Goal: Task Accomplishment & Management: Manage account settings

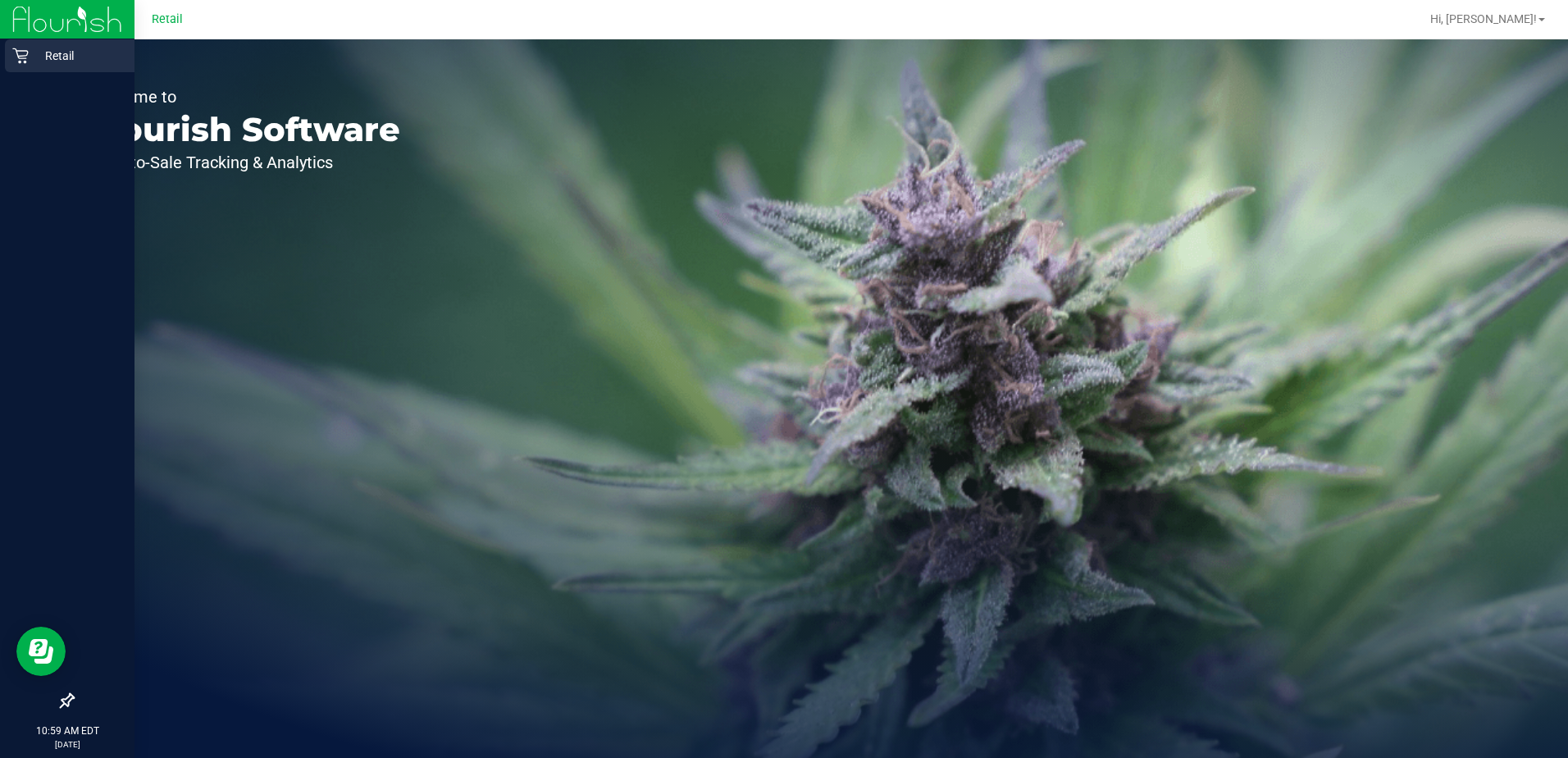
click at [34, 52] on p "Retail" at bounding box center [78, 55] width 99 height 20
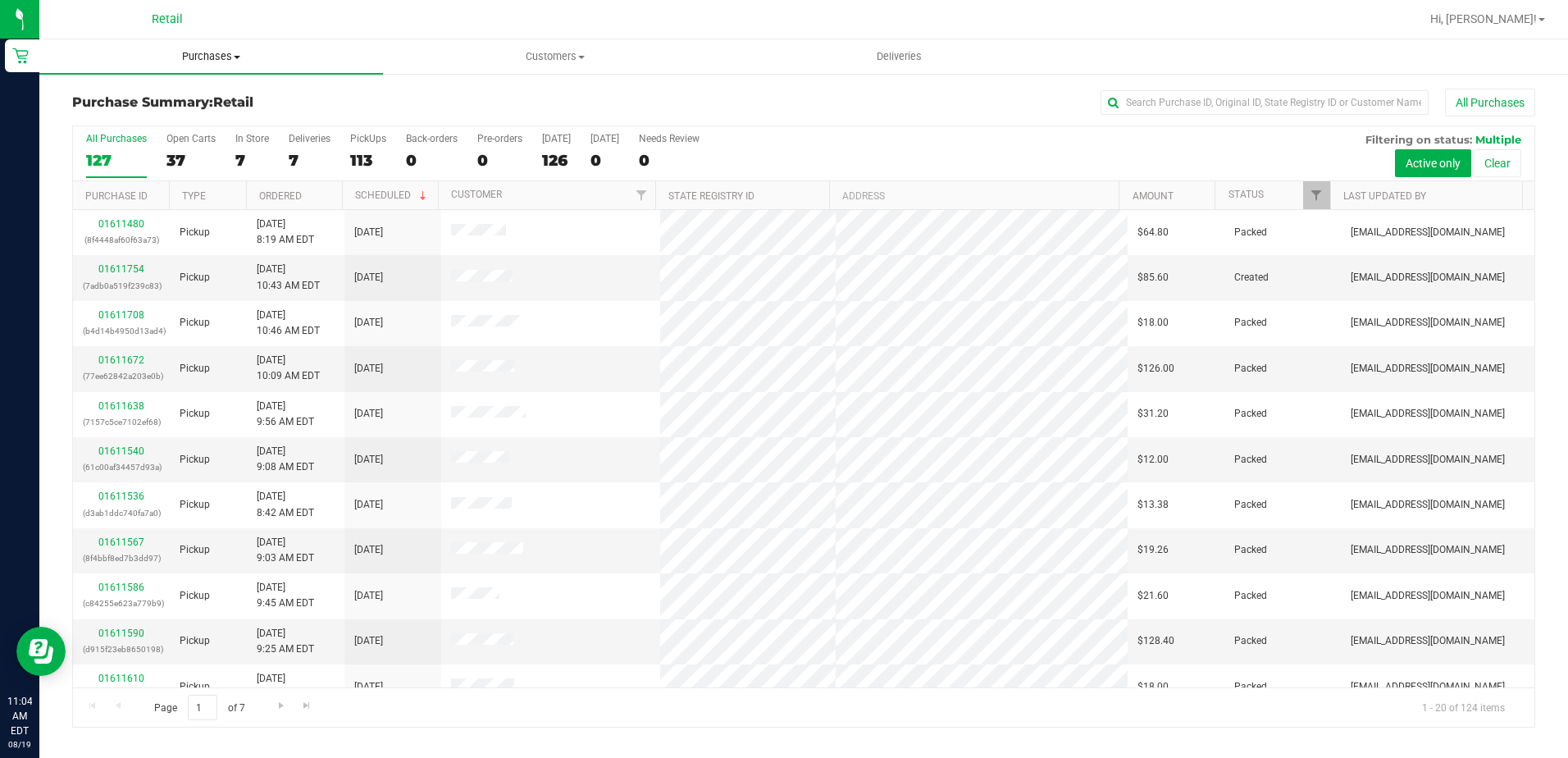
click at [222, 52] on span "Purchases" at bounding box center [211, 56] width 343 height 15
click at [196, 89] on li "Summary of purchases" at bounding box center [211, 99] width 343 height 20
click at [1176, 100] on input "text" at bounding box center [1264, 103] width 328 height 24
type input "khan"
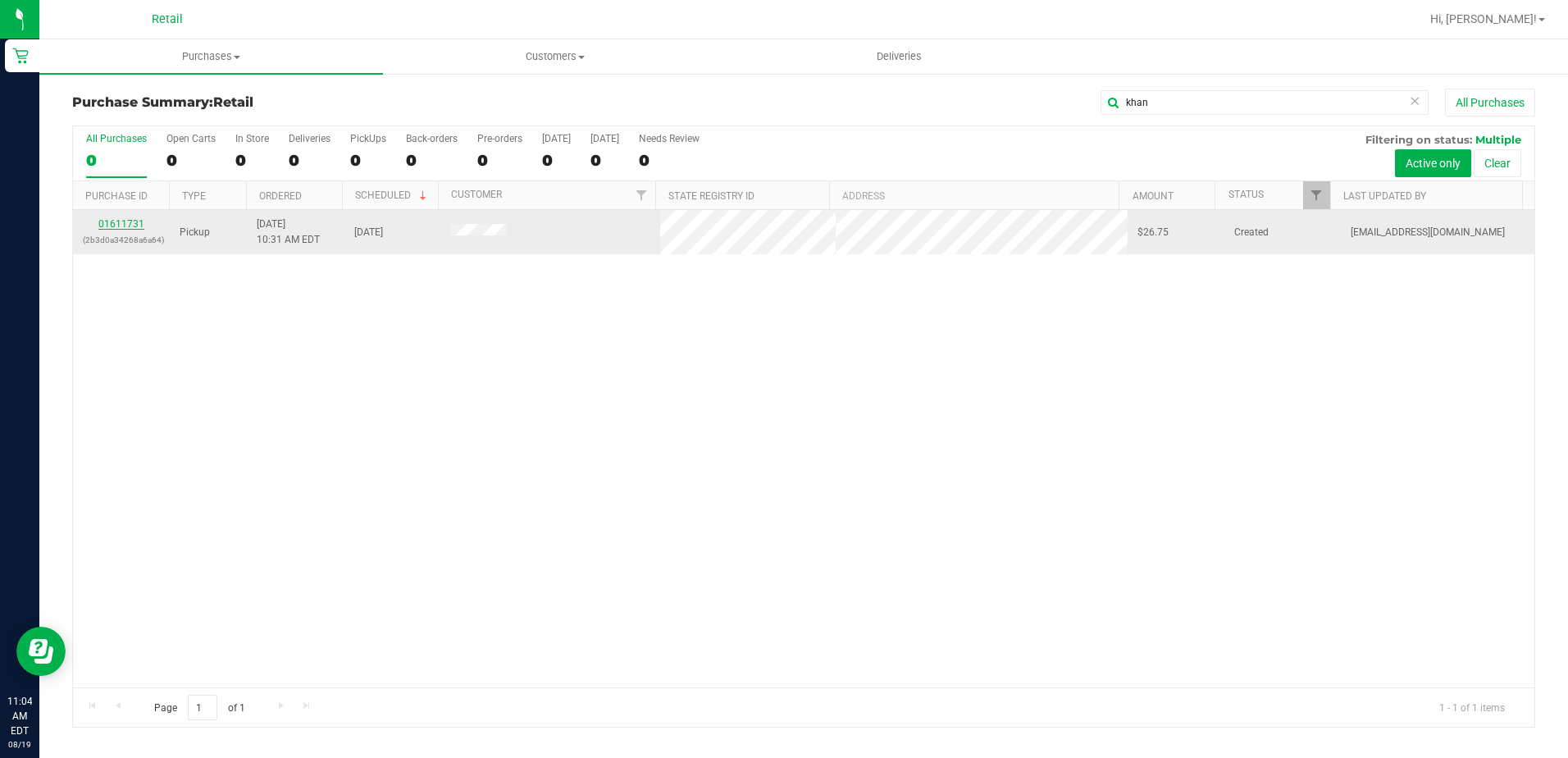
click at [140, 222] on link "01611731" at bounding box center [121, 224] width 46 height 11
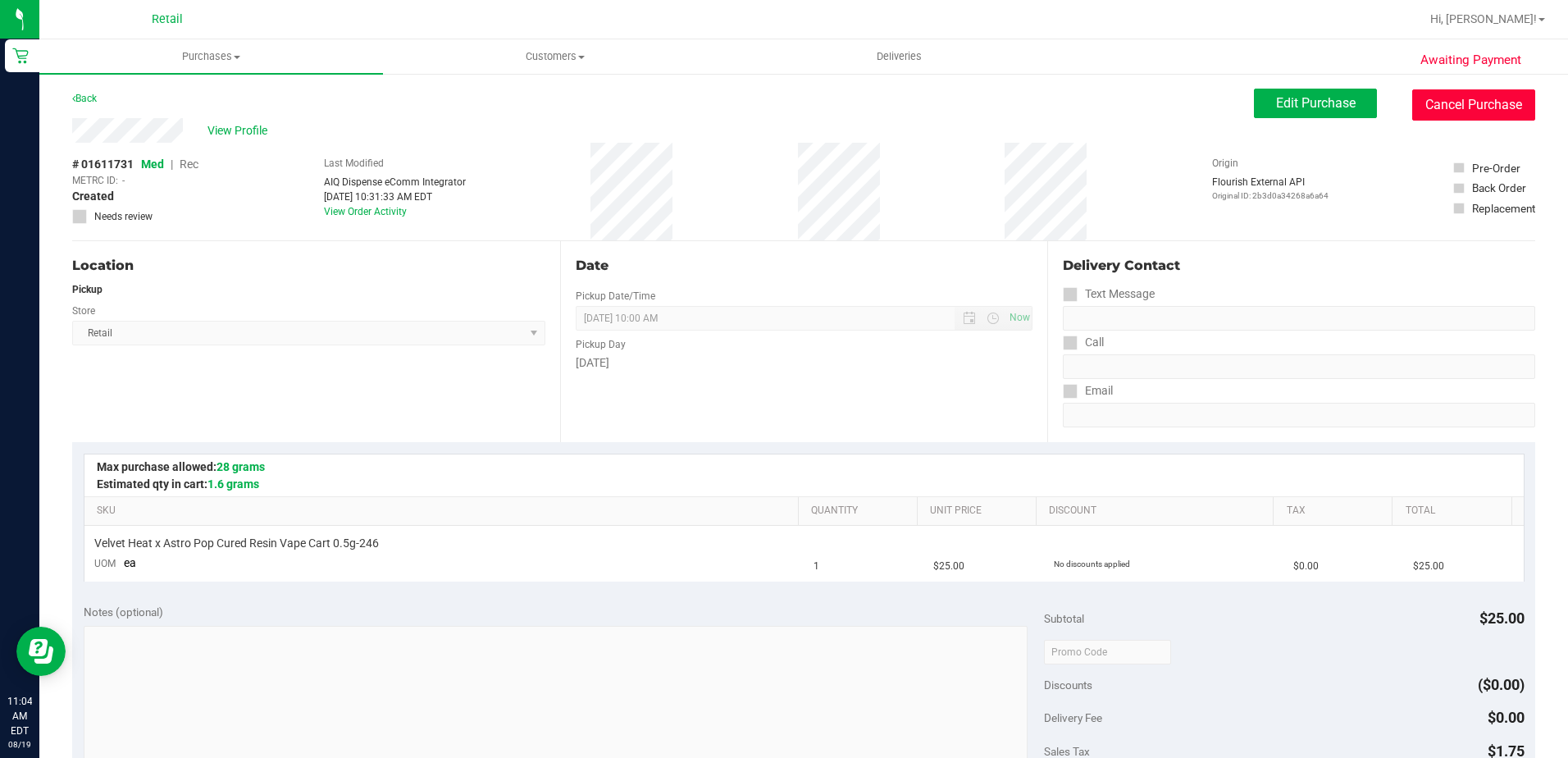
click at [1478, 101] on button "Cancel Purchase" at bounding box center [1474, 104] width 123 height 31
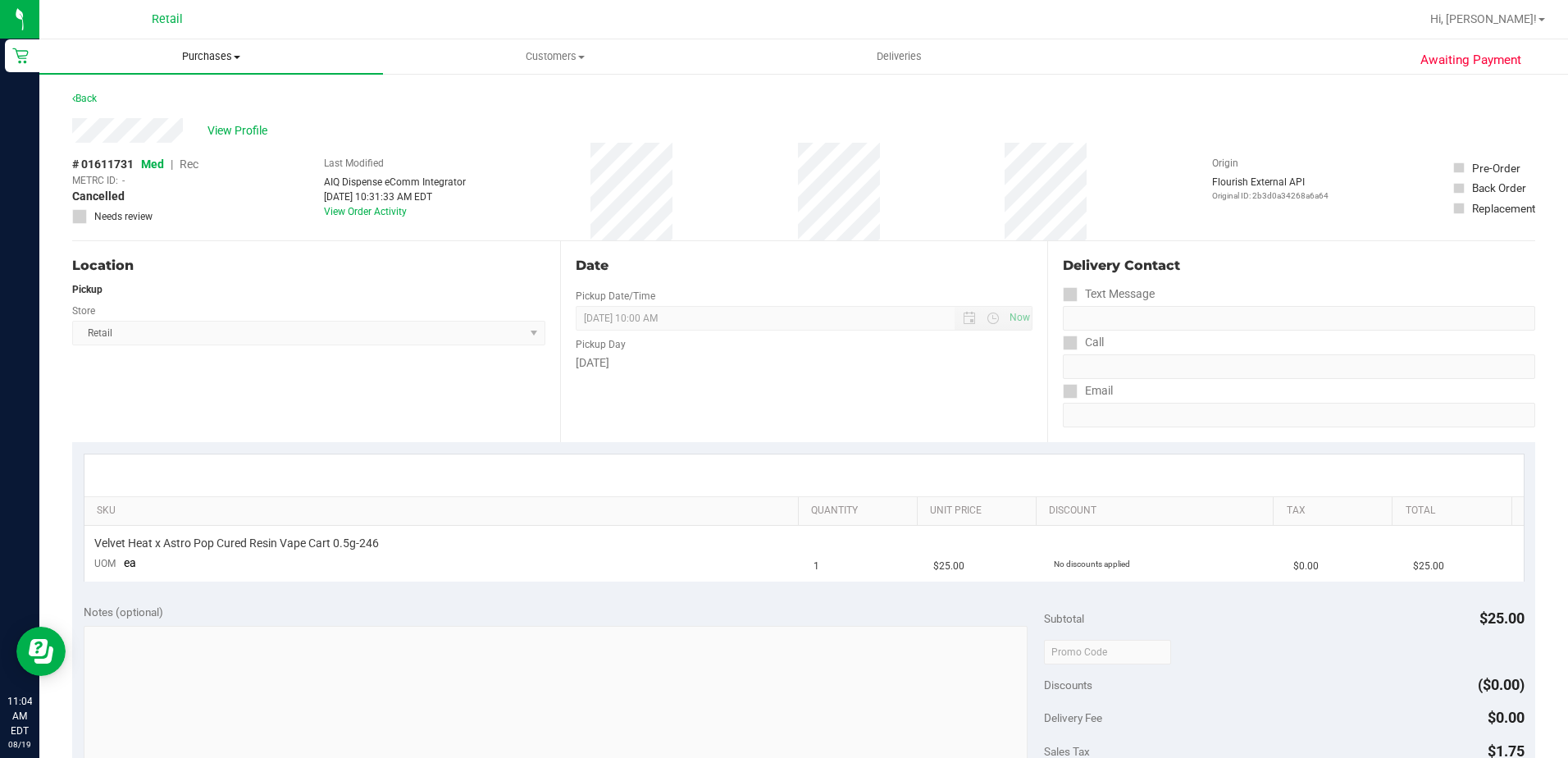
click at [196, 55] on span "Purchases" at bounding box center [211, 56] width 343 height 15
click at [188, 92] on span "Summary of purchases" at bounding box center [123, 99] width 168 height 14
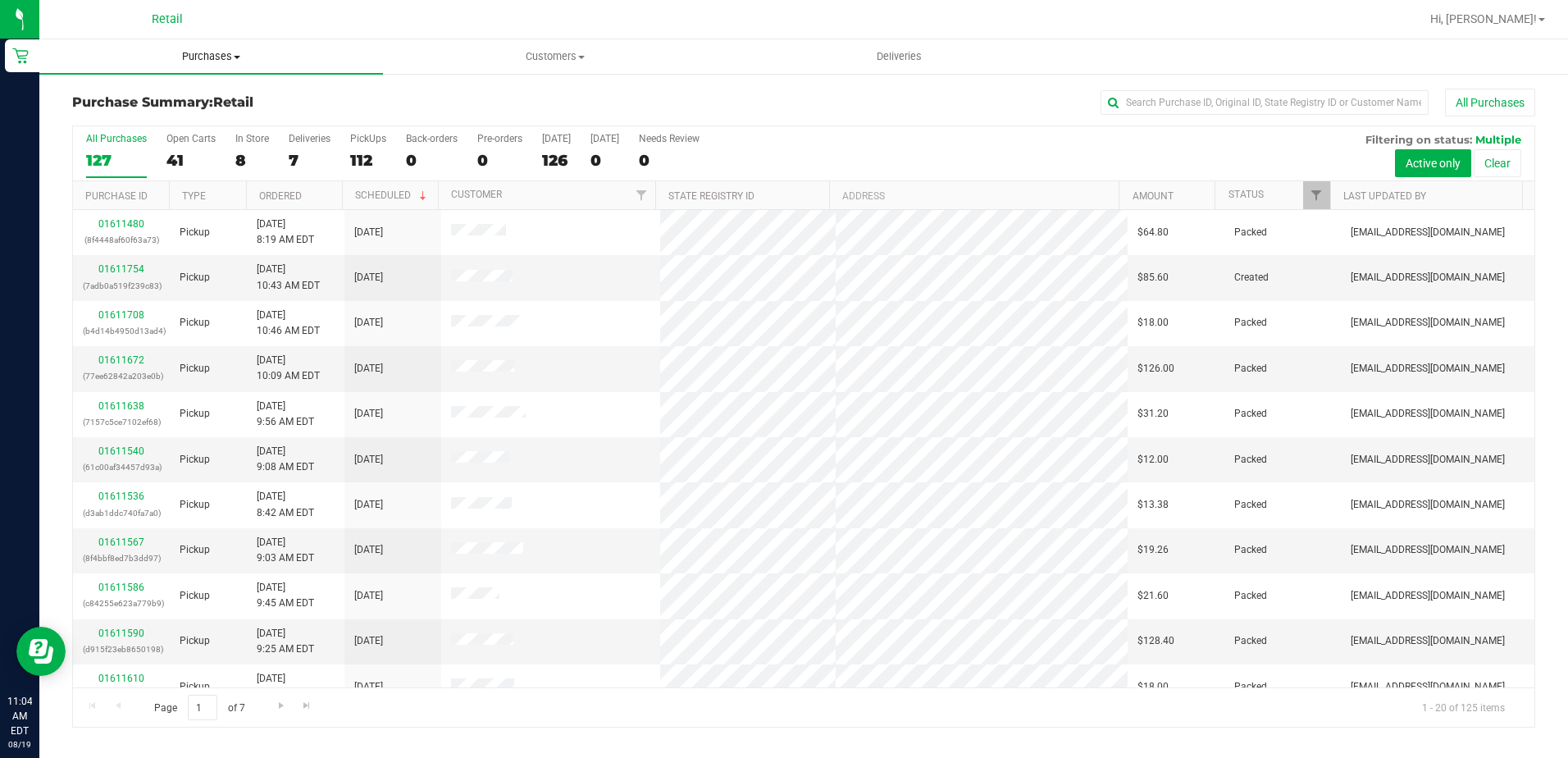
click at [213, 61] on span "Purchases" at bounding box center [211, 56] width 343 height 15
click at [214, 92] on li "Summary of purchases" at bounding box center [211, 99] width 343 height 20
click at [1327, 90] on input "text" at bounding box center [1264, 103] width 328 height 24
type input "[PERSON_NAME]"
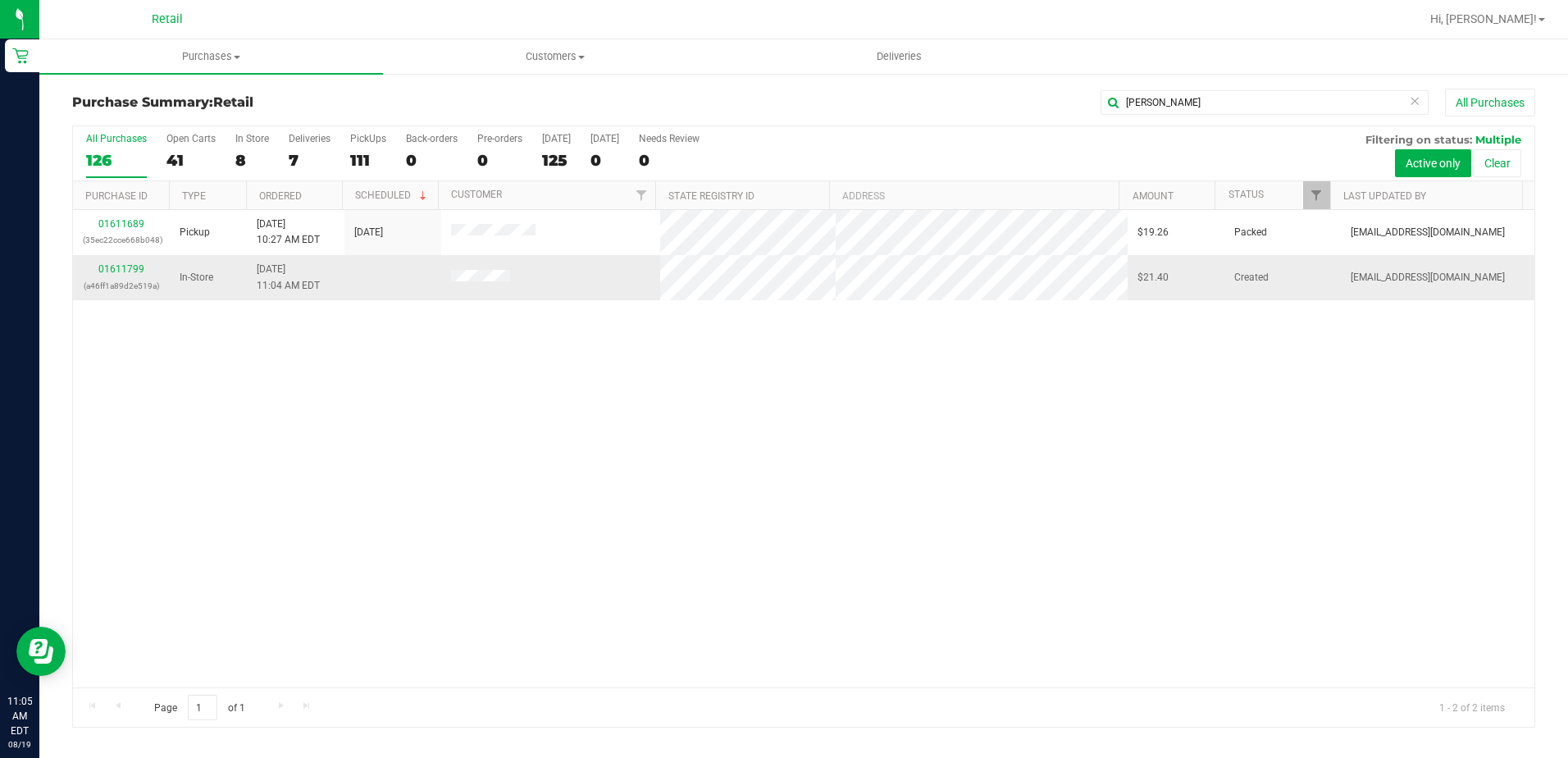
click at [133, 261] on div "01611799 (a46ff1a89d2e519a)" at bounding box center [121, 276] width 77 height 31
click at [133, 263] on link "01611799" at bounding box center [121, 269] width 46 height 11
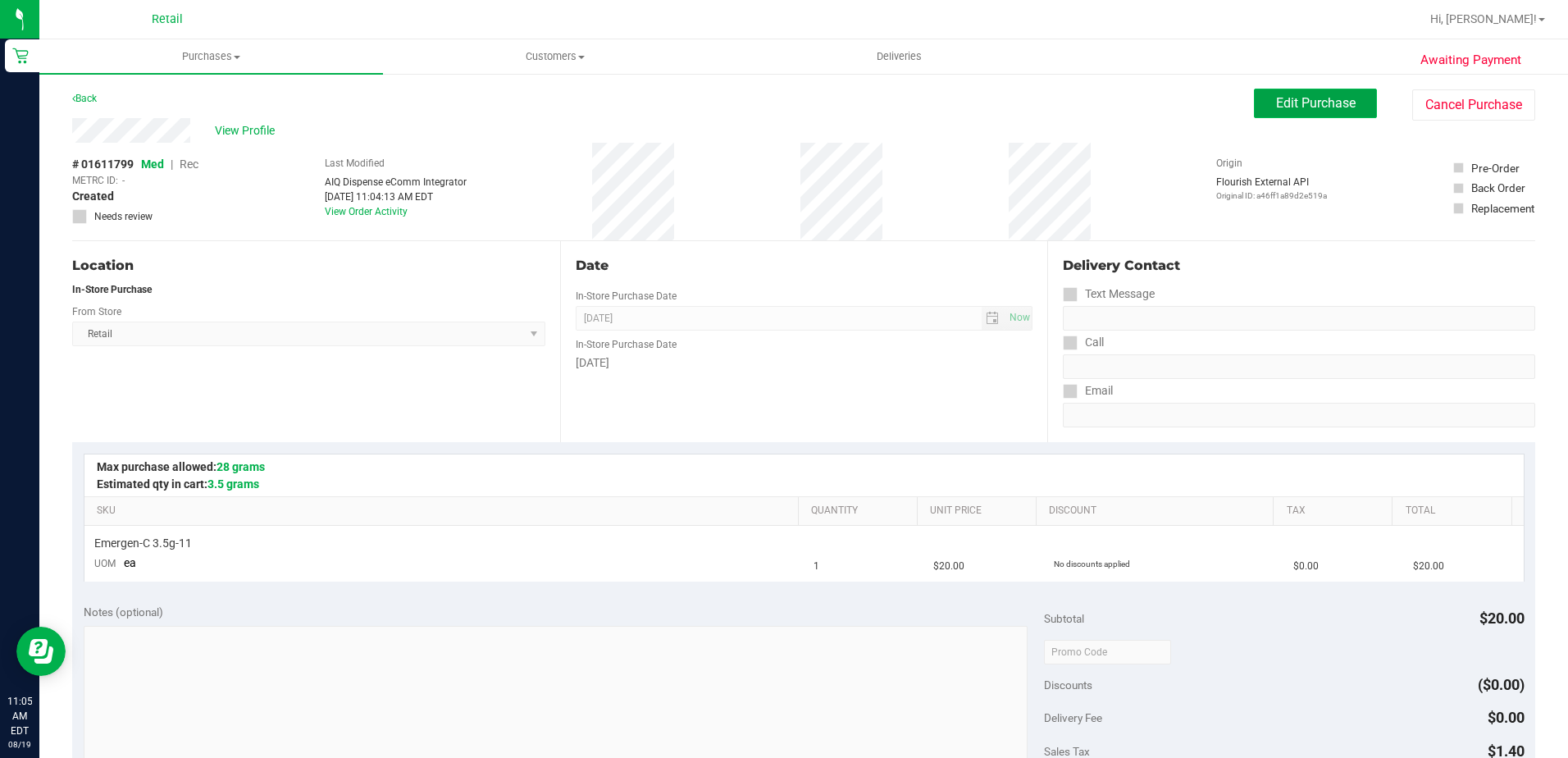
click at [1317, 117] on button "Edit Purchase" at bounding box center [1315, 103] width 123 height 29
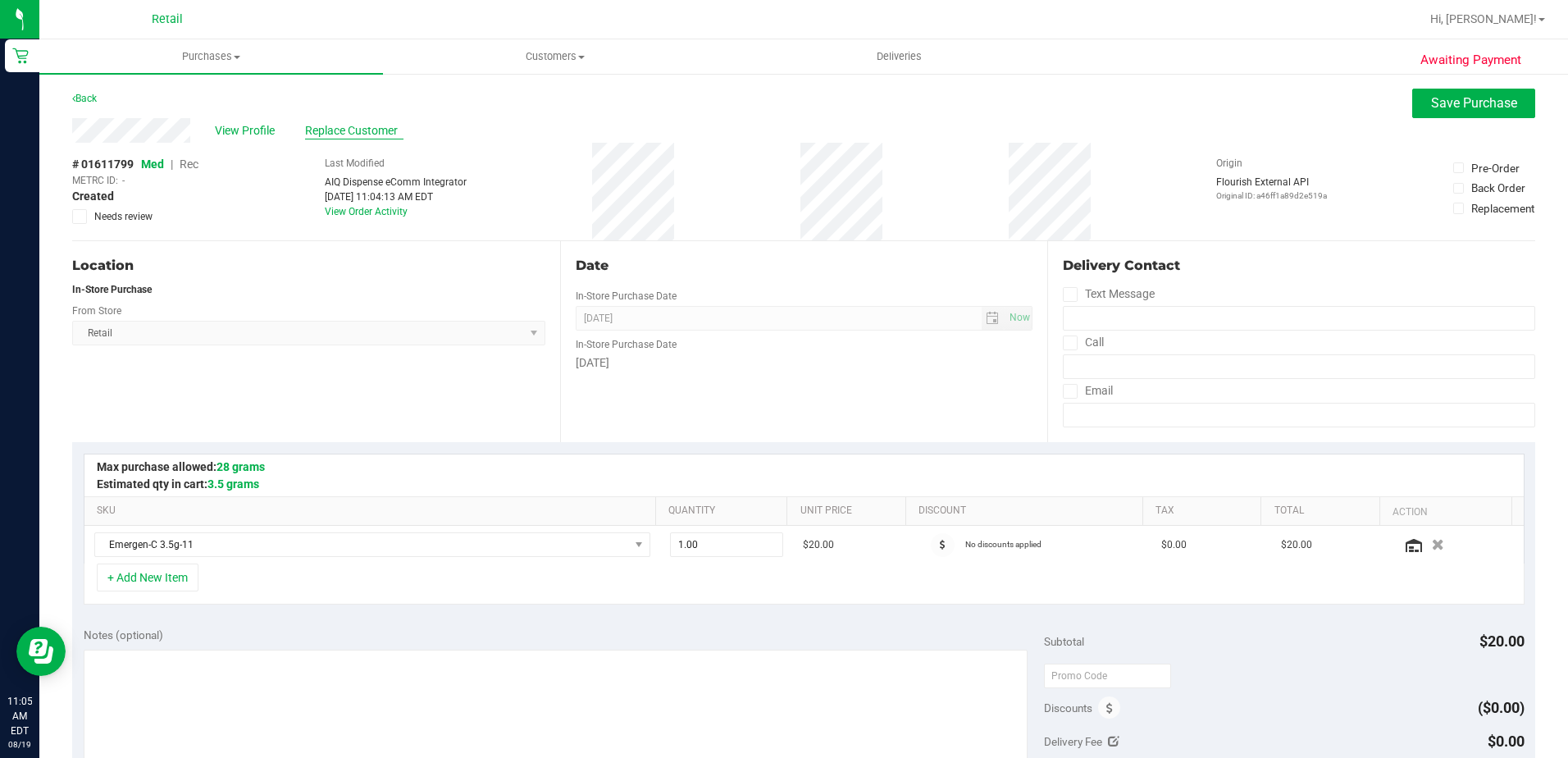
click at [354, 132] on span "Replace Customer" at bounding box center [354, 131] width 99 height 17
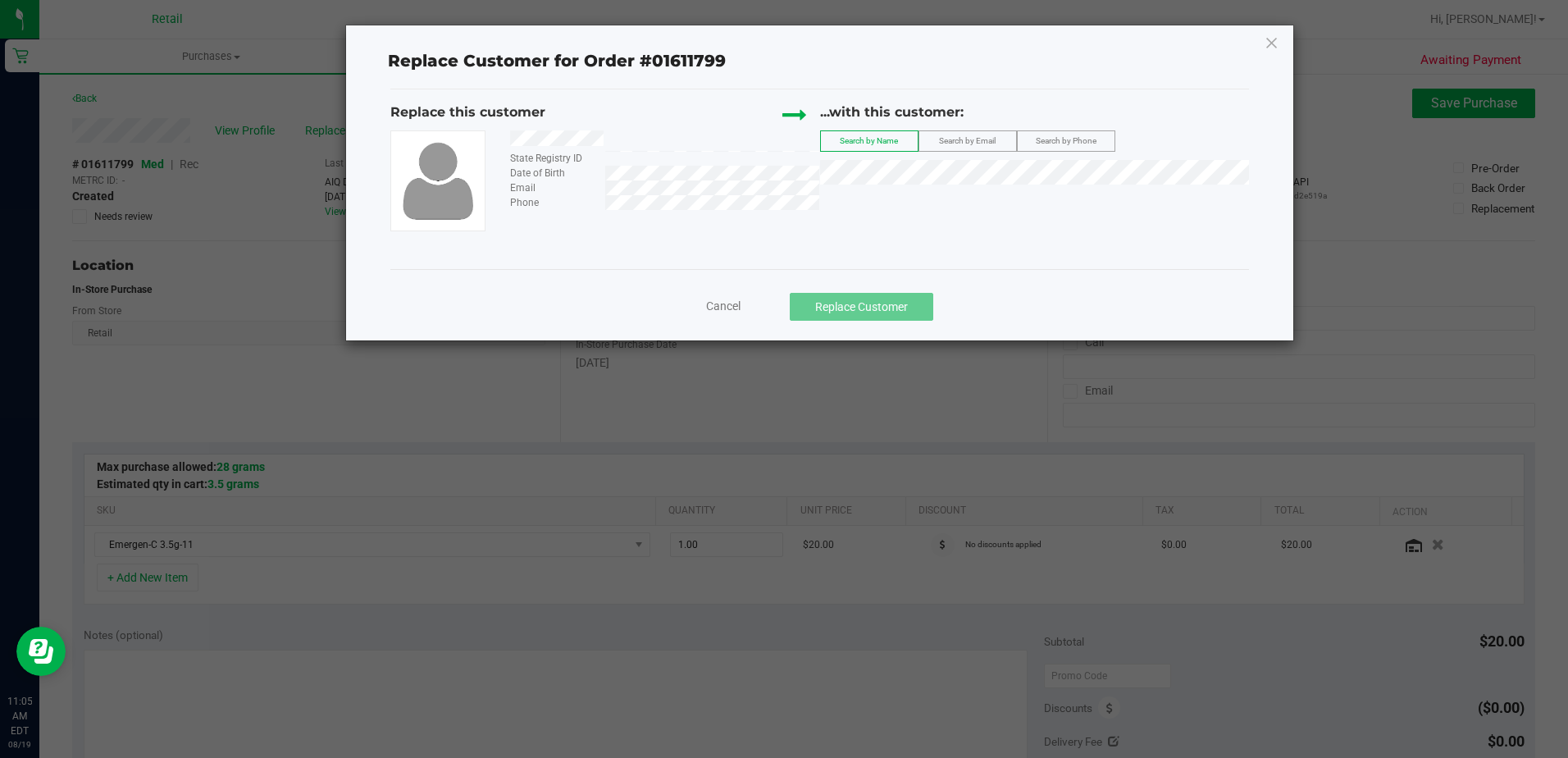
click at [861, 164] on div "...with this customer: Search by Name Search by Email Search by Phone" at bounding box center [1035, 148] width 429 height 90
click at [880, 206] on span "[PERSON_NAME] KEEP" at bounding box center [890, 202] width 119 height 13
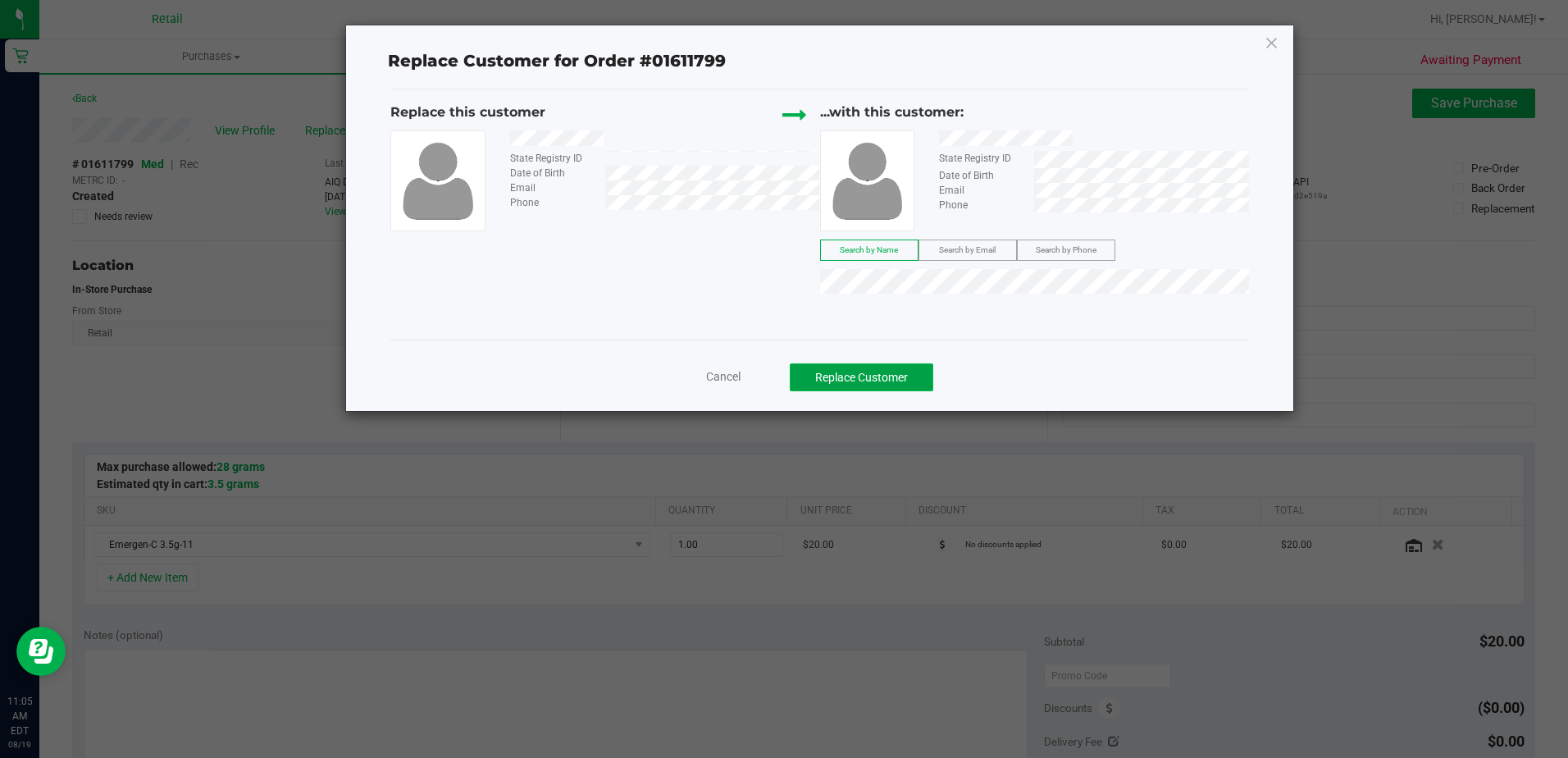
click at [845, 387] on button "Replace Customer" at bounding box center [862, 377] width 144 height 28
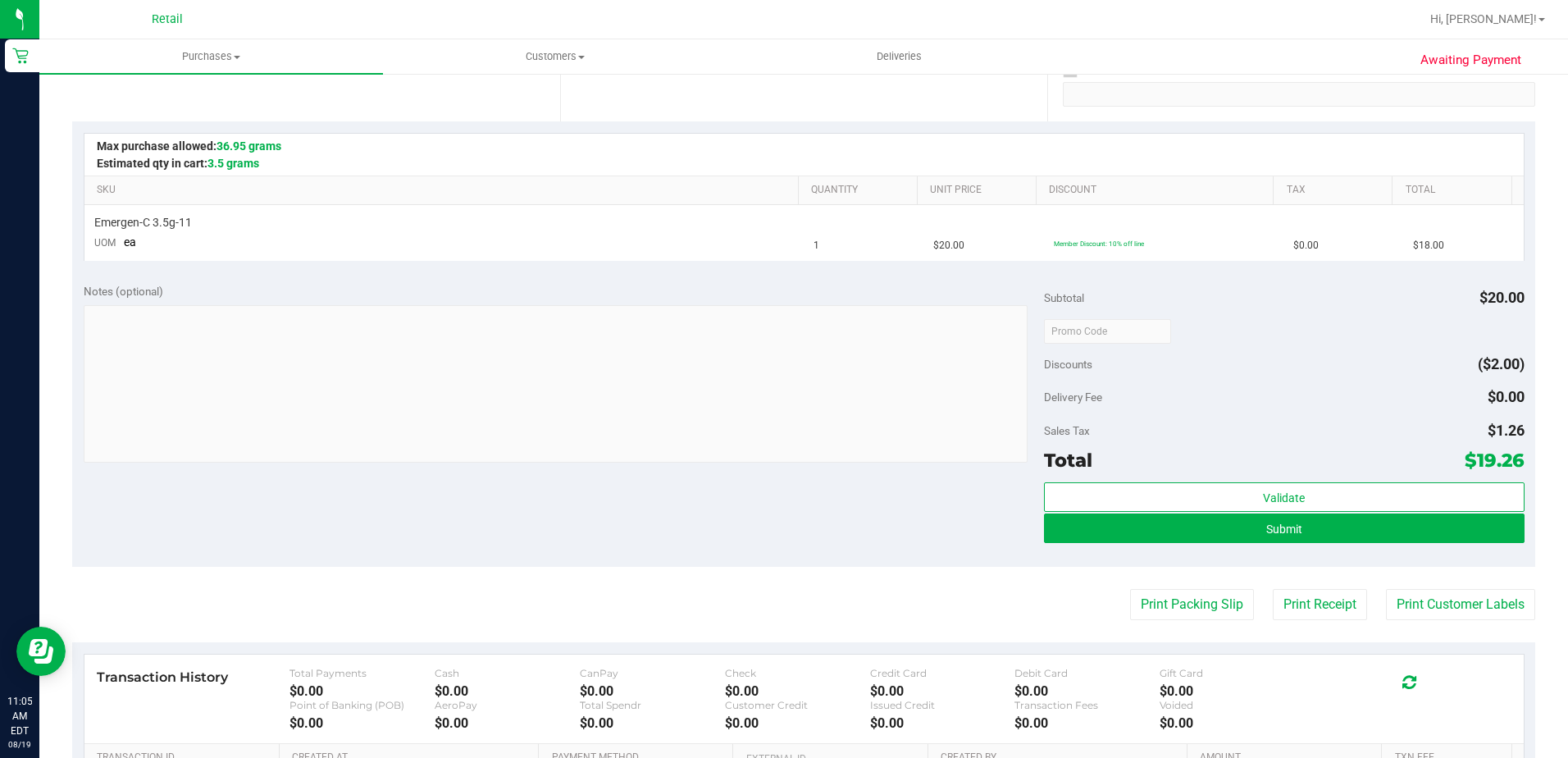
scroll to position [328, 0]
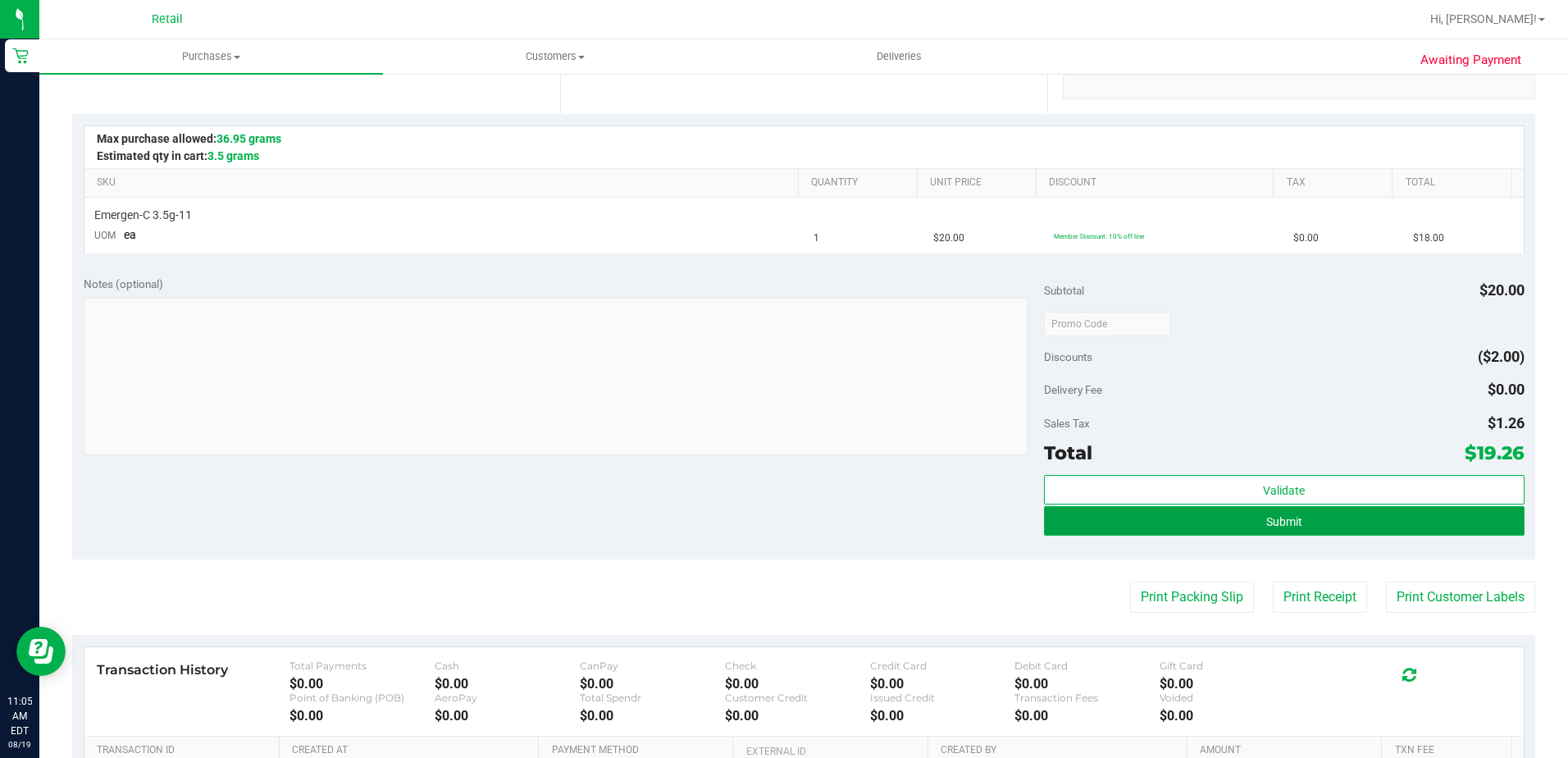
click at [1255, 522] on button "Submit" at bounding box center [1284, 520] width 481 height 29
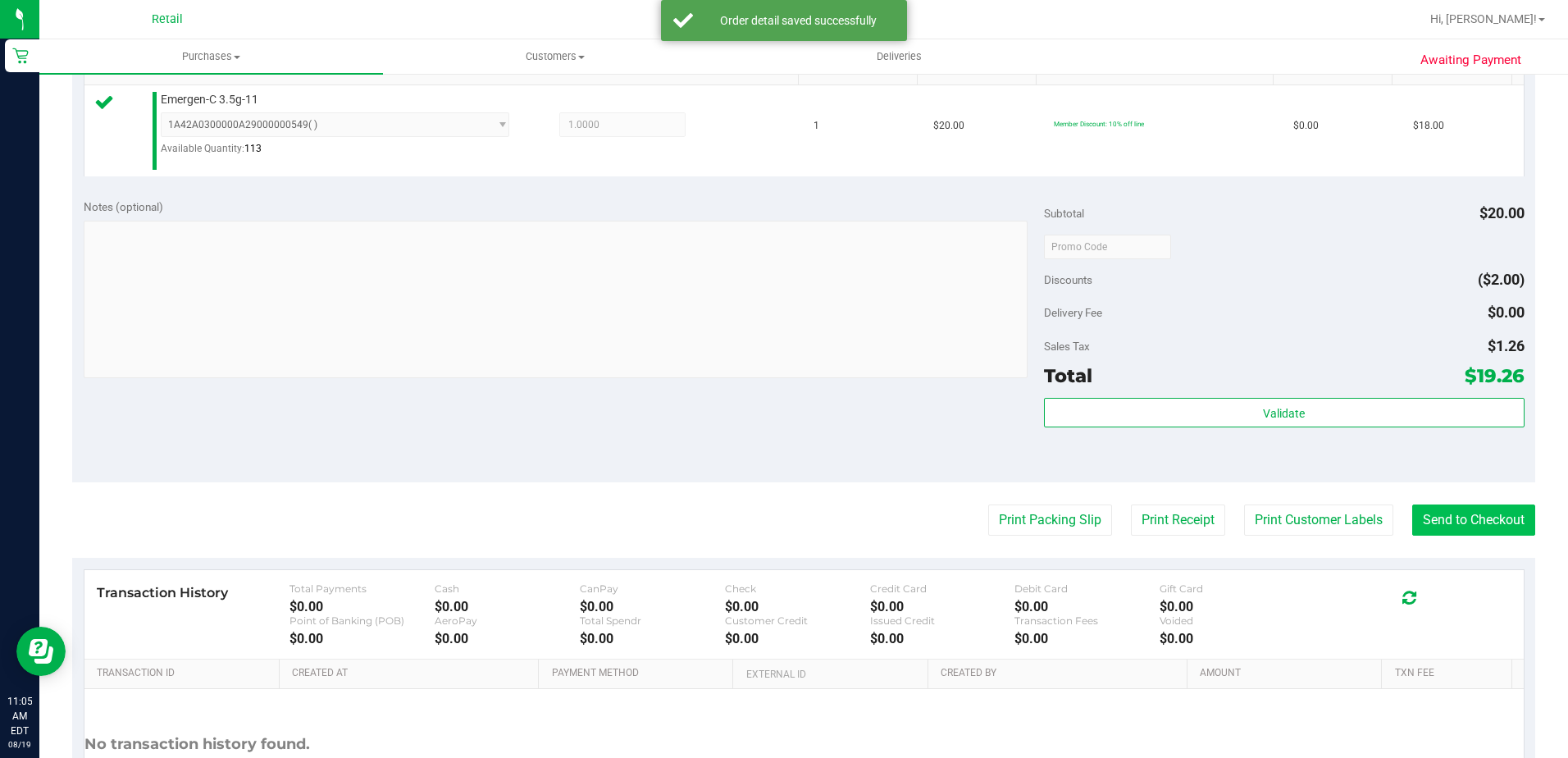
scroll to position [574, 0]
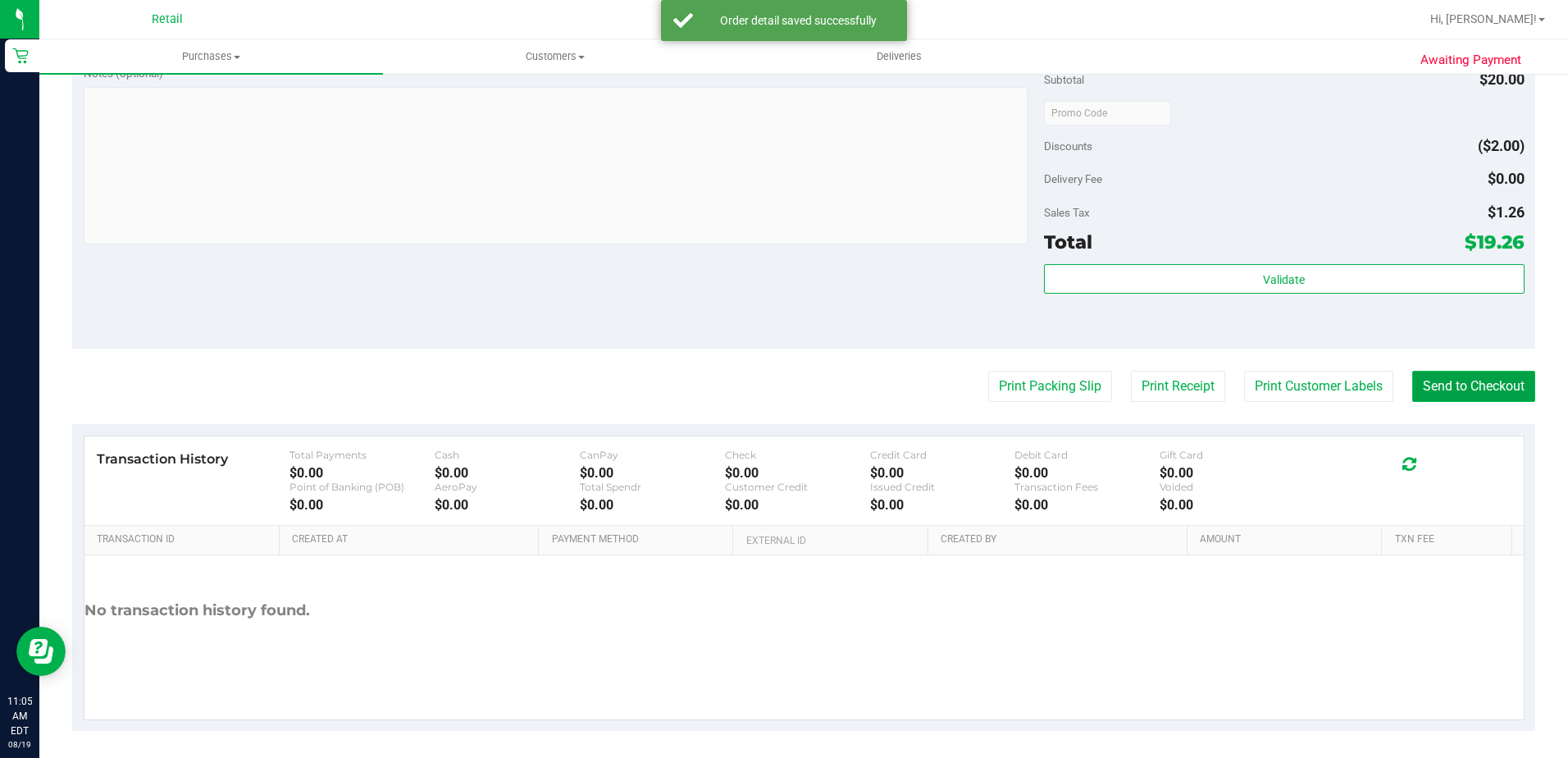
click at [1496, 378] on button "Send to Checkout" at bounding box center [1474, 386] width 123 height 31
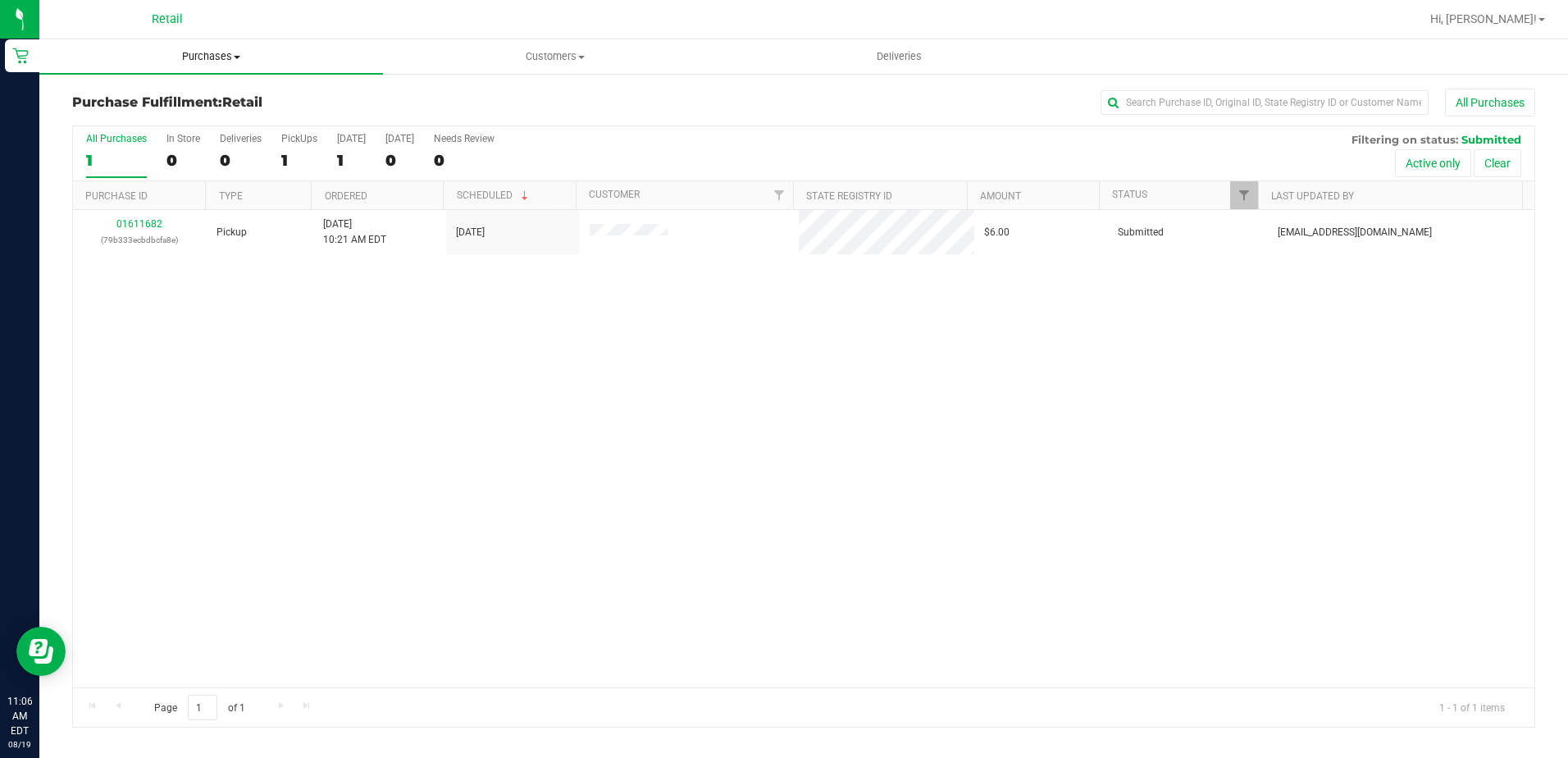
click at [183, 55] on span "Purchases" at bounding box center [211, 56] width 343 height 15
click at [176, 99] on span "Summary of purchases" at bounding box center [123, 99] width 168 height 14
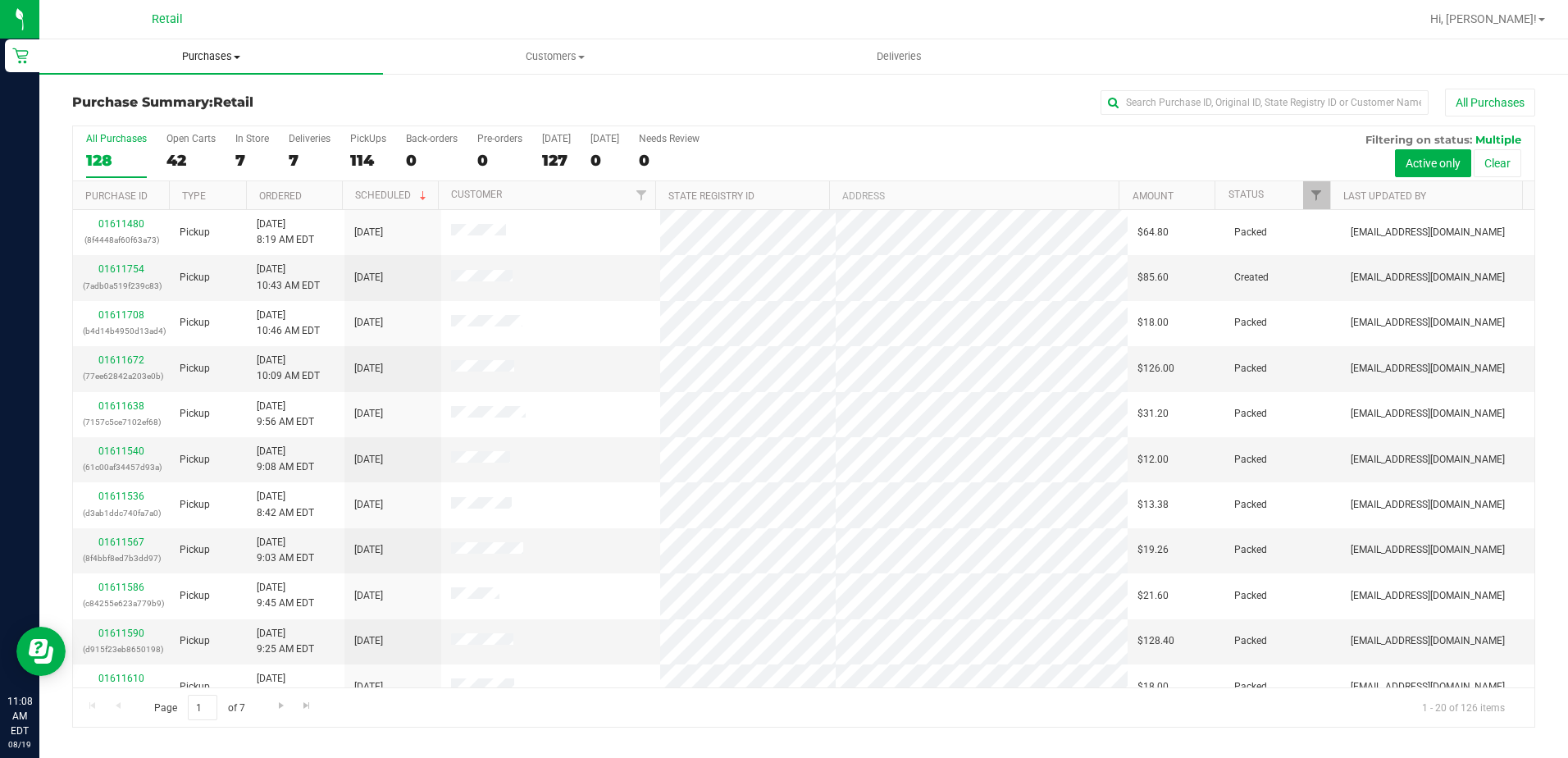
drag, startPoint x: 203, startPoint y: 57, endPoint x: 201, endPoint y: 78, distance: 21.1
click at [203, 56] on span "Purchases" at bounding box center [211, 56] width 343 height 15
click at [189, 108] on li "Summary of purchases" at bounding box center [211, 99] width 343 height 20
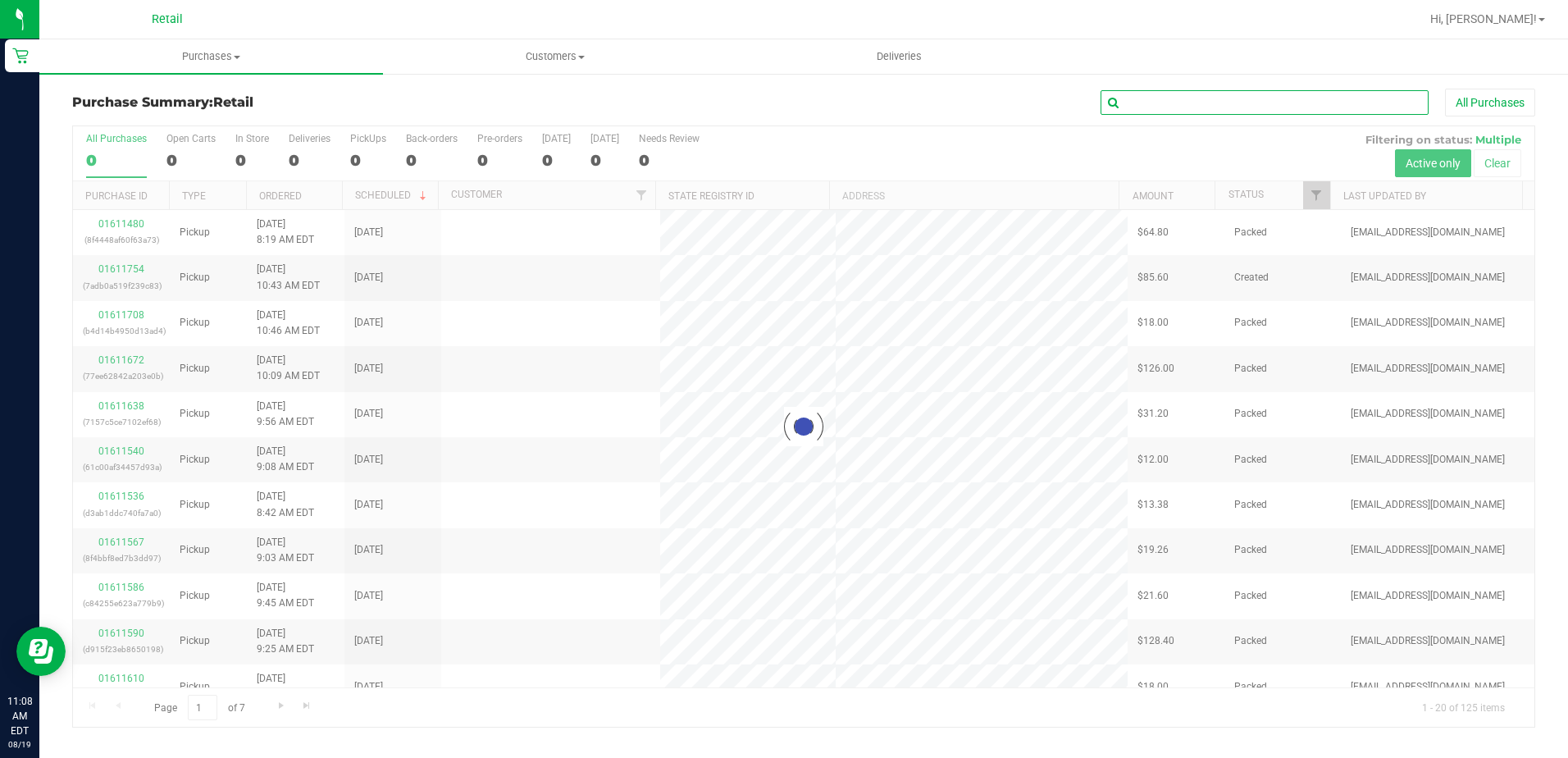
click at [1189, 92] on input "text" at bounding box center [1264, 103] width 328 height 24
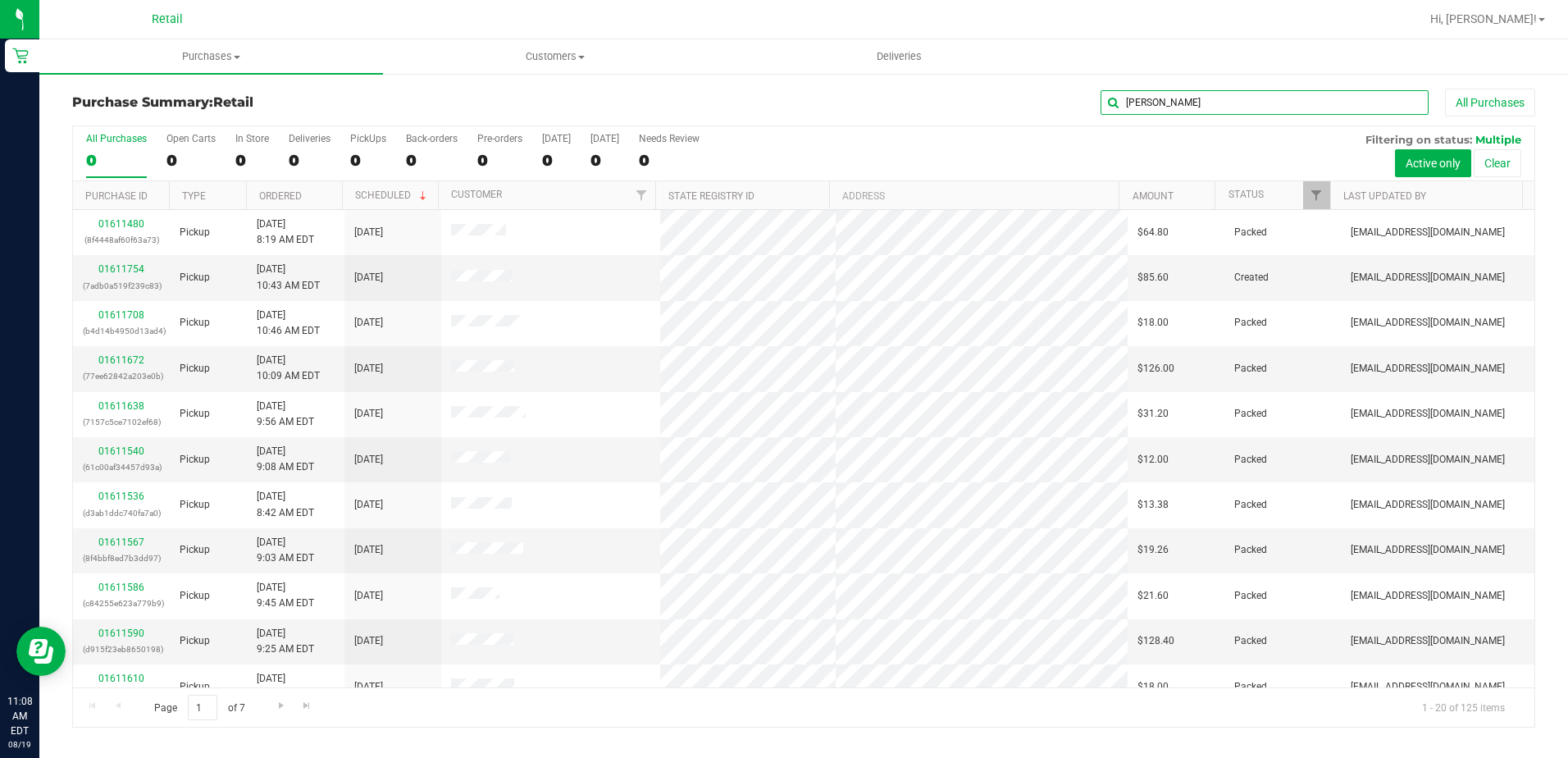
type input "[PERSON_NAME]"
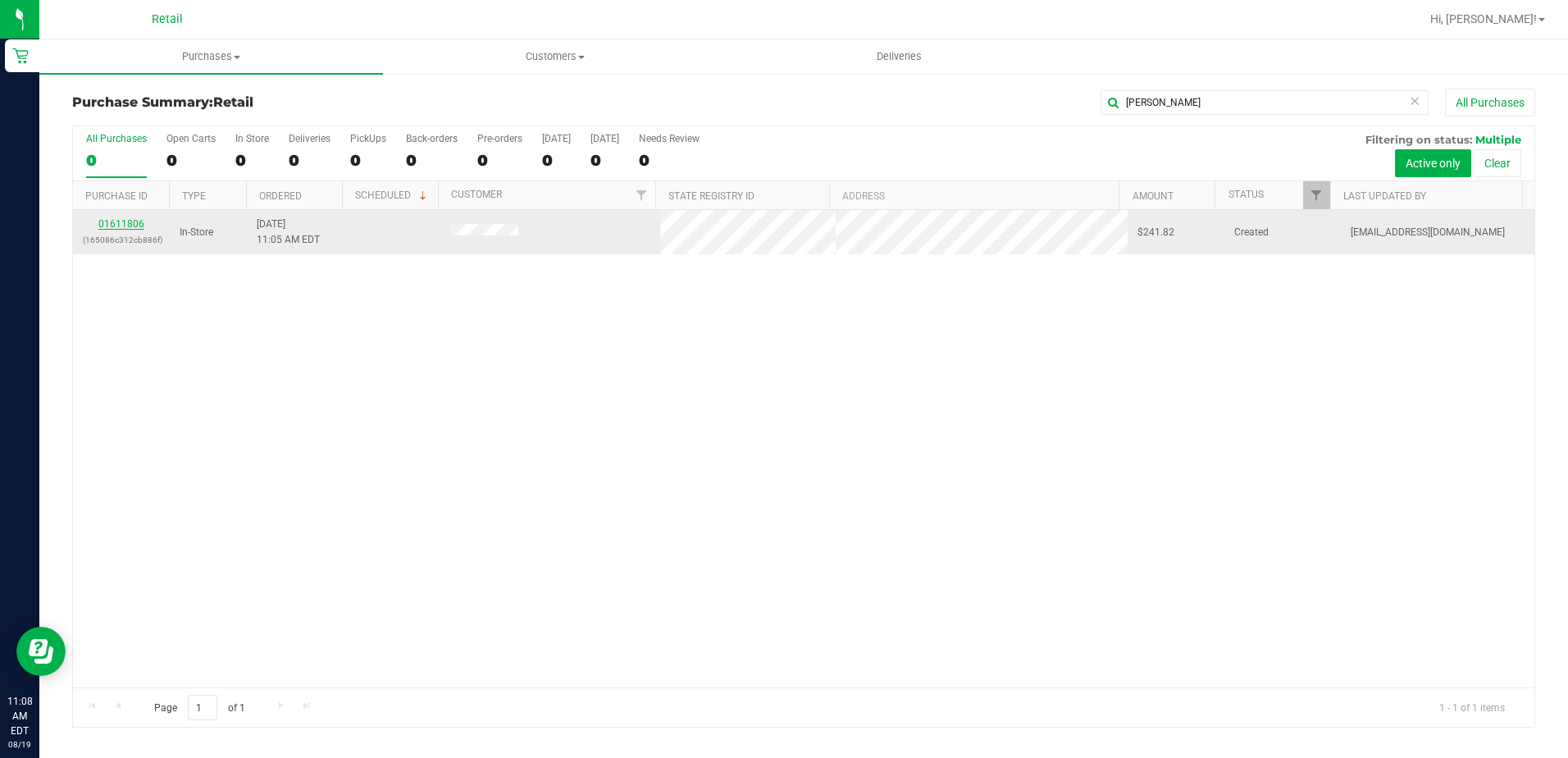
click at [130, 223] on link "01611806" at bounding box center [121, 224] width 46 height 11
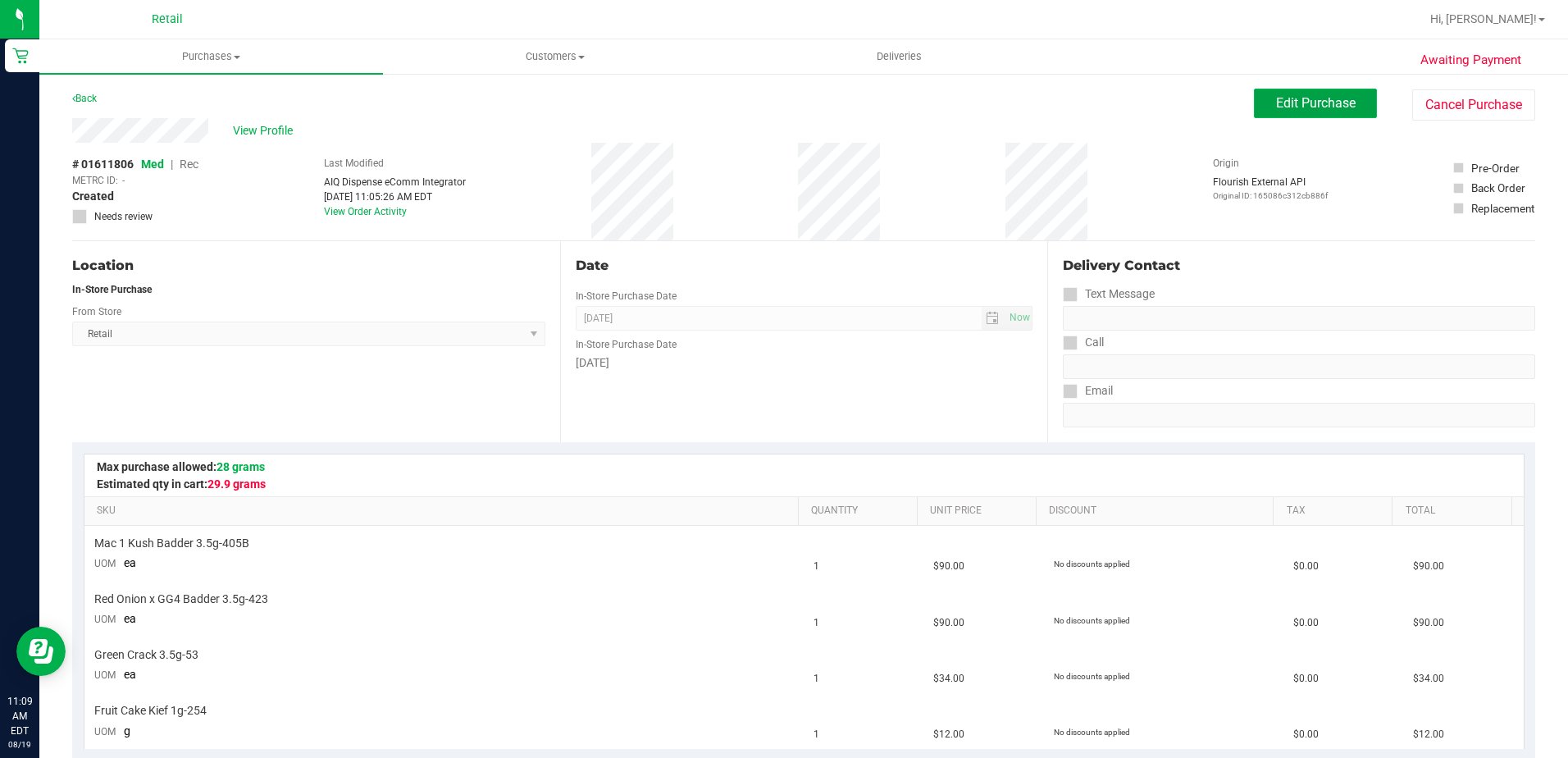
click at [1285, 105] on span "Edit Purchase" at bounding box center [1316, 103] width 80 height 16
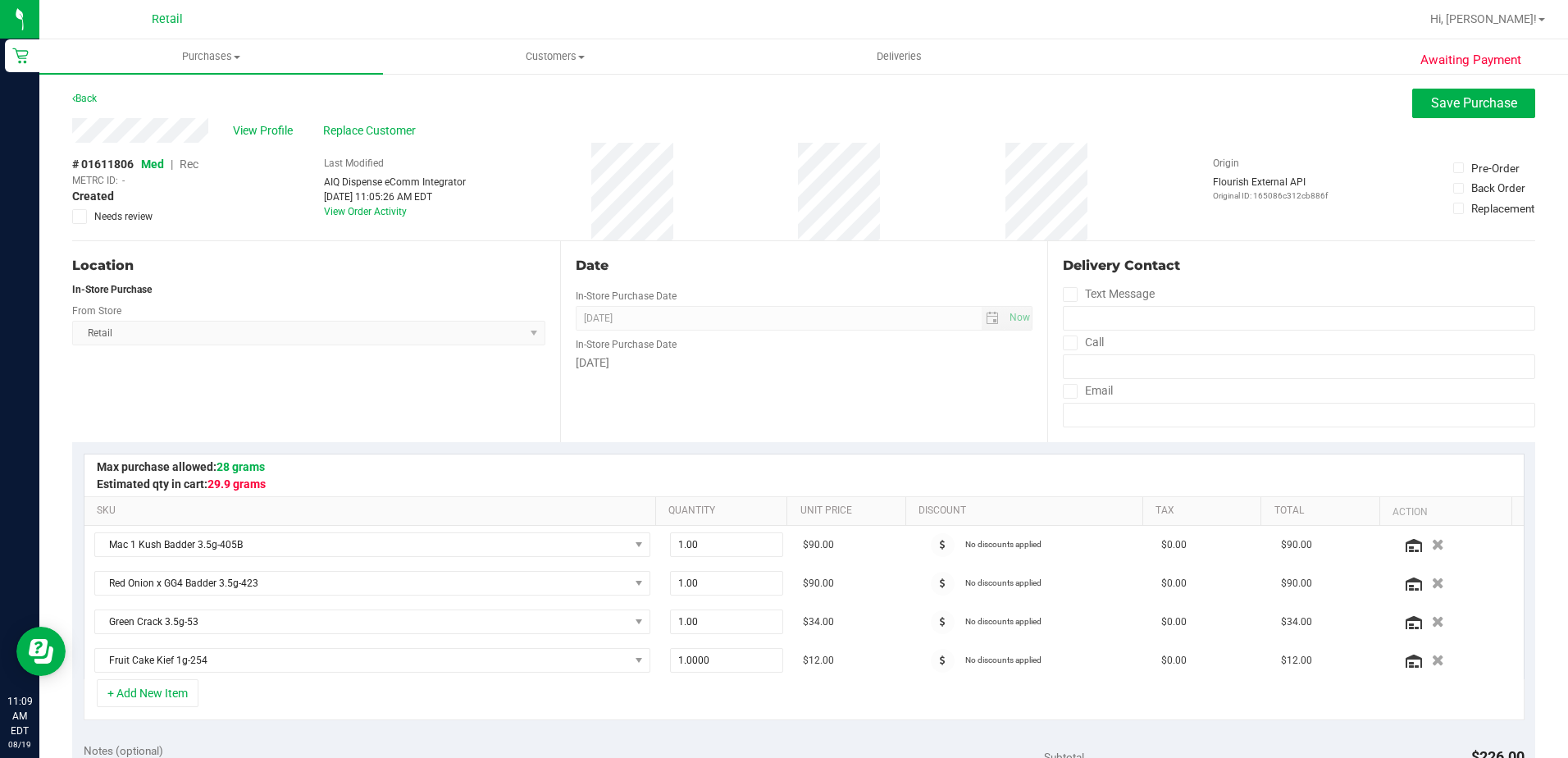
click at [193, 166] on span "Rec" at bounding box center [189, 164] width 19 height 13
click at [357, 134] on span "Replace Customer" at bounding box center [372, 131] width 99 height 17
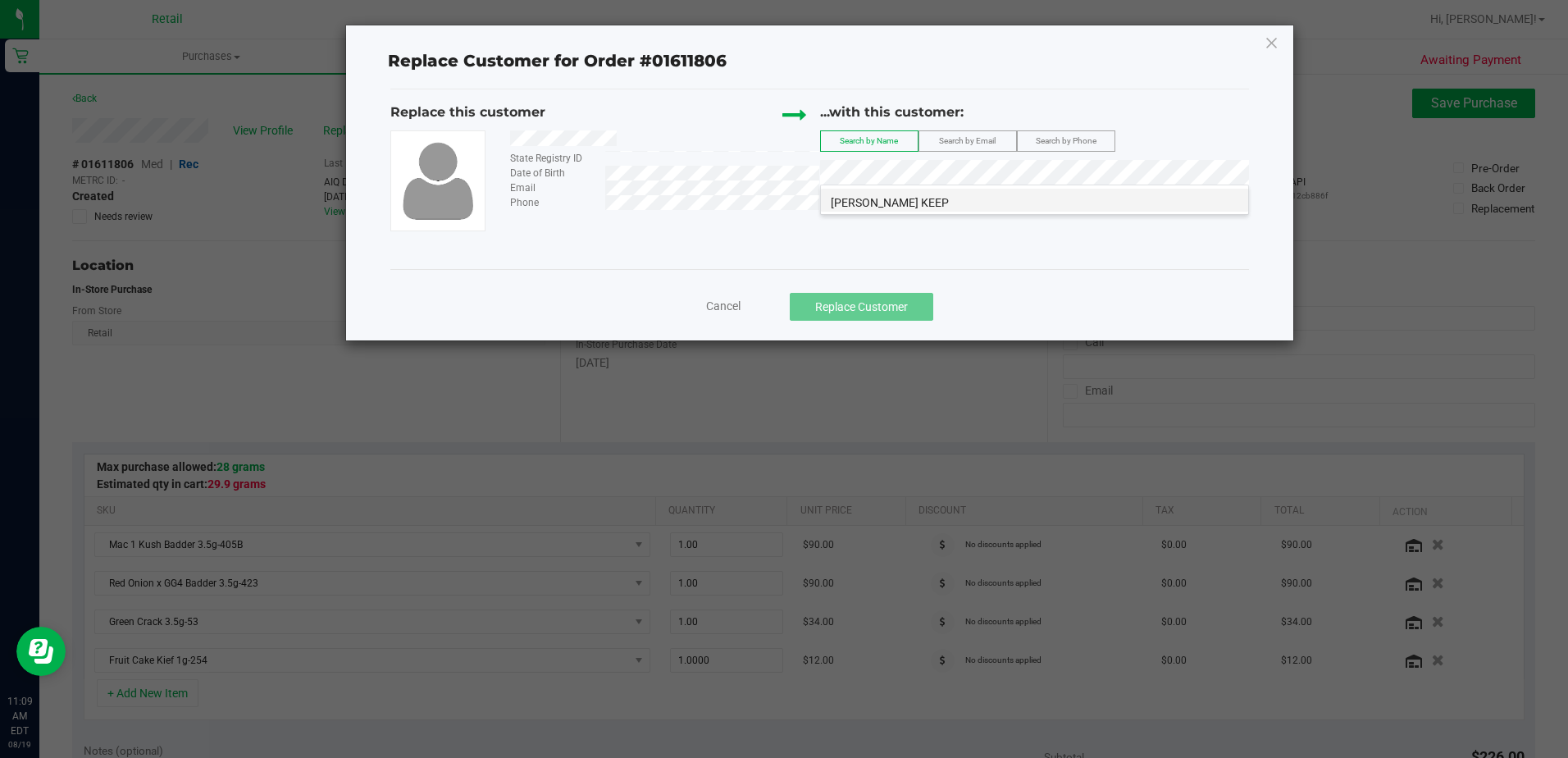
click at [923, 207] on span "[PERSON_NAME] KEEP" at bounding box center [890, 202] width 119 height 13
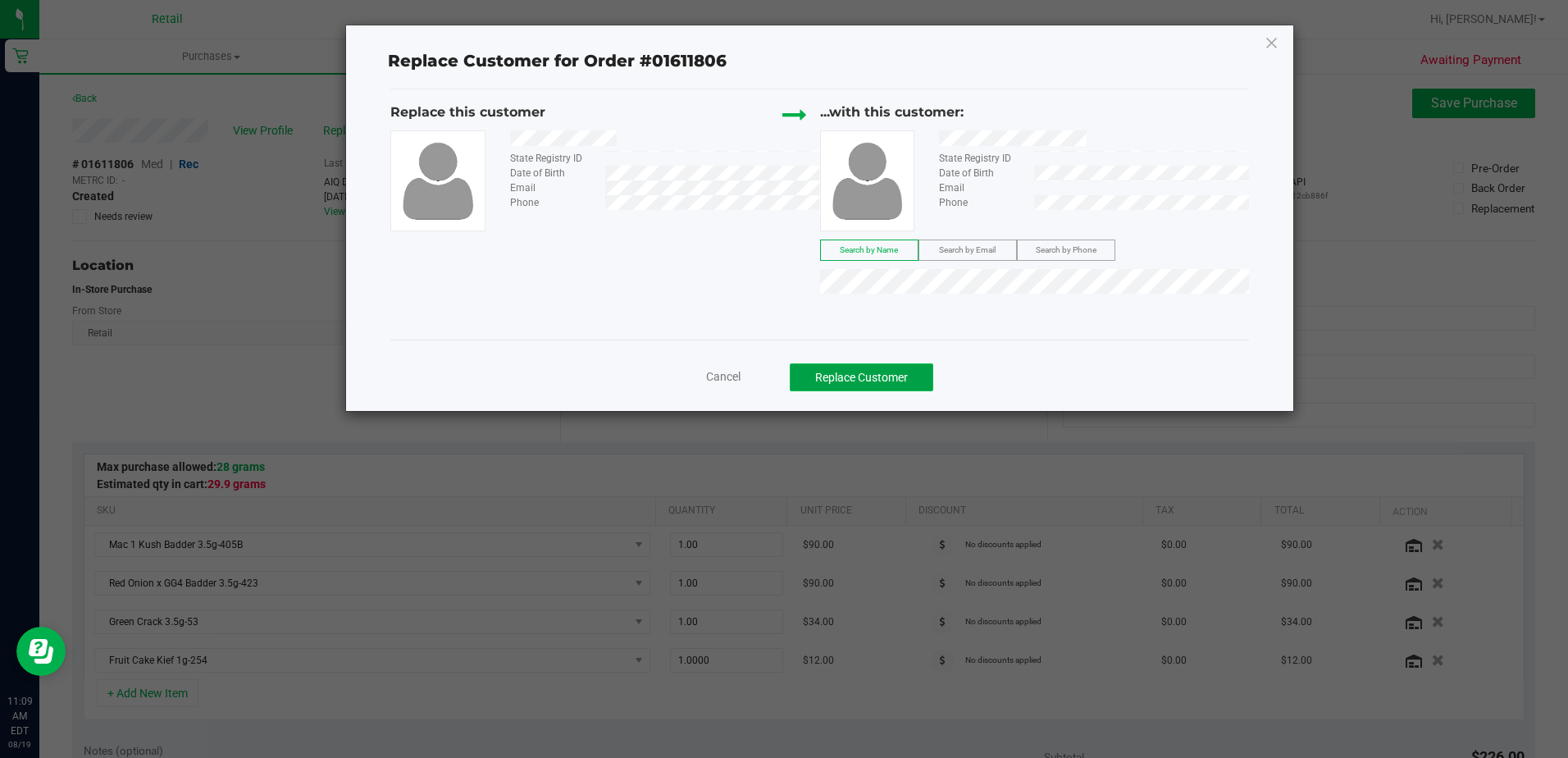
click at [878, 387] on button "Replace Customer" at bounding box center [862, 377] width 144 height 28
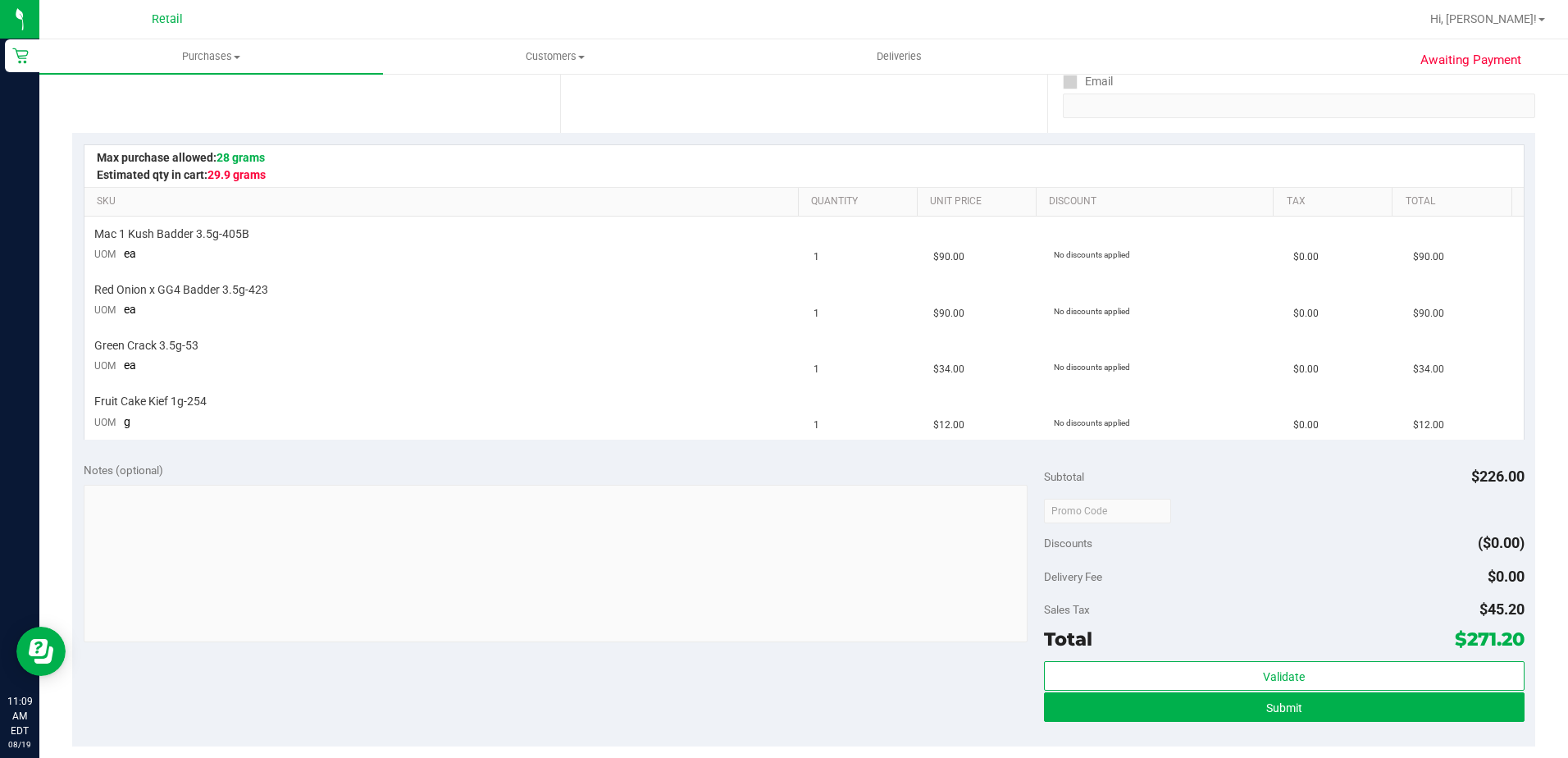
scroll to position [328, 0]
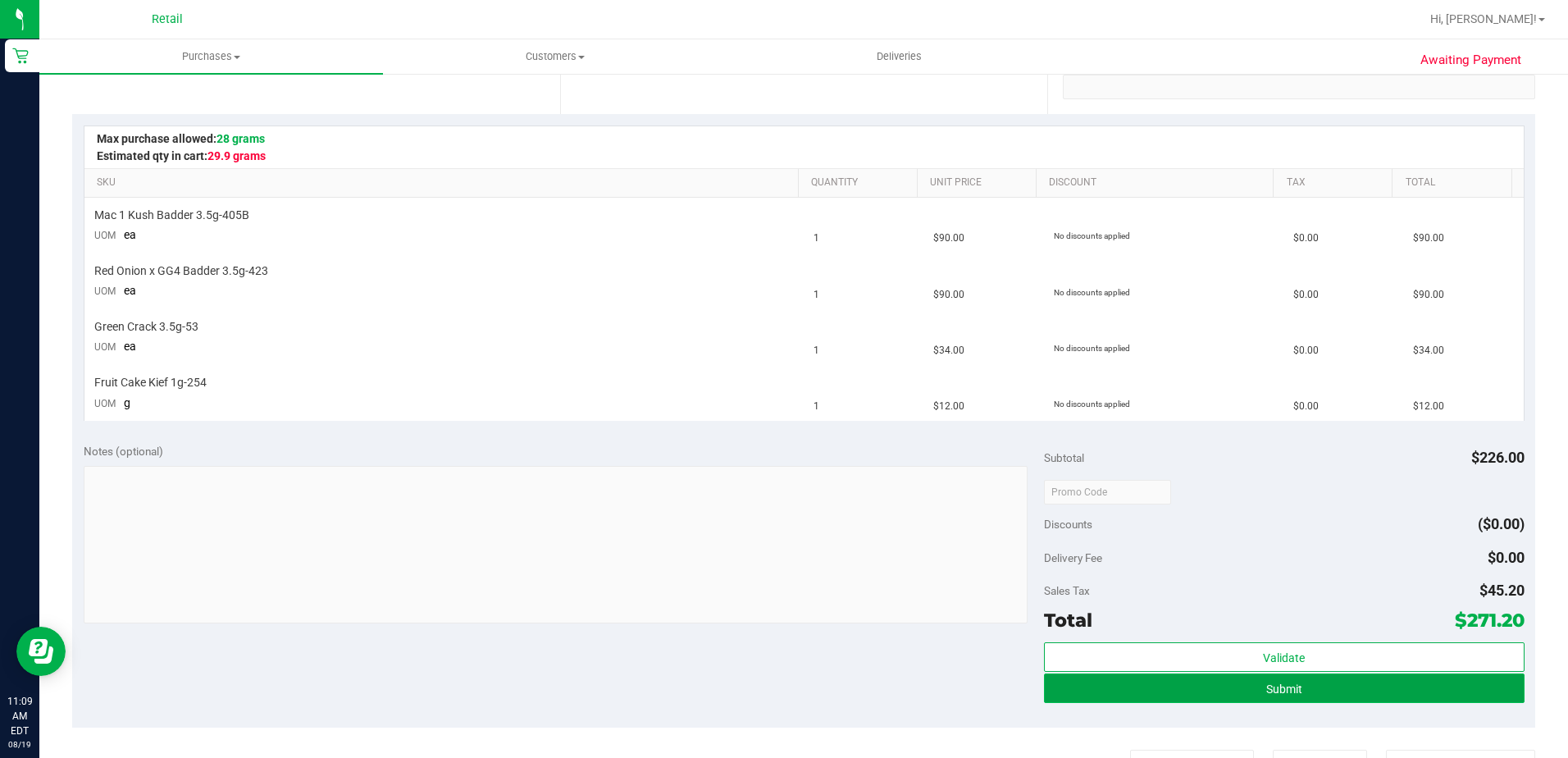
click at [1312, 684] on button "Submit" at bounding box center [1284, 687] width 481 height 29
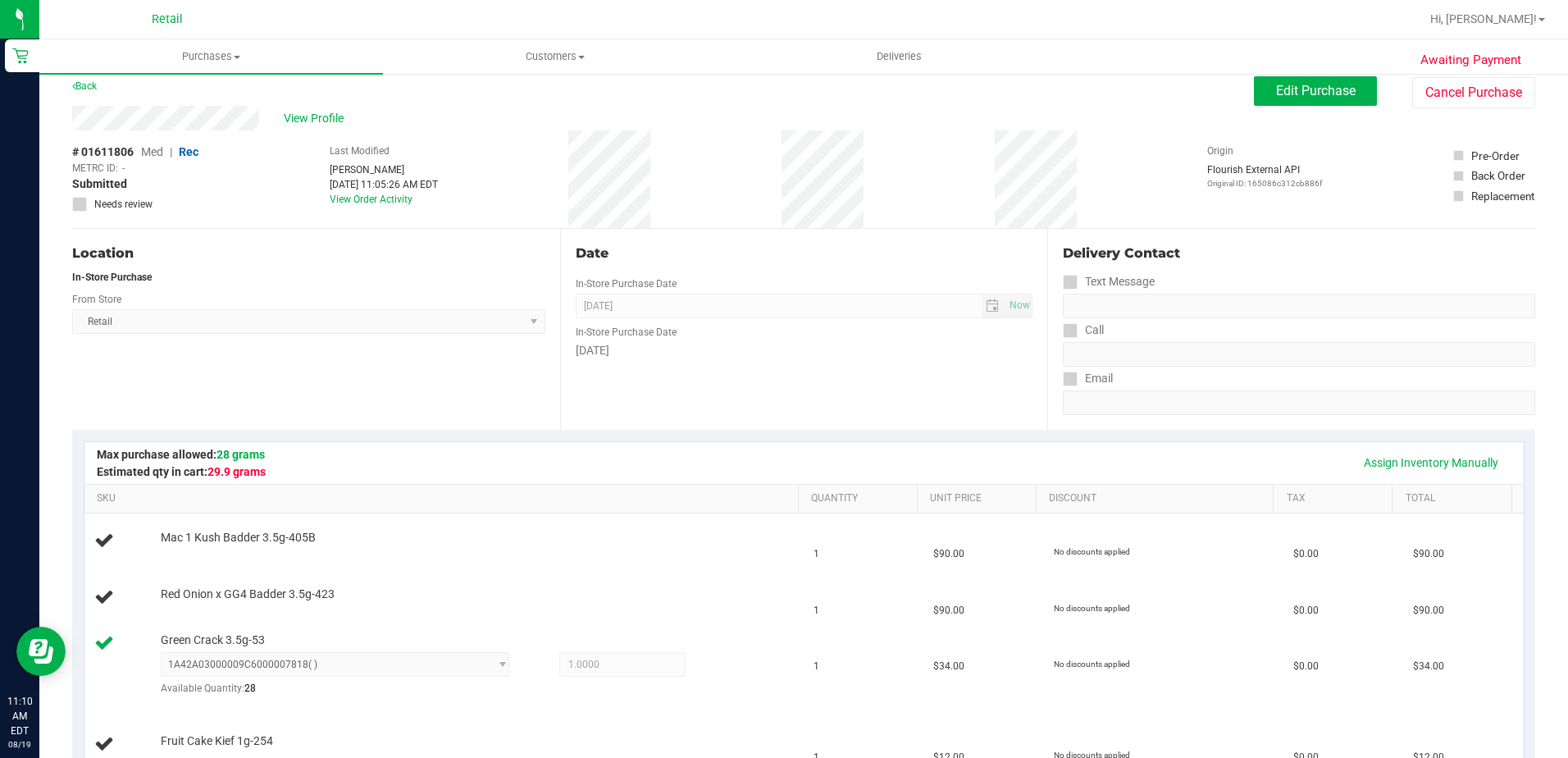
scroll to position [0, 0]
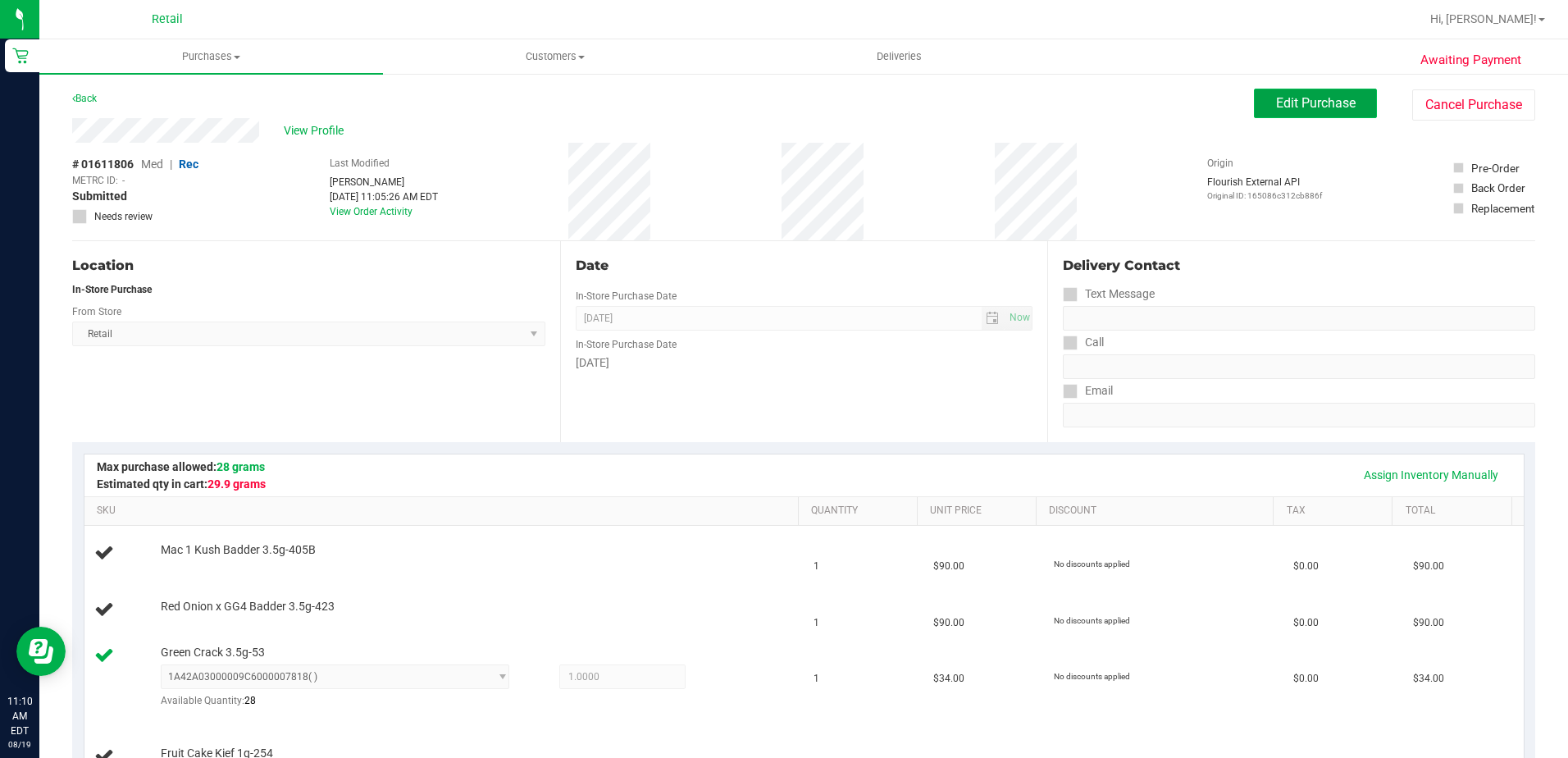
click at [1324, 103] on span "Edit Purchase" at bounding box center [1316, 103] width 80 height 16
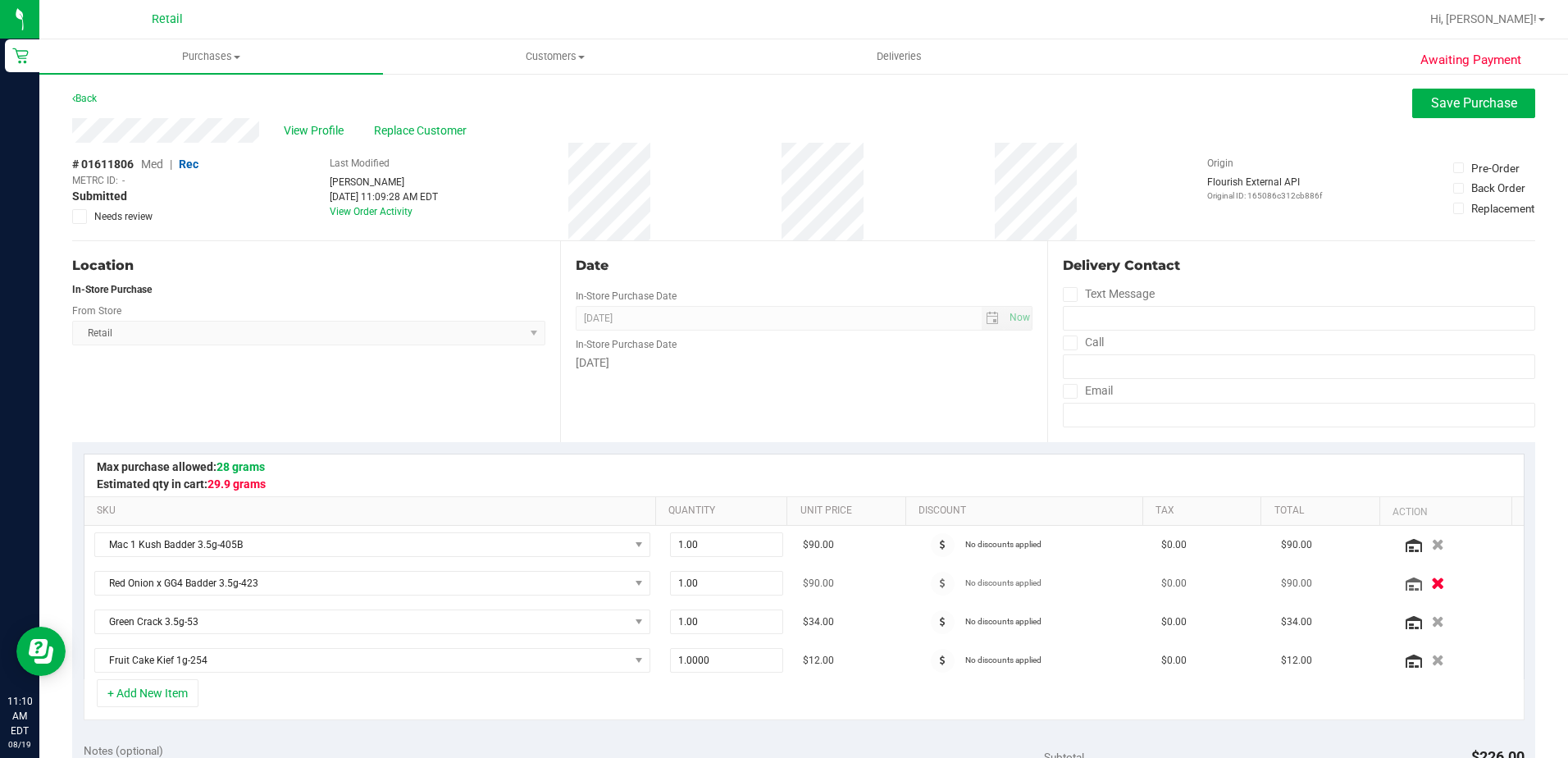
click at [1424, 582] on button "button" at bounding box center [1438, 582] width 28 height 17
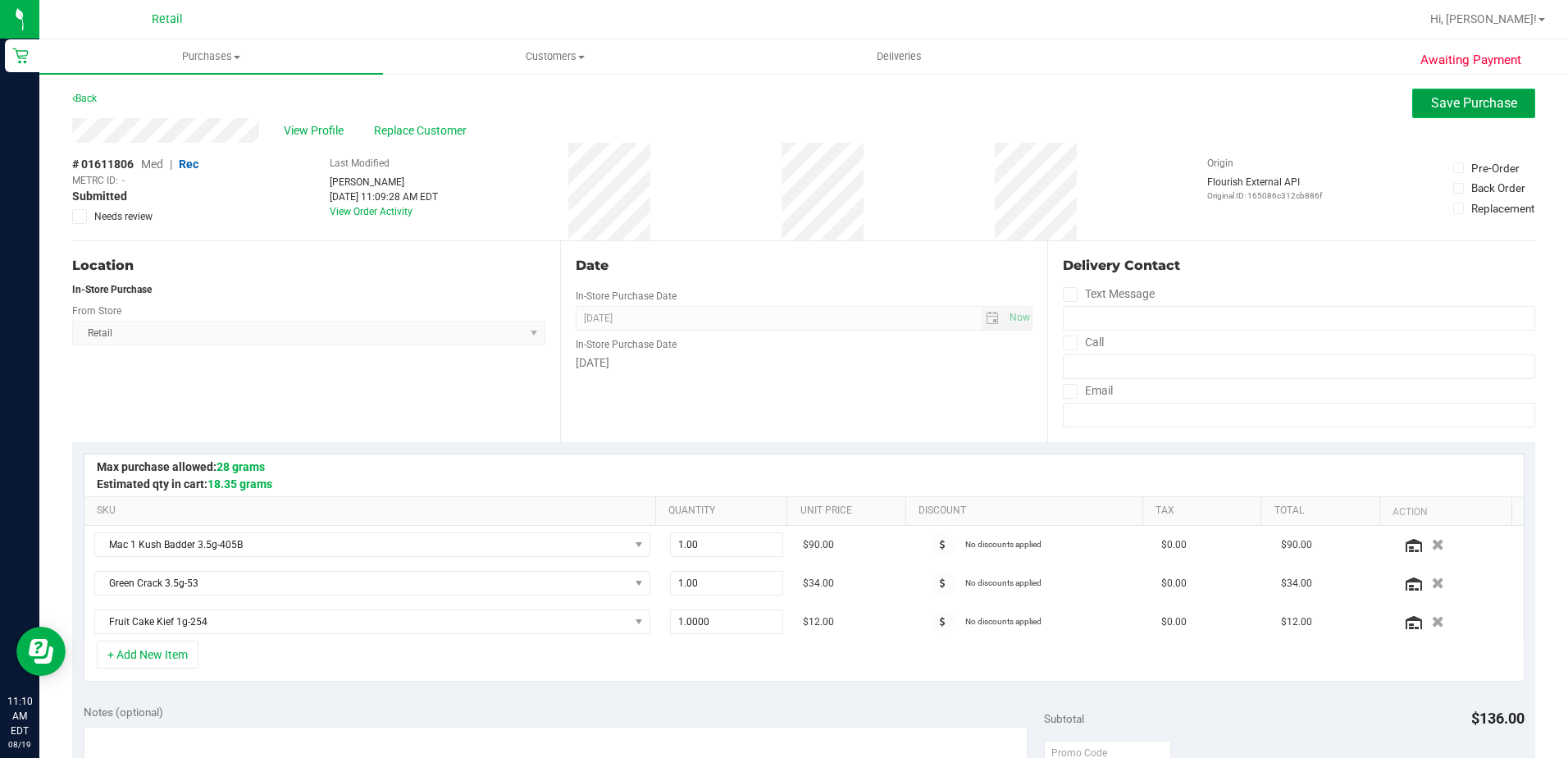
click at [1438, 105] on span "Save Purchase" at bounding box center [1475, 103] width 87 height 16
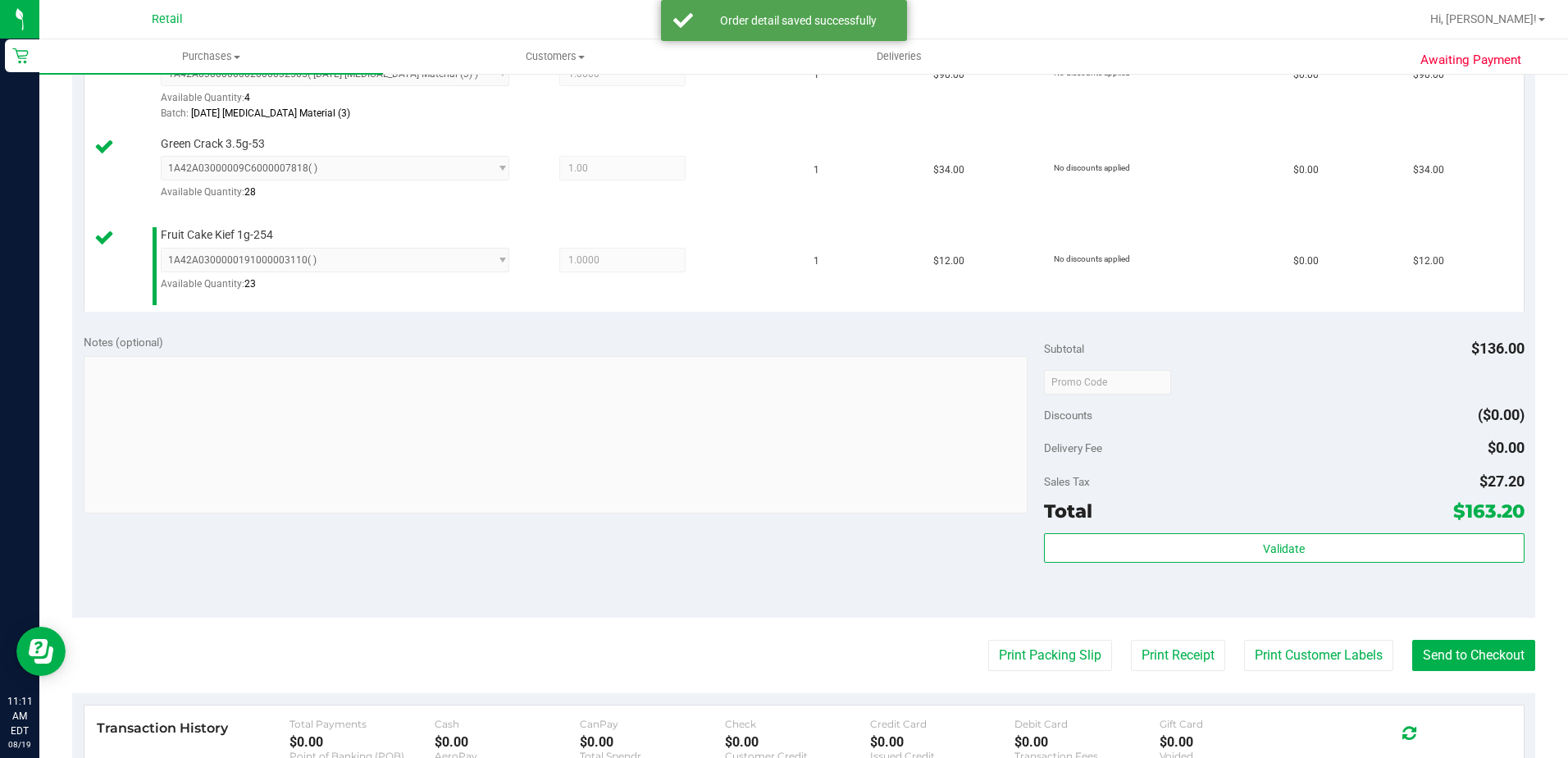
scroll to position [492, 0]
click at [1481, 659] on button "Send to Checkout" at bounding box center [1474, 654] width 123 height 31
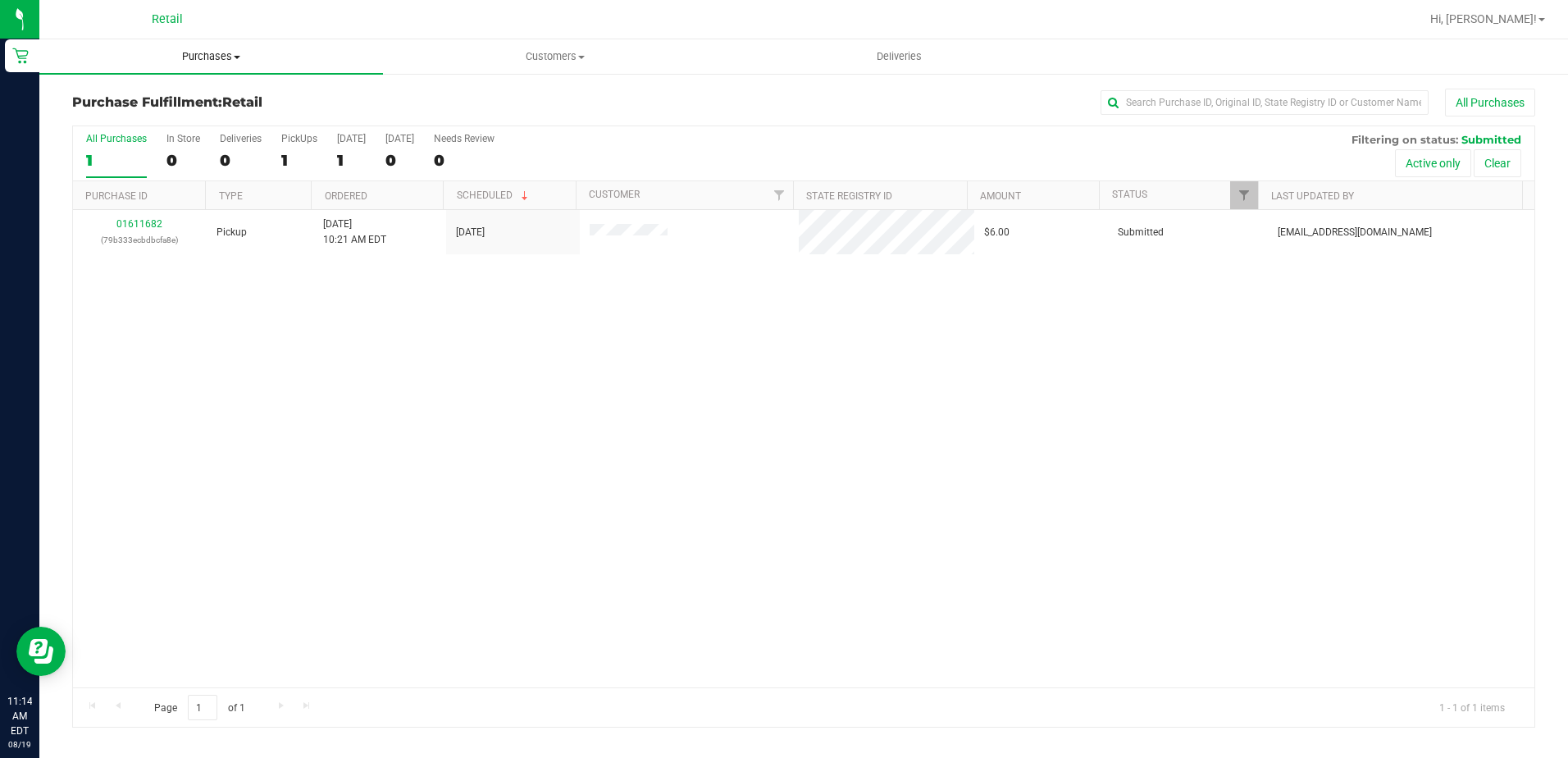
click at [187, 63] on span "Purchases" at bounding box center [211, 56] width 343 height 15
click at [178, 100] on span "Summary of purchases" at bounding box center [123, 99] width 168 height 14
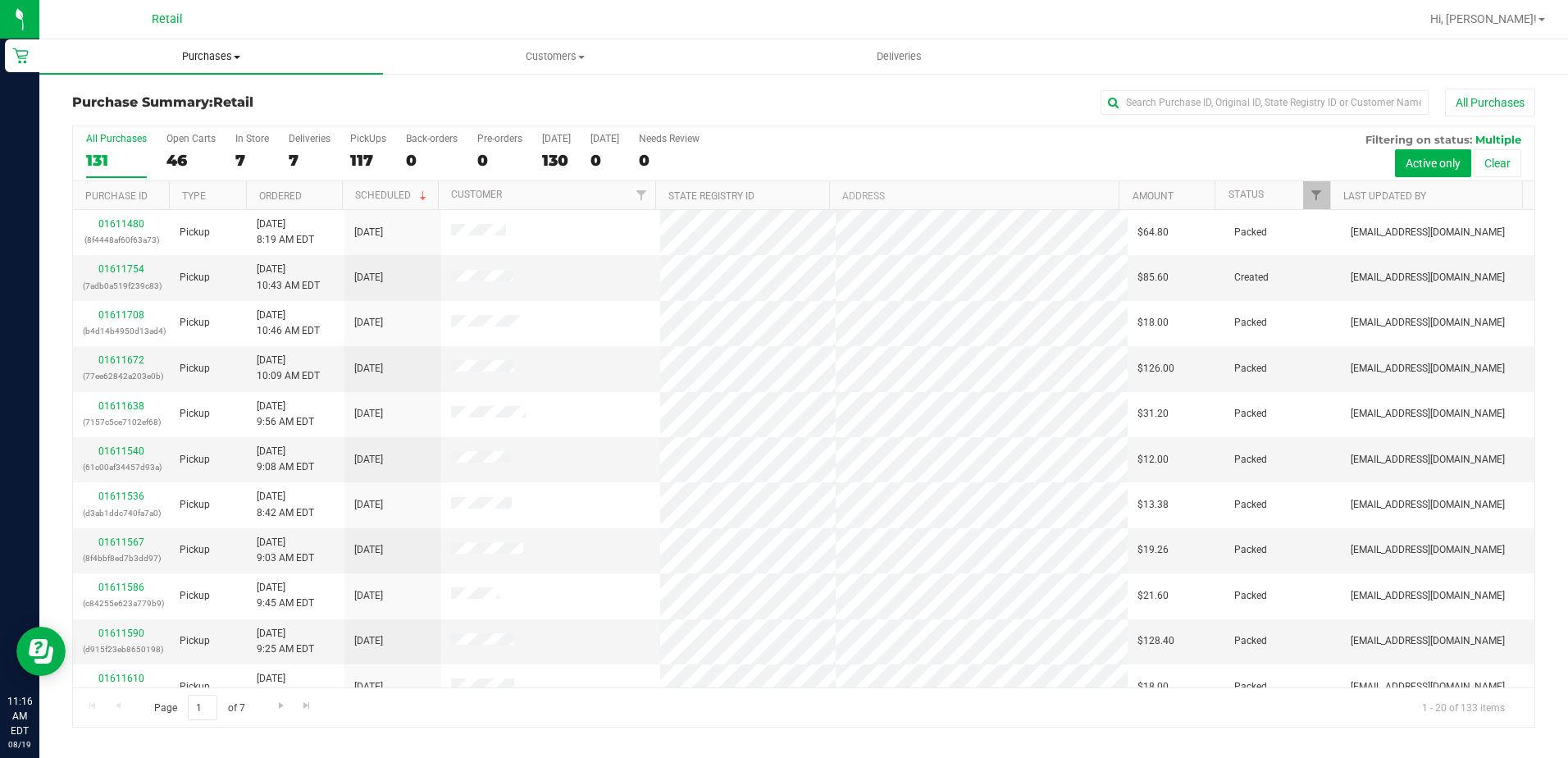
click at [212, 67] on uib-tab-heading "Purchases Summary of purchases Fulfillment All purchases" at bounding box center [211, 56] width 343 height 35
click at [182, 96] on span "Summary of purchases" at bounding box center [123, 99] width 168 height 14
click at [228, 35] on nav "Retail Hi, [PERSON_NAME]!" at bounding box center [803, 20] width 1528 height 39
click at [227, 41] on uib-tab-heading "Purchases Summary of purchases Fulfillment All purchases" at bounding box center [211, 56] width 343 height 35
click at [176, 57] on span "Purchases" at bounding box center [211, 56] width 343 height 15
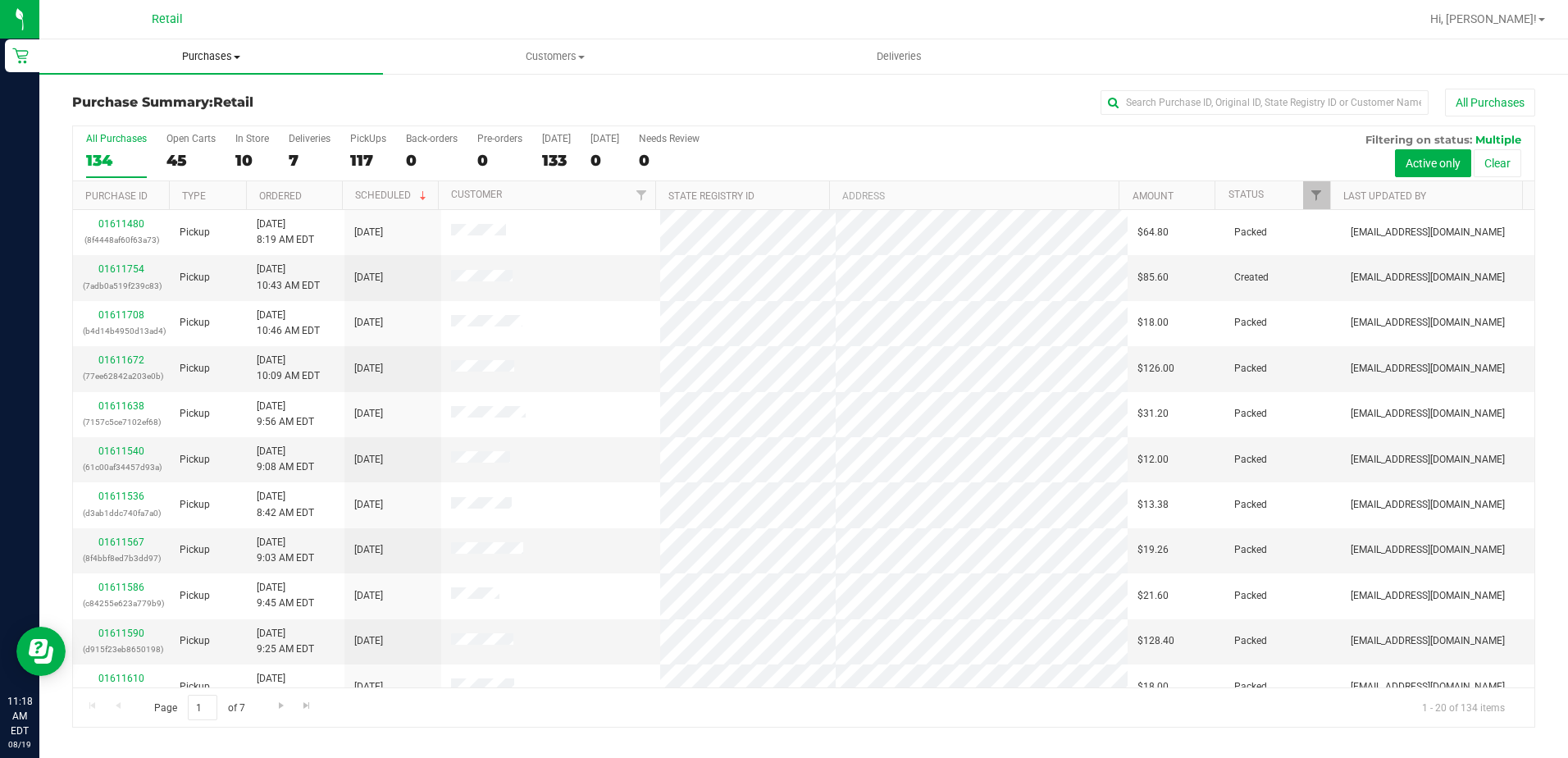
click at [205, 43] on uib-tab-heading "Purchases Summary of purchases Fulfillment All purchases" at bounding box center [211, 56] width 343 height 35
click at [170, 107] on li "Summary of purchases" at bounding box center [211, 99] width 343 height 20
click at [1290, 112] on input "text" at bounding box center [1264, 103] width 328 height 24
type input "[PERSON_NAME]"
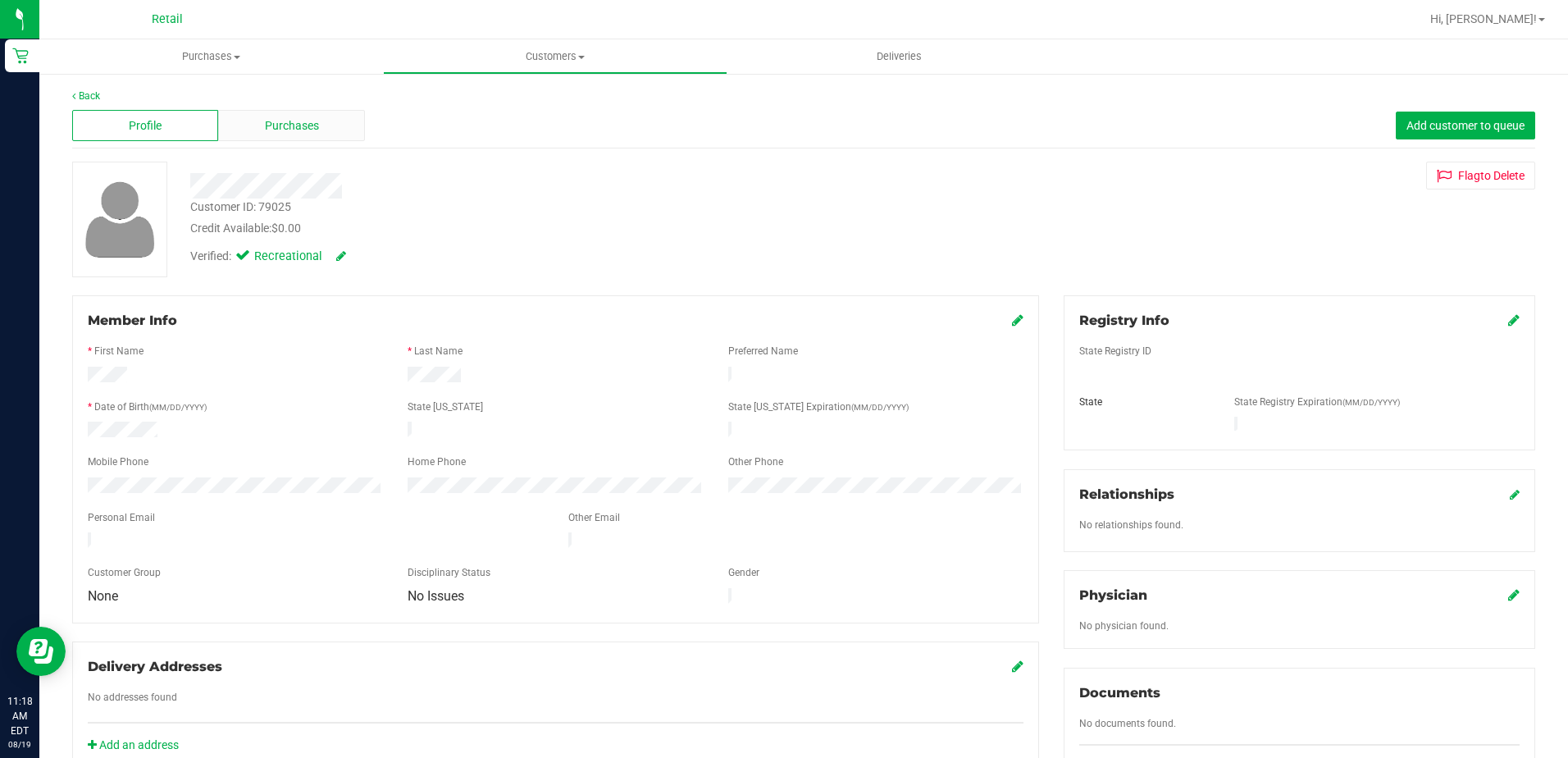
click at [327, 130] on div "Purchases" at bounding box center [291, 125] width 146 height 31
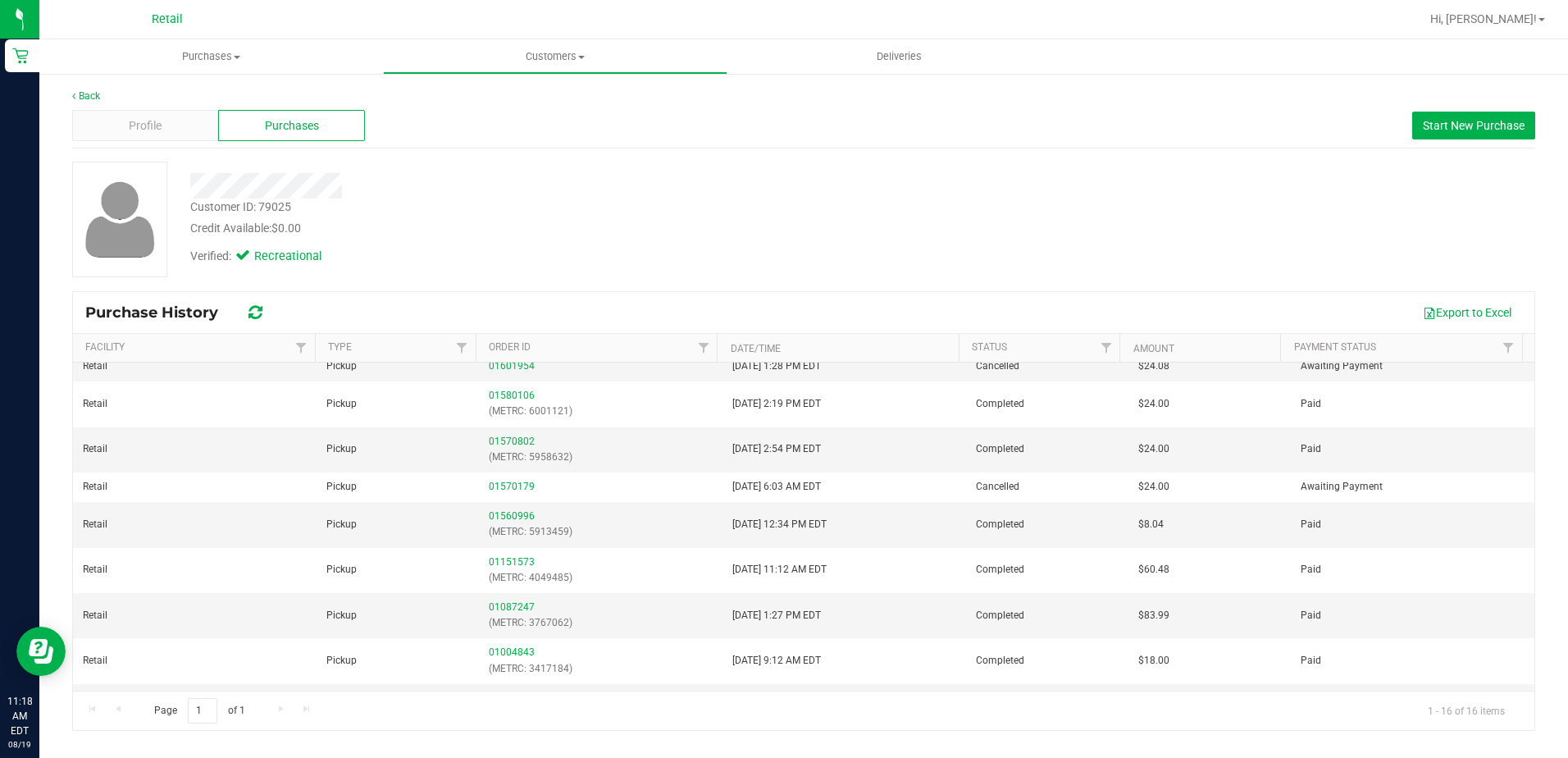
scroll to position [328, 0]
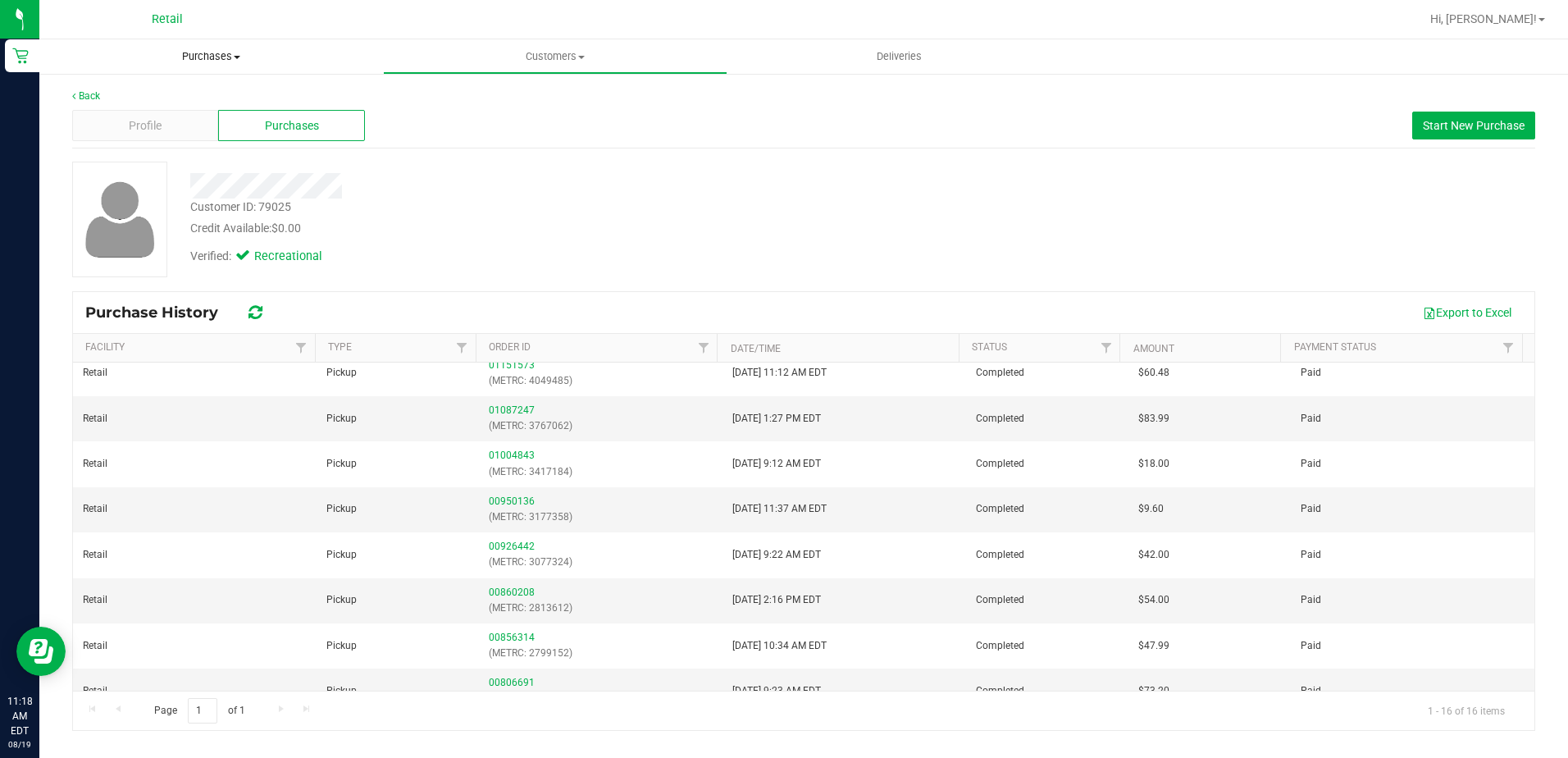
click at [200, 44] on uib-tab-heading "Purchases Summary of purchases Fulfillment All purchases" at bounding box center [211, 56] width 343 height 35
click at [188, 87] on ul "Summary of purchases Fulfillment All purchases" at bounding box center [211, 118] width 343 height 88
click at [191, 72] on uib-tab-heading "Purchases Summary of purchases Fulfillment All purchases" at bounding box center [211, 56] width 343 height 35
click at [193, 61] on span "Purchases" at bounding box center [211, 56] width 343 height 15
click at [198, 59] on span "Purchases" at bounding box center [211, 56] width 343 height 15
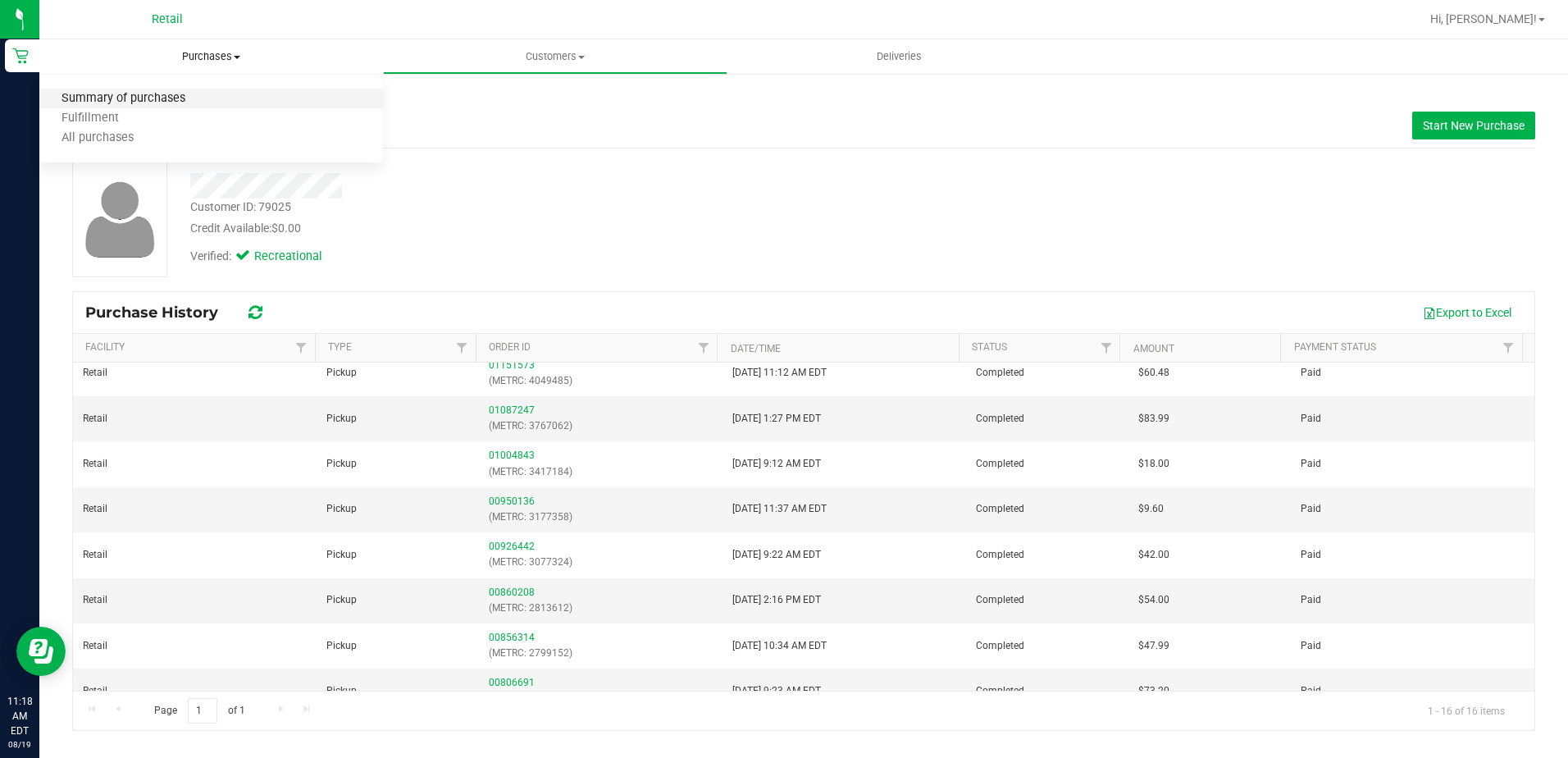
click at [186, 94] on span "Summary of purchases" at bounding box center [123, 99] width 168 height 14
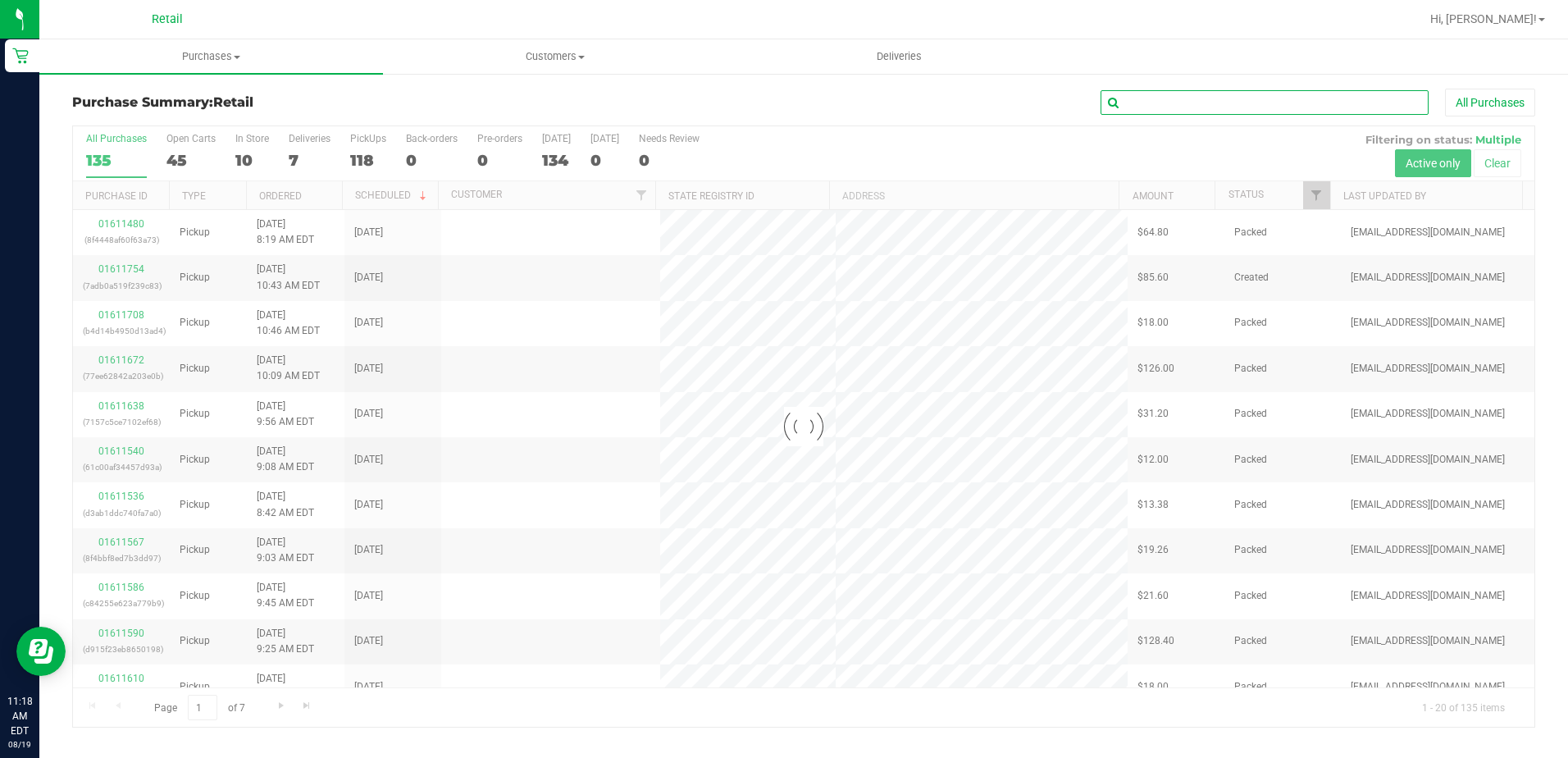
click at [1203, 102] on input "text" at bounding box center [1264, 103] width 328 height 24
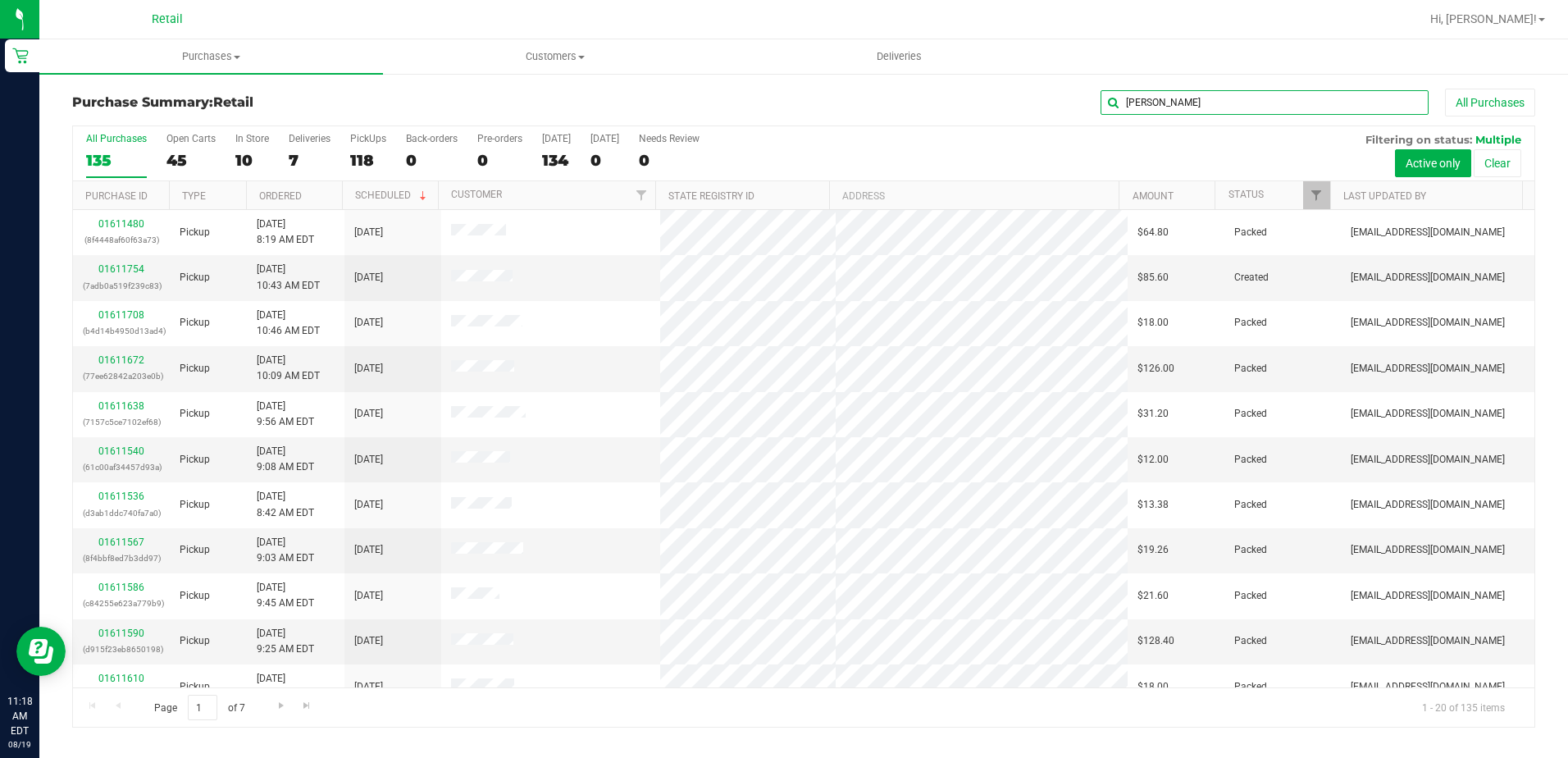
type input "[PERSON_NAME]"
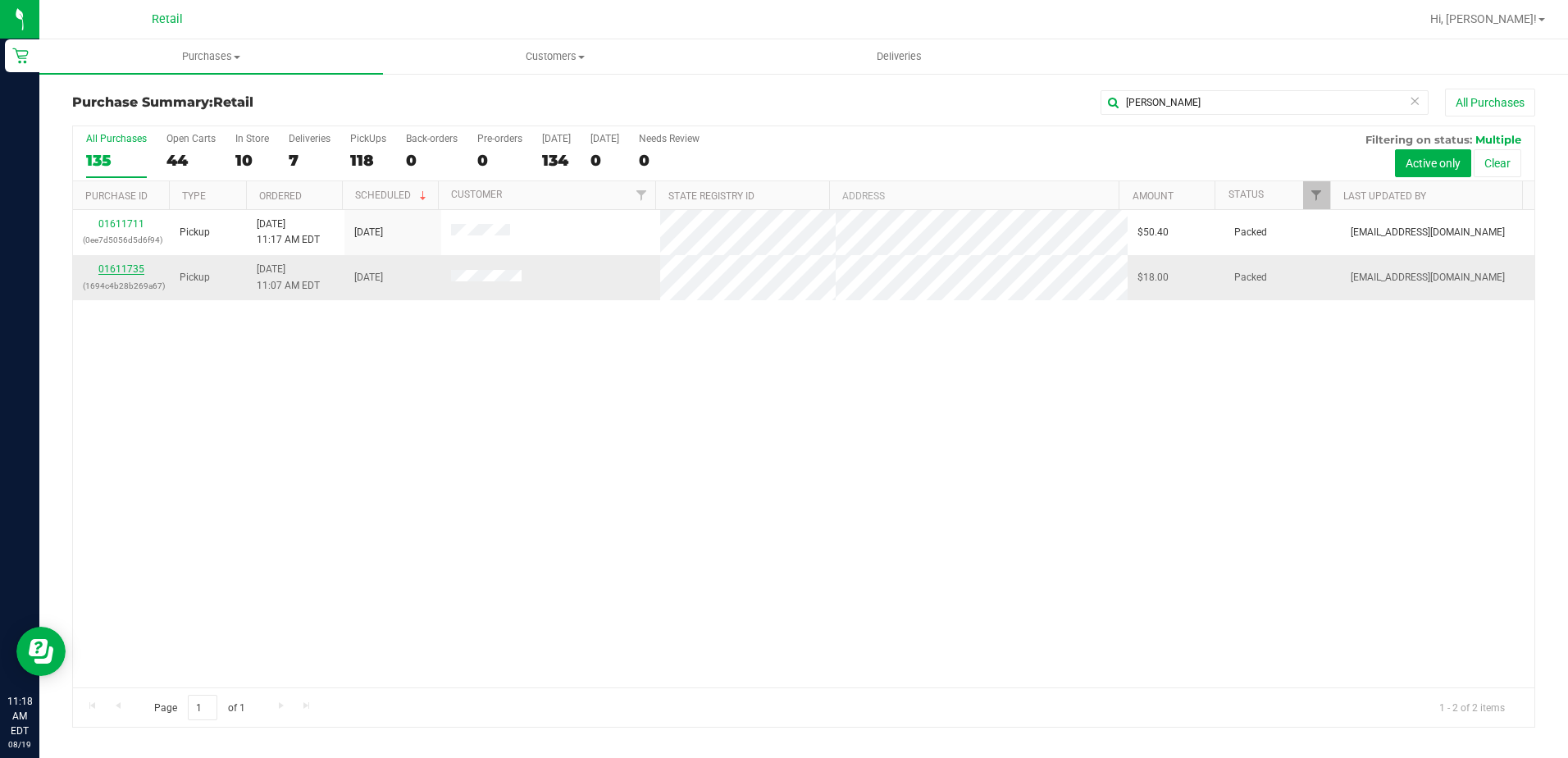
click at [105, 263] on link "01611735" at bounding box center [121, 269] width 46 height 11
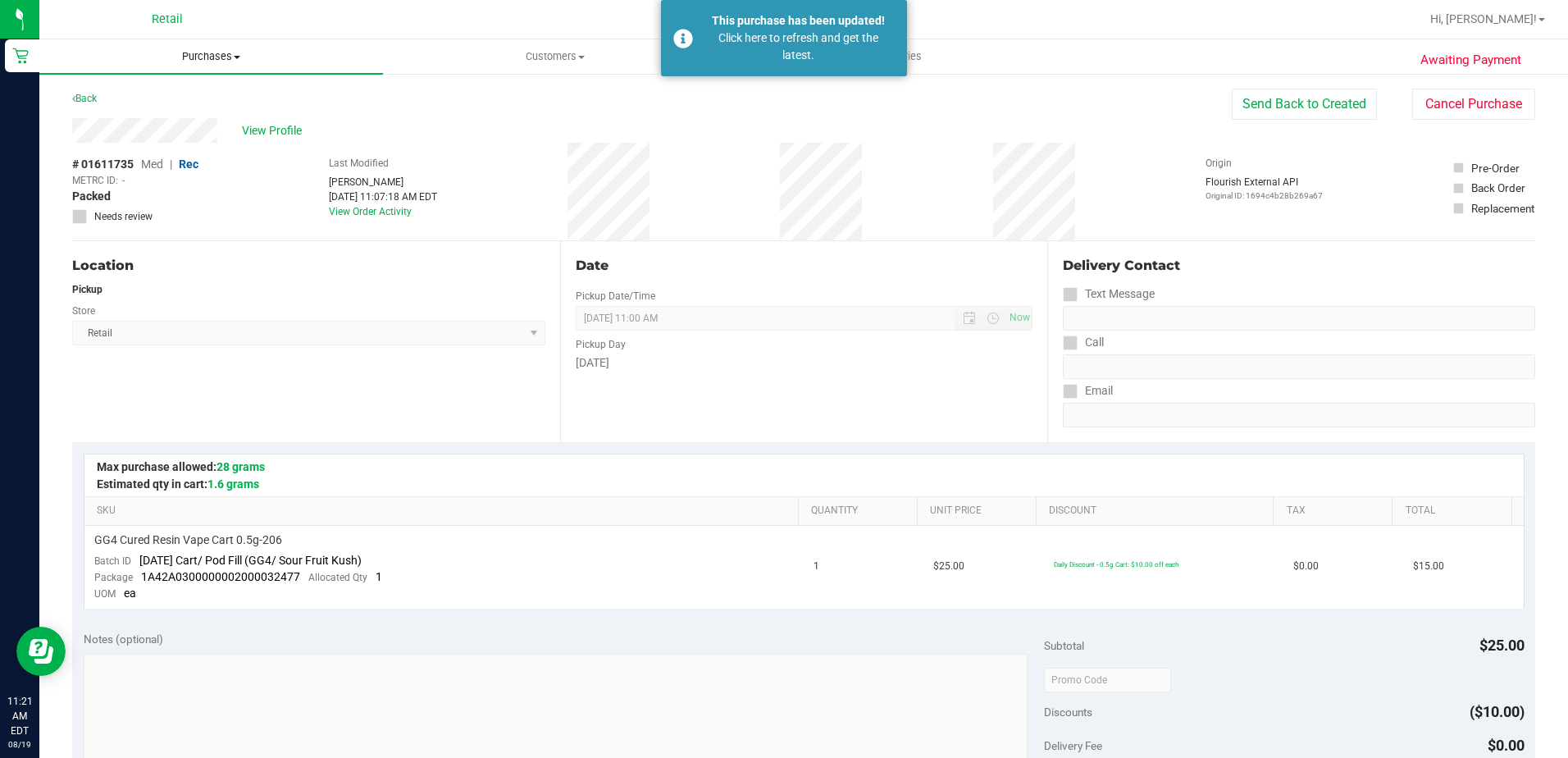
click at [227, 61] on span "Purchases" at bounding box center [211, 56] width 343 height 15
click at [188, 104] on span "Summary of purchases" at bounding box center [123, 99] width 168 height 14
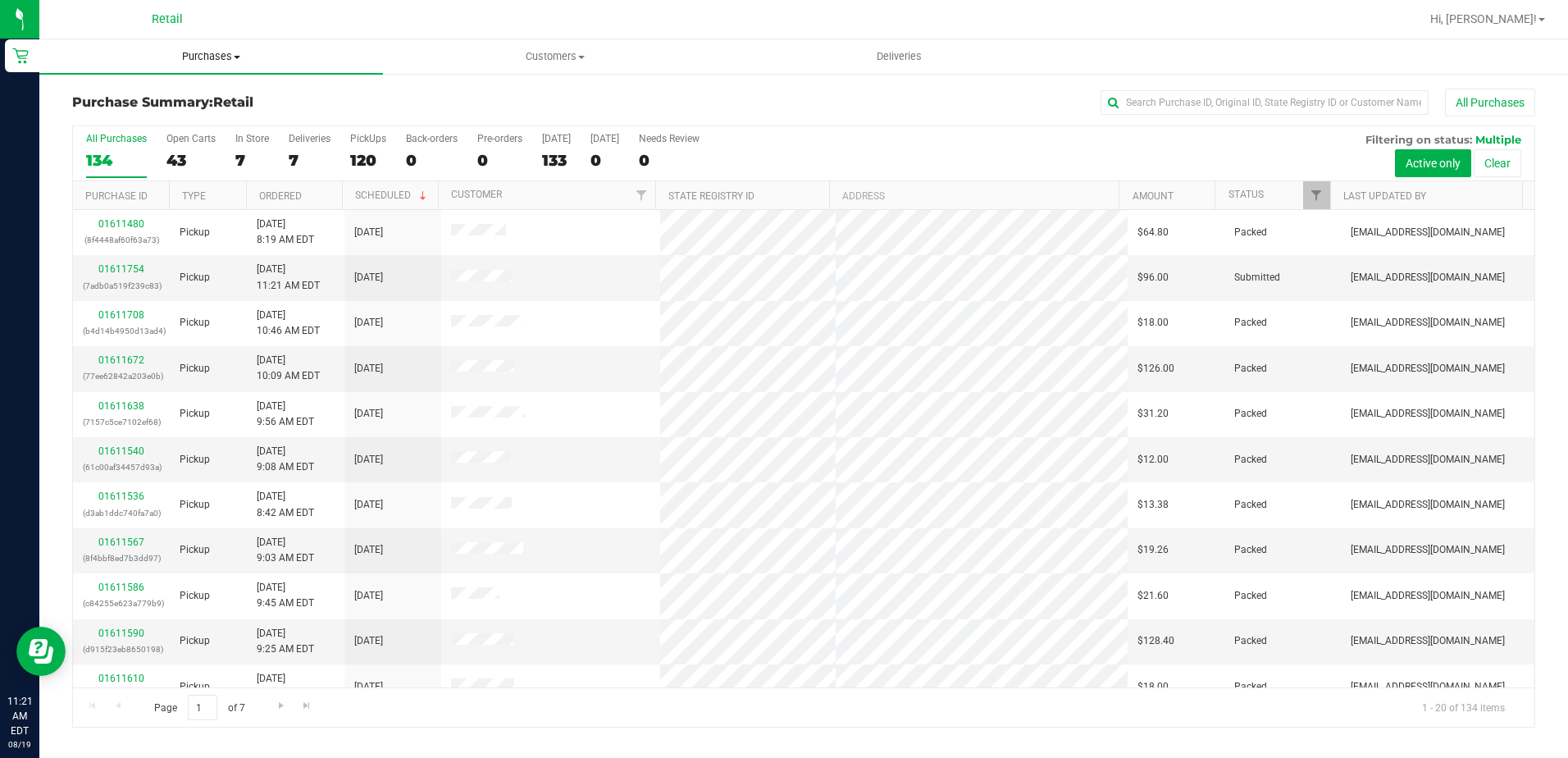
click at [204, 44] on uib-tab-heading "Purchases Summary of purchases Fulfillment All purchases" at bounding box center [211, 56] width 343 height 35
click at [189, 93] on span "Summary of purchases" at bounding box center [123, 99] width 168 height 14
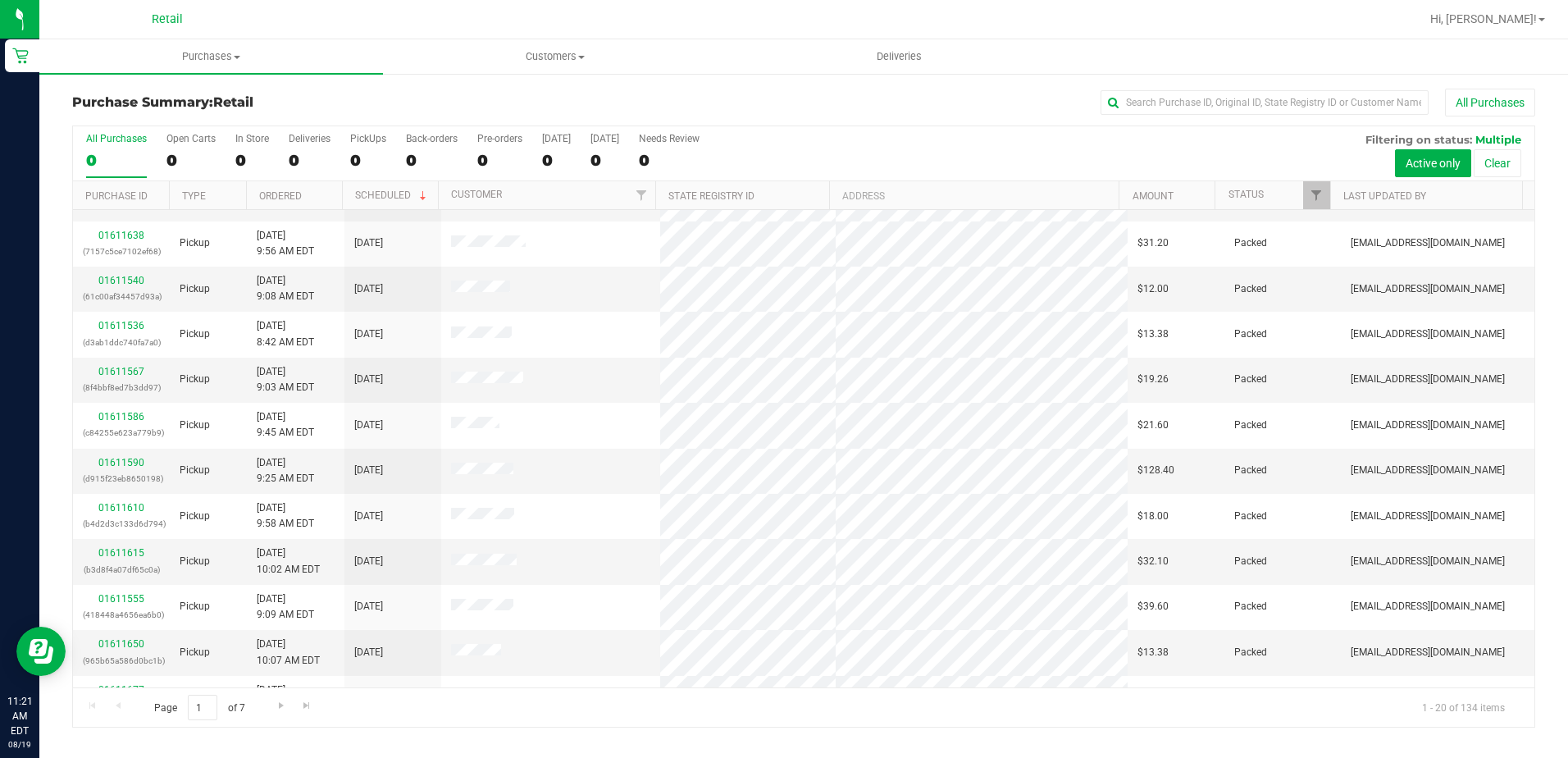
scroll to position [246, 0]
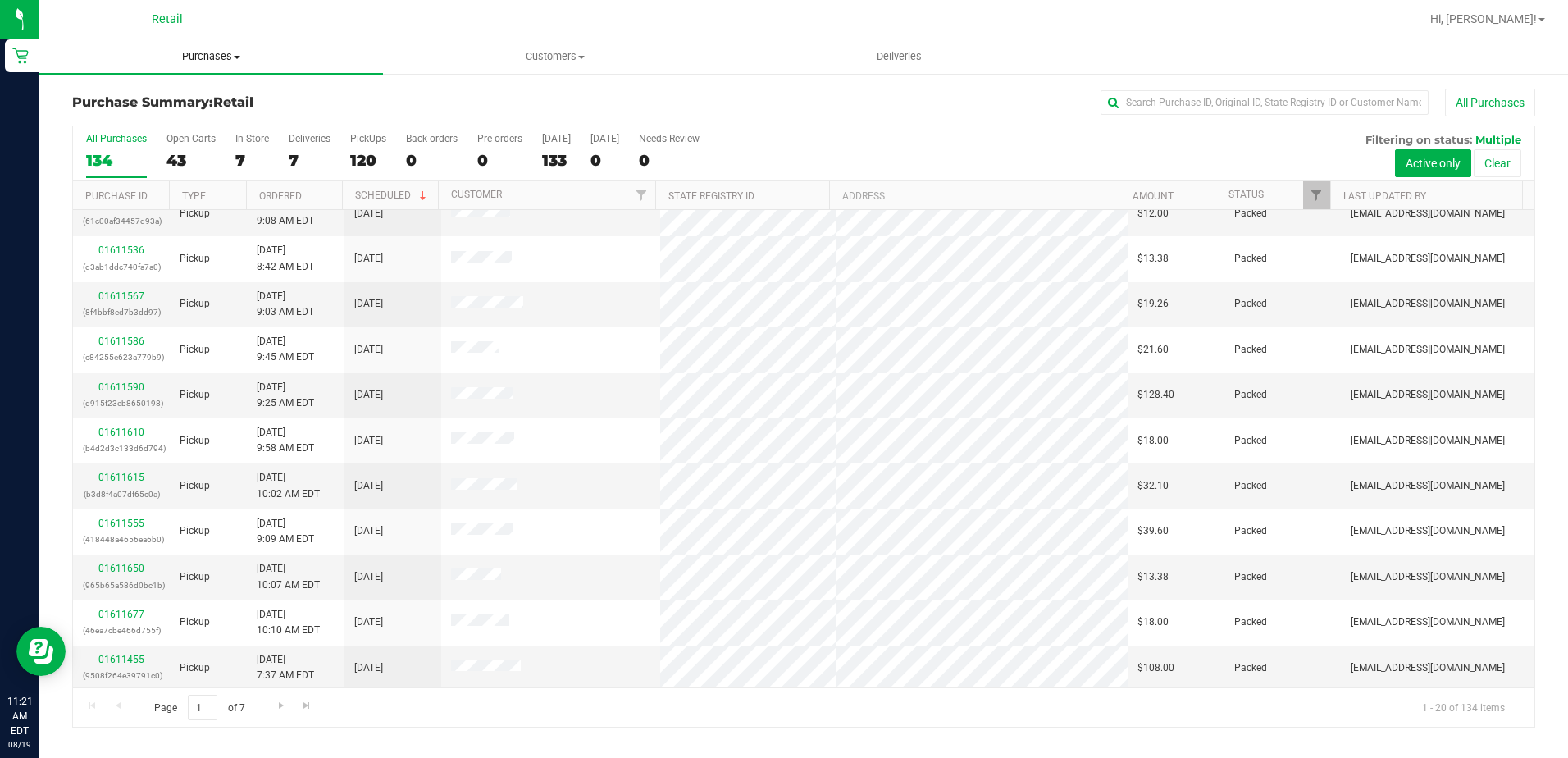
click at [192, 54] on span "Purchases" at bounding box center [211, 56] width 343 height 15
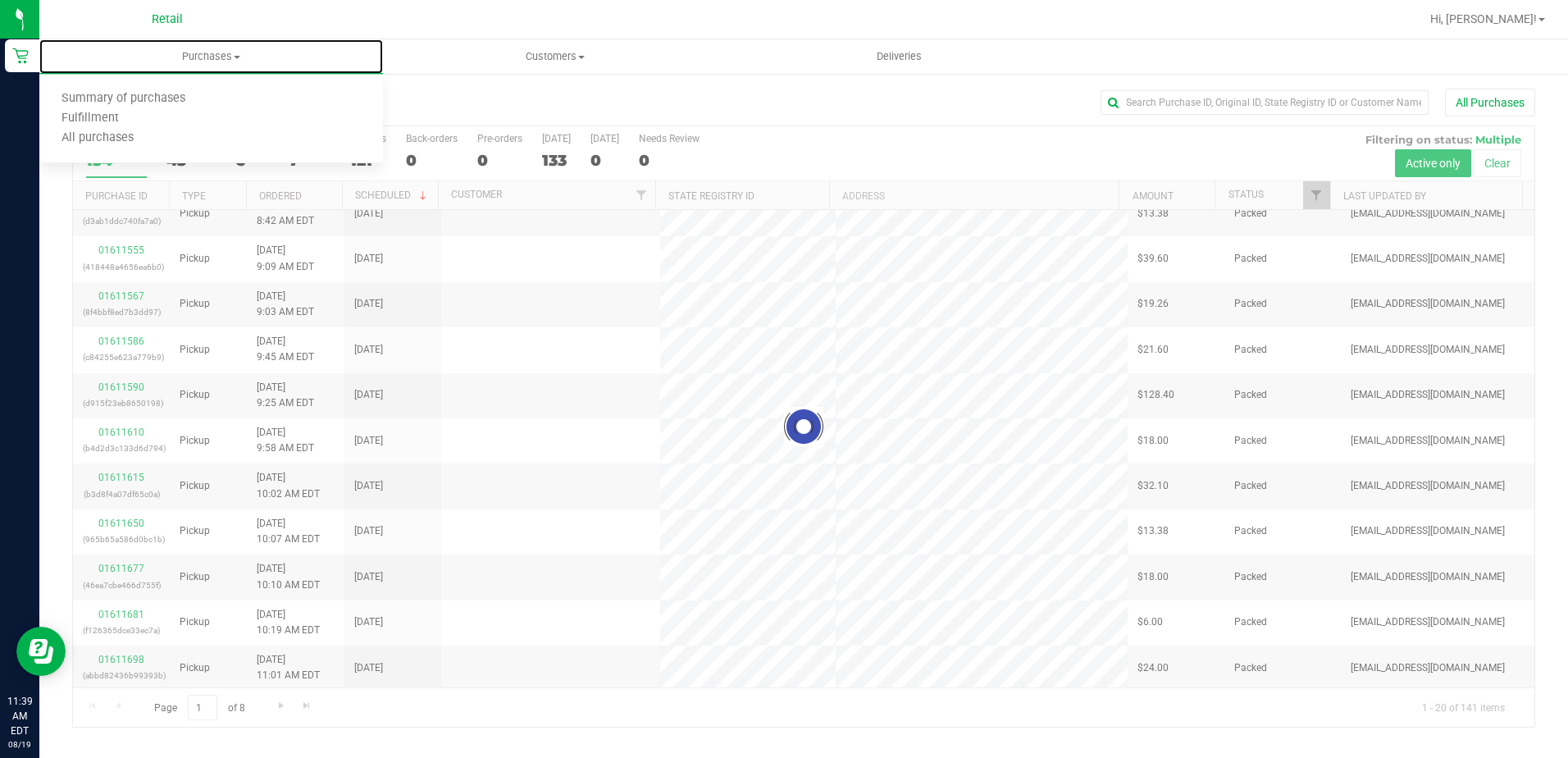
scroll to position [0, 0]
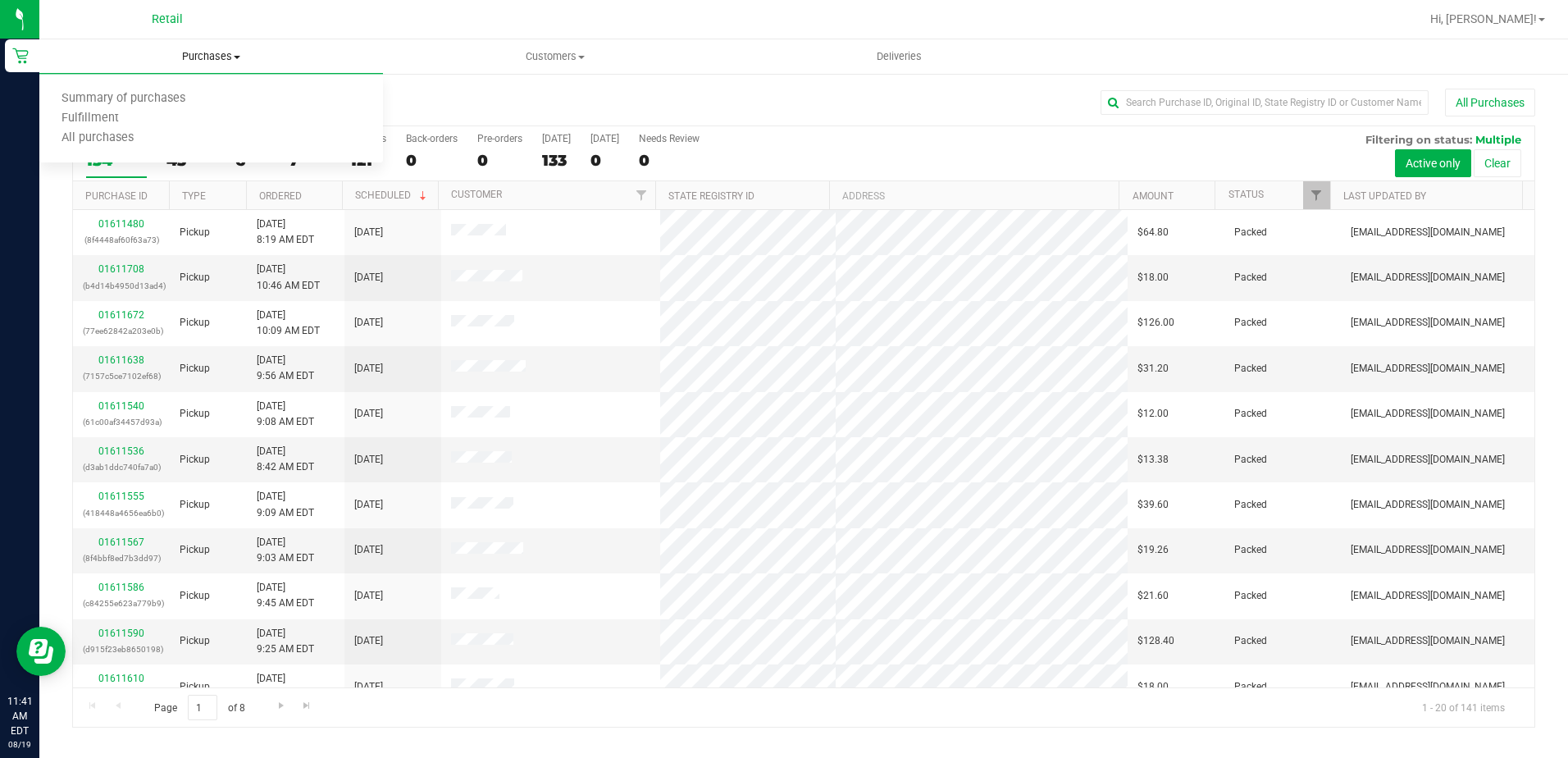
click at [199, 56] on span "Purchases" at bounding box center [211, 56] width 343 height 15
click at [201, 63] on span "Purchases" at bounding box center [211, 56] width 343 height 15
click at [170, 96] on span "Summary of purchases" at bounding box center [123, 99] width 168 height 14
click at [1182, 90] on input "text" at bounding box center [1264, 103] width 328 height 24
type input "[PERSON_NAME]"
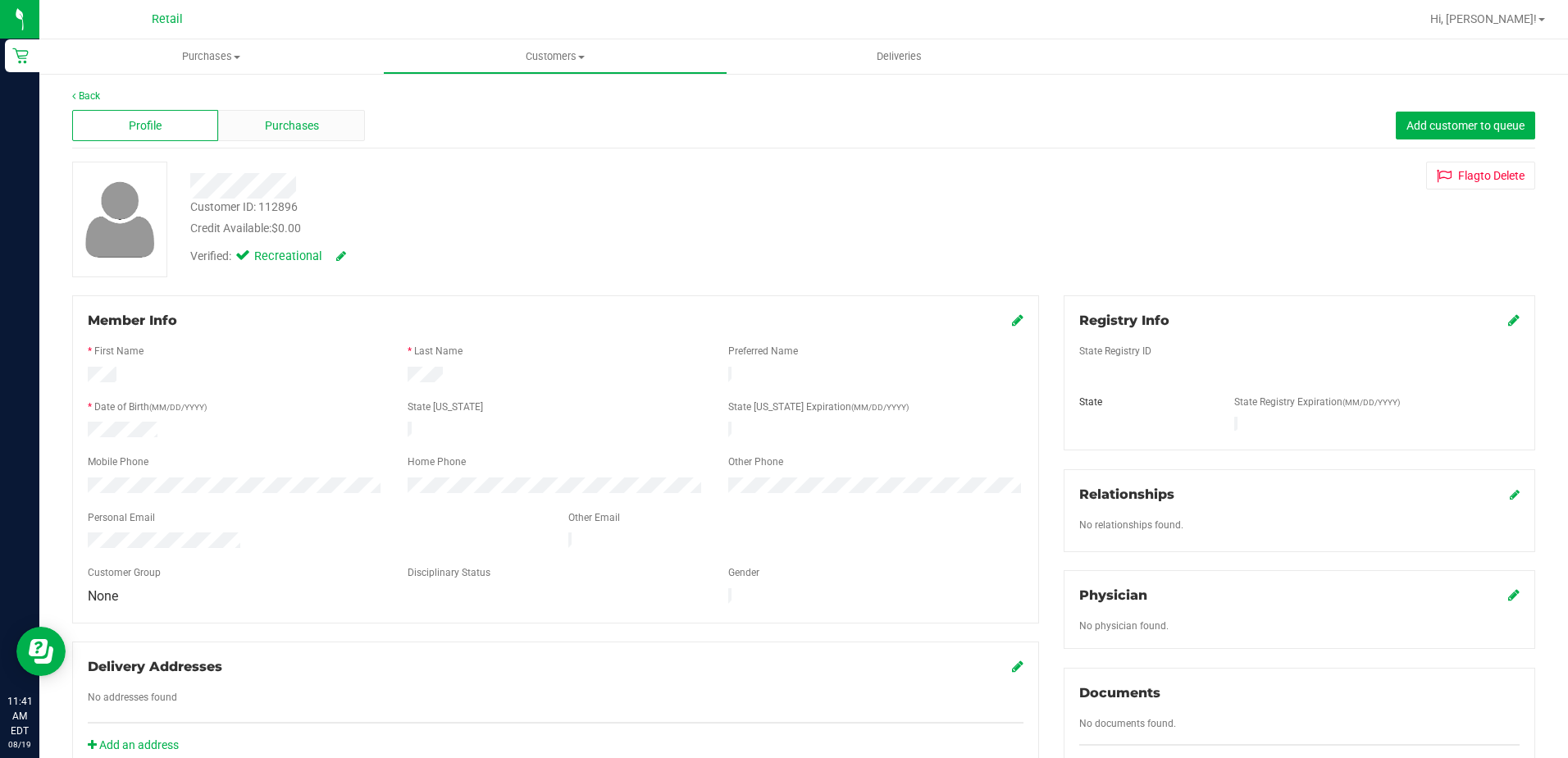
click at [277, 123] on span "Purchases" at bounding box center [293, 126] width 55 height 17
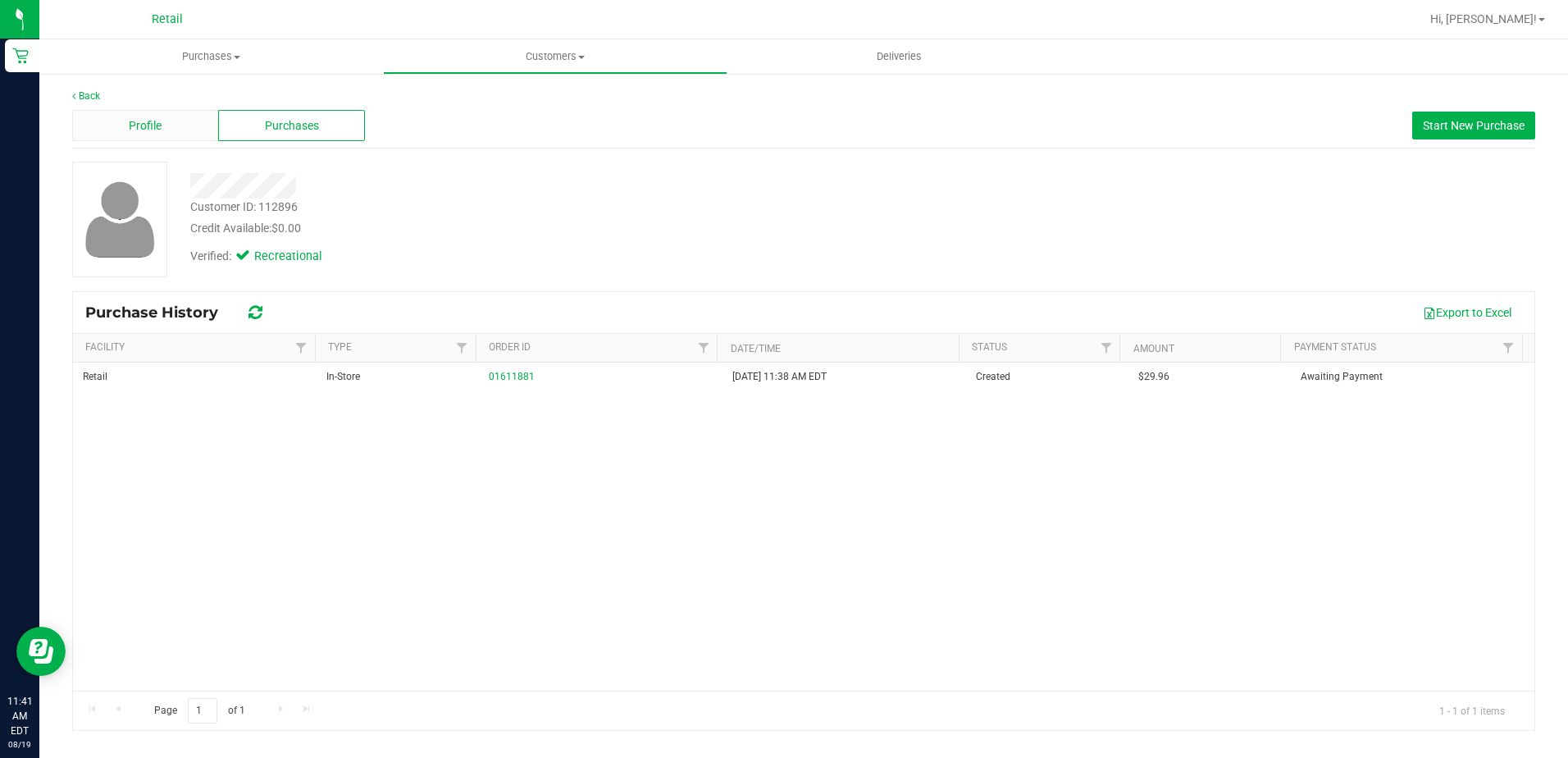
click at [154, 134] on span "Profile" at bounding box center [145, 126] width 33 height 17
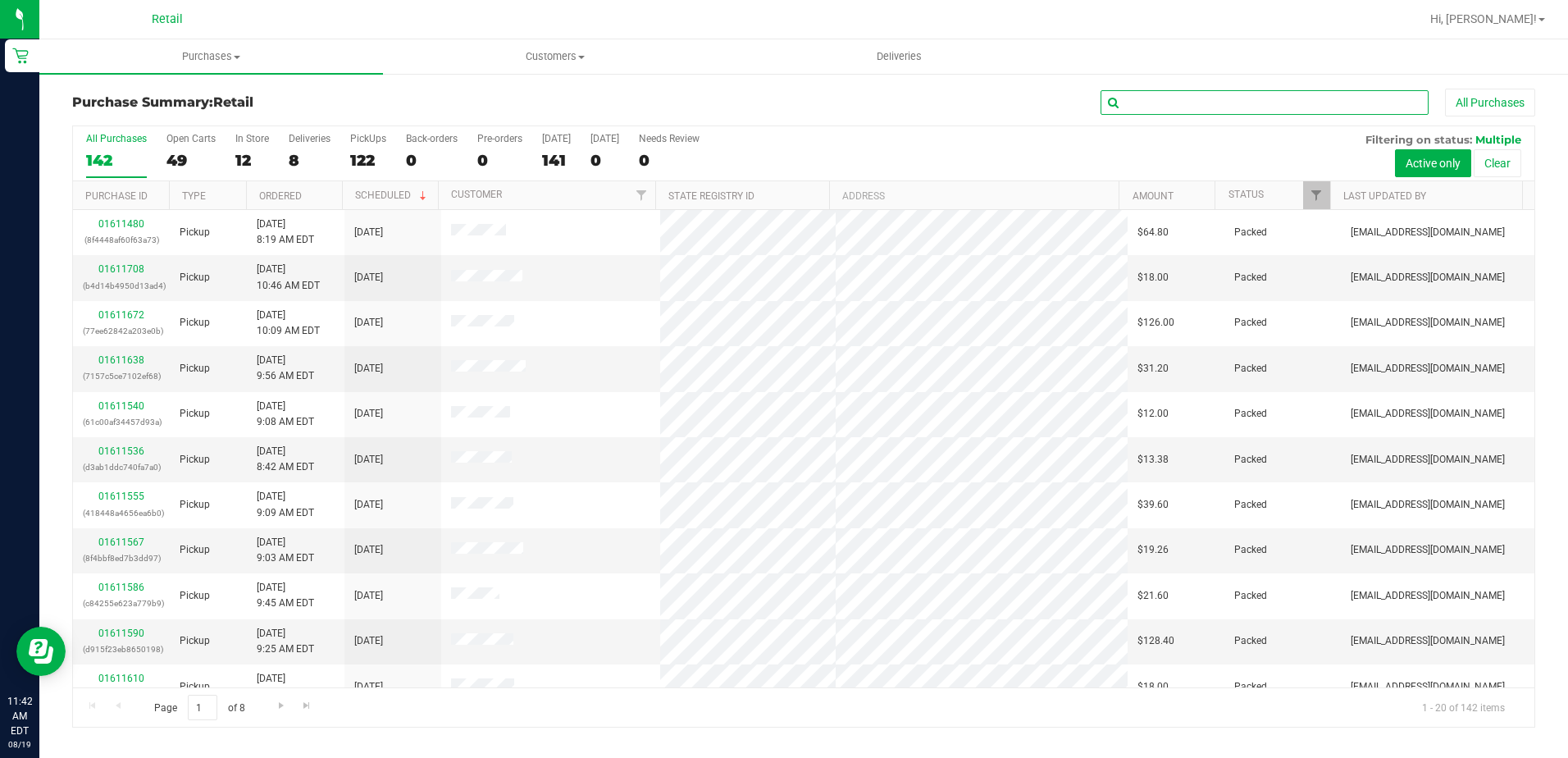
click at [1170, 94] on input "text" at bounding box center [1264, 103] width 328 height 24
type input "[PERSON_NAME]"
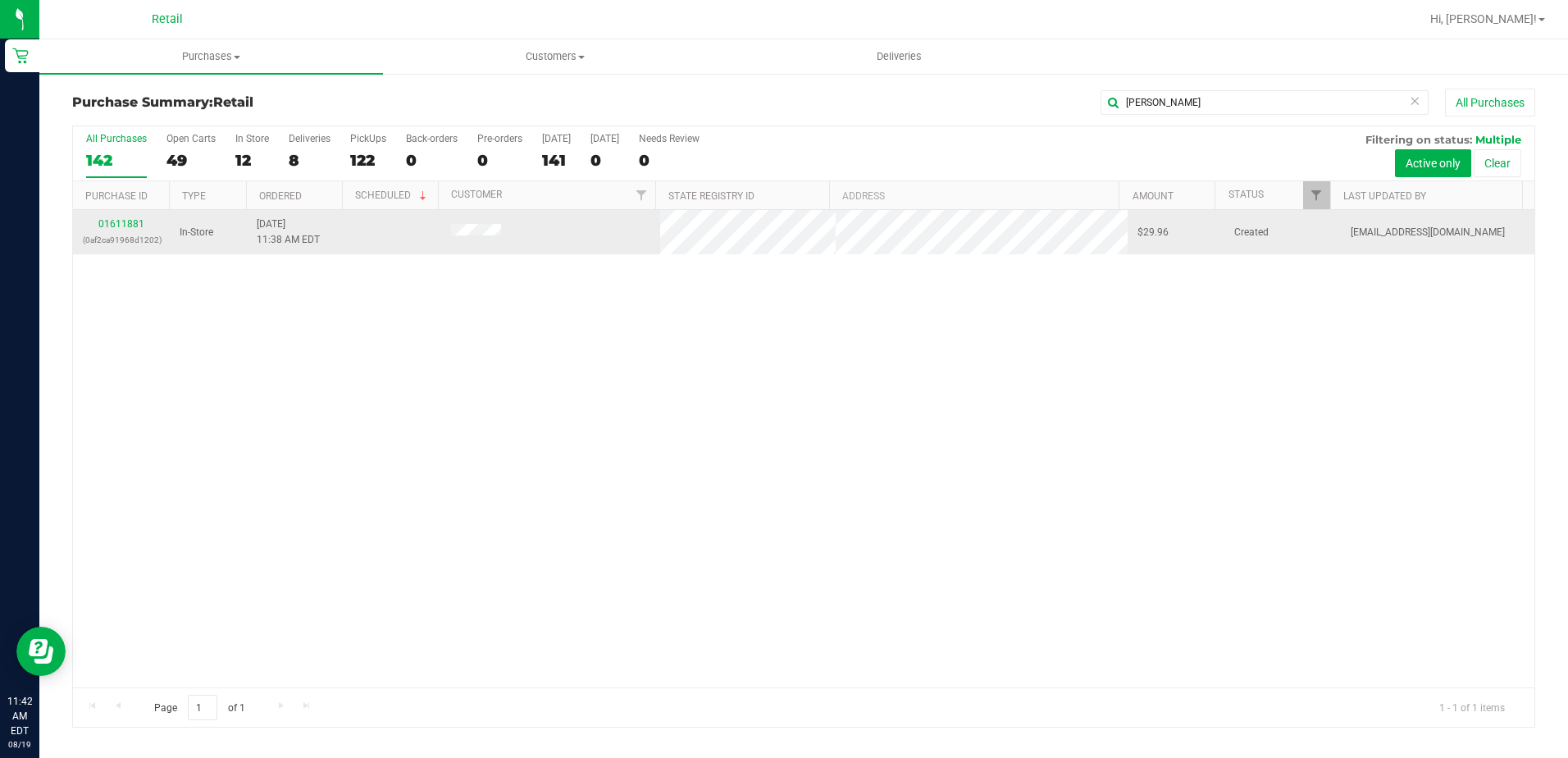
click at [132, 214] on td "01611881 (0af2ca91968d1202)" at bounding box center [121, 231] width 97 height 44
click at [124, 228] on link "01611881" at bounding box center [121, 224] width 46 height 11
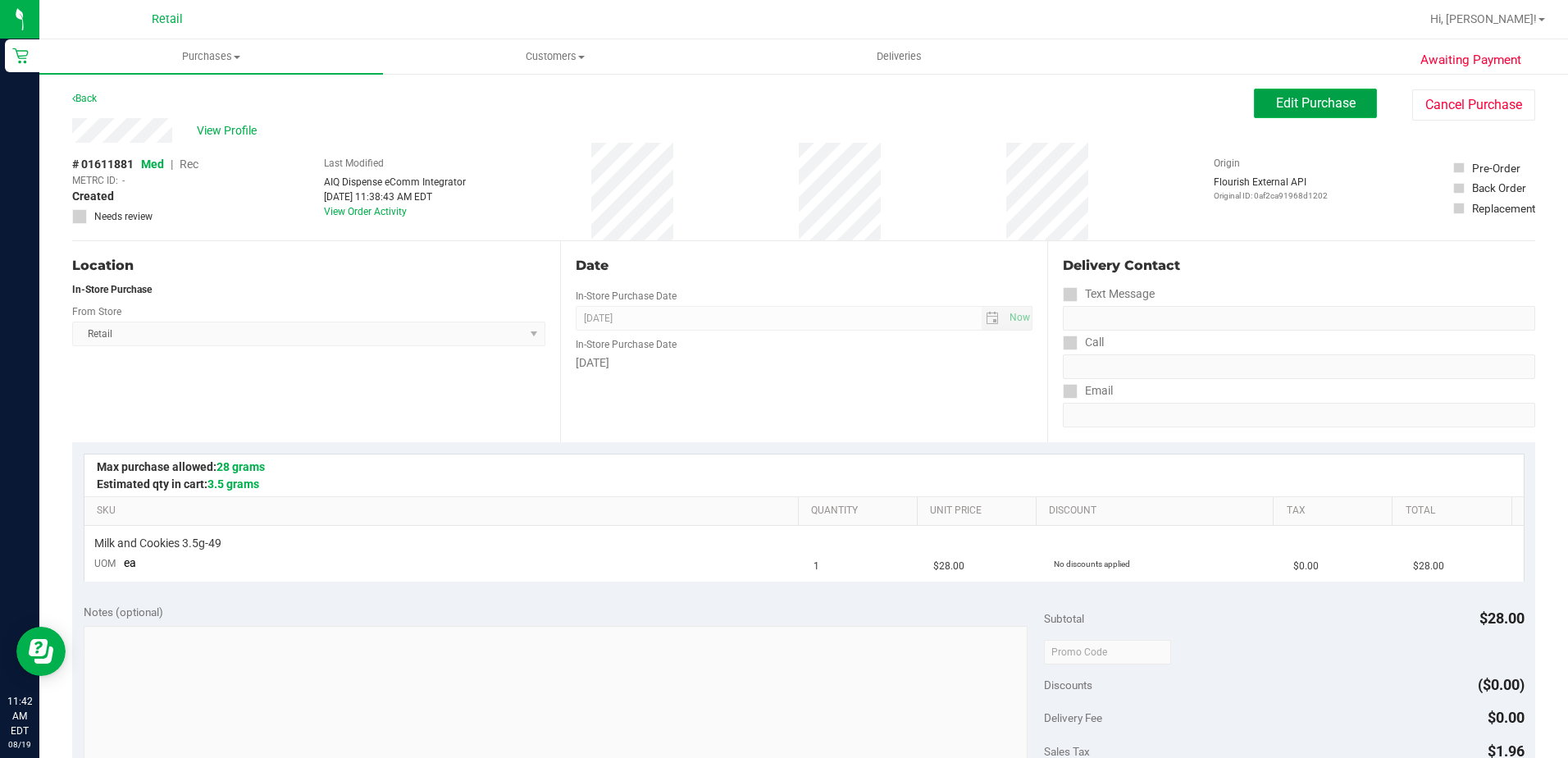
click at [1323, 110] on span "Edit Purchase" at bounding box center [1316, 103] width 80 height 16
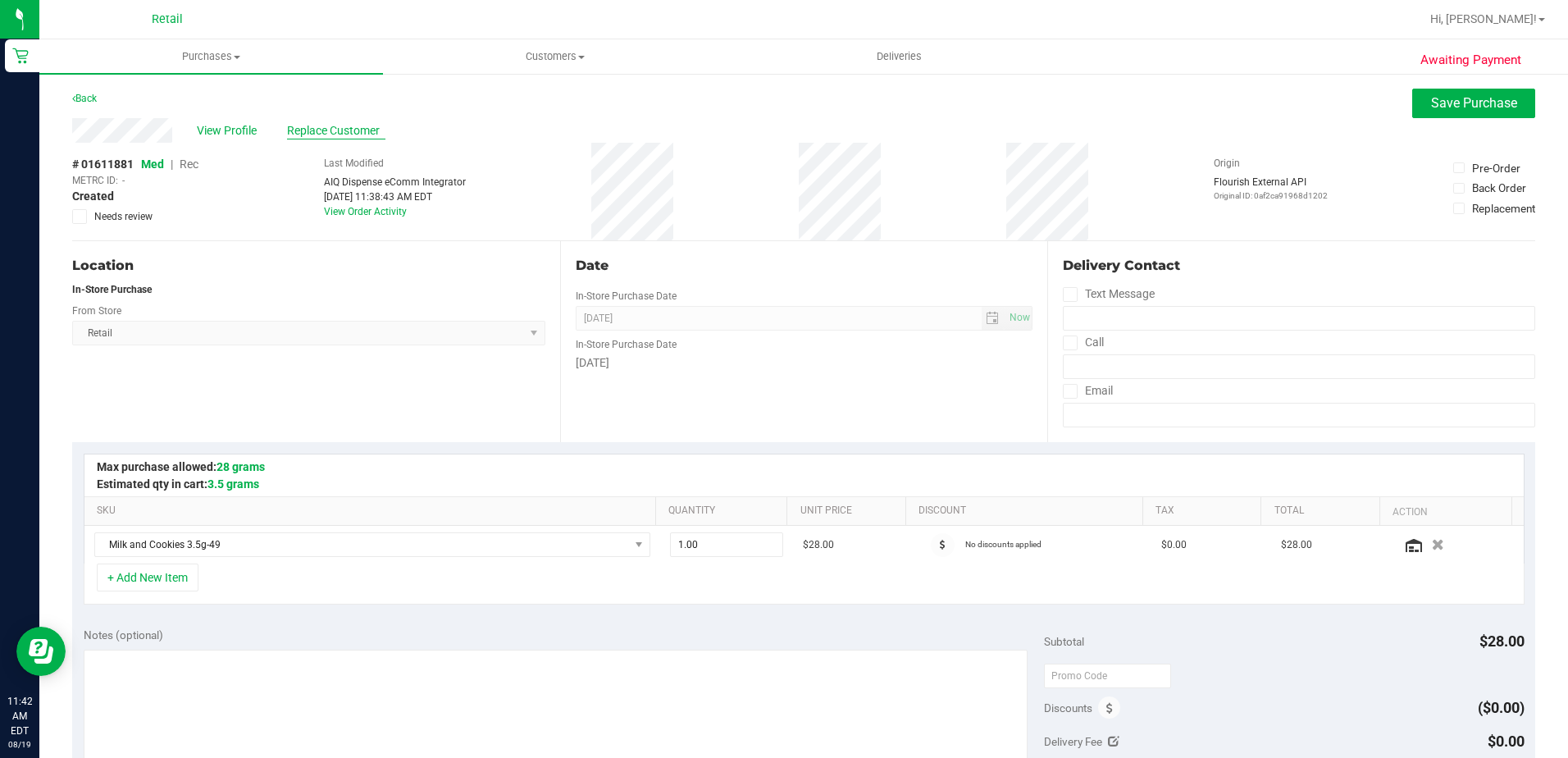
click at [369, 129] on span "Replace Customer" at bounding box center [336, 131] width 99 height 17
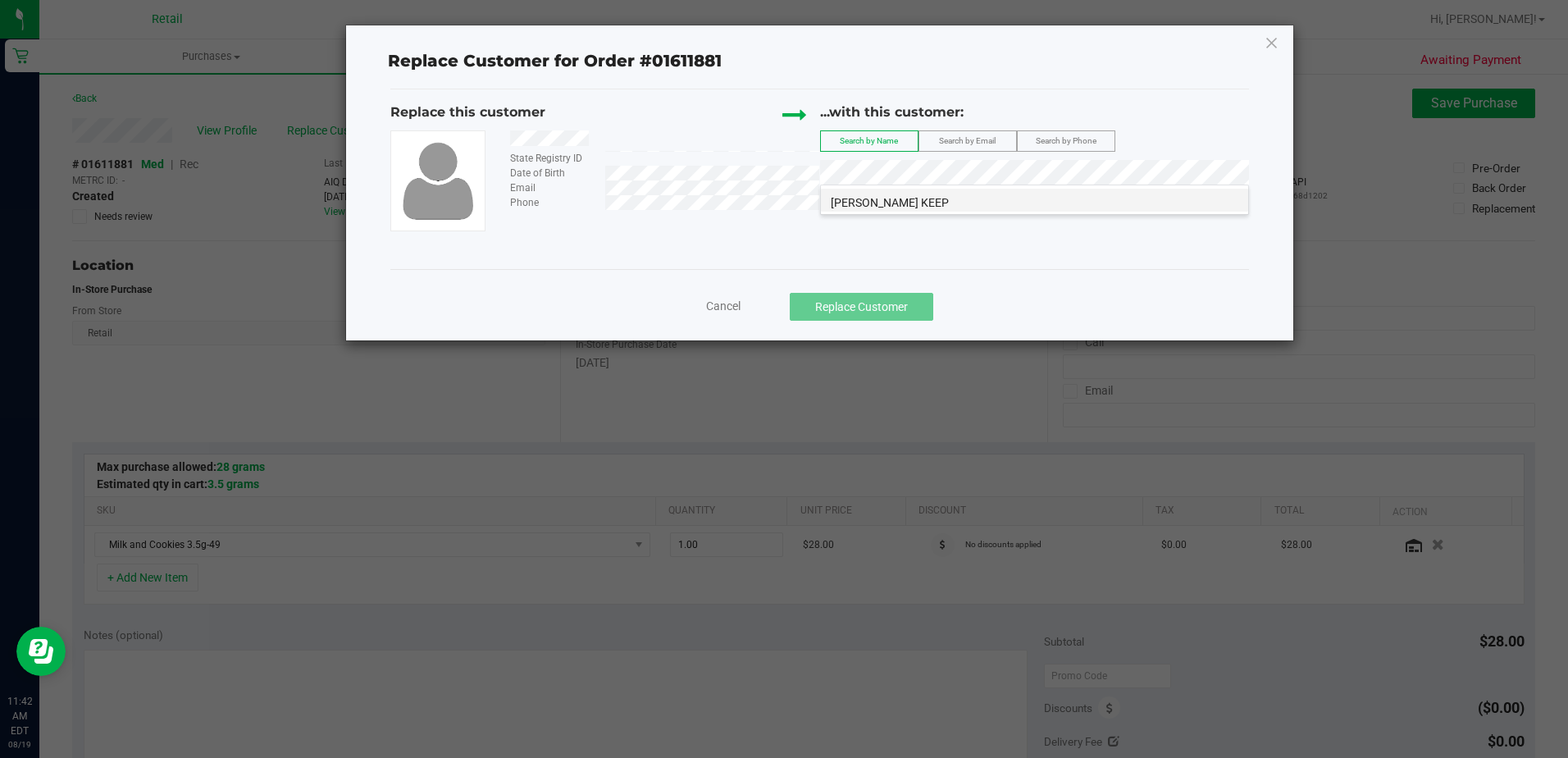
click at [889, 207] on span "[PERSON_NAME] KEEP" at bounding box center [890, 202] width 119 height 13
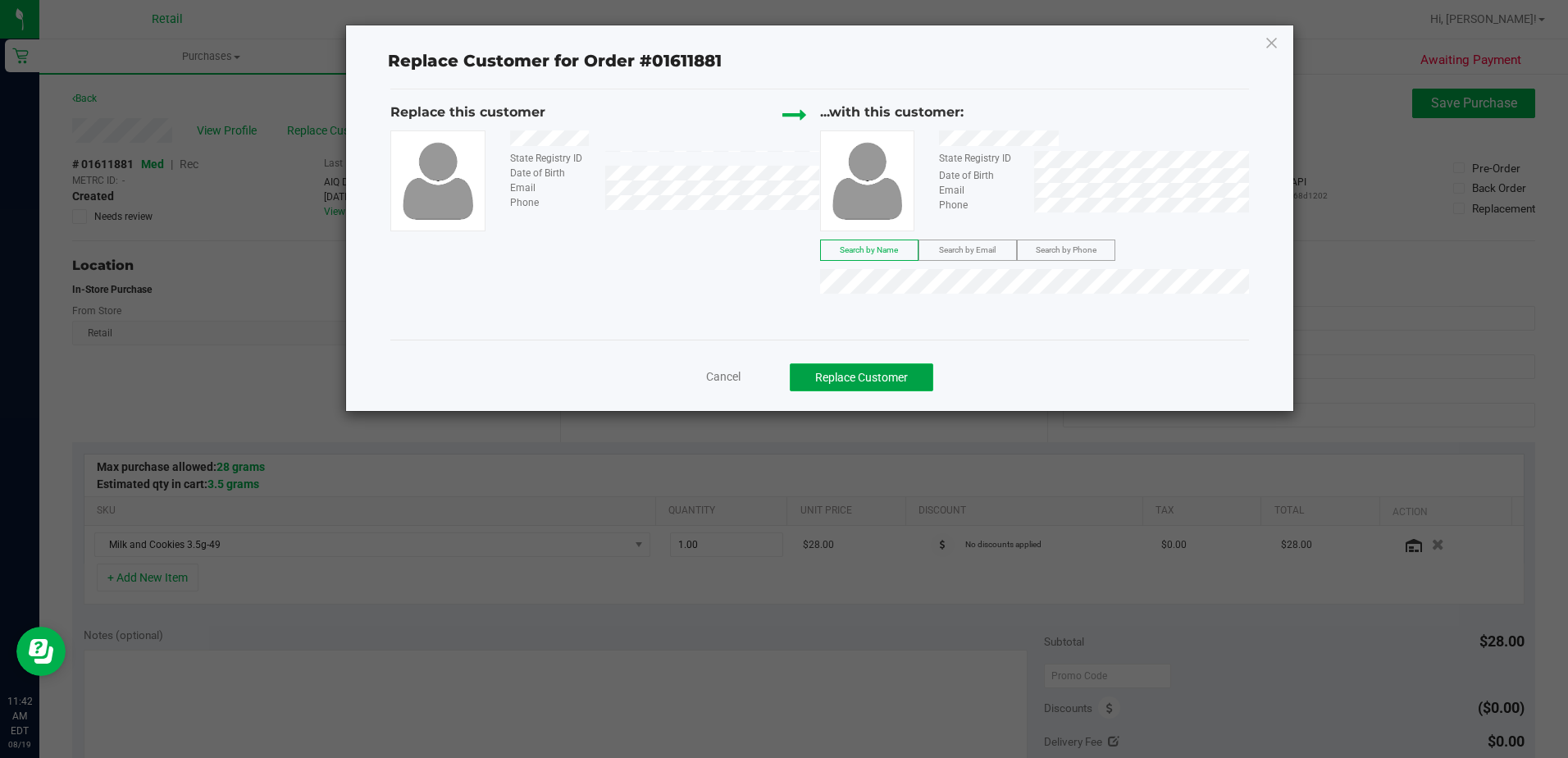
click at [850, 377] on button "Replace Customer" at bounding box center [862, 377] width 144 height 28
click at [904, 389] on button "Replace Customer" at bounding box center [862, 377] width 144 height 28
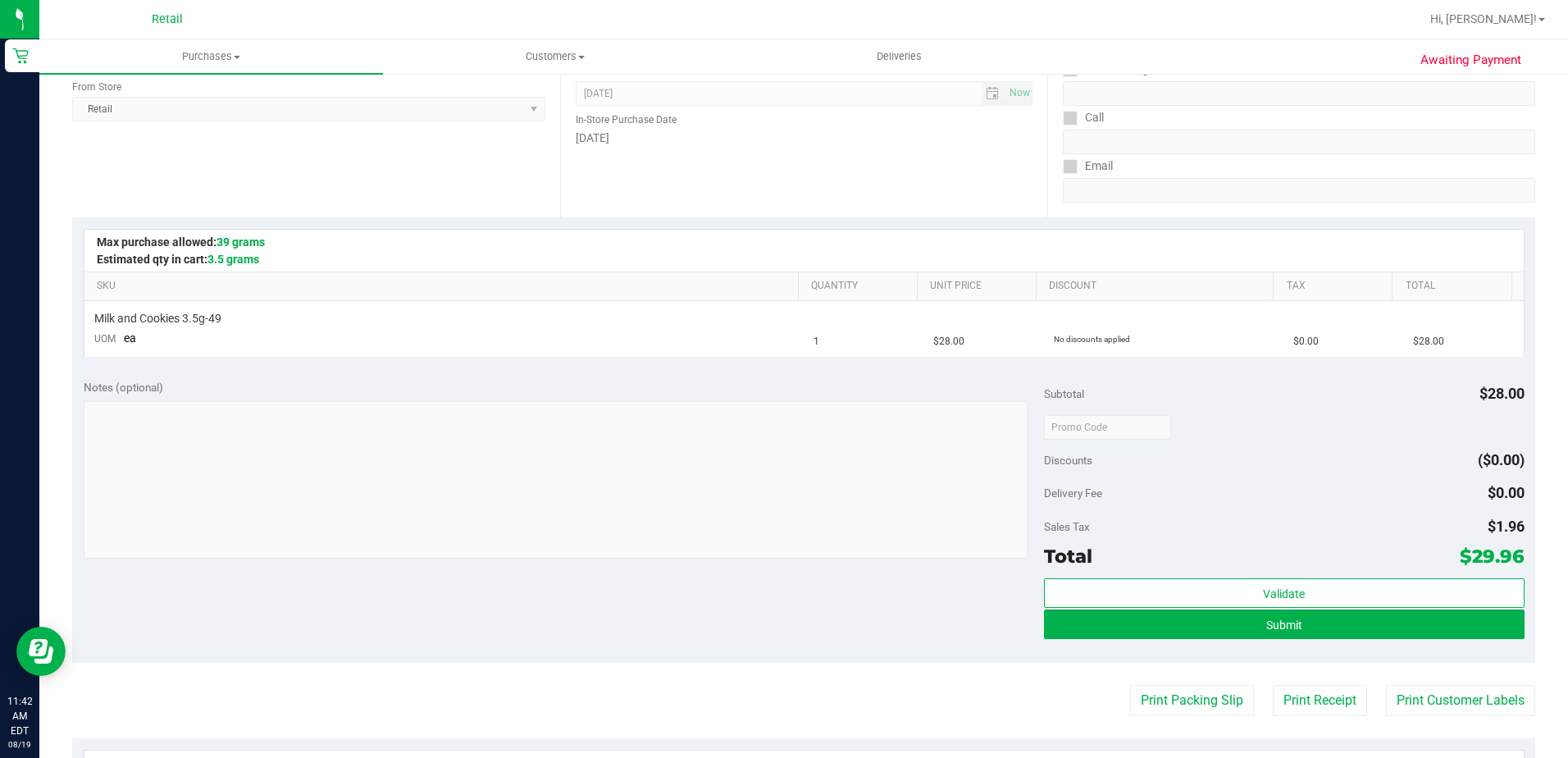
scroll to position [246, 0]
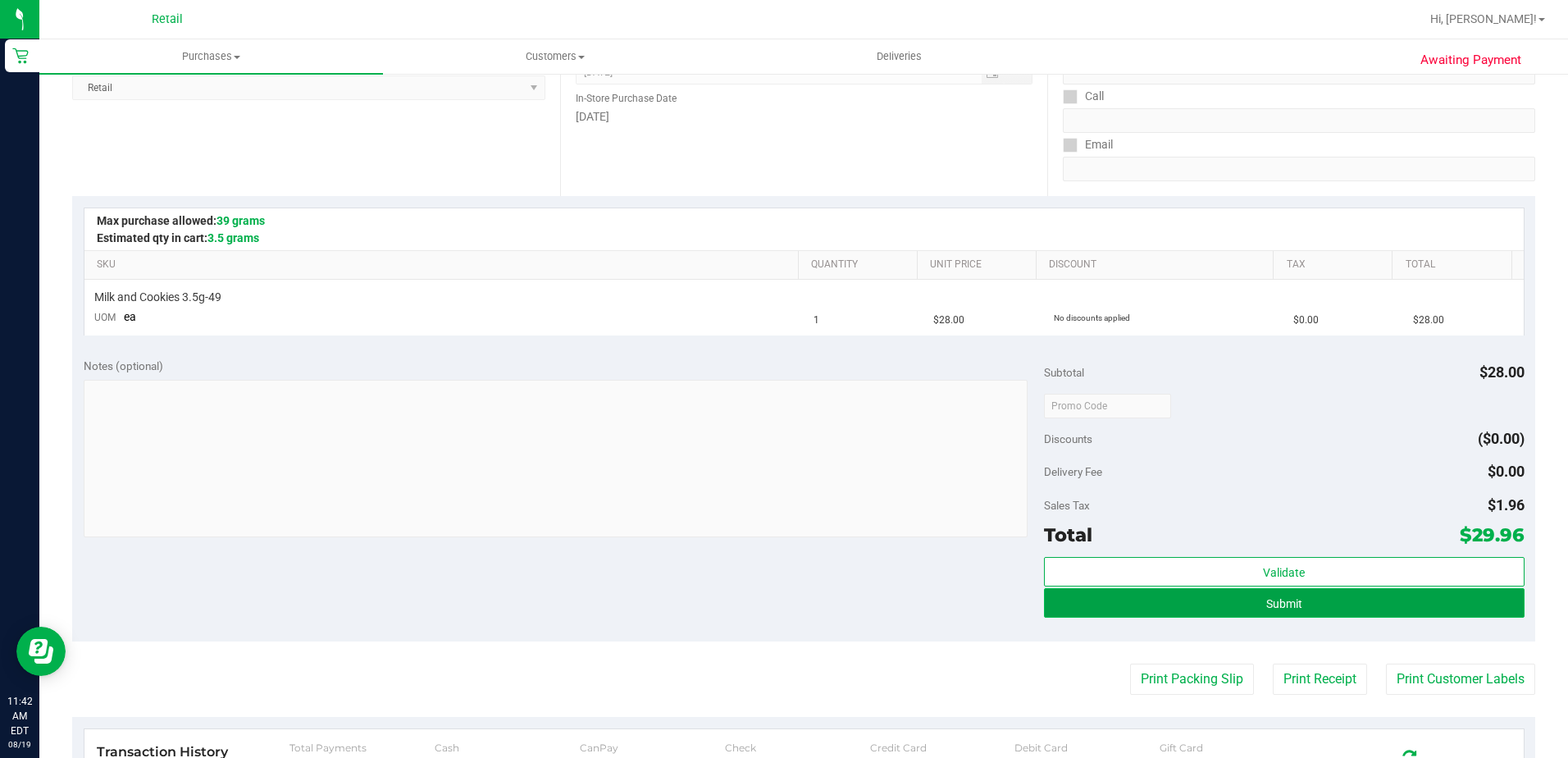
drag, startPoint x: 1187, startPoint y: 611, endPoint x: 1212, endPoint y: 612, distance: 25.0
click at [1187, 611] on button "Submit" at bounding box center [1284, 602] width 481 height 29
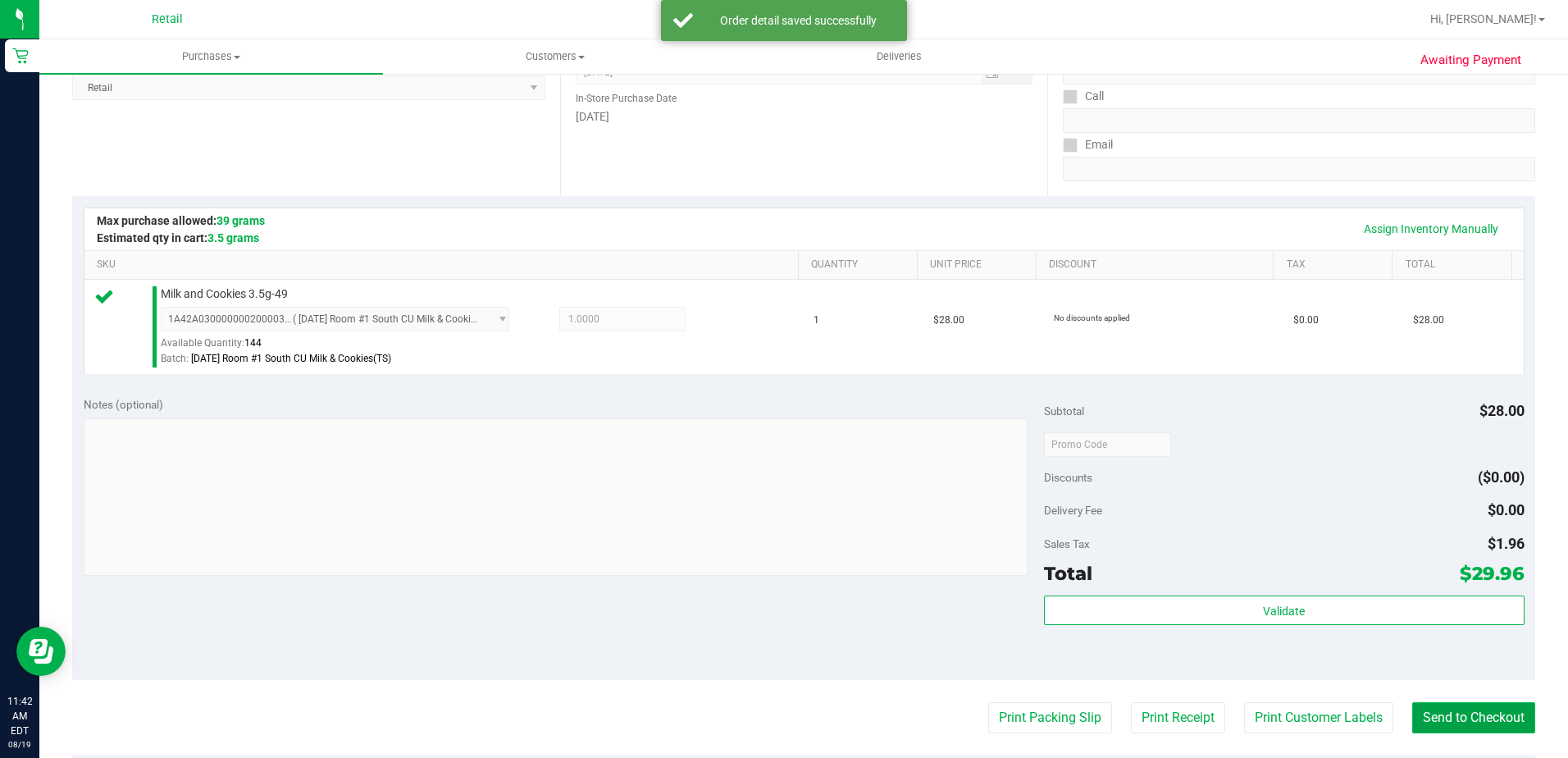
click at [1481, 716] on button "Send to Checkout" at bounding box center [1474, 717] width 123 height 31
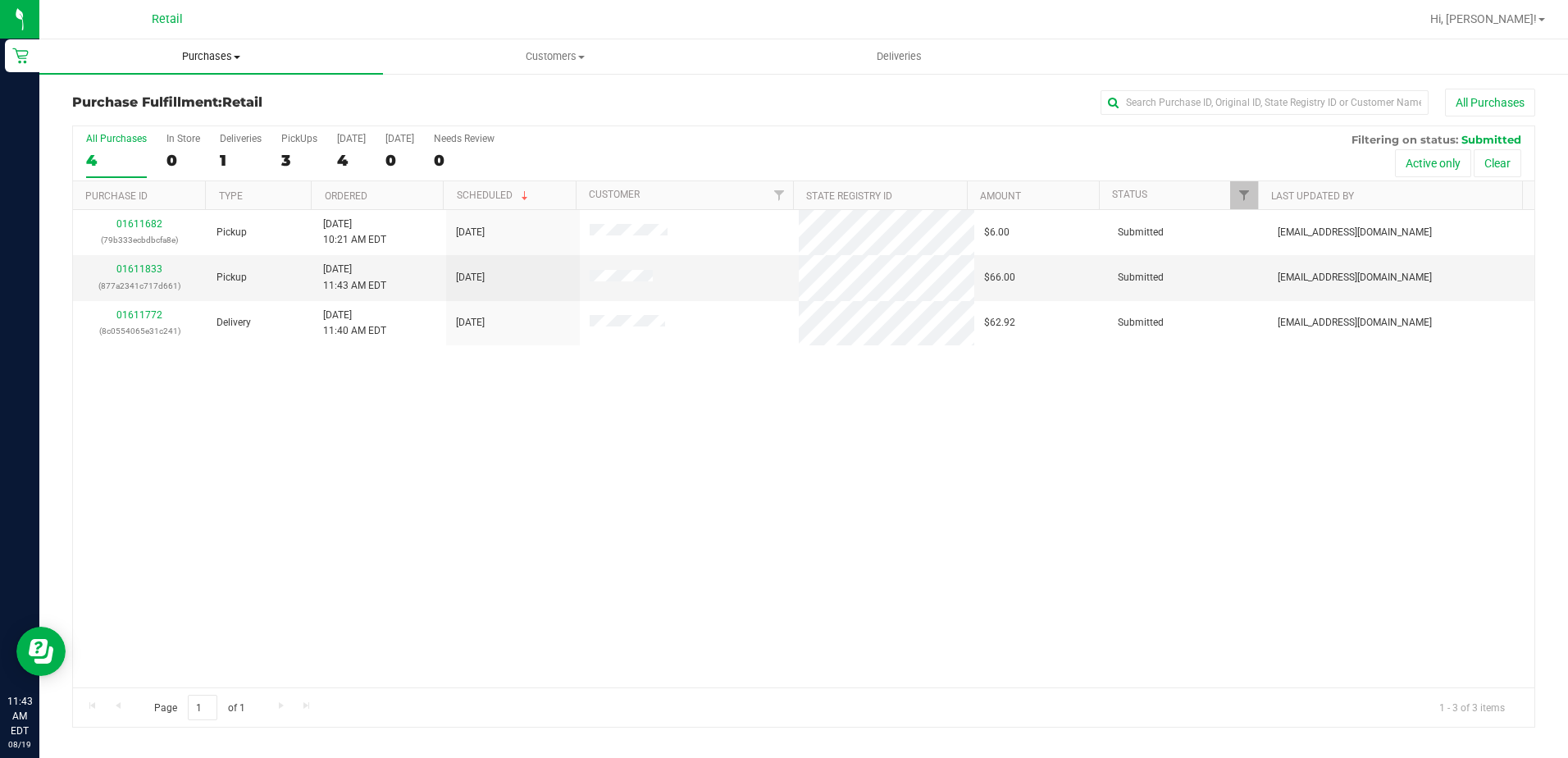
click at [222, 55] on div "Retail Hi, [PERSON_NAME]! Purchases Summary of purchases Fulfillment All purcha…" at bounding box center [803, 379] width 1528 height 758
click at [222, 62] on span "Purchases" at bounding box center [211, 56] width 343 height 15
click at [214, 92] on li "Summary of purchases" at bounding box center [211, 99] width 343 height 20
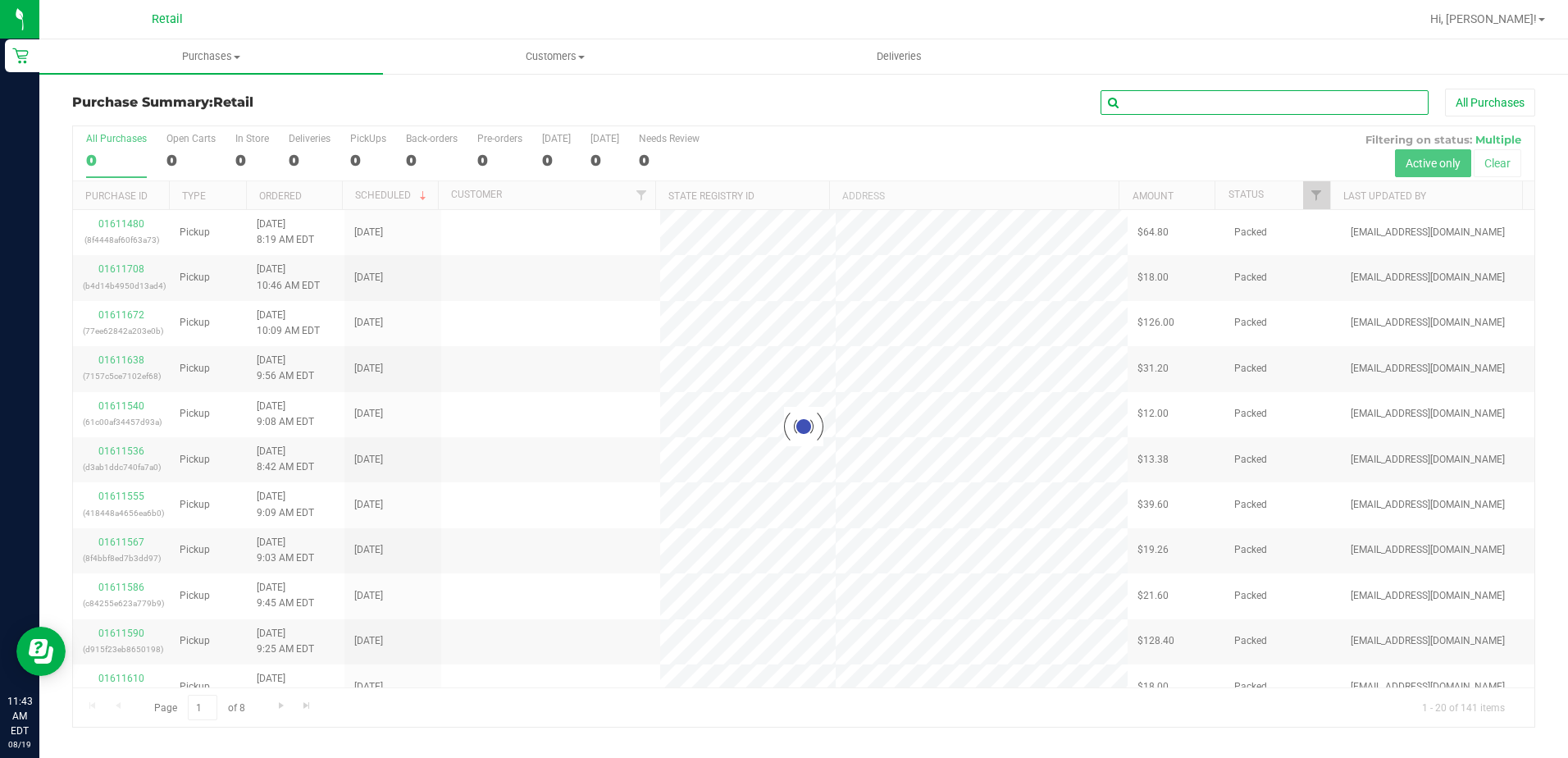
click at [1150, 112] on input "text" at bounding box center [1264, 103] width 328 height 24
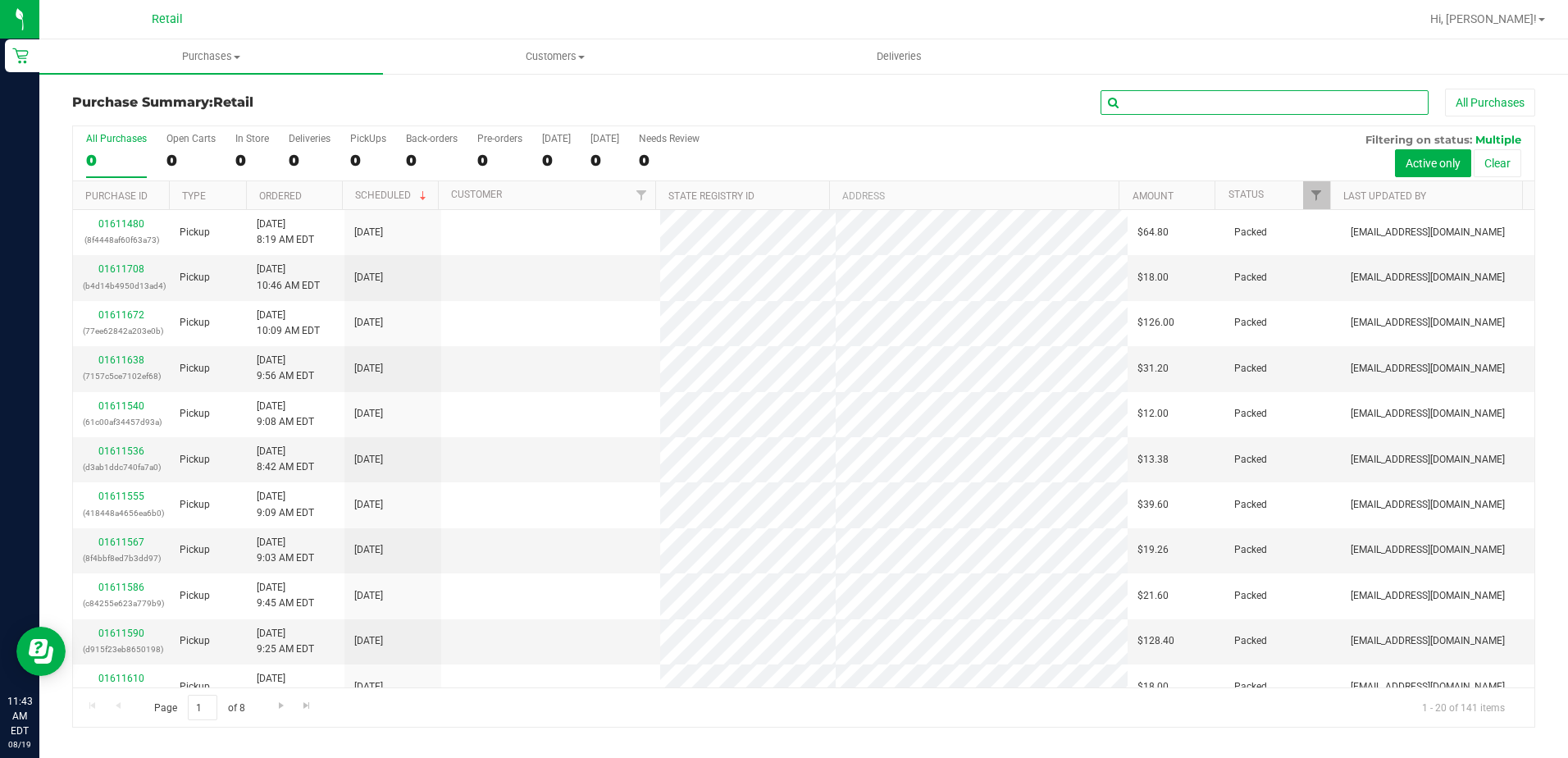
click at [1149, 104] on input "text" at bounding box center [1264, 103] width 328 height 24
type input "RICH"
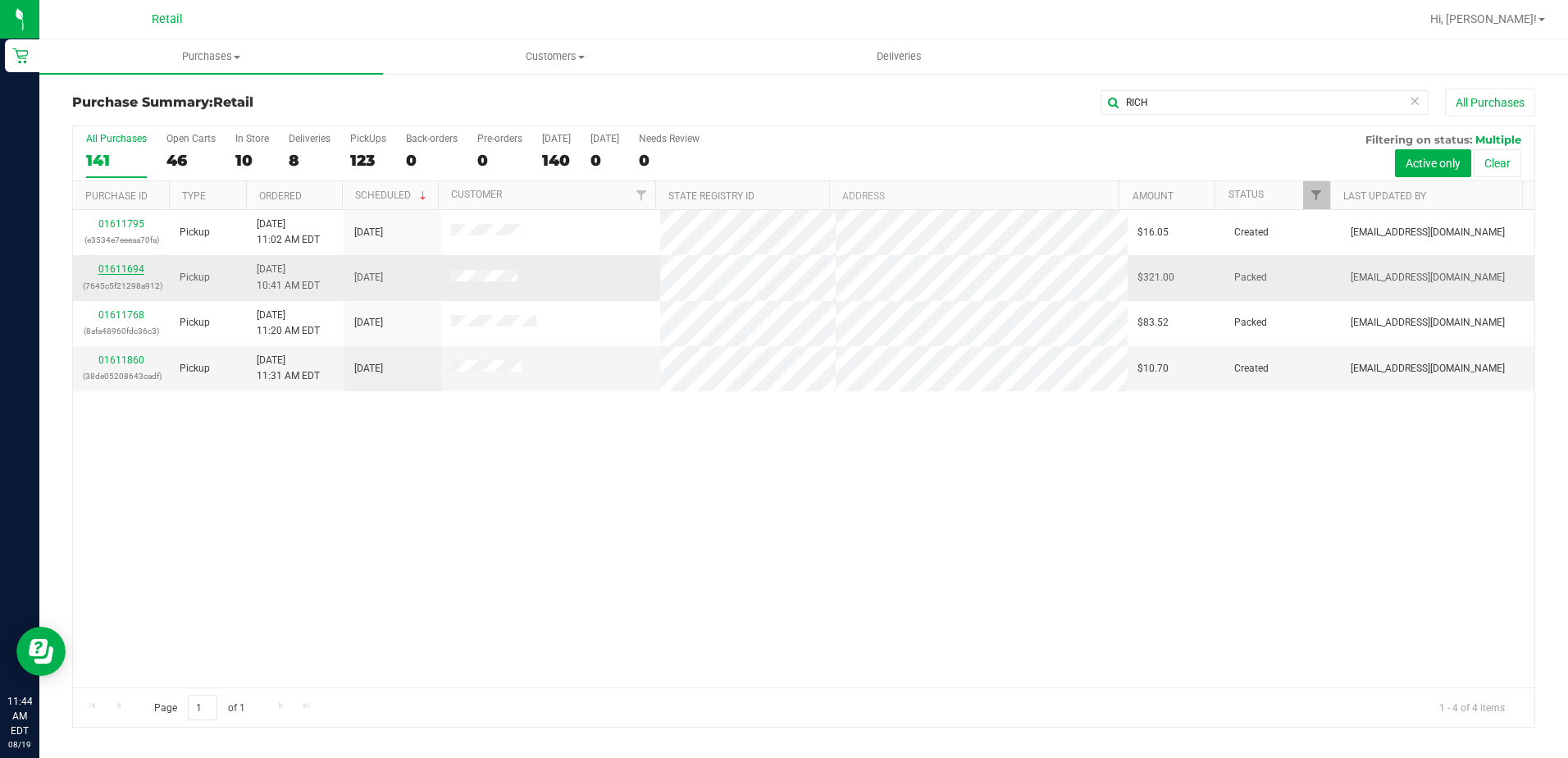
click at [142, 264] on link "01611694" at bounding box center [121, 269] width 46 height 11
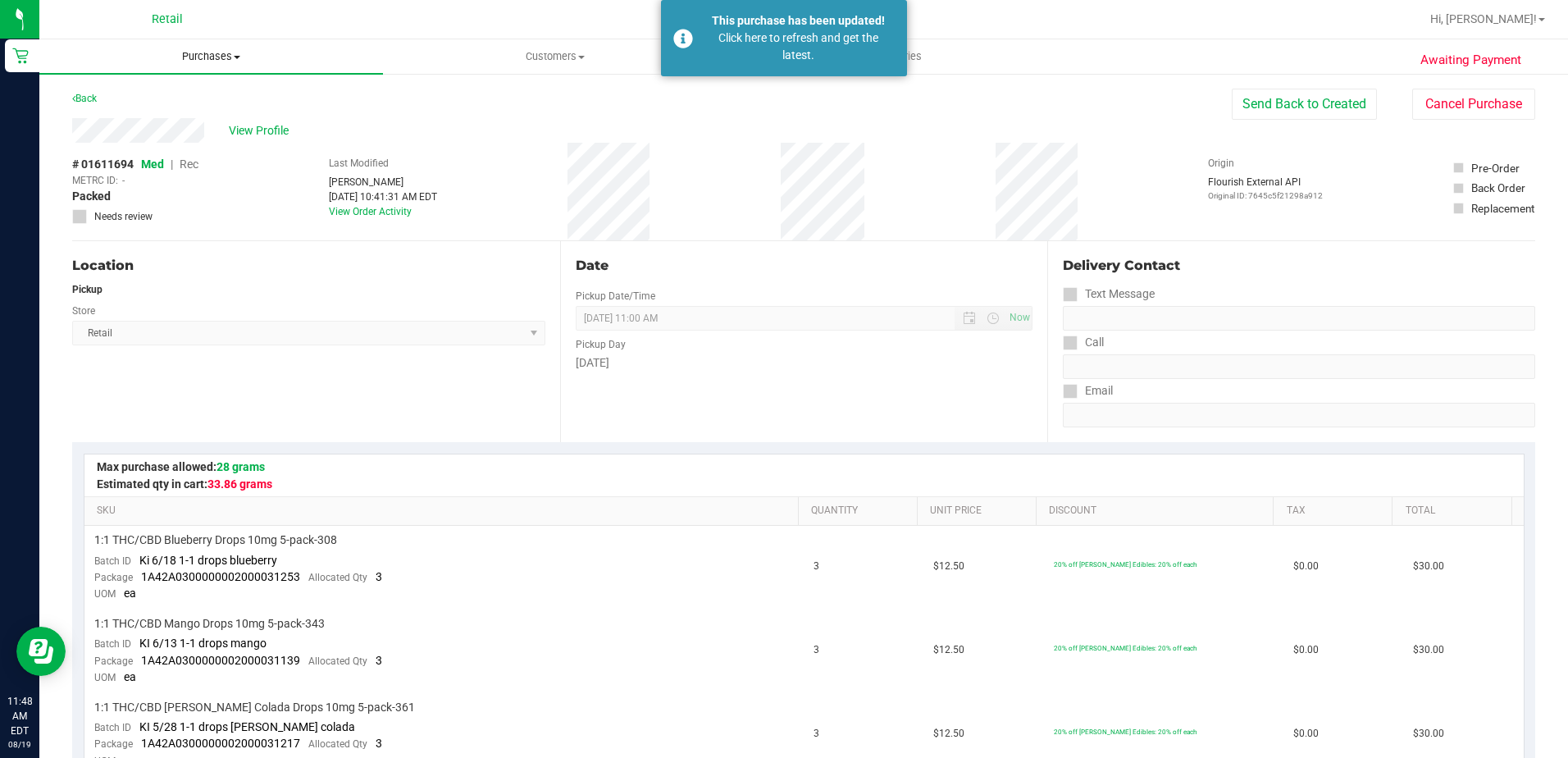
click at [181, 61] on span "Purchases" at bounding box center [211, 56] width 343 height 15
click at [189, 103] on span "Summary of purchases" at bounding box center [123, 99] width 168 height 14
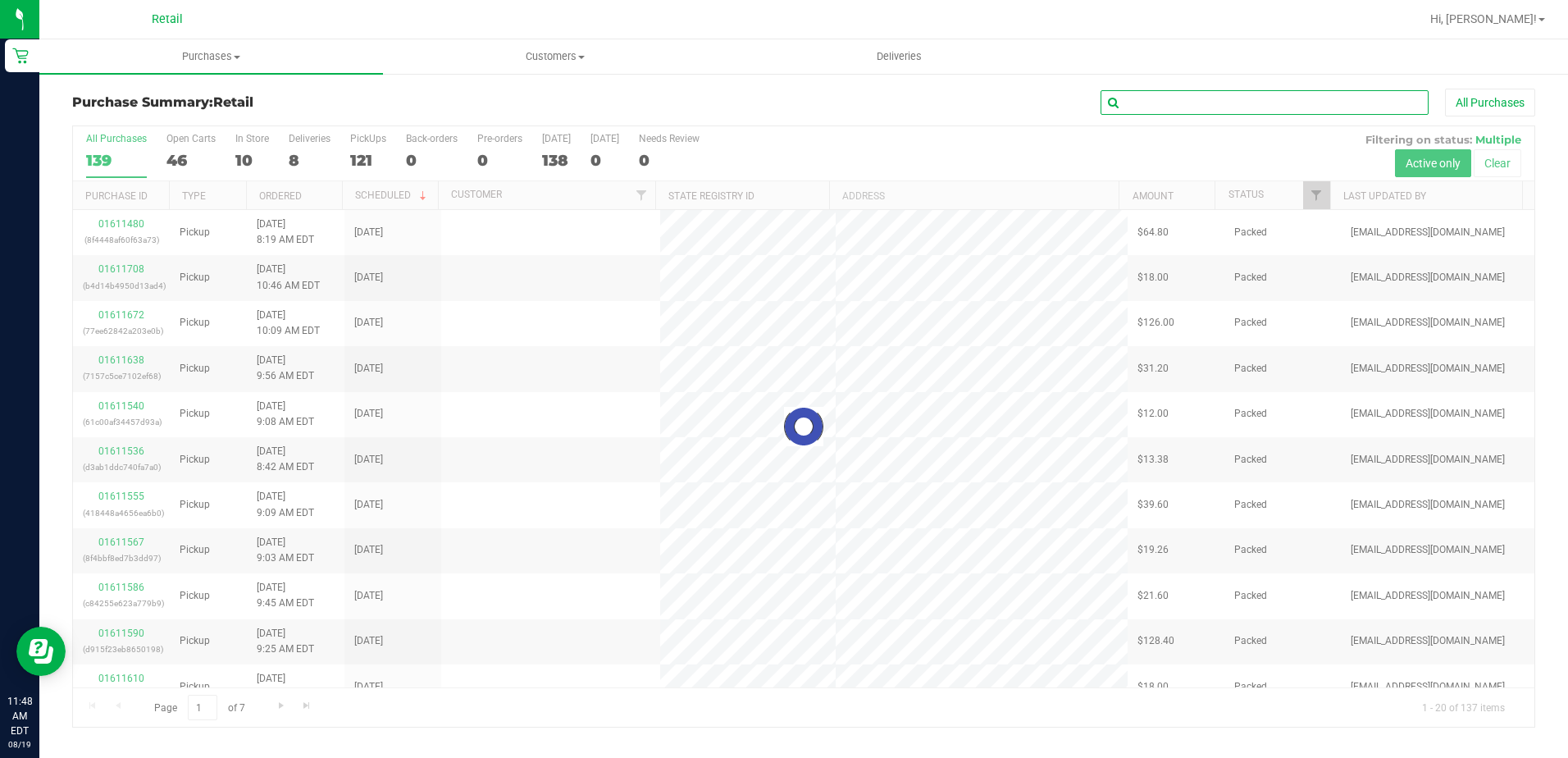
click at [1142, 105] on input "text" at bounding box center [1264, 103] width 328 height 24
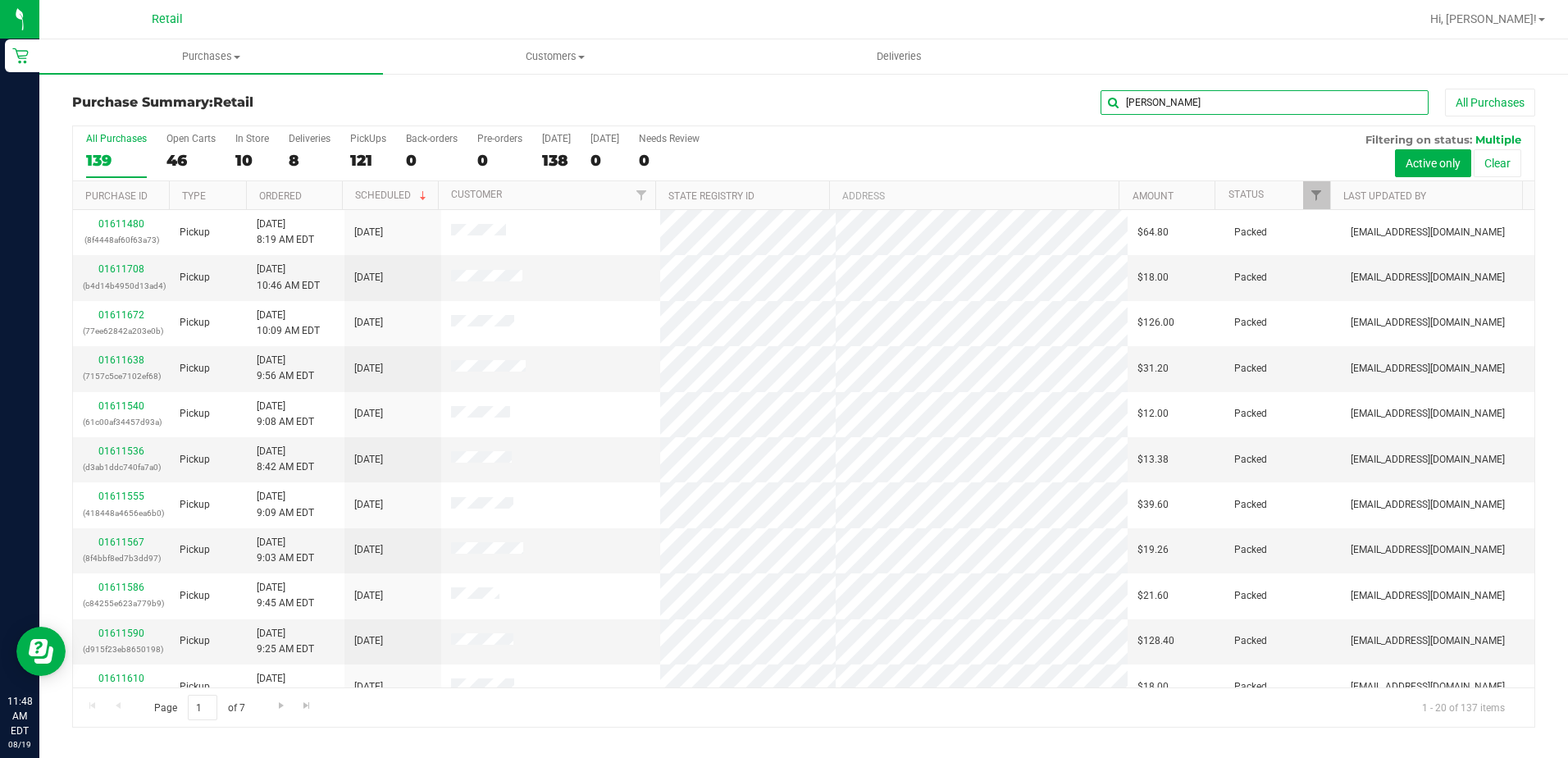
type input "[PERSON_NAME]"
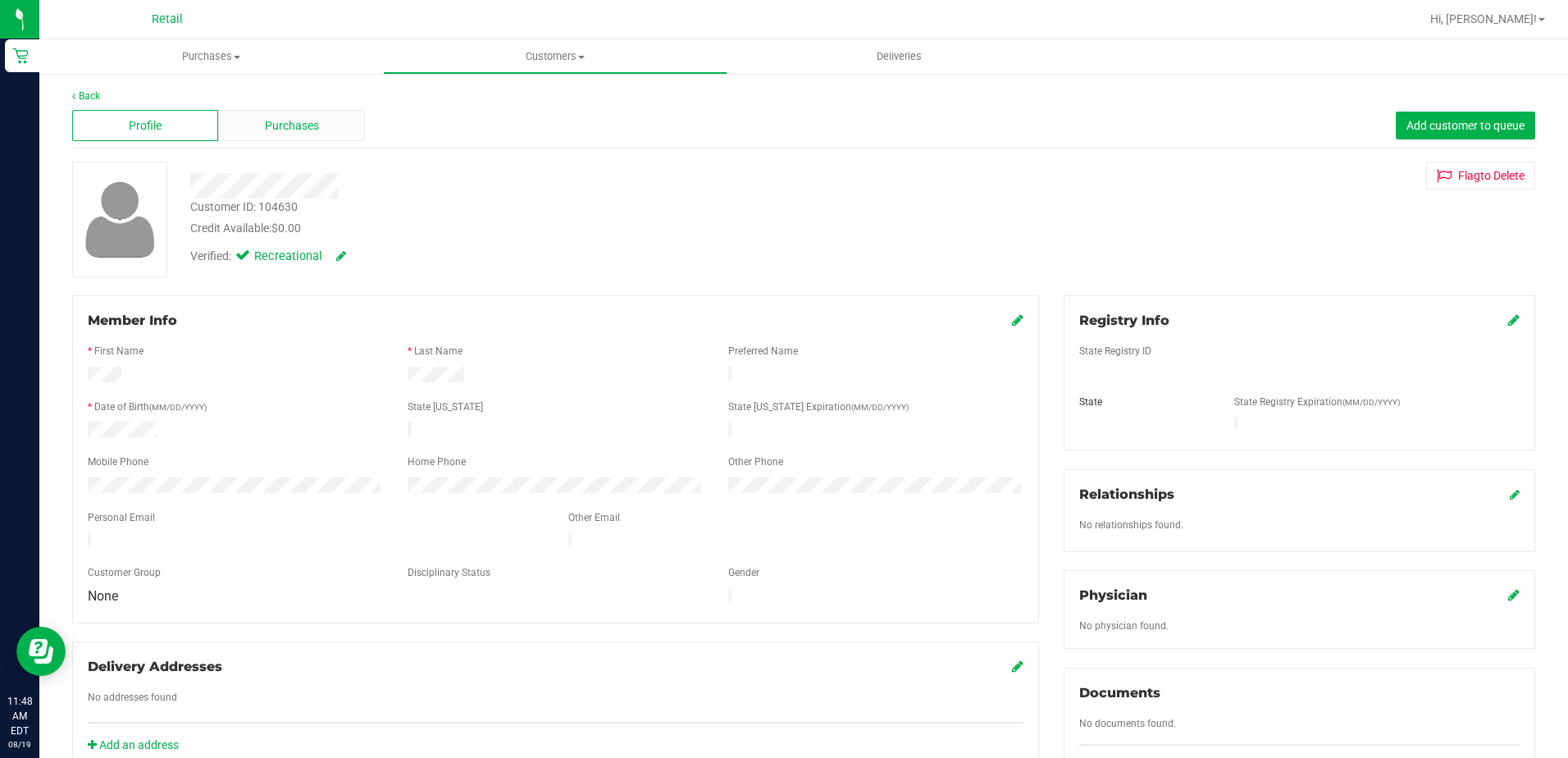
click at [285, 127] on span "Purchases" at bounding box center [293, 126] width 55 height 17
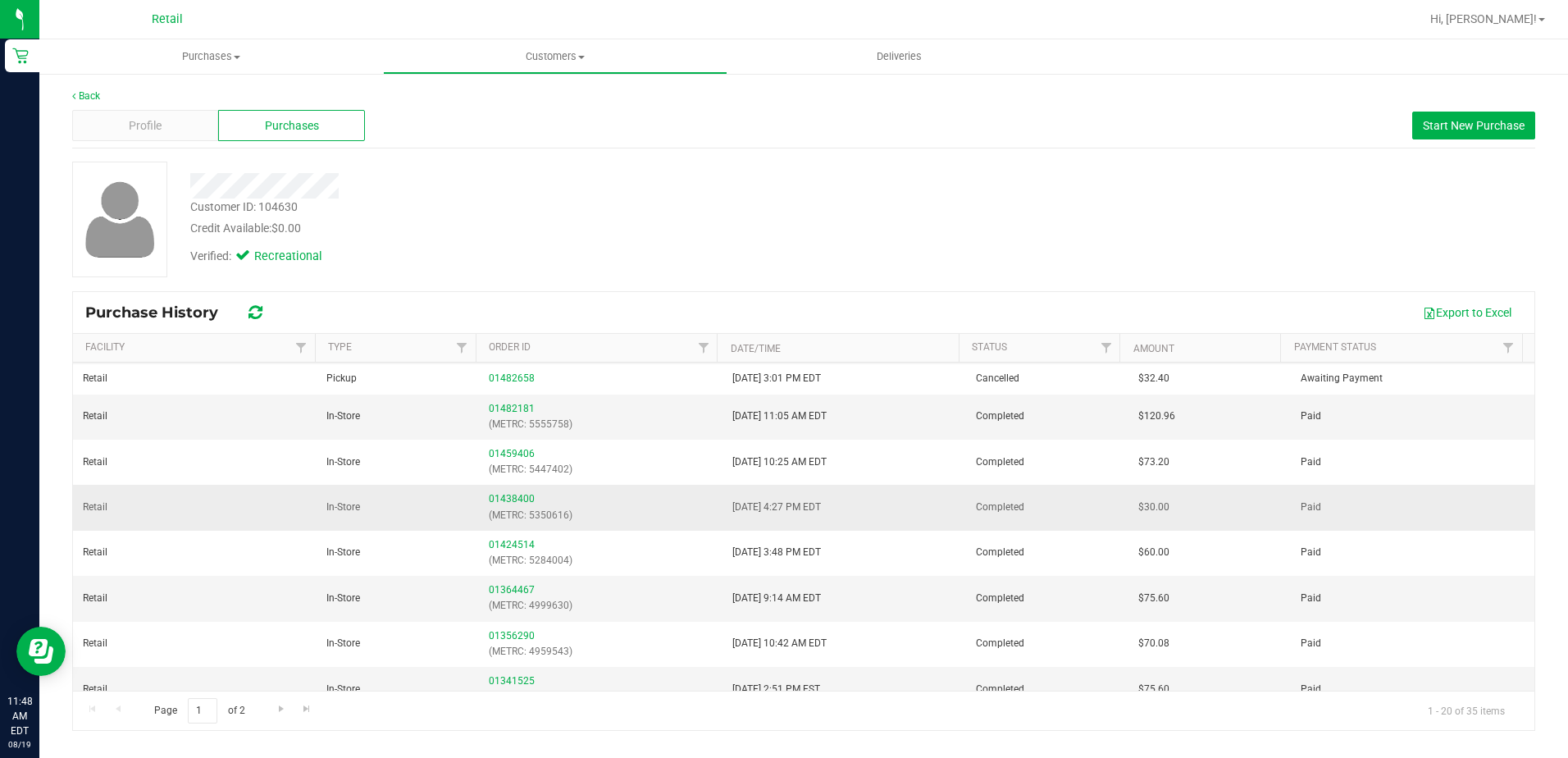
scroll to position [328, 0]
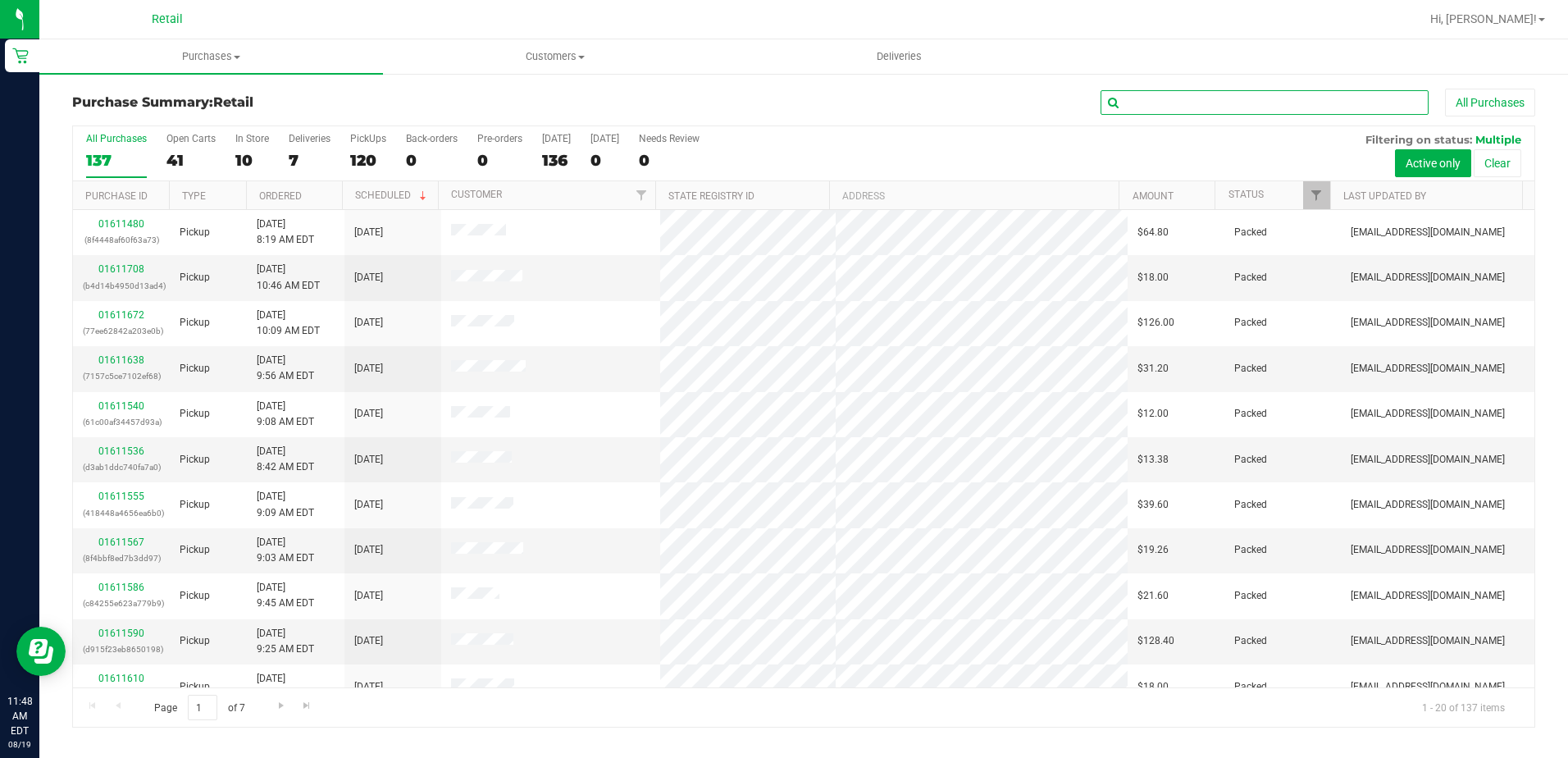
click at [1147, 107] on input "text" at bounding box center [1264, 103] width 328 height 24
type input "[PERSON_NAME]"
click at [1253, 109] on input "text" at bounding box center [1264, 103] width 328 height 24
type input "[PERSON_NAME]"
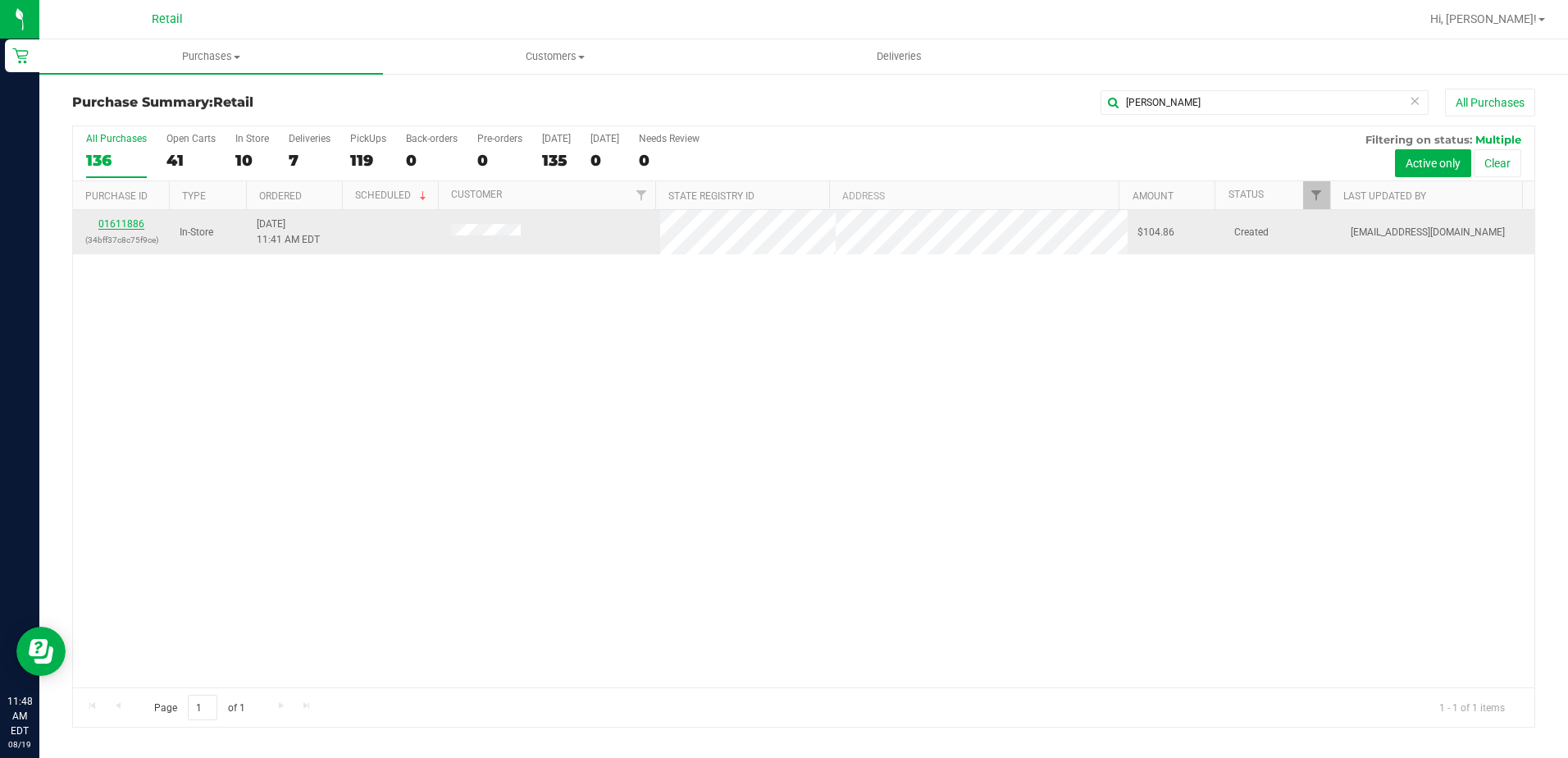
click at [137, 227] on link "01611886" at bounding box center [121, 224] width 46 height 11
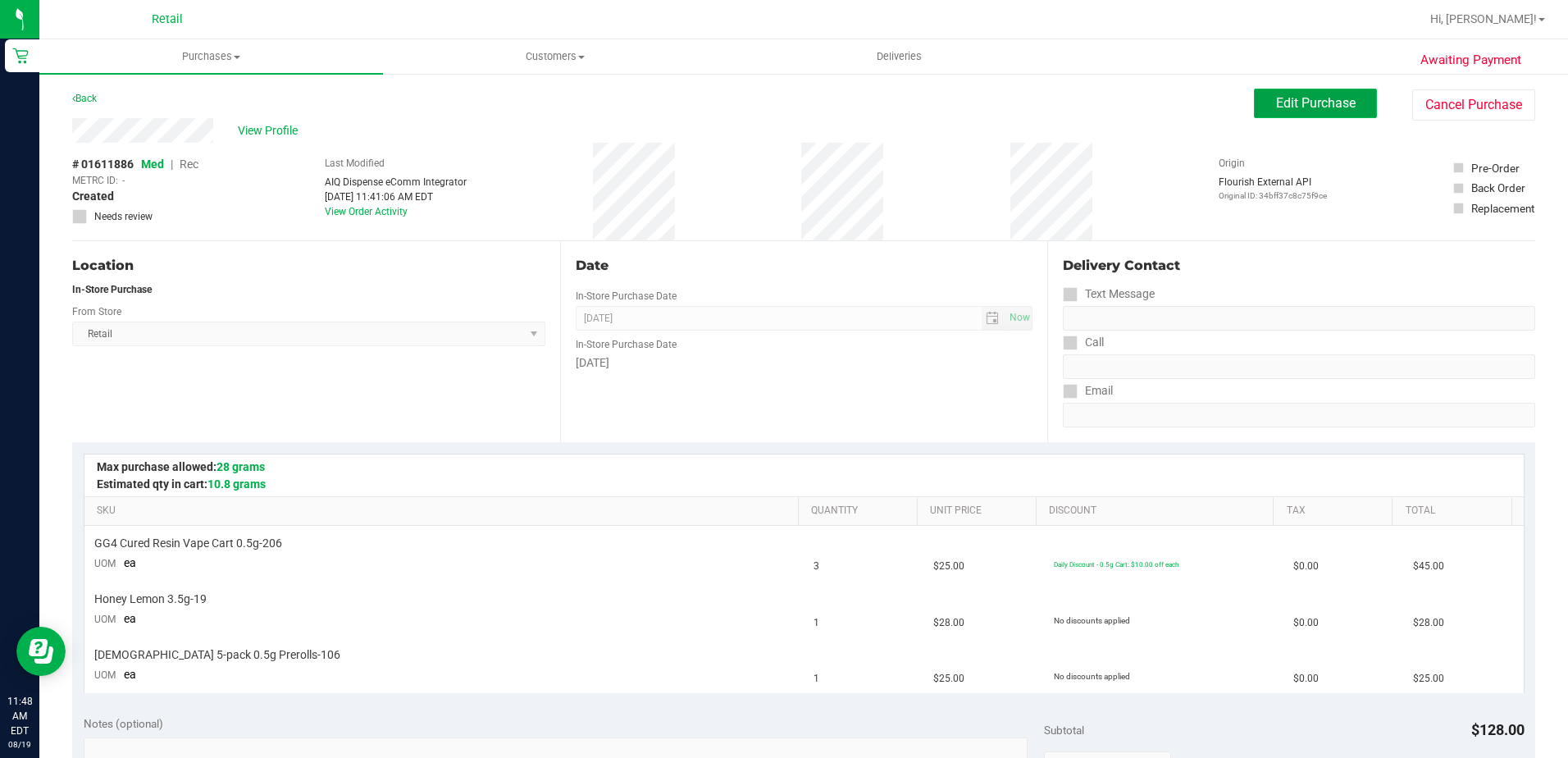
click at [1260, 98] on button "Edit Purchase" at bounding box center [1315, 103] width 123 height 29
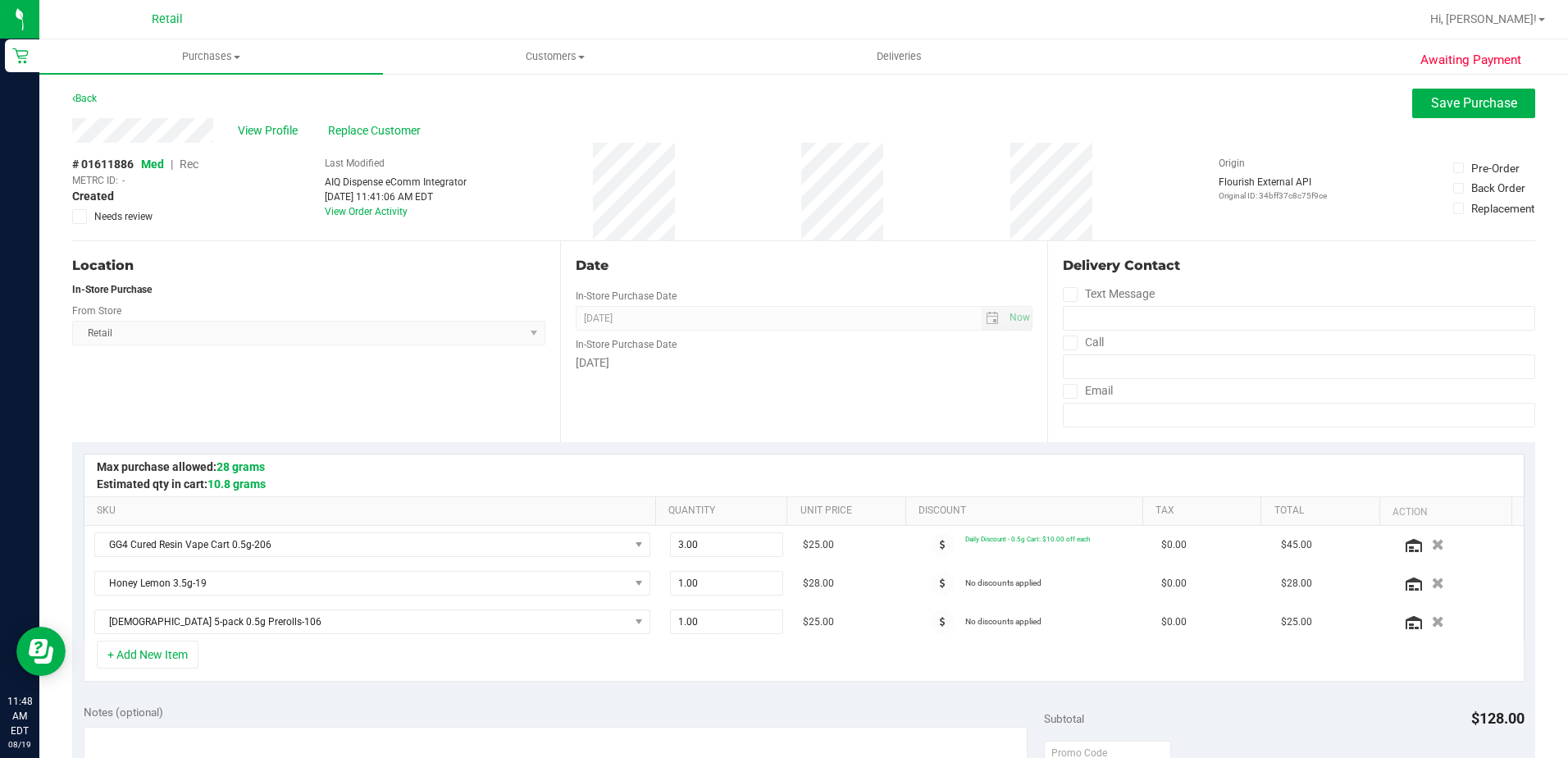
click at [193, 169] on span "Rec" at bounding box center [189, 164] width 19 height 13
click at [1441, 107] on span "Save Purchase" at bounding box center [1475, 103] width 87 height 16
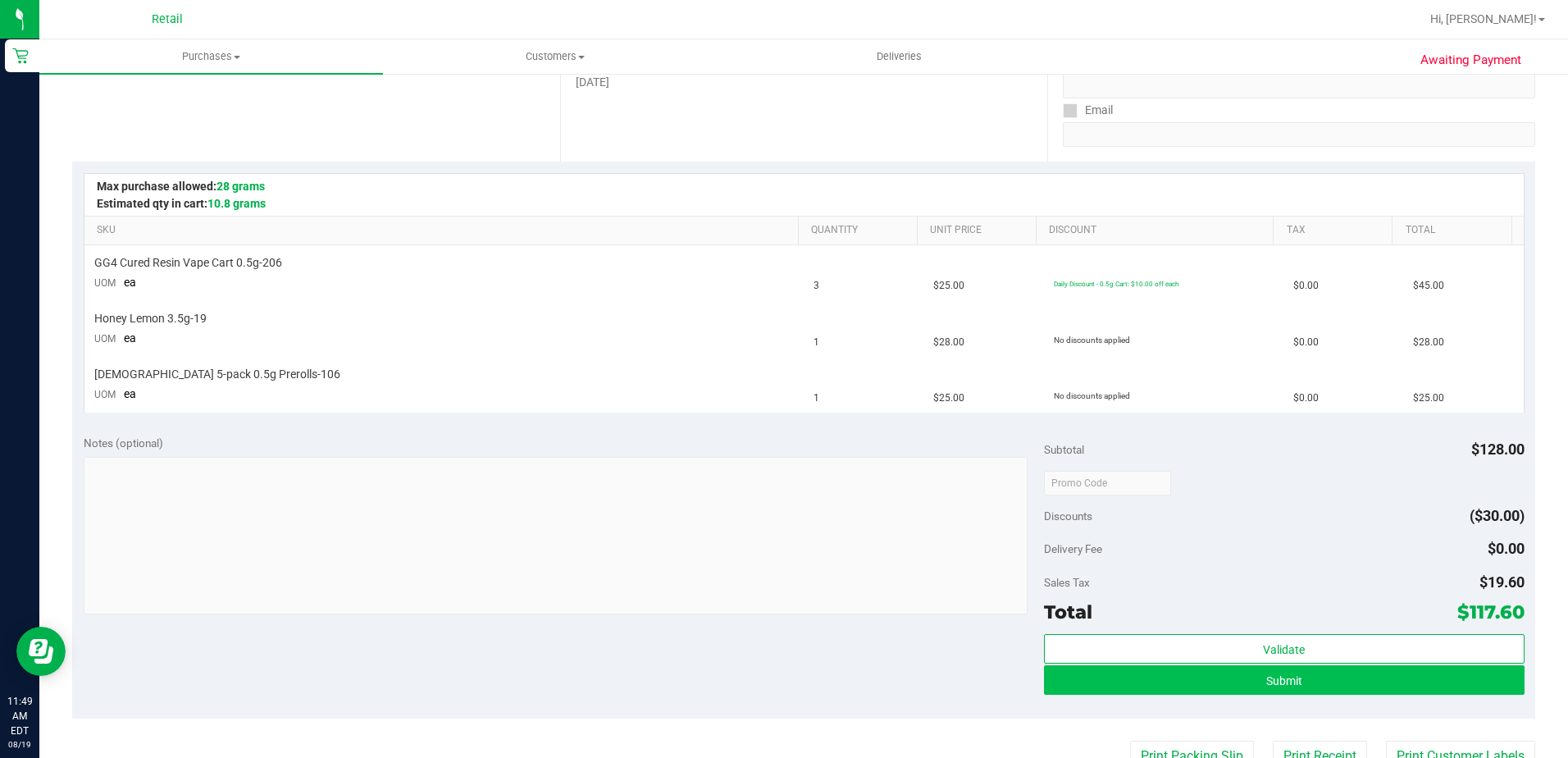
scroll to position [328, 0]
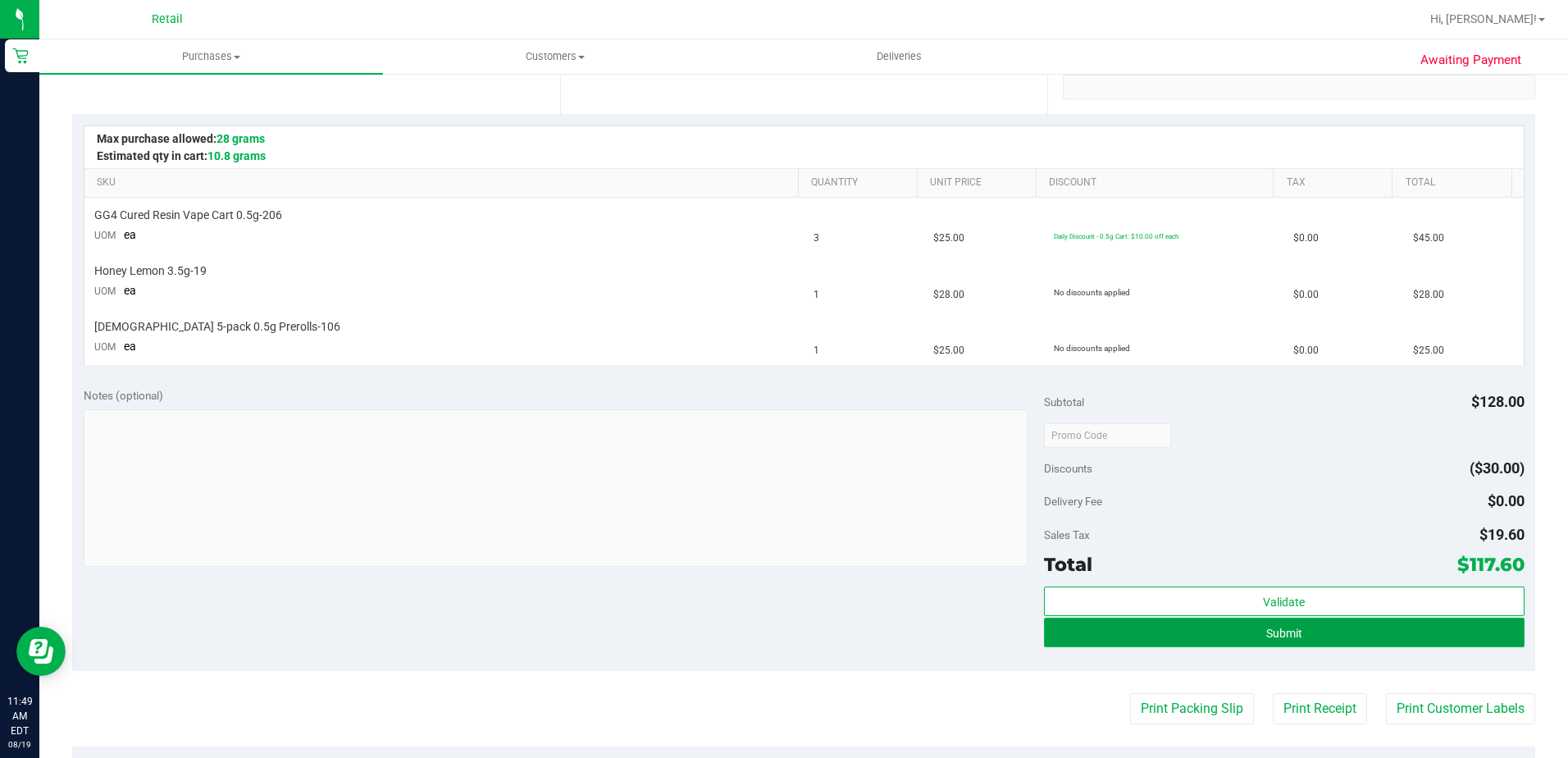
click at [1301, 633] on button "Submit" at bounding box center [1284, 632] width 481 height 29
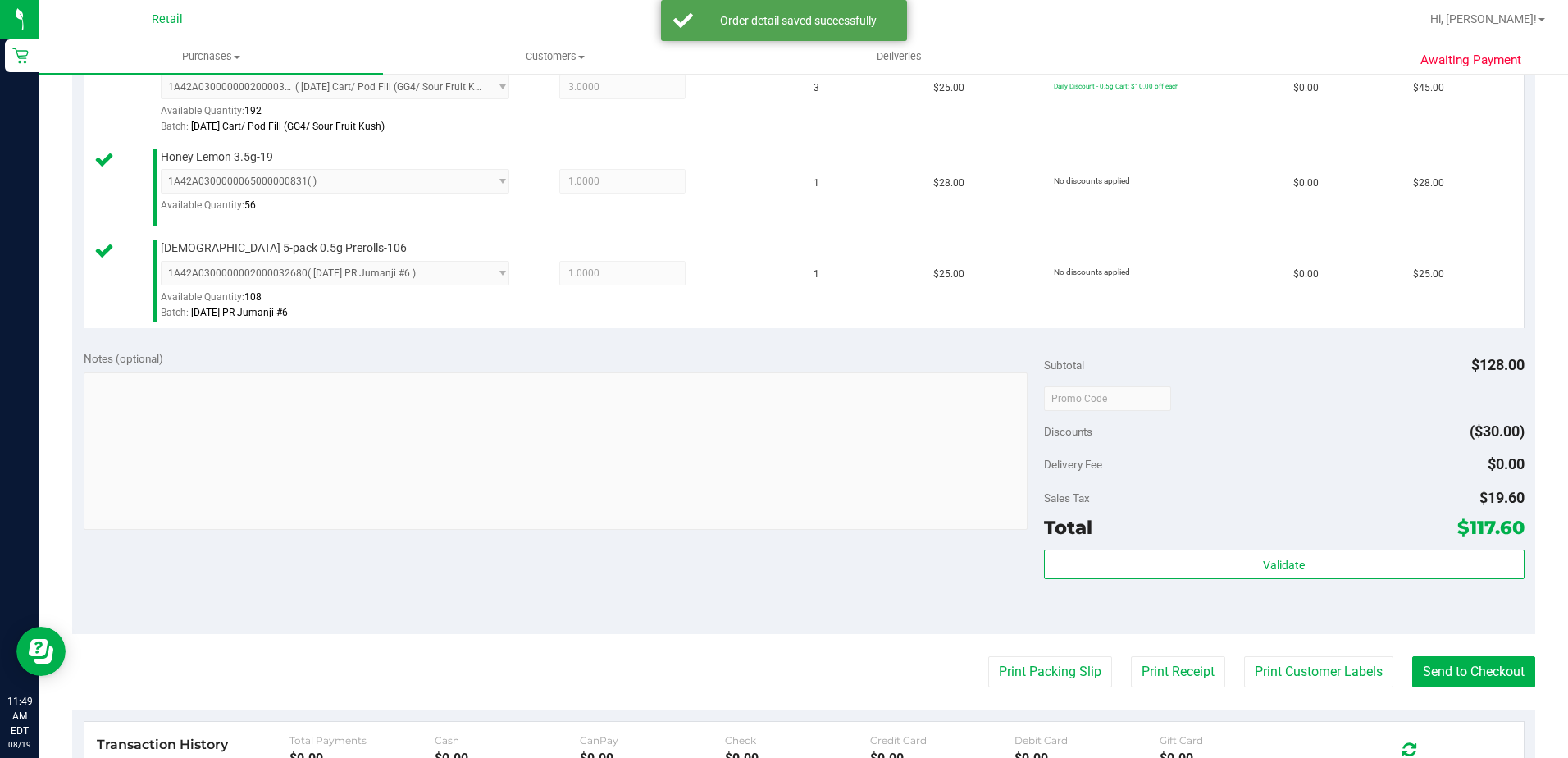
scroll to position [492, 0]
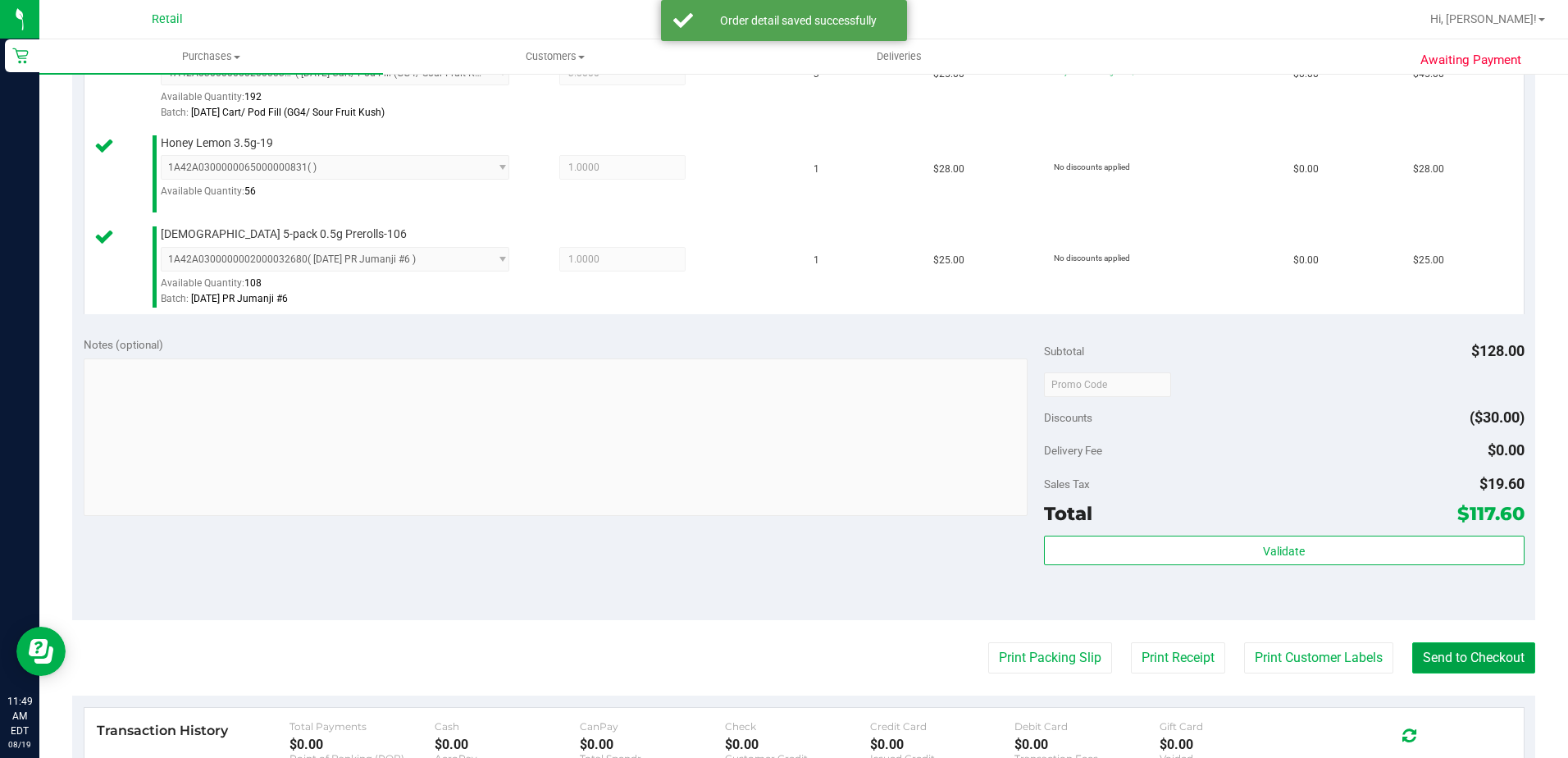
click at [1434, 650] on button "Send to Checkout" at bounding box center [1474, 657] width 123 height 31
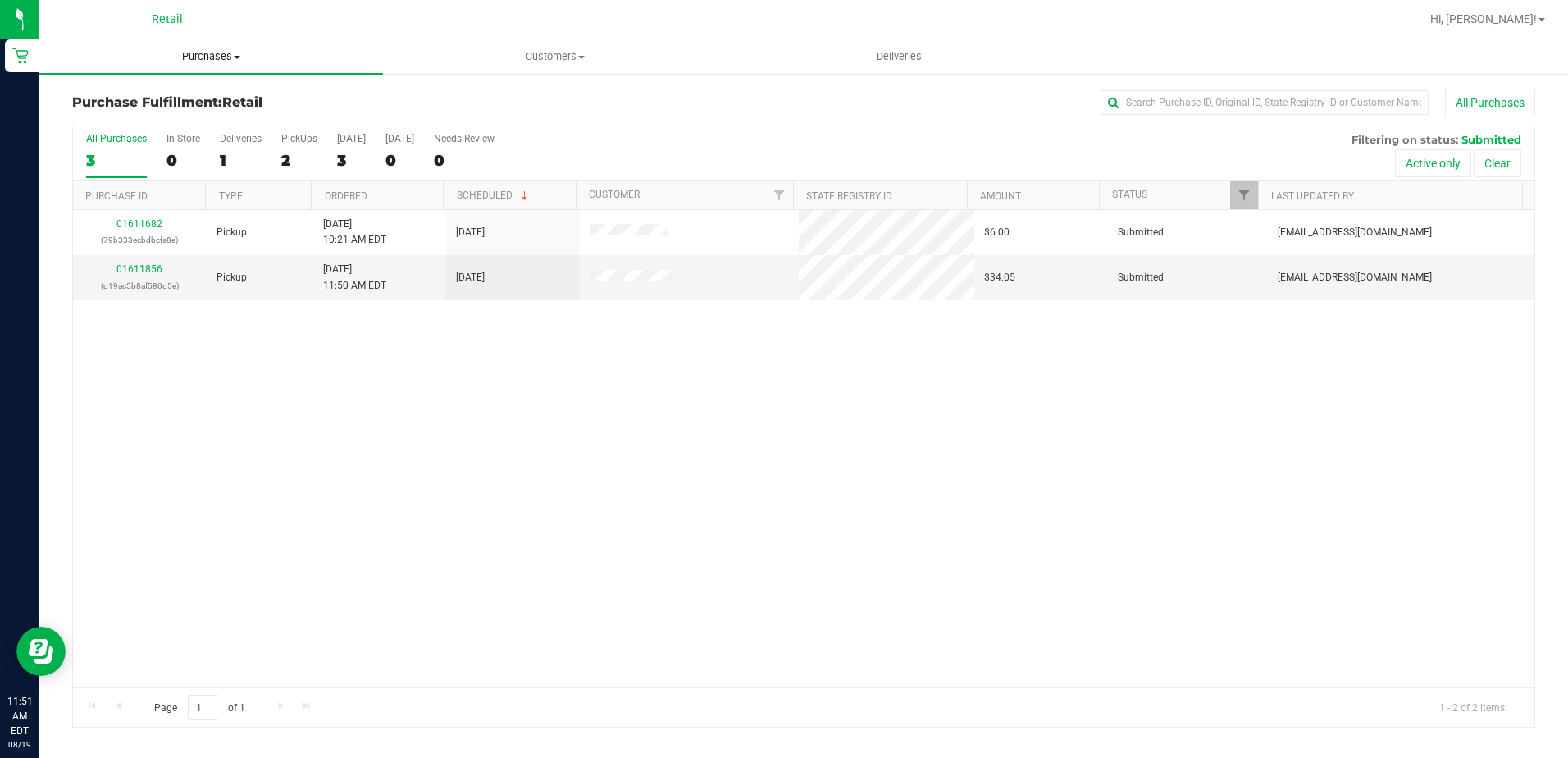
drag, startPoint x: 211, startPoint y: 50, endPoint x: 211, endPoint y: 60, distance: 10.0
click at [211, 50] on span "Purchases" at bounding box center [211, 56] width 343 height 15
click at [197, 93] on span "Summary of purchases" at bounding box center [123, 99] width 168 height 14
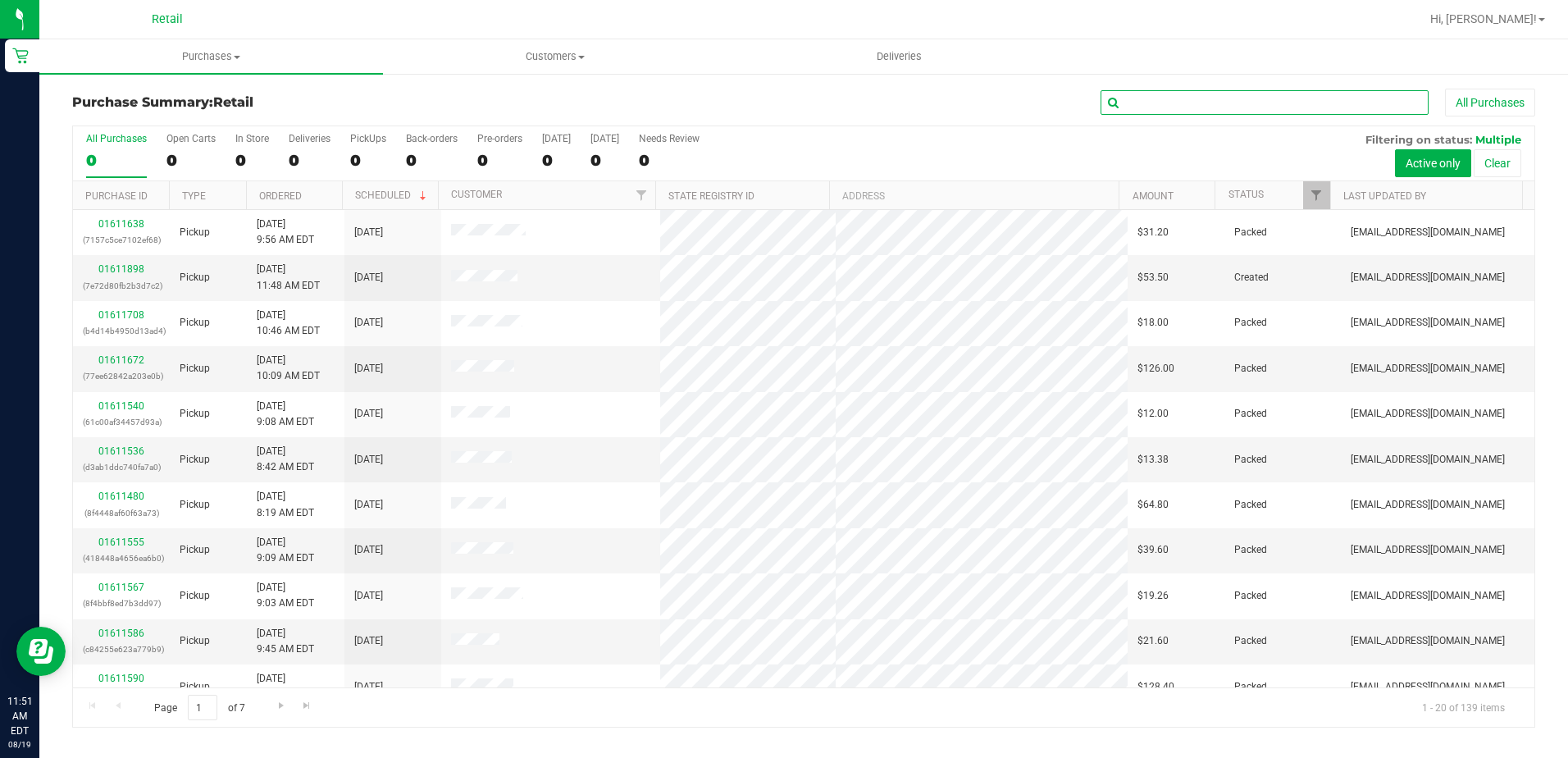
click at [1156, 109] on input "text" at bounding box center [1264, 103] width 328 height 24
type input "[PERSON_NAME]"
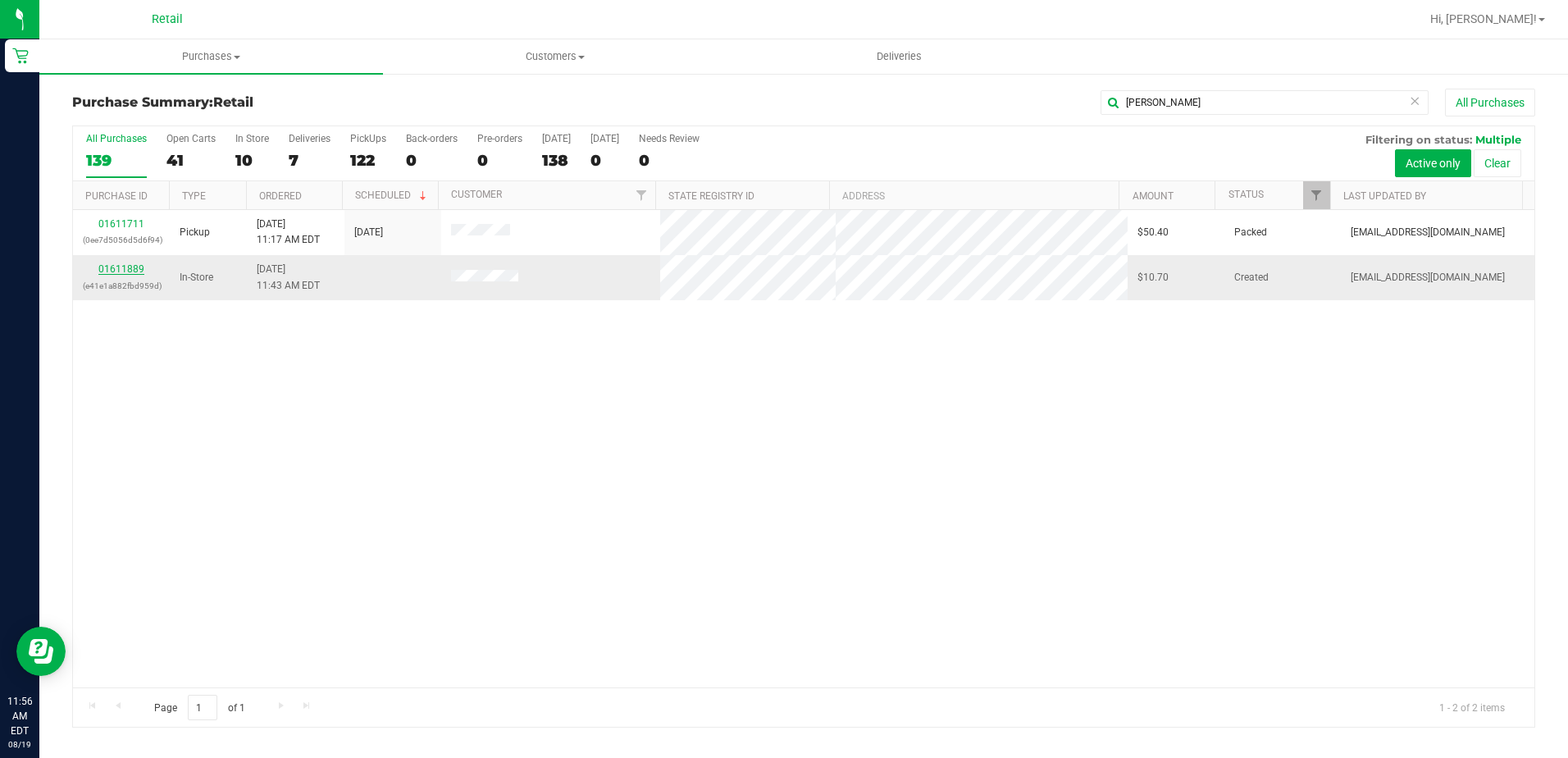
click at [123, 263] on link "01611889" at bounding box center [121, 269] width 46 height 11
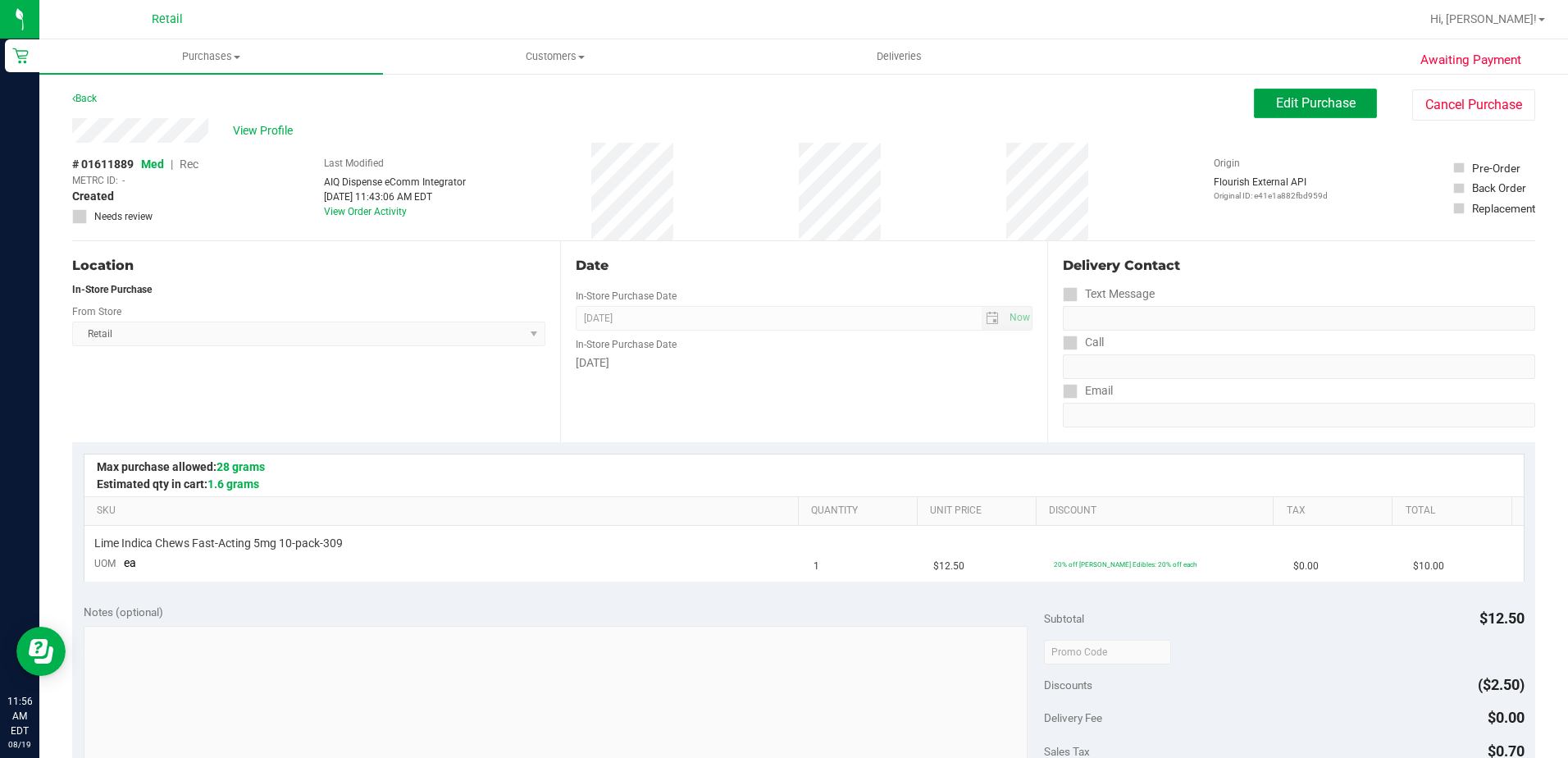
click at [1312, 88] on button "Edit Purchase" at bounding box center [1315, 103] width 123 height 29
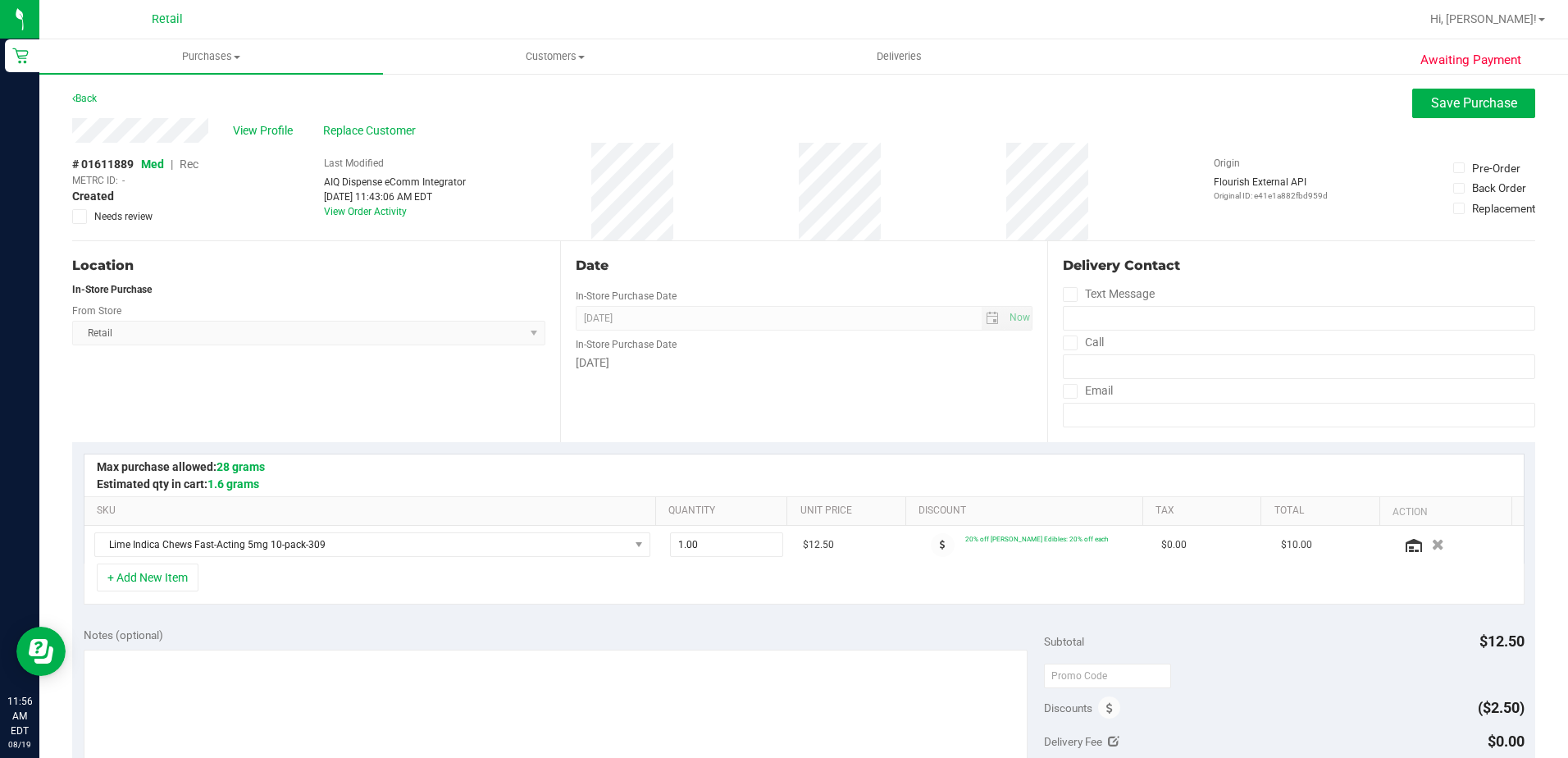
click at [191, 166] on span "Rec" at bounding box center [189, 164] width 19 height 13
click at [215, 61] on span "Purchases" at bounding box center [211, 56] width 343 height 15
click at [127, 138] on span "All purchases" at bounding box center [98, 138] width 117 height 14
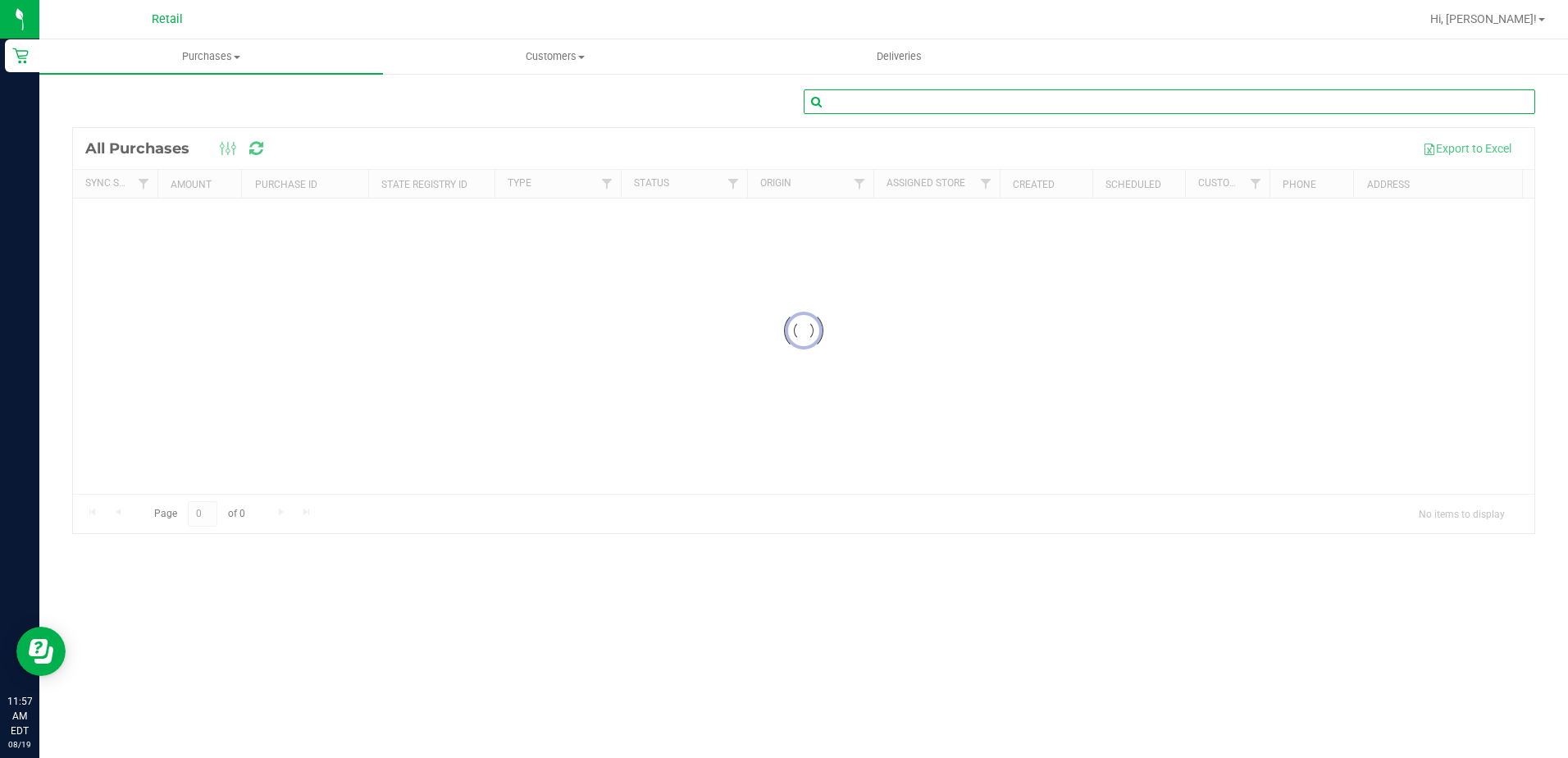
click at [1028, 95] on input "text" at bounding box center [1170, 102] width 732 height 24
type input "[PERSON_NAME]"
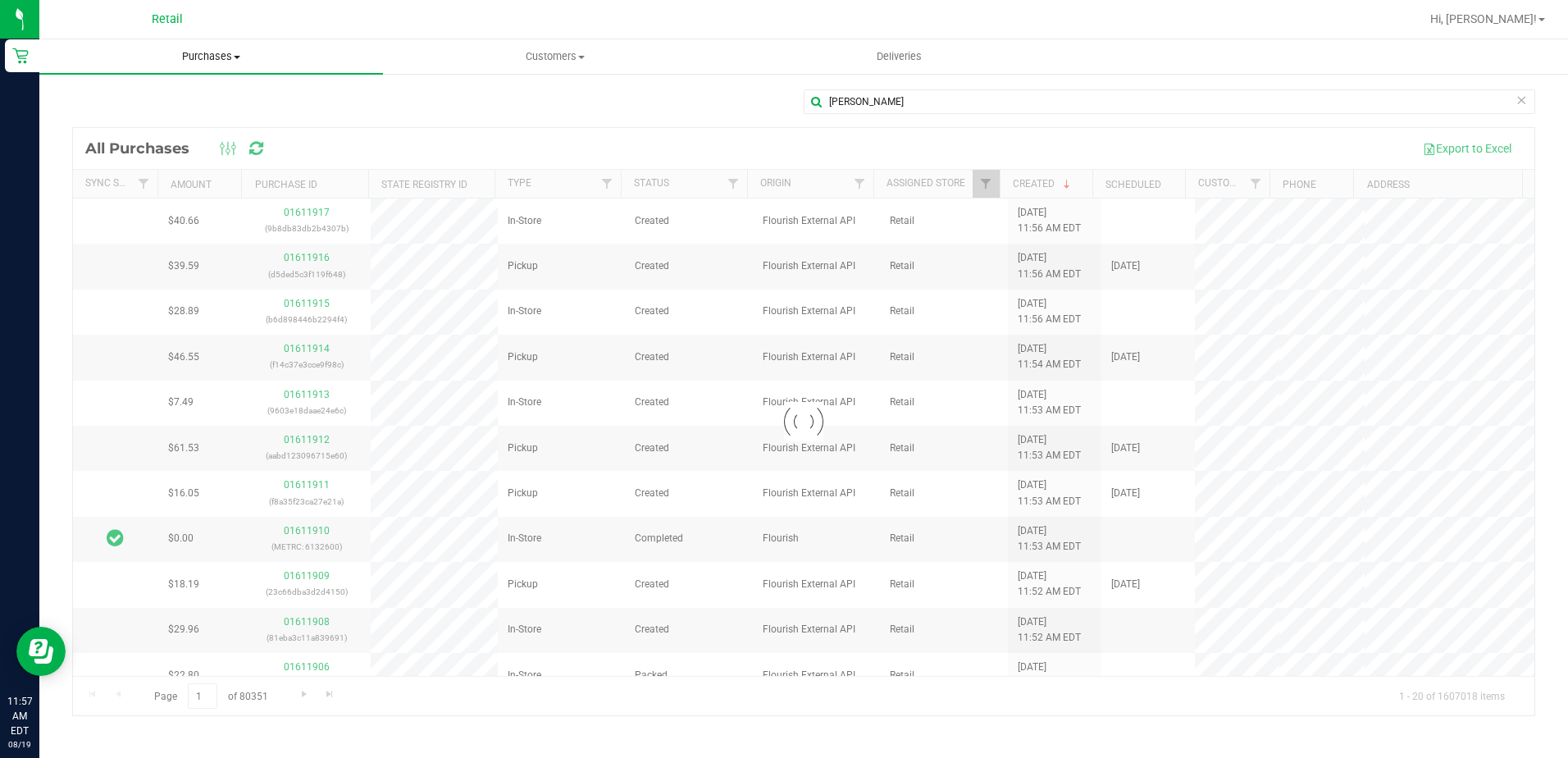
click at [200, 52] on span "Purchases" at bounding box center [211, 56] width 343 height 15
click at [182, 93] on span "Summary of purchases" at bounding box center [123, 99] width 168 height 14
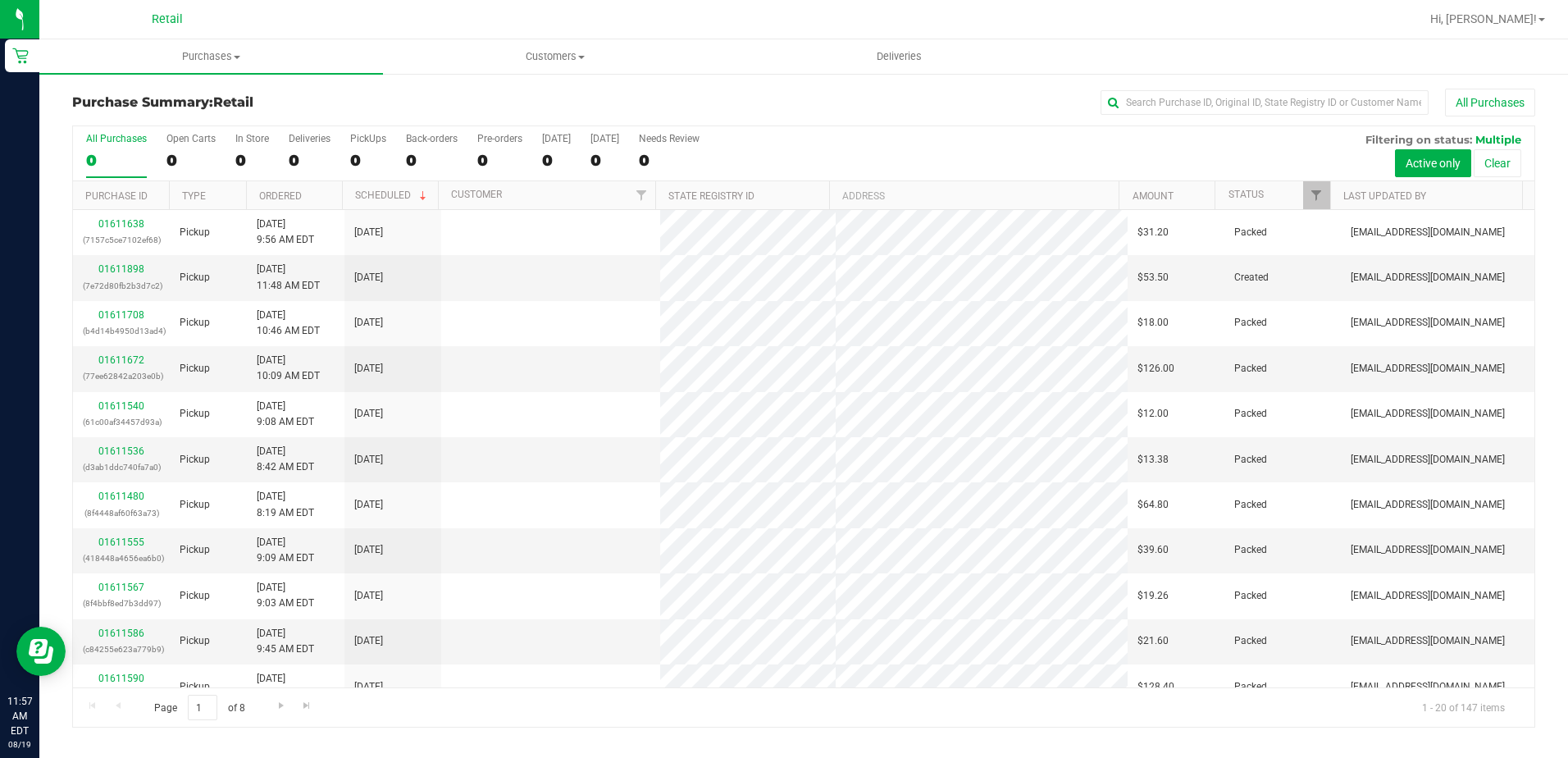
click at [1279, 87] on div "Purchase Summary: Retail All Purchases All Purchases 0 Open Carts 0 In Store 0 …" at bounding box center [803, 408] width 1528 height 671
click at [1274, 102] on input "text" at bounding box center [1264, 103] width 328 height 24
type input "[PERSON_NAME]"
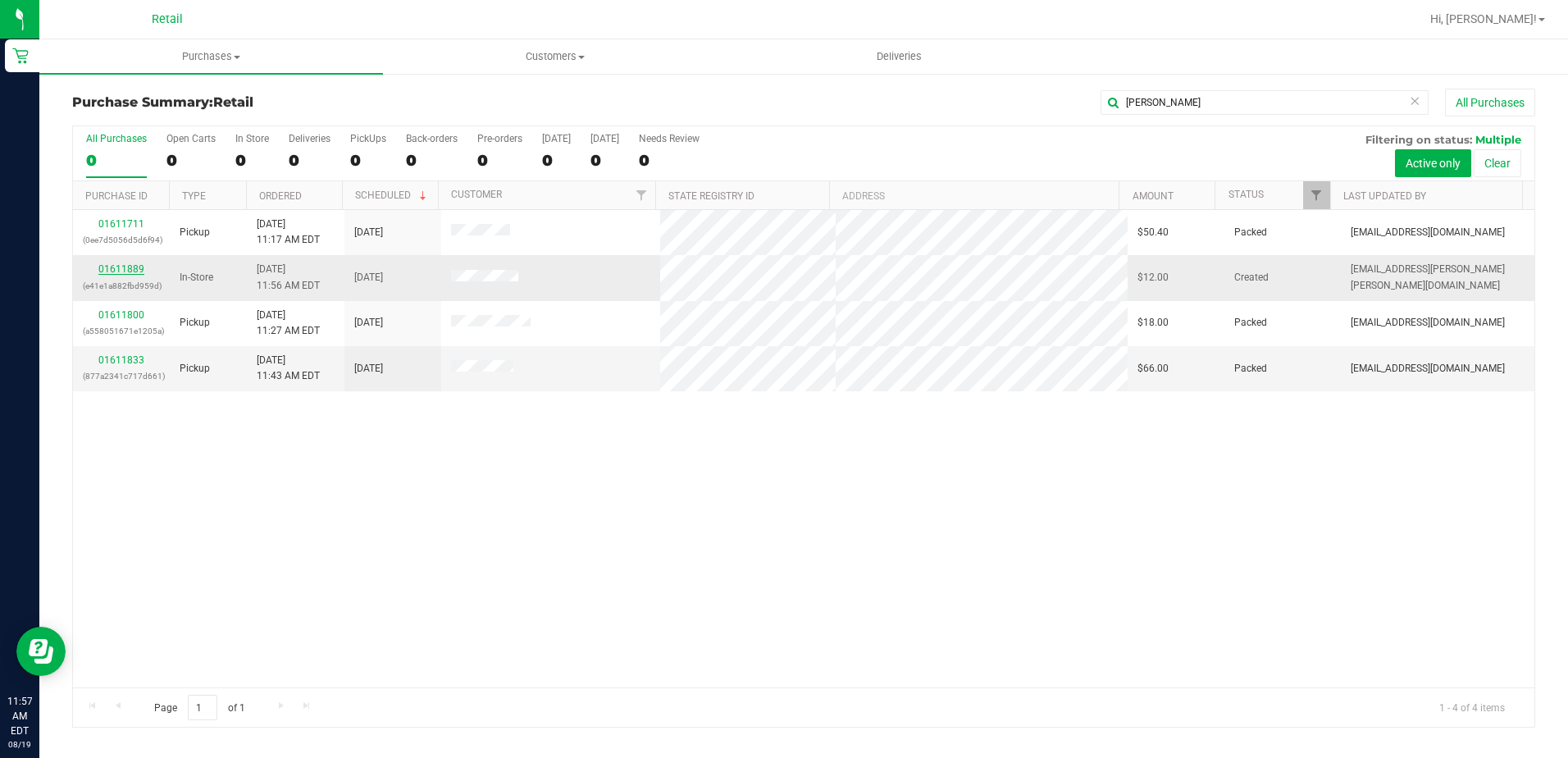
click at [122, 270] on link "01611889" at bounding box center [121, 269] width 46 height 11
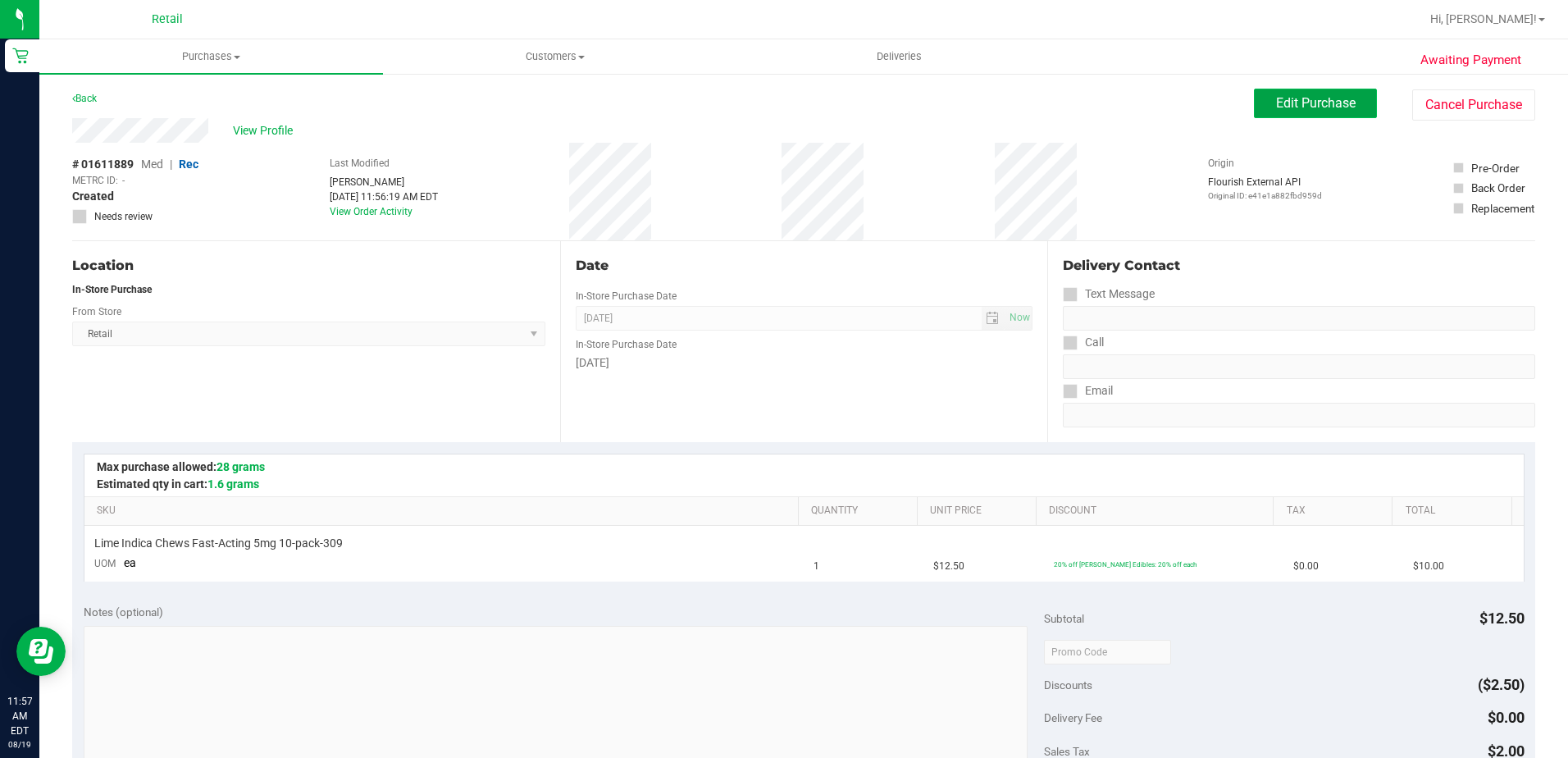
click at [1278, 96] on span "Edit Purchase" at bounding box center [1316, 103] width 80 height 16
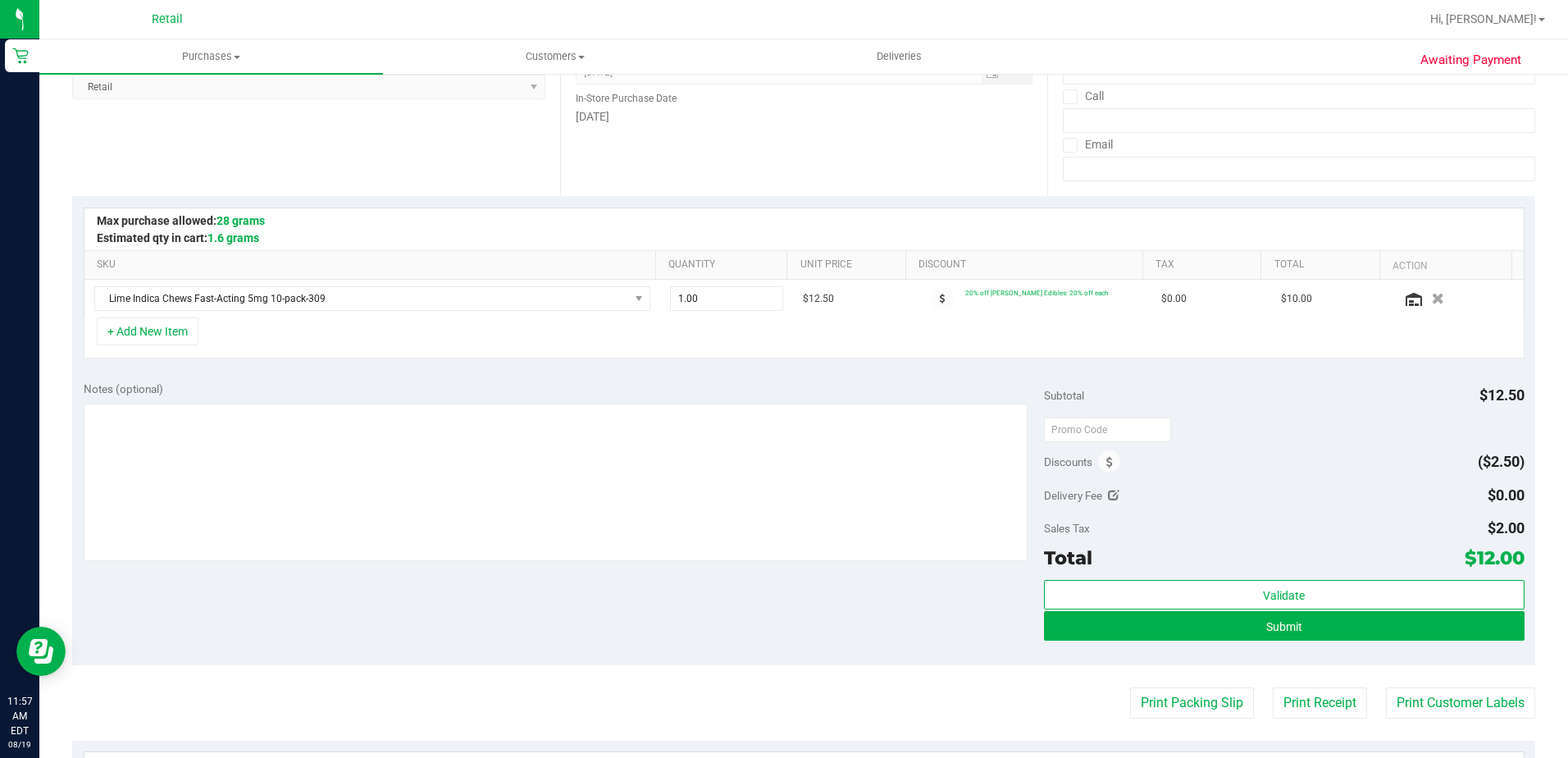
scroll to position [328, 0]
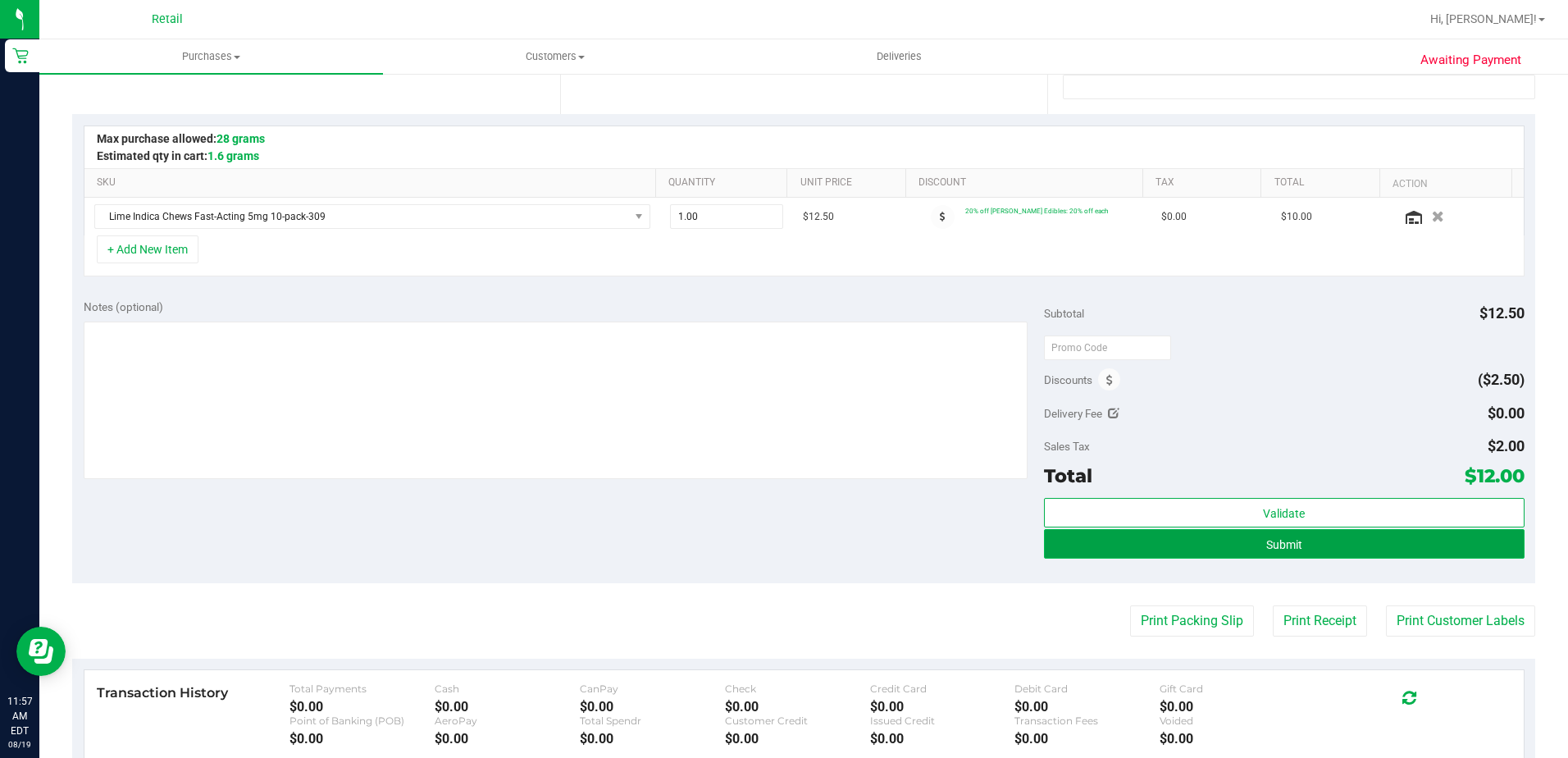
click at [1191, 553] on button "Submit" at bounding box center [1284, 543] width 481 height 29
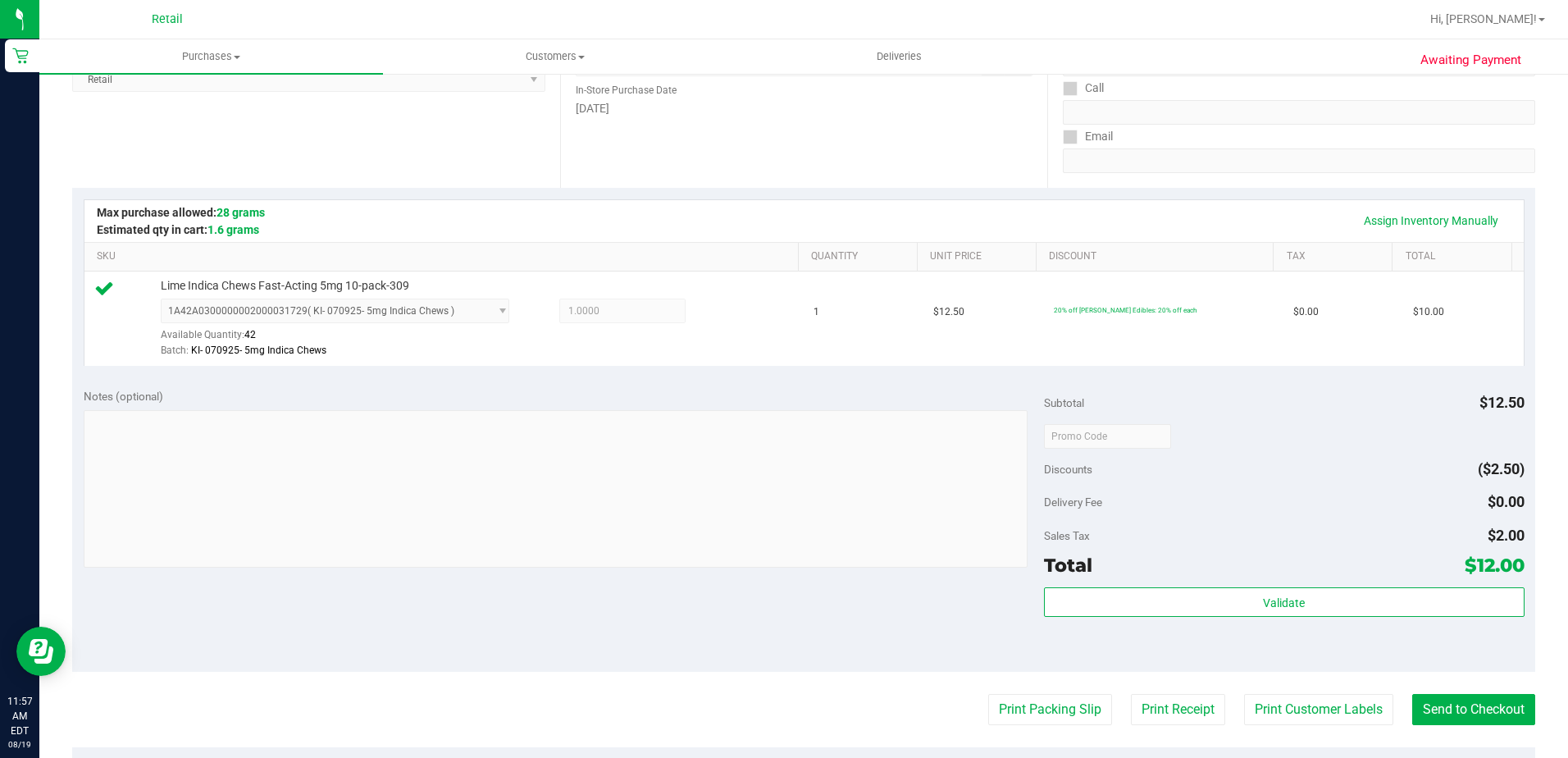
scroll to position [410, 0]
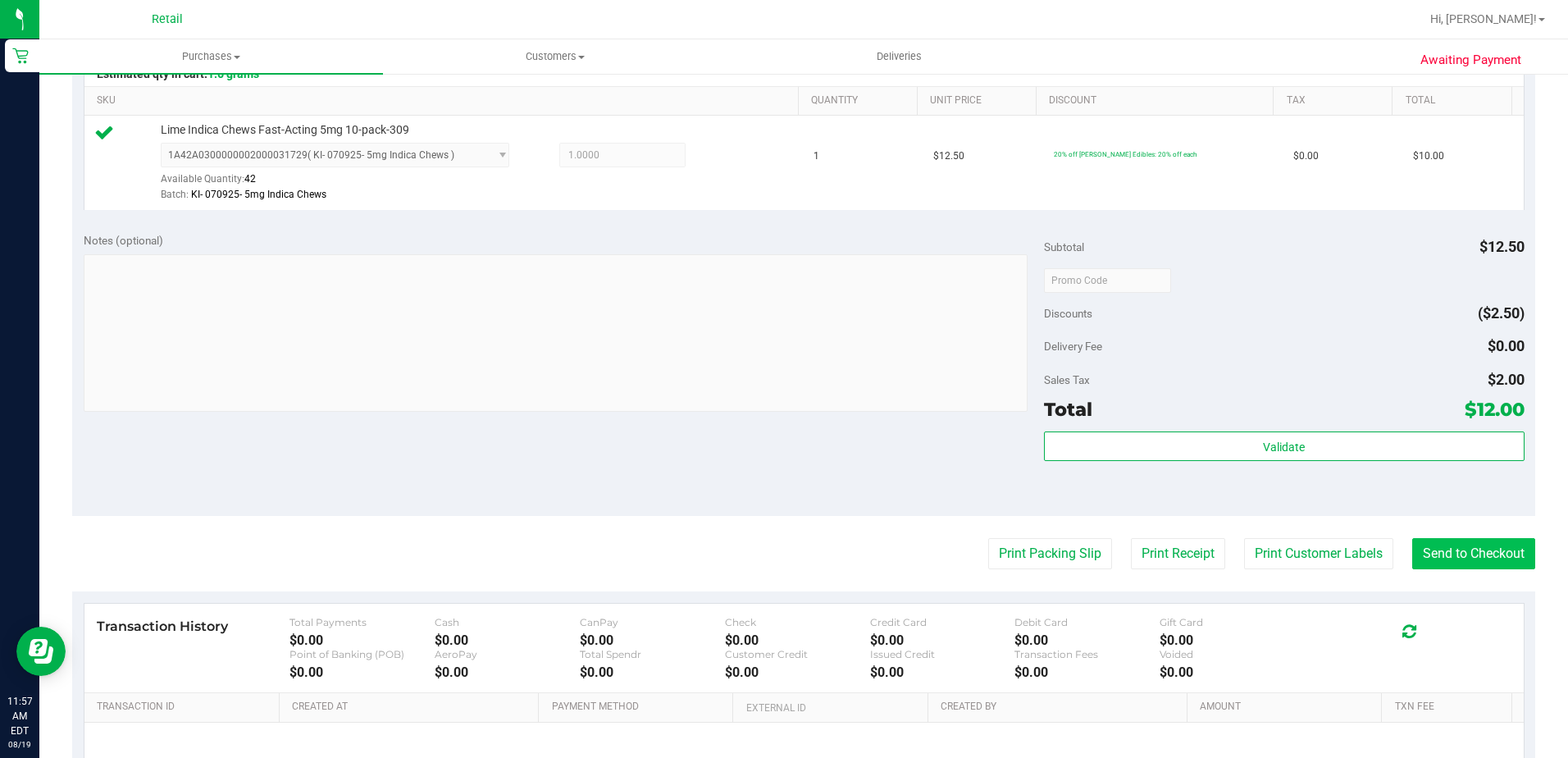
drag, startPoint x: 1468, startPoint y: 577, endPoint x: 1487, endPoint y: 566, distance: 22.0
click at [1470, 574] on purchase-details "Back Edit Purchase Cancel Purchase View Profile # 01611889 Med | Rec METRC ID: …" at bounding box center [804, 288] width 1464 height 1220
click at [1487, 566] on button "Send to Checkout" at bounding box center [1474, 553] width 123 height 31
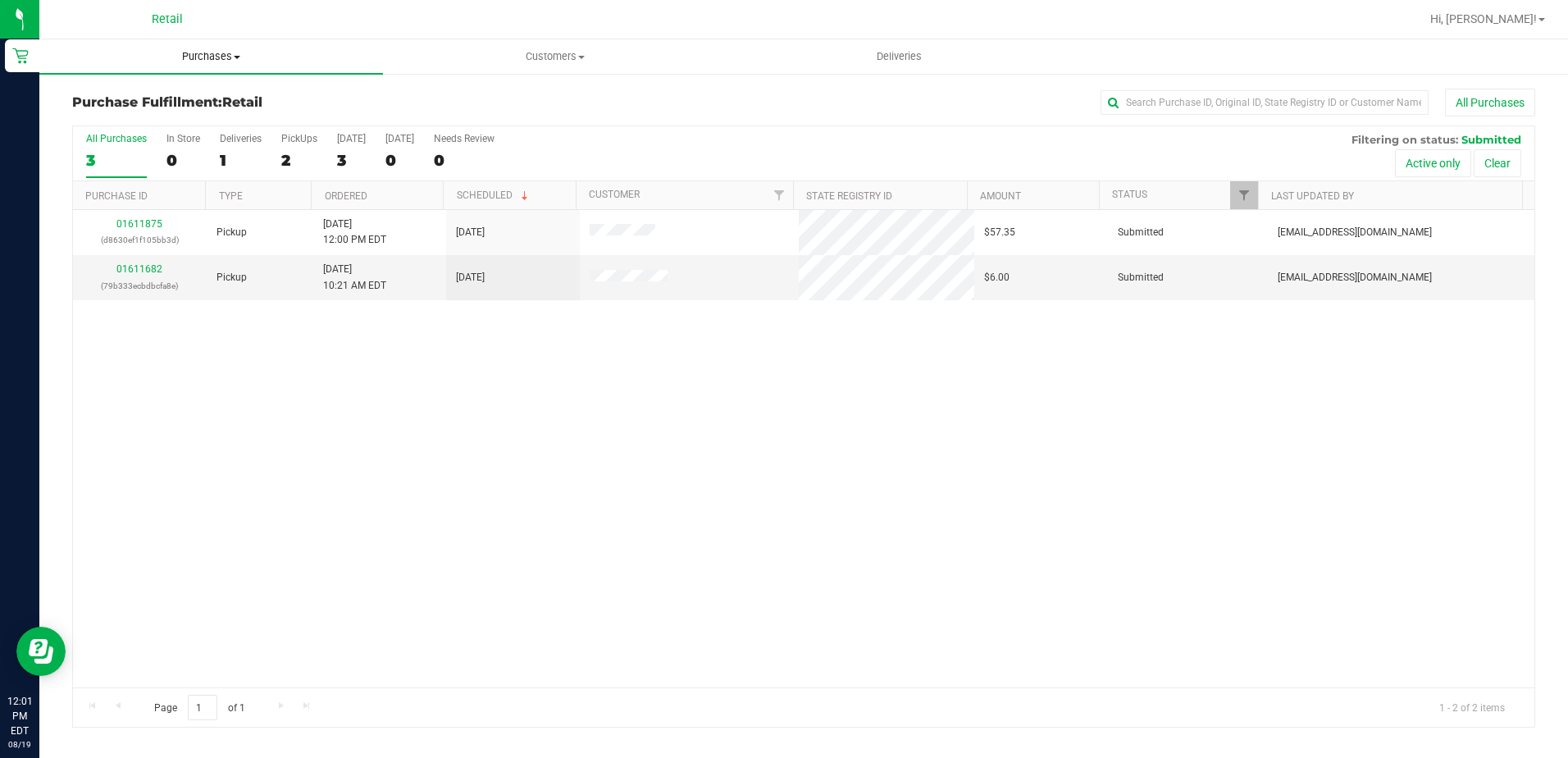
click at [230, 55] on span "Purchases" at bounding box center [211, 56] width 343 height 15
click at [229, 105] on li "Summary of purchases" at bounding box center [211, 99] width 343 height 20
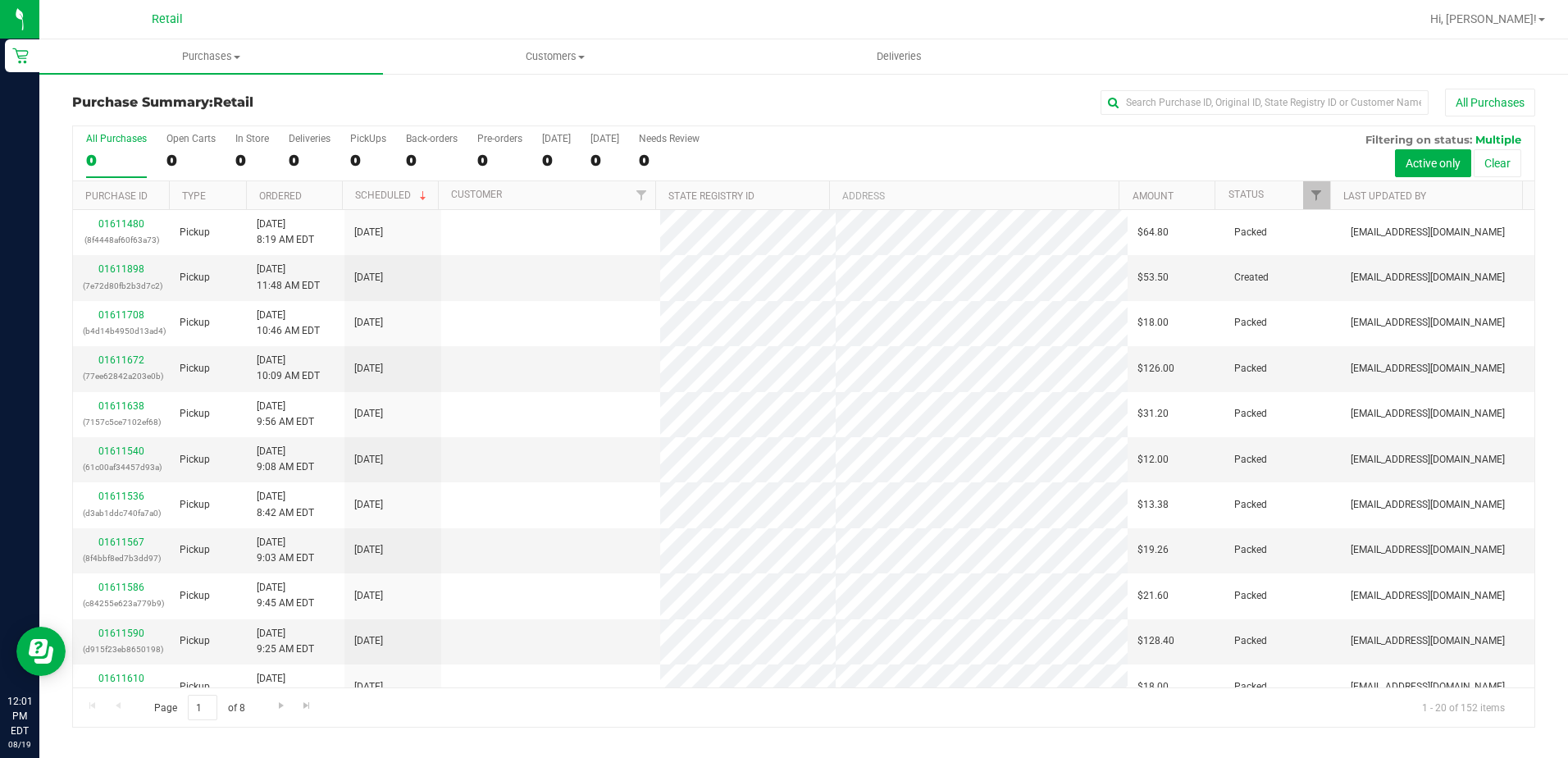
click at [1173, 119] on div "Purchase Summary: Retail All Purchases" at bounding box center [804, 106] width 1464 height 36
click at [1184, 113] on input "text" at bounding box center [1264, 103] width 328 height 24
type input "[PERSON_NAME]"
click at [1157, 105] on input "text" at bounding box center [1264, 103] width 328 height 24
type input "[PERSON_NAME]"
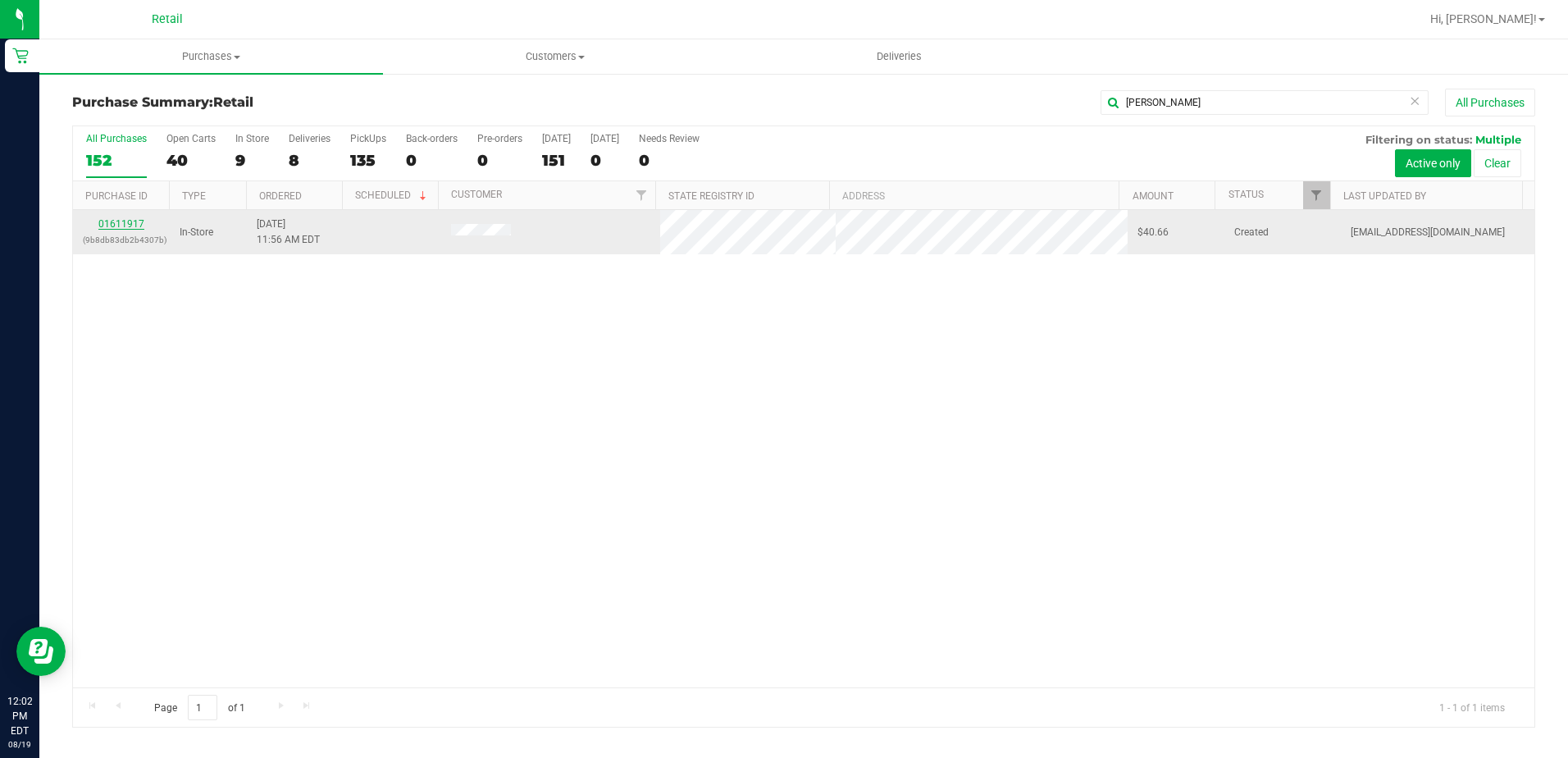
click at [129, 220] on link "01611917" at bounding box center [121, 224] width 46 height 11
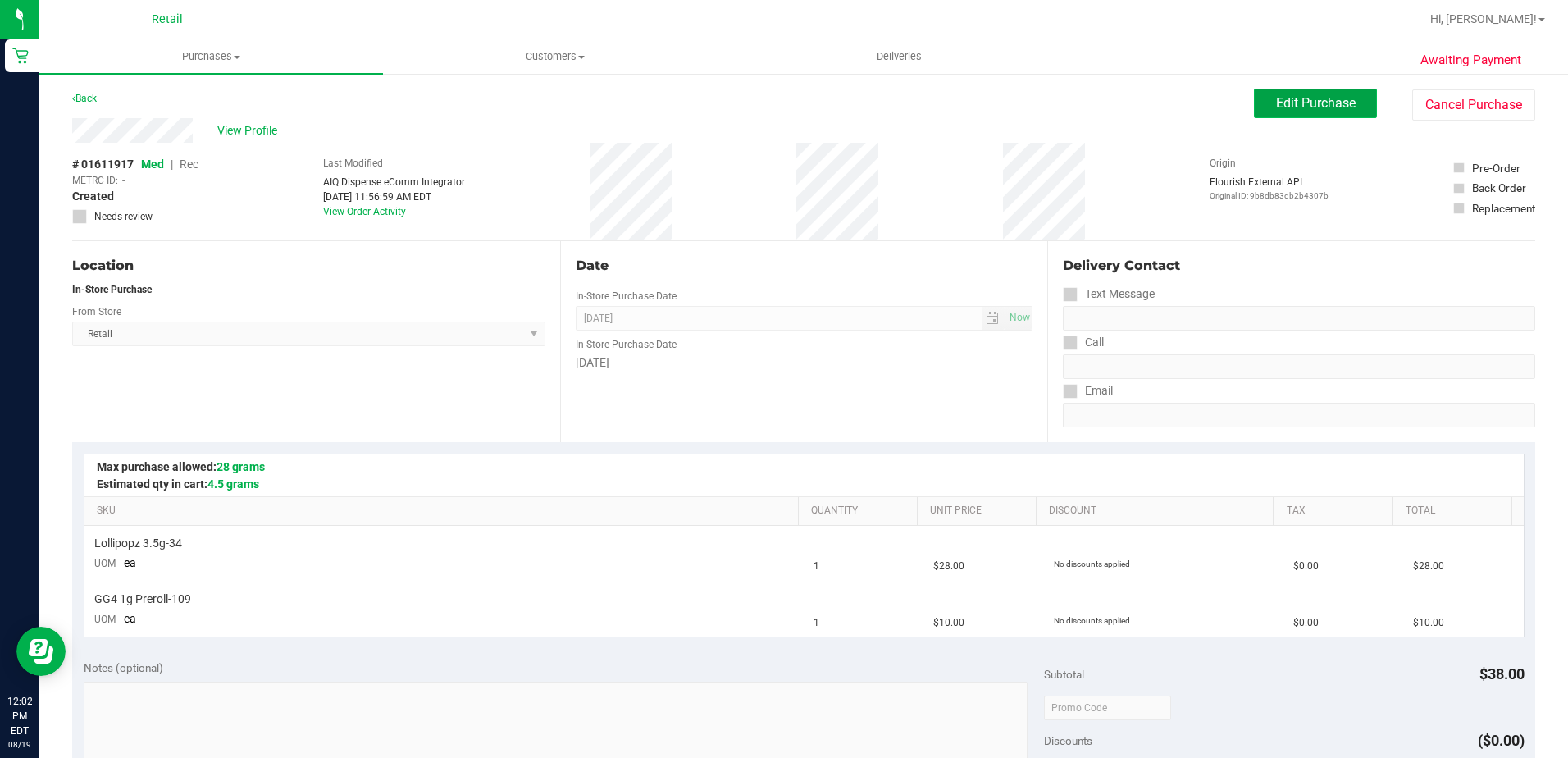
click at [1321, 97] on span "Edit Purchase" at bounding box center [1316, 103] width 80 height 16
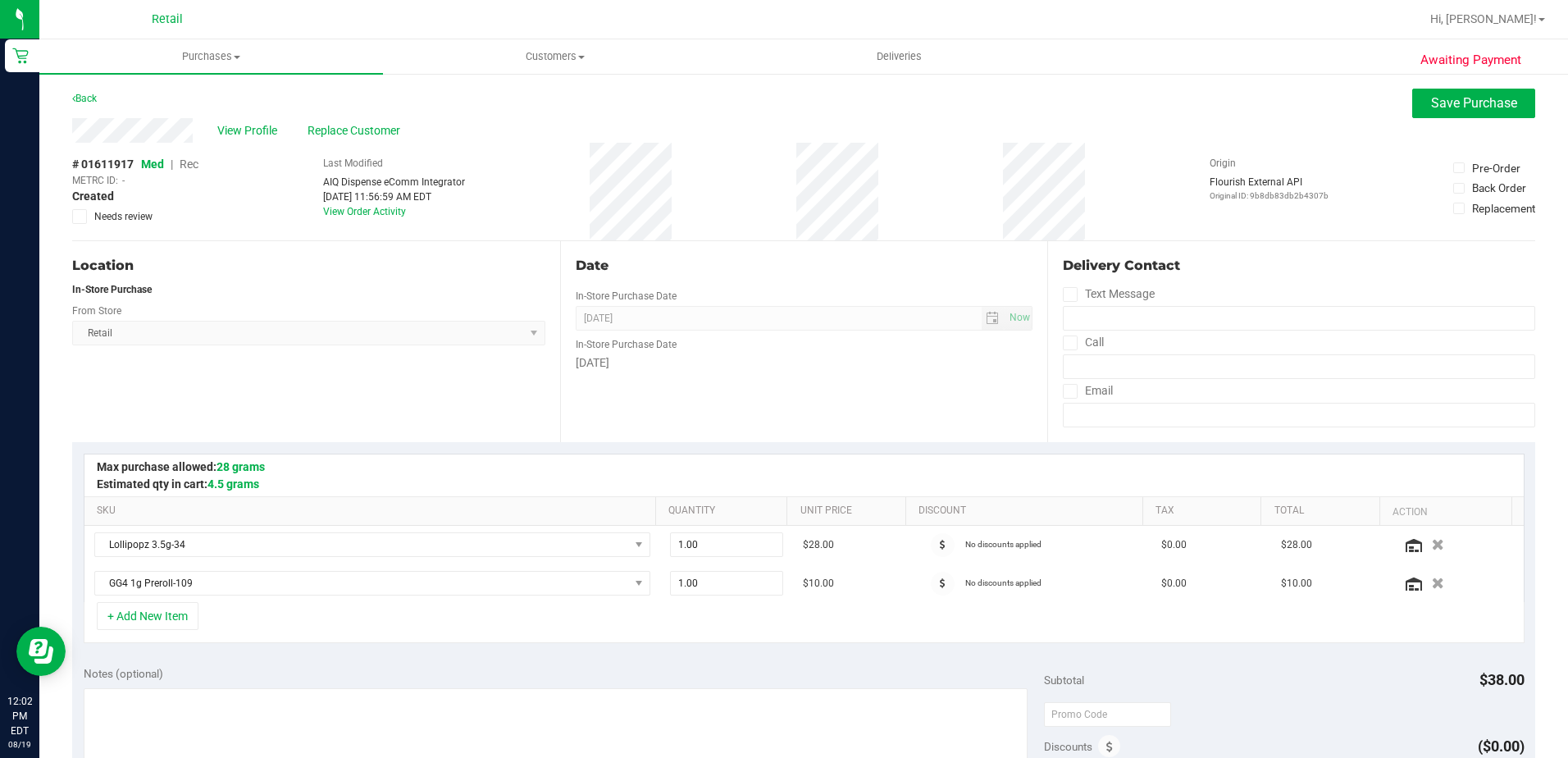
drag, startPoint x: 338, startPoint y: 142, endPoint x: 373, endPoint y: 118, distance: 42.4
click at [341, 141] on div "View Profile Replace Customer" at bounding box center [804, 131] width 1464 height 24
click at [374, 127] on span "Replace Customer" at bounding box center [356, 131] width 99 height 17
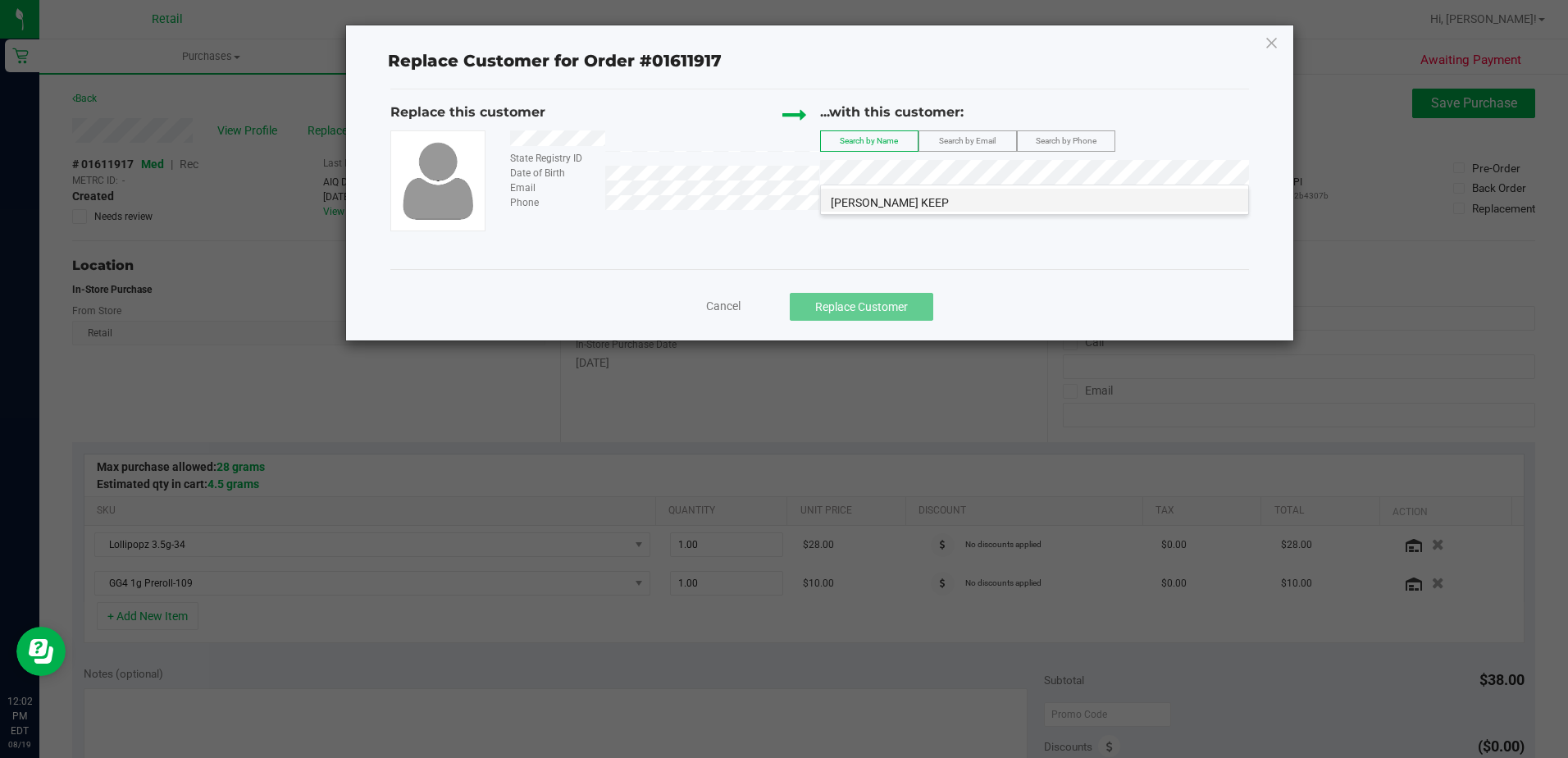
click at [883, 203] on span "[PERSON_NAME] KEEP" at bounding box center [890, 202] width 119 height 13
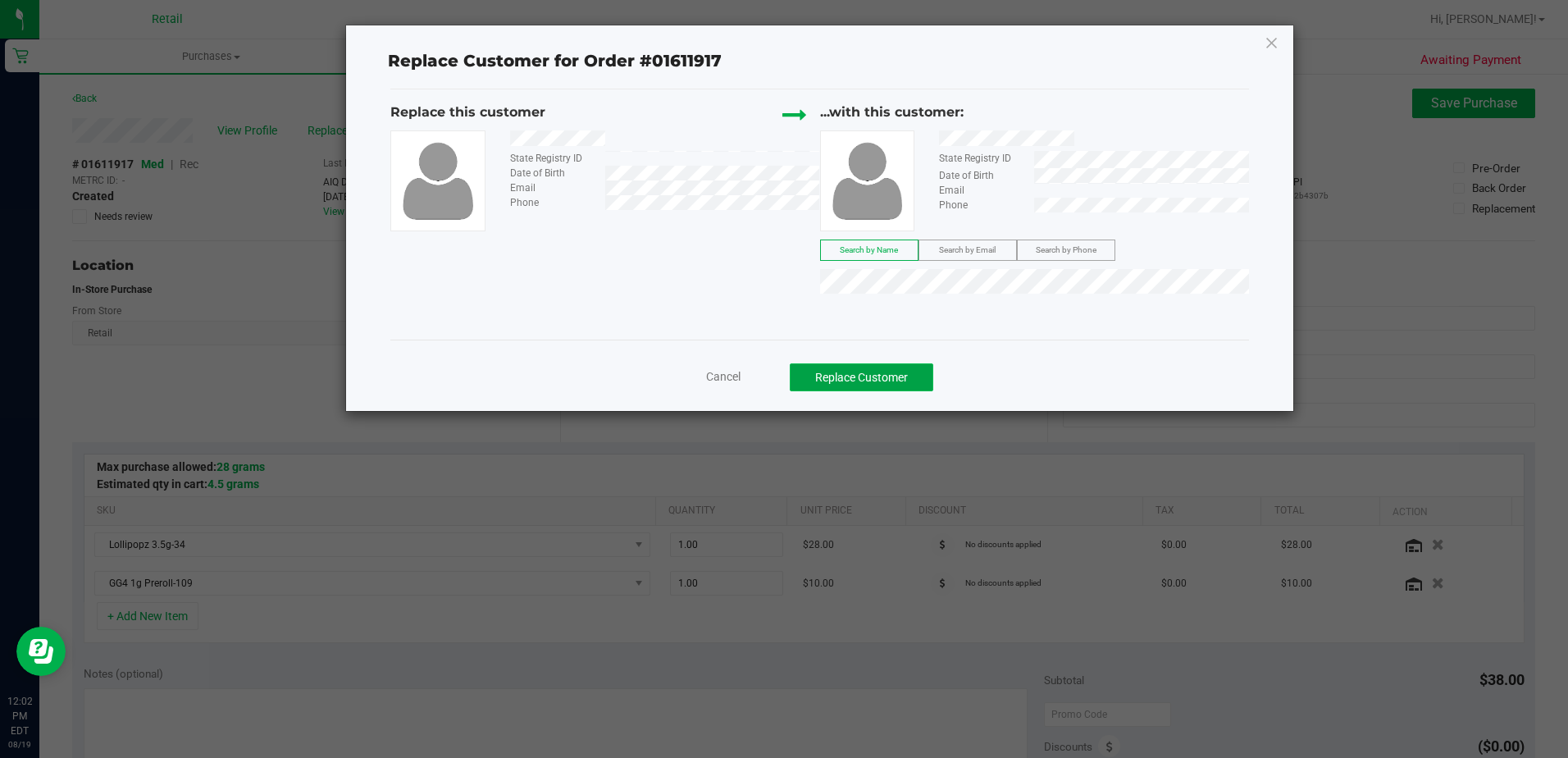
click at [873, 383] on button "Replace Customer" at bounding box center [862, 377] width 144 height 28
click at [886, 381] on button "Replace Customer" at bounding box center [862, 377] width 144 height 28
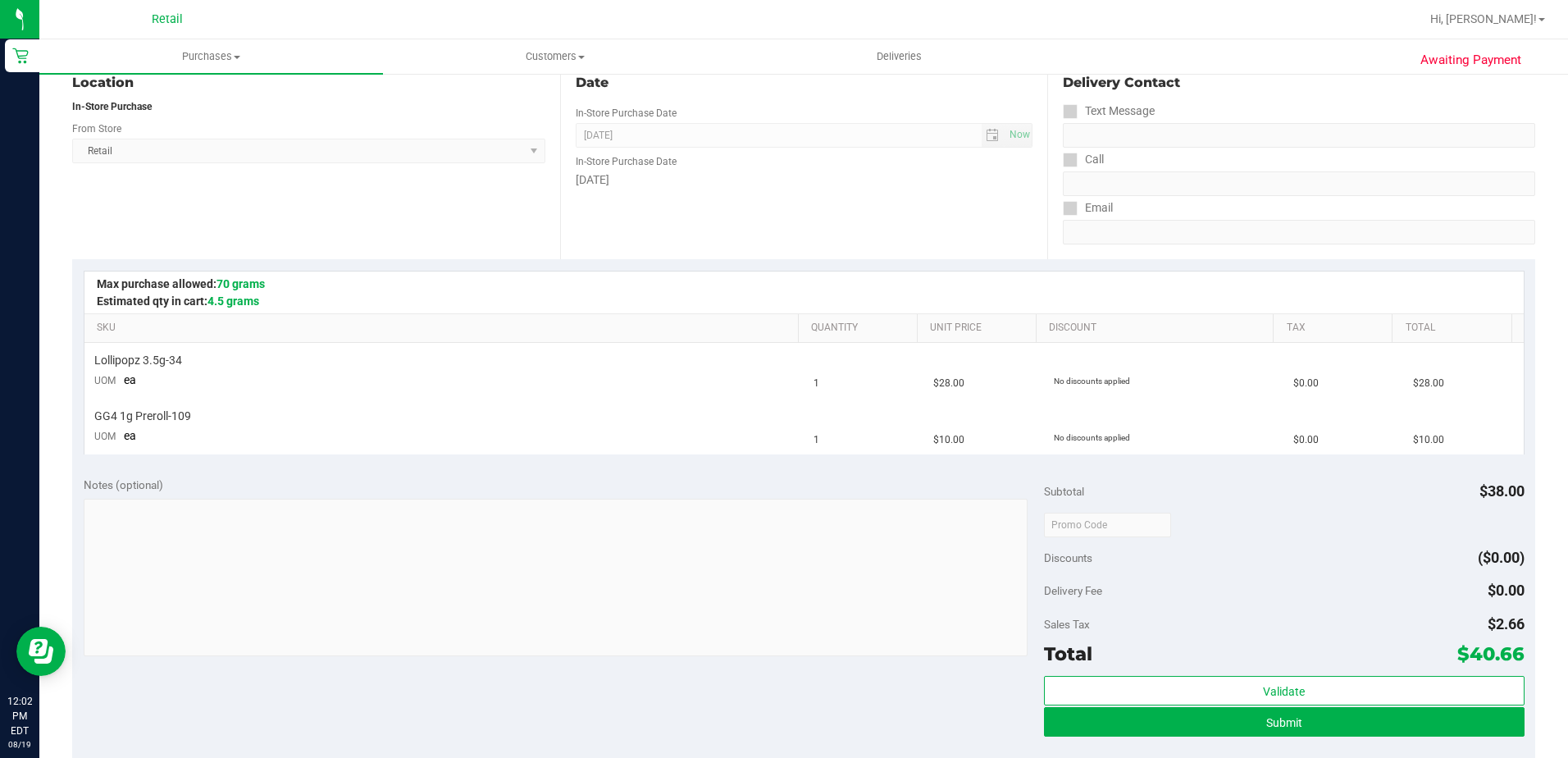
scroll to position [246, 0]
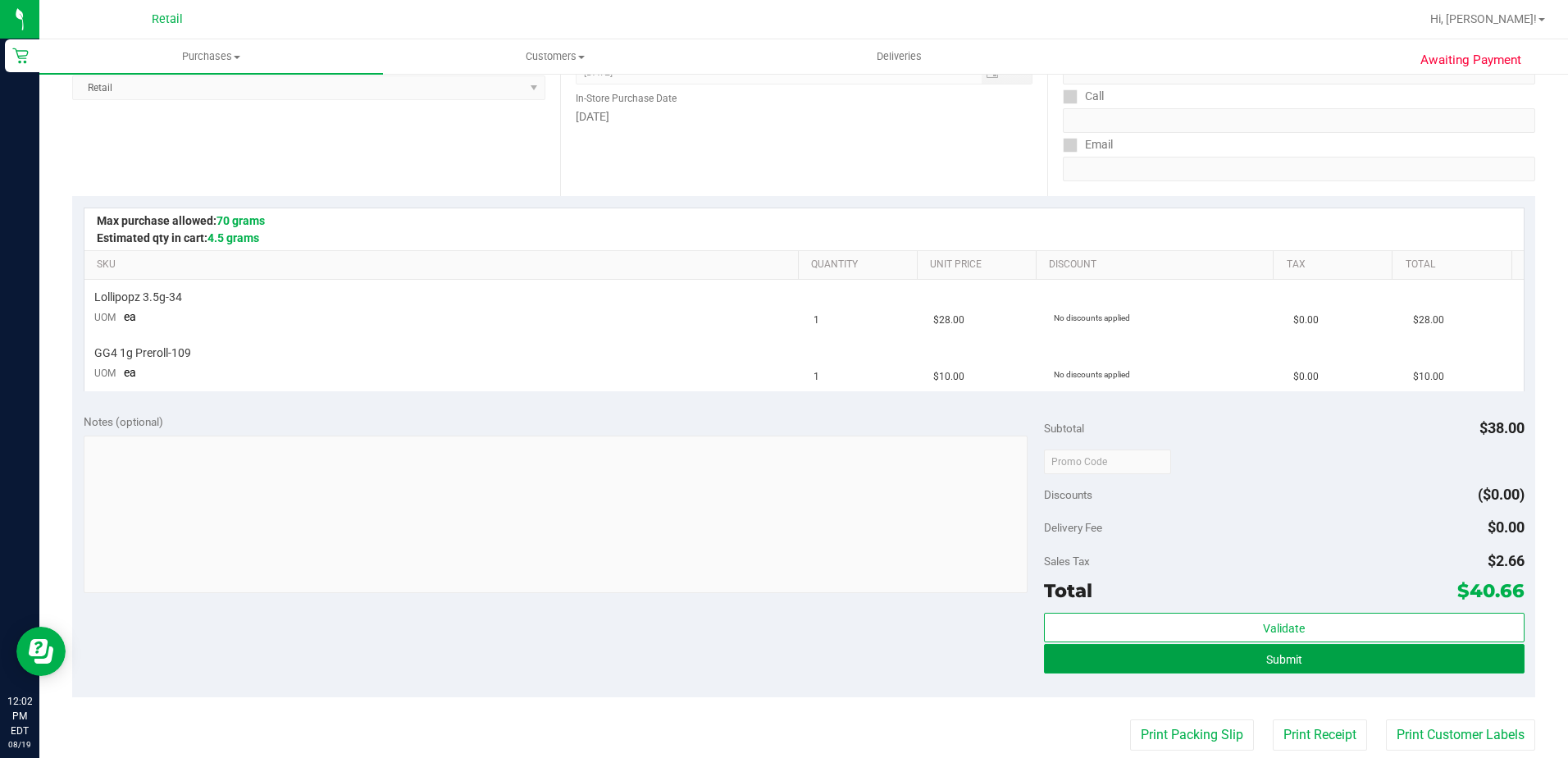
click at [1295, 663] on button "Submit" at bounding box center [1284, 657] width 481 height 29
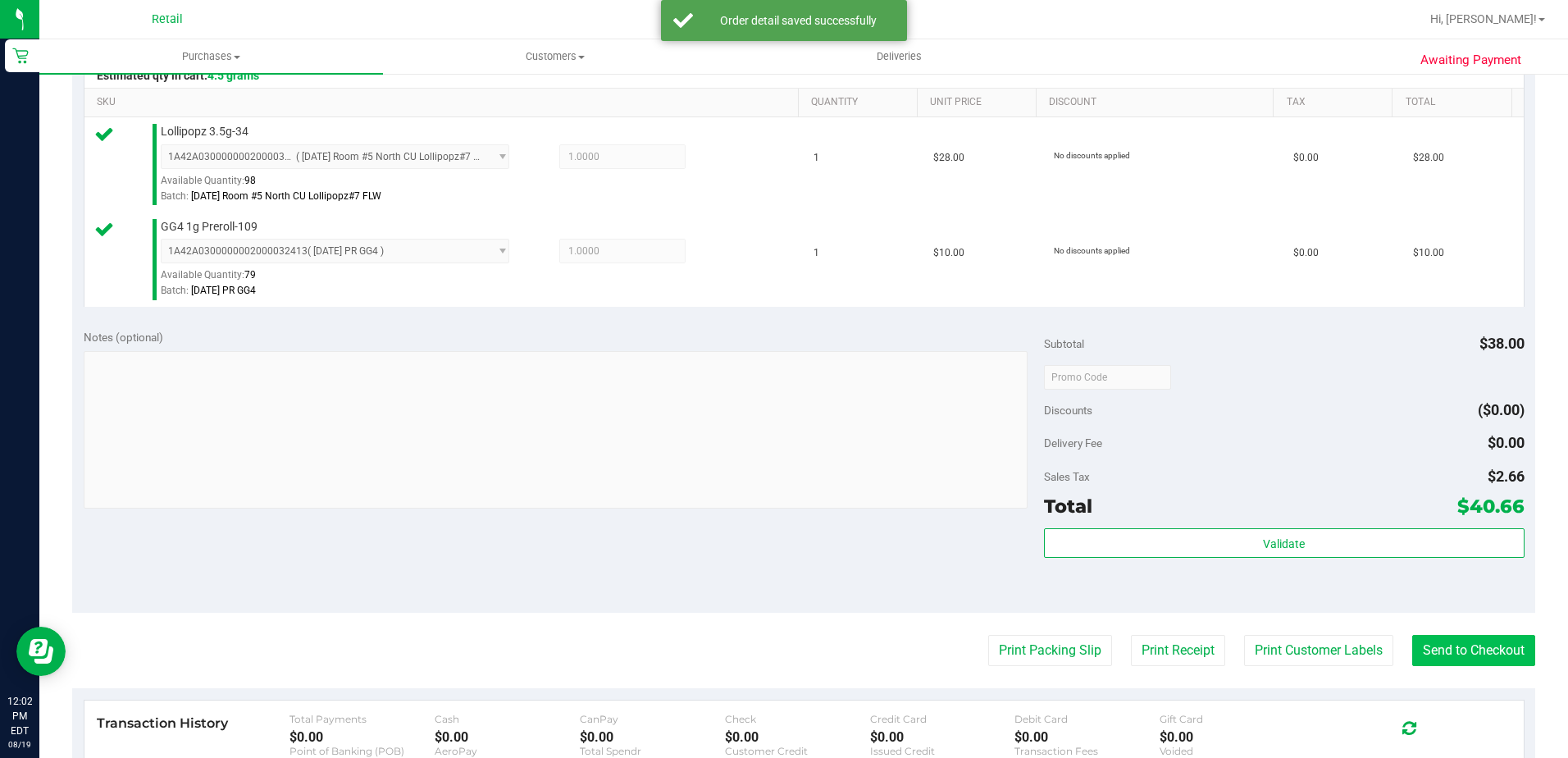
scroll to position [410, 0]
click at [1430, 646] on button "Send to Checkout" at bounding box center [1474, 648] width 123 height 31
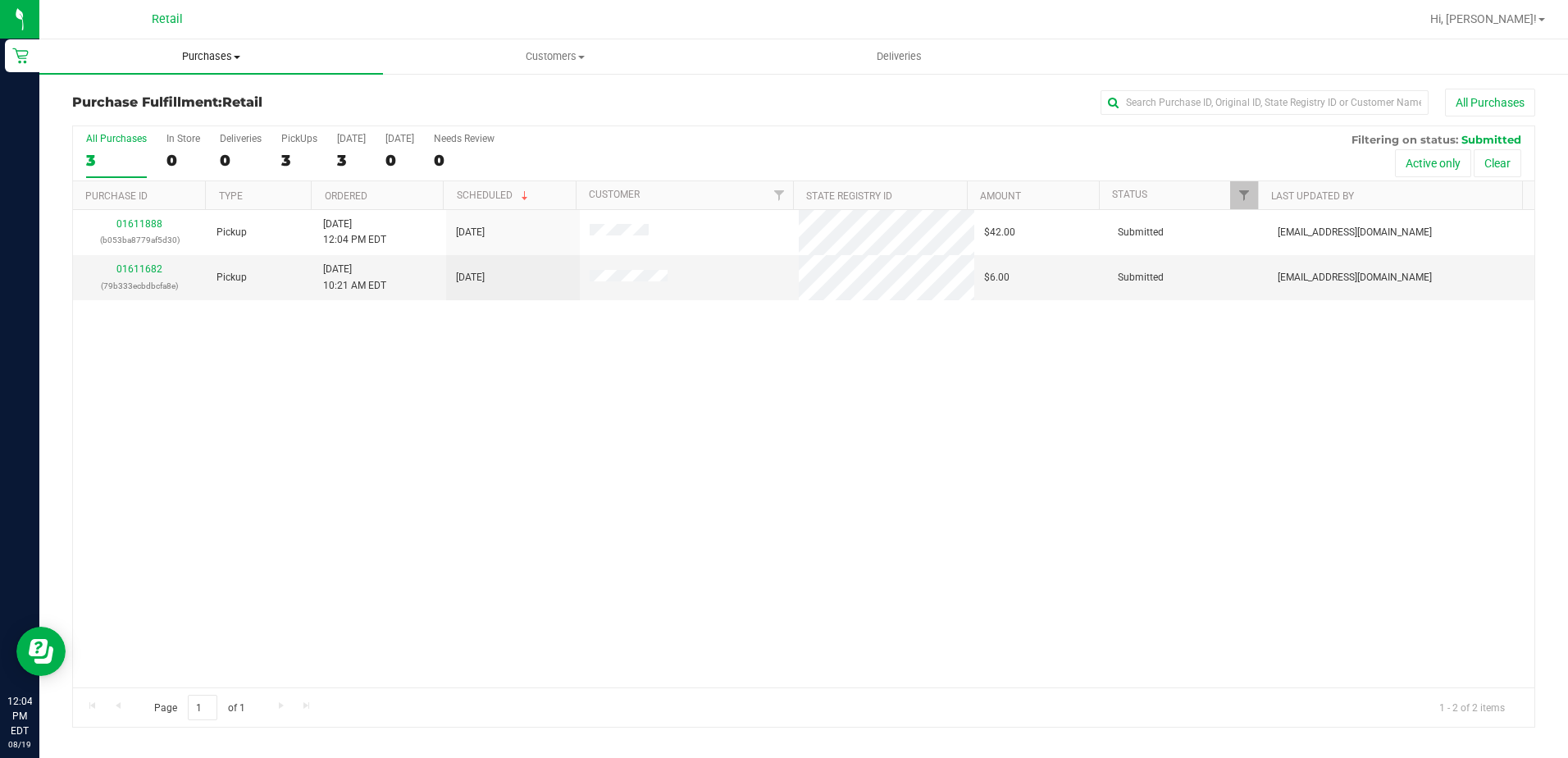
click at [223, 49] on span "Purchases" at bounding box center [211, 56] width 343 height 15
click at [212, 95] on li "Summary of purchases" at bounding box center [211, 99] width 343 height 20
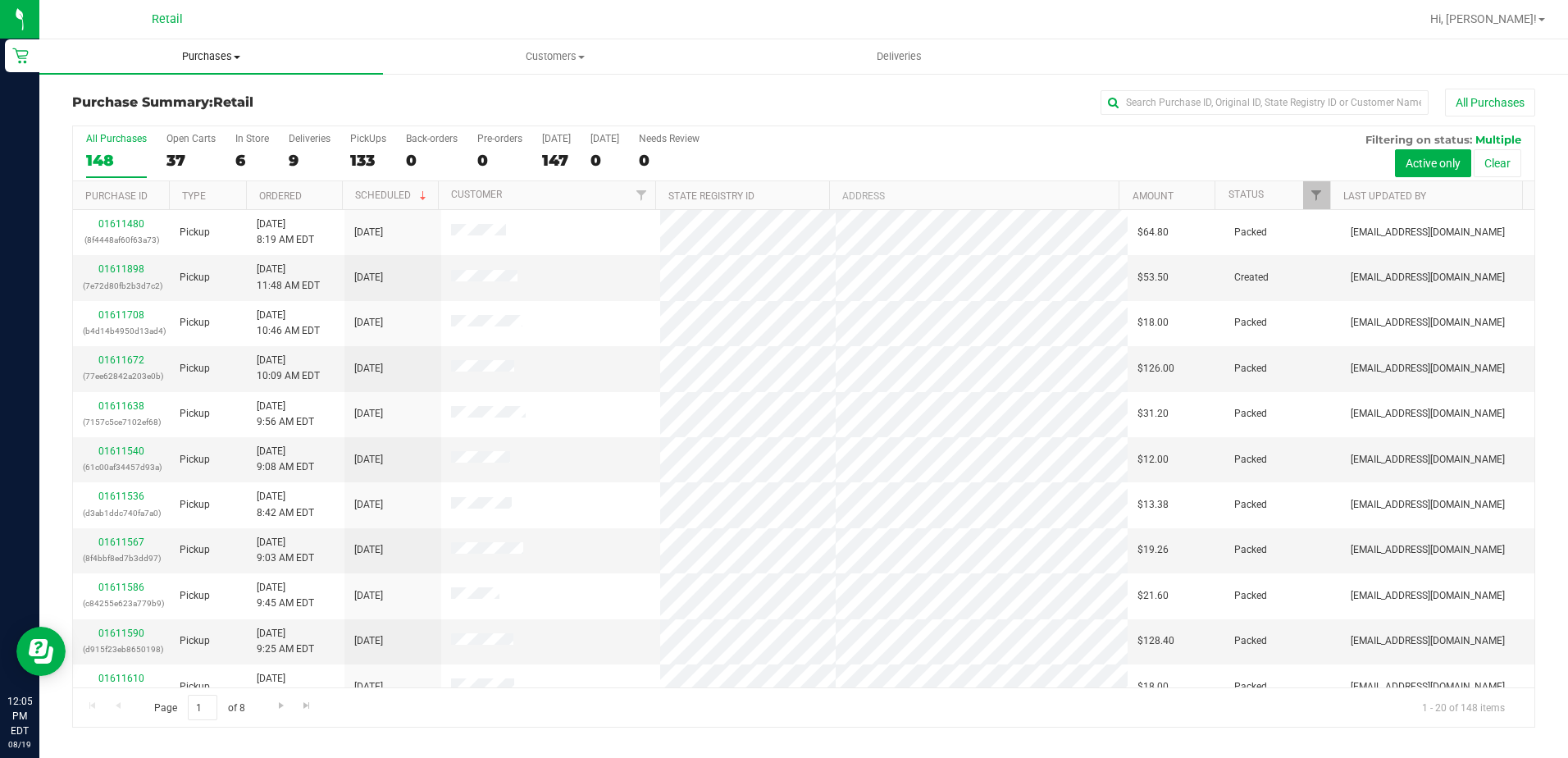
click at [180, 61] on span "Purchases" at bounding box center [211, 56] width 343 height 15
click at [178, 104] on span "Summary of purchases" at bounding box center [123, 99] width 168 height 14
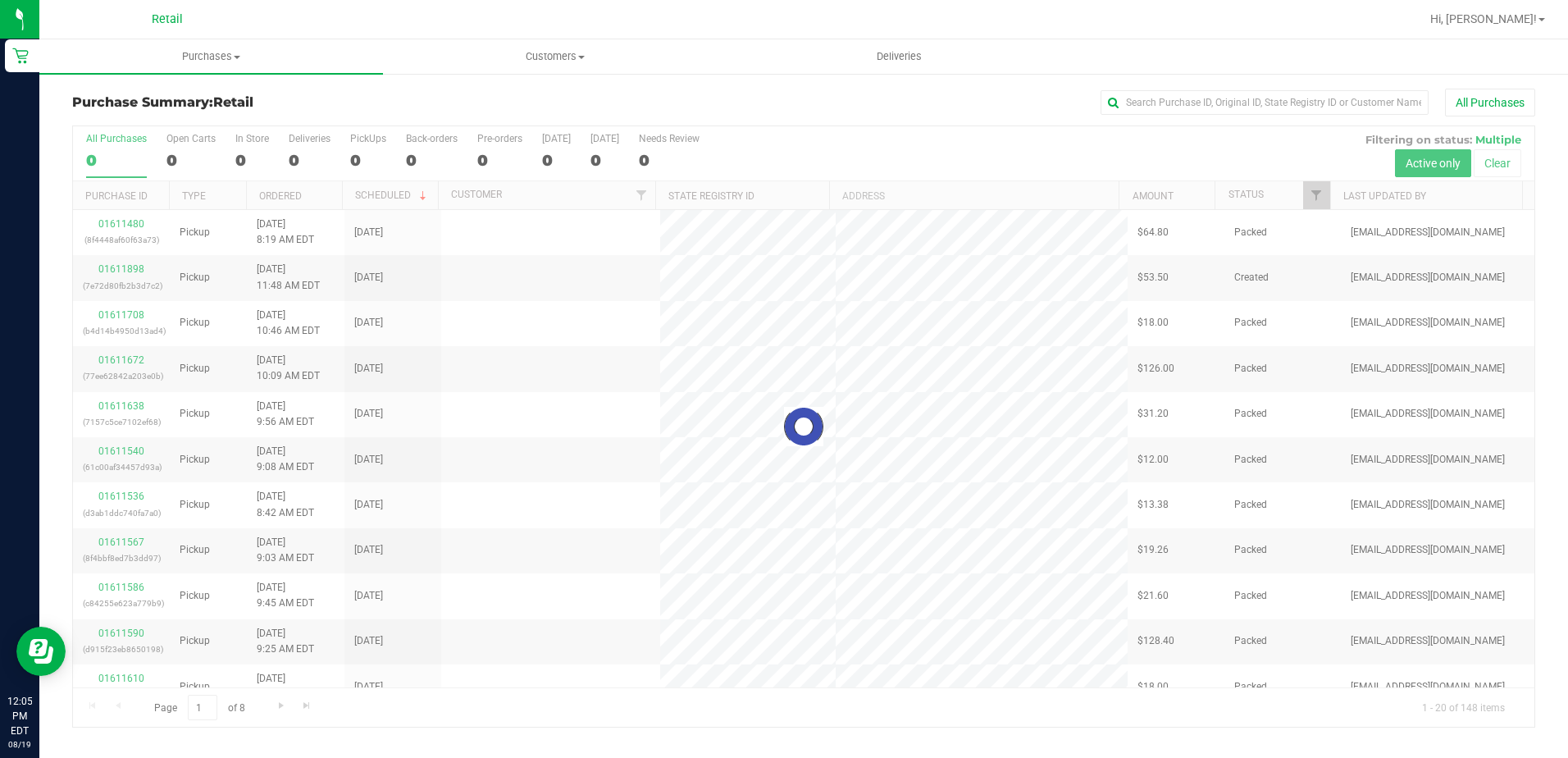
drag, startPoint x: 1145, startPoint y: 96, endPoint x: 1150, endPoint y: 144, distance: 48.3
click at [1145, 100] on div "Purchase Summary: Retail All Purchases Loading... All Purchases 0 Open Carts 0 …" at bounding box center [803, 408] width 1528 height 671
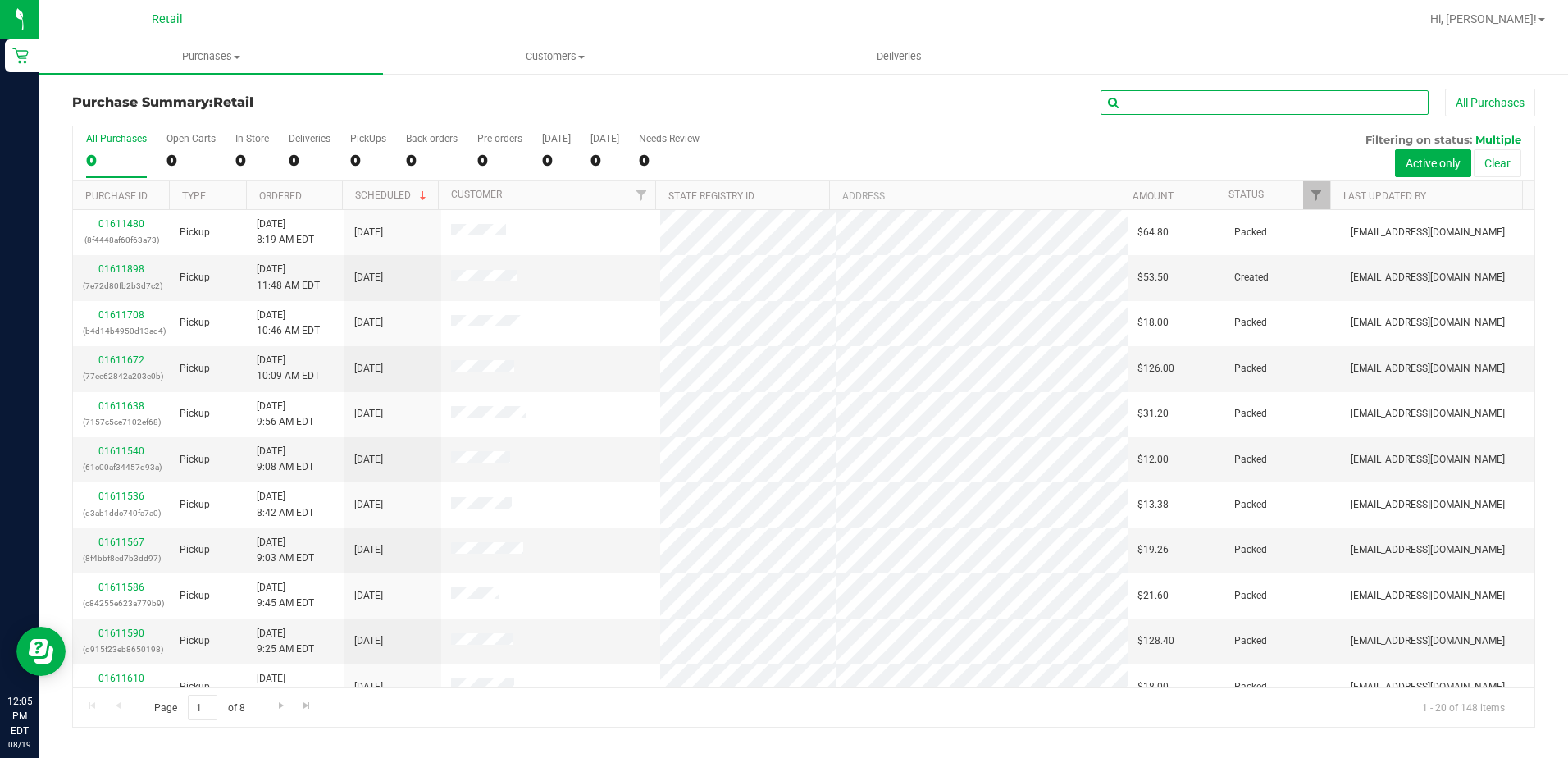
click at [1164, 101] on input "text" at bounding box center [1264, 103] width 328 height 24
type input "DAYLIN"
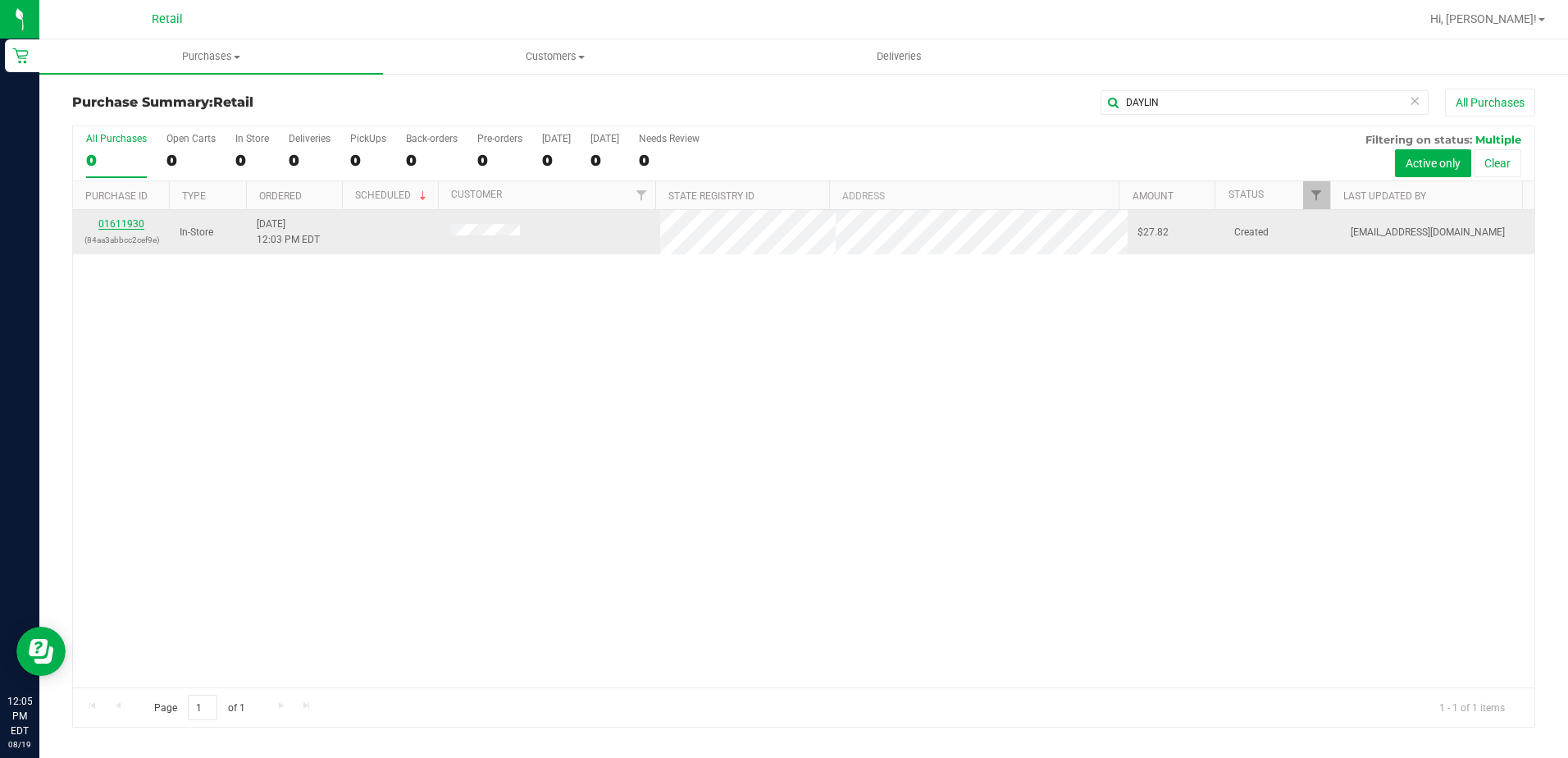
click at [124, 224] on link "01611930" at bounding box center [121, 224] width 46 height 11
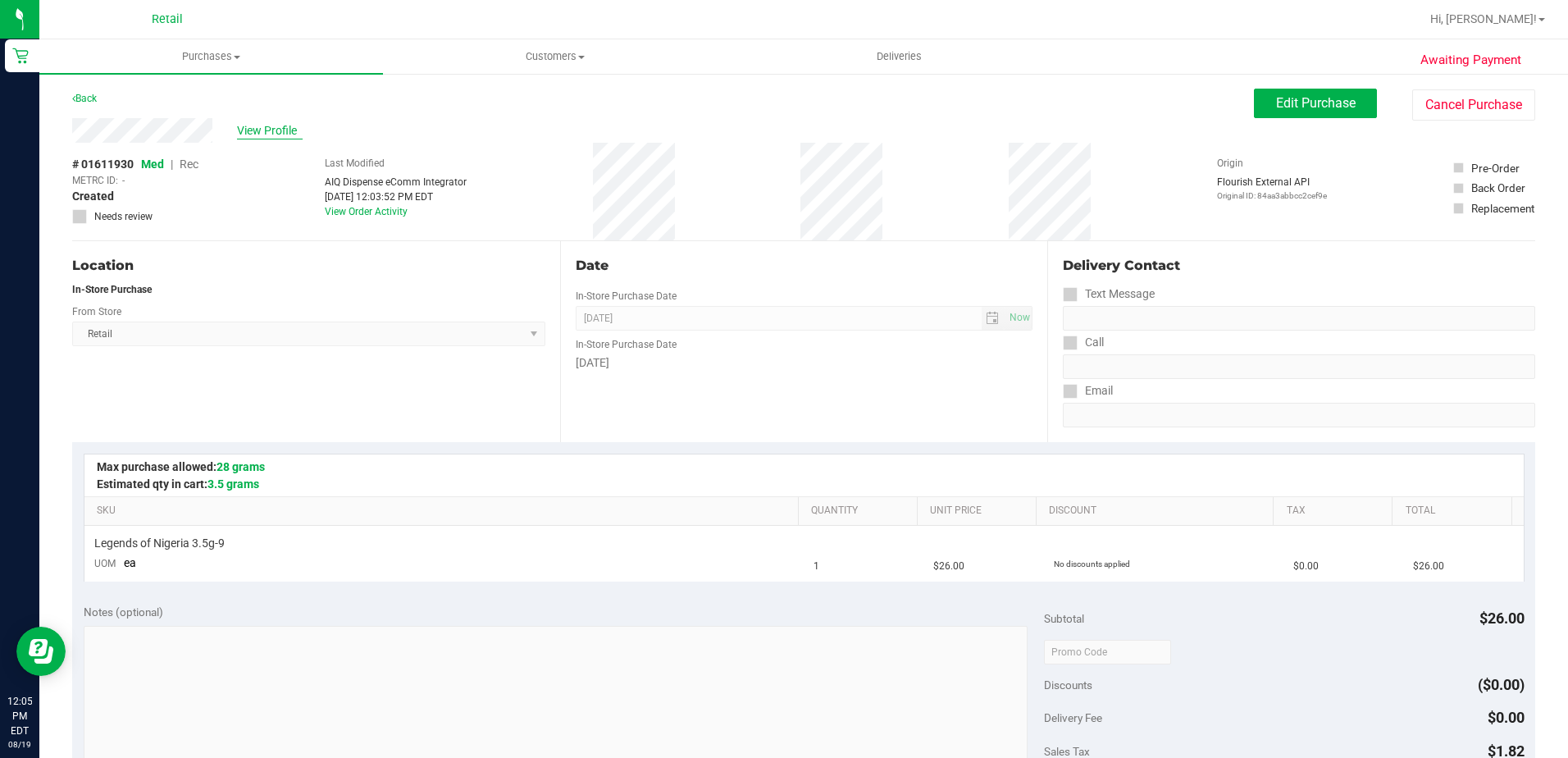
click at [278, 125] on span "View Profile" at bounding box center [270, 131] width 66 height 17
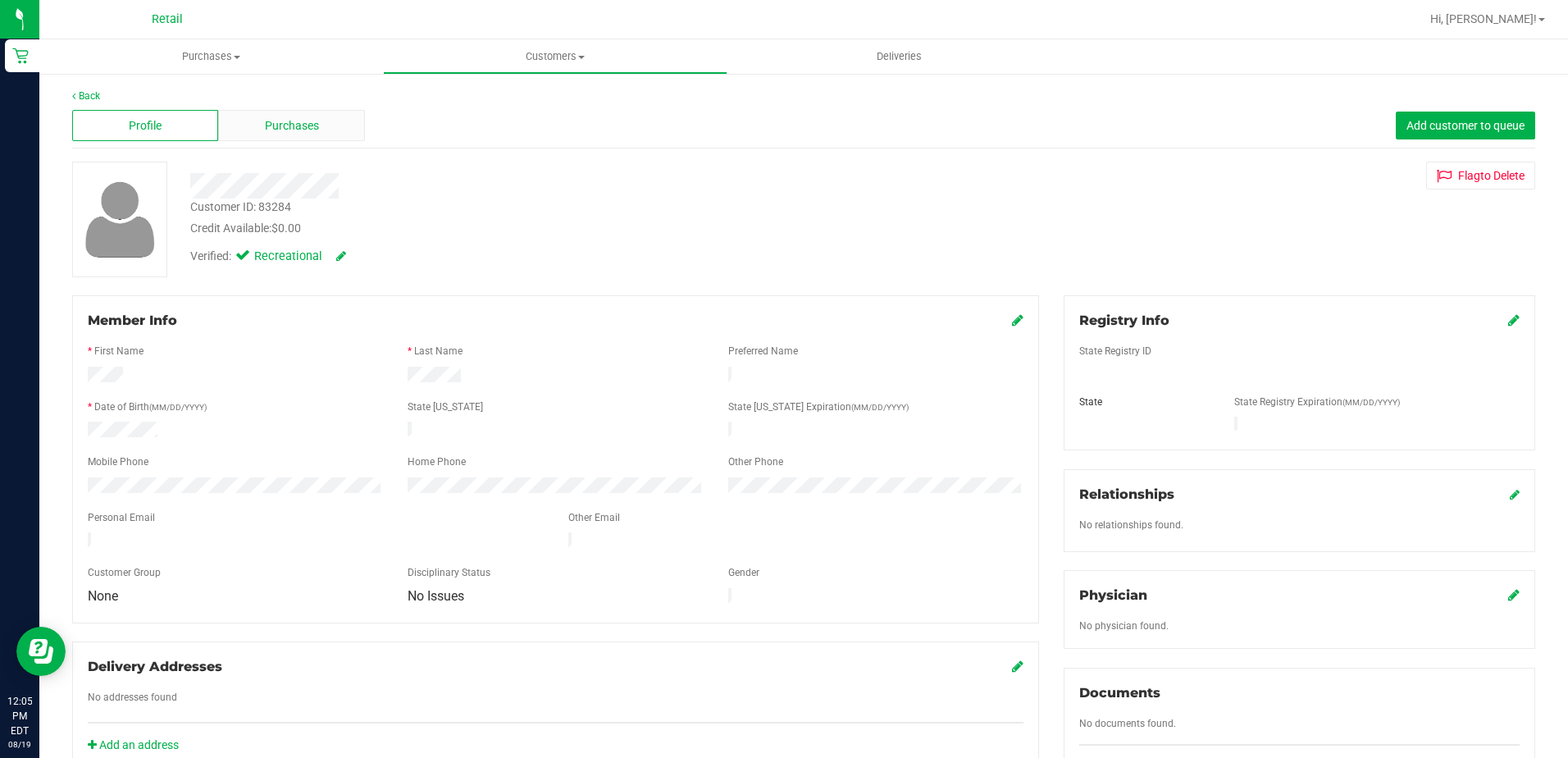
click at [317, 135] on div "Purchases" at bounding box center [291, 125] width 146 height 31
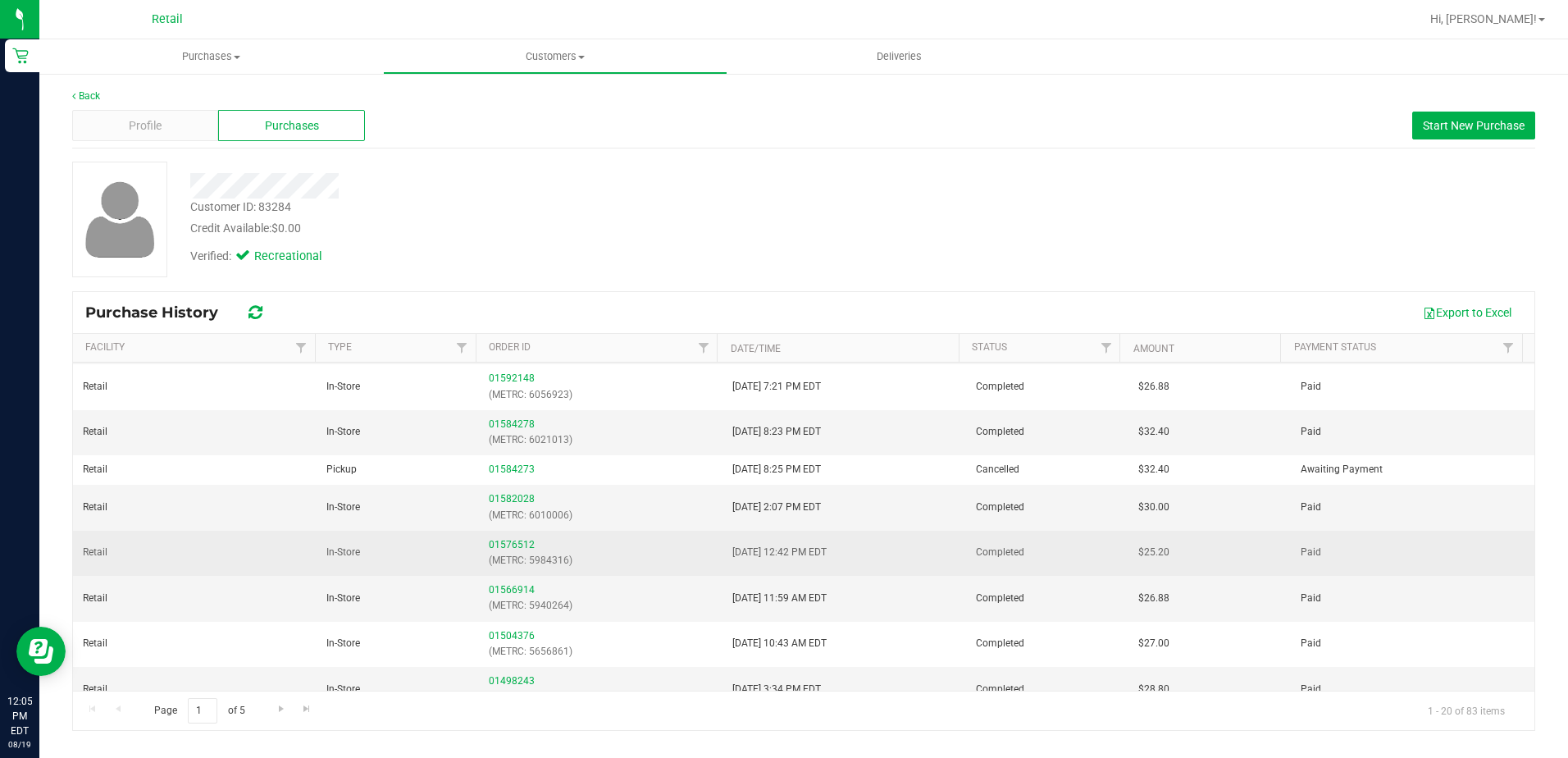
scroll to position [410, 0]
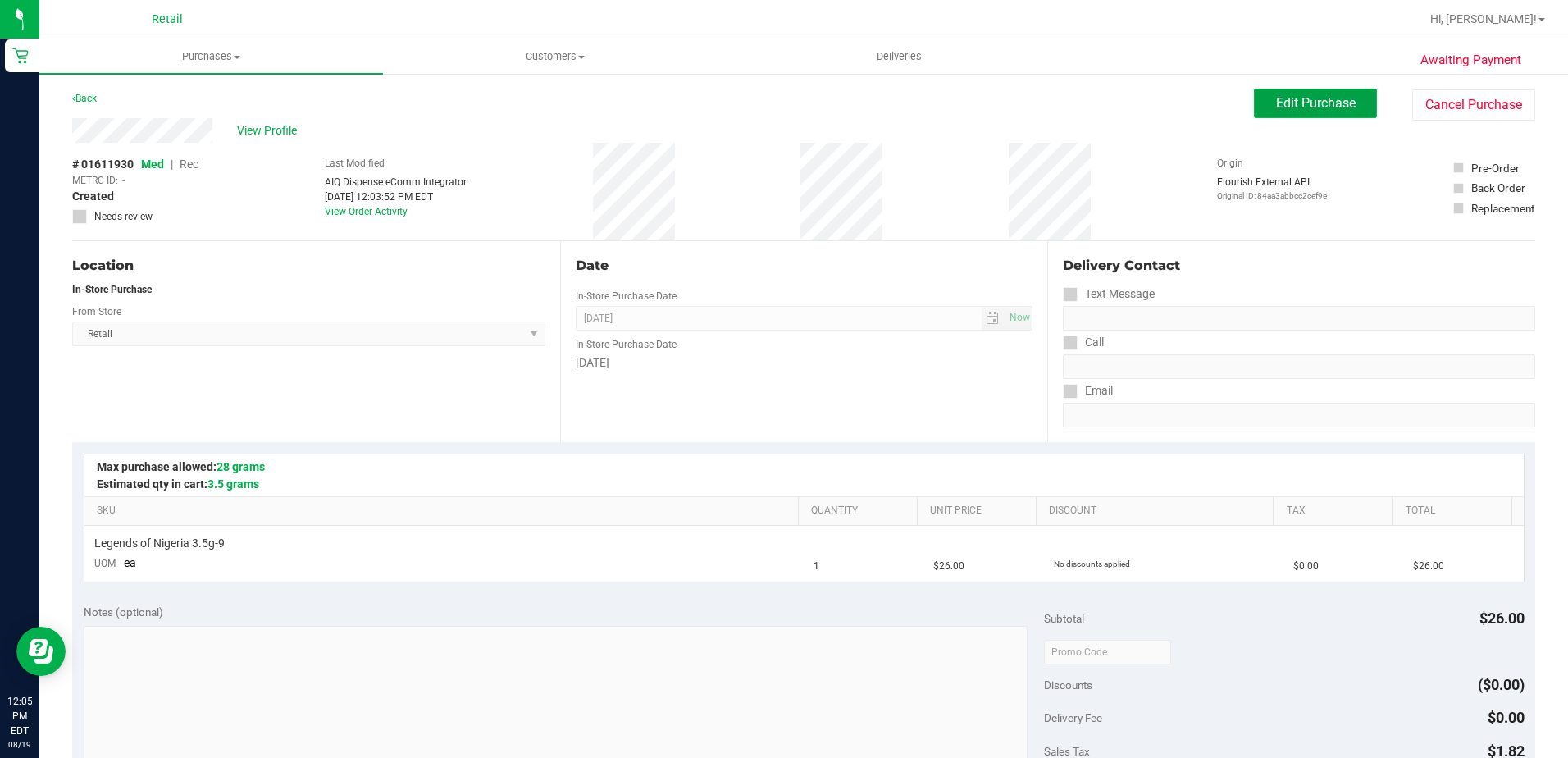
click at [1275, 112] on button "Edit Purchase" at bounding box center [1315, 103] width 123 height 29
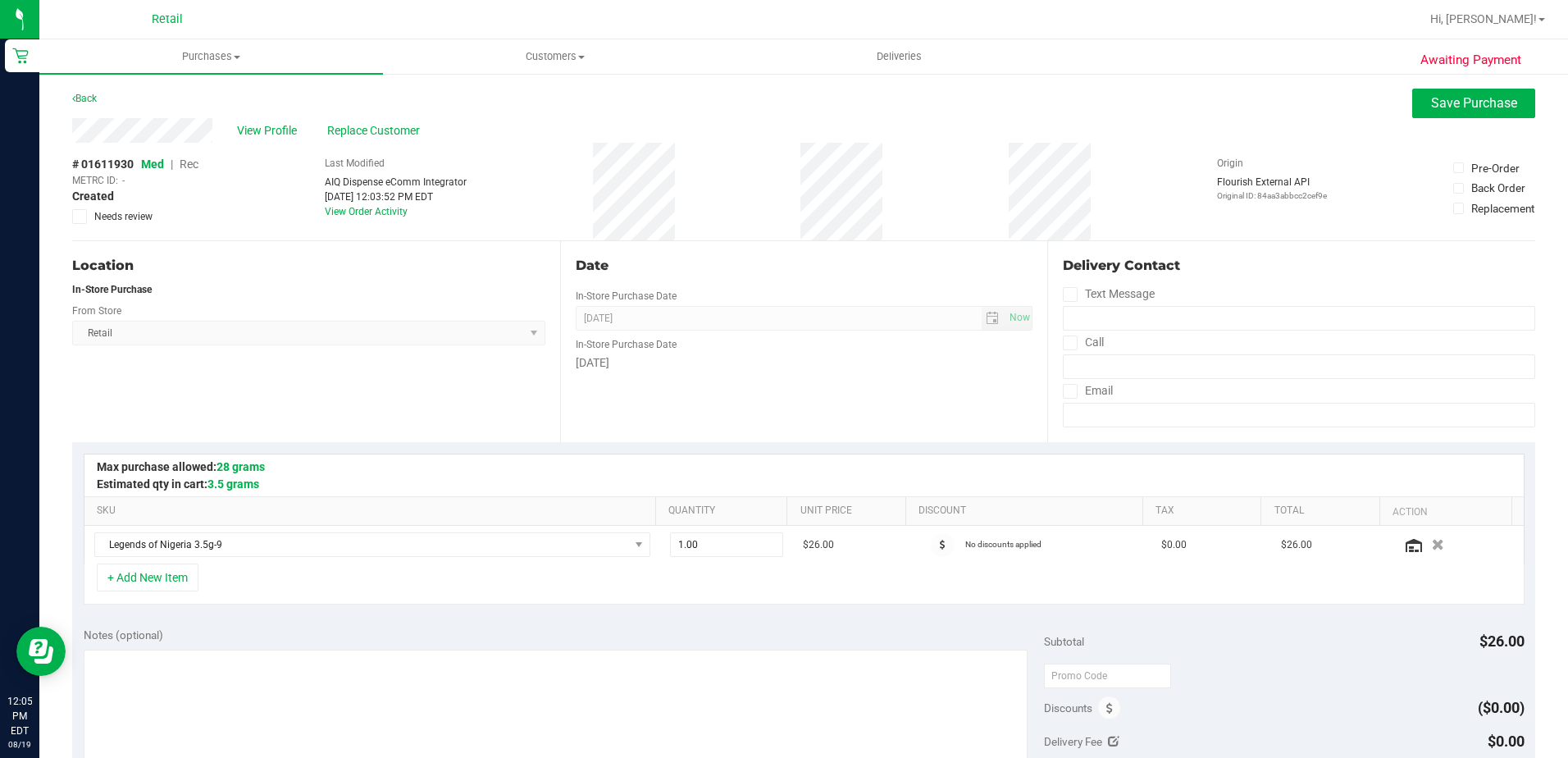
click at [183, 164] on span "Rec" at bounding box center [189, 164] width 19 height 13
click at [1440, 97] on span "Save Purchase" at bounding box center [1475, 103] width 87 height 16
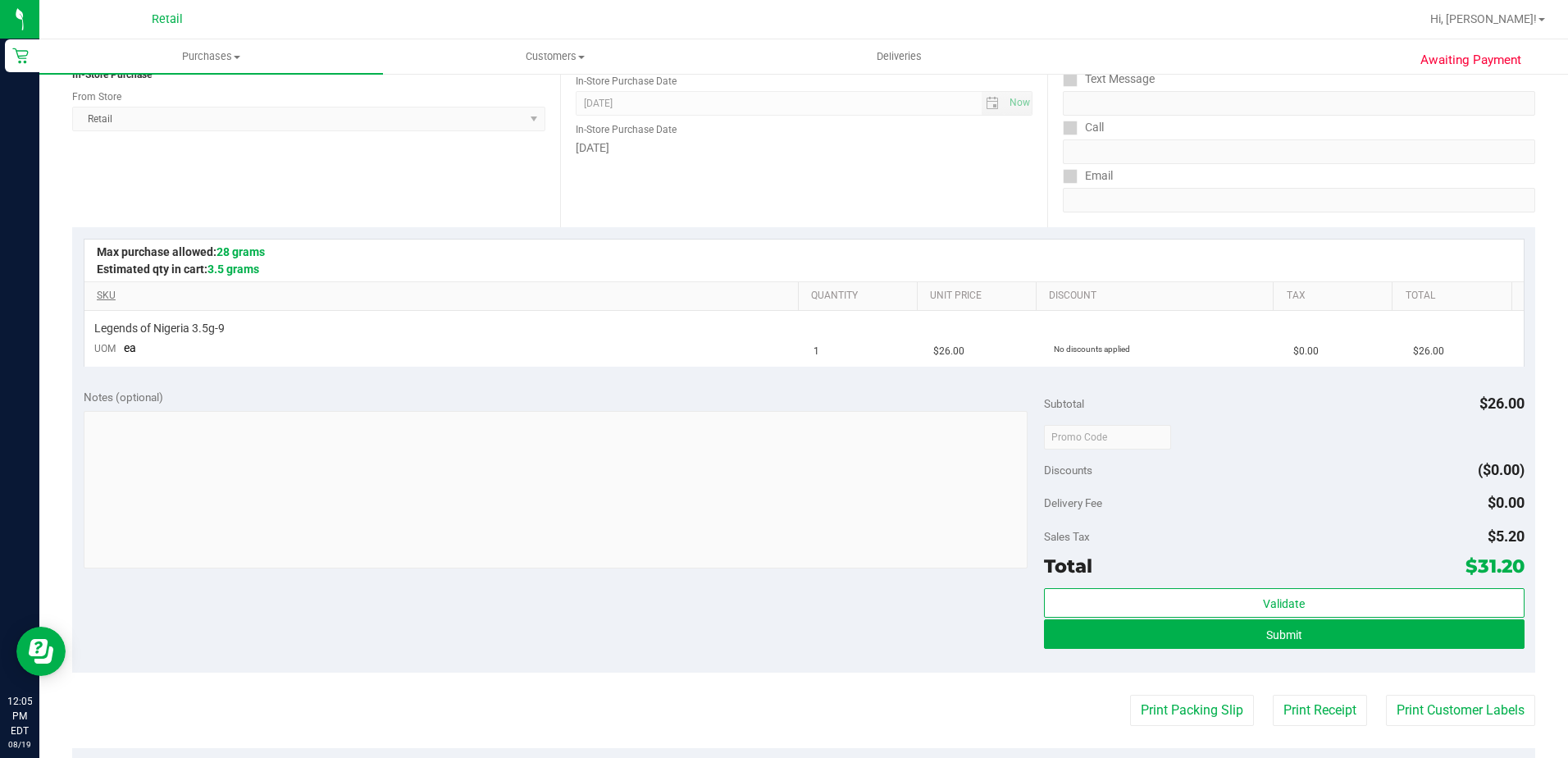
scroll to position [246, 0]
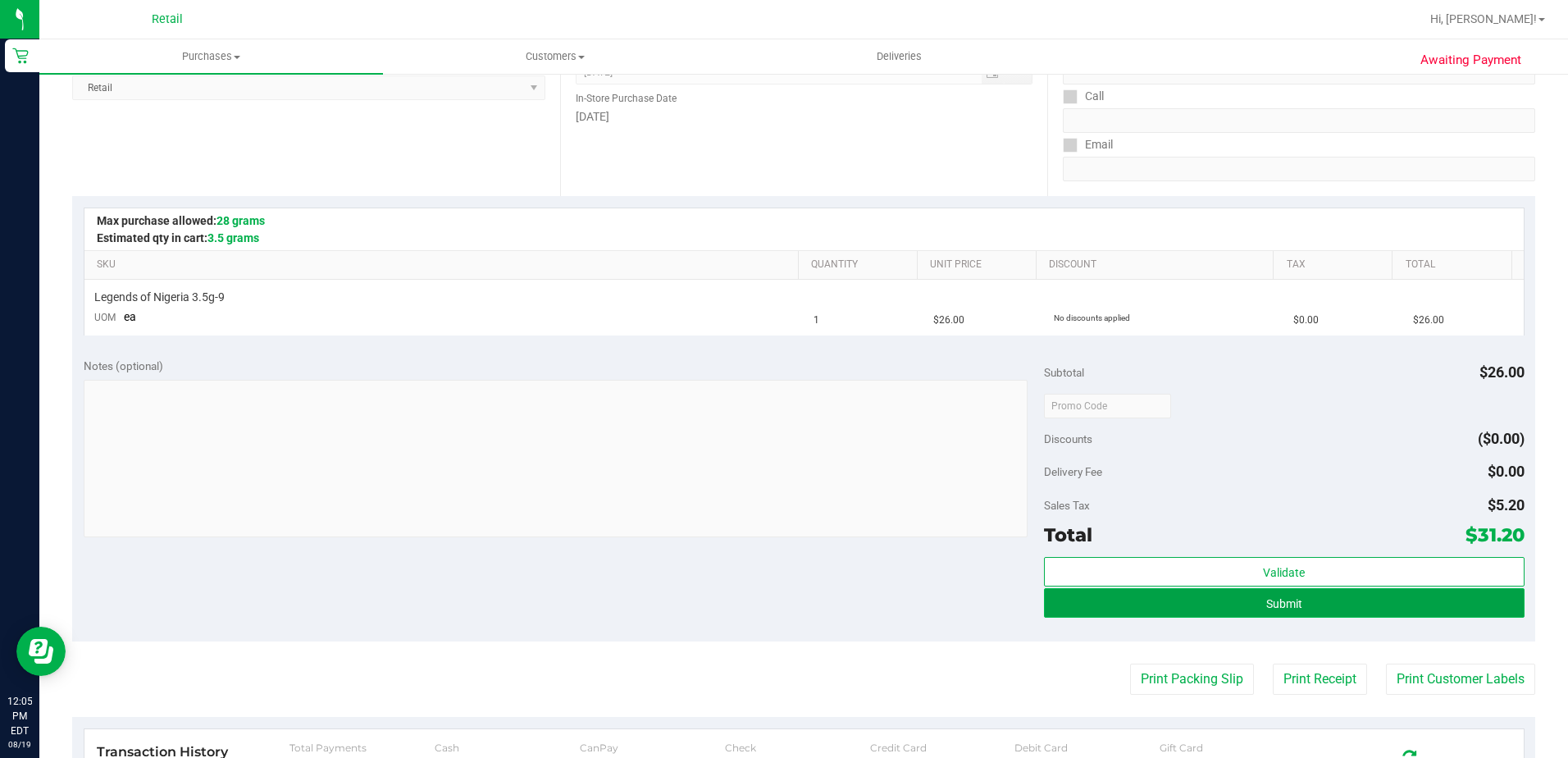
click at [1130, 616] on button "Submit" at bounding box center [1284, 602] width 481 height 29
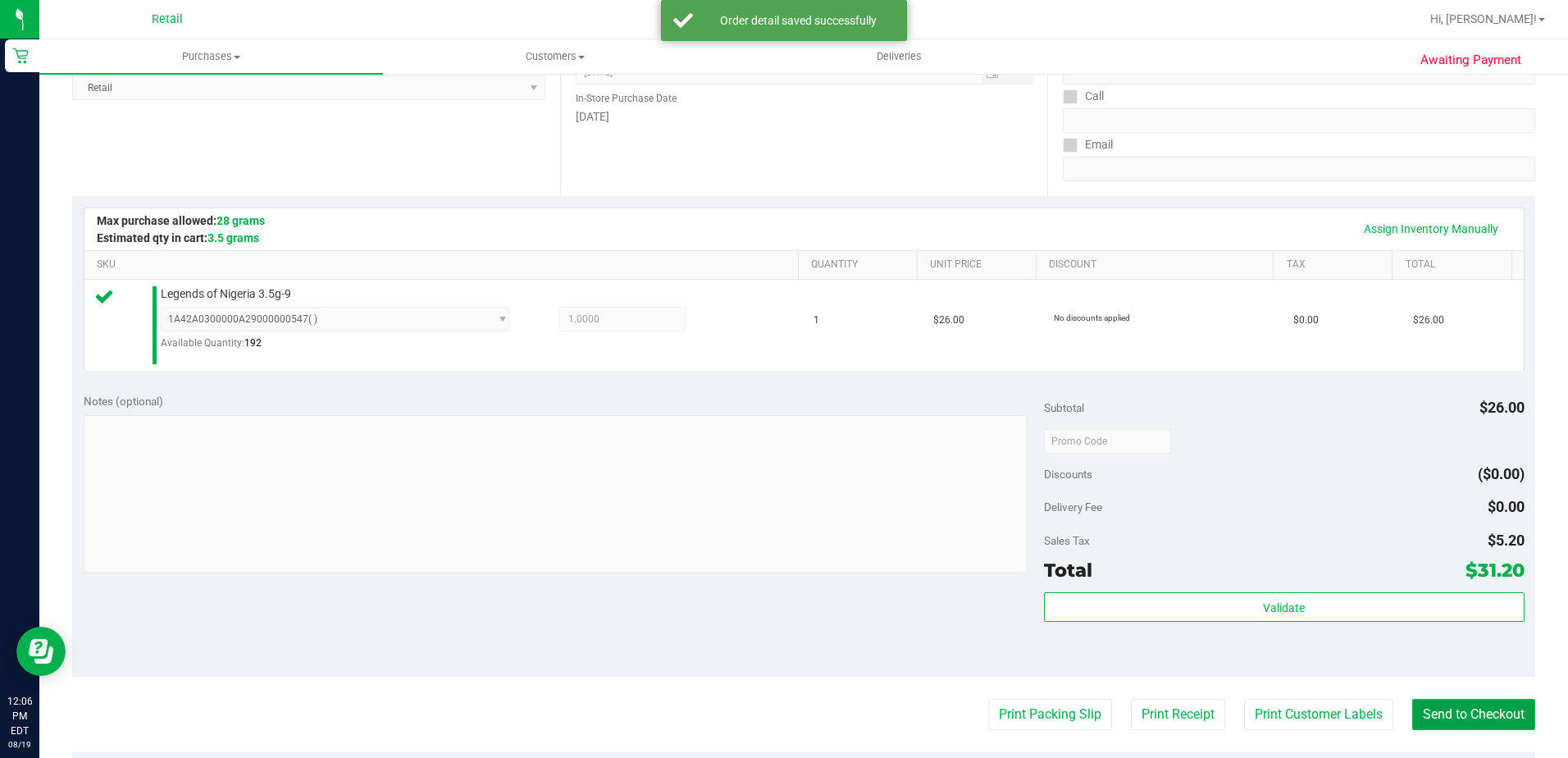
click at [1451, 716] on button "Send to Checkout" at bounding box center [1474, 714] width 123 height 31
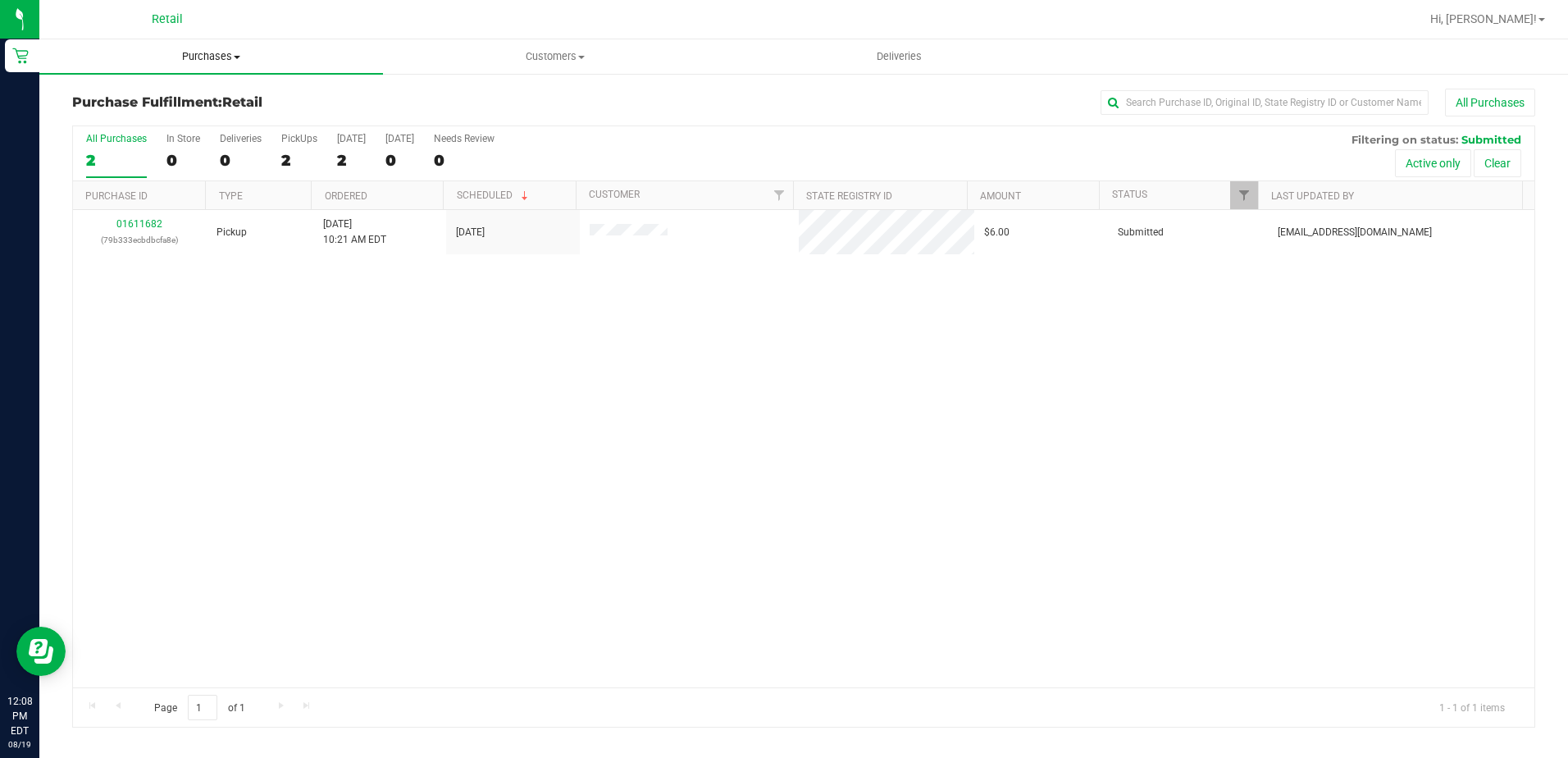
click at [192, 55] on span "Purchases" at bounding box center [211, 56] width 343 height 15
click at [189, 95] on span "Summary of purchases" at bounding box center [123, 99] width 168 height 14
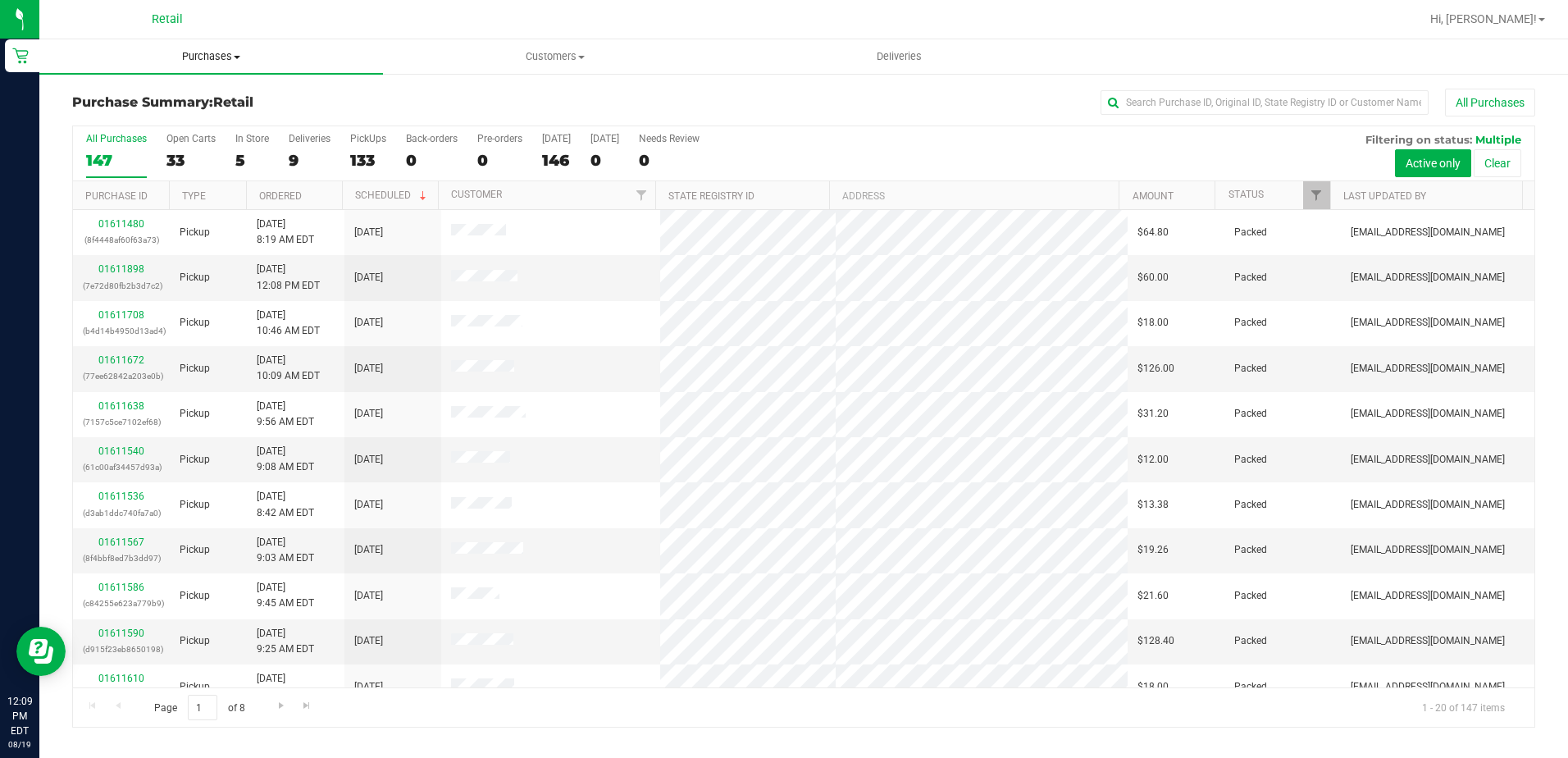
click at [174, 51] on span "Purchases" at bounding box center [211, 56] width 343 height 15
click at [174, 94] on span "Summary of purchases" at bounding box center [123, 99] width 168 height 14
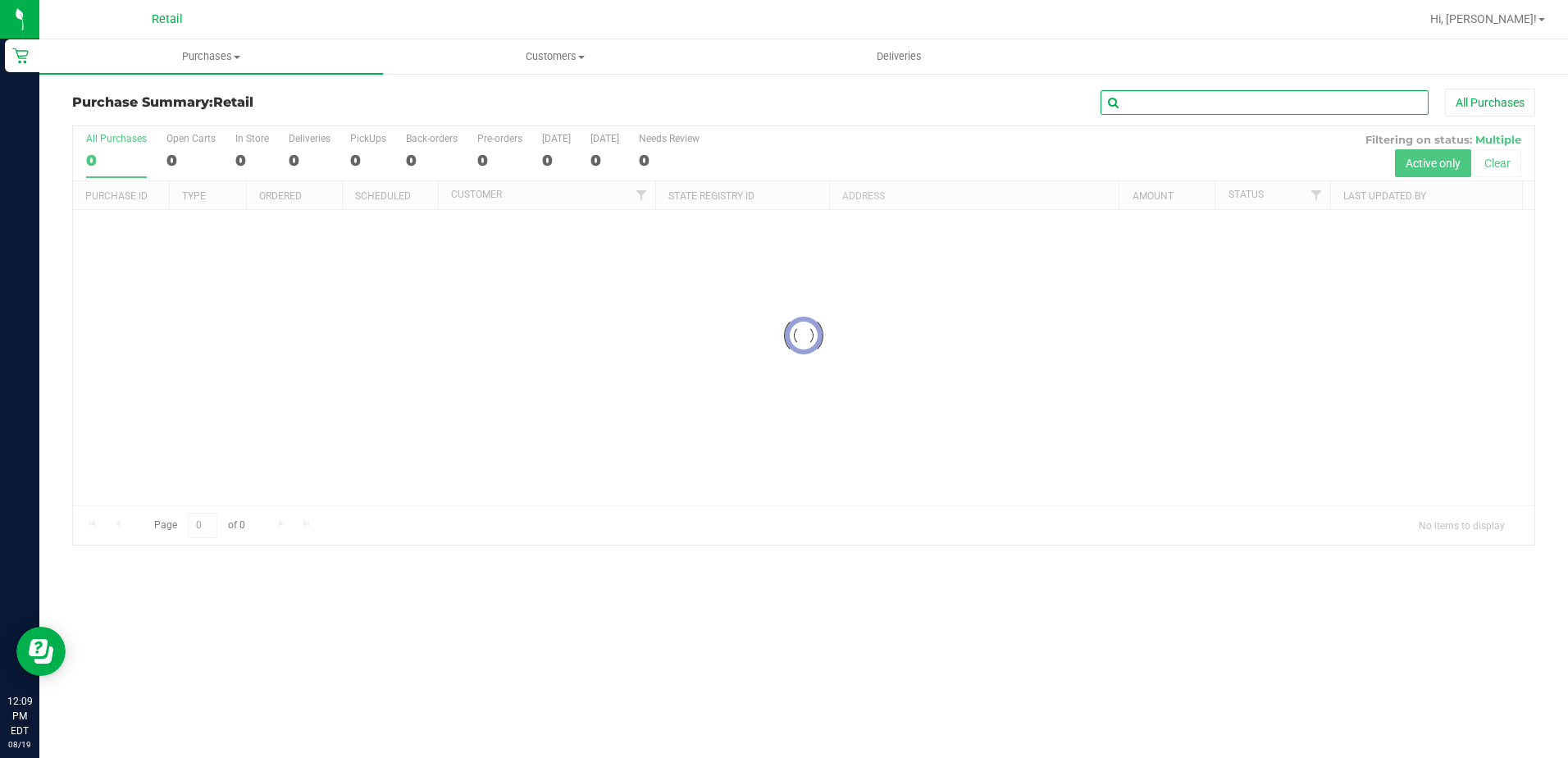
click at [1179, 104] on input "text" at bounding box center [1264, 103] width 328 height 24
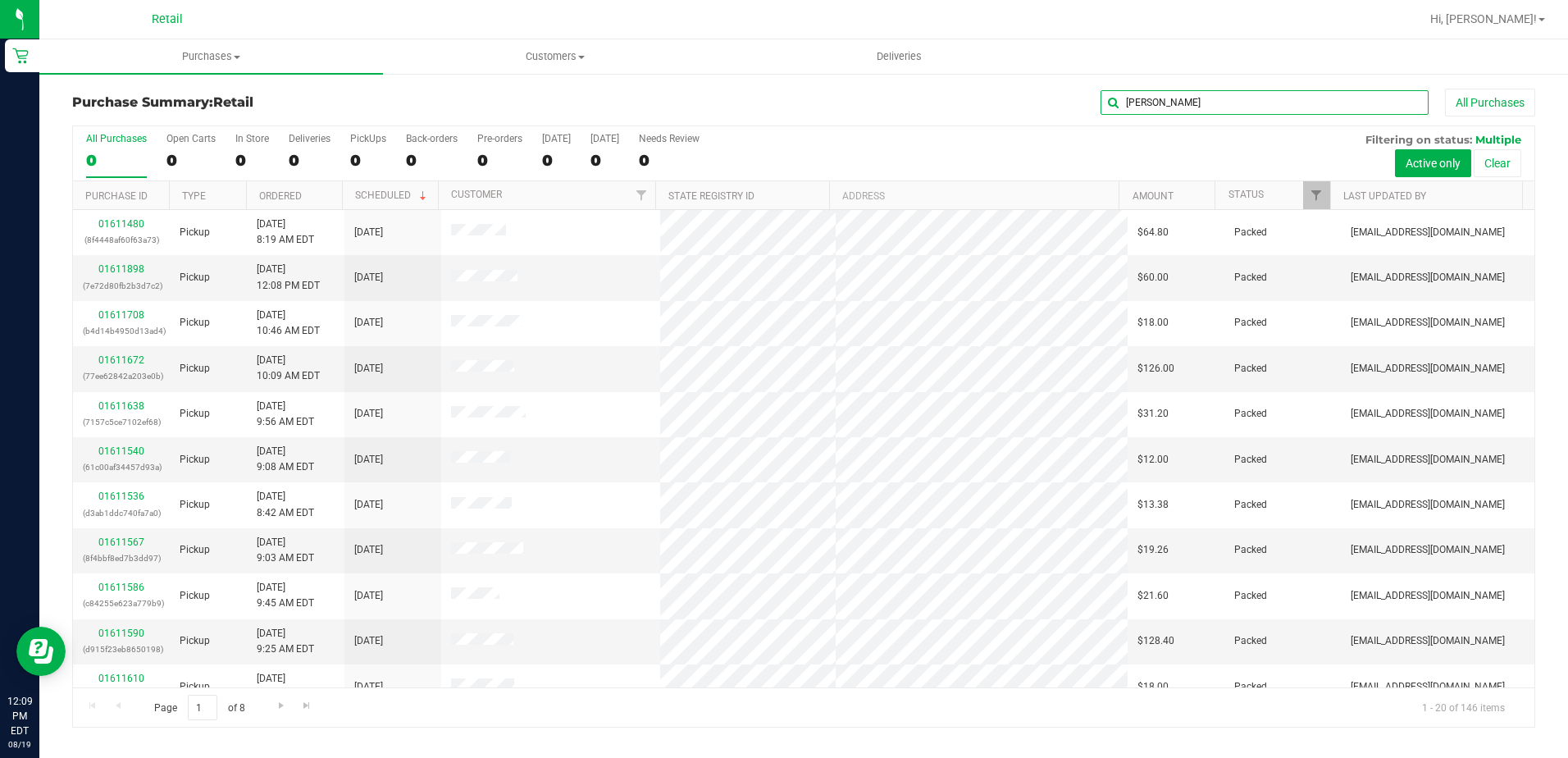
type input "[PERSON_NAME]"
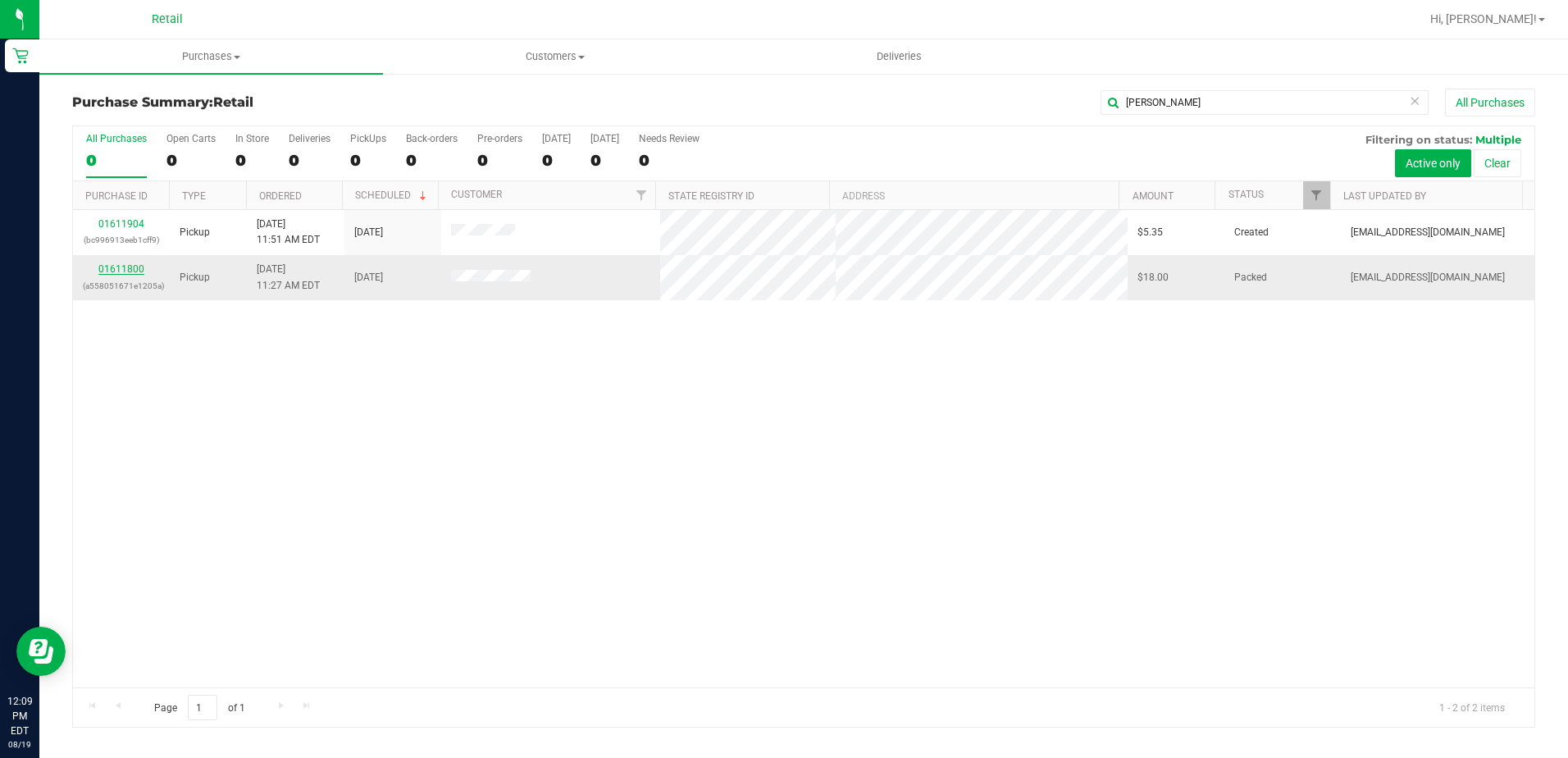
click at [121, 272] on link "01611800" at bounding box center [121, 269] width 46 height 11
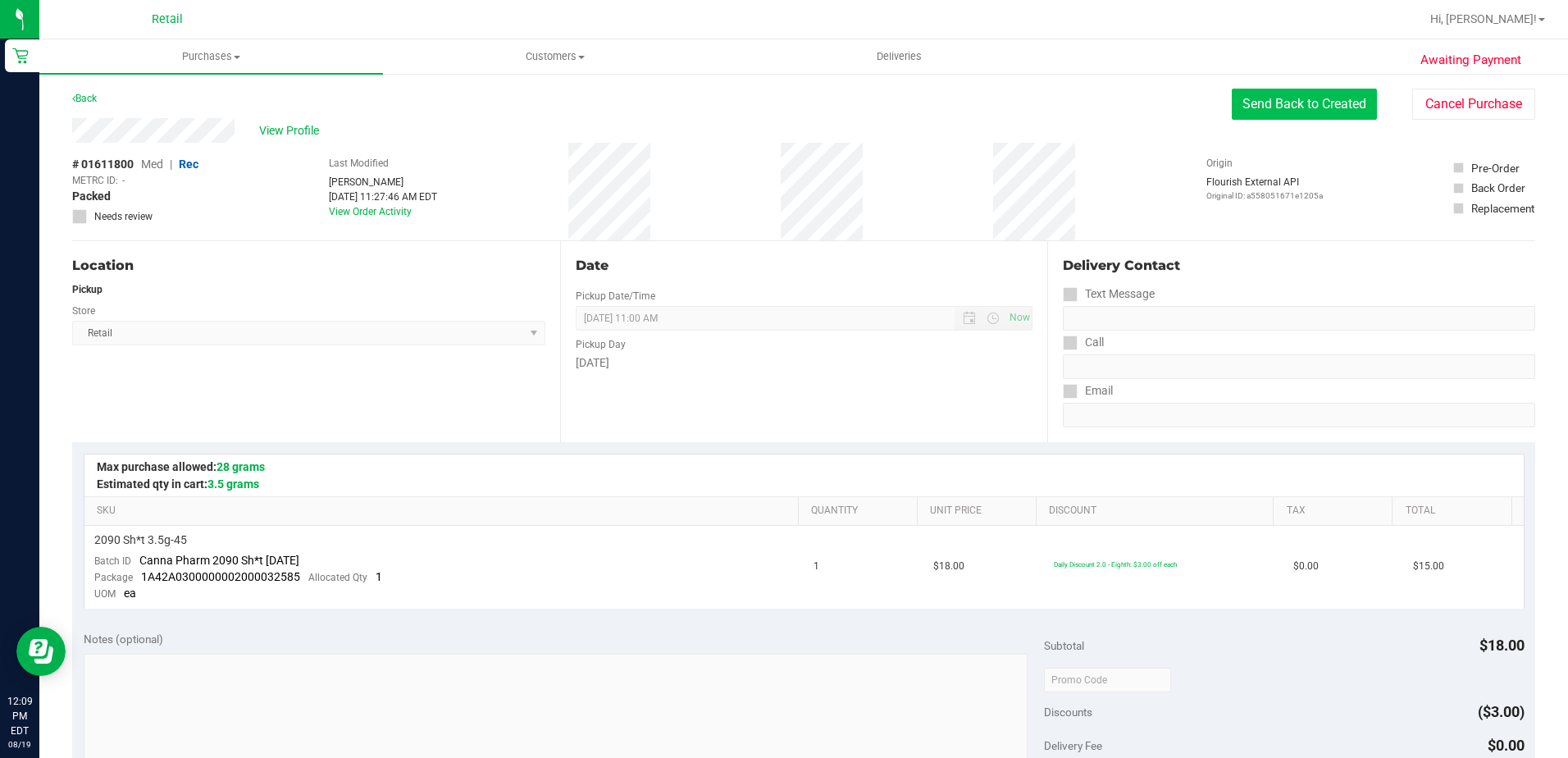
click at [1320, 110] on button "Send Back to Created" at bounding box center [1305, 103] width 145 height 31
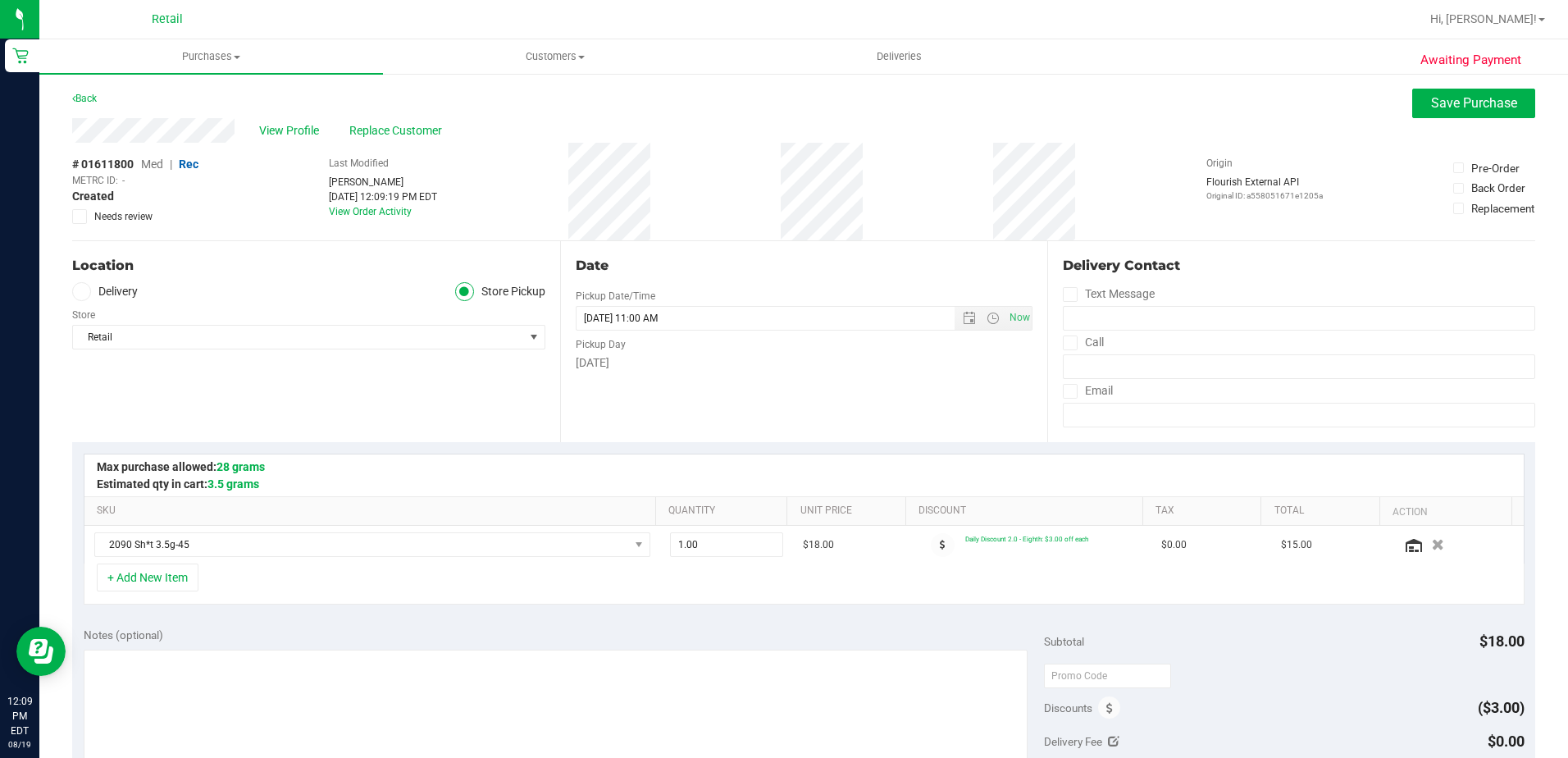
click at [382, 120] on div "View Profile Replace Customer" at bounding box center [804, 131] width 1464 height 24
click at [401, 130] on span "Replace Customer" at bounding box center [398, 131] width 99 height 17
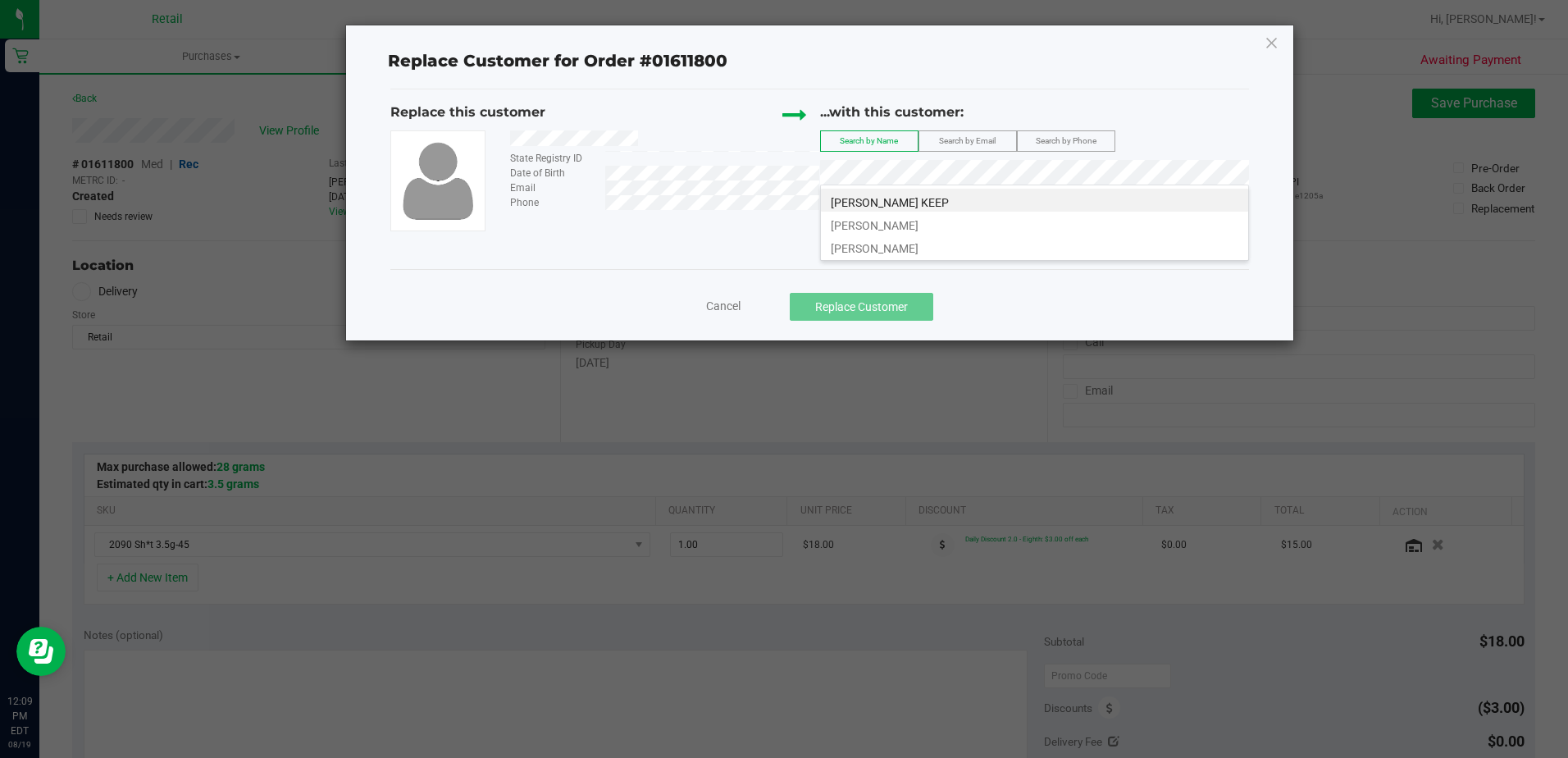
click at [946, 206] on span "[PERSON_NAME] KEEP" at bounding box center [890, 202] width 119 height 13
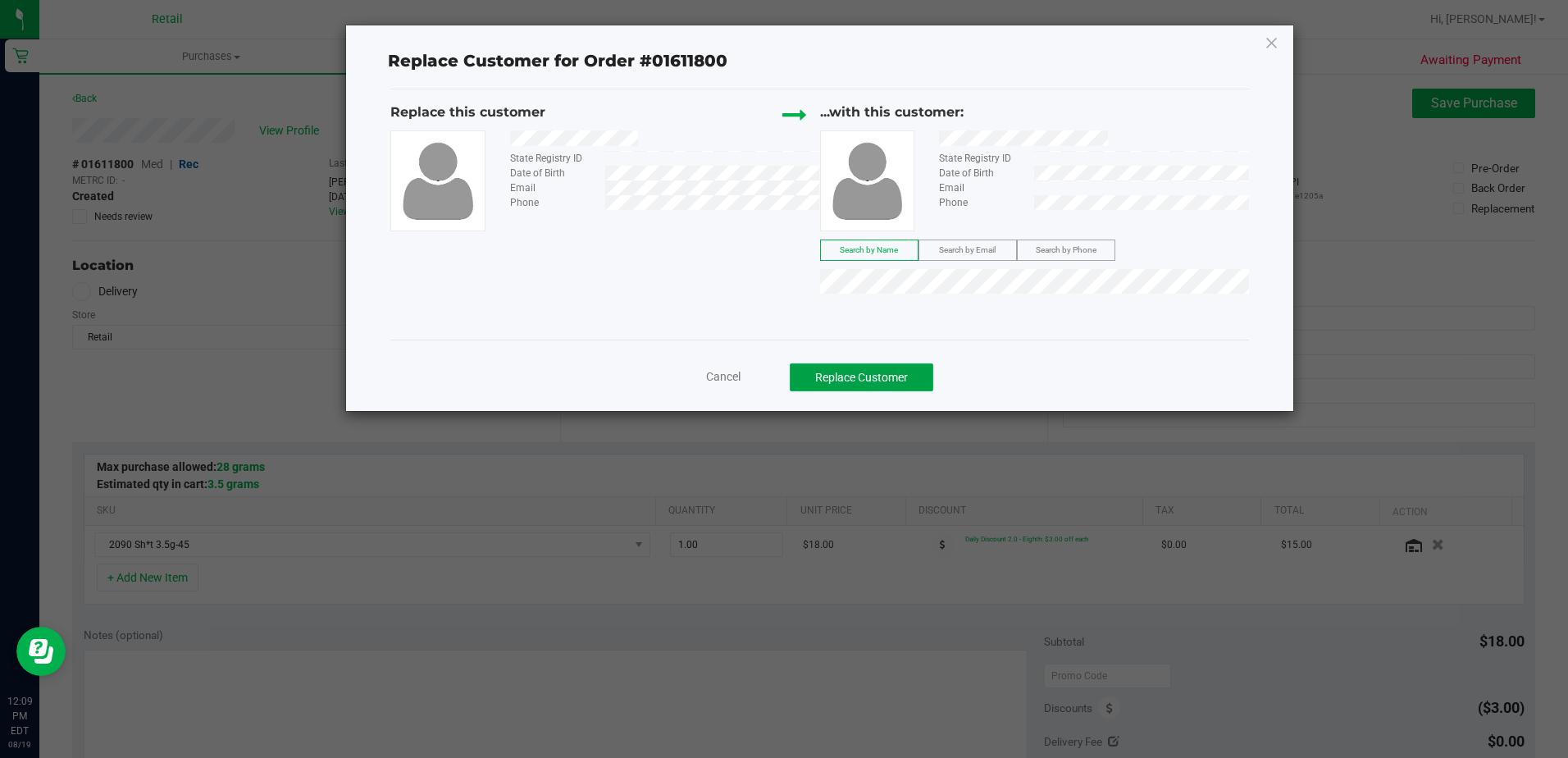
click at [880, 374] on button "Replace Customer" at bounding box center [862, 377] width 144 height 28
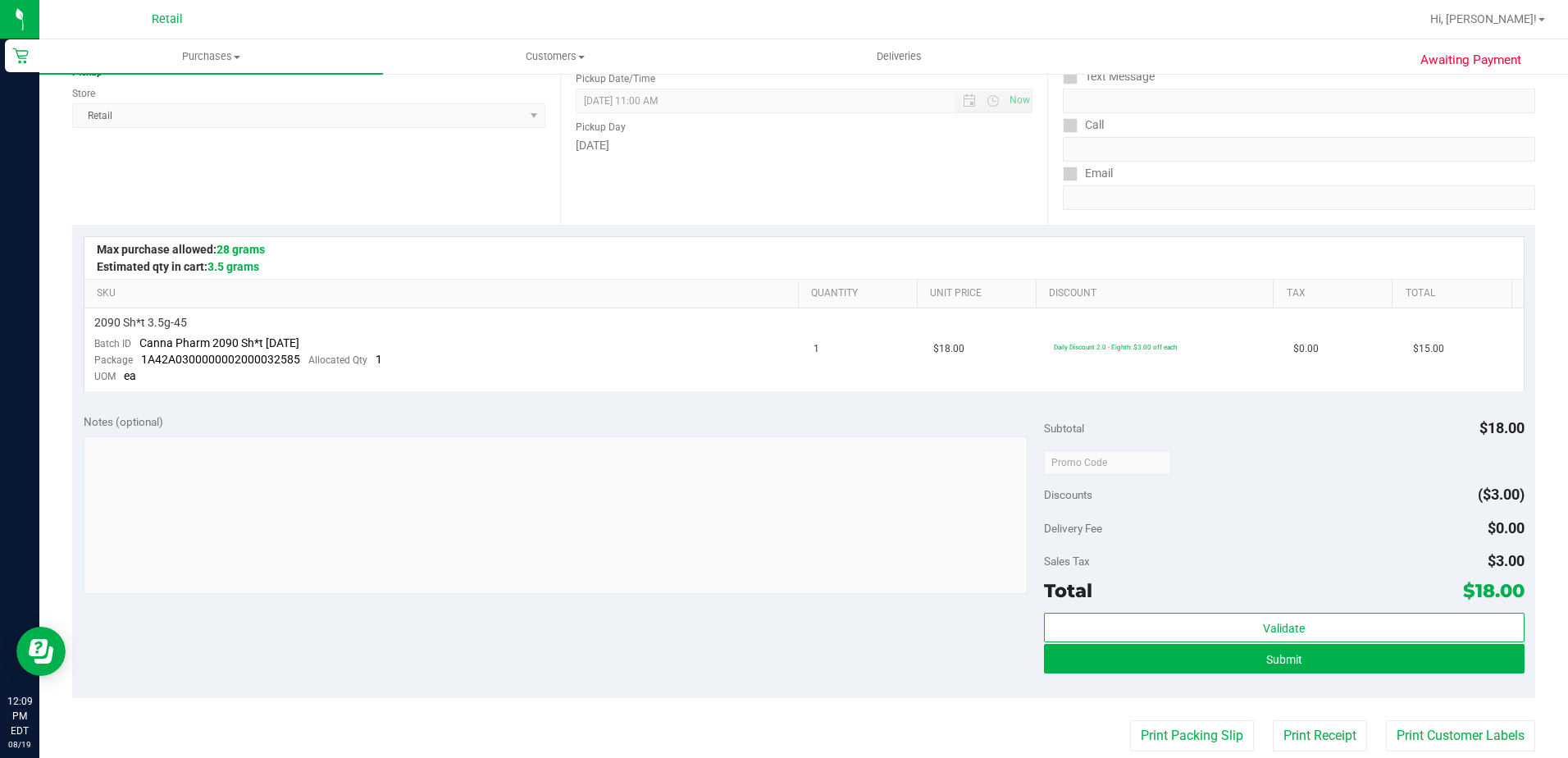
scroll to position [246, 0]
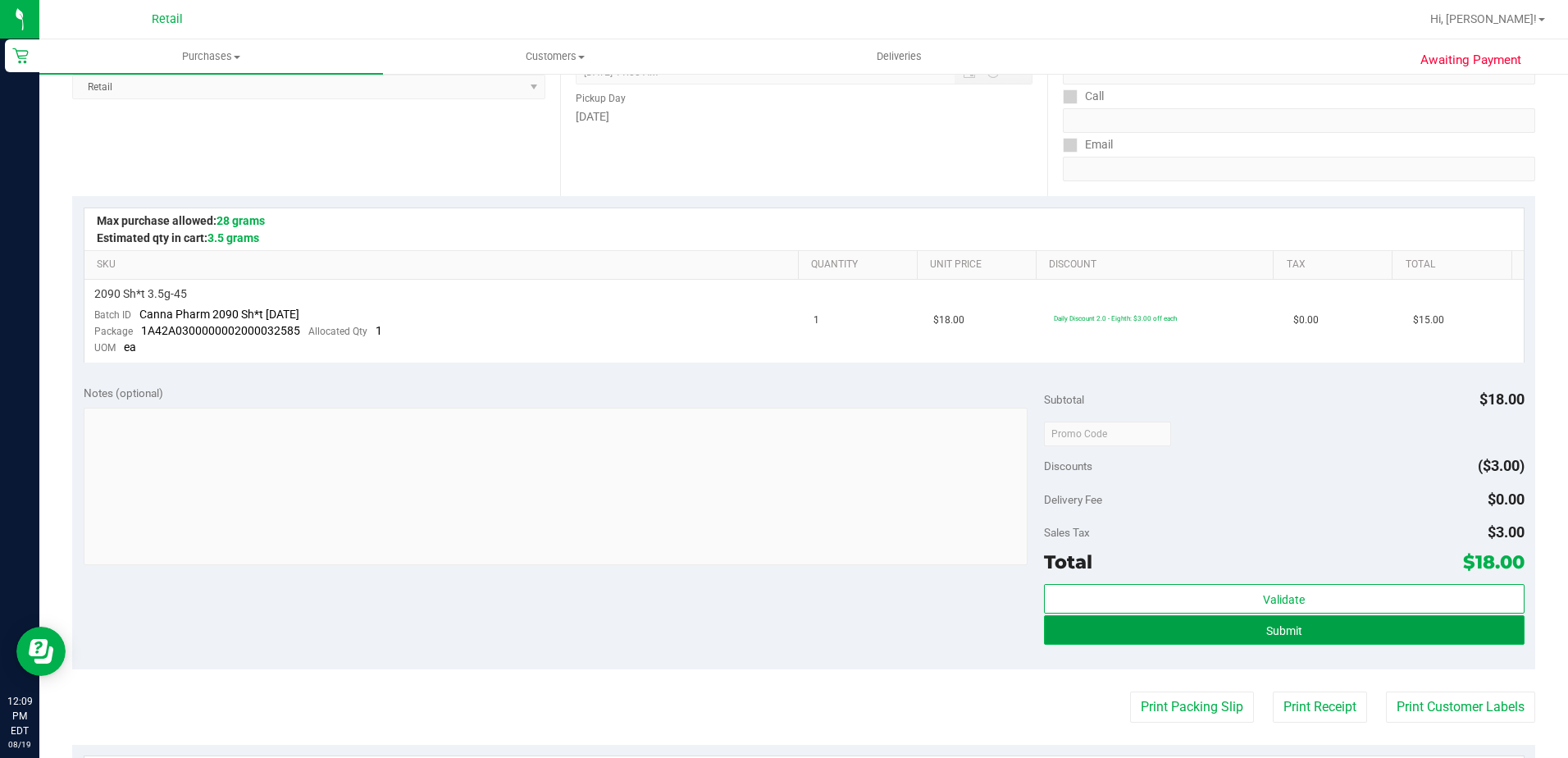
click at [1267, 631] on span "Submit" at bounding box center [1284, 631] width 36 height 13
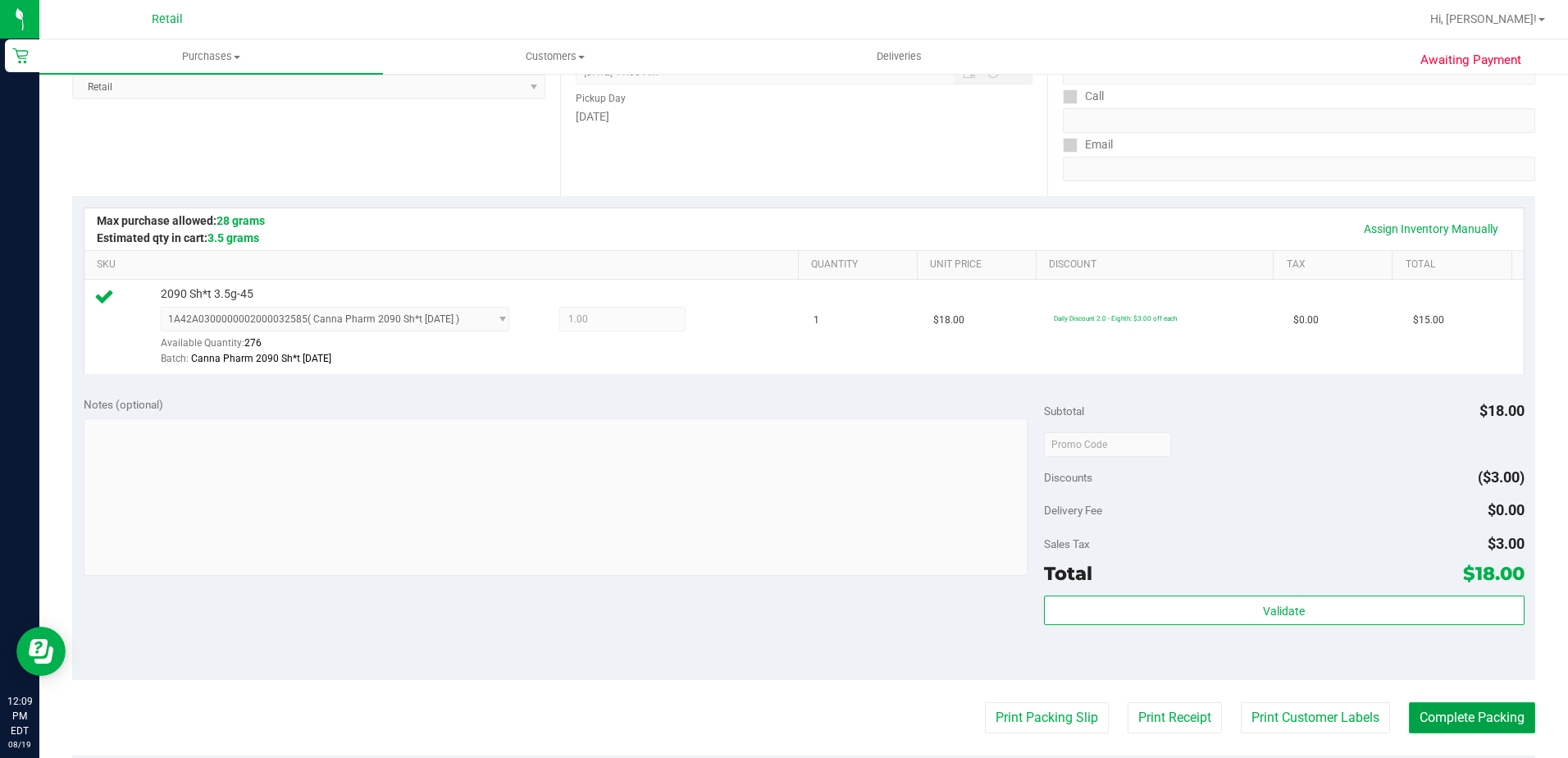
click at [1409, 704] on button "Complete Packing" at bounding box center [1472, 717] width 126 height 31
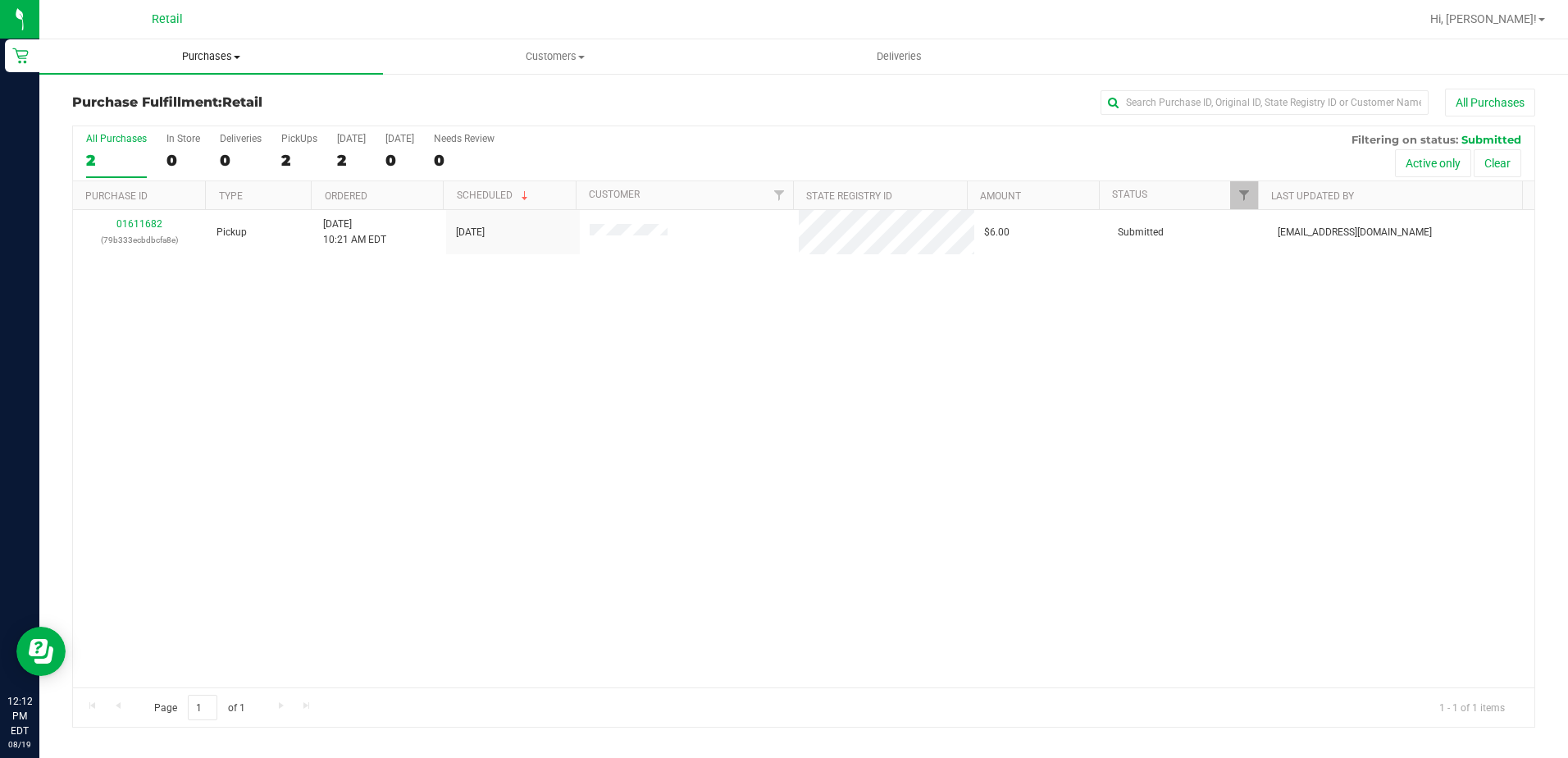
click at [203, 52] on span "Purchases" at bounding box center [211, 56] width 343 height 15
click at [169, 87] on ul "Summary of purchases Fulfillment All purchases" at bounding box center [211, 118] width 343 height 88
click at [202, 49] on span "Purchases" at bounding box center [211, 56] width 343 height 15
click at [179, 95] on span "Summary of purchases" at bounding box center [123, 99] width 168 height 14
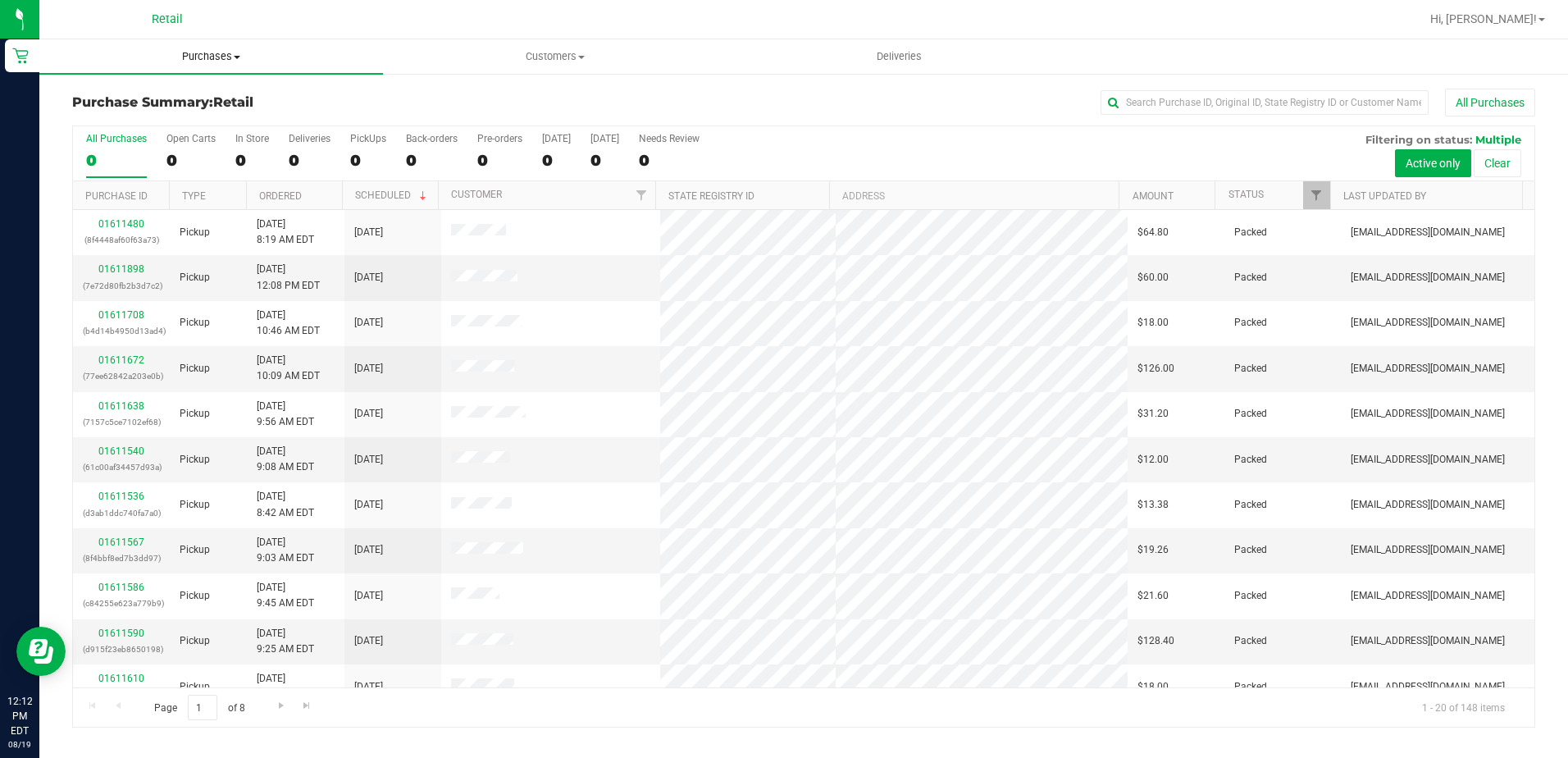
click at [201, 62] on span "Purchases" at bounding box center [211, 56] width 343 height 15
click at [176, 98] on span "Summary of purchases" at bounding box center [123, 99] width 168 height 14
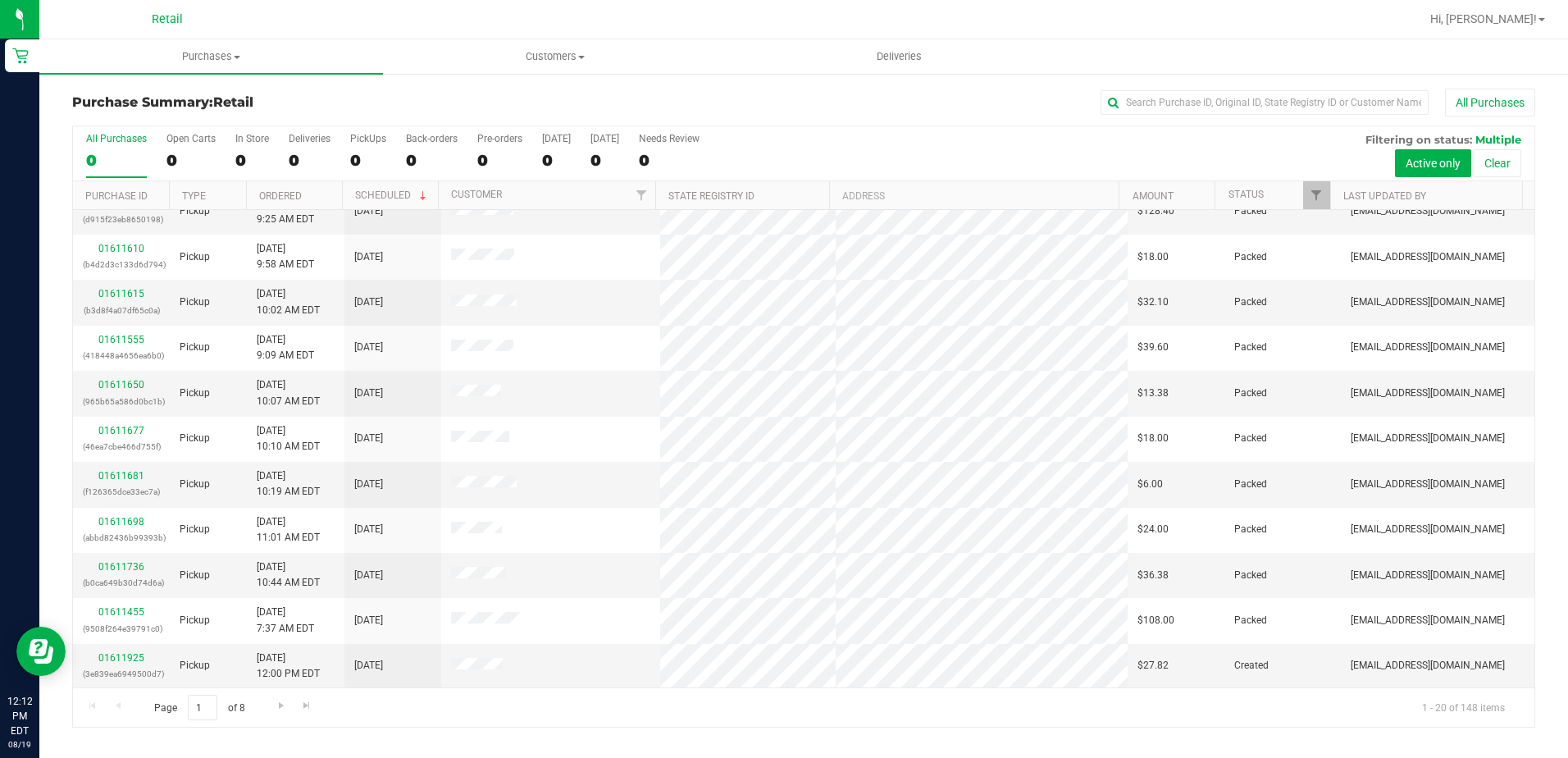
scroll to position [431, 0]
click at [281, 706] on span "Go to the next page" at bounding box center [281, 705] width 13 height 13
click at [305, 703] on span "Go to the last page" at bounding box center [307, 705] width 13 height 13
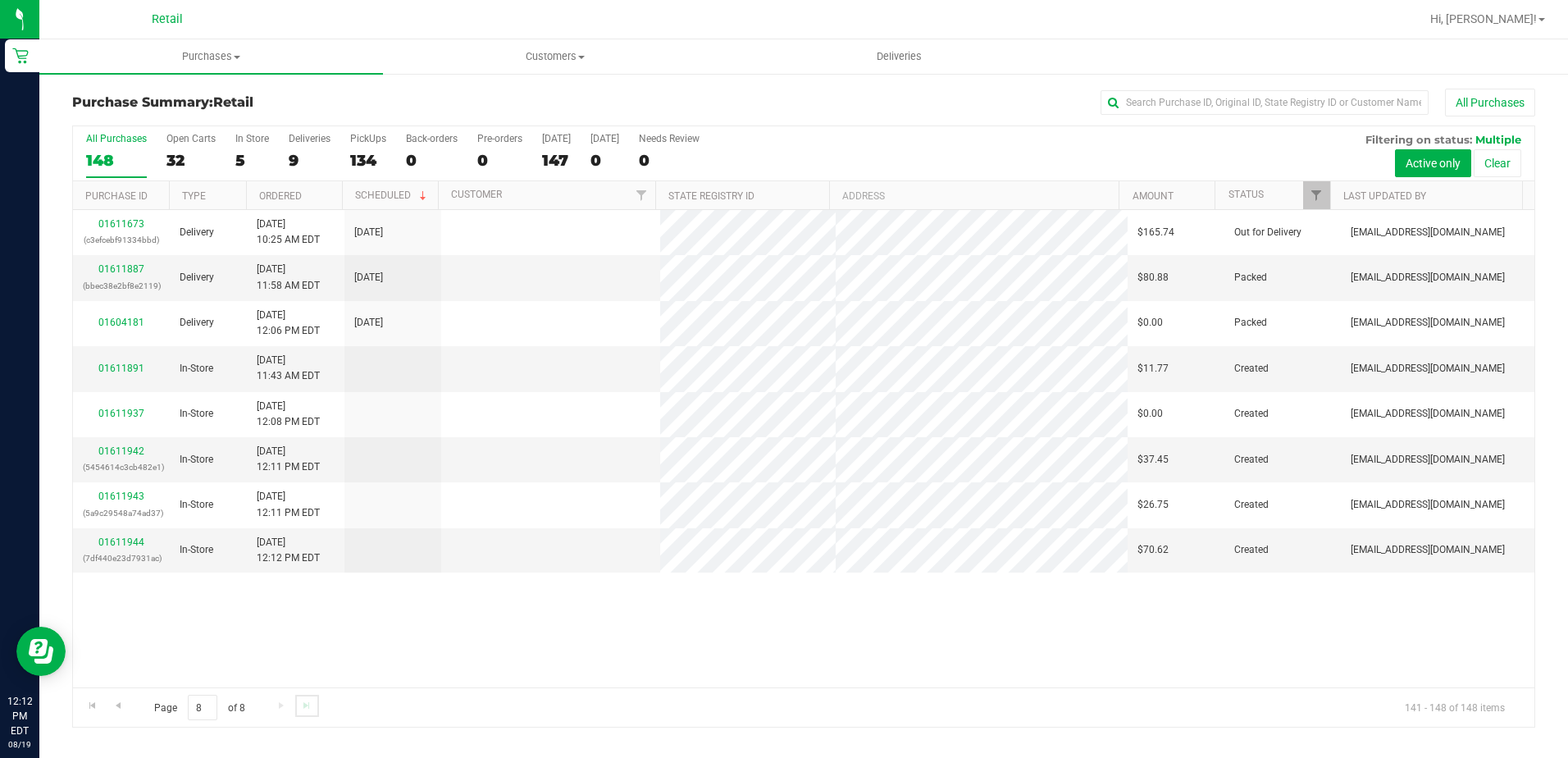
scroll to position [0, 0]
click at [99, 707] on span "Go to the first page" at bounding box center [93, 705] width 13 height 13
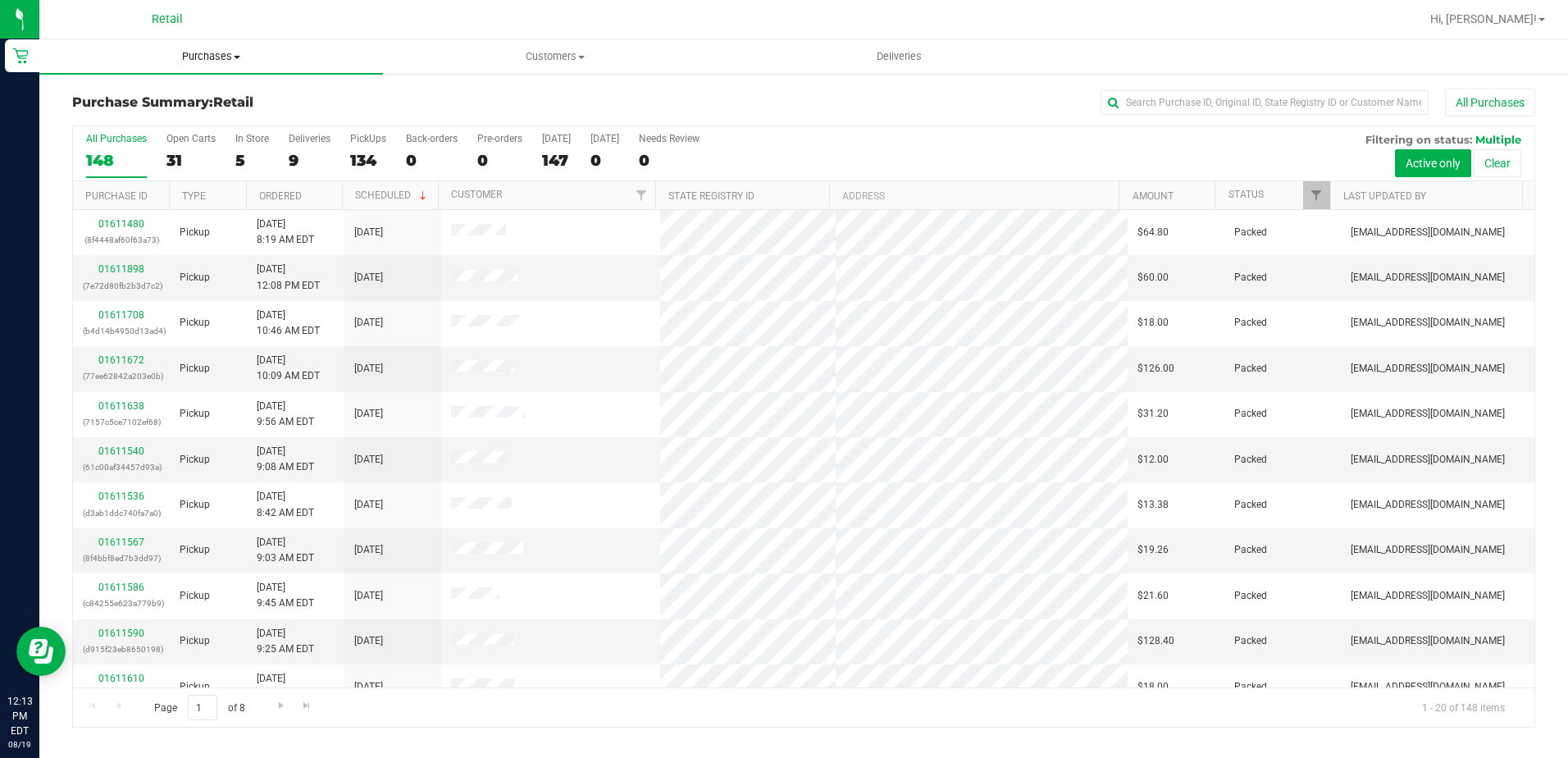
click at [211, 54] on span "Purchases" at bounding box center [211, 56] width 343 height 15
click at [197, 96] on span "Summary of purchases" at bounding box center [123, 99] width 168 height 14
click at [228, 95] on li "Summary of purchases" at bounding box center [211, 99] width 343 height 20
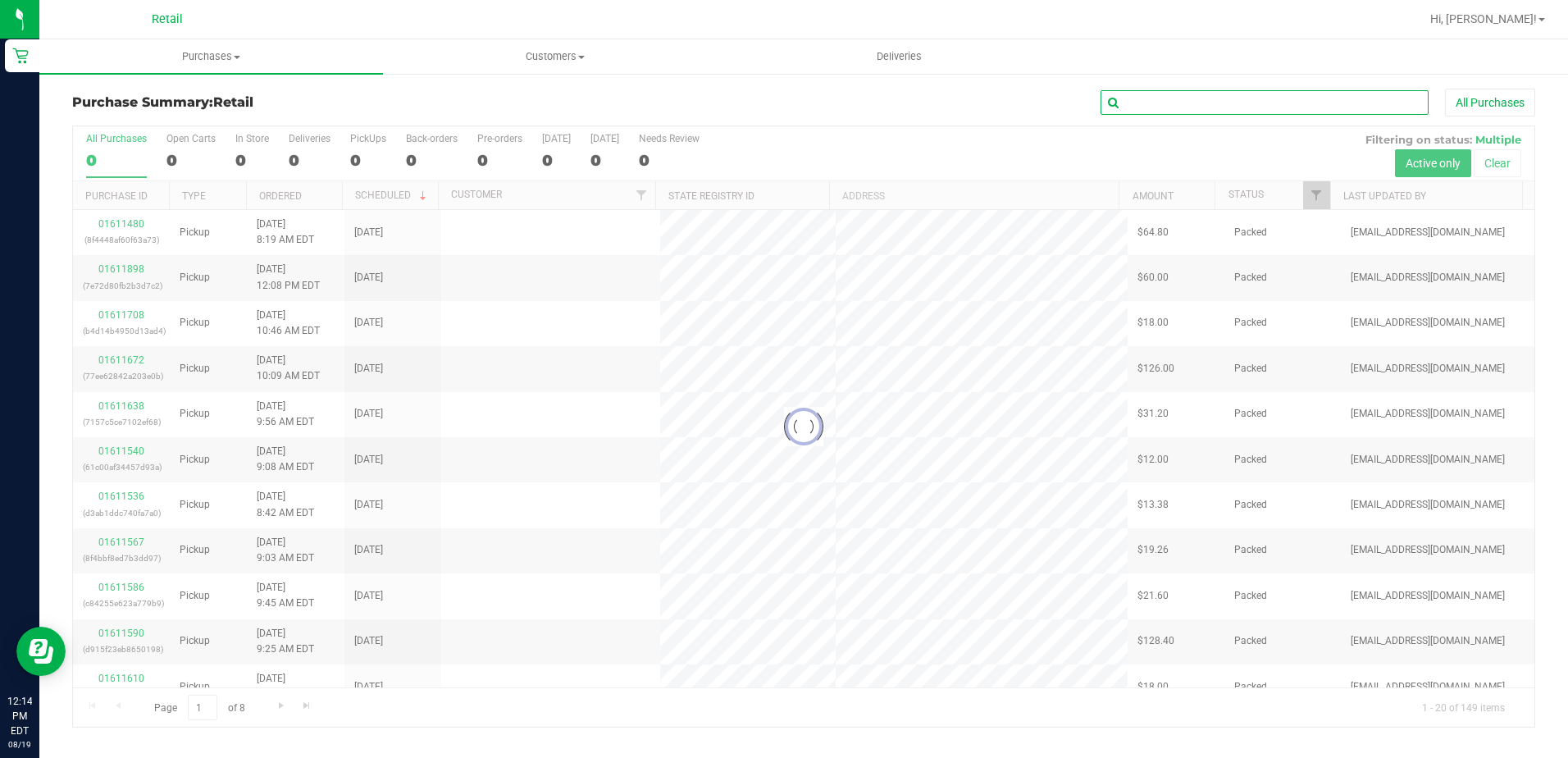
click at [1189, 94] on input "text" at bounding box center [1264, 103] width 328 height 24
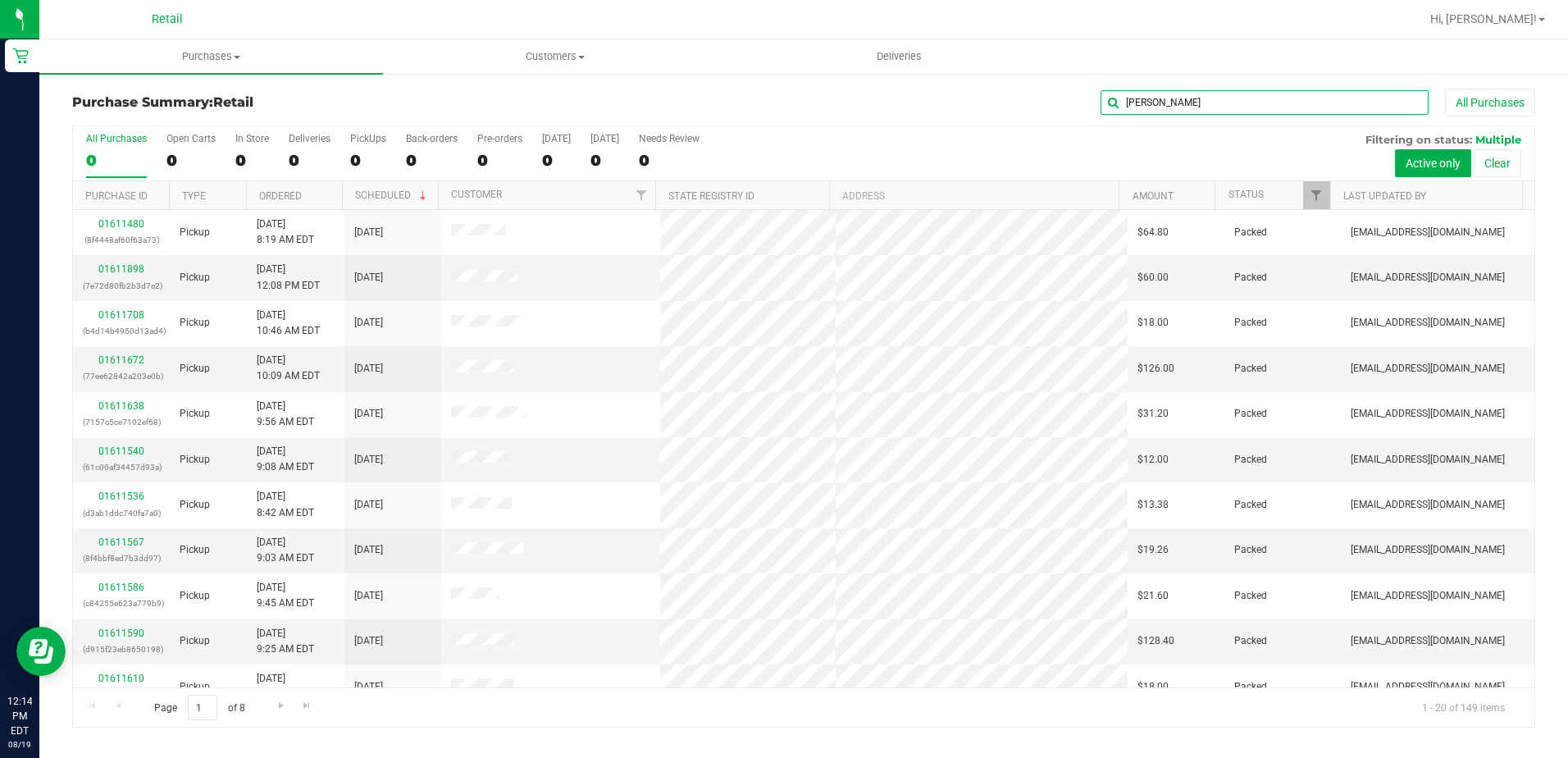
type input "[PERSON_NAME]"
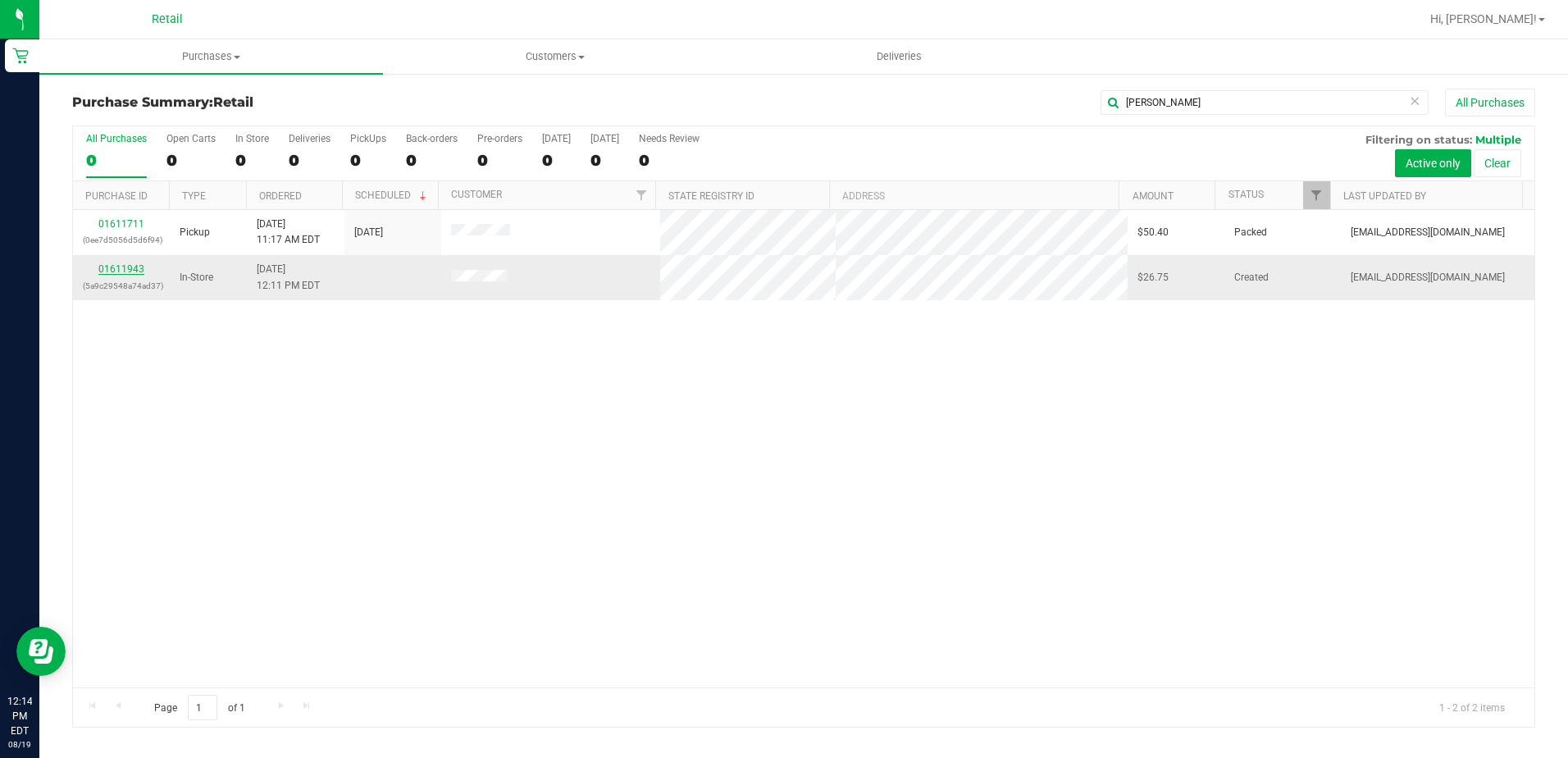
click at [136, 266] on link "01611943" at bounding box center [121, 269] width 46 height 11
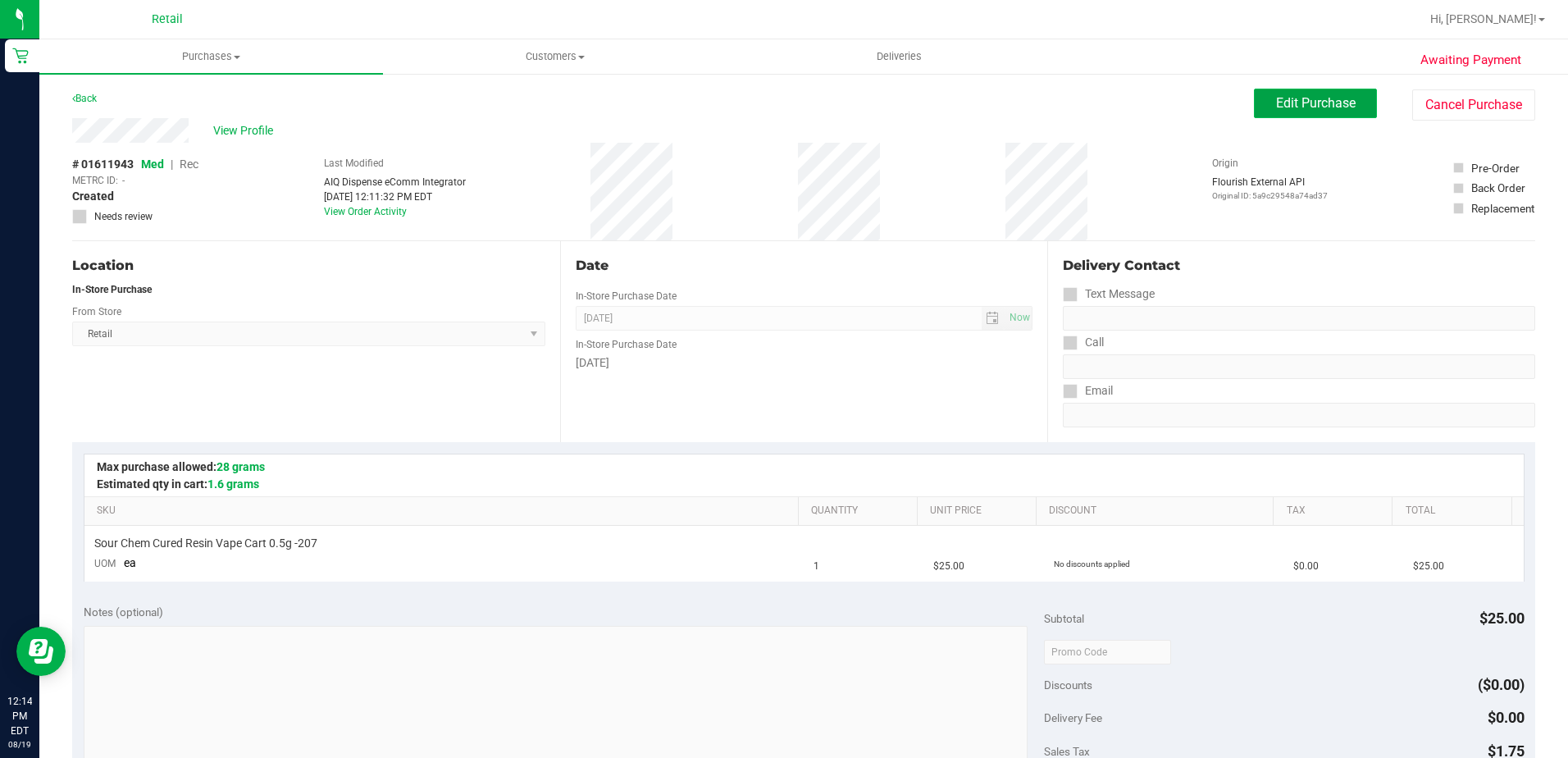
click at [1302, 108] on span "Edit Purchase" at bounding box center [1316, 103] width 80 height 16
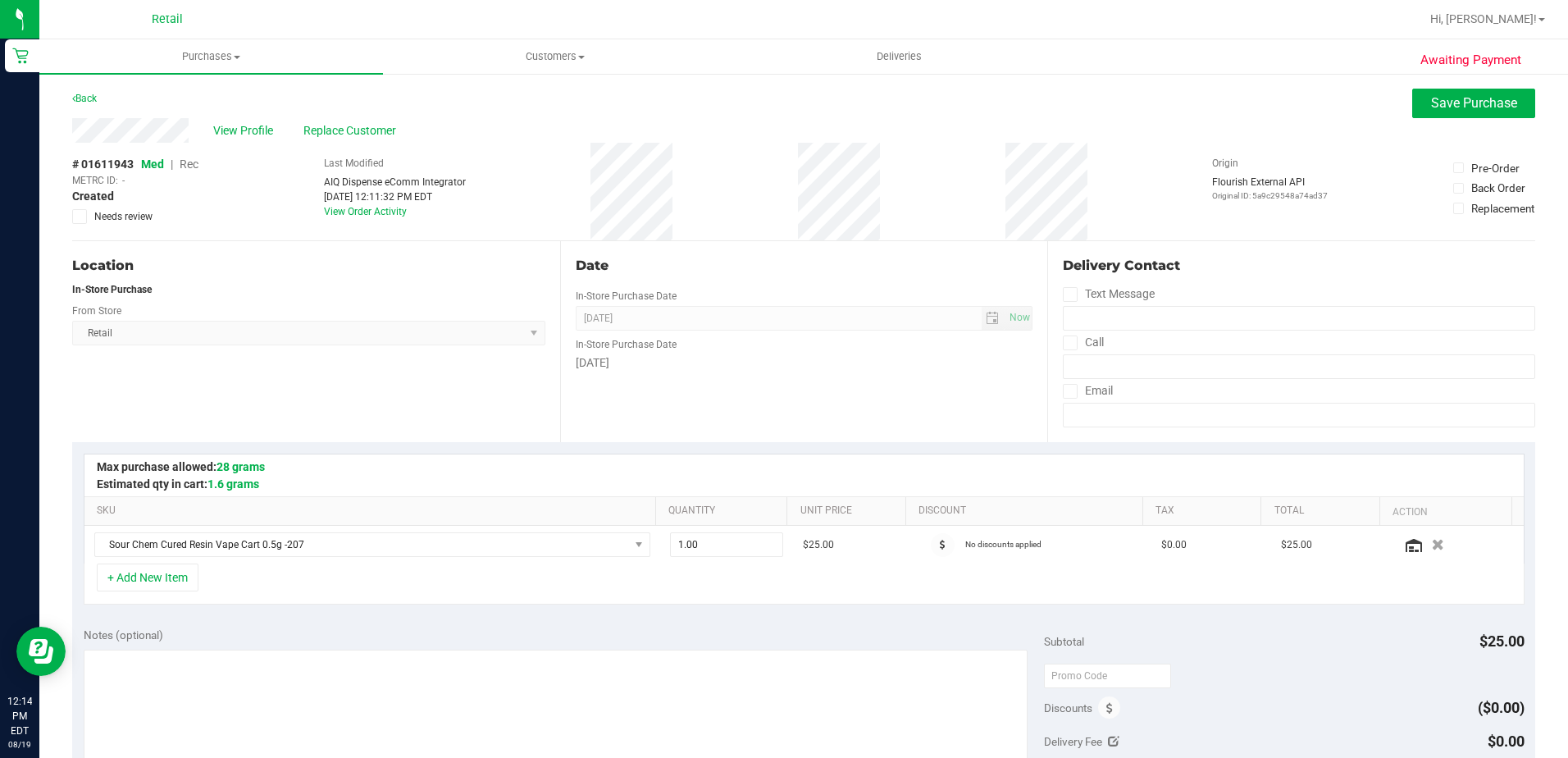
click at [188, 171] on div "# 01611943 Med | Rec METRC ID: - Created Needs review" at bounding box center [135, 190] width 126 height 68
click at [191, 166] on span "Rec" at bounding box center [189, 164] width 19 height 13
click at [1434, 98] on span "Save Purchase" at bounding box center [1475, 103] width 87 height 16
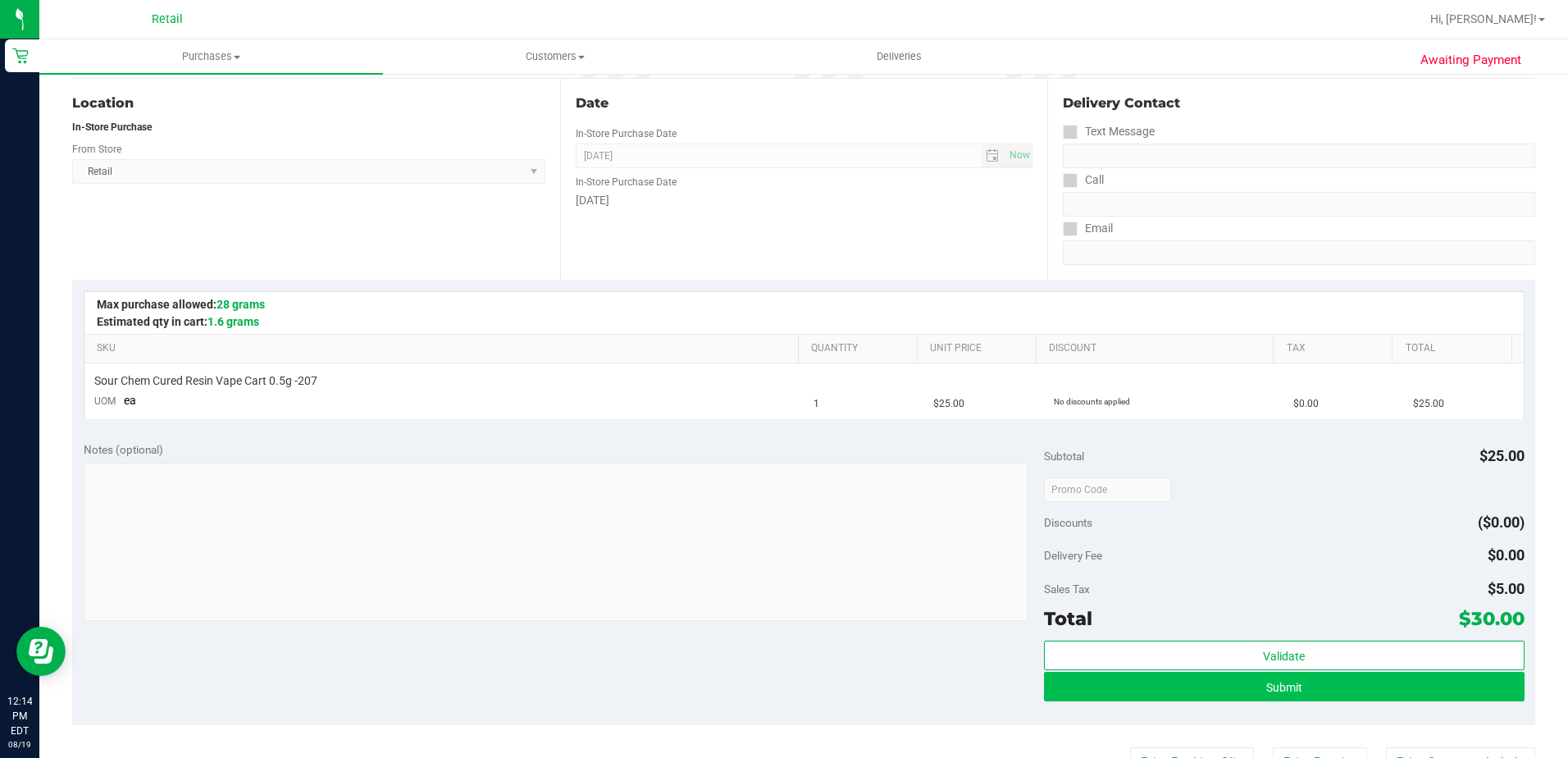
scroll to position [164, 0]
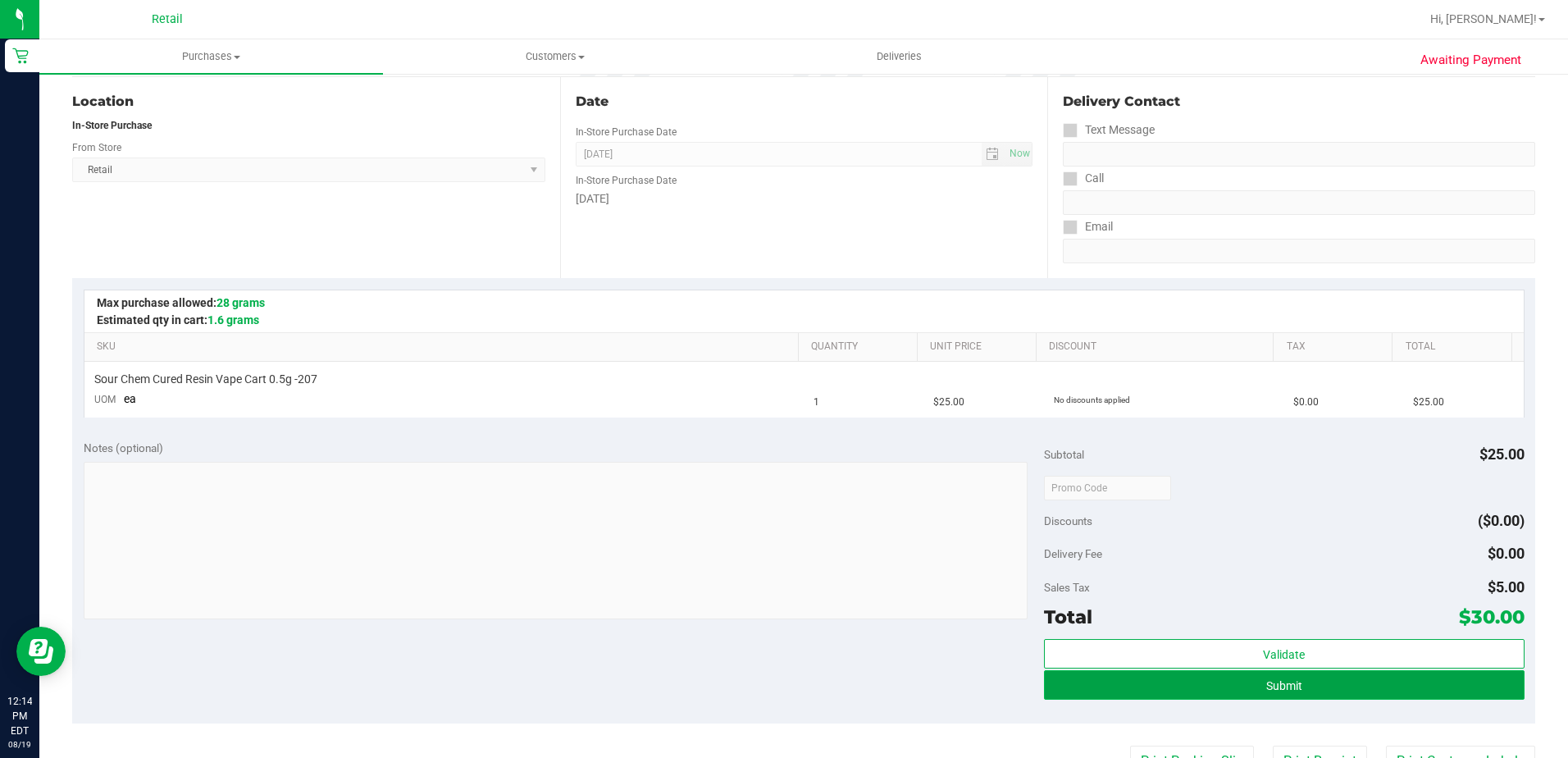
click at [1317, 693] on button "Submit" at bounding box center [1284, 684] width 481 height 29
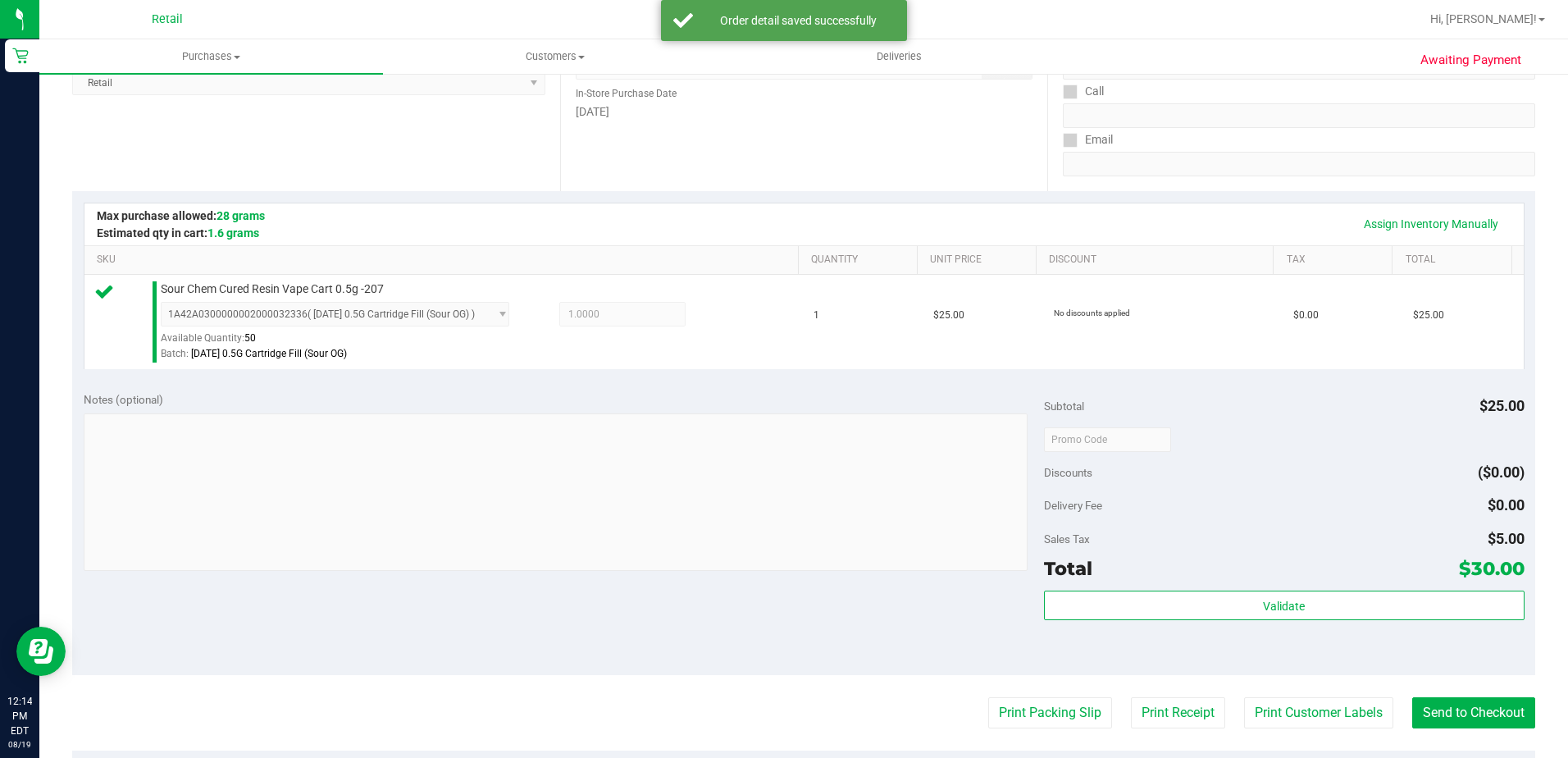
scroll to position [328, 0]
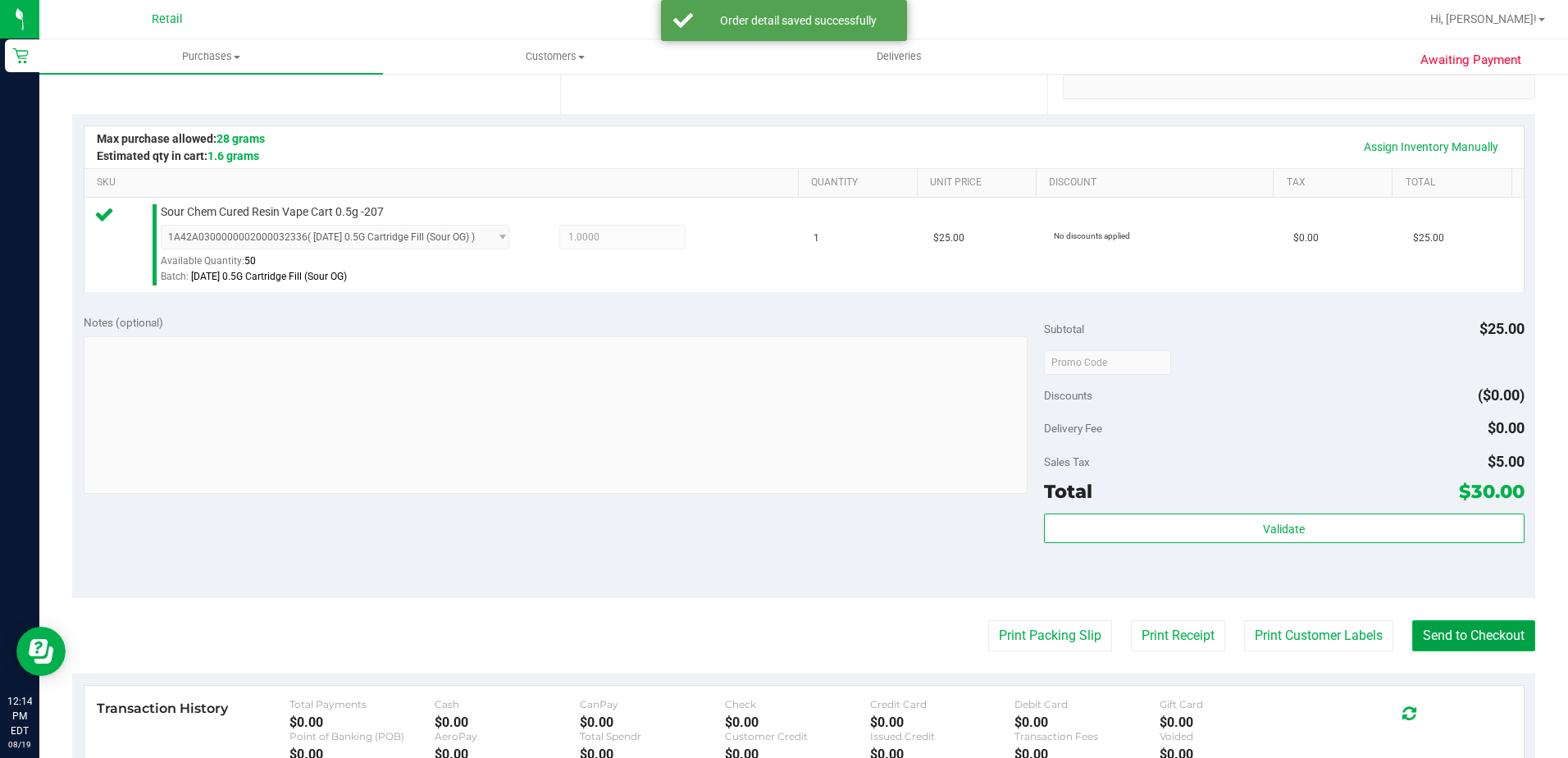
click at [1415, 639] on button "Send to Checkout" at bounding box center [1474, 635] width 123 height 31
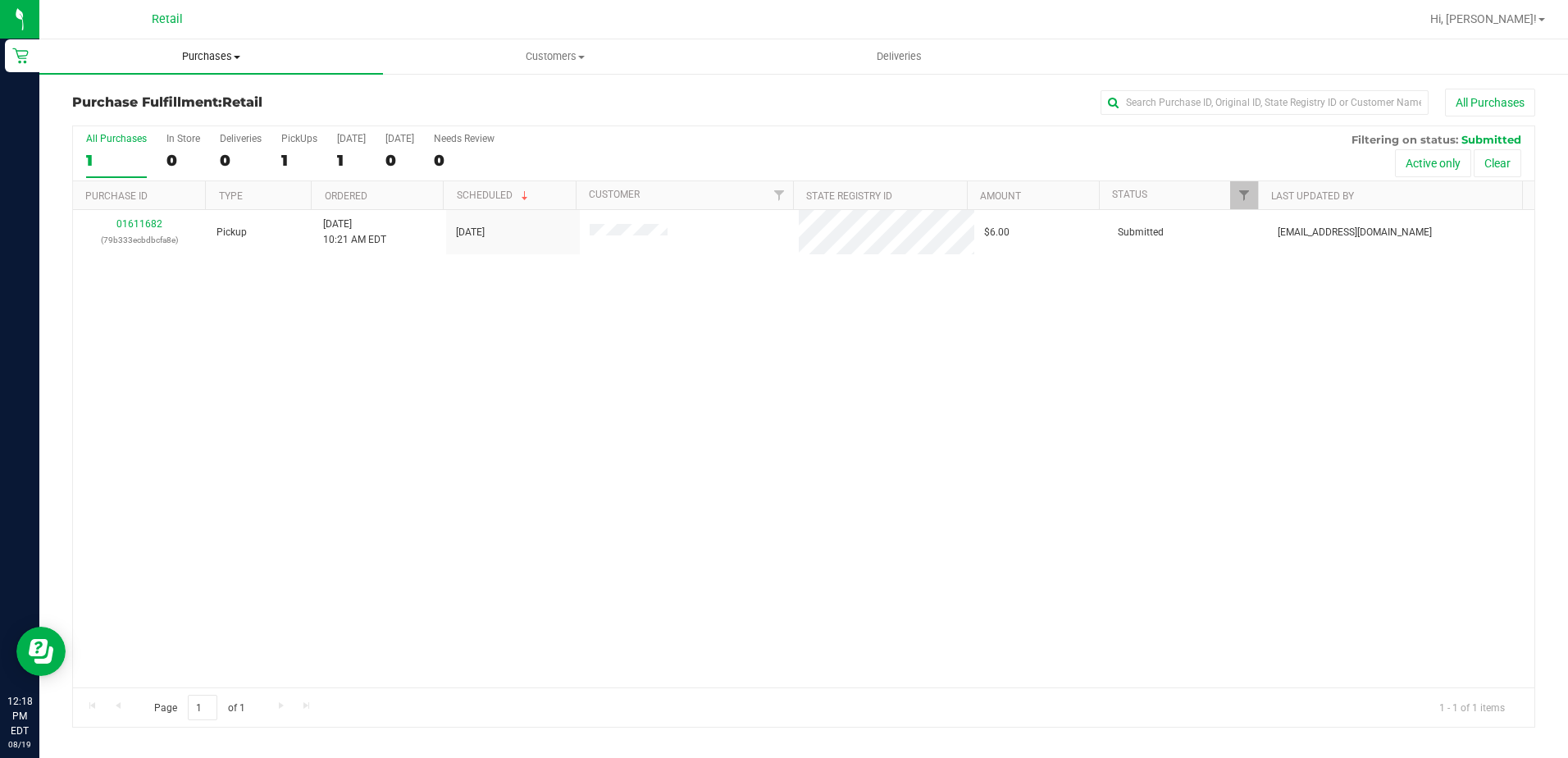
click at [189, 61] on span "Purchases" at bounding box center [211, 56] width 343 height 15
click at [164, 93] on span "Summary of purchases" at bounding box center [123, 99] width 168 height 14
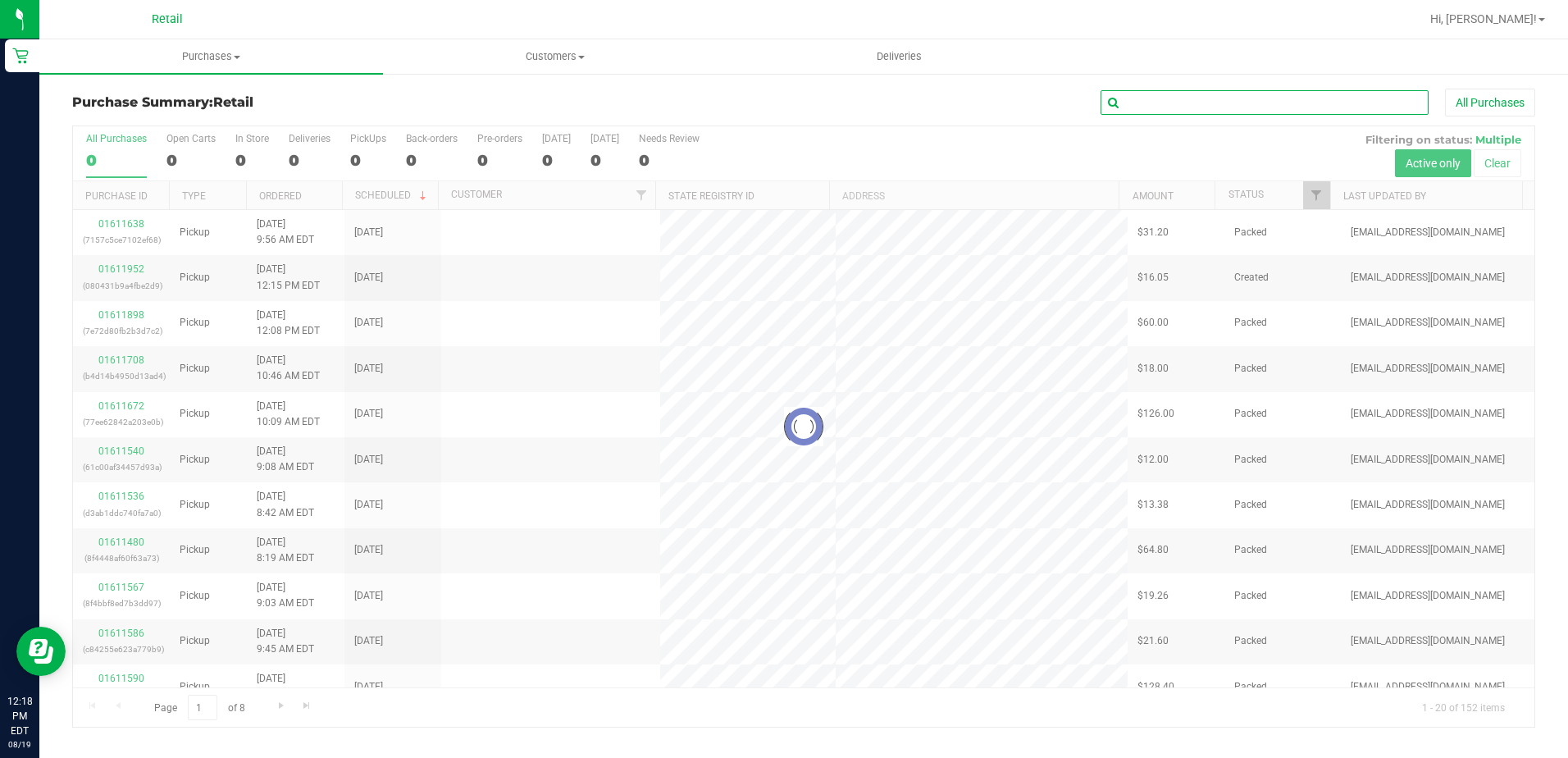
click at [1216, 105] on input "text" at bounding box center [1264, 103] width 328 height 24
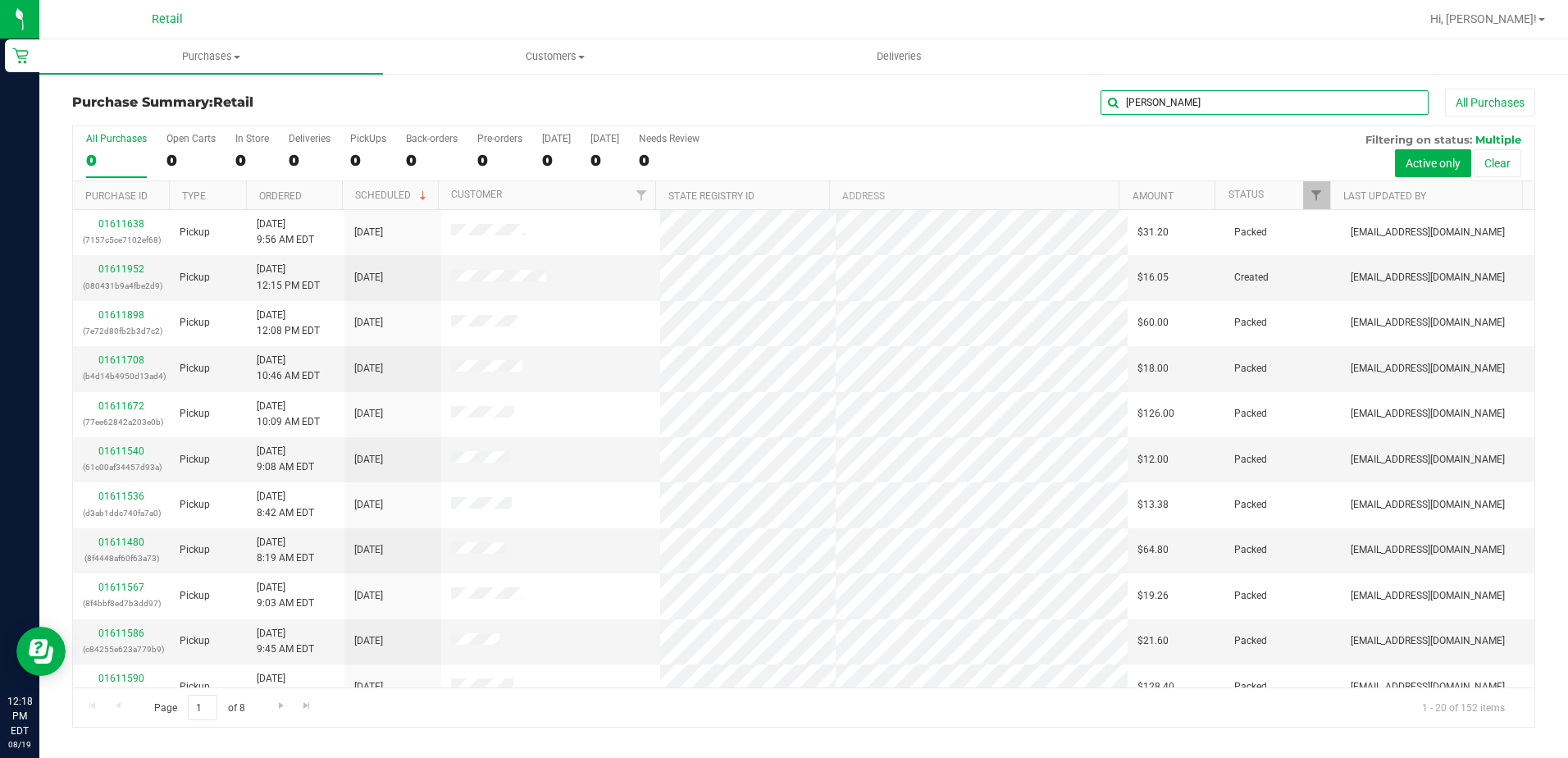
type input "[PERSON_NAME]"
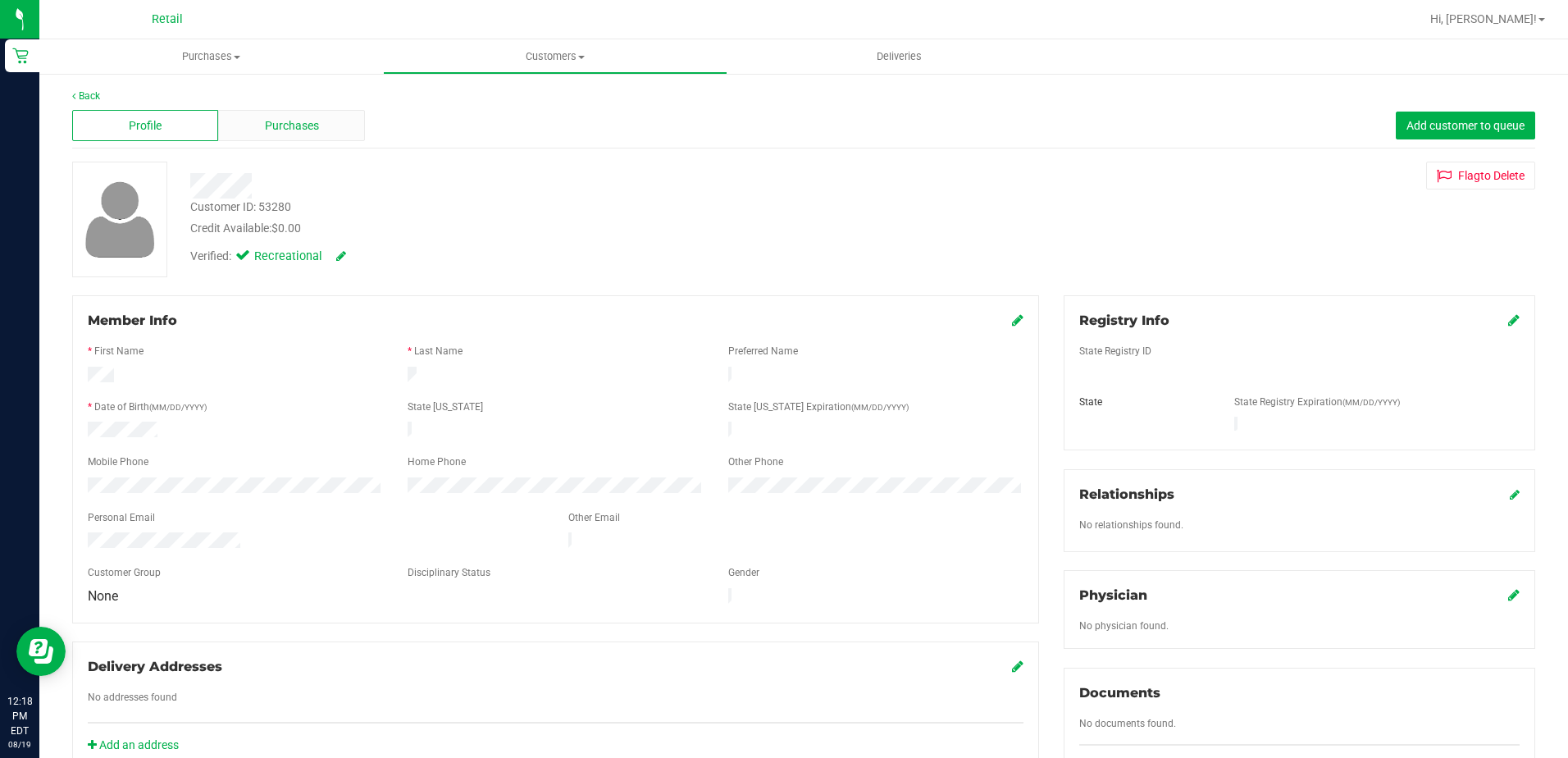
click at [303, 139] on div "Purchases" at bounding box center [291, 125] width 146 height 31
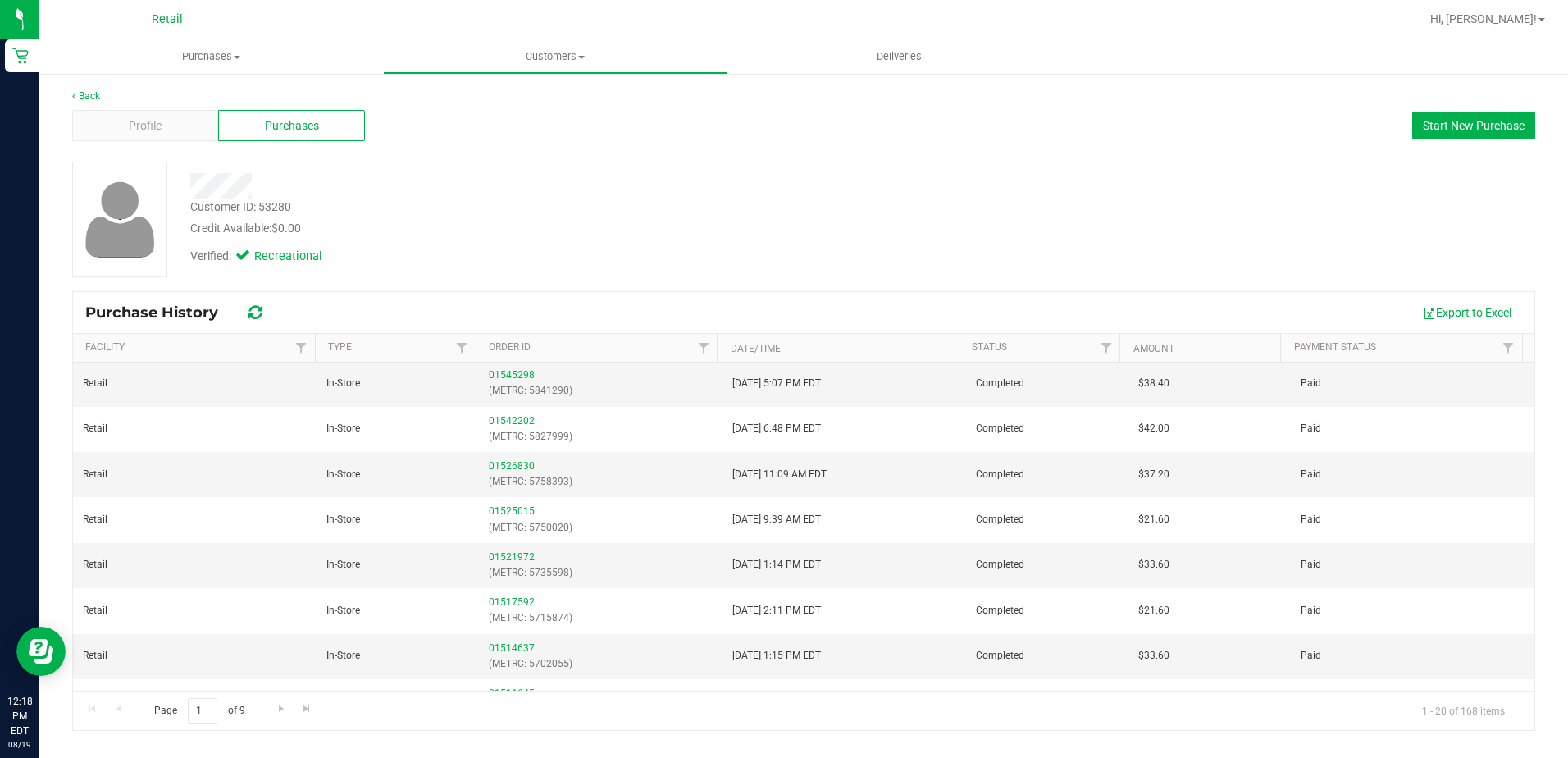
scroll to position [564, 0]
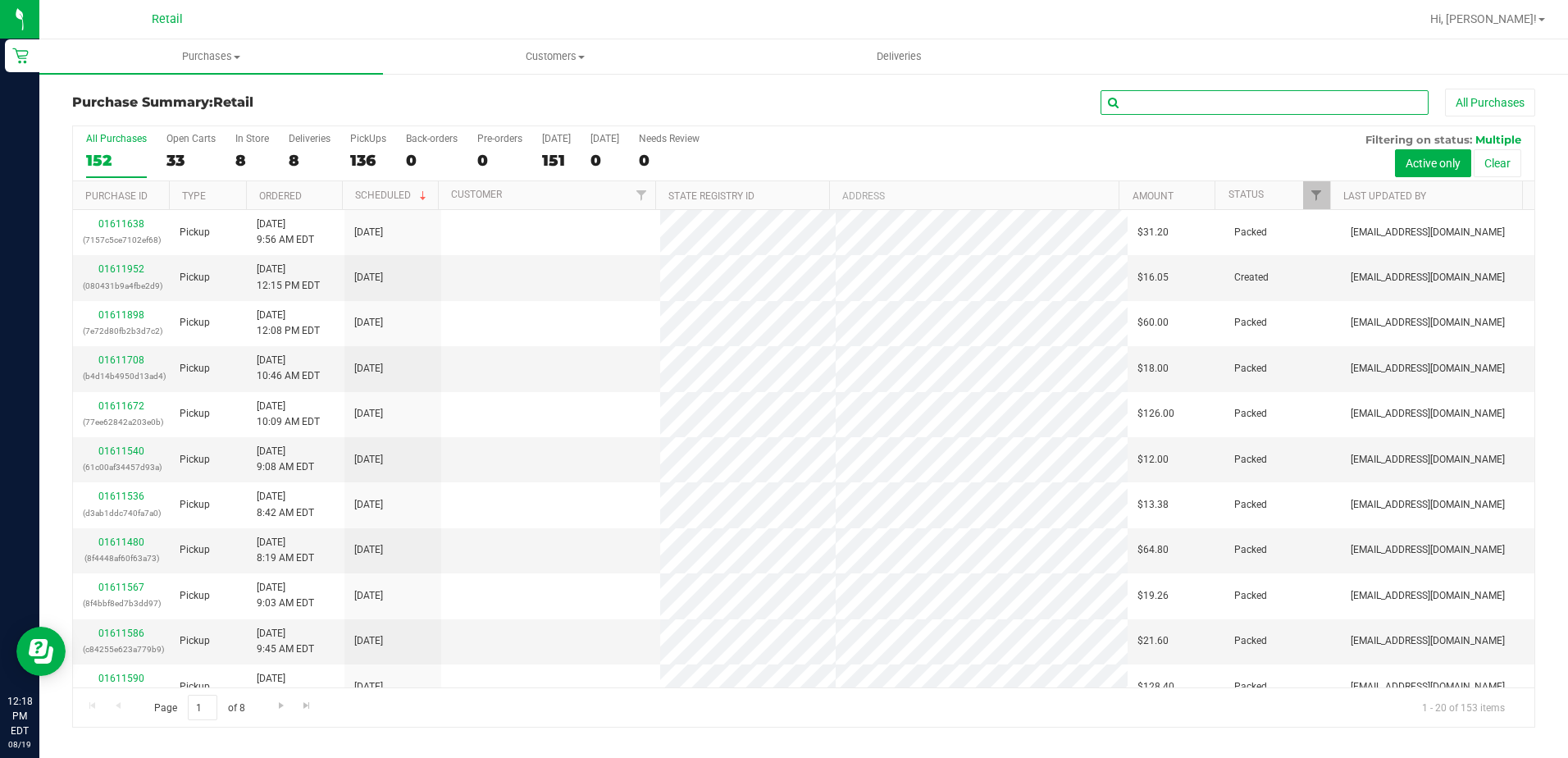
click at [1201, 98] on input "text" at bounding box center [1264, 103] width 328 height 24
type input "[PERSON_NAME]"
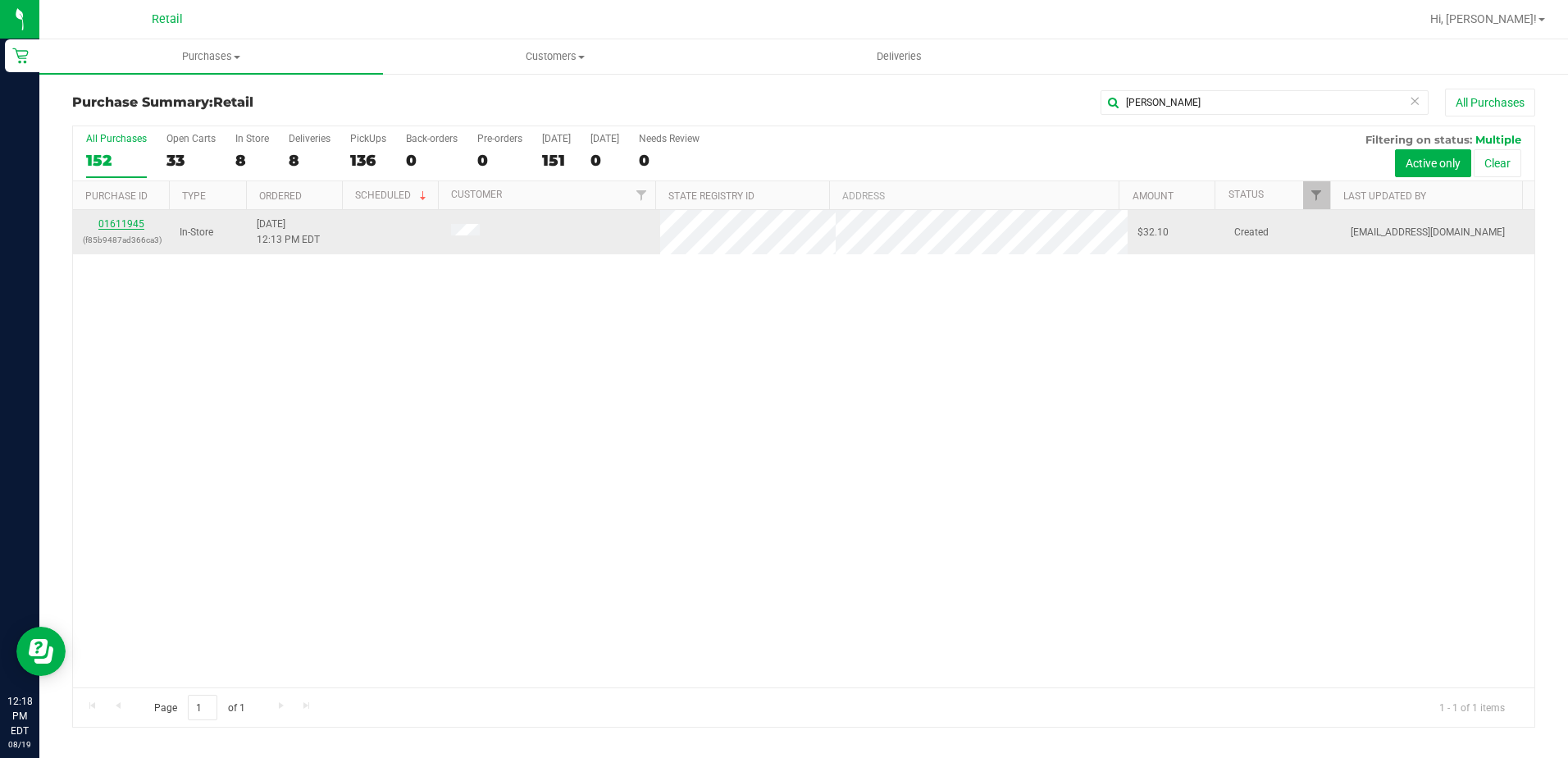
click at [131, 223] on link "01611945" at bounding box center [121, 224] width 46 height 11
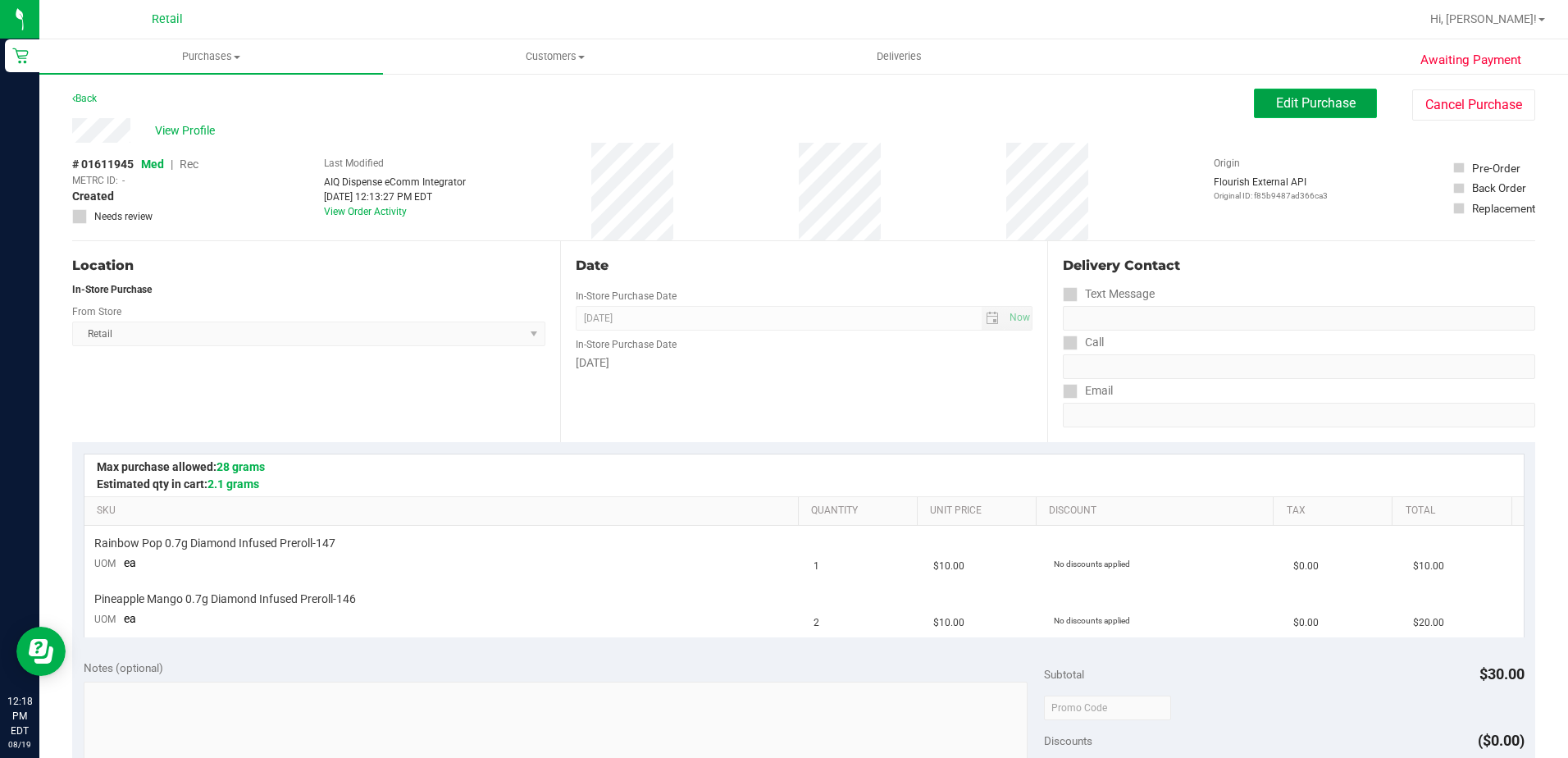
click at [1285, 117] on button "Edit Purchase" at bounding box center [1315, 103] width 123 height 29
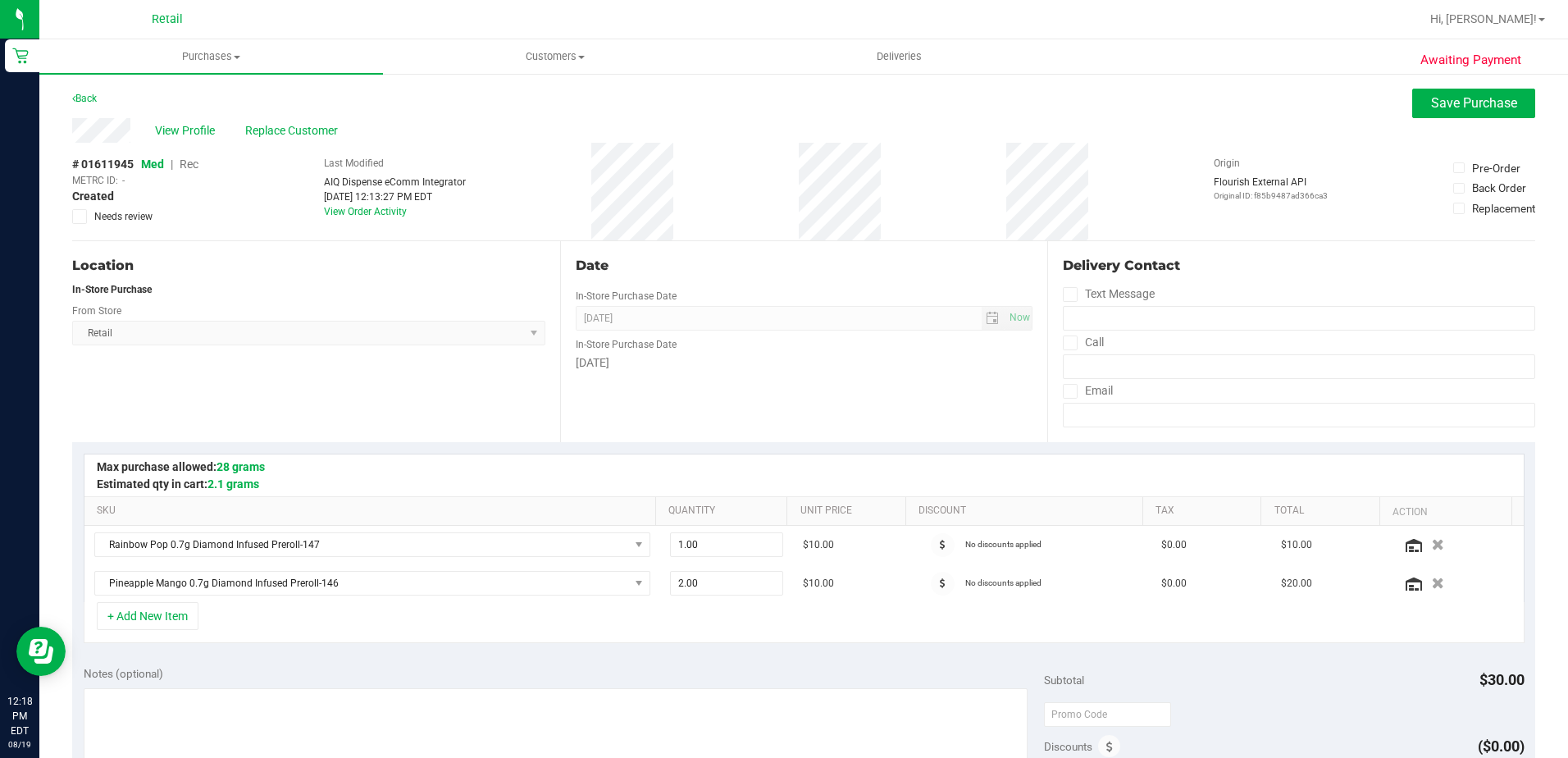
click at [187, 164] on span "Rec" at bounding box center [189, 164] width 19 height 13
click at [1481, 106] on span "Save Purchase" at bounding box center [1475, 103] width 87 height 16
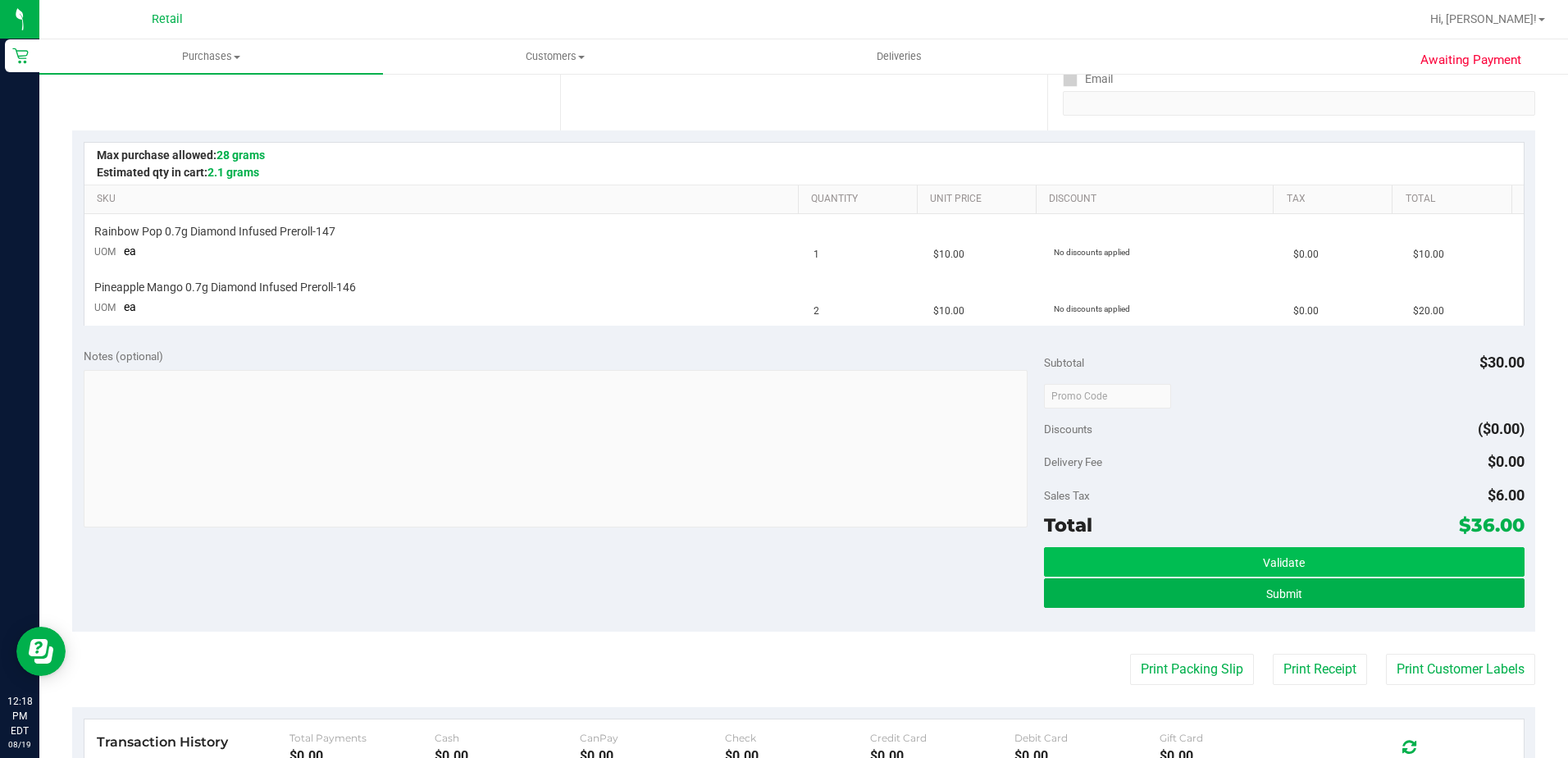
scroll to position [328, 0]
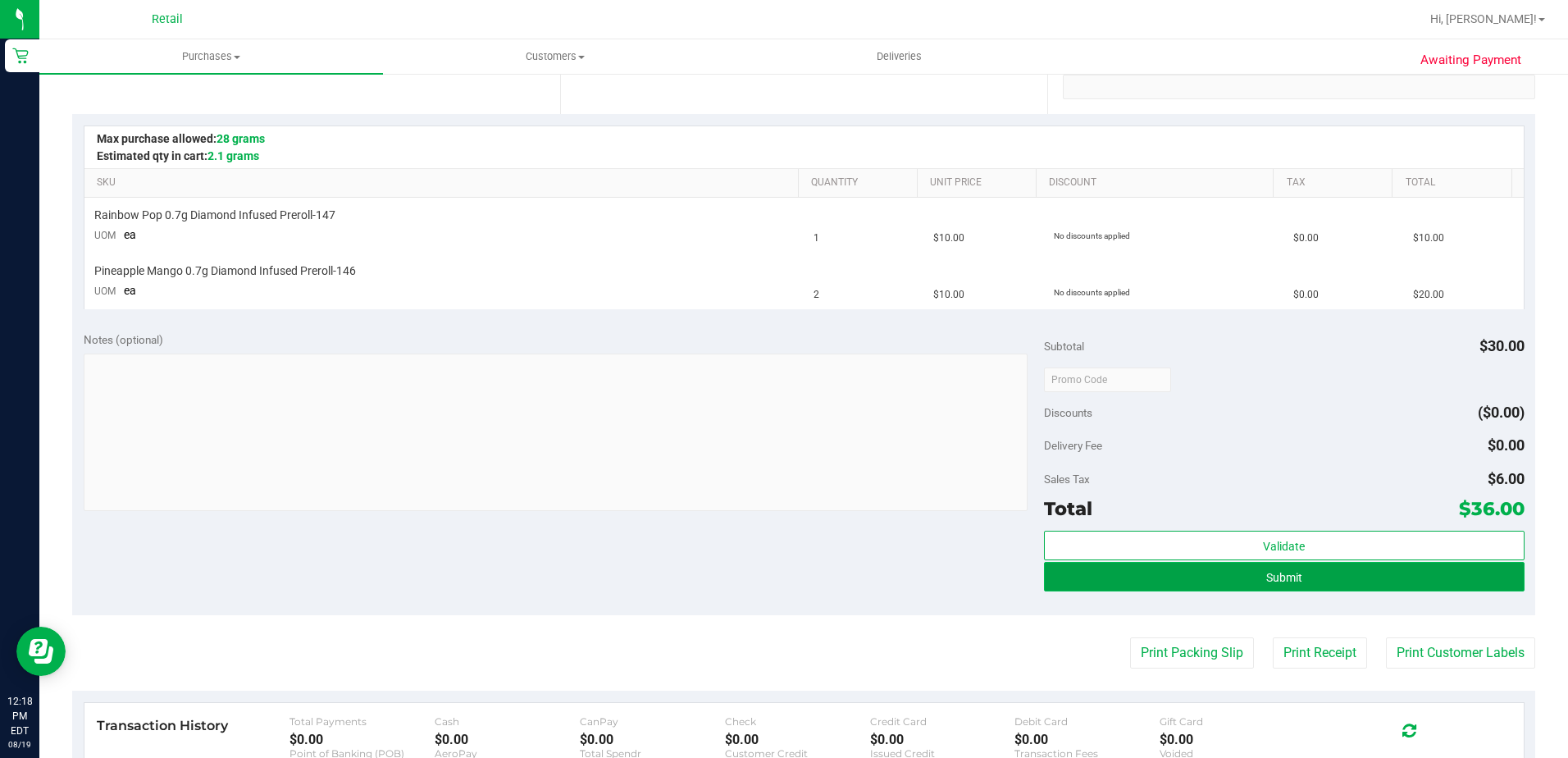
click at [1268, 572] on span "Submit" at bounding box center [1284, 577] width 36 height 13
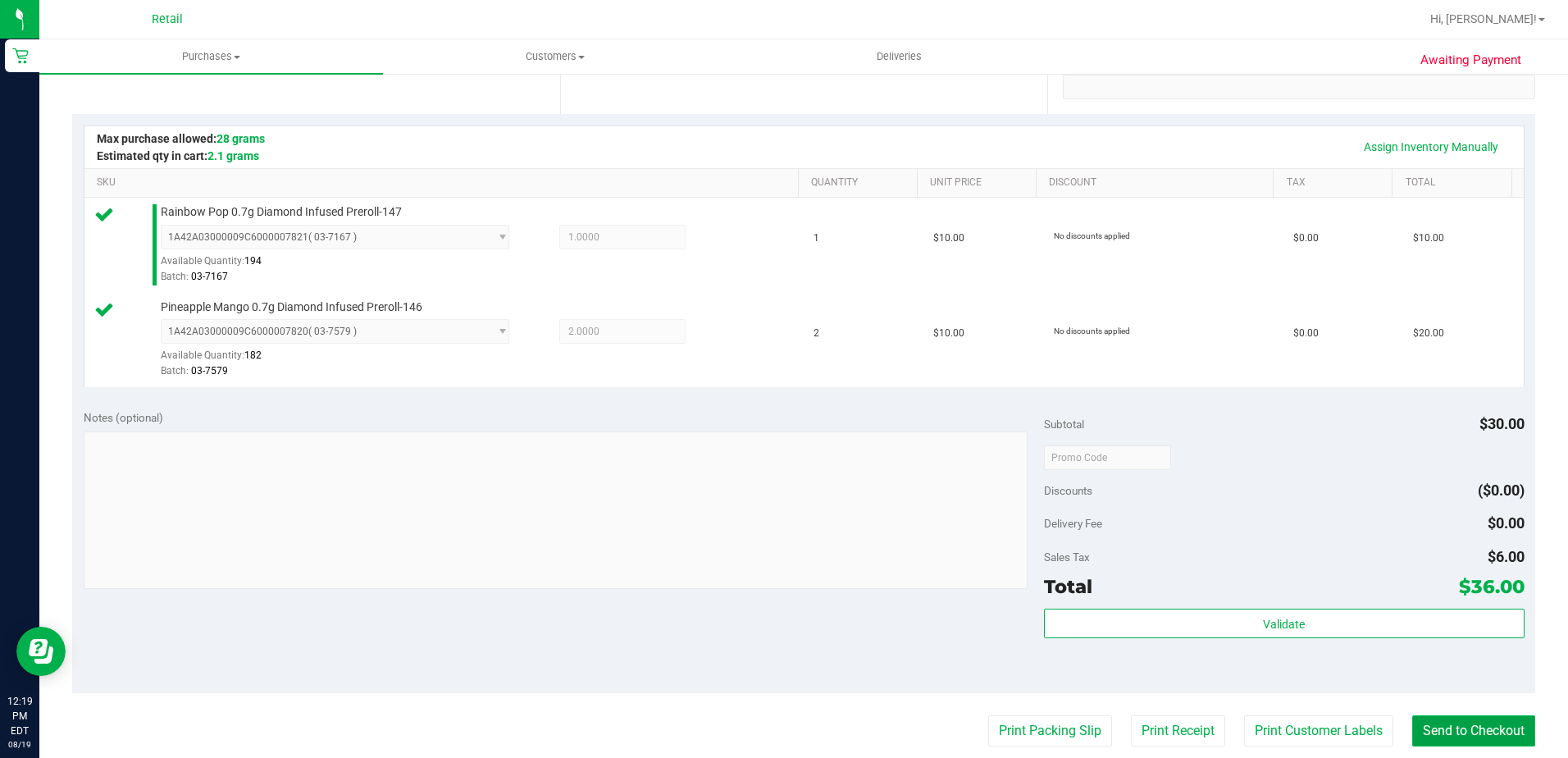
click at [1458, 733] on button "Send to Checkout" at bounding box center [1474, 730] width 123 height 31
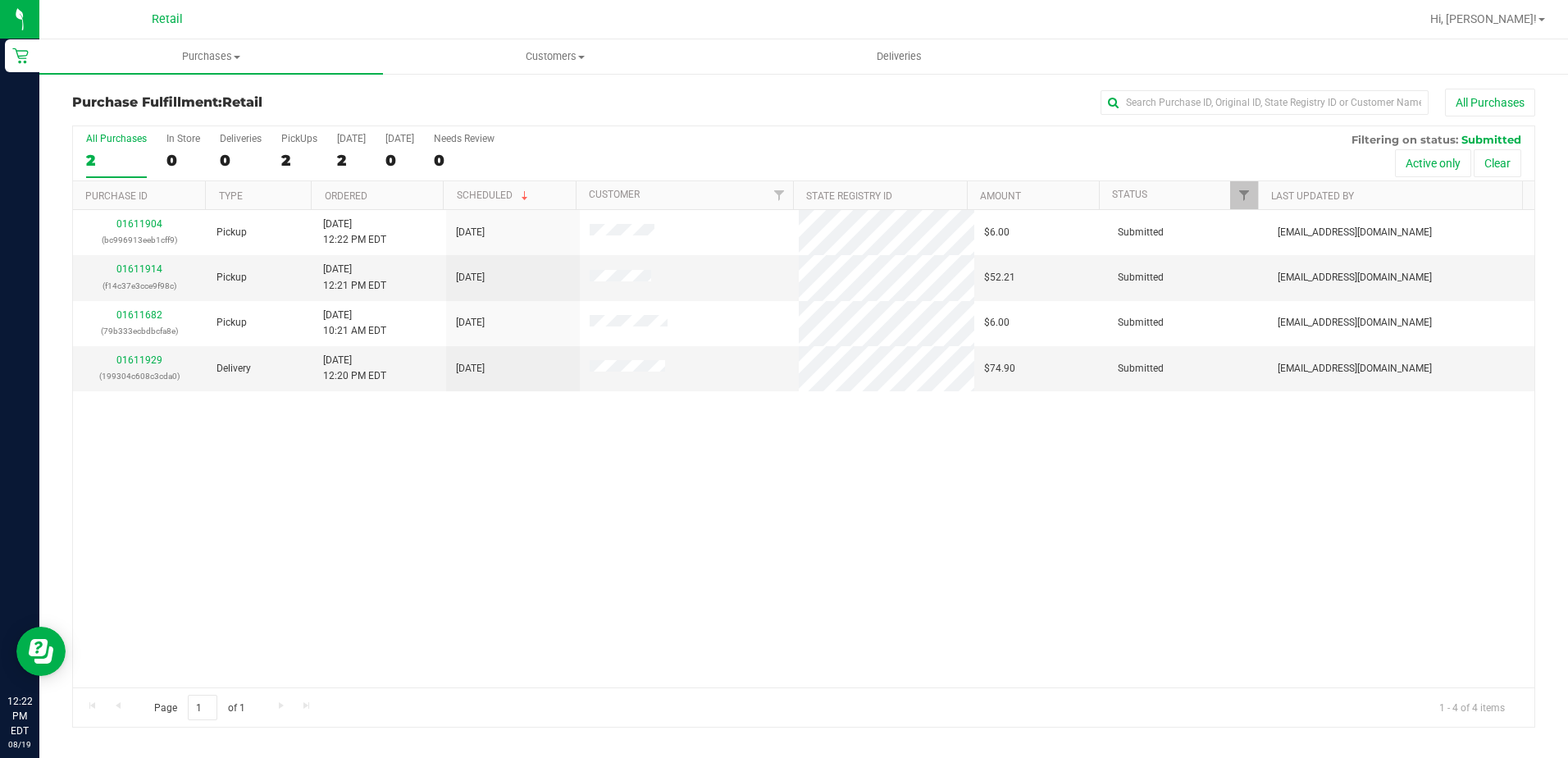
click at [160, 29] on div "Retail" at bounding box center [167, 19] width 240 height 25
click at [194, 54] on span "Purchases" at bounding box center [211, 56] width 343 height 15
click at [248, 100] on li "Summary of purchases" at bounding box center [211, 99] width 343 height 20
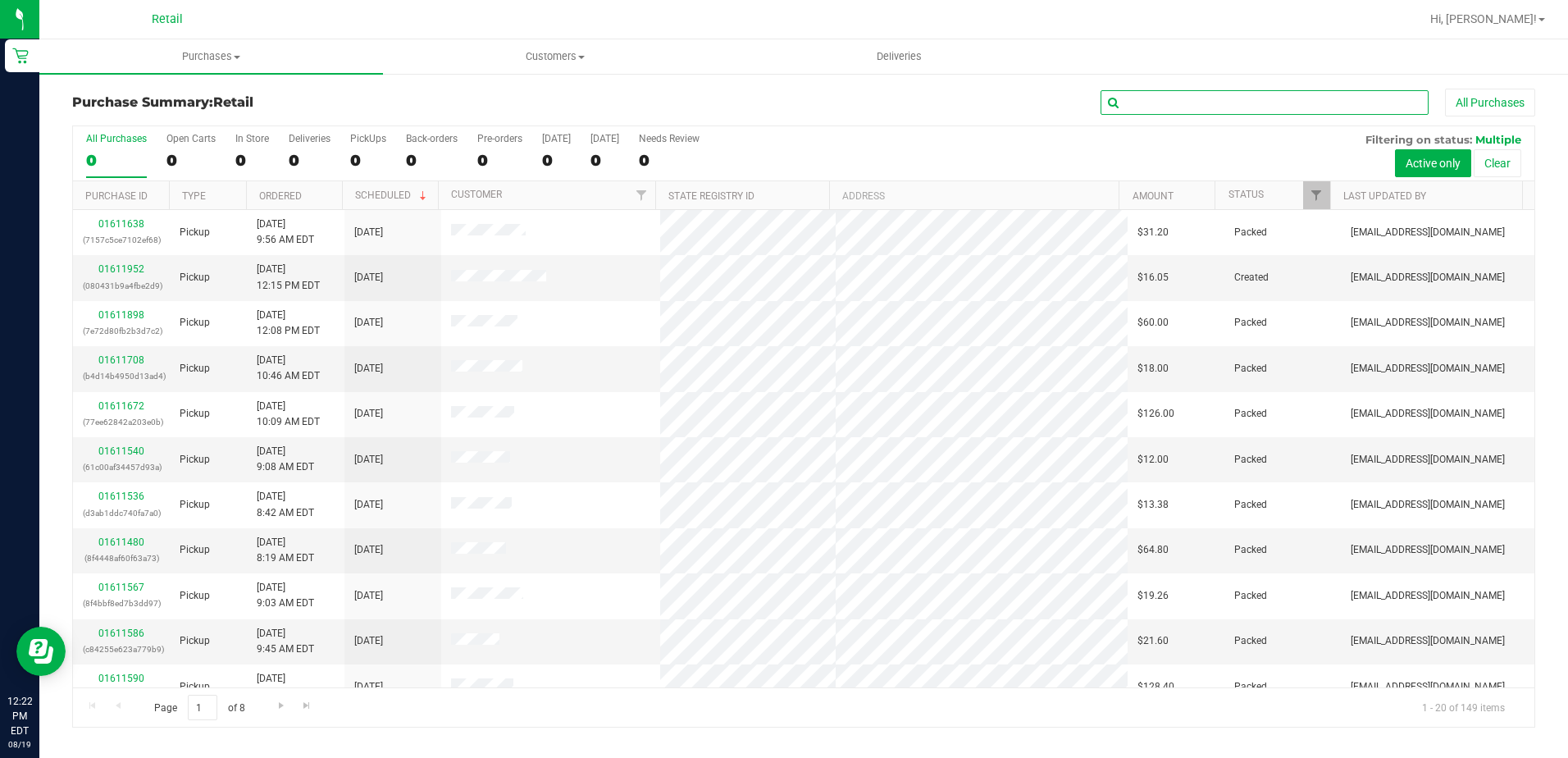
click at [1175, 102] on input "text" at bounding box center [1264, 103] width 328 height 24
type input "[PERSON_NAME]"
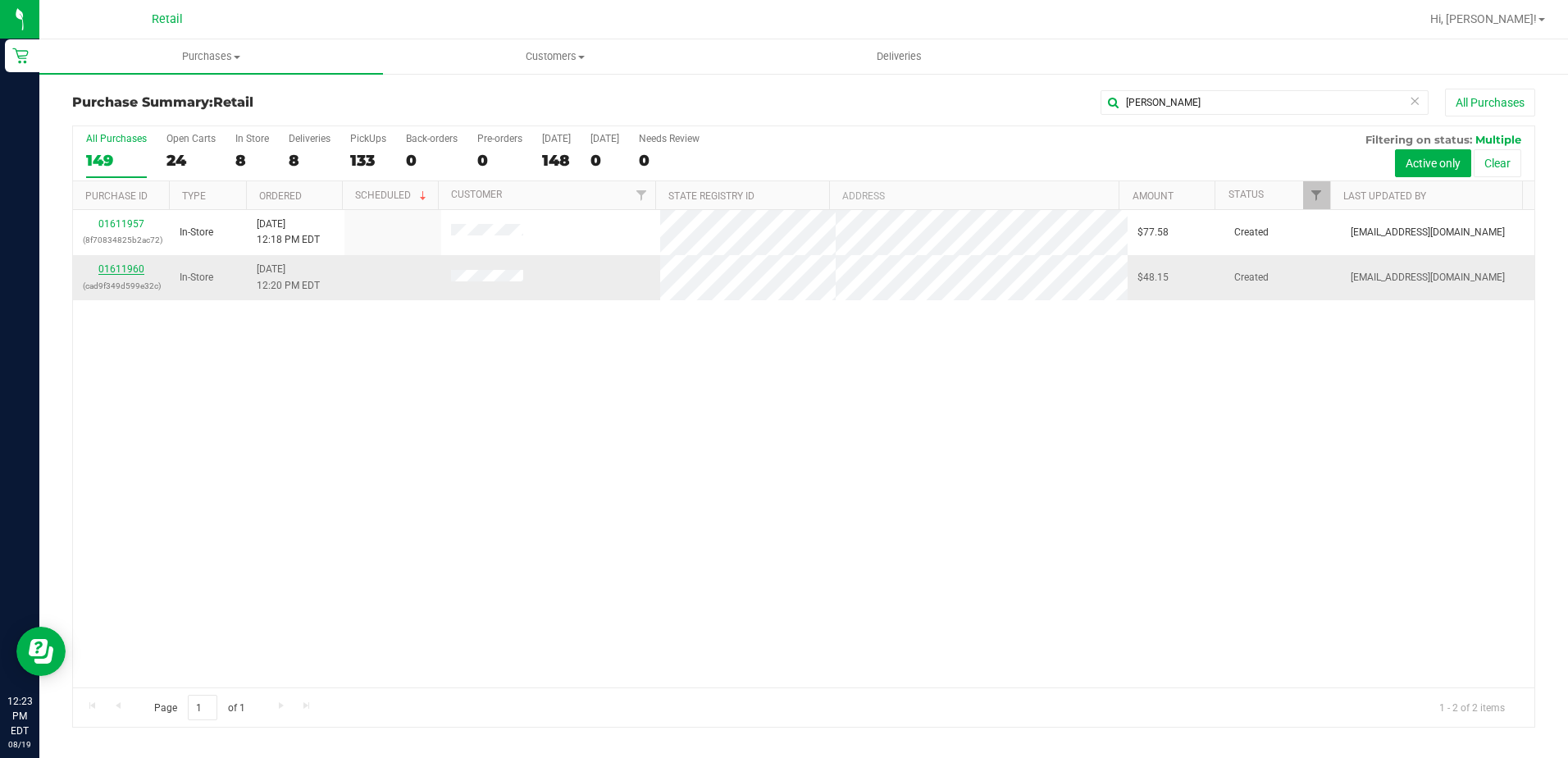
click at [120, 267] on link "01611960" at bounding box center [121, 269] width 46 height 11
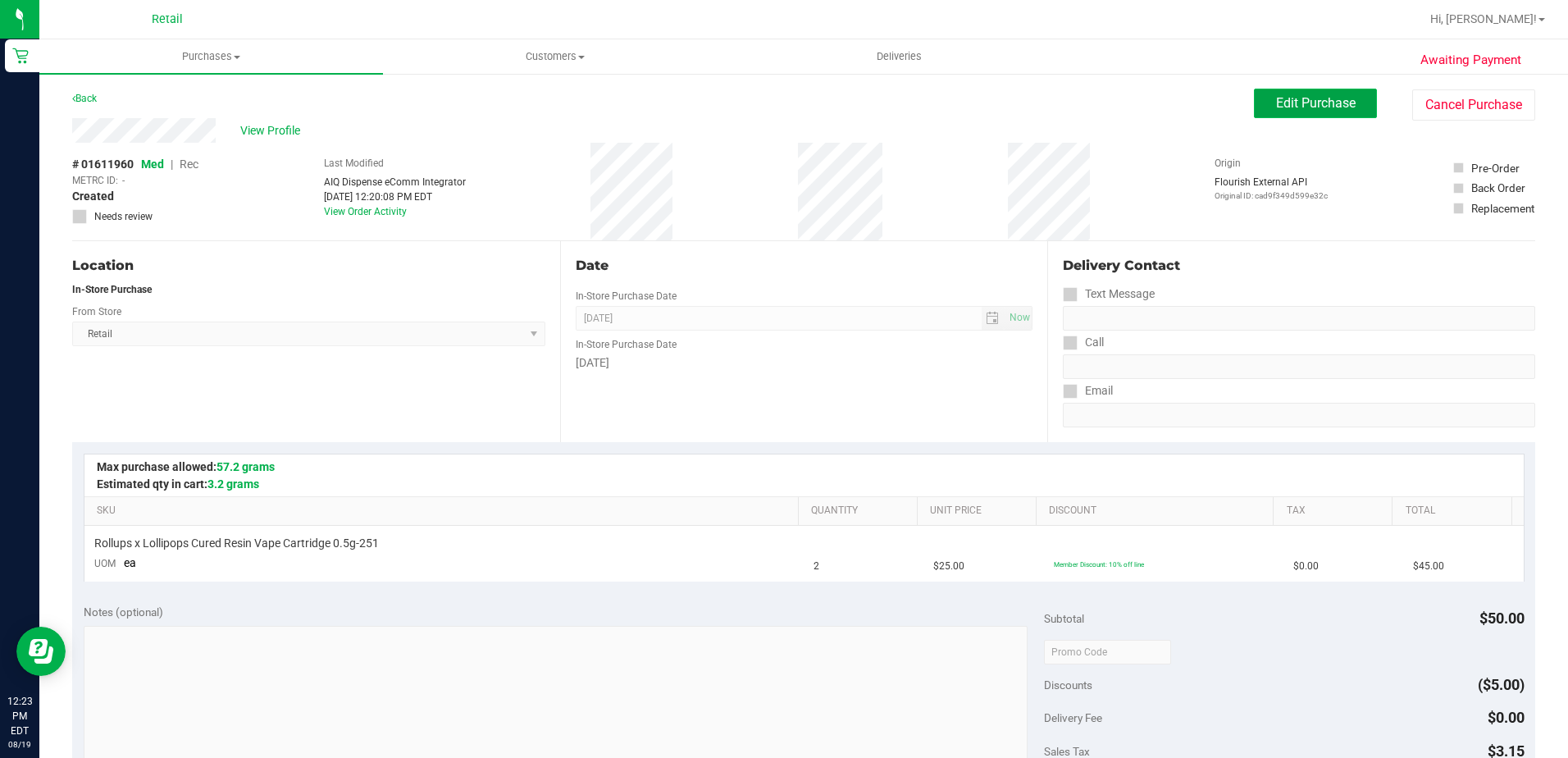
click at [1324, 116] on button "Edit Purchase" at bounding box center [1315, 103] width 123 height 29
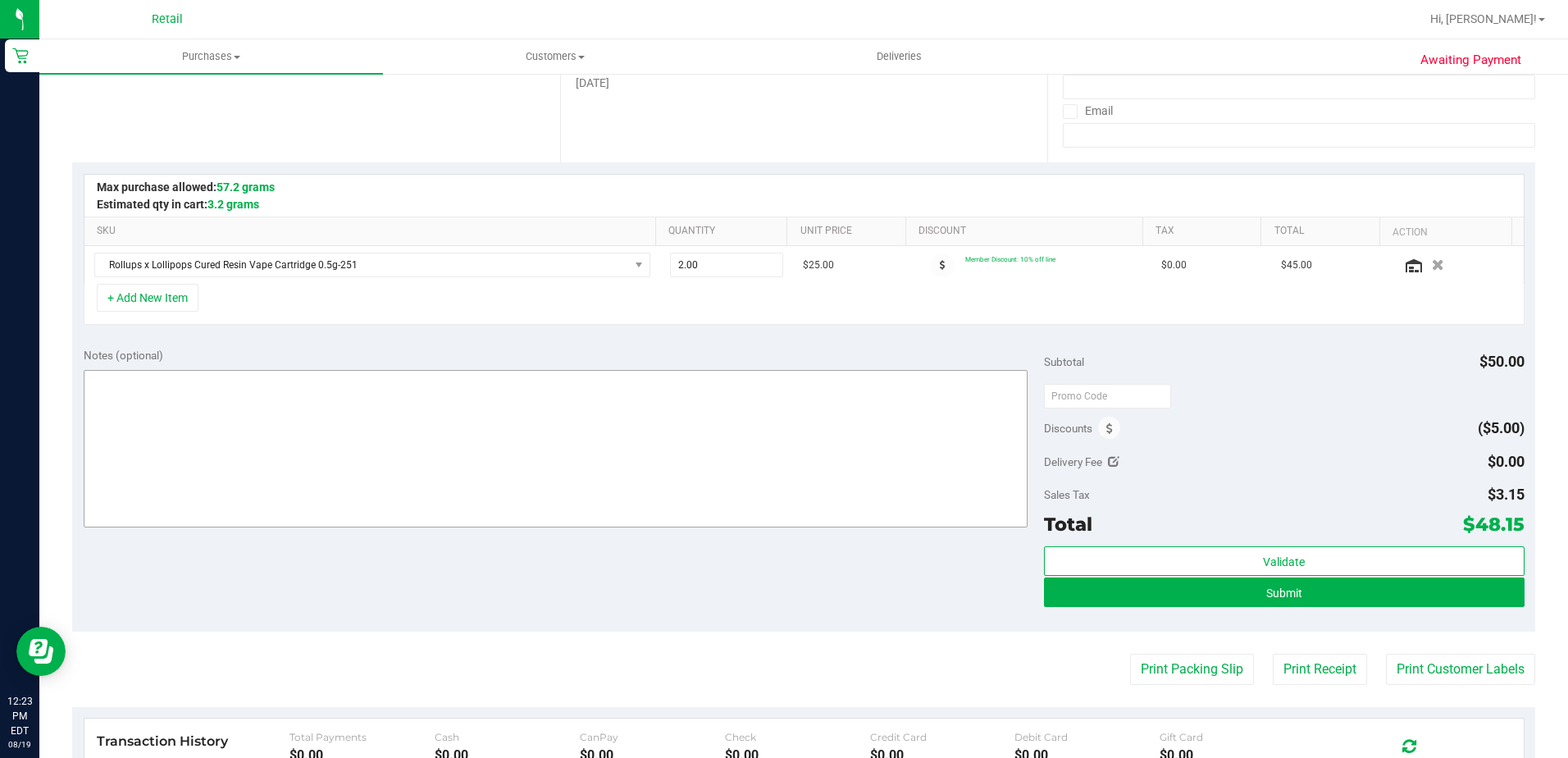
scroll to position [328, 0]
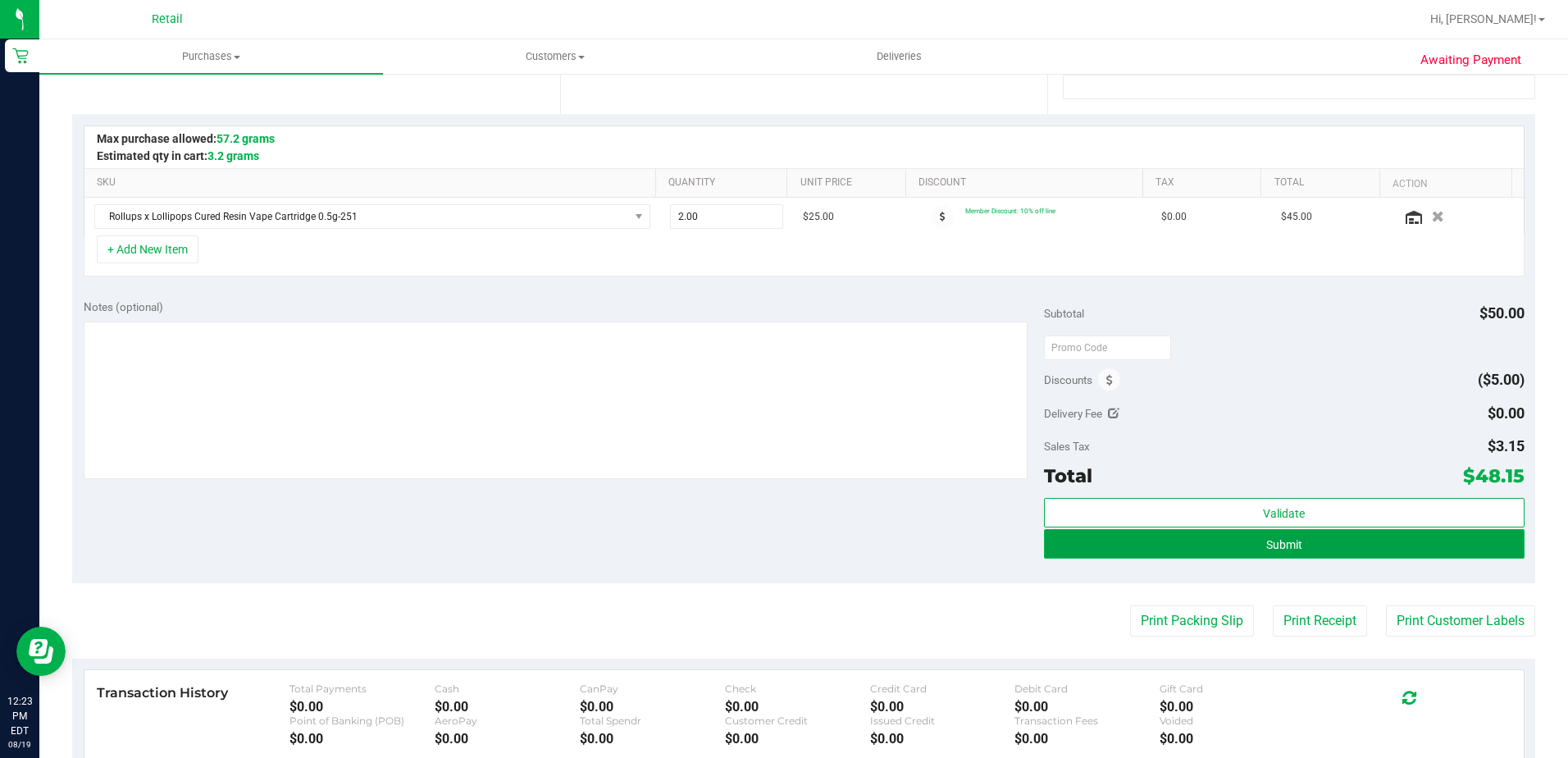
click at [1202, 541] on button "Submit" at bounding box center [1284, 543] width 481 height 29
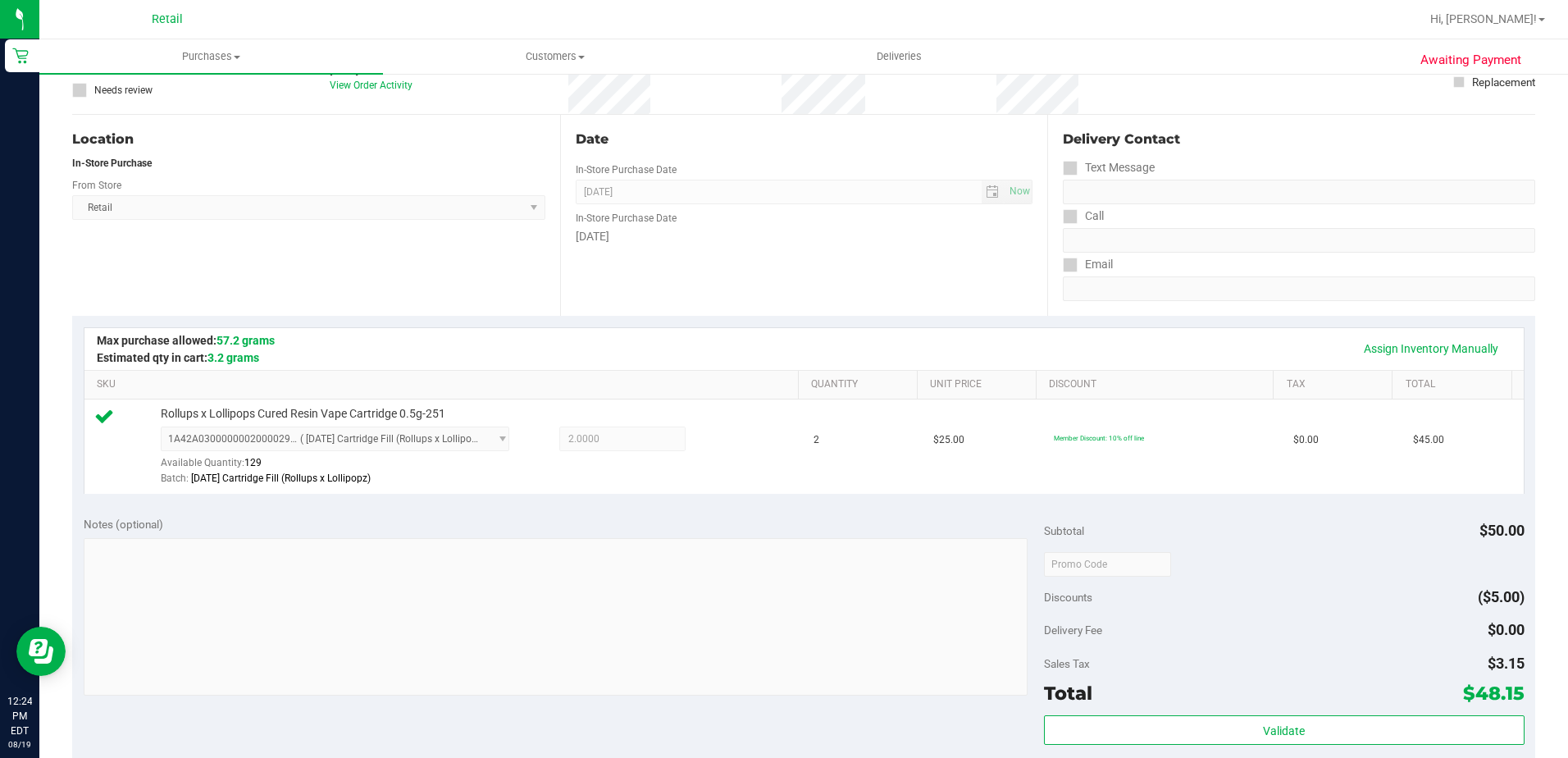
scroll to position [328, 0]
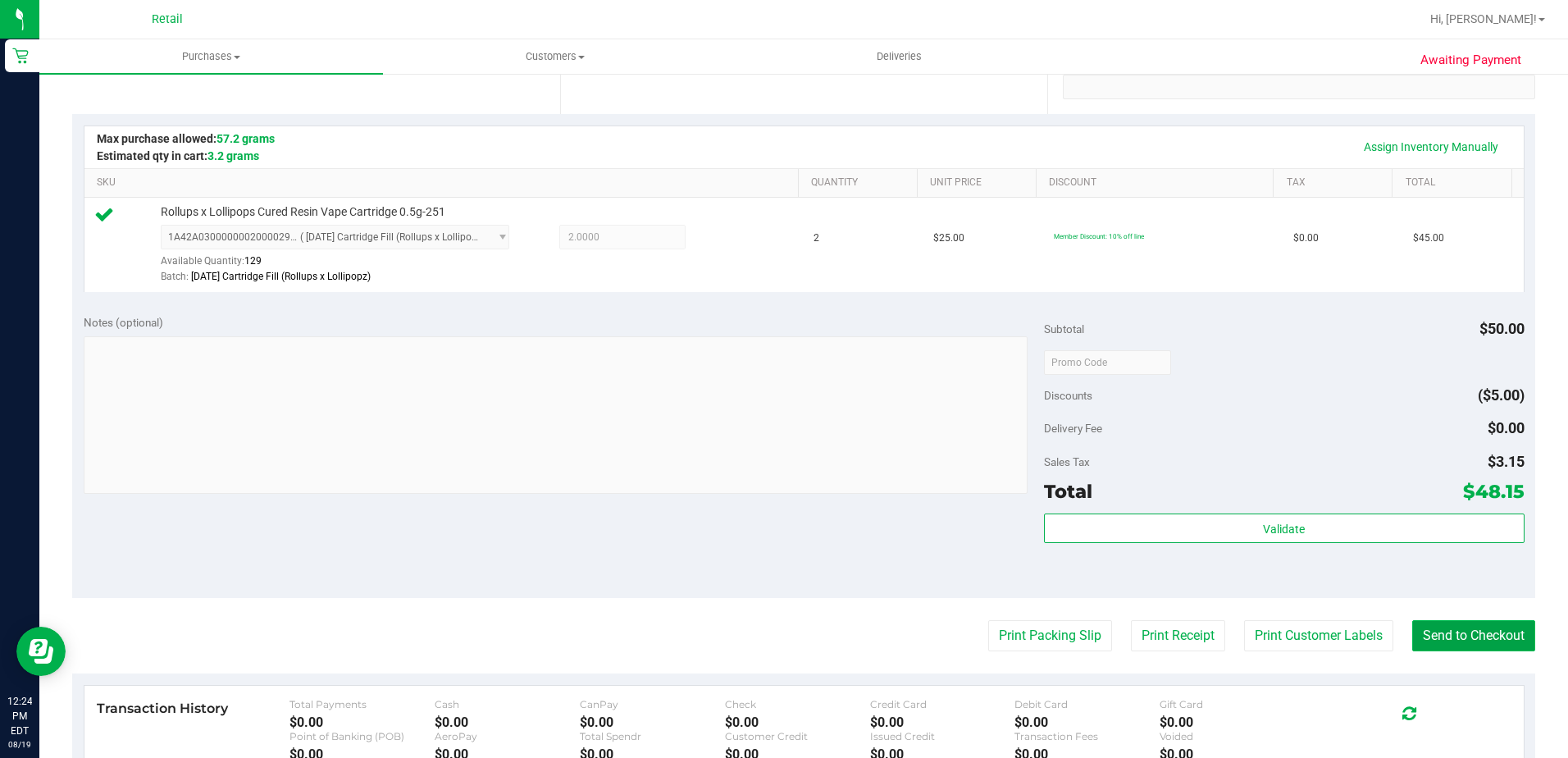
click at [1413, 628] on button "Send to Checkout" at bounding box center [1474, 635] width 123 height 31
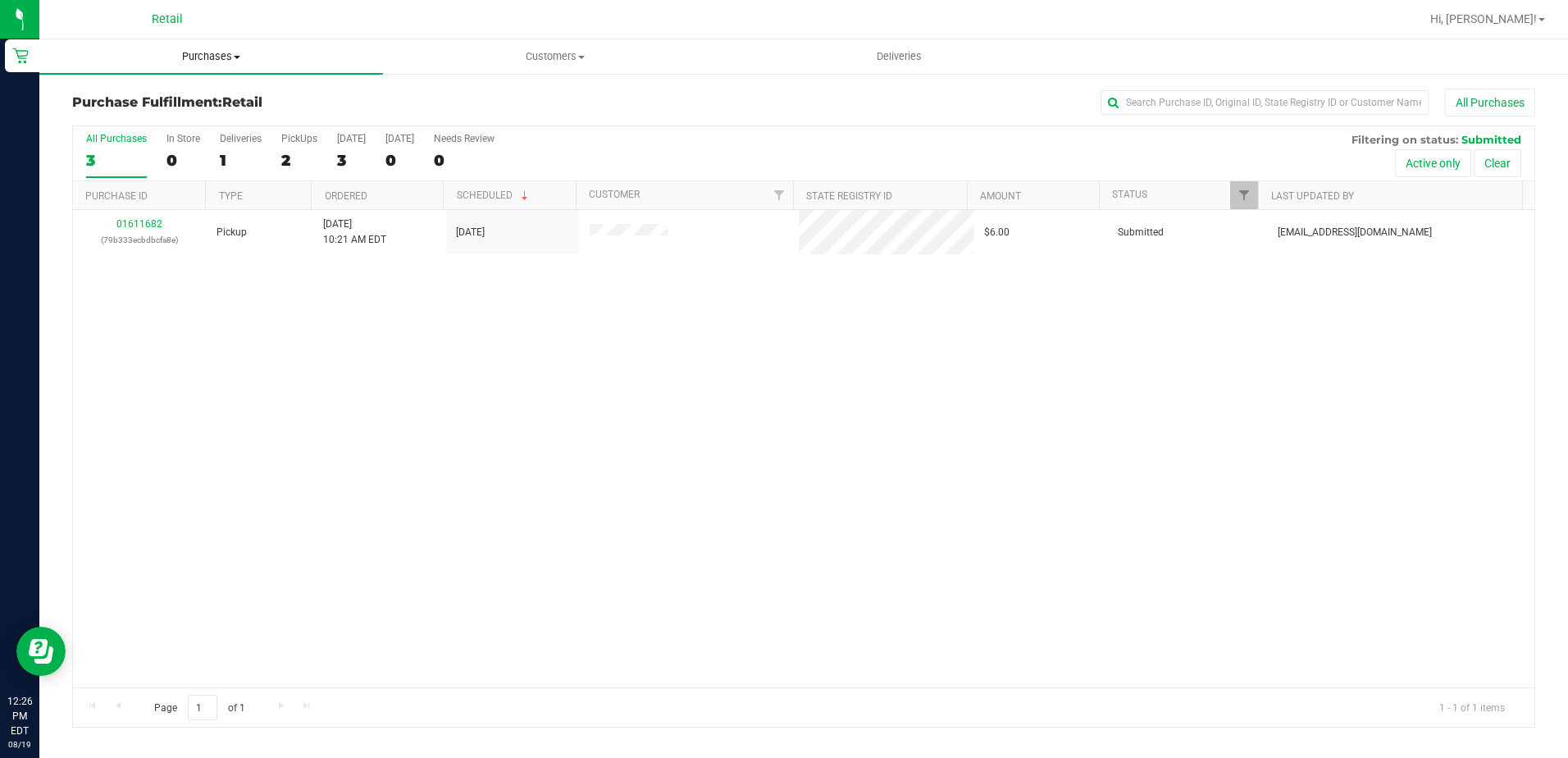
click at [196, 62] on span "Purchases" at bounding box center [211, 56] width 343 height 15
click at [176, 103] on span "Summary of purchases" at bounding box center [123, 99] width 168 height 14
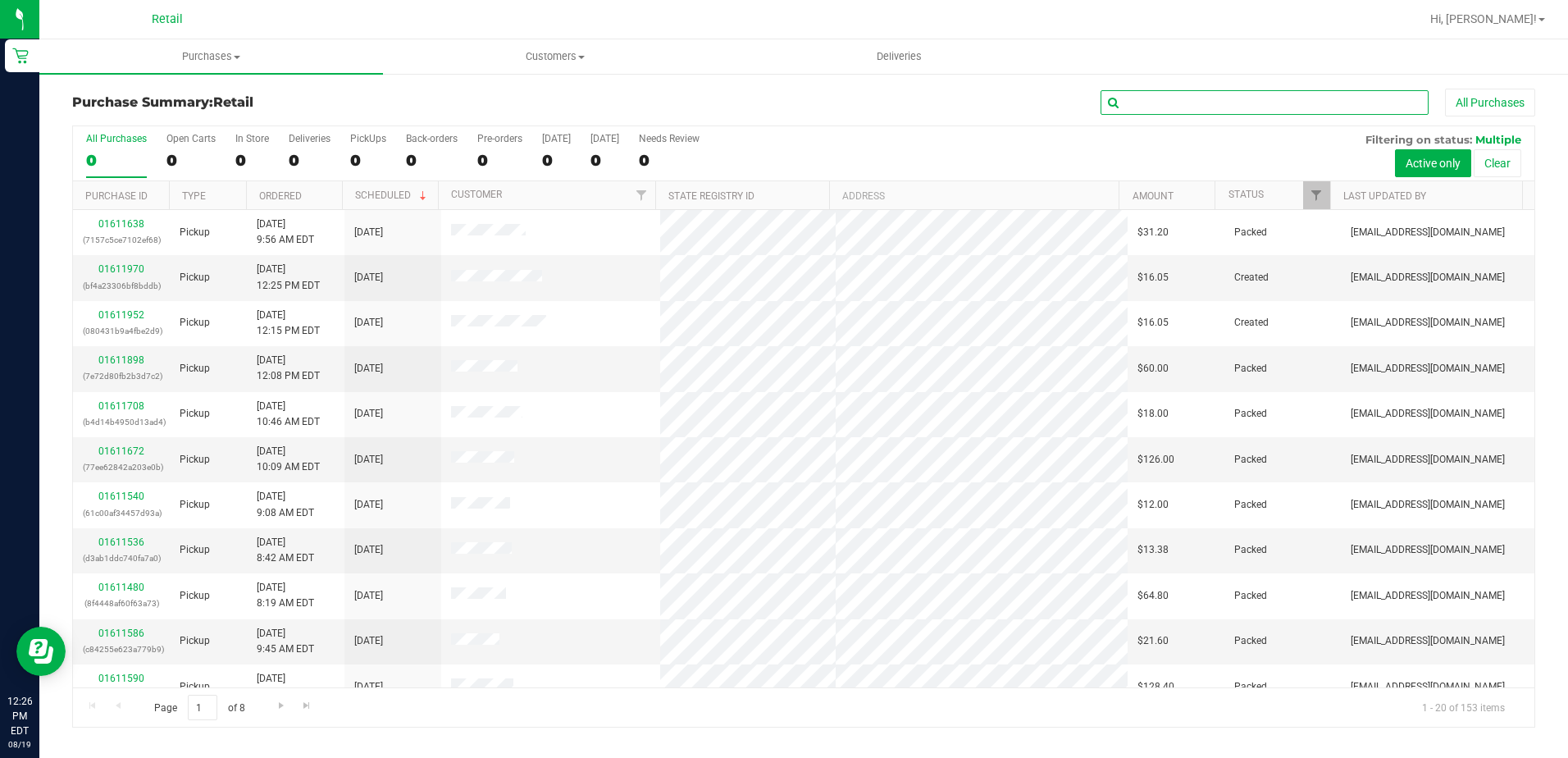
click at [1169, 98] on input "text" at bounding box center [1264, 103] width 328 height 24
type input "[PERSON_NAME]"
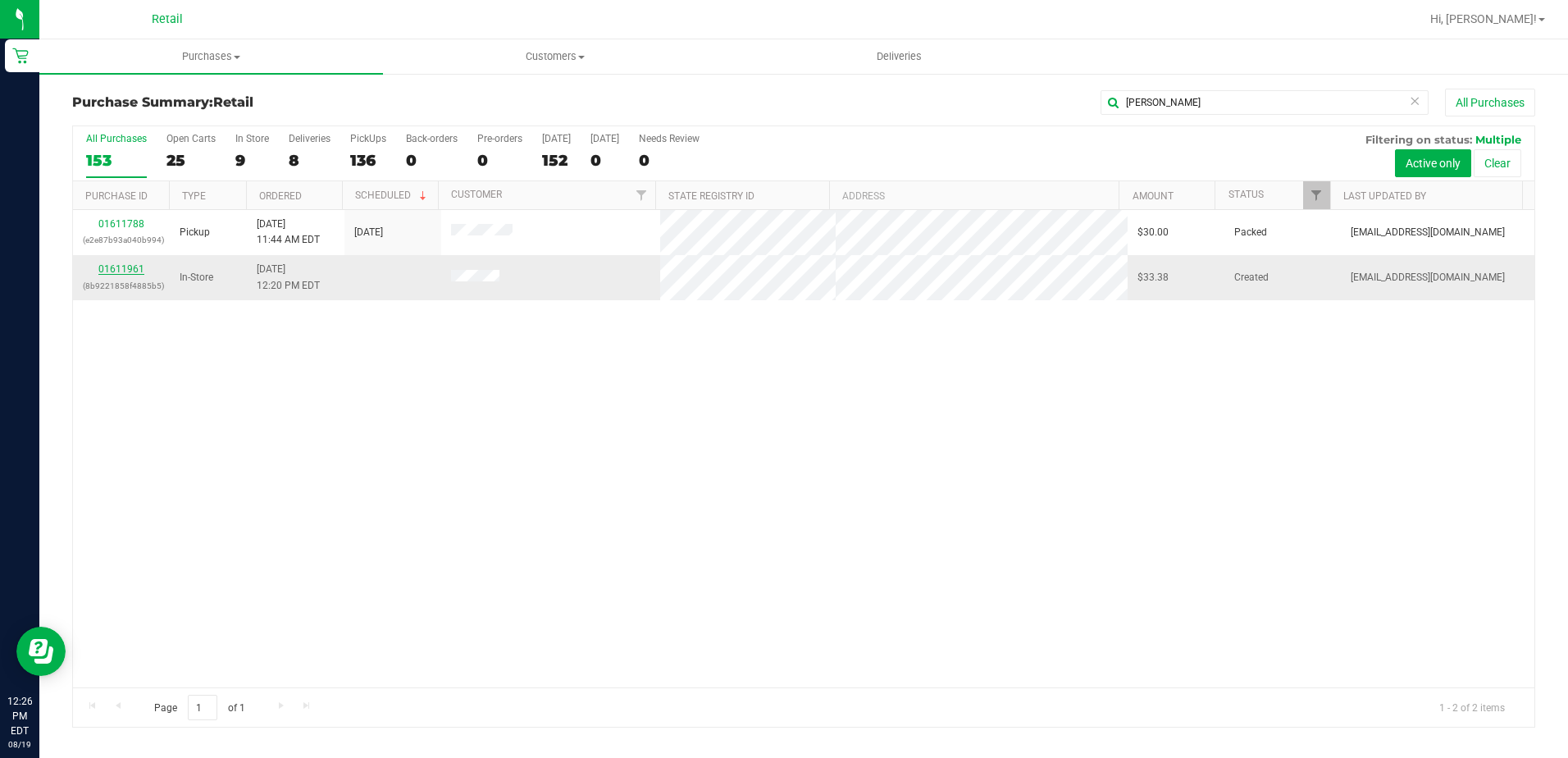
click at [130, 270] on link "01611961" at bounding box center [121, 269] width 46 height 11
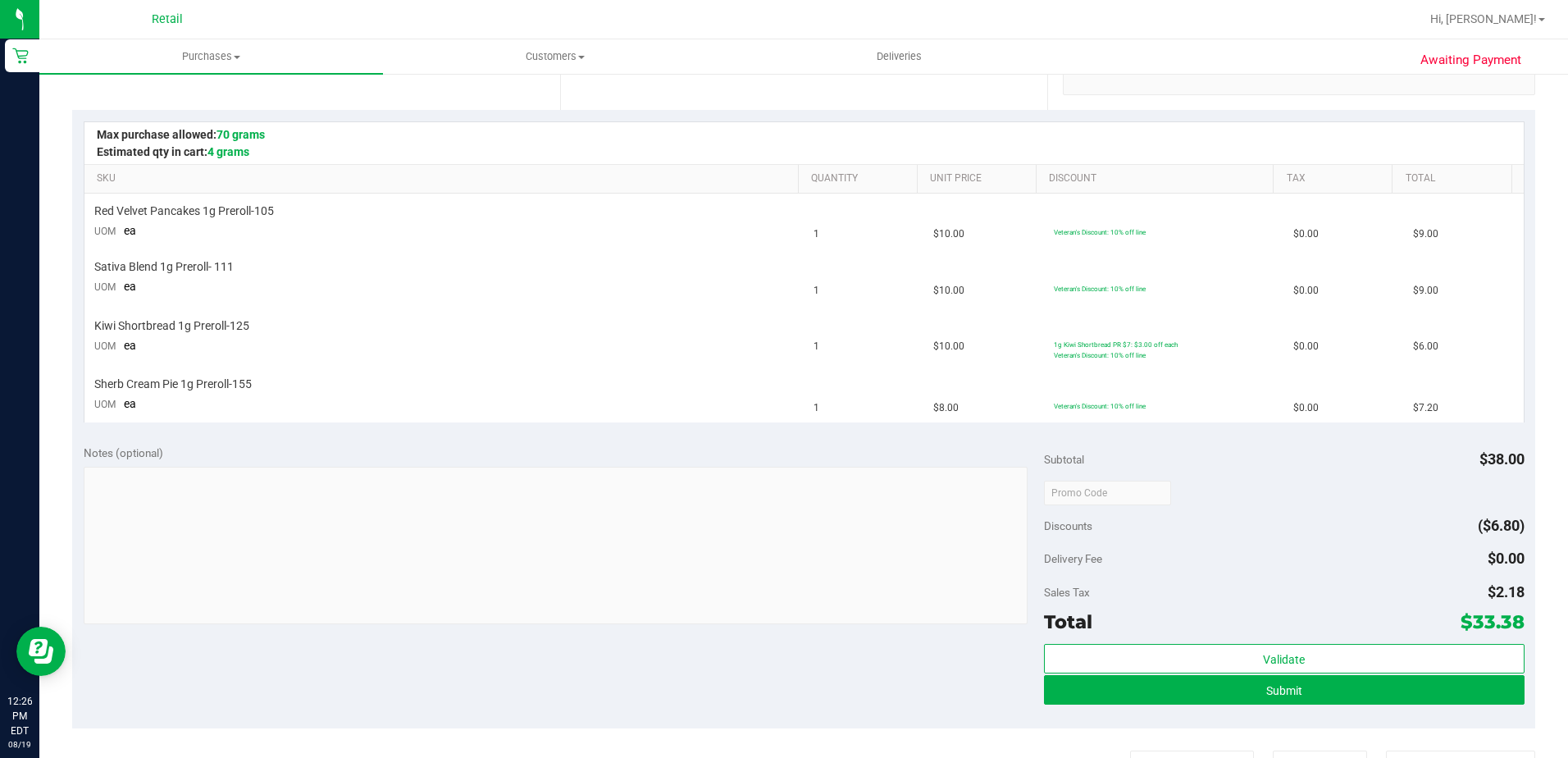
scroll to position [410, 0]
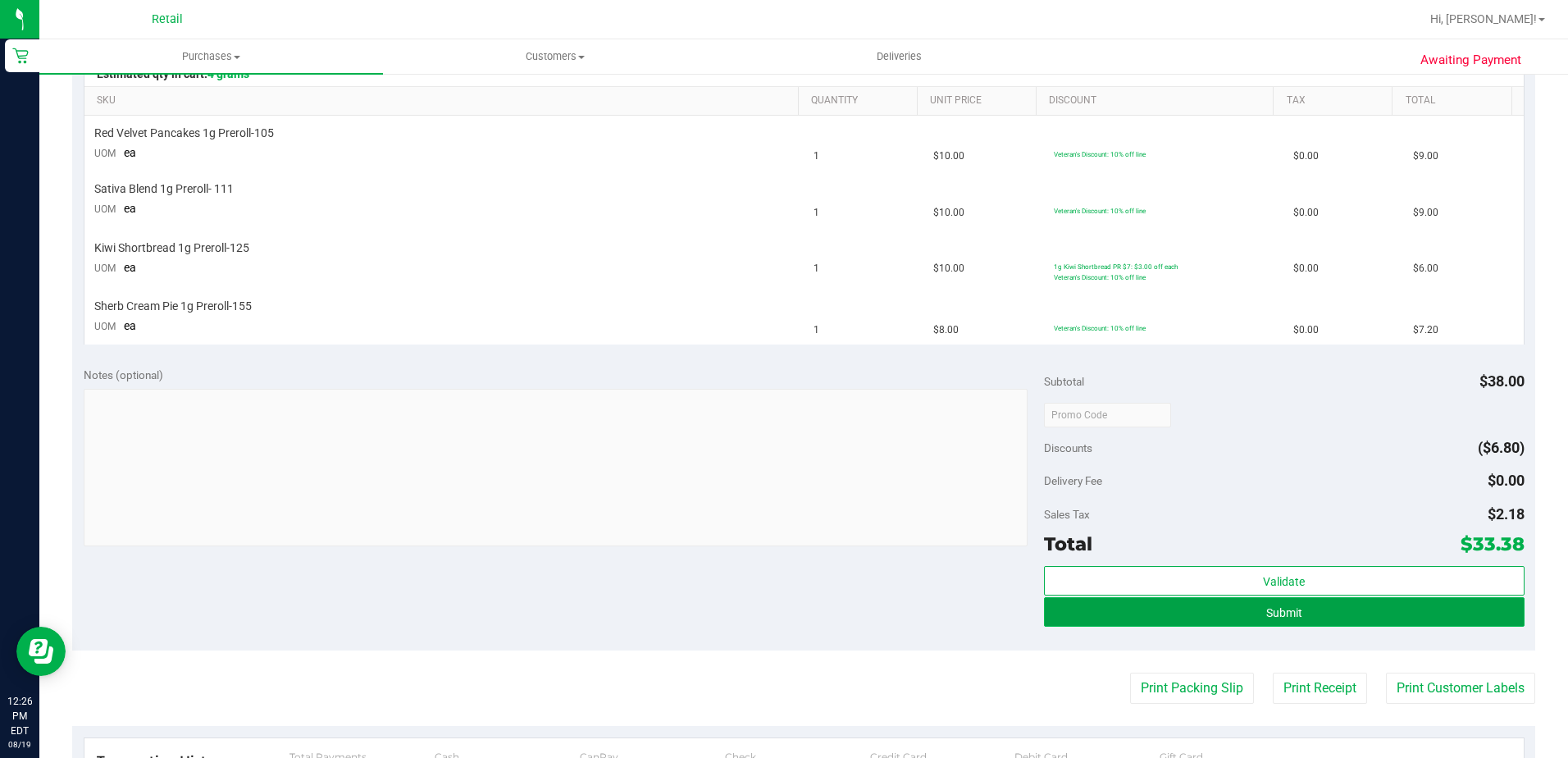
click at [1317, 615] on button "Submit" at bounding box center [1284, 611] width 481 height 29
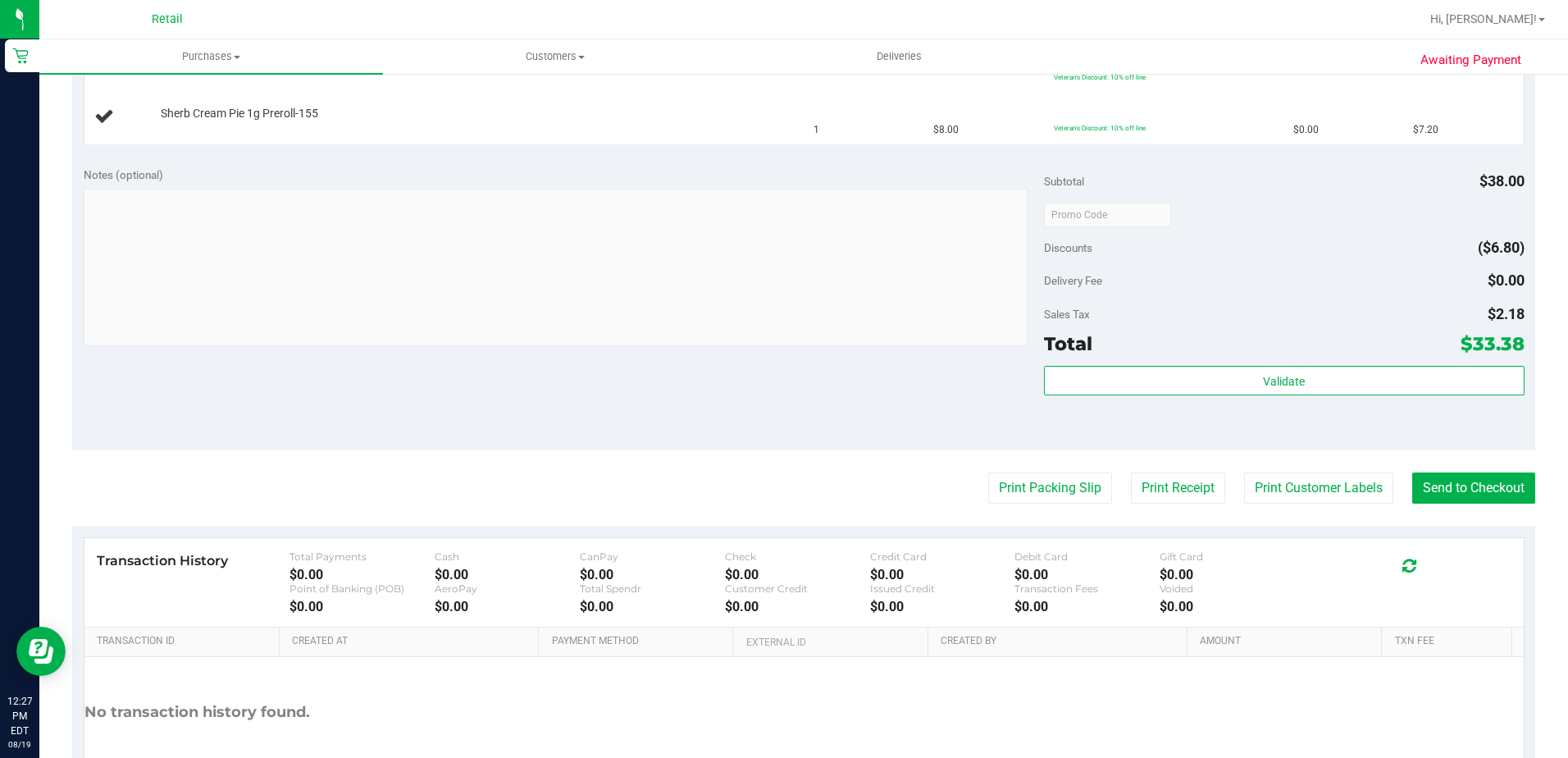
scroll to position [656, 0]
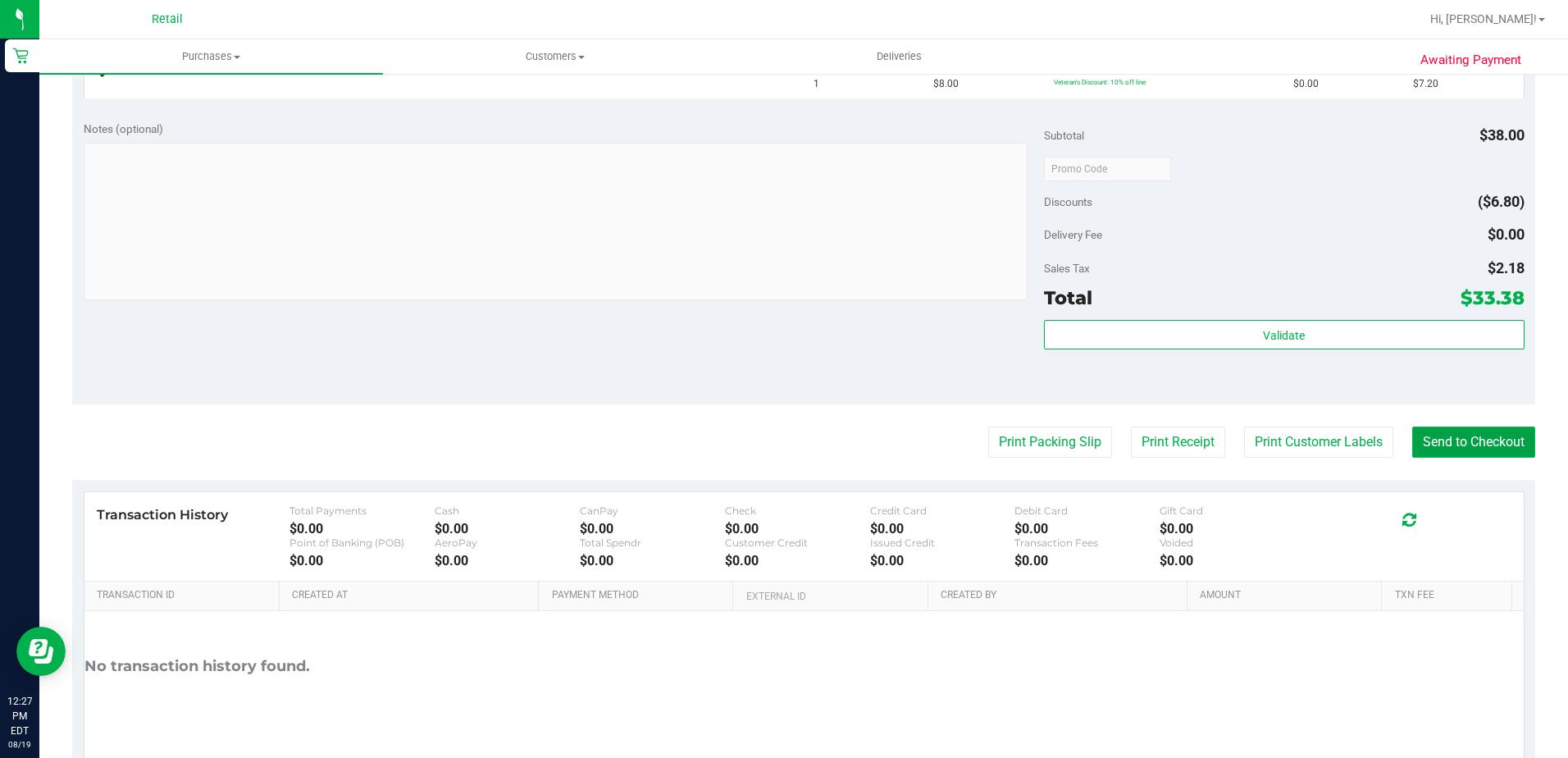
click at [1465, 449] on button "Send to Checkout" at bounding box center [1474, 441] width 123 height 31
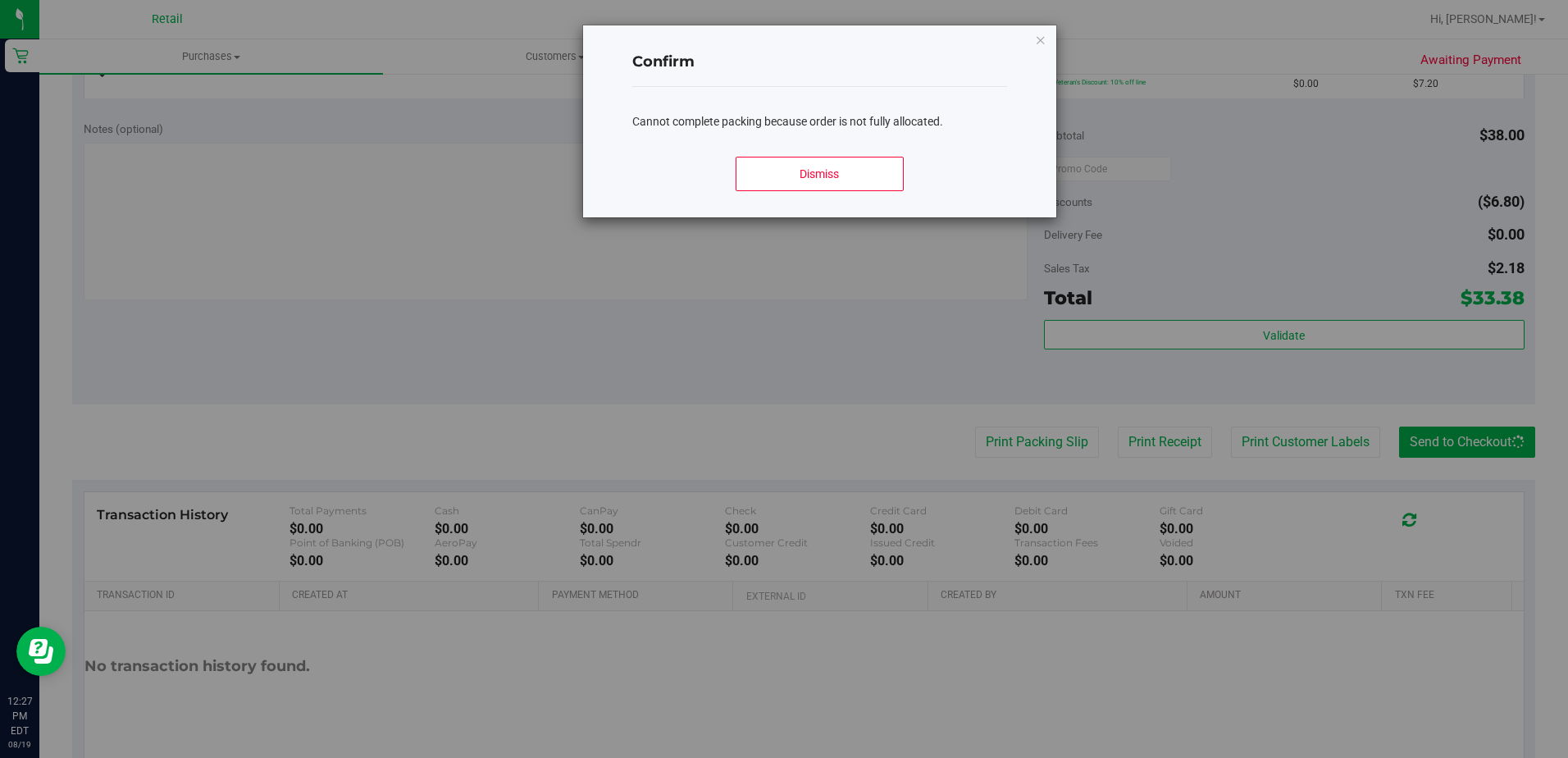
click at [841, 150] on div "Dismiss" at bounding box center [819, 181] width 374 height 73
click at [846, 169] on button "Dismiss" at bounding box center [819, 174] width 168 height 35
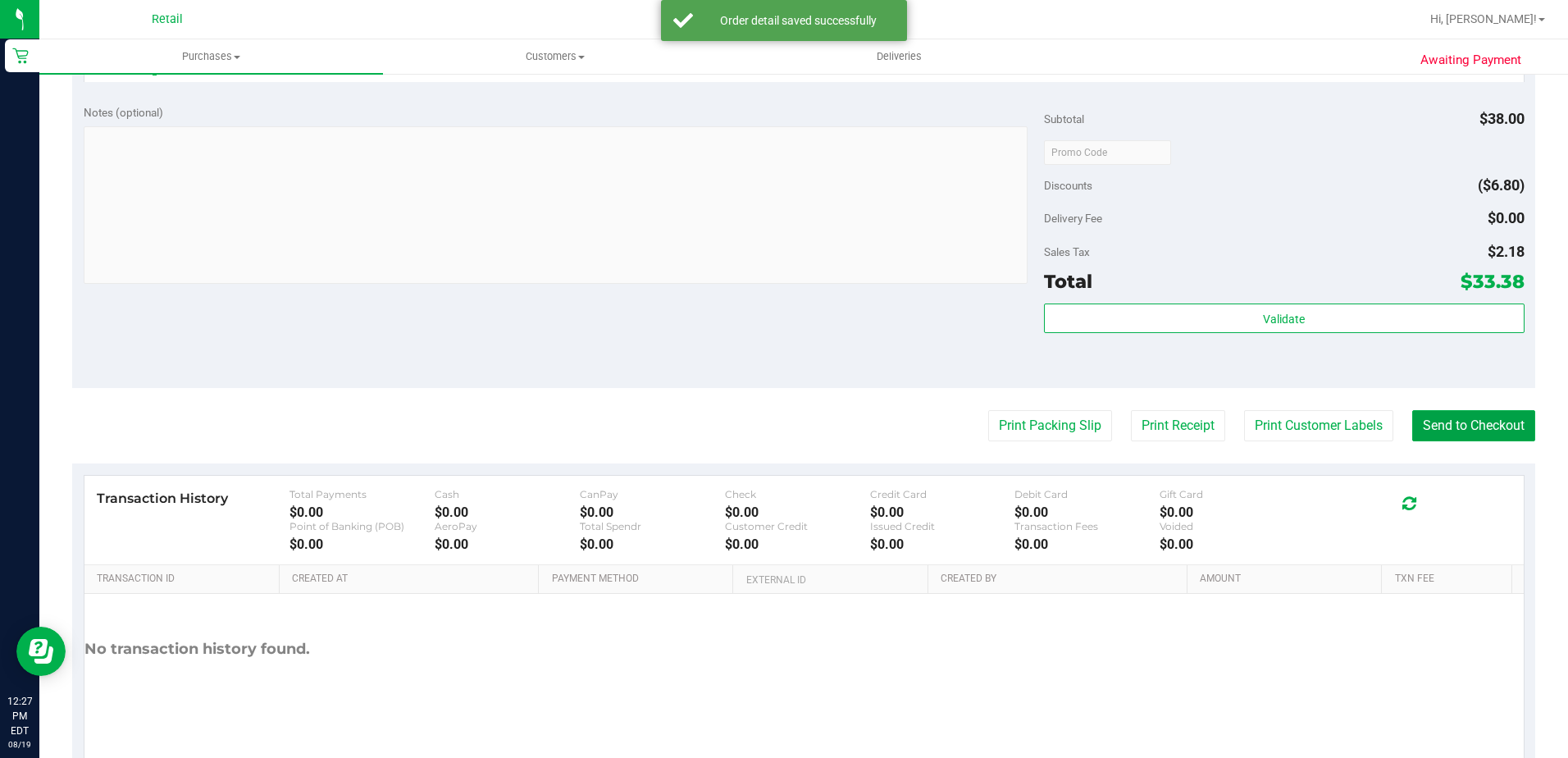
scroll to position [820, 0]
click at [1460, 414] on button "Send to Checkout" at bounding box center [1474, 424] width 123 height 31
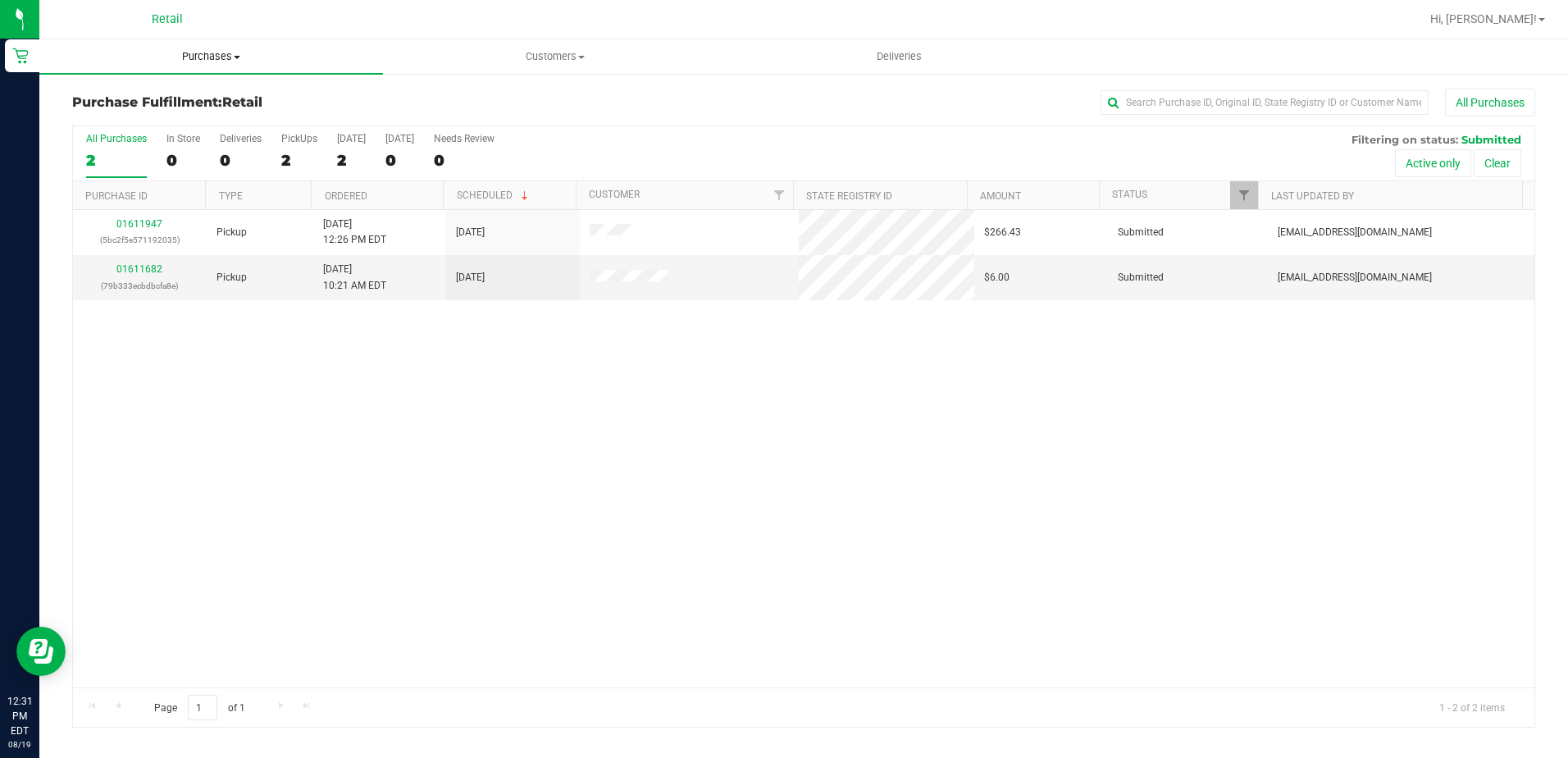
click at [197, 57] on span "Purchases" at bounding box center [211, 56] width 343 height 15
click at [164, 96] on span "Summary of purchases" at bounding box center [123, 99] width 168 height 14
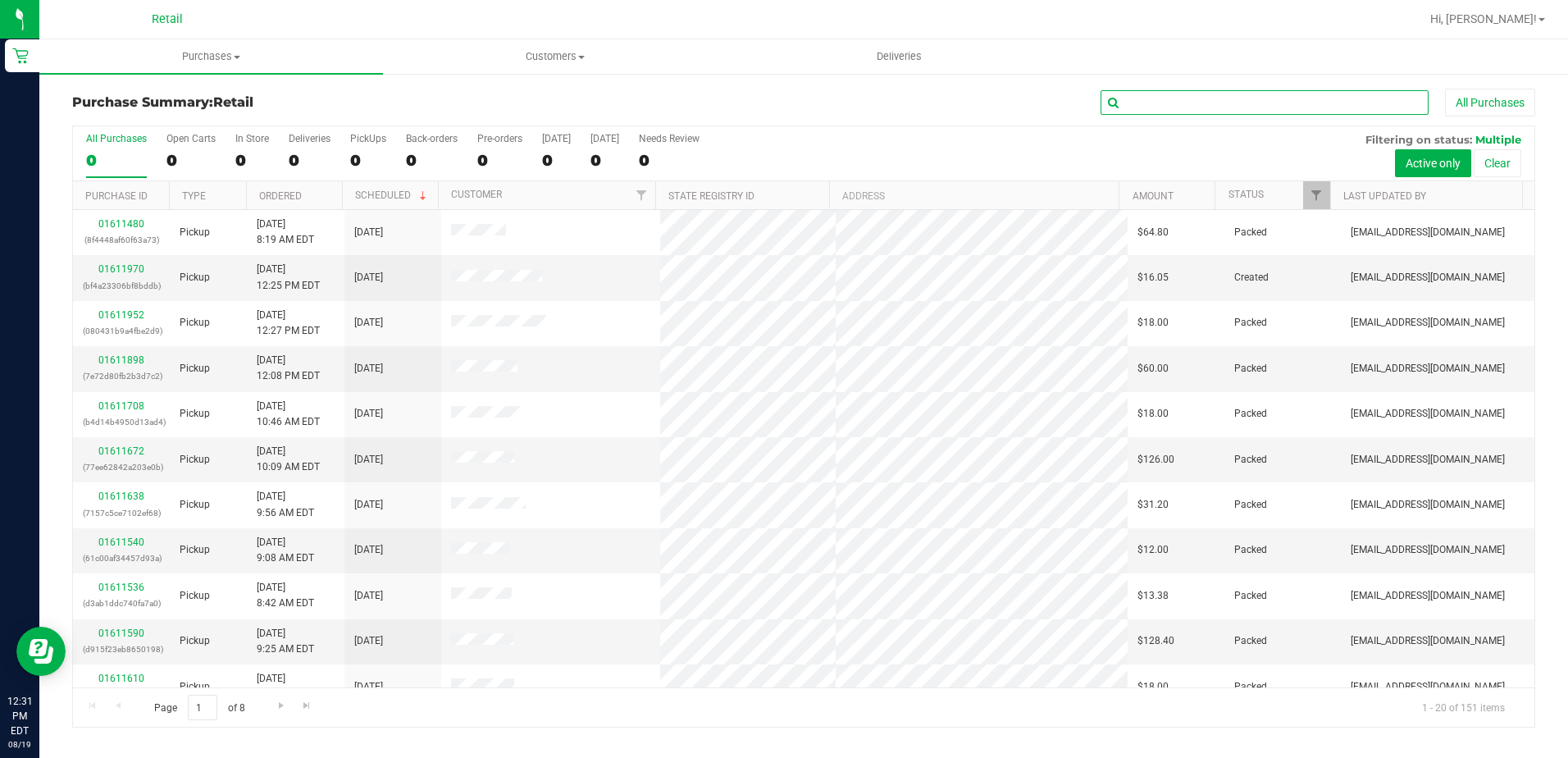
click at [1307, 105] on input "text" at bounding box center [1264, 103] width 328 height 24
type input "[PERSON_NAME]"
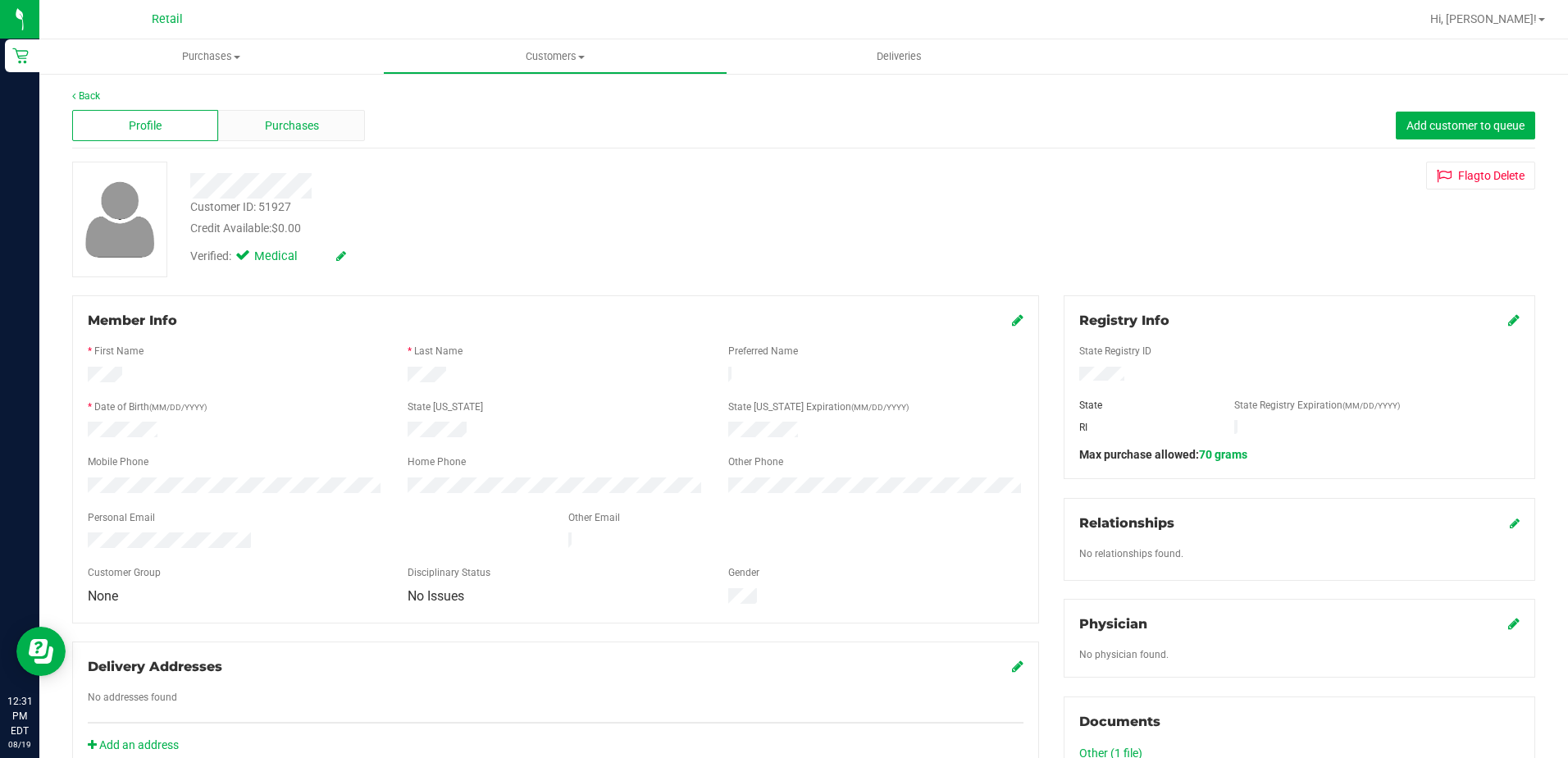
click at [268, 118] on span "Purchases" at bounding box center [293, 126] width 55 height 17
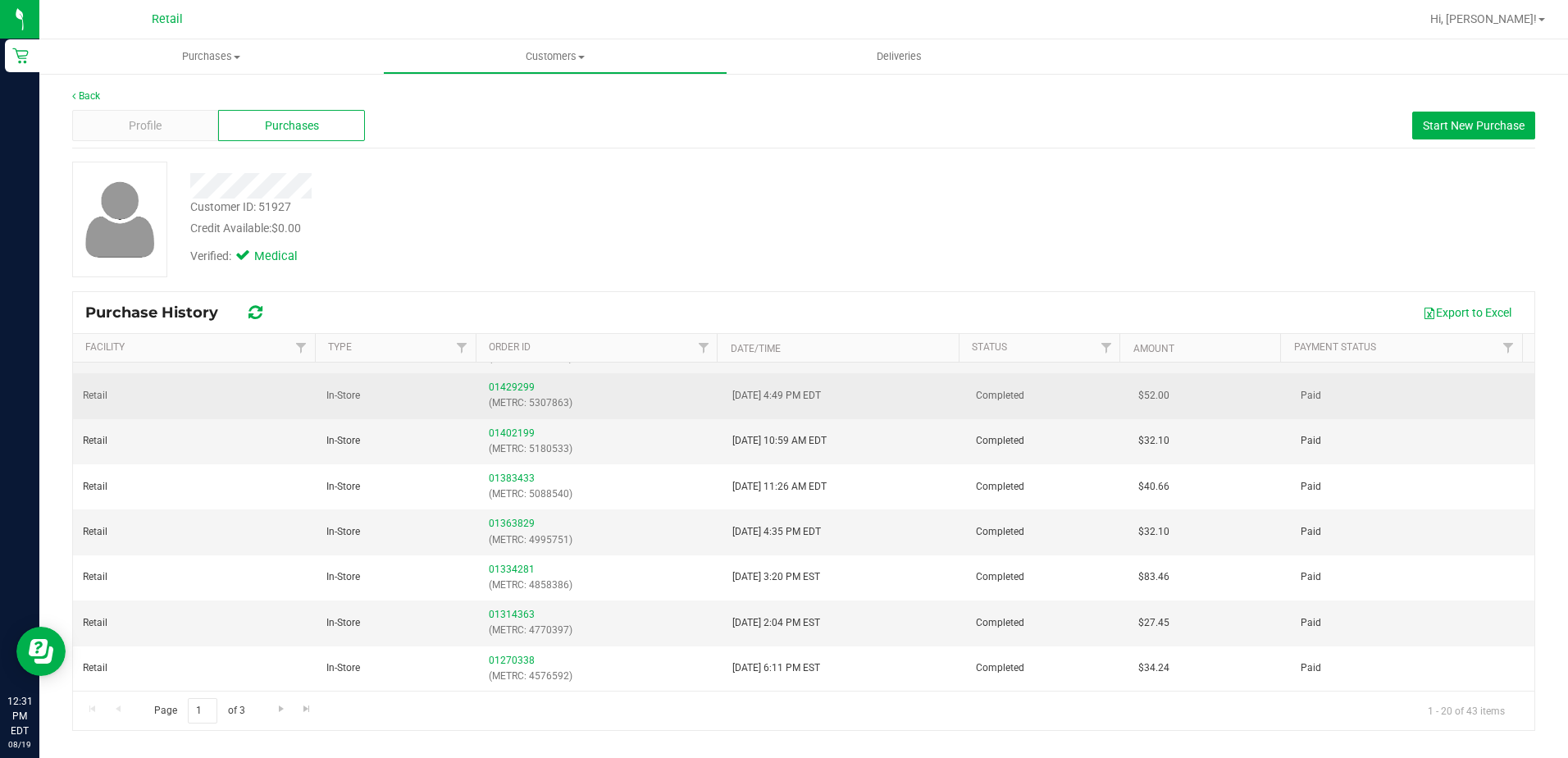
scroll to position [564, 0]
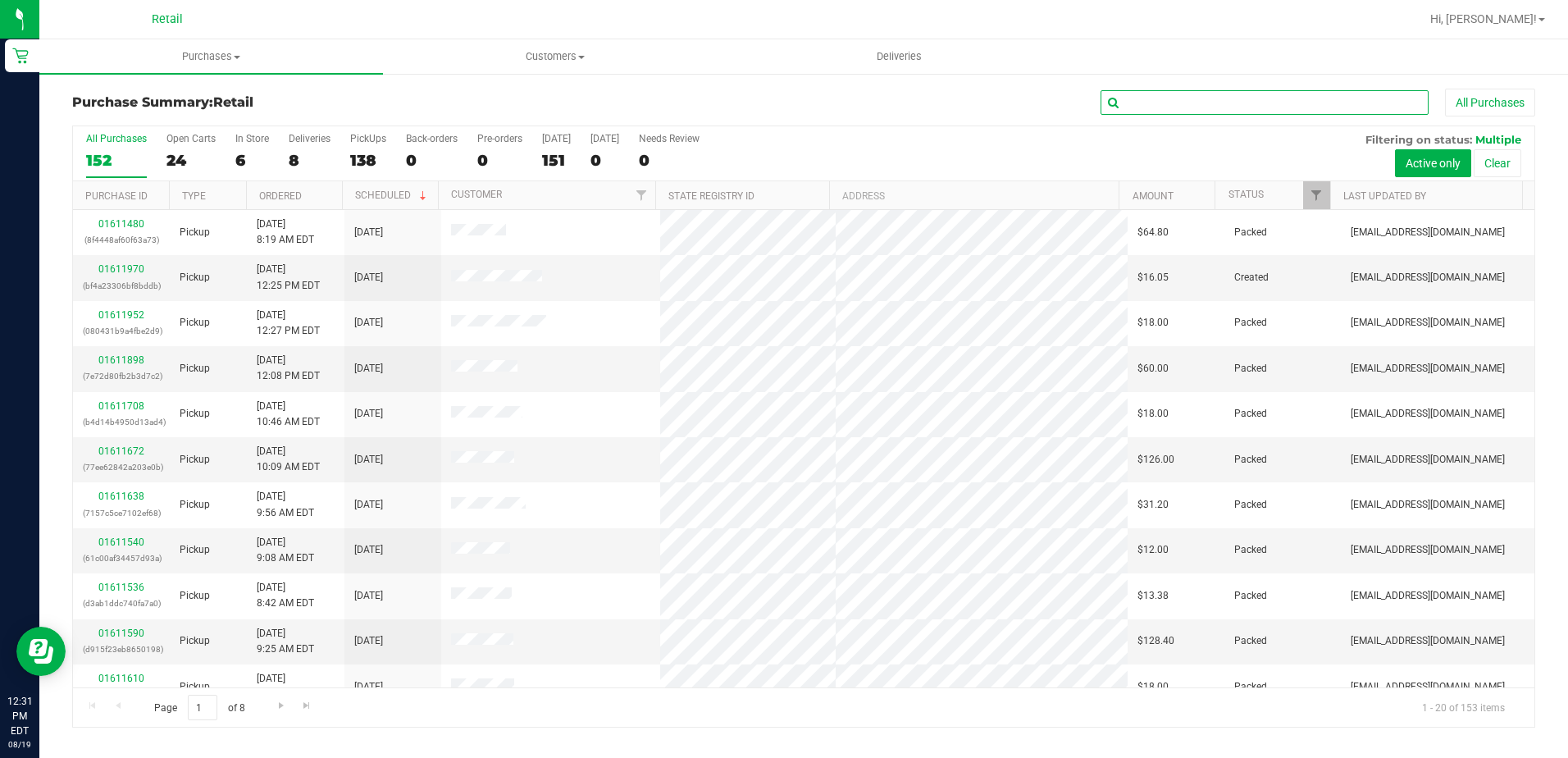
click at [1259, 100] on input "text" at bounding box center [1264, 103] width 328 height 24
type input "[PERSON_NAME]"
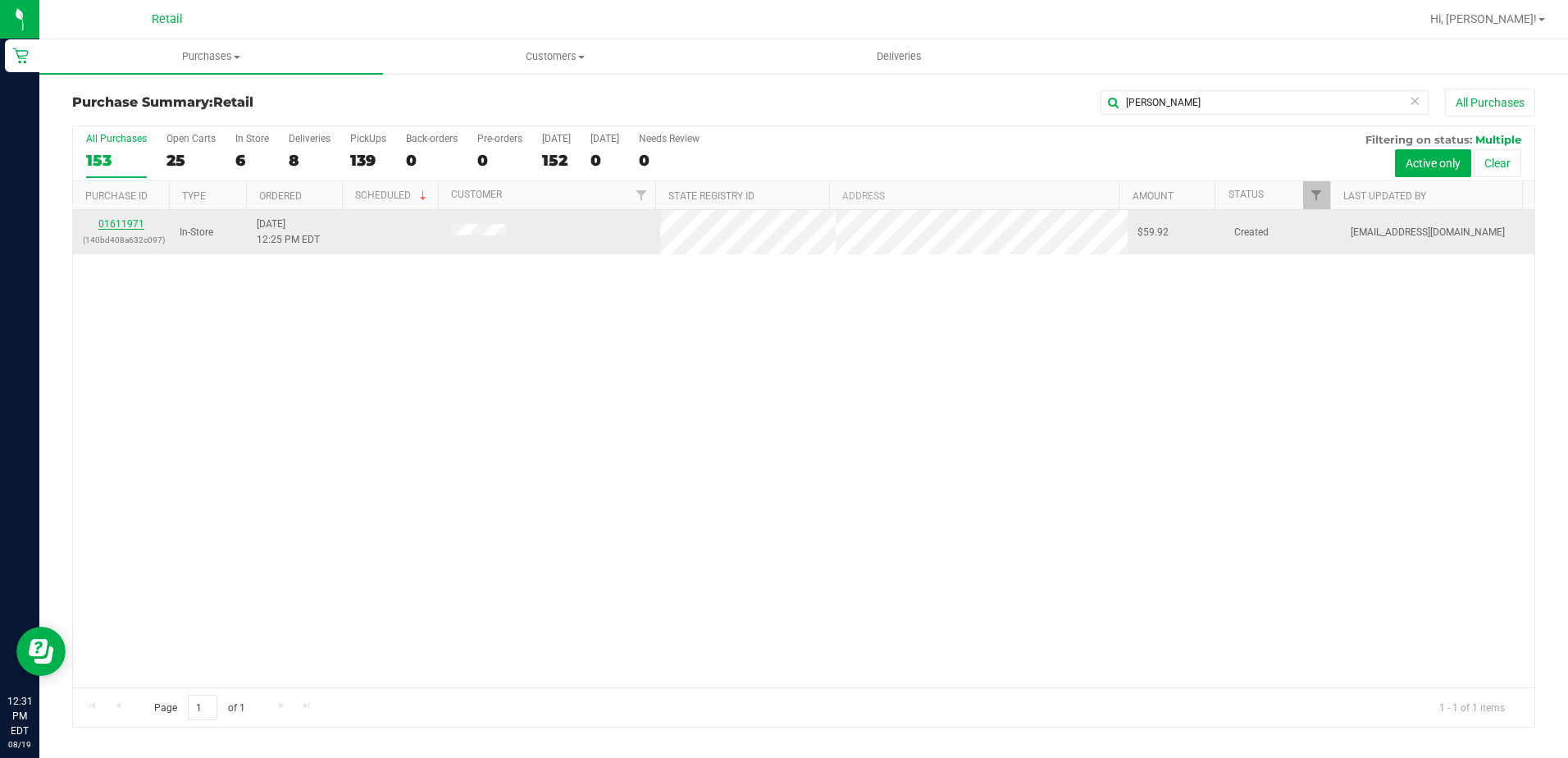
click at [130, 228] on link "01611971" at bounding box center [121, 224] width 46 height 11
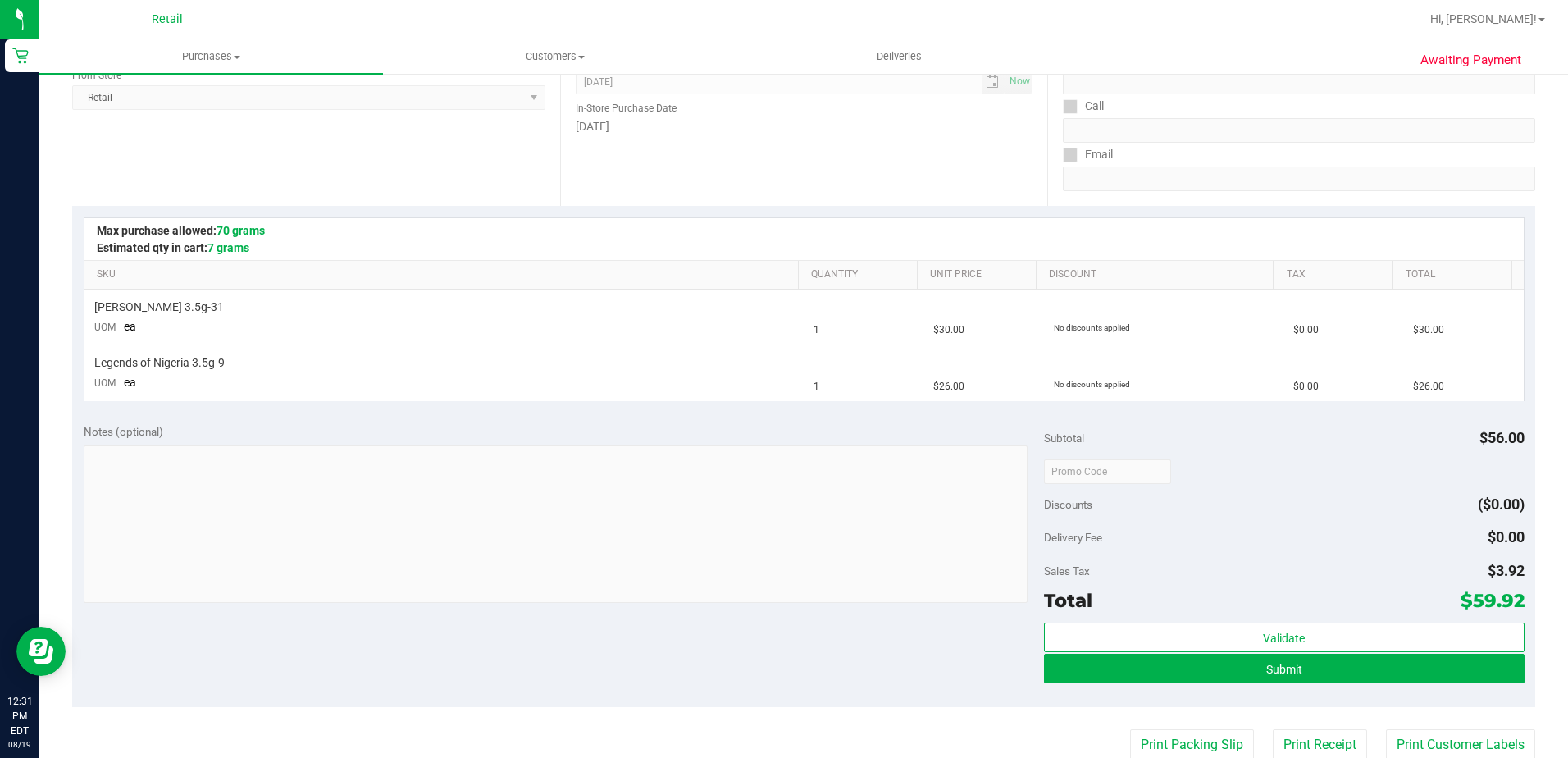
scroll to position [246, 0]
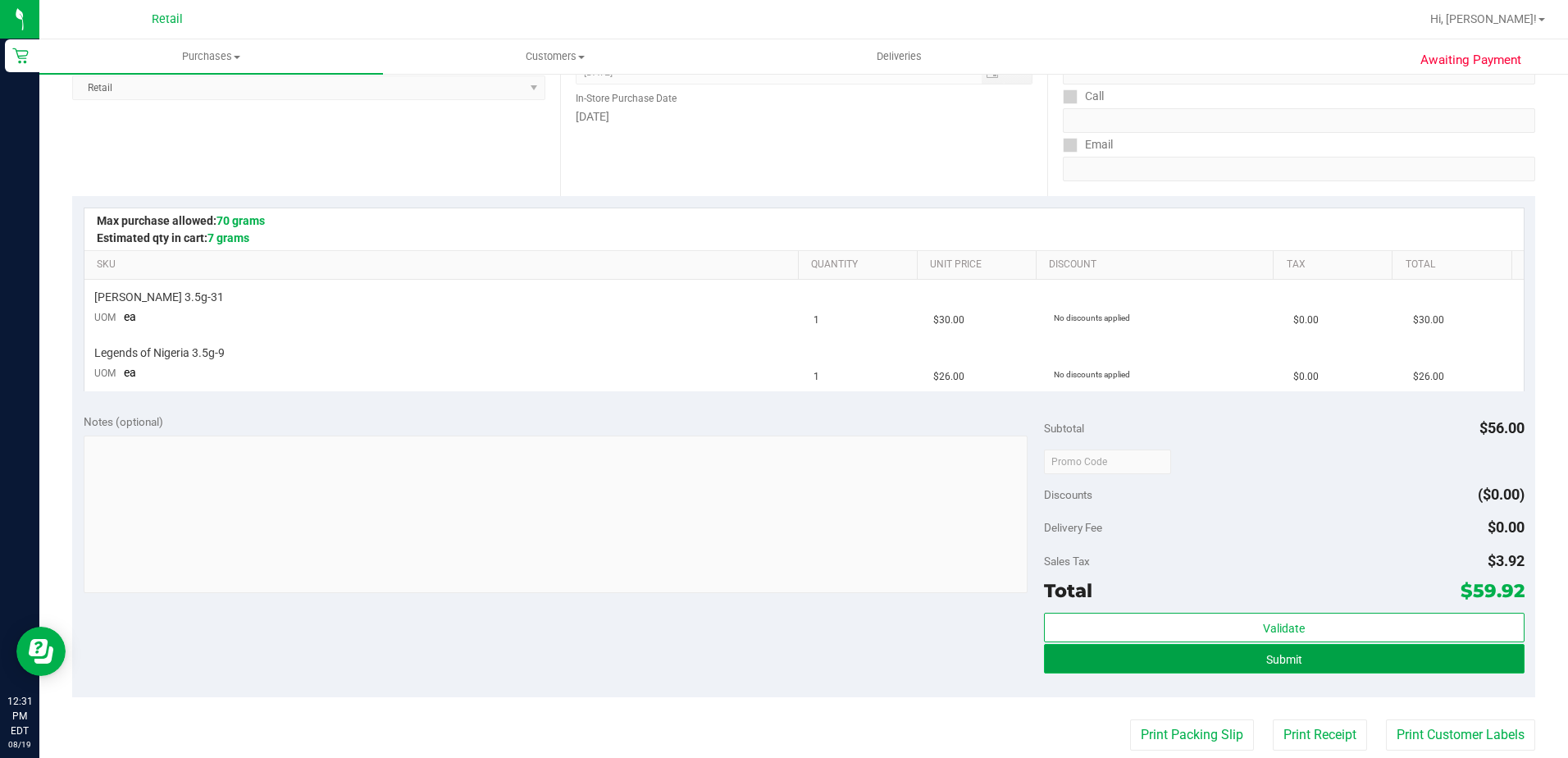
click at [1391, 649] on button "Submit" at bounding box center [1284, 657] width 481 height 29
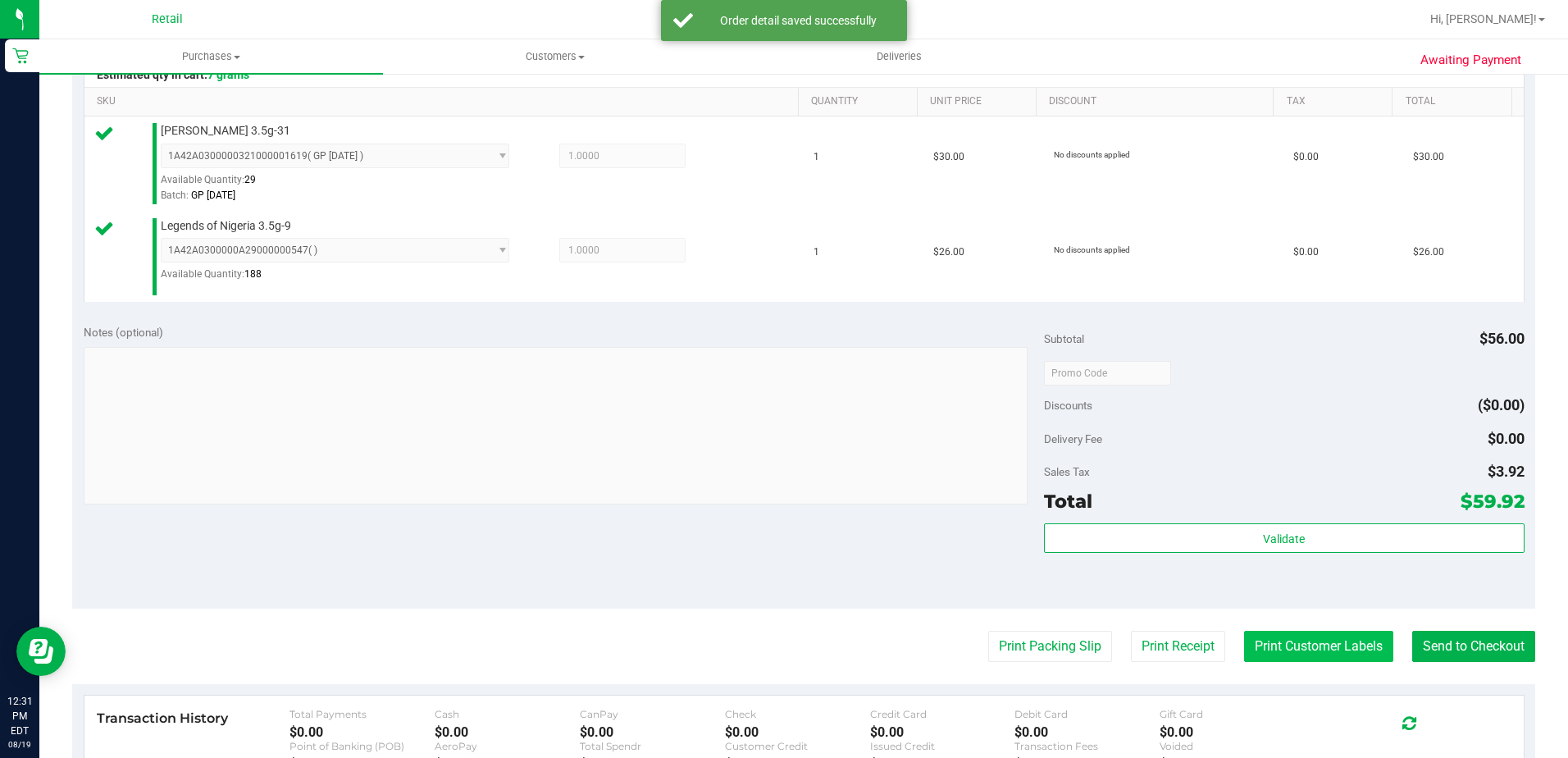
scroll to position [410, 0]
click at [1413, 634] on button "Send to Checkout" at bounding box center [1474, 645] width 123 height 31
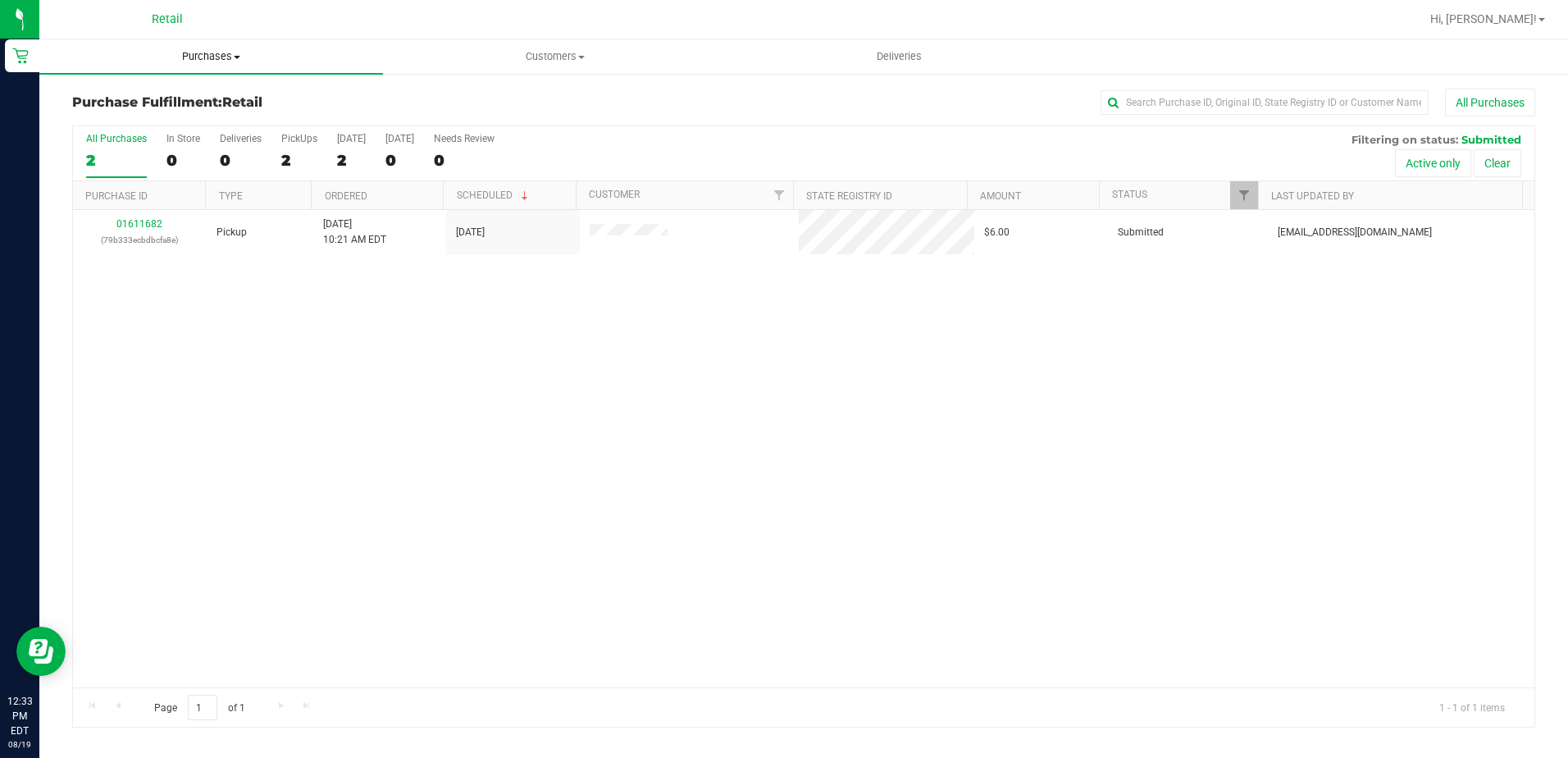
click at [187, 53] on span "Purchases" at bounding box center [211, 56] width 343 height 15
click at [185, 95] on span "Summary of purchases" at bounding box center [123, 99] width 168 height 14
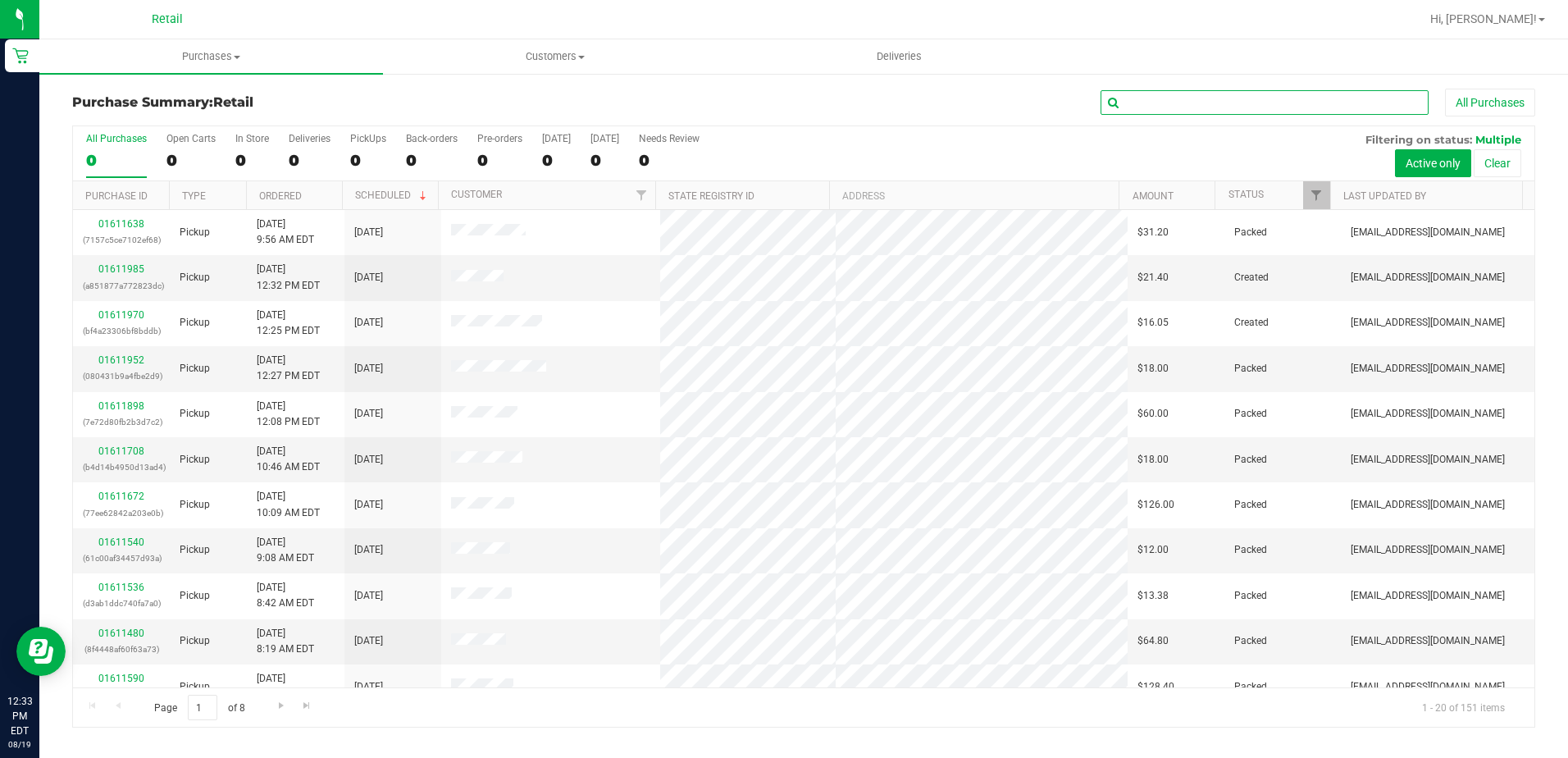
click at [1258, 102] on input "text" at bounding box center [1264, 103] width 328 height 24
type input "[PERSON_NAME]"
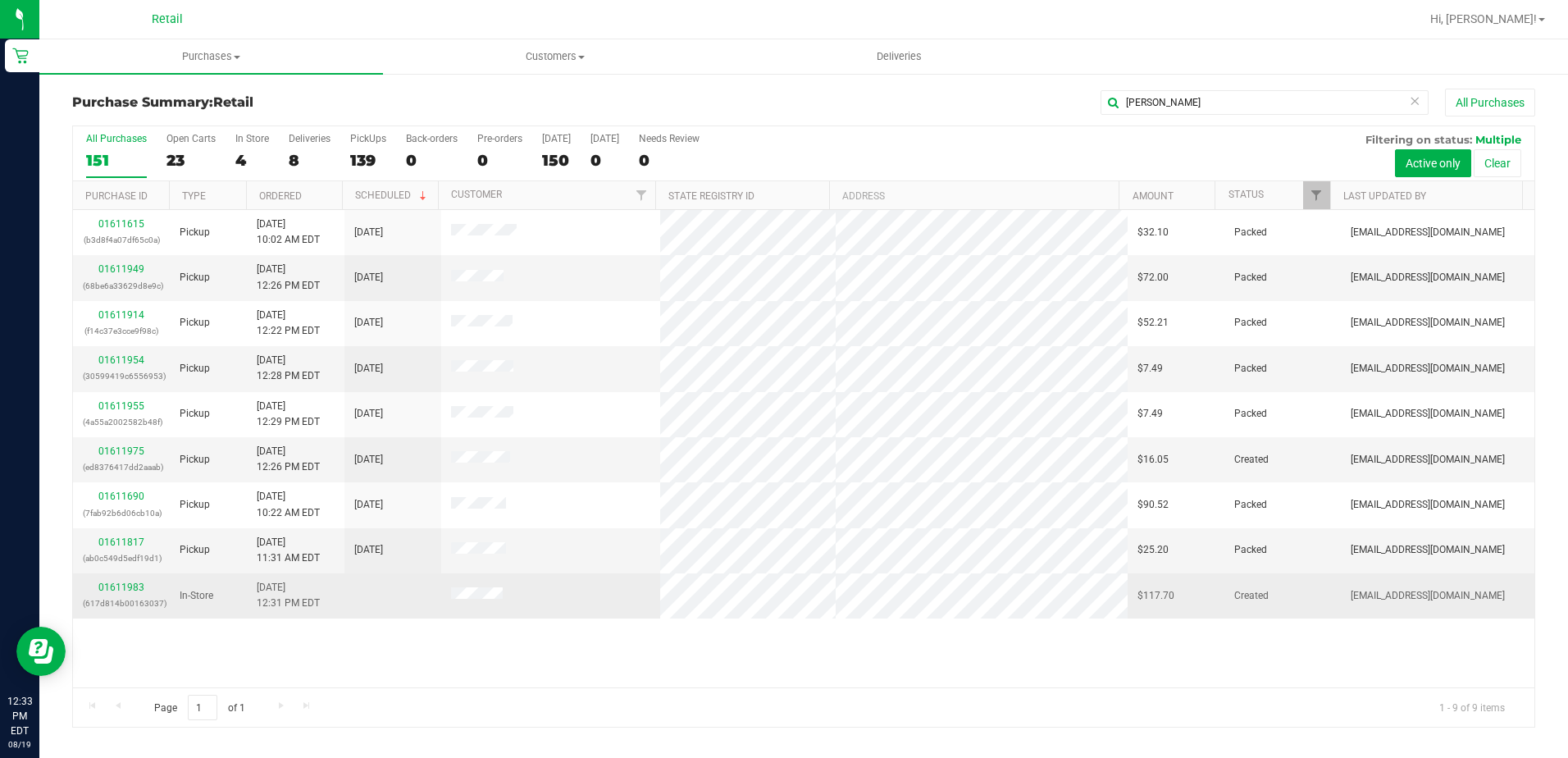
click at [467, 588] on td at bounding box center [550, 595] width 219 height 44
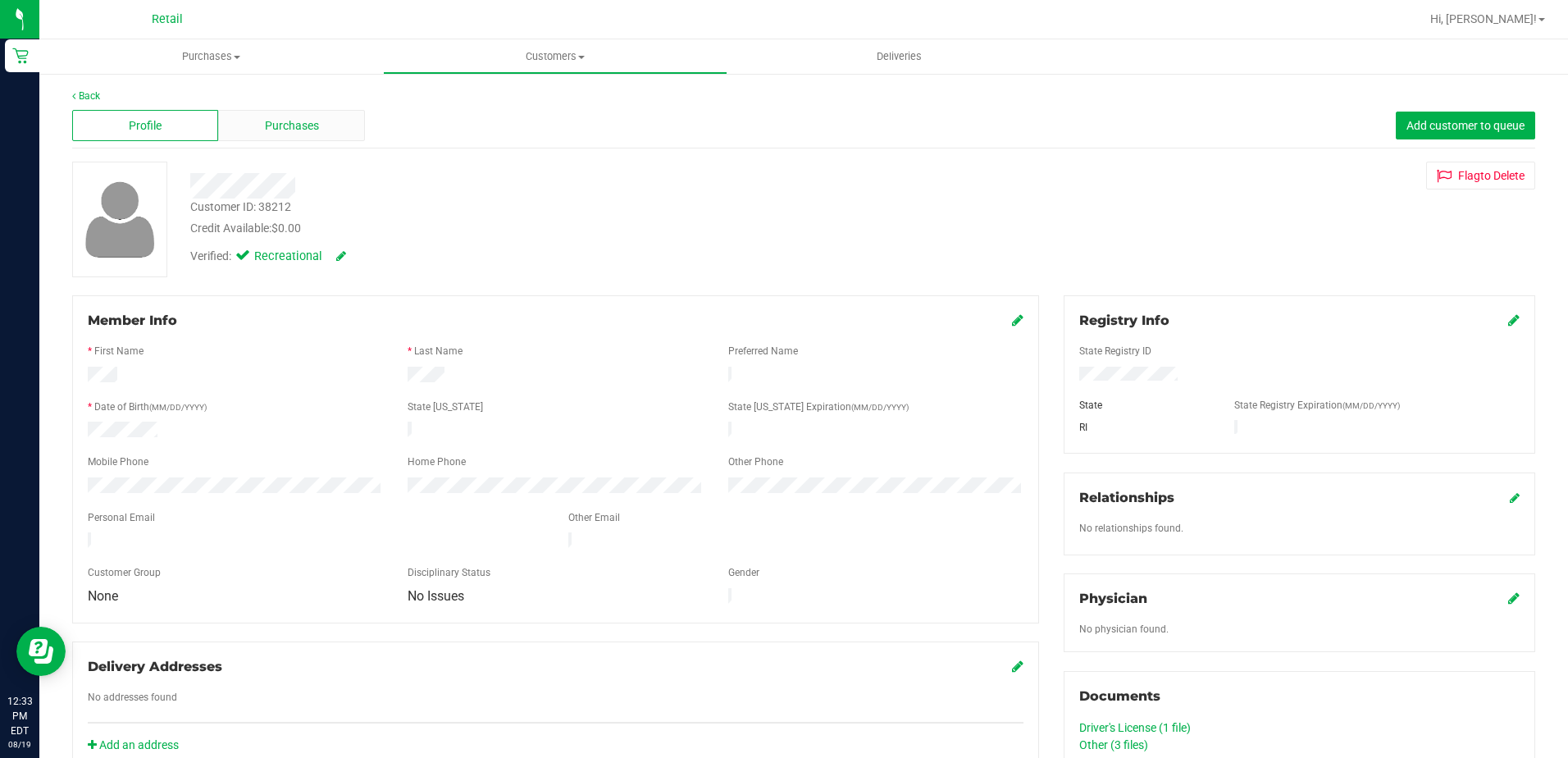
click at [301, 126] on span "Purchases" at bounding box center [293, 126] width 55 height 17
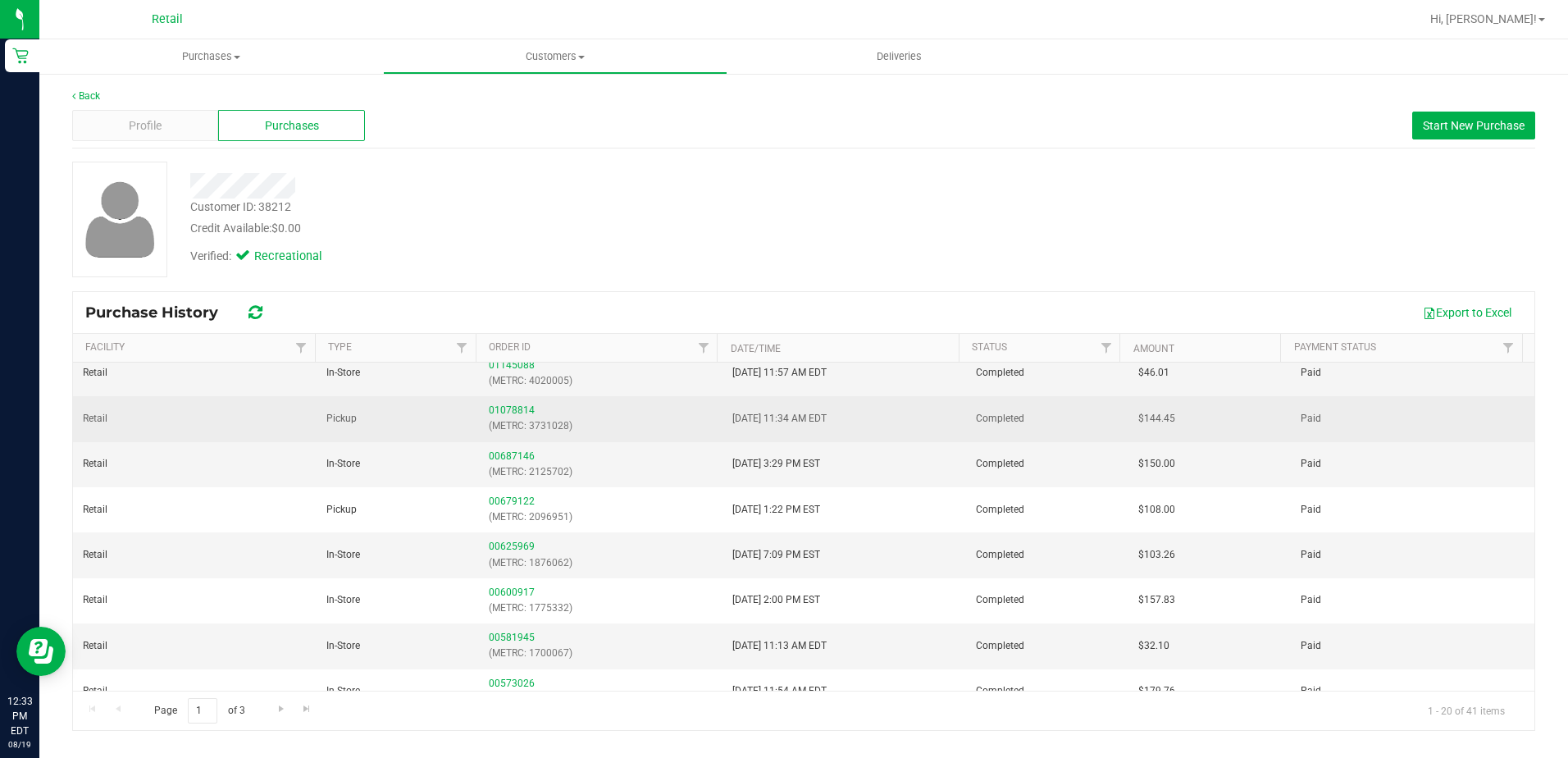
scroll to position [533, 0]
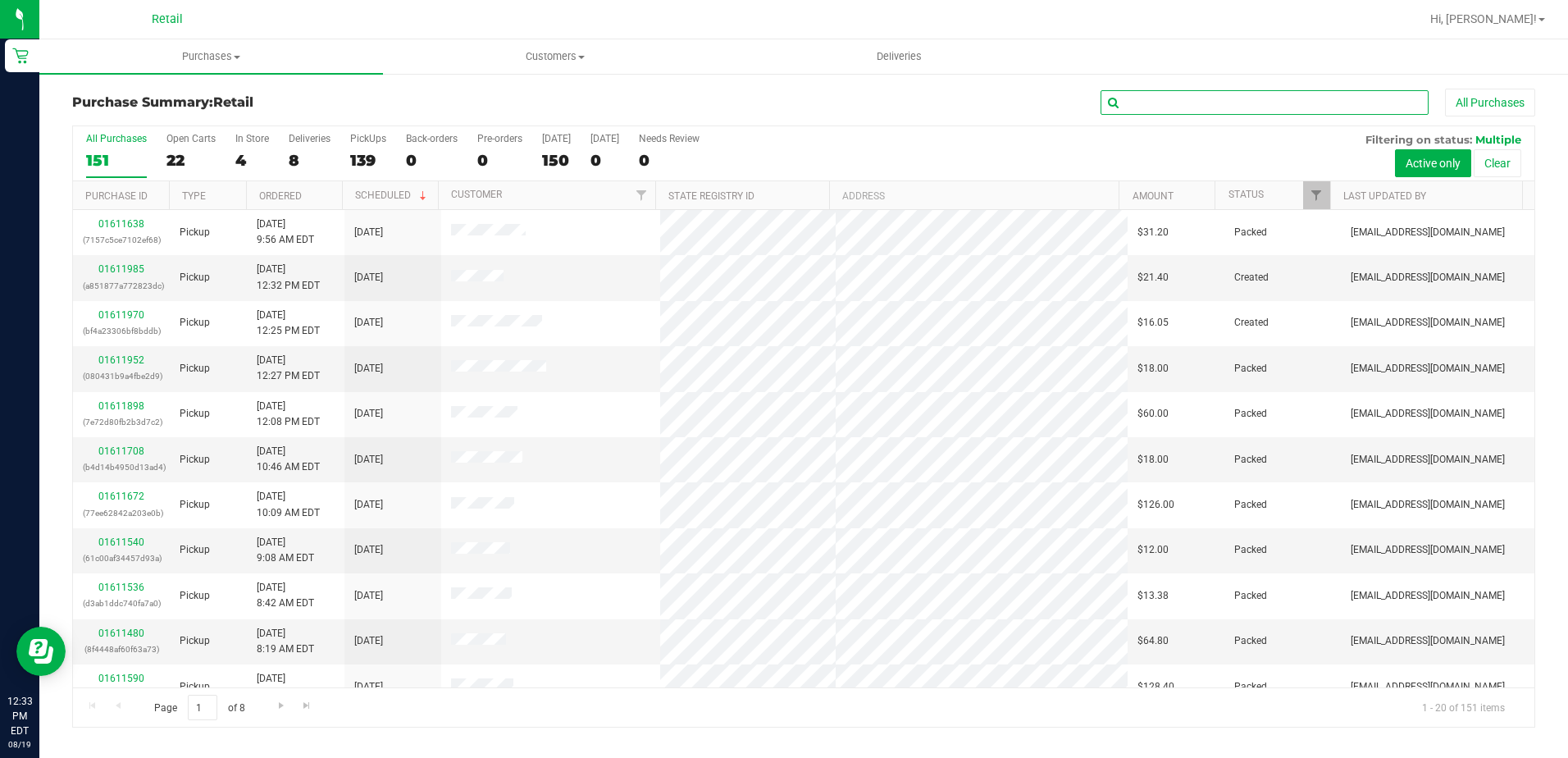
click at [1186, 104] on input "text" at bounding box center [1264, 103] width 328 height 24
type input "[PERSON_NAME]"
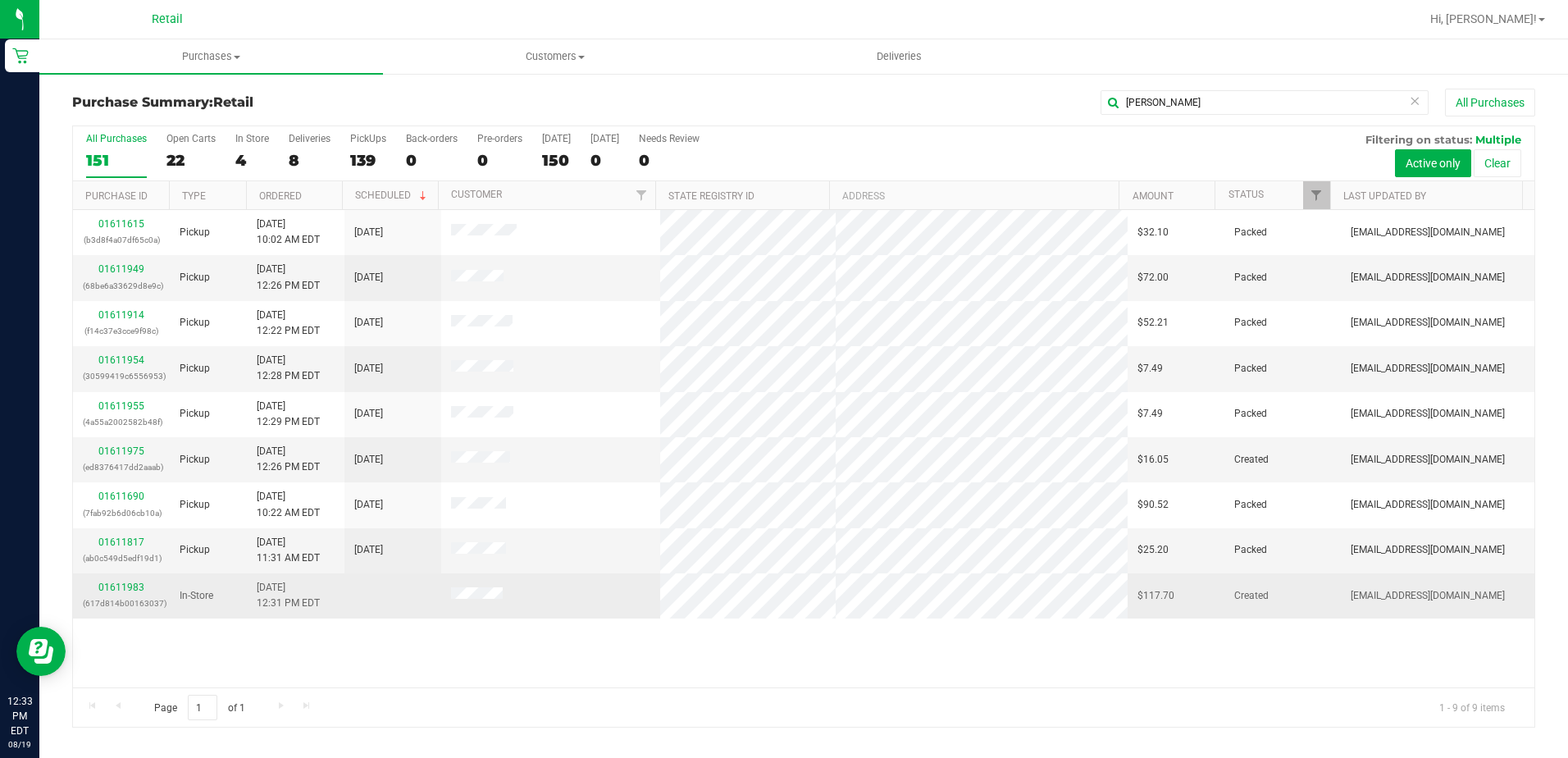
click at [125, 593] on div "01611983 (617d814b00163037)" at bounding box center [121, 594] width 77 height 31
click at [130, 591] on link "01611983" at bounding box center [121, 587] width 46 height 11
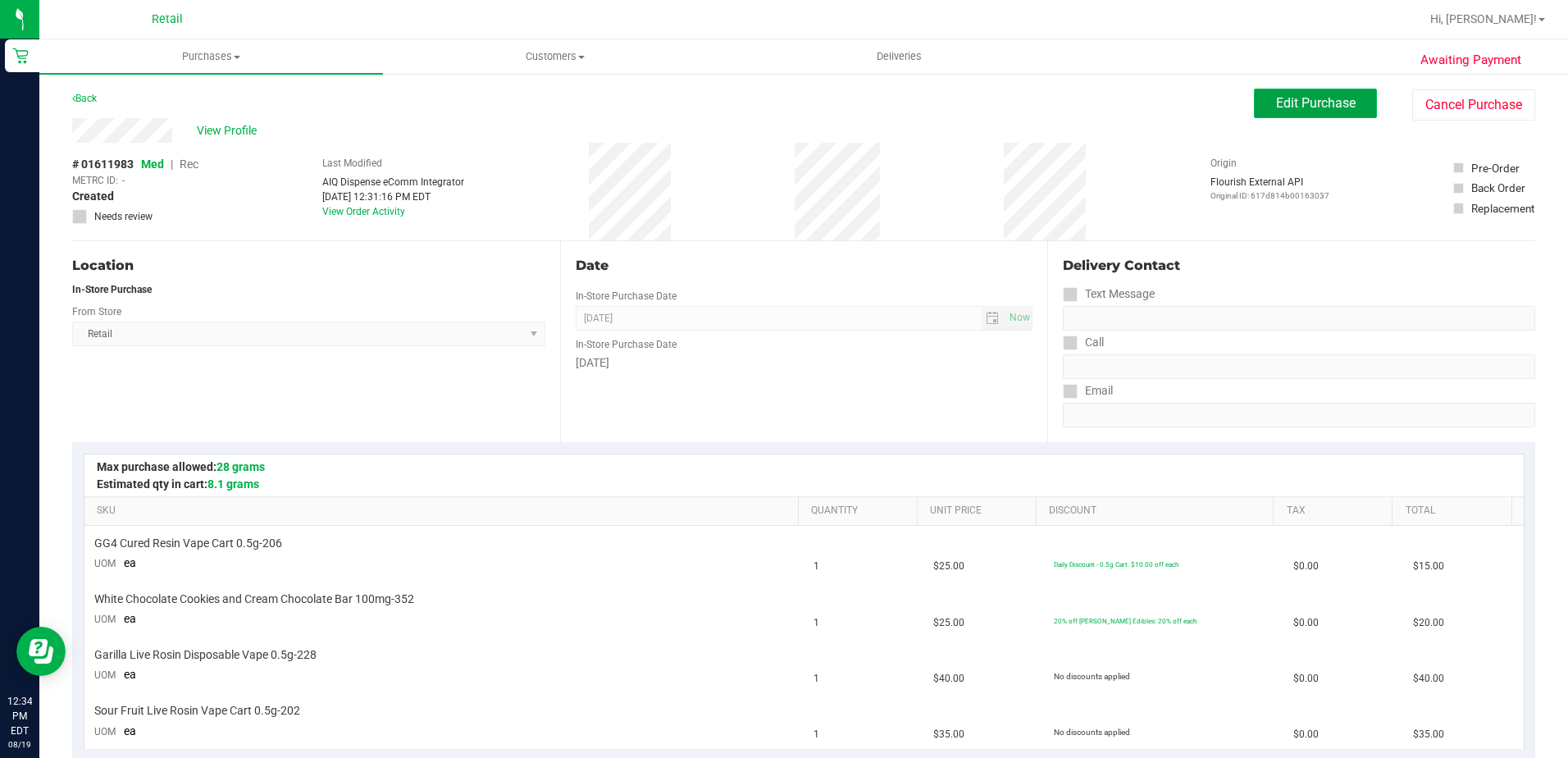
click at [1332, 106] on span "Edit Purchase" at bounding box center [1316, 103] width 80 height 16
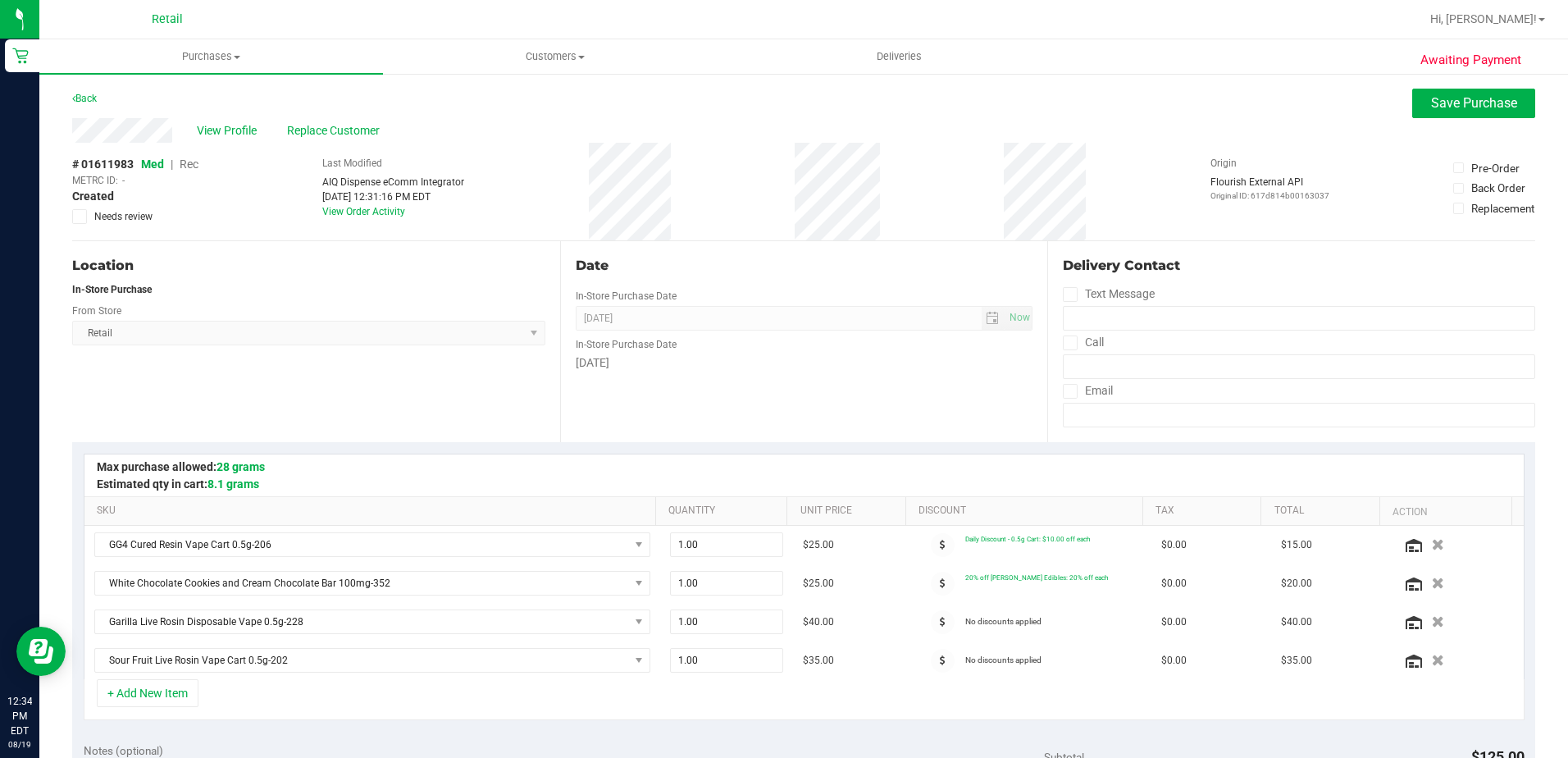
click at [189, 166] on span "Rec" at bounding box center [189, 164] width 19 height 13
click at [1464, 110] on span "Save Purchase" at bounding box center [1475, 103] width 87 height 16
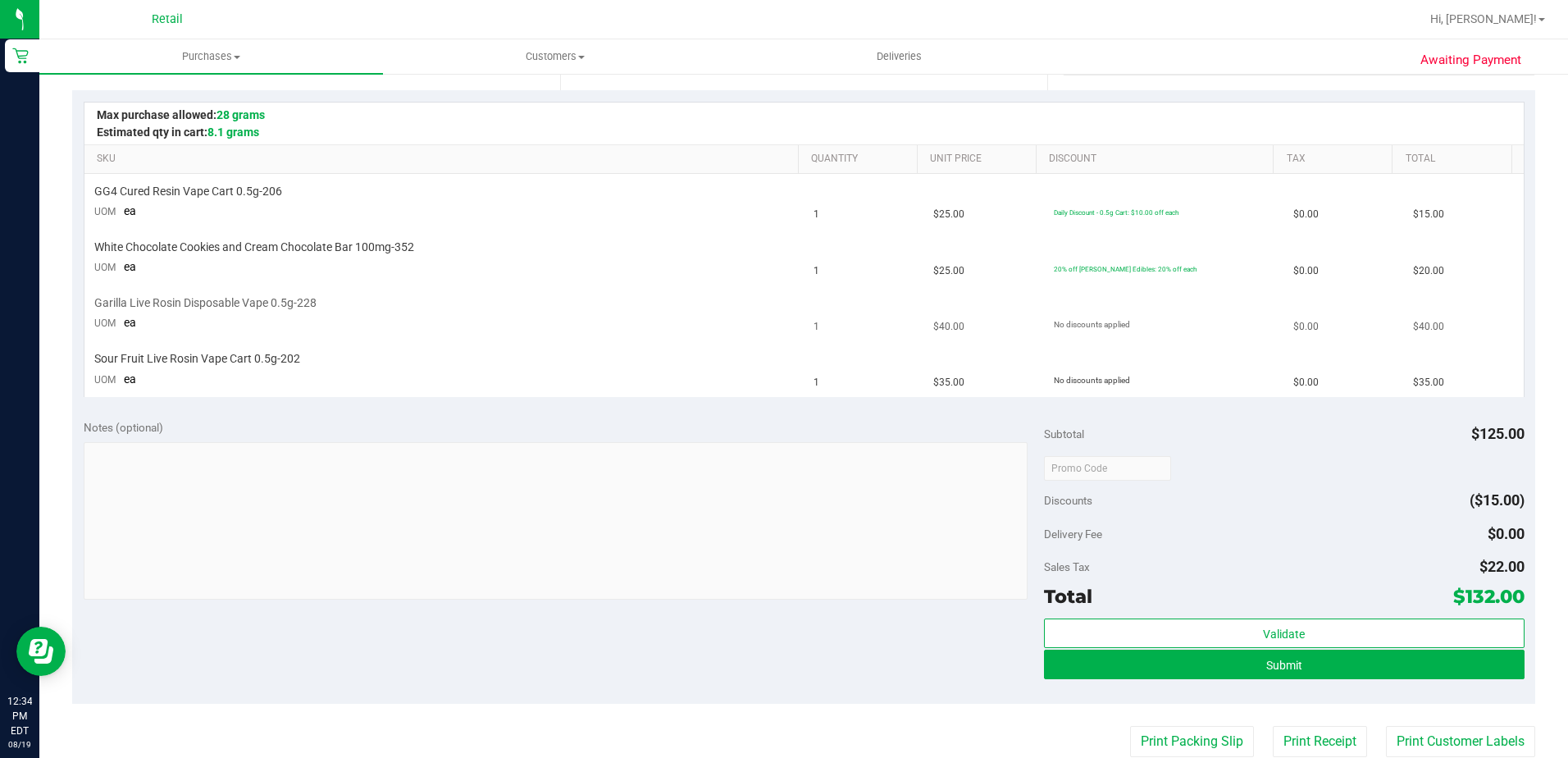
scroll to position [492, 0]
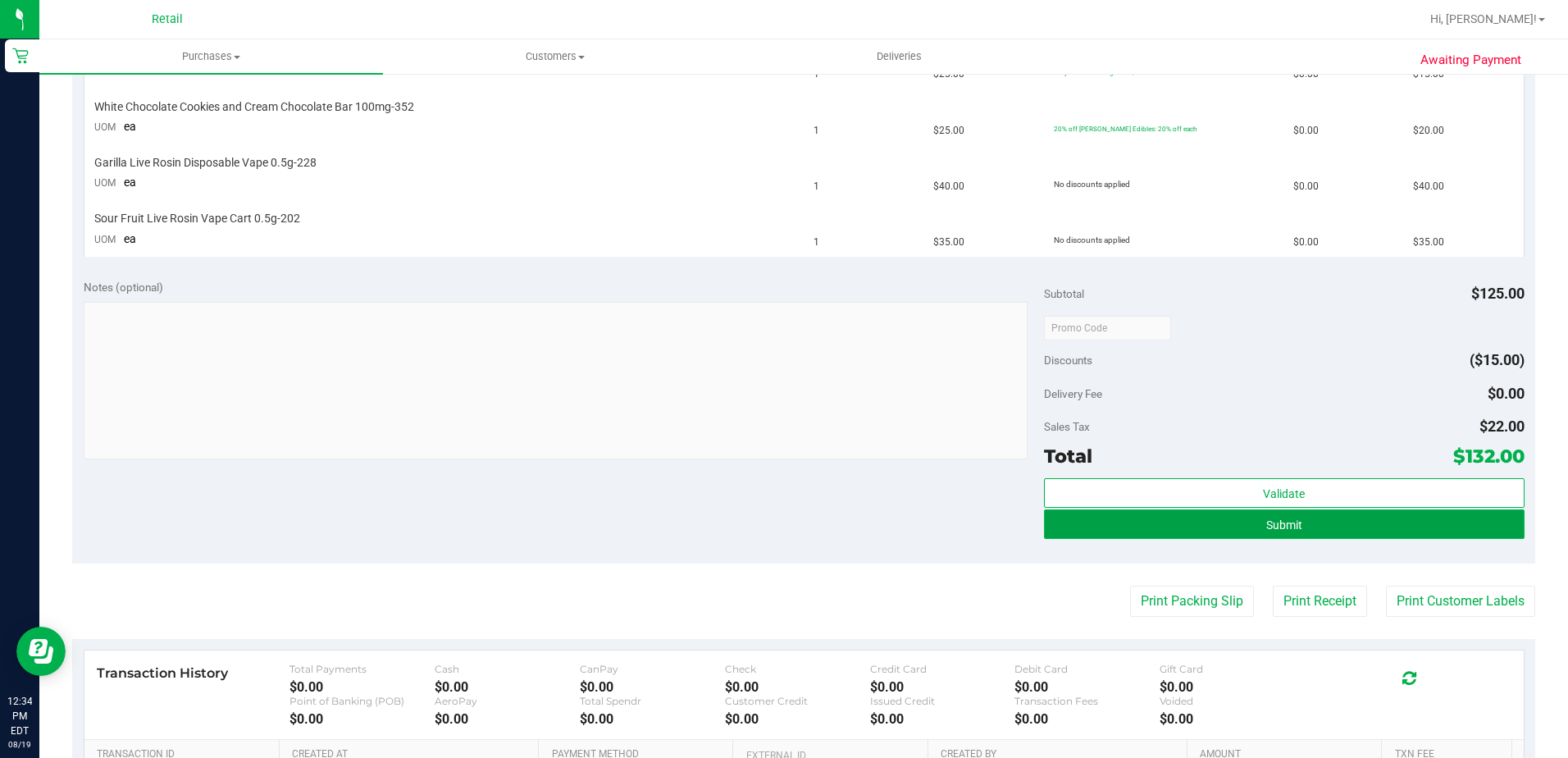
click at [1325, 527] on button "Submit" at bounding box center [1284, 523] width 481 height 29
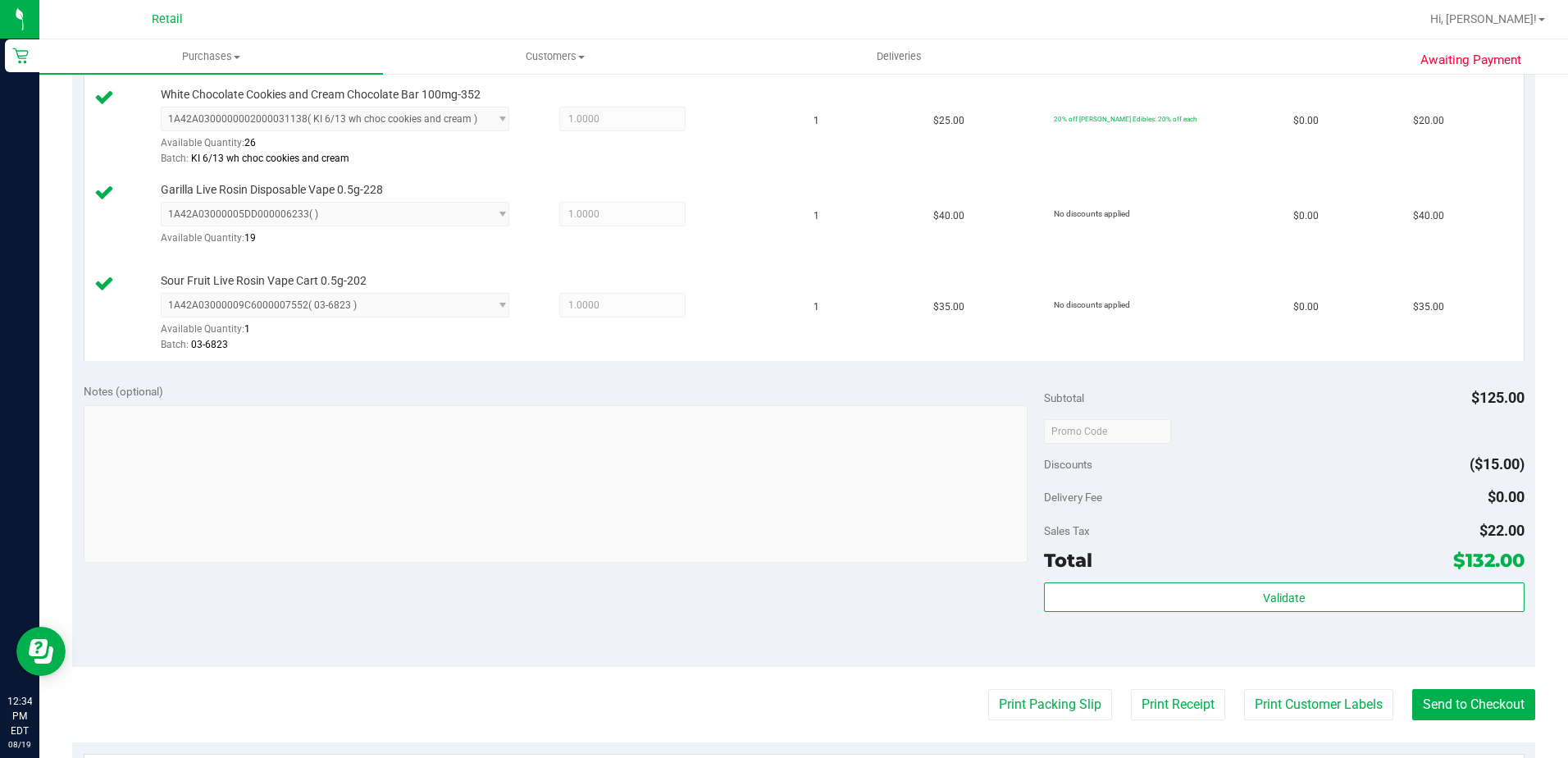
scroll to position [548, 0]
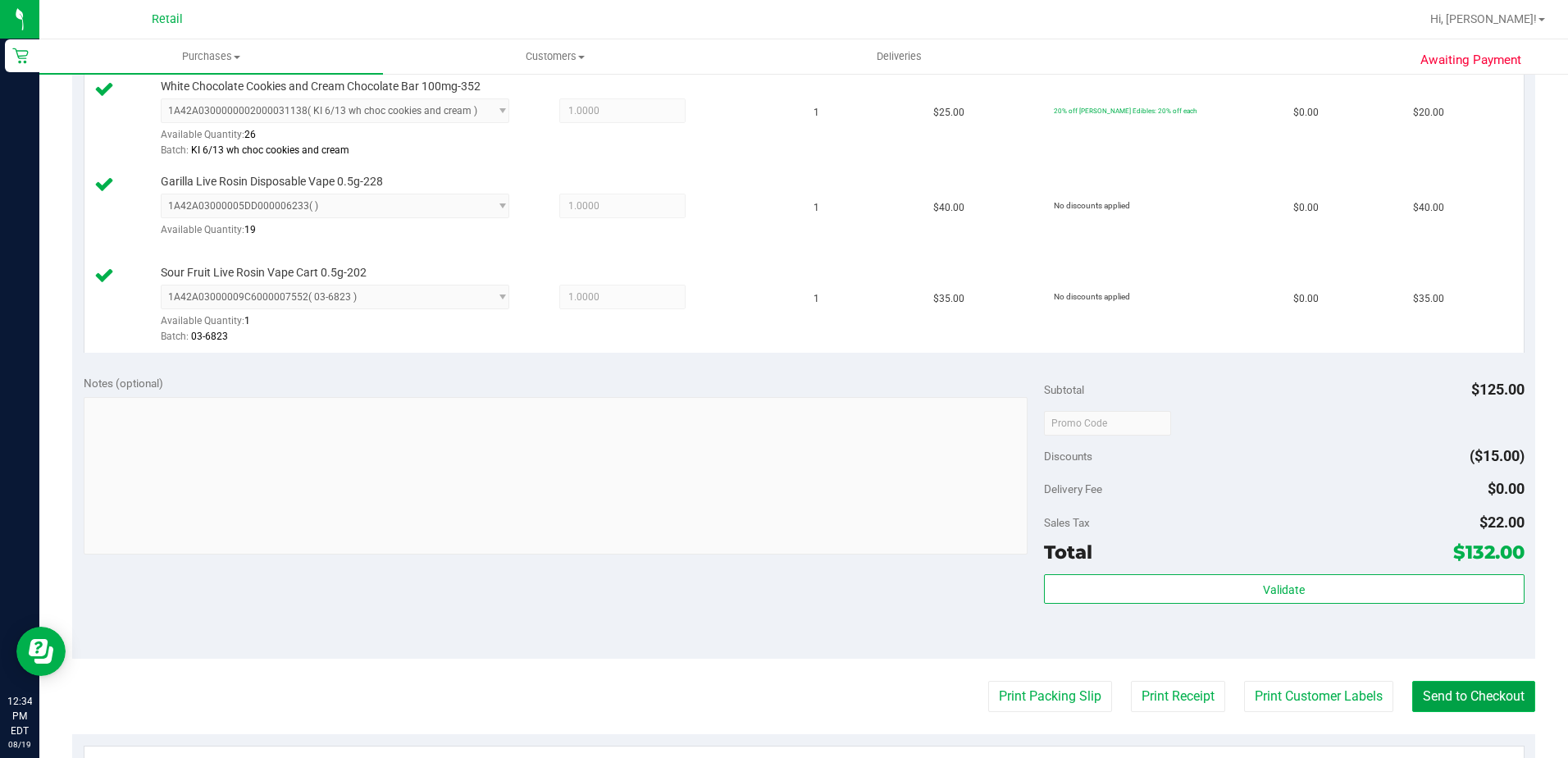
click at [1422, 700] on button "Send to Checkout" at bounding box center [1474, 696] width 123 height 31
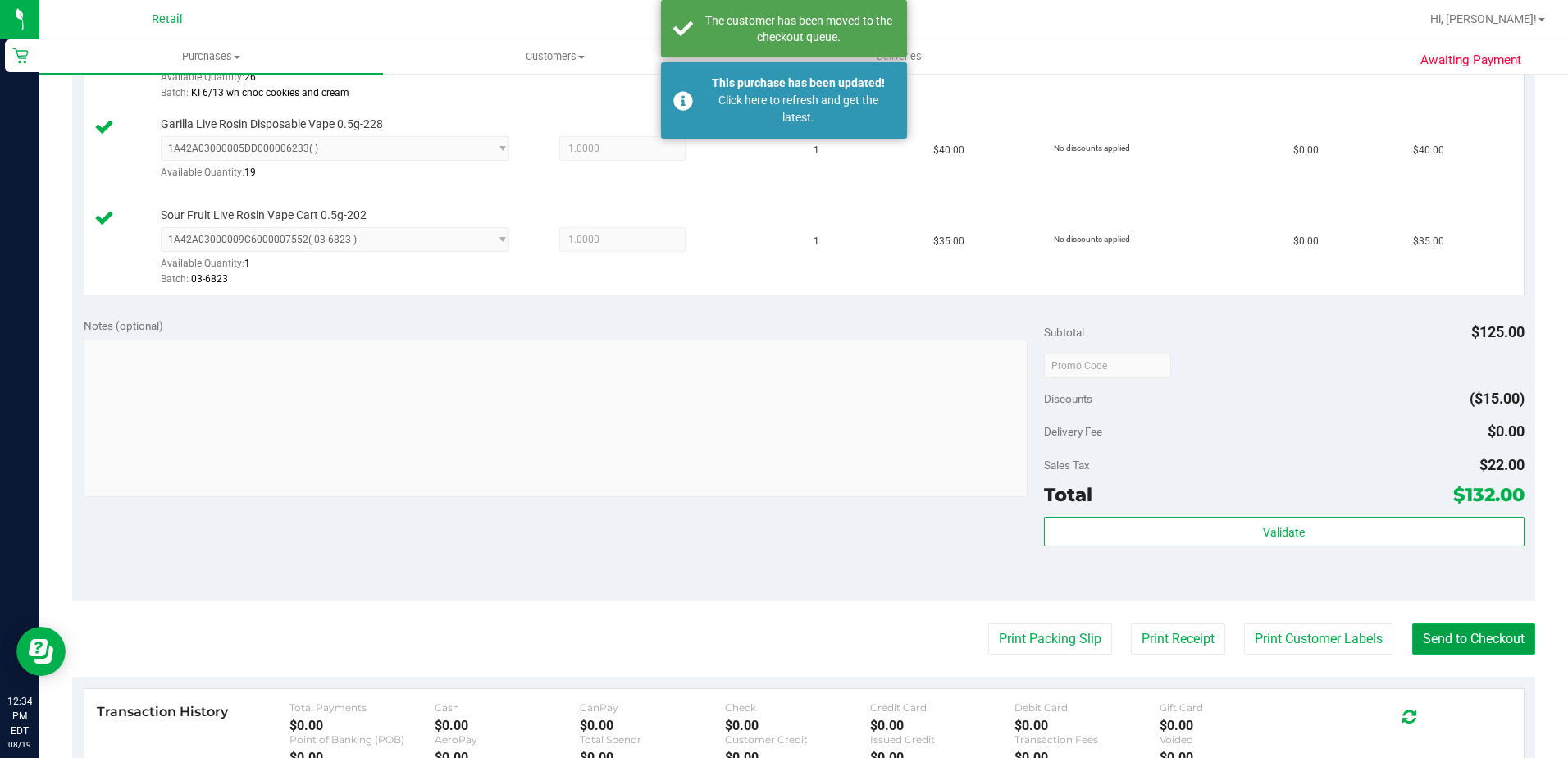
scroll to position [631, 0]
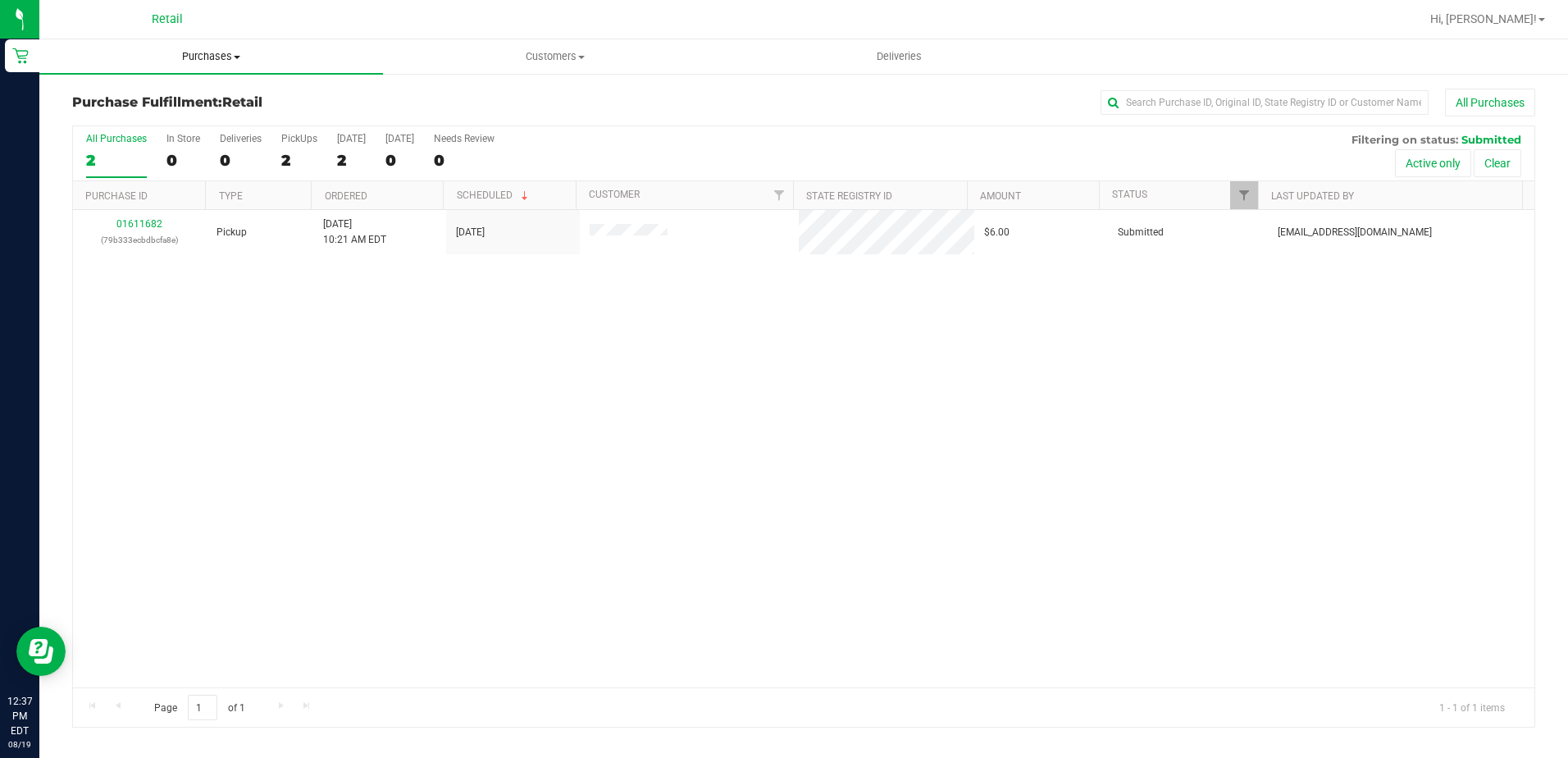
click at [187, 55] on span "Purchases" at bounding box center [211, 56] width 343 height 15
click at [176, 89] on li "Summary of purchases" at bounding box center [211, 99] width 343 height 20
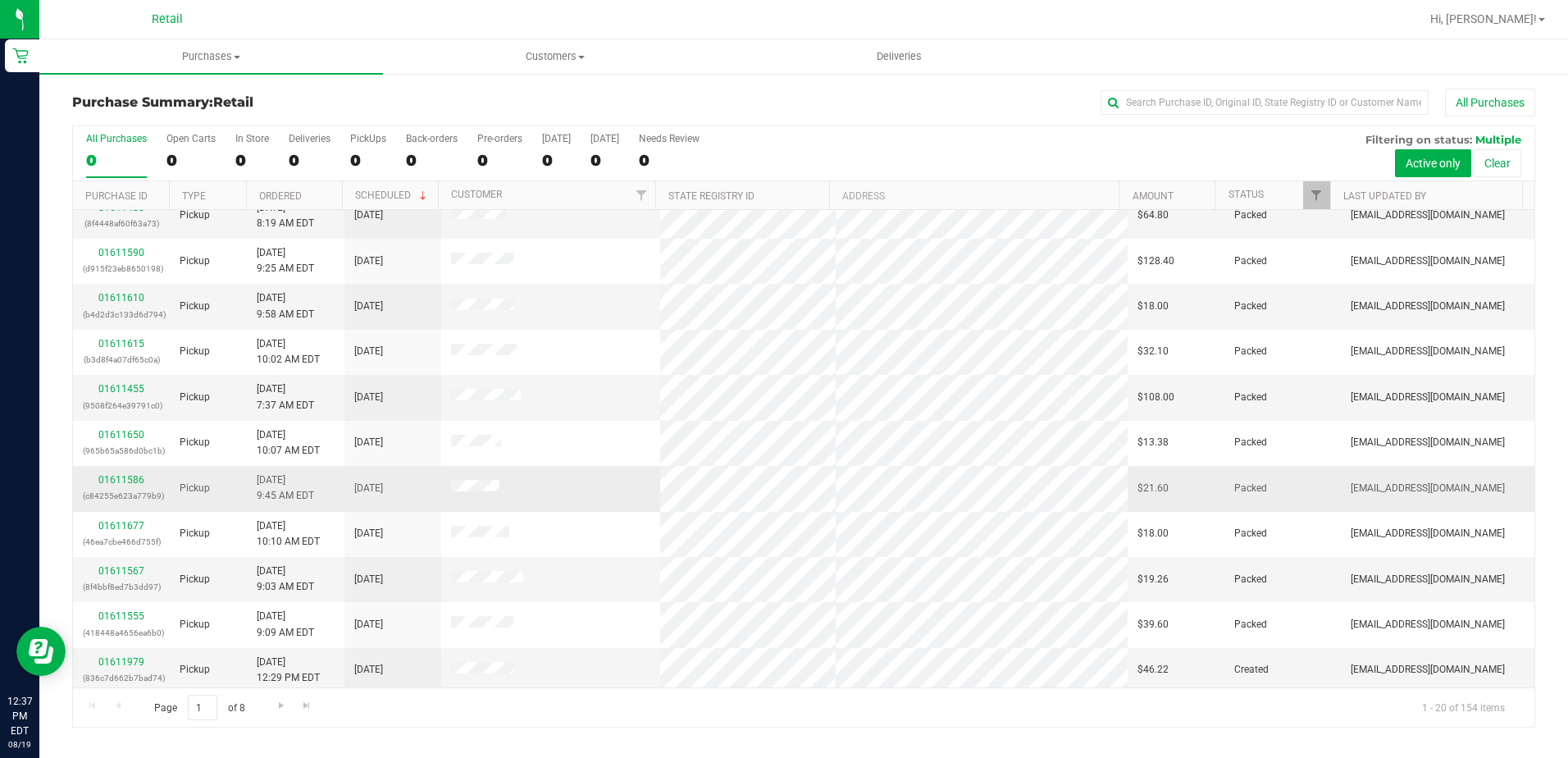
scroll to position [431, 0]
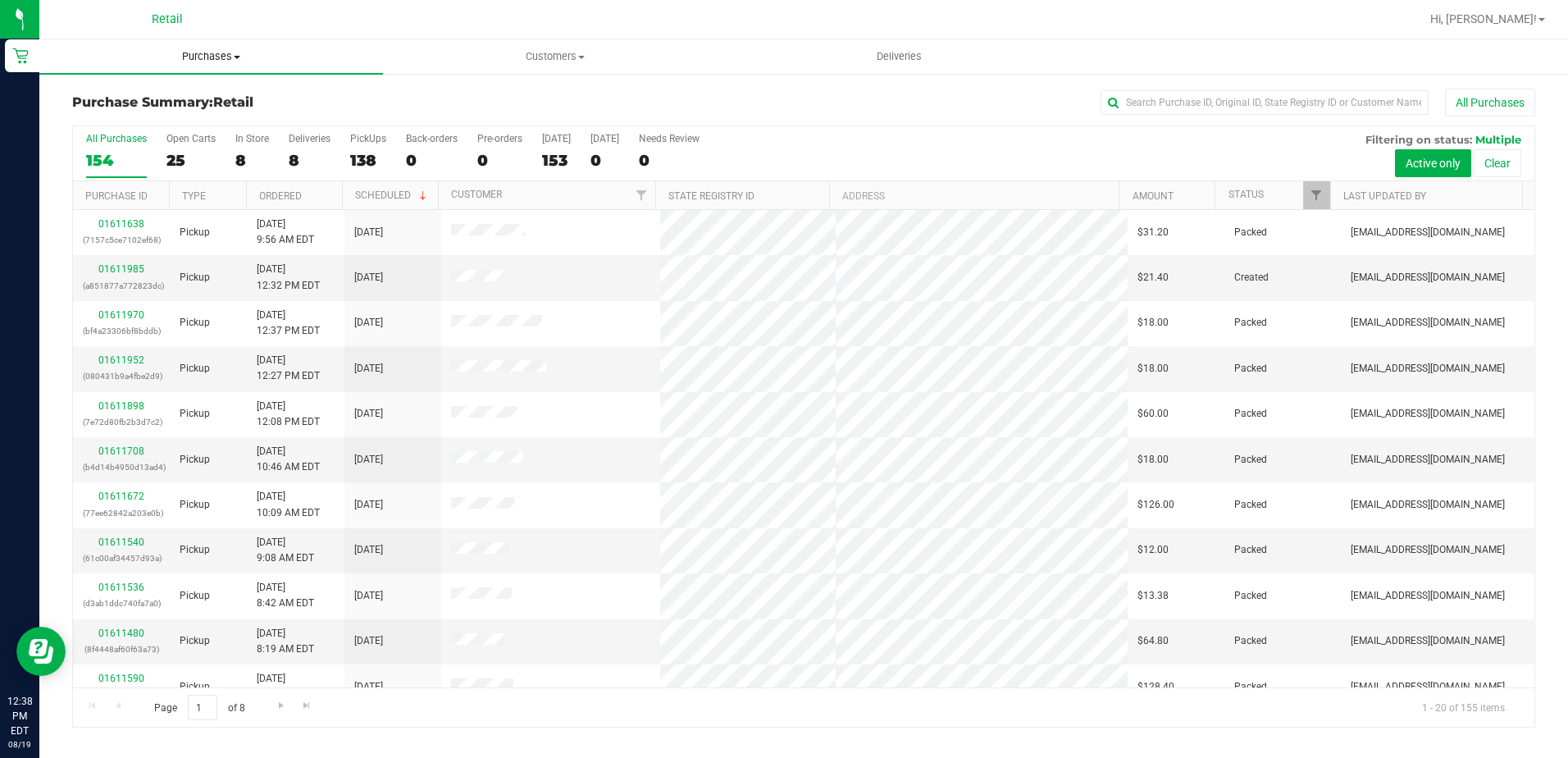
click at [197, 62] on span "Purchases" at bounding box center [211, 56] width 343 height 15
click at [188, 101] on span "Summary of purchases" at bounding box center [123, 99] width 168 height 14
click at [1168, 100] on div "Purchase Summary: Retail All Purchases All Purchases 0 Open Carts 0 In Store 0 …" at bounding box center [803, 408] width 1528 height 671
click at [1169, 104] on input "text" at bounding box center [1264, 103] width 328 height 24
type input "RAY"
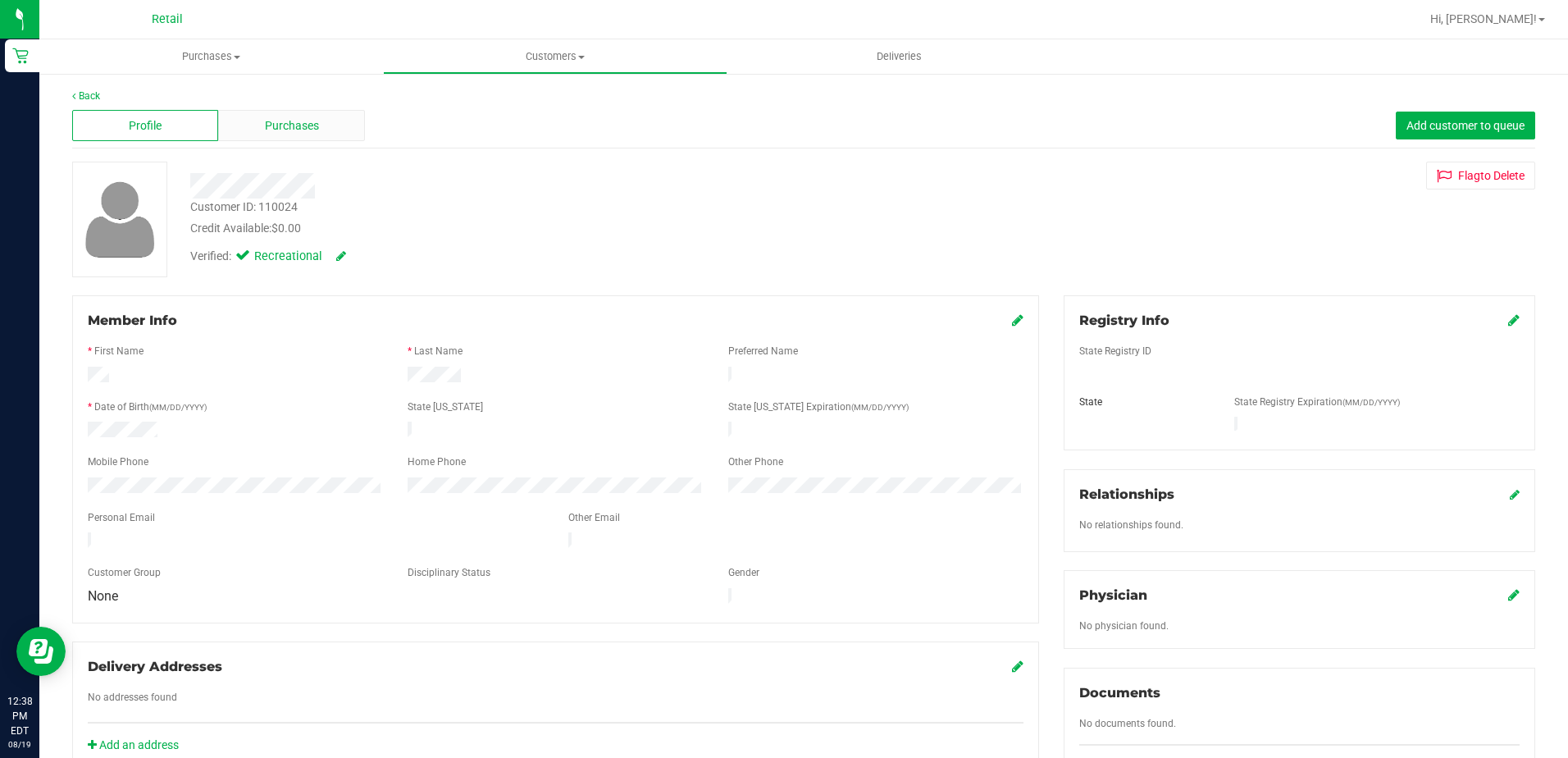
click at [248, 111] on div "Purchases" at bounding box center [291, 125] width 146 height 31
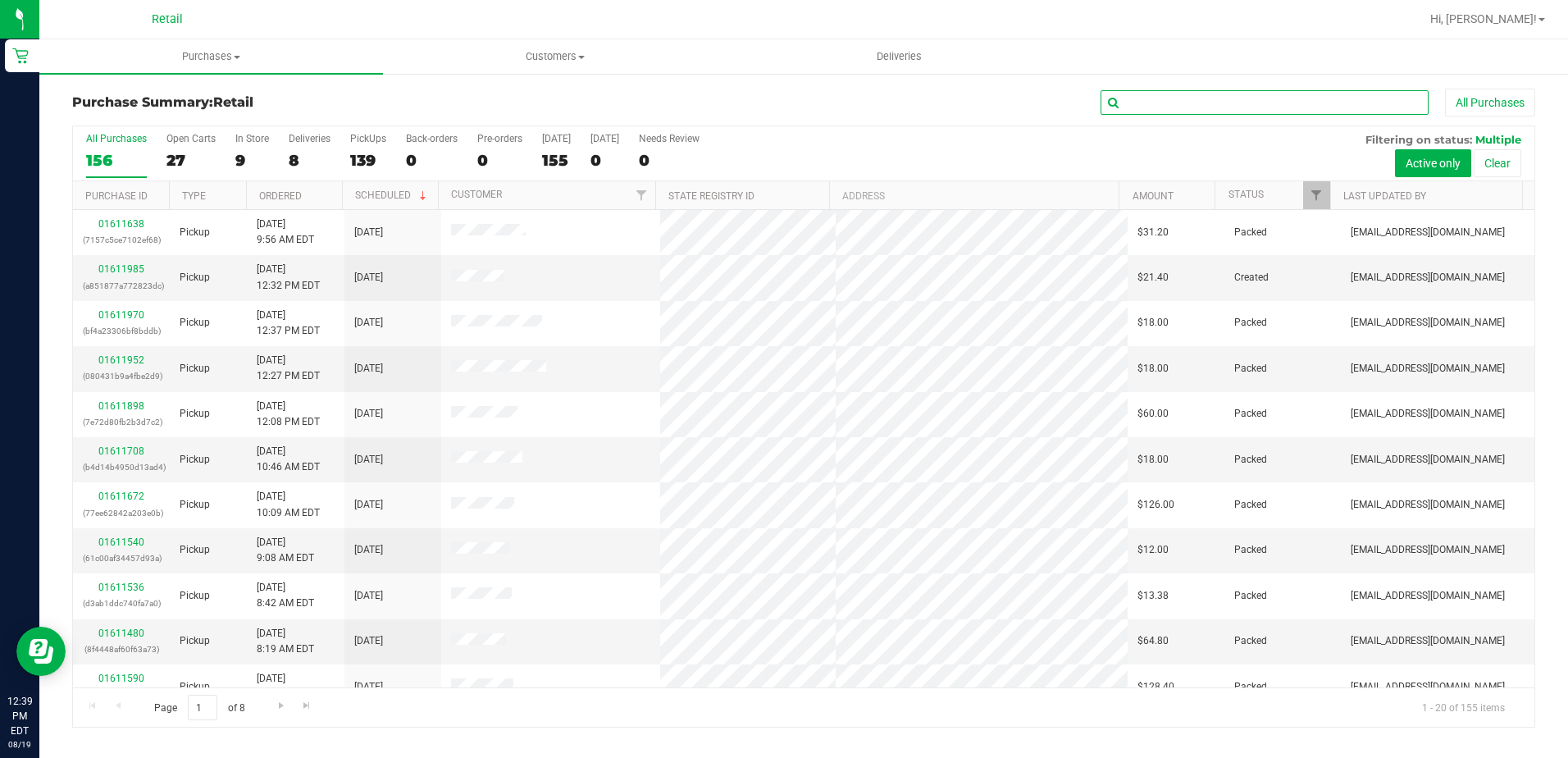
click at [1282, 109] on input "text" at bounding box center [1264, 103] width 328 height 24
type input "RAY"
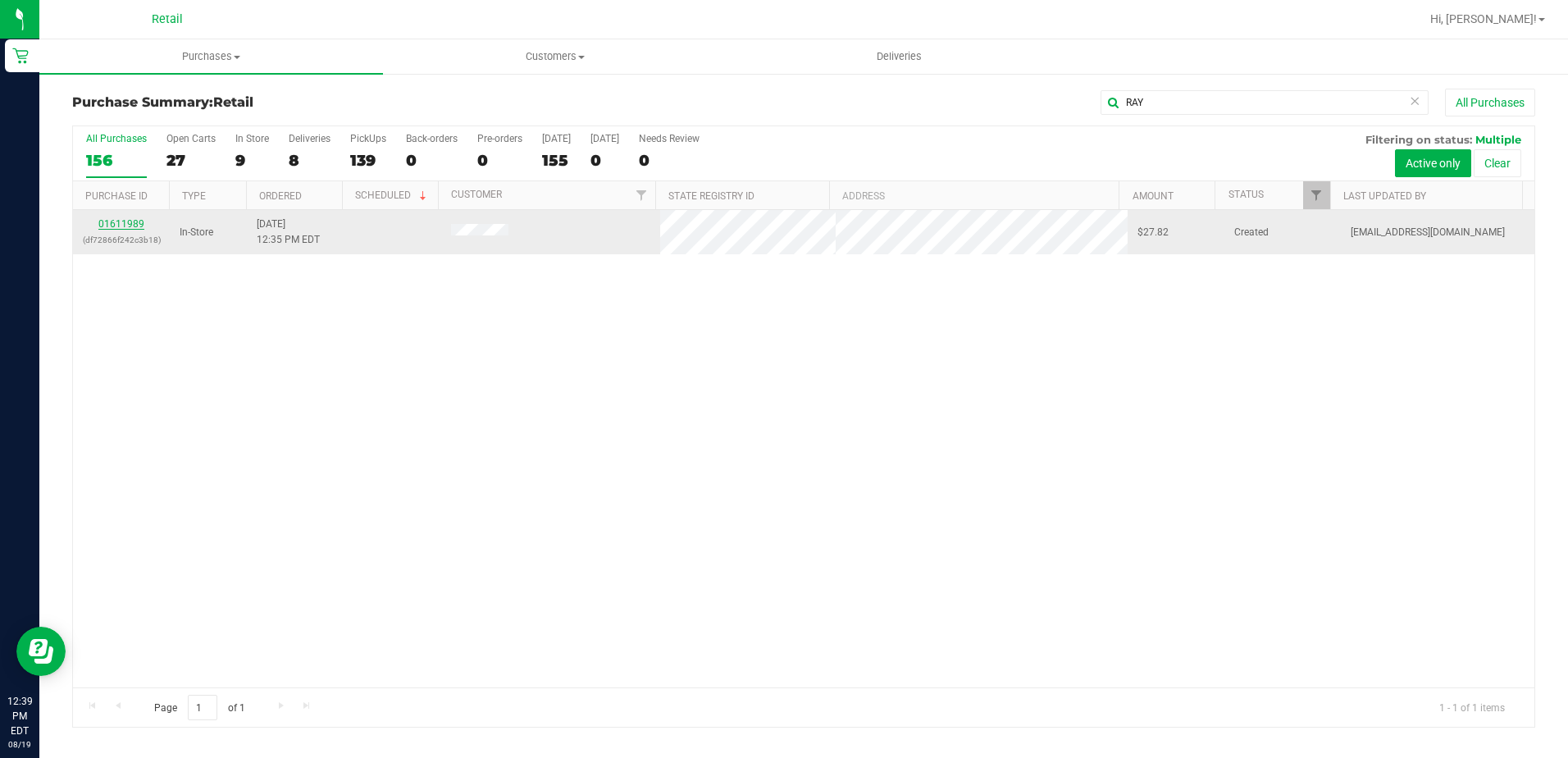
click at [139, 221] on link "01611989" at bounding box center [121, 224] width 46 height 11
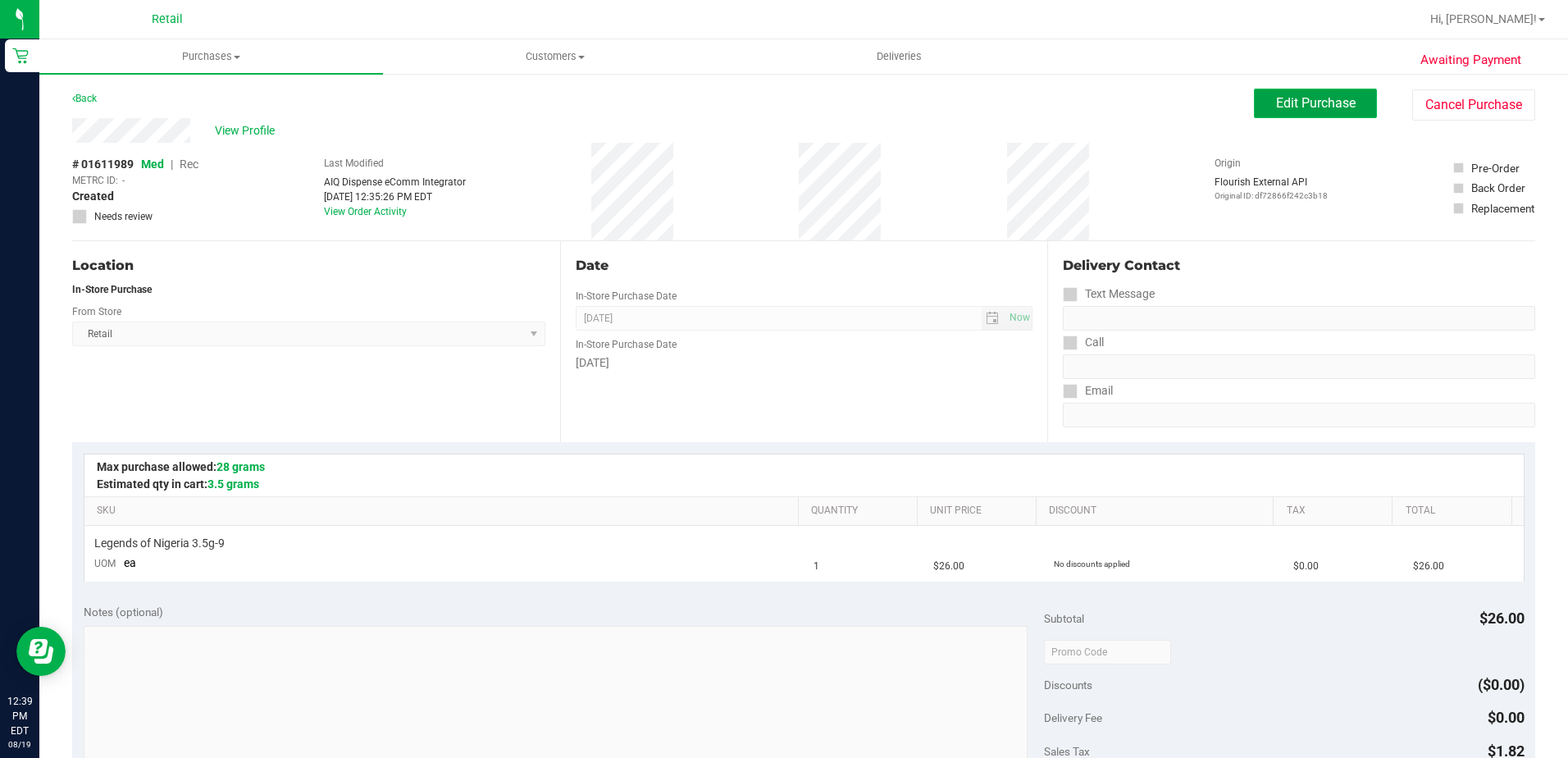
click at [1298, 117] on button "Edit Purchase" at bounding box center [1315, 103] width 123 height 29
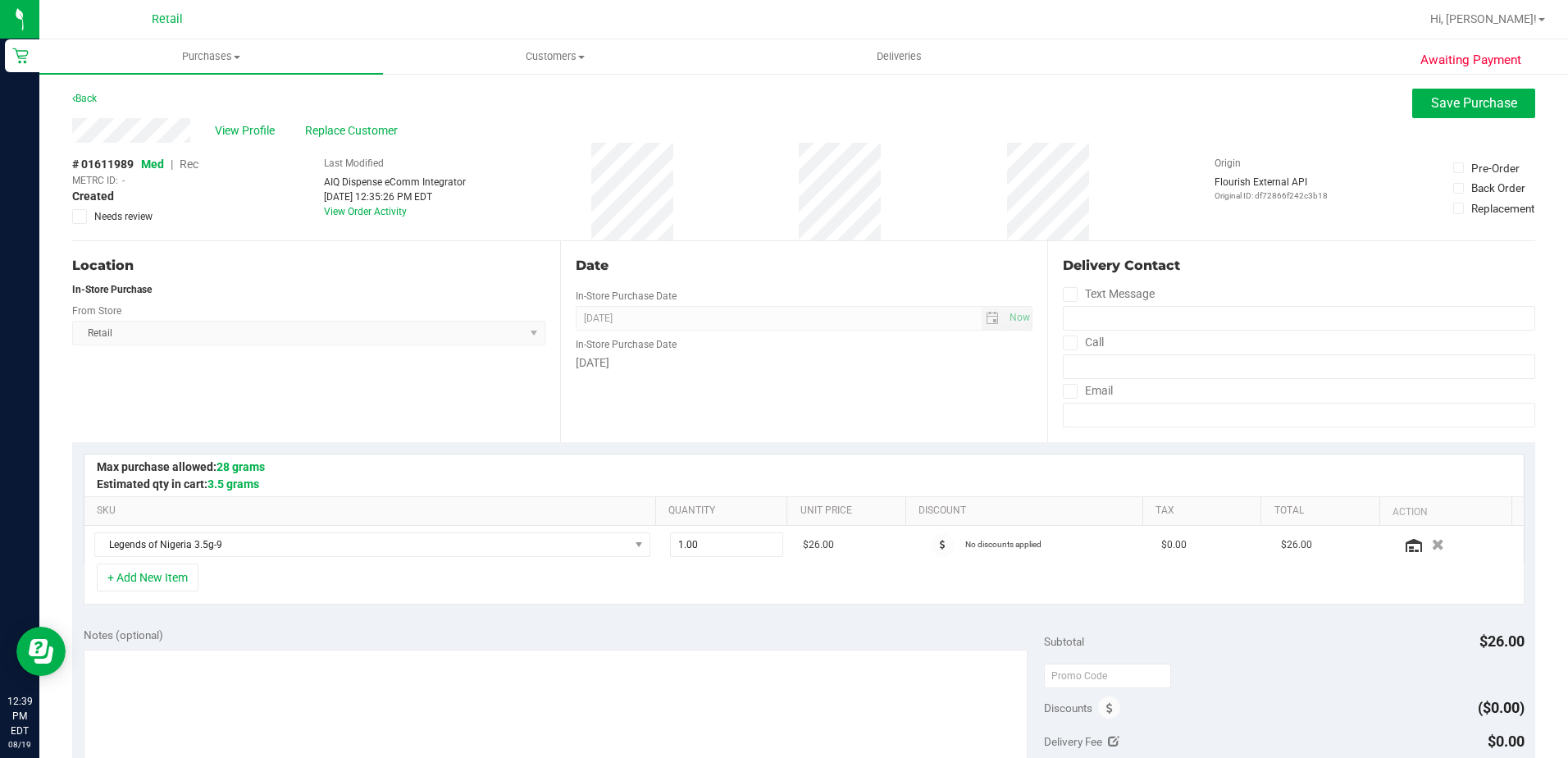
click at [194, 163] on span "Rec" at bounding box center [189, 164] width 19 height 13
click at [372, 132] on span "Replace Customer" at bounding box center [354, 131] width 99 height 17
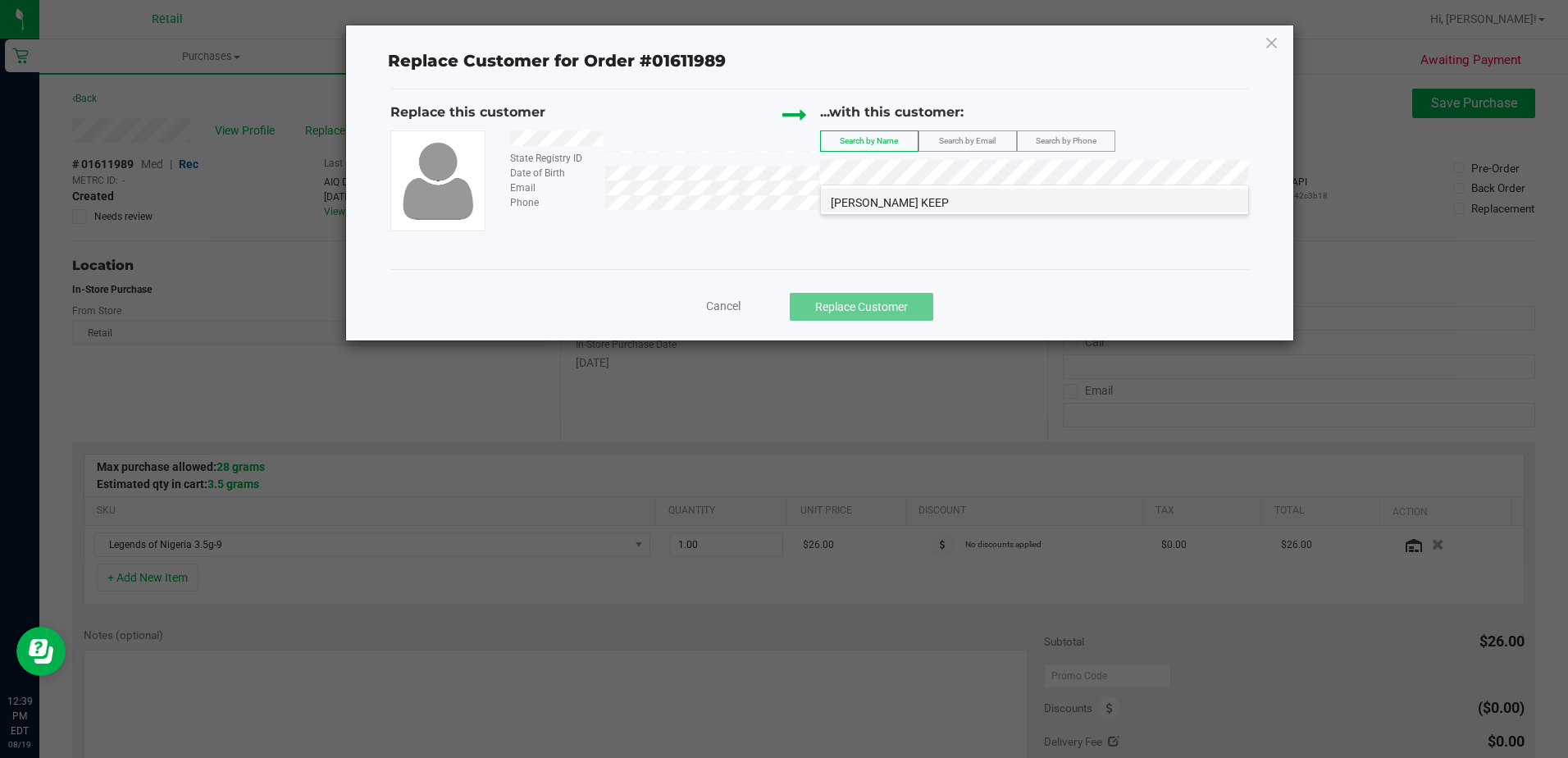
click at [943, 196] on span "[PERSON_NAME] KEEP" at bounding box center [890, 202] width 119 height 13
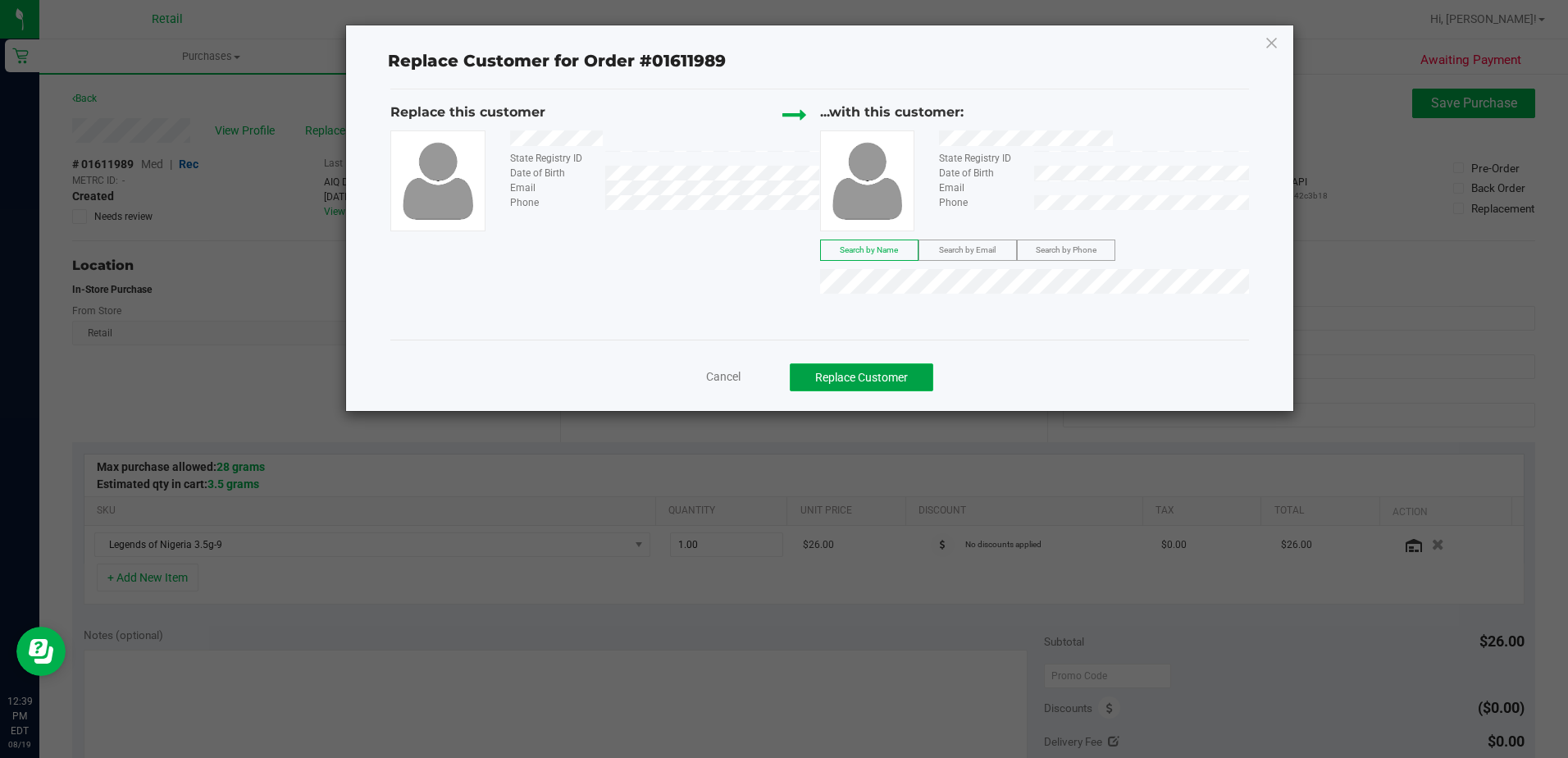
click at [801, 379] on button "Replace Customer" at bounding box center [862, 377] width 144 height 28
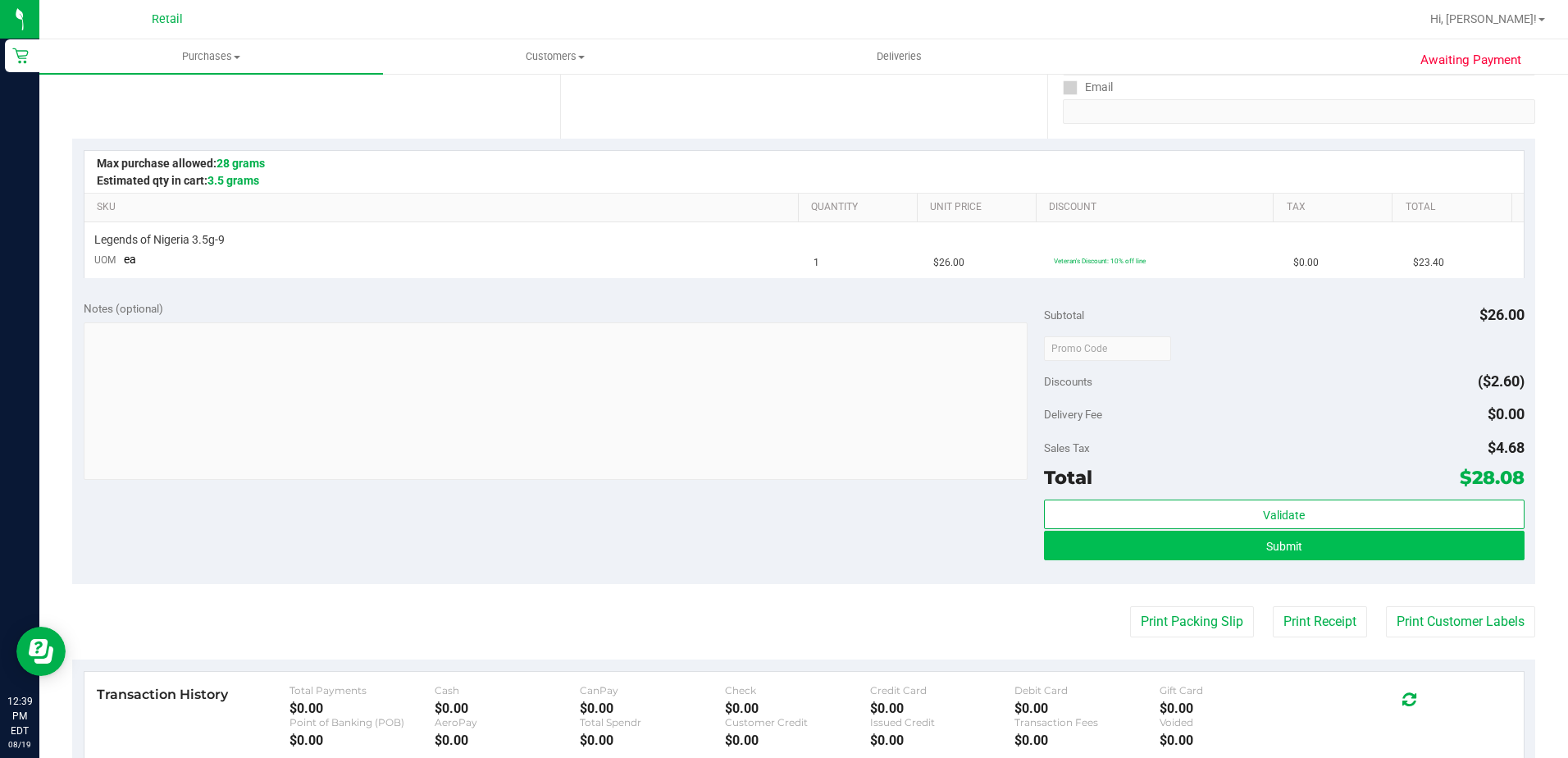
scroll to position [328, 0]
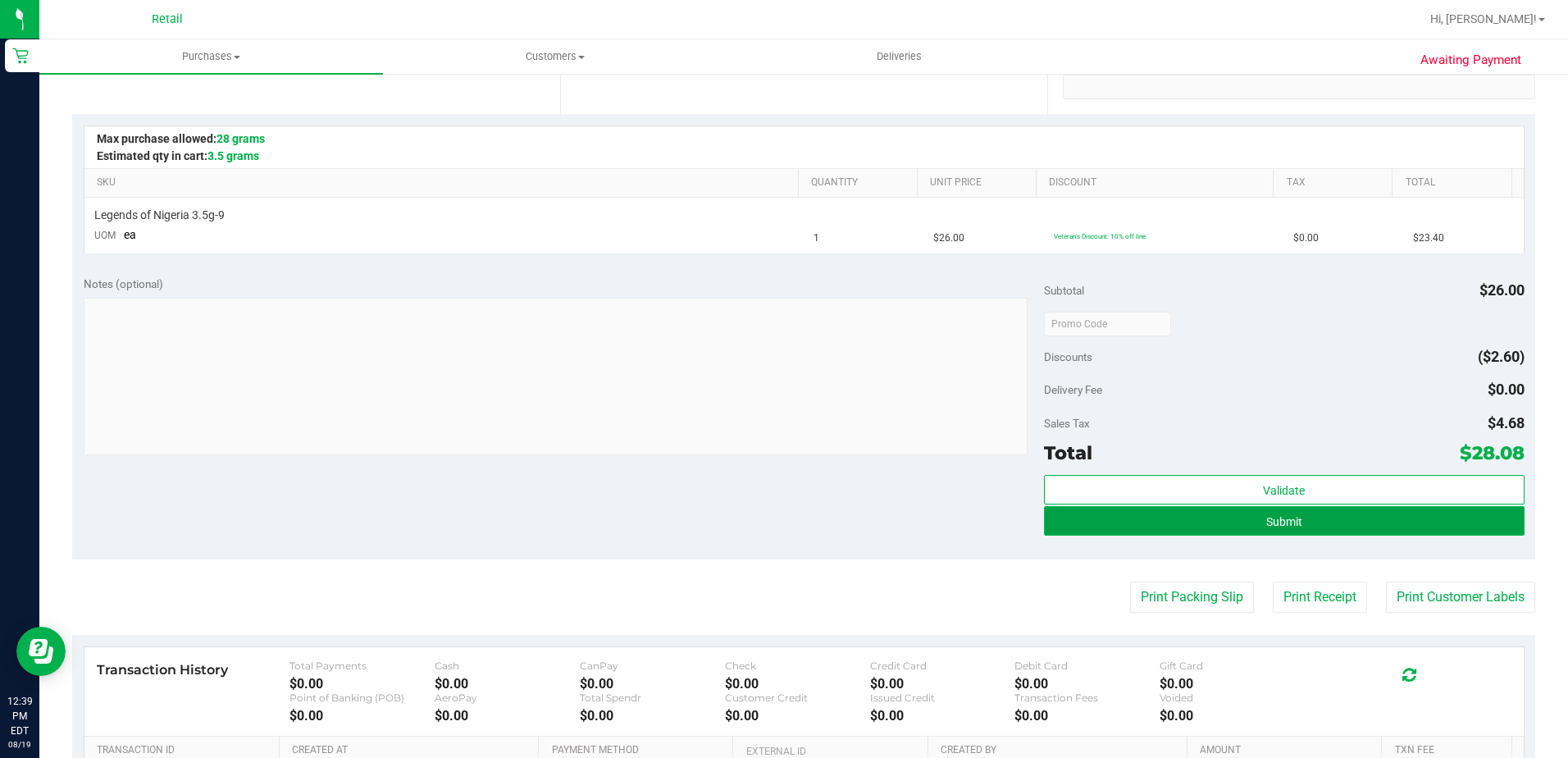
drag, startPoint x: 1285, startPoint y: 517, endPoint x: 1285, endPoint y: 528, distance: 11.0
click at [1285, 517] on span "Submit" at bounding box center [1284, 522] width 36 height 13
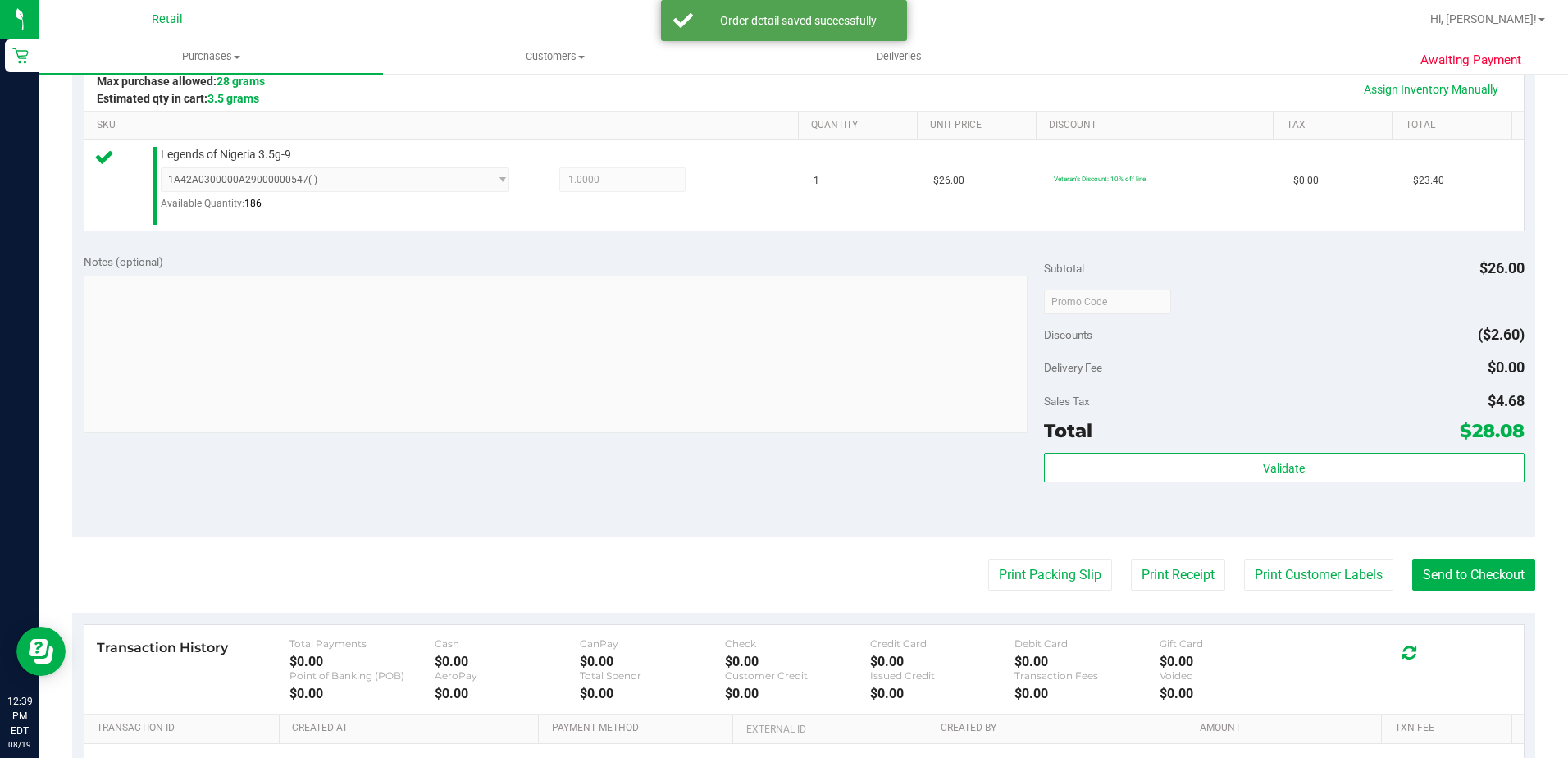
scroll to position [410, 0]
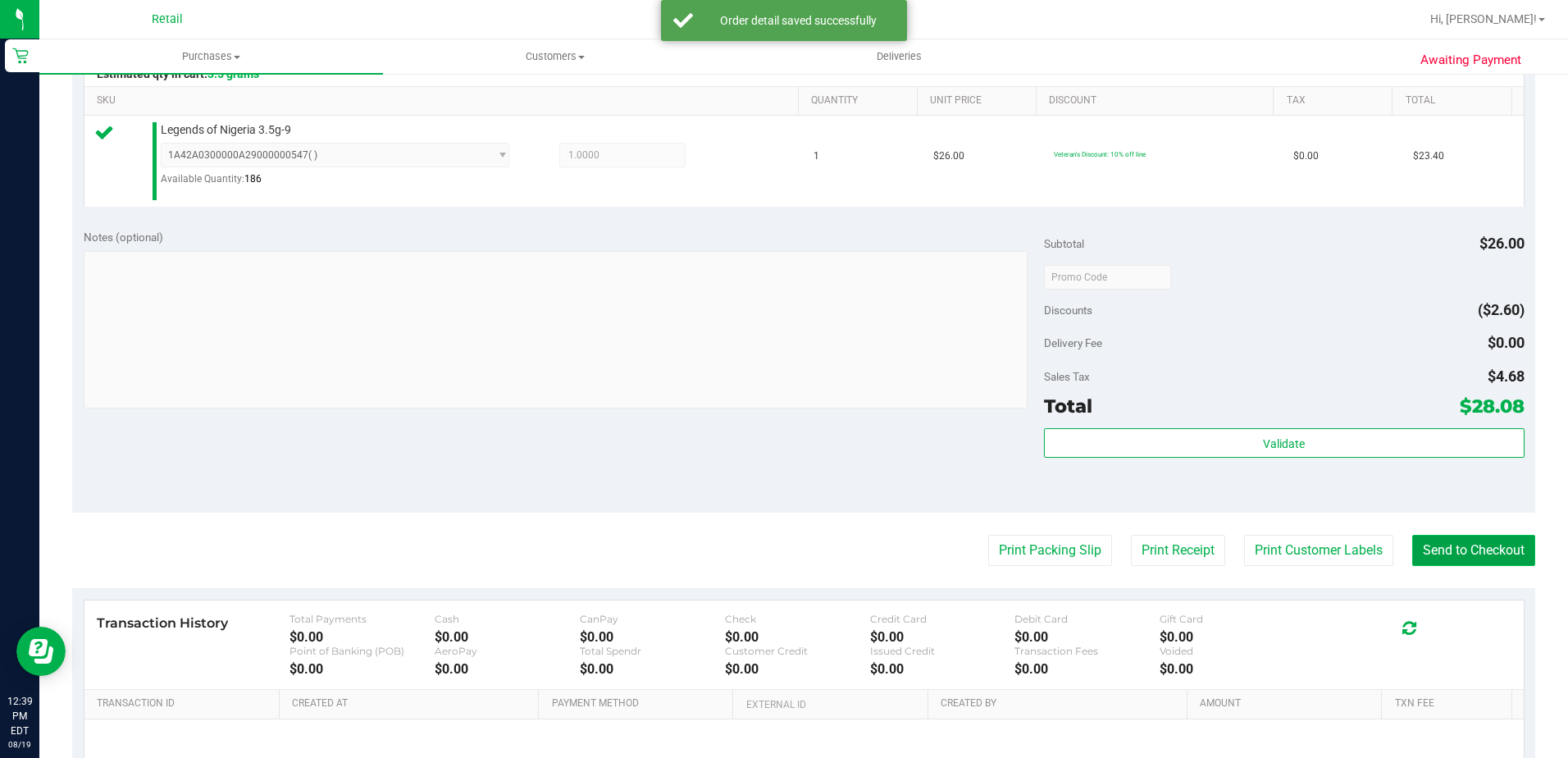
click at [1459, 560] on button "Send to Checkout" at bounding box center [1474, 550] width 123 height 31
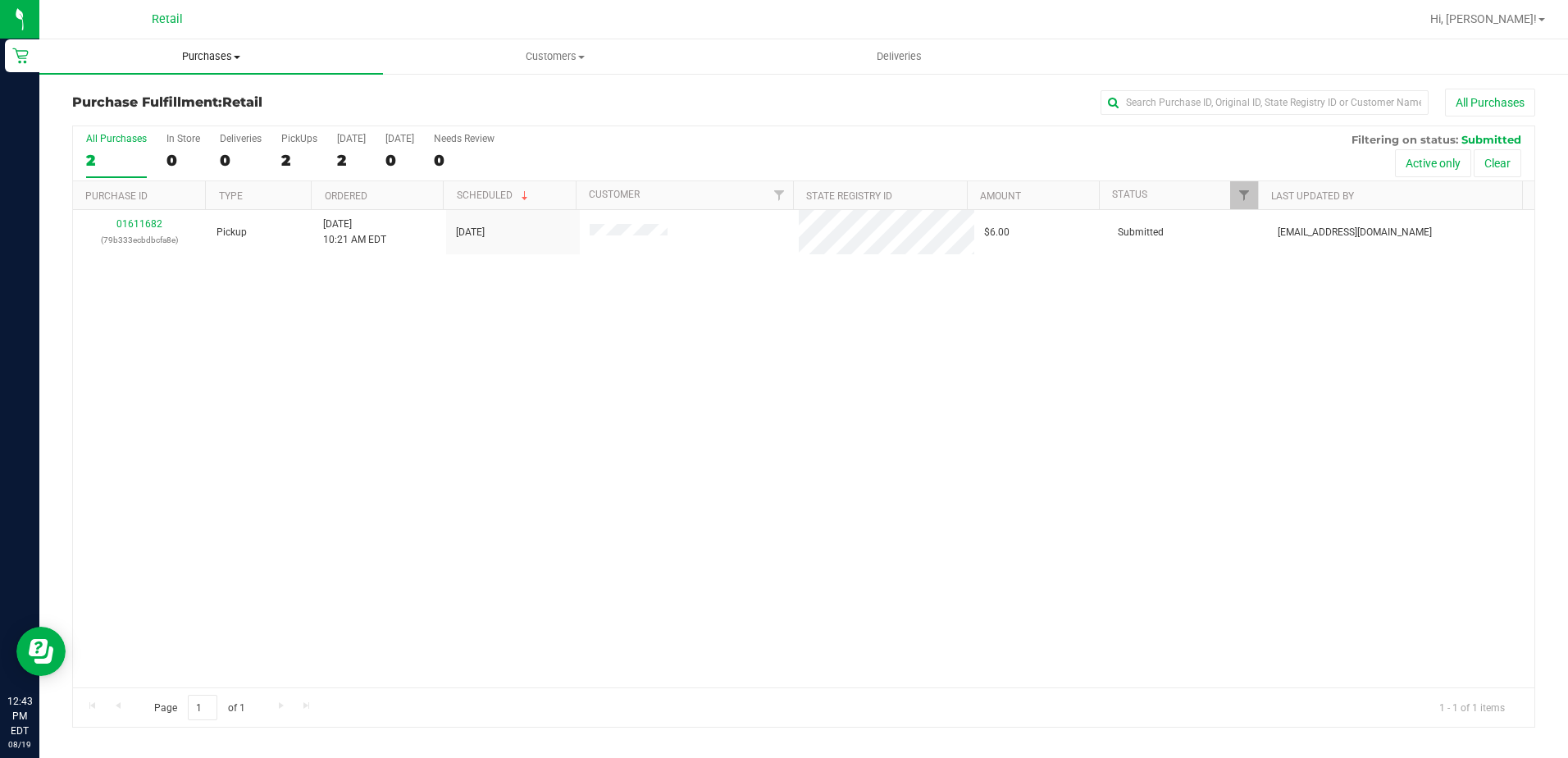
click at [190, 68] on uib-tab-heading "Purchases Summary of purchases Fulfillment All purchases" at bounding box center [211, 56] width 343 height 35
click at [194, 95] on span "Summary of purchases" at bounding box center [123, 99] width 168 height 14
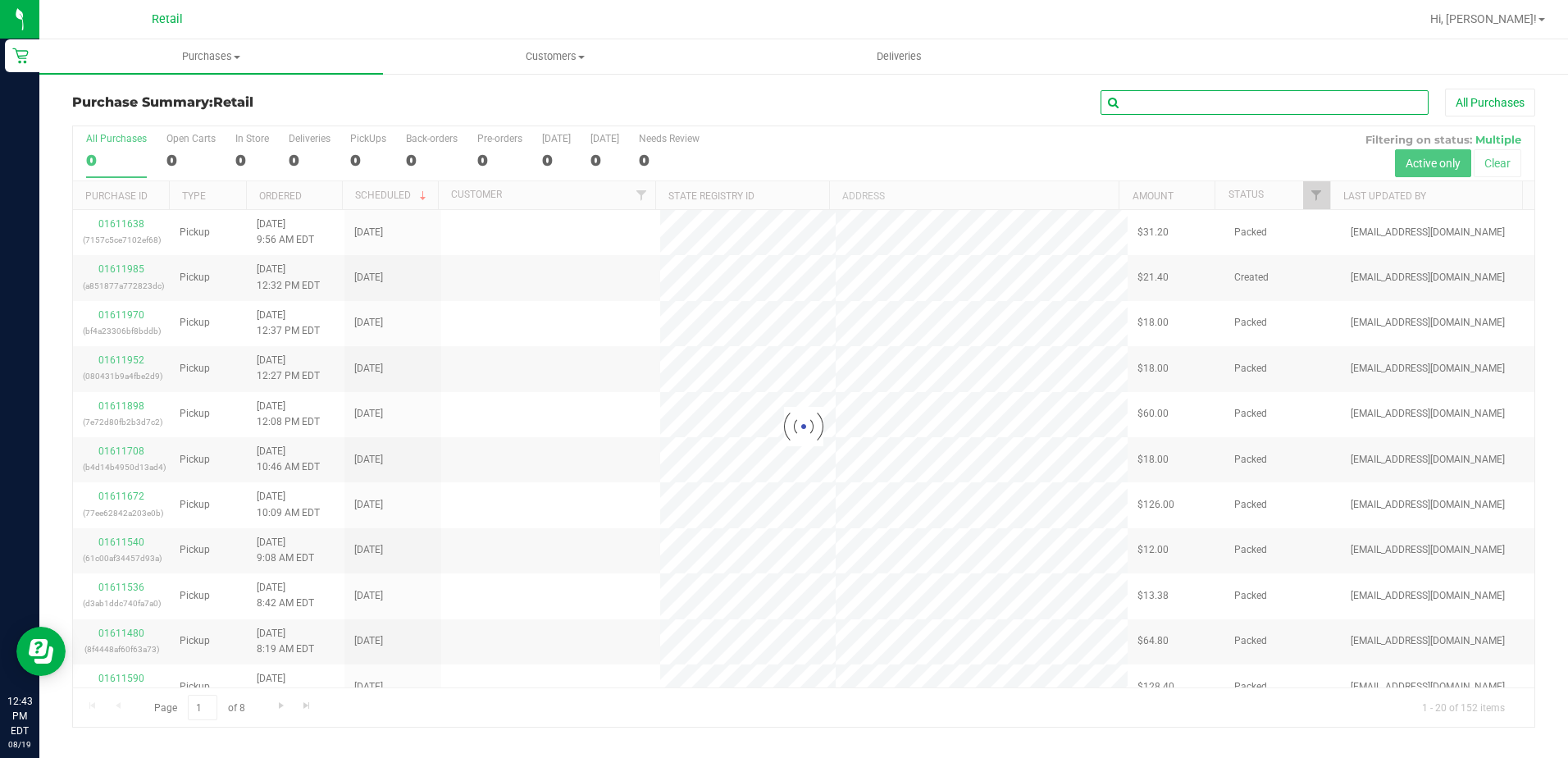
click at [1147, 107] on input "text" at bounding box center [1264, 103] width 328 height 24
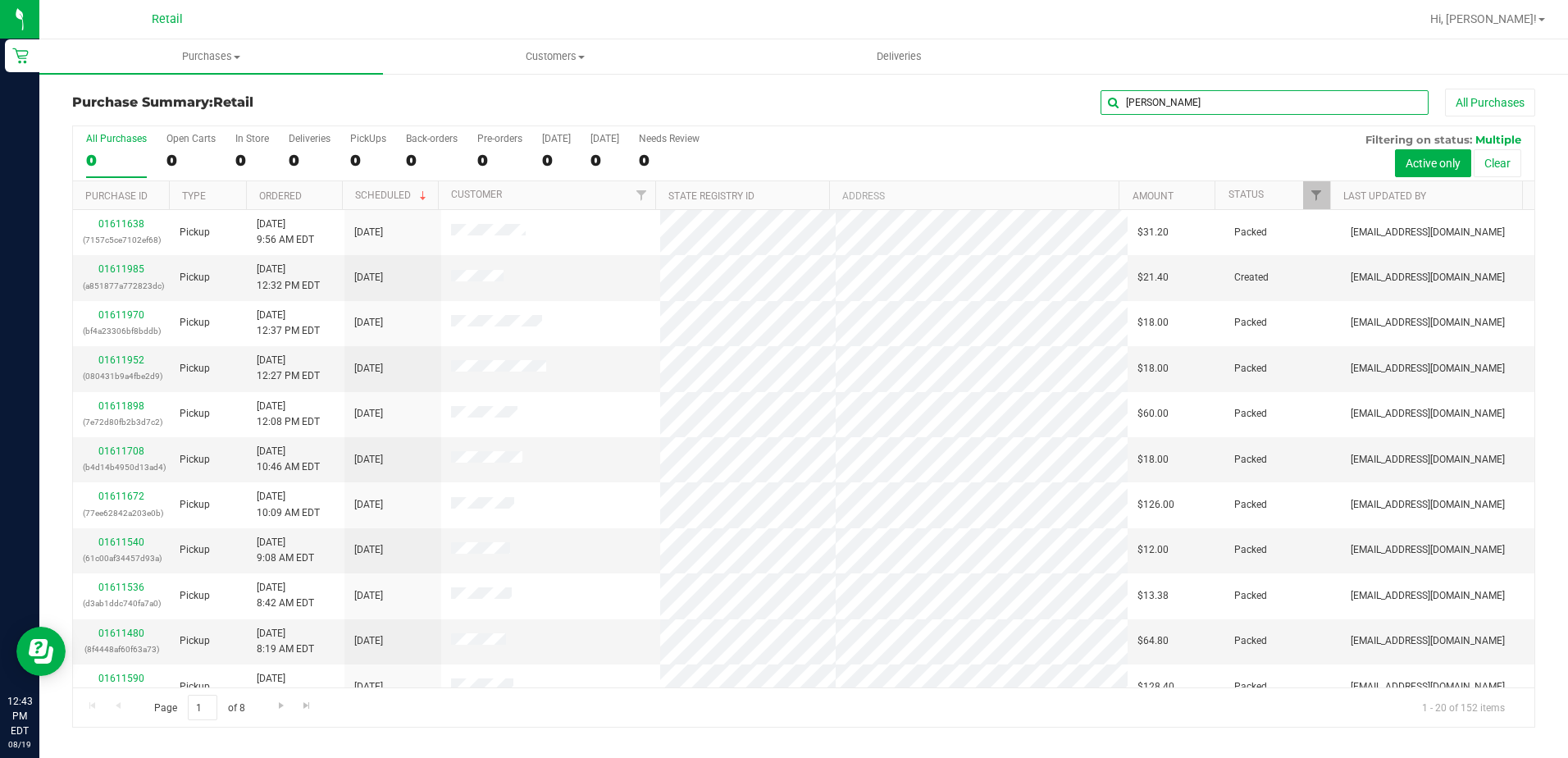
type input "[PERSON_NAME]"
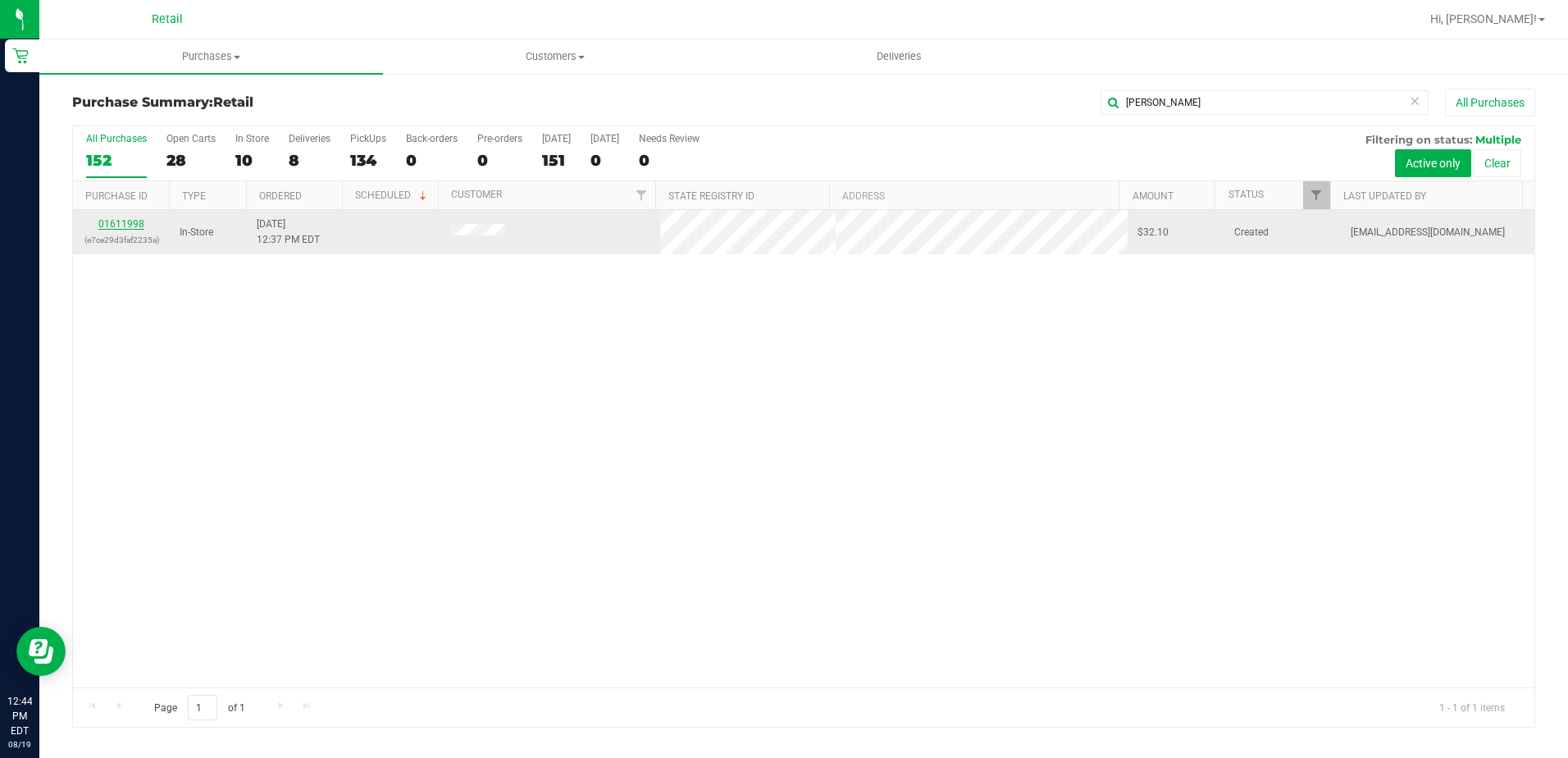
click at [137, 224] on link "01611998" at bounding box center [121, 224] width 46 height 11
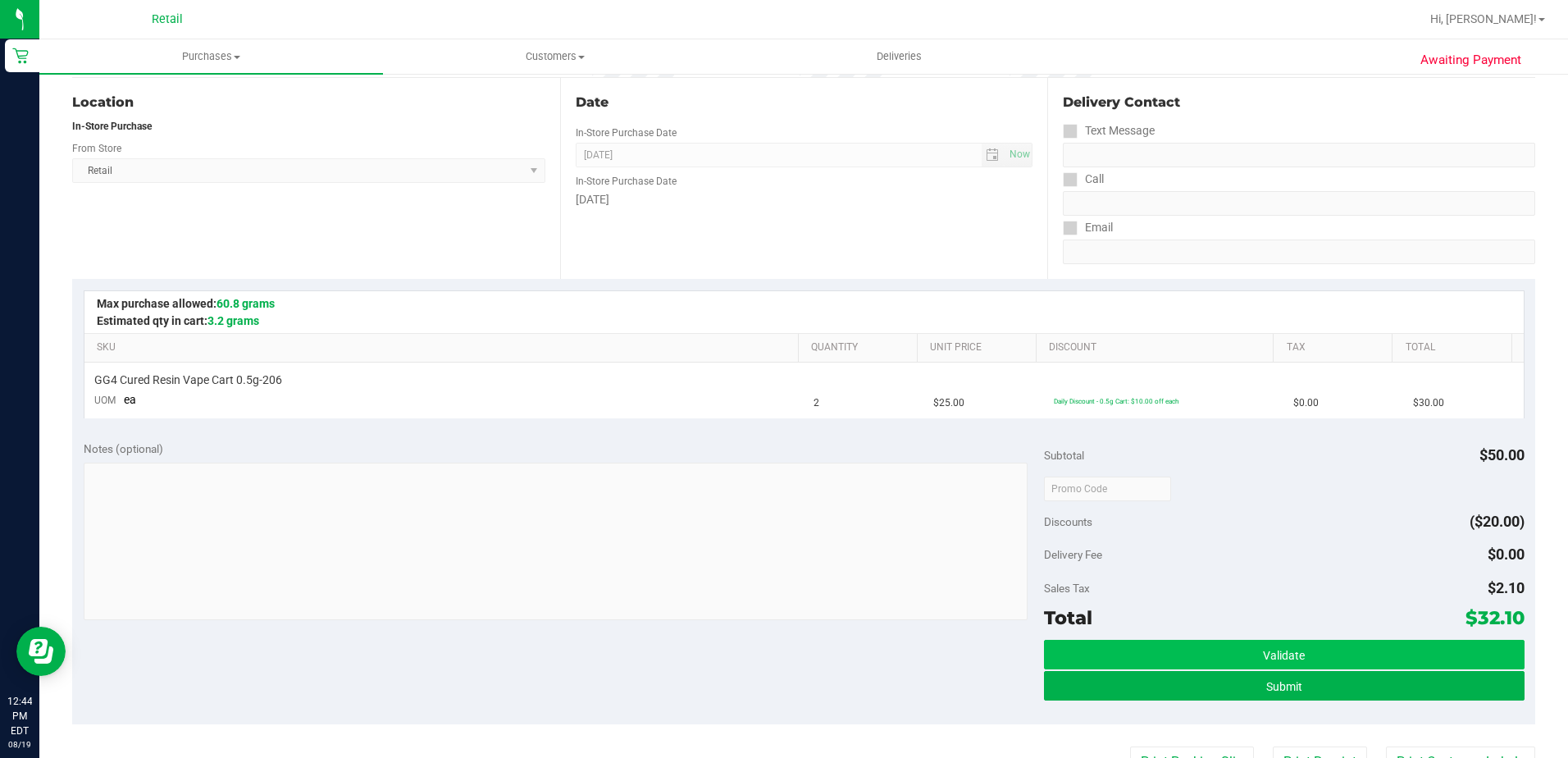
scroll to position [164, 0]
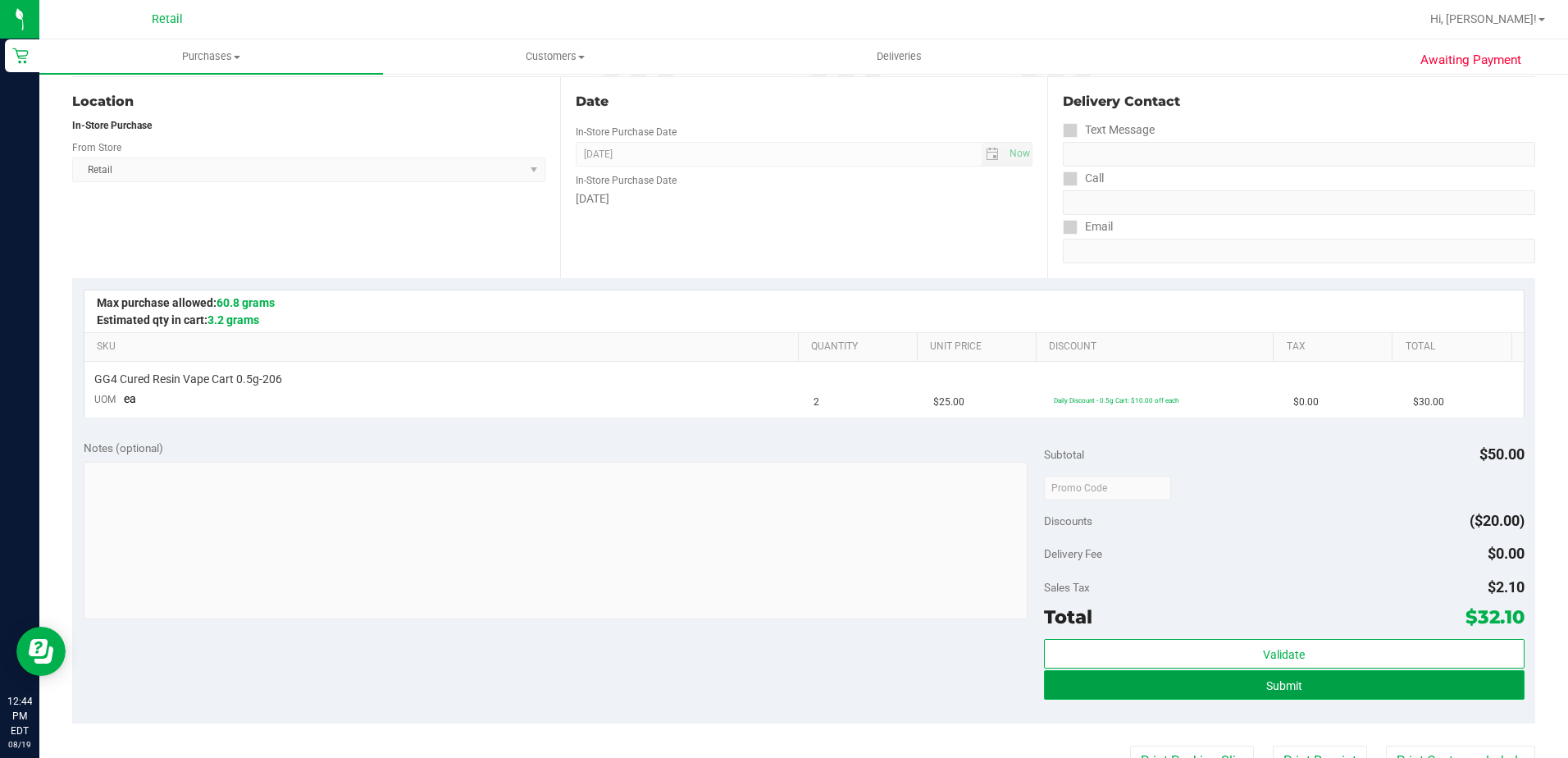
click at [1243, 697] on button "Submit" at bounding box center [1284, 684] width 481 height 29
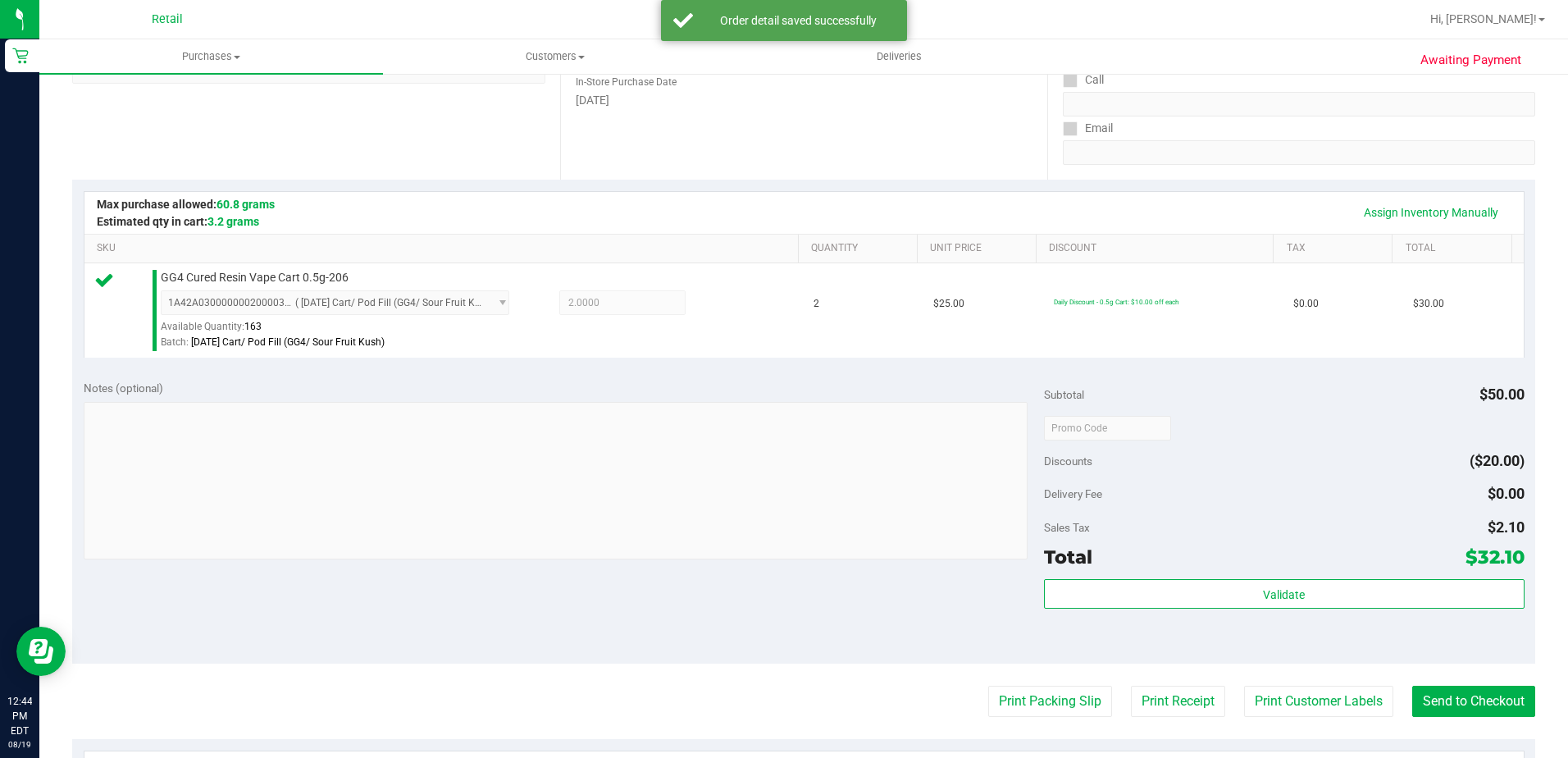
scroll to position [492, 0]
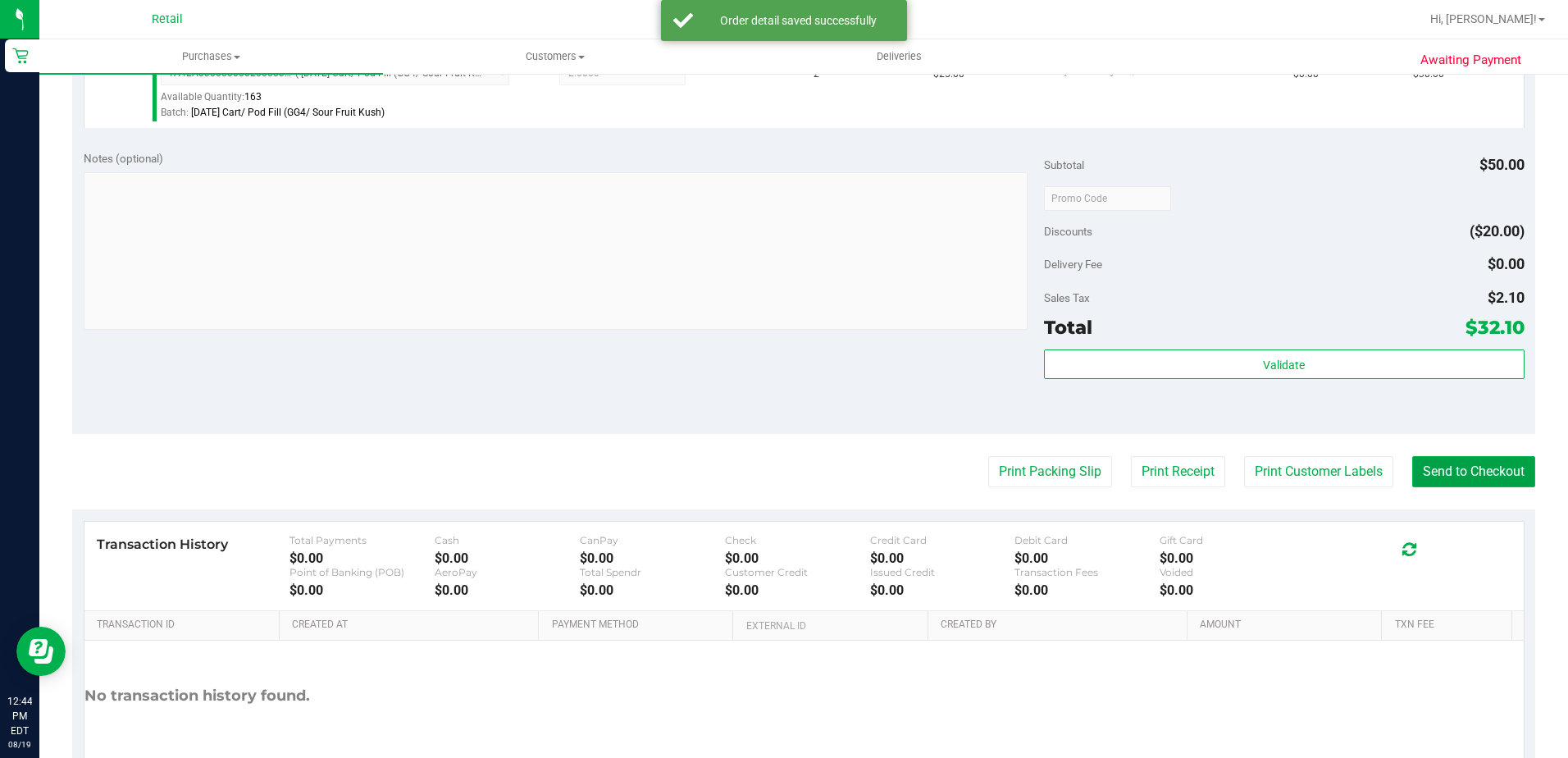
click at [1436, 483] on button "Send to Checkout" at bounding box center [1474, 471] width 123 height 31
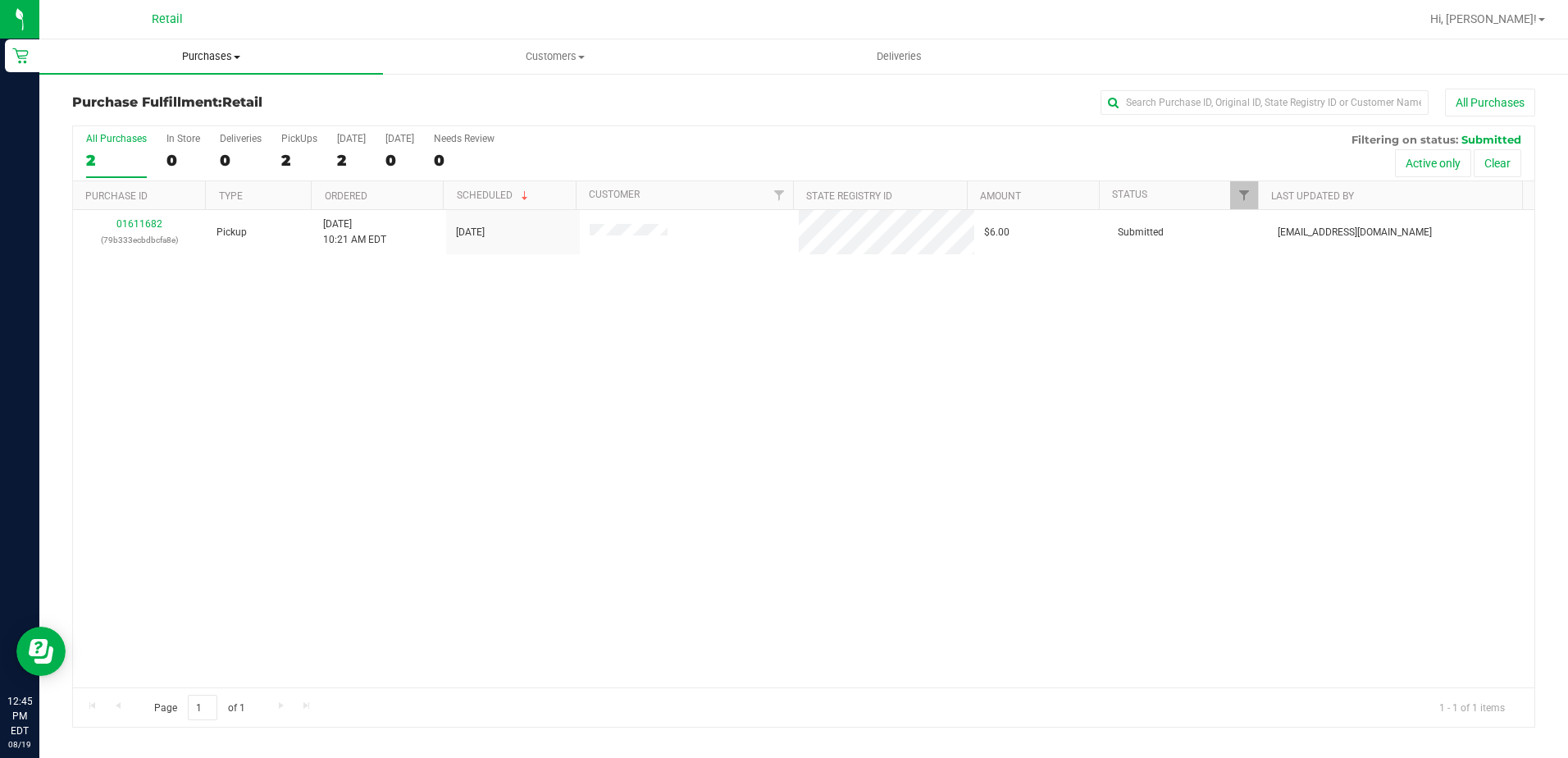
click at [199, 54] on span "Purchases" at bounding box center [211, 56] width 343 height 15
click at [182, 102] on span "Summary of purchases" at bounding box center [123, 99] width 168 height 14
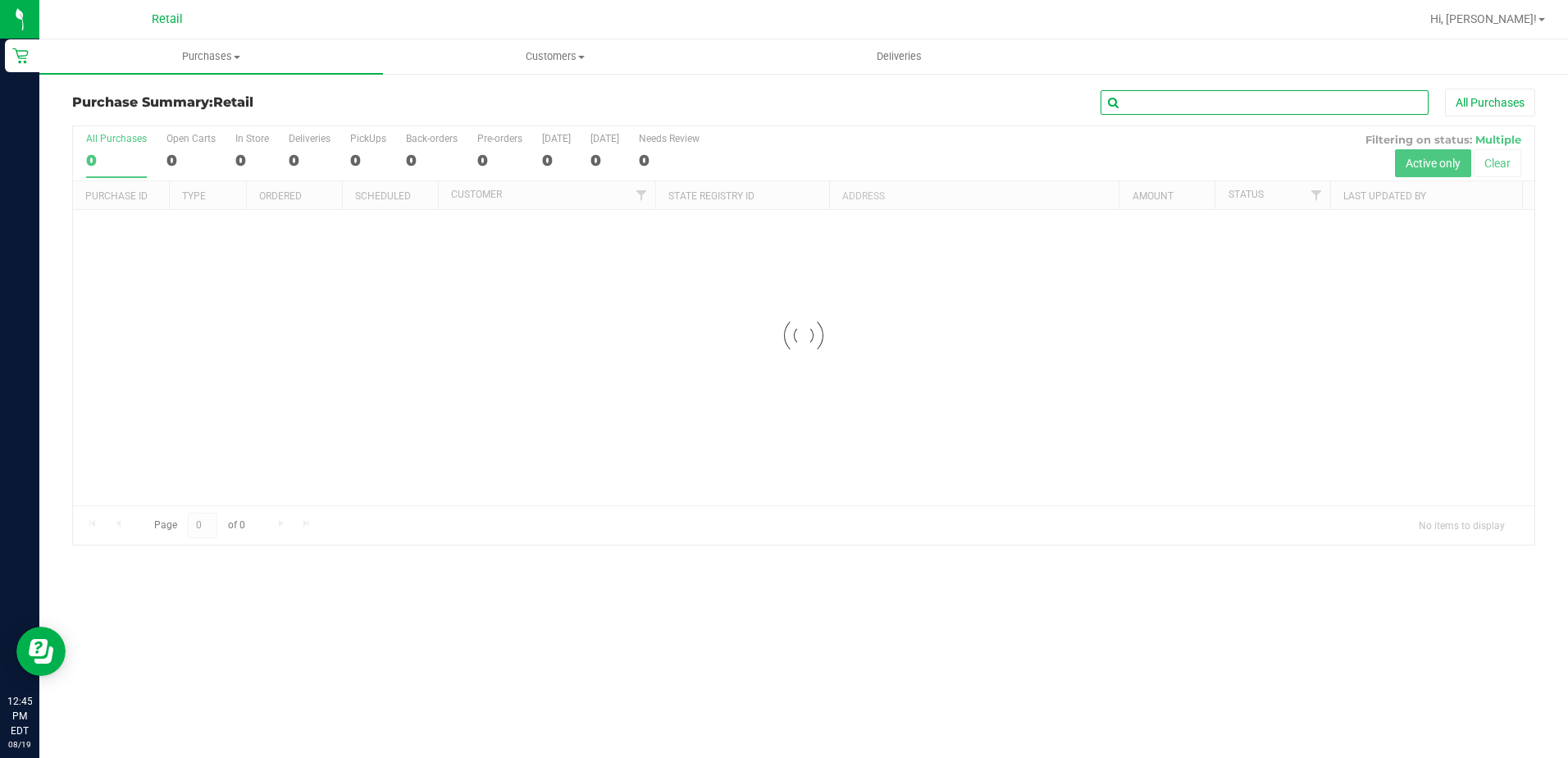
click at [1150, 99] on input "text" at bounding box center [1264, 103] width 328 height 24
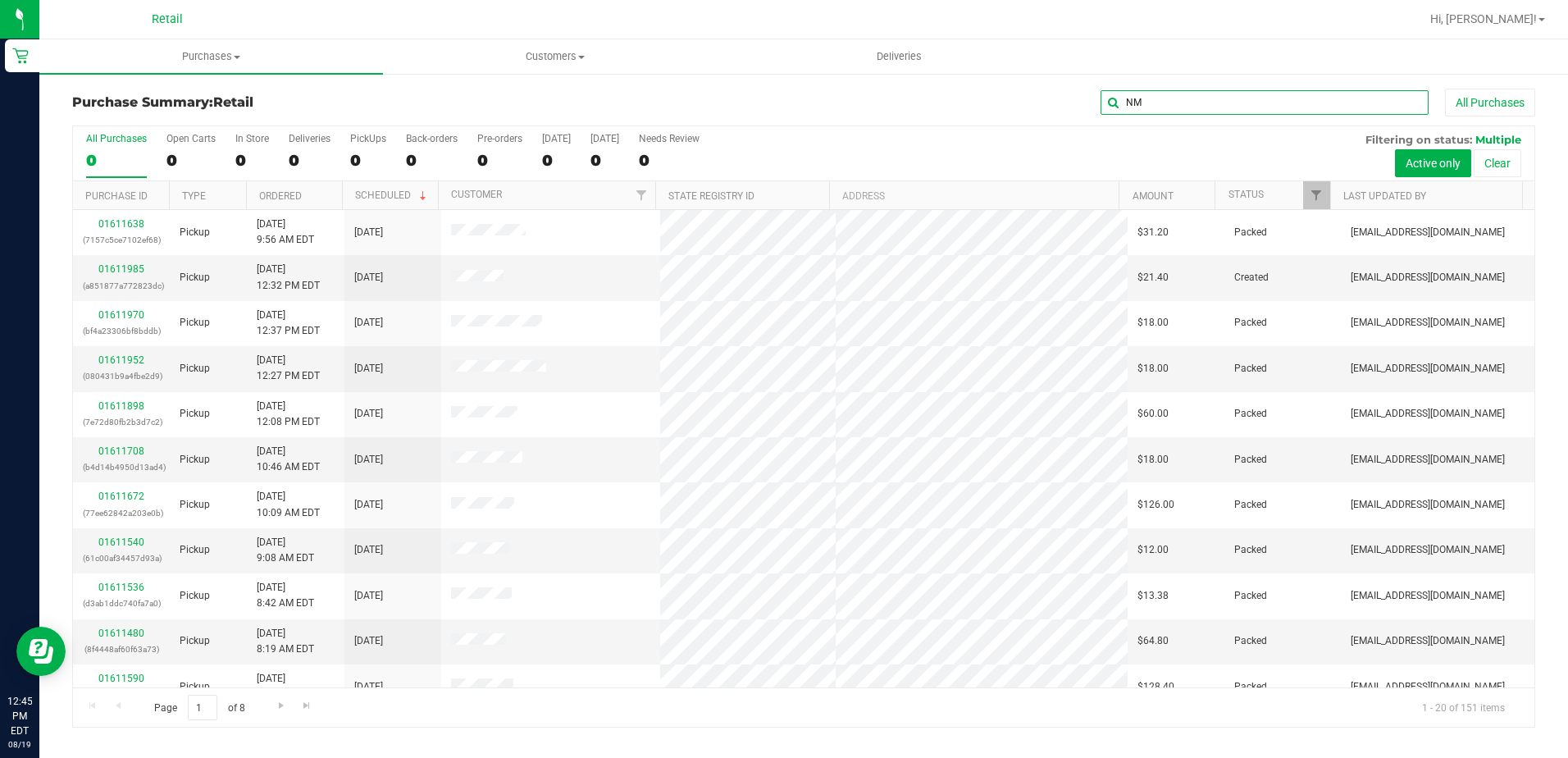
type input "N"
type input "[PERSON_NAME]"
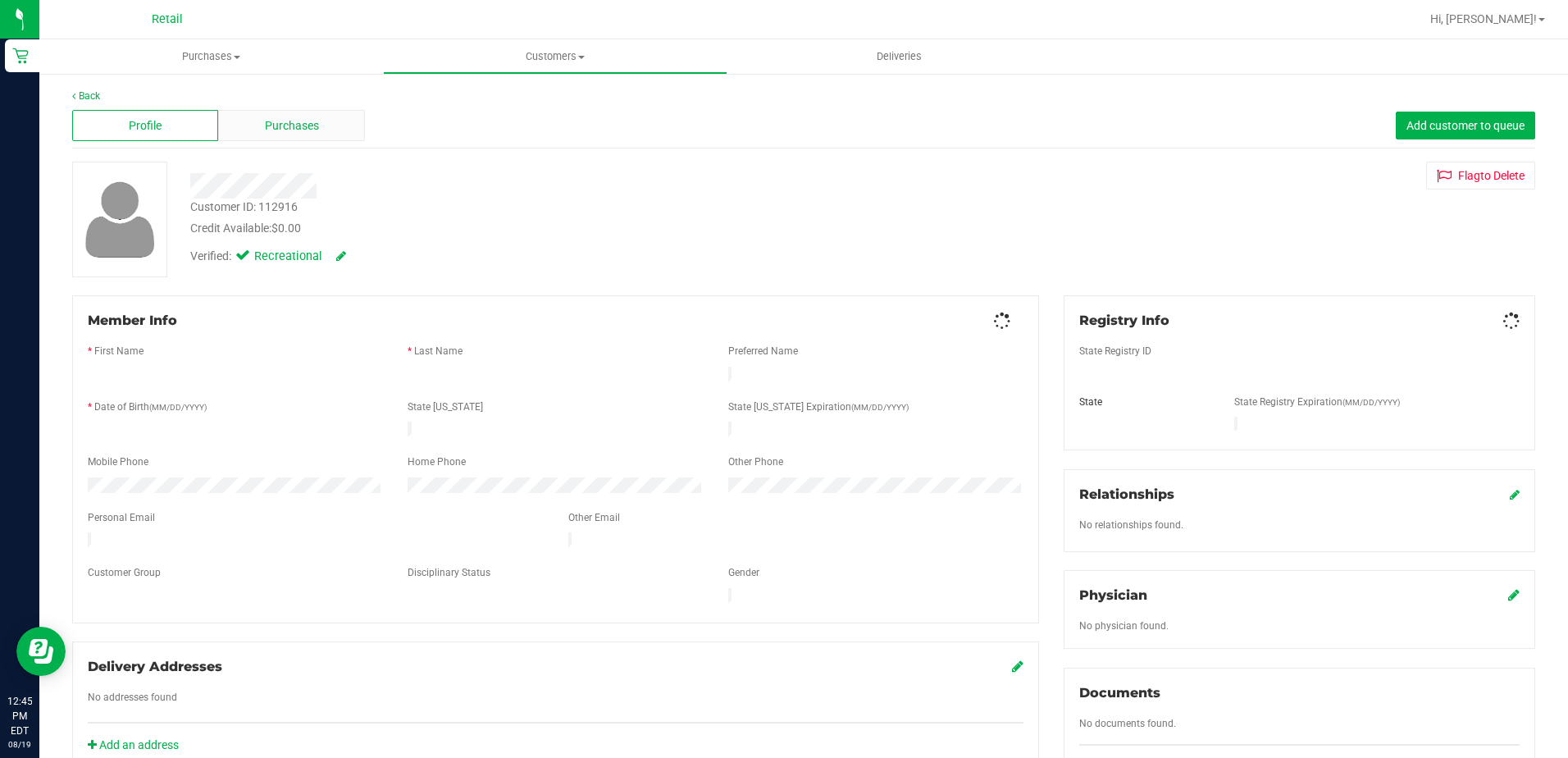
click at [316, 118] on span "Purchases" at bounding box center [293, 126] width 55 height 17
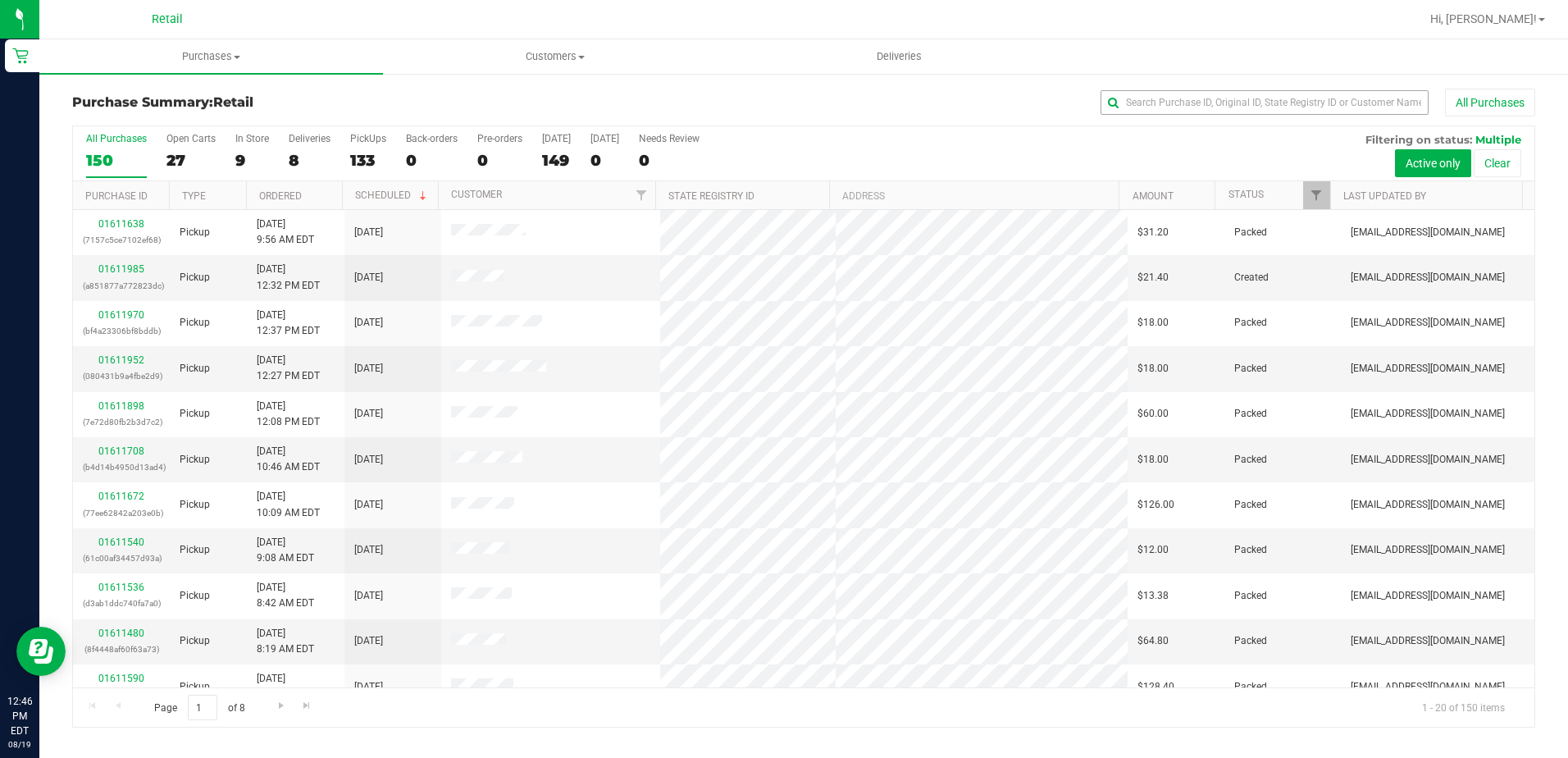
drag, startPoint x: 1178, startPoint y: 118, endPoint x: 1180, endPoint y: 110, distance: 8.2
click at [1178, 114] on div "Purchase Summary: Retail All Purchases" at bounding box center [804, 106] width 1464 height 36
click at [1180, 110] on input "text" at bounding box center [1264, 103] width 328 height 24
type input "WARE"
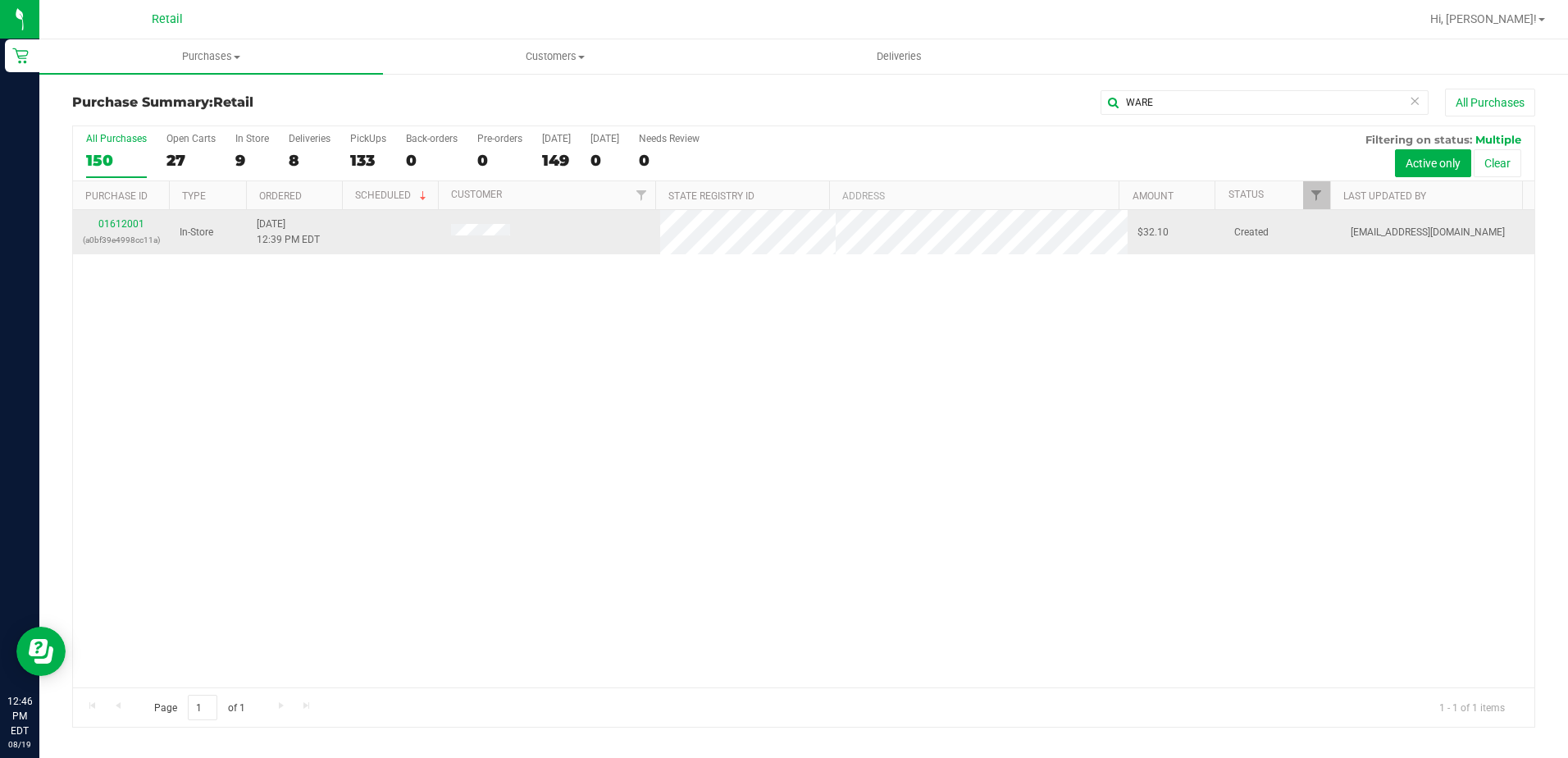
click at [131, 231] on div "01612001 (a0bf39e4998cc11a)" at bounding box center [121, 231] width 77 height 31
click at [135, 227] on link "01612001" at bounding box center [121, 224] width 46 height 11
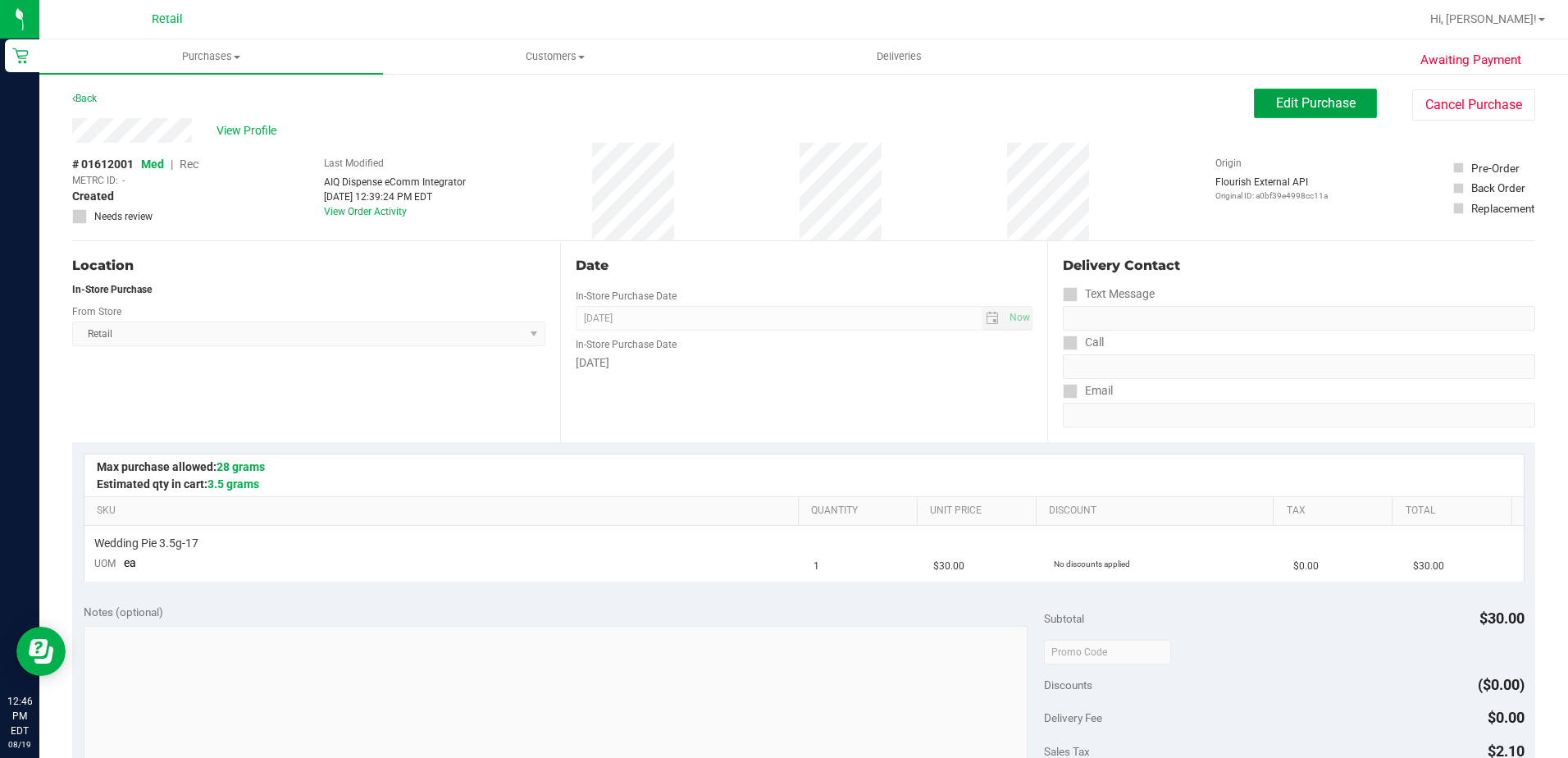
click at [1297, 111] on button "Edit Purchase" at bounding box center [1315, 103] width 123 height 29
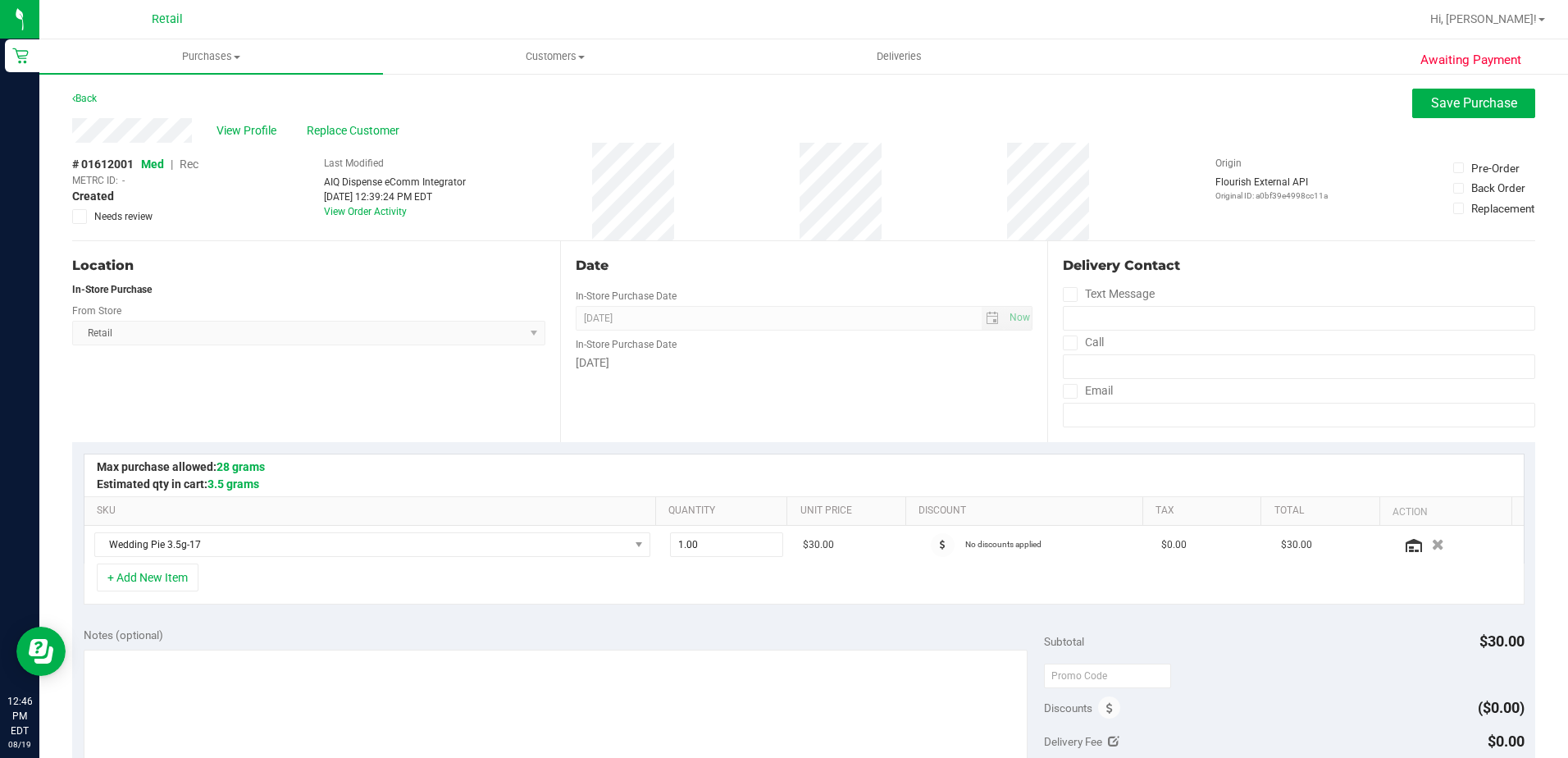
click at [188, 163] on span "Rec" at bounding box center [189, 164] width 19 height 13
click at [351, 133] on span "Replace Customer" at bounding box center [356, 131] width 99 height 17
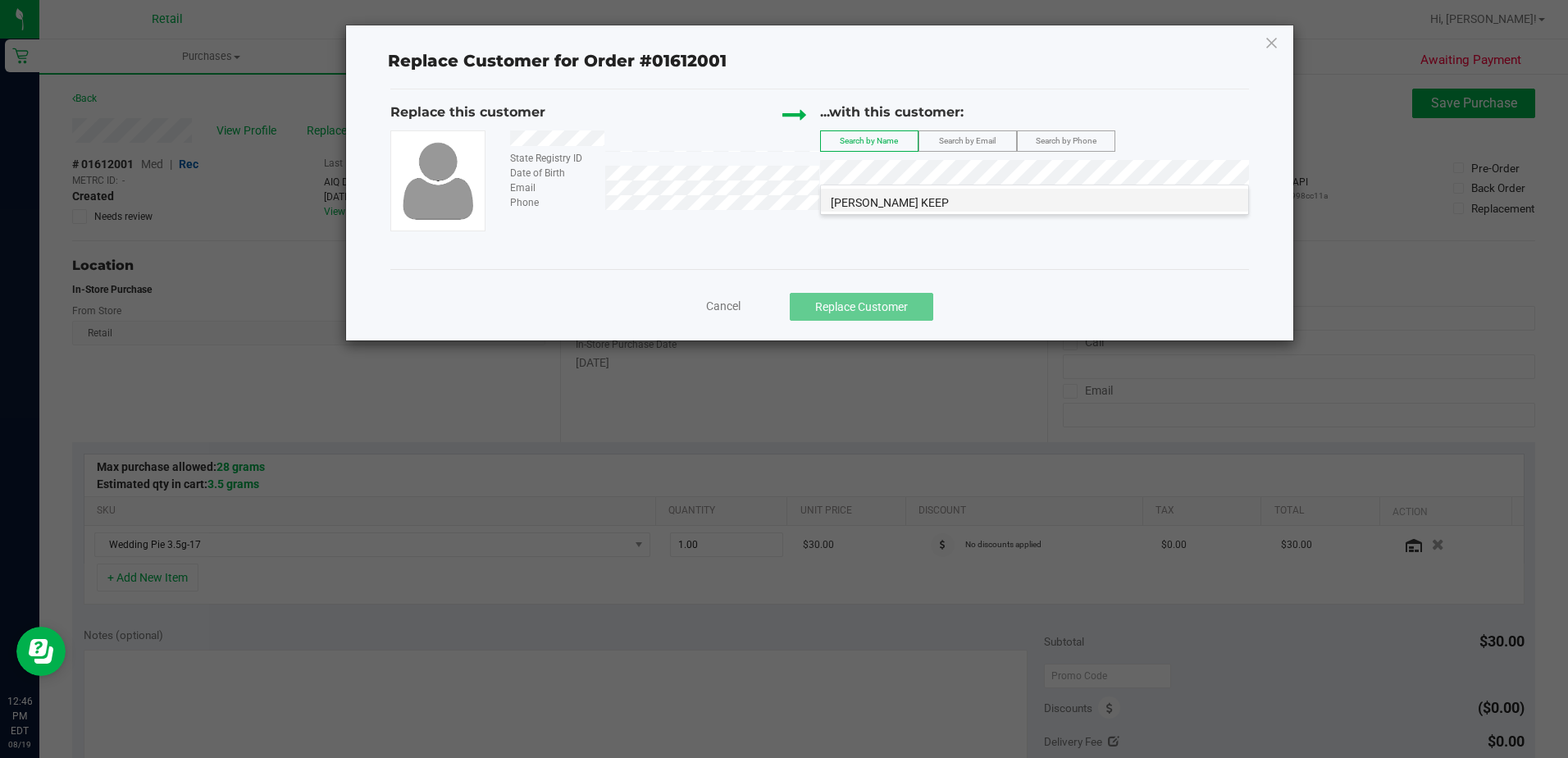
click at [994, 202] on li "[PERSON_NAME] KEEP" at bounding box center [1035, 200] width 427 height 23
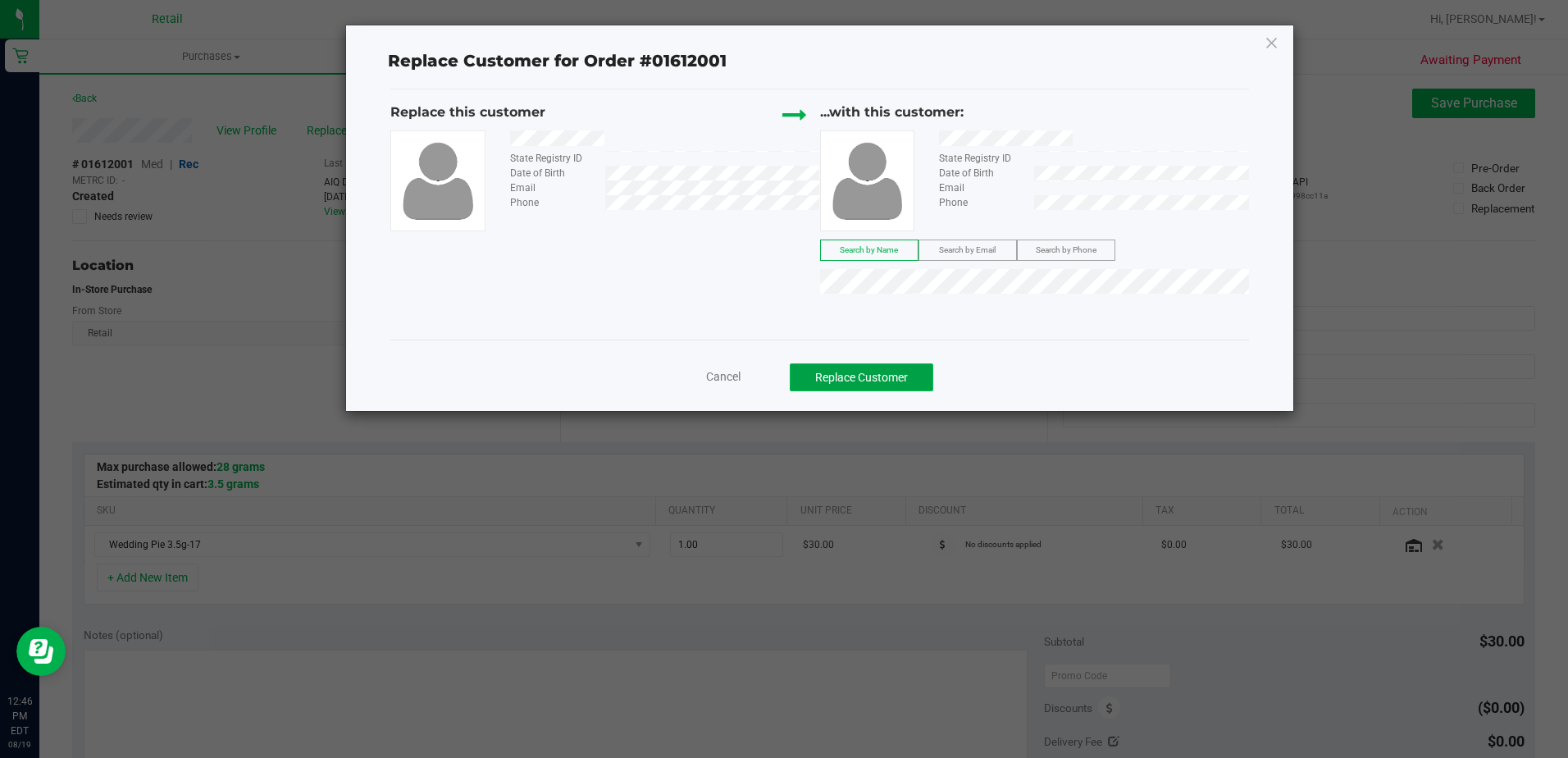
click at [873, 377] on button "Replace Customer" at bounding box center [862, 377] width 144 height 28
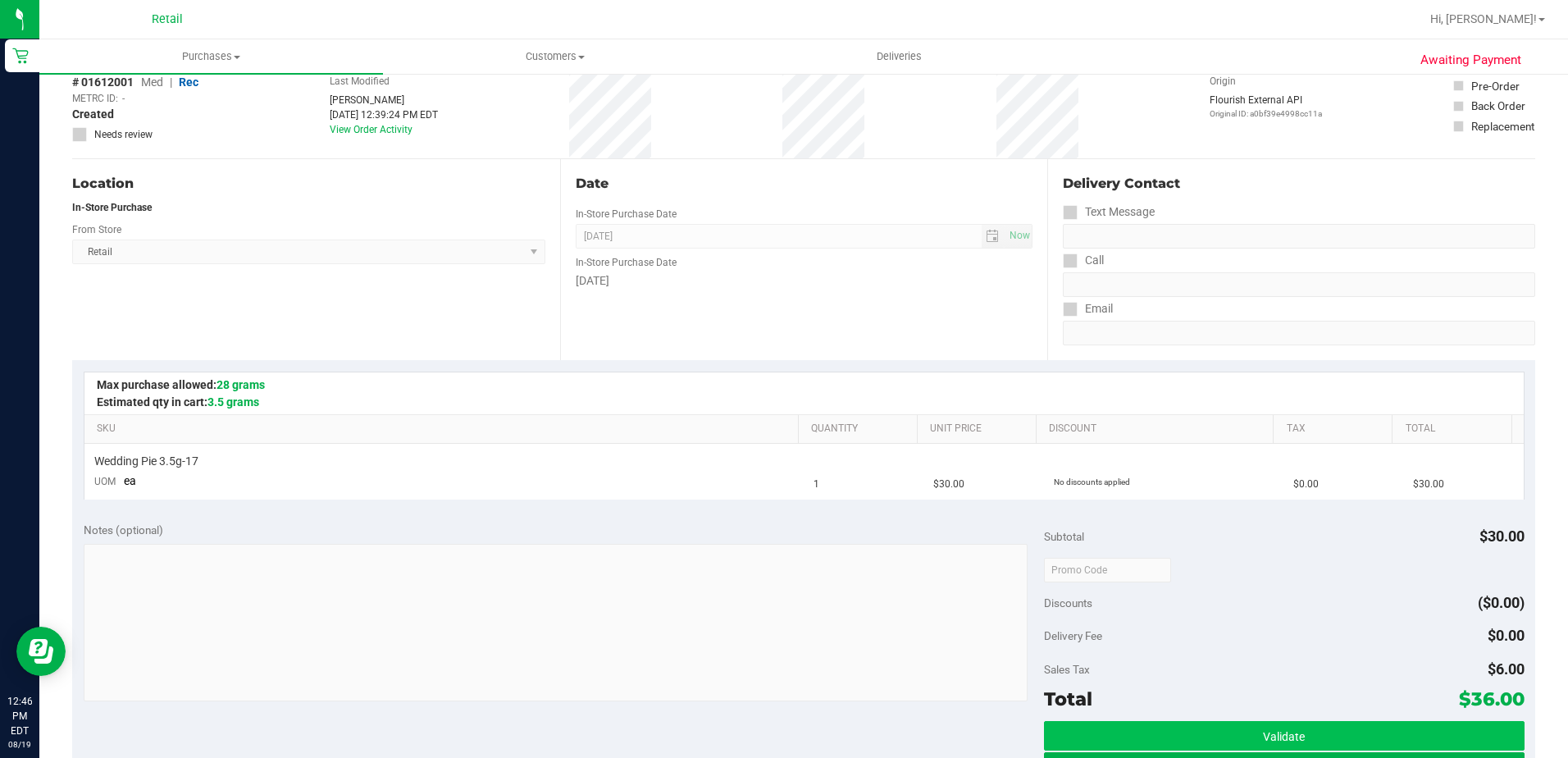
scroll to position [246, 0]
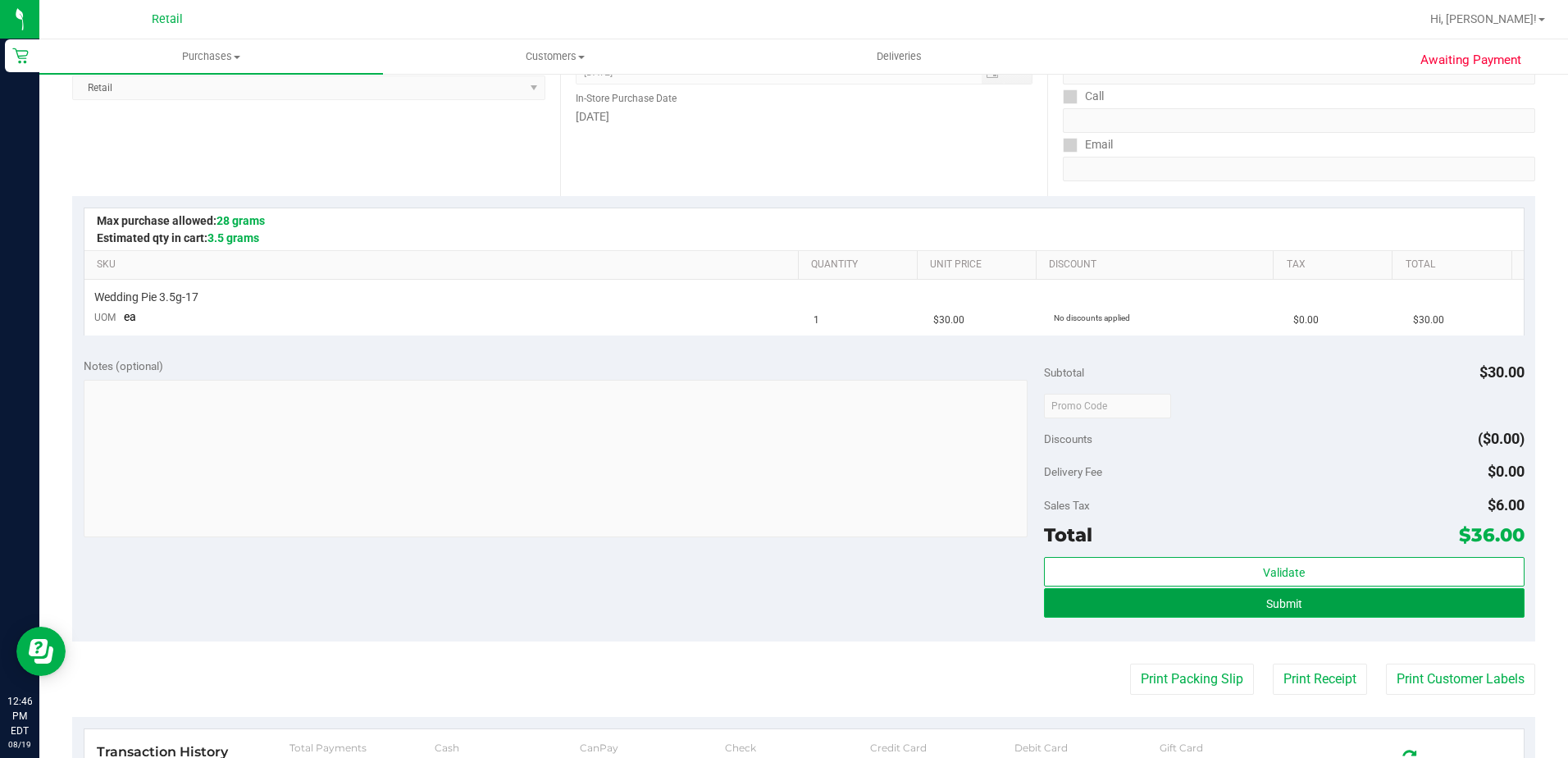
click at [1266, 606] on span "Submit" at bounding box center [1284, 604] width 36 height 13
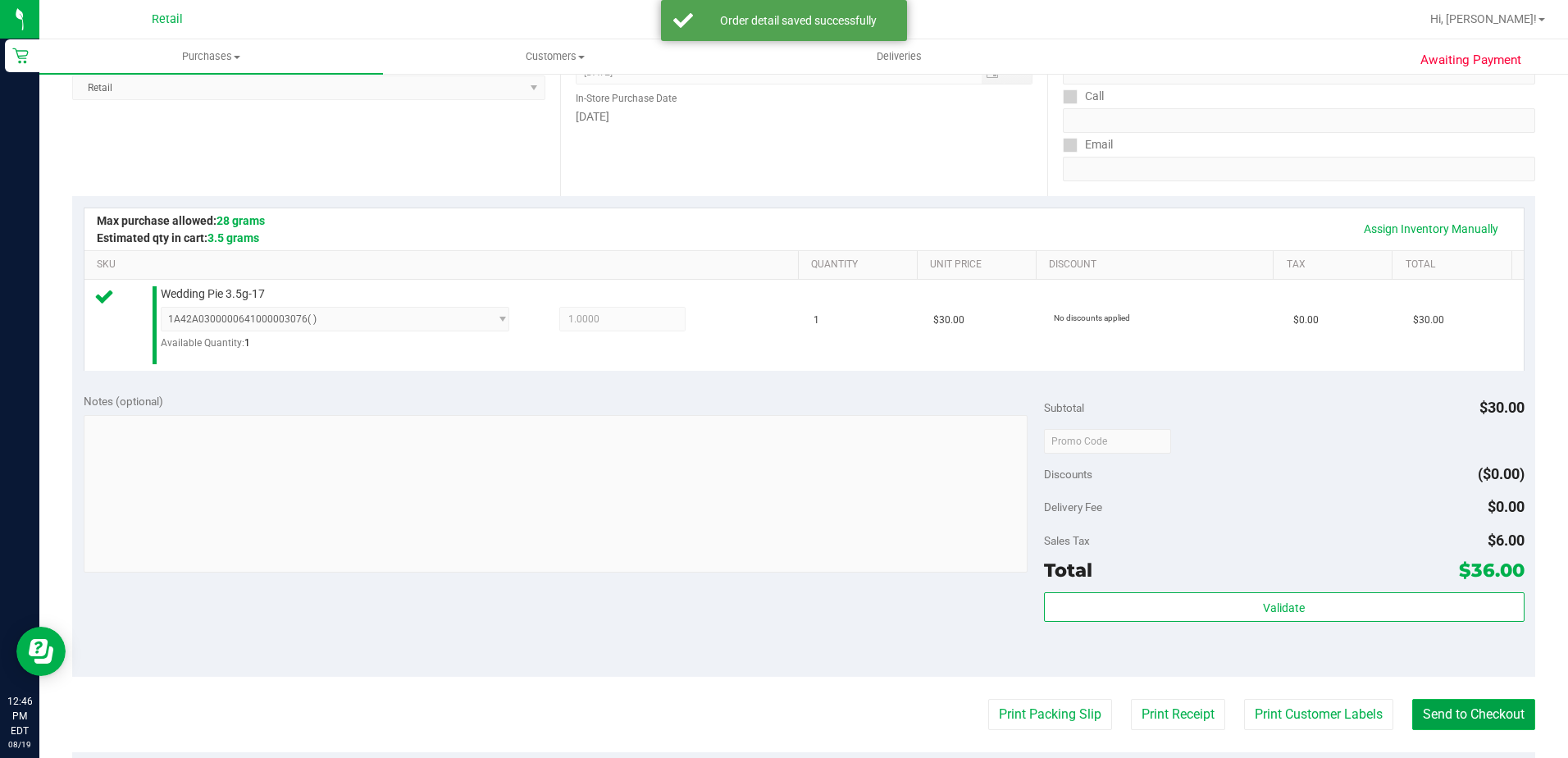
click at [1473, 724] on button "Send to Checkout" at bounding box center [1474, 714] width 123 height 31
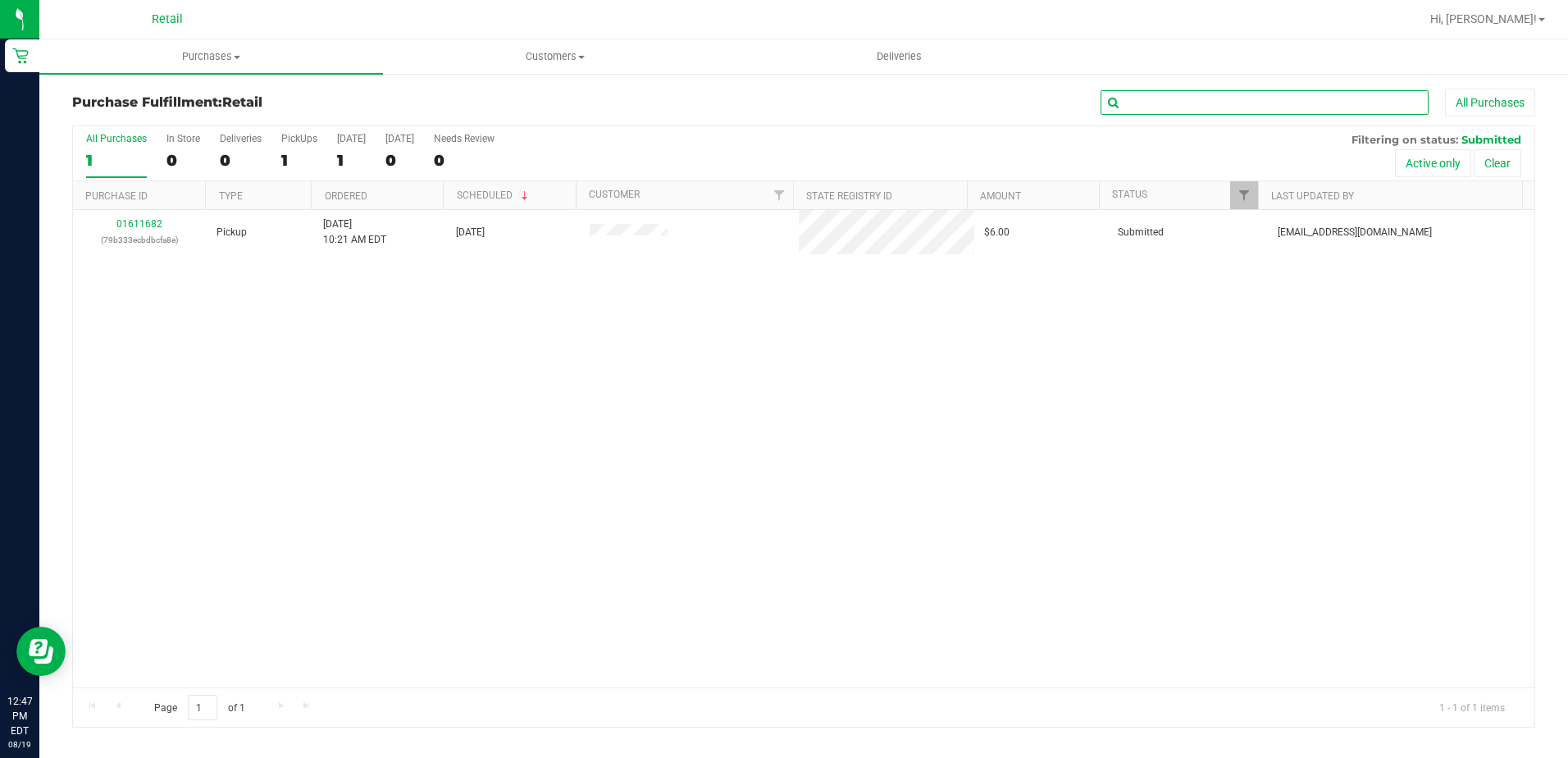
click at [1249, 98] on input "text" at bounding box center [1264, 103] width 328 height 24
type input "[PERSON_NAME]"
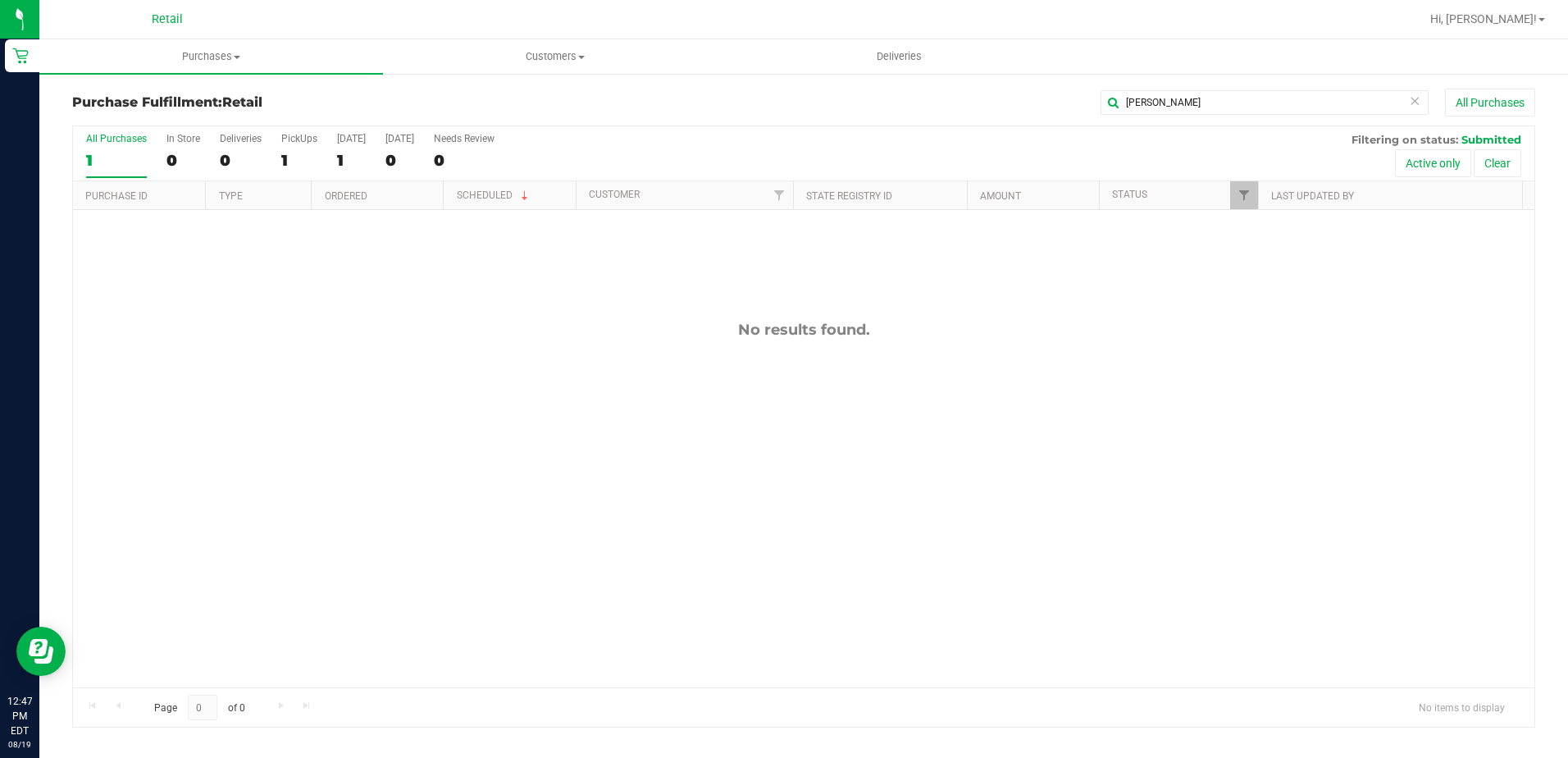
click at [1163, 82] on div "Purchase Fulfillment: Retail [PERSON_NAME] All Purchases All Purchases 1 In Sto…" at bounding box center [803, 408] width 1528 height 671
click at [1174, 115] on div "[PERSON_NAME] All Purchases" at bounding box center [1048, 103] width 975 height 28
click at [194, 55] on span "Purchases" at bounding box center [211, 56] width 343 height 15
click at [181, 99] on span "Summary of purchases" at bounding box center [123, 99] width 168 height 14
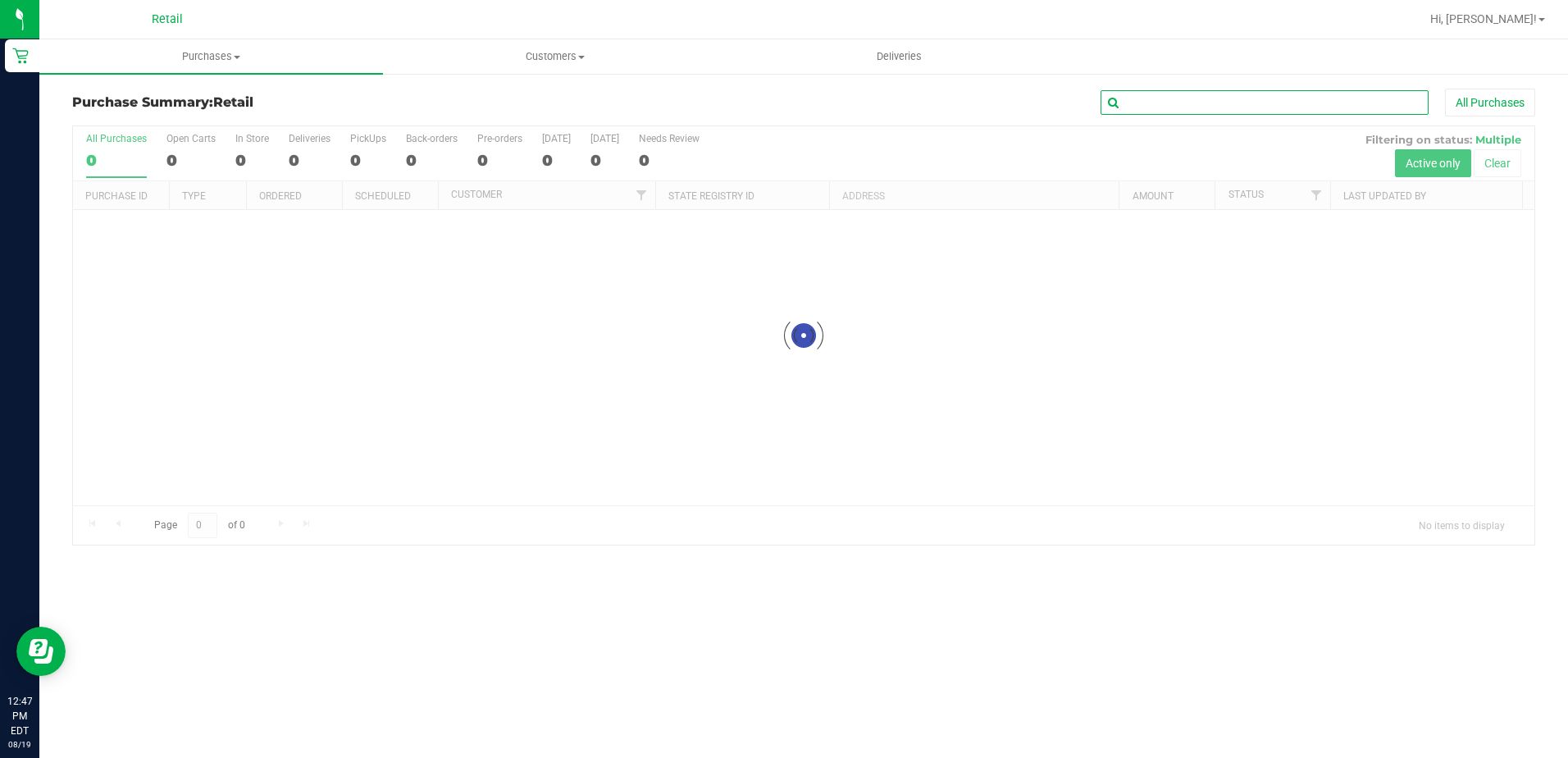
click at [1192, 112] on input "text" at bounding box center [1264, 103] width 328 height 24
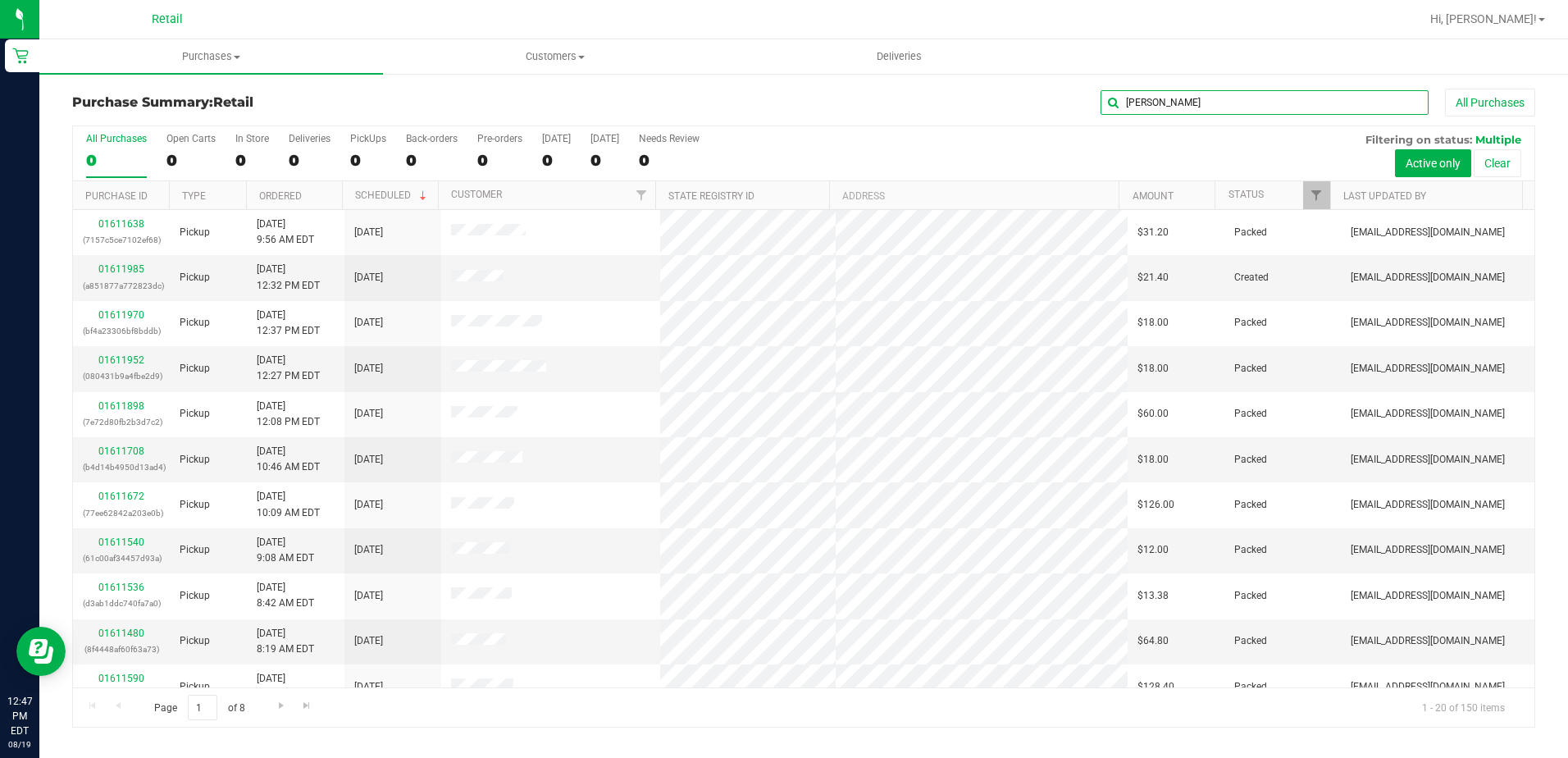
type input "[PERSON_NAME]"
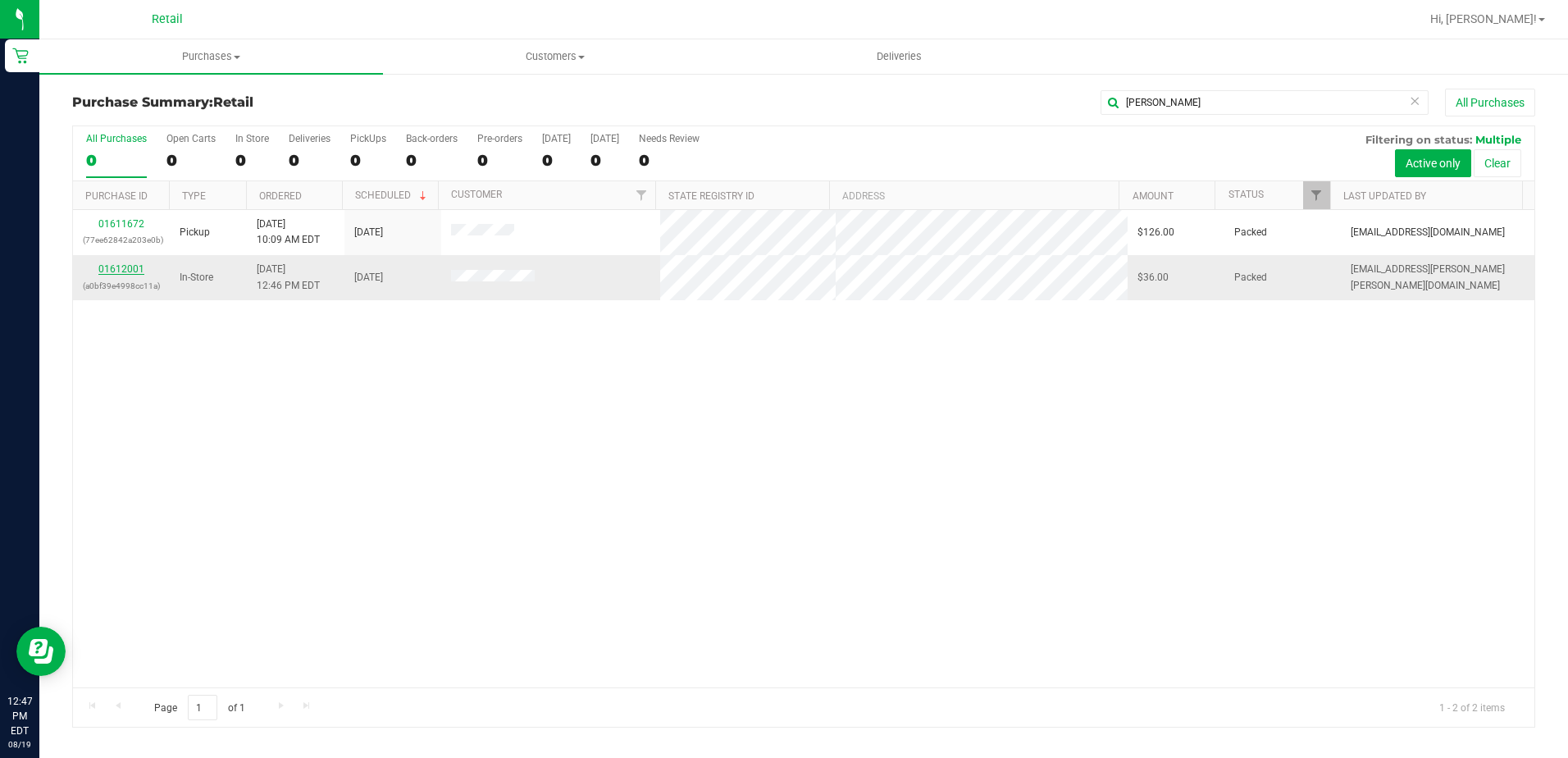
click at [108, 273] on link "01612001" at bounding box center [121, 269] width 46 height 11
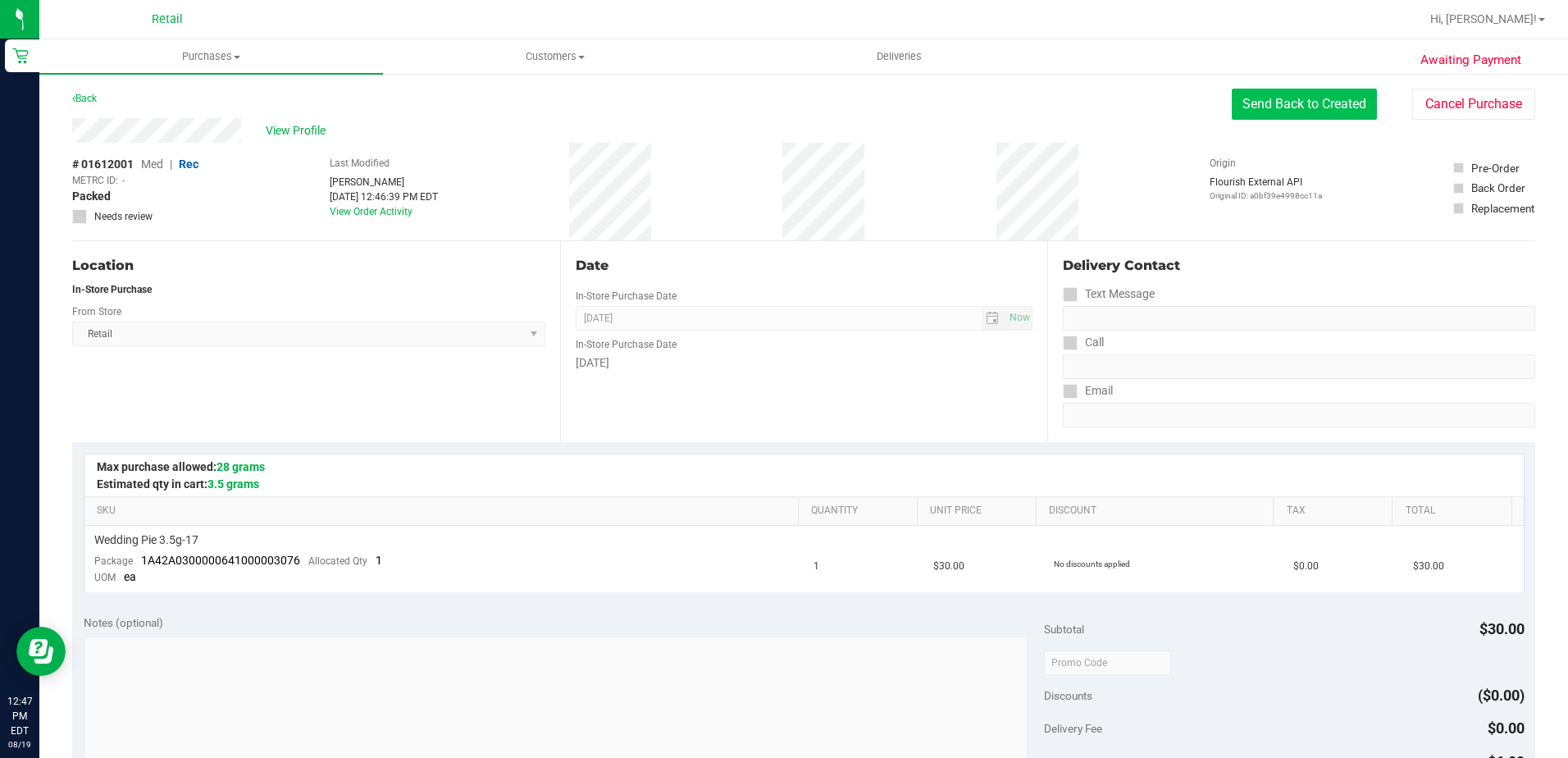
click at [1336, 115] on button "Send Back to Created" at bounding box center [1305, 103] width 145 height 31
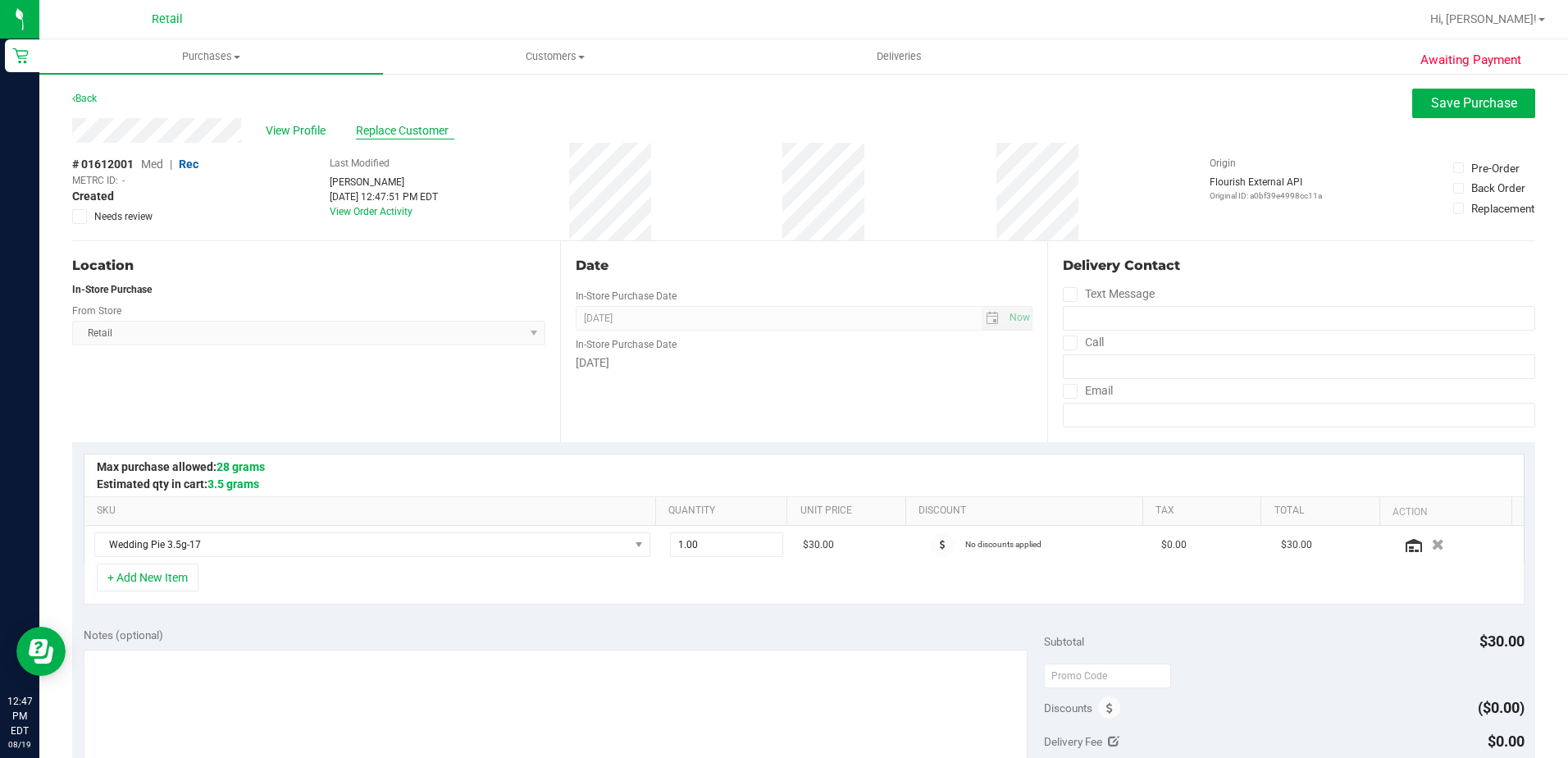
click at [404, 137] on span "Replace Customer" at bounding box center [404, 131] width 99 height 17
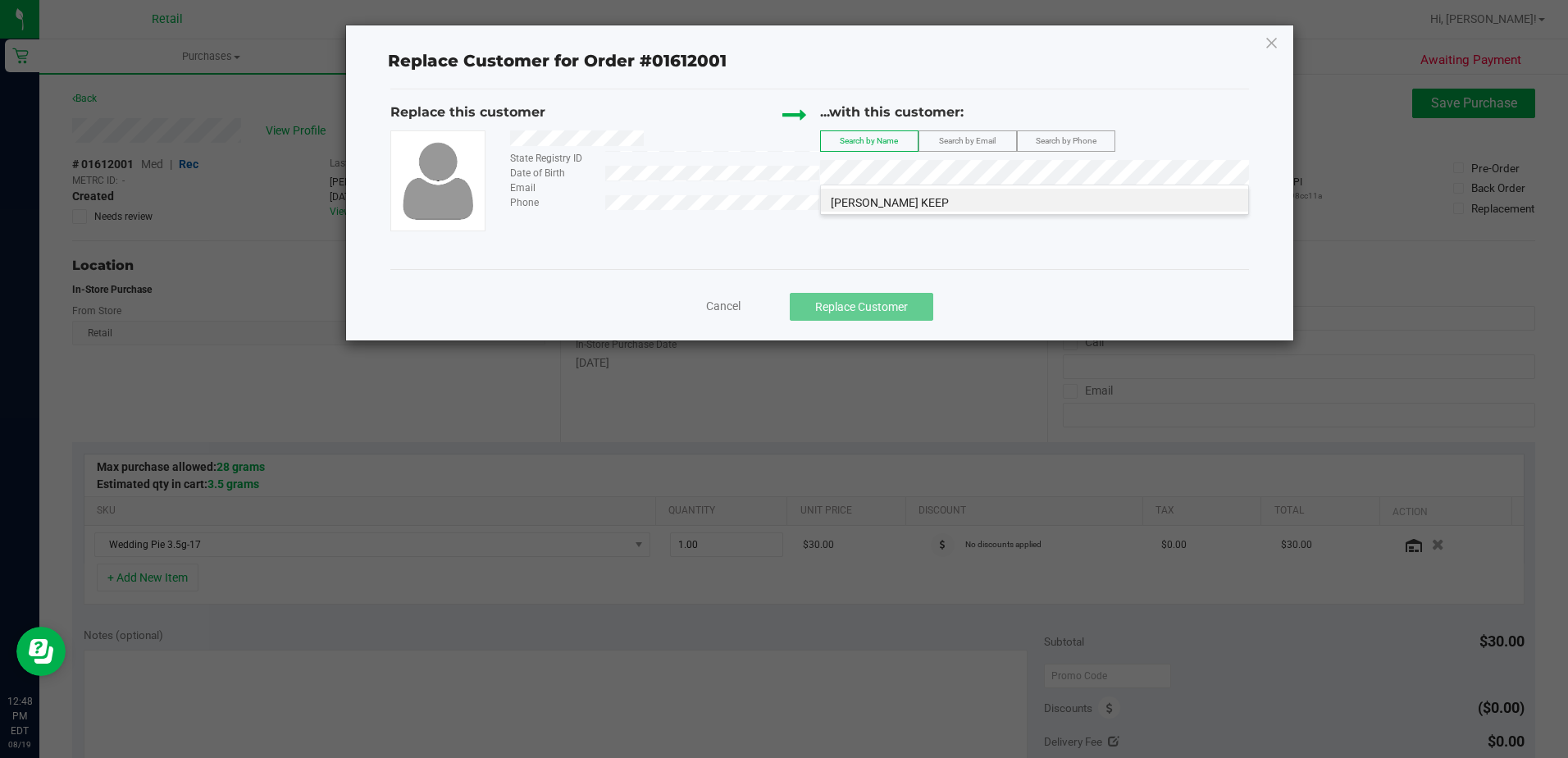
click at [929, 207] on span "[PERSON_NAME] KEEP" at bounding box center [890, 202] width 119 height 13
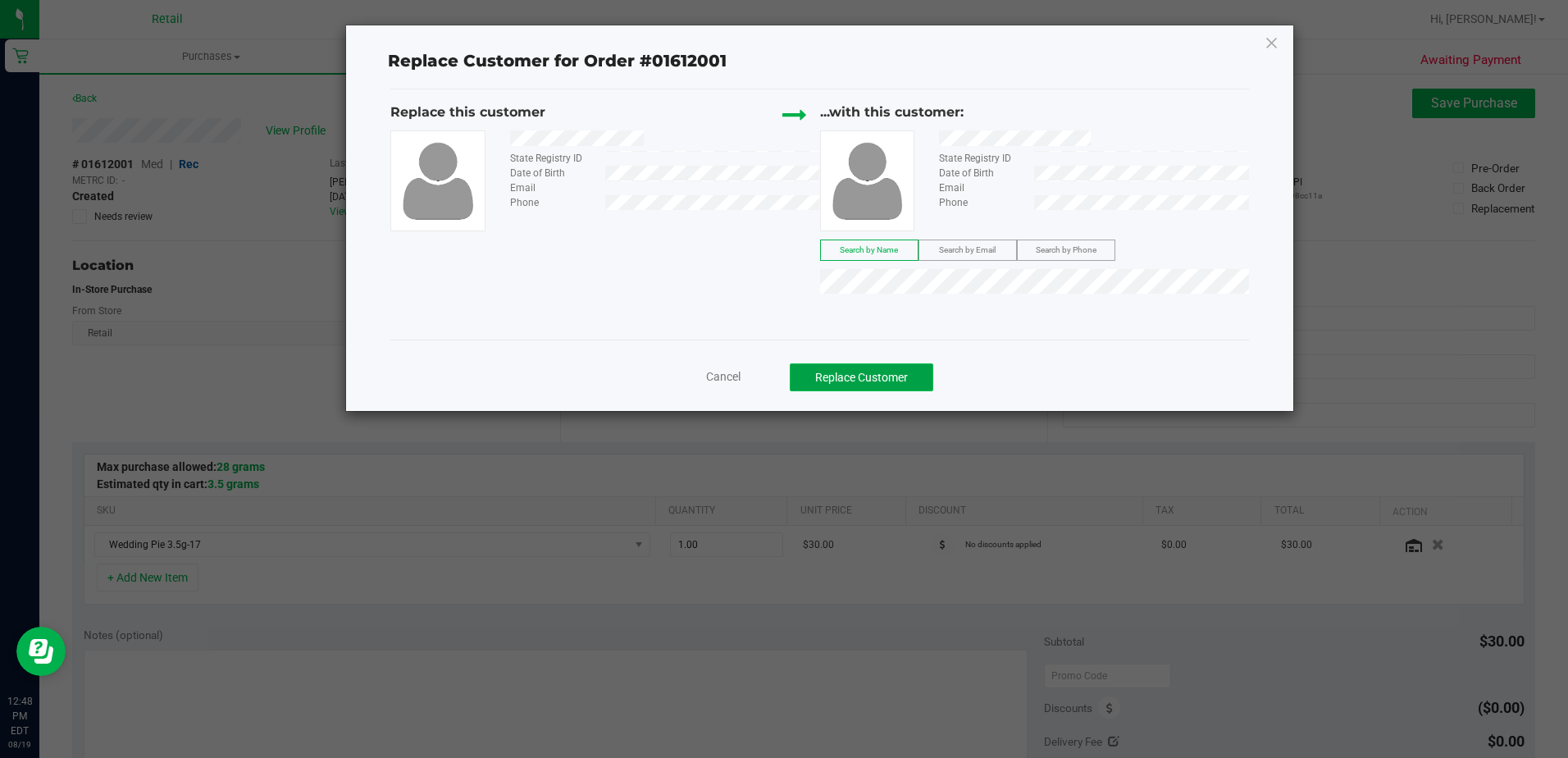
click at [853, 387] on button "Replace Customer" at bounding box center [862, 377] width 144 height 28
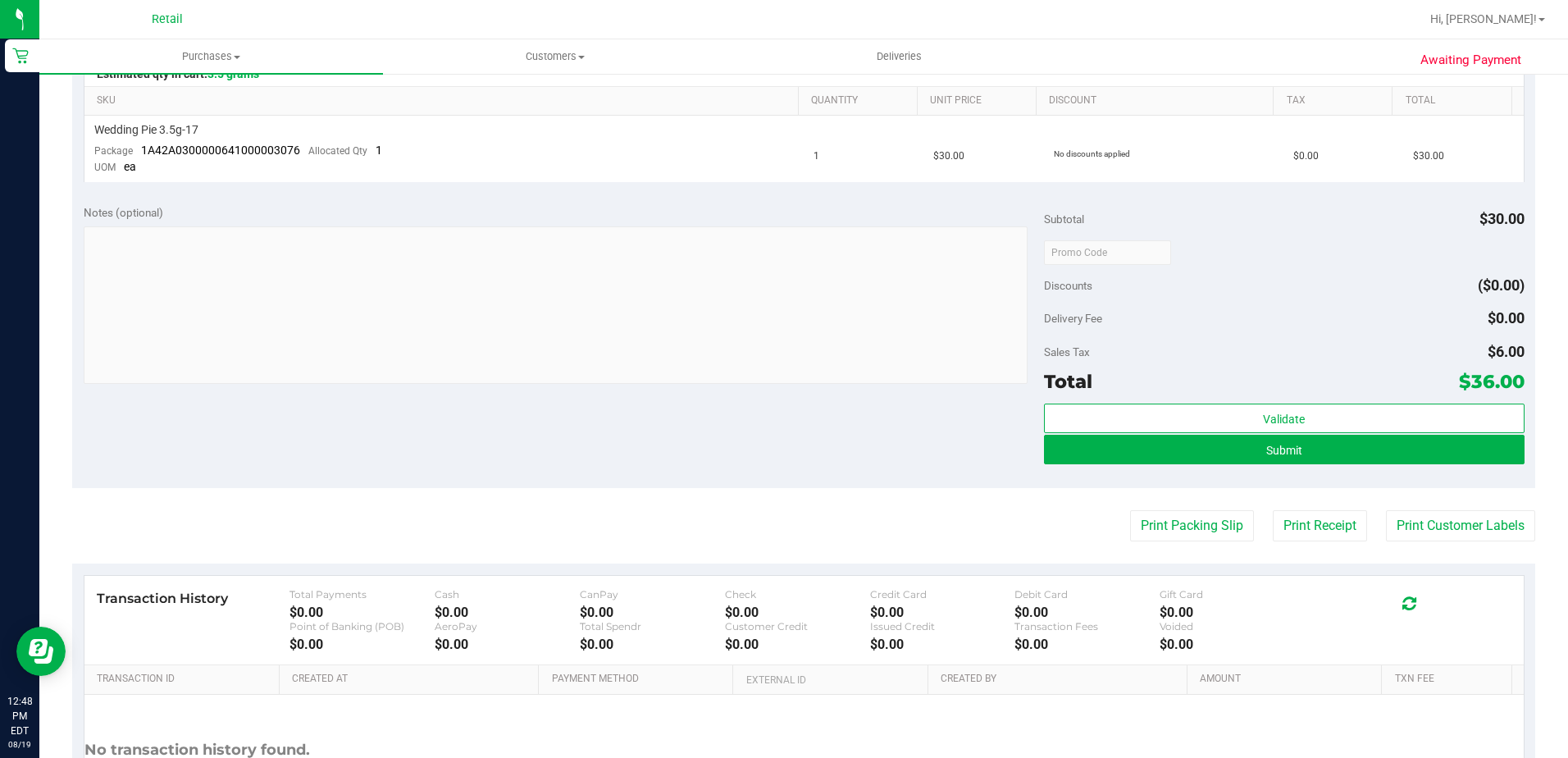
scroll to position [555, 0]
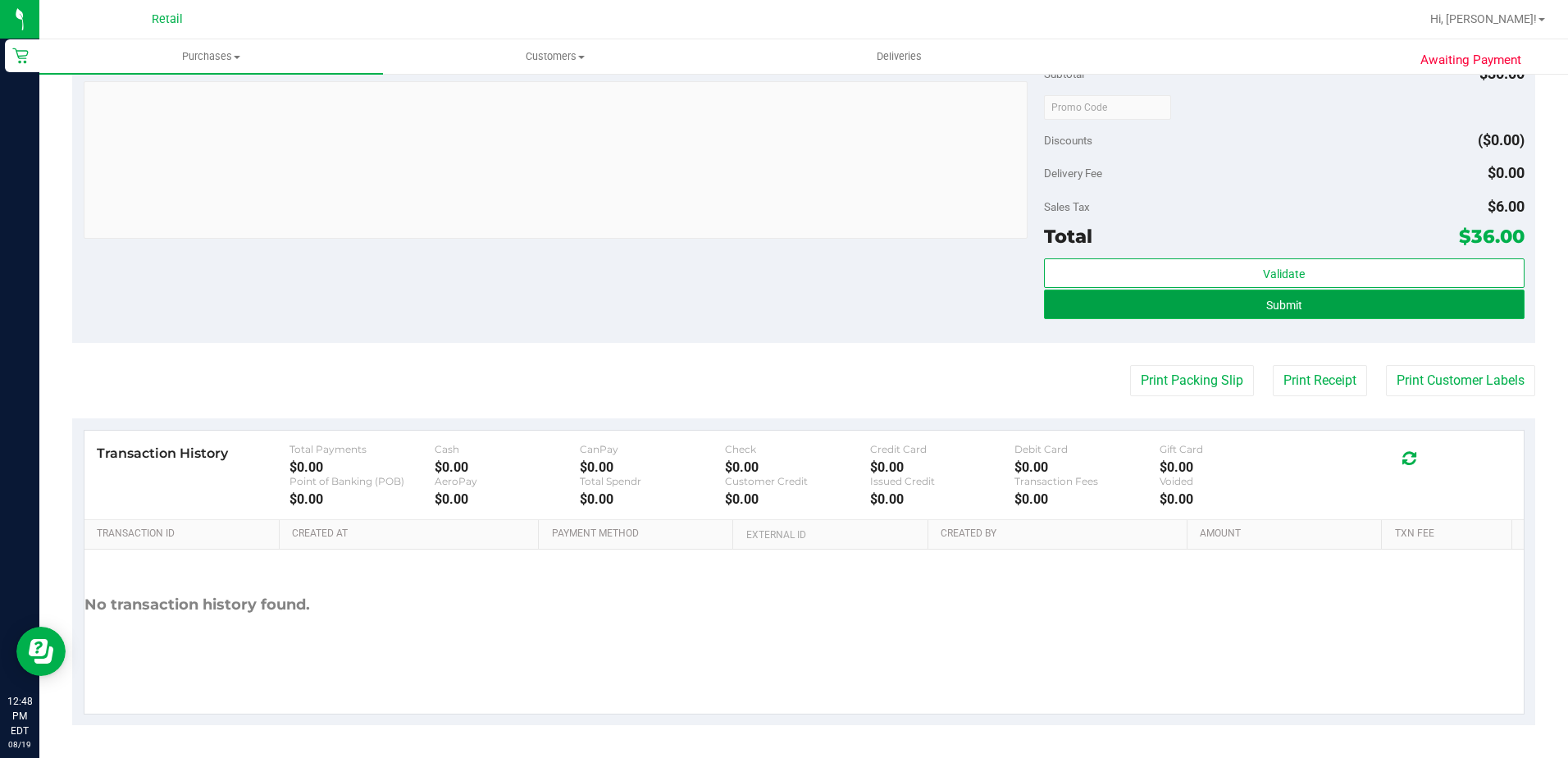
click at [1320, 304] on button "Submit" at bounding box center [1284, 304] width 481 height 29
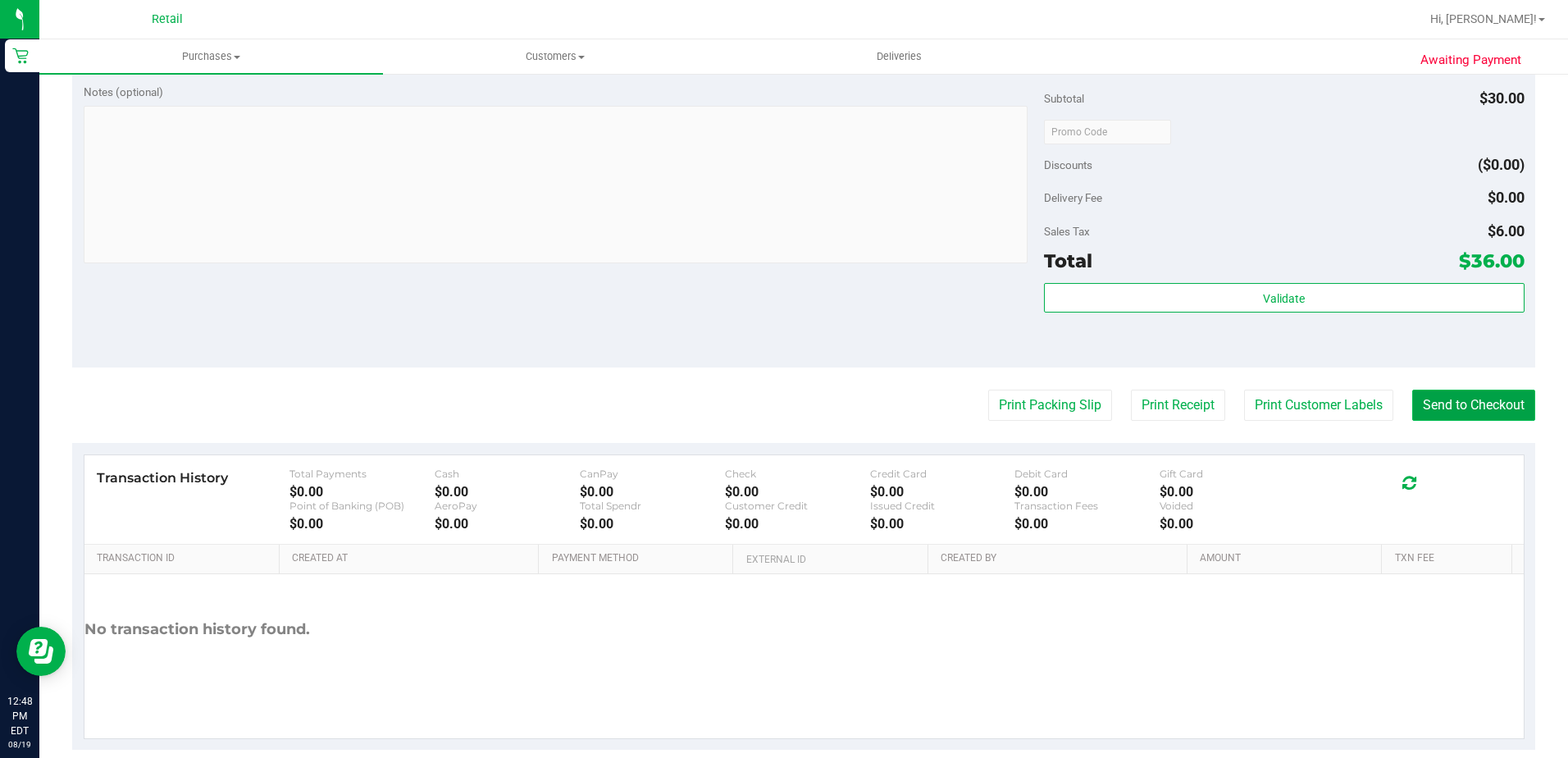
click at [1460, 416] on button "Send to Checkout" at bounding box center [1474, 404] width 123 height 31
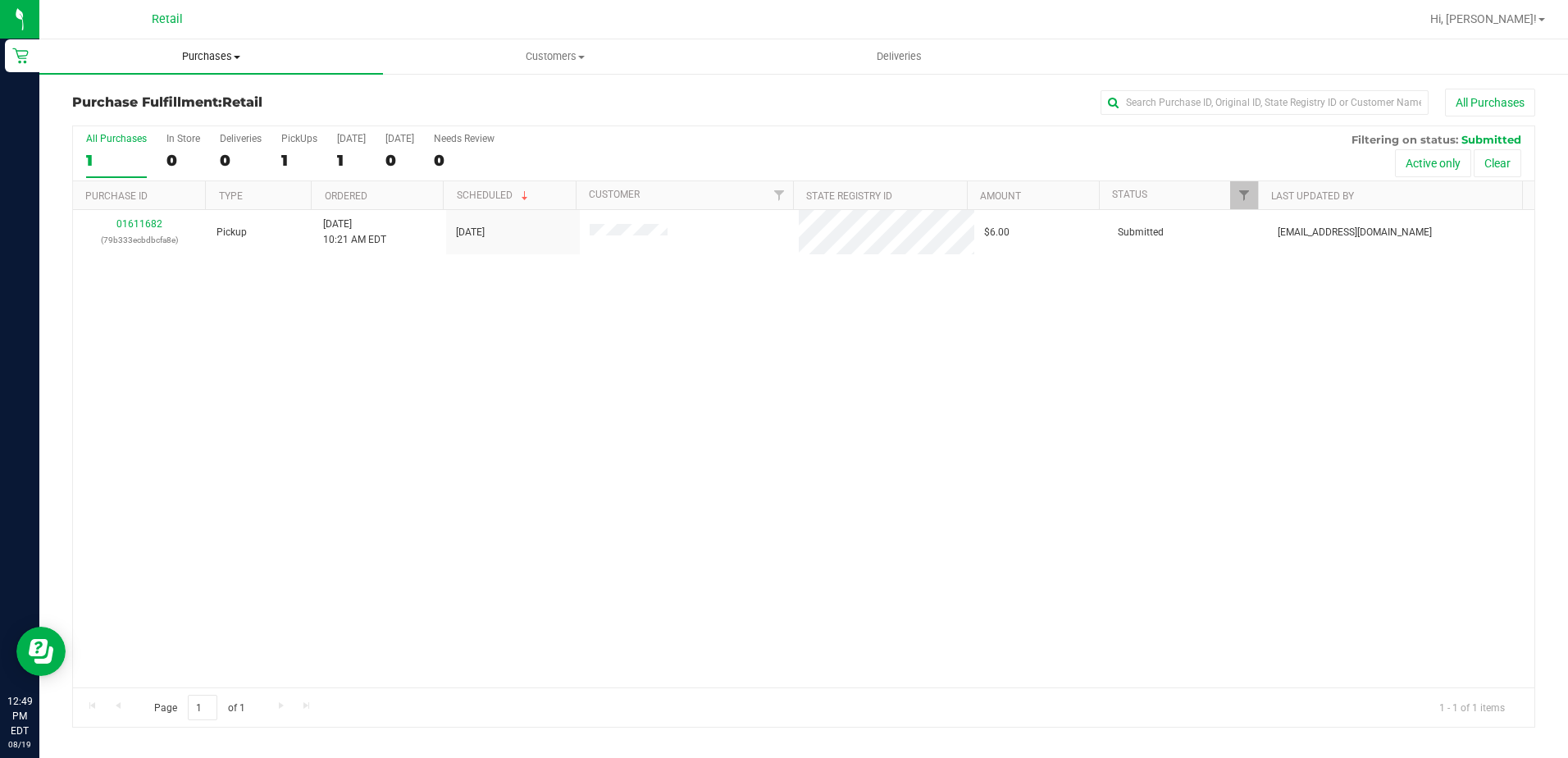
click at [200, 56] on span "Purchases" at bounding box center [211, 56] width 343 height 15
click at [197, 96] on span "Summary of purchases" at bounding box center [123, 99] width 168 height 14
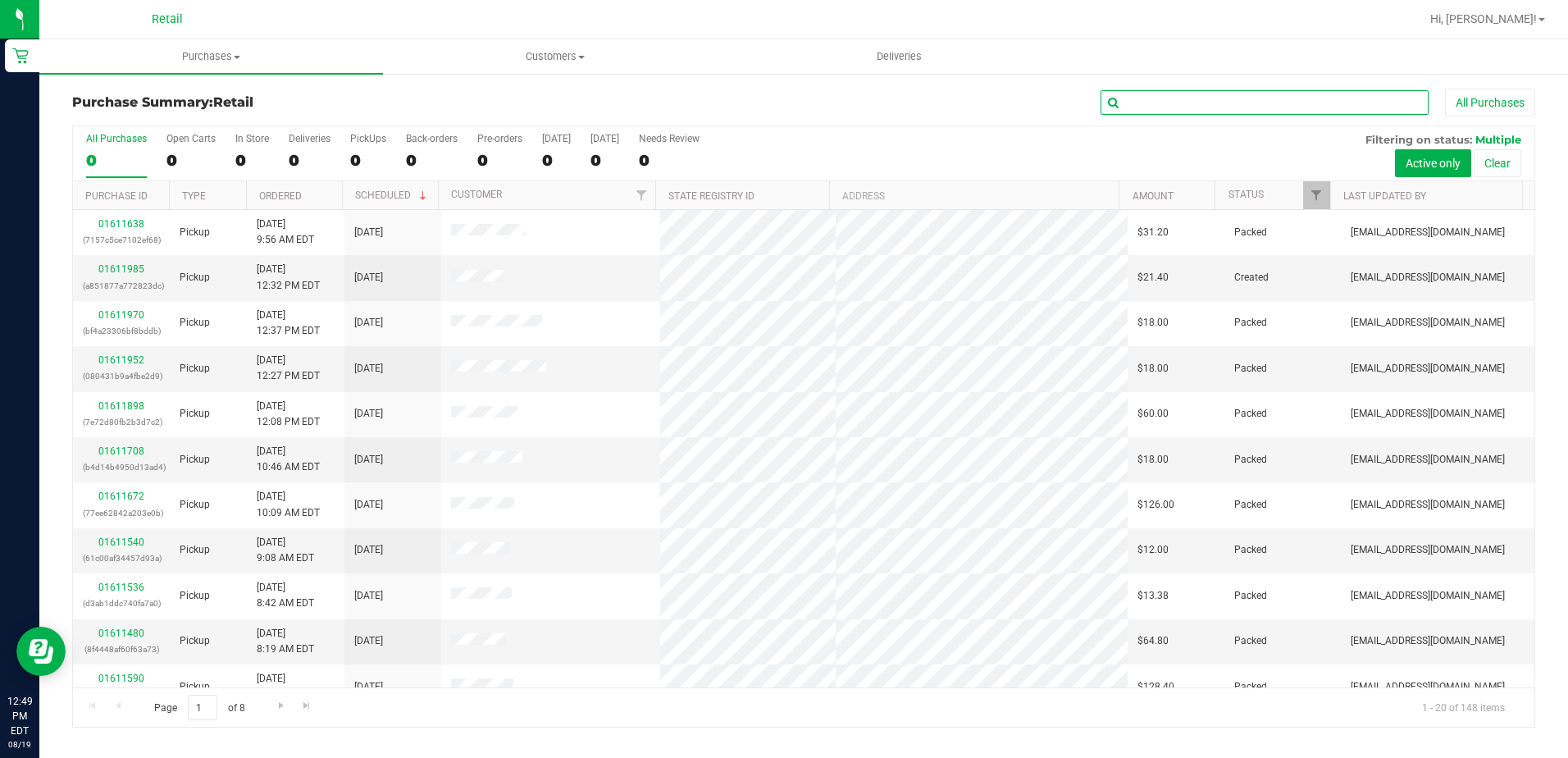
click at [1210, 90] on input "text" at bounding box center [1264, 103] width 328 height 24
click at [1210, 91] on input "text" at bounding box center [1264, 103] width 328 height 24
type input "ALYNA"
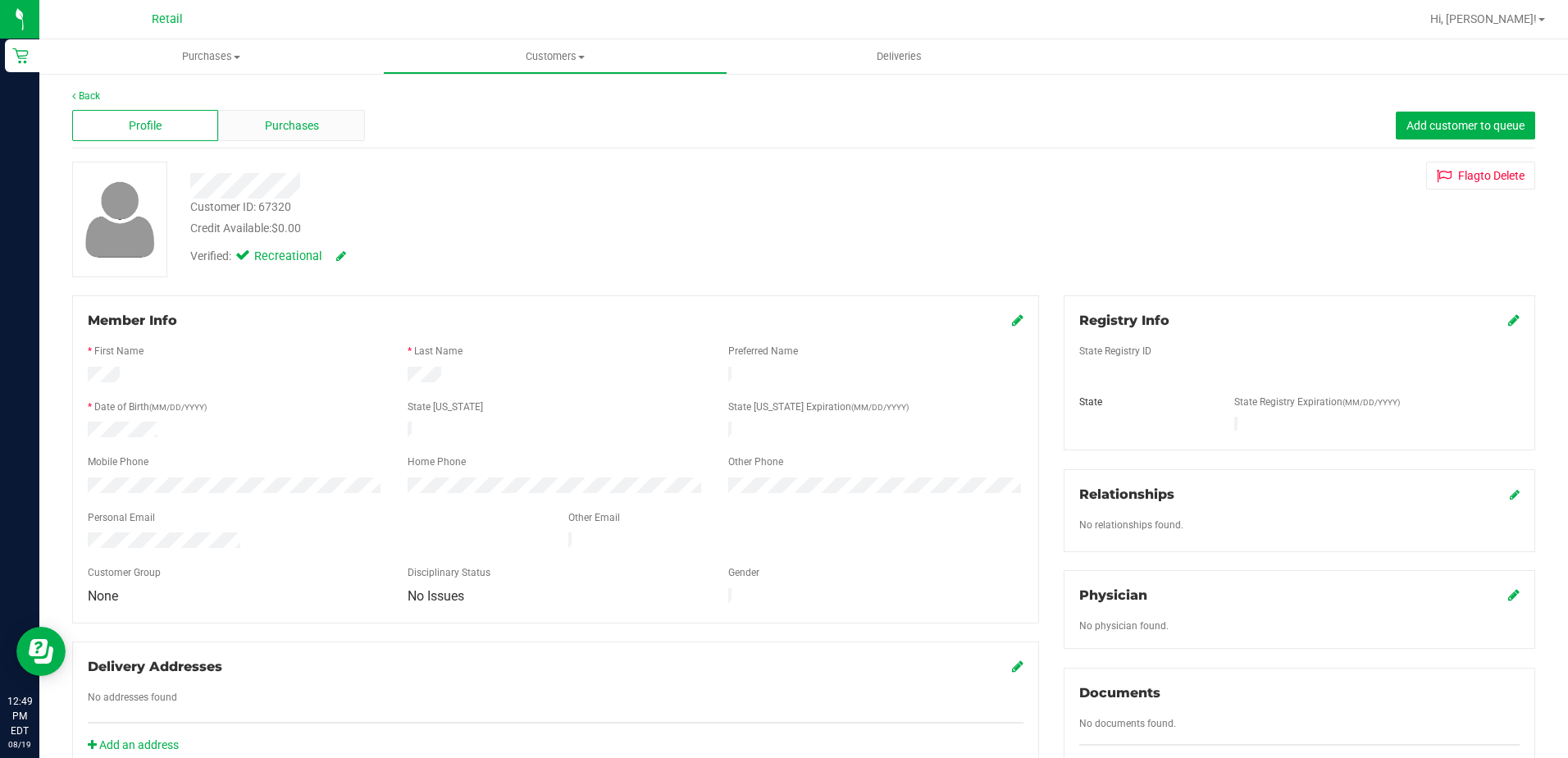
click at [246, 110] on div "Purchases" at bounding box center [291, 125] width 146 height 31
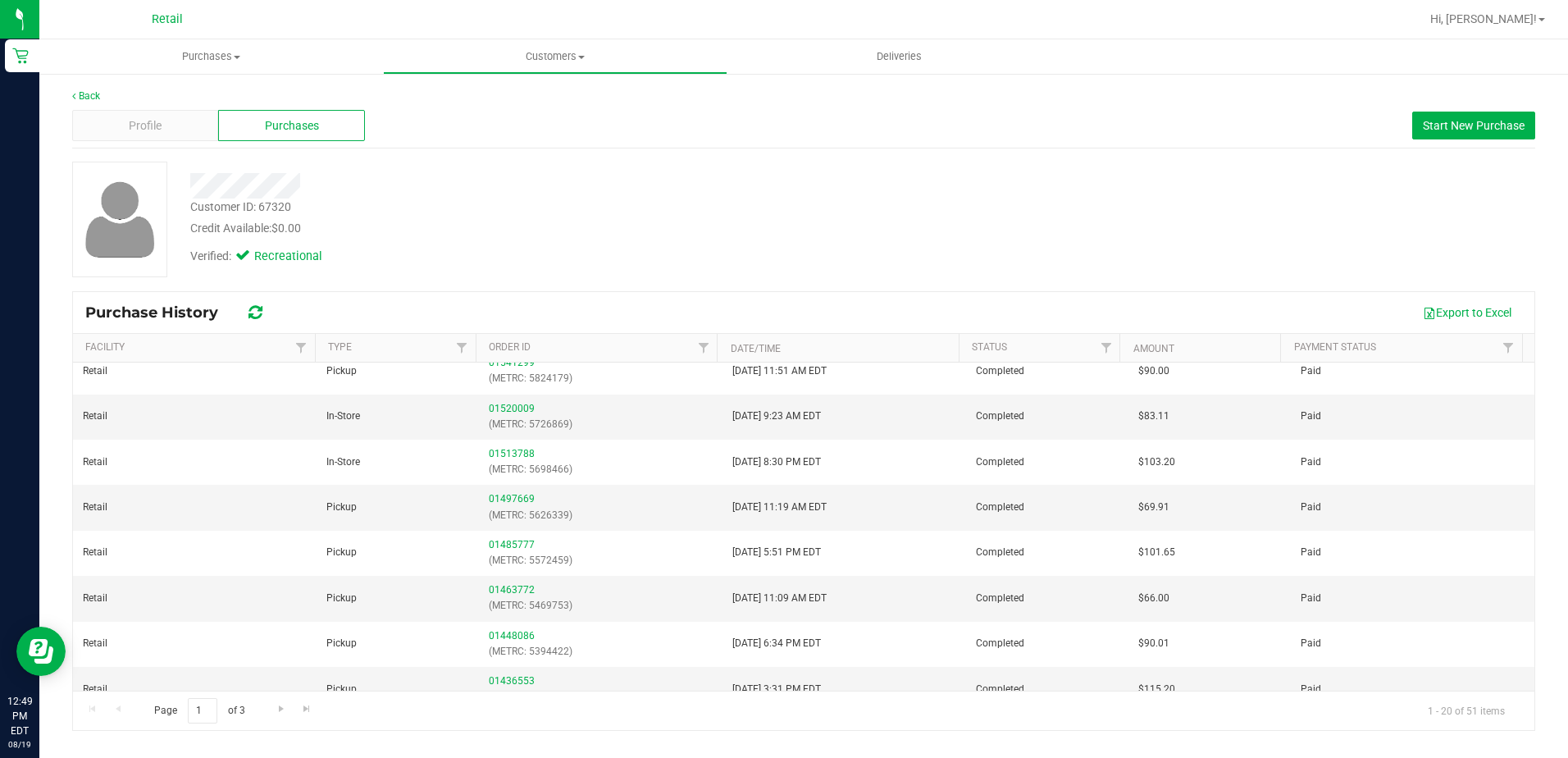
scroll to position [410, 0]
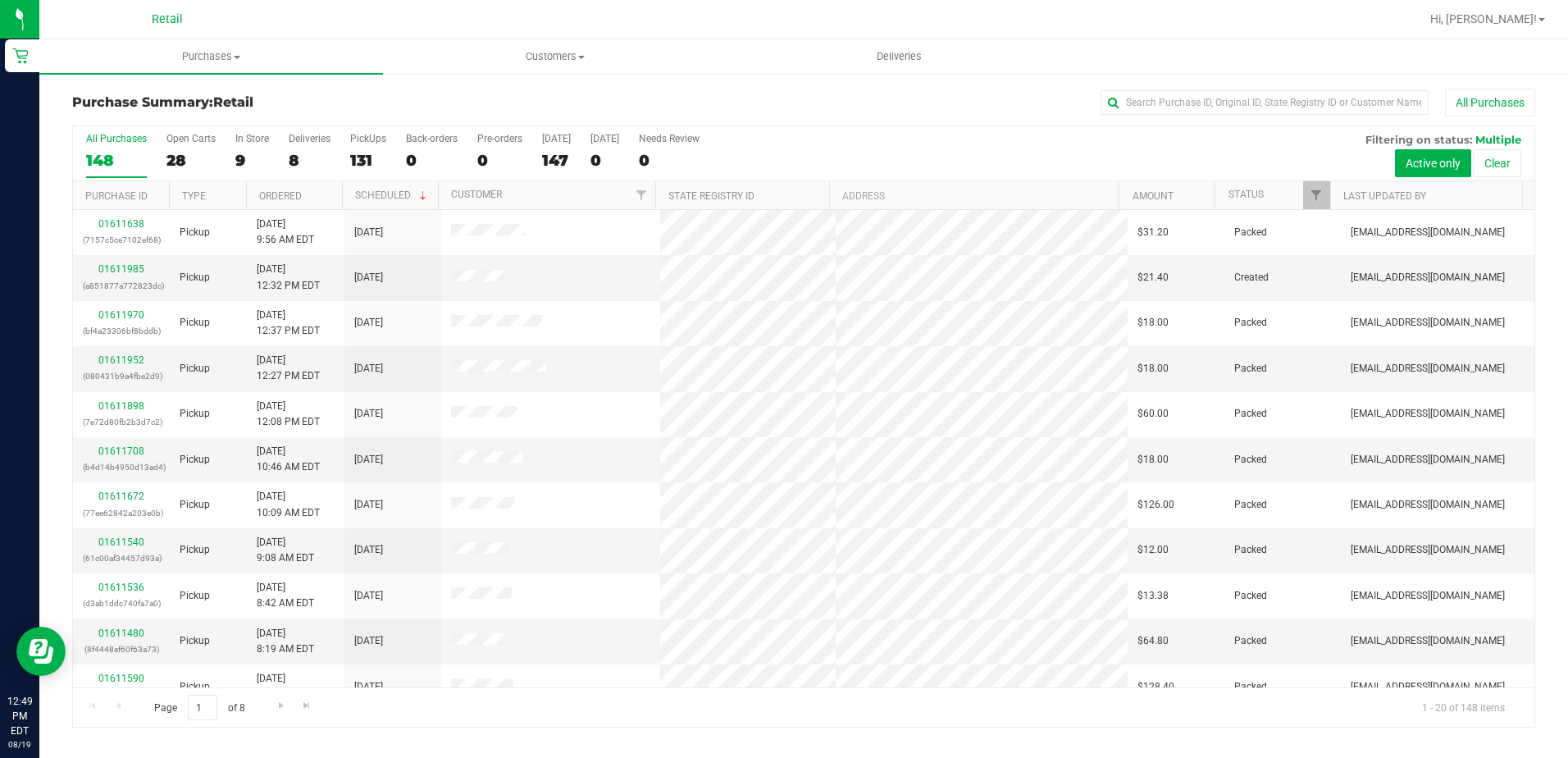
click at [1168, 87] on div "Purchase Summary: Retail All Purchases All Purchases 148 Open Carts 28 In Store…" at bounding box center [803, 408] width 1528 height 671
click at [1164, 104] on input "text" at bounding box center [1264, 103] width 328 height 24
type input "ALYNA"
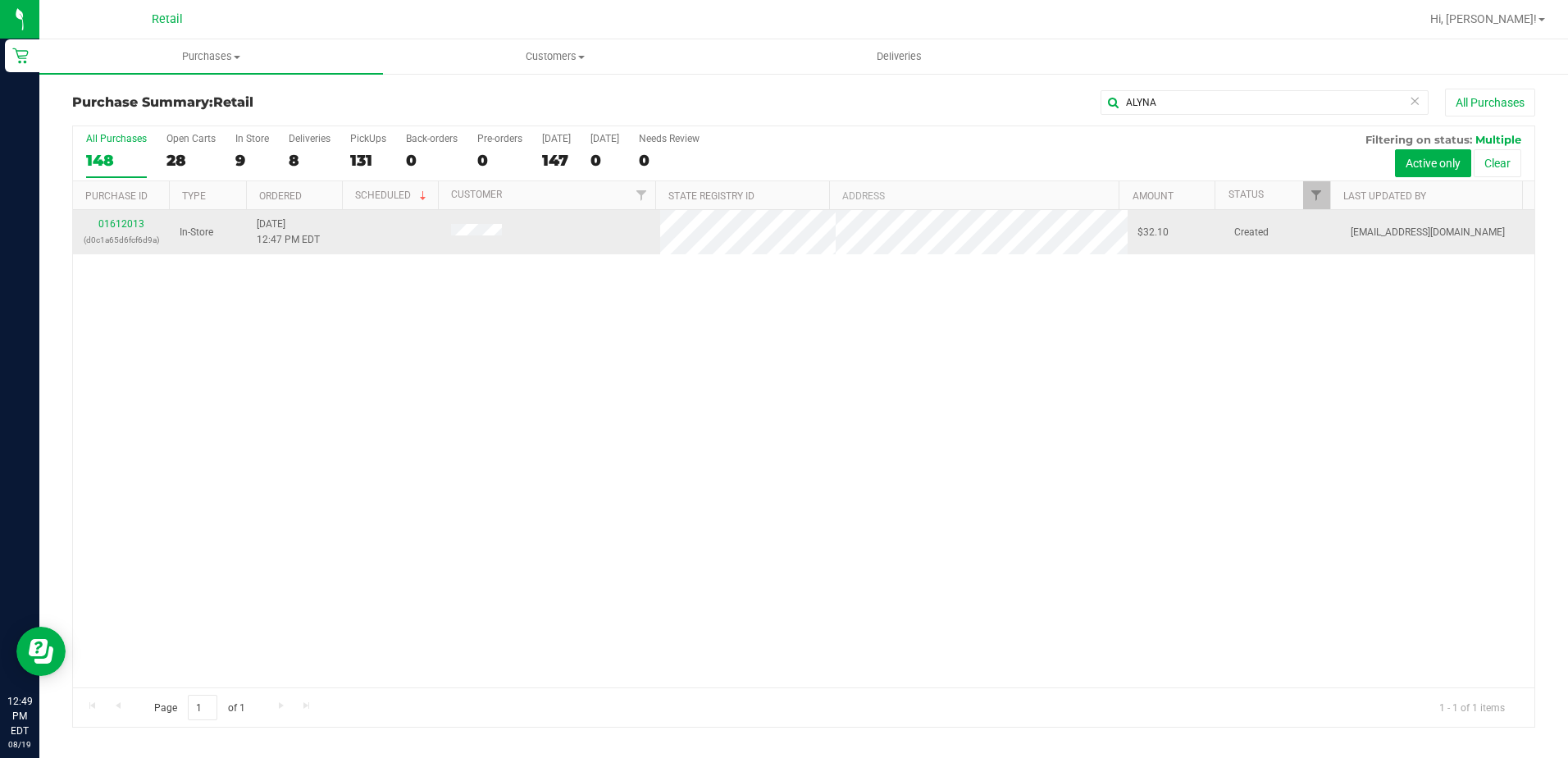
click at [135, 215] on td "01612013 (d0c1a65d6fcf6d9a)" at bounding box center [121, 231] width 97 height 44
click at [134, 220] on link "01612013" at bounding box center [121, 224] width 46 height 11
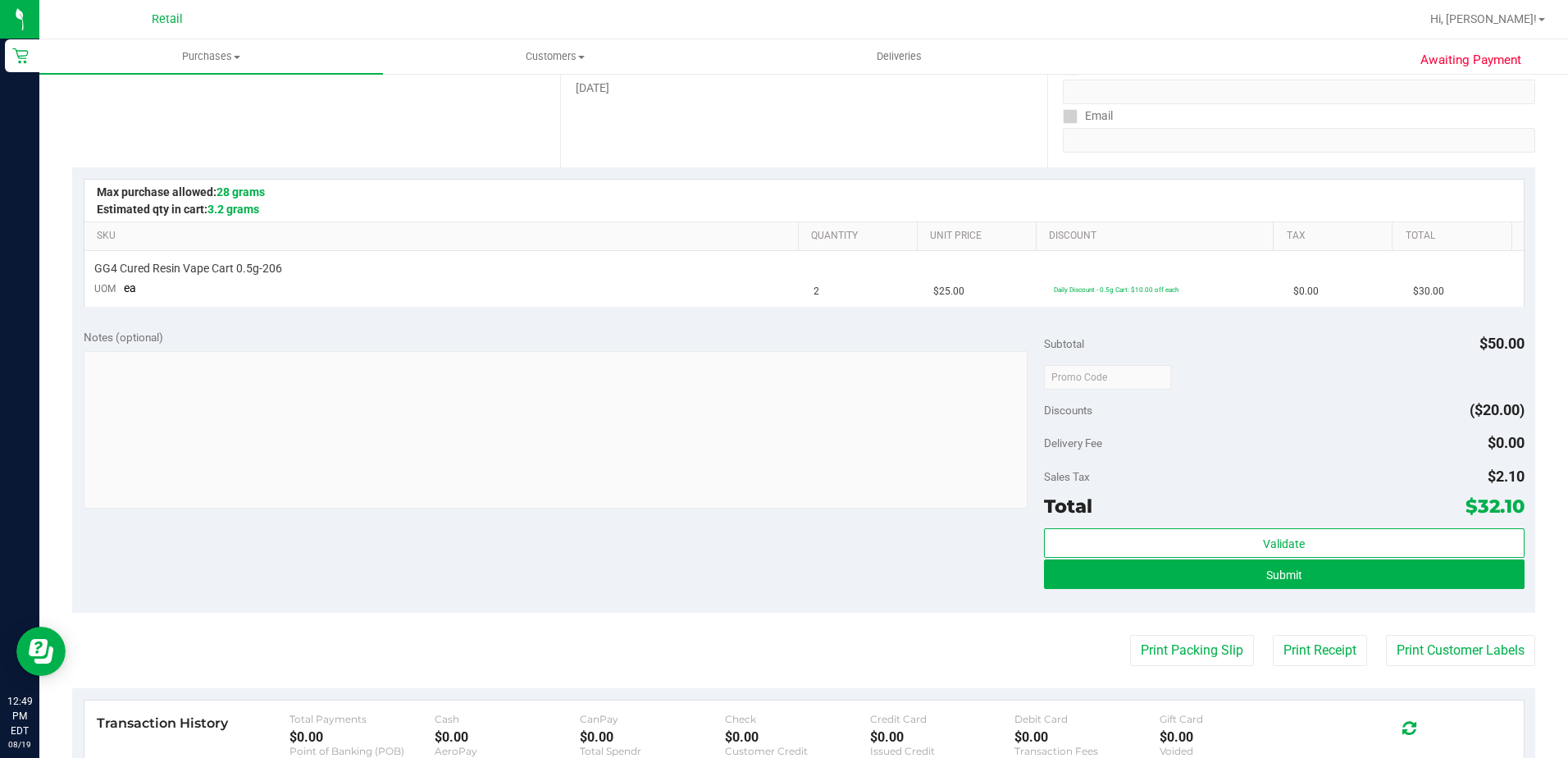
scroll to position [328, 0]
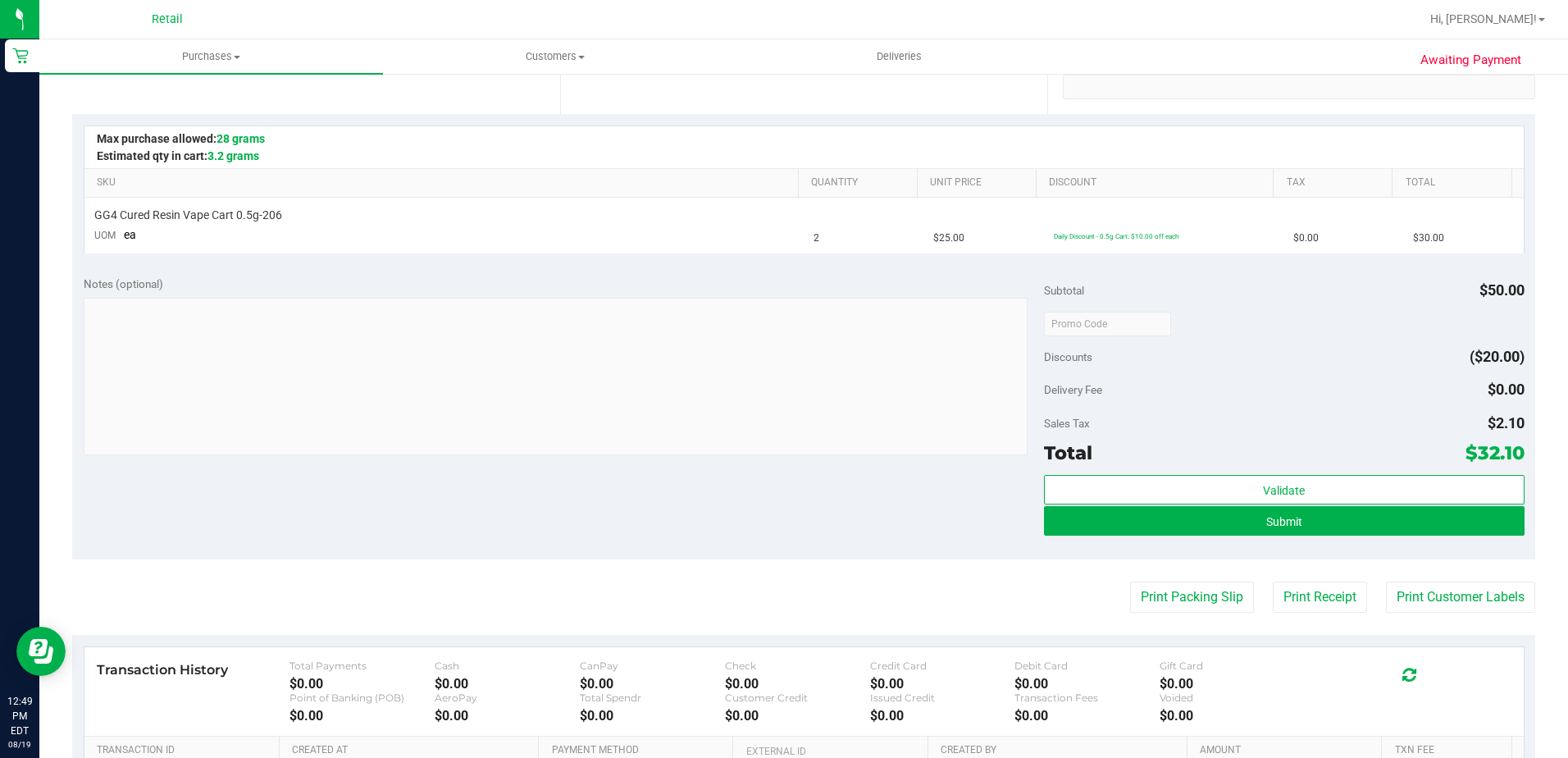
click at [1220, 535] on div "Submit" at bounding box center [1284, 521] width 481 height 31
click at [1234, 529] on button "Submit" at bounding box center [1284, 520] width 481 height 29
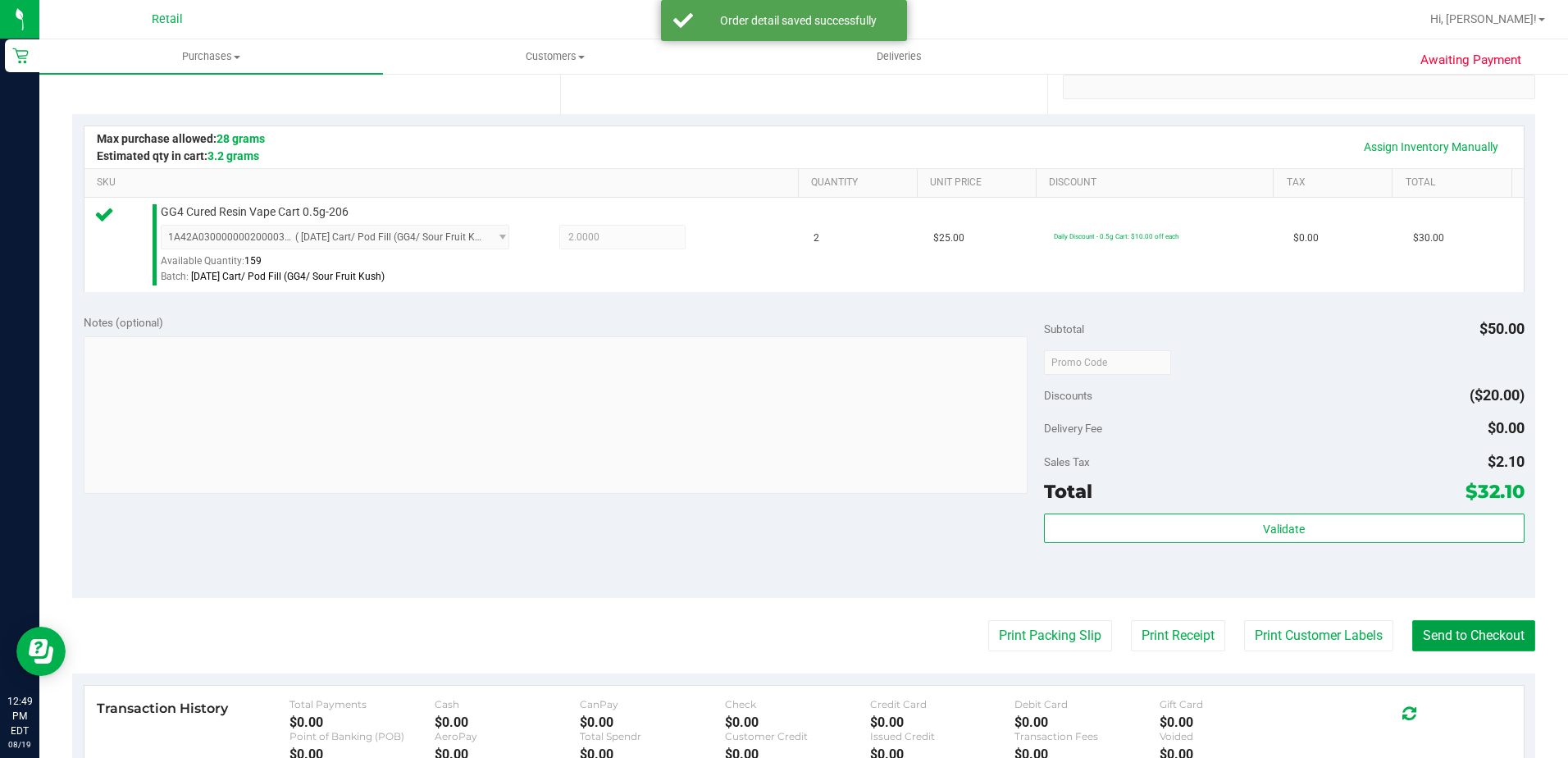
click at [1507, 632] on button "Send to Checkout" at bounding box center [1474, 635] width 123 height 31
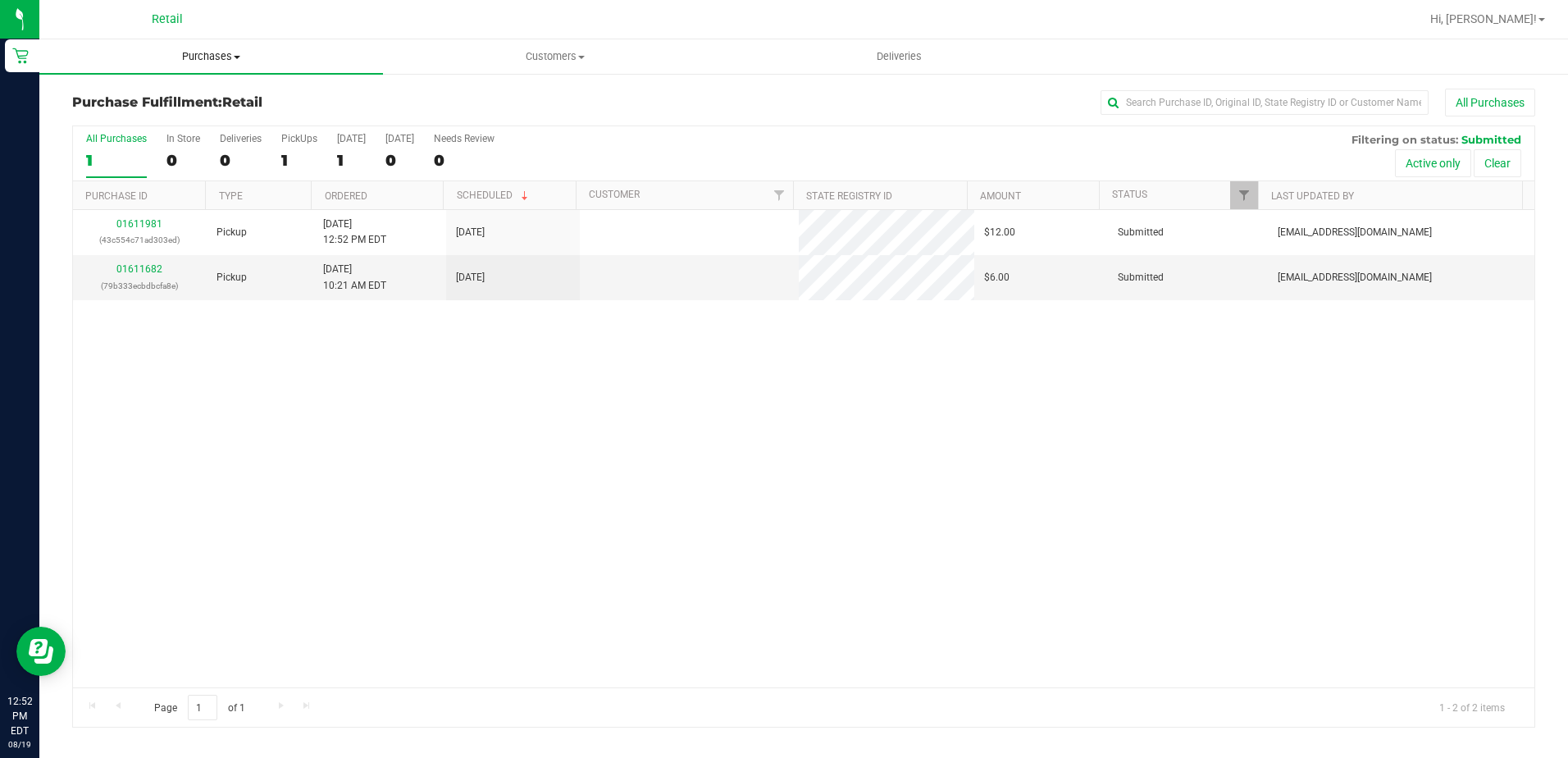
click at [176, 62] on span "Purchases" at bounding box center [211, 56] width 343 height 15
click at [173, 95] on span "Summary of purchases" at bounding box center [123, 99] width 168 height 14
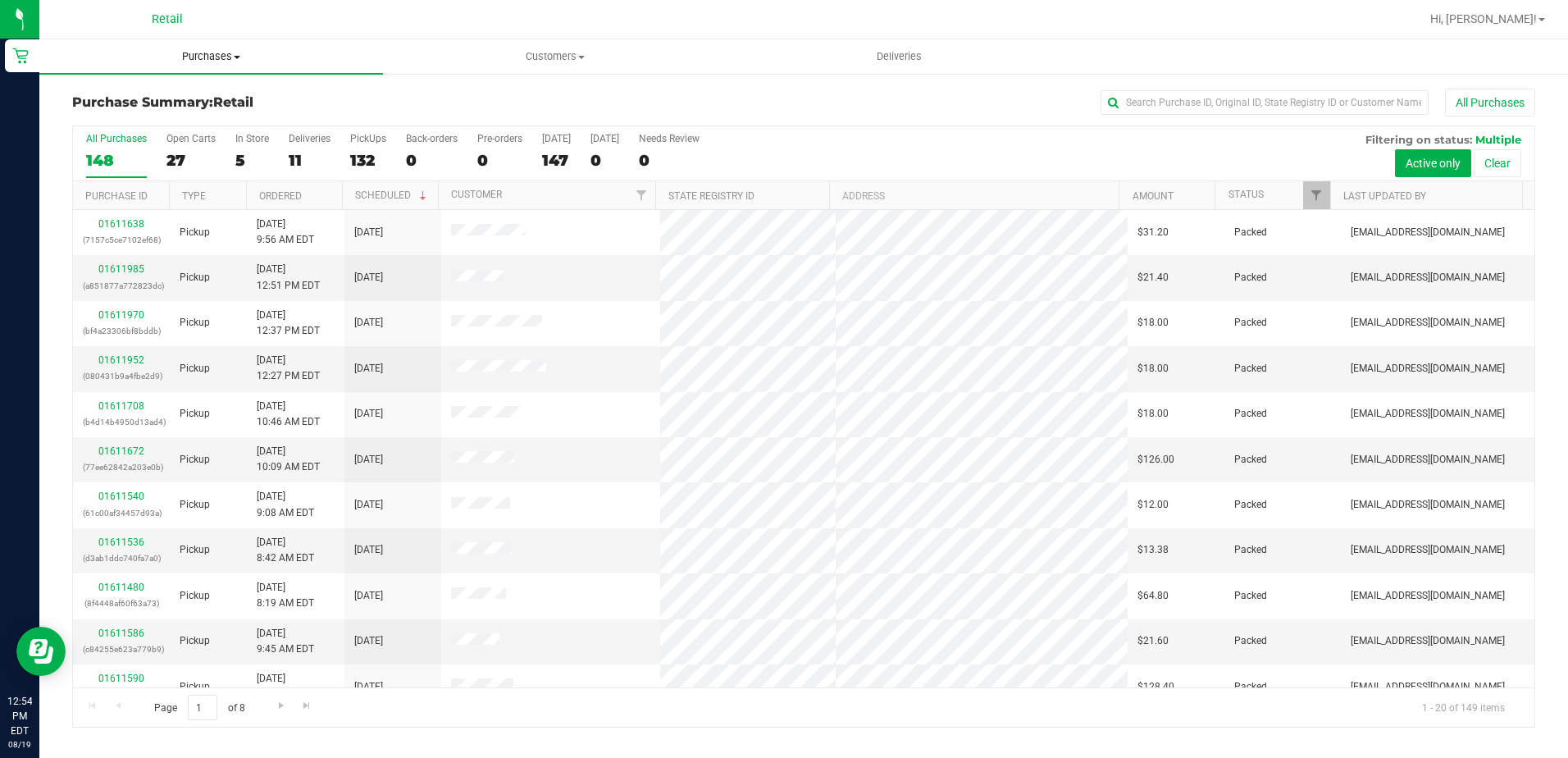
click at [218, 61] on span "Purchases" at bounding box center [211, 56] width 343 height 15
click at [188, 100] on span "Summary of purchases" at bounding box center [123, 99] width 168 height 14
click at [186, 48] on uib-tab-heading "Purchases Summary of purchases Fulfillment All purchases" at bounding box center [211, 56] width 343 height 35
click at [177, 86] on ul "Summary of purchases Fulfillment All purchases" at bounding box center [211, 118] width 343 height 88
click at [183, 58] on span "Purchases" at bounding box center [211, 56] width 343 height 15
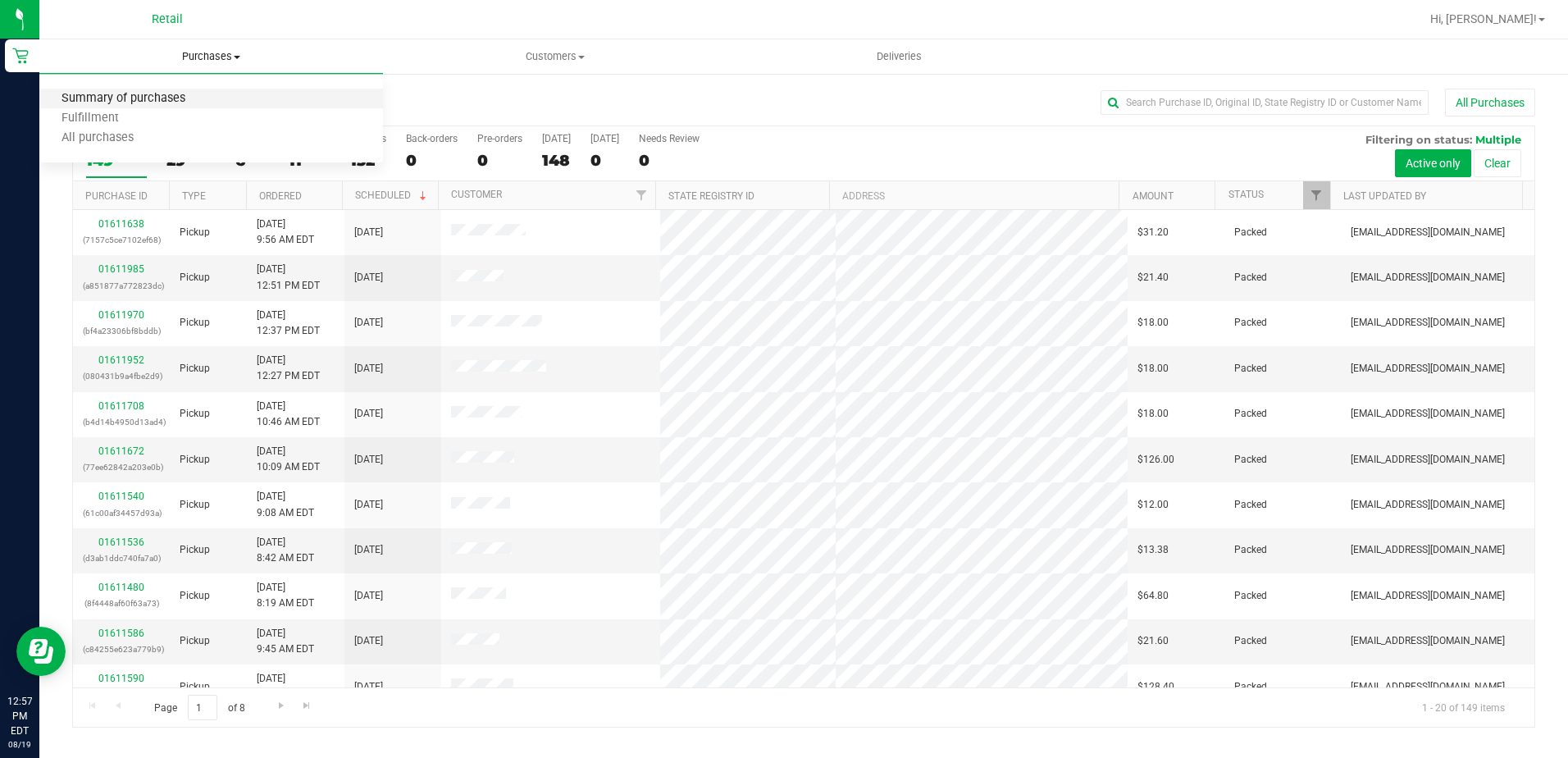
click at [172, 101] on span "Summary of purchases" at bounding box center [123, 99] width 168 height 14
click at [217, 71] on uib-tab-heading "Purchases Summary of purchases Fulfillment All purchases" at bounding box center [211, 56] width 343 height 35
click at [208, 105] on li "Summary of purchases" at bounding box center [211, 99] width 343 height 20
click at [191, 56] on span "Purchases" at bounding box center [211, 56] width 343 height 15
click at [170, 92] on span "Summary of purchases" at bounding box center [123, 99] width 168 height 14
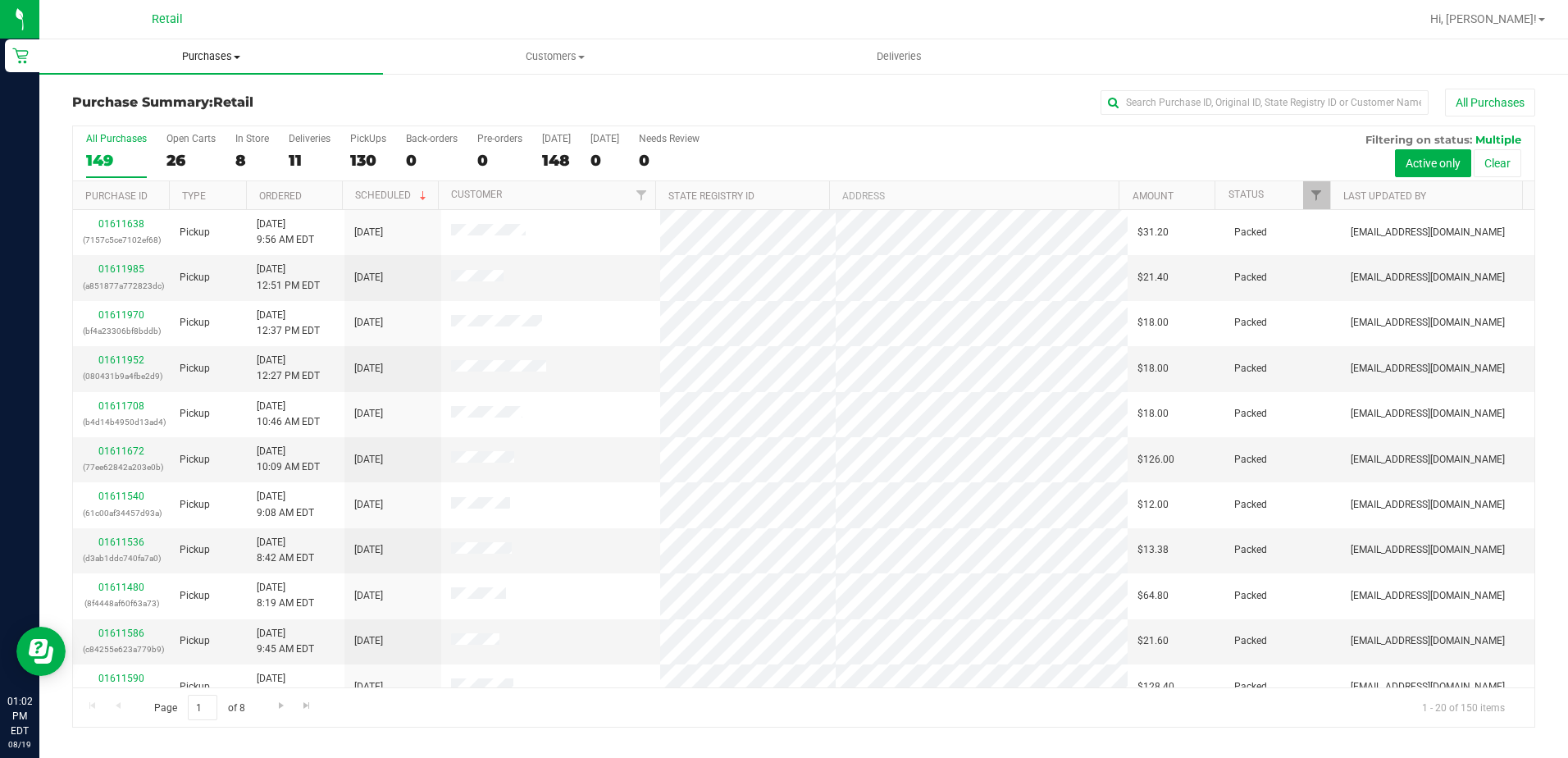
click at [207, 60] on span "Purchases" at bounding box center [211, 56] width 343 height 15
click at [192, 59] on span "Purchases" at bounding box center [211, 56] width 343 height 15
click at [209, 60] on span "Purchases" at bounding box center [211, 56] width 343 height 15
click at [190, 92] on span "Summary of purchases" at bounding box center [123, 99] width 168 height 14
click at [1188, 88] on div "All Purchases" at bounding box center [1048, 103] width 975 height 28
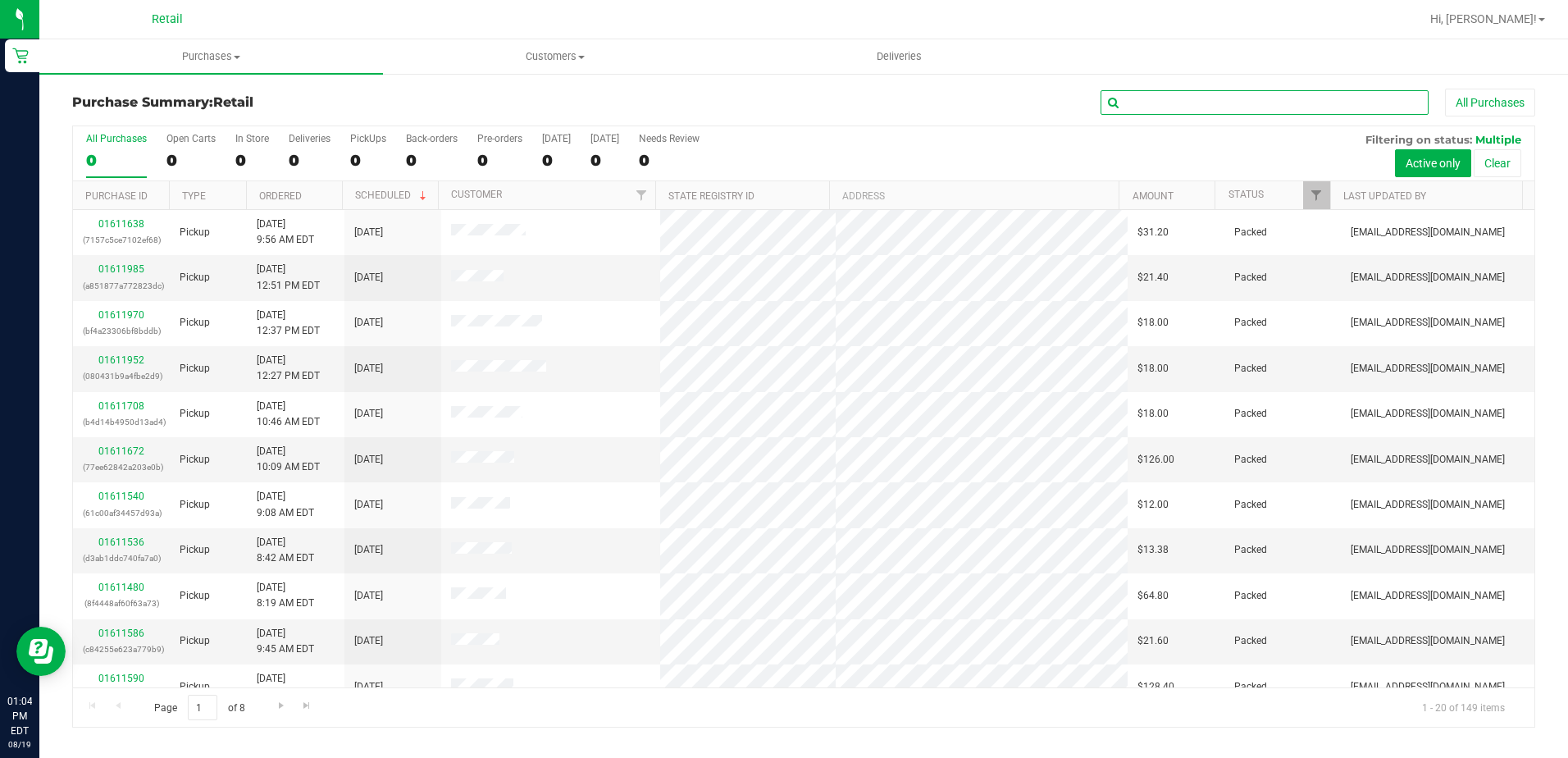
click at [1188, 91] on input "text" at bounding box center [1264, 103] width 328 height 24
type input "[PERSON_NAME]"
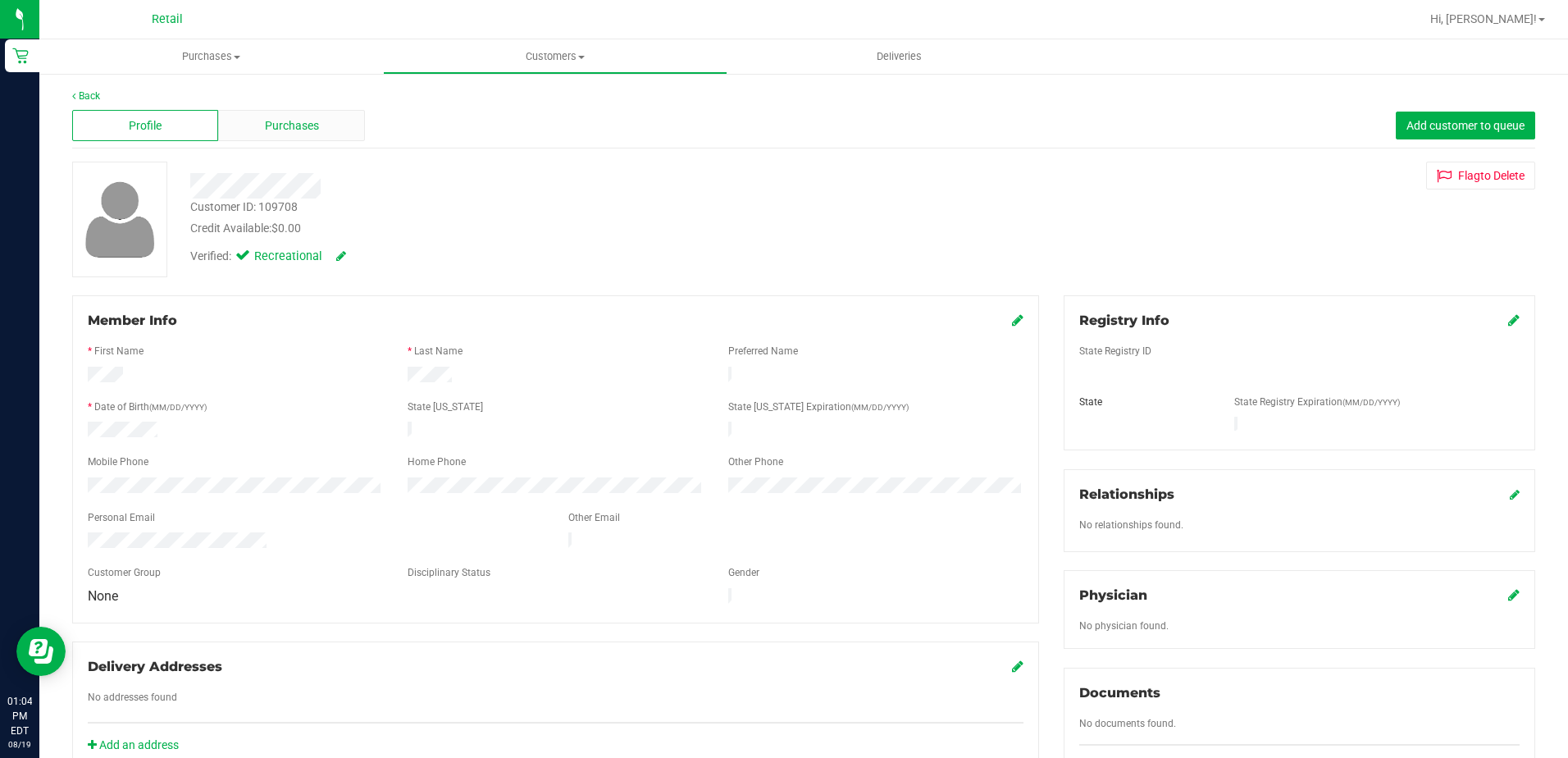
click at [265, 125] on span "Purchases" at bounding box center [293, 126] width 55 height 17
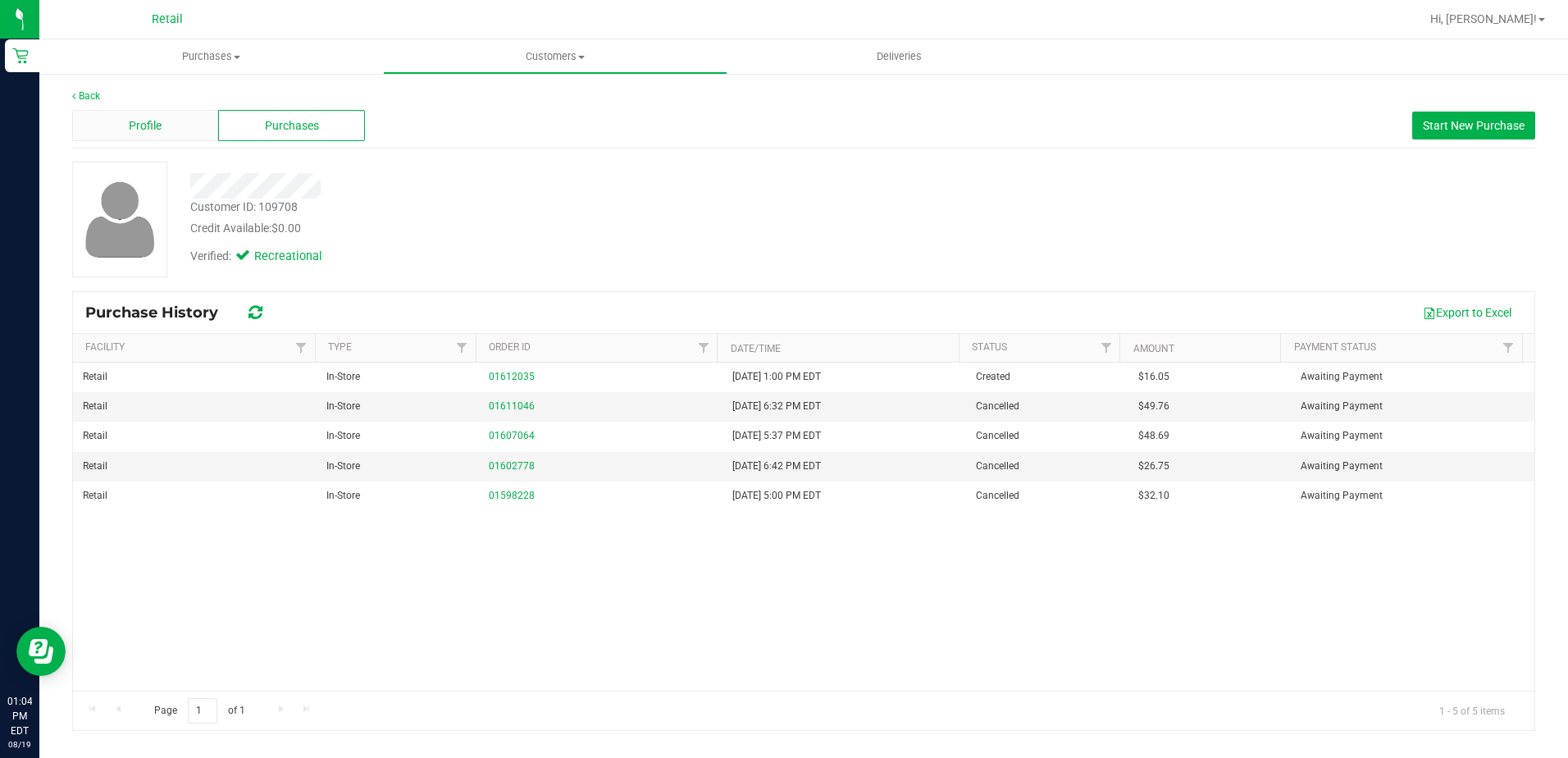
click at [144, 132] on span "Profile" at bounding box center [145, 126] width 33 height 17
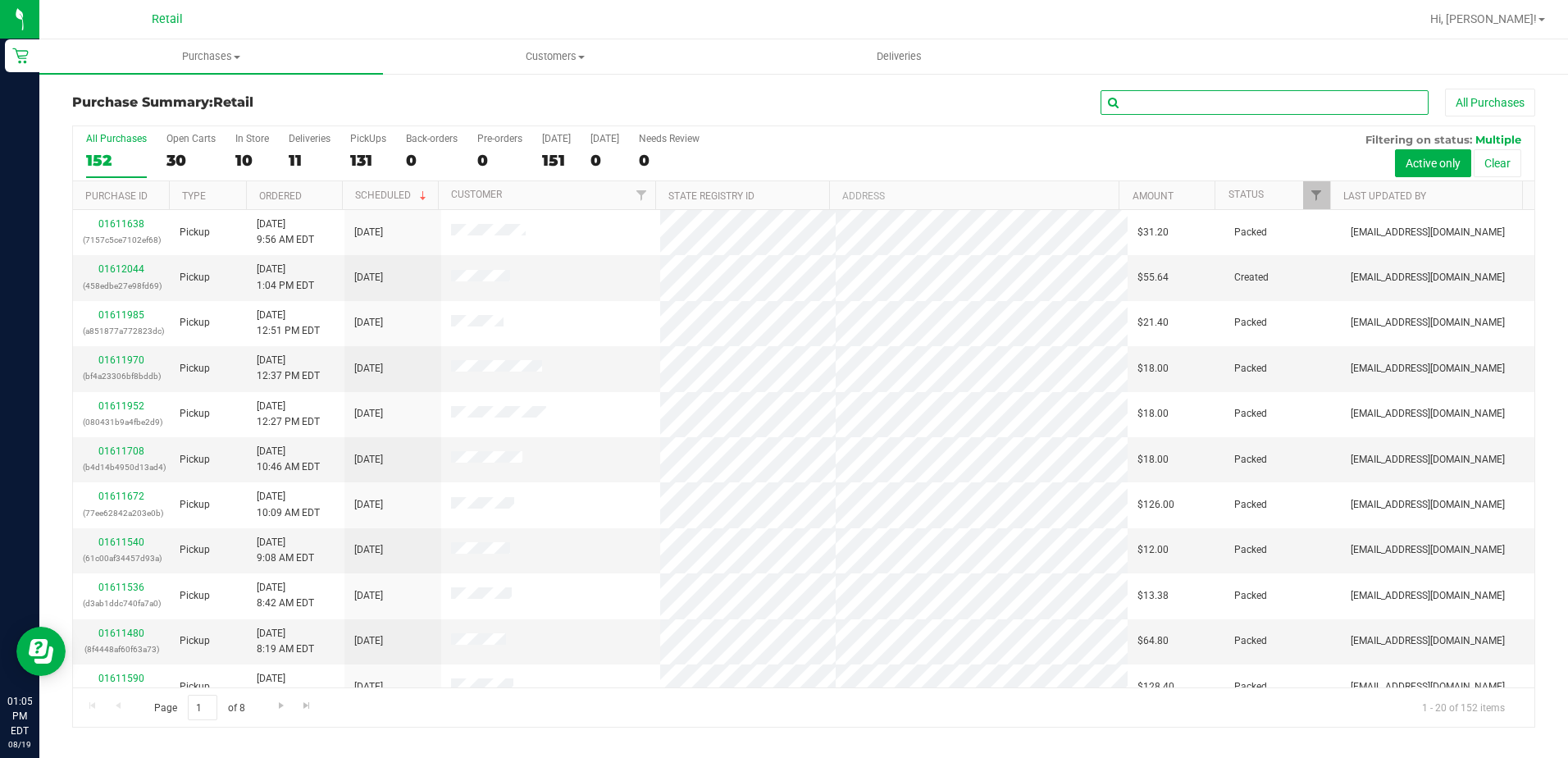
click at [1206, 108] on input "text" at bounding box center [1264, 103] width 328 height 24
type input "[PERSON_NAME]"
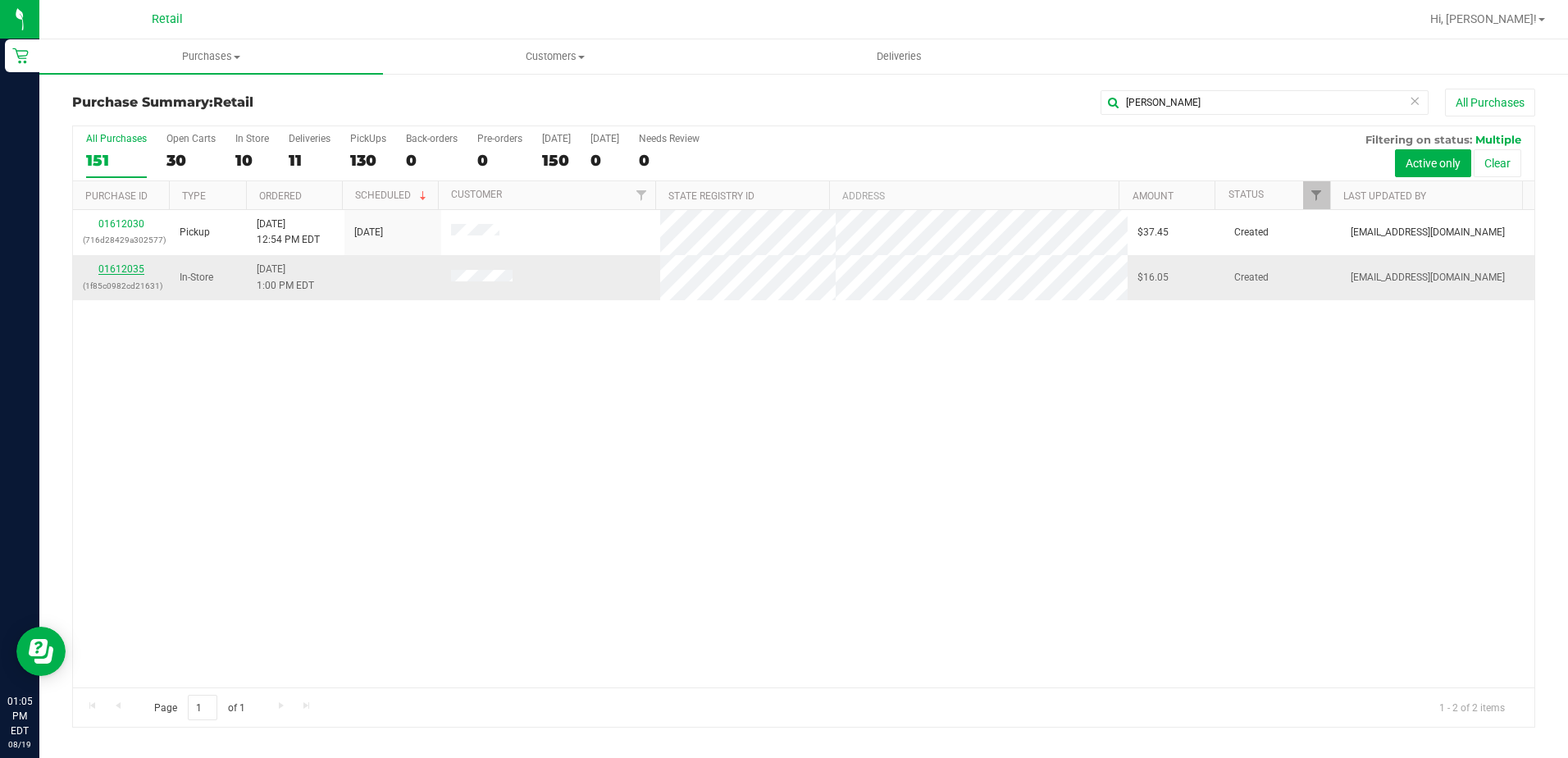
click at [130, 268] on link "01612035" at bounding box center [121, 269] width 46 height 11
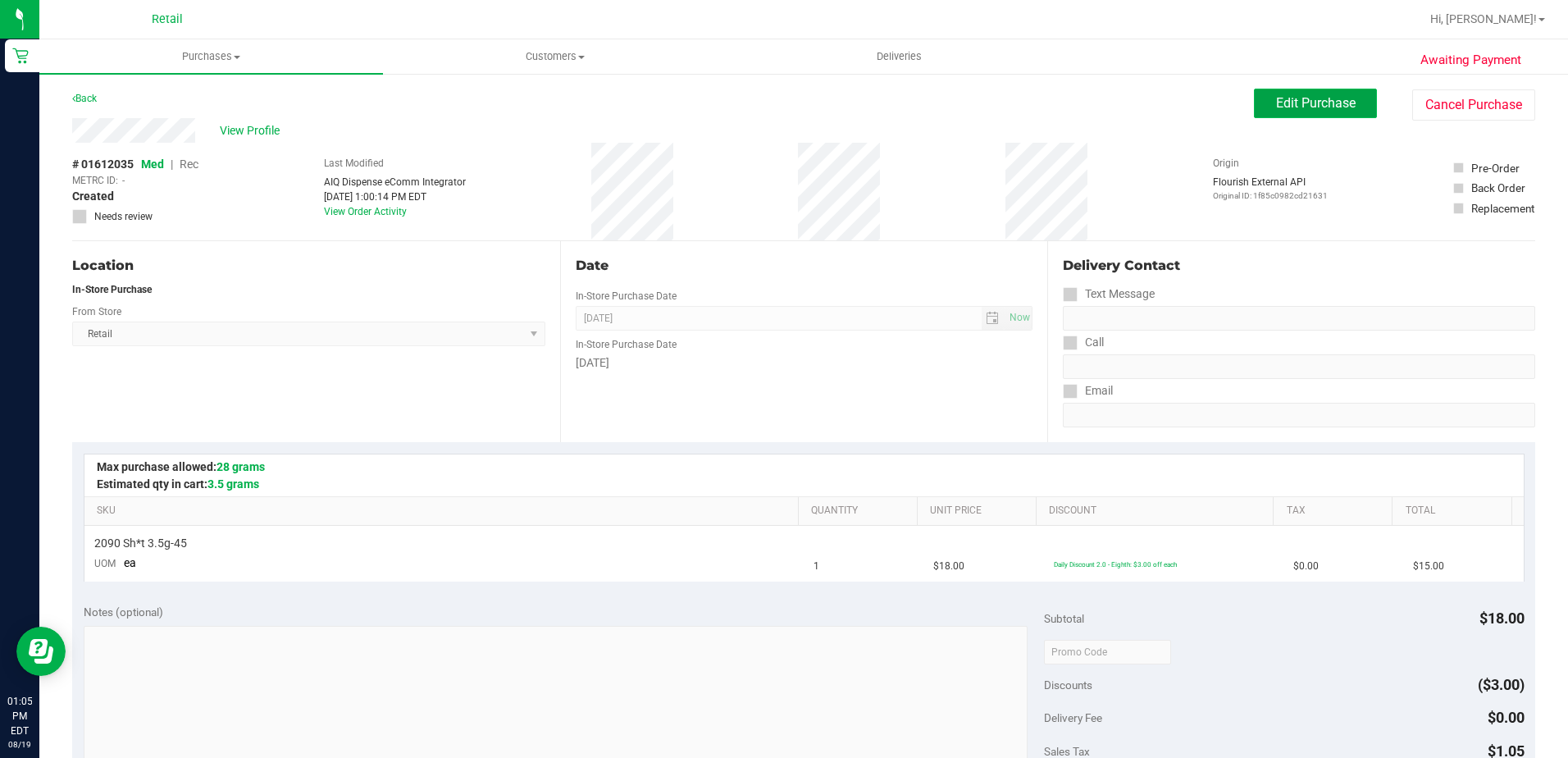
click at [1281, 111] on button "Edit Purchase" at bounding box center [1315, 103] width 123 height 29
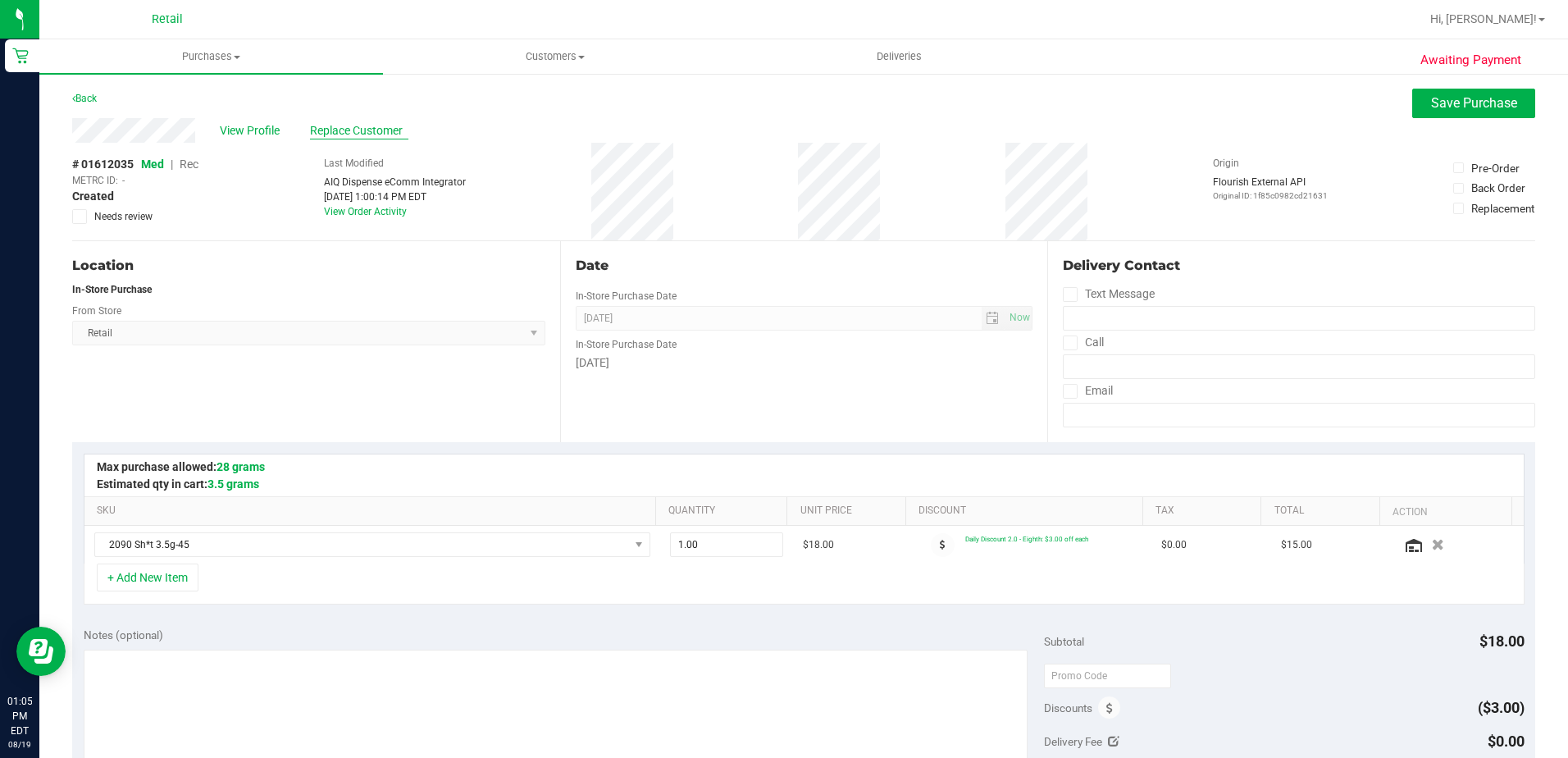
click at [381, 132] on span "Replace Customer" at bounding box center [359, 131] width 99 height 17
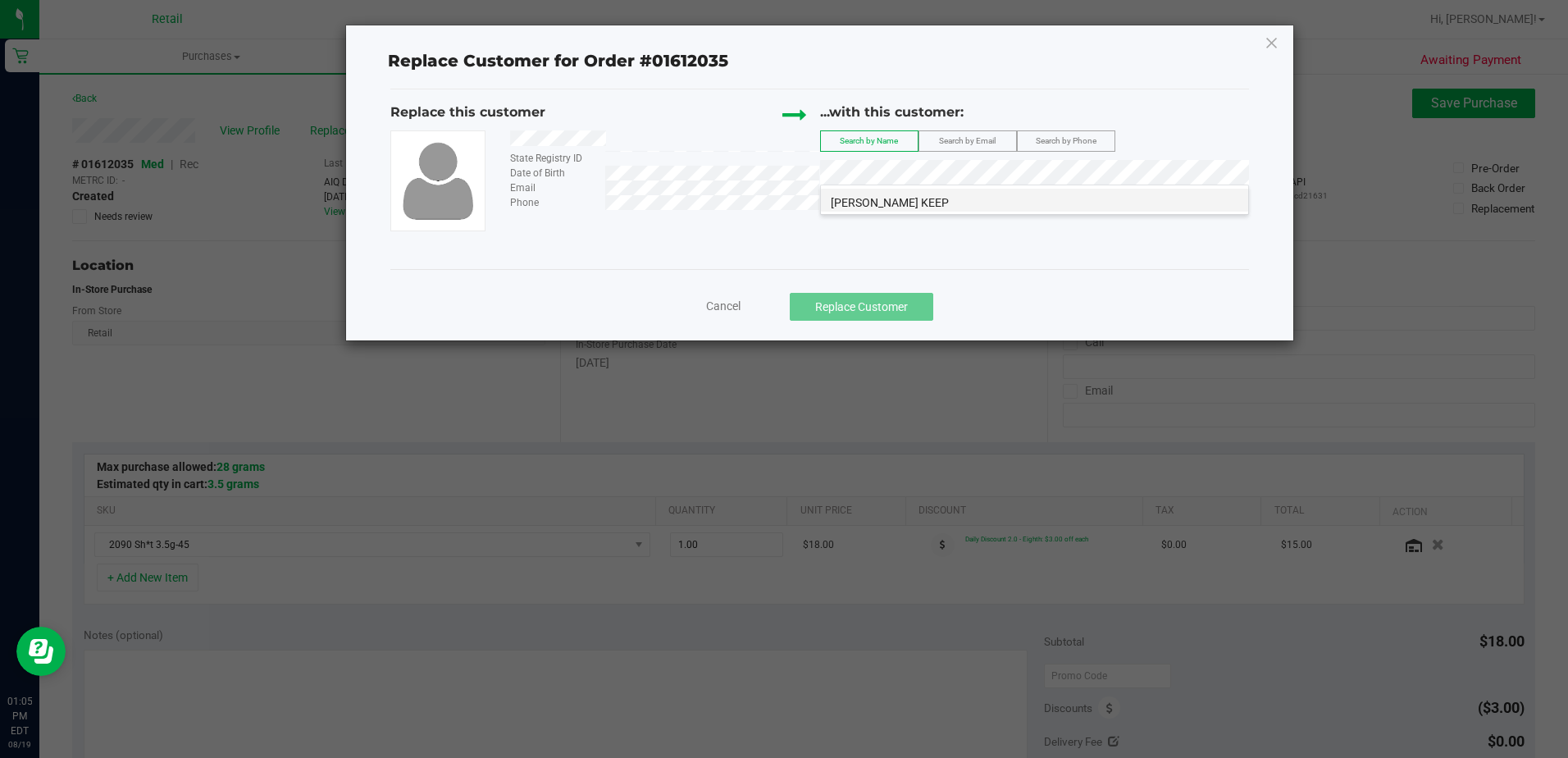
click at [887, 196] on span "[PERSON_NAME] KEEP" at bounding box center [890, 202] width 119 height 13
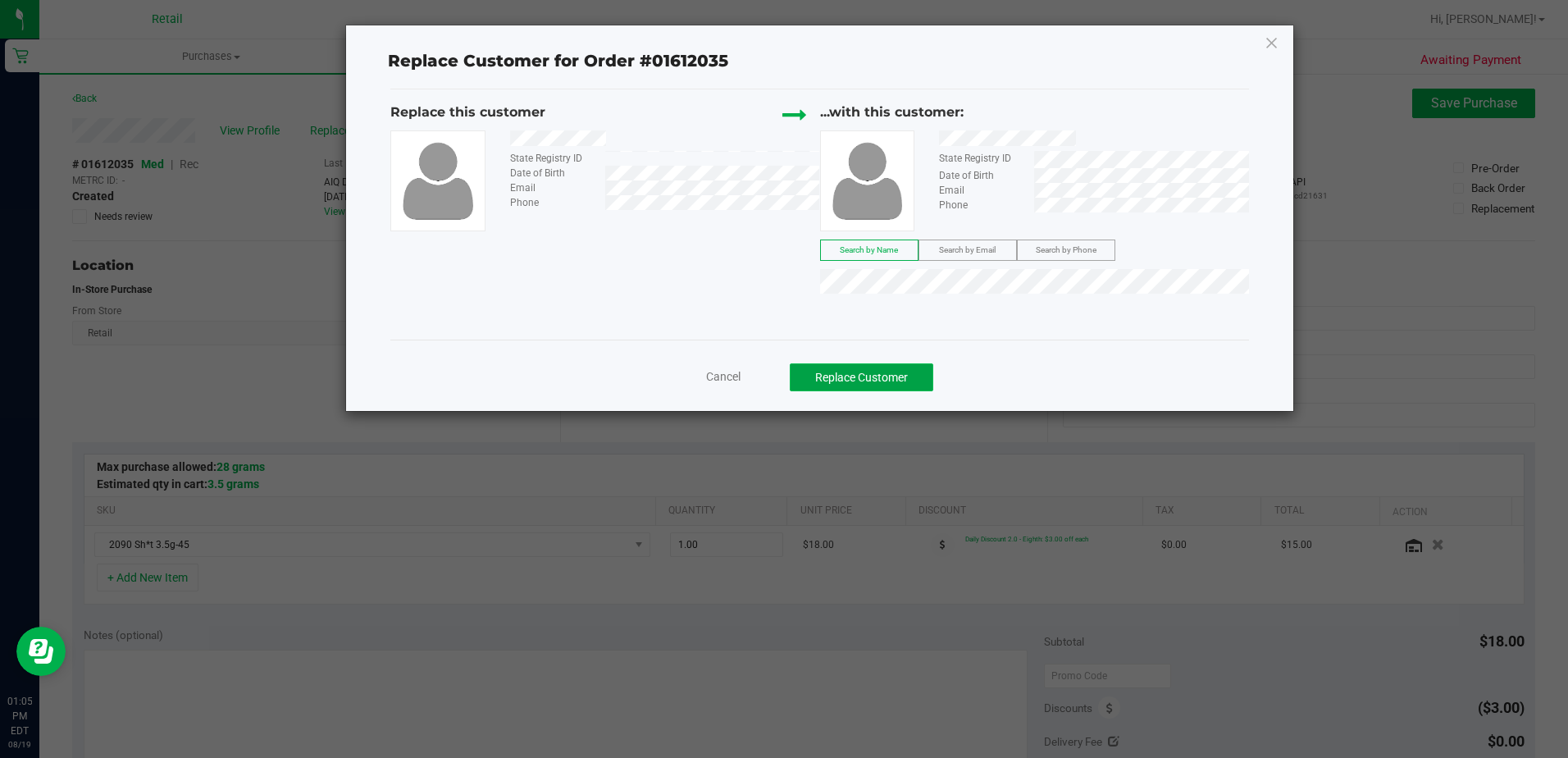
click at [845, 379] on button "Replace Customer" at bounding box center [862, 377] width 144 height 28
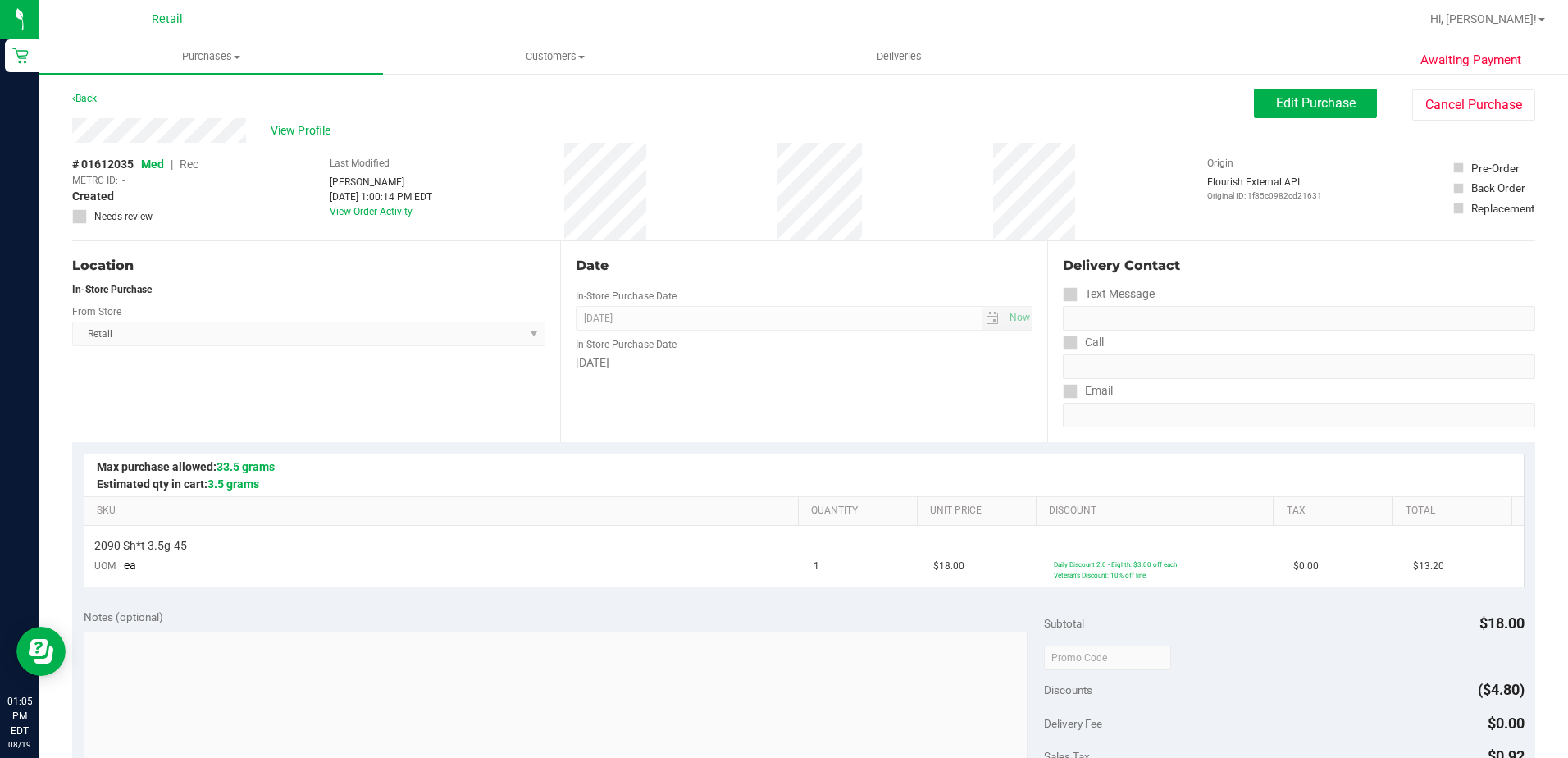
scroll to position [246, 0]
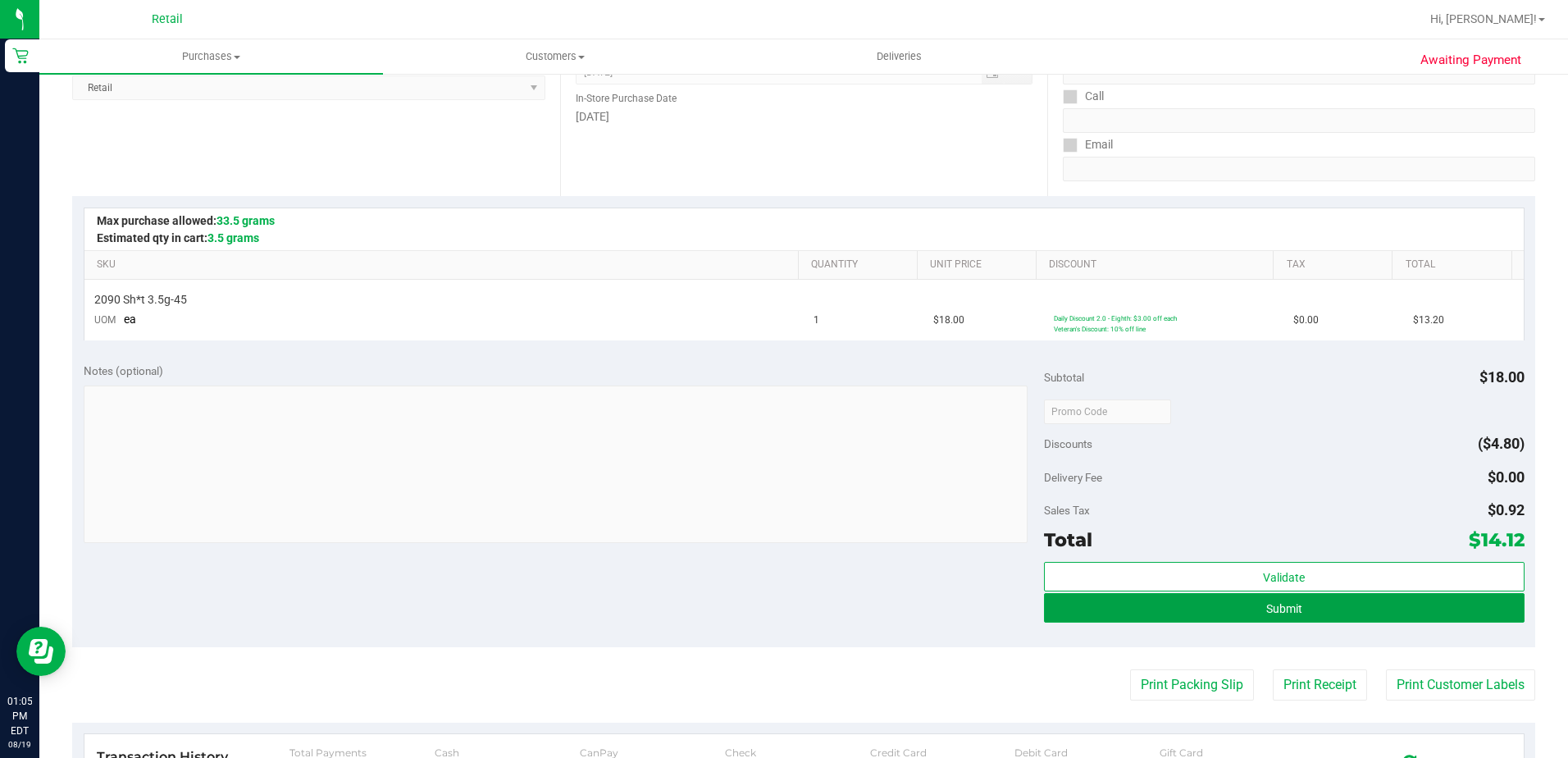
drag, startPoint x: 1430, startPoint y: 599, endPoint x: 1567, endPoint y: 624, distance: 139.3
click at [1430, 599] on button "Submit" at bounding box center [1284, 607] width 481 height 29
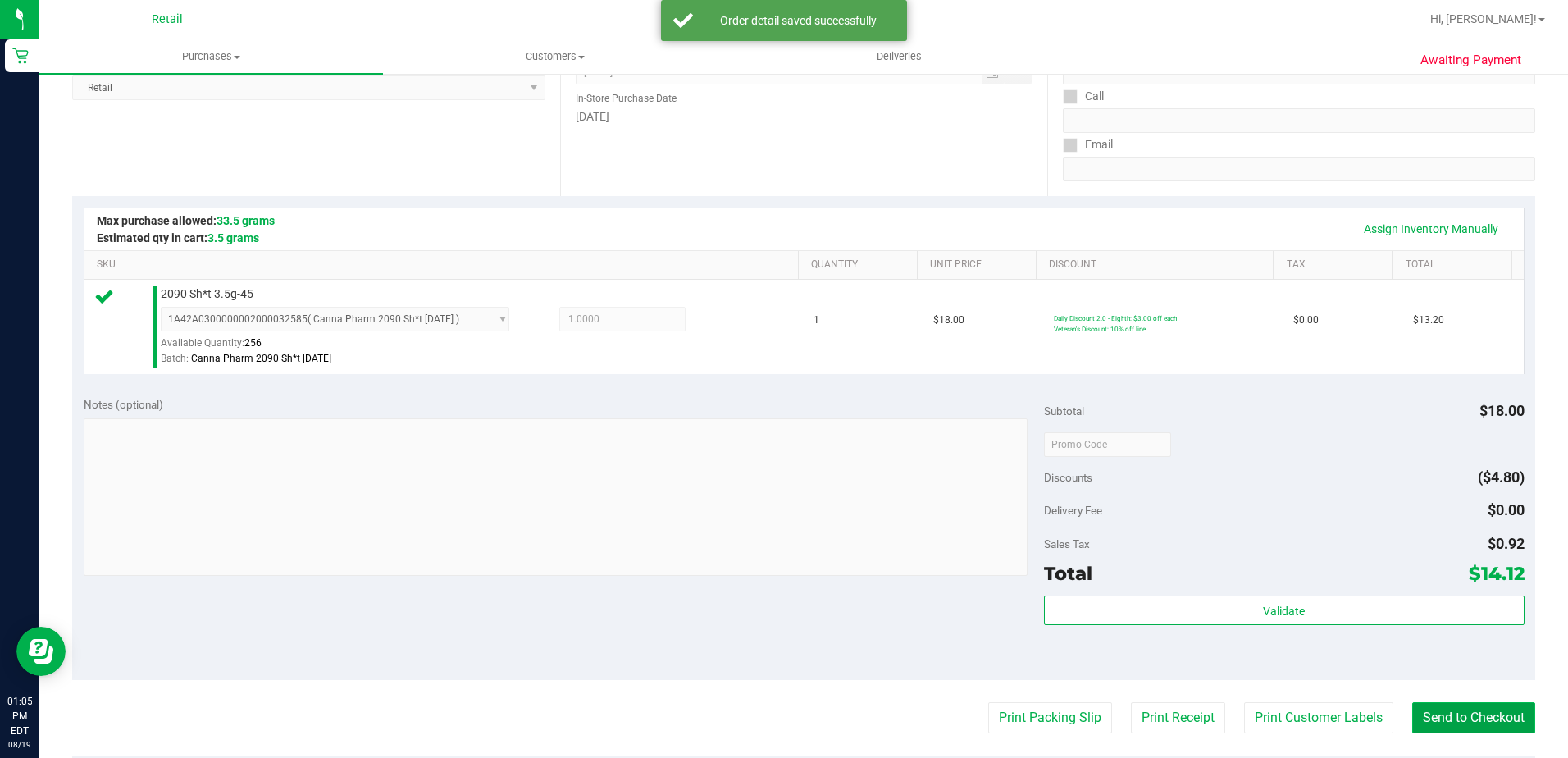
click at [1483, 722] on button "Send to Checkout" at bounding box center [1474, 717] width 123 height 31
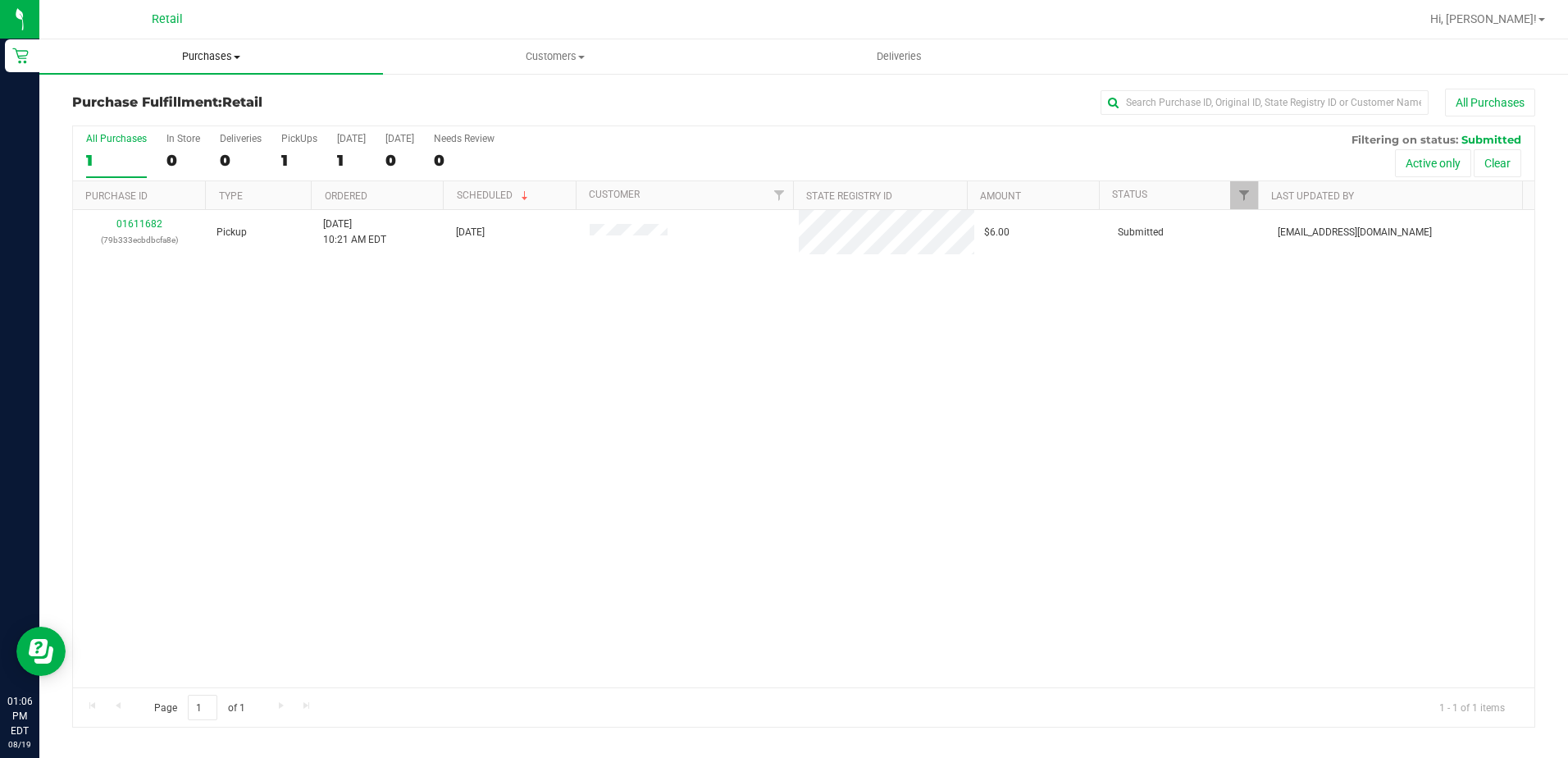
click at [188, 49] on span "Purchases" at bounding box center [211, 56] width 343 height 15
click at [172, 99] on span "Summary of purchases" at bounding box center [123, 99] width 168 height 14
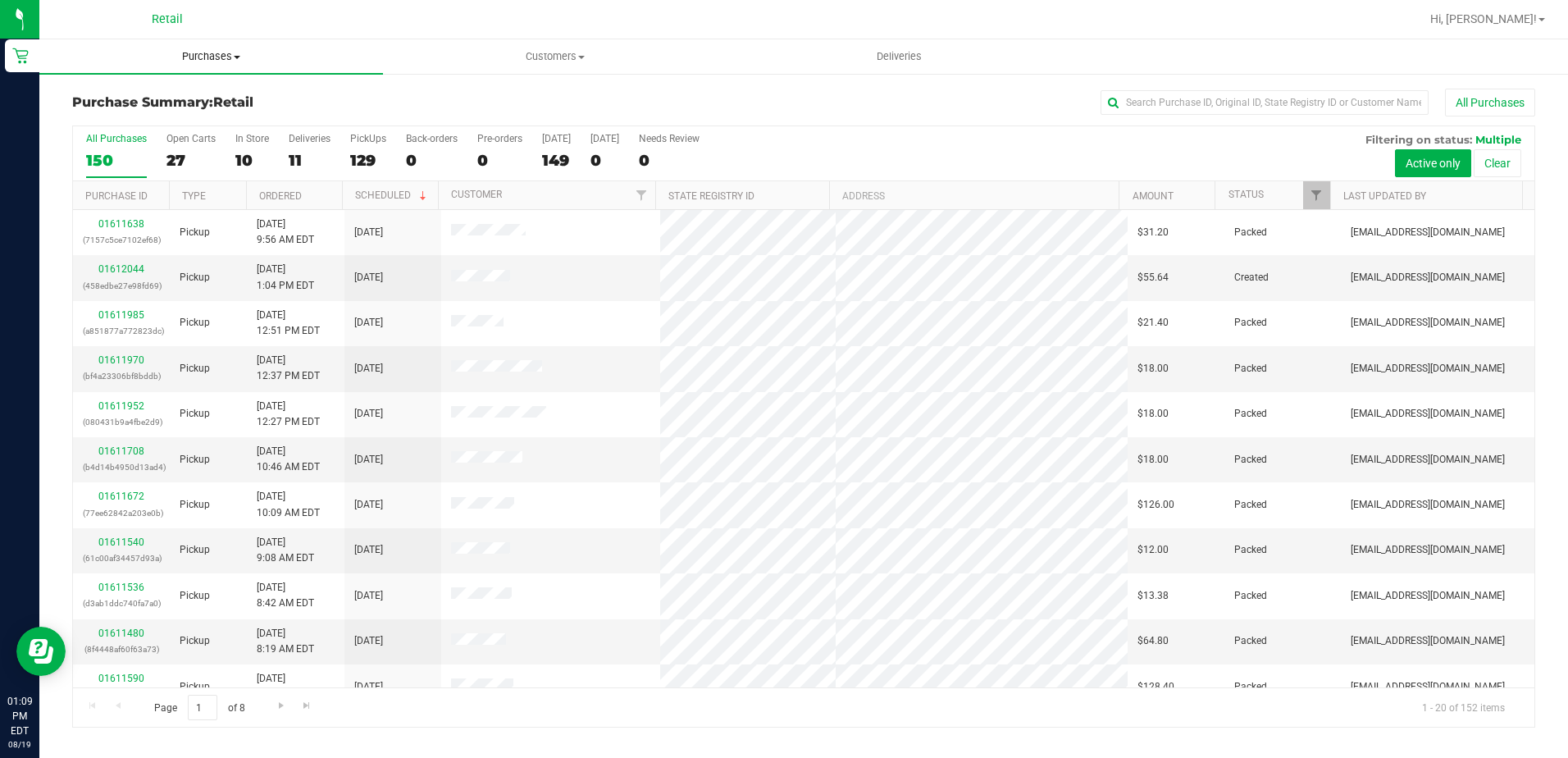
click at [189, 58] on span "Purchases" at bounding box center [211, 56] width 343 height 15
click at [176, 101] on span "Summary of purchases" at bounding box center [123, 99] width 168 height 14
click at [215, 53] on span "Purchases" at bounding box center [211, 56] width 343 height 15
click at [229, 94] on li "Summary of purchases" at bounding box center [211, 99] width 343 height 20
click at [166, 61] on span "Purchases" at bounding box center [211, 56] width 343 height 15
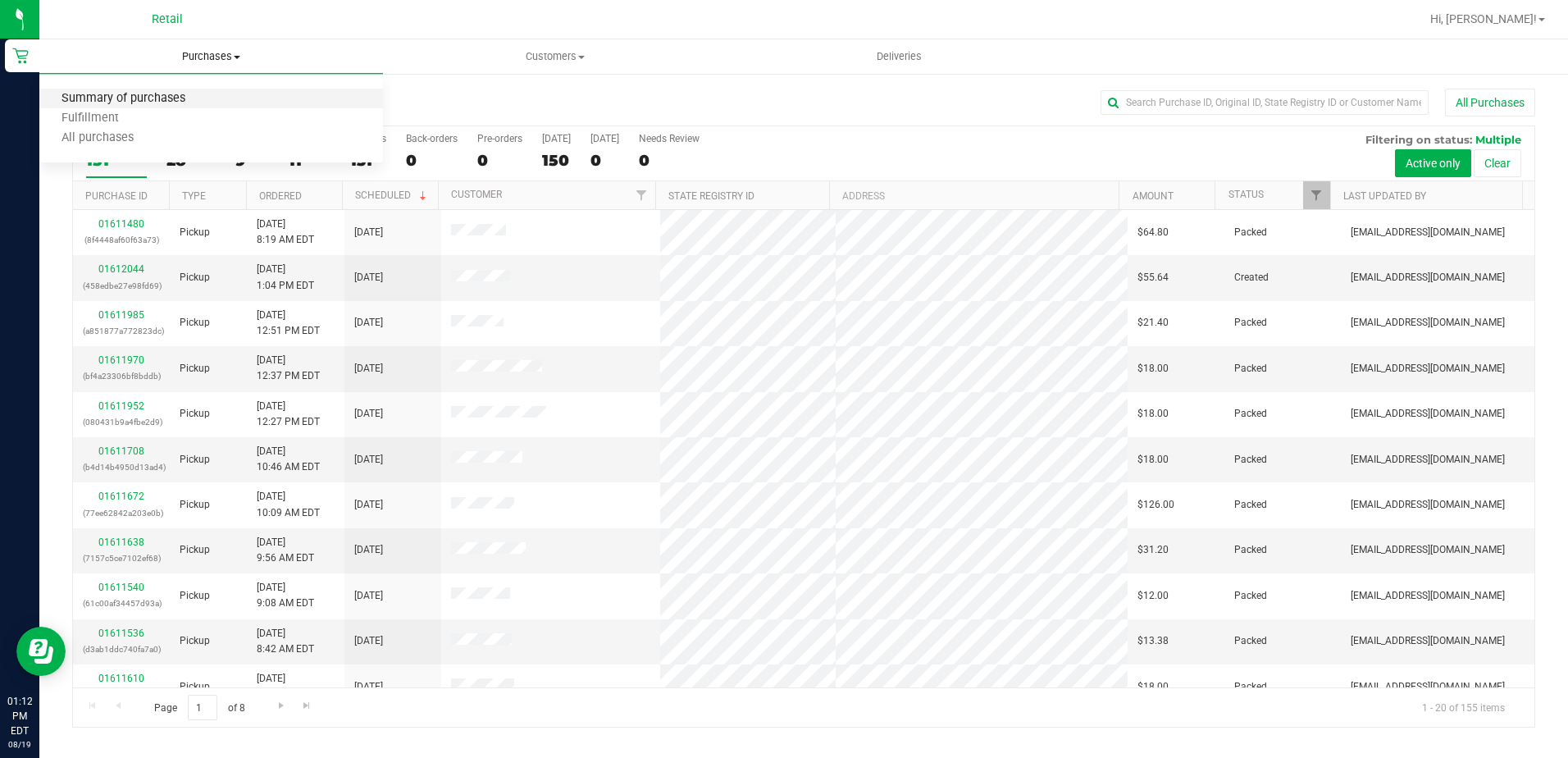
click at [163, 98] on span "Summary of purchases" at bounding box center [123, 99] width 168 height 14
click at [177, 58] on span "Purchases" at bounding box center [211, 56] width 343 height 15
click at [170, 104] on span "Summary of purchases" at bounding box center [123, 99] width 168 height 14
click at [1247, 101] on input "text" at bounding box center [1264, 103] width 328 height 24
type input "JEREMI"
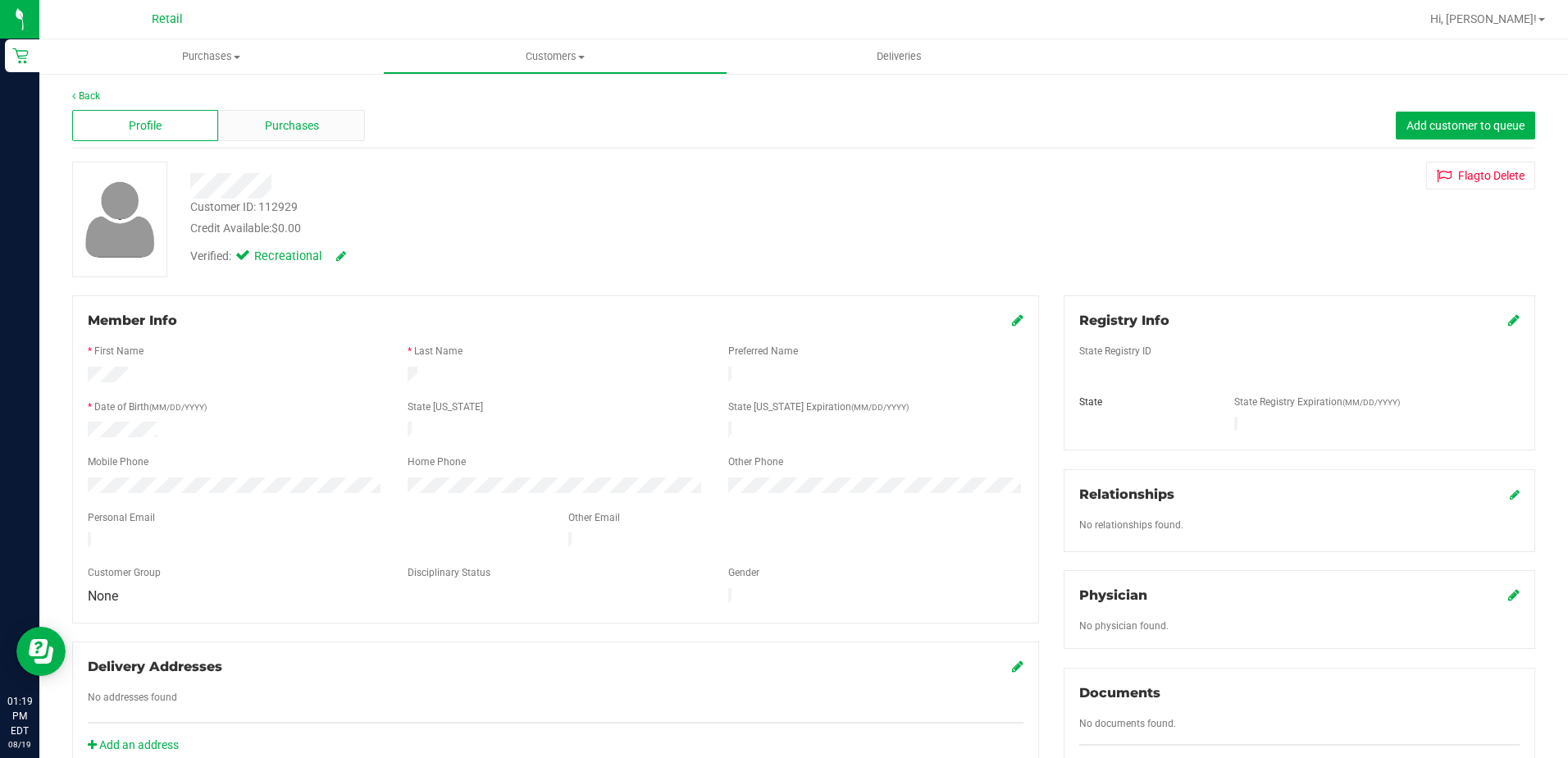
click at [279, 125] on span "Purchases" at bounding box center [293, 126] width 55 height 17
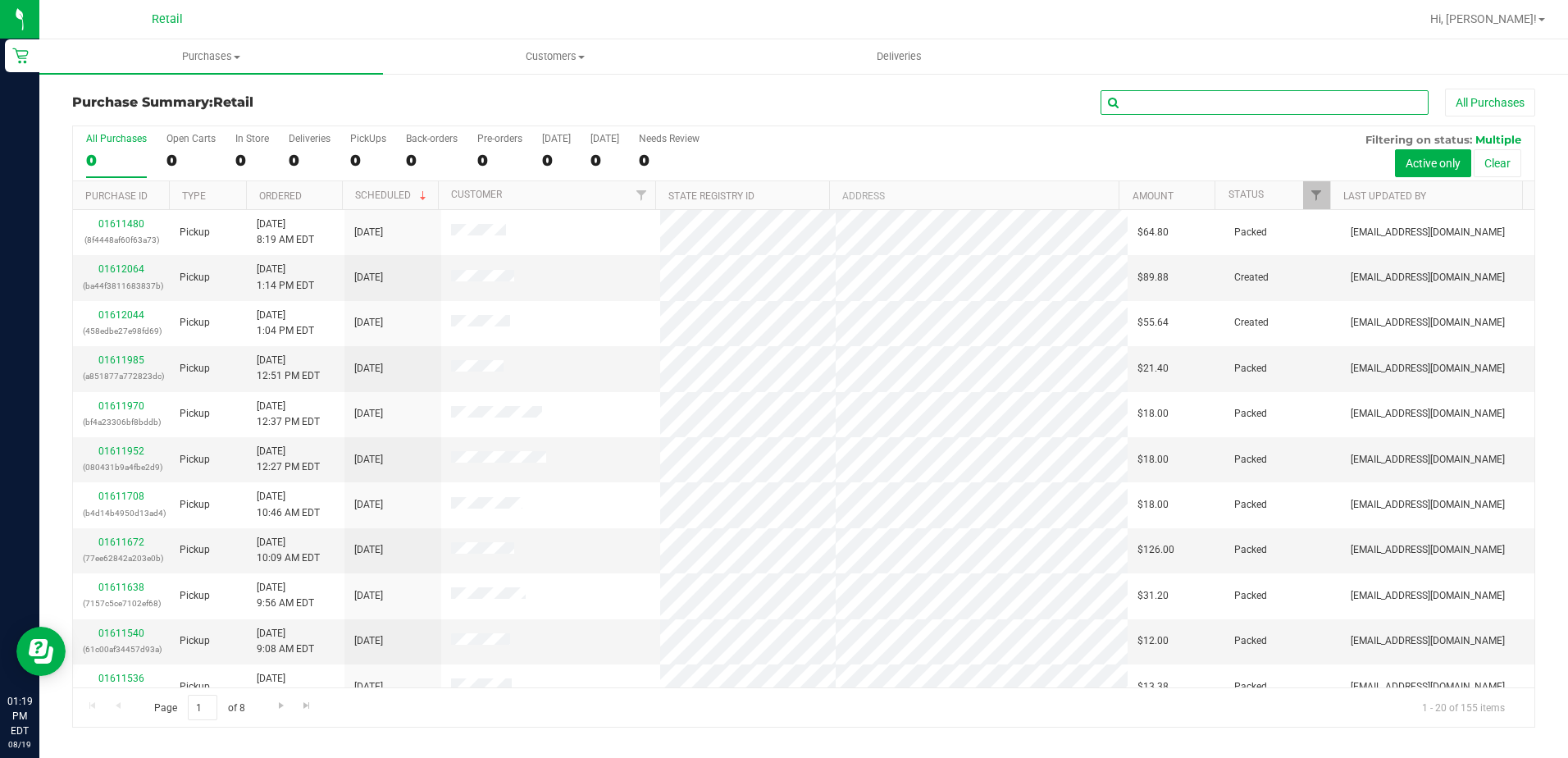
click at [1150, 105] on input "text" at bounding box center [1264, 103] width 328 height 24
type input "JEREMI"
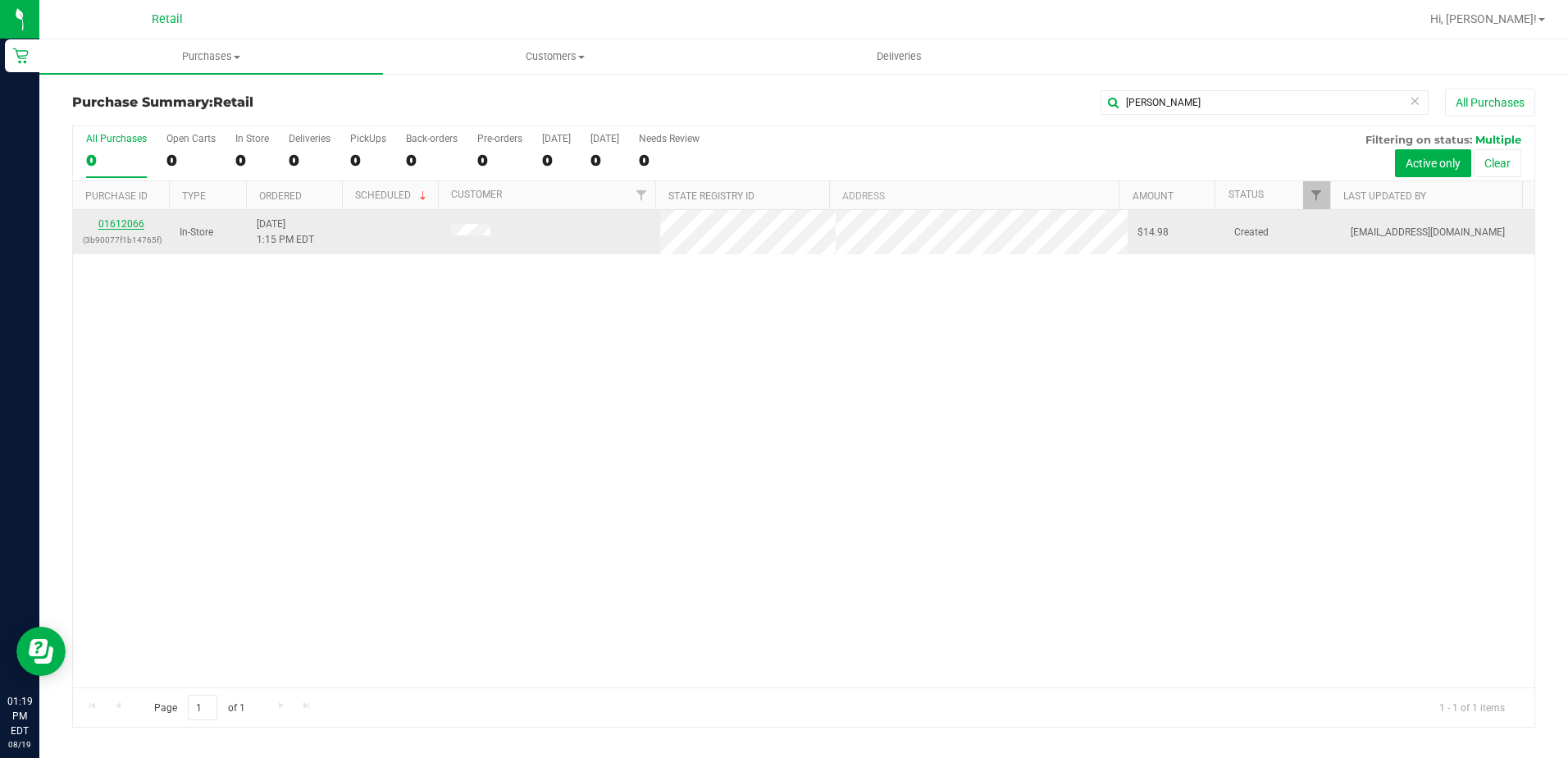
click at [130, 218] on link "01612066" at bounding box center [121, 224] width 46 height 11
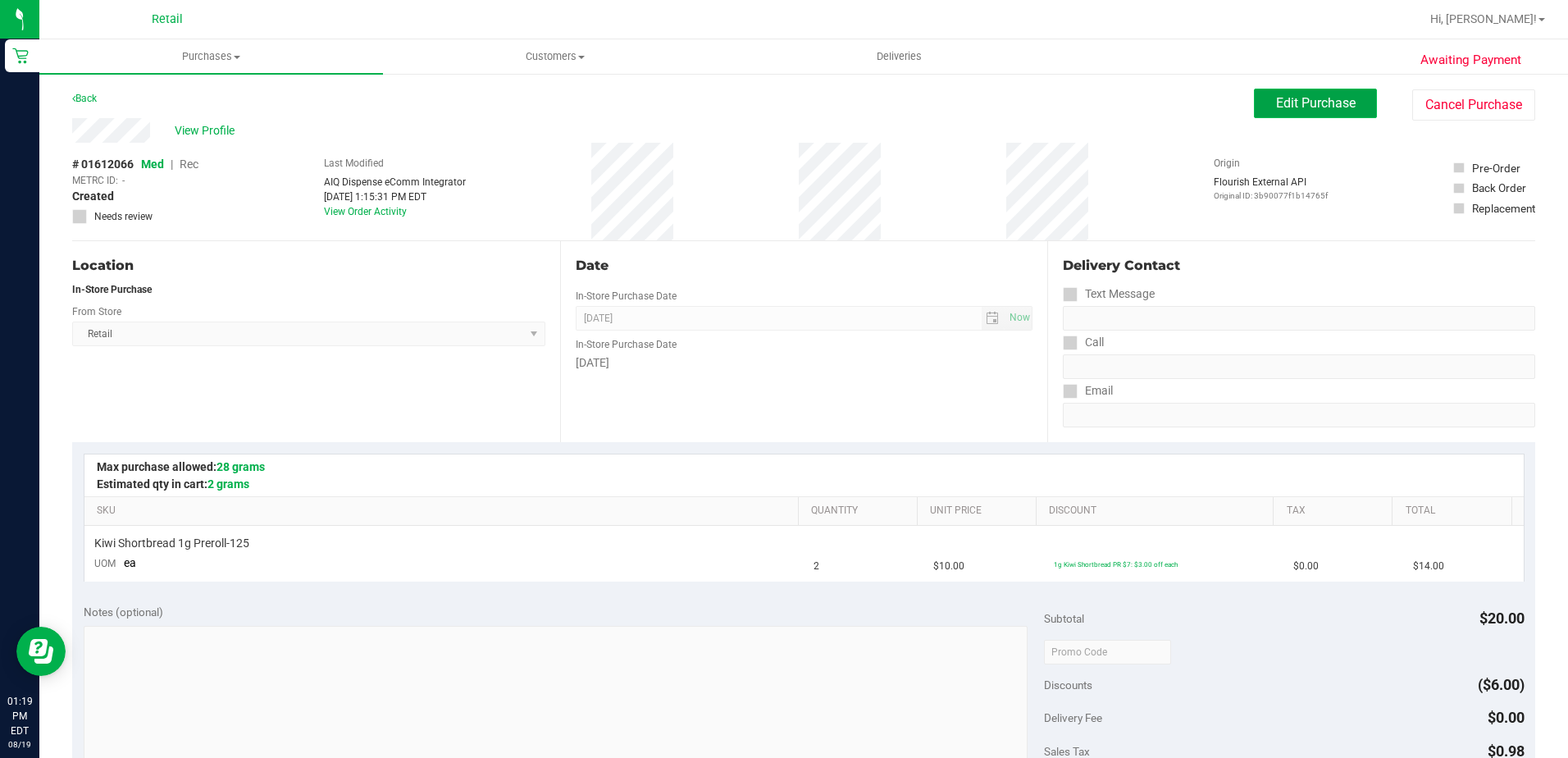
click at [1341, 102] on span "Edit Purchase" at bounding box center [1316, 103] width 80 height 16
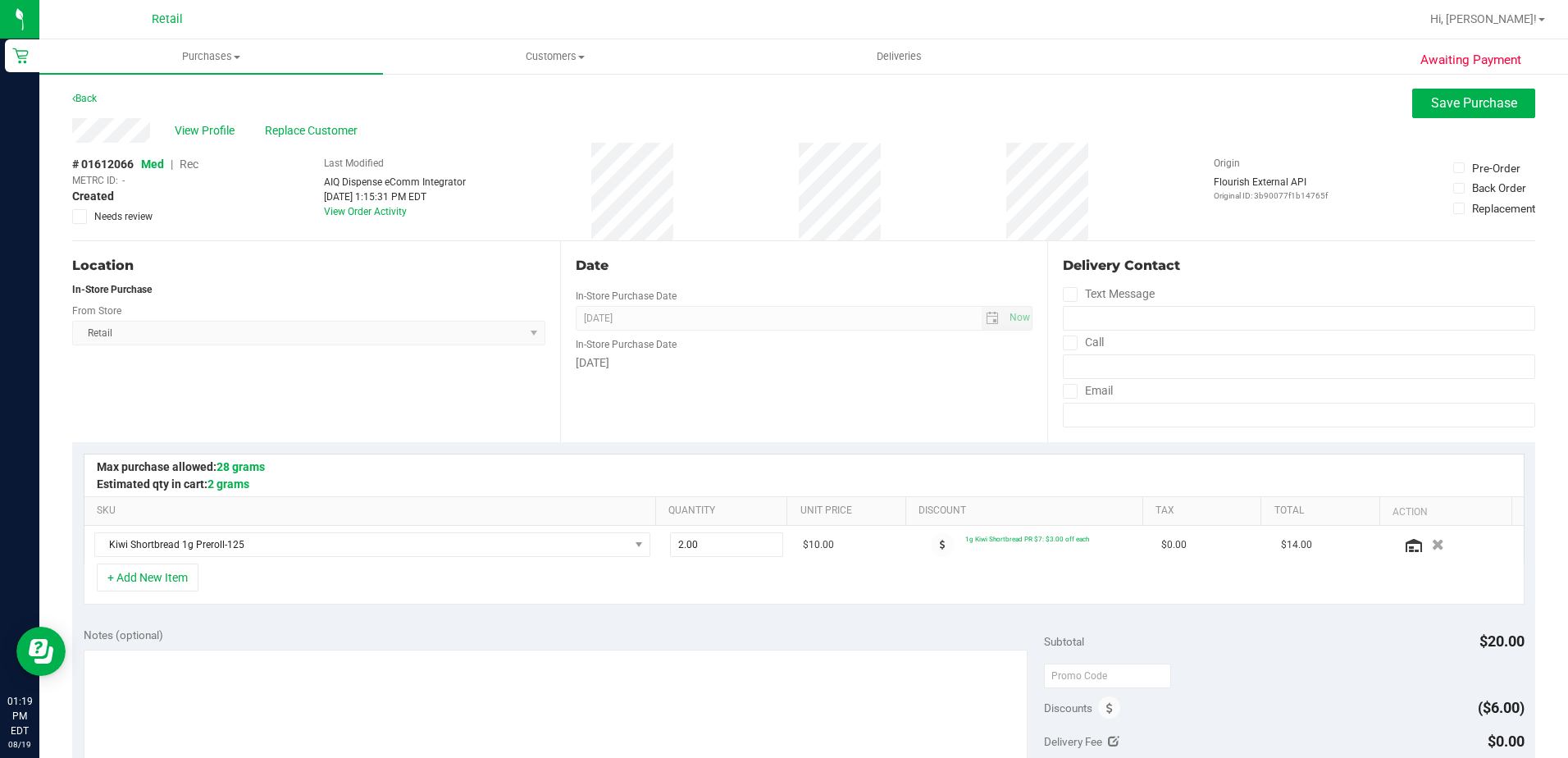
click at [192, 165] on span "Rec" at bounding box center [189, 164] width 19 height 13
drag, startPoint x: 144, startPoint y: 164, endPoint x: 165, endPoint y: 176, distance: 24.2
click at [145, 163] on span "Med" at bounding box center [152, 164] width 23 height 13
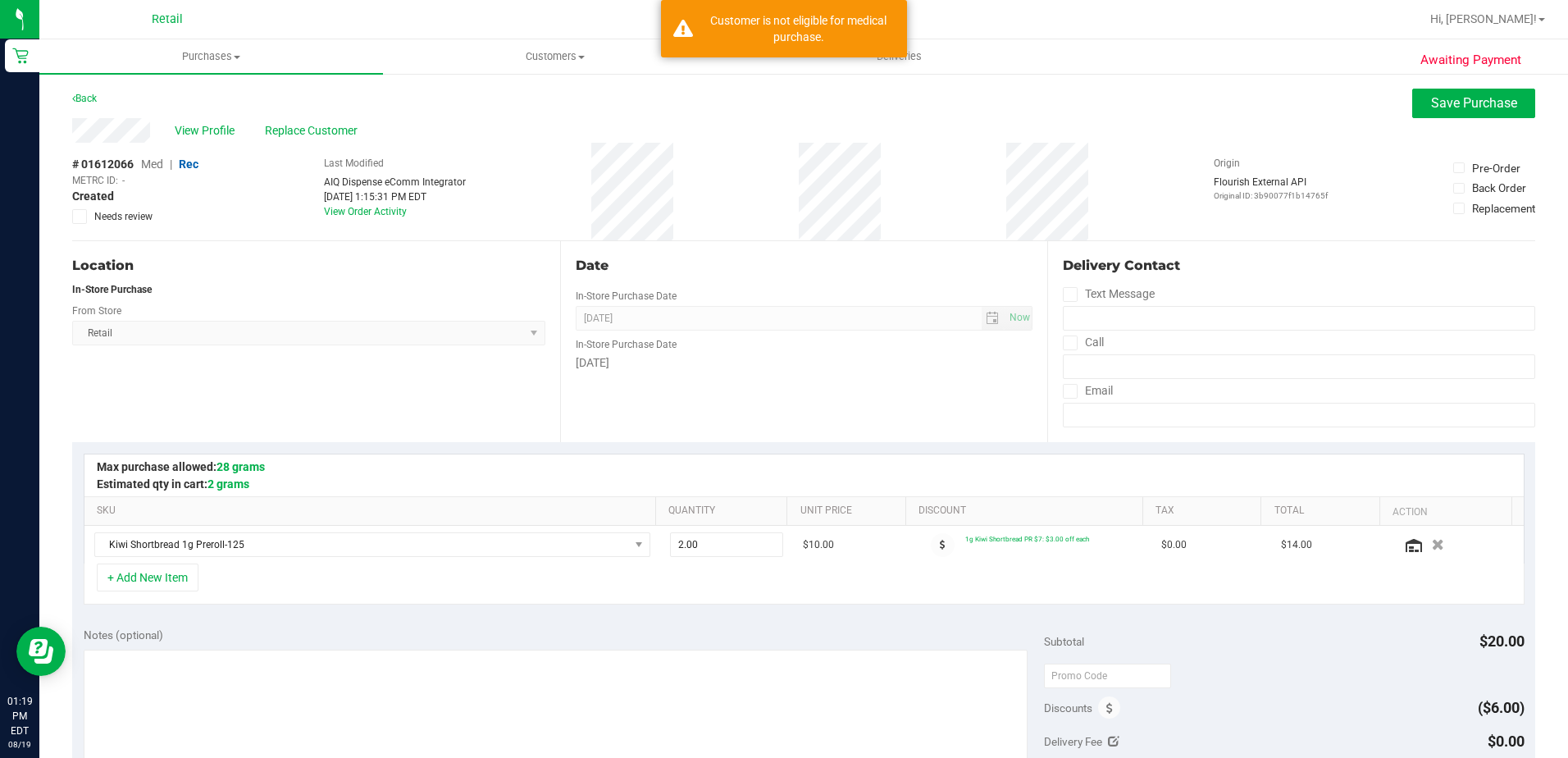
drag, startPoint x: 157, startPoint y: 159, endPoint x: 195, endPoint y: 172, distance: 40.2
click at [156, 158] on span "Med" at bounding box center [152, 164] width 23 height 13
click at [157, 164] on span "Med" at bounding box center [152, 164] width 23 height 13
click at [287, 134] on span "Replace Customer" at bounding box center [314, 131] width 99 height 17
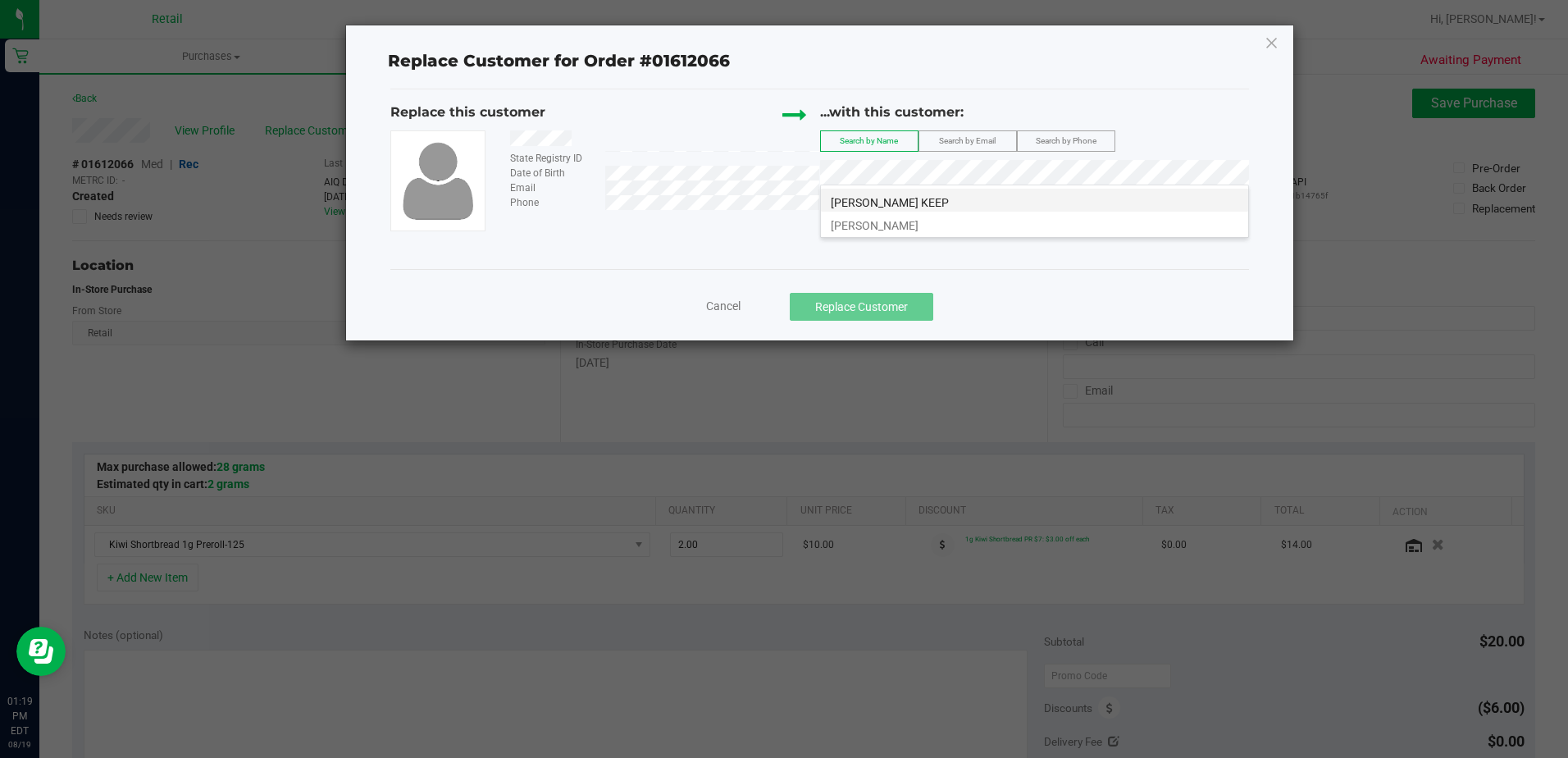
click at [918, 196] on span "Jeremi Huertas KEEP" at bounding box center [890, 202] width 119 height 13
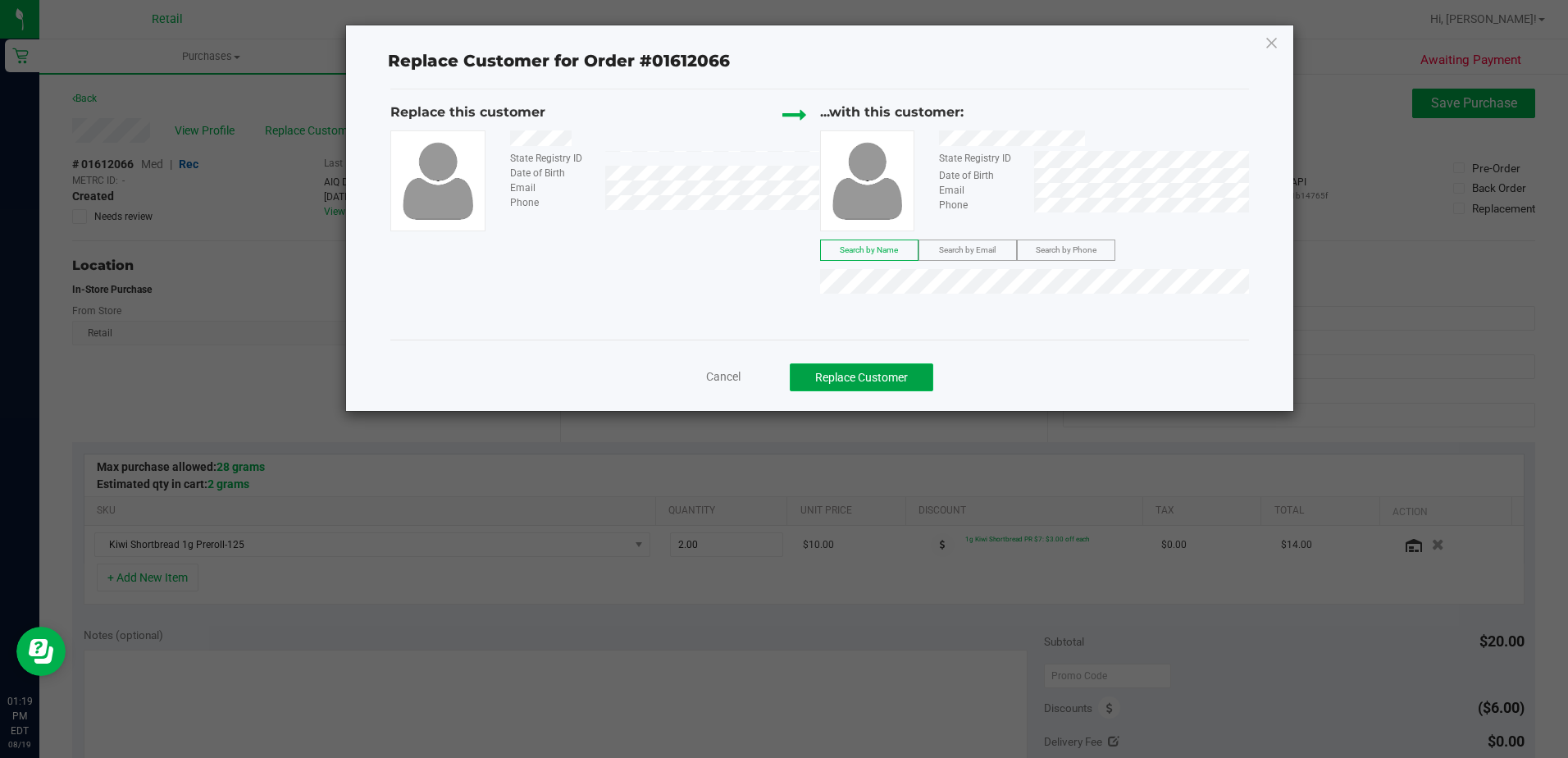
click at [842, 363] on button "Replace Customer" at bounding box center [862, 377] width 144 height 28
click at [877, 396] on div "Cancel Replace Customer" at bounding box center [819, 371] width 858 height 65
click at [878, 380] on button "Replace Customer" at bounding box center [862, 377] width 144 height 28
click at [876, 375] on button "Replace Customer" at bounding box center [862, 377] width 144 height 28
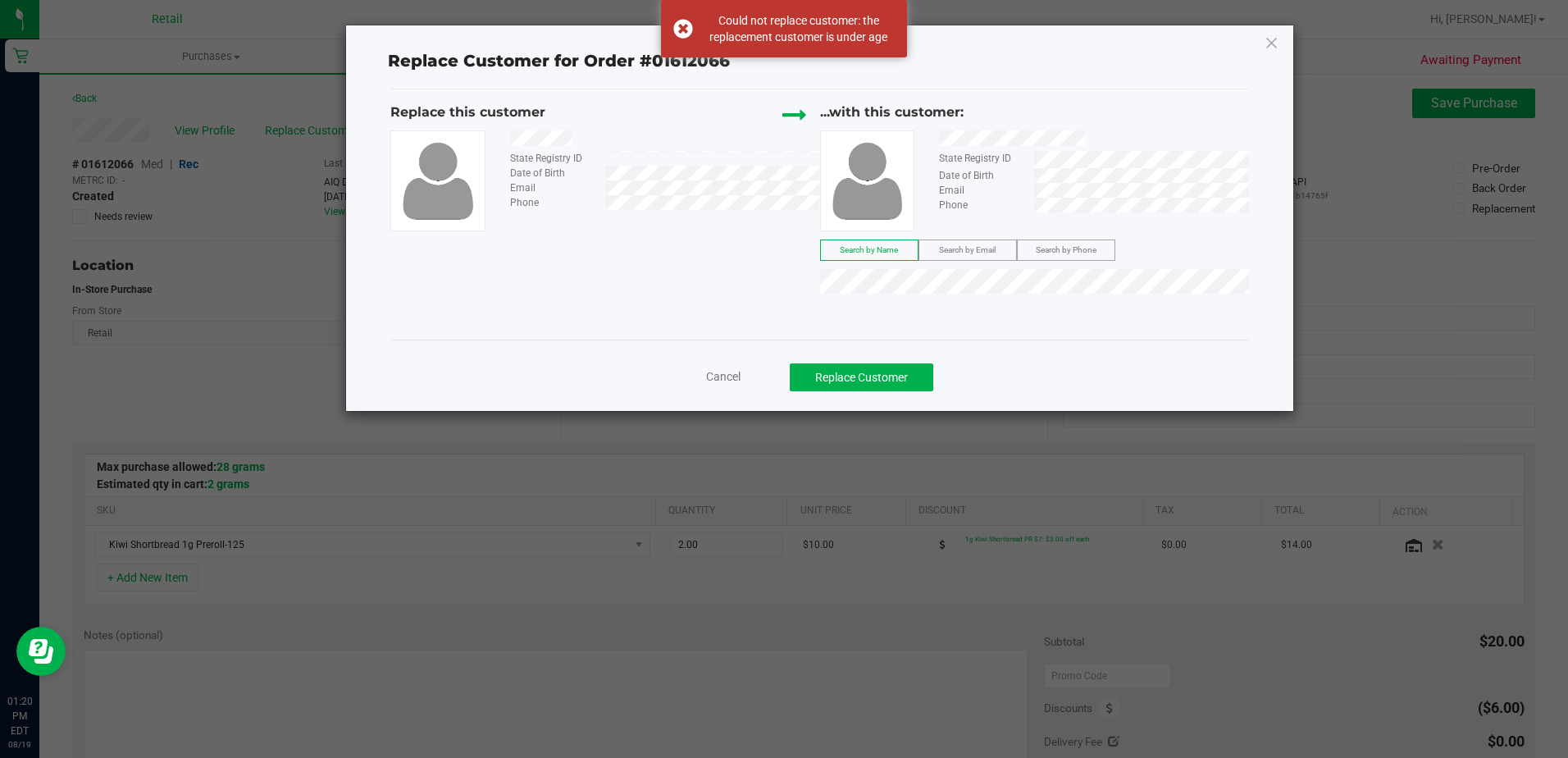
click at [1030, 194] on div "Email" at bounding box center [980, 190] width 107 height 15
click at [855, 31] on div "Could not replace customer: the replacement customer is under age" at bounding box center [798, 28] width 193 height 33
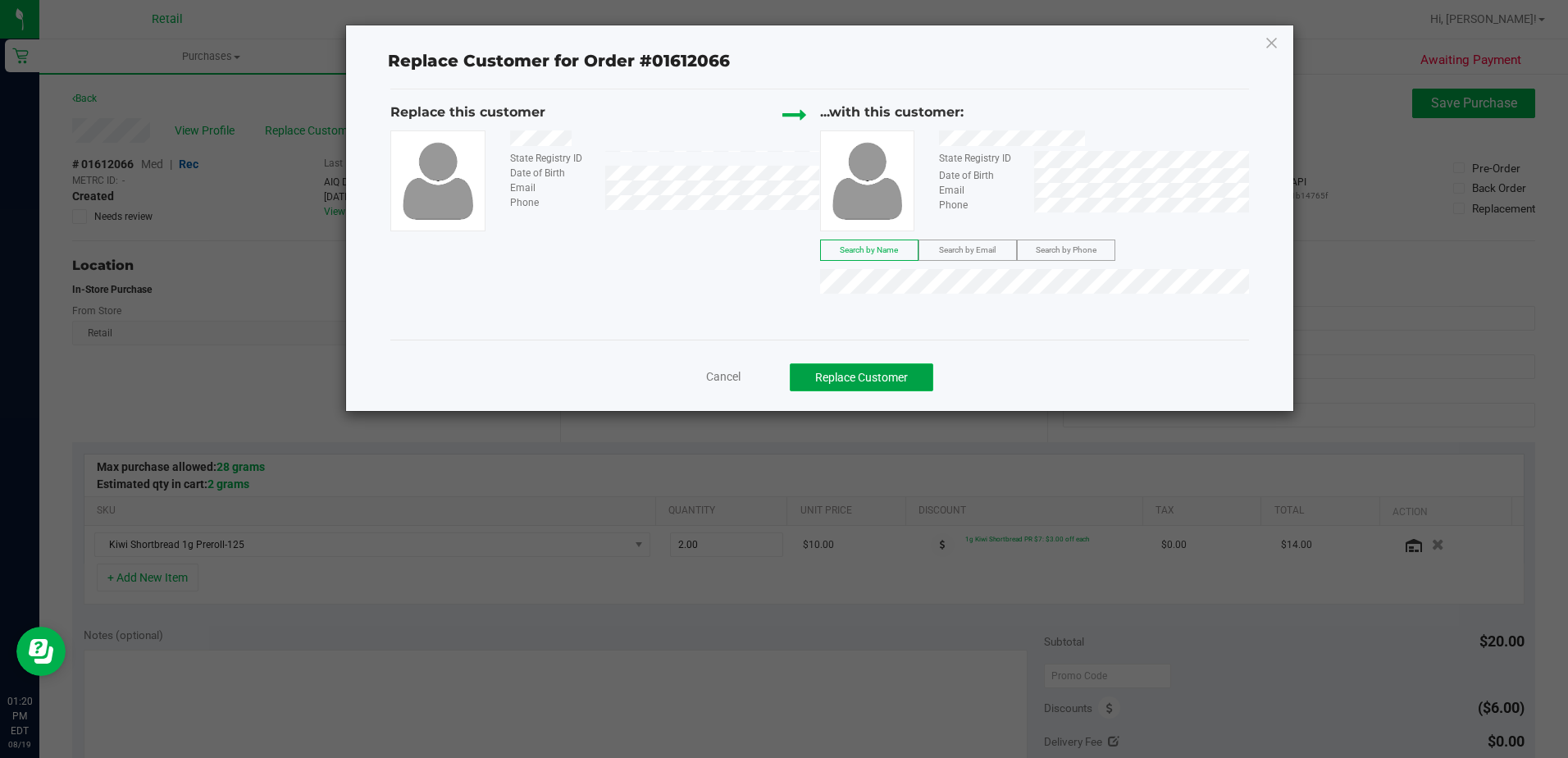
click at [847, 368] on button "Replace Customer" at bounding box center [862, 377] width 144 height 28
click at [855, 372] on button "Replace Customer" at bounding box center [862, 377] width 144 height 28
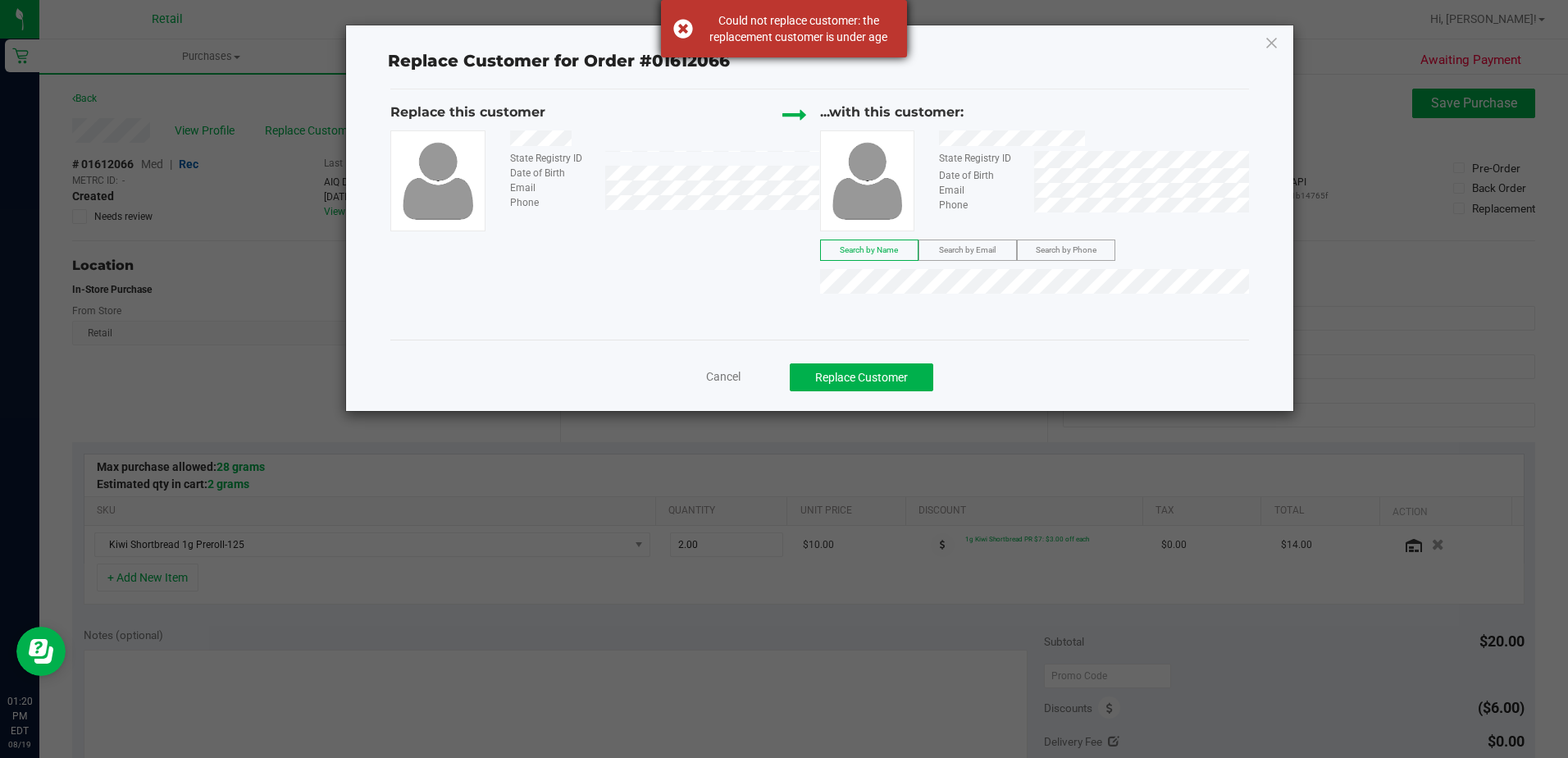
click at [858, 32] on div "Could not replace customer: the replacement customer is under age" at bounding box center [798, 28] width 193 height 33
click at [537, 260] on div "Replace this customer State Registry ID Date of Birth Email Phone ...with this …" at bounding box center [819, 201] width 858 height 198
click at [869, 355] on div "Cancel Replace Customer" at bounding box center [819, 371] width 858 height 65
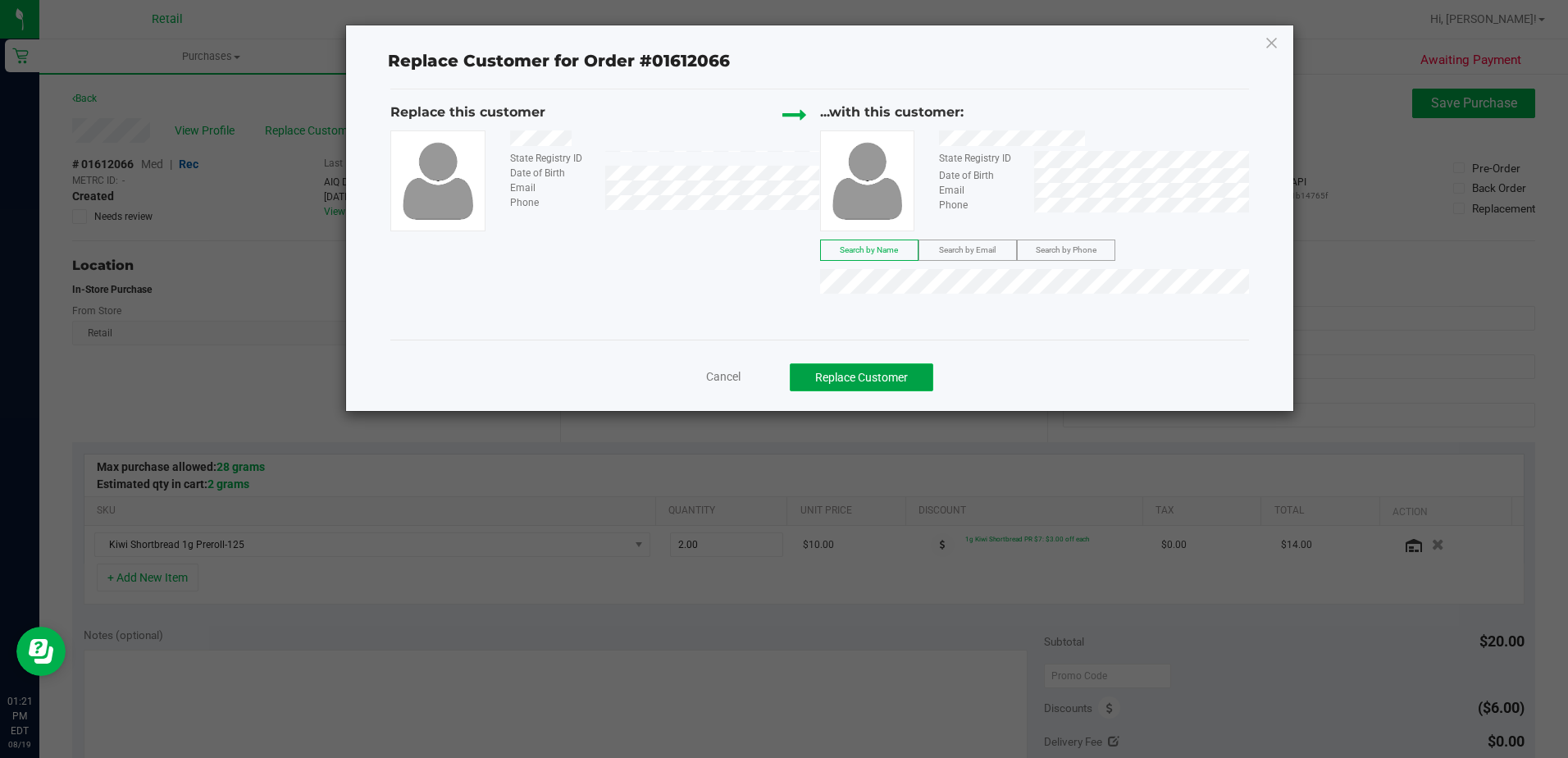
click at [876, 370] on button "Replace Customer" at bounding box center [862, 377] width 144 height 28
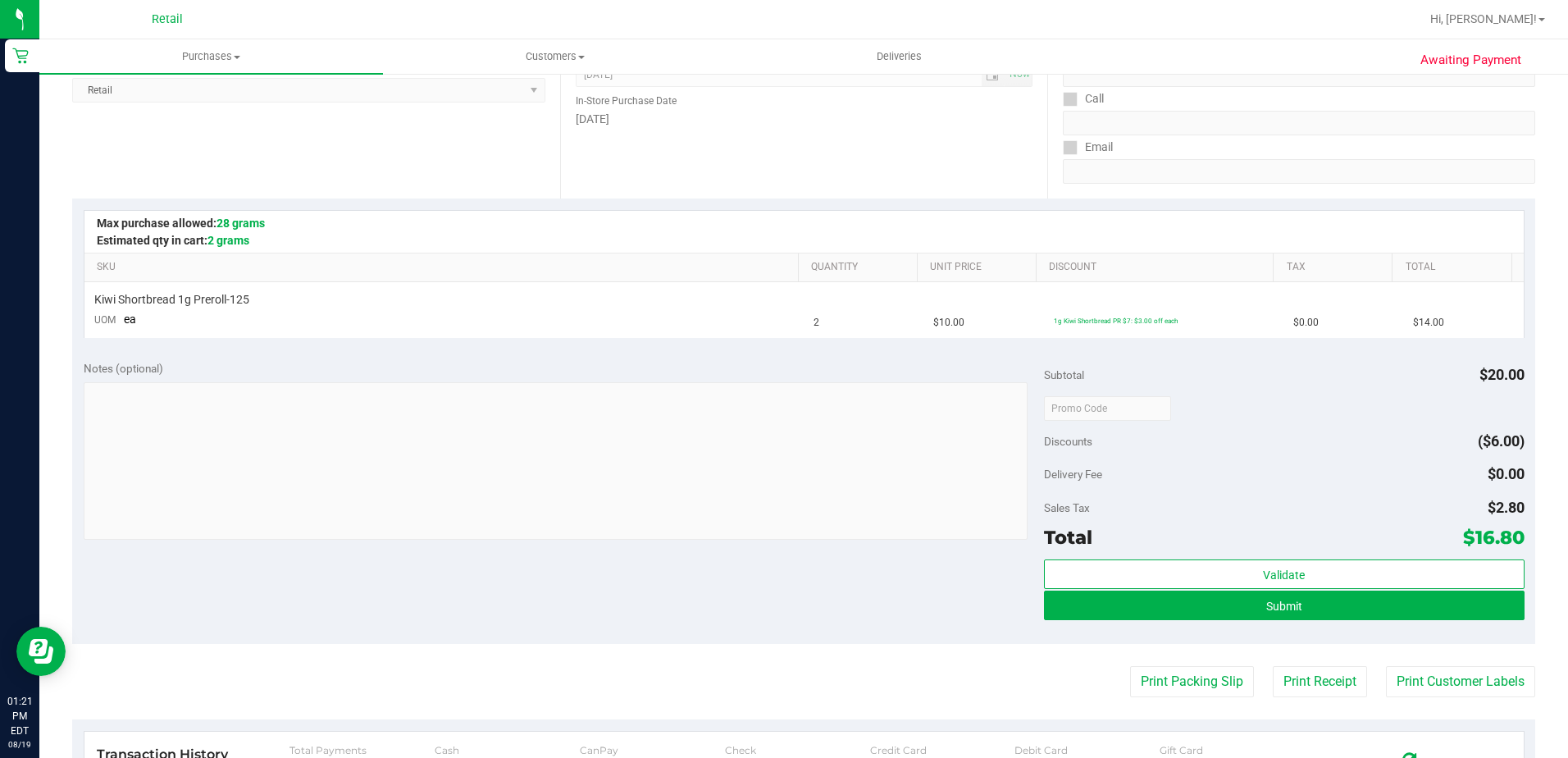
scroll to position [246, 0]
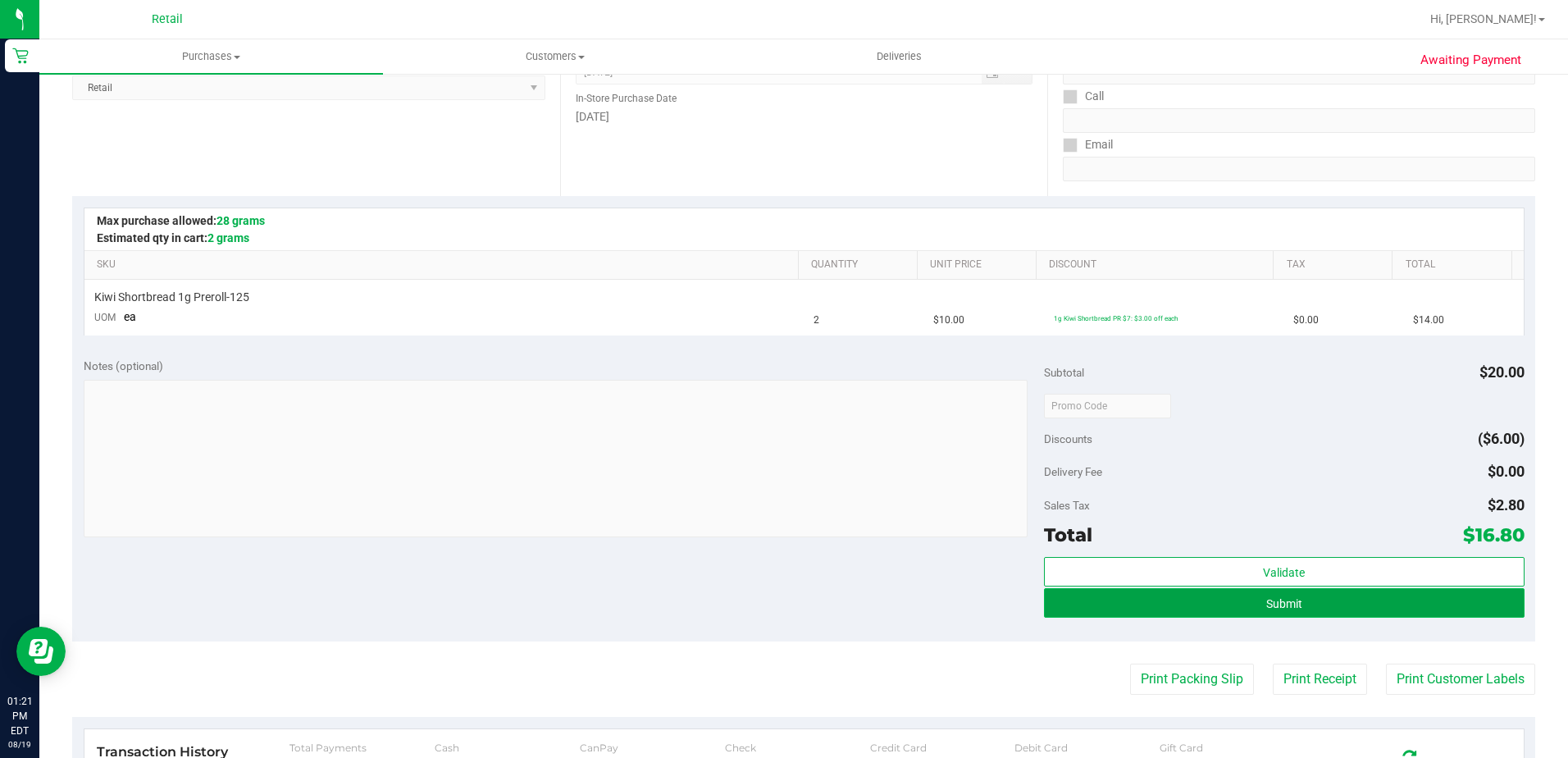
click at [1164, 599] on button "Submit" at bounding box center [1284, 602] width 481 height 29
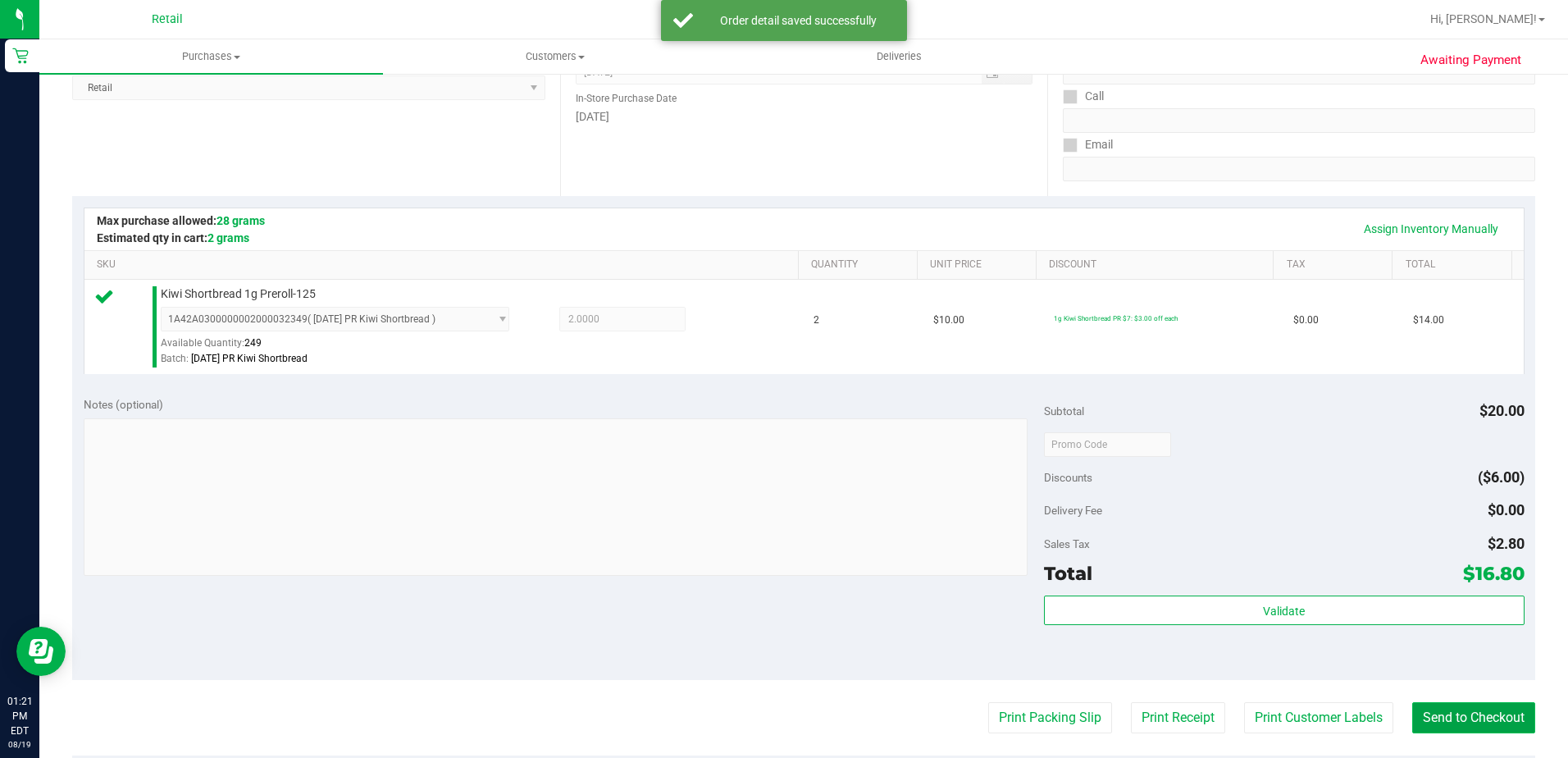
click at [1483, 733] on button "Send to Checkout" at bounding box center [1474, 717] width 123 height 31
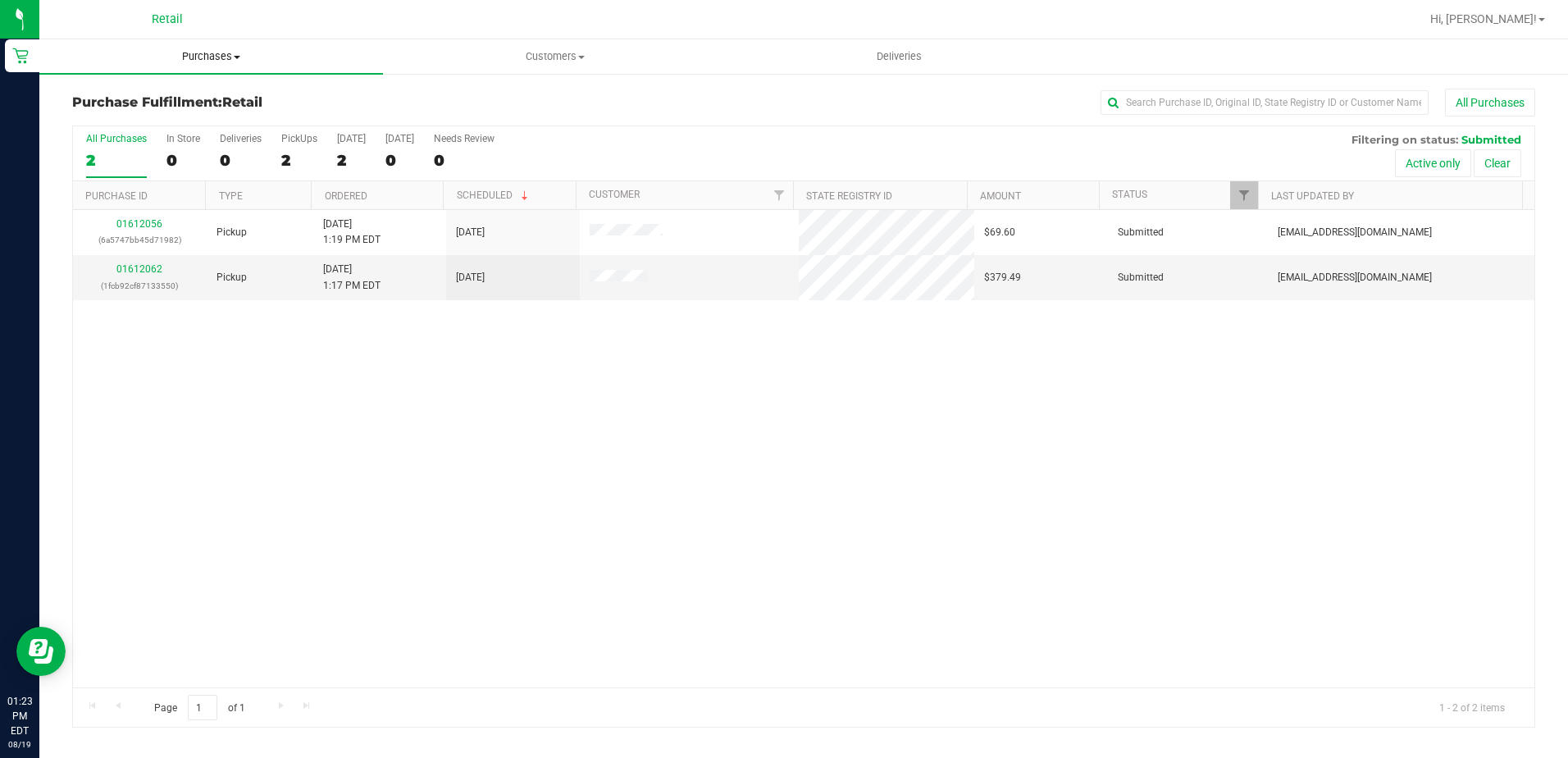
drag, startPoint x: 176, startPoint y: 38, endPoint x: 176, endPoint y: 48, distance: 10.0
click at [176, 43] on div "Retail Hi, [PERSON_NAME]! Purchases Summary of purchases Fulfillment All purcha…" at bounding box center [803, 379] width 1528 height 758
click at [178, 55] on span "Purchases" at bounding box center [211, 56] width 343 height 15
click at [182, 98] on span "Summary of purchases" at bounding box center [123, 99] width 168 height 14
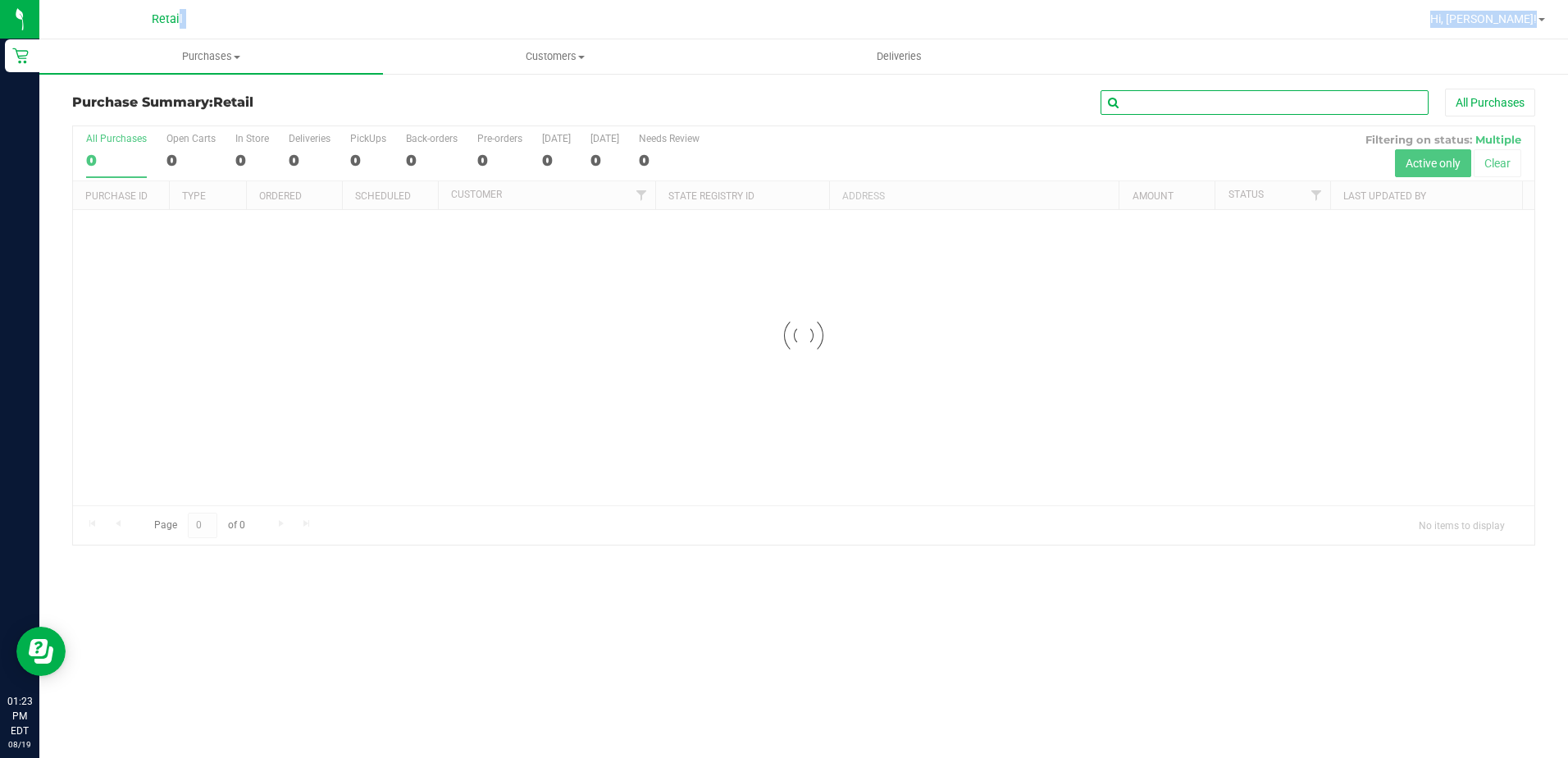
click at [1156, 110] on input "text" at bounding box center [1264, 103] width 328 height 24
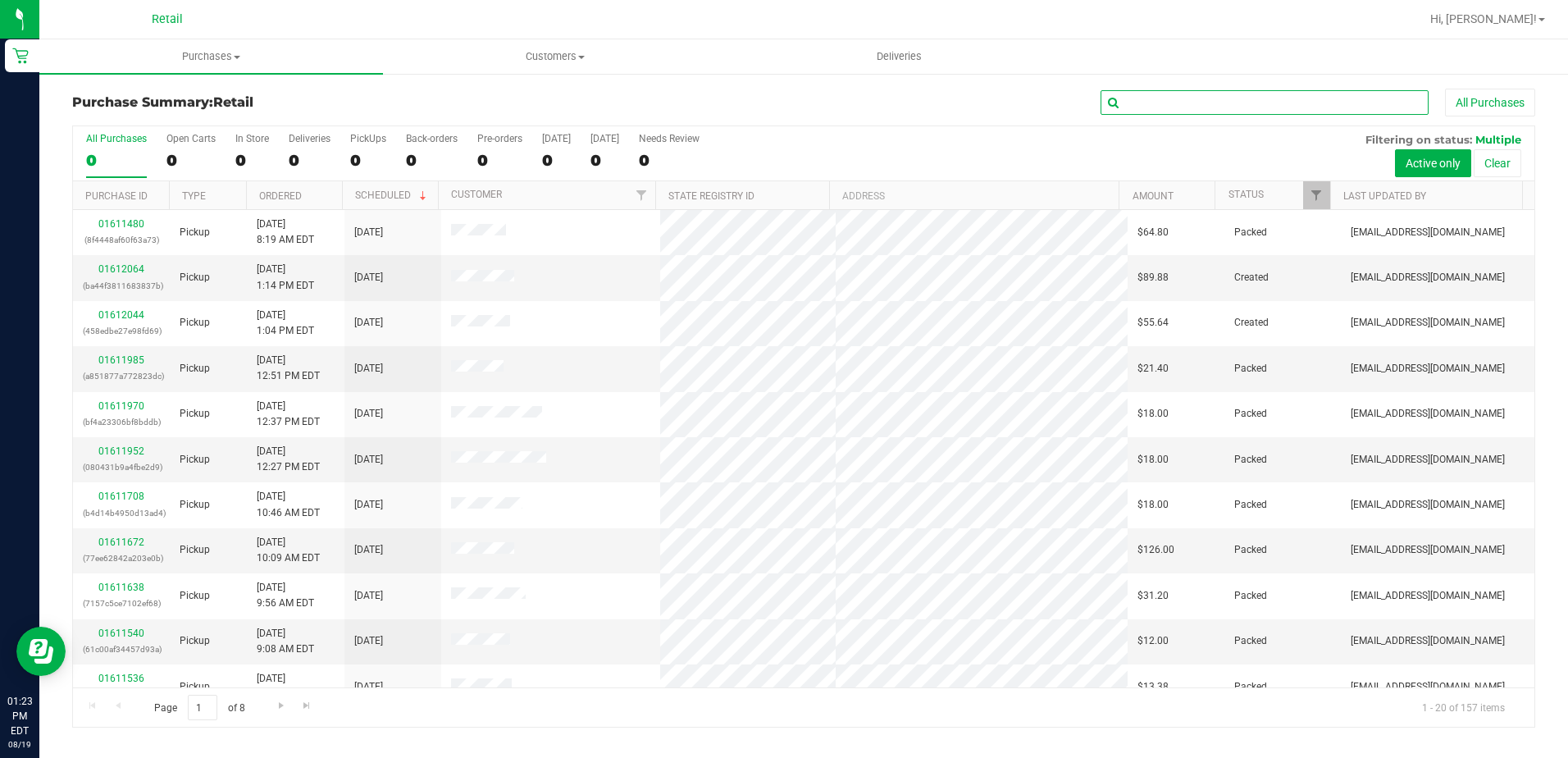
click at [1156, 110] on input "text" at bounding box center [1264, 103] width 328 height 24
type input "RALPH"
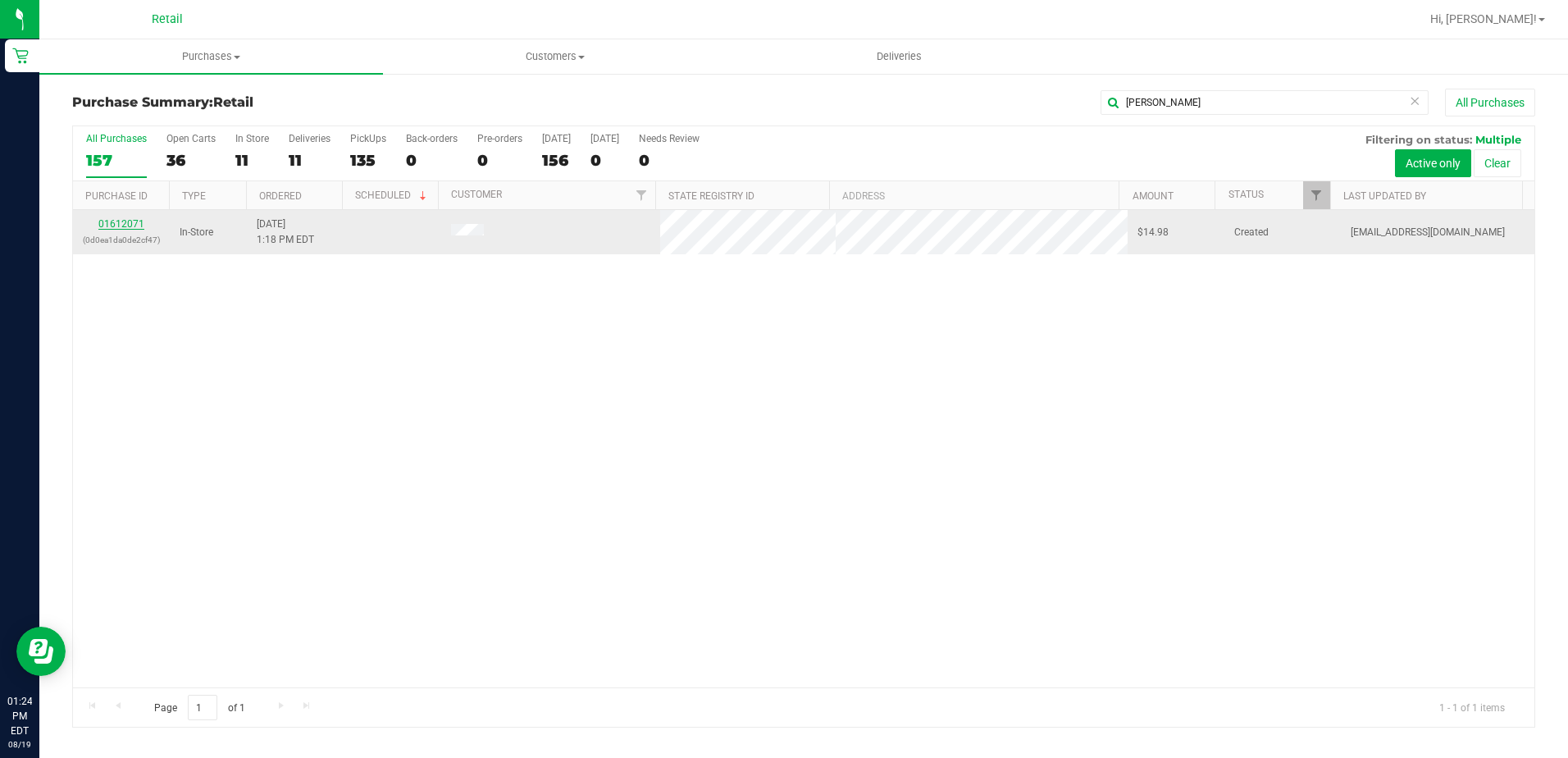
click at [115, 224] on link "01612071" at bounding box center [121, 224] width 46 height 11
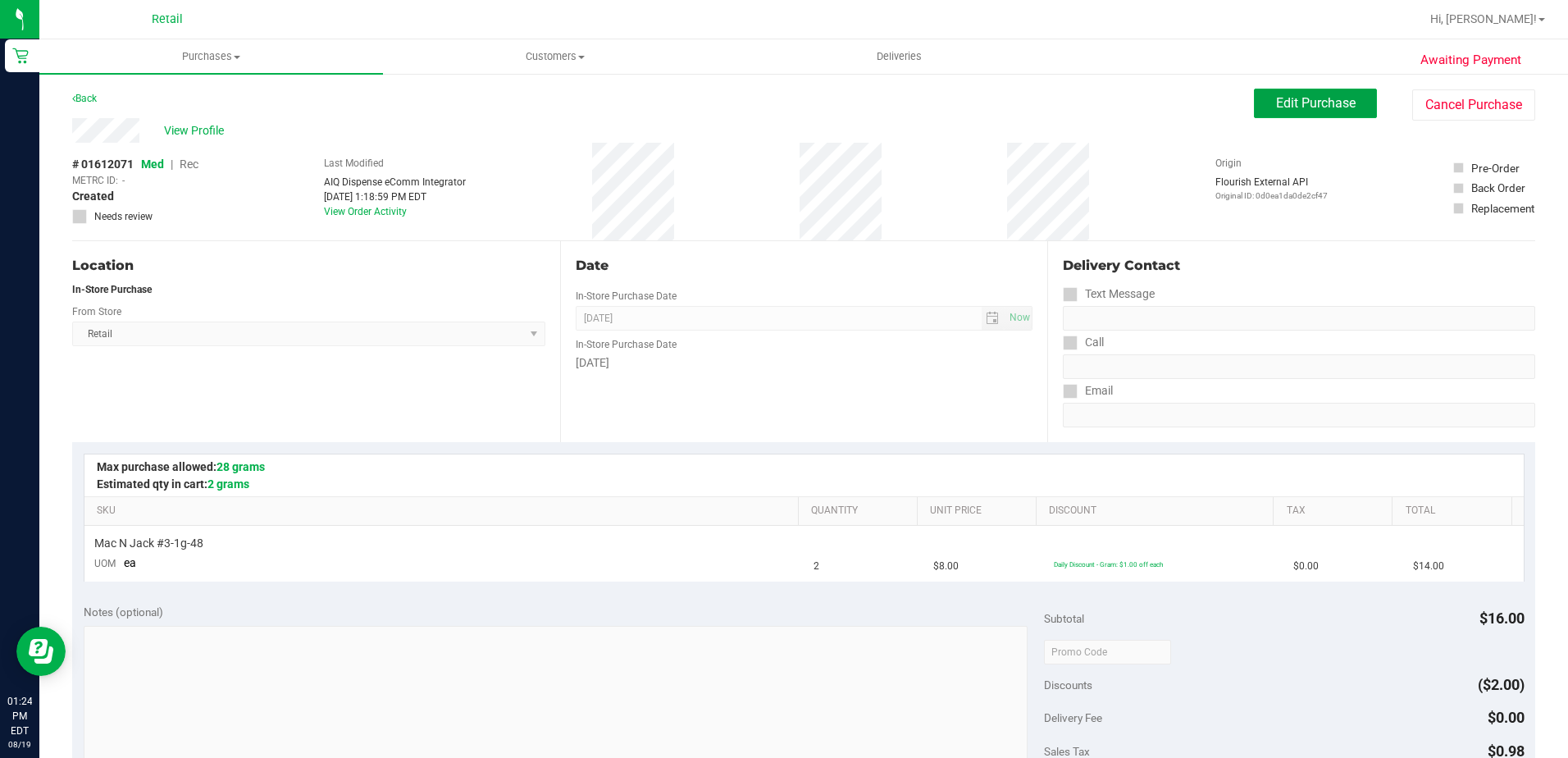
drag, startPoint x: 1327, startPoint y: 98, endPoint x: 871, endPoint y: 112, distance: 456.2
click at [1327, 98] on span "Edit Purchase" at bounding box center [1316, 103] width 80 height 16
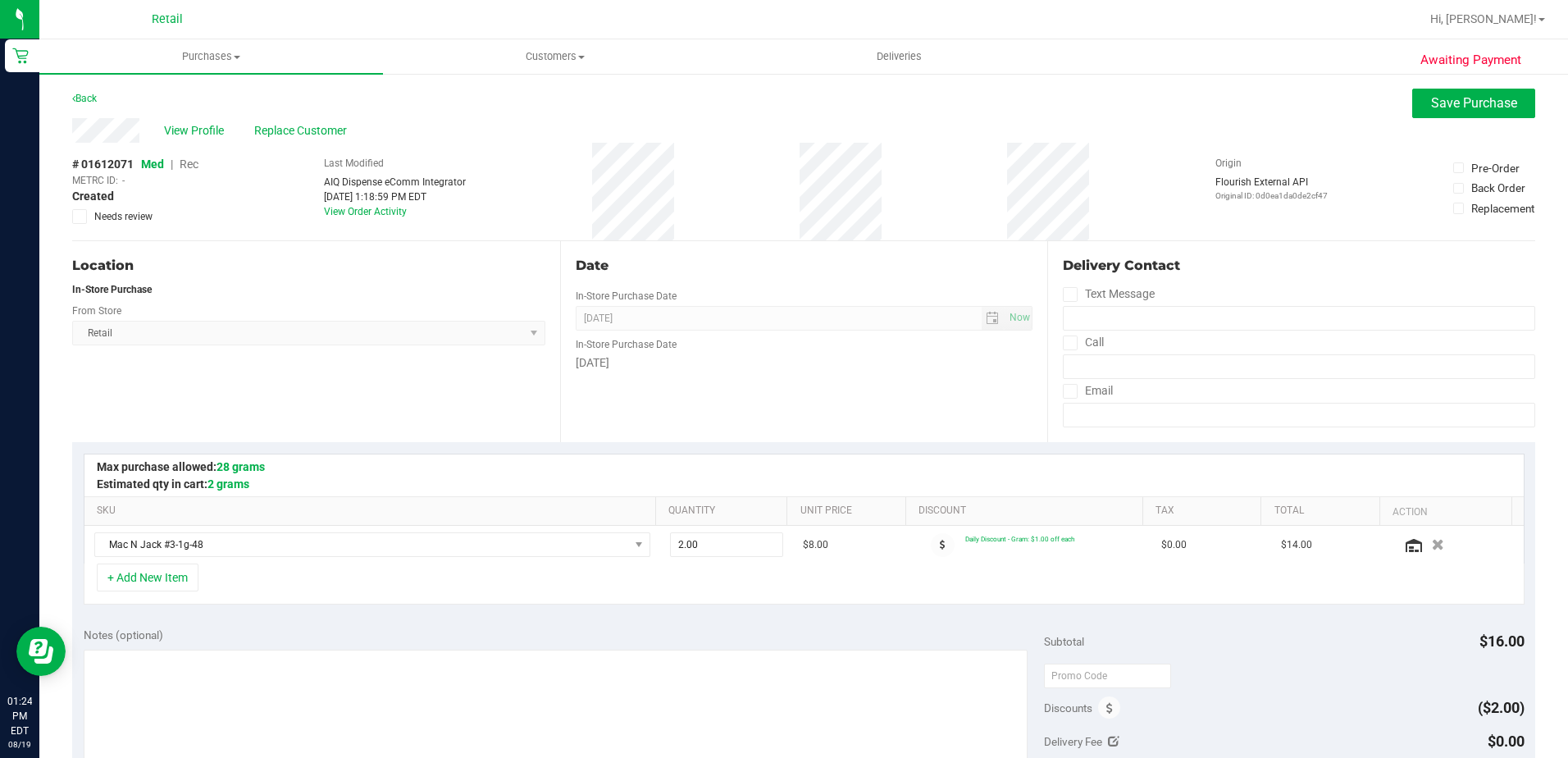
click at [192, 162] on span "Rec" at bounding box center [189, 164] width 19 height 13
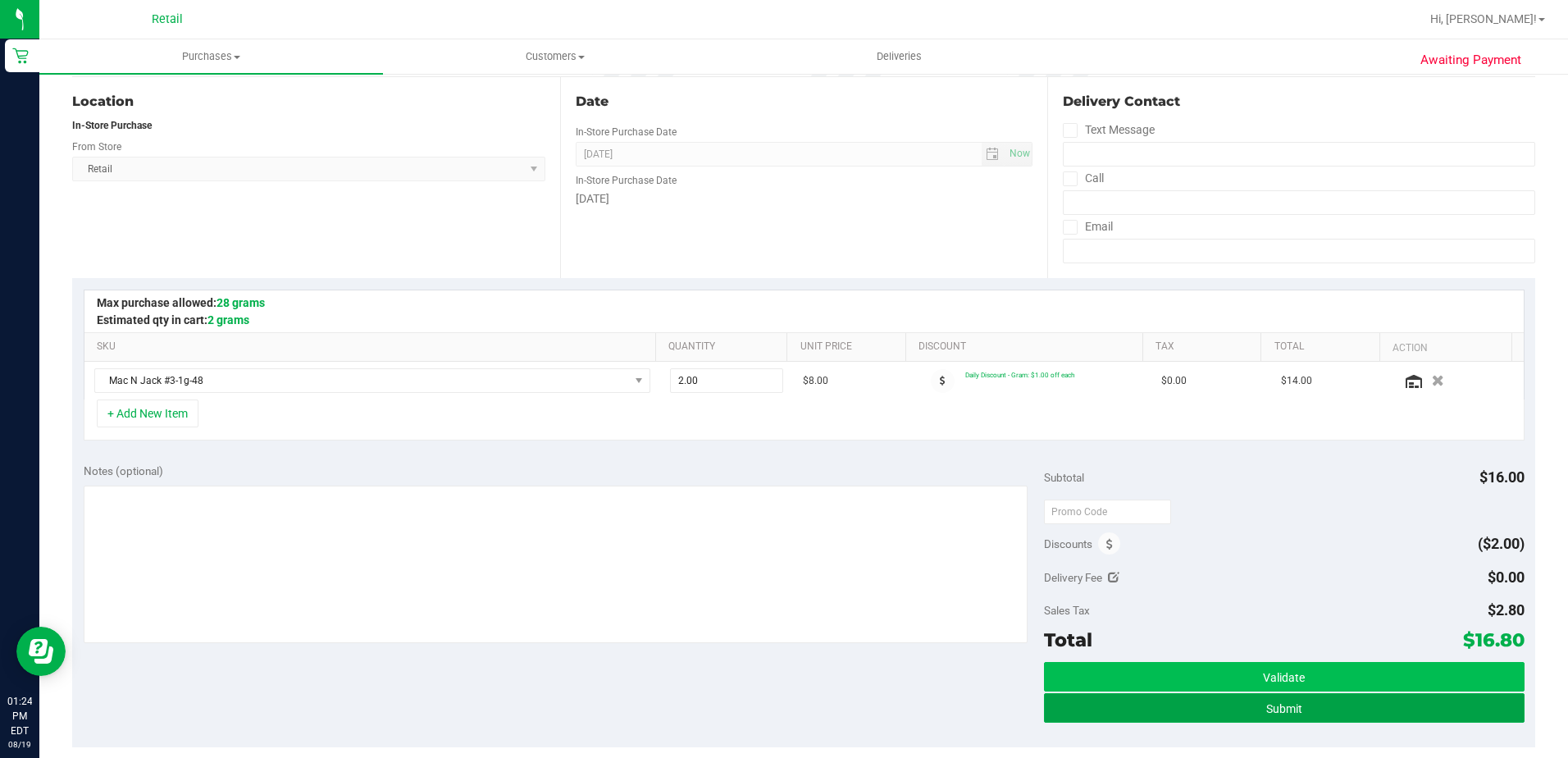
drag, startPoint x: 1258, startPoint y: 717, endPoint x: 1275, endPoint y: 679, distance: 41.6
click at [1259, 714] on button "Submit" at bounding box center [1284, 707] width 481 height 29
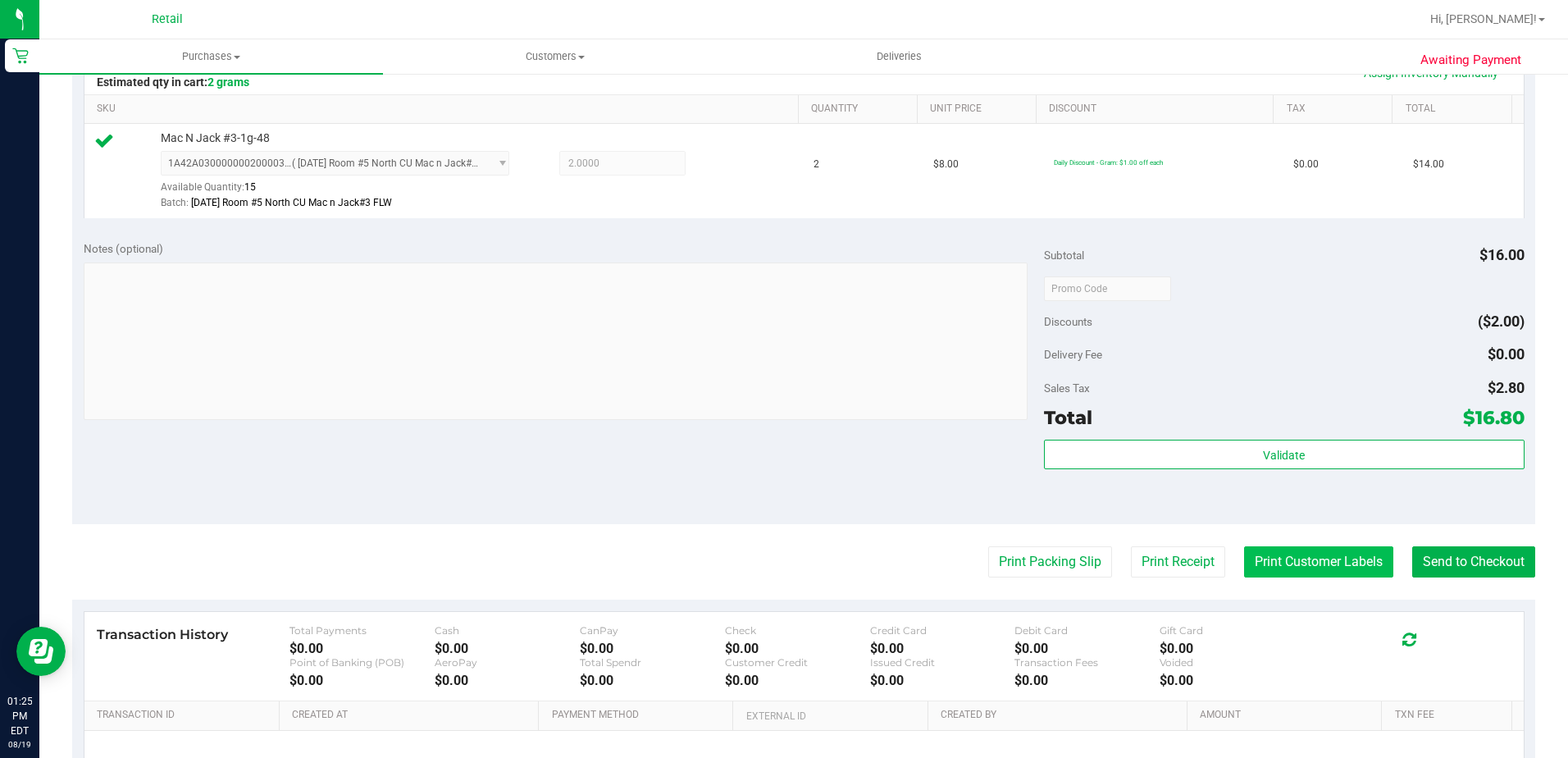
scroll to position [410, 0]
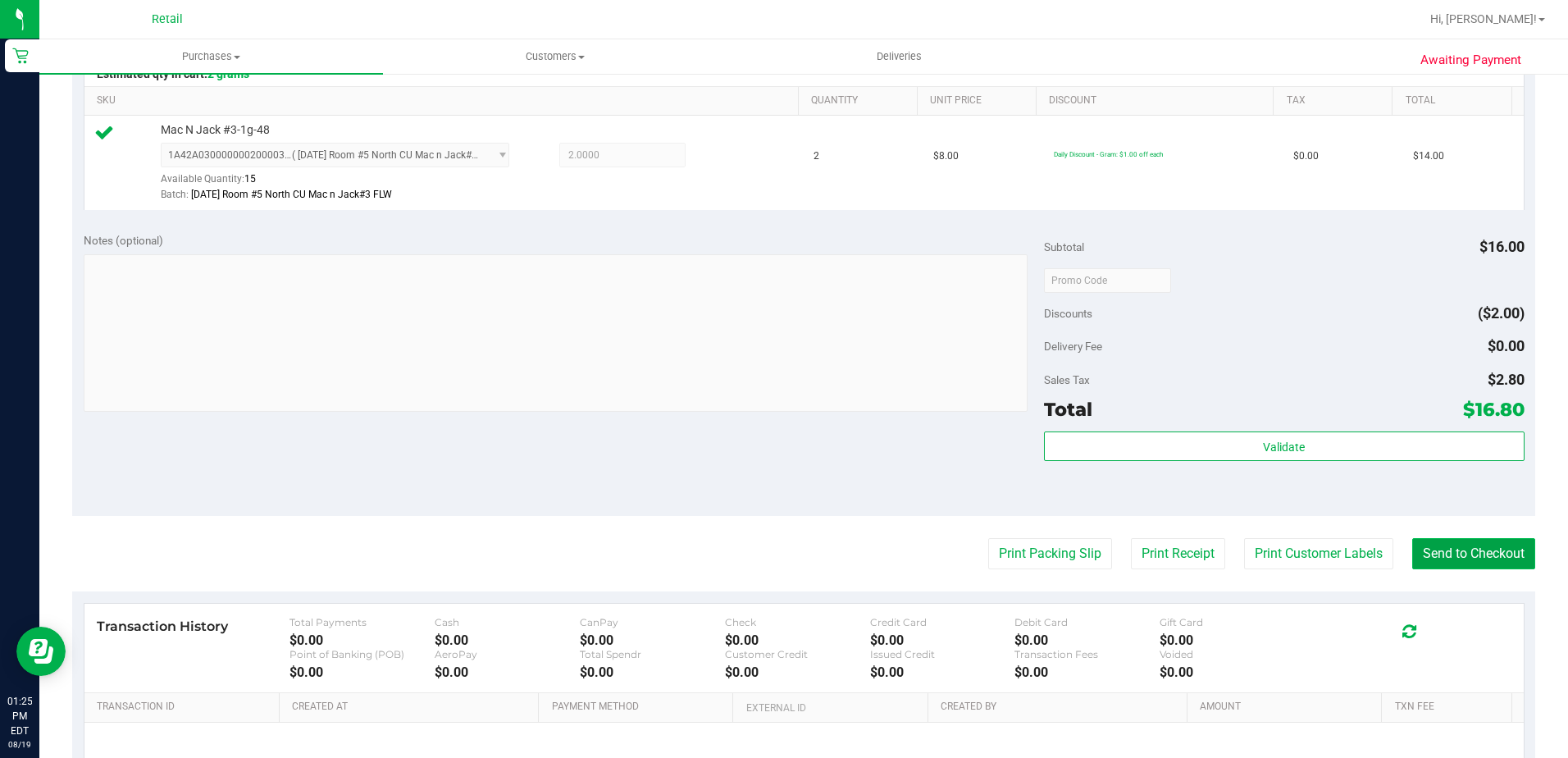
click at [1434, 547] on button "Send to Checkout" at bounding box center [1474, 553] width 123 height 31
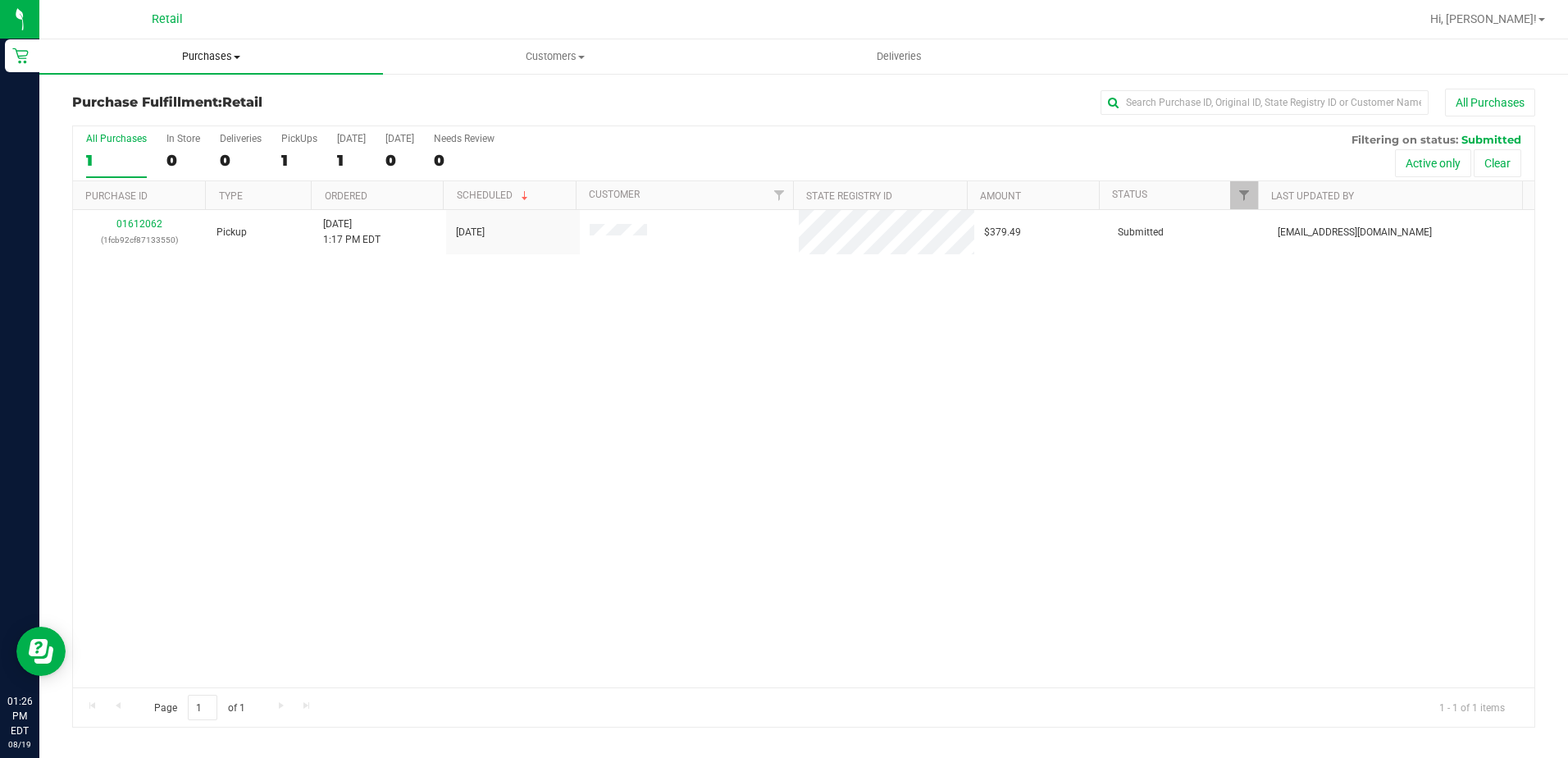
click at [205, 60] on span "Purchases" at bounding box center [211, 56] width 343 height 15
click at [198, 92] on span "Summary of purchases" at bounding box center [123, 99] width 168 height 14
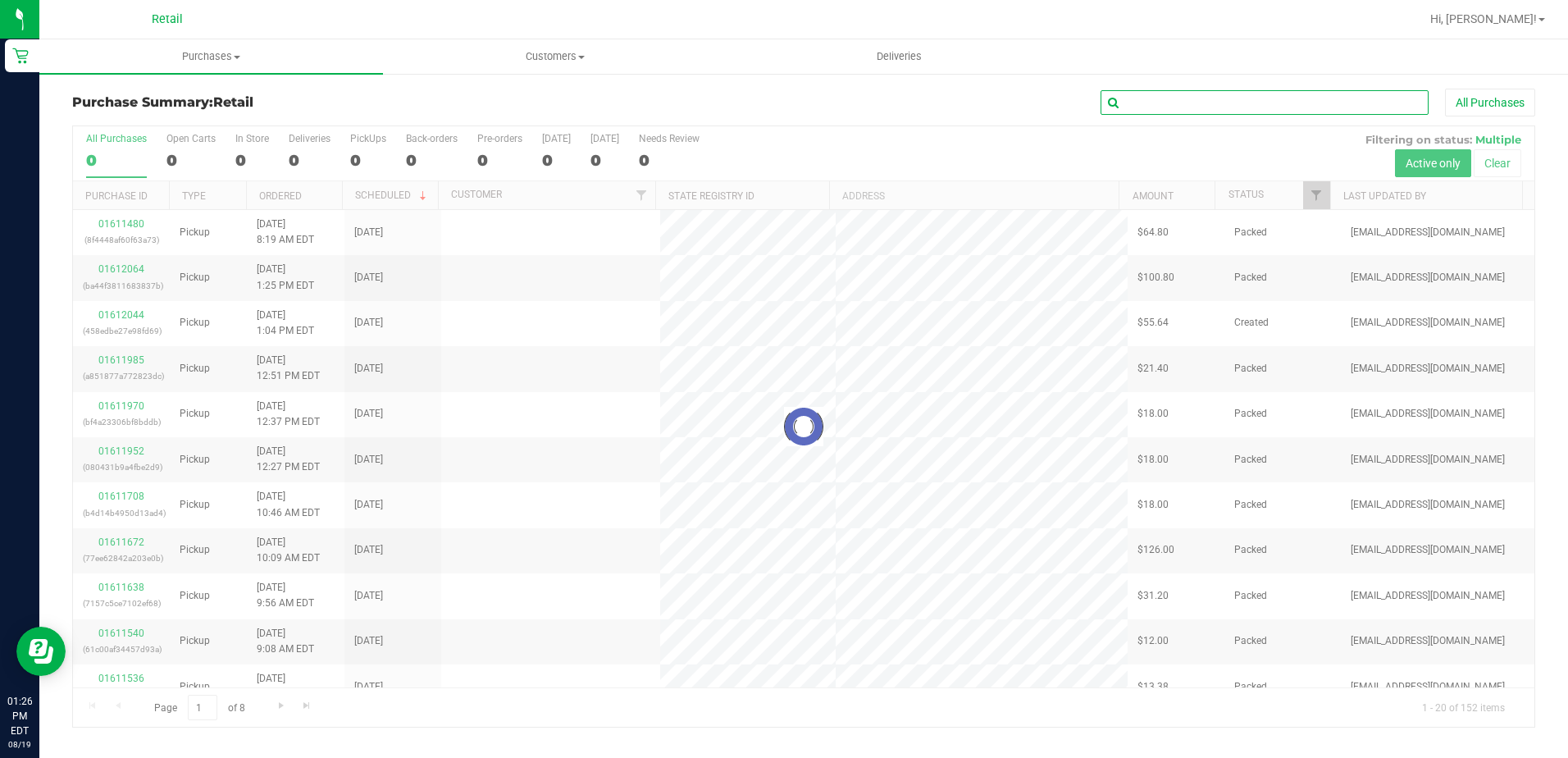
click at [1160, 102] on input "text" at bounding box center [1264, 103] width 328 height 24
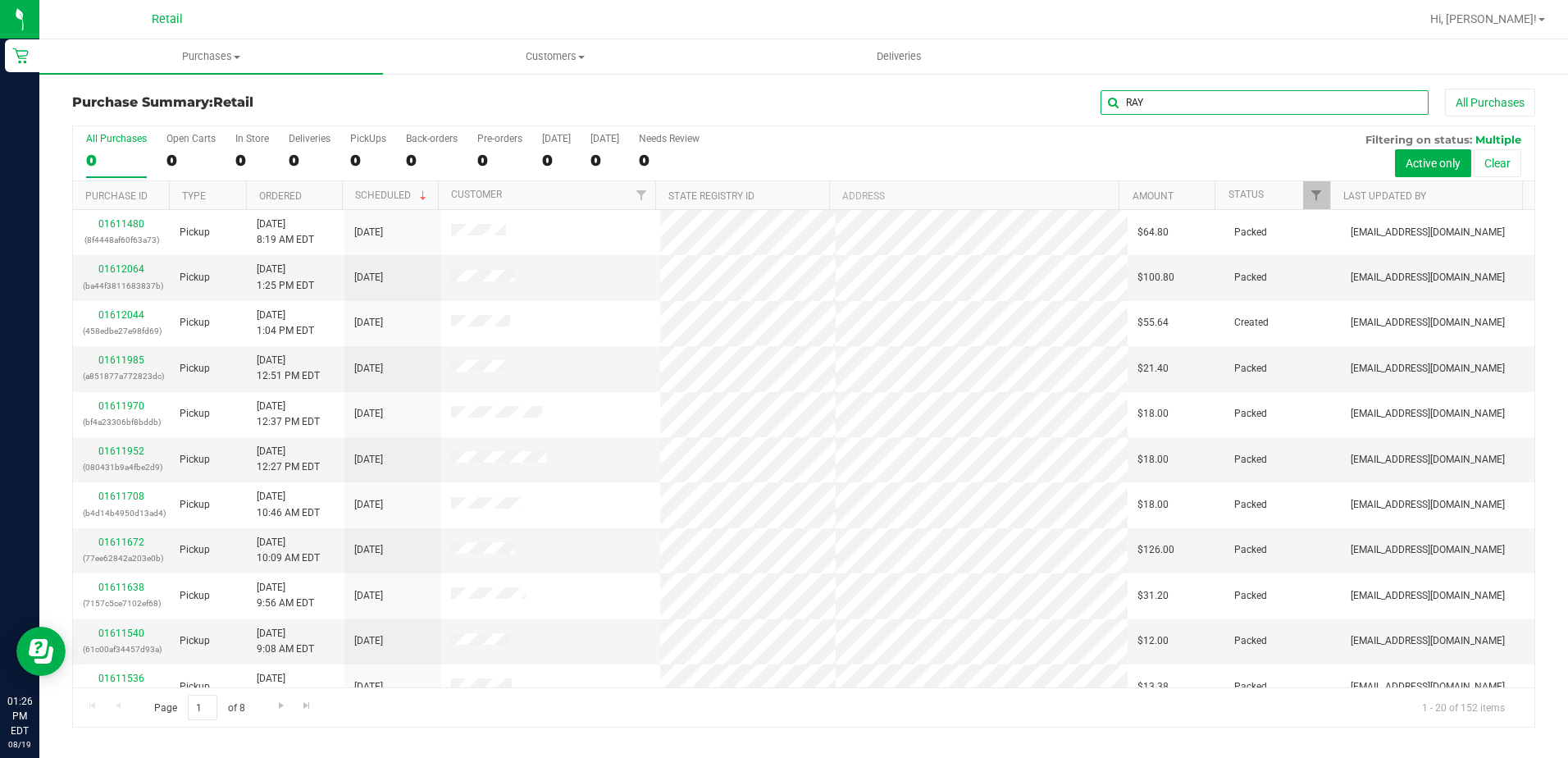
type input "RAY"
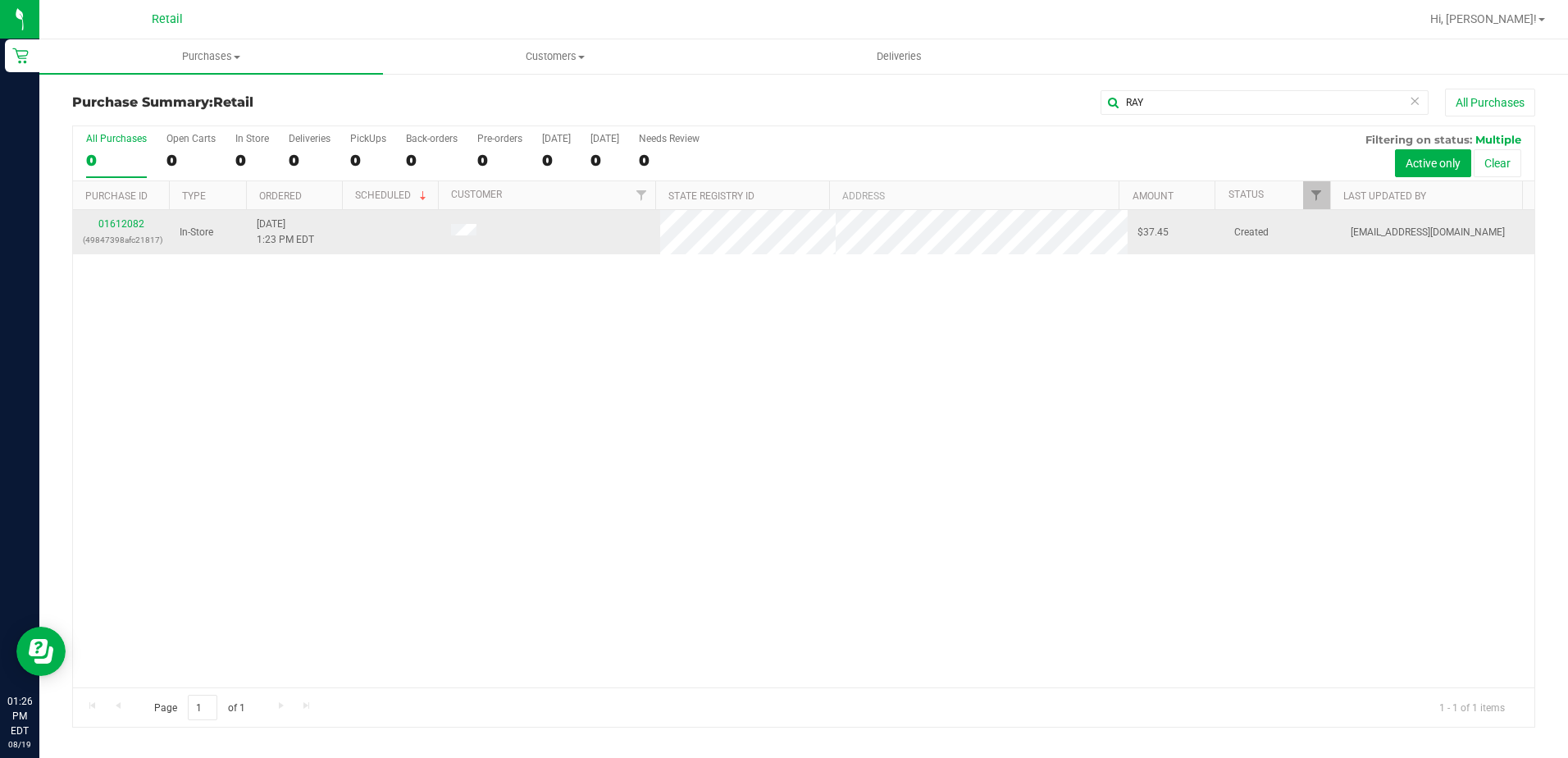
click at [144, 224] on div "01612082 (49847398afc21817)" at bounding box center [121, 231] width 77 height 31
click at [139, 224] on link "01612082" at bounding box center [121, 224] width 46 height 11
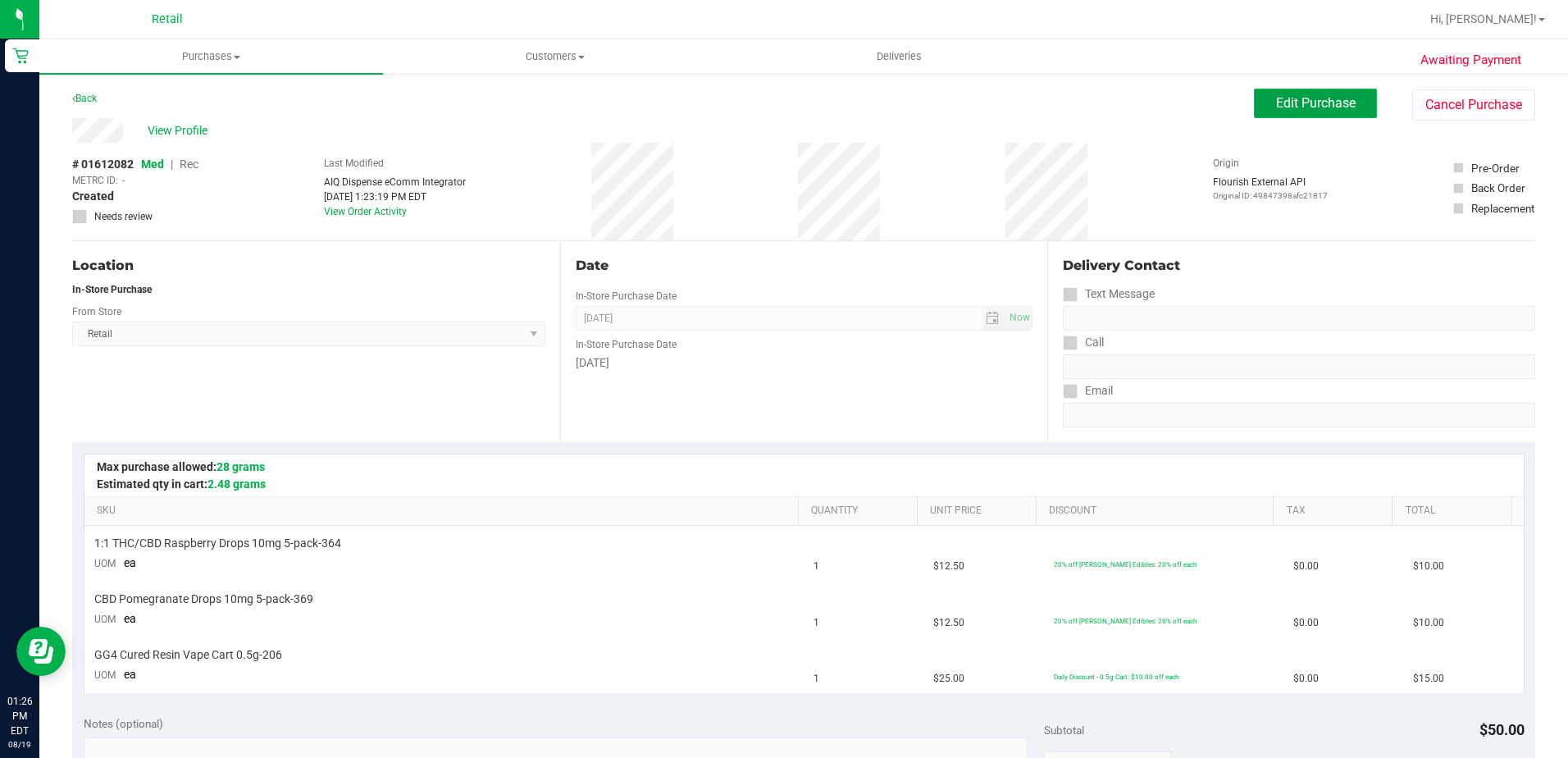
click at [1291, 117] on button "Edit Purchase" at bounding box center [1315, 103] width 123 height 29
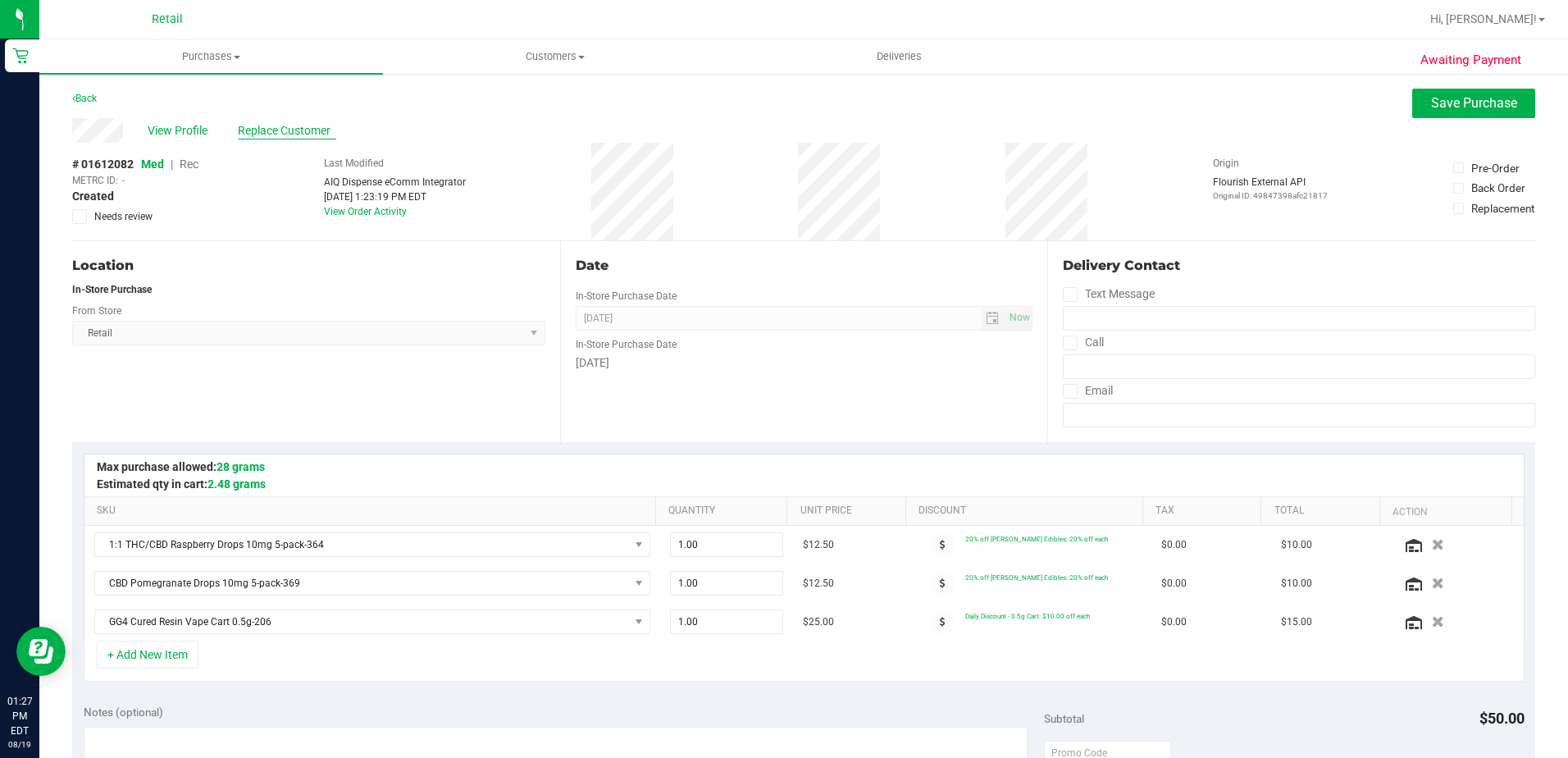
click at [267, 131] on span "Replace Customer" at bounding box center [287, 131] width 99 height 17
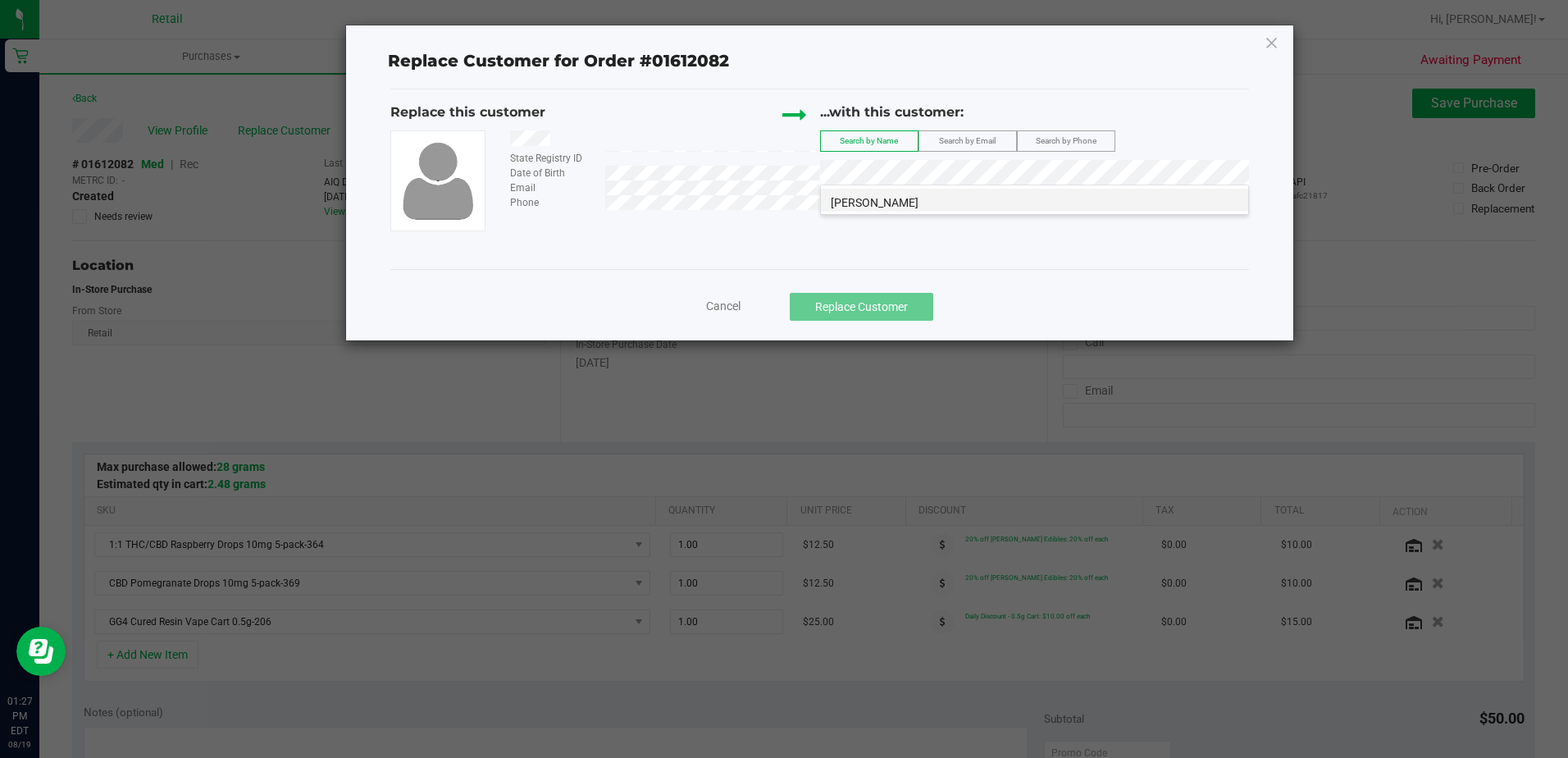
click at [875, 202] on span "Ray Hathaway" at bounding box center [874, 202] width 87 height 13
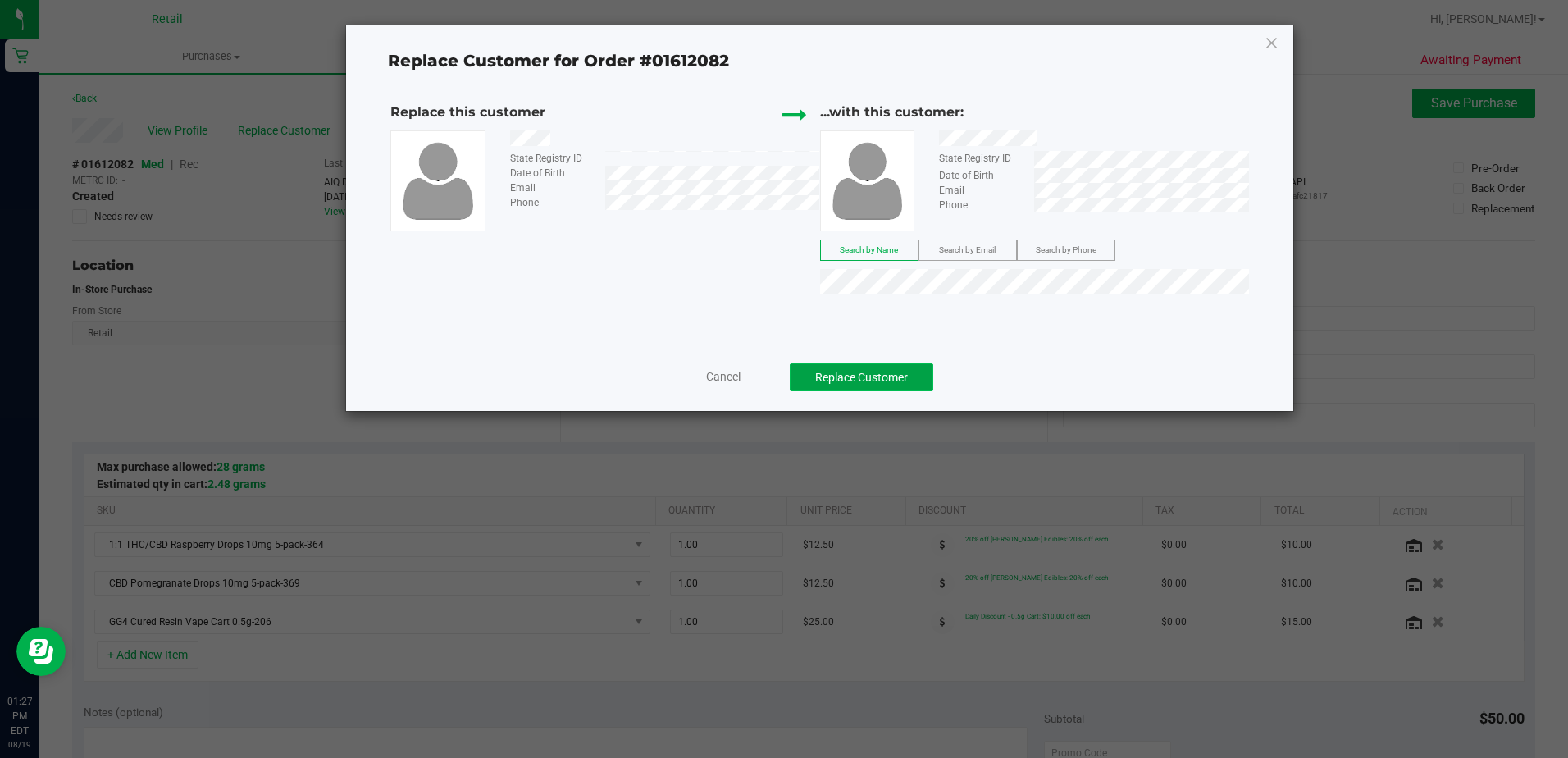
click at [900, 387] on button "Replace Customer" at bounding box center [862, 377] width 144 height 28
click at [925, 384] on button "Replace Customer" at bounding box center [862, 377] width 144 height 28
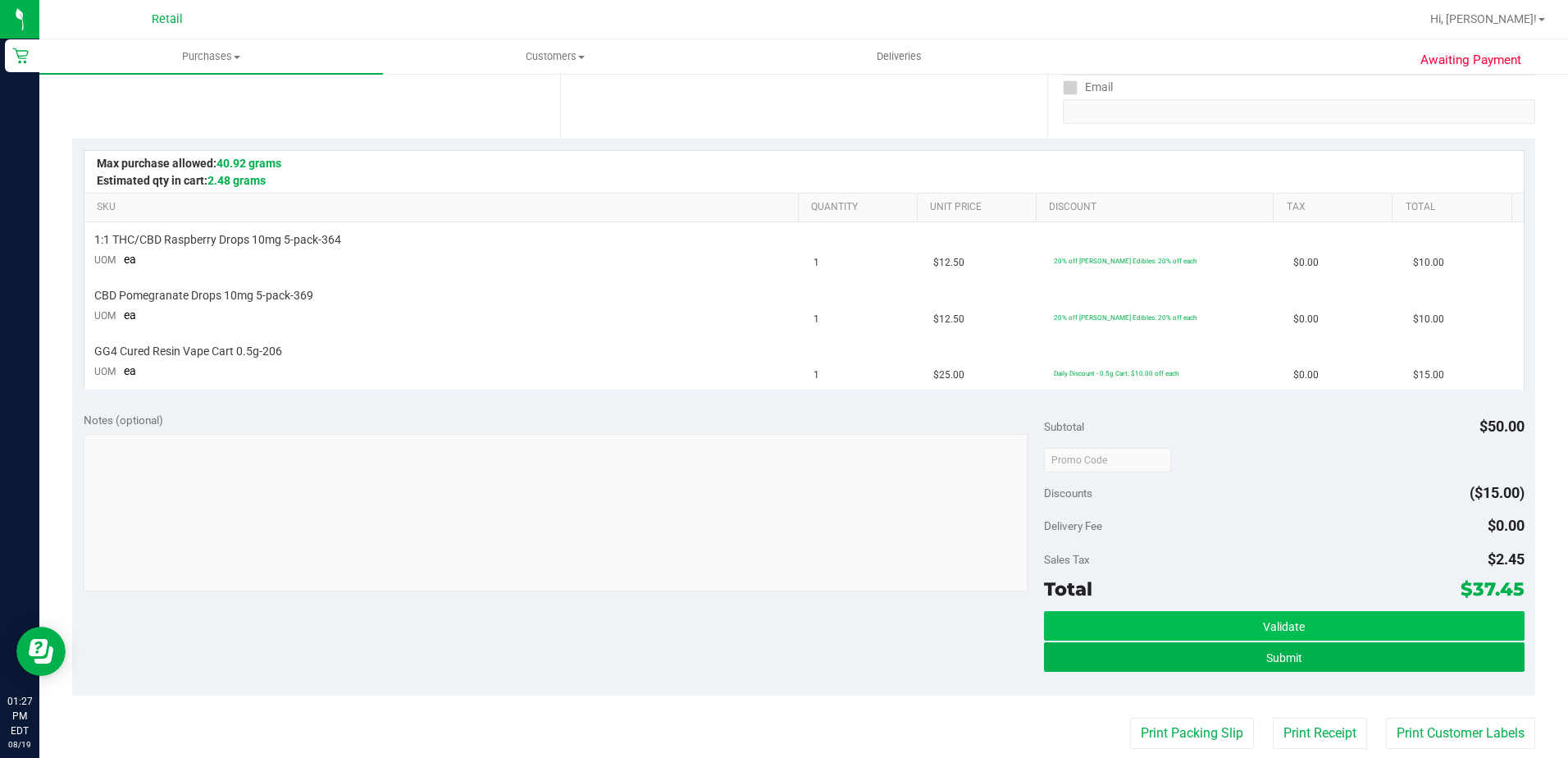
scroll to position [328, 0]
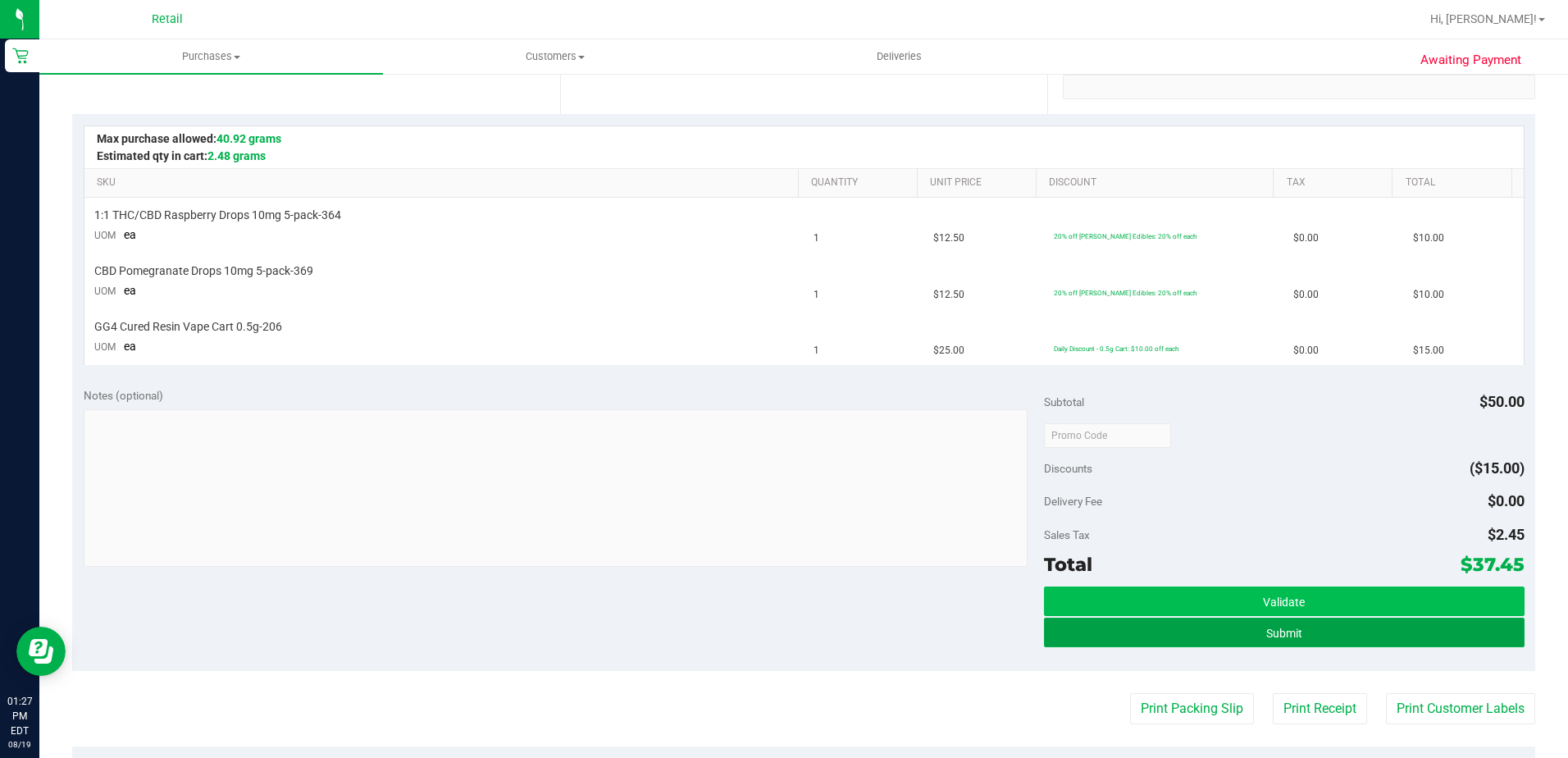
drag, startPoint x: 1182, startPoint y: 628, endPoint x: 1175, endPoint y: 607, distance: 22.1
click at [1182, 628] on button "Submit" at bounding box center [1284, 632] width 481 height 29
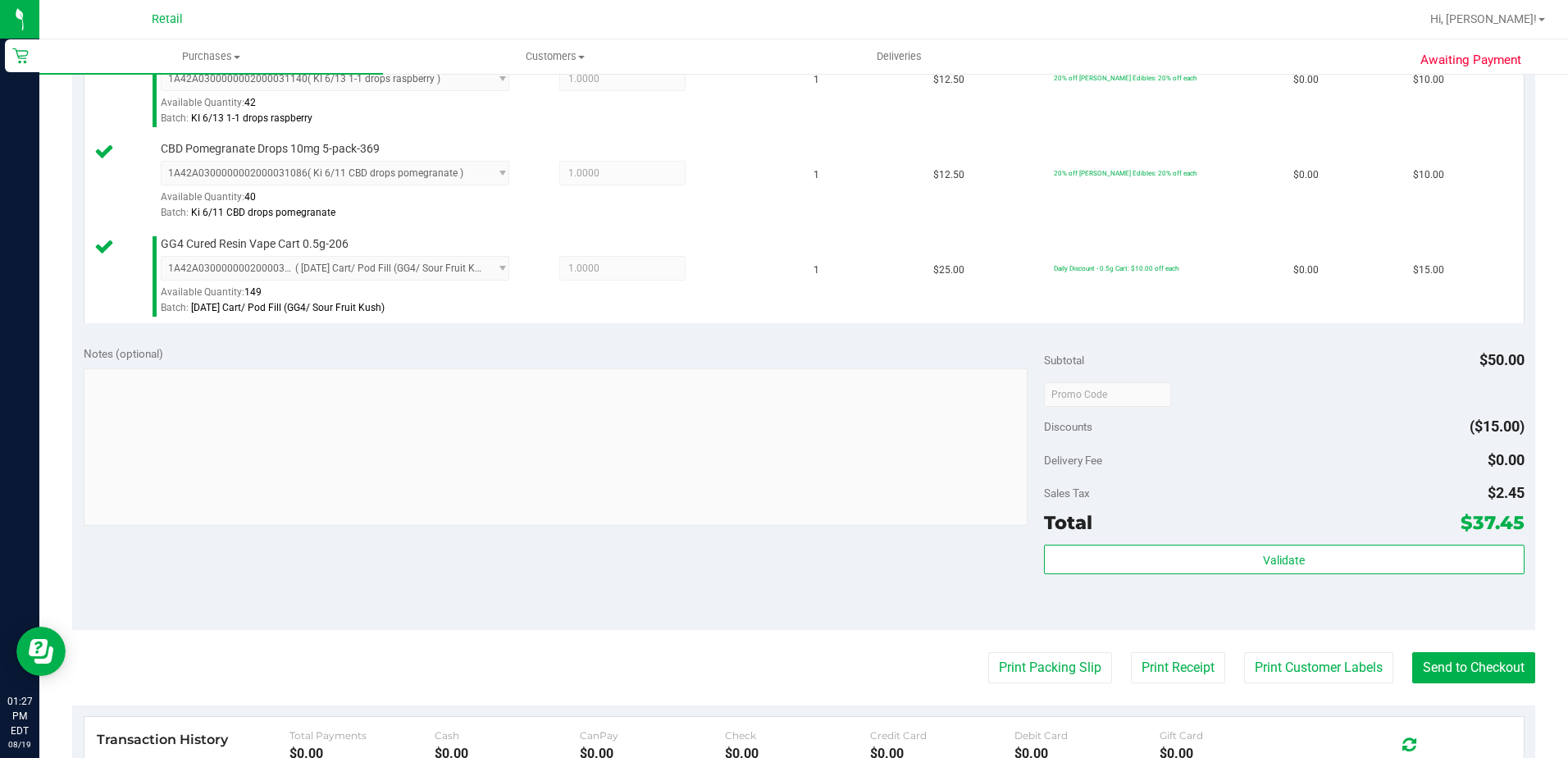
scroll to position [492, 0]
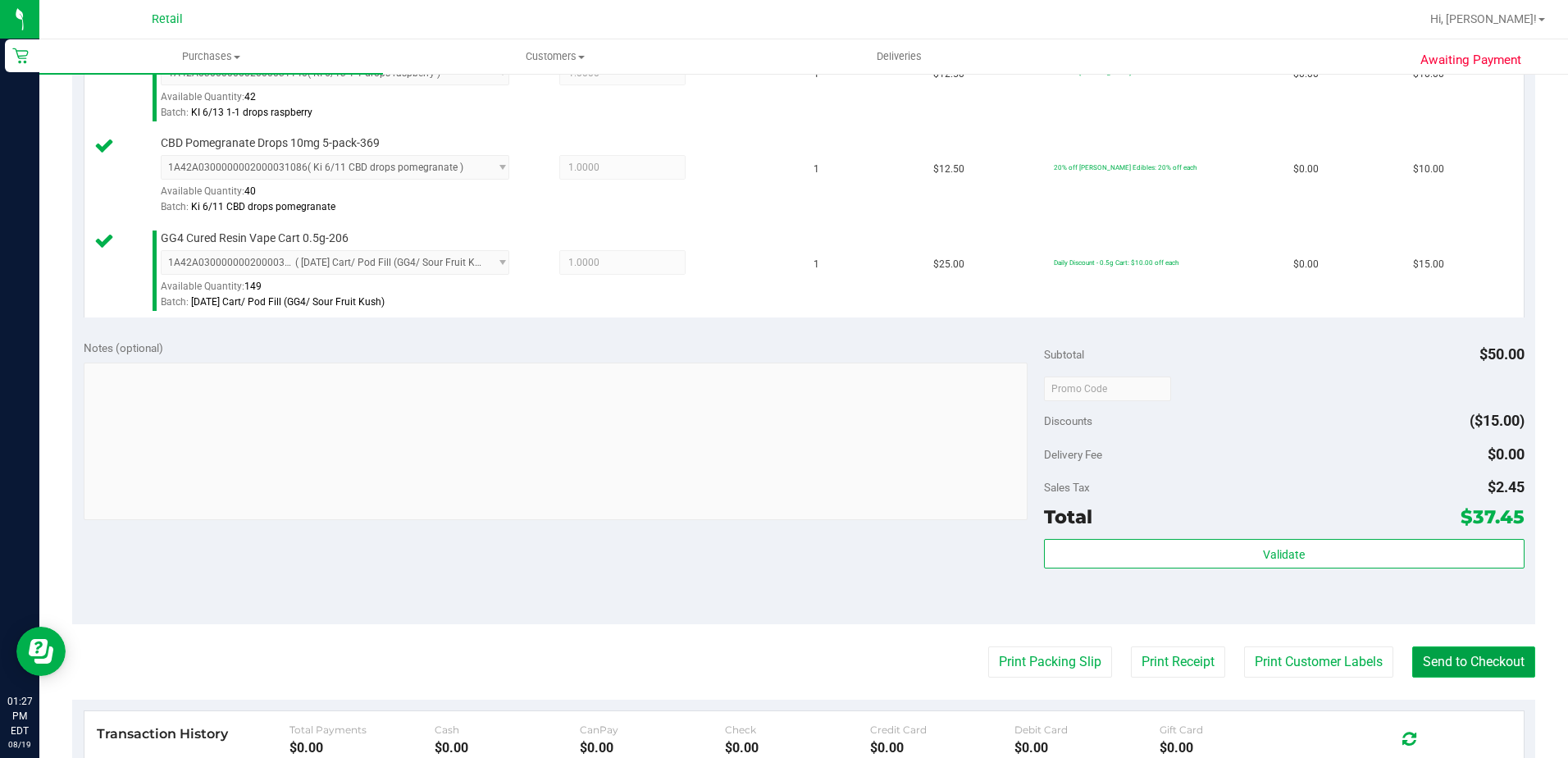
click at [1413, 657] on button "Send to Checkout" at bounding box center [1474, 661] width 123 height 31
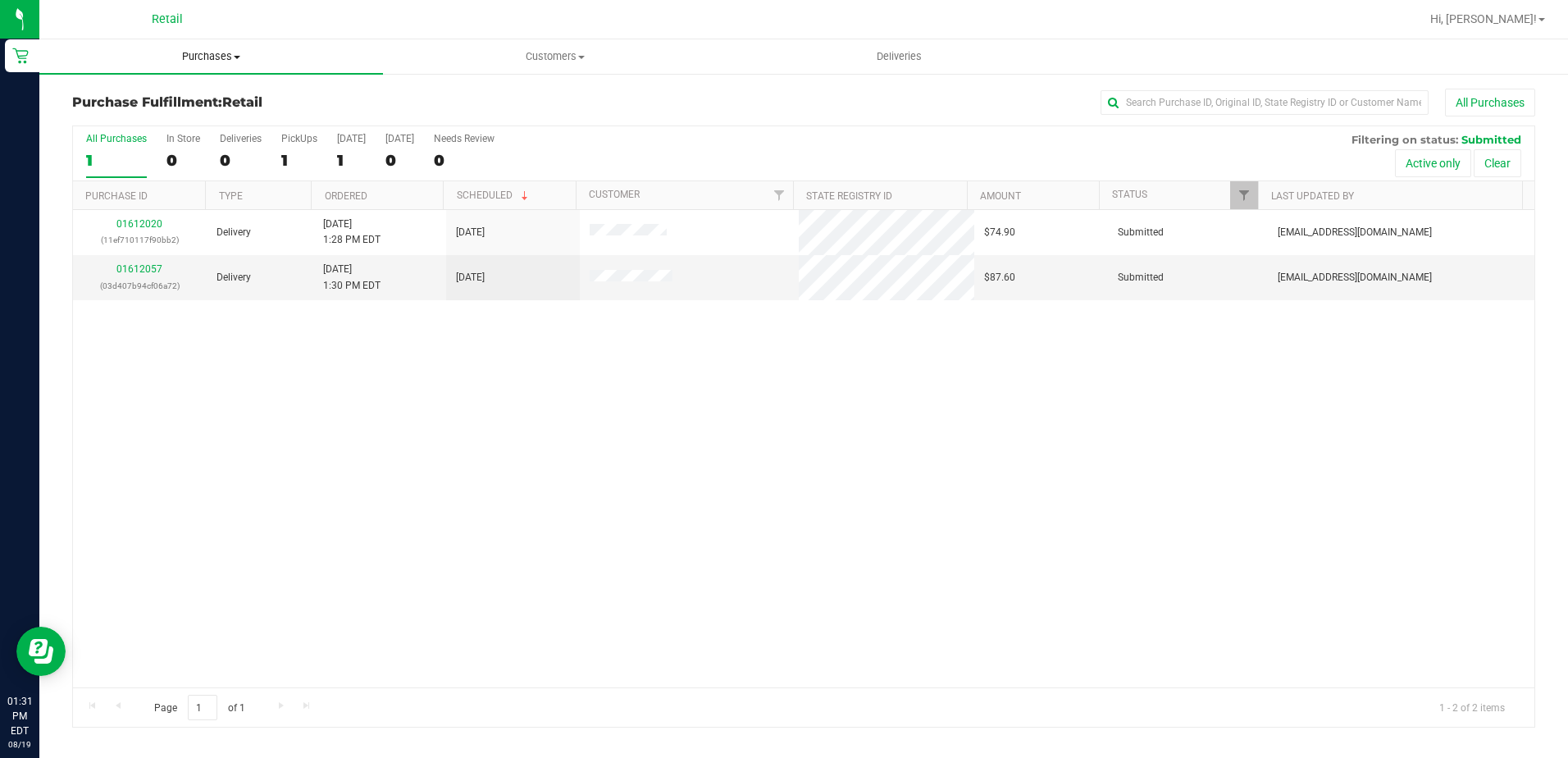
click at [225, 61] on span "Purchases" at bounding box center [211, 56] width 343 height 15
click at [198, 98] on span "Summary of purchases" at bounding box center [123, 99] width 168 height 14
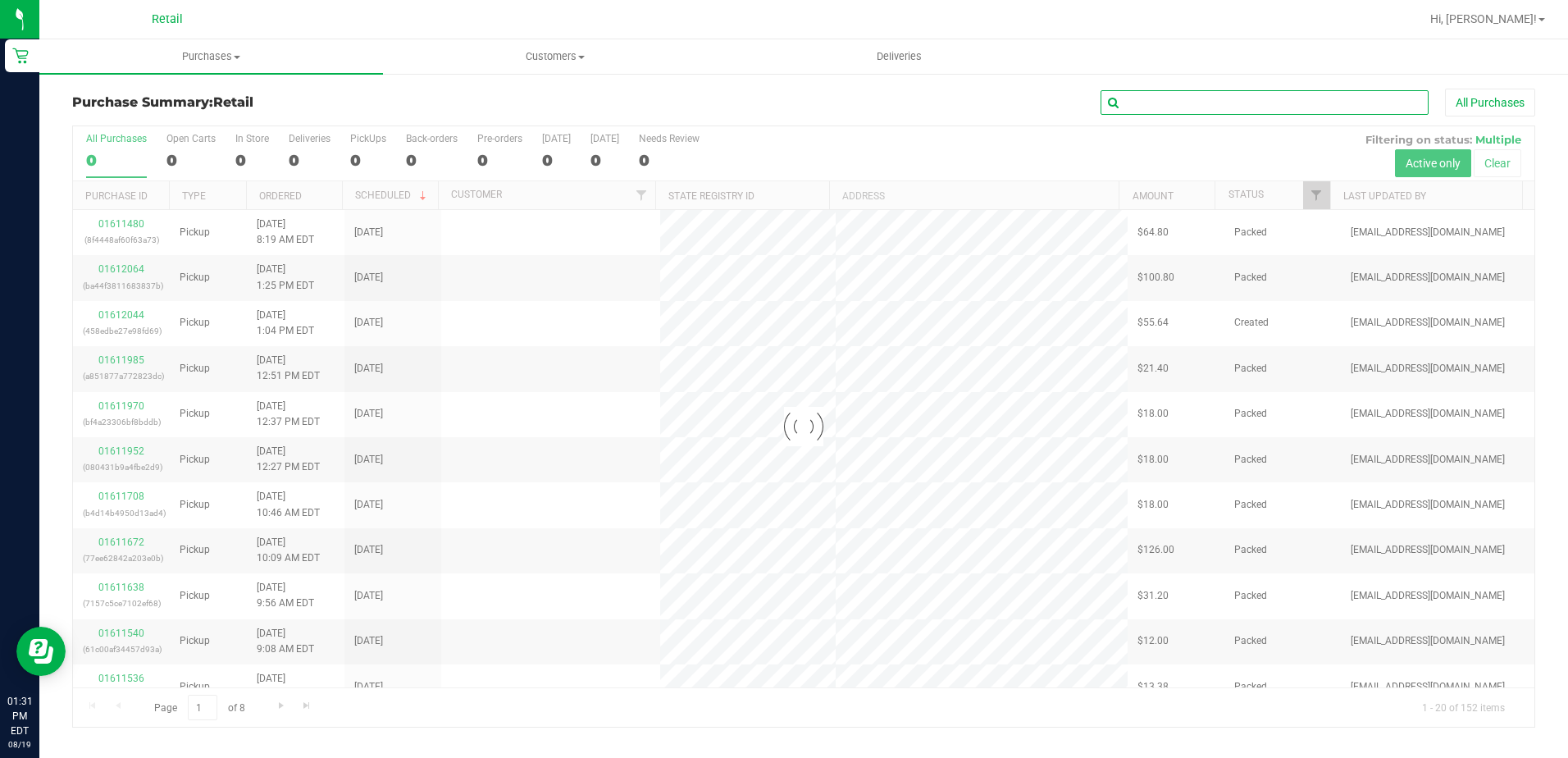
click at [1165, 103] on input "text" at bounding box center [1264, 103] width 328 height 24
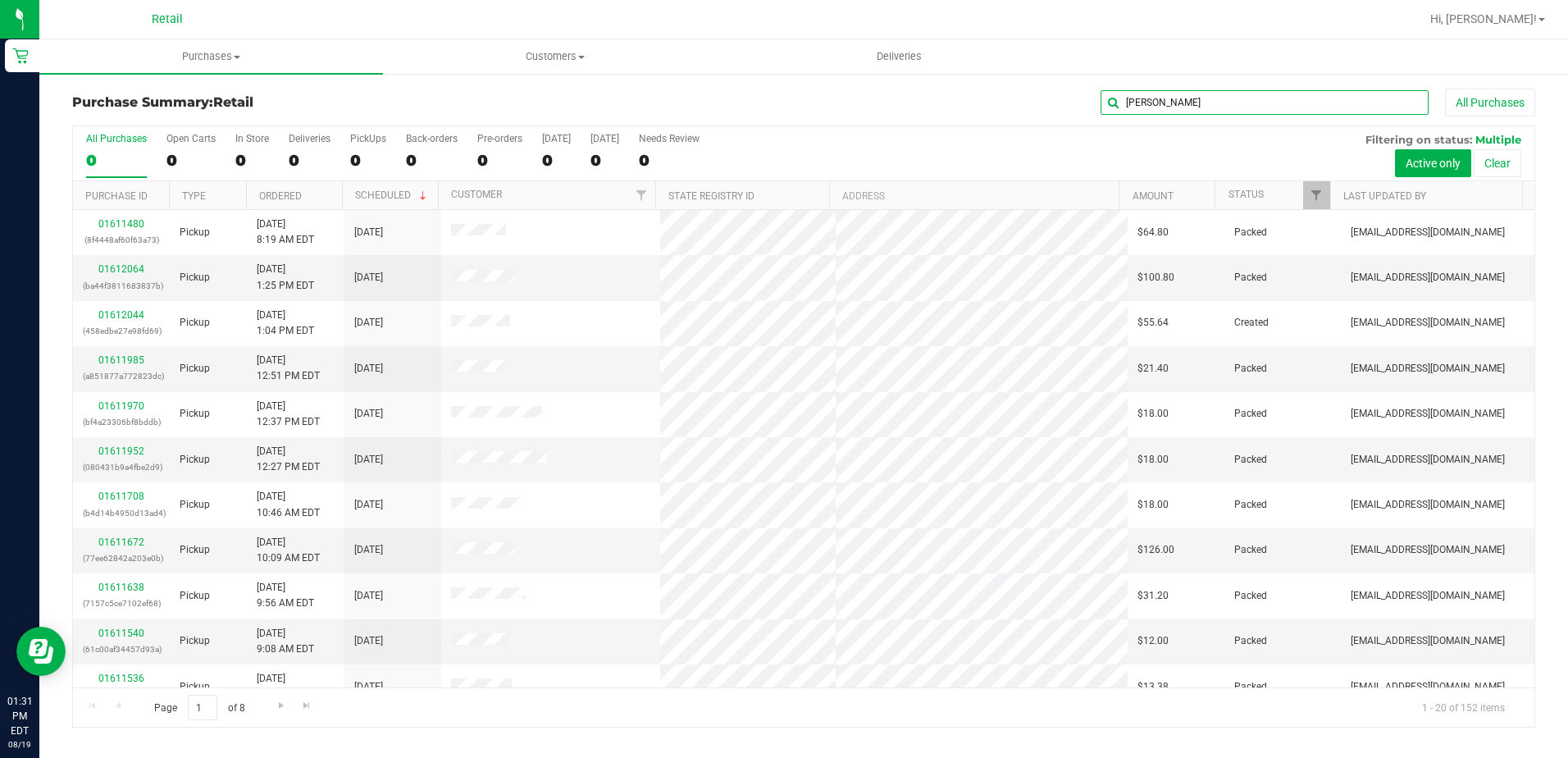
type input "ANDRE"
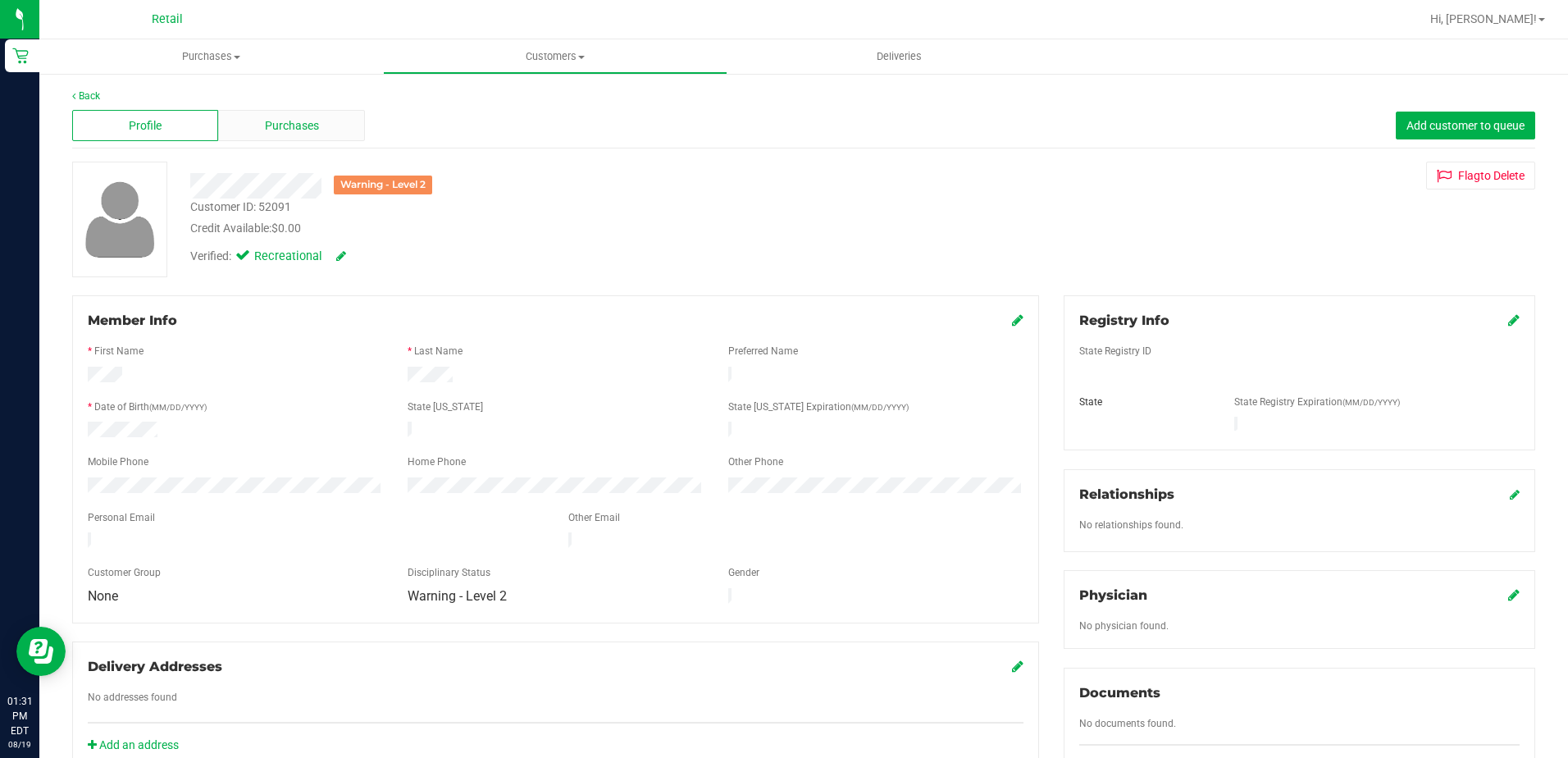
click at [302, 125] on span "Purchases" at bounding box center [293, 126] width 55 height 17
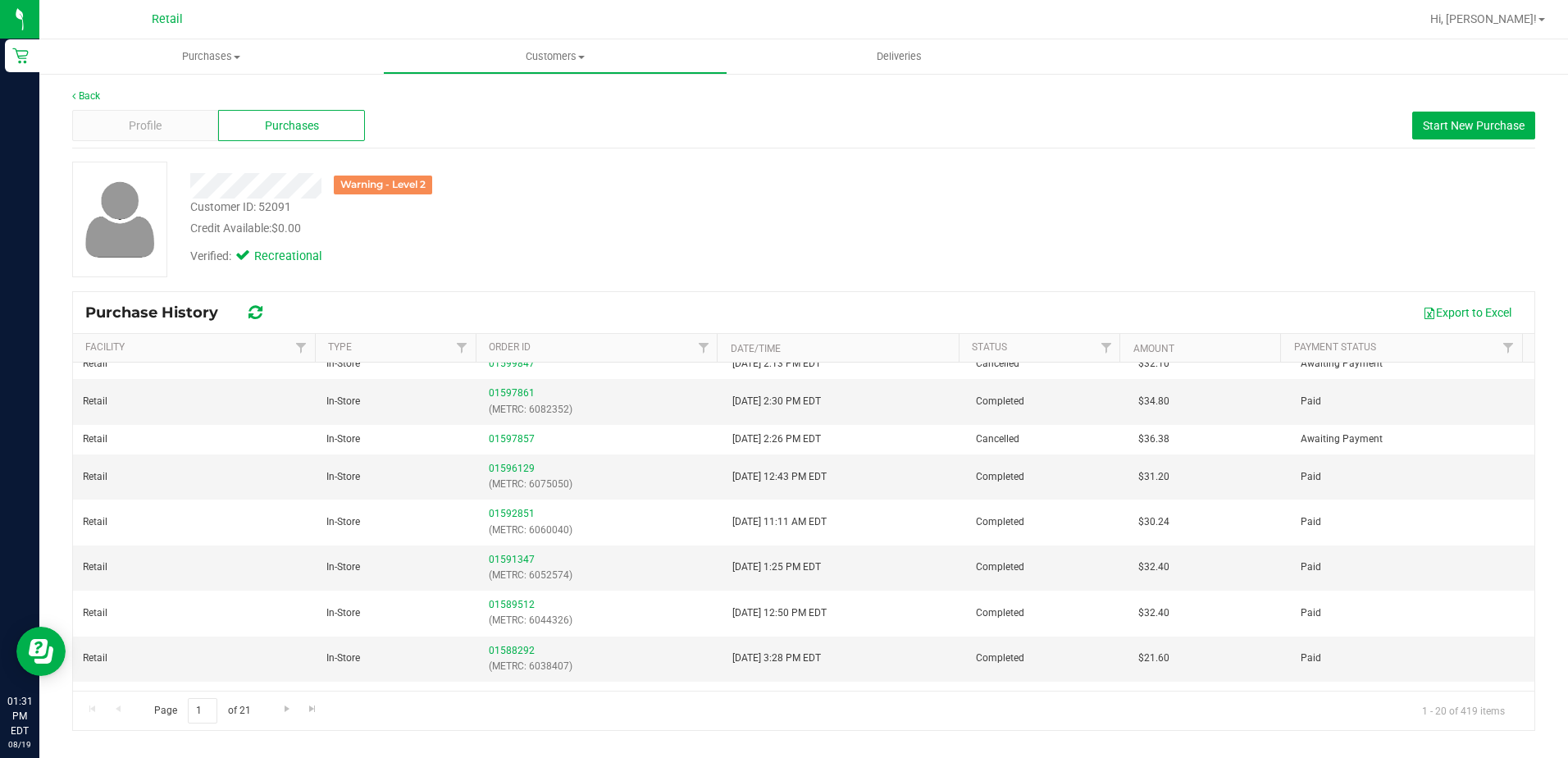
scroll to position [410, 0]
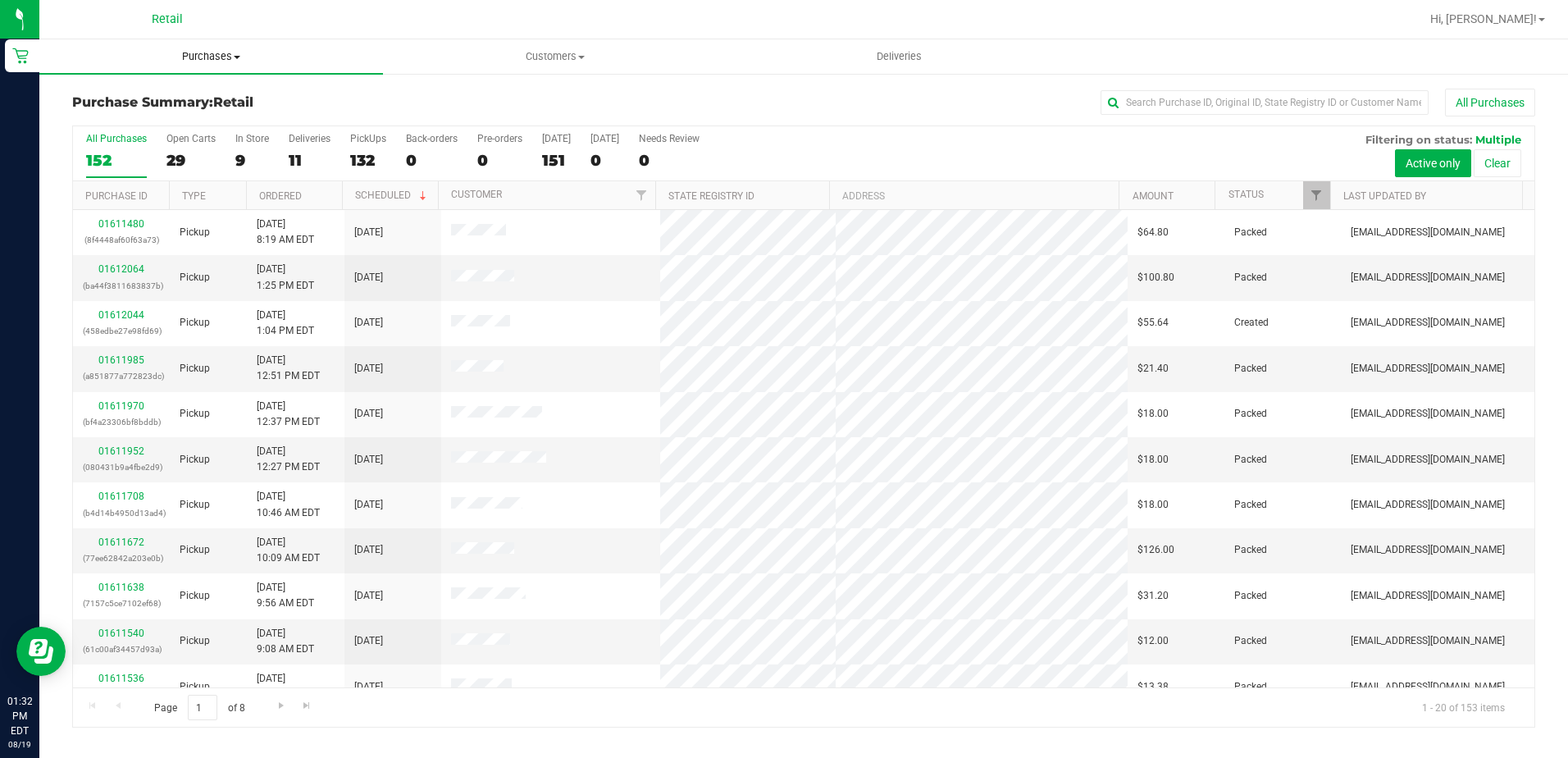
click at [207, 54] on span "Purchases" at bounding box center [211, 56] width 343 height 15
click at [181, 96] on span "Summary of purchases" at bounding box center [123, 99] width 168 height 14
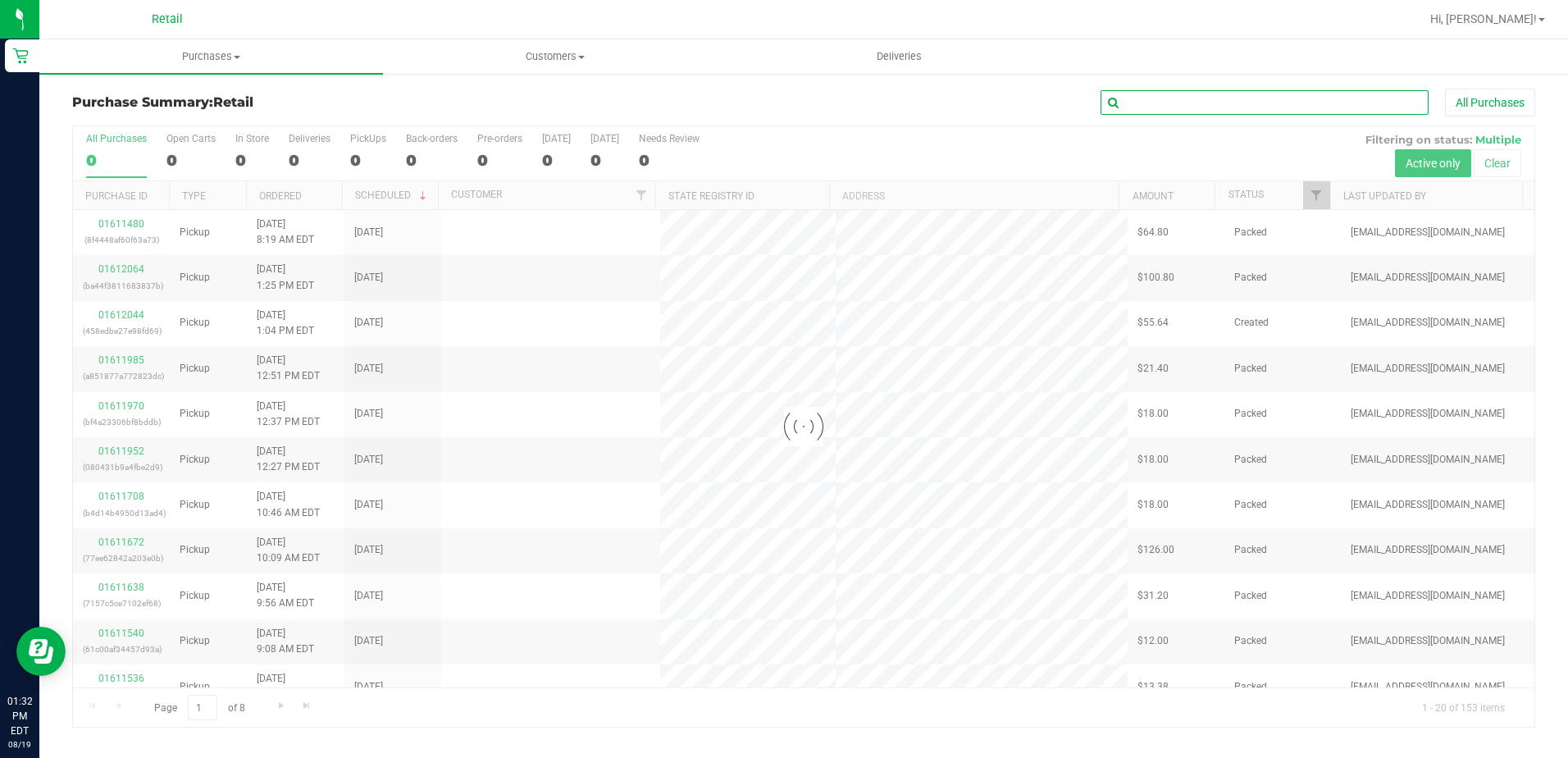
click at [1163, 103] on input "text" at bounding box center [1264, 103] width 328 height 24
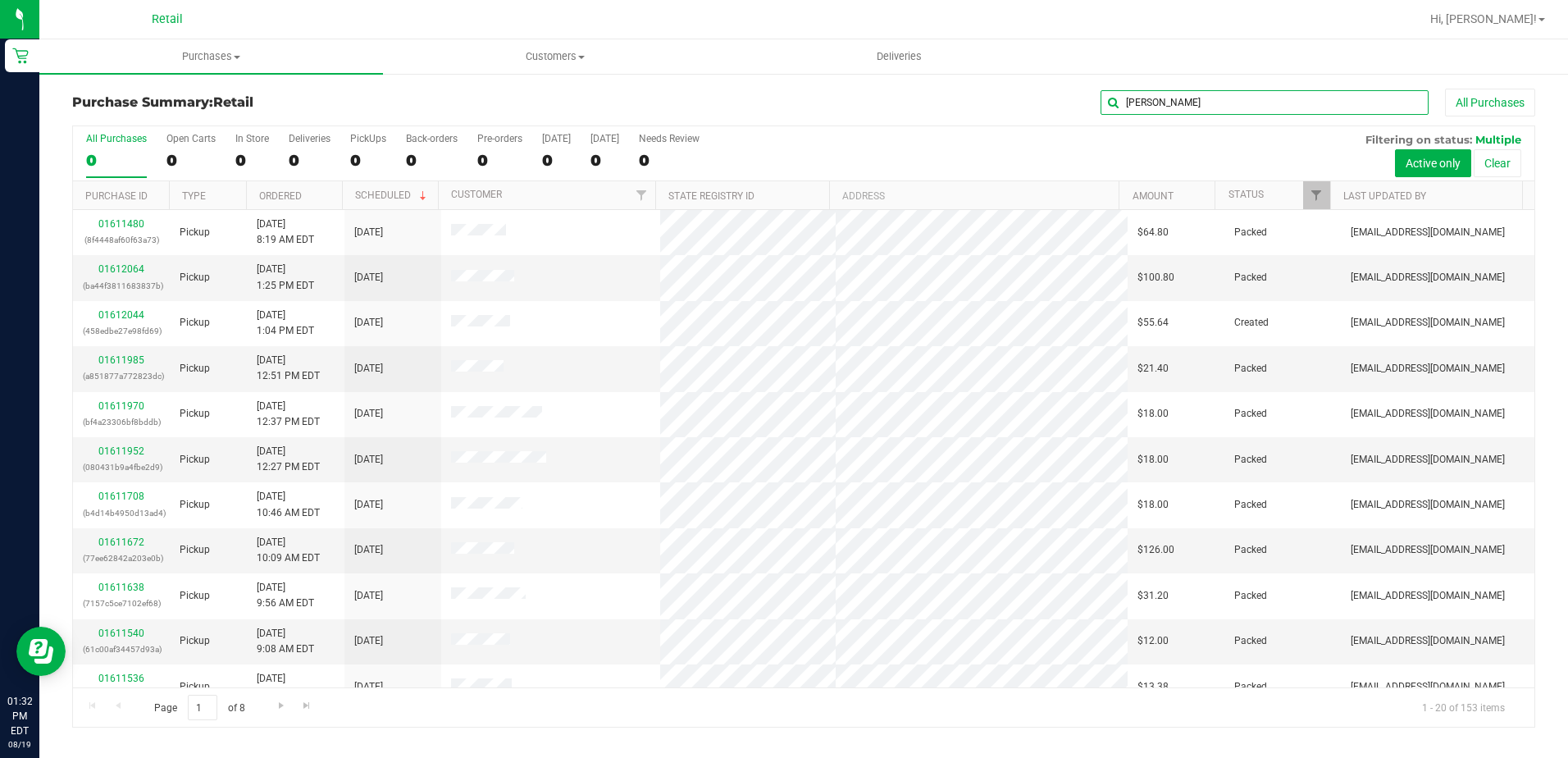
type input "ANDRE"
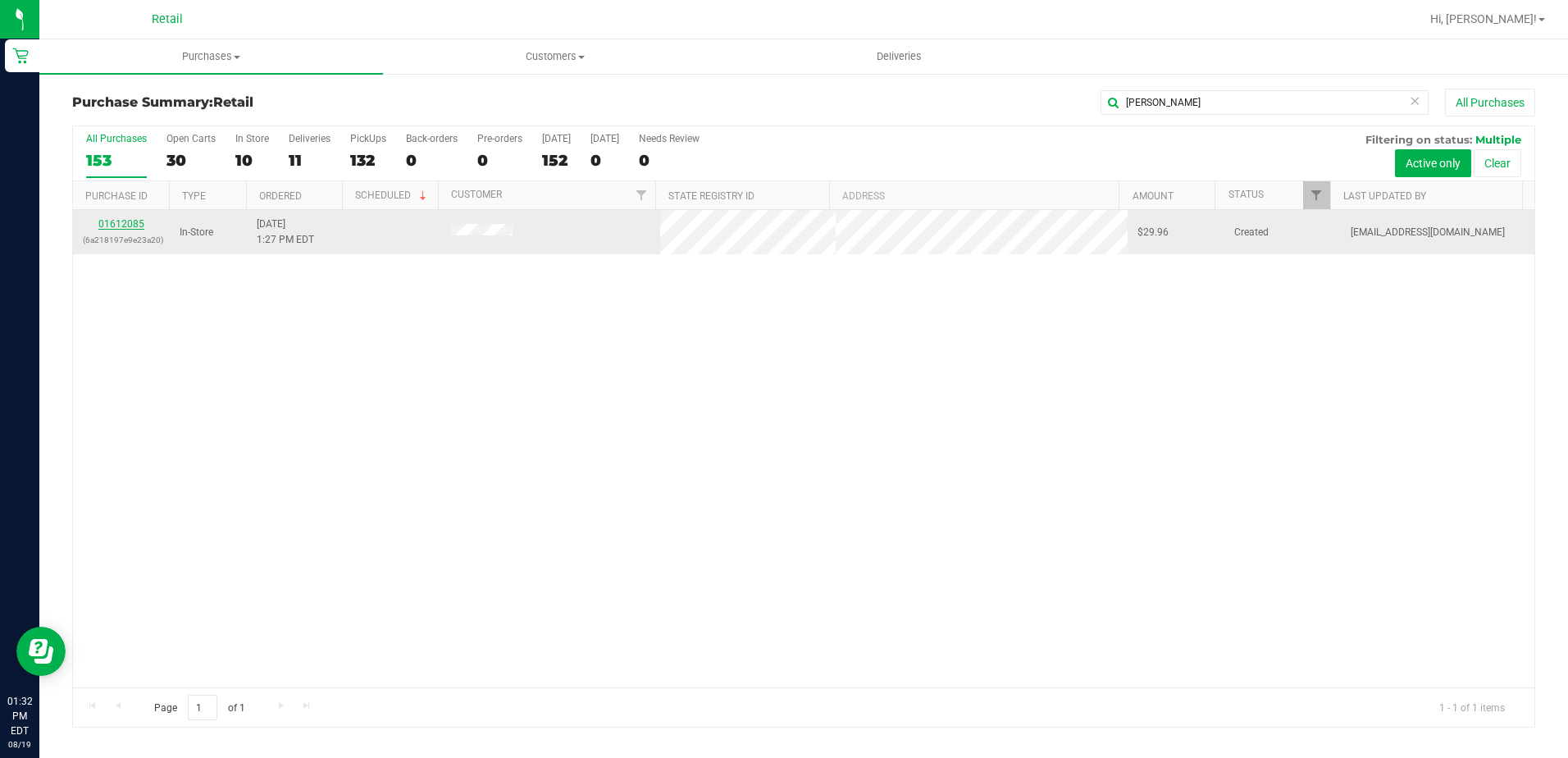
click at [105, 221] on link "01612085" at bounding box center [121, 224] width 46 height 11
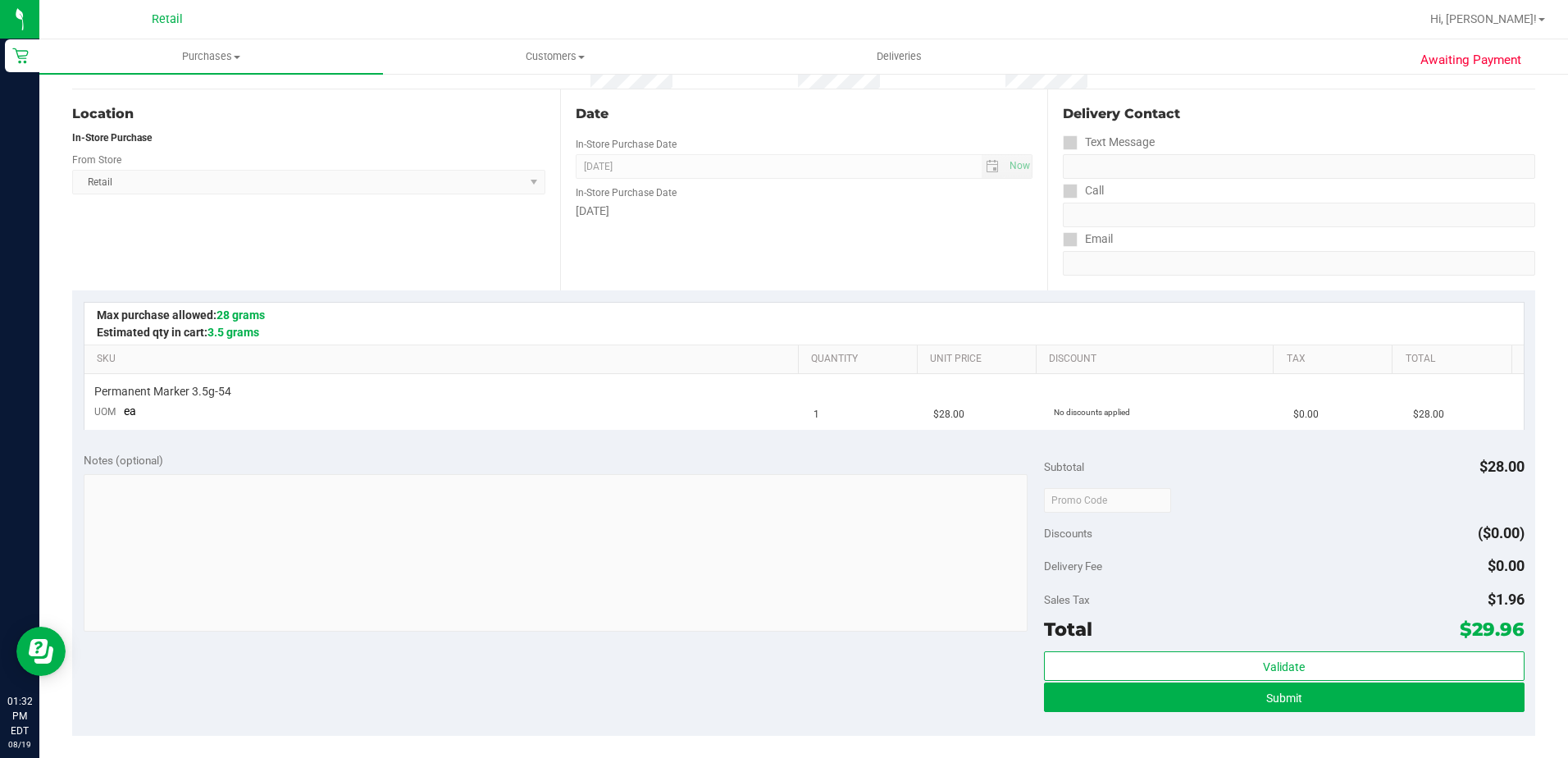
scroll to position [328, 0]
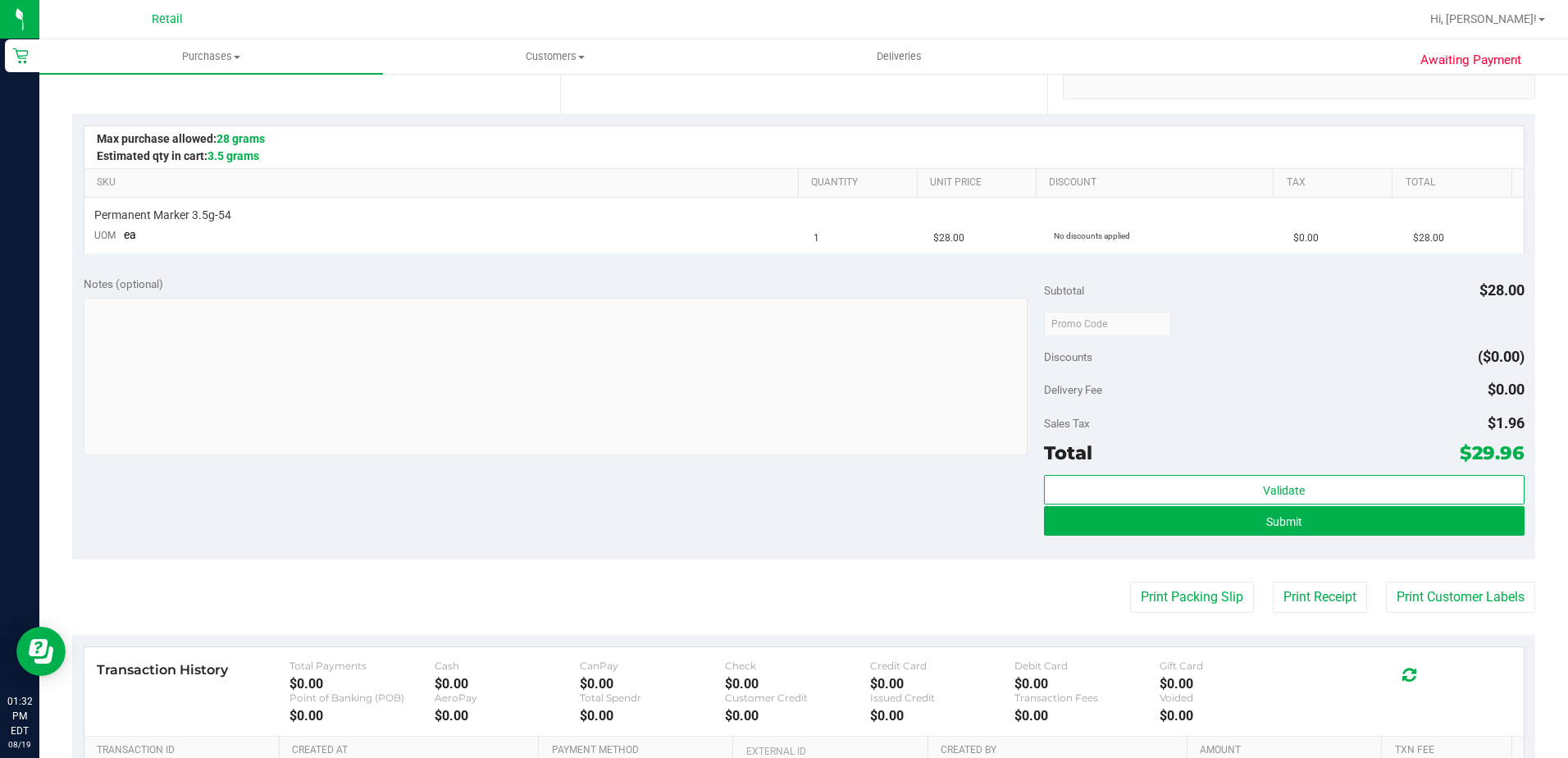
click at [1440, 535] on div "Validate Submit" at bounding box center [1284, 512] width 481 height 73
click at [1439, 529] on button "Submit" at bounding box center [1284, 520] width 481 height 29
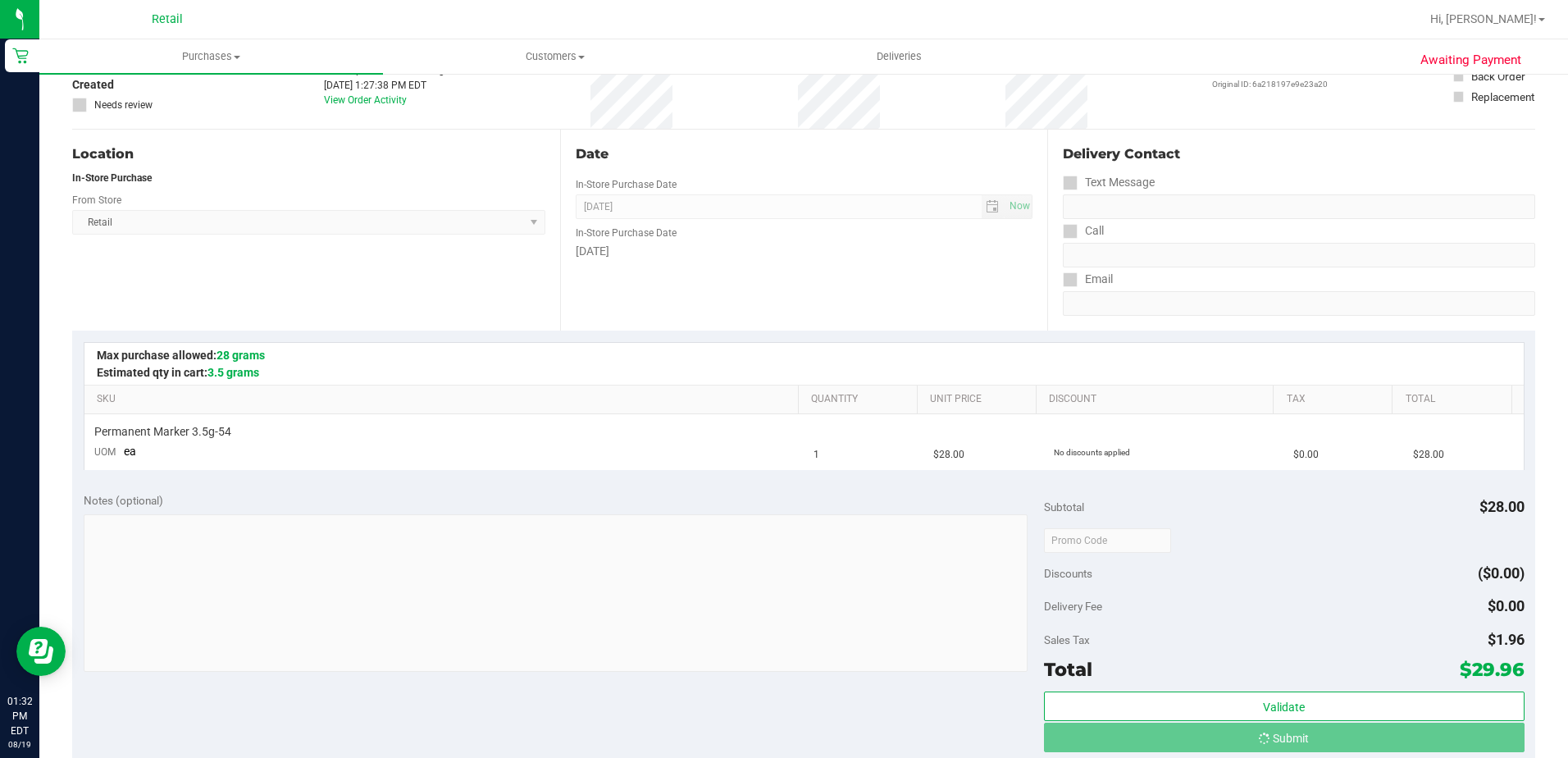
scroll to position [0, 0]
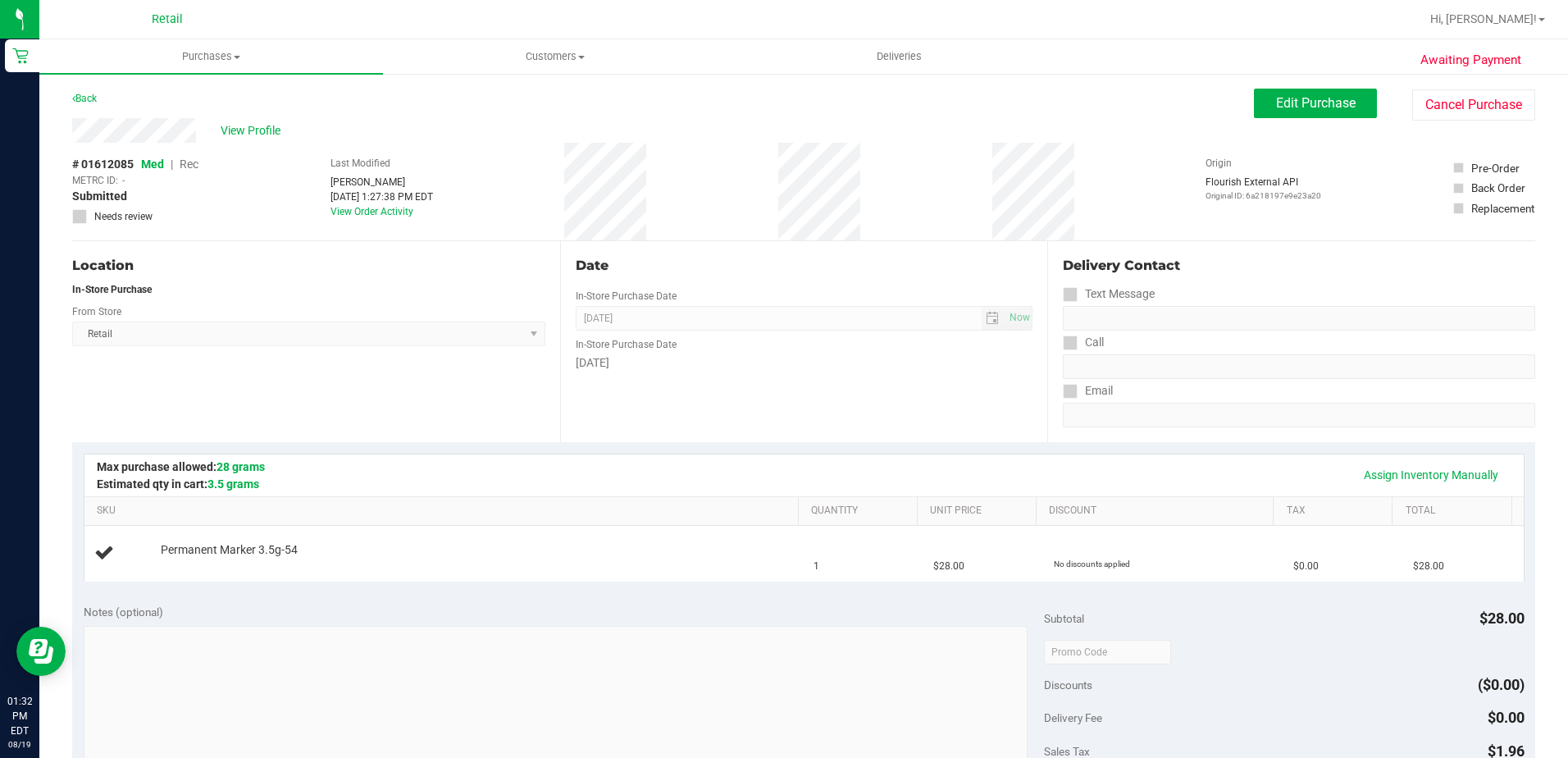
click at [193, 166] on span "Rec" at bounding box center [189, 164] width 19 height 13
click at [1295, 112] on button "Edit Purchase" at bounding box center [1315, 103] width 123 height 29
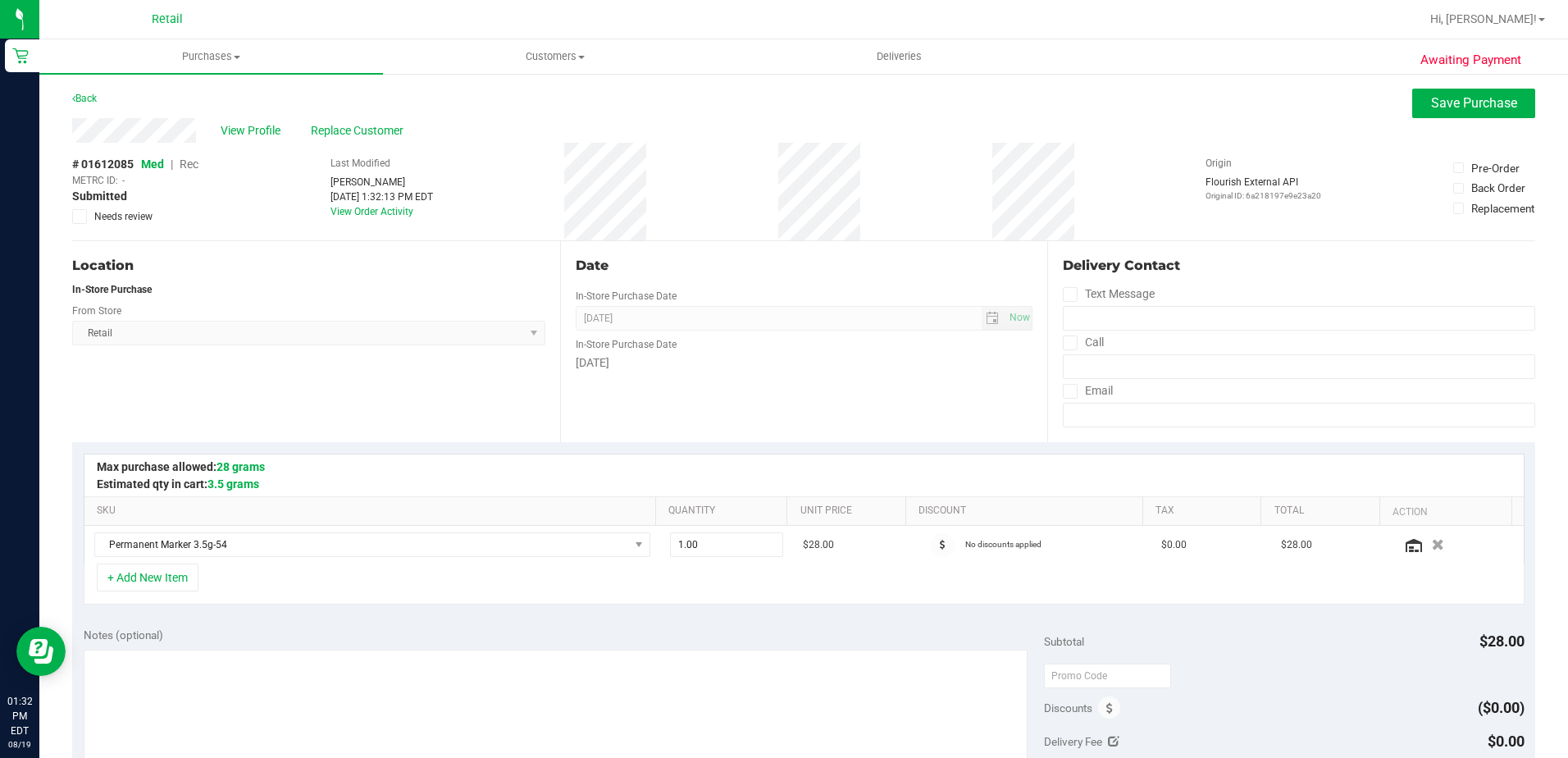
click at [195, 164] on span "Rec" at bounding box center [189, 164] width 19 height 13
click at [1478, 110] on span "Save Purchase" at bounding box center [1475, 103] width 87 height 16
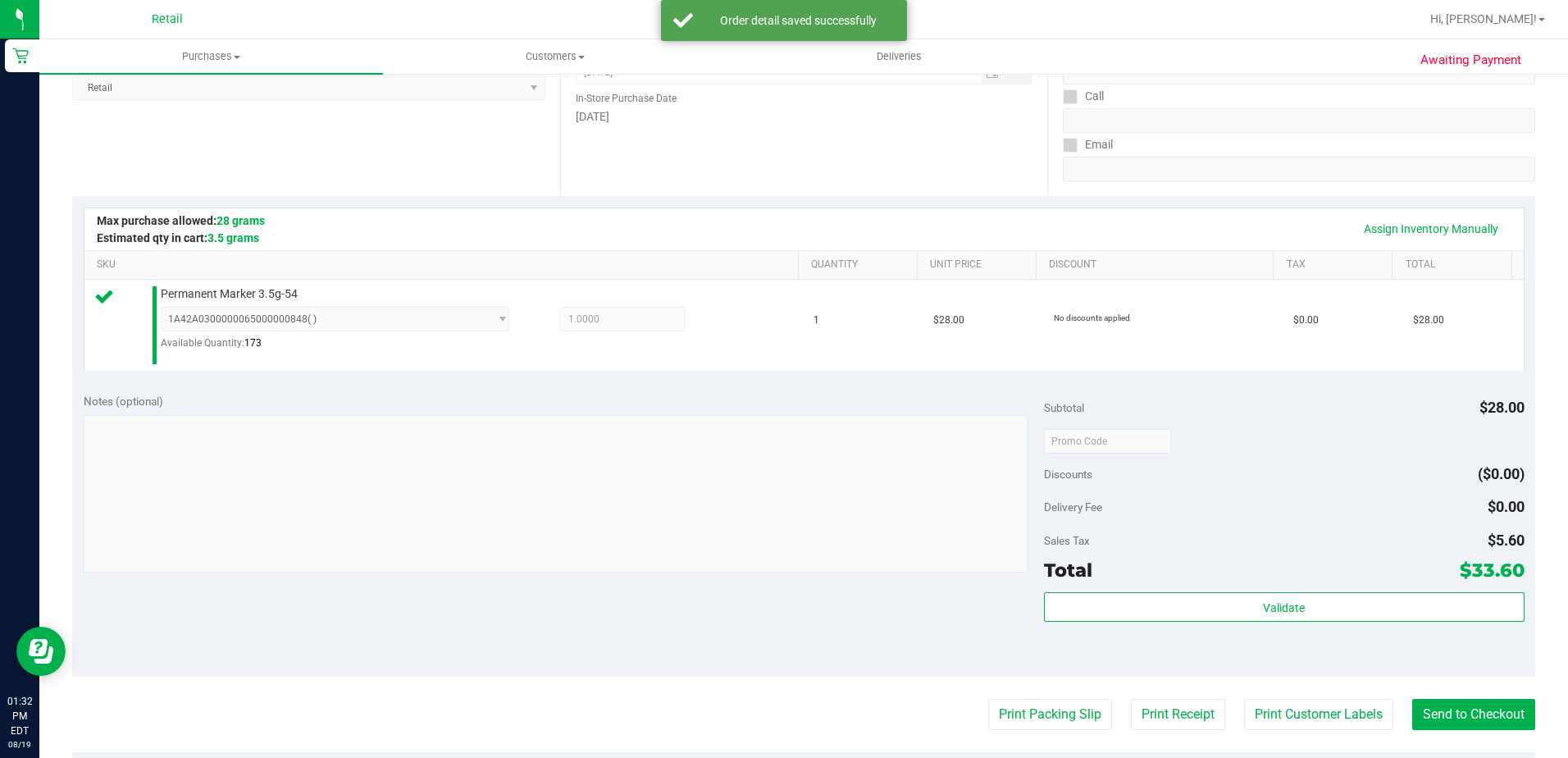
scroll to position [574, 0]
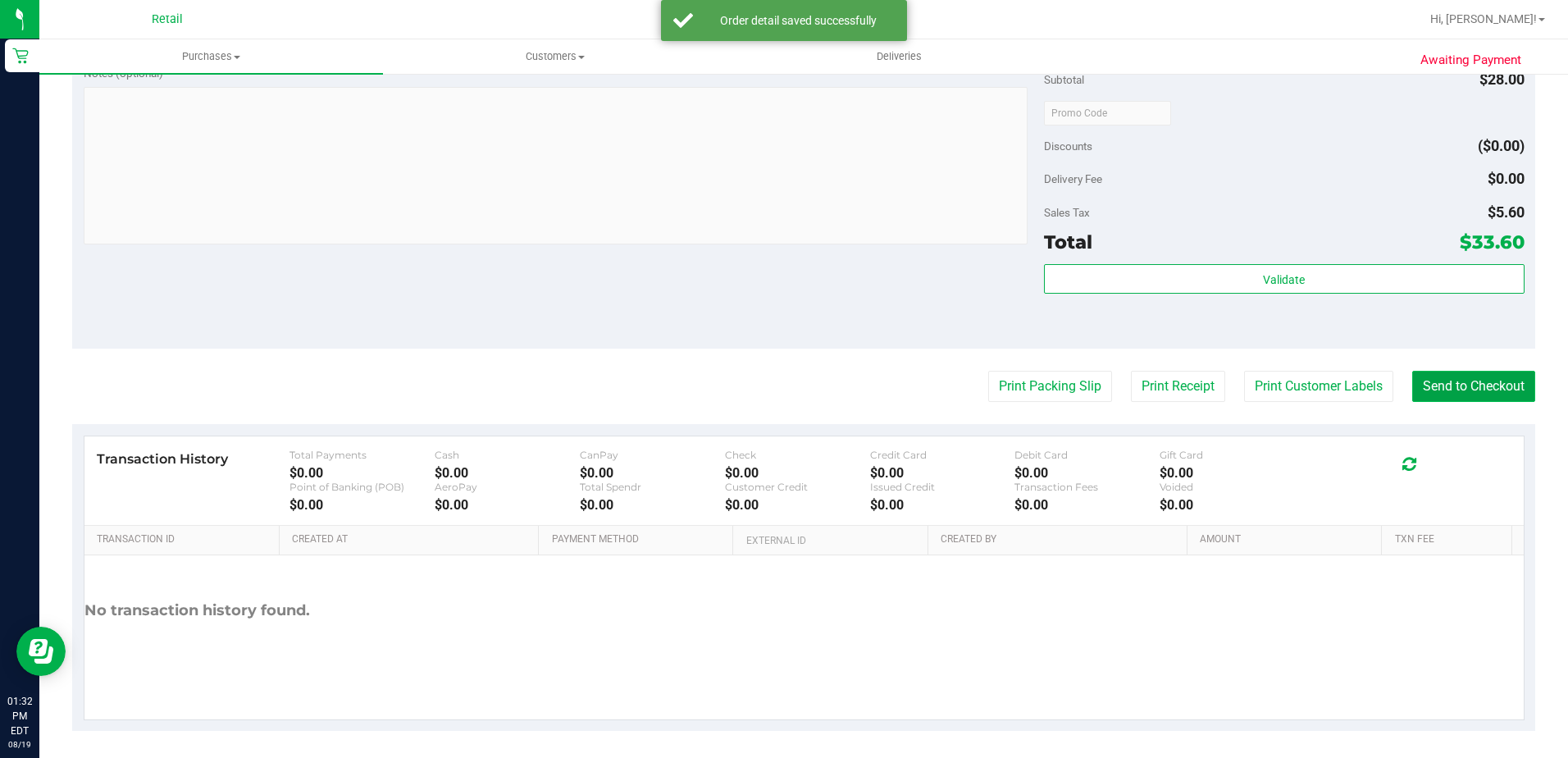
click at [1478, 390] on button "Send to Checkout" at bounding box center [1474, 386] width 123 height 31
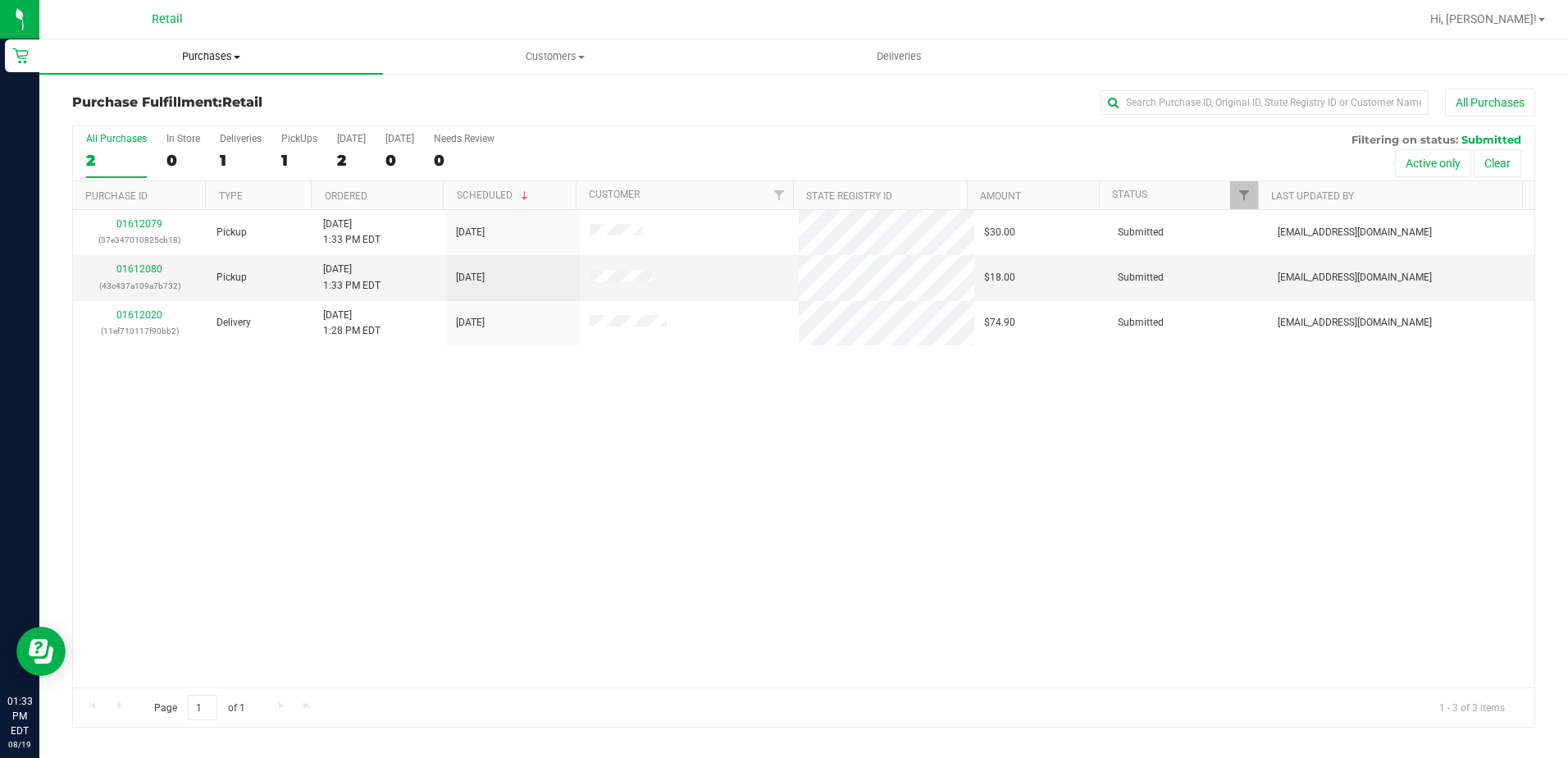
click at [188, 61] on span "Purchases" at bounding box center [211, 56] width 343 height 15
click at [178, 96] on span "Summary of purchases" at bounding box center [123, 99] width 168 height 14
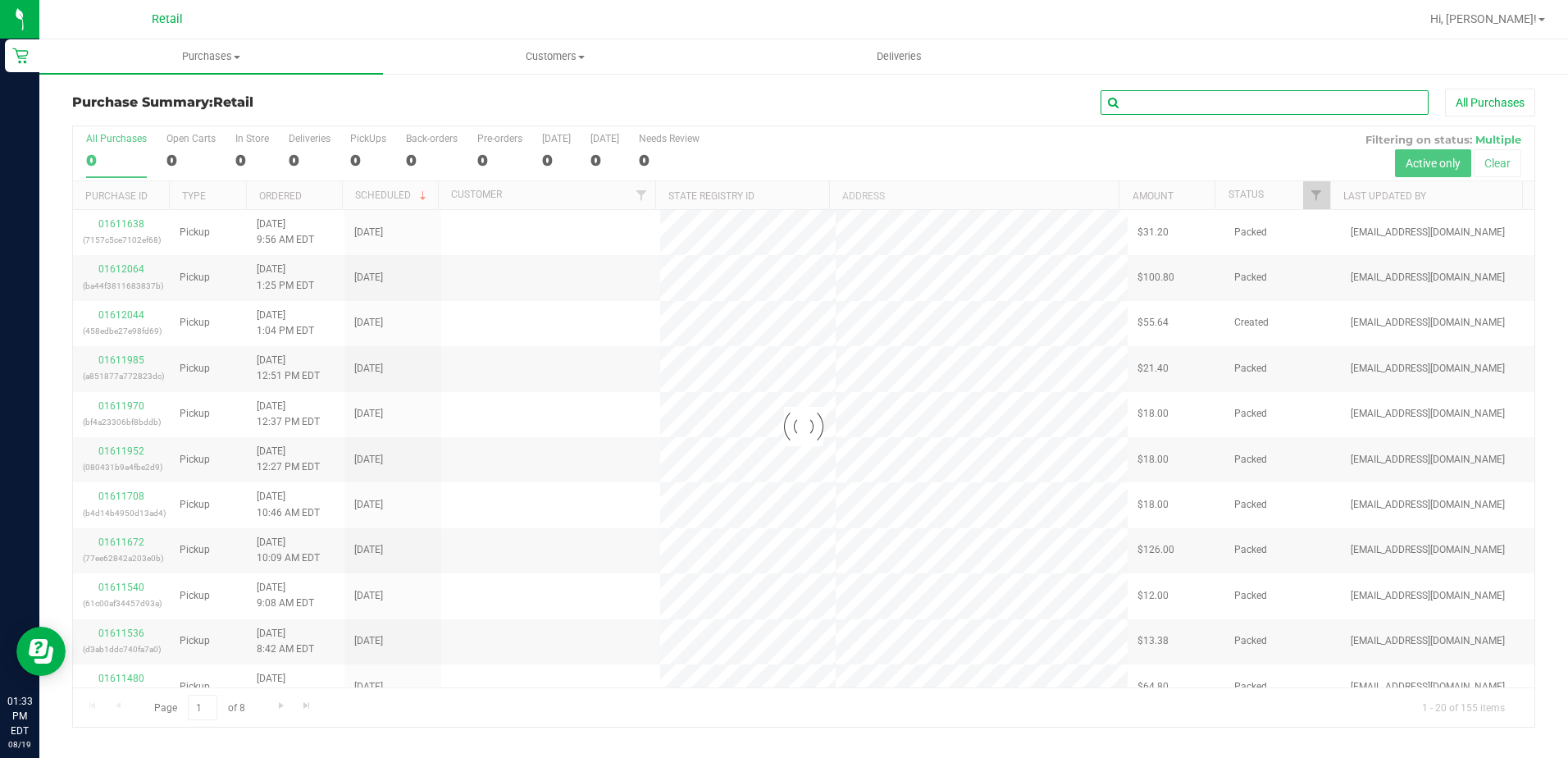
click at [1182, 91] on input "text" at bounding box center [1264, 103] width 328 height 24
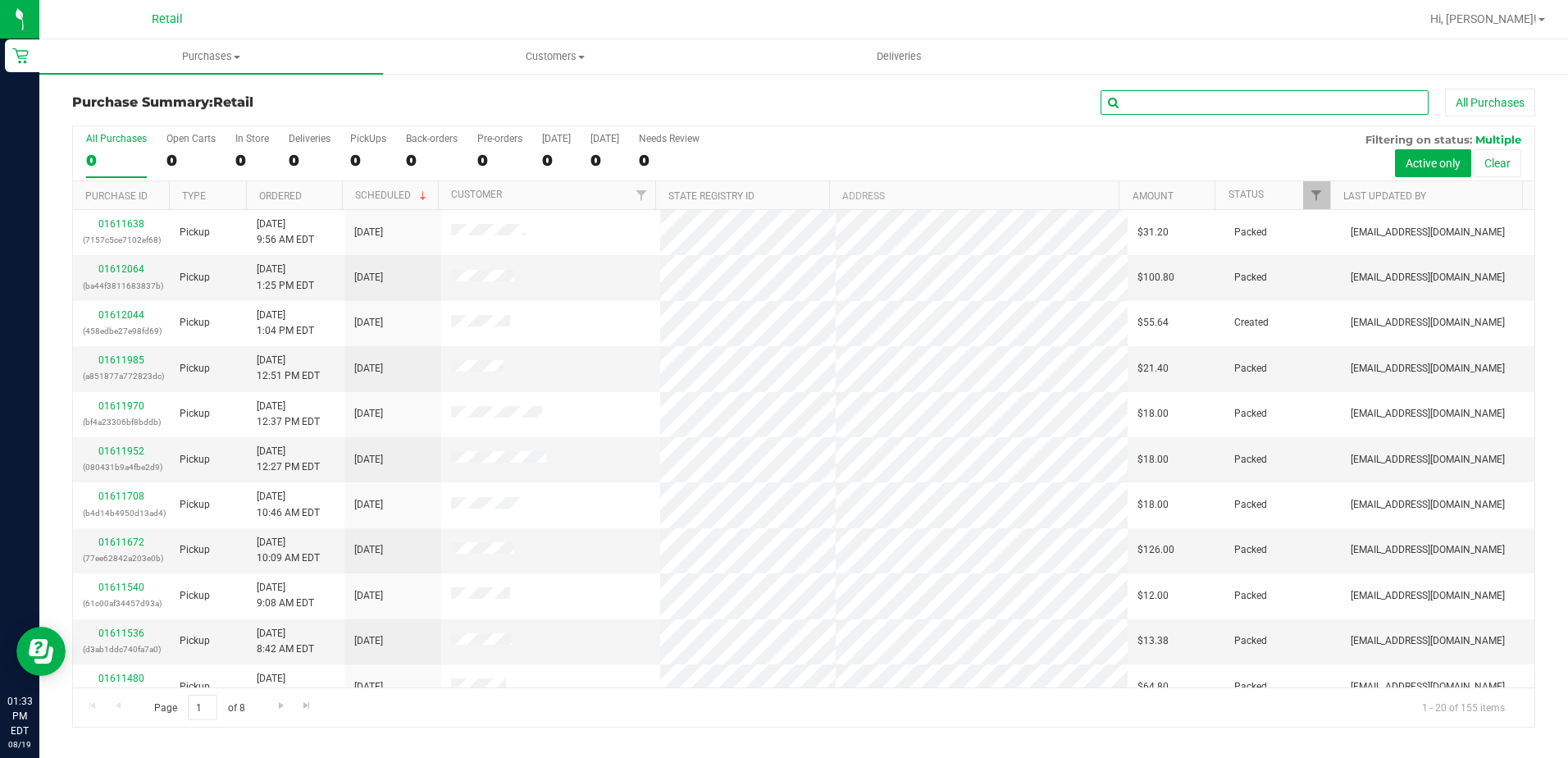
click at [1182, 98] on input "text" at bounding box center [1264, 103] width 328 height 24
type input "LUSI"
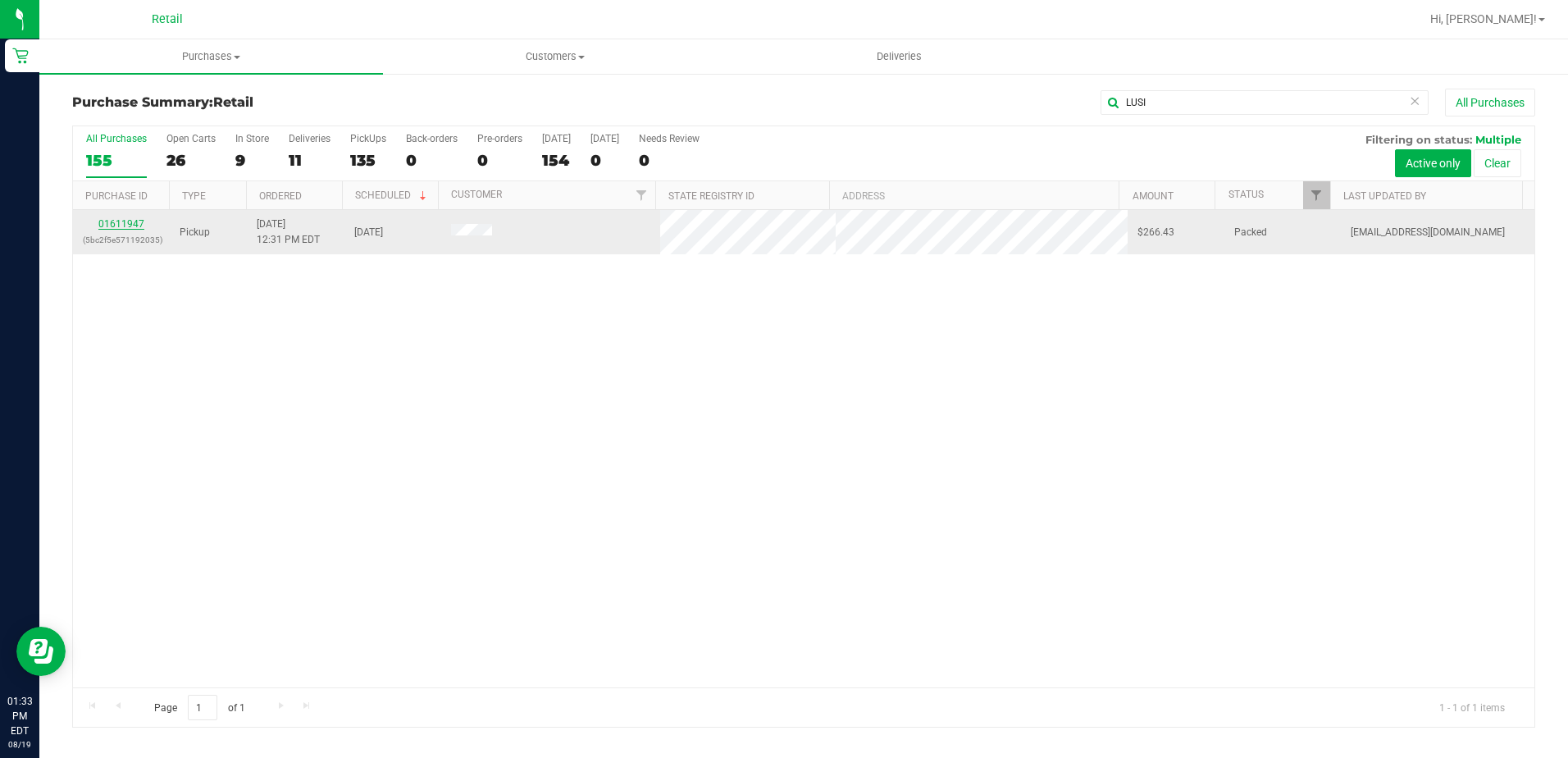
click at [123, 225] on link "01611947" at bounding box center [121, 224] width 46 height 11
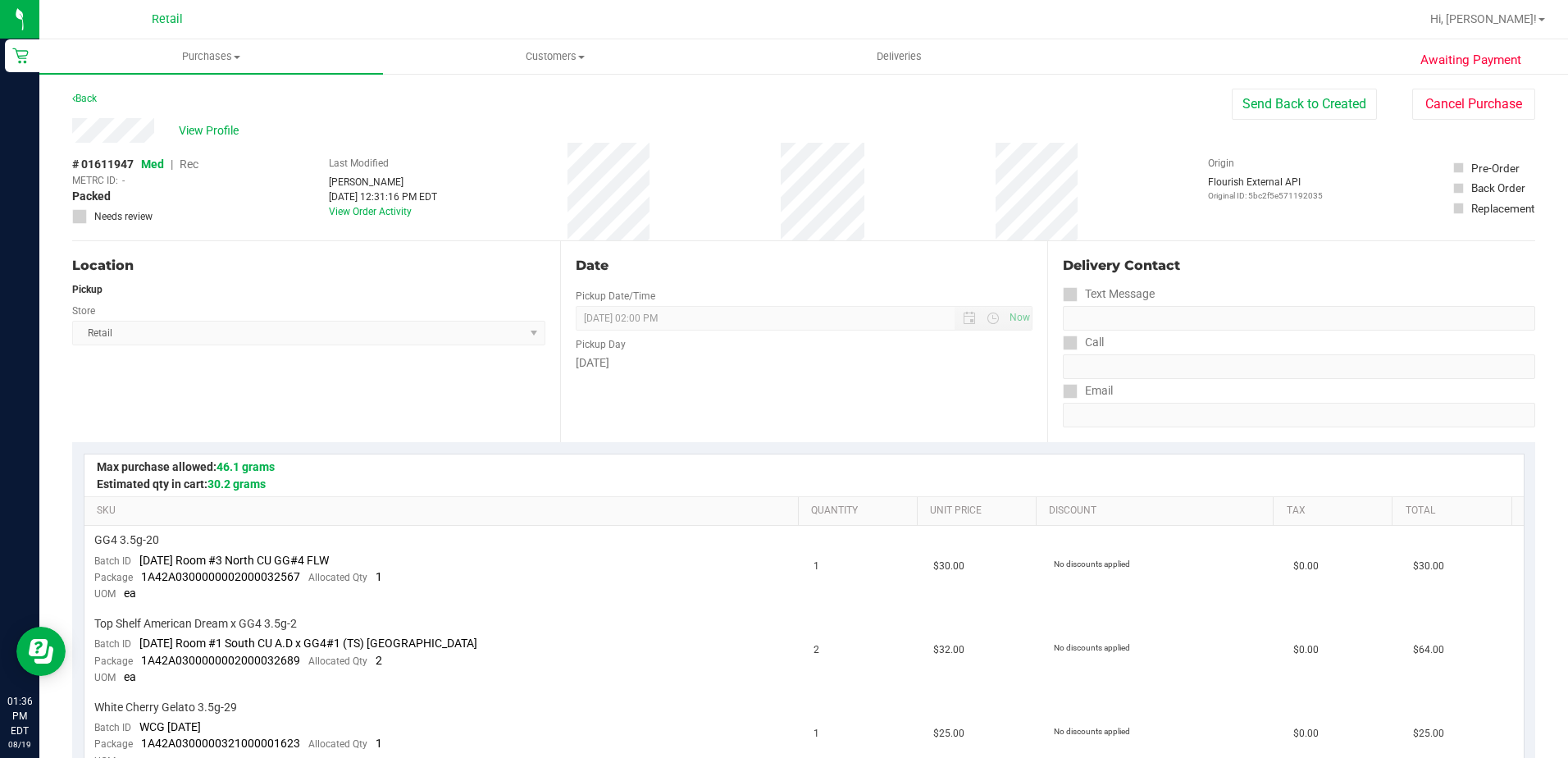
click at [181, 28] on div "Retail" at bounding box center [166, 19] width 31 height 20
click at [221, 53] on span "Purchases" at bounding box center [211, 56] width 343 height 15
click at [222, 95] on li "Summary of purchases" at bounding box center [211, 99] width 343 height 20
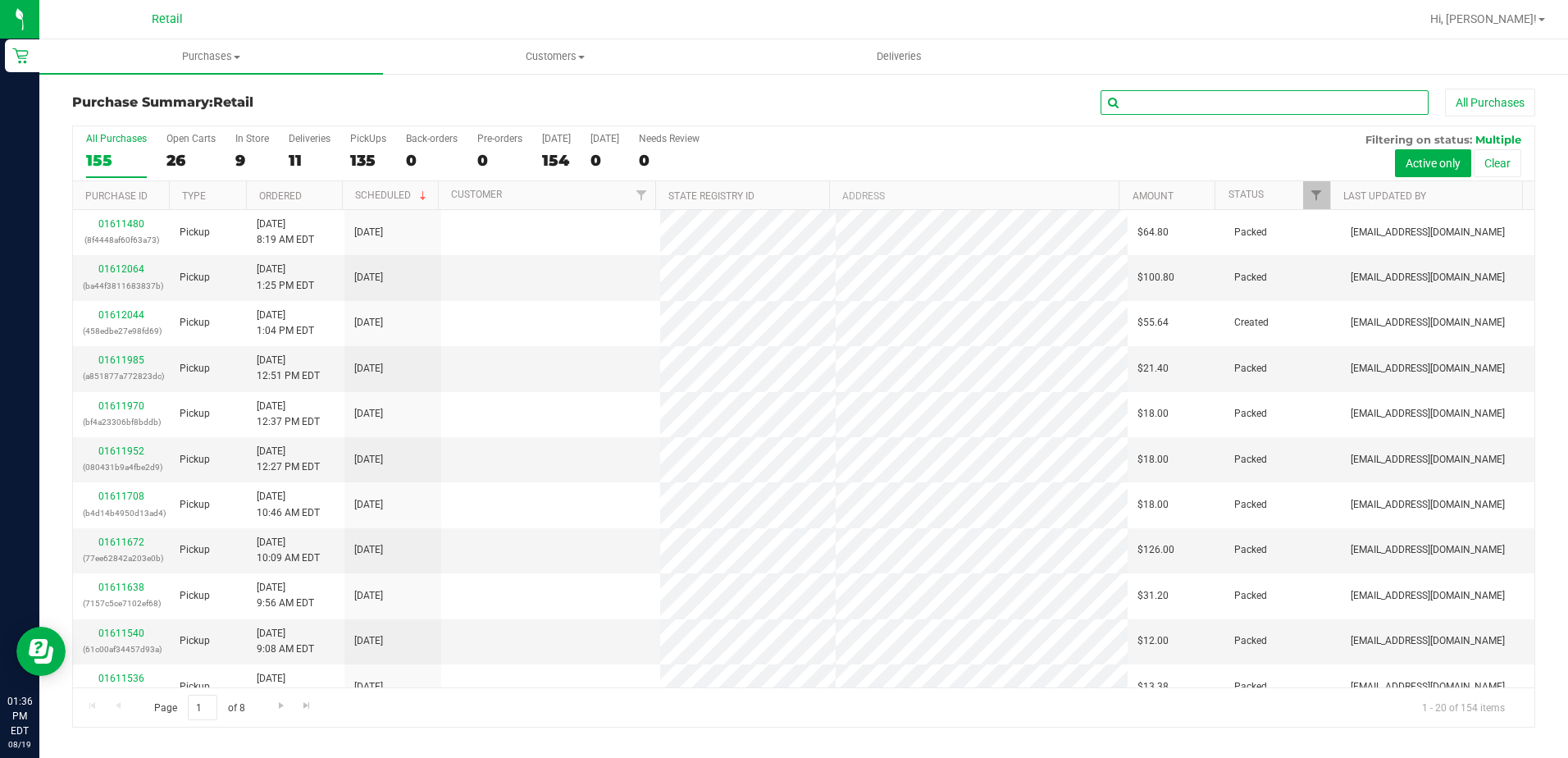
click at [1149, 98] on input "text" at bounding box center [1264, 103] width 328 height 24
type input "CHRIS"
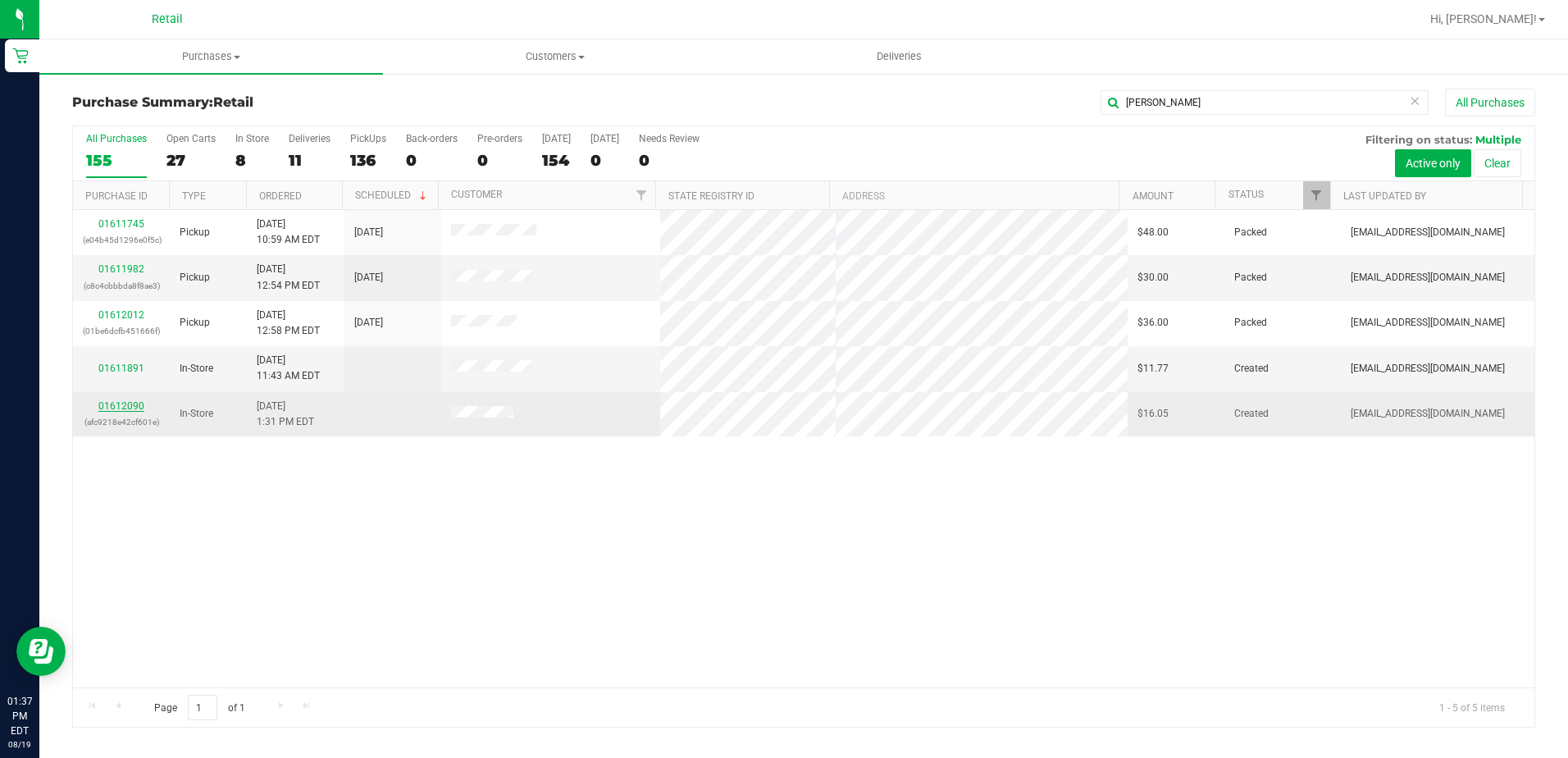
click at [134, 407] on link "01612090" at bounding box center [121, 406] width 46 height 11
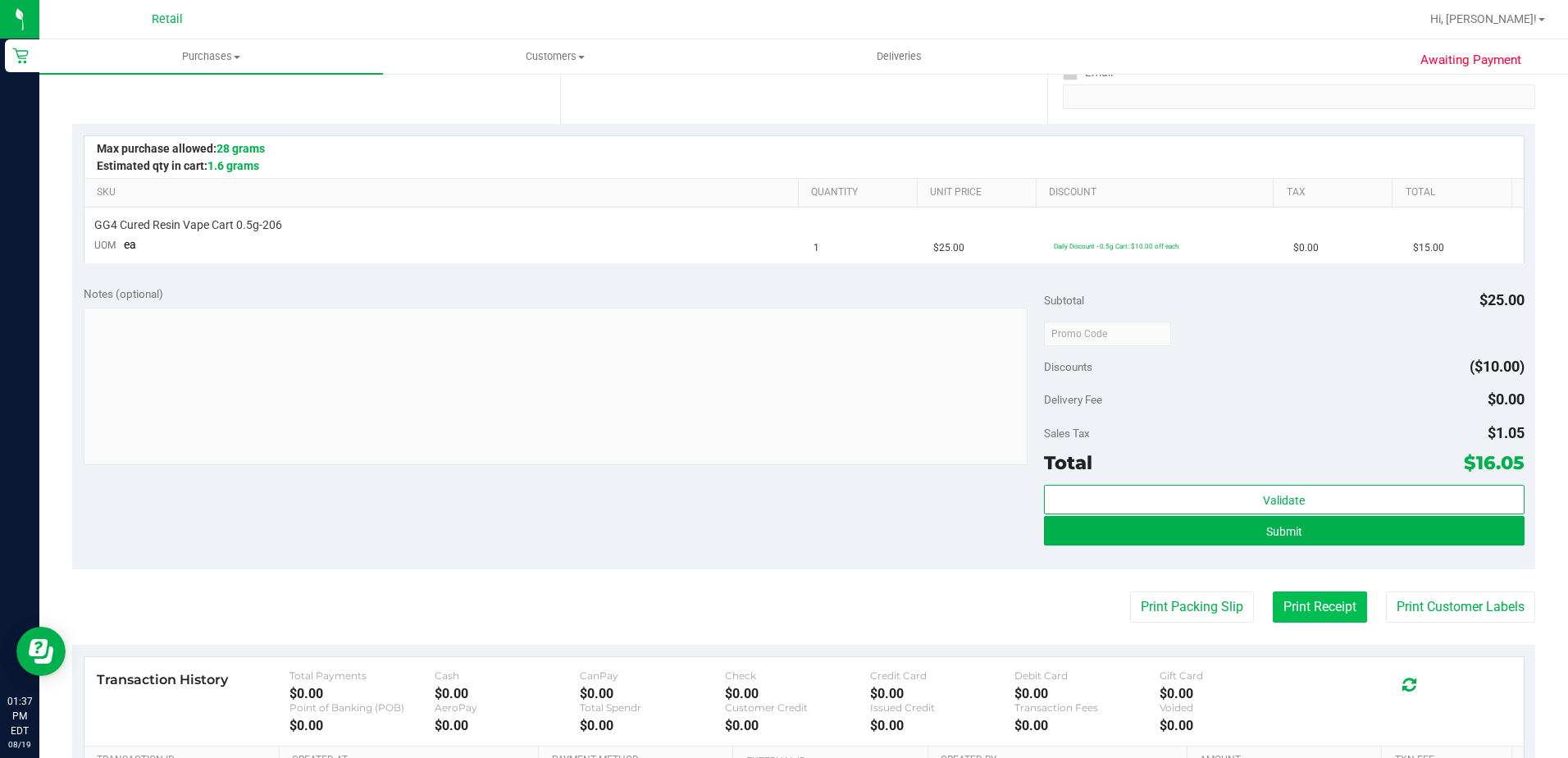
scroll to position [328, 0]
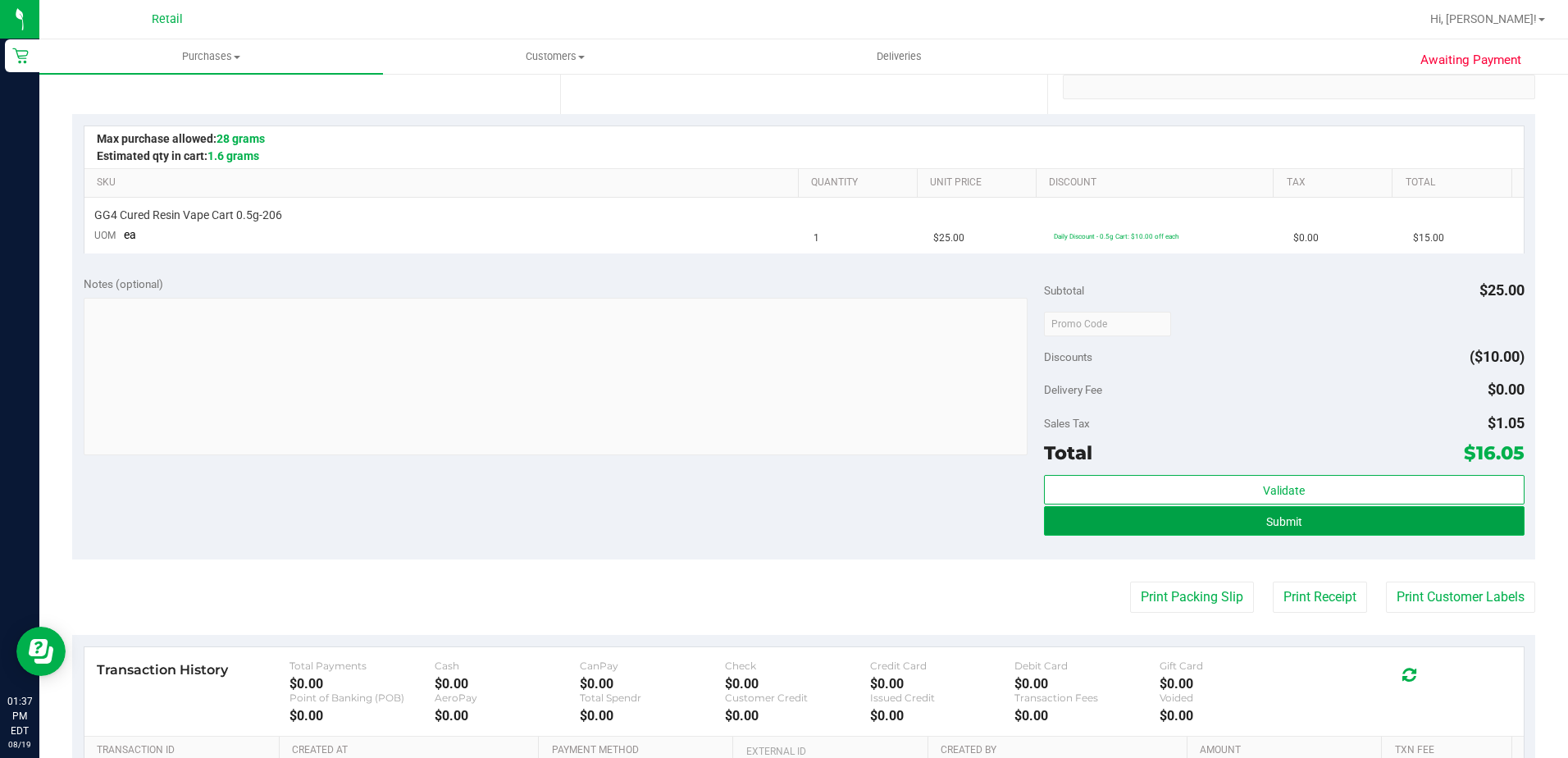
click at [1303, 513] on button "Submit" at bounding box center [1284, 520] width 481 height 29
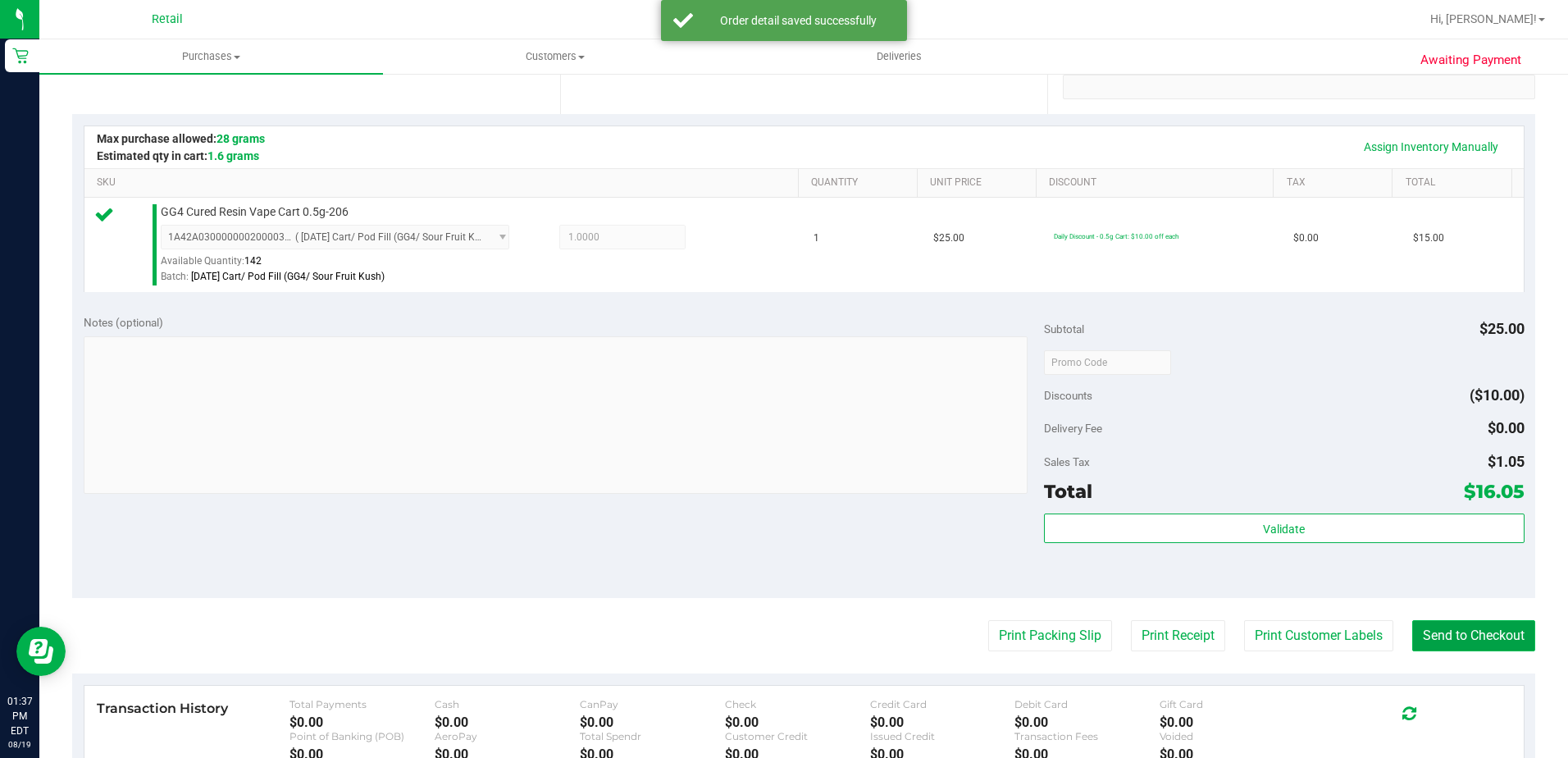
click at [1481, 646] on button "Send to Checkout" at bounding box center [1474, 635] width 123 height 31
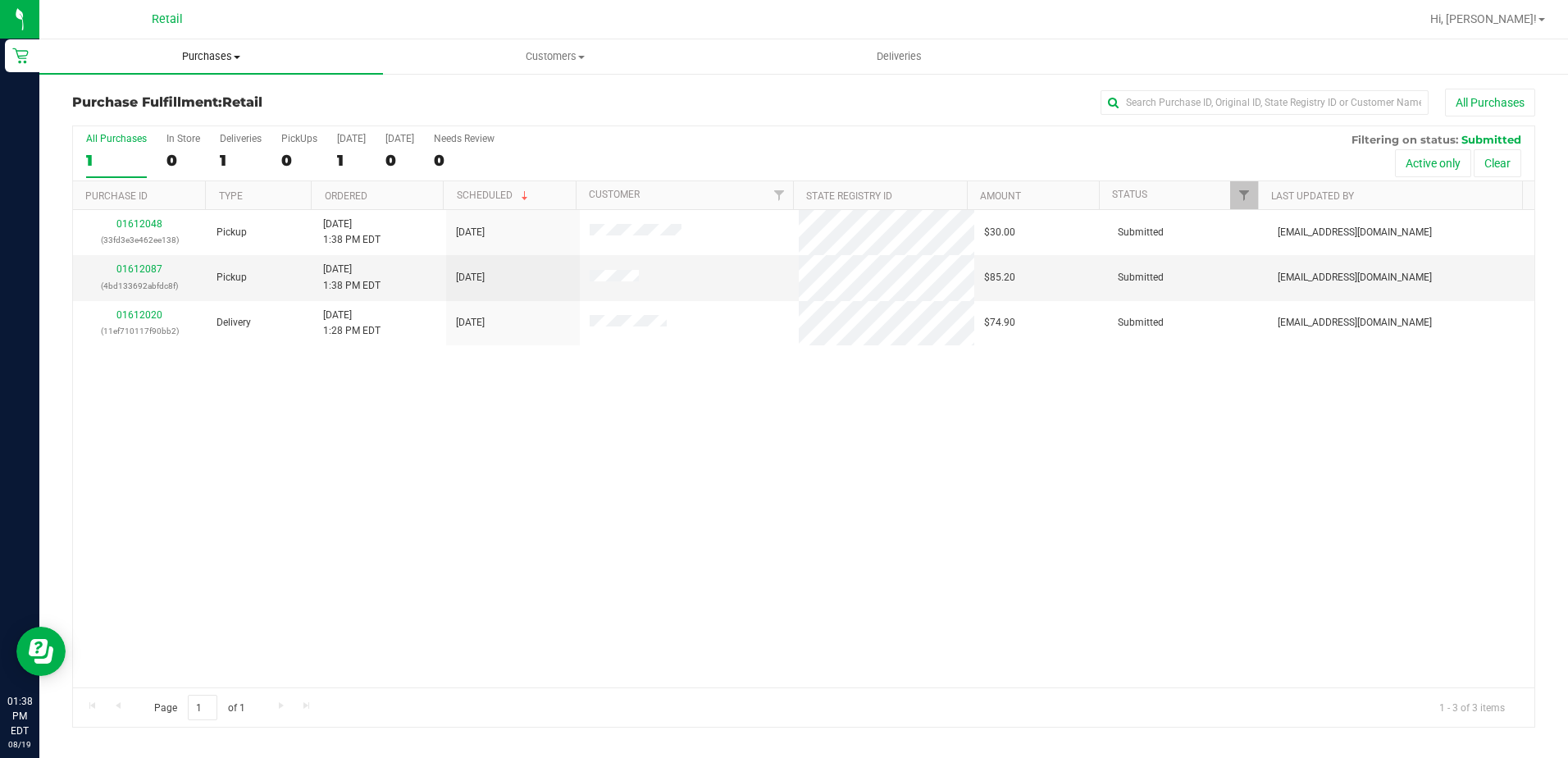
click at [221, 65] on uib-tab-heading "Purchases Summary of purchases Fulfillment All purchases" at bounding box center [211, 56] width 343 height 35
click at [200, 101] on span "Summary of purchases" at bounding box center [123, 99] width 168 height 14
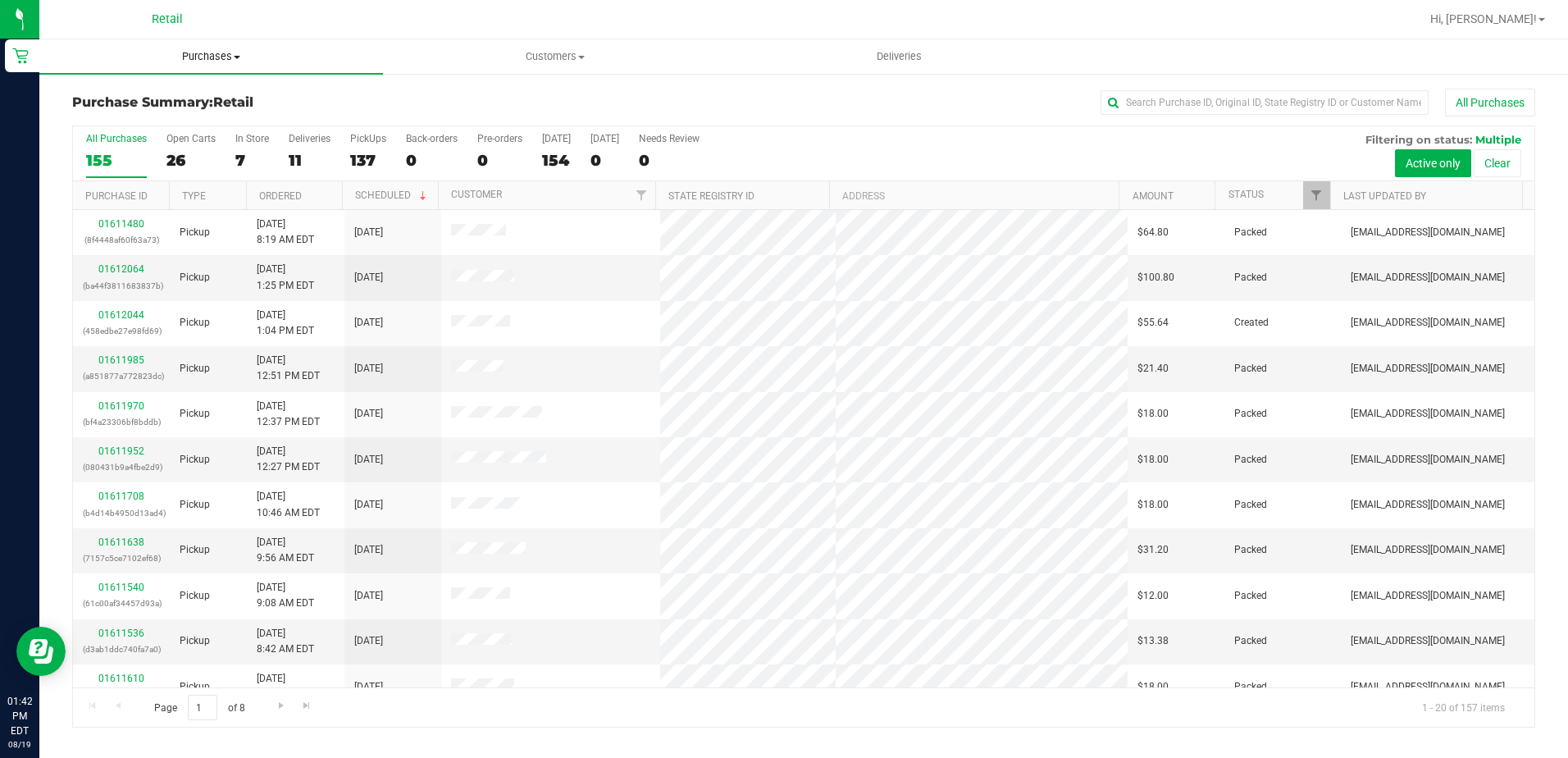
click at [211, 52] on span "Purchases" at bounding box center [211, 56] width 343 height 15
click at [206, 99] on li "Summary of purchases" at bounding box center [211, 99] width 343 height 20
click at [196, 61] on span "Purchases" at bounding box center [211, 56] width 343 height 15
click at [176, 93] on span "Summary of purchases" at bounding box center [123, 99] width 168 height 14
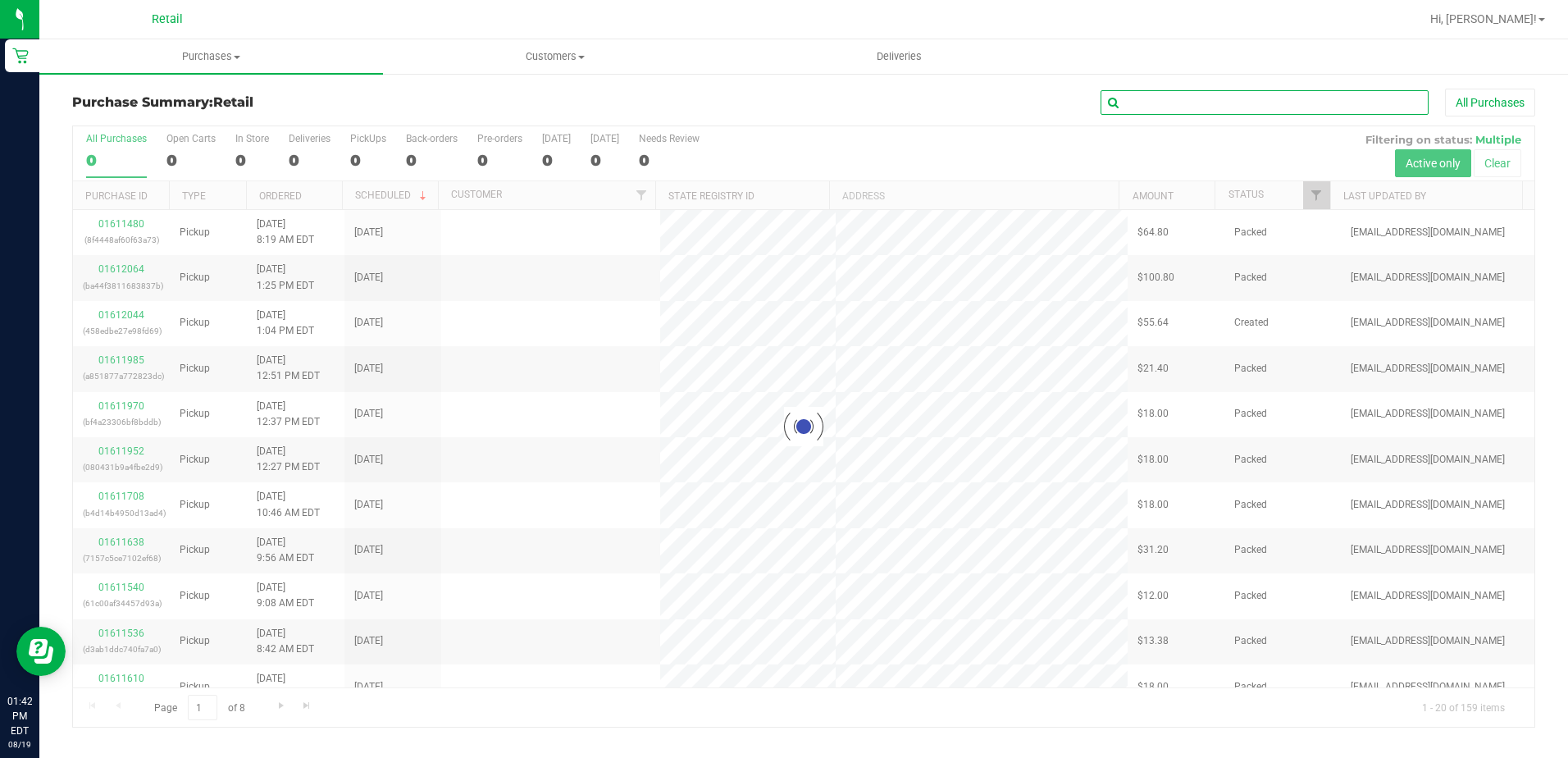
click at [1236, 101] on input "text" at bounding box center [1264, 103] width 328 height 24
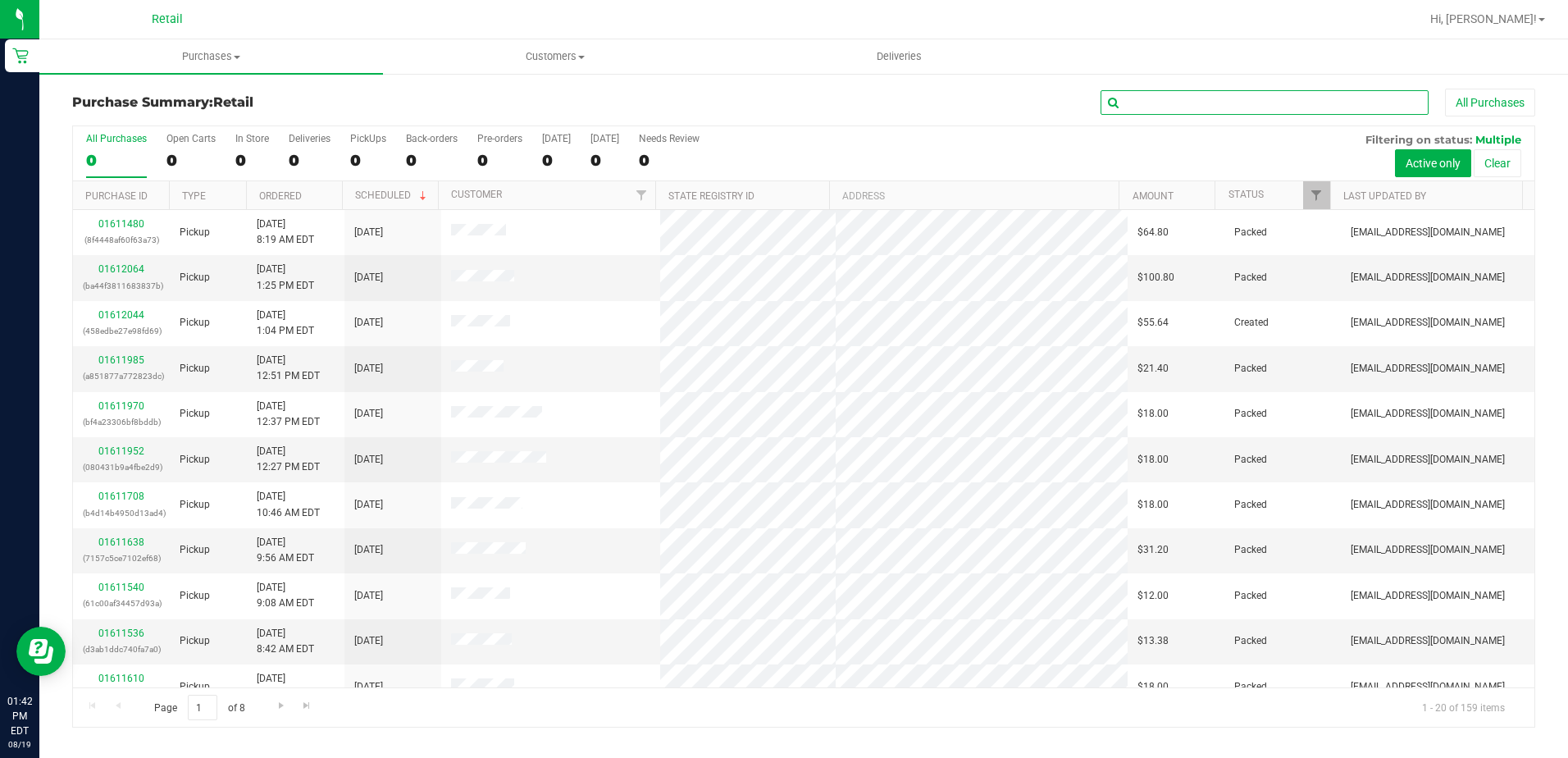
click at [1236, 101] on input "text" at bounding box center [1264, 103] width 328 height 24
type input "YONNY"
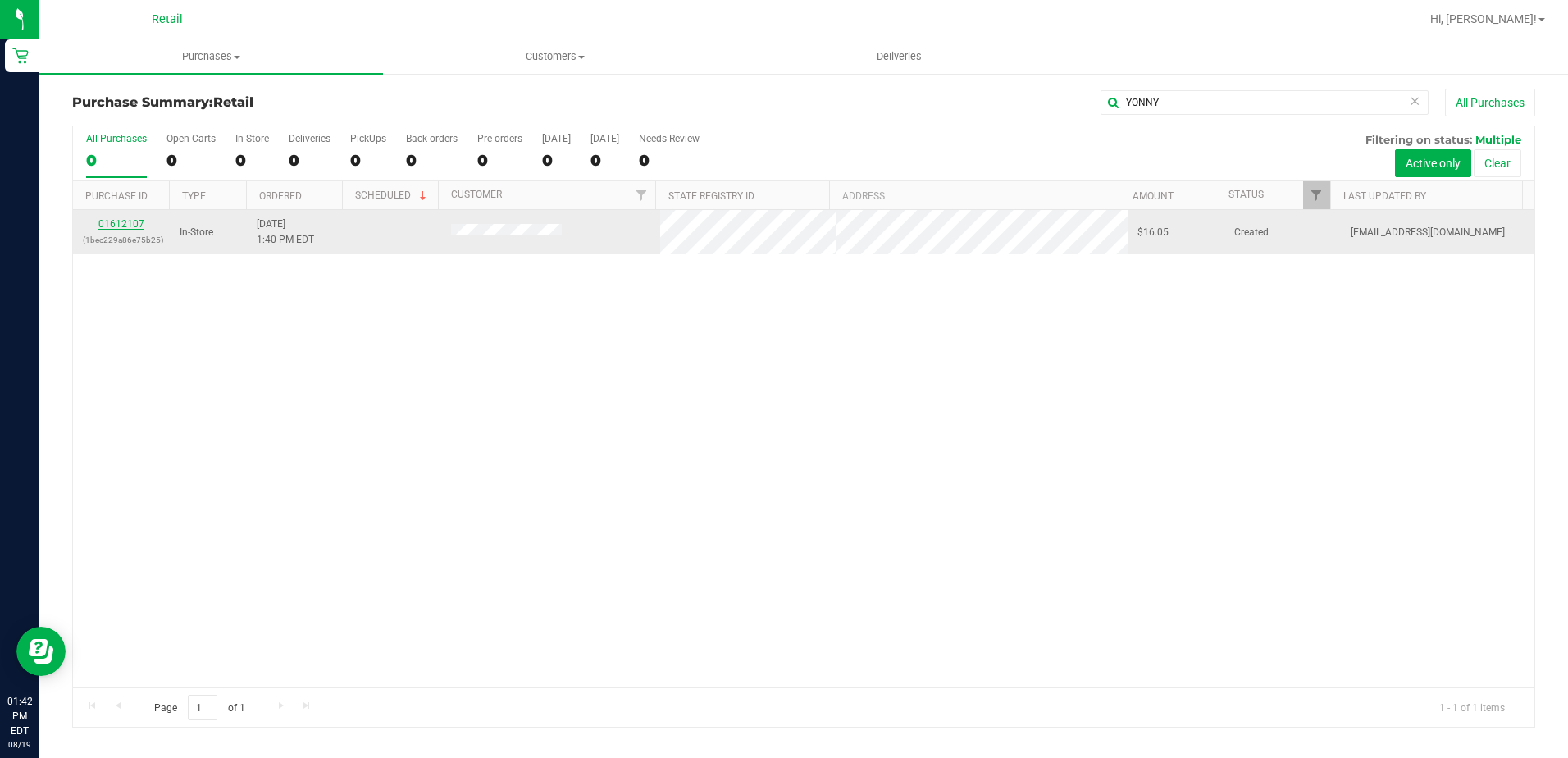
click at [125, 220] on link "01612107" at bounding box center [121, 224] width 46 height 11
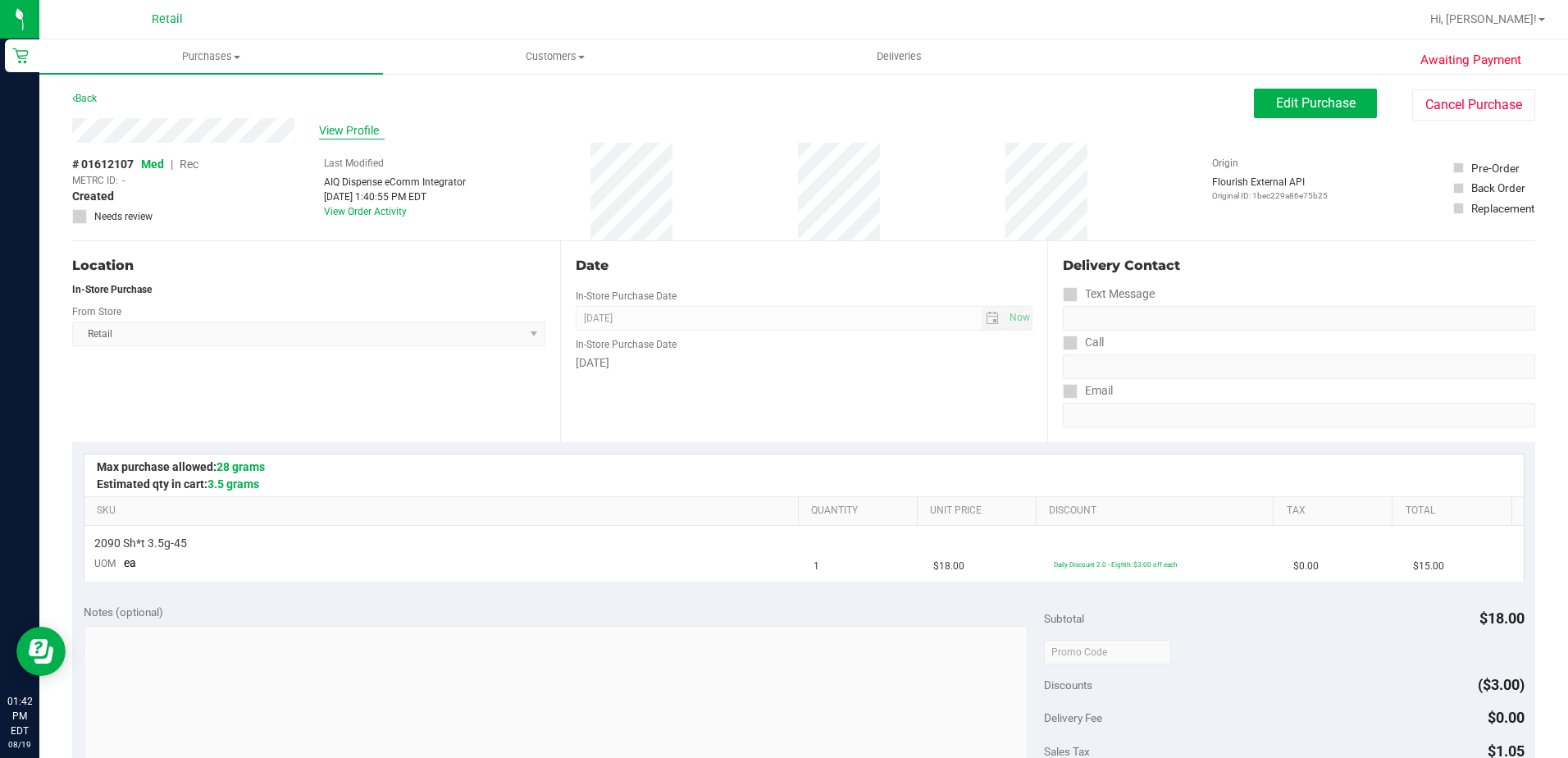
click at [338, 125] on span "View Profile" at bounding box center [352, 131] width 66 height 17
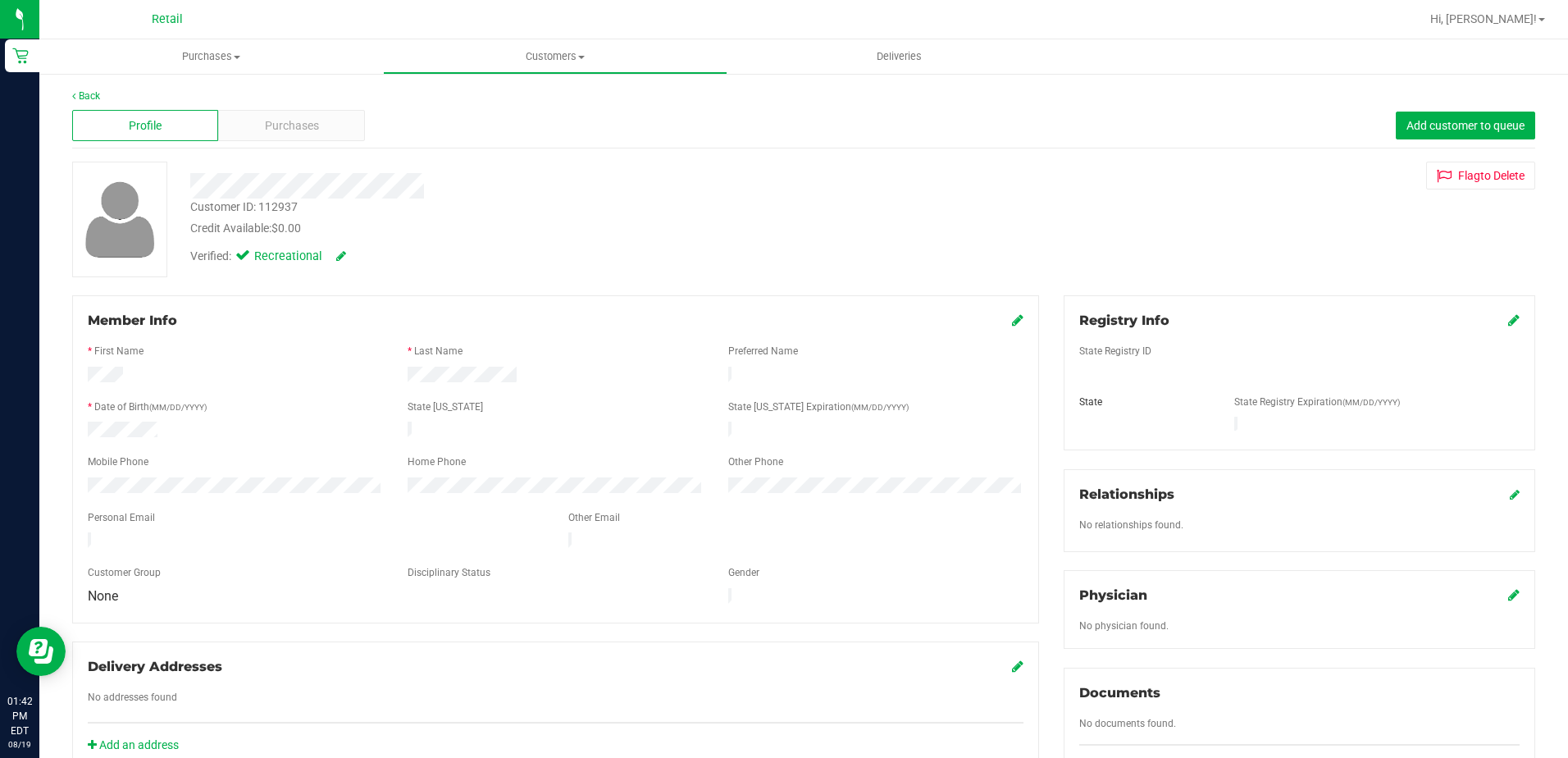
click at [297, 106] on div "Profile Purchases Add customer to queue" at bounding box center [804, 126] width 1464 height 45
click at [297, 125] on span "Purchases" at bounding box center [293, 126] width 55 height 17
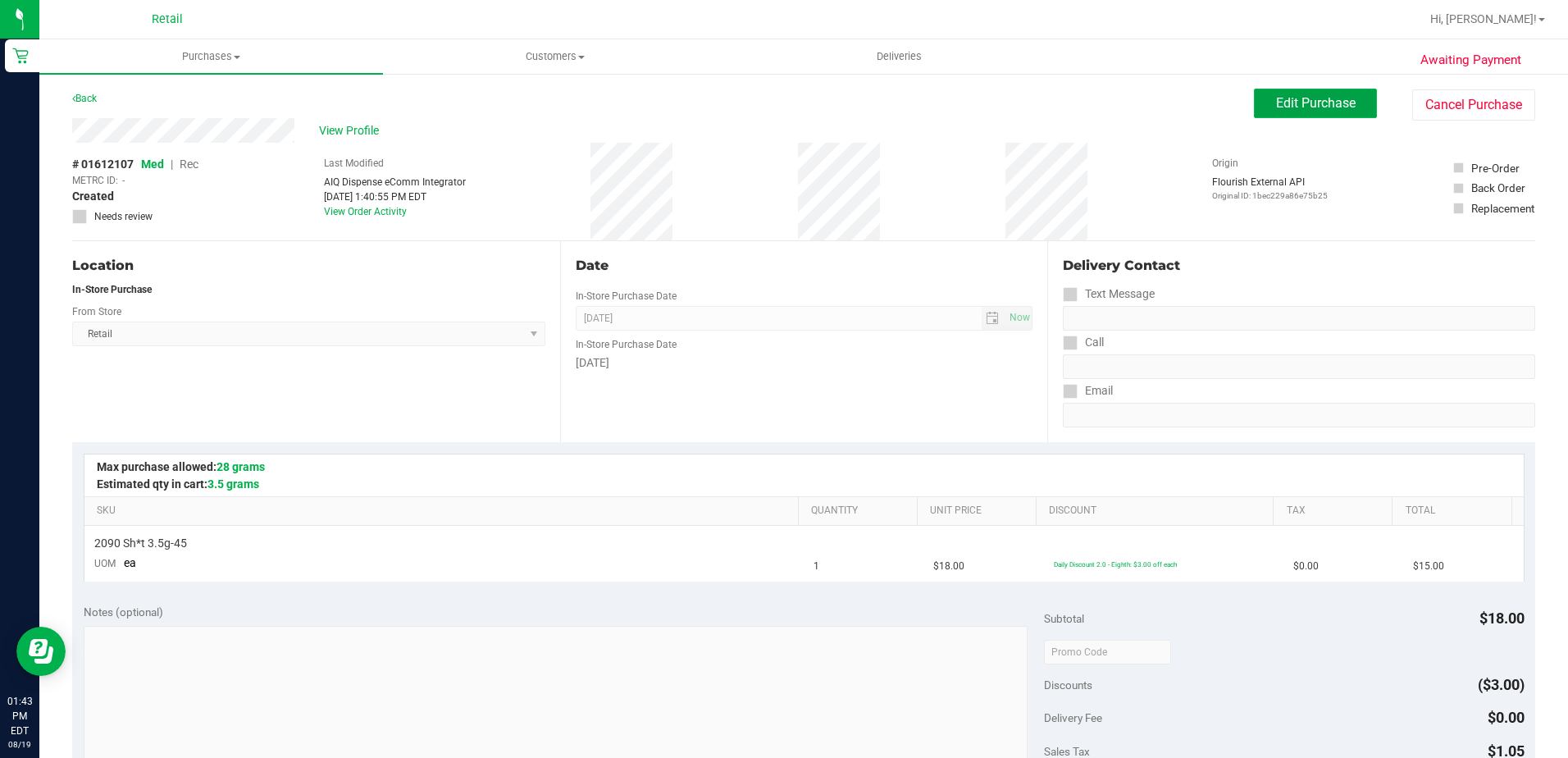
click at [1292, 104] on span "Edit Purchase" at bounding box center [1316, 103] width 80 height 16
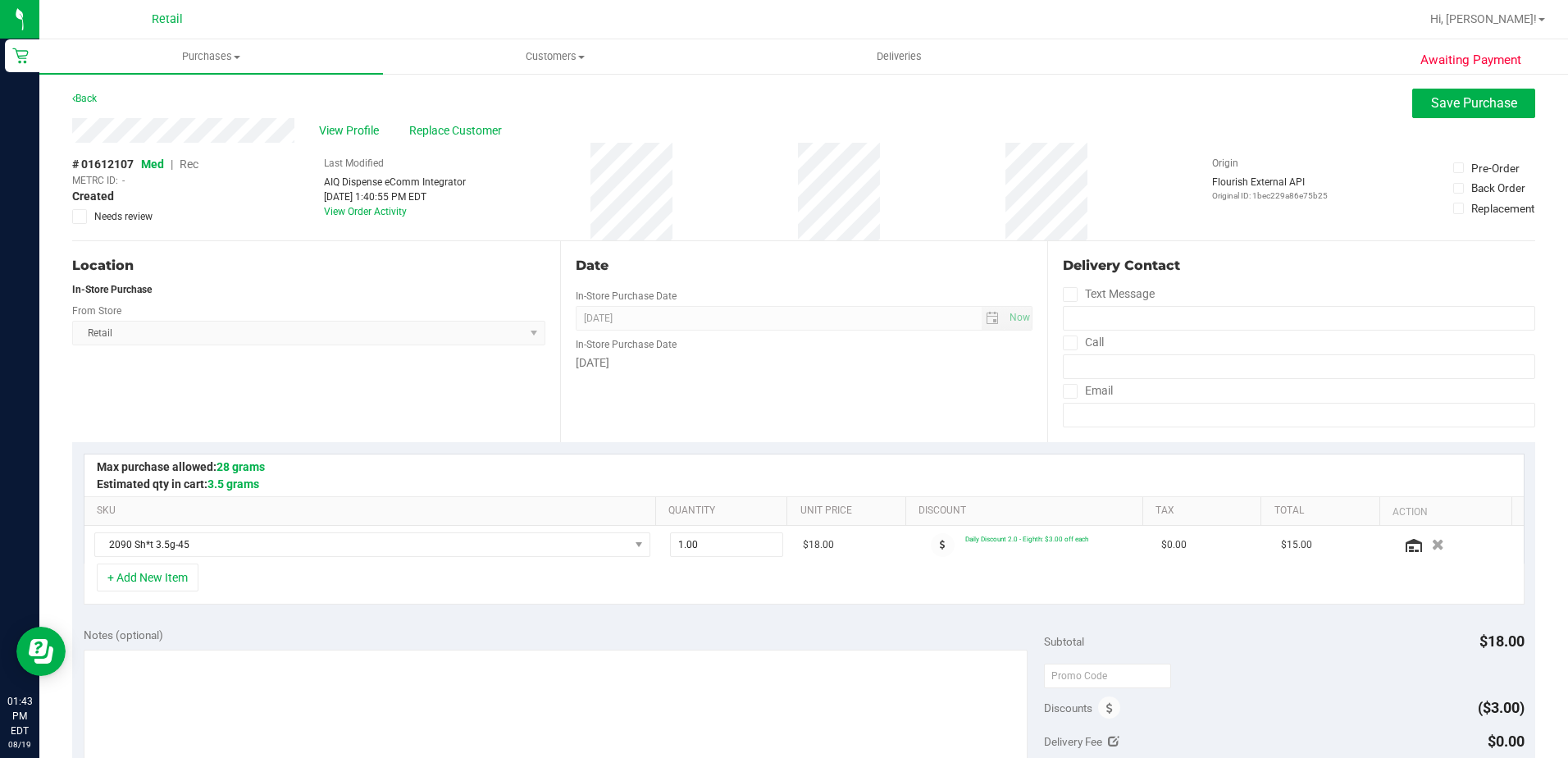
click at [198, 160] on span "Rec" at bounding box center [189, 164] width 19 height 13
click at [457, 125] on span "Replace Customer" at bounding box center [458, 131] width 99 height 17
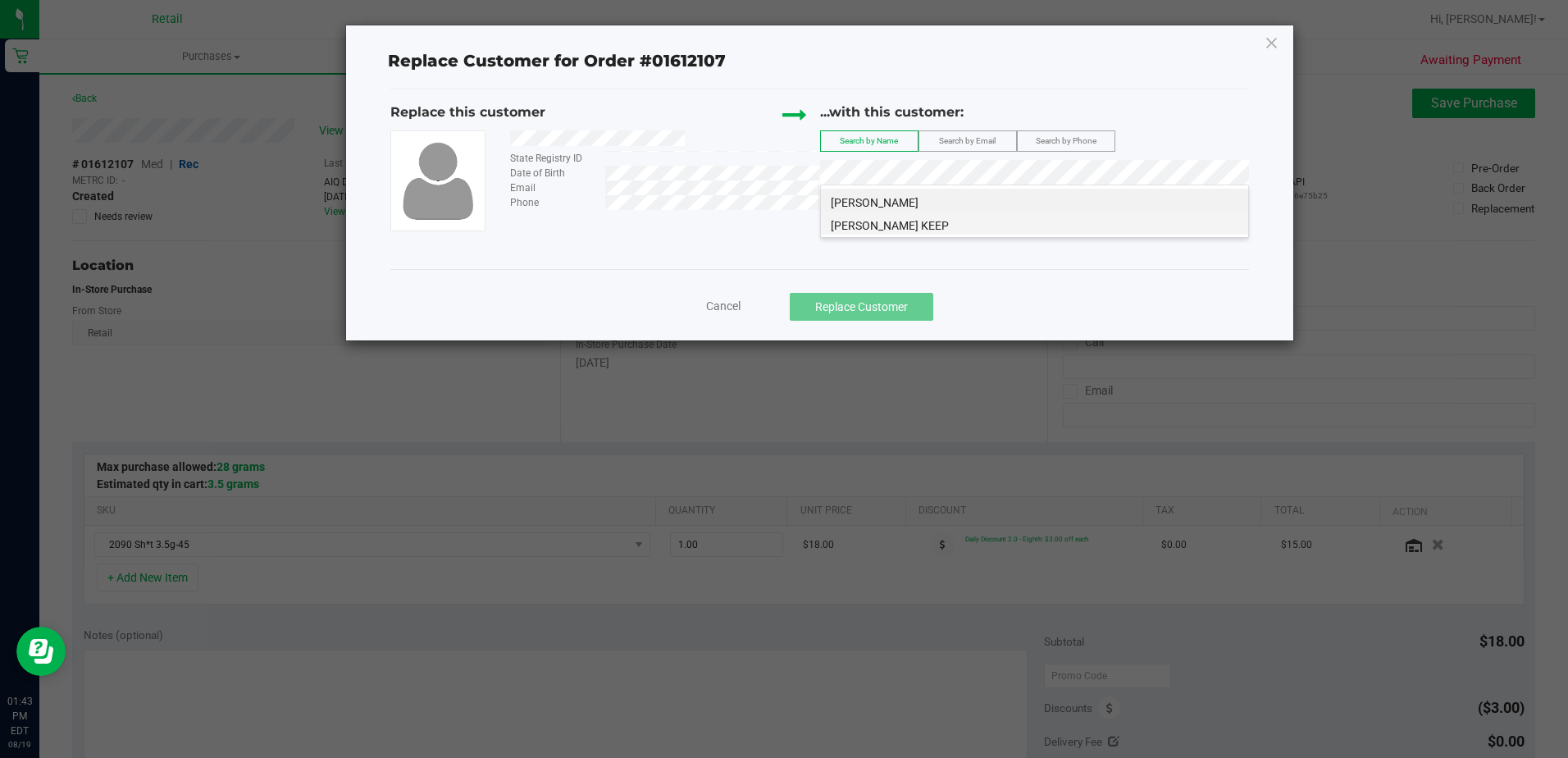
click at [932, 226] on span "Yonny Rodriguez KEEP" at bounding box center [890, 226] width 119 height 13
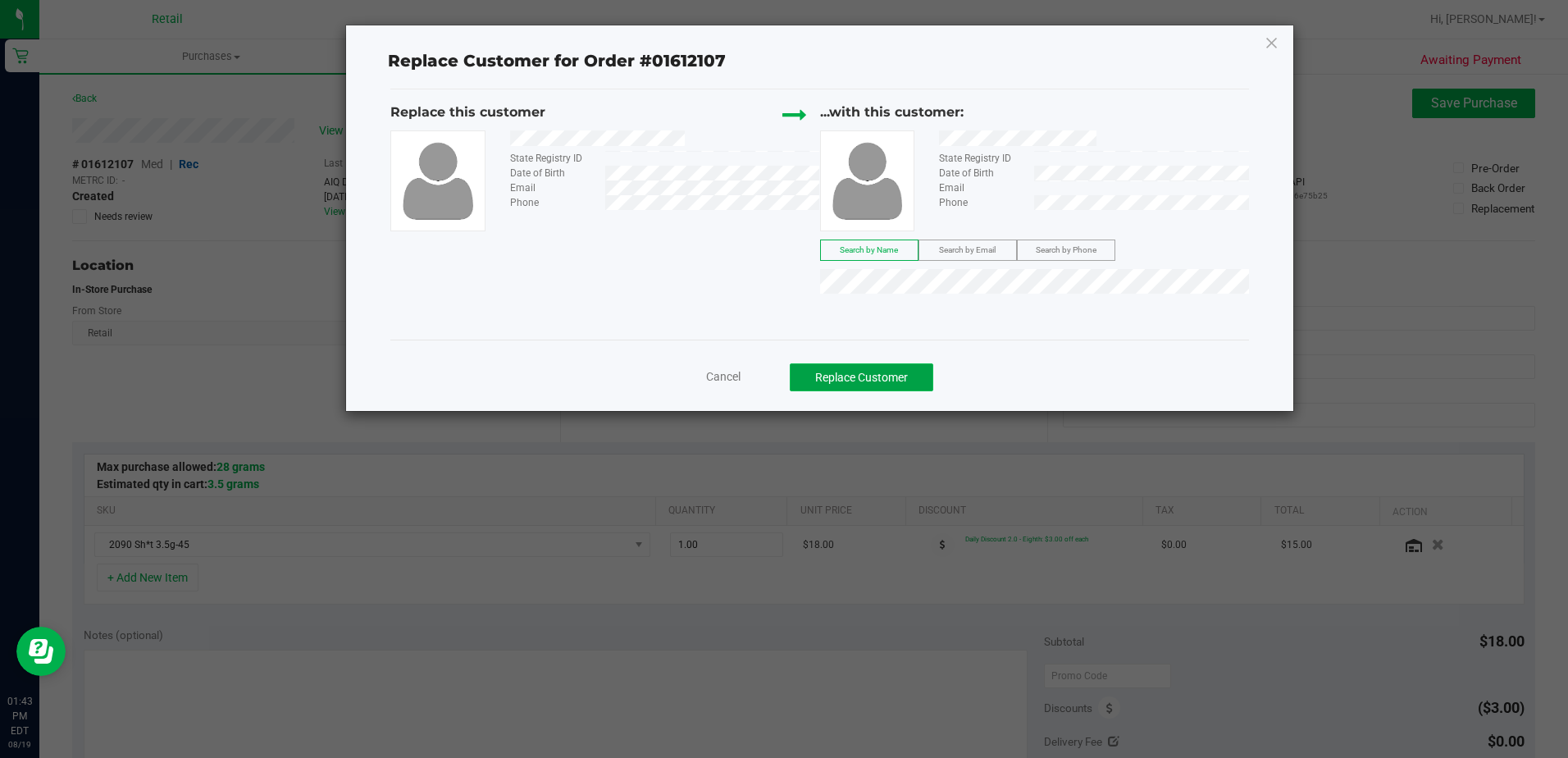
click at [919, 378] on button "Replace Customer" at bounding box center [862, 377] width 144 height 28
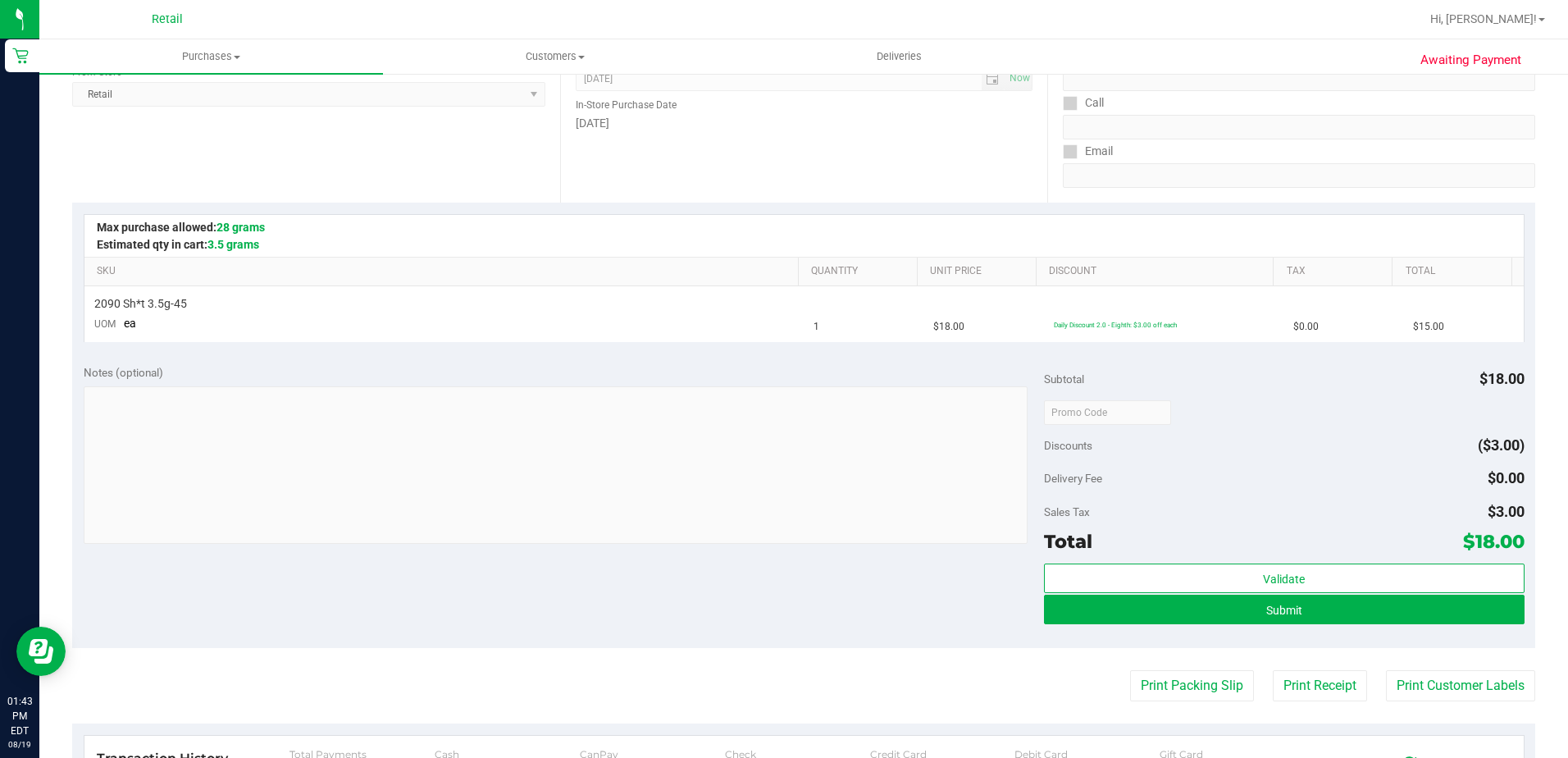
scroll to position [246, 0]
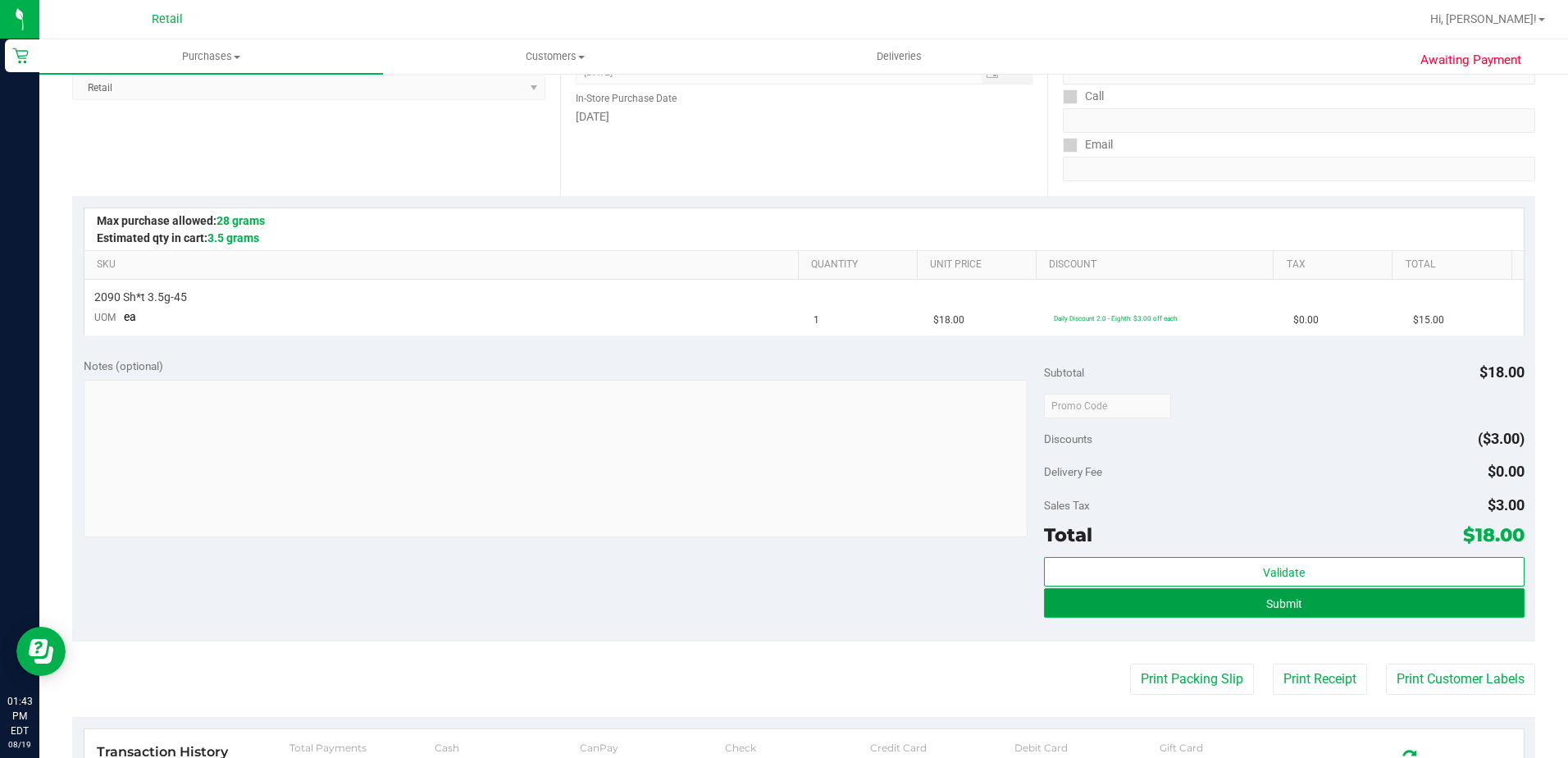
click at [1400, 608] on button "Submit" at bounding box center [1284, 602] width 481 height 29
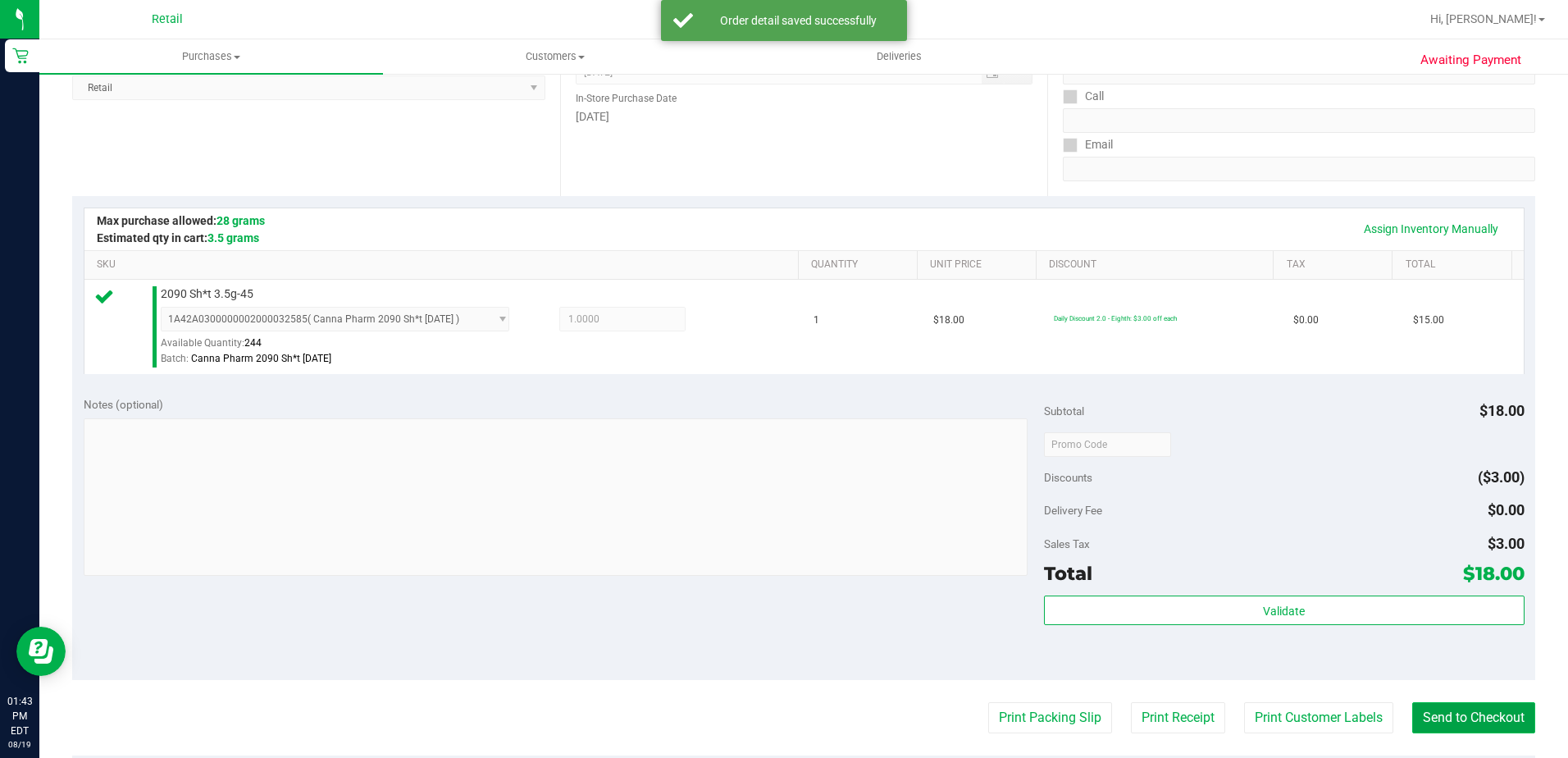
click at [1461, 729] on button "Send to Checkout" at bounding box center [1474, 717] width 123 height 31
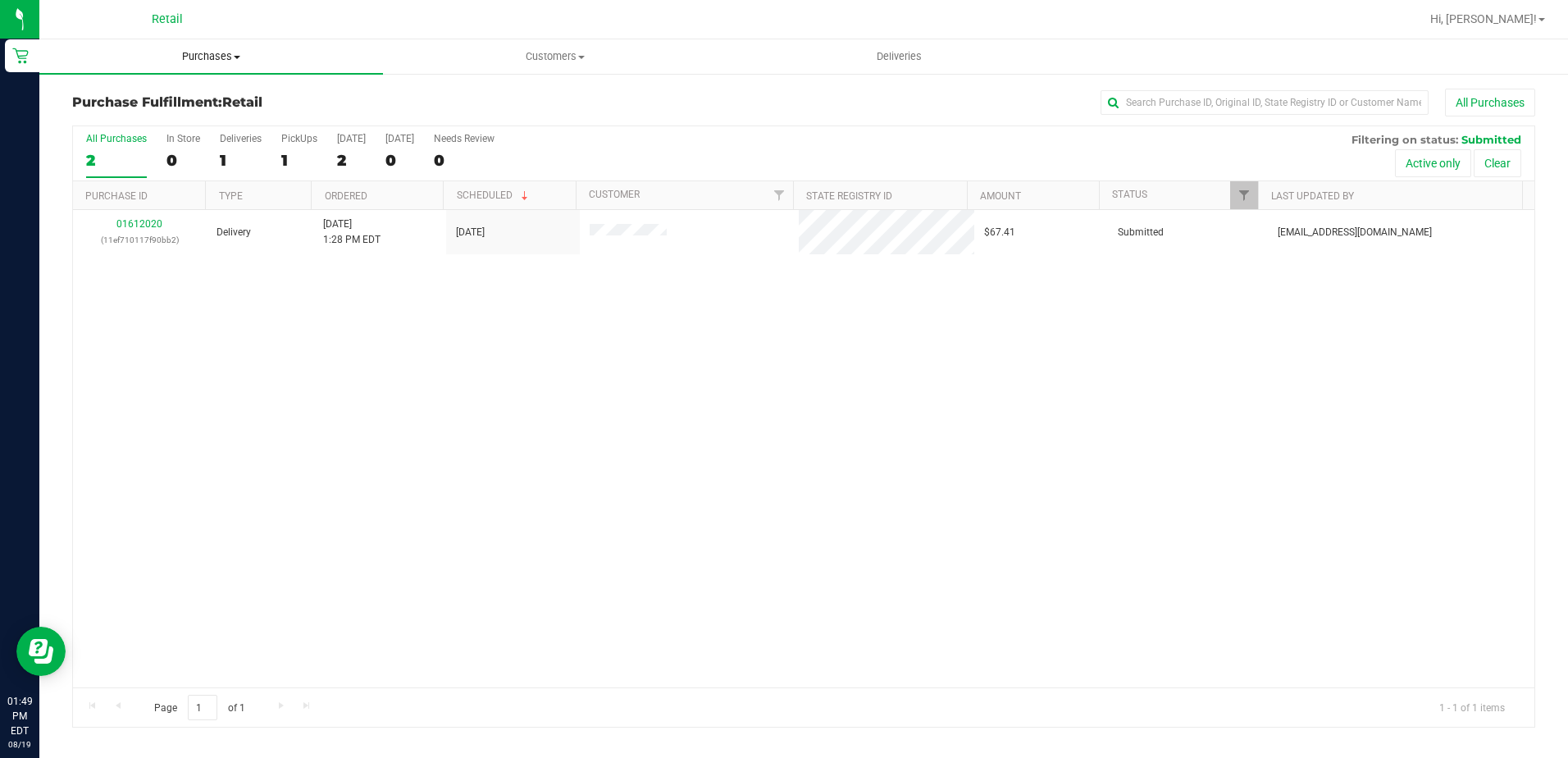
click at [207, 55] on span "Purchases" at bounding box center [211, 56] width 343 height 15
click at [183, 101] on span "Summary of purchases" at bounding box center [123, 99] width 168 height 14
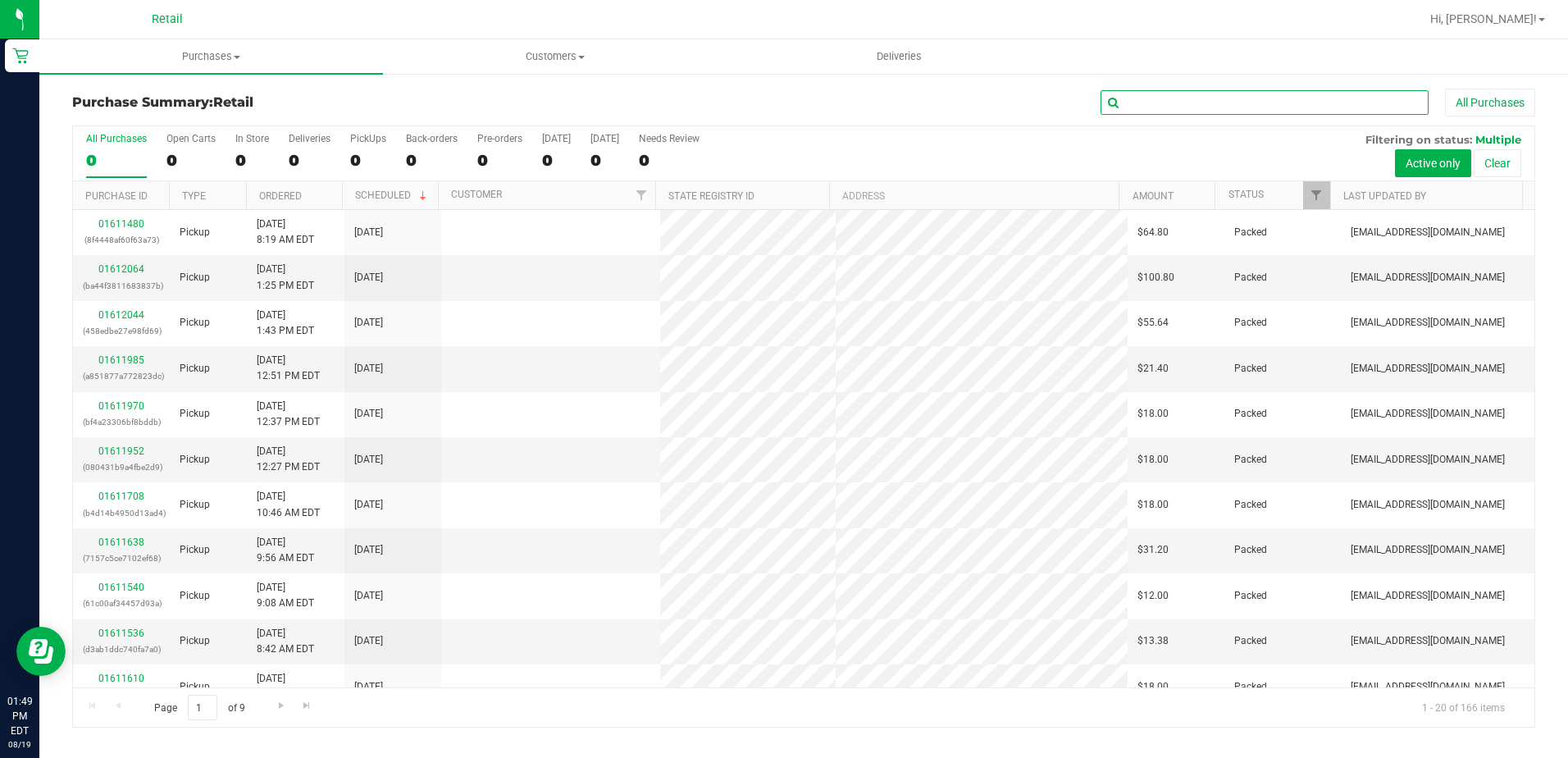
click at [1195, 108] on input "text" at bounding box center [1264, 103] width 328 height 24
type input "ED"
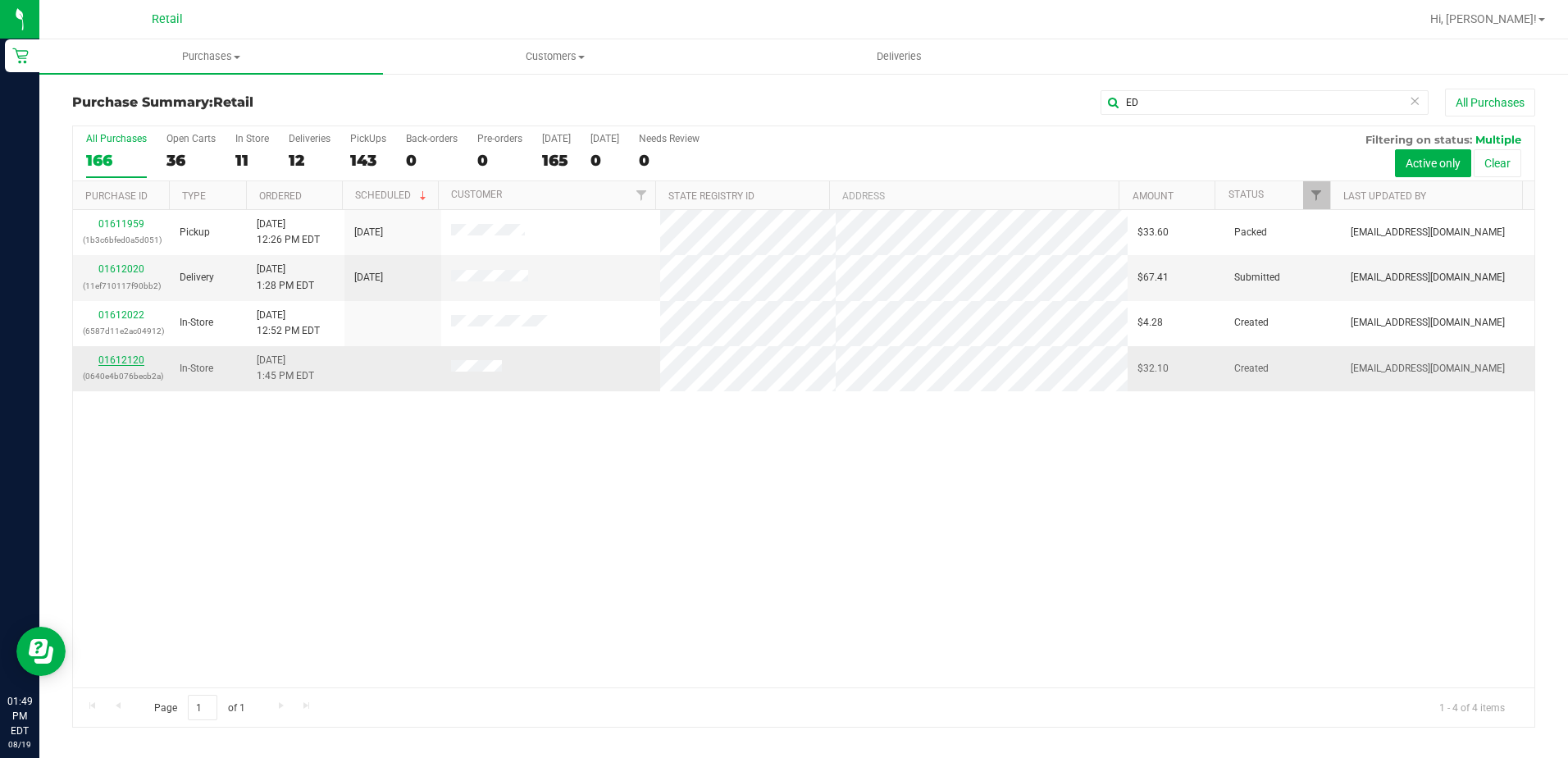
click at [108, 356] on link "01612120" at bounding box center [121, 360] width 46 height 11
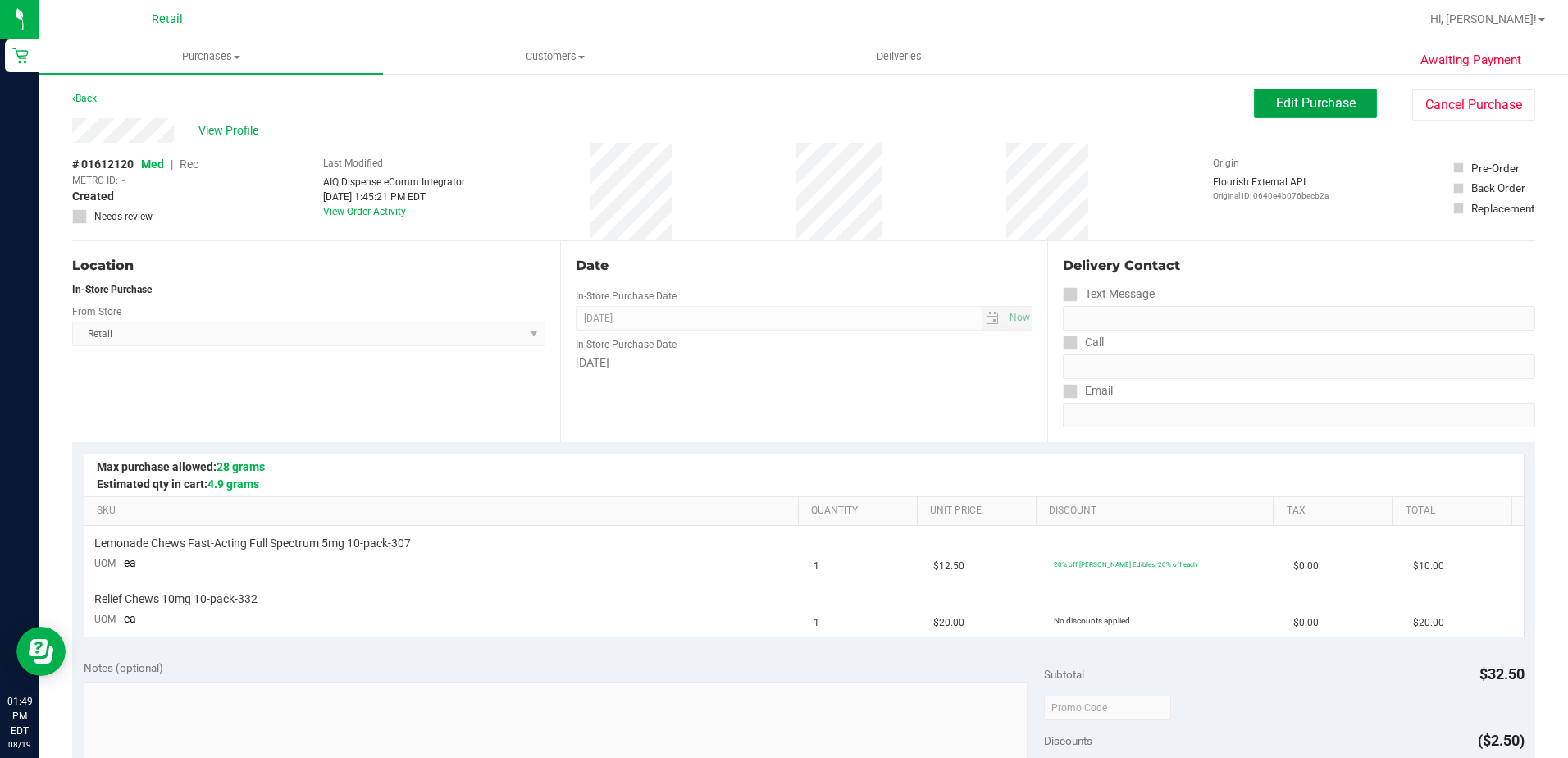
click at [1346, 98] on button "Edit Purchase" at bounding box center [1315, 103] width 123 height 29
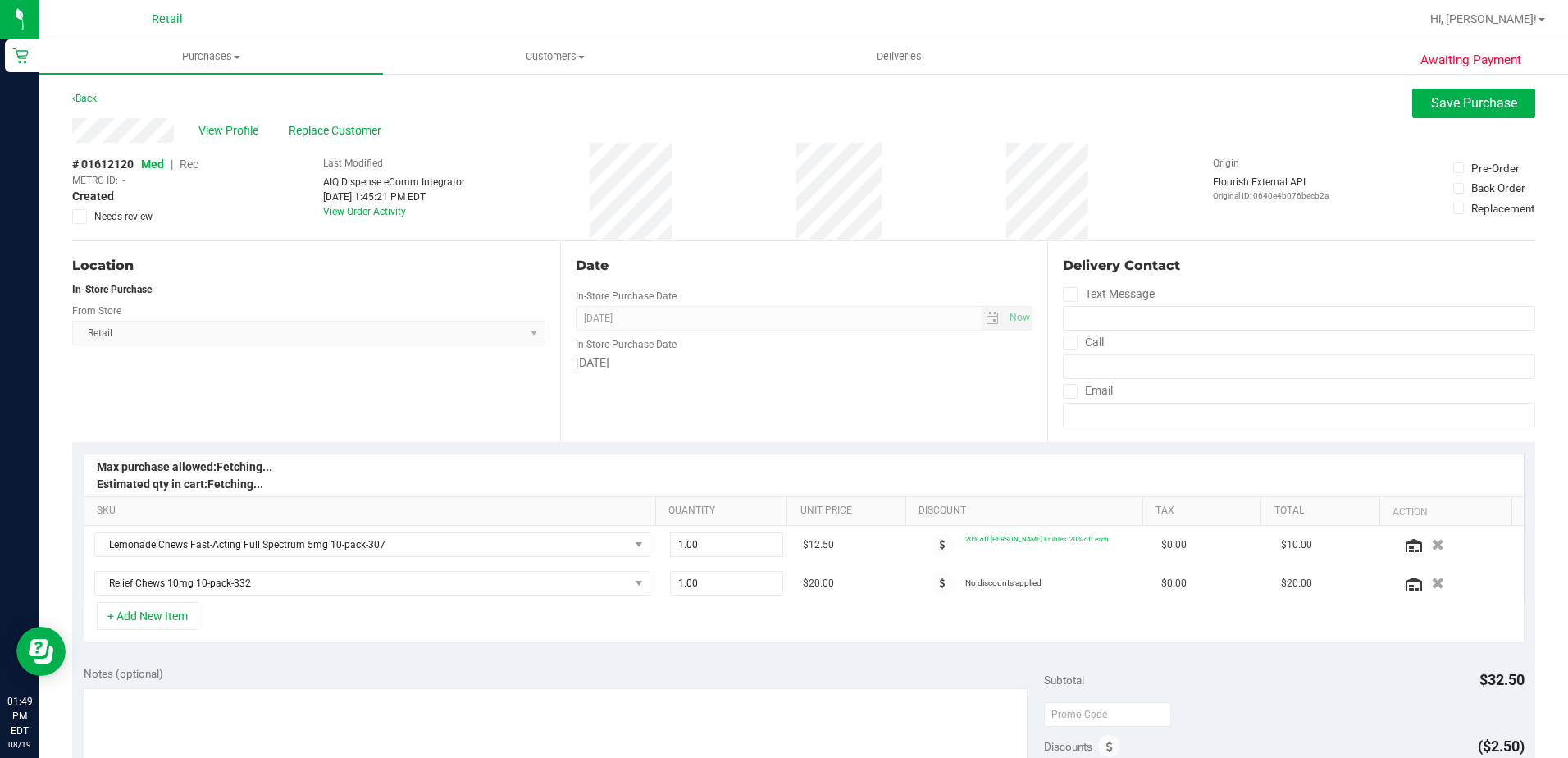
click at [182, 166] on span "Rec" at bounding box center [189, 164] width 19 height 13
click at [1464, 118] on div "View Profile Replace Customer" at bounding box center [804, 131] width 1464 height 24
click at [1464, 100] on span "Save Purchase" at bounding box center [1475, 103] width 87 height 16
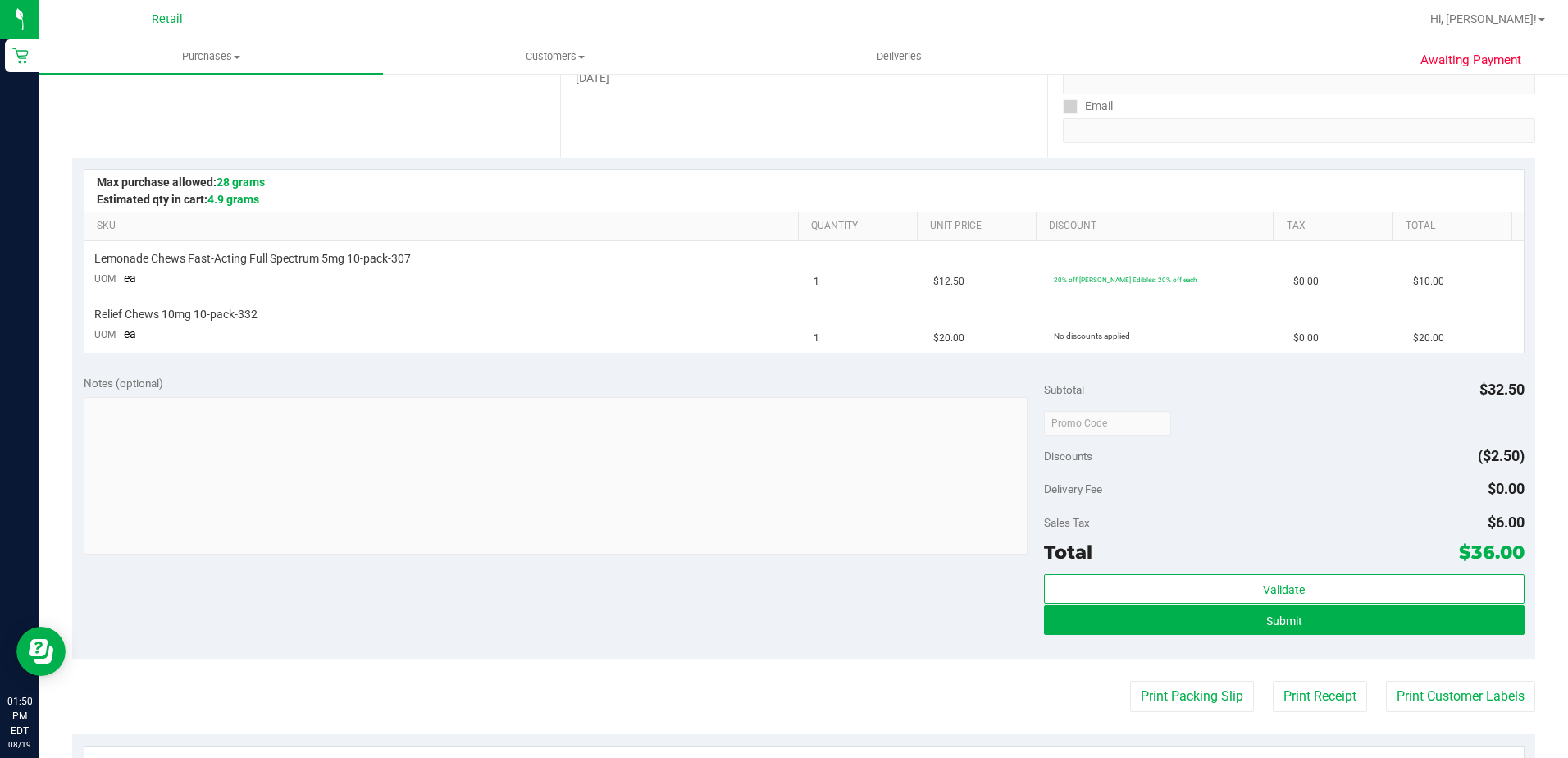
scroll to position [410, 0]
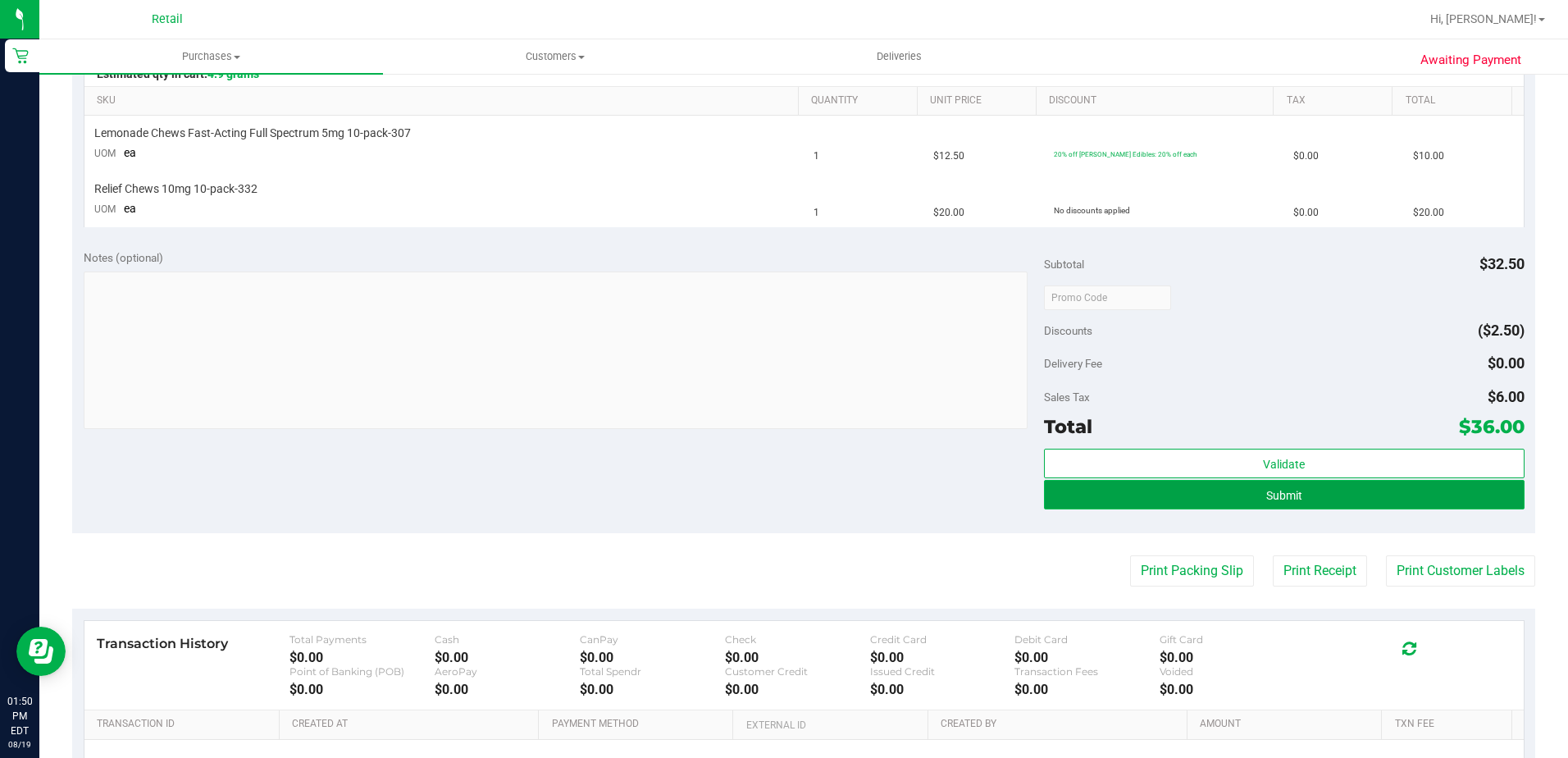
click at [1237, 487] on button "Submit" at bounding box center [1284, 494] width 481 height 29
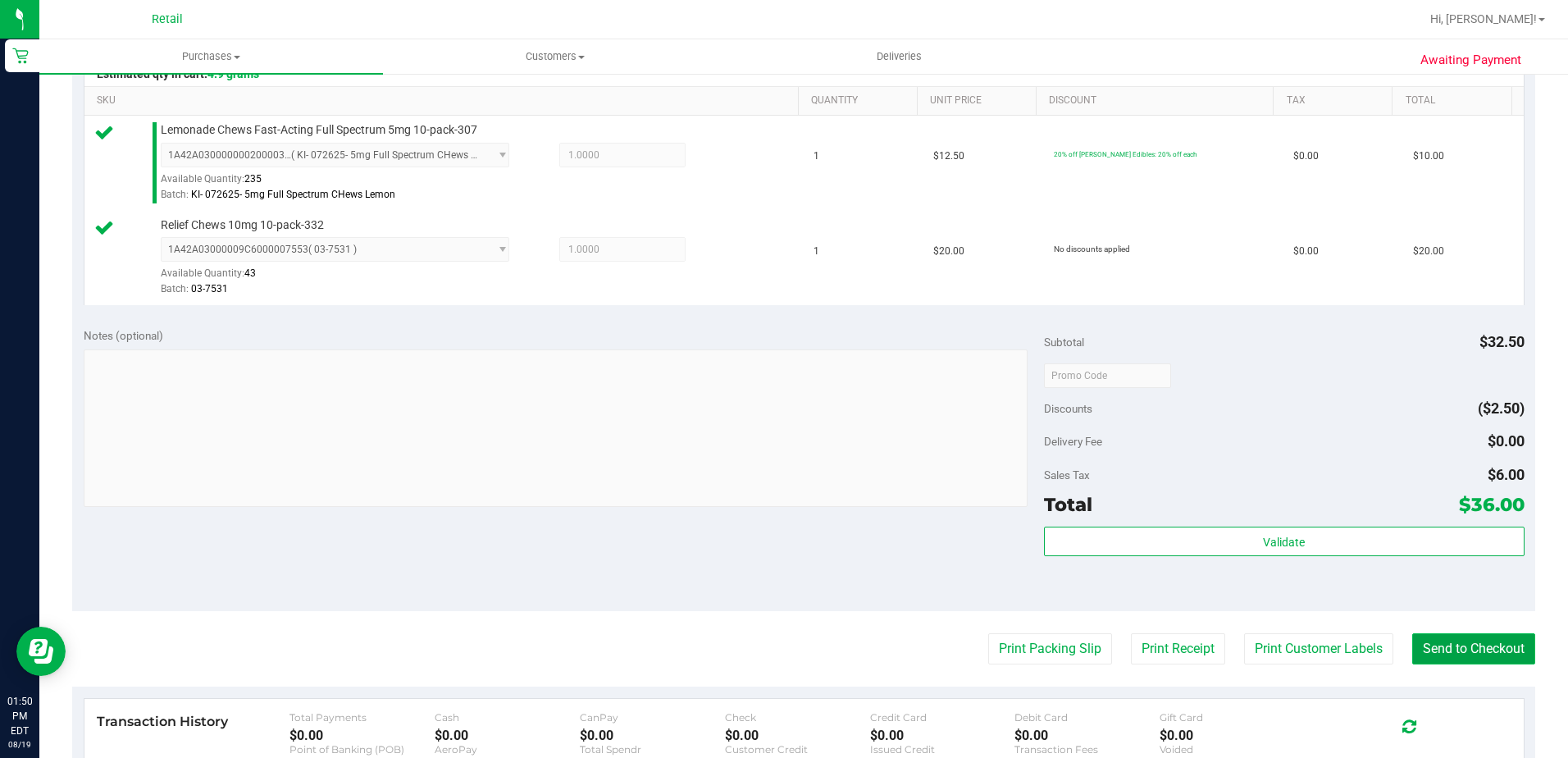
click at [1494, 649] on button "Send to Checkout" at bounding box center [1474, 648] width 123 height 31
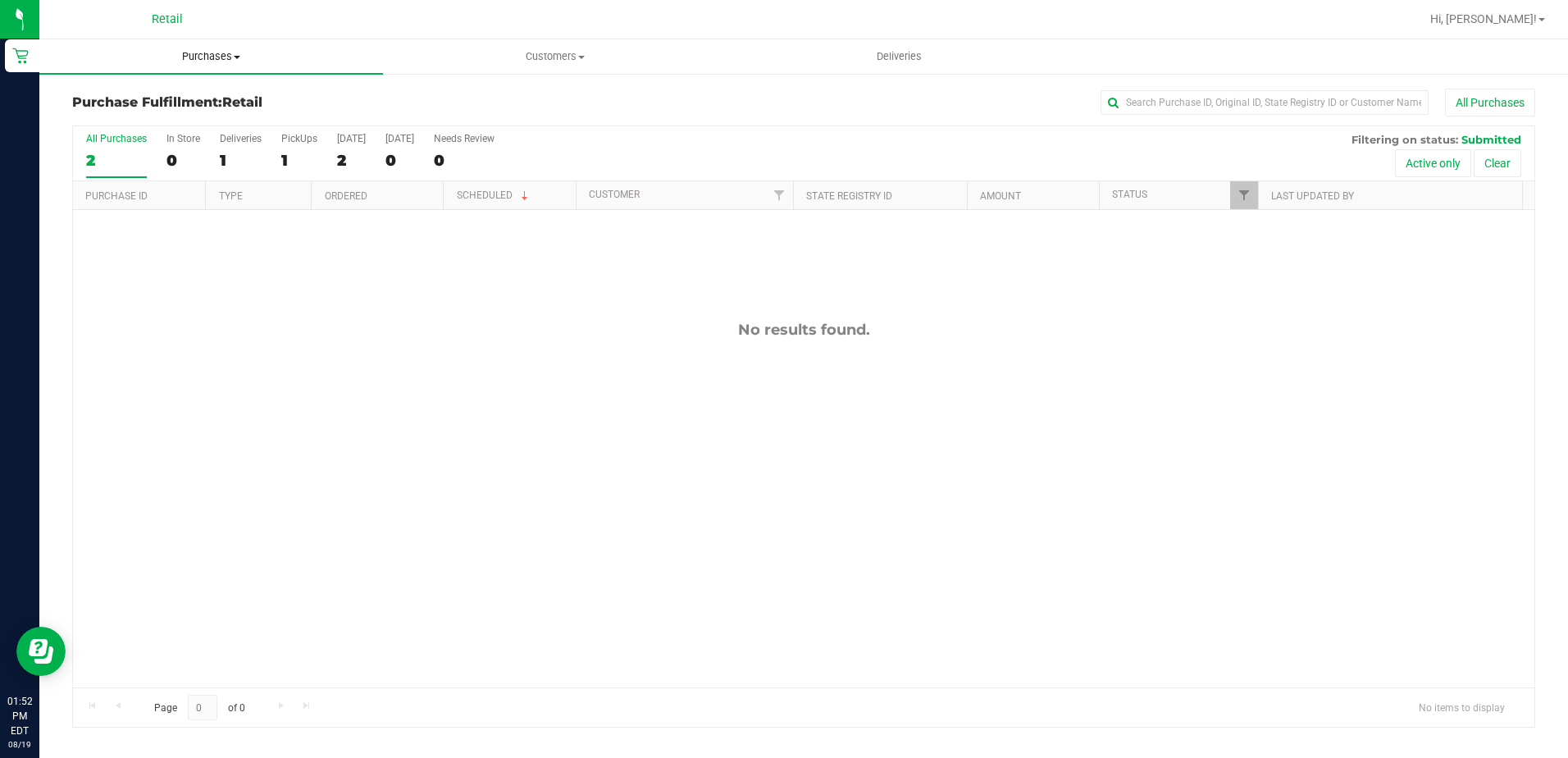
click at [211, 52] on span "Purchases" at bounding box center [211, 56] width 343 height 15
click at [198, 93] on span "Summary of purchases" at bounding box center [123, 99] width 168 height 14
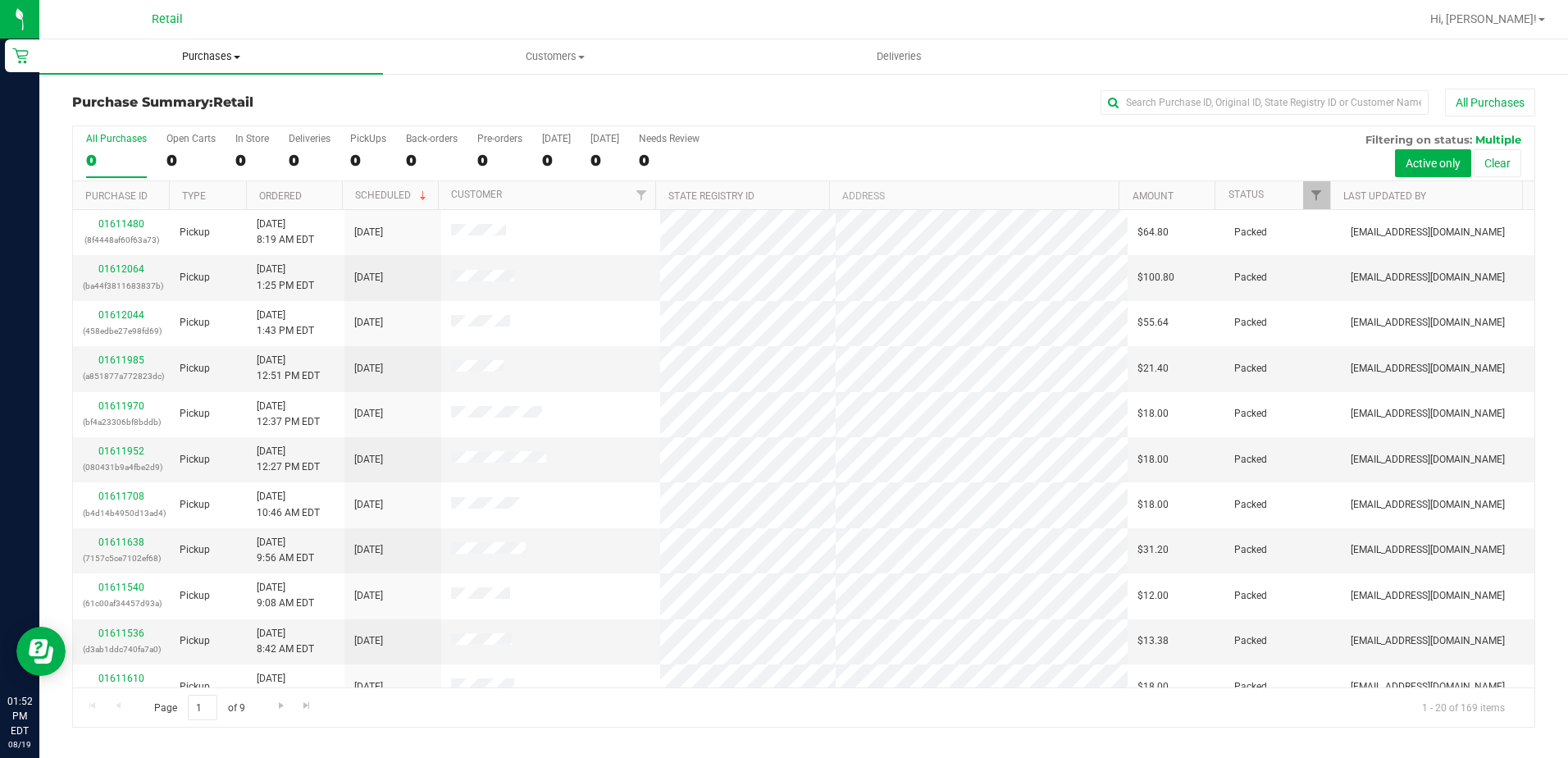
click at [221, 52] on span "Purchases" at bounding box center [211, 56] width 343 height 15
click at [206, 89] on li "Summary of purchases" at bounding box center [211, 99] width 343 height 20
click at [221, 73] on link "Purchases Summary of purchases Fulfillment All purchases" at bounding box center [211, 56] width 343 height 35
click at [220, 58] on span "Purchases" at bounding box center [211, 56] width 343 height 15
click at [208, 57] on span "Purchases" at bounding box center [211, 56] width 343 height 15
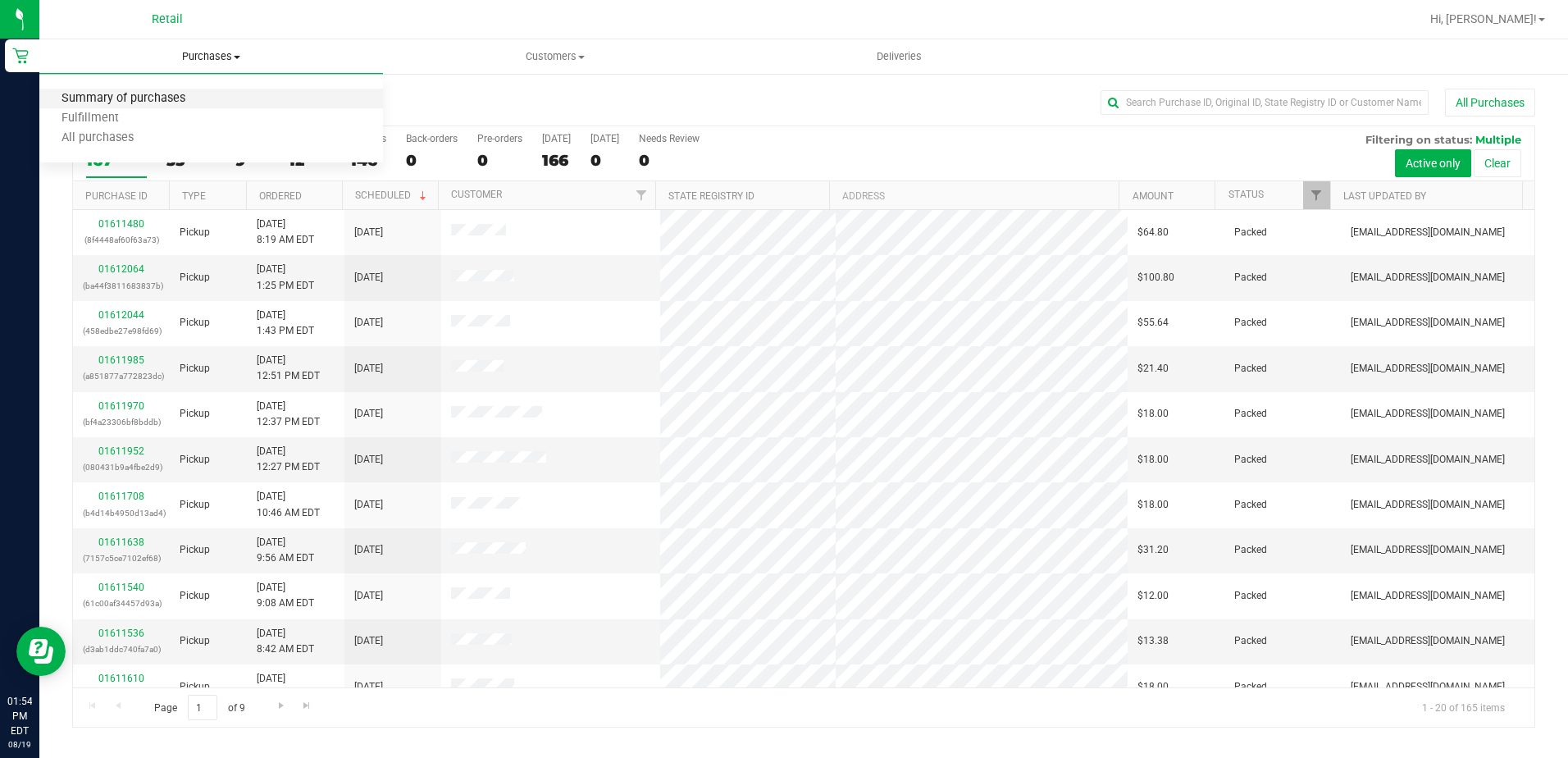
click at [203, 93] on span "Summary of purchases" at bounding box center [123, 99] width 168 height 14
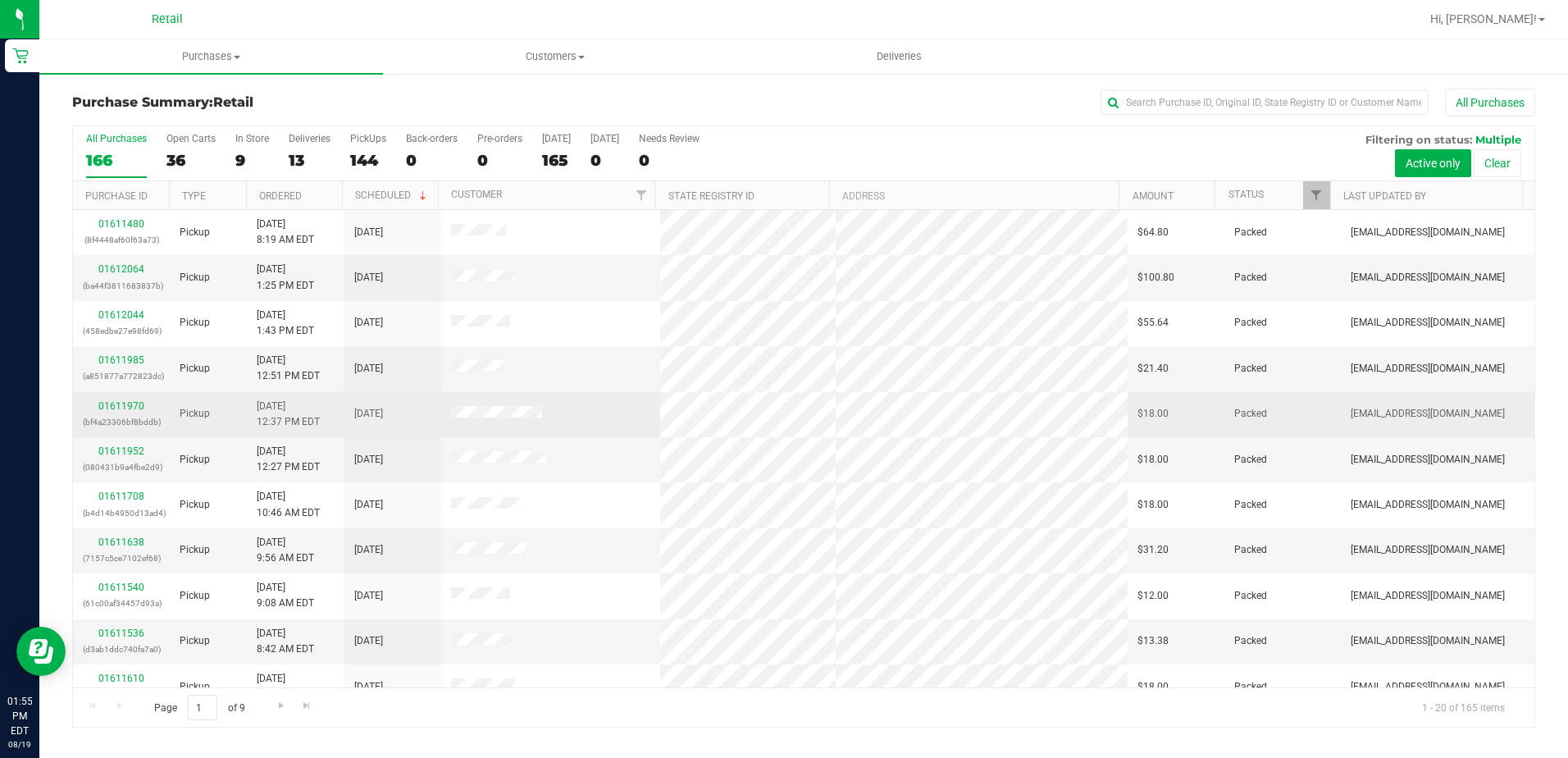
click at [569, 405] on td at bounding box center [550, 415] width 219 height 45
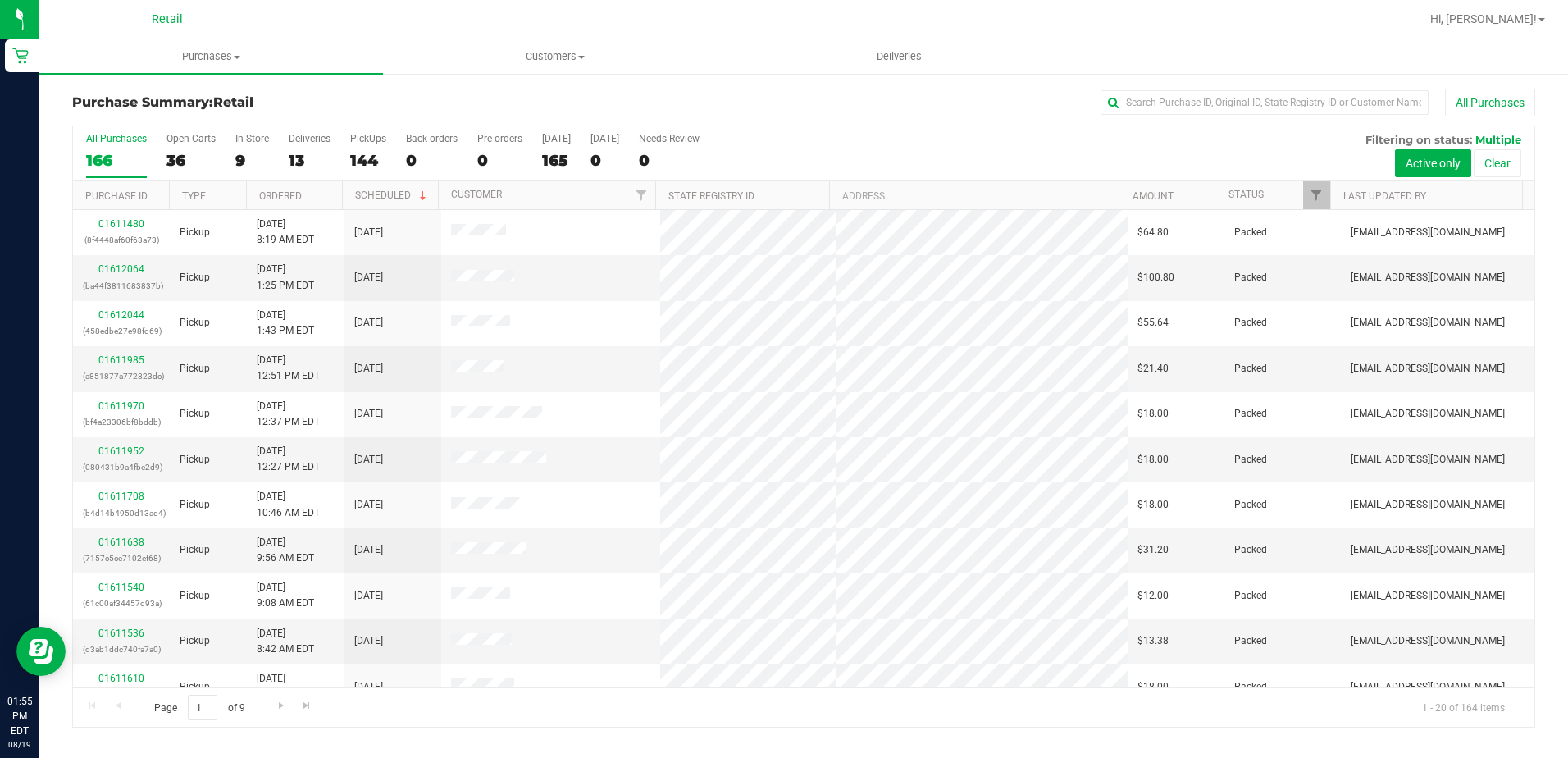
click at [547, 86] on div "Purchase Summary: Retail All Purchases All Purchases 166 Open Carts 36 In Store…" at bounding box center [803, 408] width 1528 height 671
click at [215, 52] on span "Purchases" at bounding box center [211, 56] width 343 height 15
click at [175, 99] on span "Summary of purchases" at bounding box center [123, 99] width 168 height 14
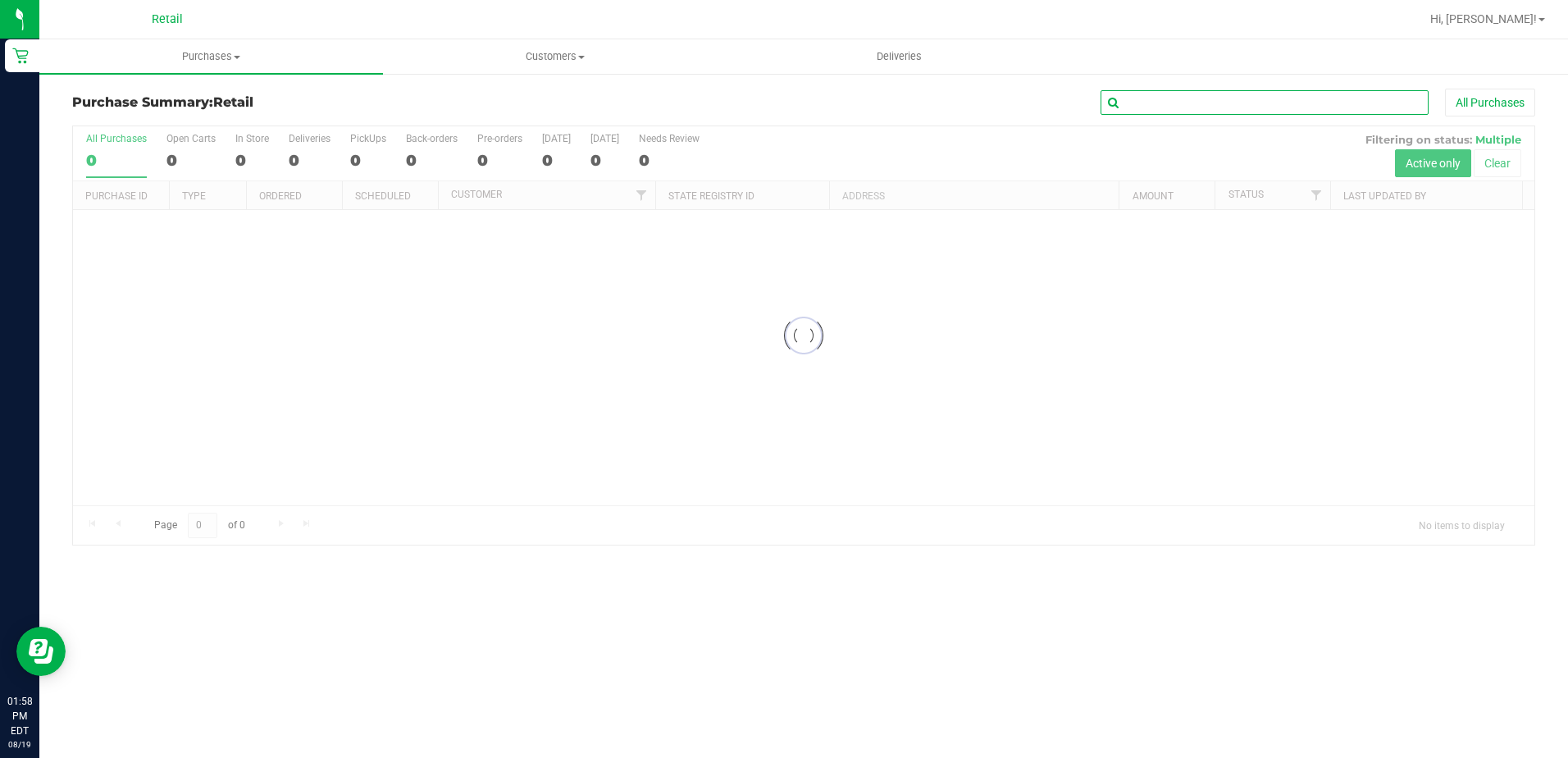
click at [1170, 112] on input "text" at bounding box center [1264, 103] width 328 height 24
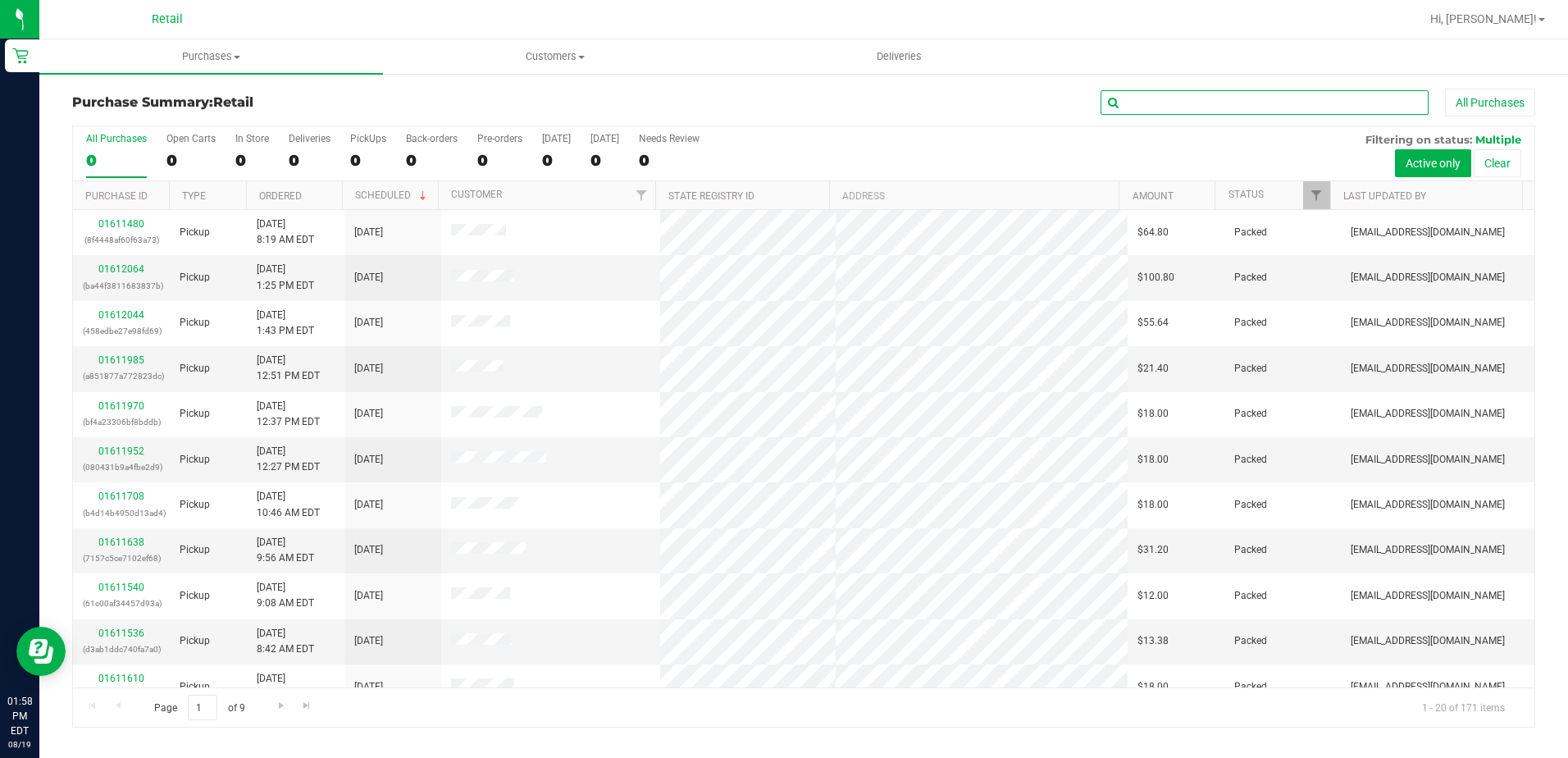
drag, startPoint x: 1539, startPoint y: 3, endPoint x: 1106, endPoint y: 105, distance: 444.9
click at [1106, 105] on input "text" at bounding box center [1264, 103] width 328 height 24
click at [1137, 105] on input "text" at bounding box center [1264, 103] width 328 height 24
click at [1308, 98] on input "text" at bounding box center [1264, 103] width 328 height 24
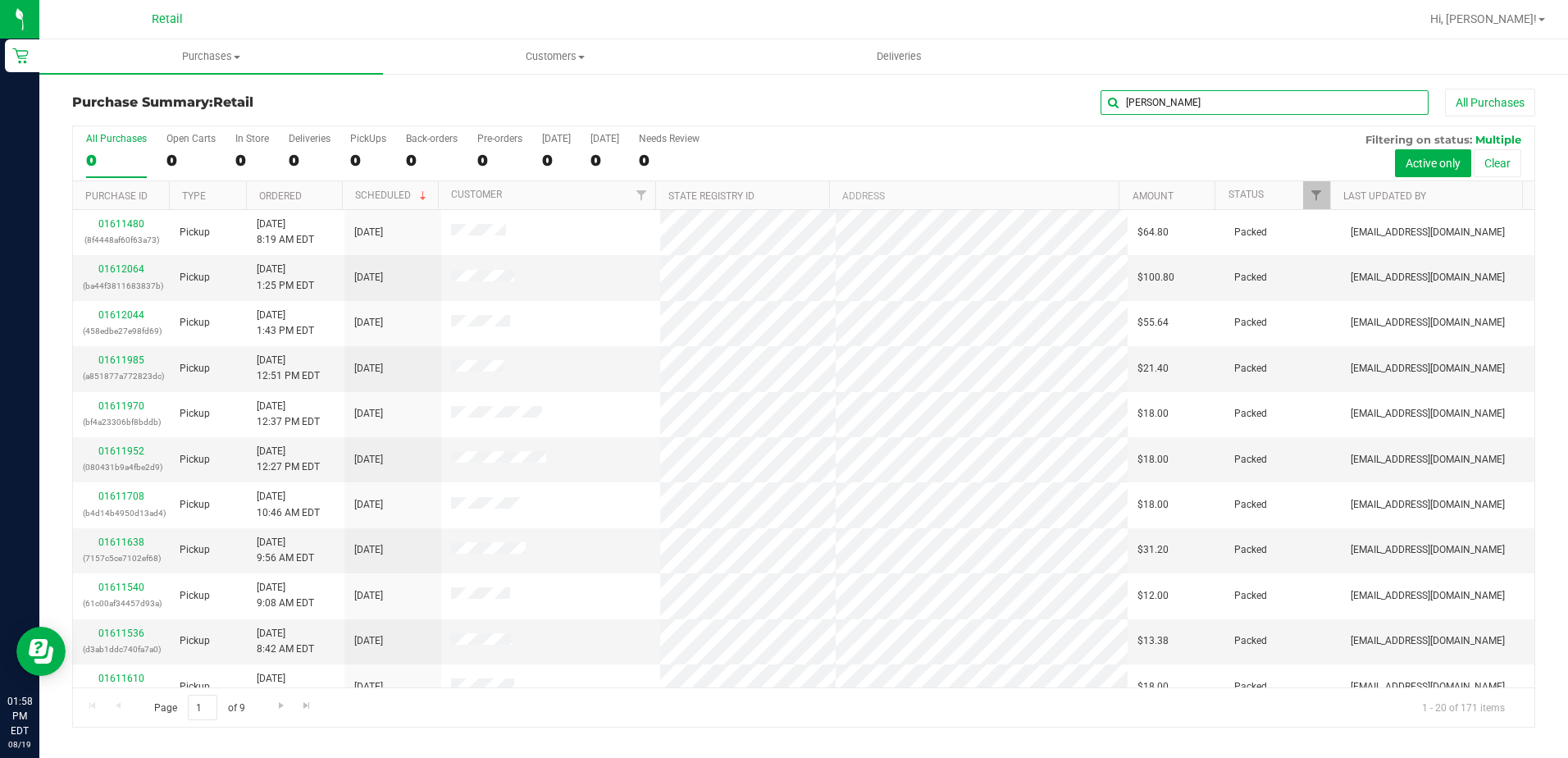
type input "DAVID"
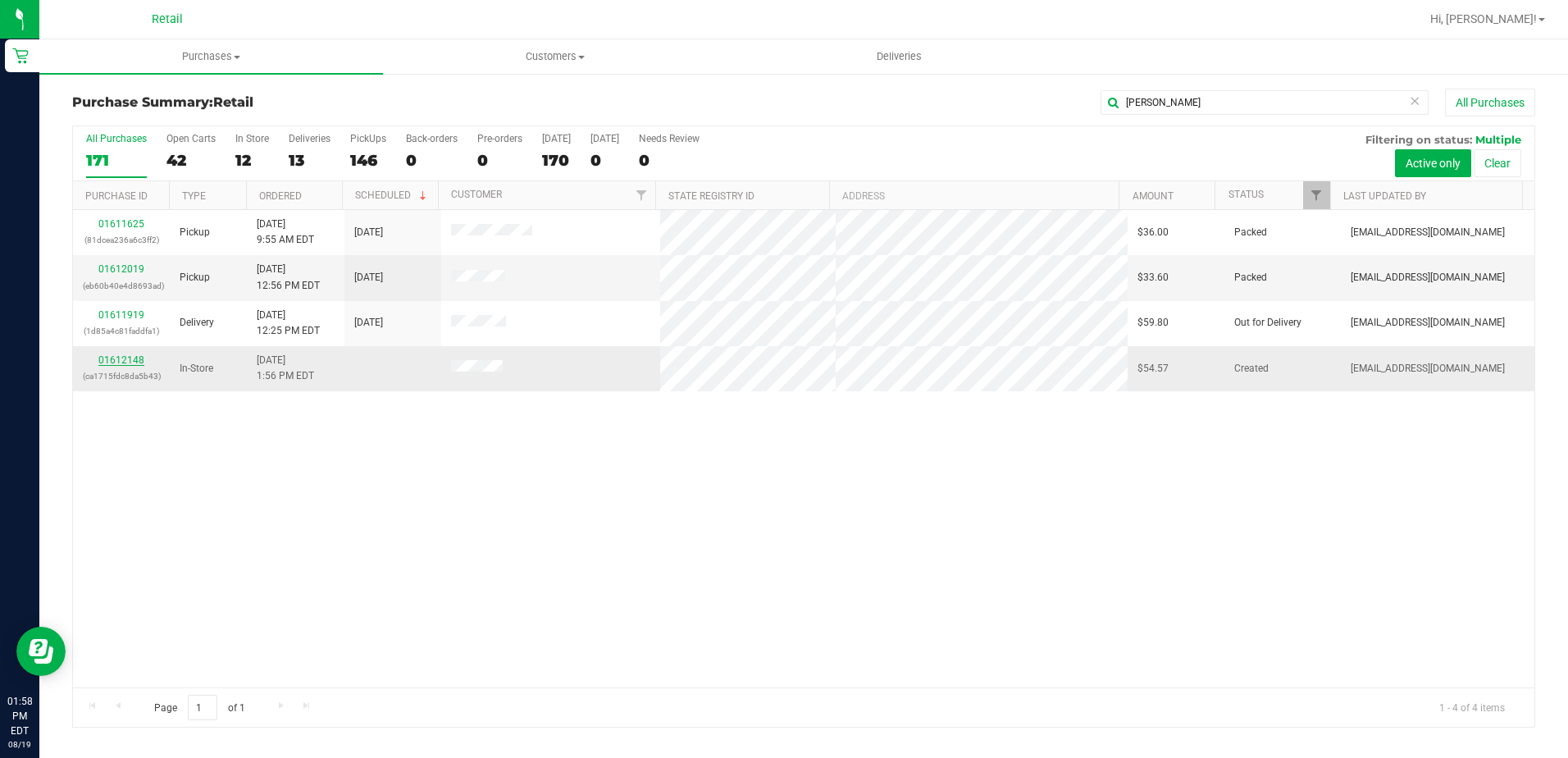
click at [119, 367] on div "01612148 (ca1715fdc8da5b43)" at bounding box center [121, 368] width 77 height 31
click at [119, 362] on link "01612148" at bounding box center [121, 360] width 46 height 11
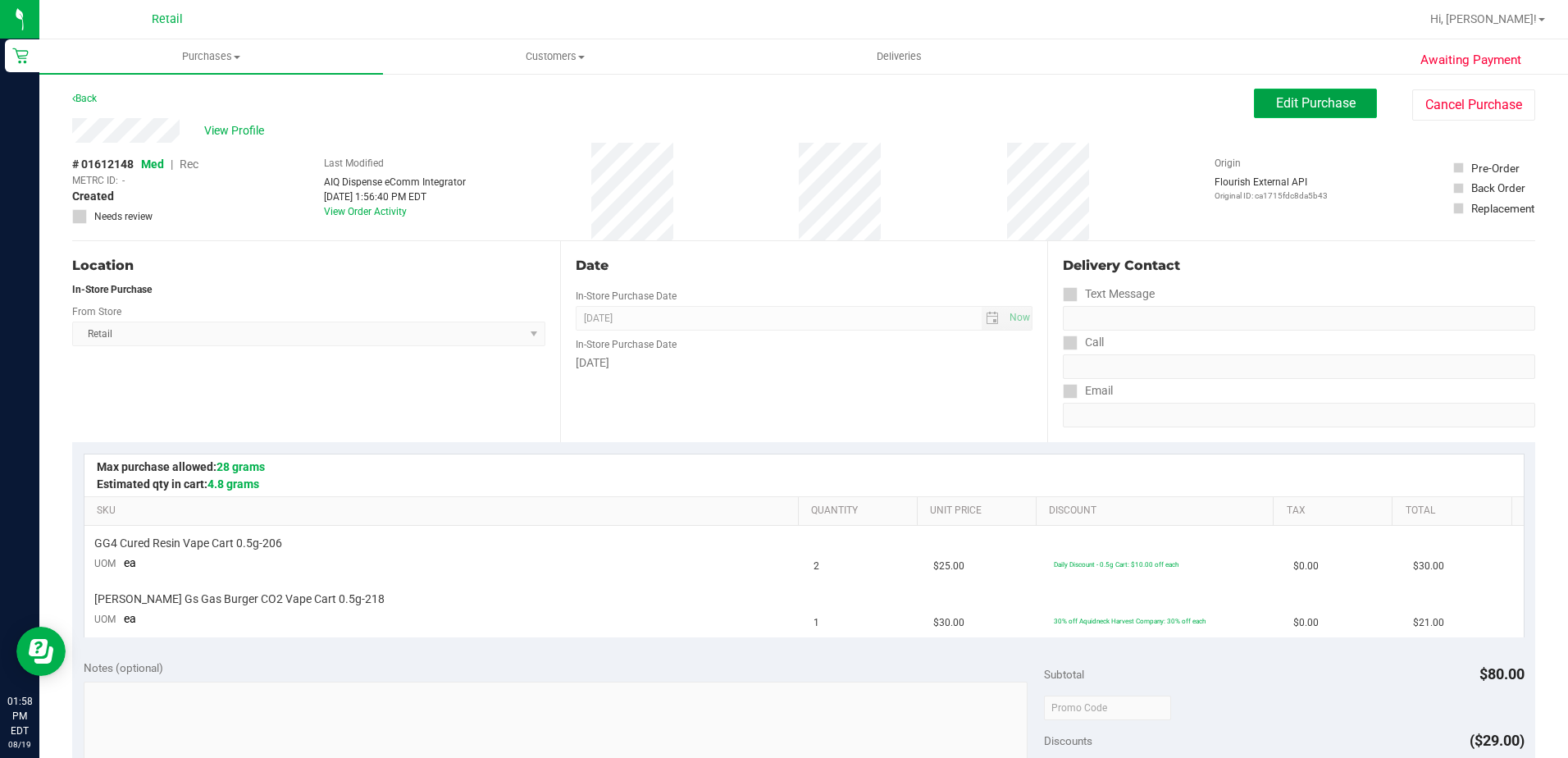
click at [1291, 102] on span "Edit Purchase" at bounding box center [1316, 103] width 80 height 16
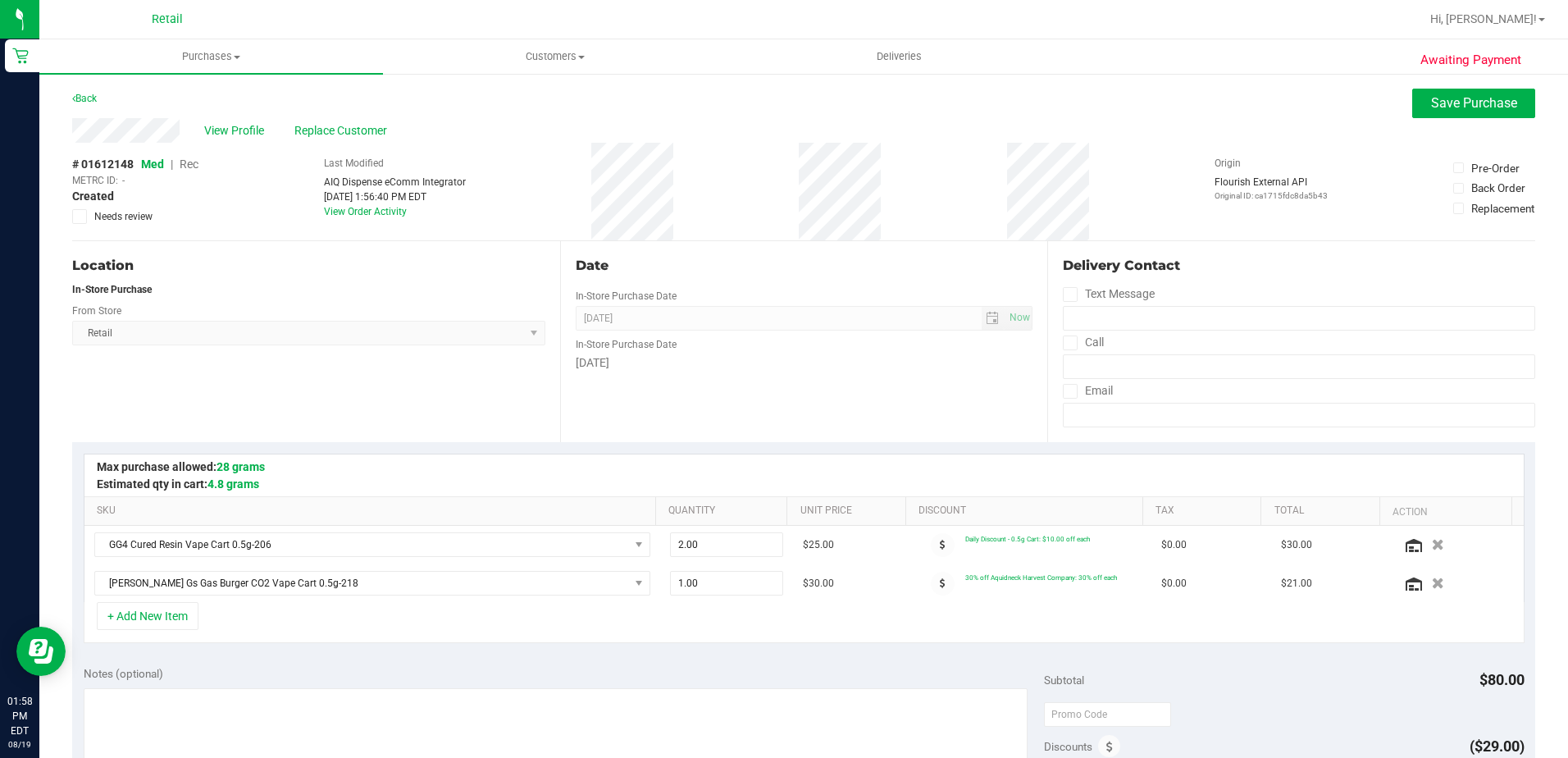
click at [198, 175] on div "METRC ID: -" at bounding box center [135, 181] width 126 height 15
click at [201, 158] on div "# 01612148 Med | Rec METRC ID: - Created Needs review Last Modified AIQ Dispens…" at bounding box center [804, 192] width 1464 height 98
click at [191, 166] on span "Rec" at bounding box center [189, 164] width 19 height 13
click at [226, 132] on span "View Profile" at bounding box center [237, 131] width 66 height 17
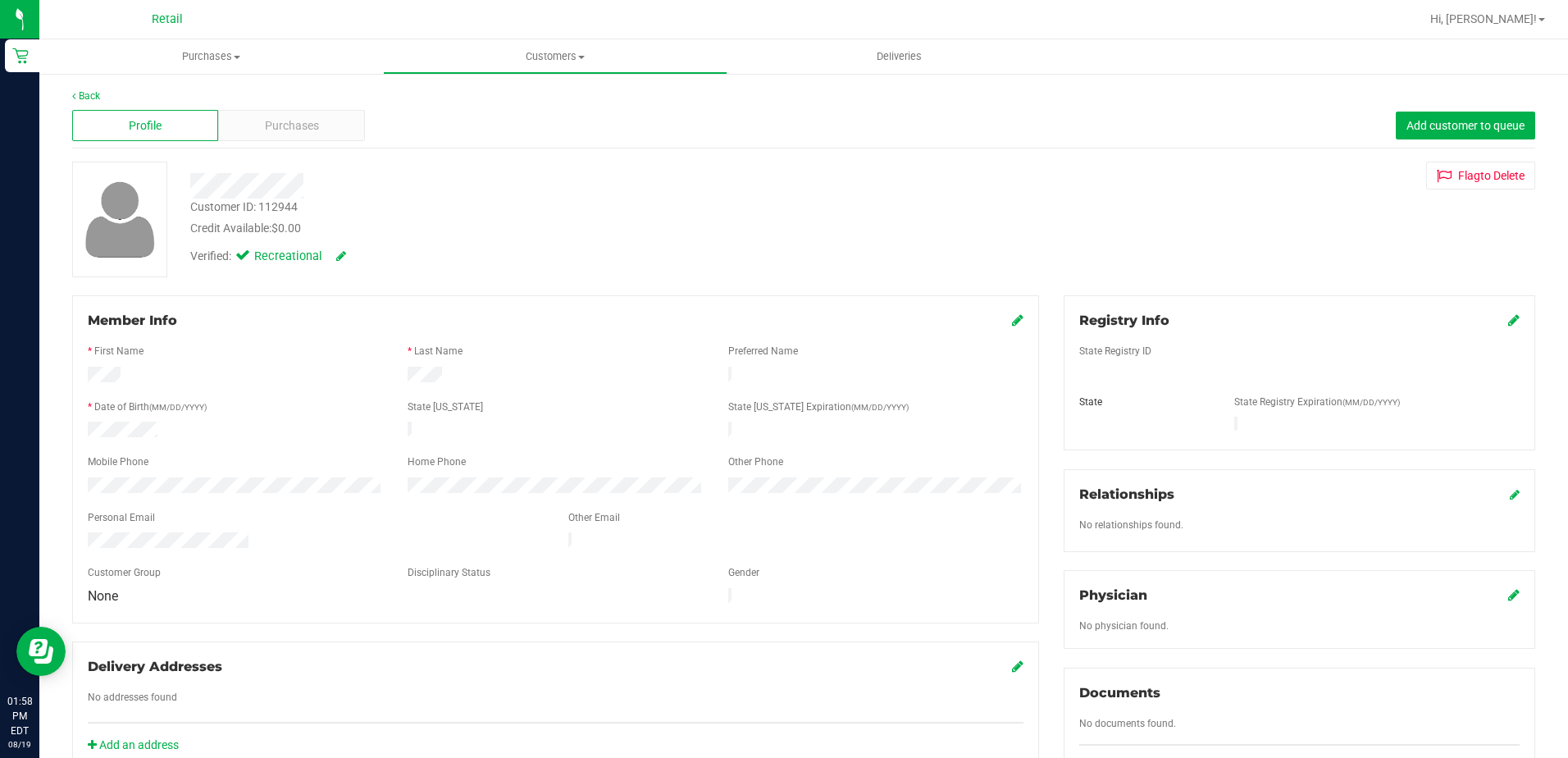
click at [313, 146] on div "Profile Purchases Add customer to queue" at bounding box center [804, 126] width 1464 height 45
click at [320, 125] on div "Purchases" at bounding box center [291, 125] width 146 height 31
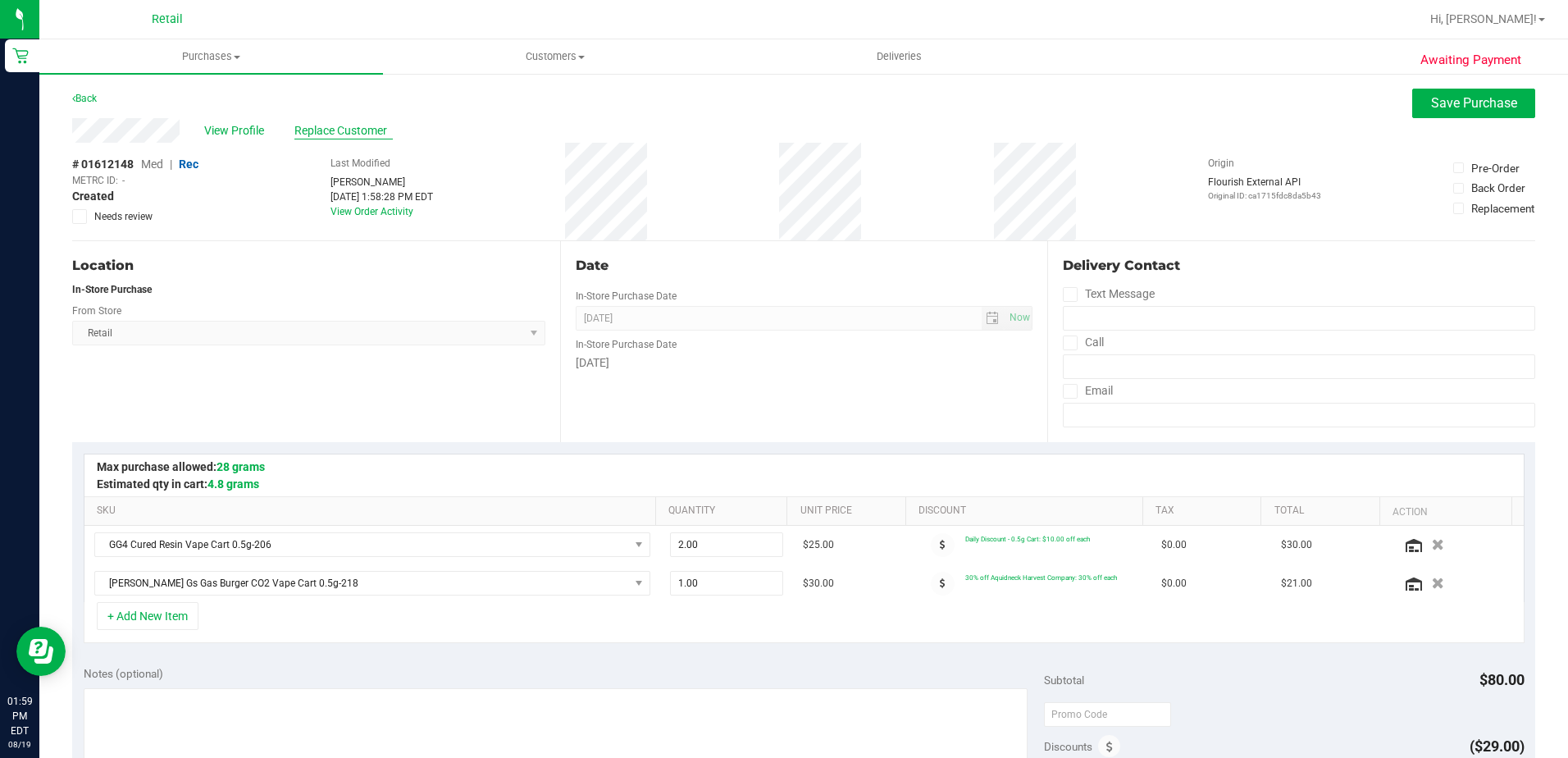
click at [379, 132] on span "Replace Customer" at bounding box center [343, 131] width 99 height 17
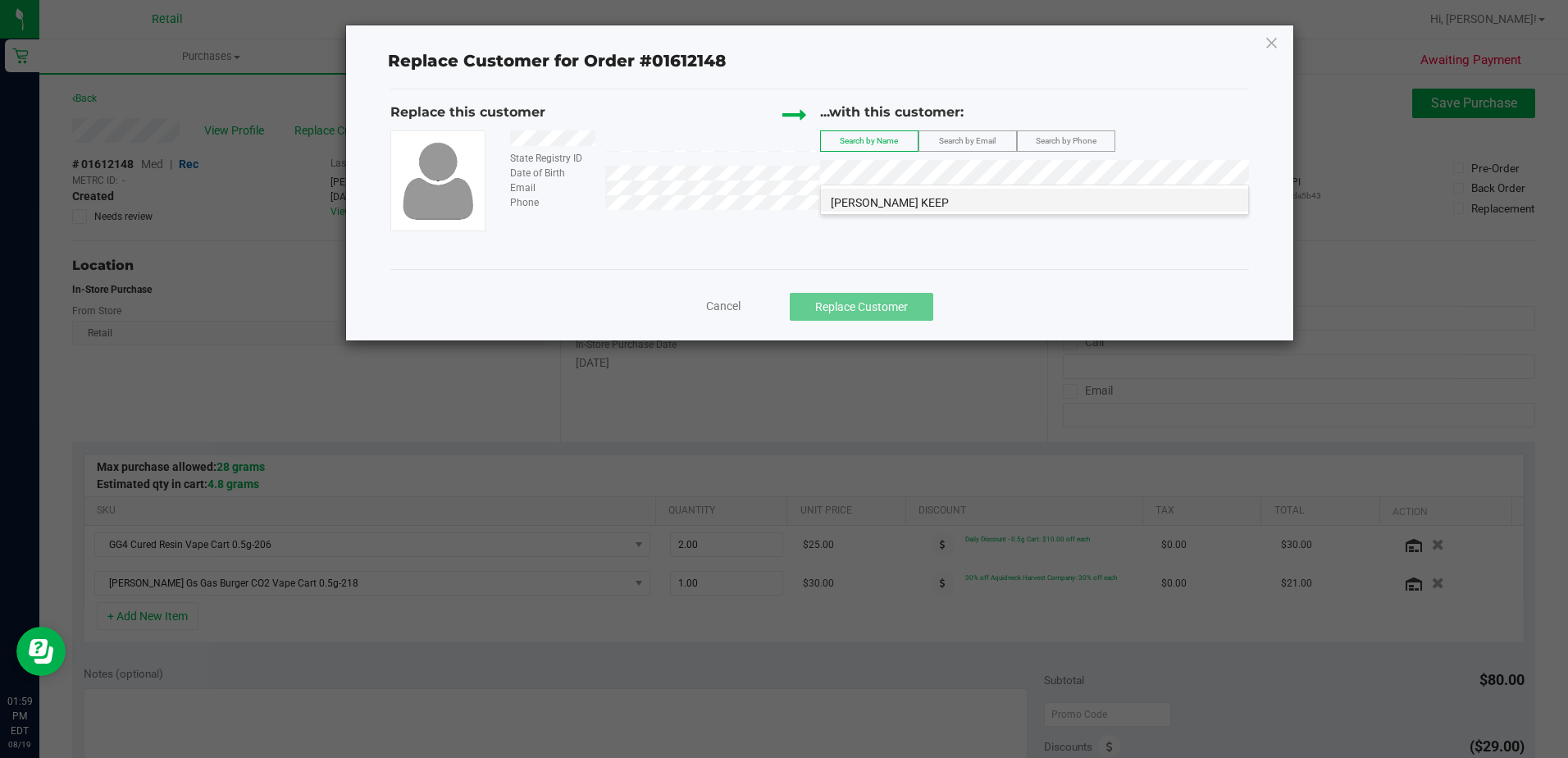
click at [963, 200] on li "David Burch KEEP" at bounding box center [1035, 200] width 427 height 23
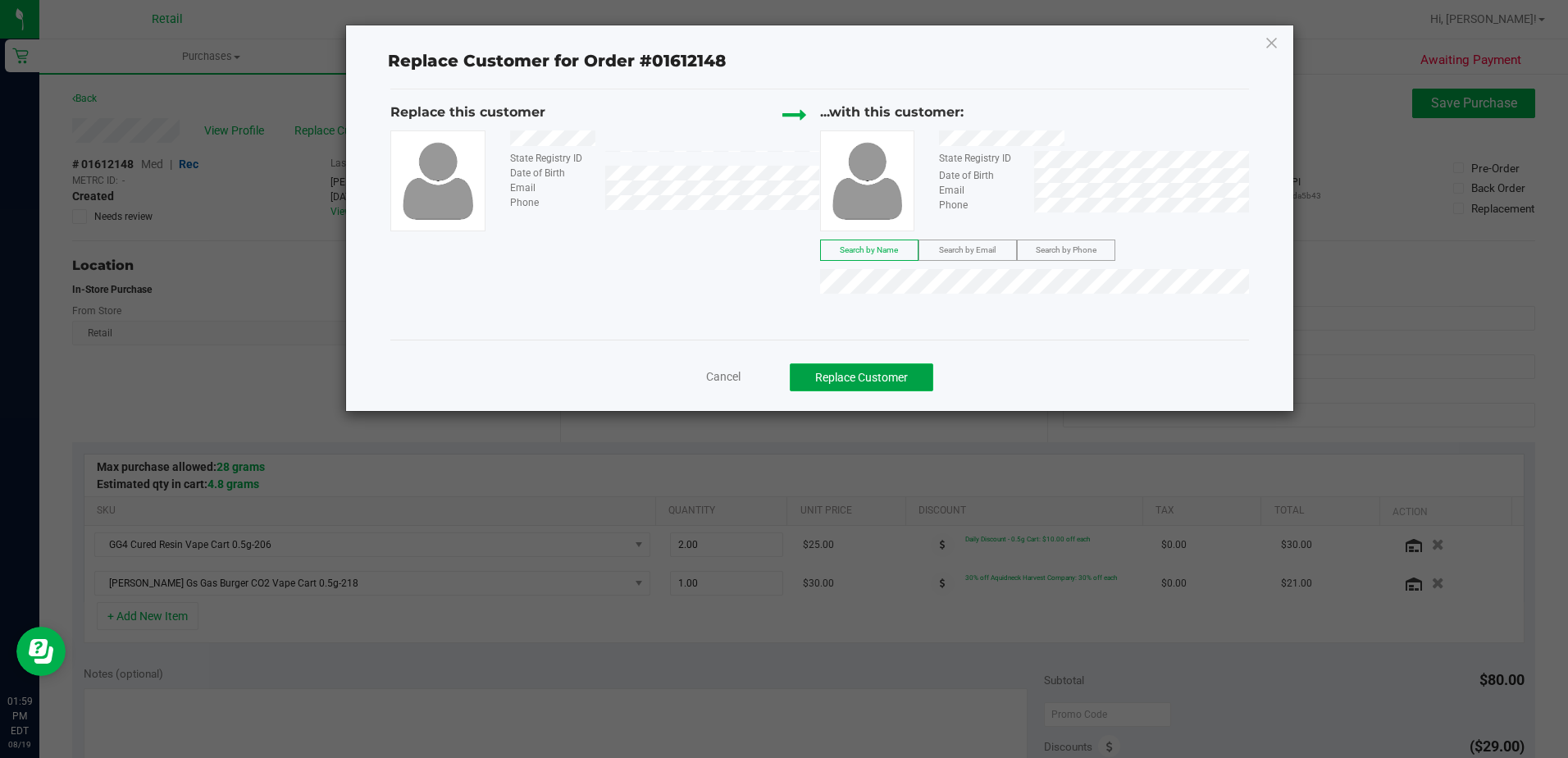
click at [875, 363] on button "Replace Customer" at bounding box center [862, 377] width 144 height 28
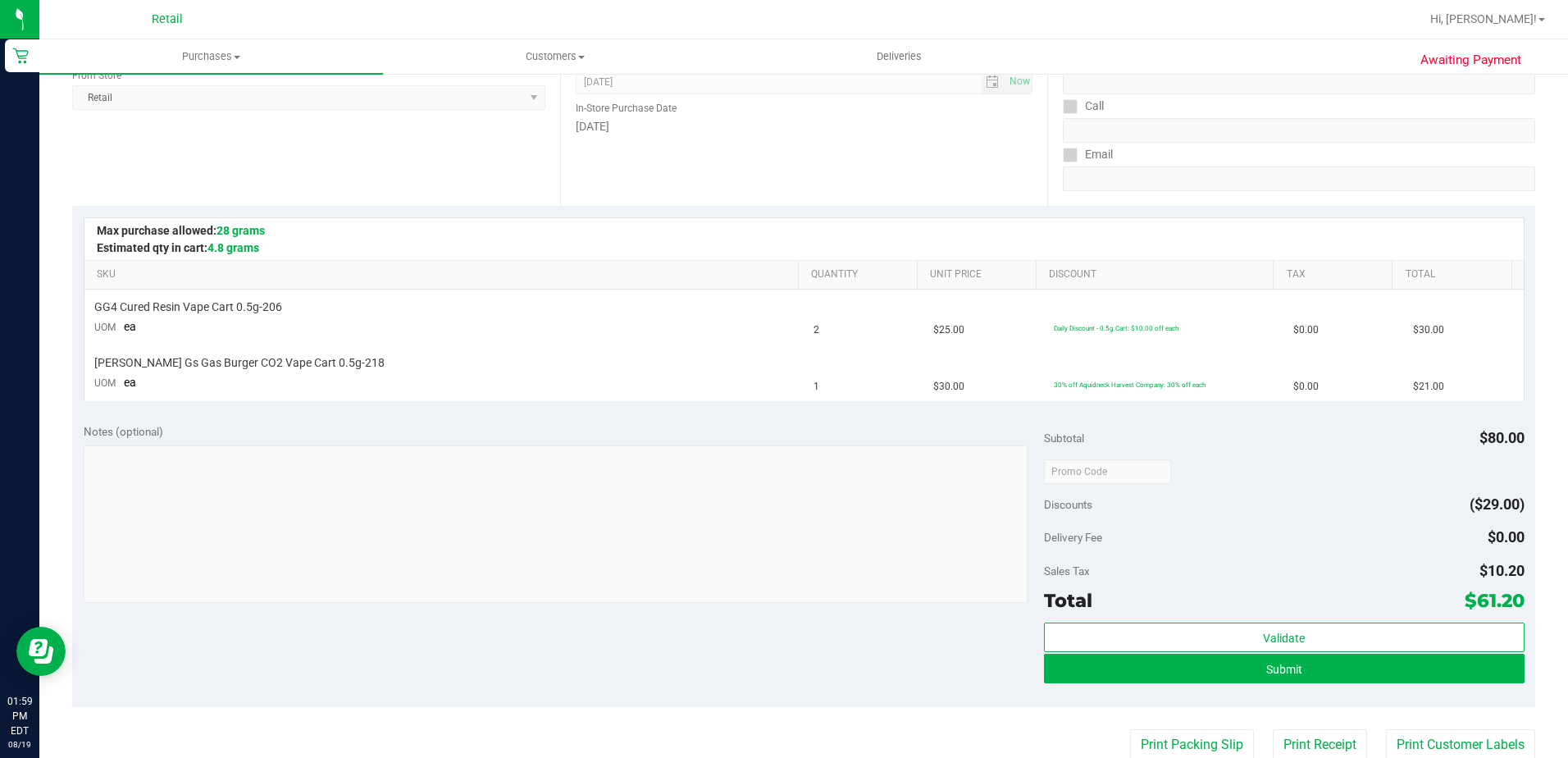
scroll to position [246, 0]
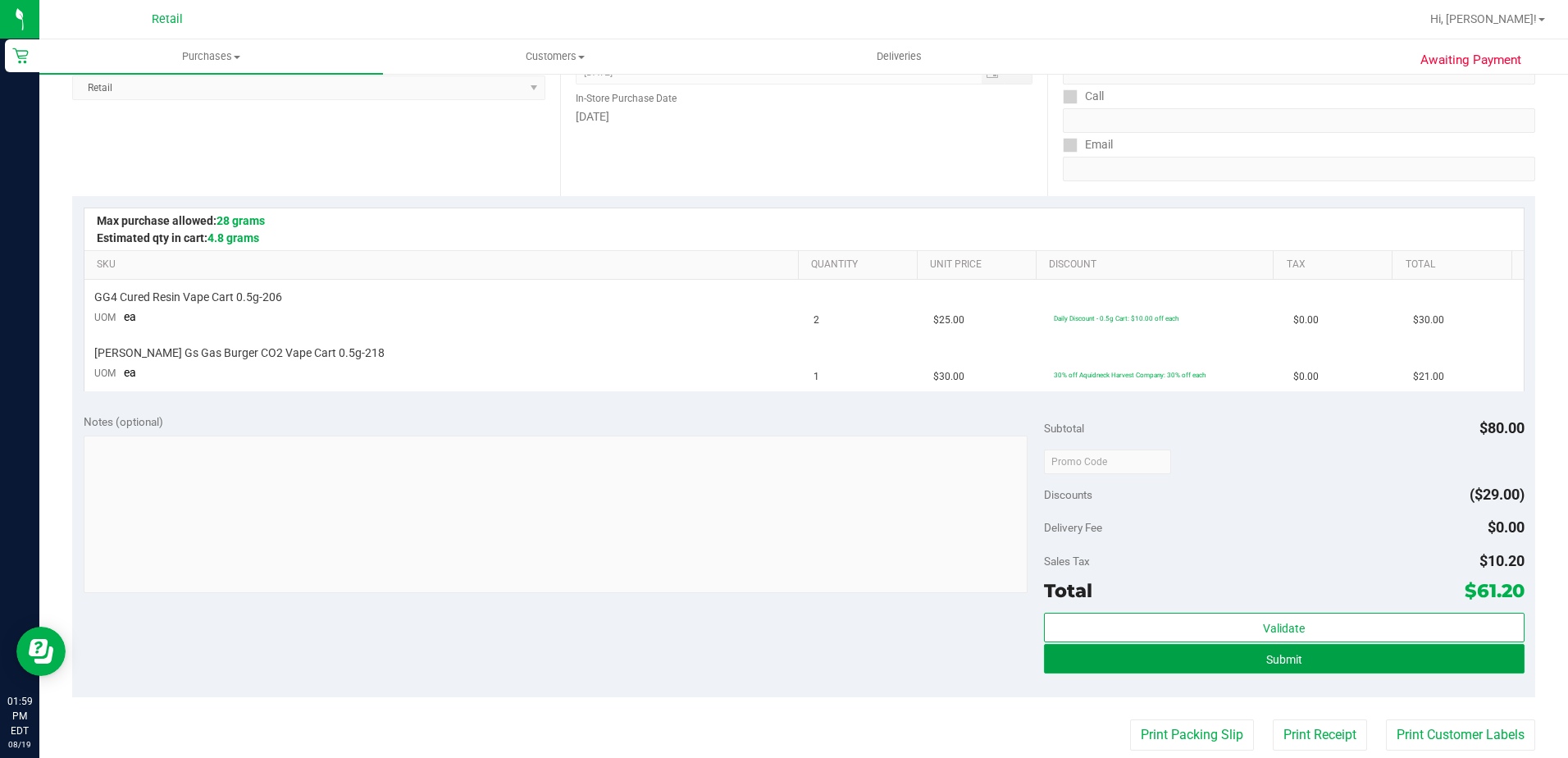
click at [1288, 658] on span "Submit" at bounding box center [1284, 659] width 36 height 13
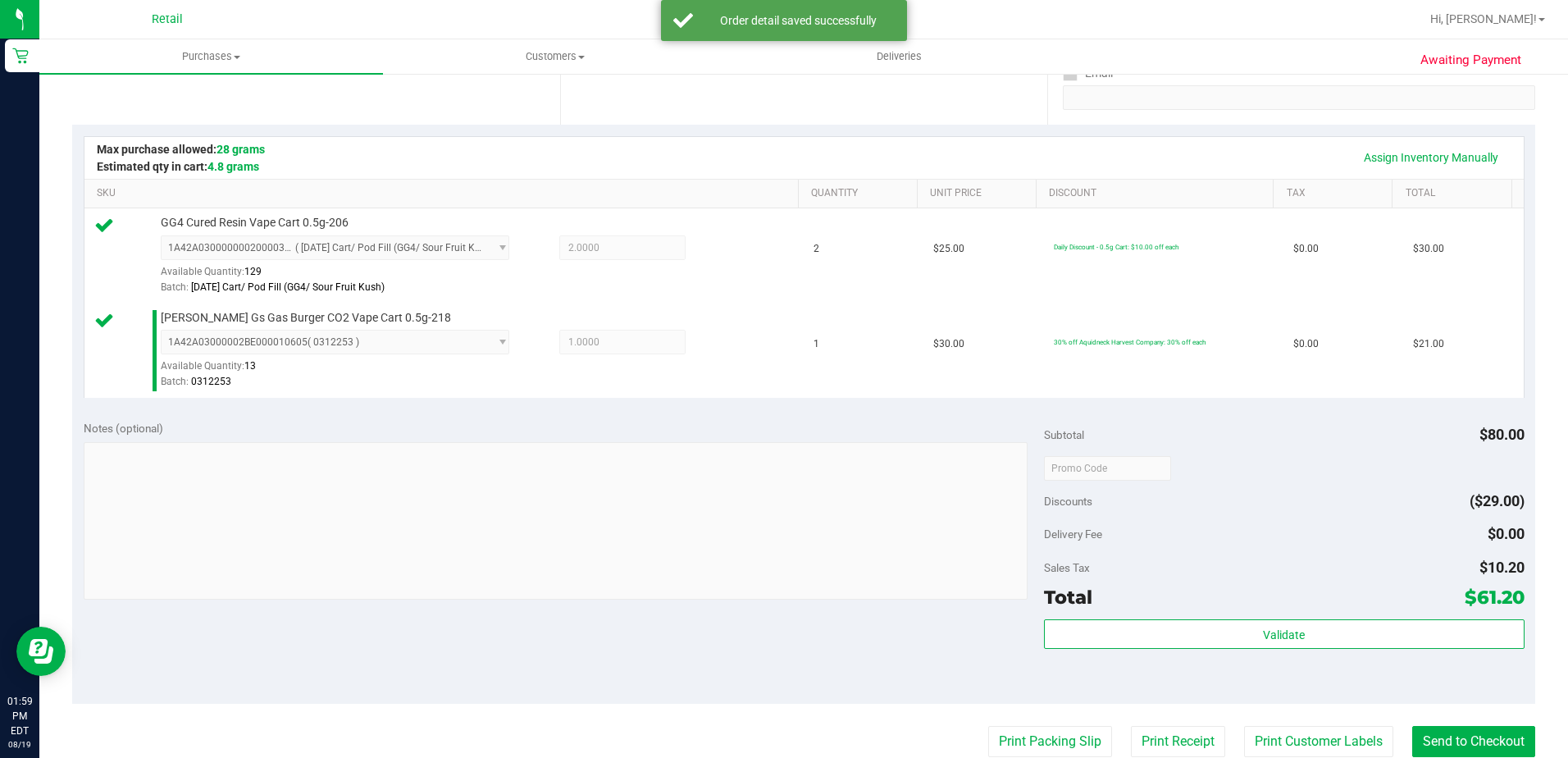
scroll to position [410, 0]
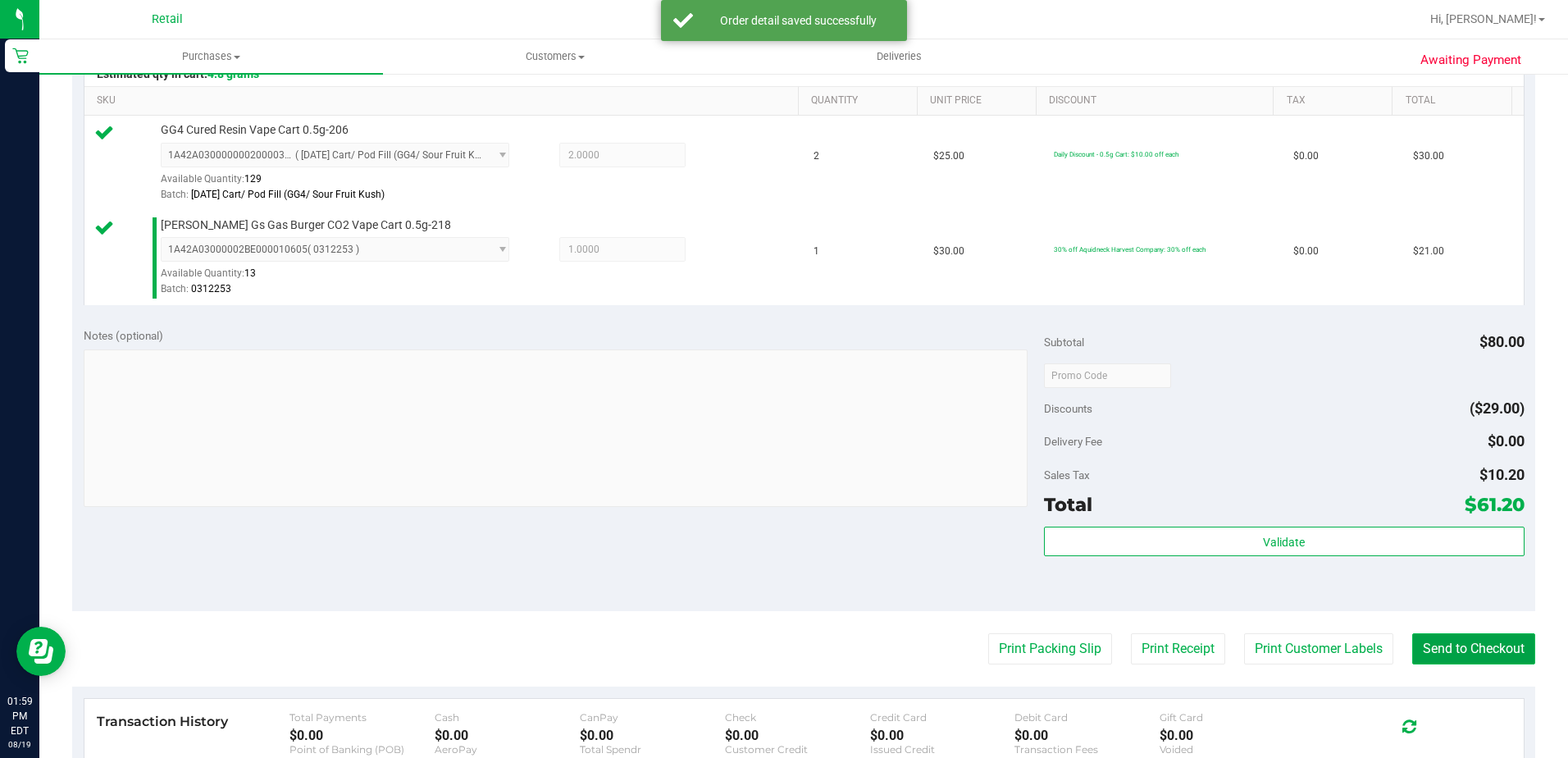
click at [1477, 650] on button "Send to Checkout" at bounding box center [1474, 648] width 123 height 31
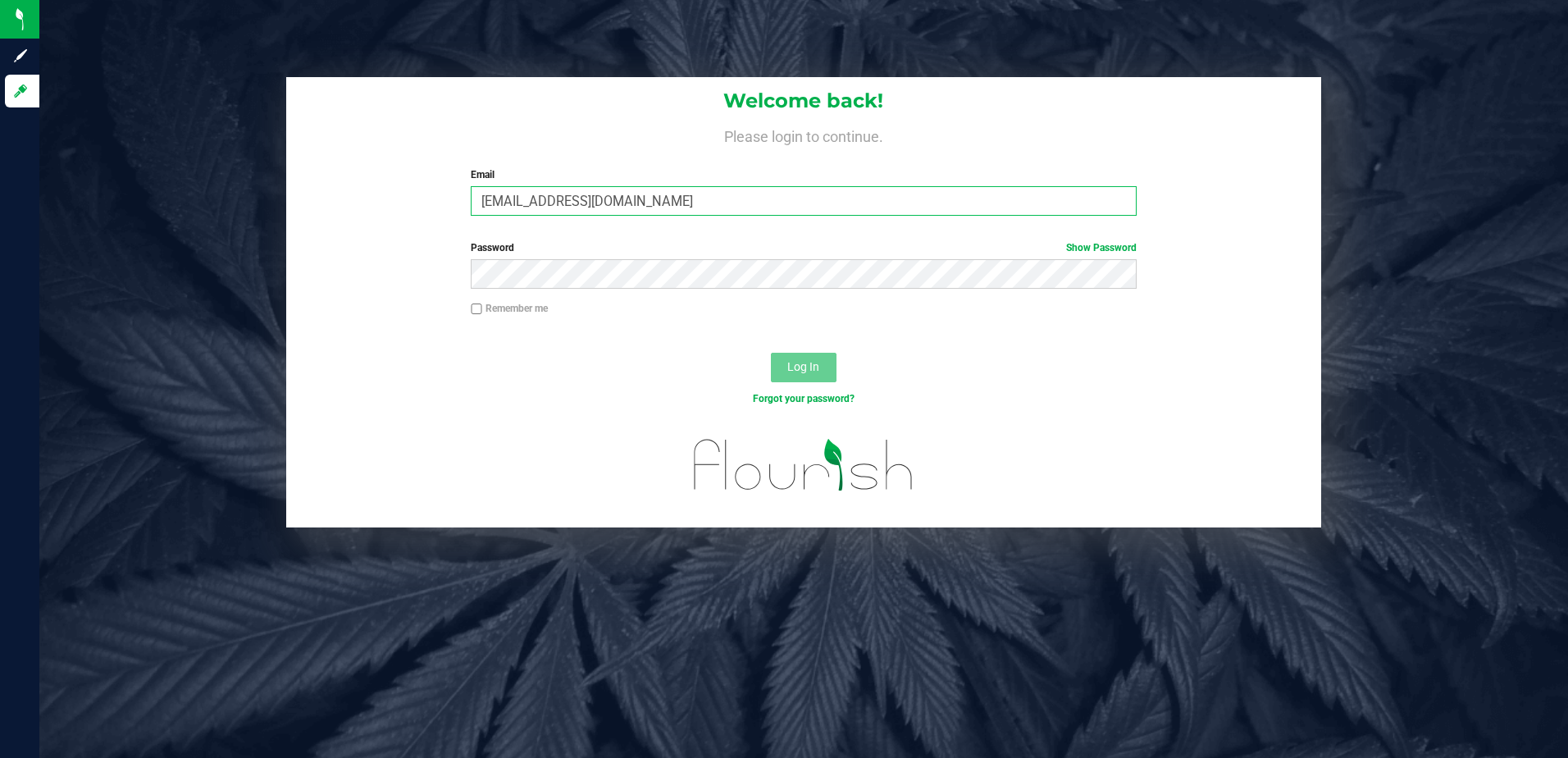
click at [638, 213] on input "ibianchi@slatercenter.com" at bounding box center [804, 200] width 666 height 29
click at [648, 198] on input "ibianchi@slatercenter.com" at bounding box center [804, 200] width 666 height 29
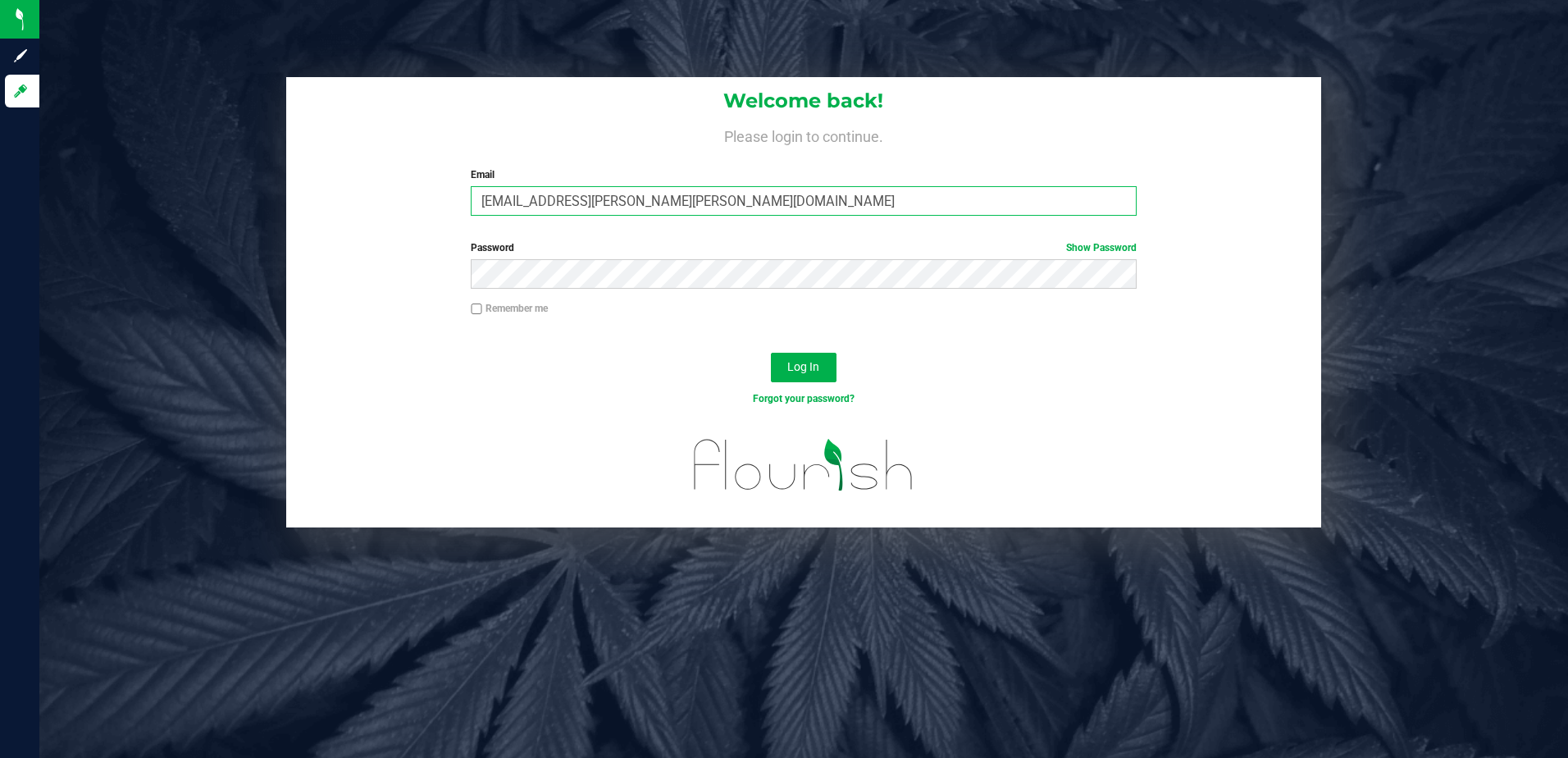
type input "[EMAIL_ADDRESS][PERSON_NAME][PERSON_NAME][DOMAIN_NAME]"
click at [771, 353] on button "Log In" at bounding box center [804, 367] width 66 height 29
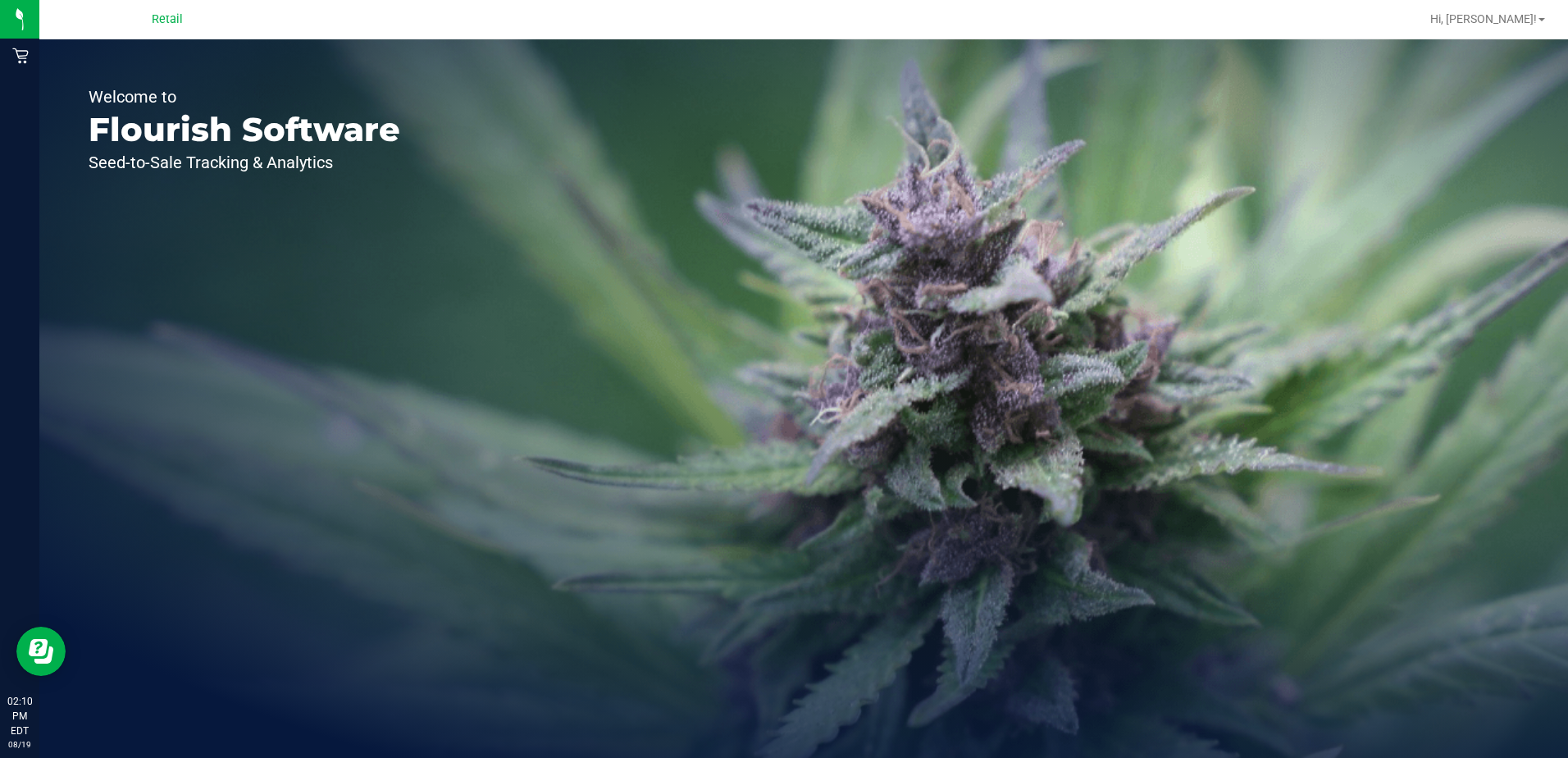
click at [164, 21] on span "Retail" at bounding box center [166, 20] width 31 height 15
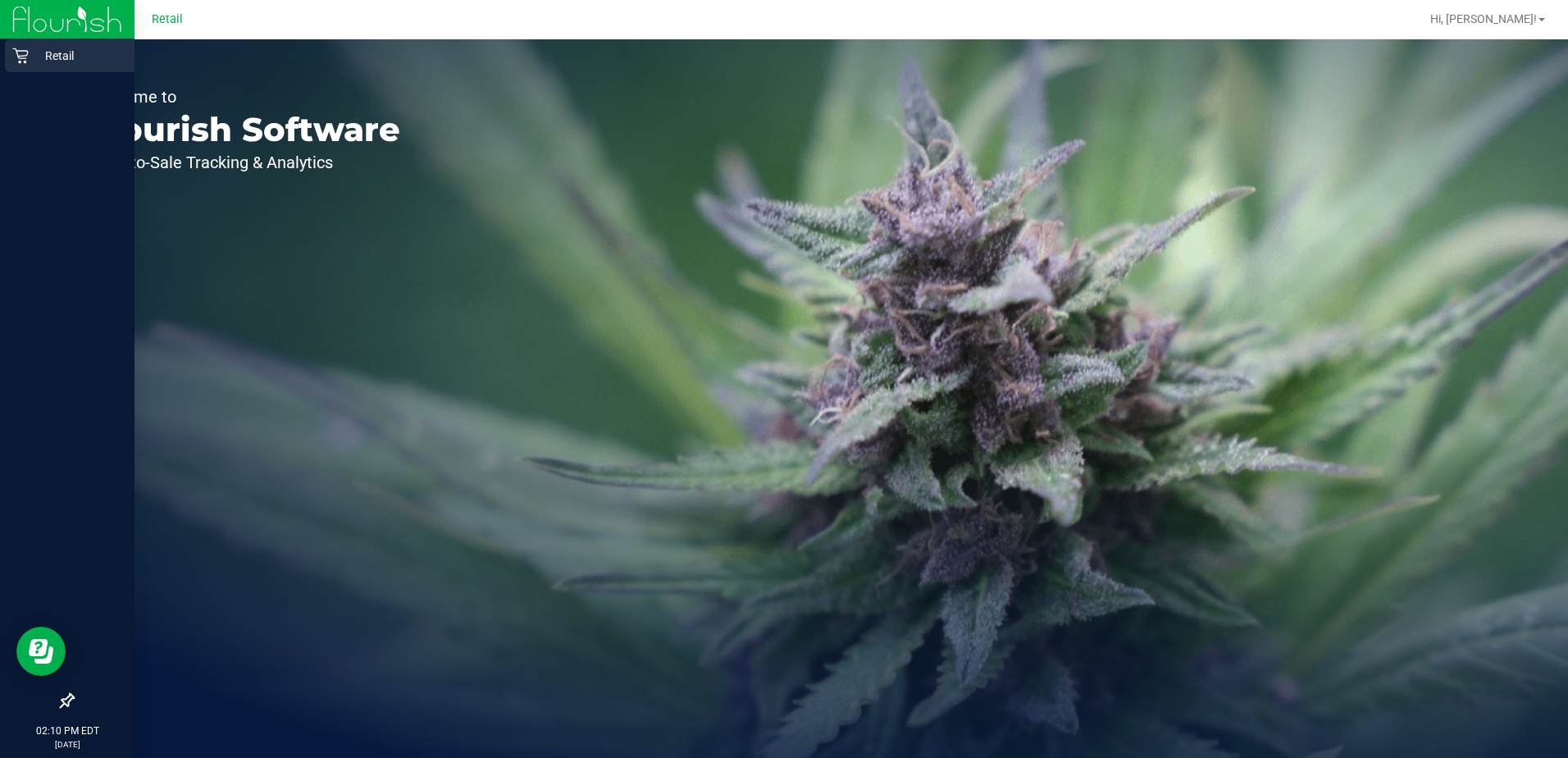
click at [32, 60] on p "Retail" at bounding box center [78, 55] width 99 height 20
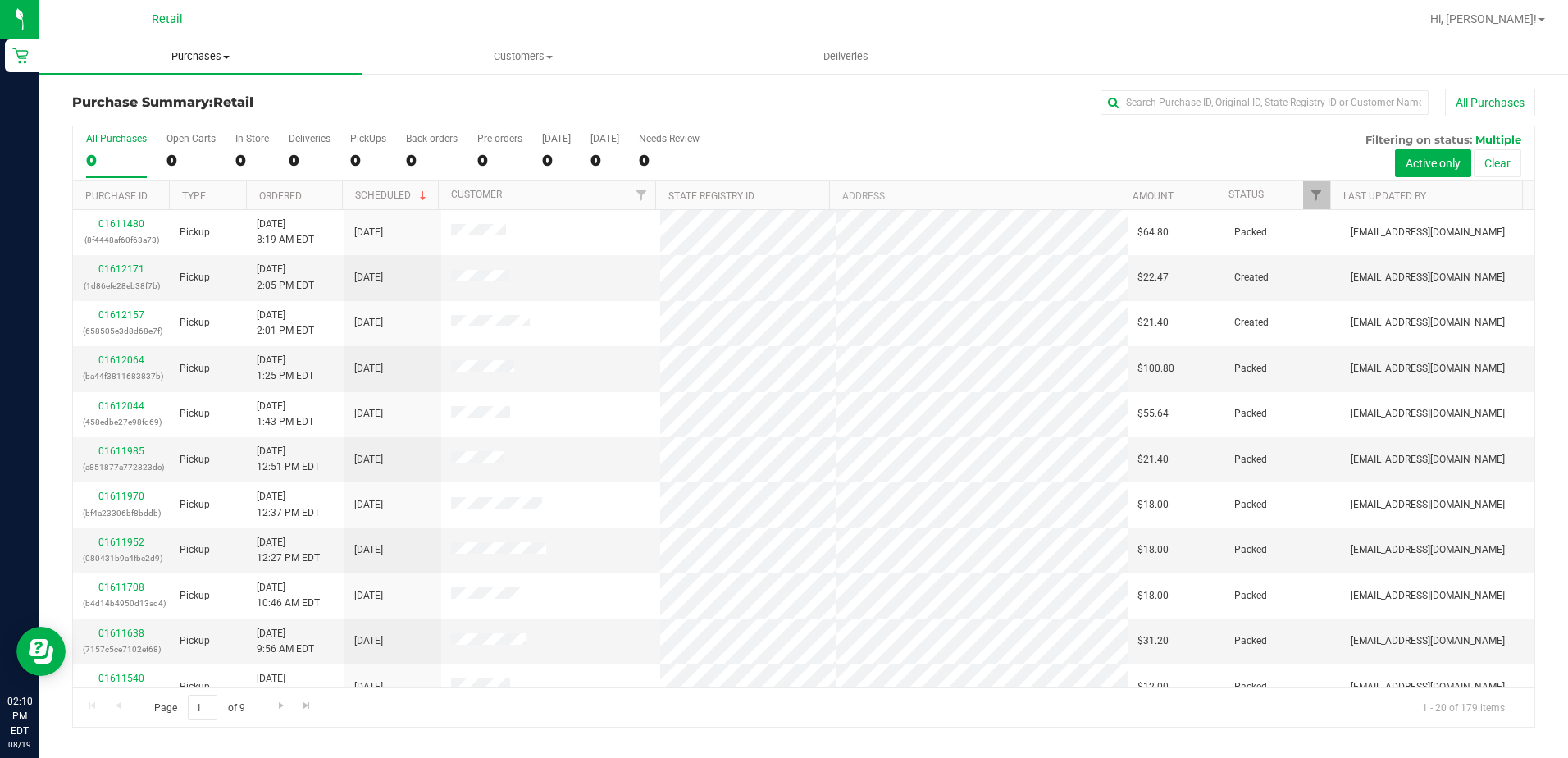
click at [189, 55] on span "Purchases" at bounding box center [200, 56] width 323 height 15
click at [178, 105] on span "Summary of purchases" at bounding box center [123, 99] width 168 height 14
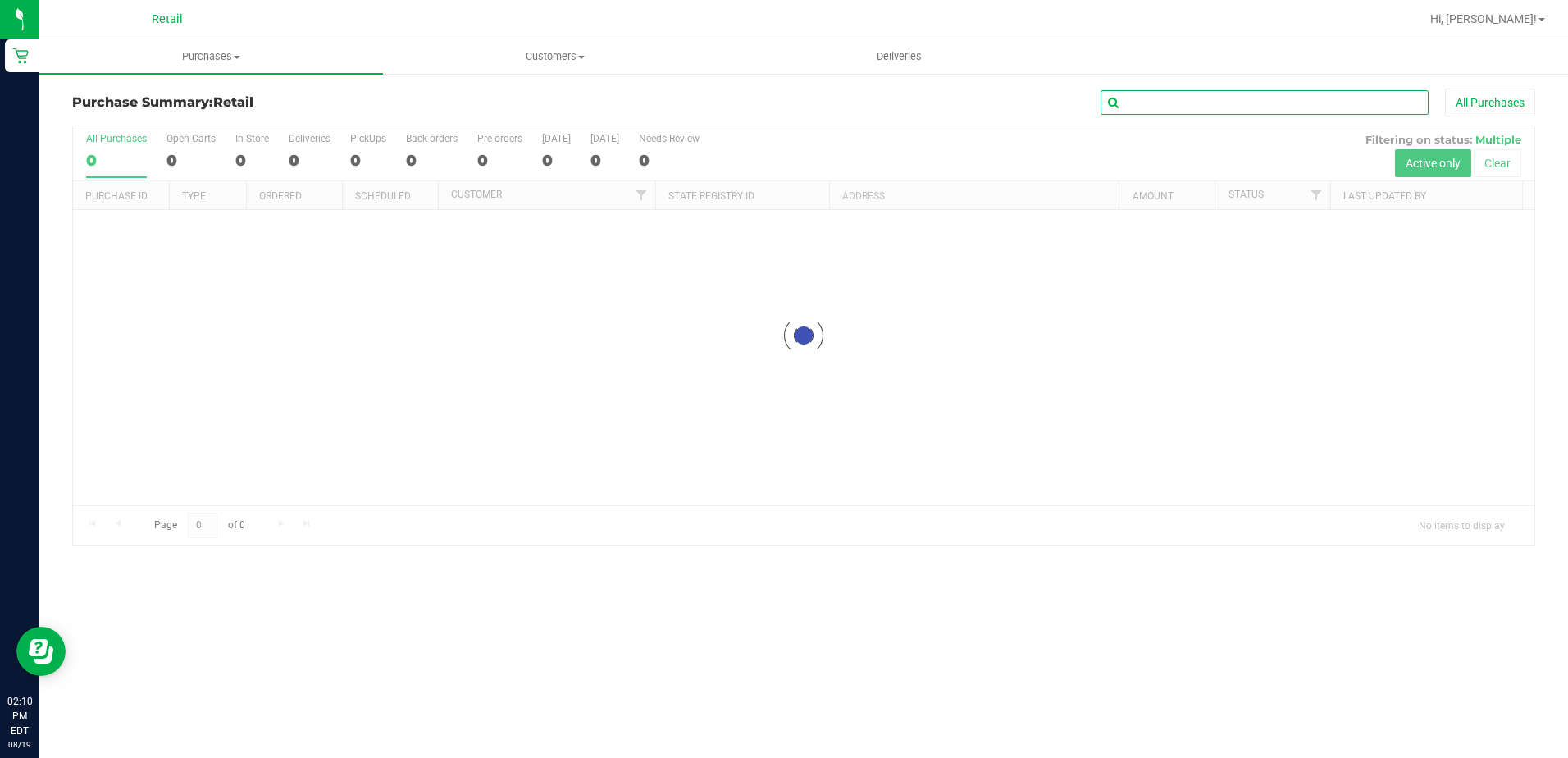
click at [1254, 110] on input "text" at bounding box center [1264, 103] width 328 height 24
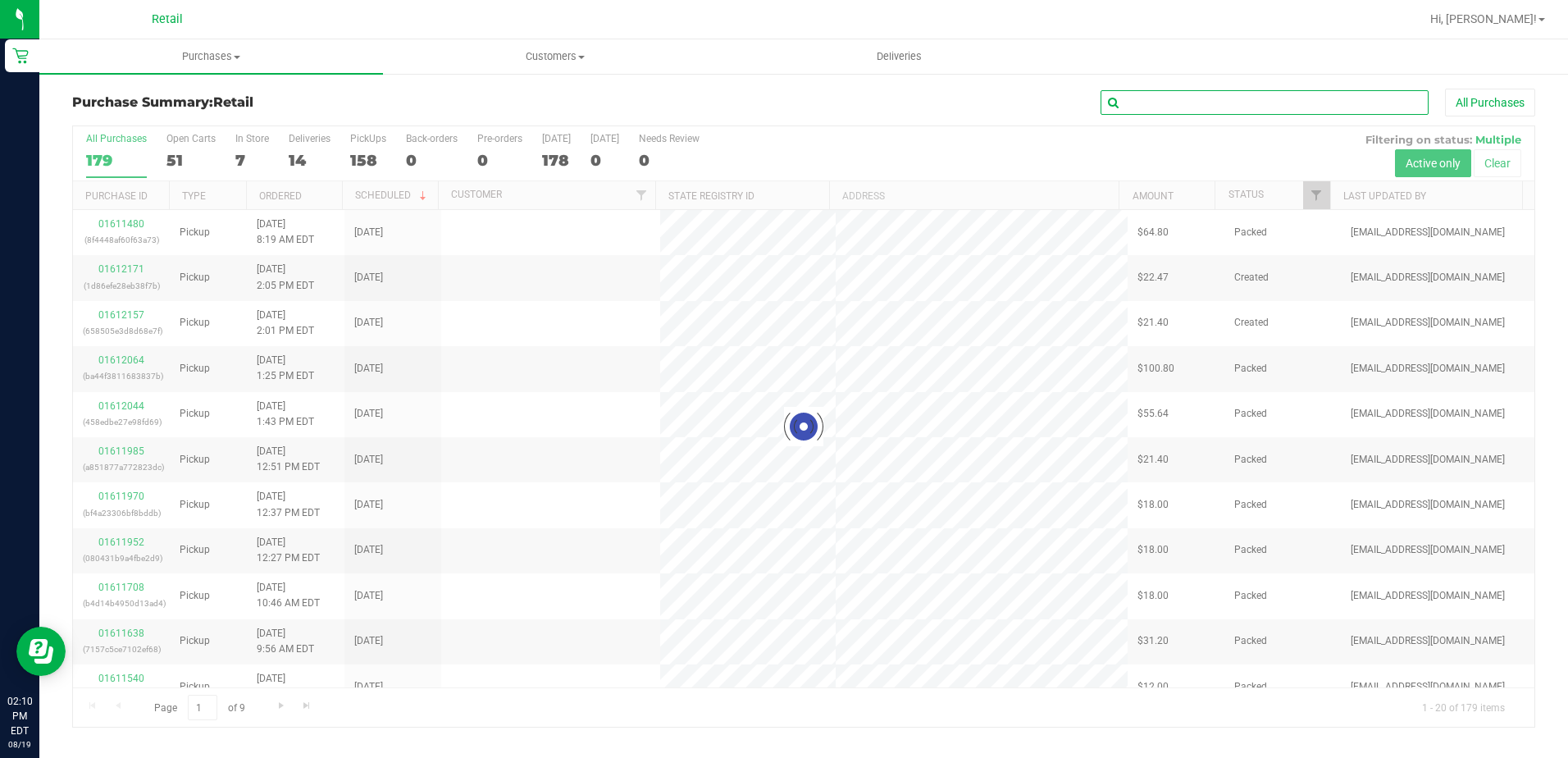
click at [1254, 110] on input "text" at bounding box center [1264, 103] width 328 height 24
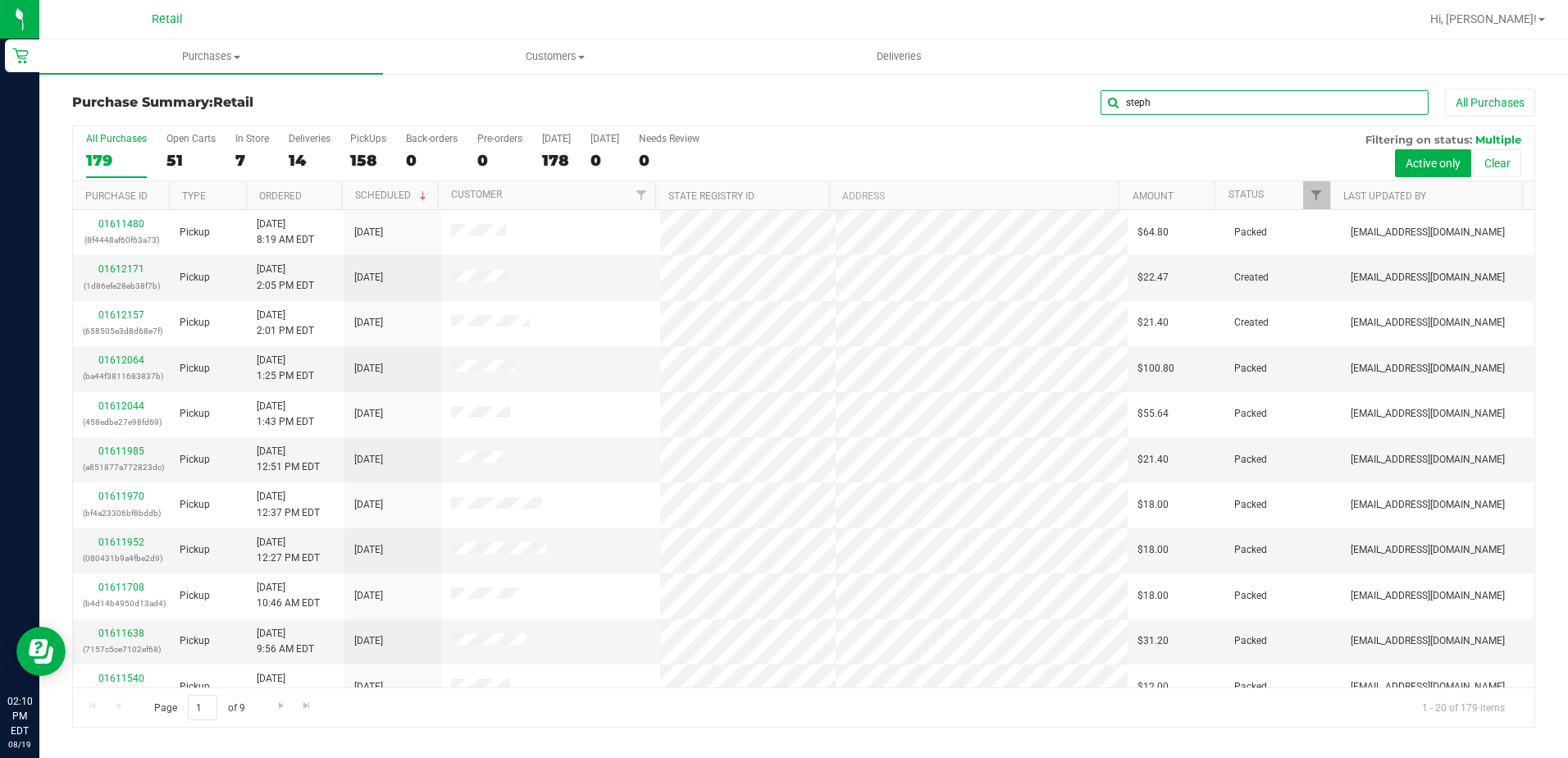
type input "steph"
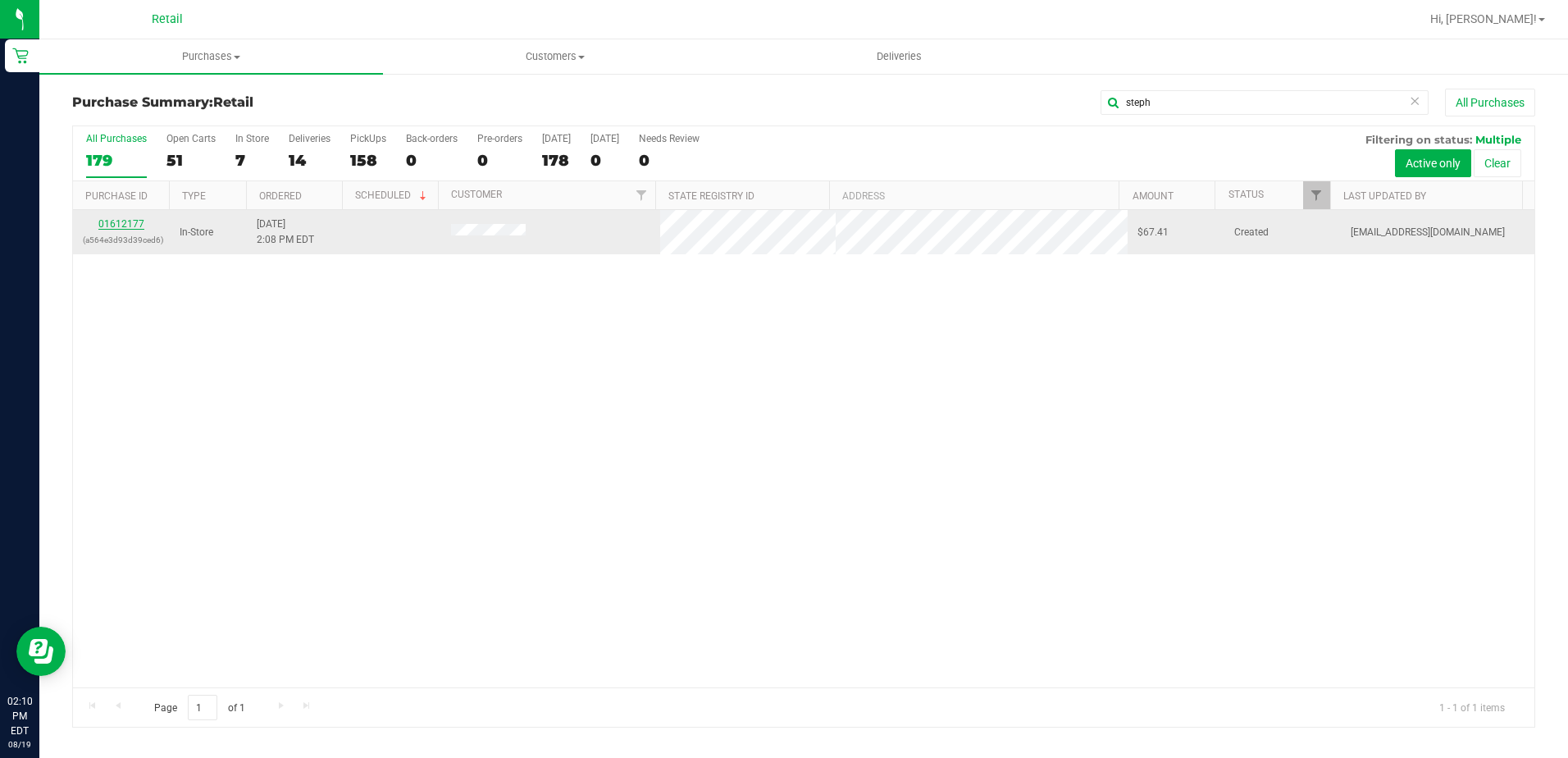
click at [132, 227] on link "01612177" at bounding box center [121, 224] width 46 height 11
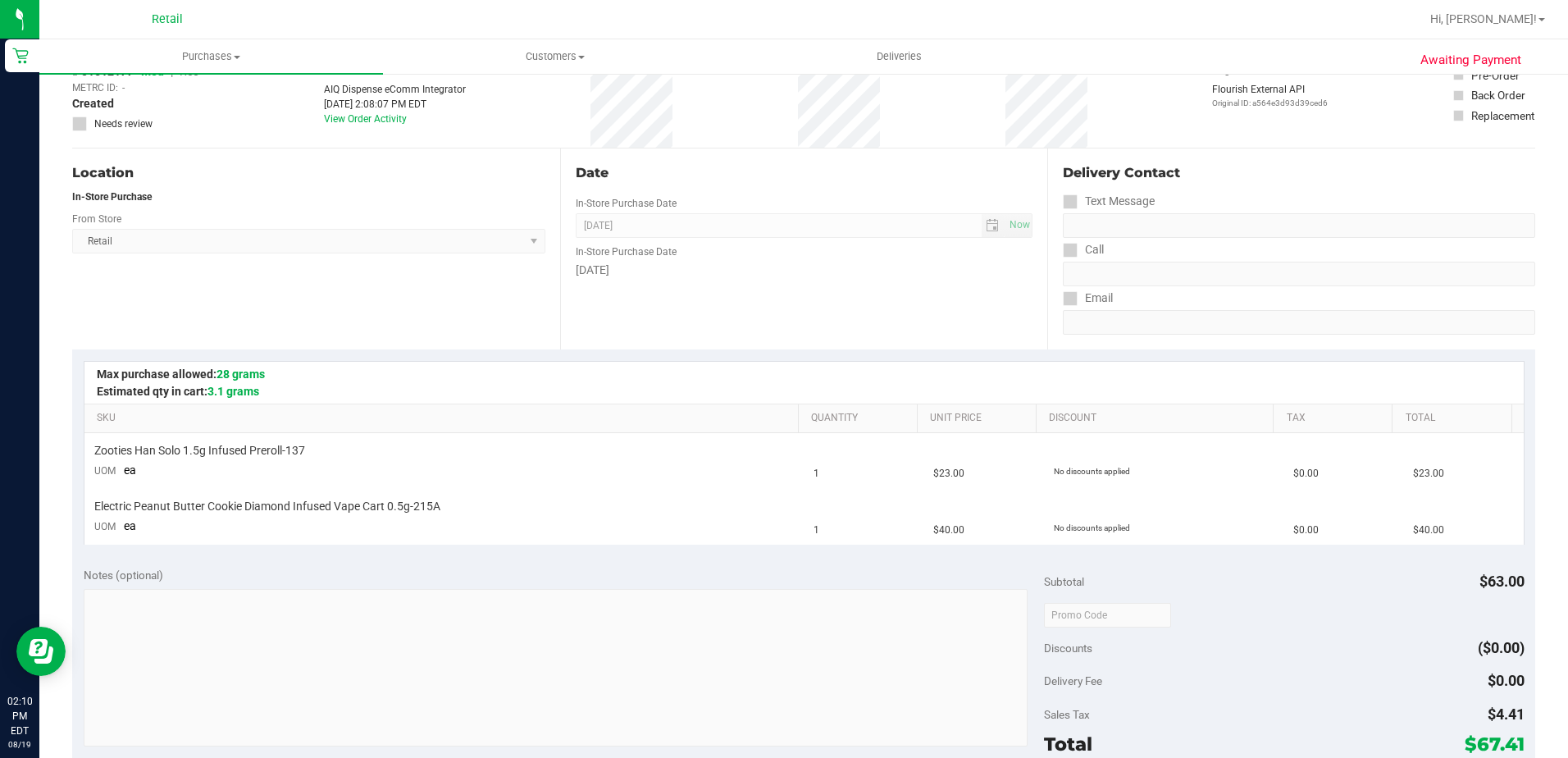
scroll to position [328, 0]
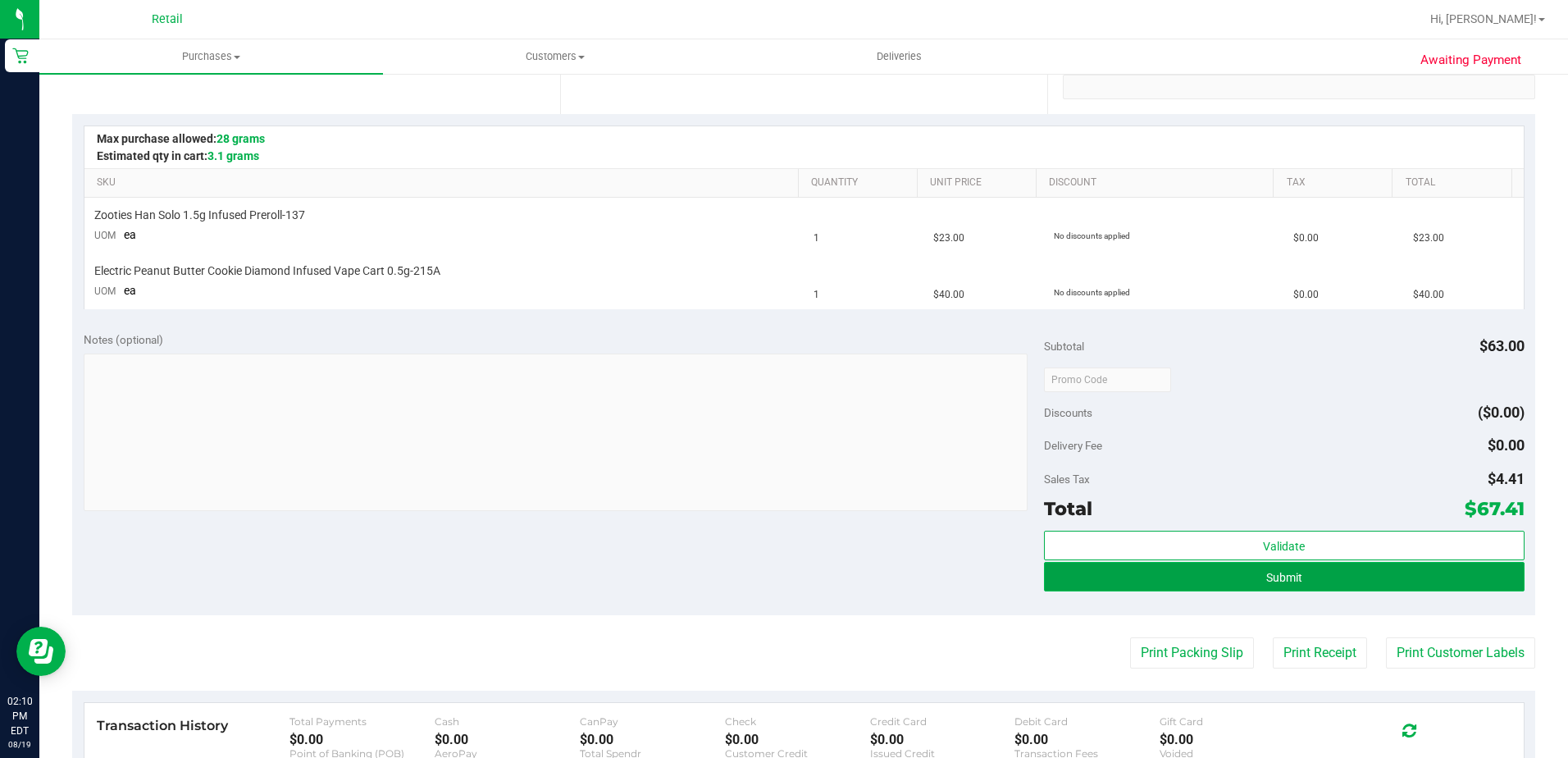
click at [1234, 586] on button "Submit" at bounding box center [1284, 576] width 481 height 29
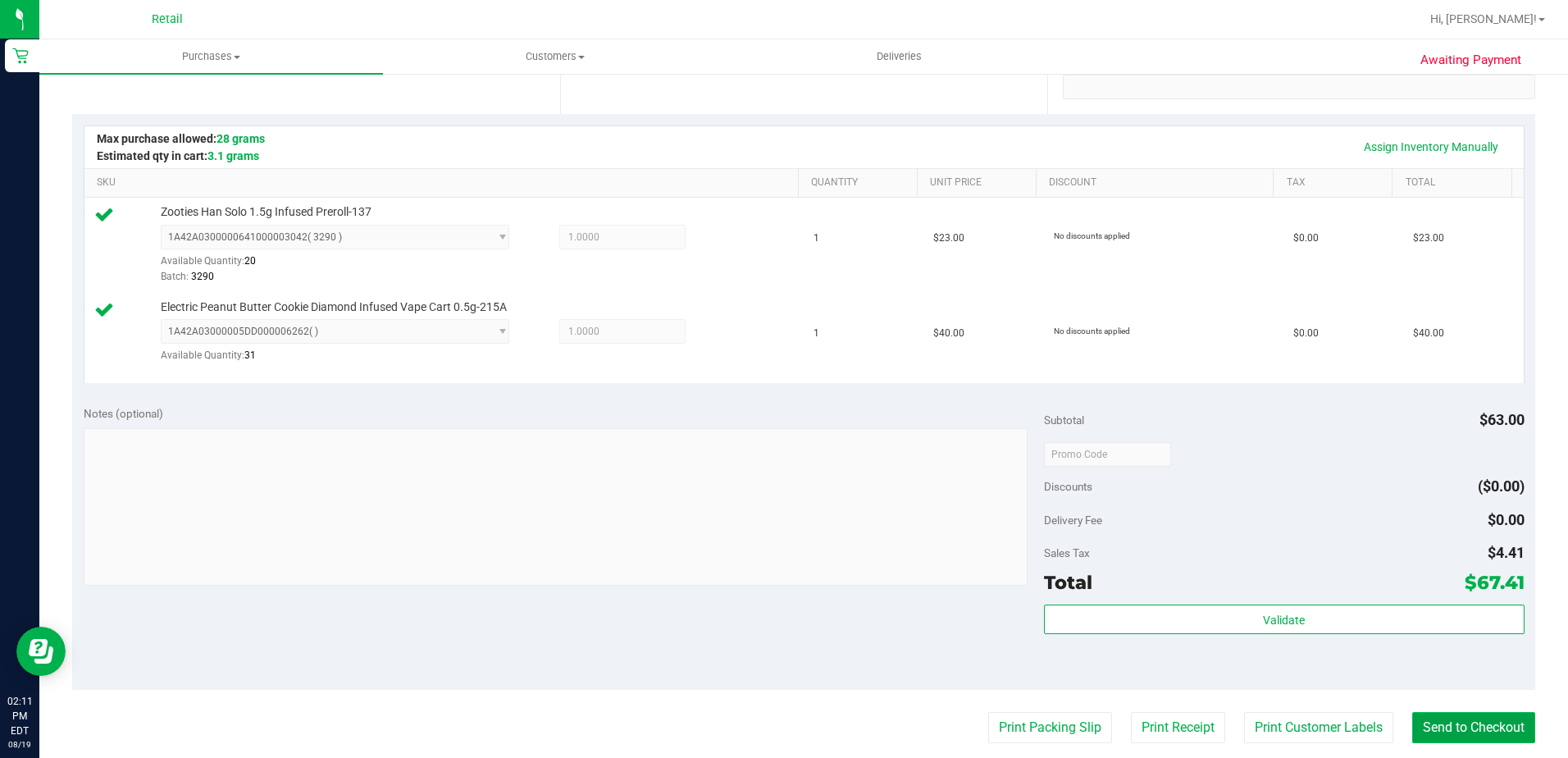
click at [1433, 726] on button "Send to Checkout" at bounding box center [1474, 727] width 123 height 31
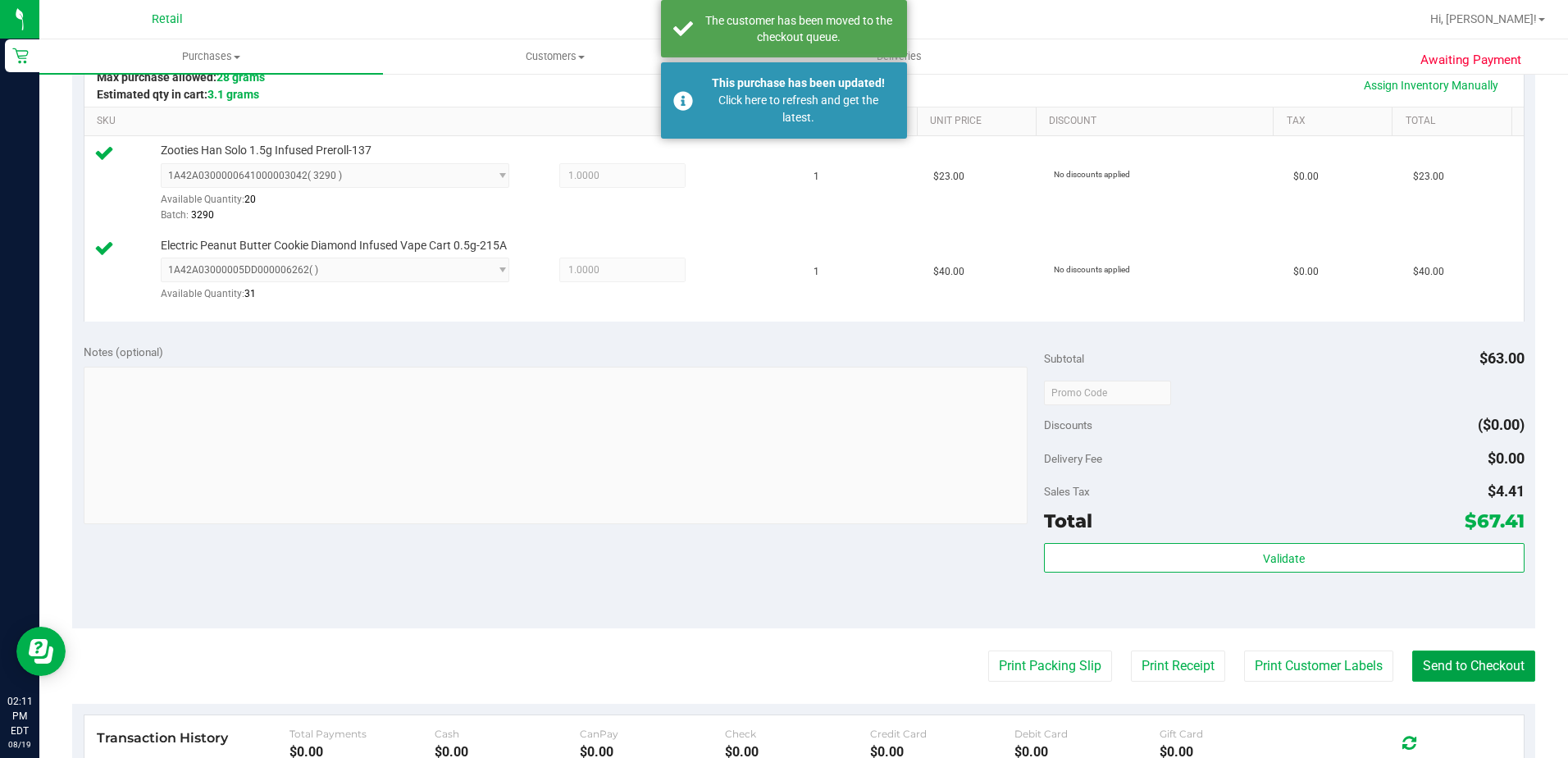
scroll to position [675, 0]
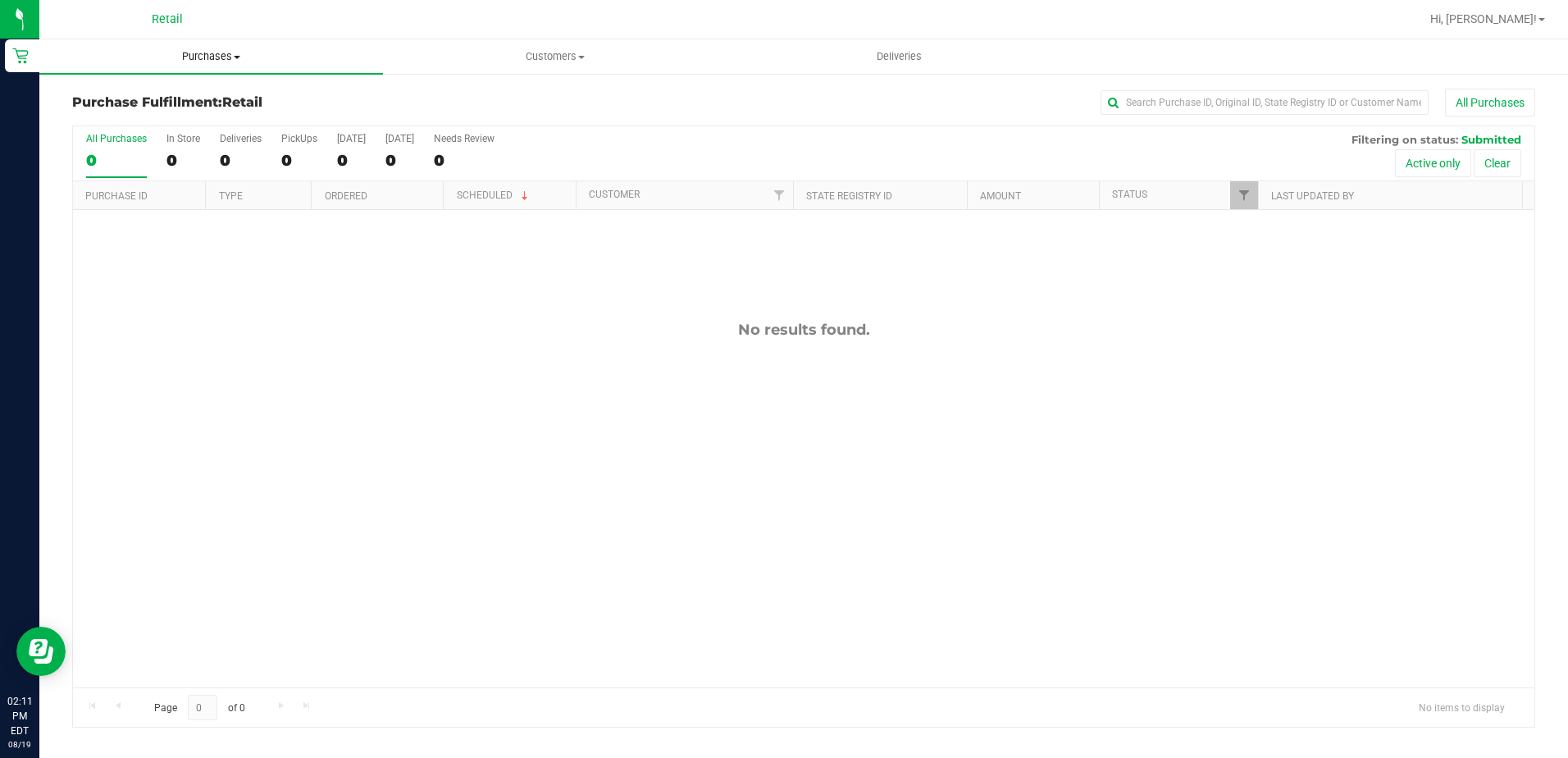
click at [195, 56] on span "Purchases" at bounding box center [211, 56] width 343 height 15
click at [150, 89] on li "Summary of purchases" at bounding box center [211, 99] width 343 height 20
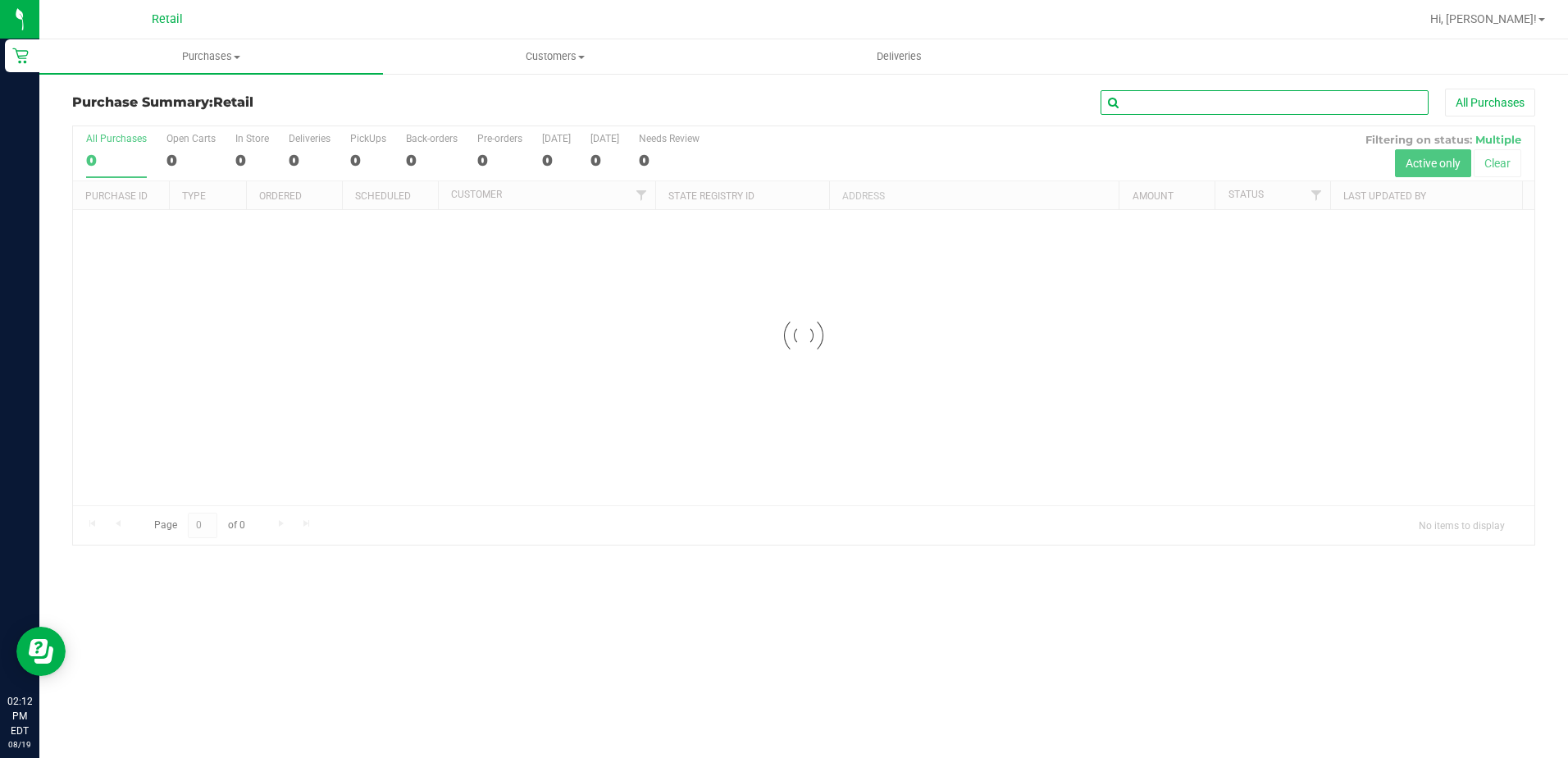
drag, startPoint x: 1240, startPoint y: 55, endPoint x: 1220, endPoint y: 111, distance: 59.5
click at [1220, 111] on input "text" at bounding box center [1264, 103] width 328 height 24
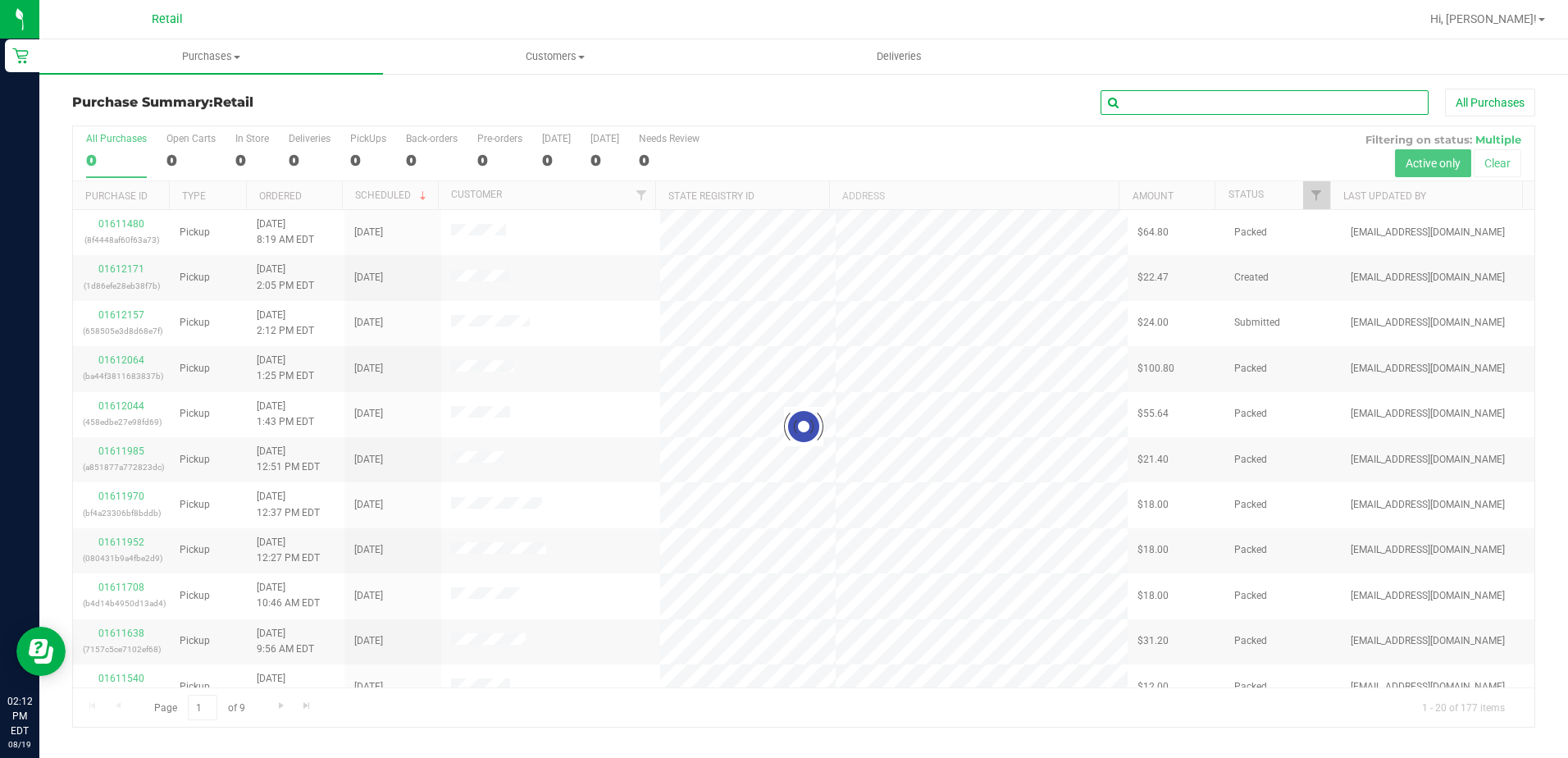
click at [1220, 111] on input "text" at bounding box center [1264, 103] width 328 height 24
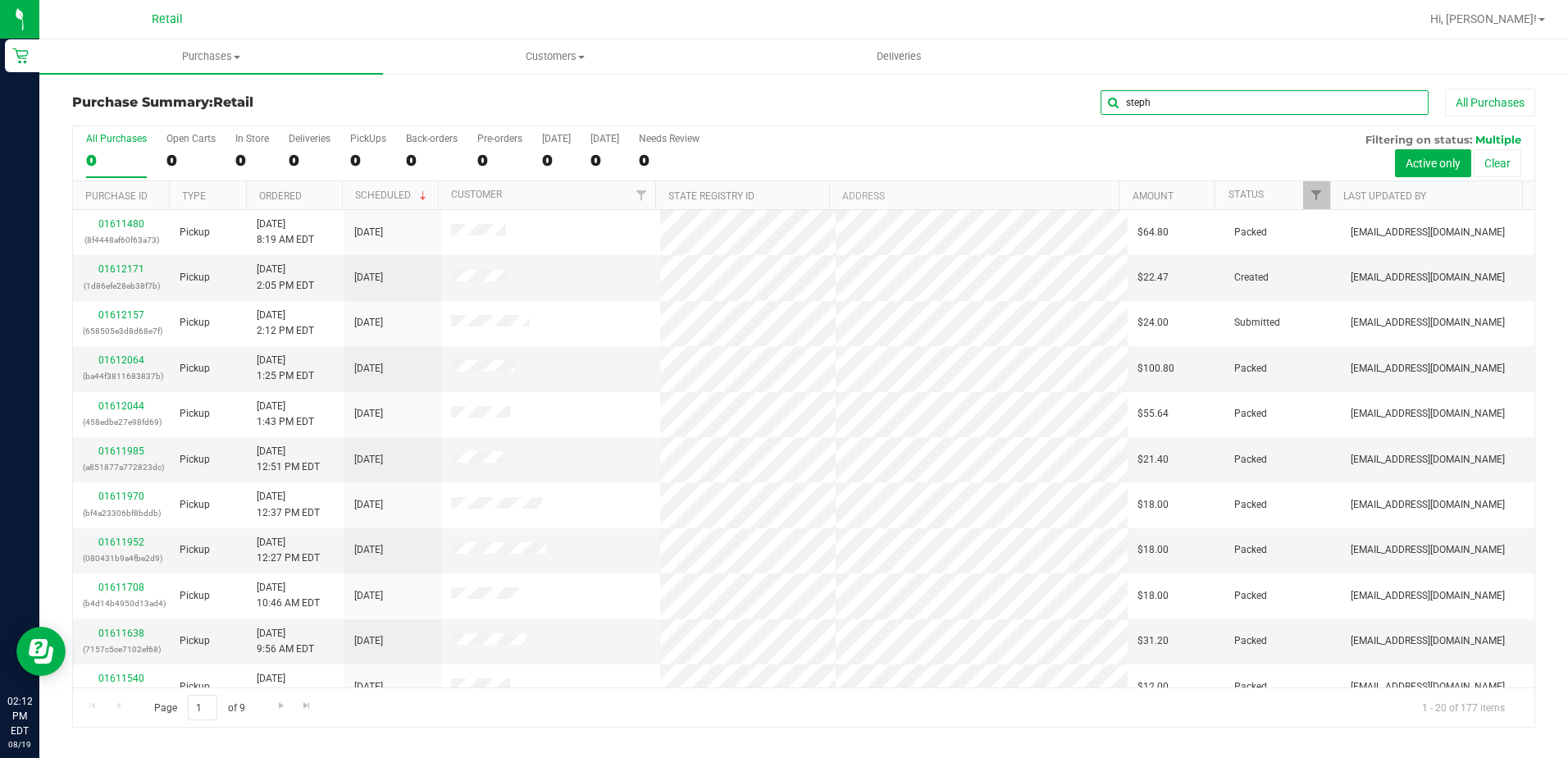
type input "steph"
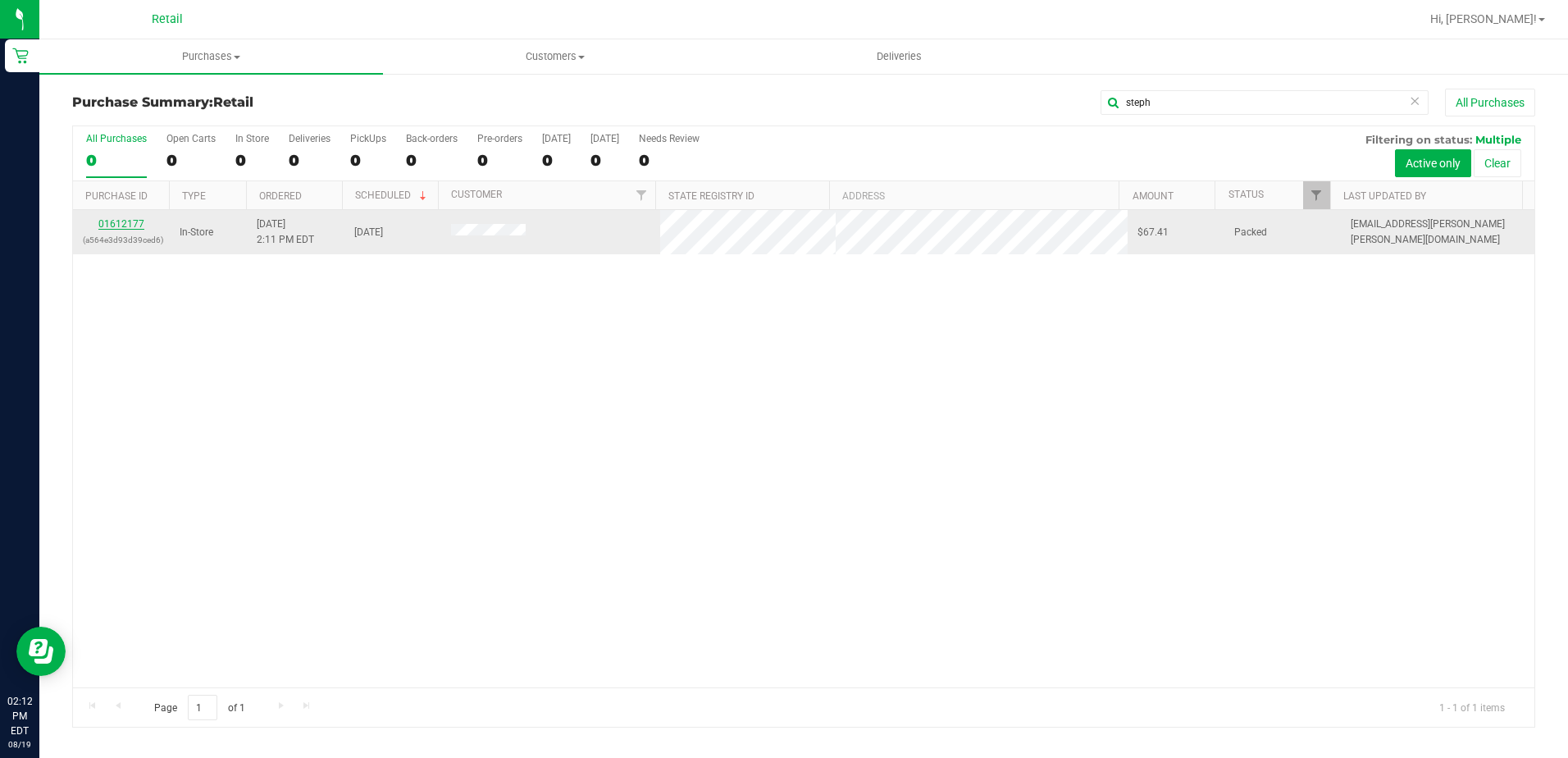
click at [129, 221] on link "01612177" at bounding box center [121, 224] width 46 height 11
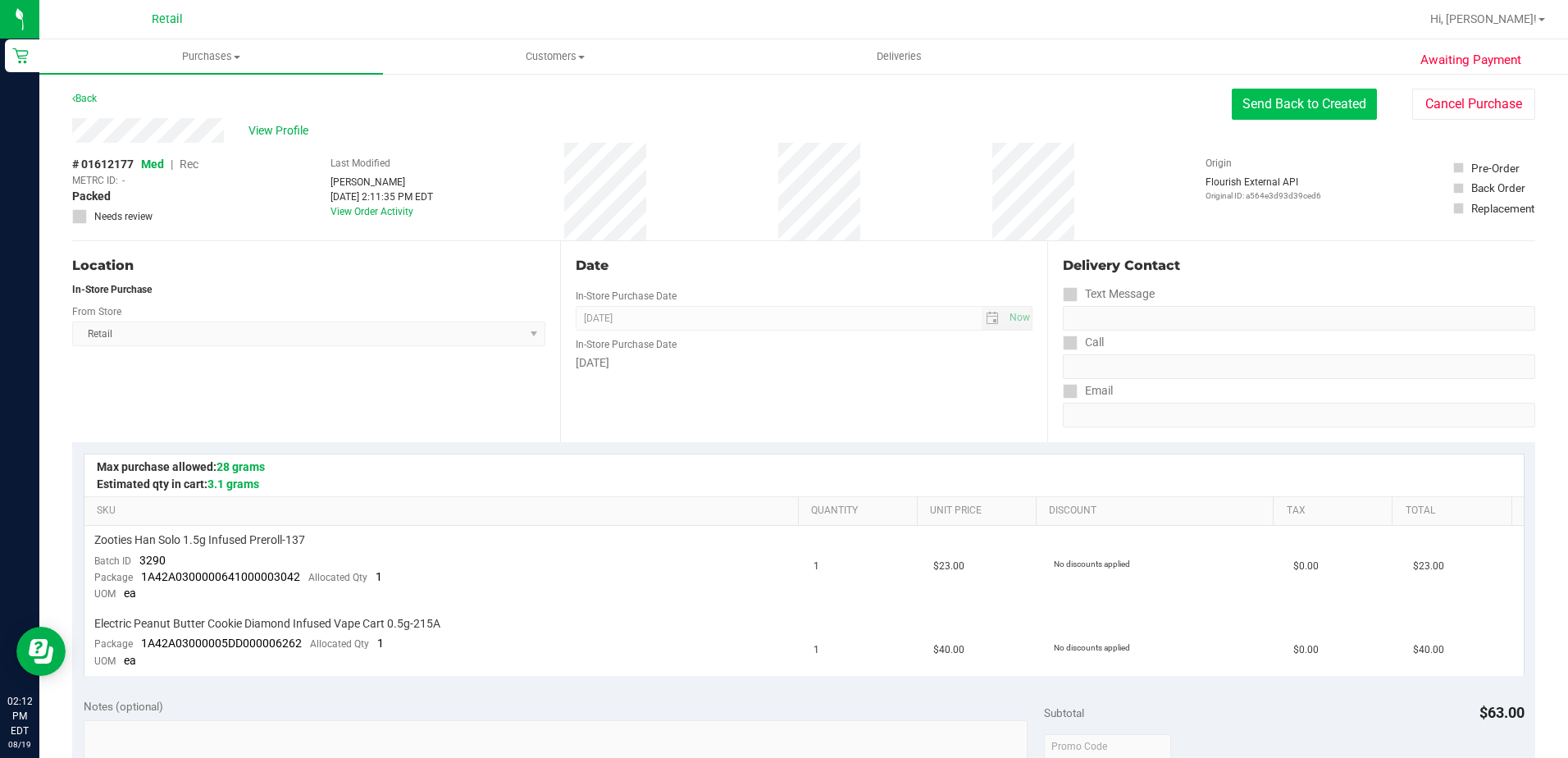
click at [1280, 112] on button "Send Back to Created" at bounding box center [1305, 103] width 145 height 31
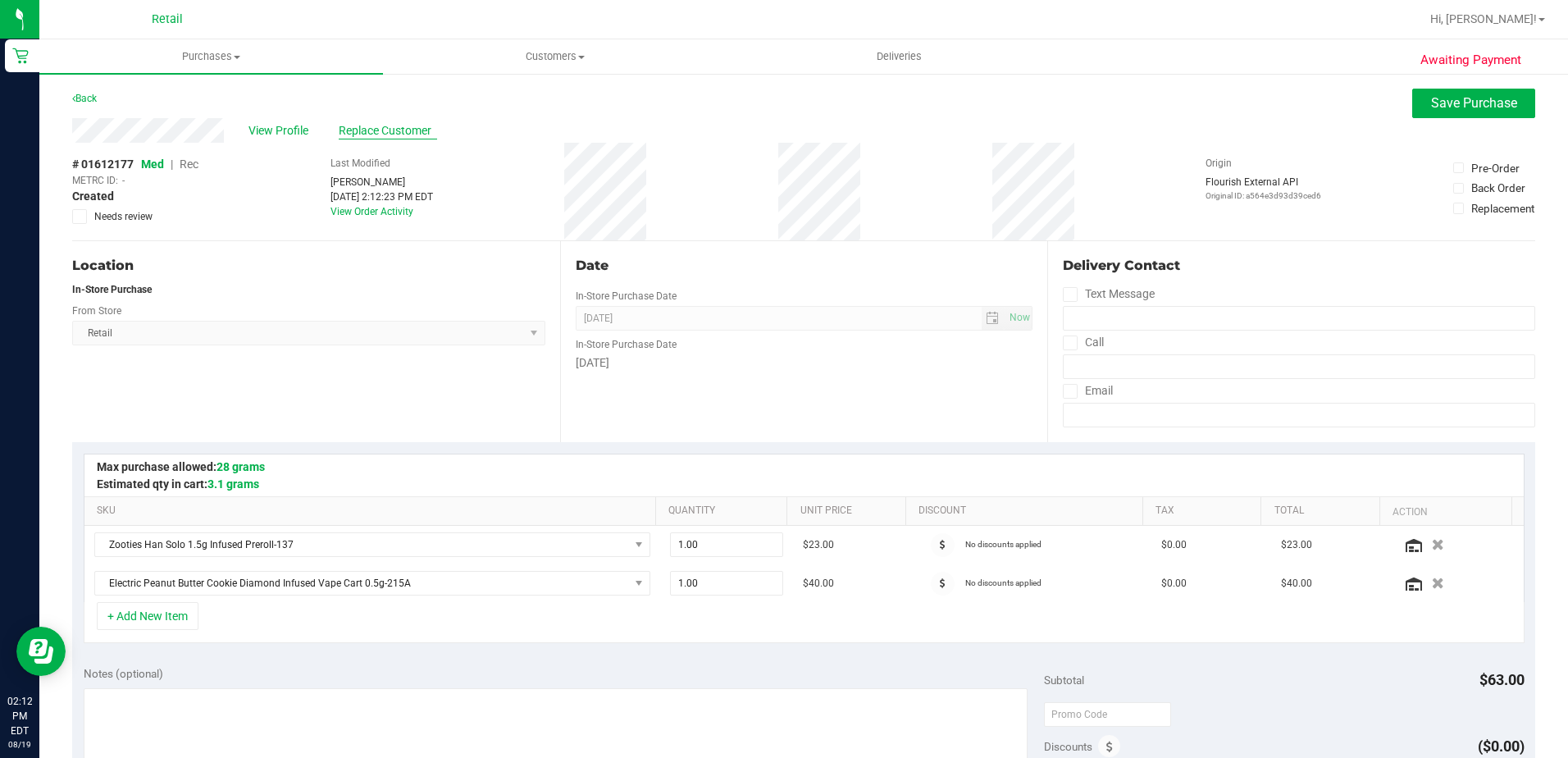
click at [362, 135] on span "Replace Customer" at bounding box center [388, 131] width 99 height 17
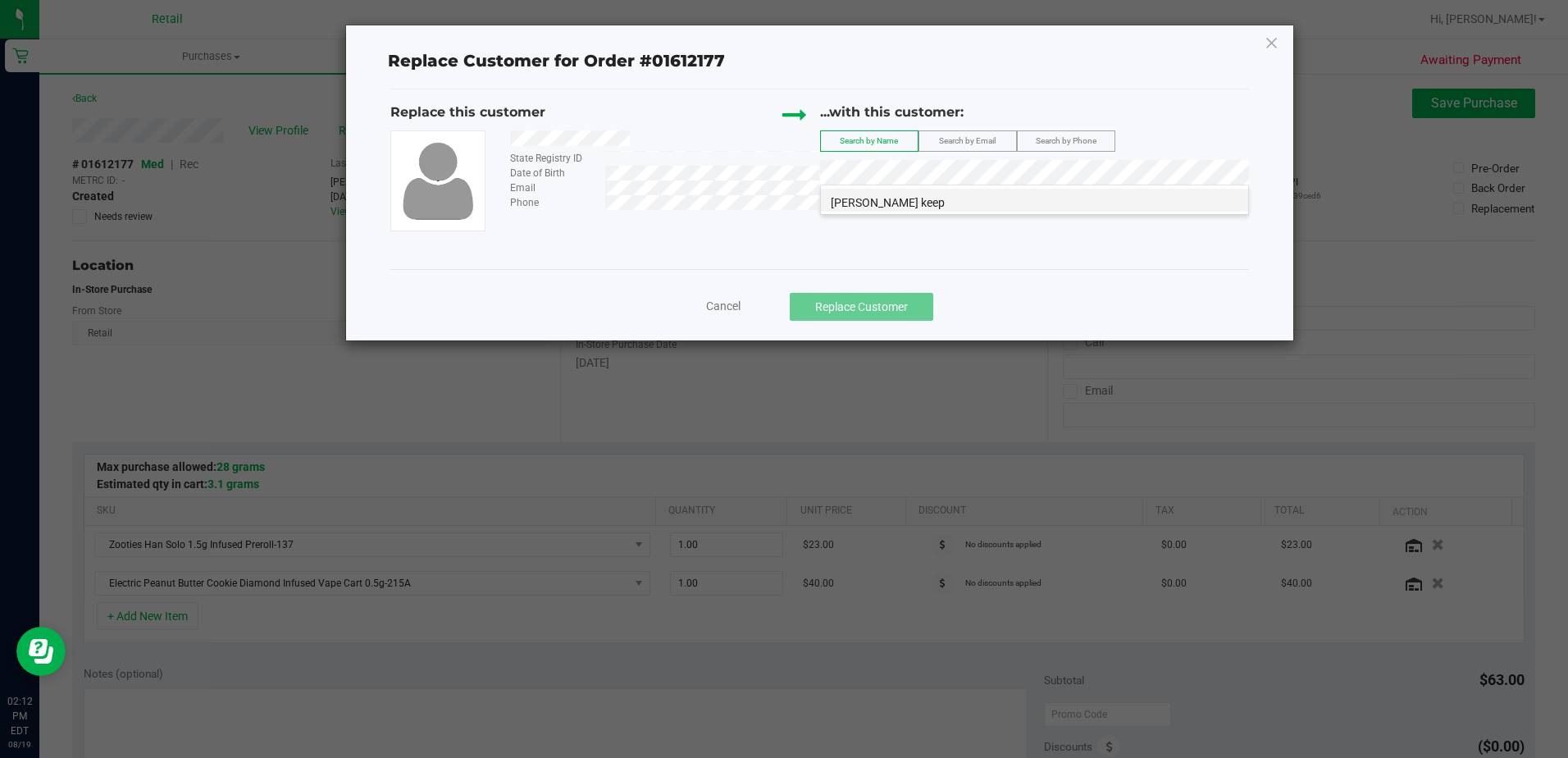
click at [862, 200] on span "Stephanie Penzell keep" at bounding box center [887, 202] width 114 height 13
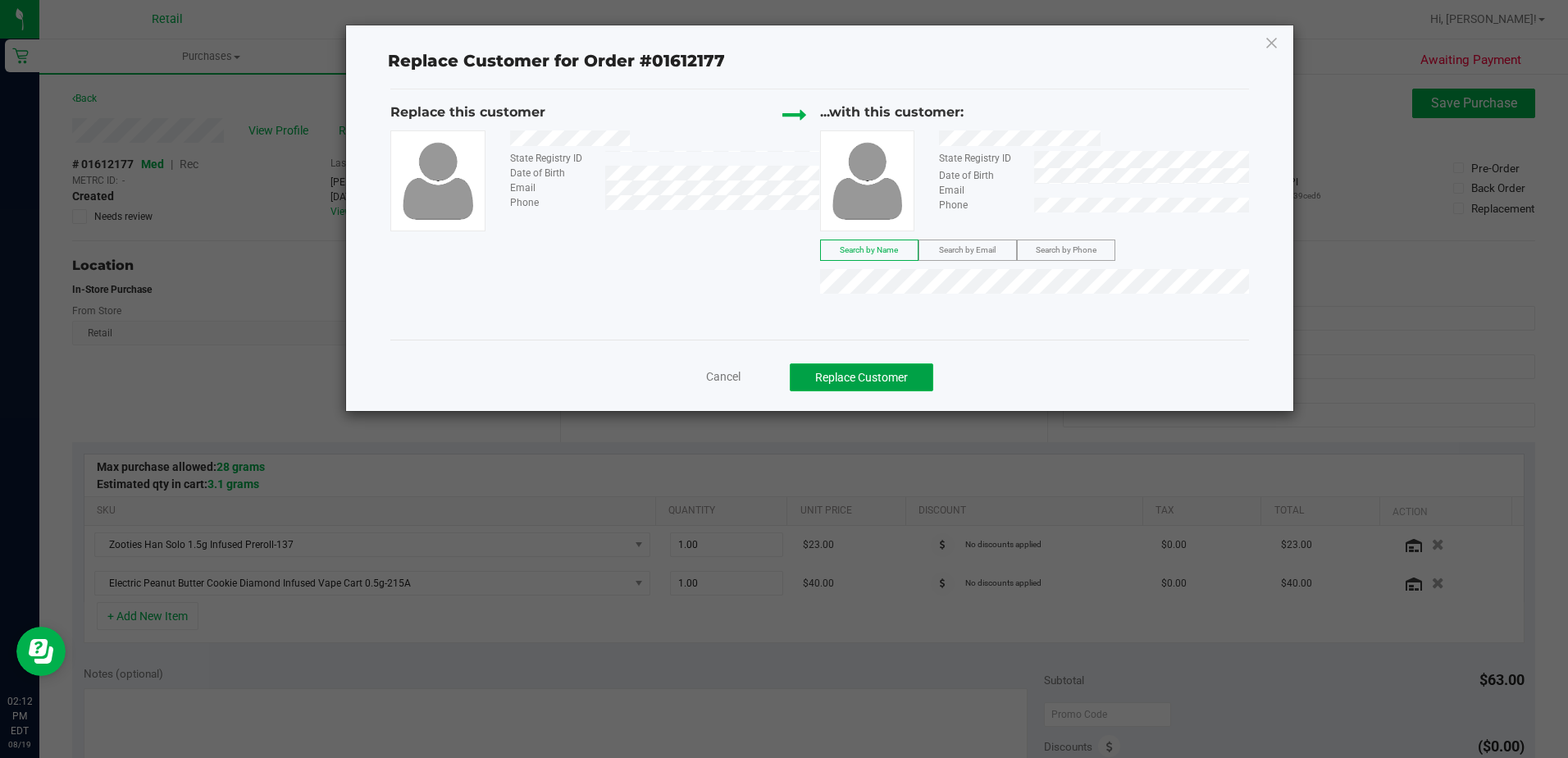
click at [863, 371] on button "Replace Customer" at bounding box center [862, 377] width 144 height 28
click at [847, 371] on button "Replace Customer" at bounding box center [862, 377] width 144 height 28
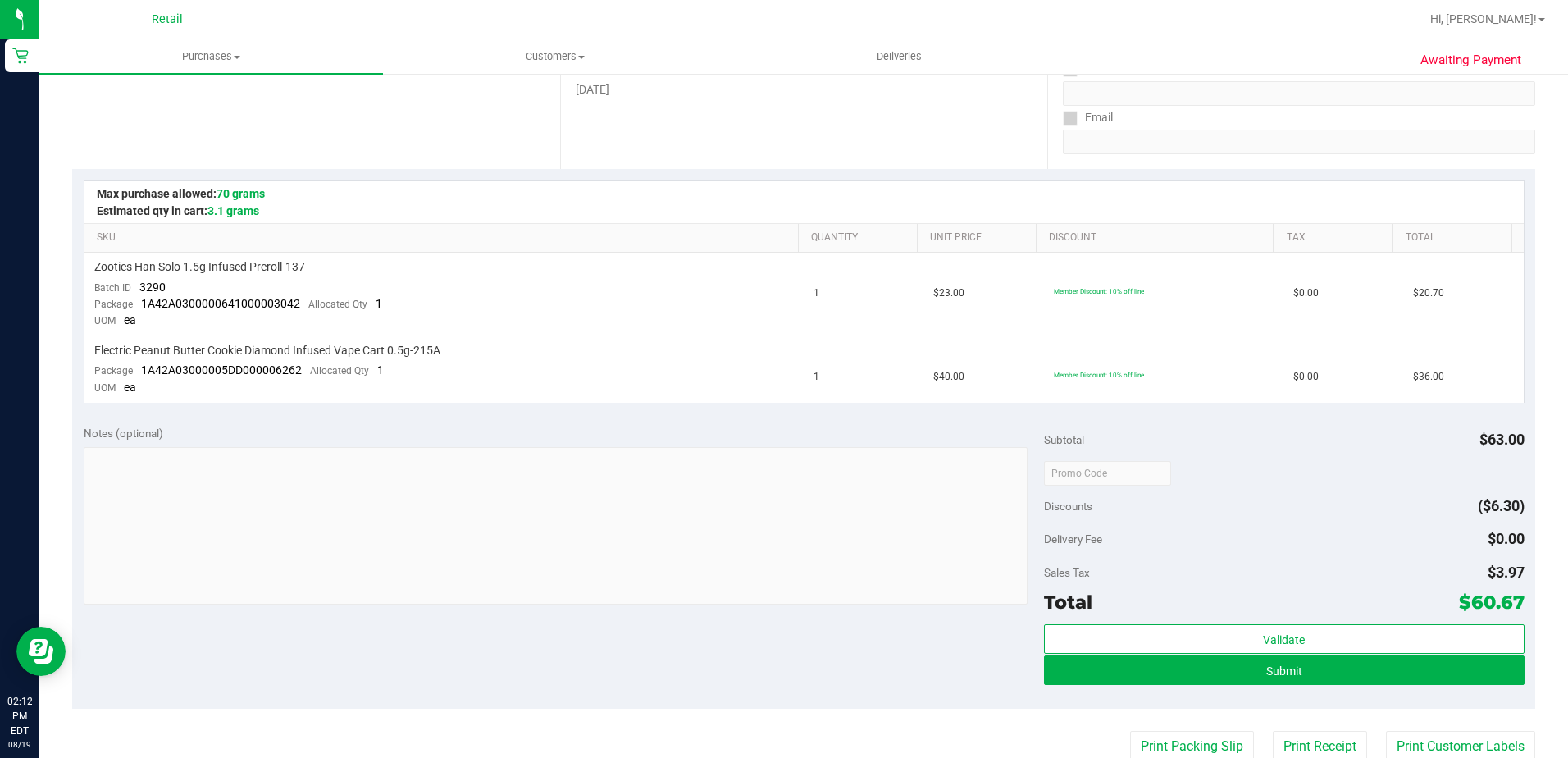
scroll to position [328, 0]
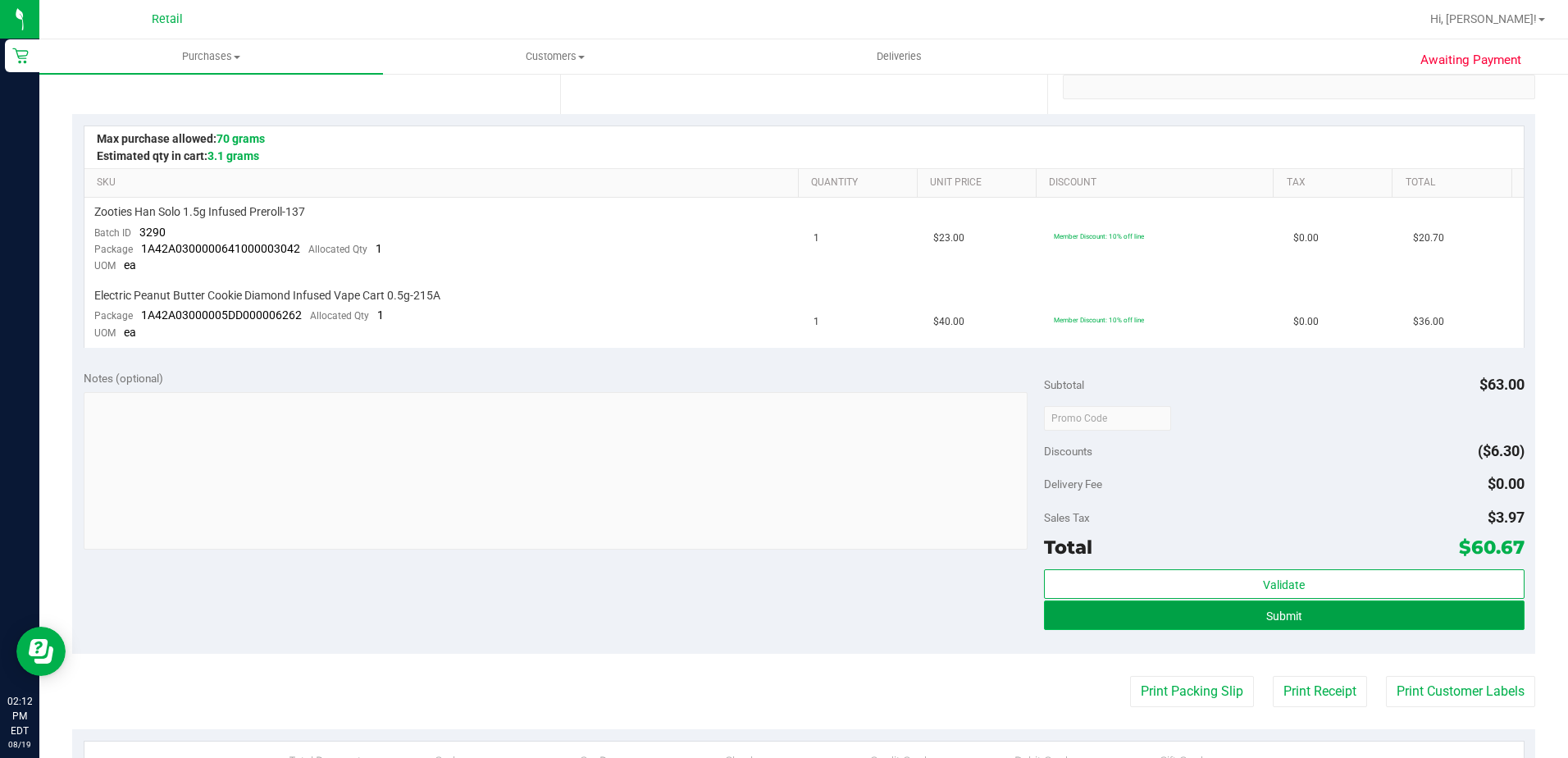
click at [1329, 620] on button "Submit" at bounding box center [1284, 614] width 481 height 29
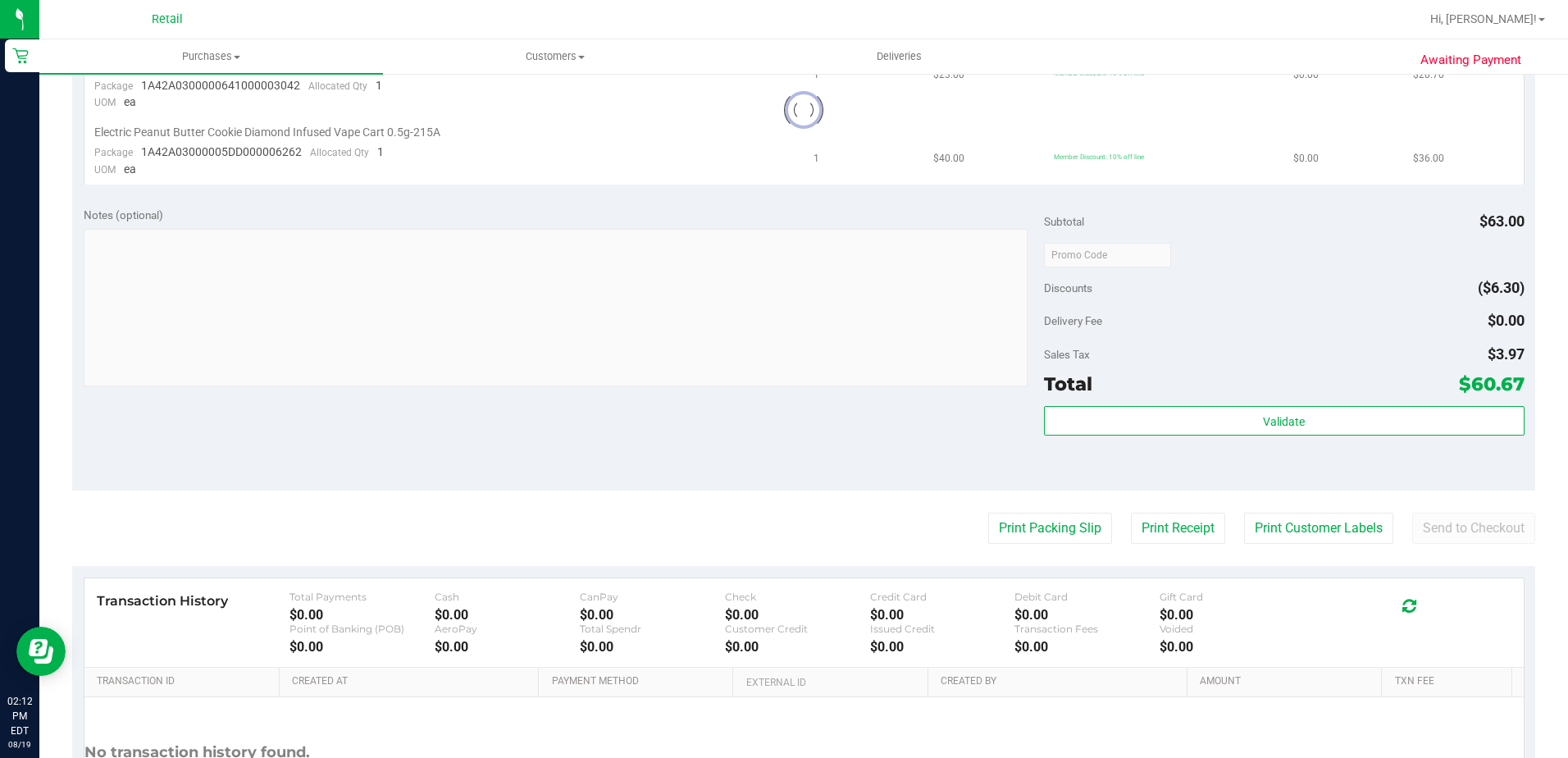
scroll to position [574, 0]
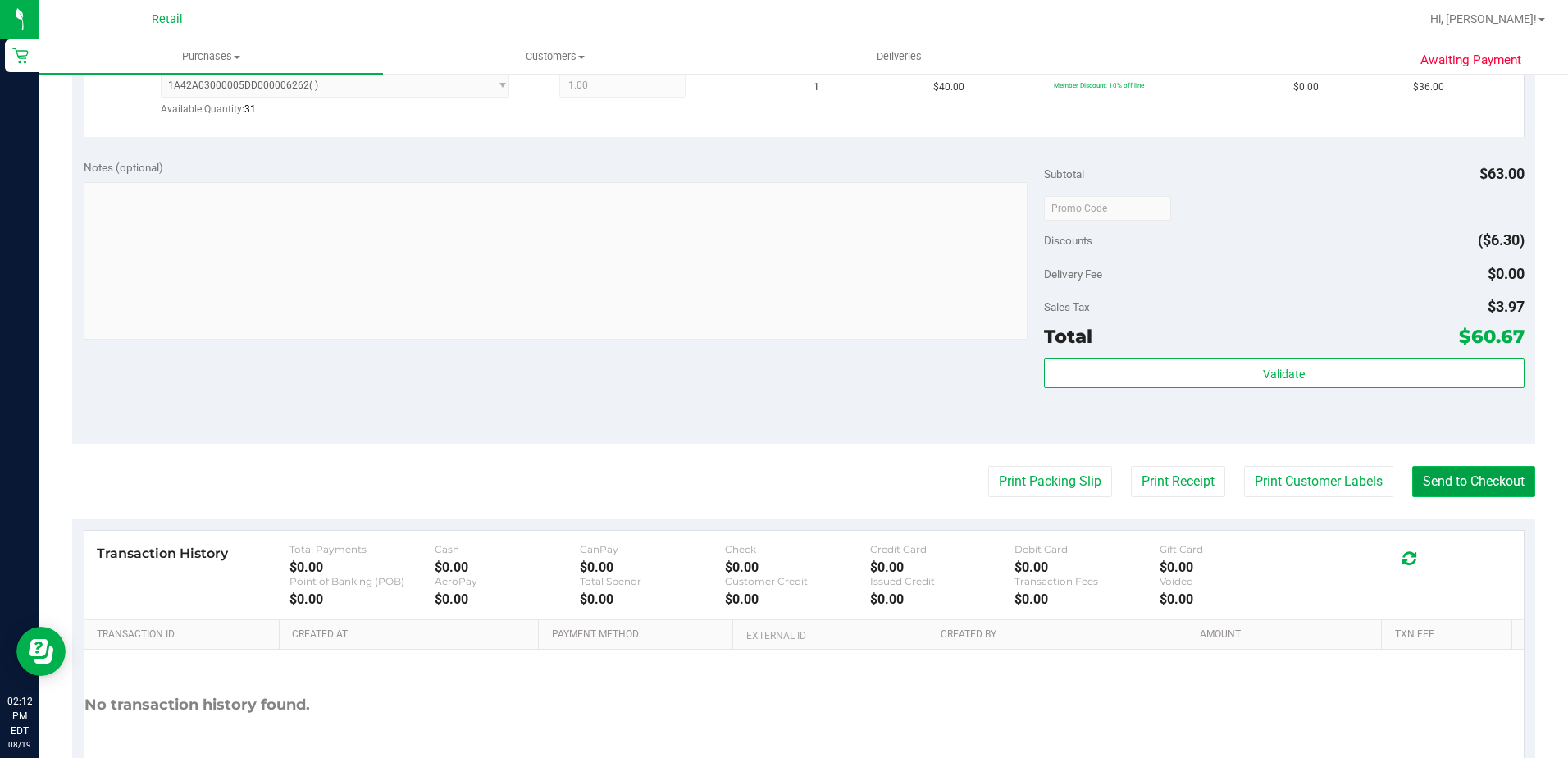
click at [1444, 484] on button "Send to Checkout" at bounding box center [1474, 481] width 123 height 31
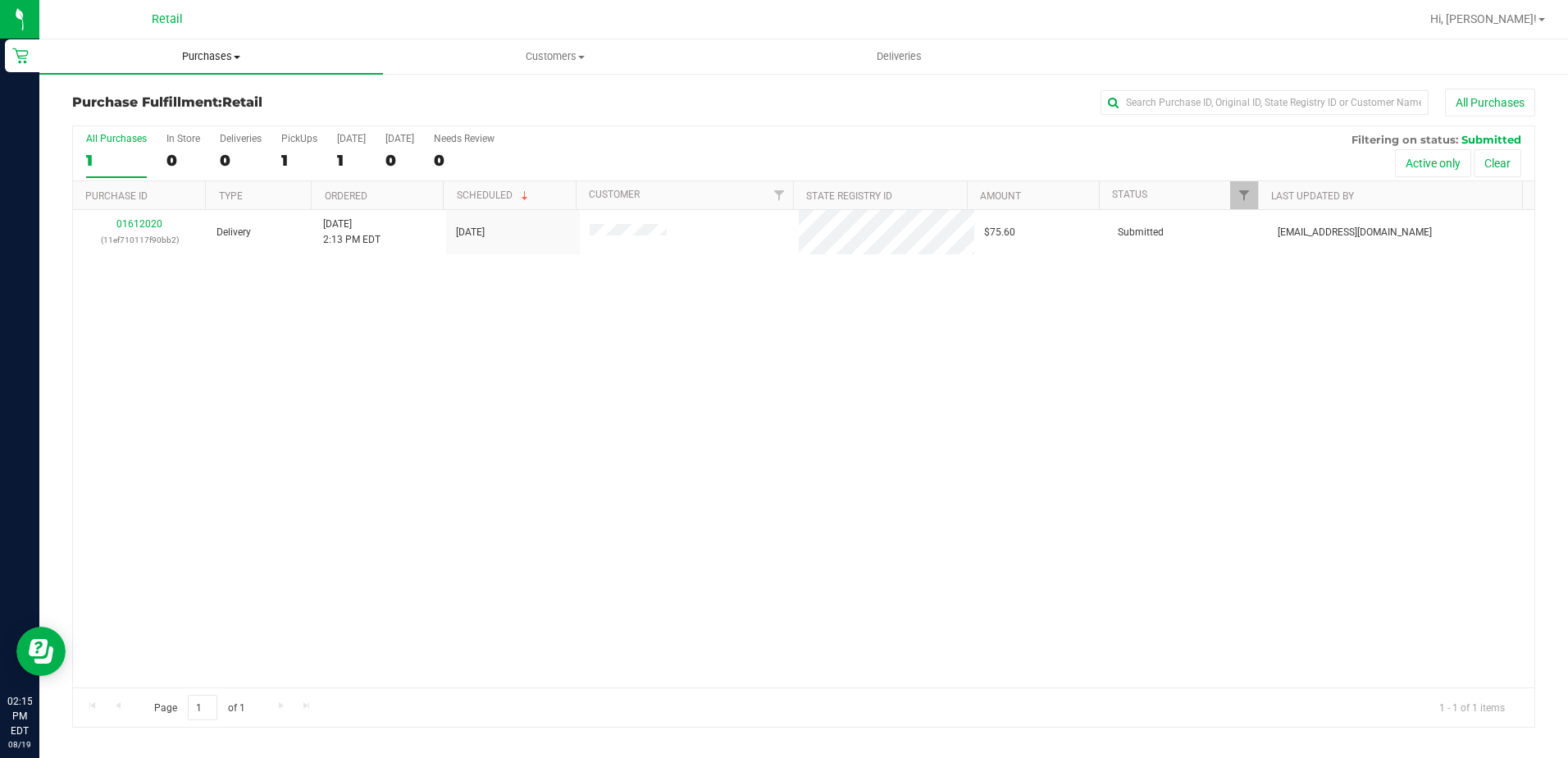
click at [201, 54] on span "Purchases" at bounding box center [211, 56] width 343 height 15
click at [183, 92] on span "Summary of purchases" at bounding box center [123, 99] width 168 height 14
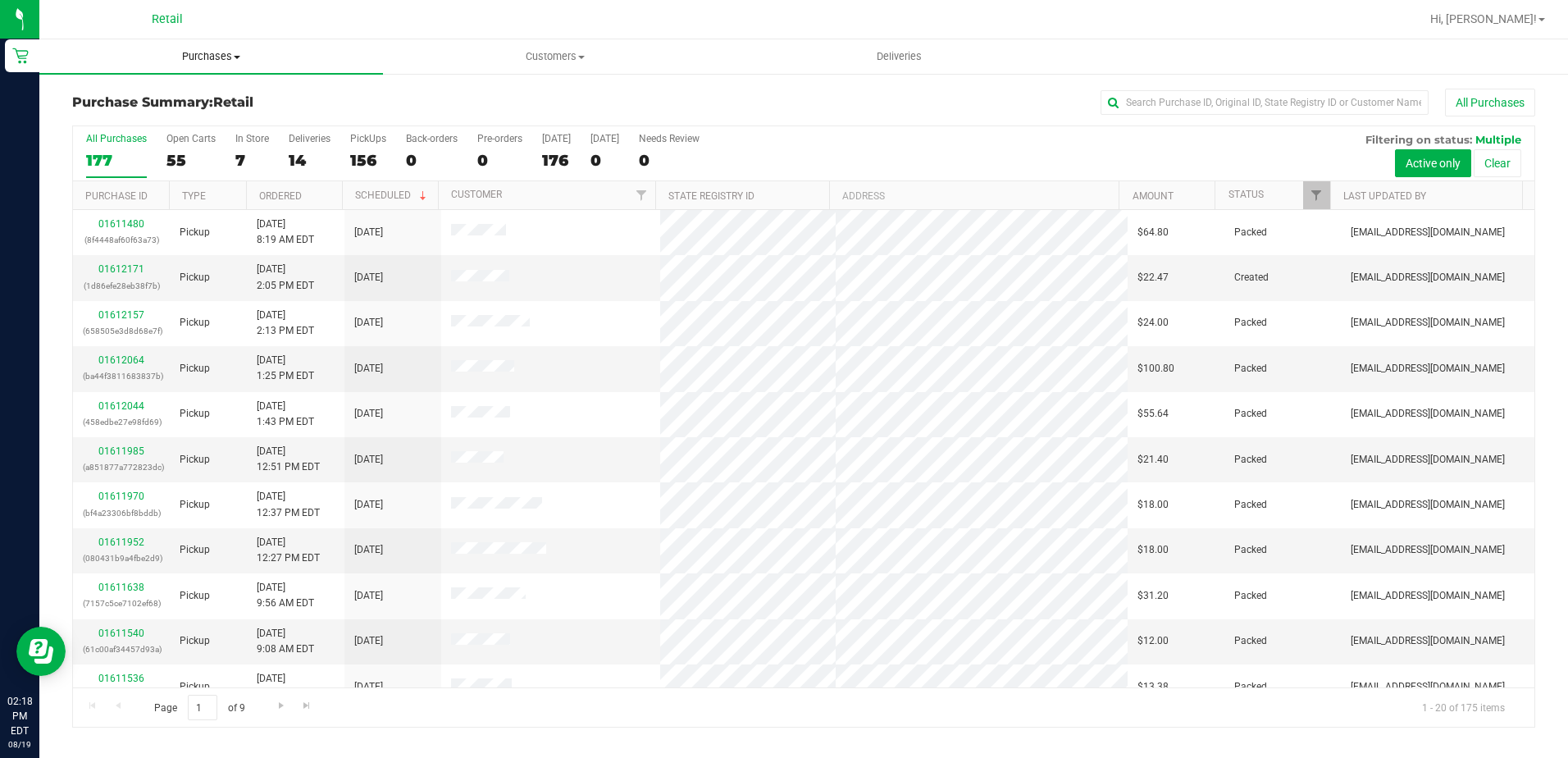
click at [198, 60] on span "Purchases" at bounding box center [211, 56] width 343 height 15
click at [253, 101] on li "Summary of purchases" at bounding box center [211, 99] width 343 height 20
click at [1201, 95] on input "text" at bounding box center [1264, 103] width 328 height 24
type input "luke"
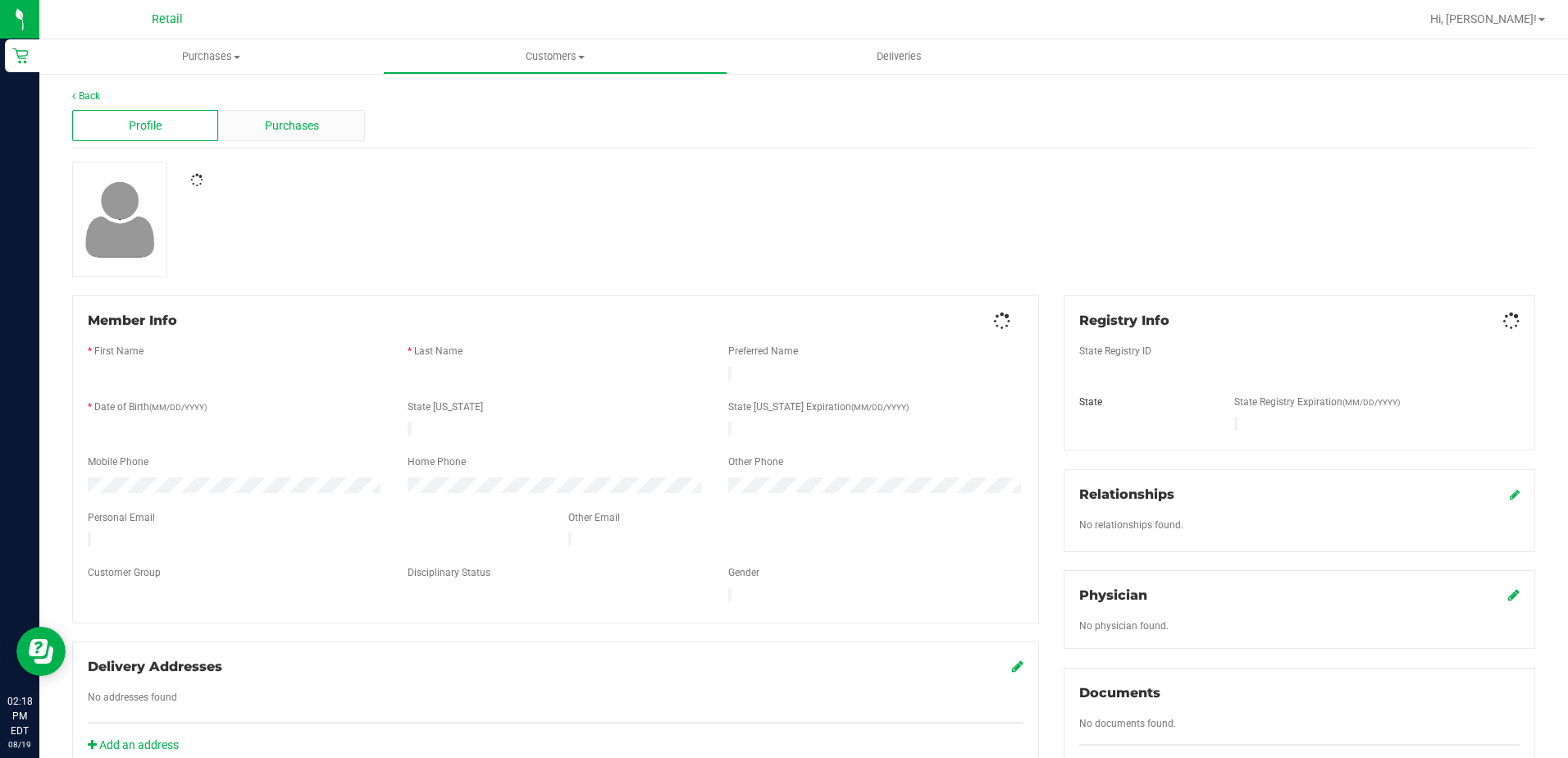
click at [283, 133] on span "Purchases" at bounding box center [293, 126] width 55 height 17
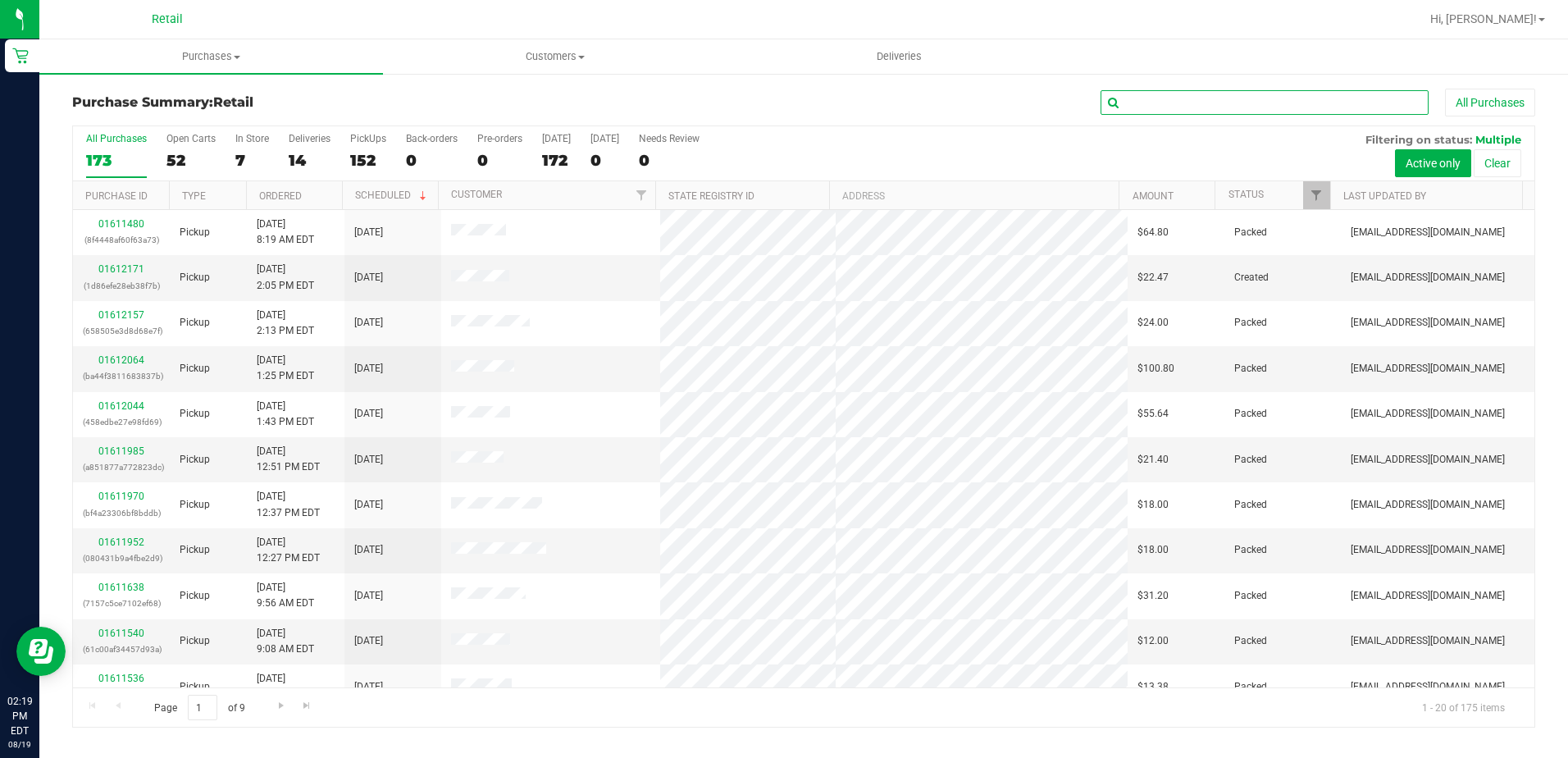
click at [1252, 94] on input "text" at bounding box center [1264, 103] width 328 height 24
type input "luke"
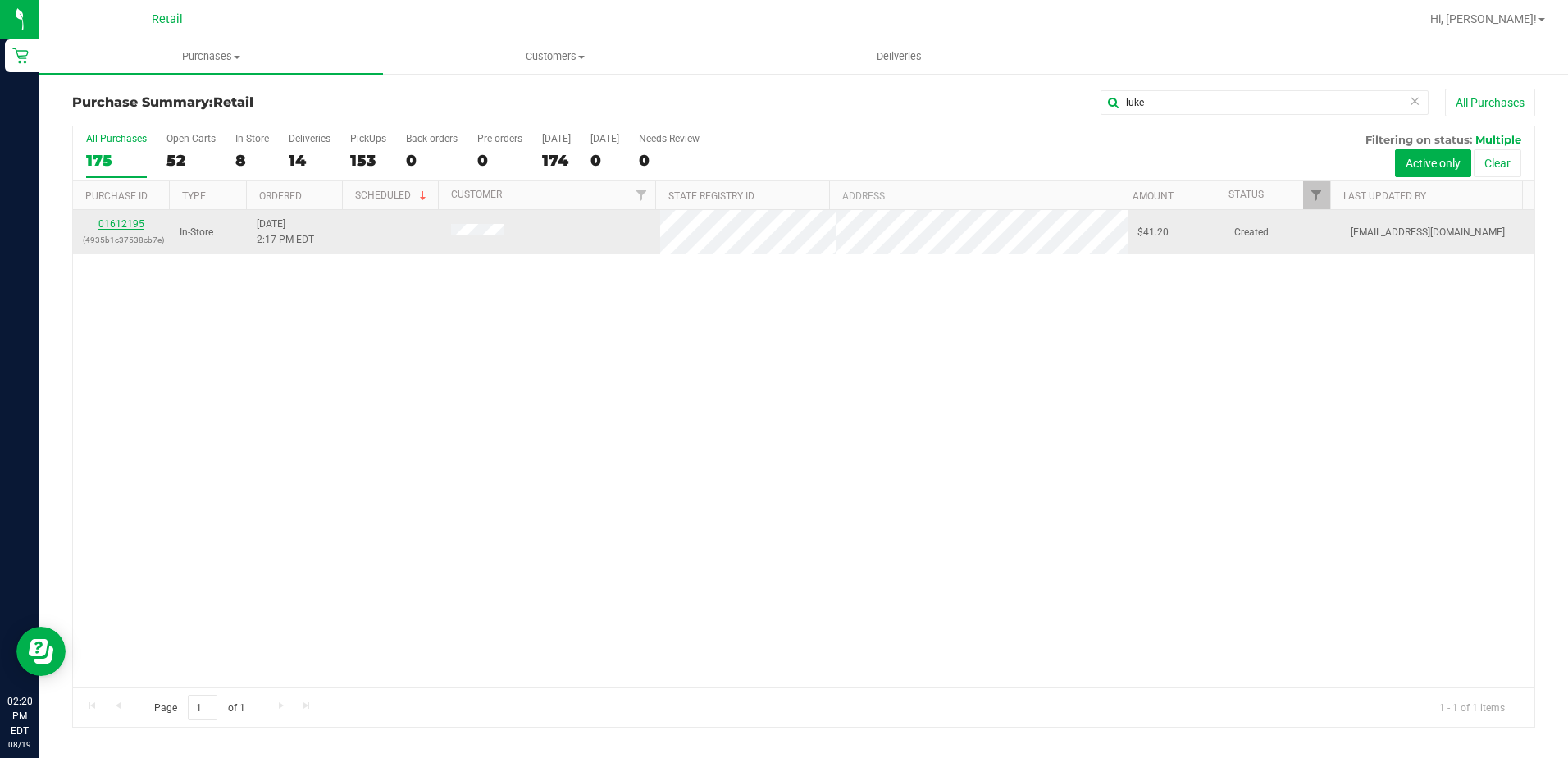
click at [135, 225] on link "01612195" at bounding box center [121, 224] width 46 height 11
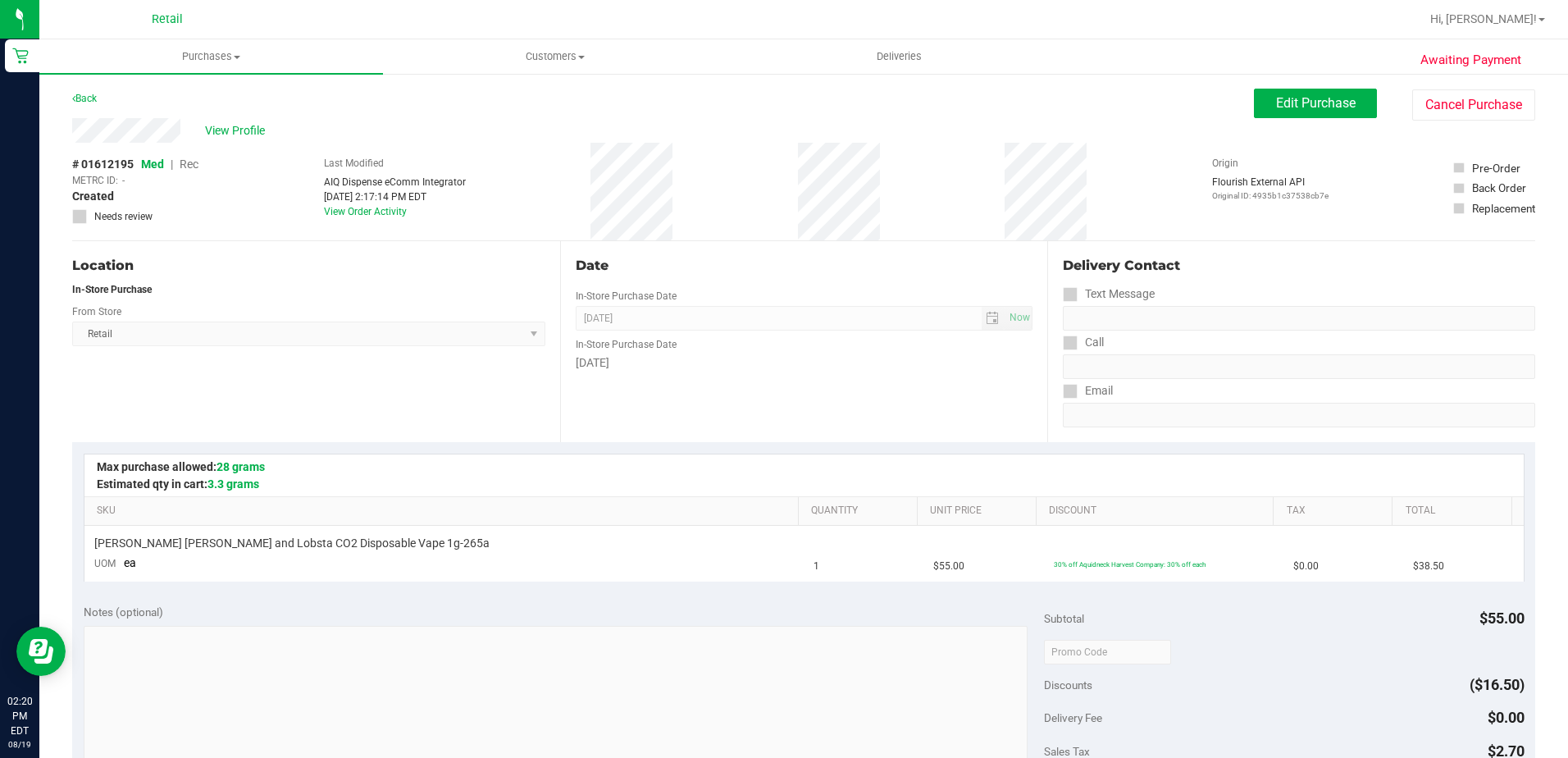
click at [1291, 118] on div "Edit Purchase Cancel Purchase" at bounding box center [1394, 104] width 281 height 32
click at [1291, 105] on span "Edit Purchase" at bounding box center [1316, 103] width 80 height 16
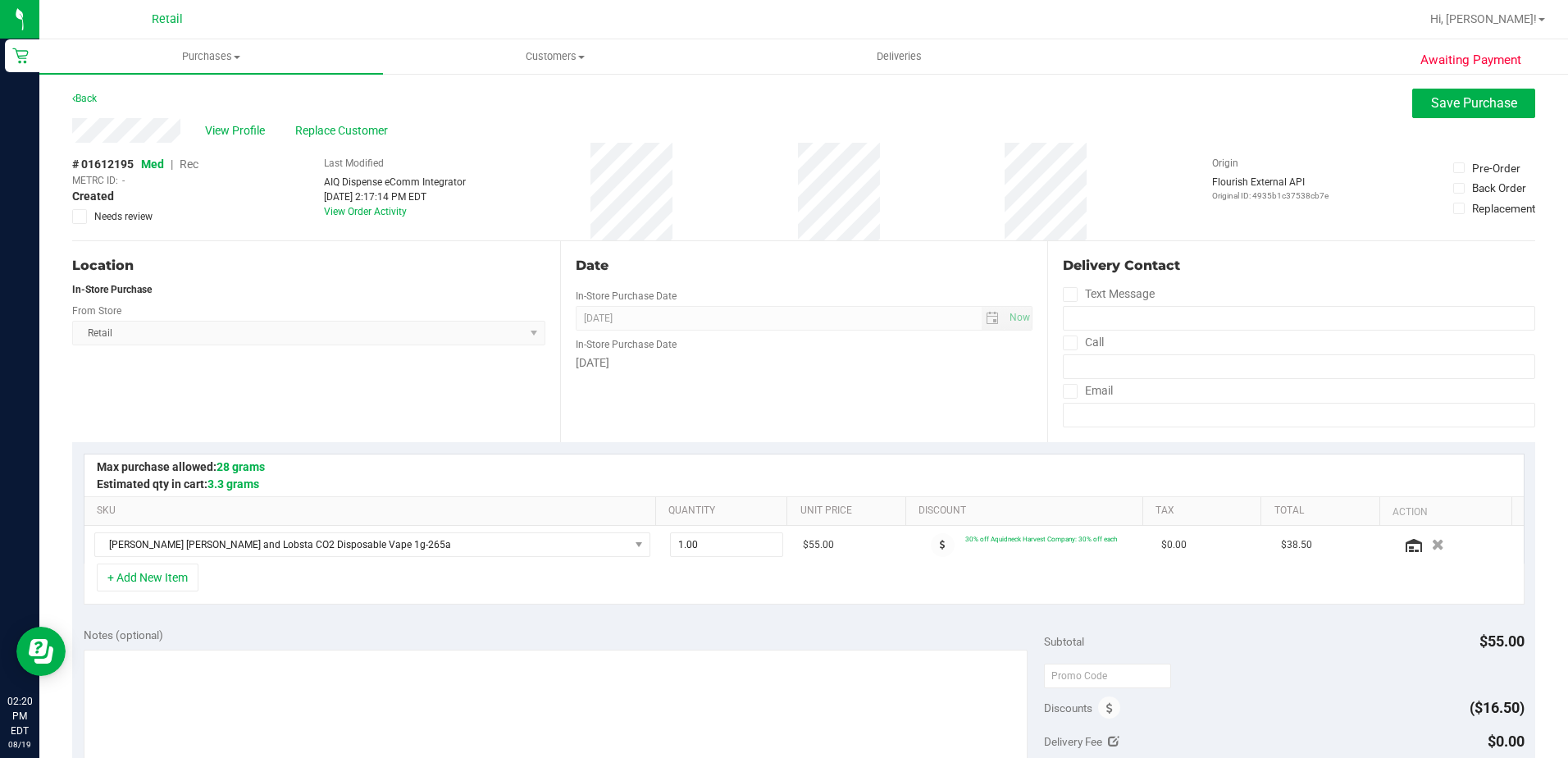
click at [192, 164] on span "Rec" at bounding box center [189, 164] width 19 height 13
click at [1421, 91] on button "Save Purchase" at bounding box center [1474, 103] width 123 height 29
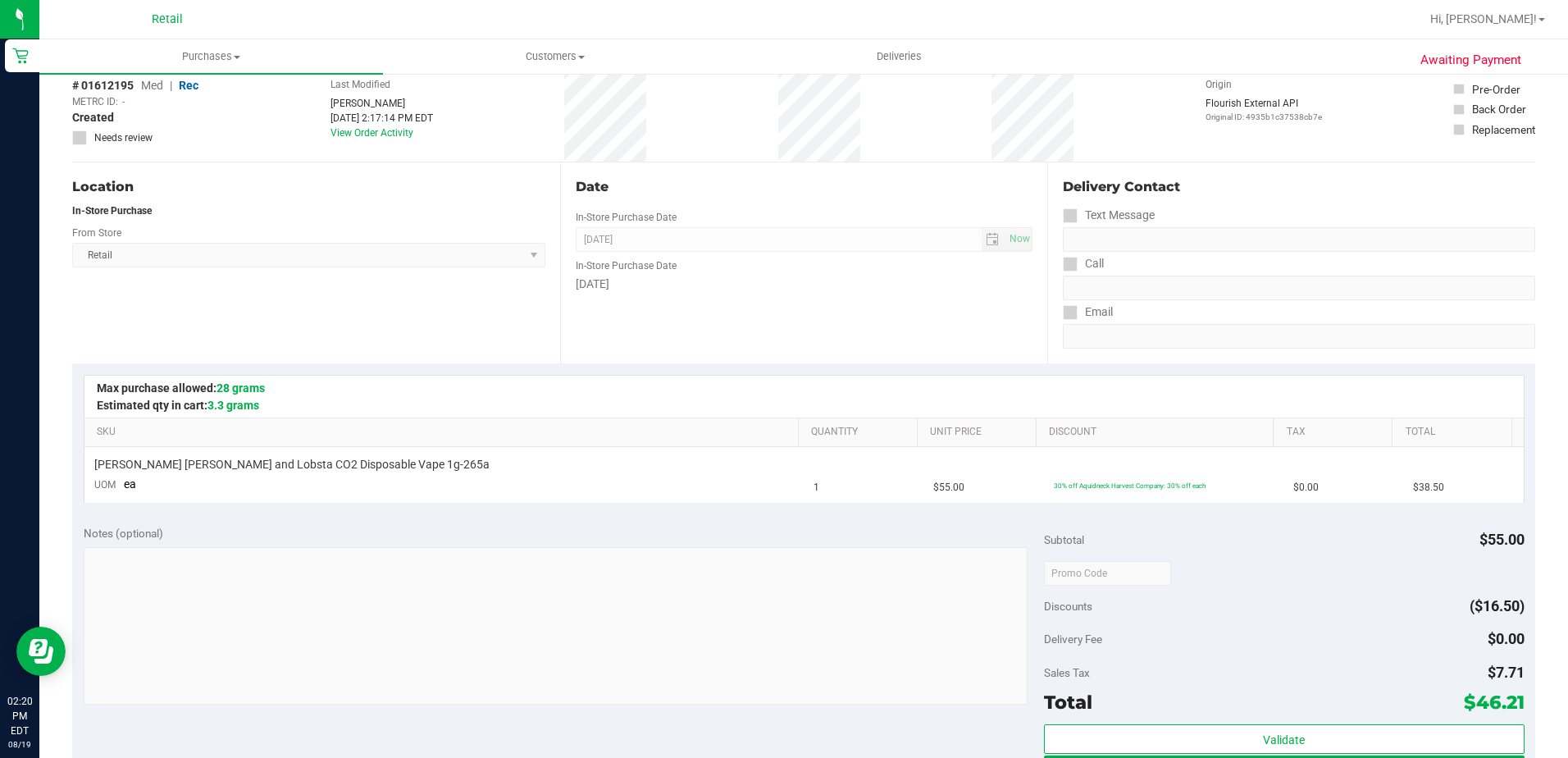
scroll to position [164, 0]
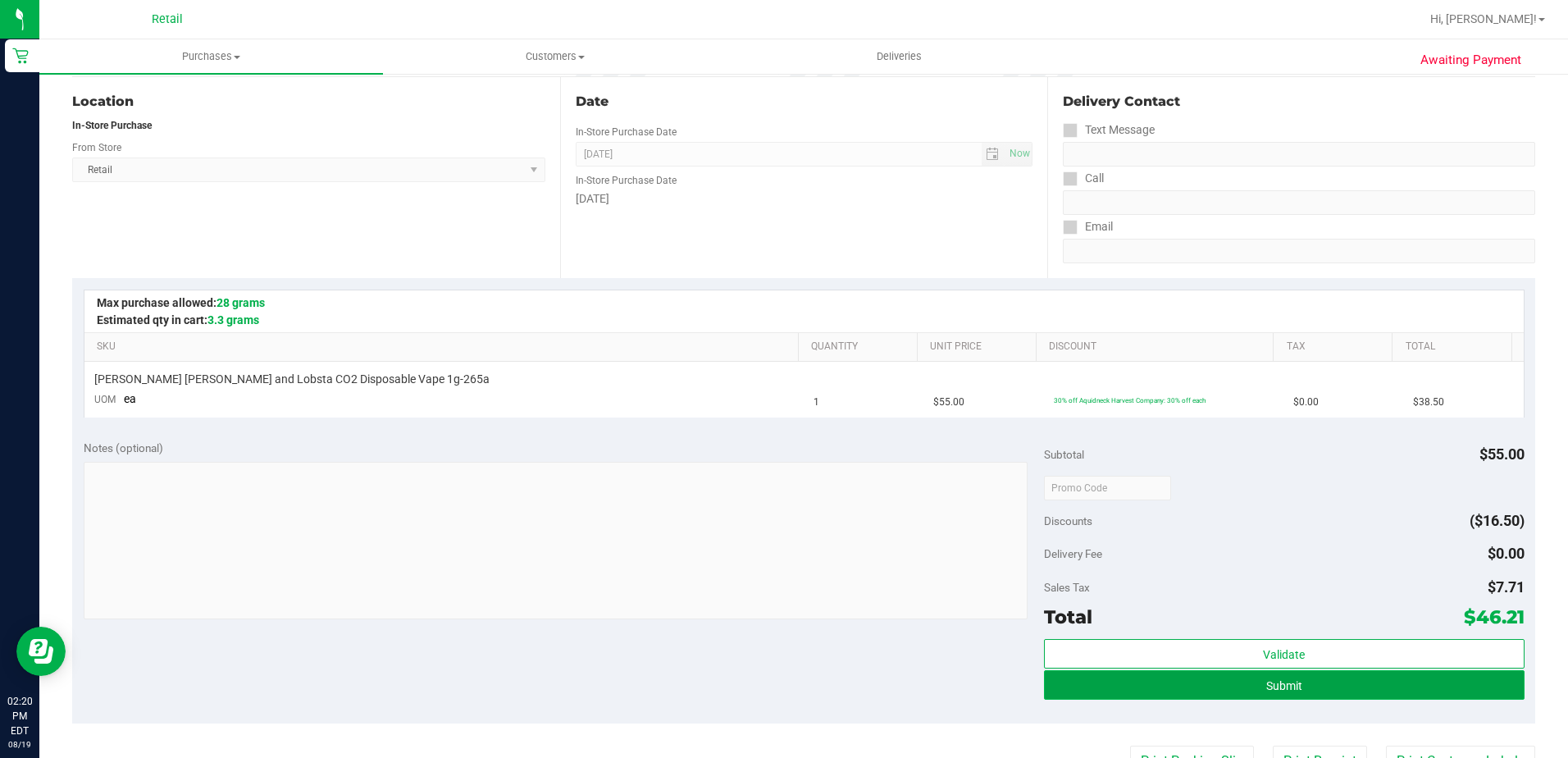
click at [1399, 689] on button "Submit" at bounding box center [1284, 684] width 481 height 29
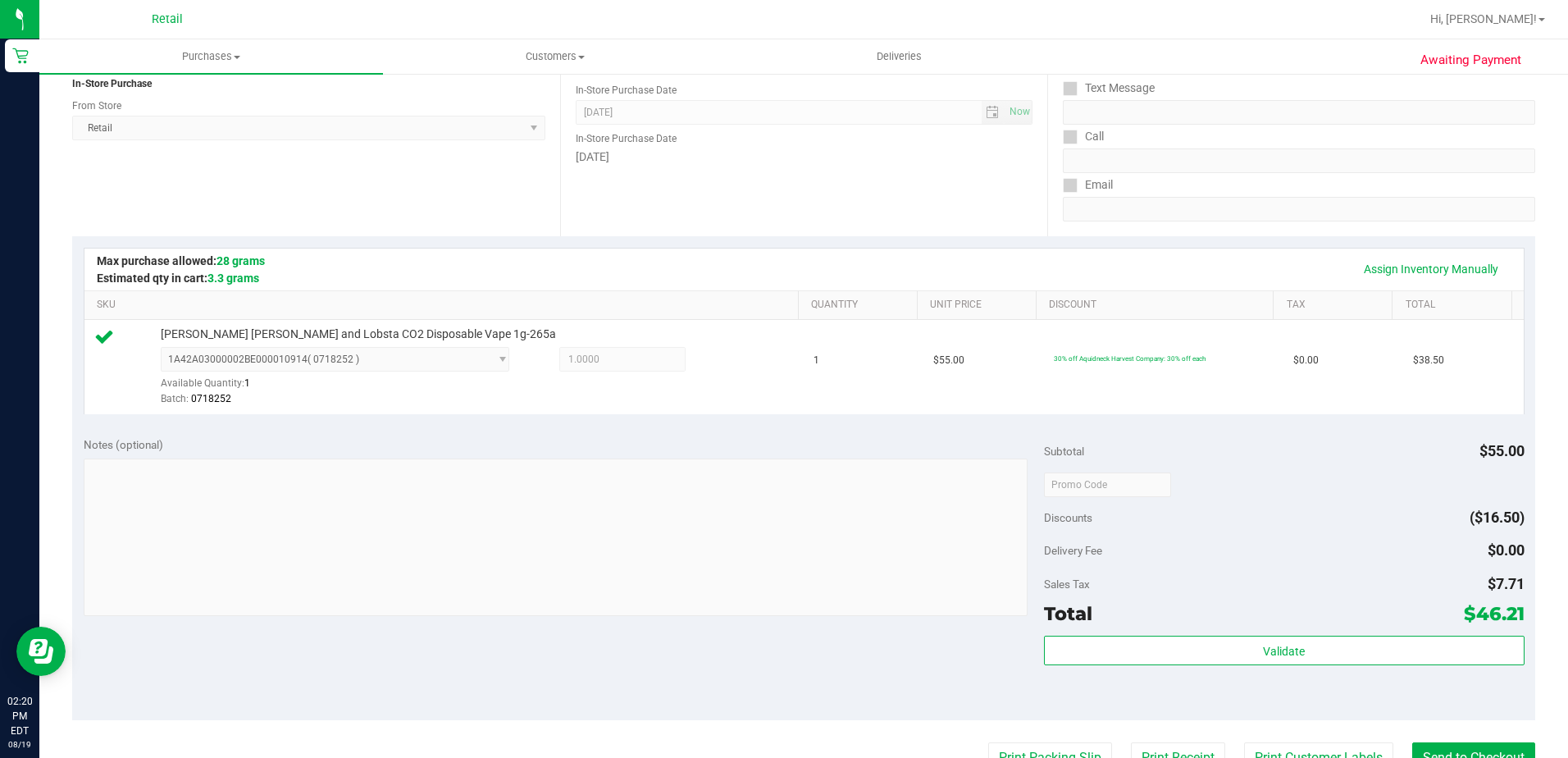
scroll to position [246, 0]
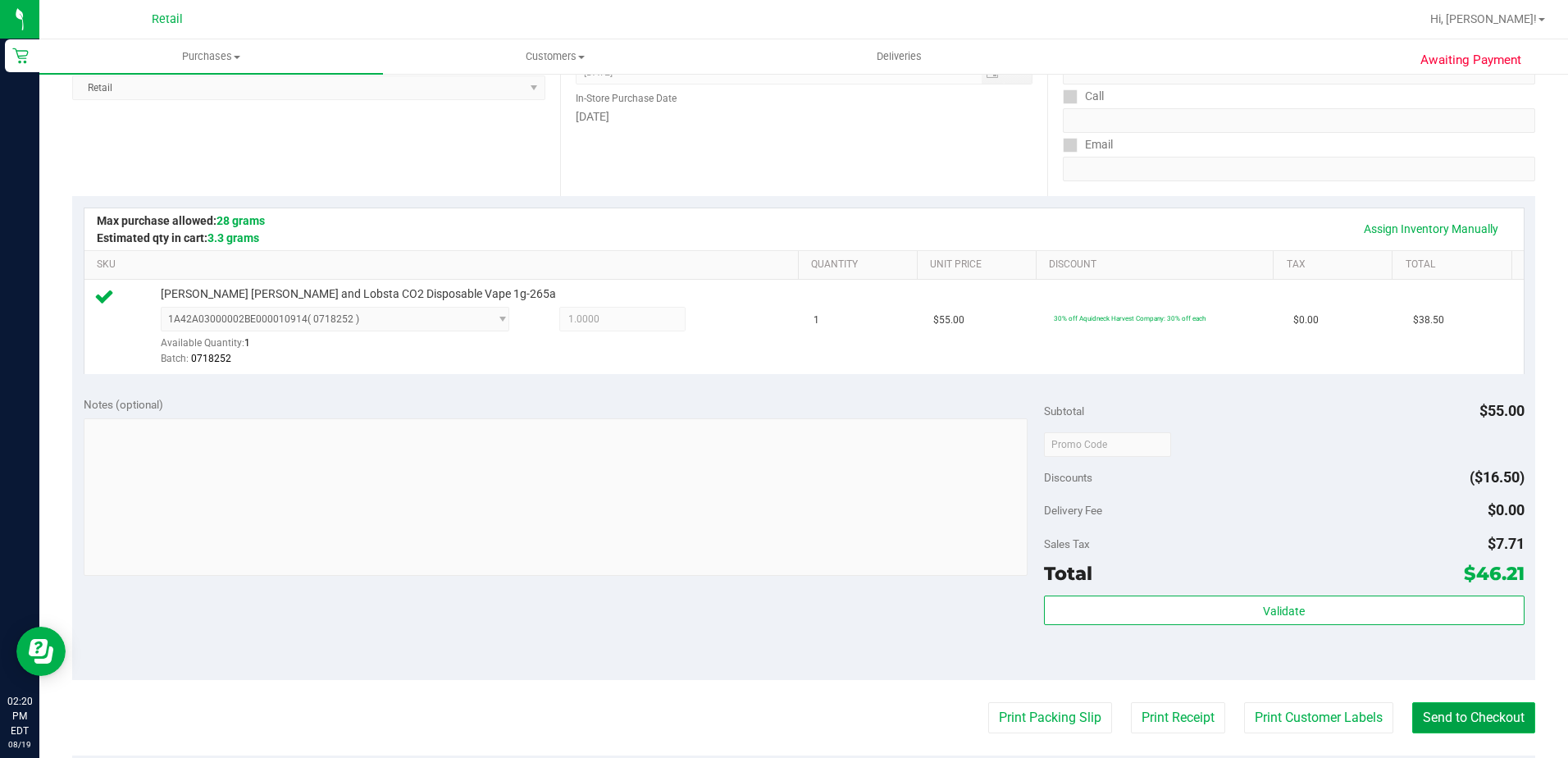
click at [1414, 717] on button "Send to Checkout" at bounding box center [1474, 717] width 123 height 31
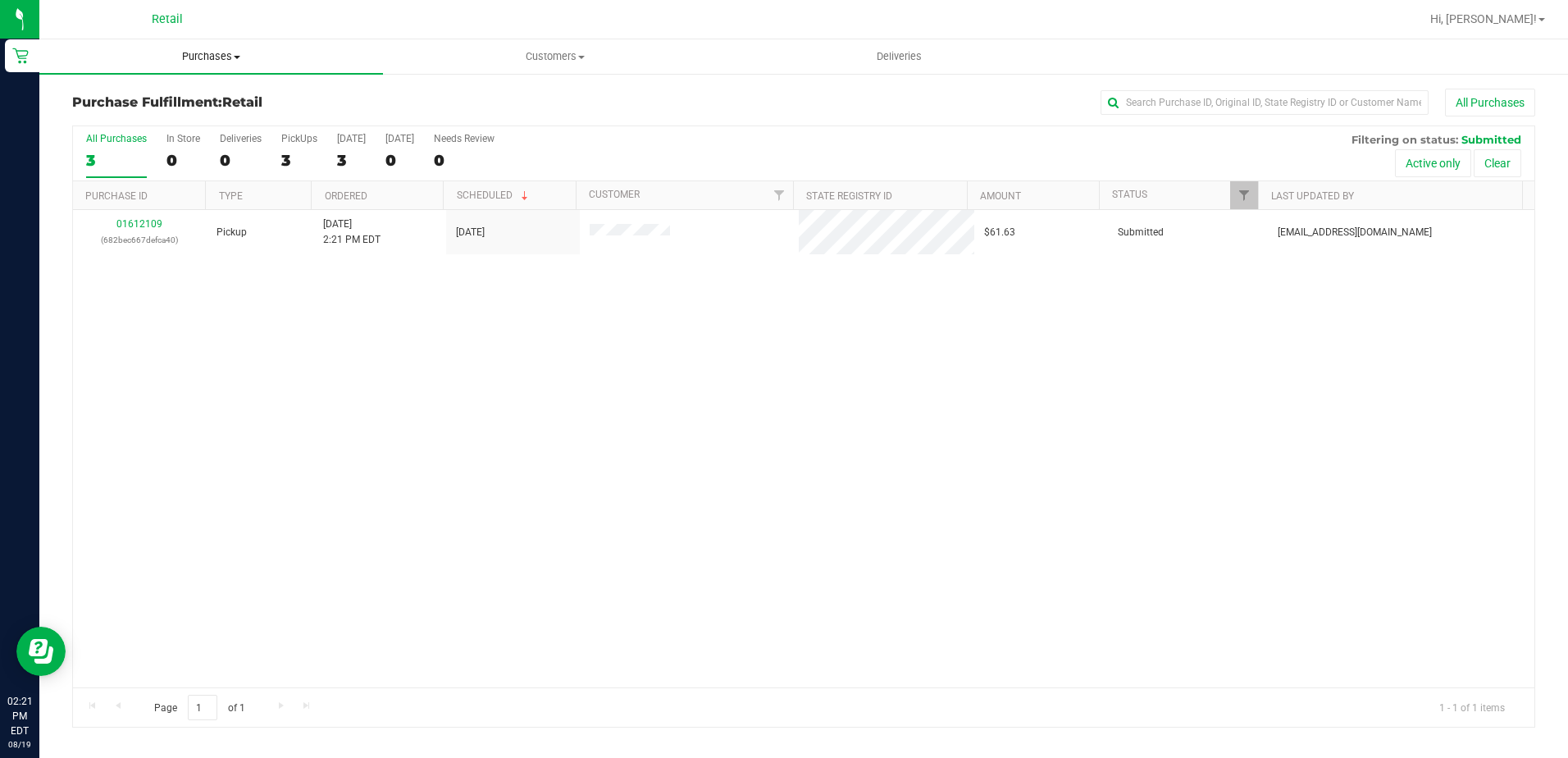
click at [182, 53] on span "Purchases" at bounding box center [211, 56] width 343 height 15
click at [184, 93] on span "Summary of purchases" at bounding box center [123, 99] width 168 height 14
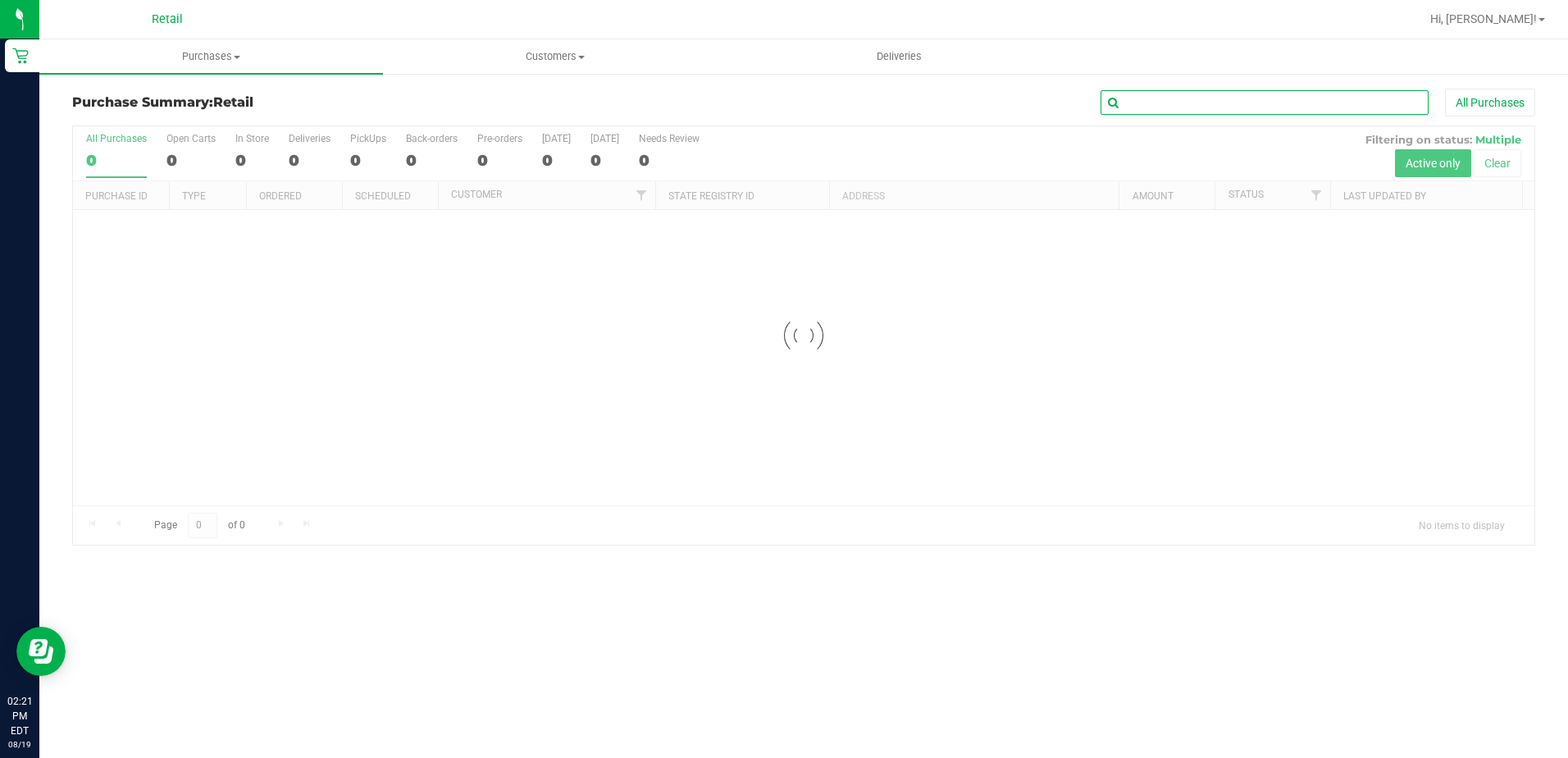
drag, startPoint x: 1195, startPoint y: 112, endPoint x: 1195, endPoint y: 100, distance: 12.0
click at [1195, 107] on input "text" at bounding box center [1264, 103] width 328 height 24
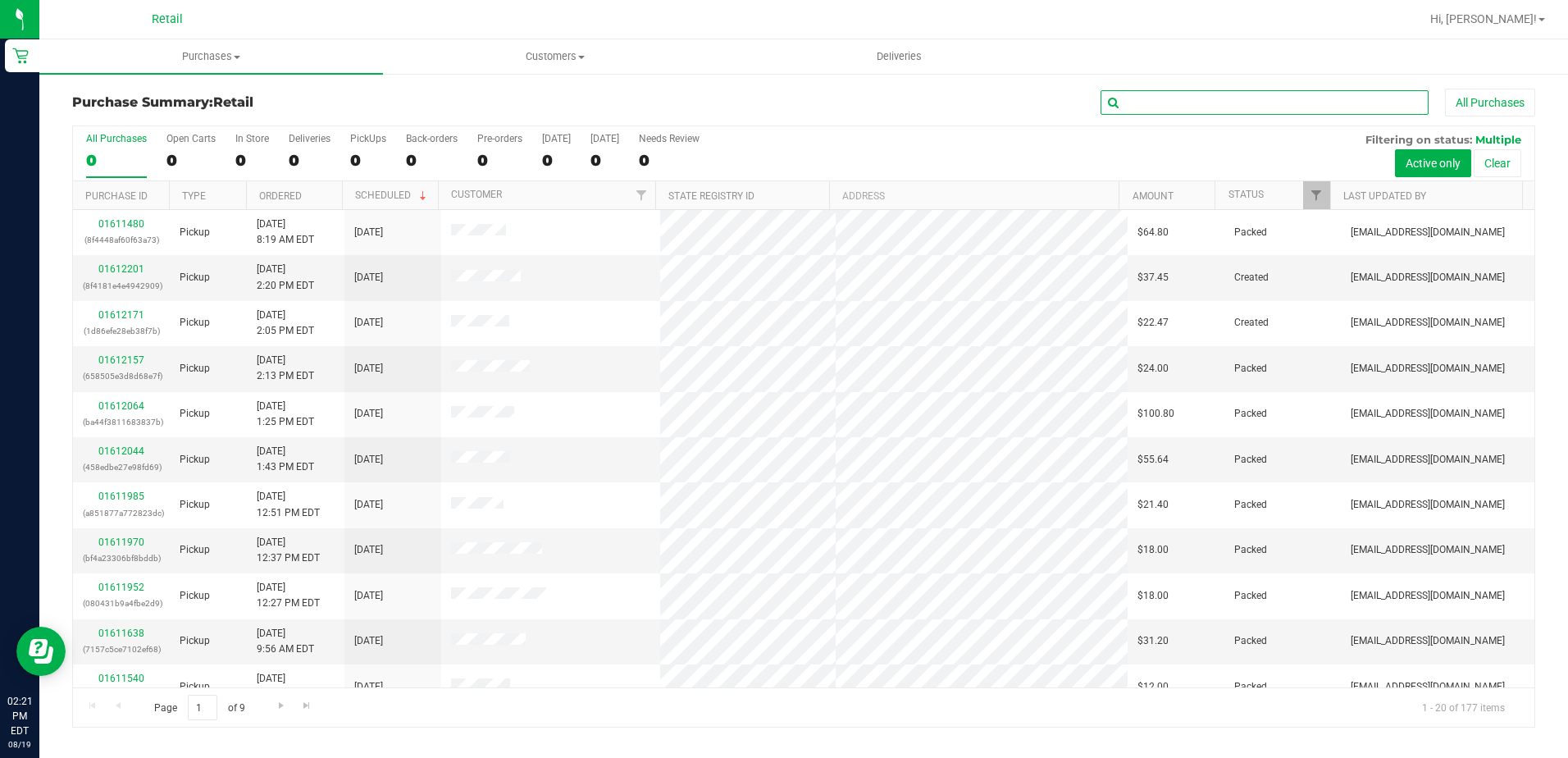
click at [1195, 100] on input "text" at bounding box center [1264, 103] width 328 height 24
type input "jocel"
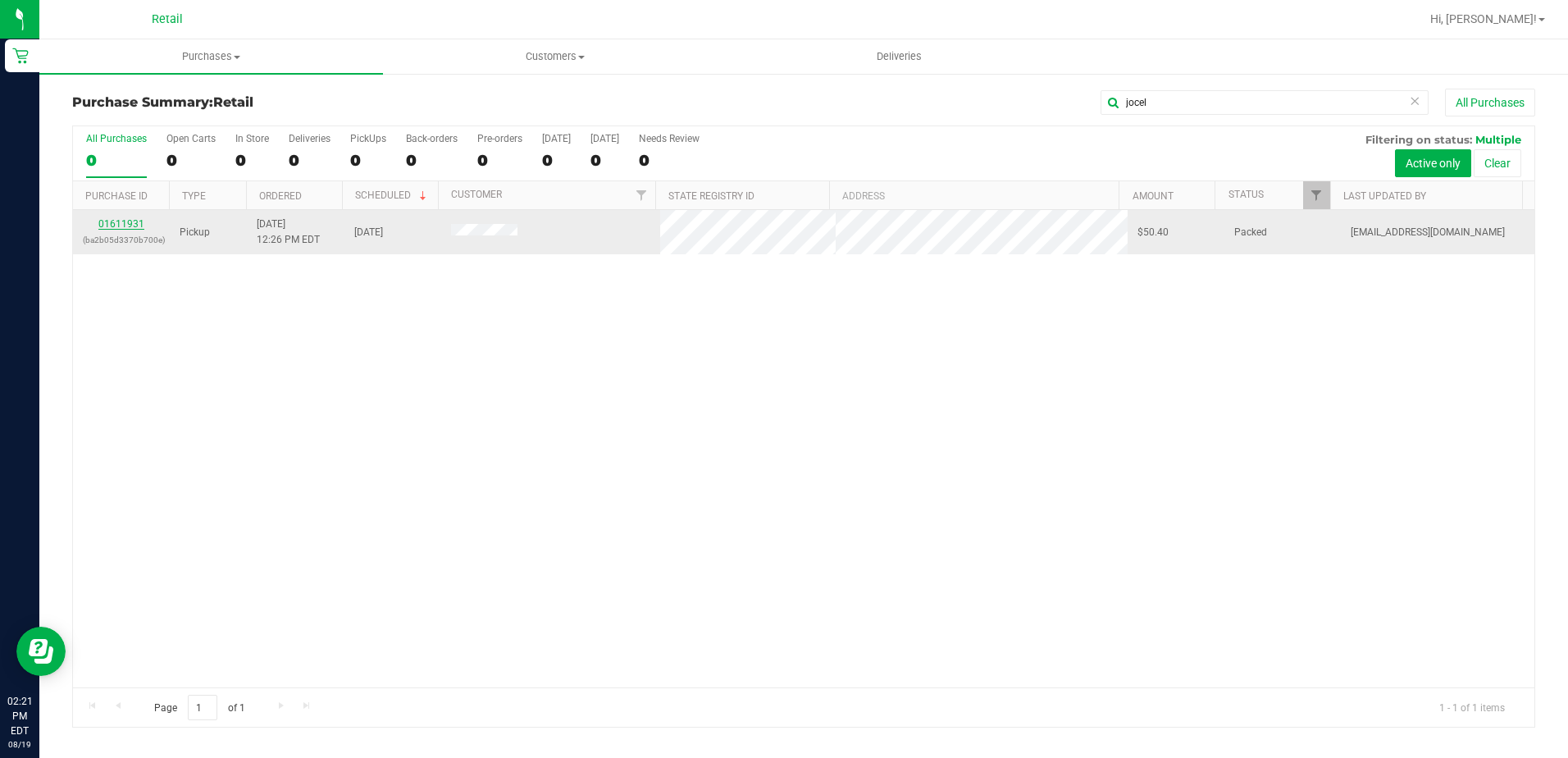
click at [112, 225] on link "01611931" at bounding box center [121, 224] width 46 height 11
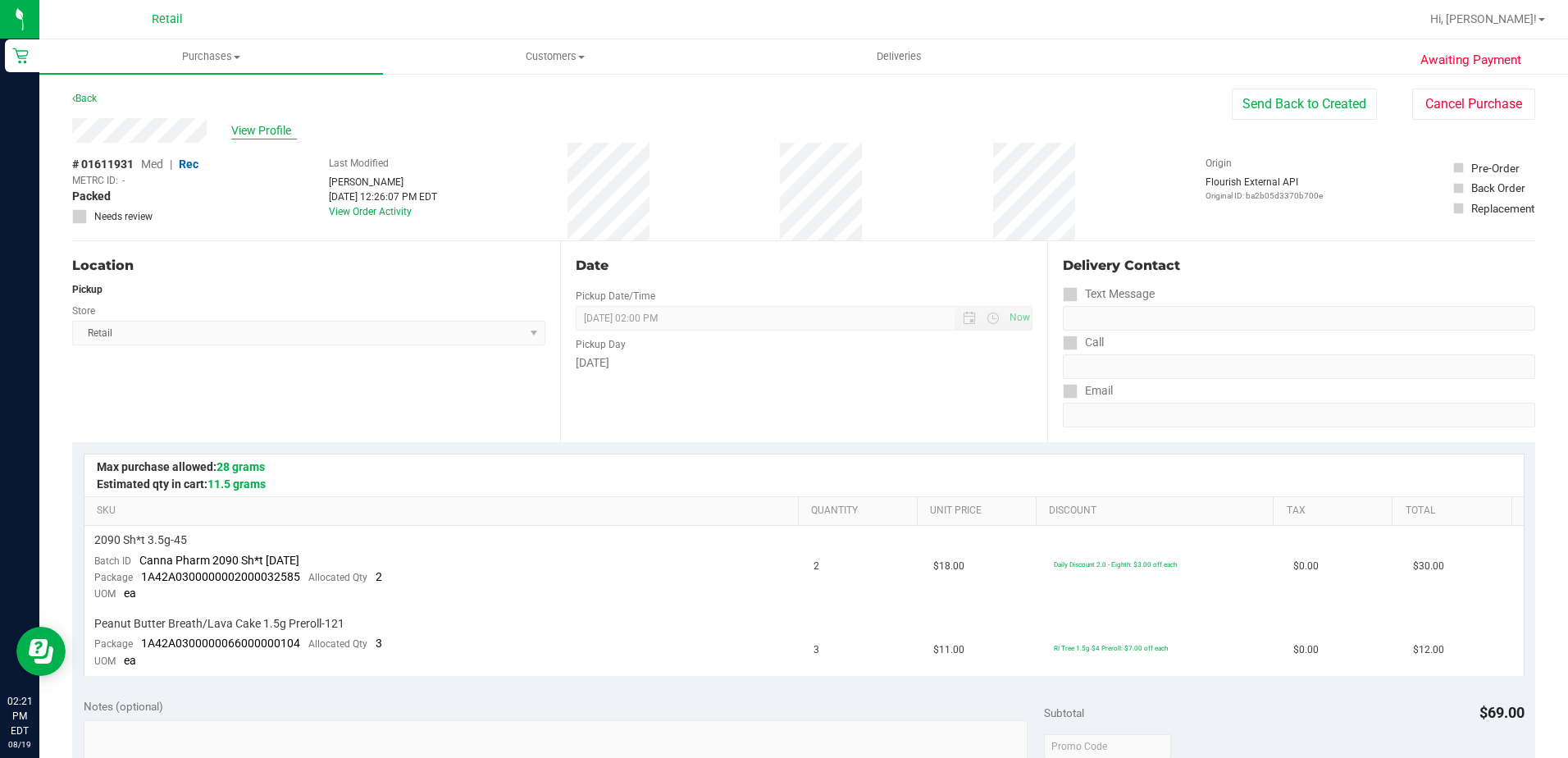
click at [267, 125] on span "View Profile" at bounding box center [264, 131] width 66 height 17
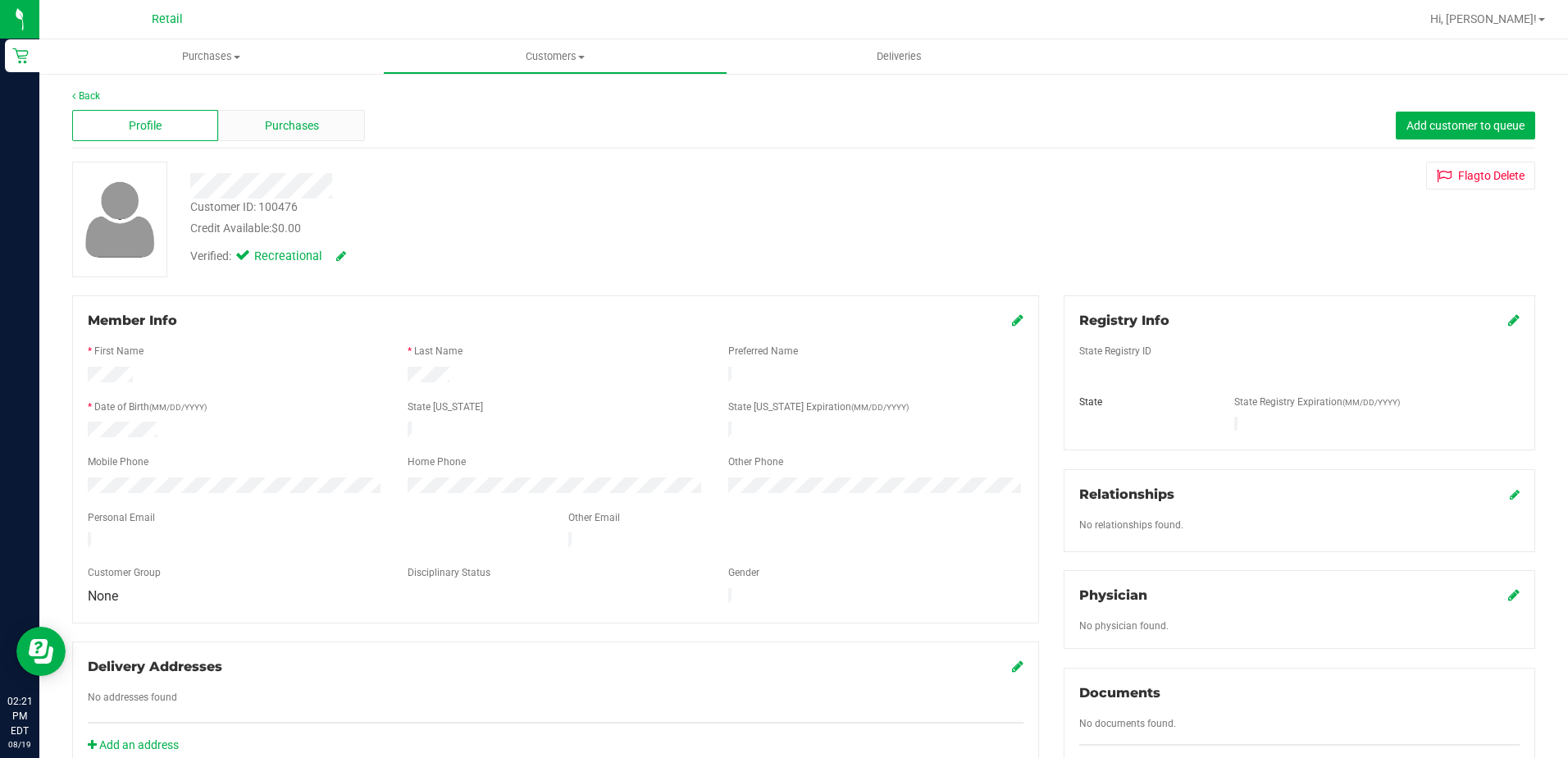
click at [294, 135] on div "Purchases" at bounding box center [291, 125] width 146 height 31
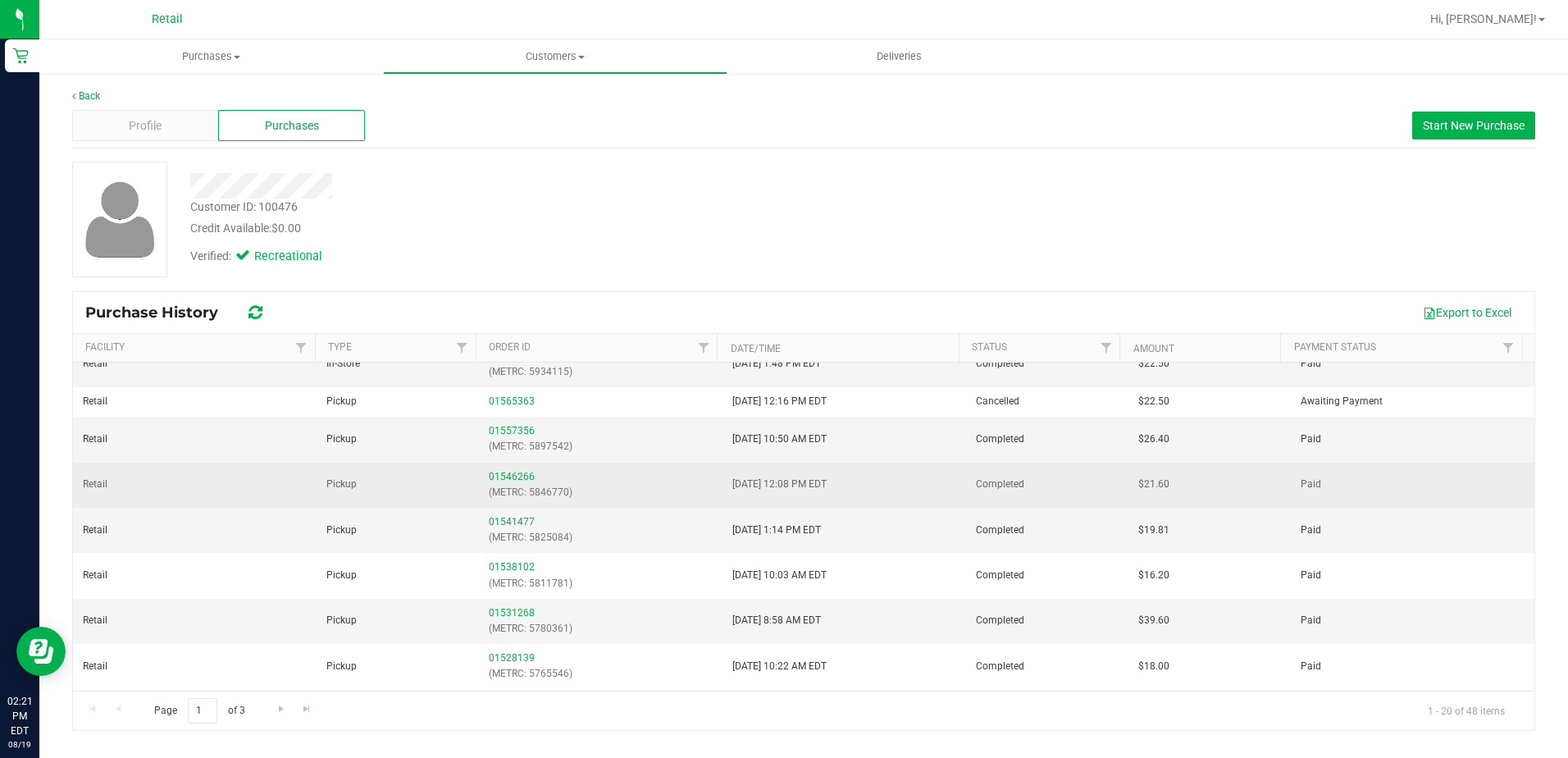
scroll to position [410, 0]
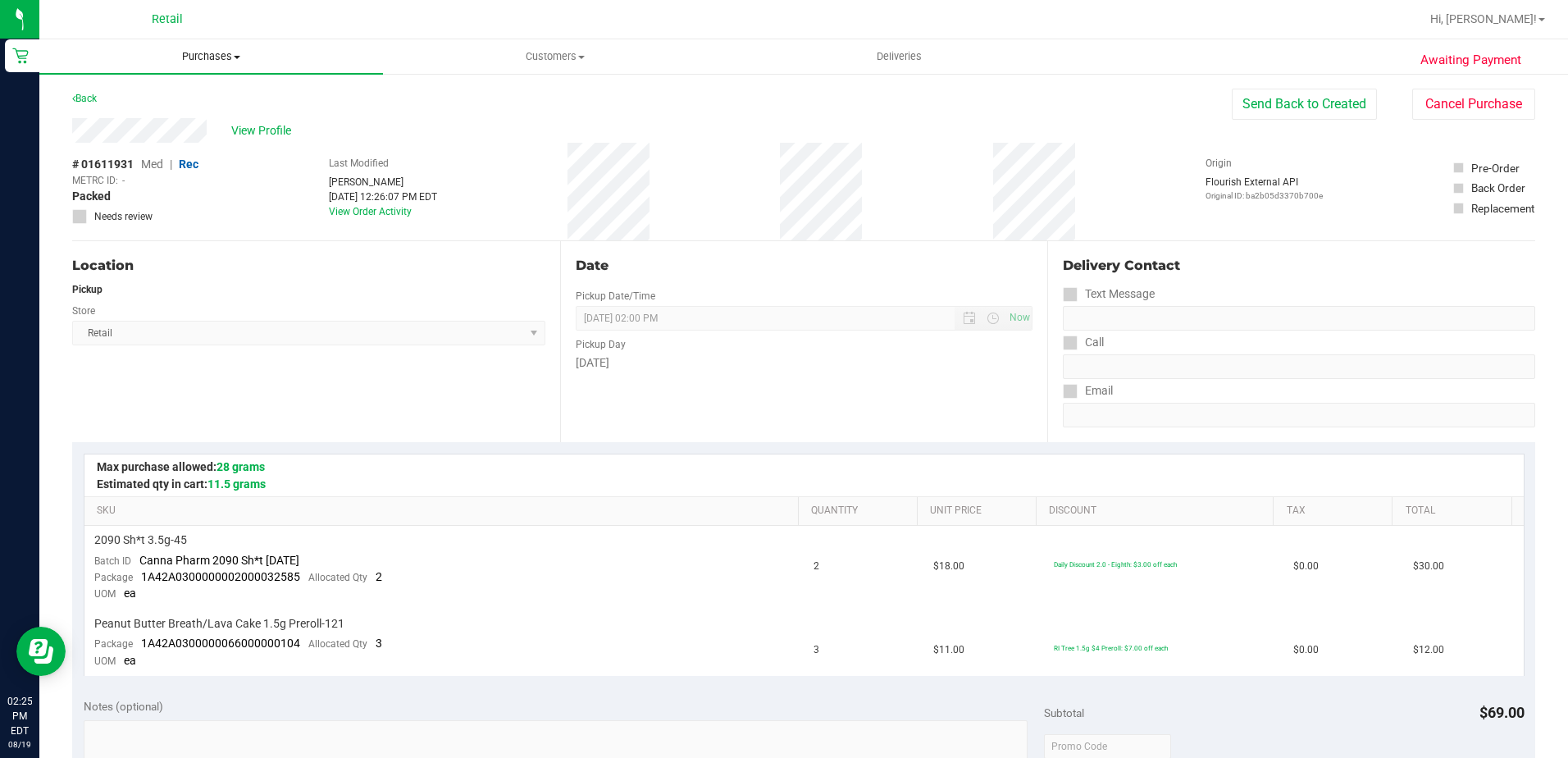
click at [219, 61] on span "Purchases" at bounding box center [211, 56] width 343 height 15
click at [195, 105] on li "Summary of purchases" at bounding box center [211, 99] width 343 height 20
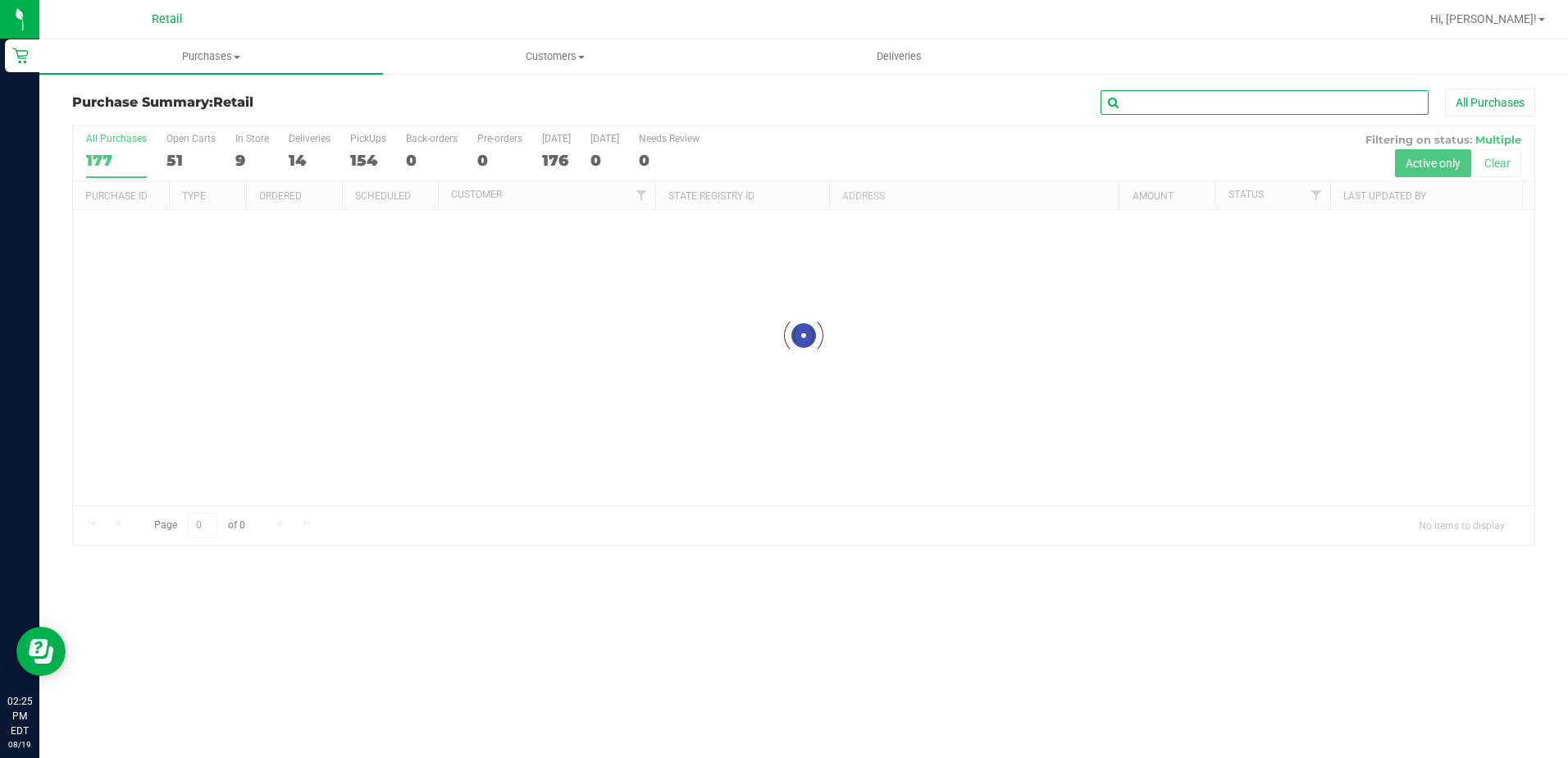
click at [1163, 101] on input "text" at bounding box center [1264, 103] width 328 height 24
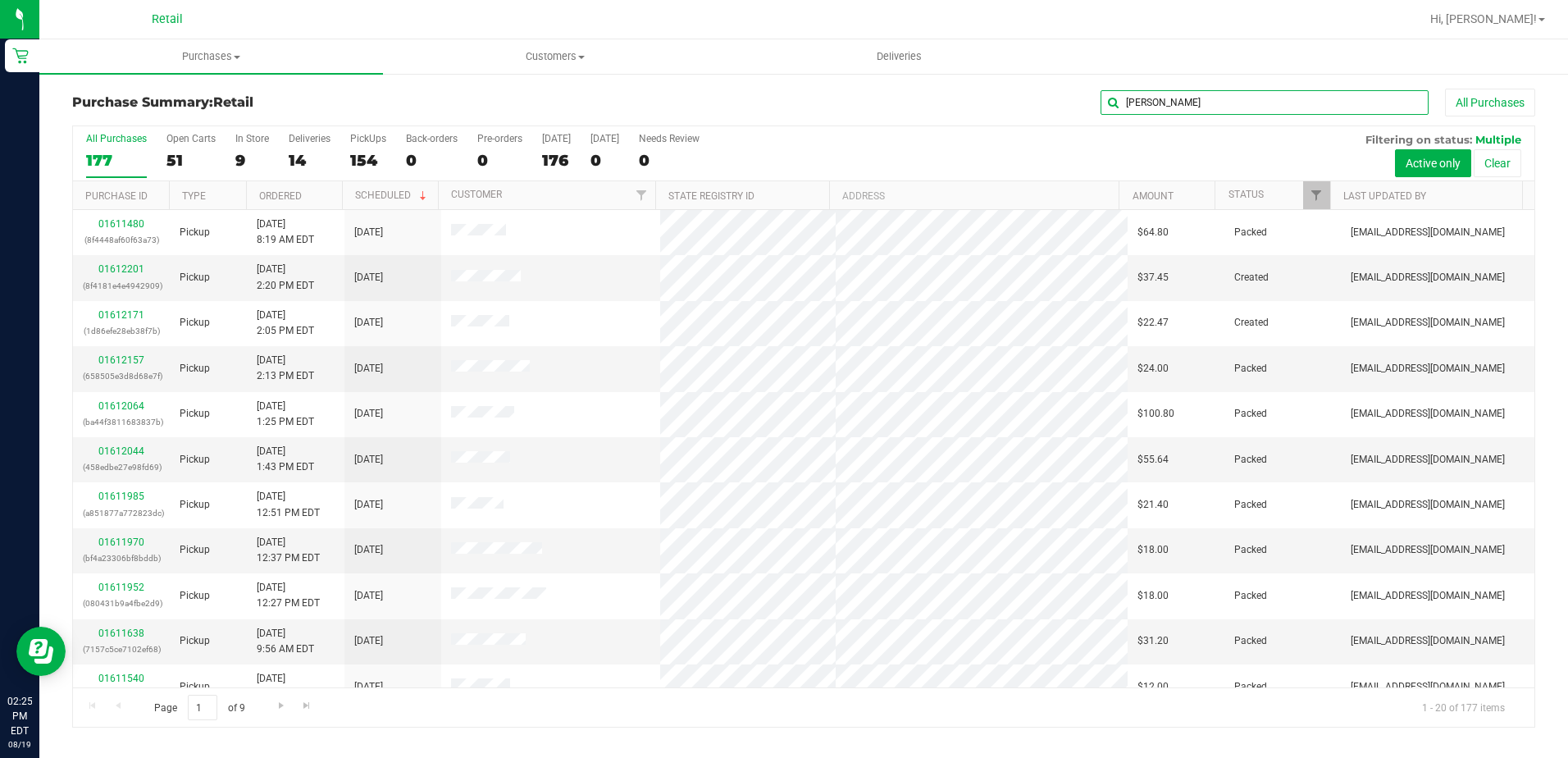
type input "CHRIS"
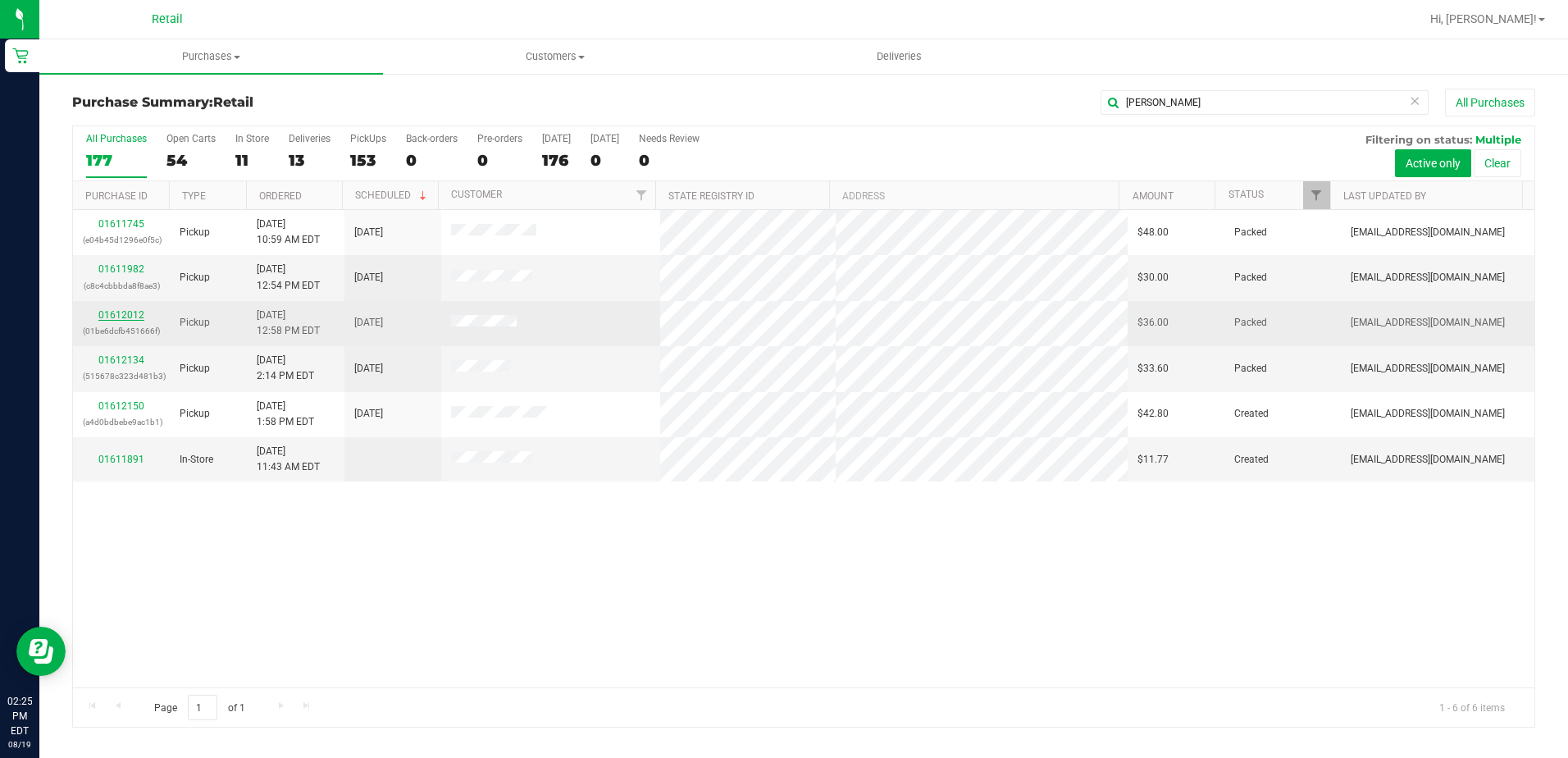
click at [128, 309] on link "01612012" at bounding box center [121, 315] width 46 height 11
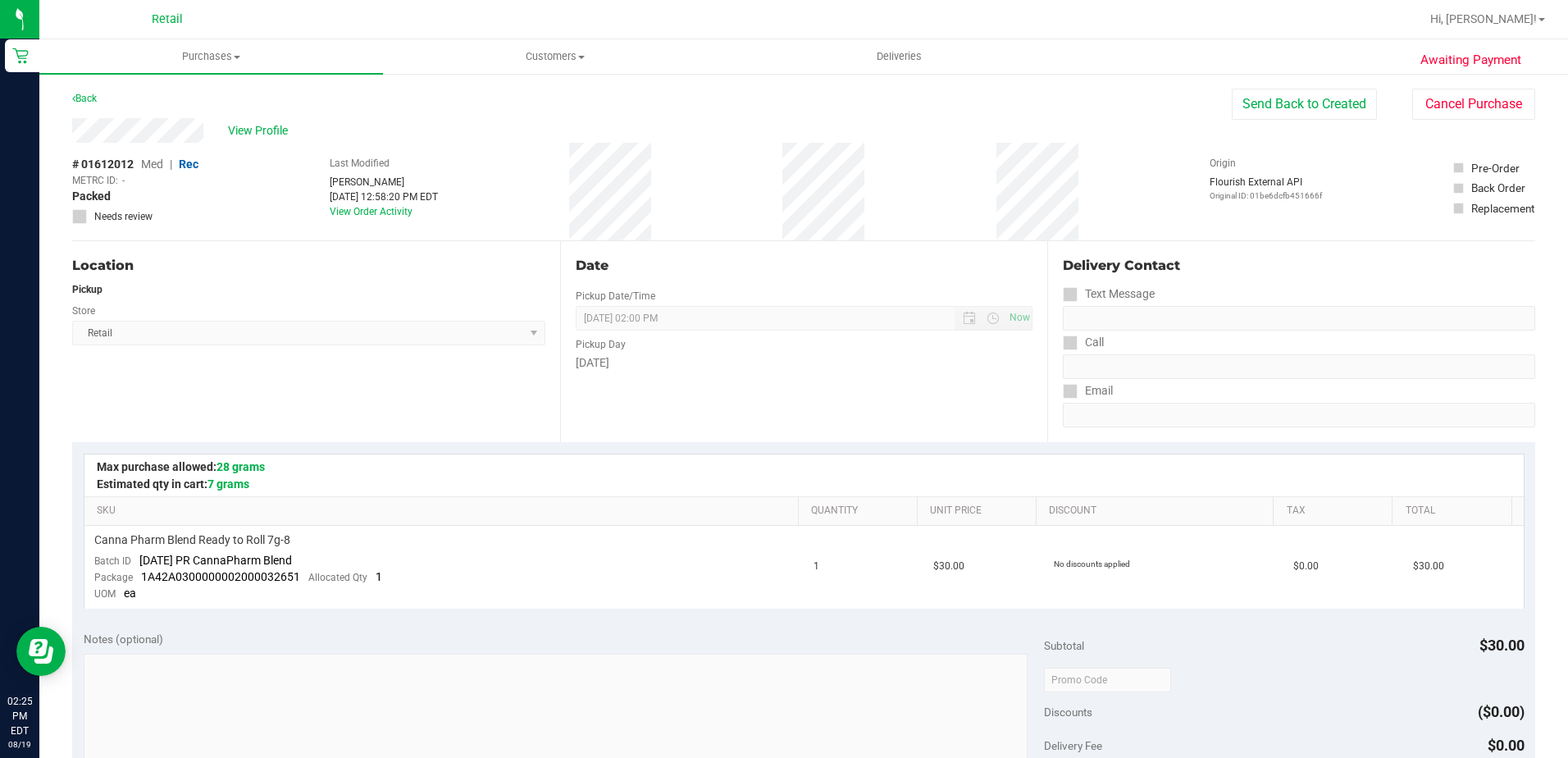
click at [919, 183] on div "# 01612012 Med | Rec METRC ID: - Packed Needs review Last Modified Kevin Garcia…" at bounding box center [804, 192] width 1464 height 98
click at [190, 57] on span "Purchases" at bounding box center [211, 56] width 343 height 15
click at [178, 95] on span "Summary of purchases" at bounding box center [123, 99] width 168 height 14
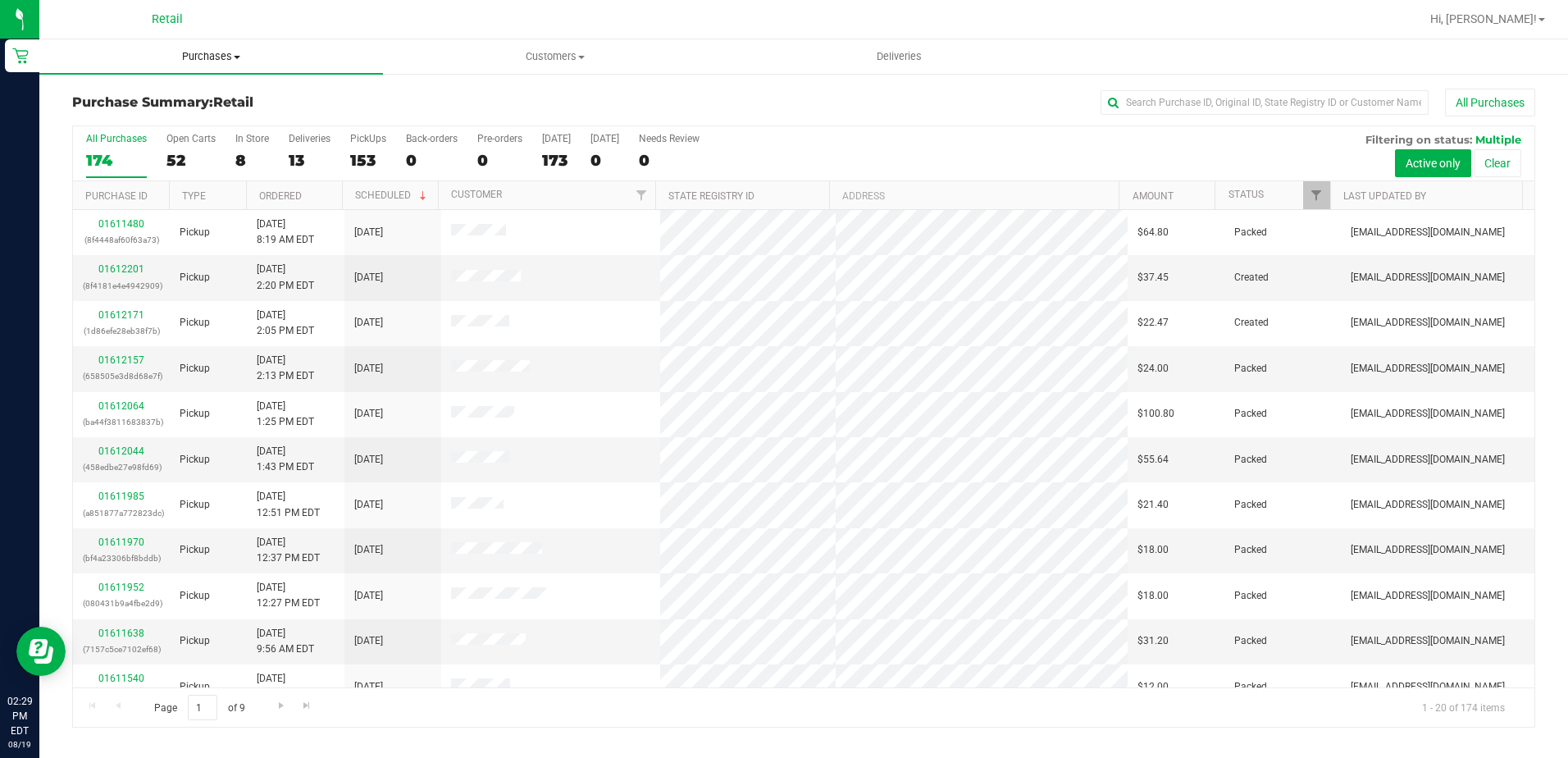
click at [213, 54] on span "Purchases" at bounding box center [211, 56] width 343 height 15
click at [192, 93] on span "Summary of purchases" at bounding box center [123, 99] width 168 height 14
click at [196, 53] on span "Purchases" at bounding box center [211, 56] width 343 height 15
click at [176, 100] on span "Summary of purchases" at bounding box center [123, 99] width 168 height 14
click at [1182, 93] on div "Purchase Summary: Retail All Purchases All Purchases 0 Open Carts 0 In Store 0 …" at bounding box center [803, 408] width 1528 height 671
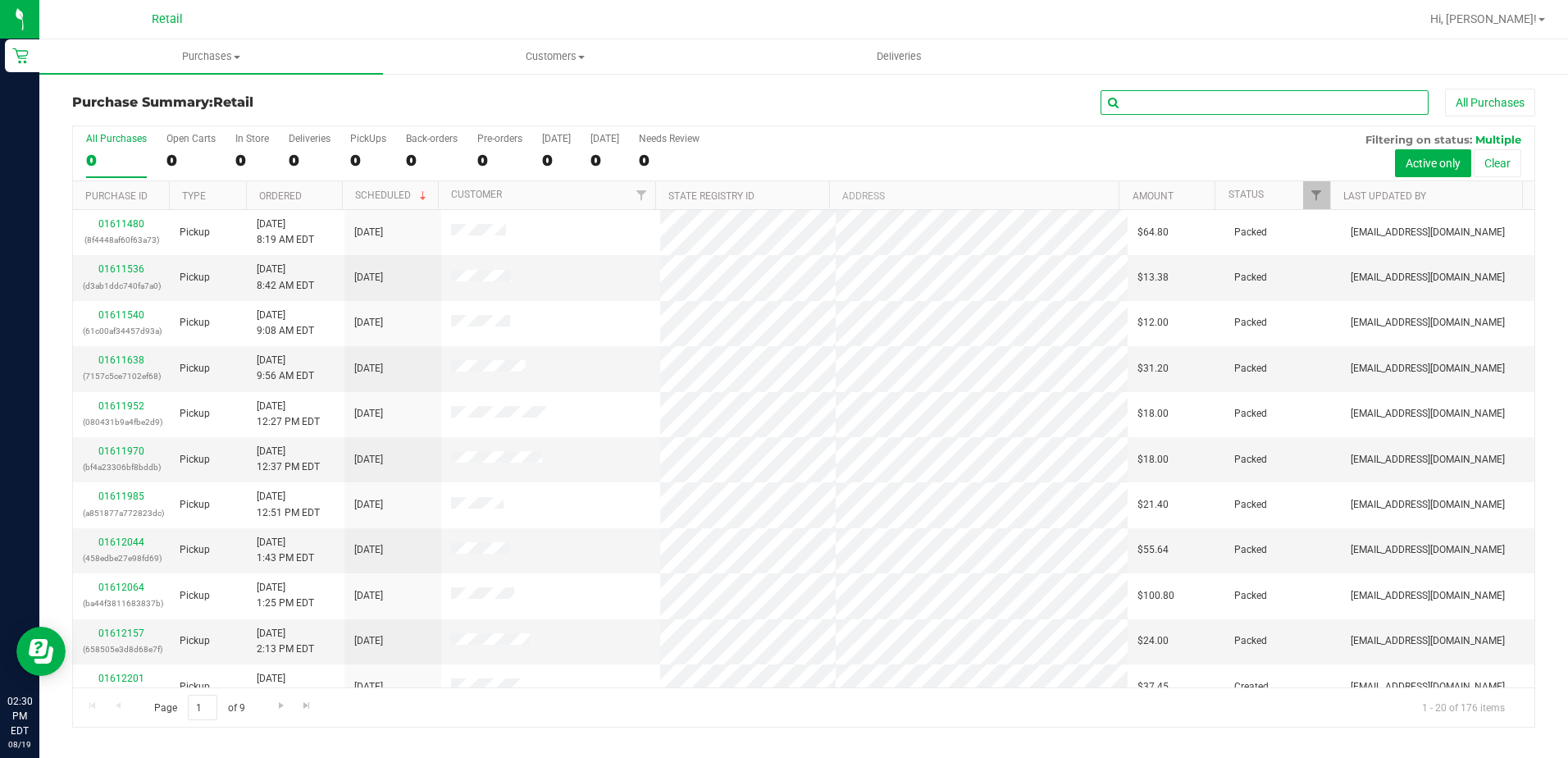
click at [1182, 94] on input "text" at bounding box center [1264, 103] width 328 height 24
type input "CAMERON"
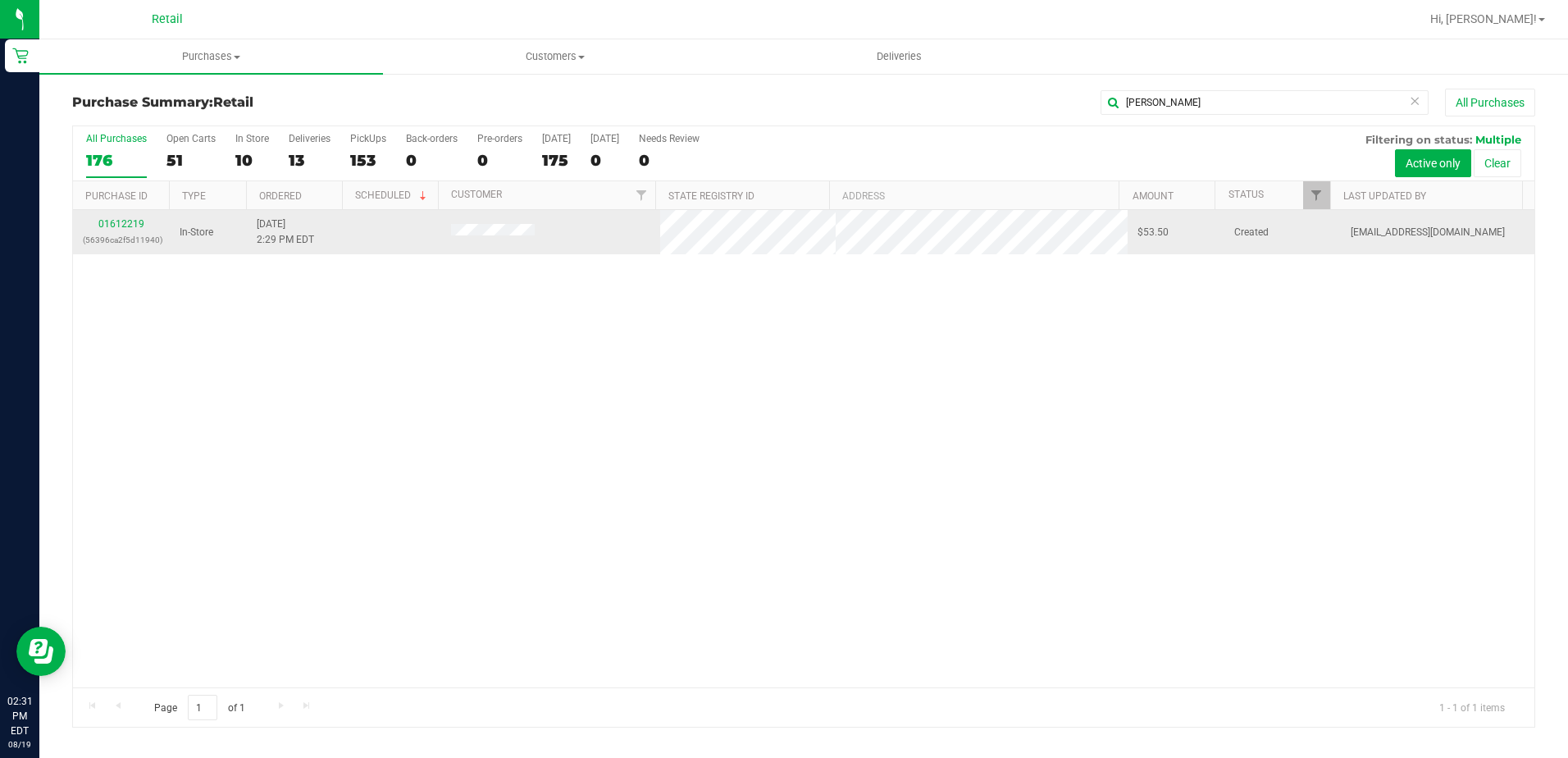
click at [517, 239] on span at bounding box center [494, 231] width 85 height 16
click at [517, 226] on span at bounding box center [494, 231] width 85 height 16
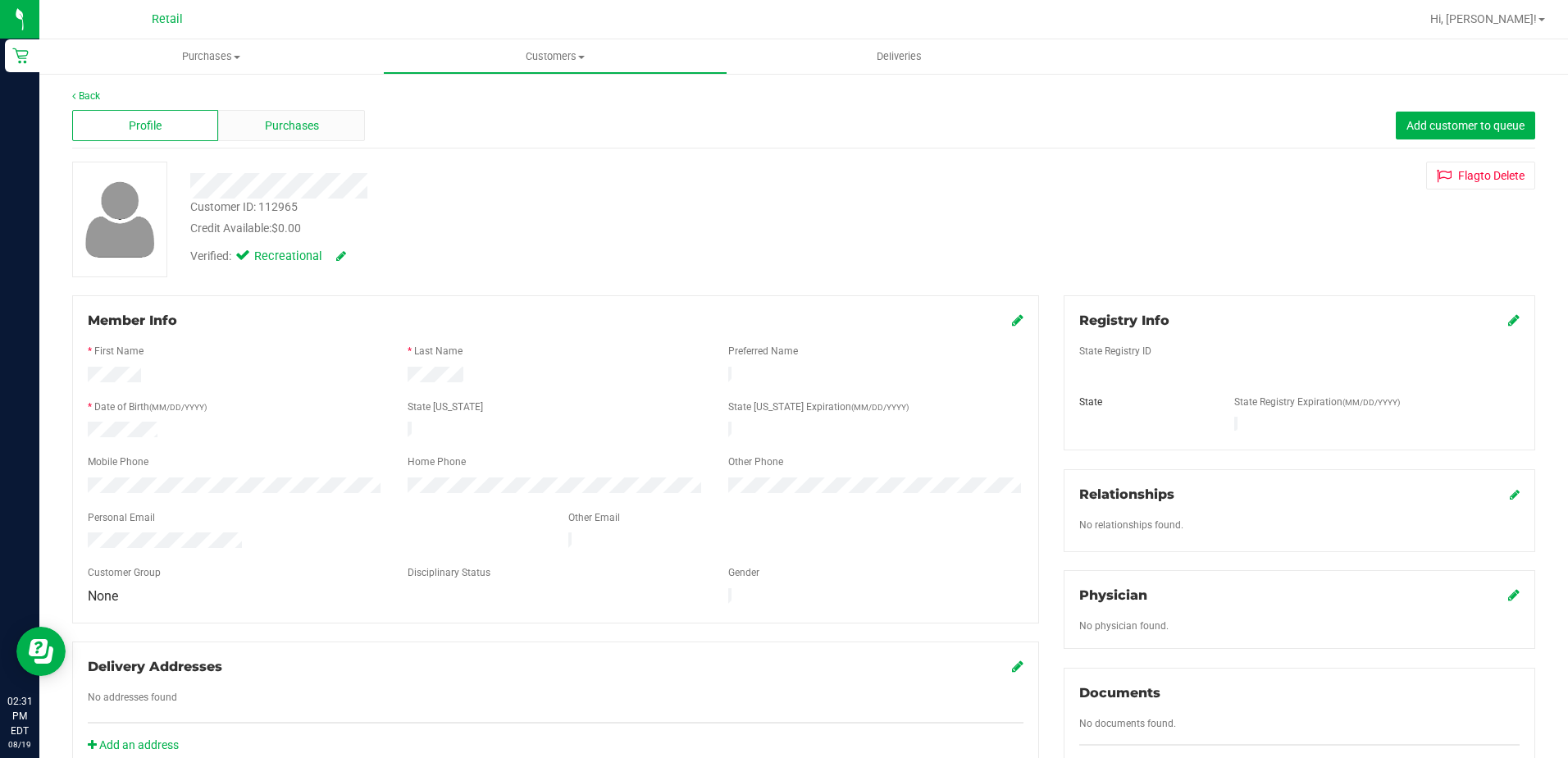
click at [283, 125] on span "Purchases" at bounding box center [293, 126] width 55 height 17
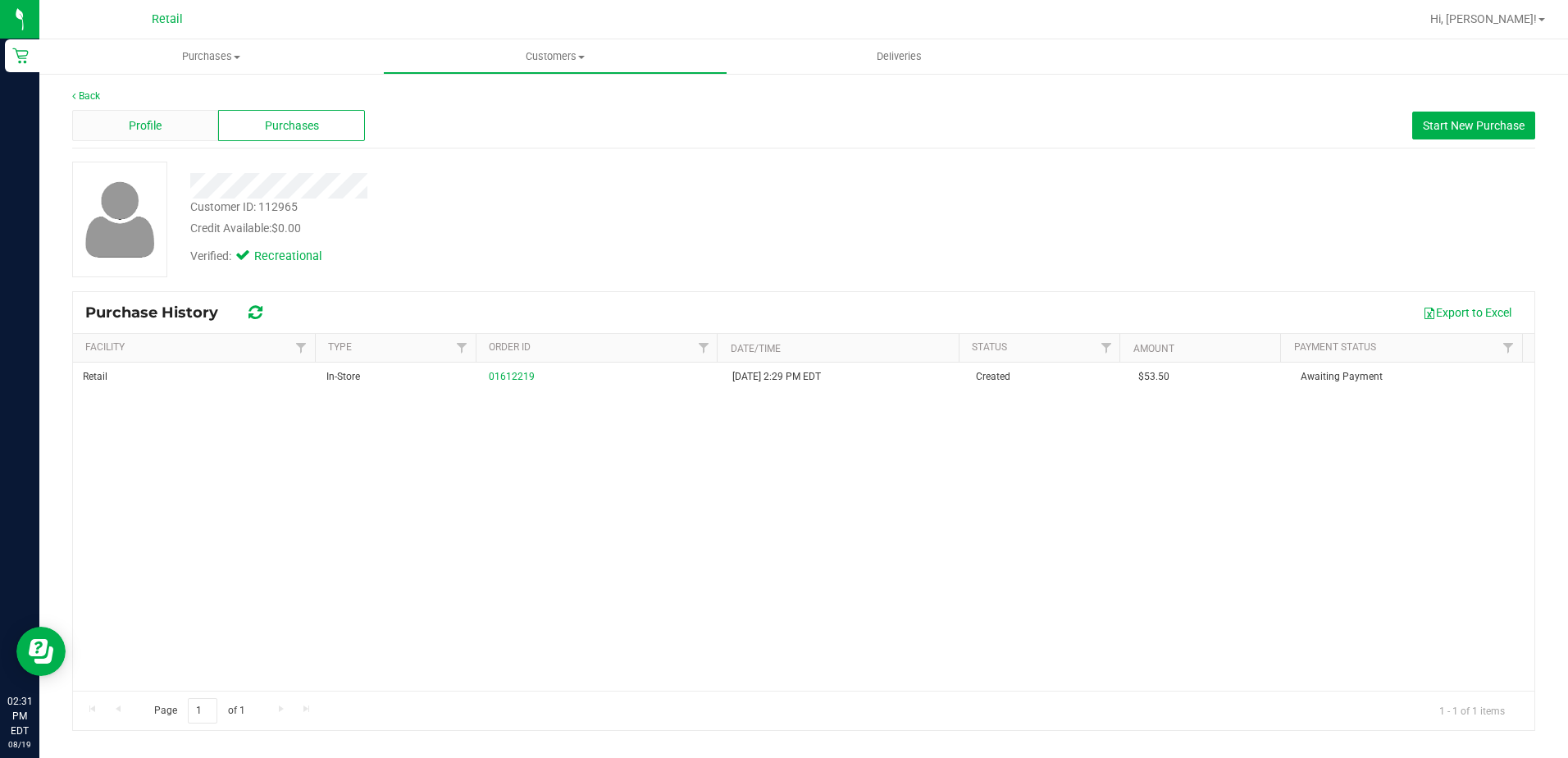
click at [158, 128] on span "Profile" at bounding box center [145, 126] width 33 height 17
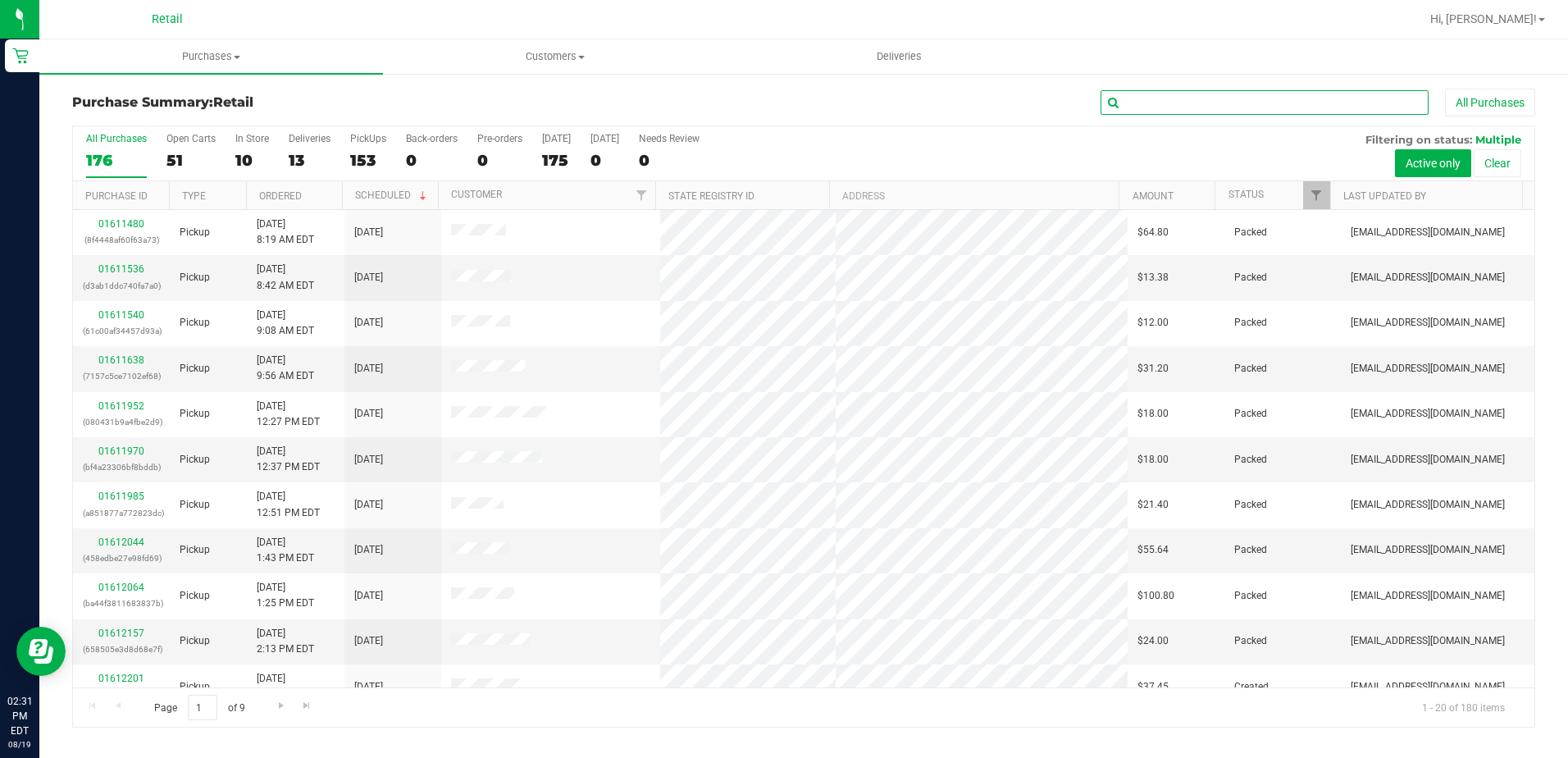
click at [1158, 98] on input "text" at bounding box center [1264, 103] width 328 height 24
type input "CAM"
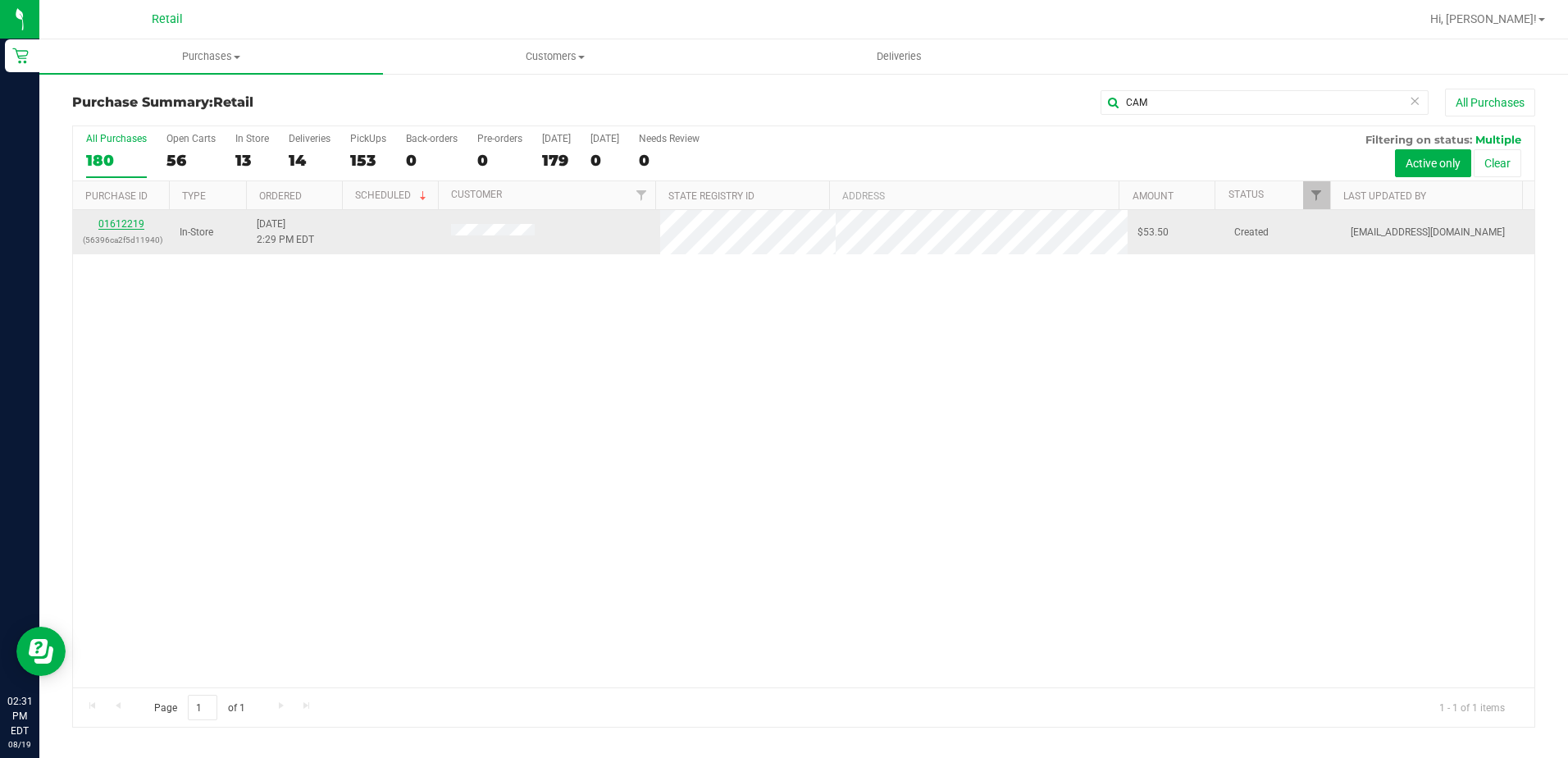
click at [114, 220] on link "01612219" at bounding box center [121, 224] width 46 height 11
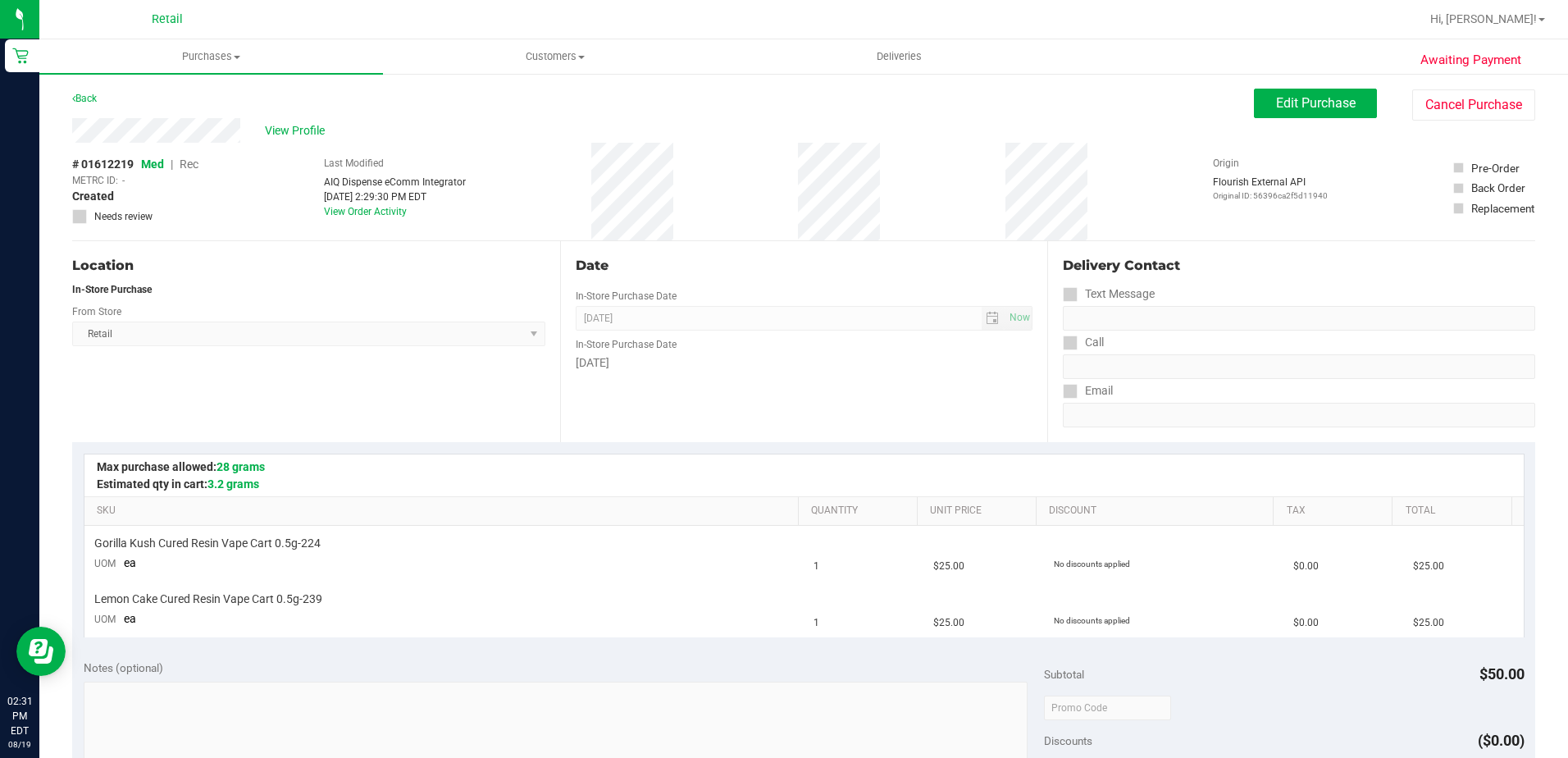
click at [261, 130] on div "View Profile" at bounding box center [663, 131] width 1182 height 24
click at [266, 132] on span "View Profile" at bounding box center [298, 131] width 66 height 17
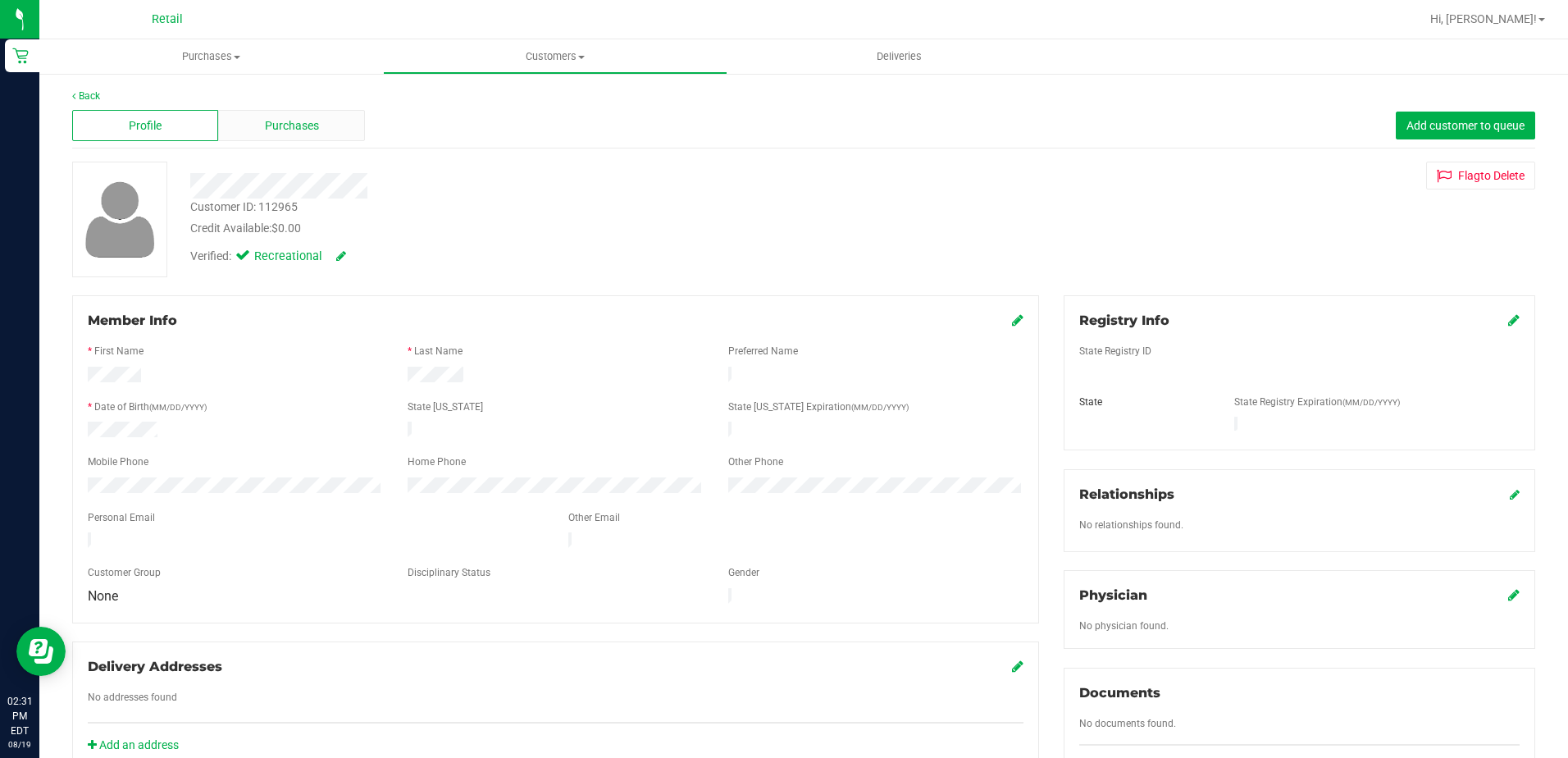
click at [328, 118] on div "Purchases" at bounding box center [291, 125] width 146 height 31
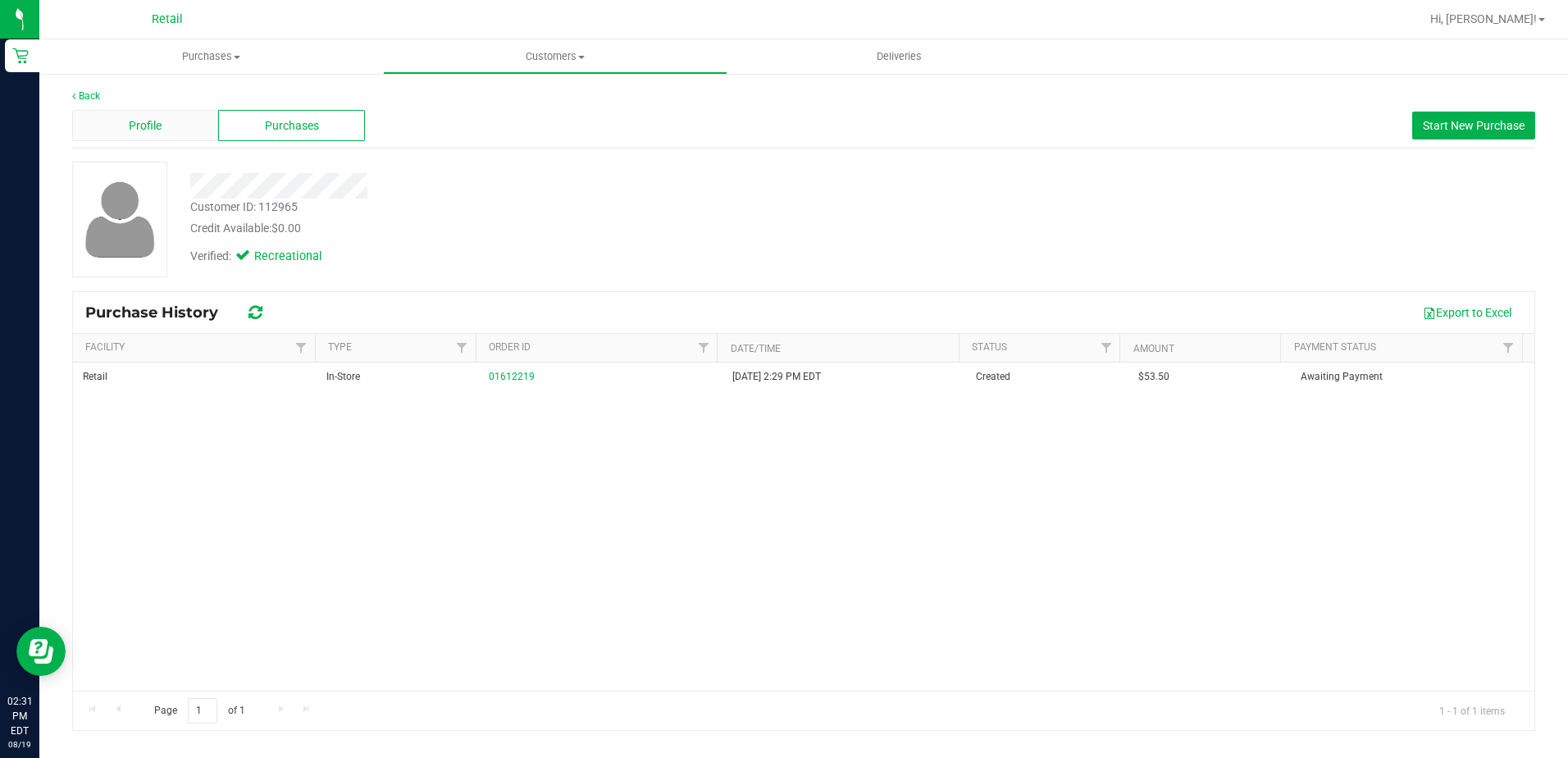
click at [159, 118] on span "Profile" at bounding box center [145, 126] width 33 height 17
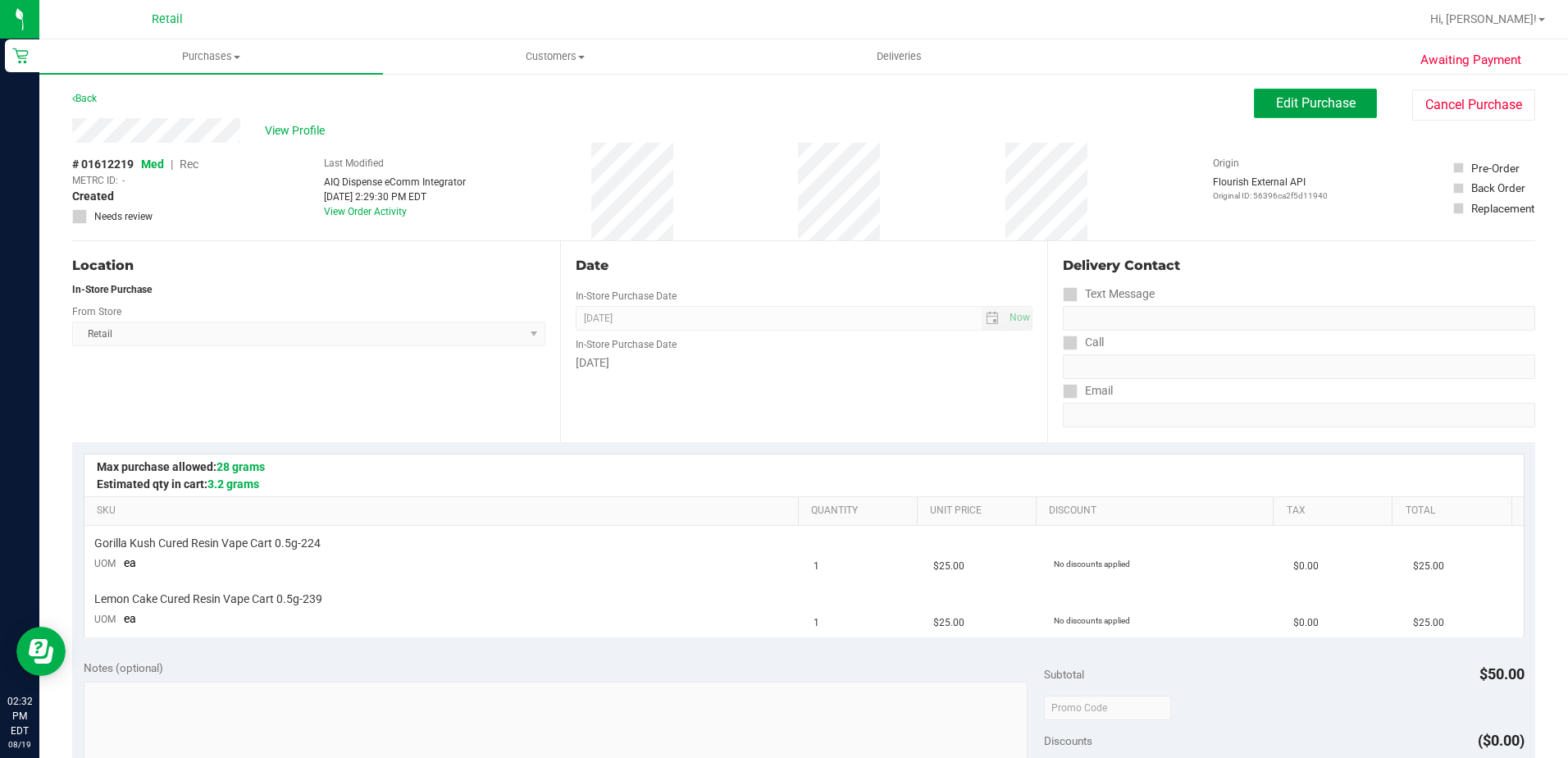
click at [1324, 92] on button "Edit Purchase" at bounding box center [1315, 103] width 123 height 29
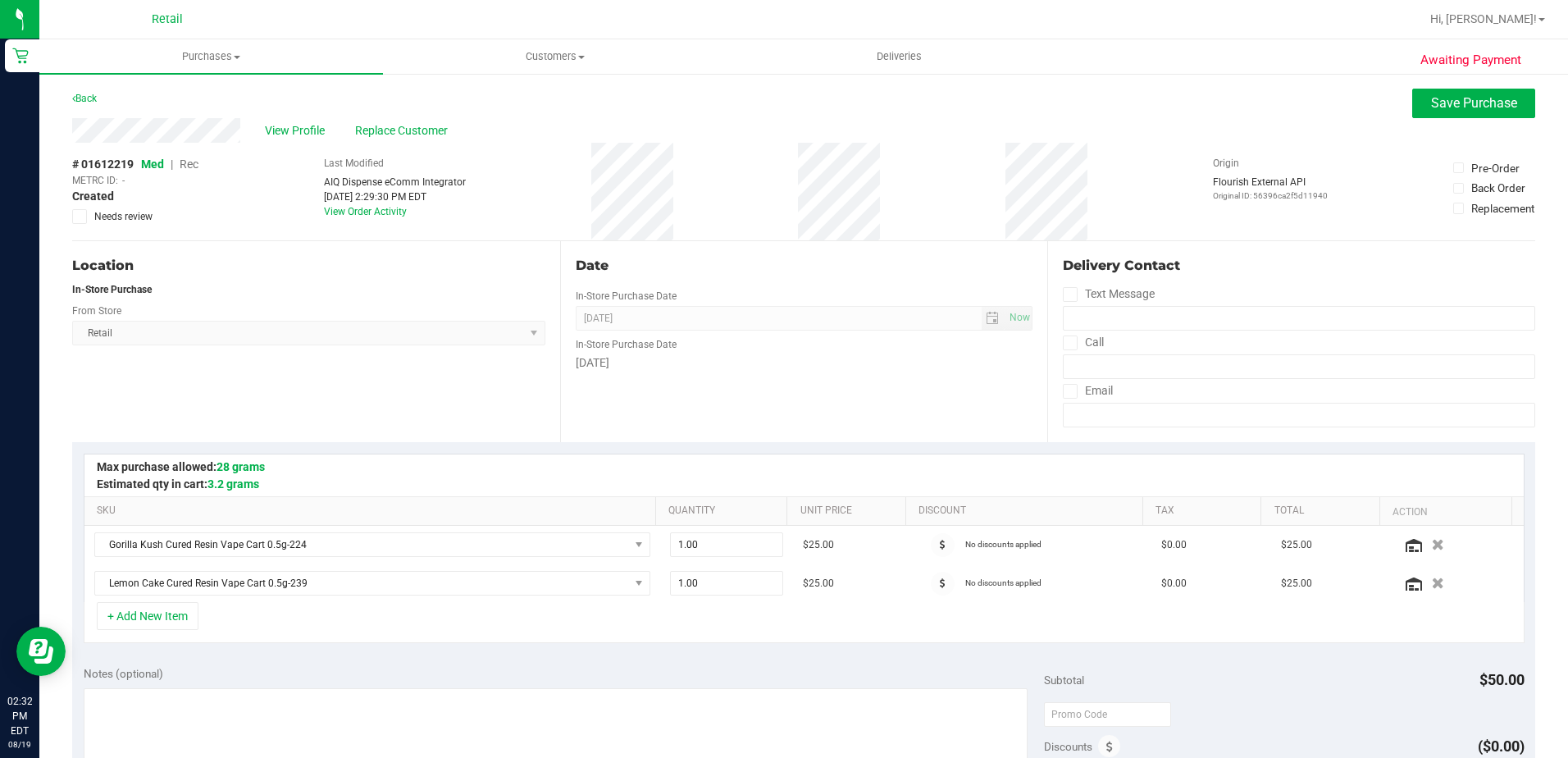
click at [192, 163] on span "Rec" at bounding box center [189, 164] width 19 height 13
click at [1489, 92] on button "Save Purchase" at bounding box center [1474, 103] width 123 height 29
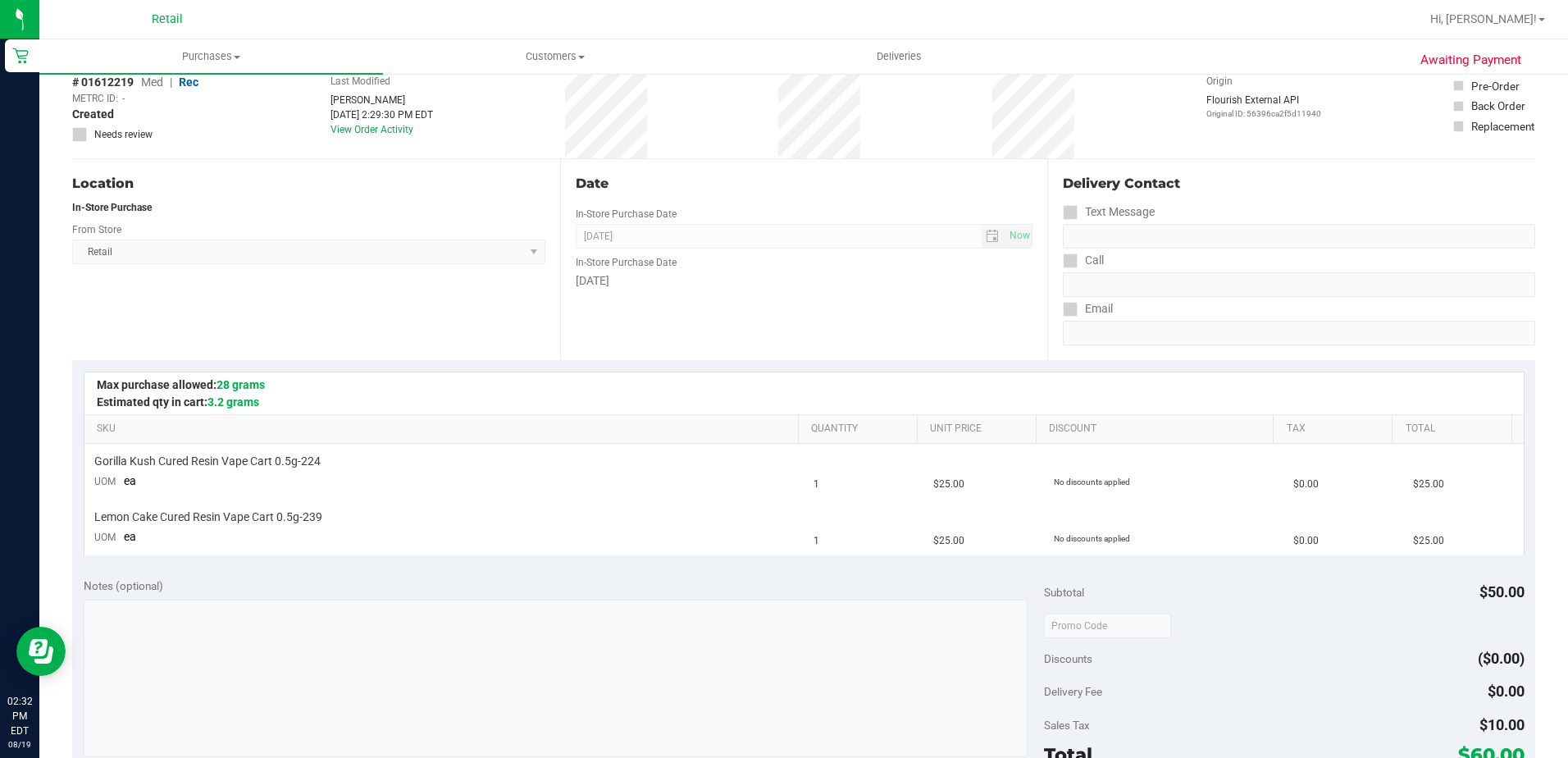
scroll to position [328, 0]
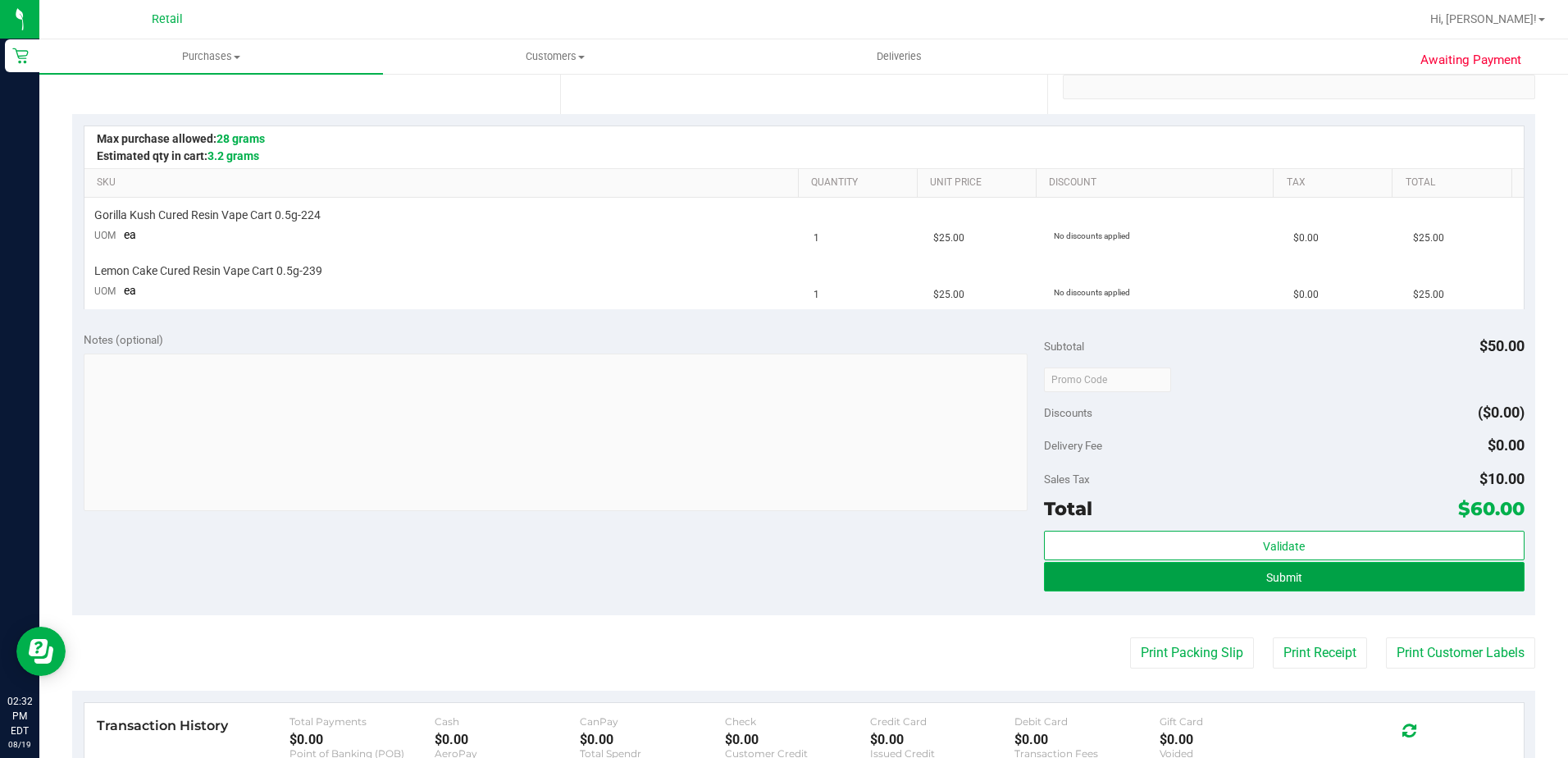
click at [1330, 580] on button "Submit" at bounding box center [1284, 576] width 481 height 29
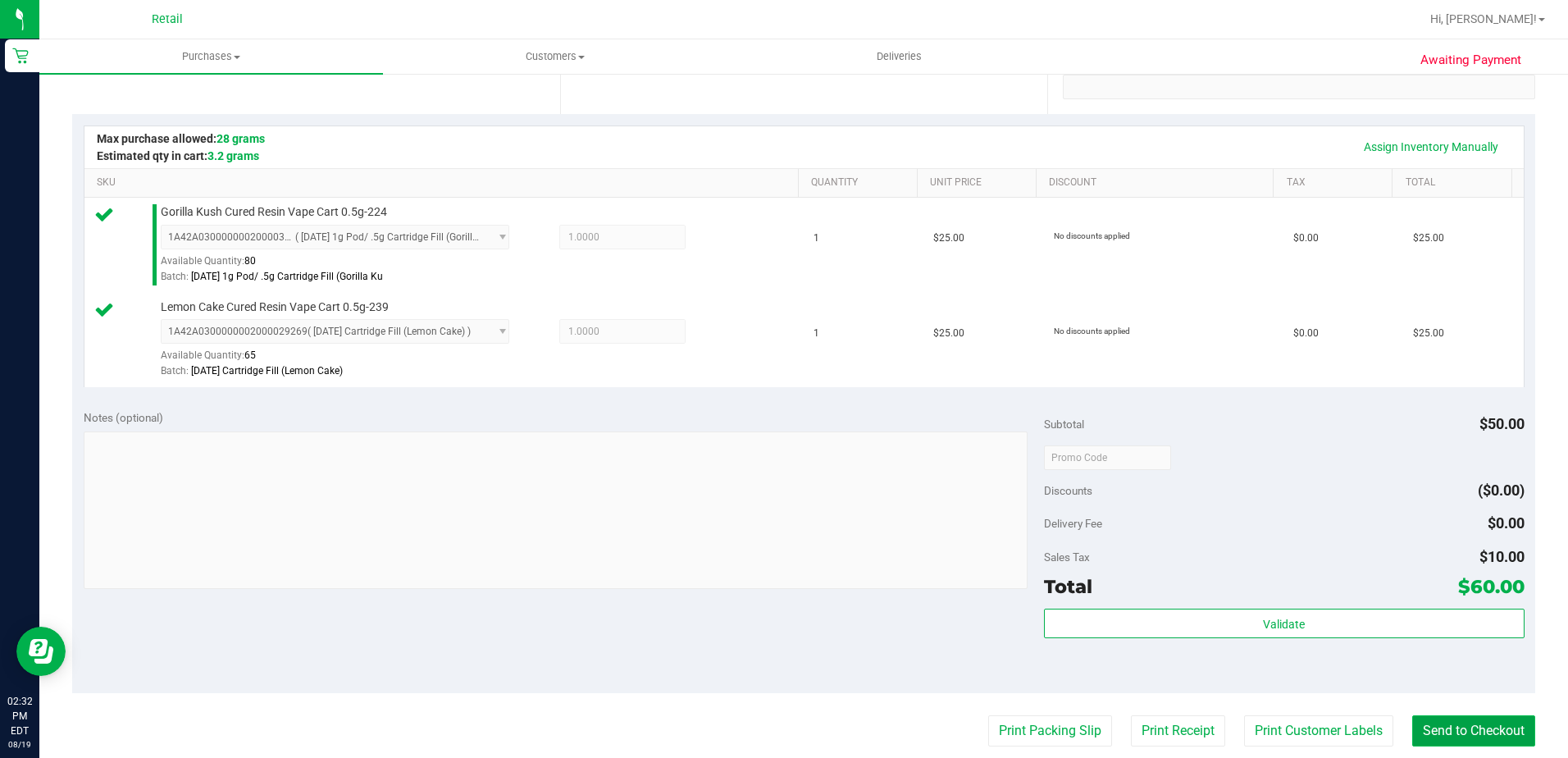
click at [1504, 731] on button "Send to Checkout" at bounding box center [1474, 730] width 123 height 31
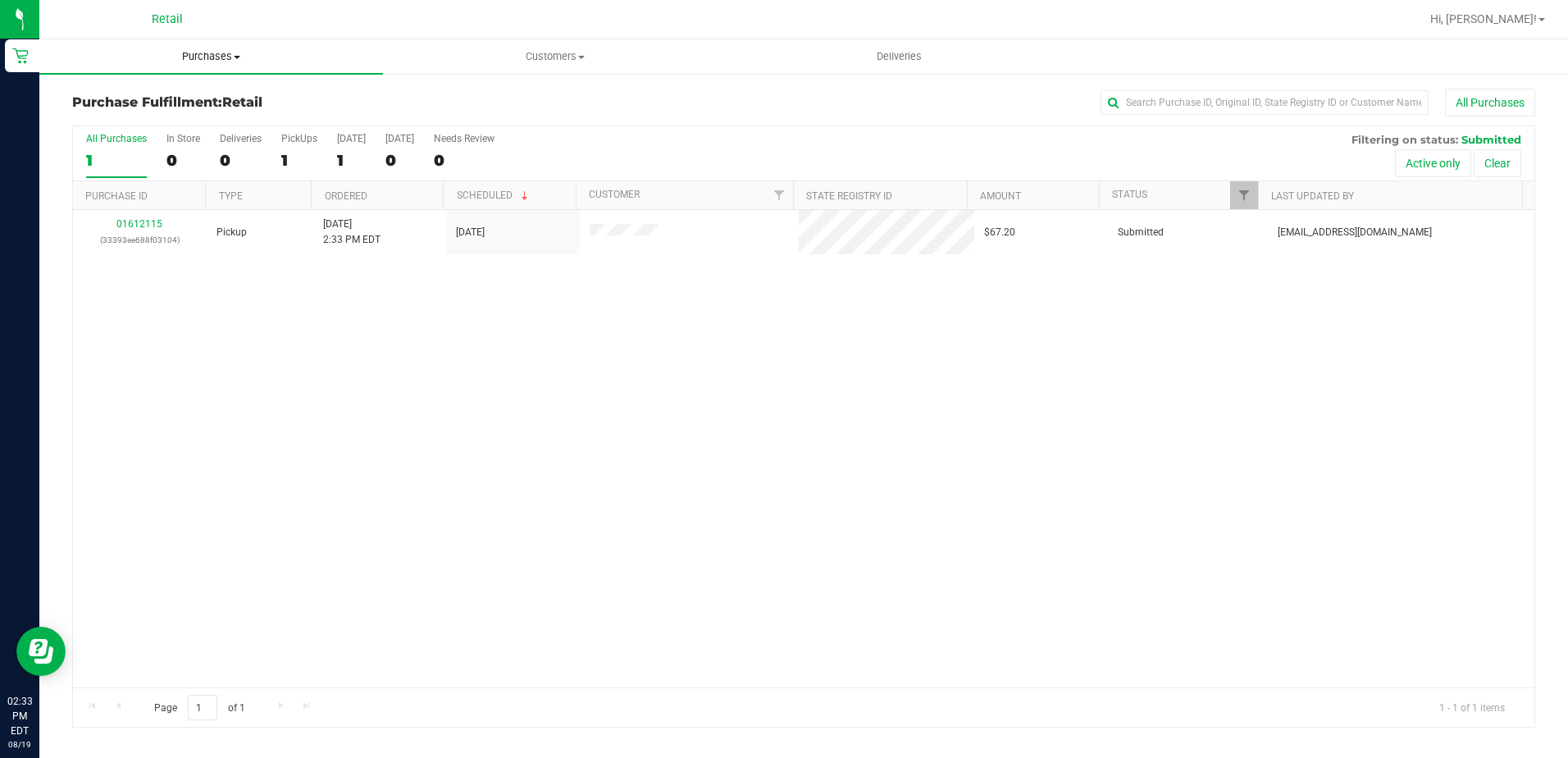
click at [200, 62] on span "Purchases" at bounding box center [211, 56] width 343 height 15
click at [167, 99] on span "Summary of purchases" at bounding box center [123, 99] width 168 height 14
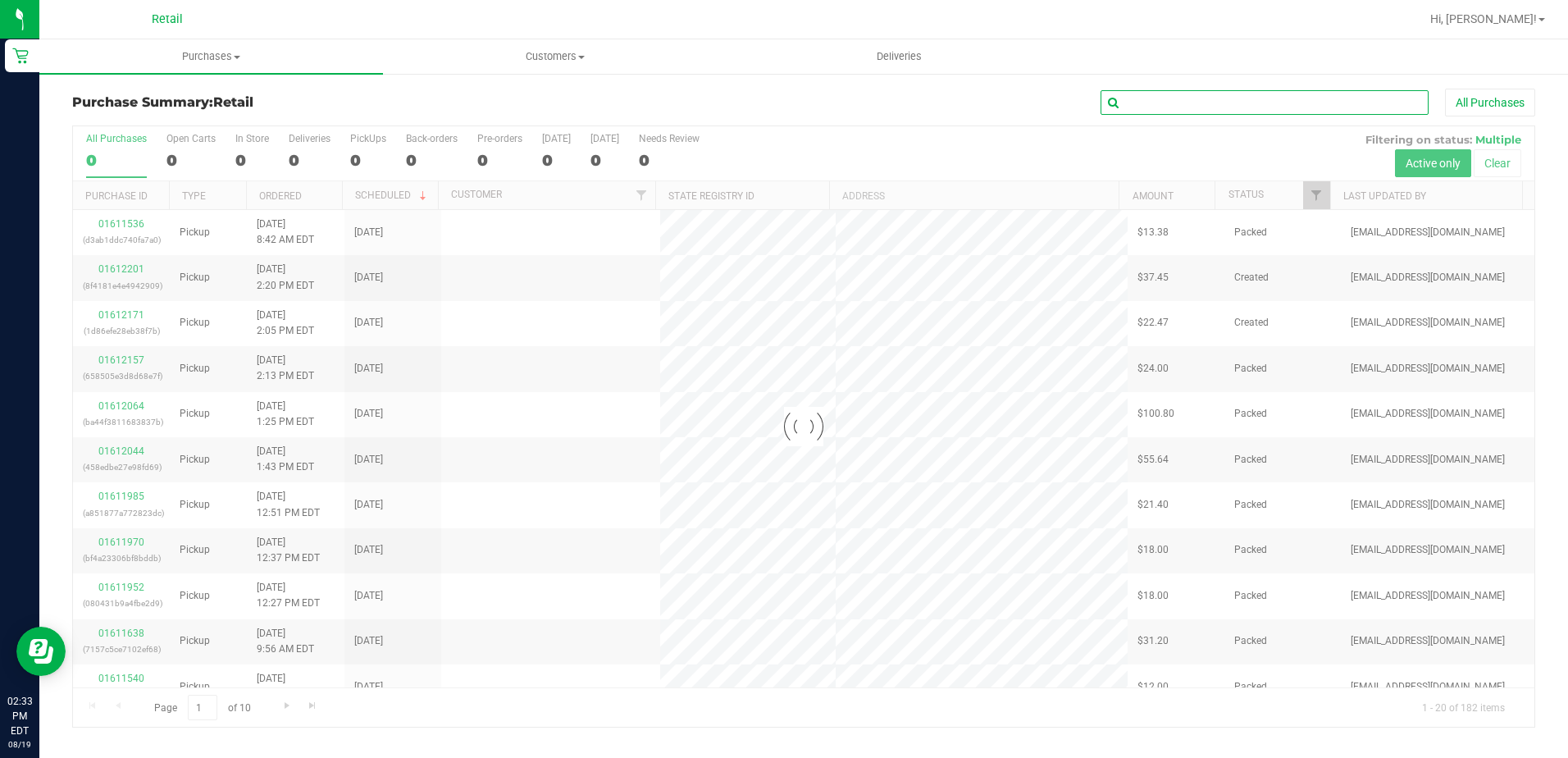
click at [1220, 93] on input "text" at bounding box center [1264, 103] width 328 height 24
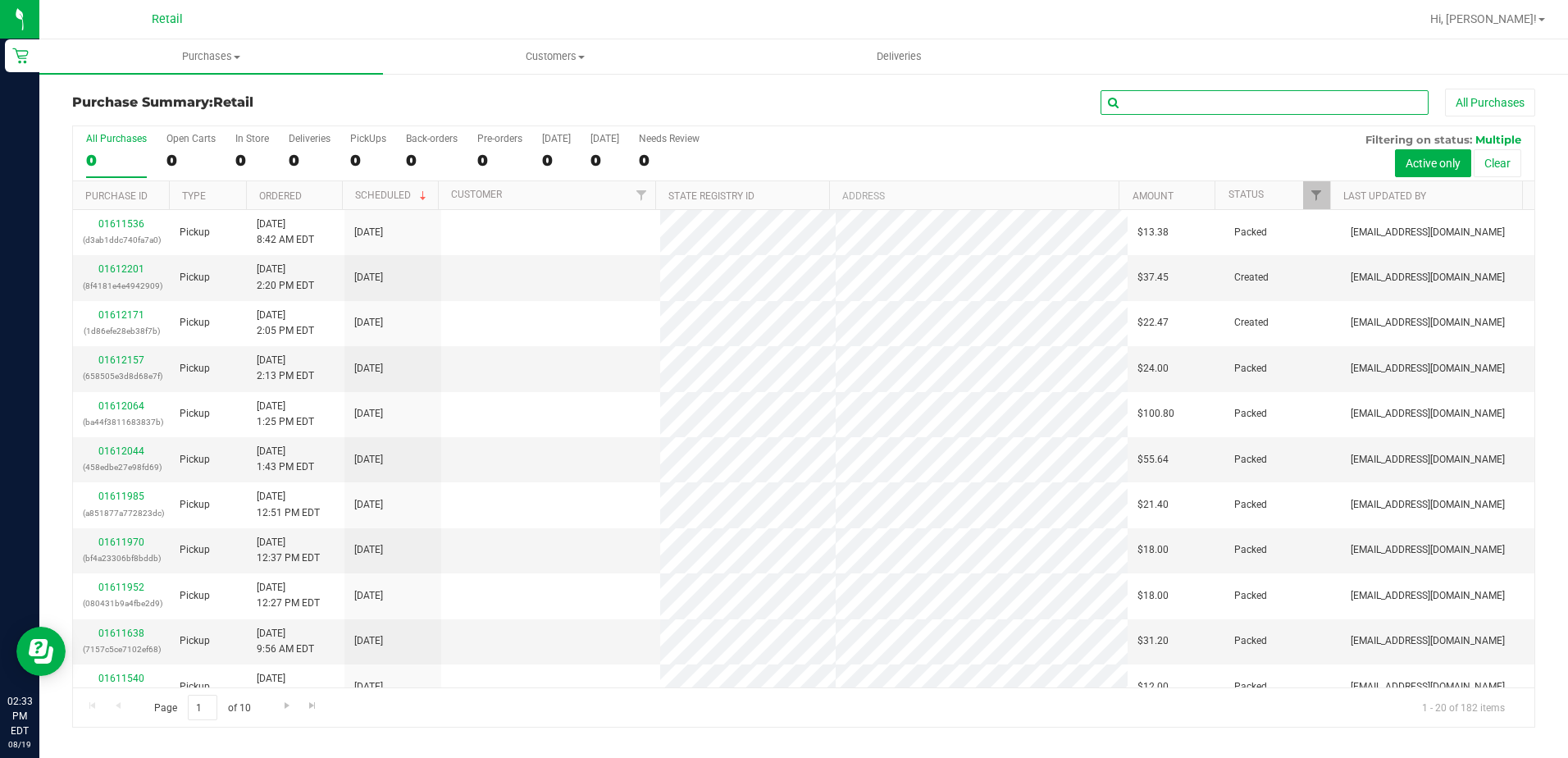
click at [1220, 93] on input "text" at bounding box center [1264, 103] width 328 height 24
type input "VINCENT"
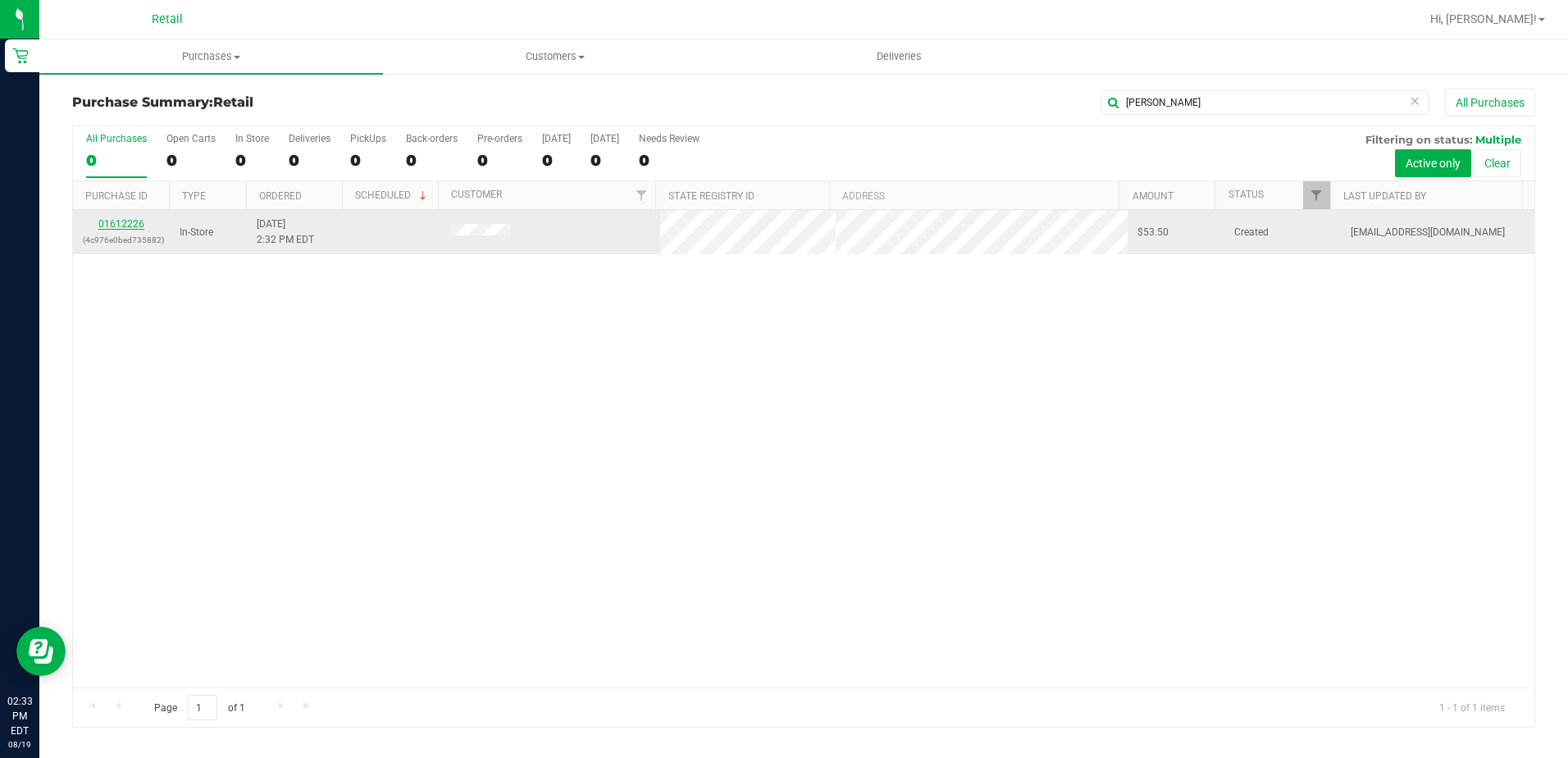
click at [130, 220] on link "01612226" at bounding box center [121, 224] width 46 height 11
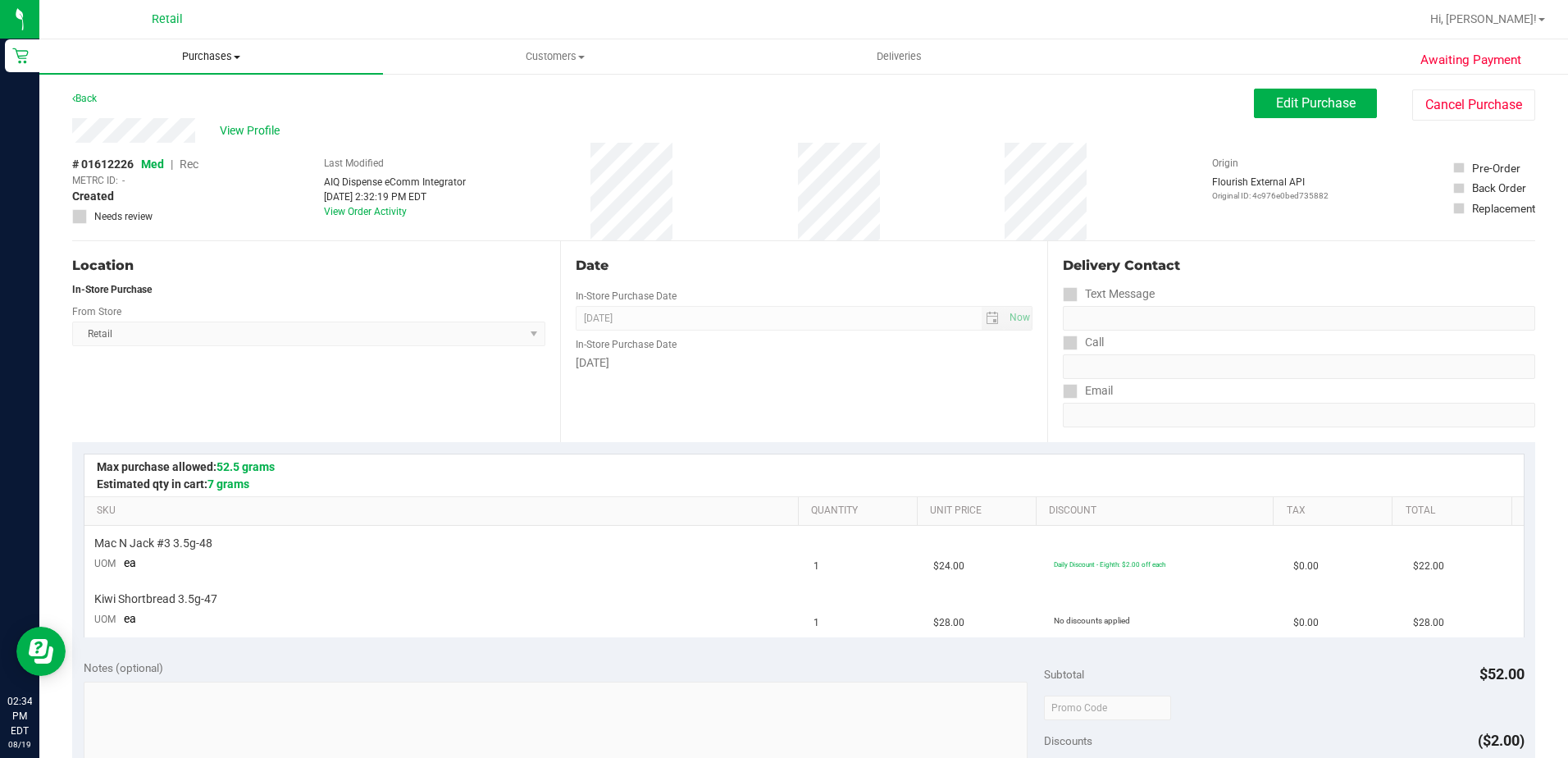
click at [230, 60] on span "Purchases" at bounding box center [211, 56] width 343 height 15
click at [198, 96] on span "Summary of purchases" at bounding box center [123, 99] width 168 height 14
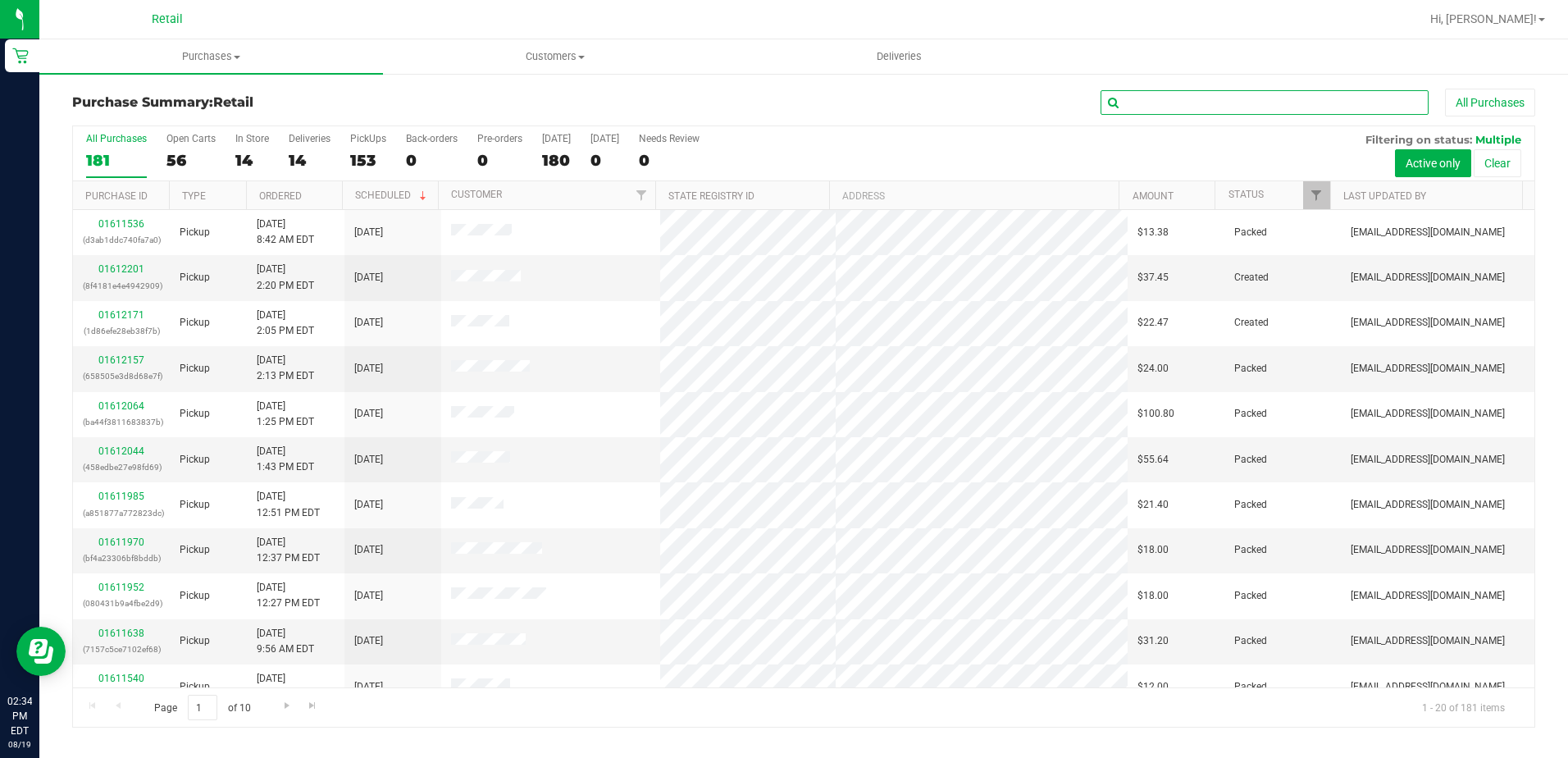
click at [1334, 108] on input "text" at bounding box center [1264, 103] width 328 height 24
type input "ANTON"
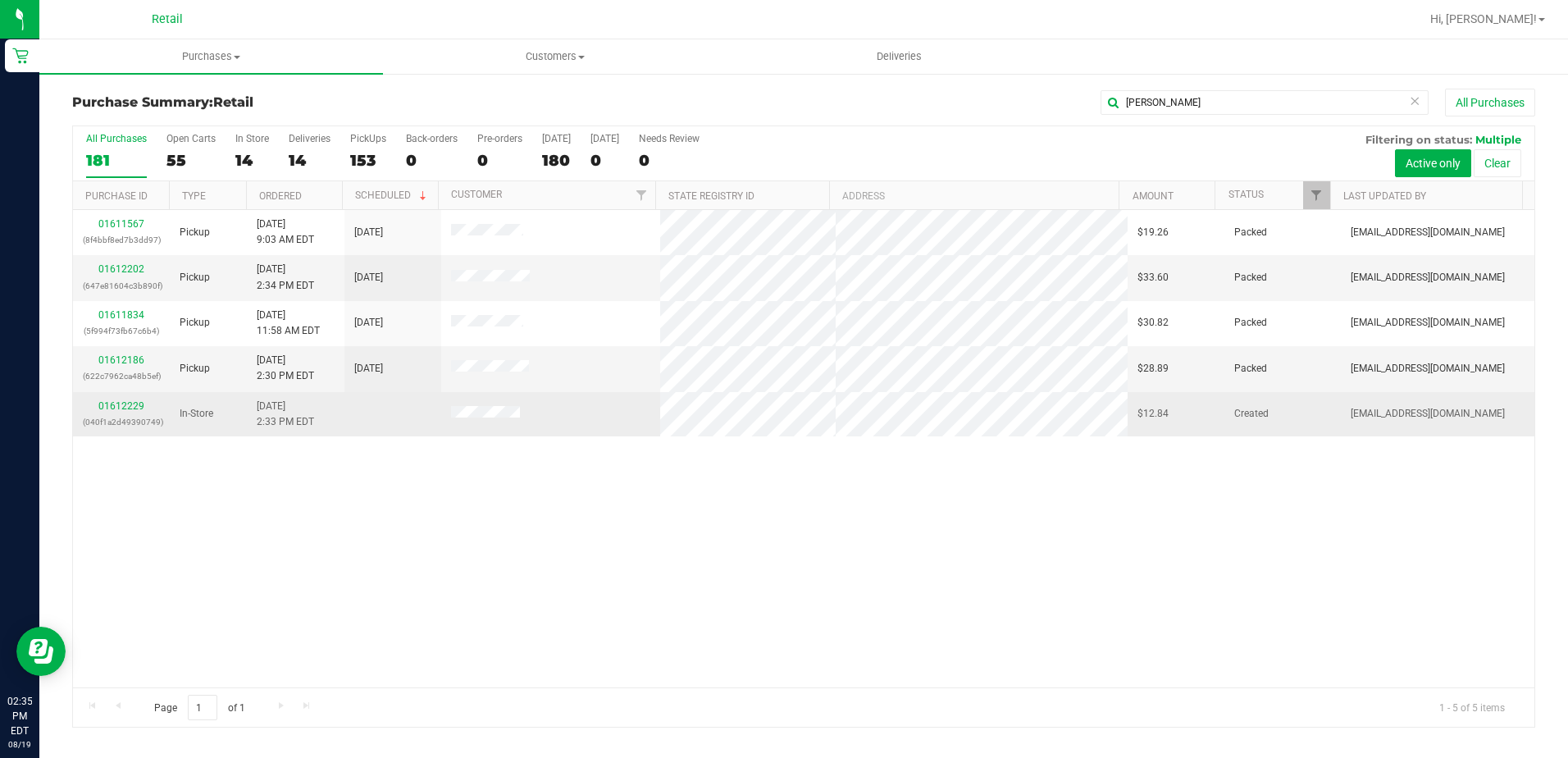
click at [129, 414] on p "(040f1a2d49390749)" at bounding box center [121, 421] width 77 height 16
click at [132, 413] on div "01612229 (040f1a2d49390749)" at bounding box center [121, 414] width 77 height 31
click at [140, 409] on link "01612229" at bounding box center [121, 406] width 46 height 11
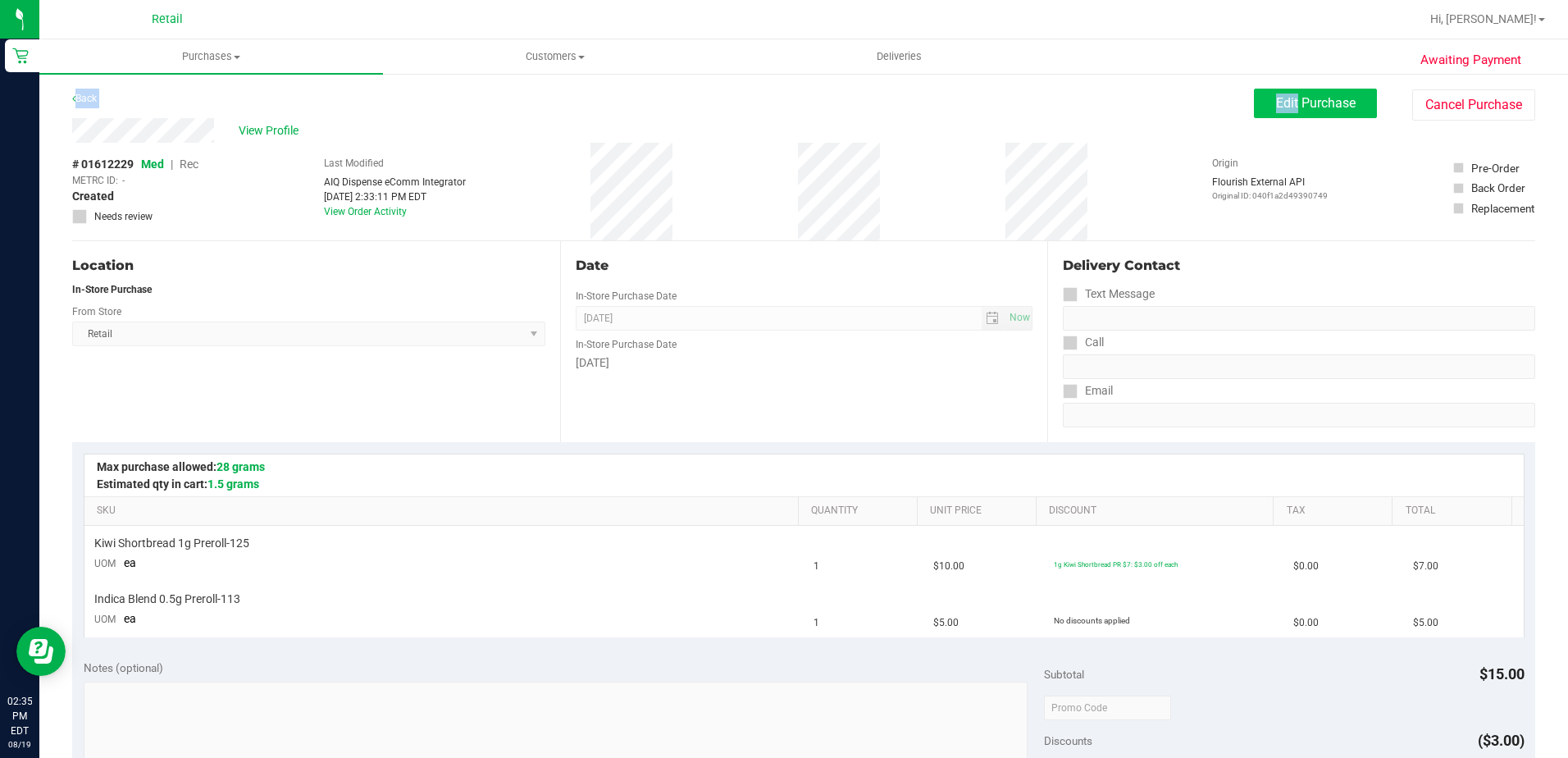
drag, startPoint x: 1282, startPoint y: 88, endPoint x: 1282, endPoint y: 111, distance: 23.0
click at [1282, 96] on div "Awaiting Payment Back Edit Purchase Cancel Purchase View Profile # 01612229 Med…" at bounding box center [803, 715] width 1528 height 1286
click at [1283, 112] on button "Edit Purchase" at bounding box center [1315, 103] width 123 height 29
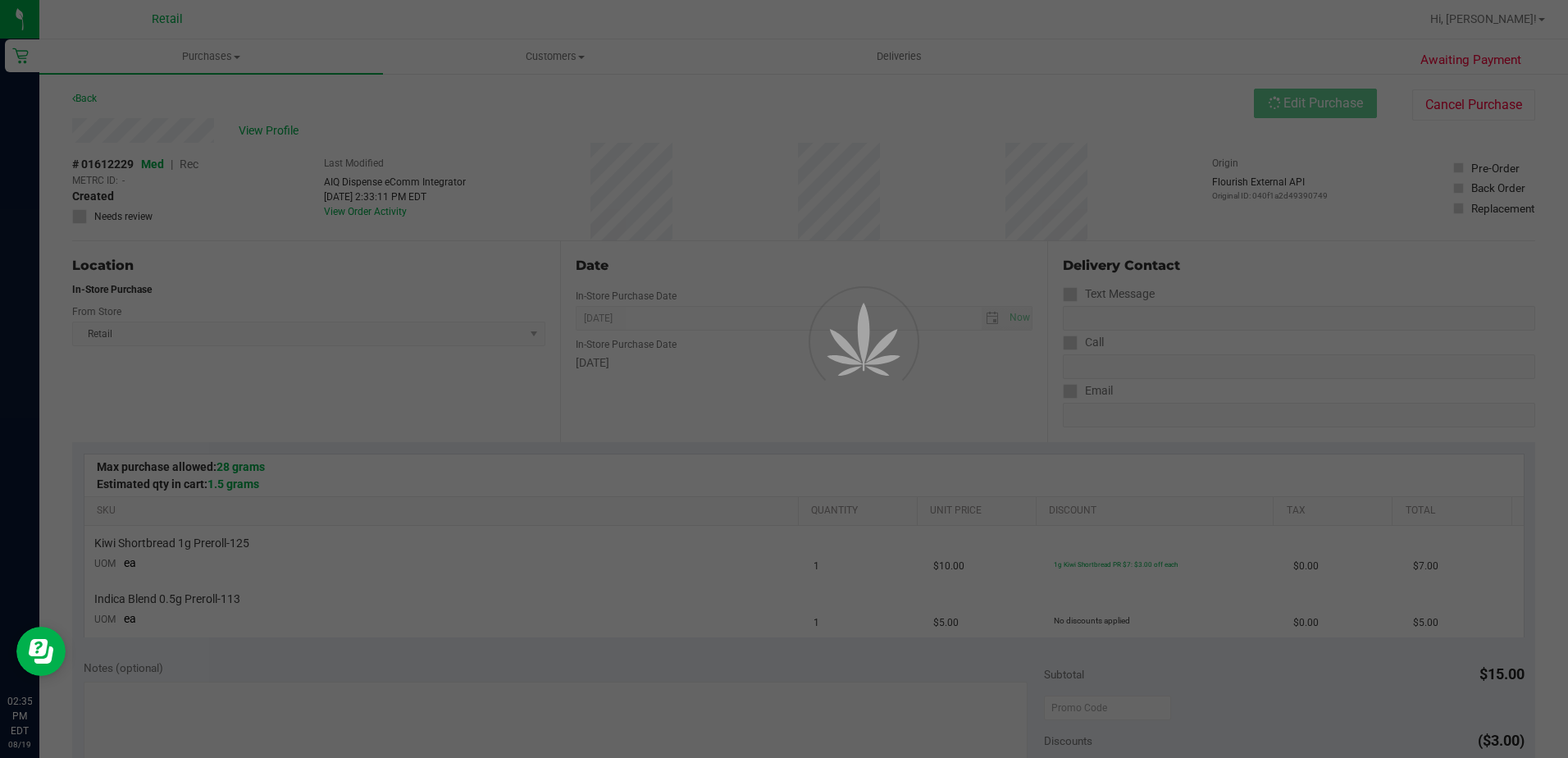
click at [816, 292] on div at bounding box center [838, 339] width 73 height 148
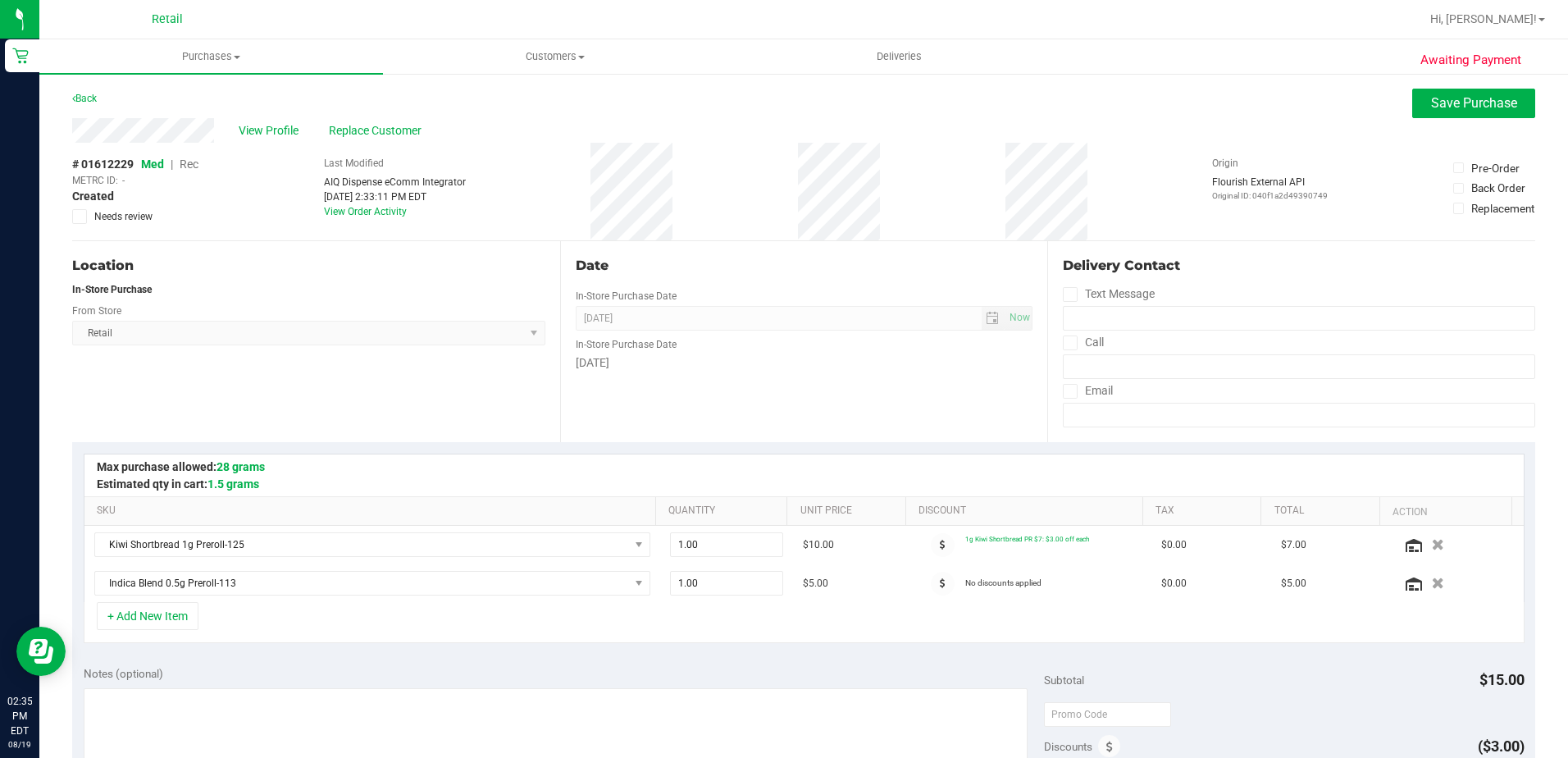
click at [196, 163] on span "Rec" at bounding box center [189, 164] width 19 height 13
click at [1476, 109] on span "Save Purchase" at bounding box center [1475, 103] width 87 height 16
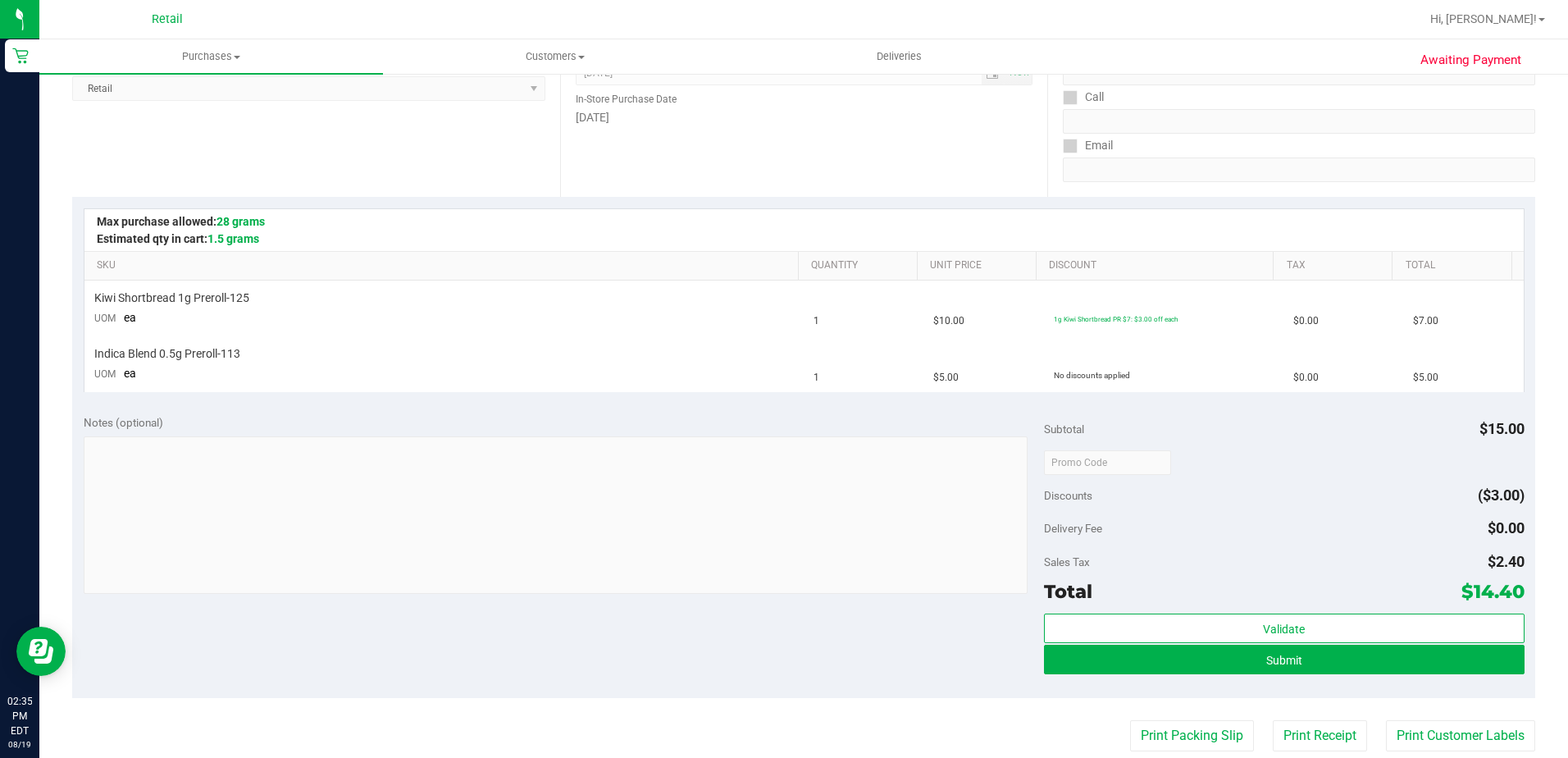
scroll to position [246, 0]
click at [1355, 652] on button "Submit" at bounding box center [1284, 657] width 481 height 29
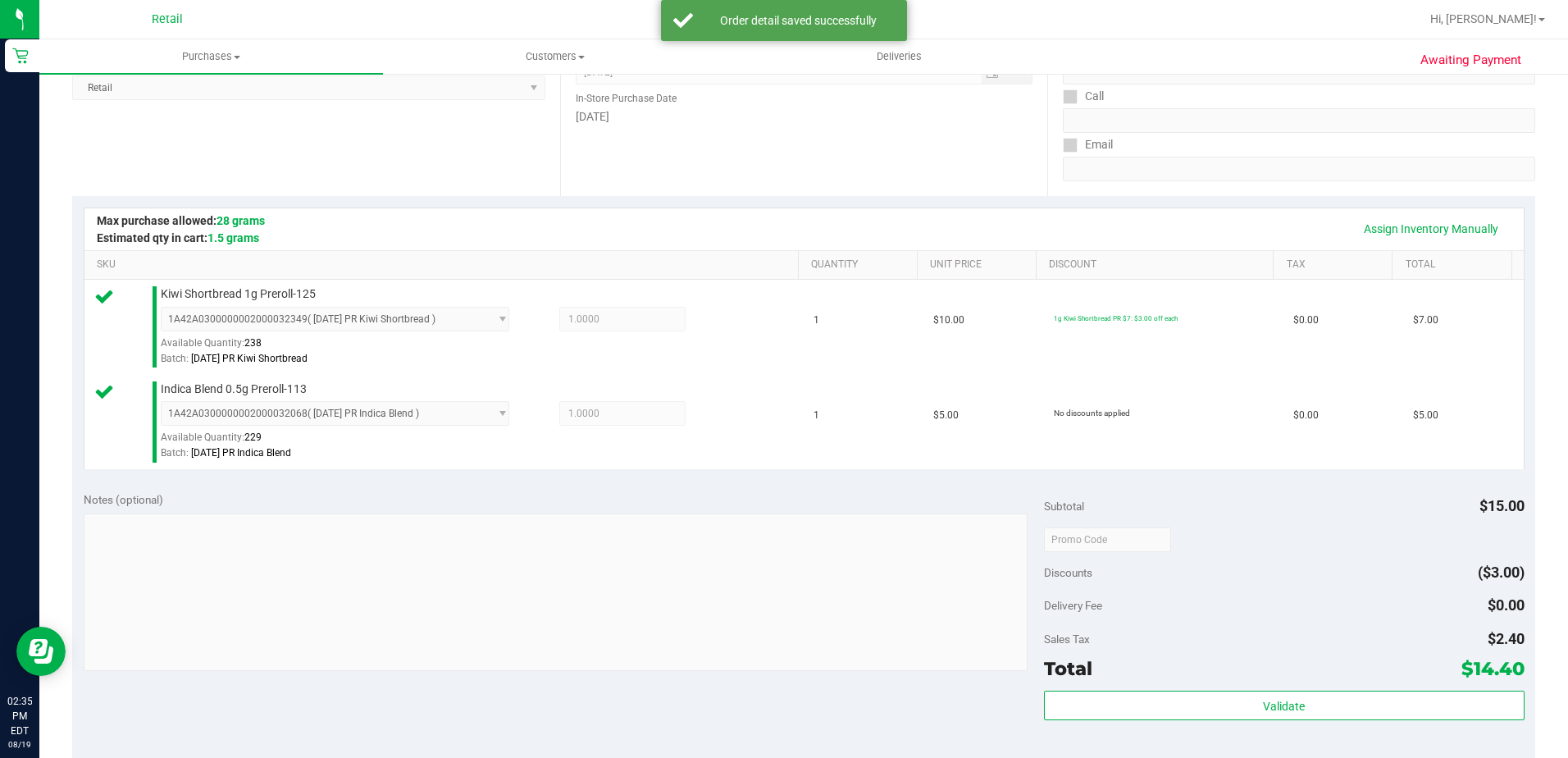
scroll to position [328, 0]
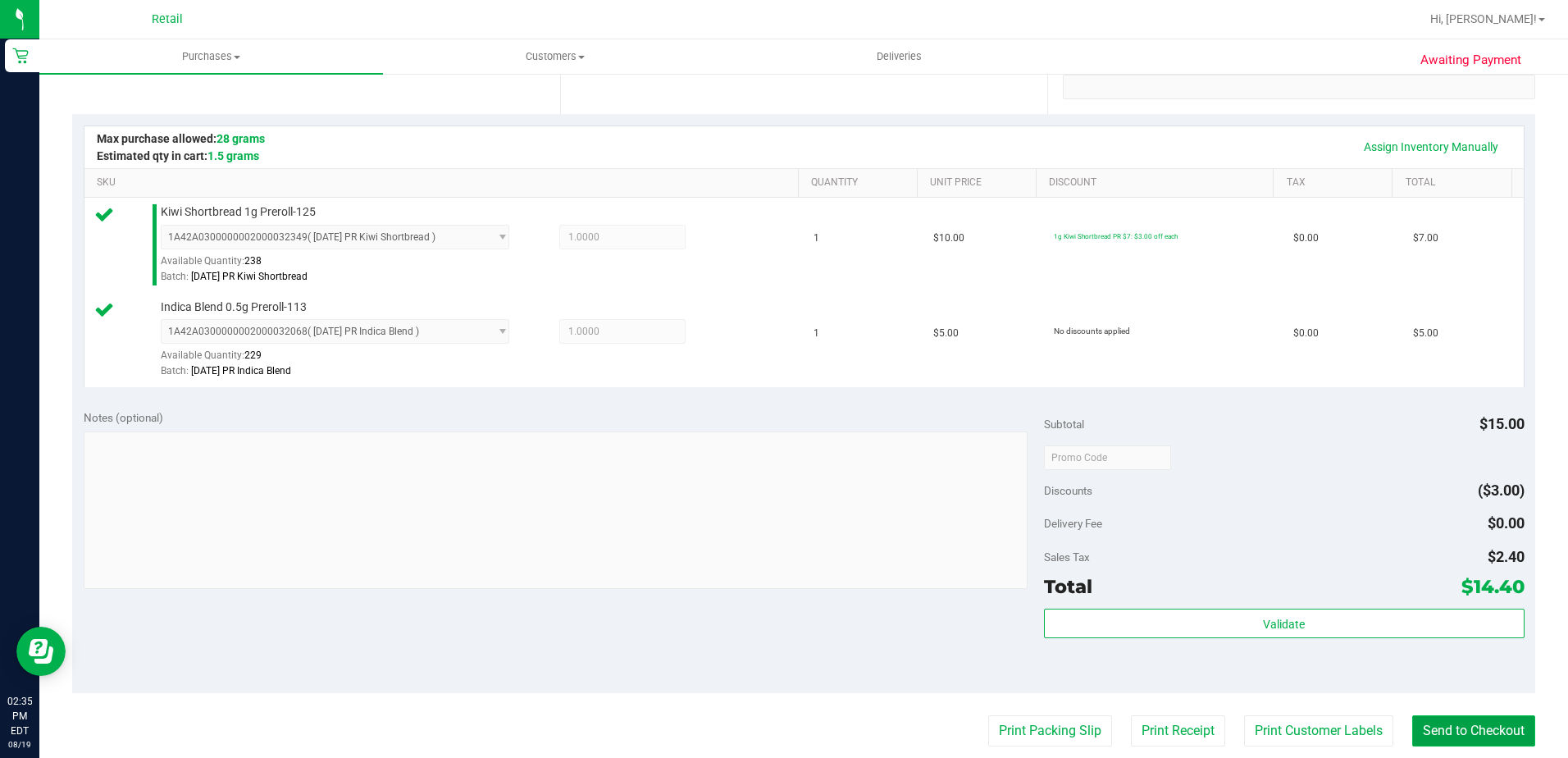
click at [1430, 727] on button "Send to Checkout" at bounding box center [1474, 730] width 123 height 31
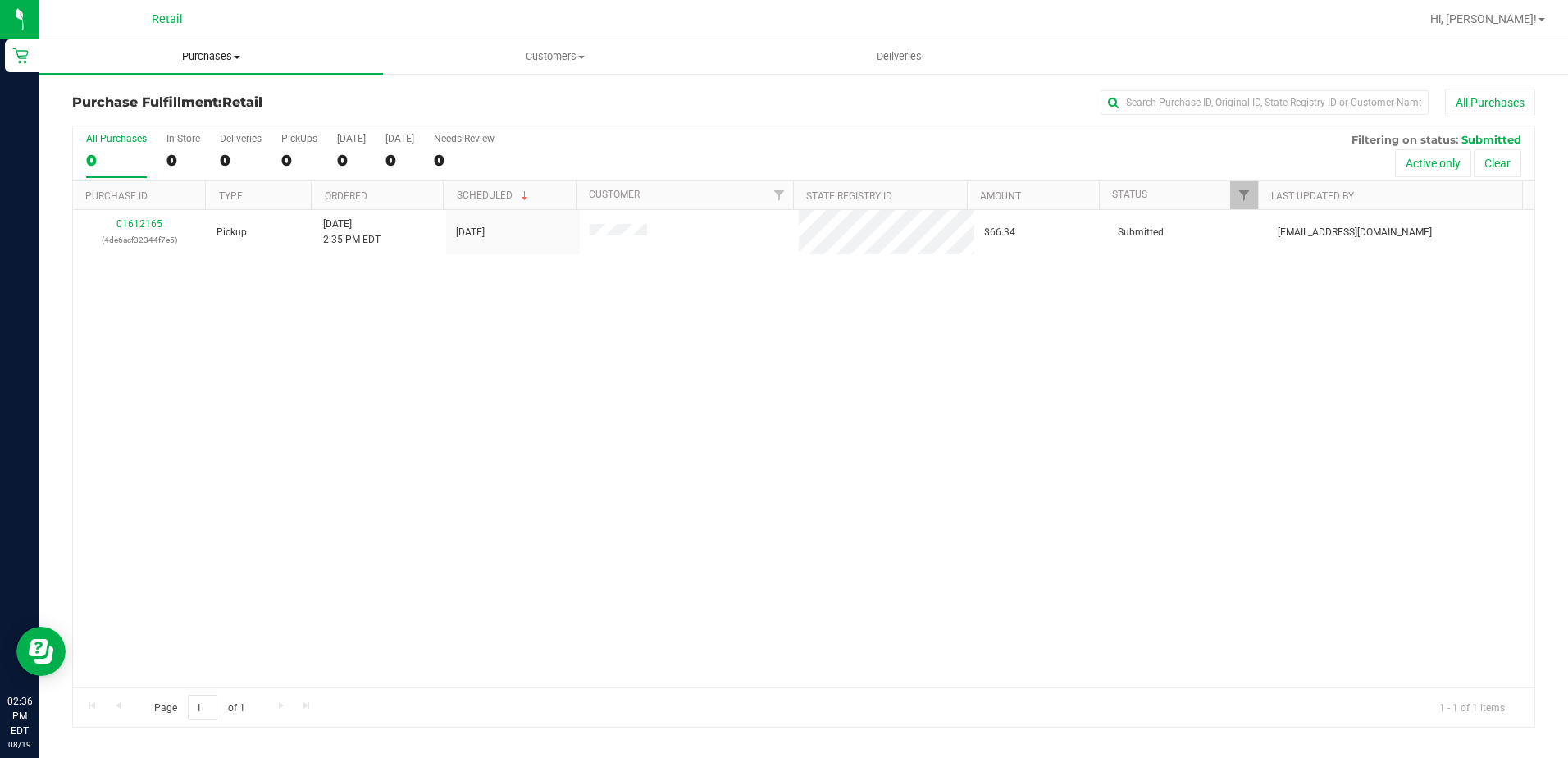
click at [177, 61] on span "Purchases" at bounding box center [211, 56] width 343 height 15
click at [196, 94] on span "Summary of purchases" at bounding box center [123, 99] width 168 height 14
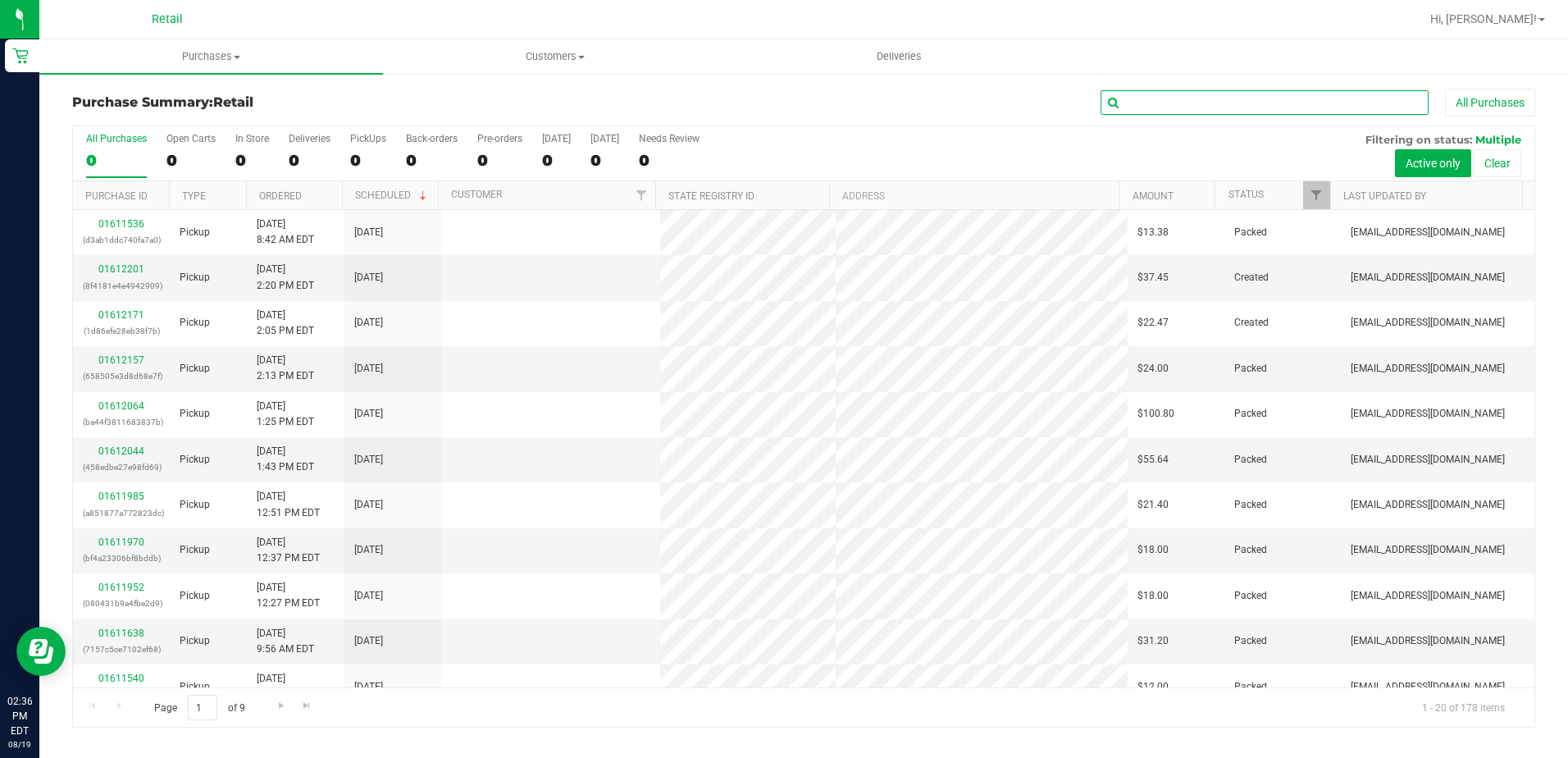
click at [1208, 92] on input "text" at bounding box center [1264, 103] width 328 height 24
type input "VINCENT"
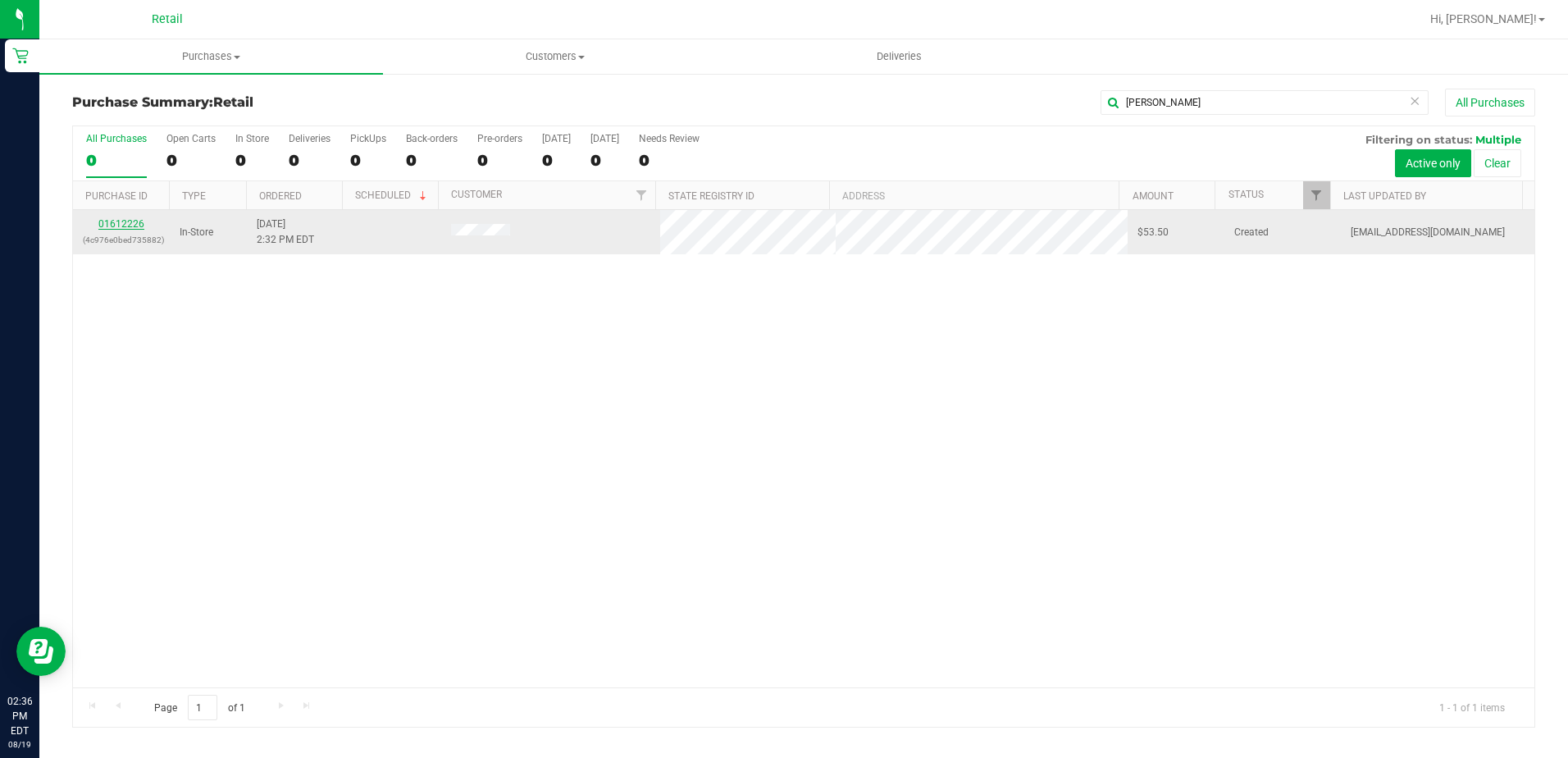
click at [106, 222] on link "01612226" at bounding box center [121, 224] width 46 height 11
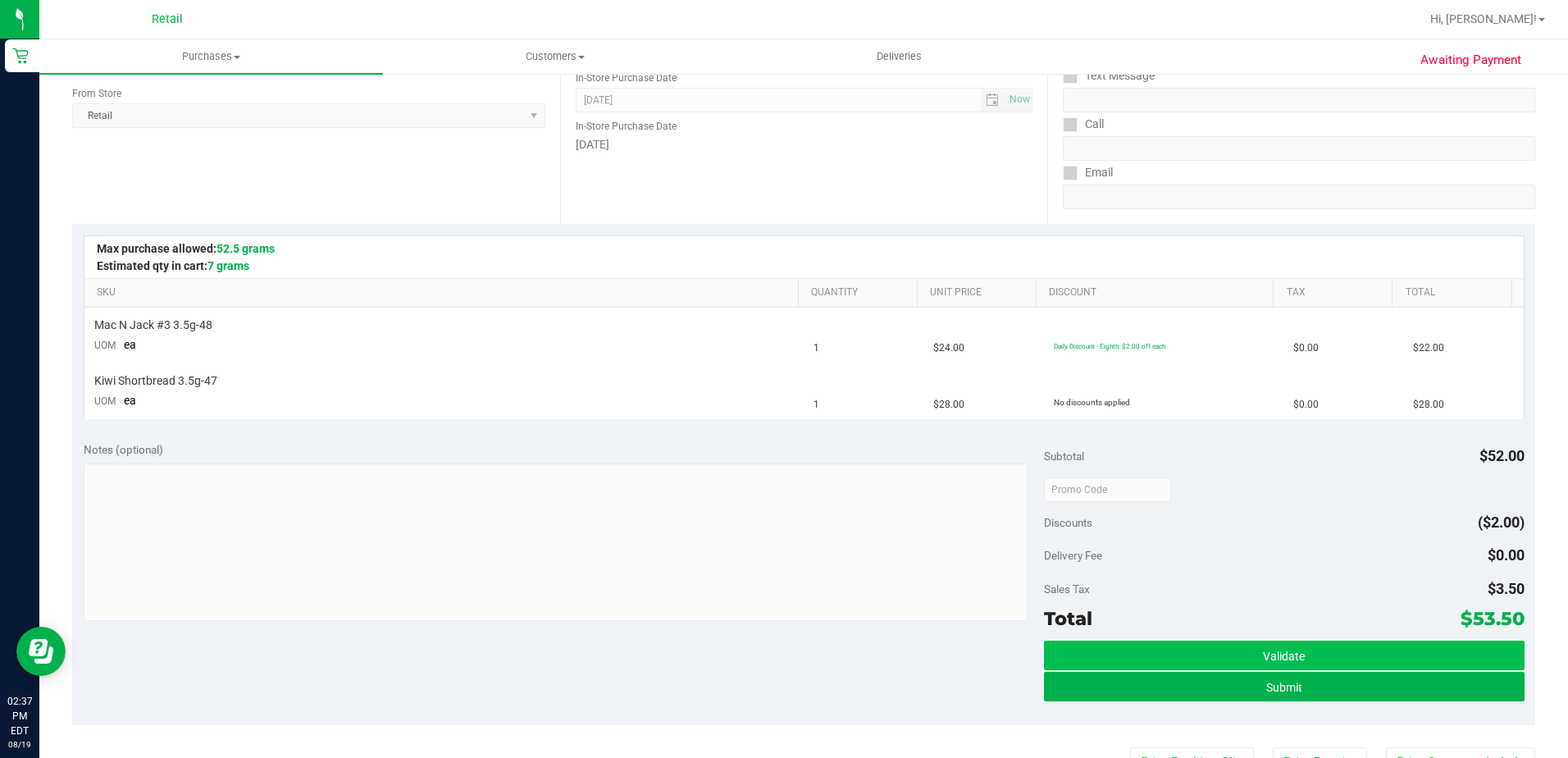
scroll to position [246, 0]
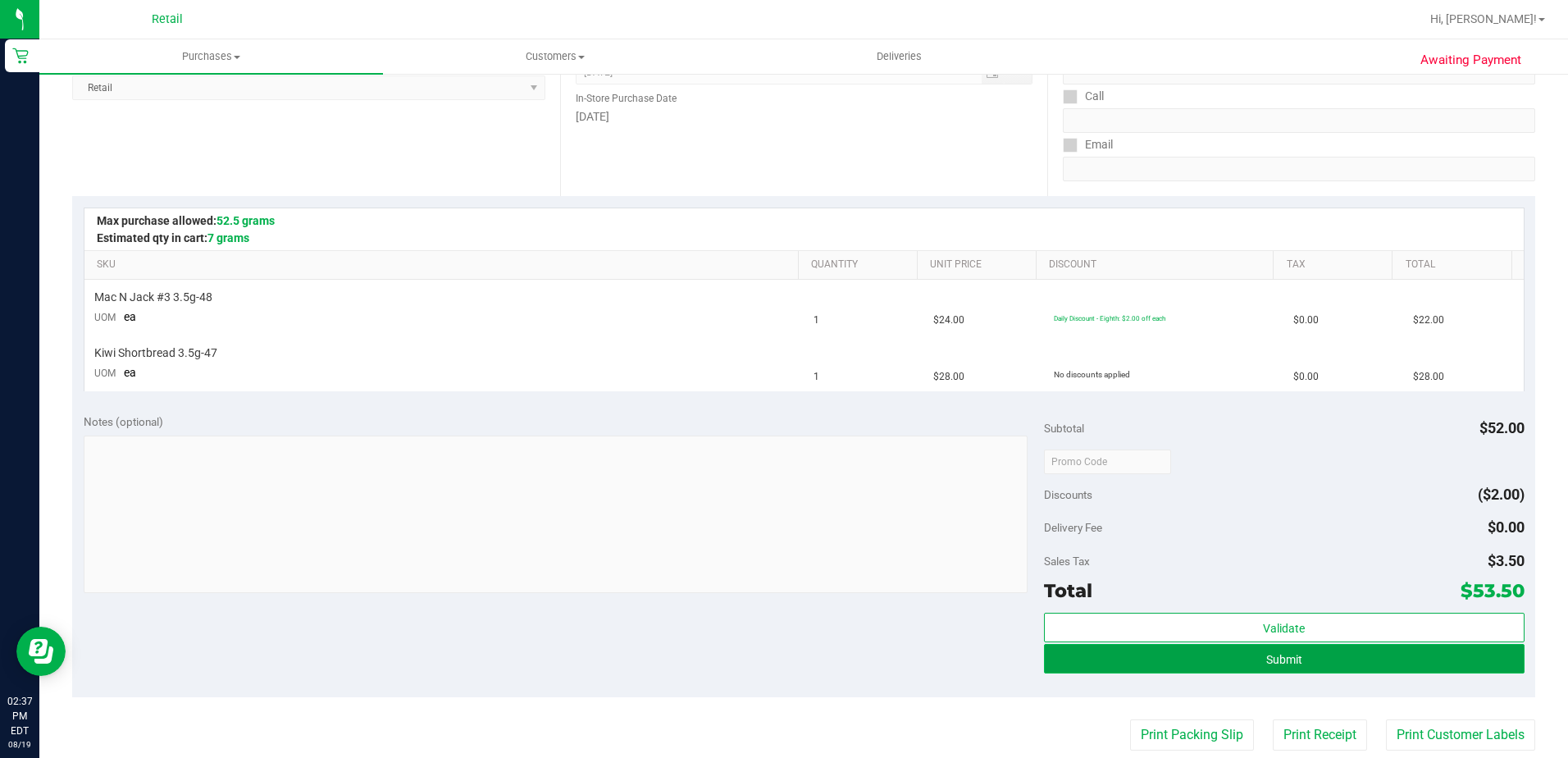
click at [1220, 665] on button "Submit" at bounding box center [1284, 657] width 481 height 29
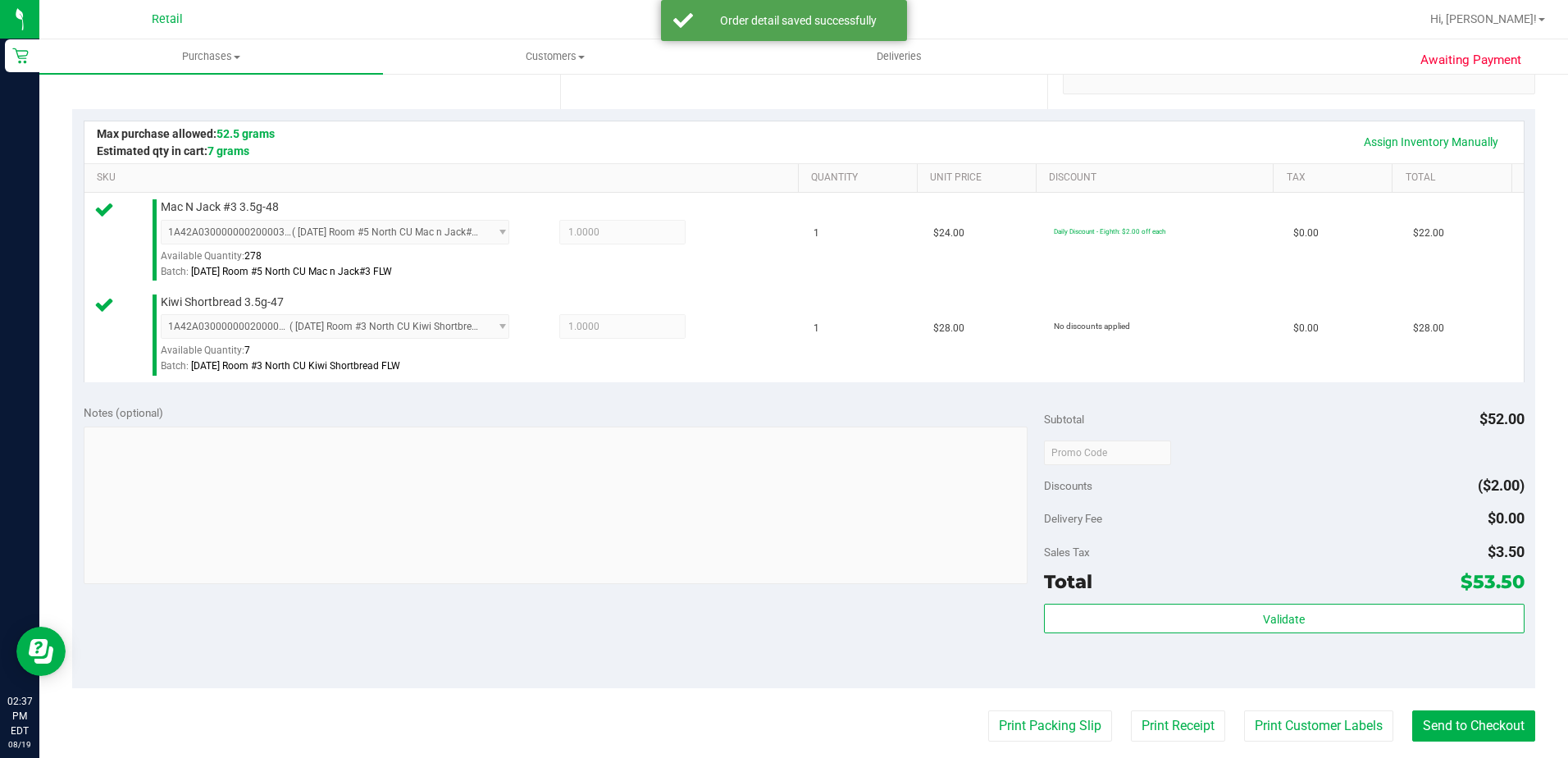
scroll to position [410, 0]
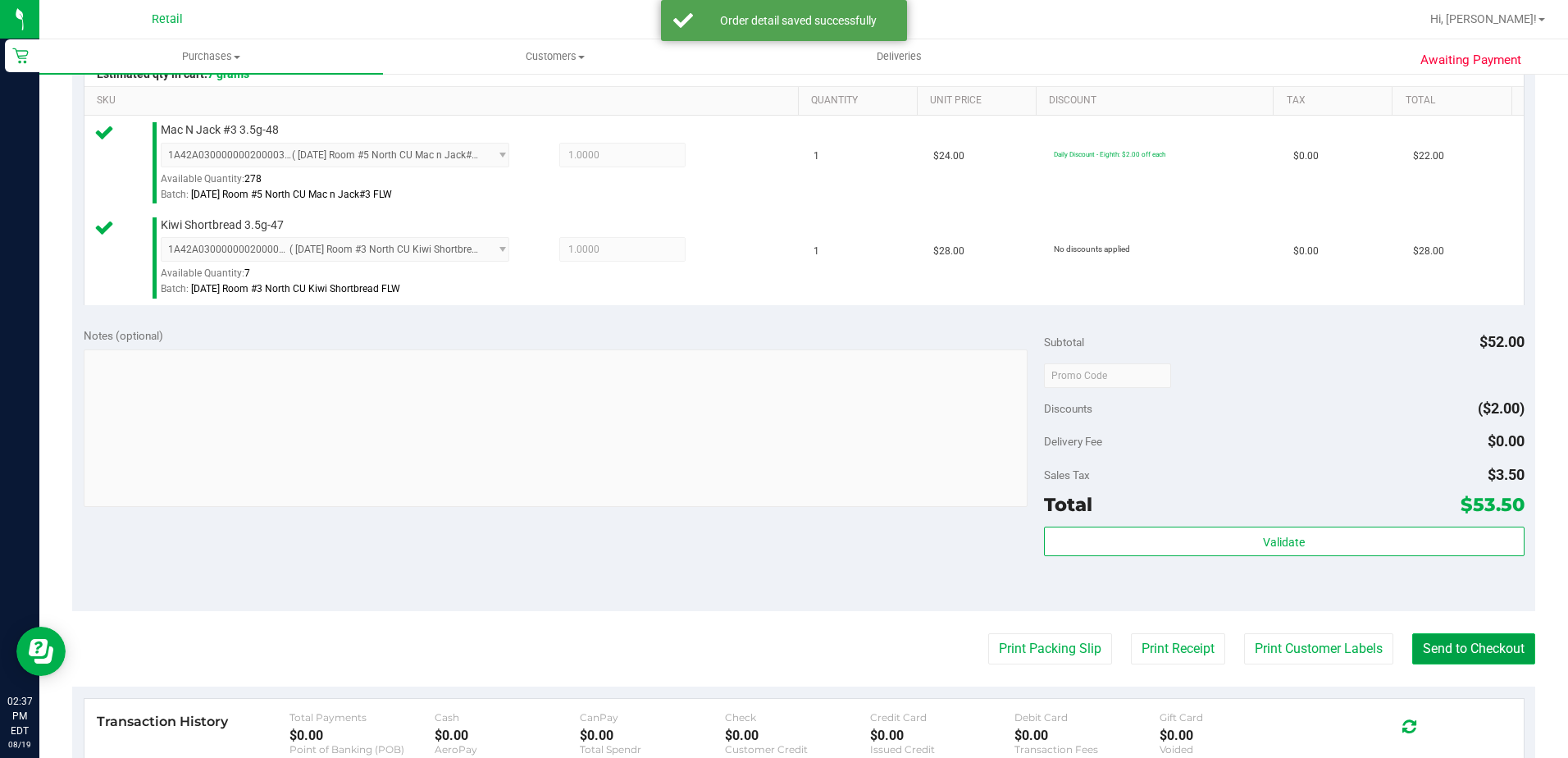
click at [1416, 649] on button "Send to Checkout" at bounding box center [1474, 648] width 123 height 31
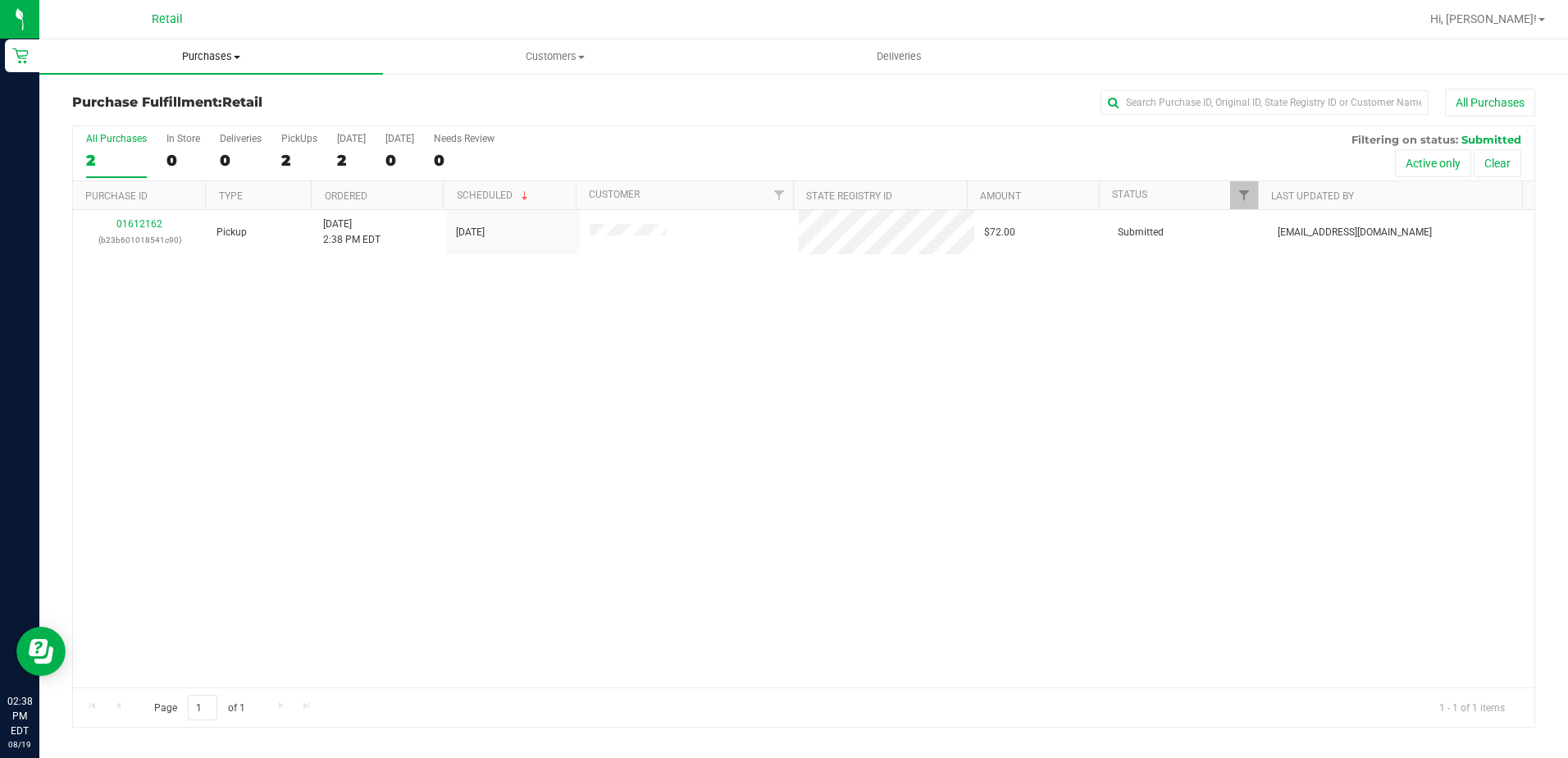
click at [196, 53] on span "Purchases" at bounding box center [211, 56] width 343 height 15
click at [175, 93] on span "Summary of purchases" at bounding box center [123, 99] width 168 height 14
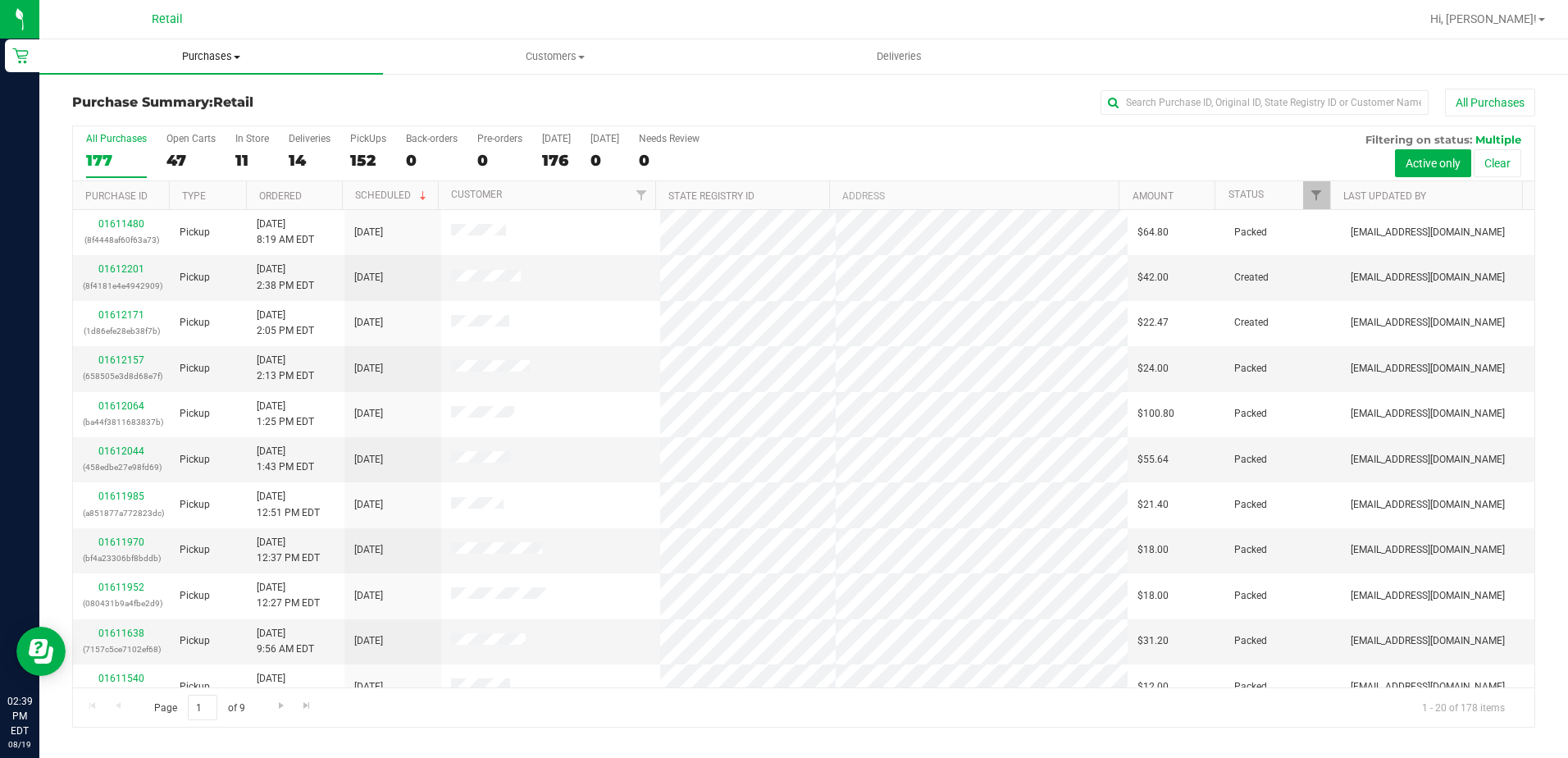
click at [198, 48] on uib-tab-heading "Purchases Summary of purchases Fulfillment All purchases" at bounding box center [211, 56] width 343 height 35
click at [180, 86] on ul "Summary of purchases Fulfillment All purchases" at bounding box center [211, 118] width 343 height 88
click at [198, 60] on span "Purchases" at bounding box center [211, 56] width 343 height 15
click at [181, 103] on span "Summary of purchases" at bounding box center [123, 99] width 168 height 14
click at [214, 64] on uib-tab-heading "Purchases Summary of purchases Fulfillment All purchases" at bounding box center [211, 56] width 343 height 35
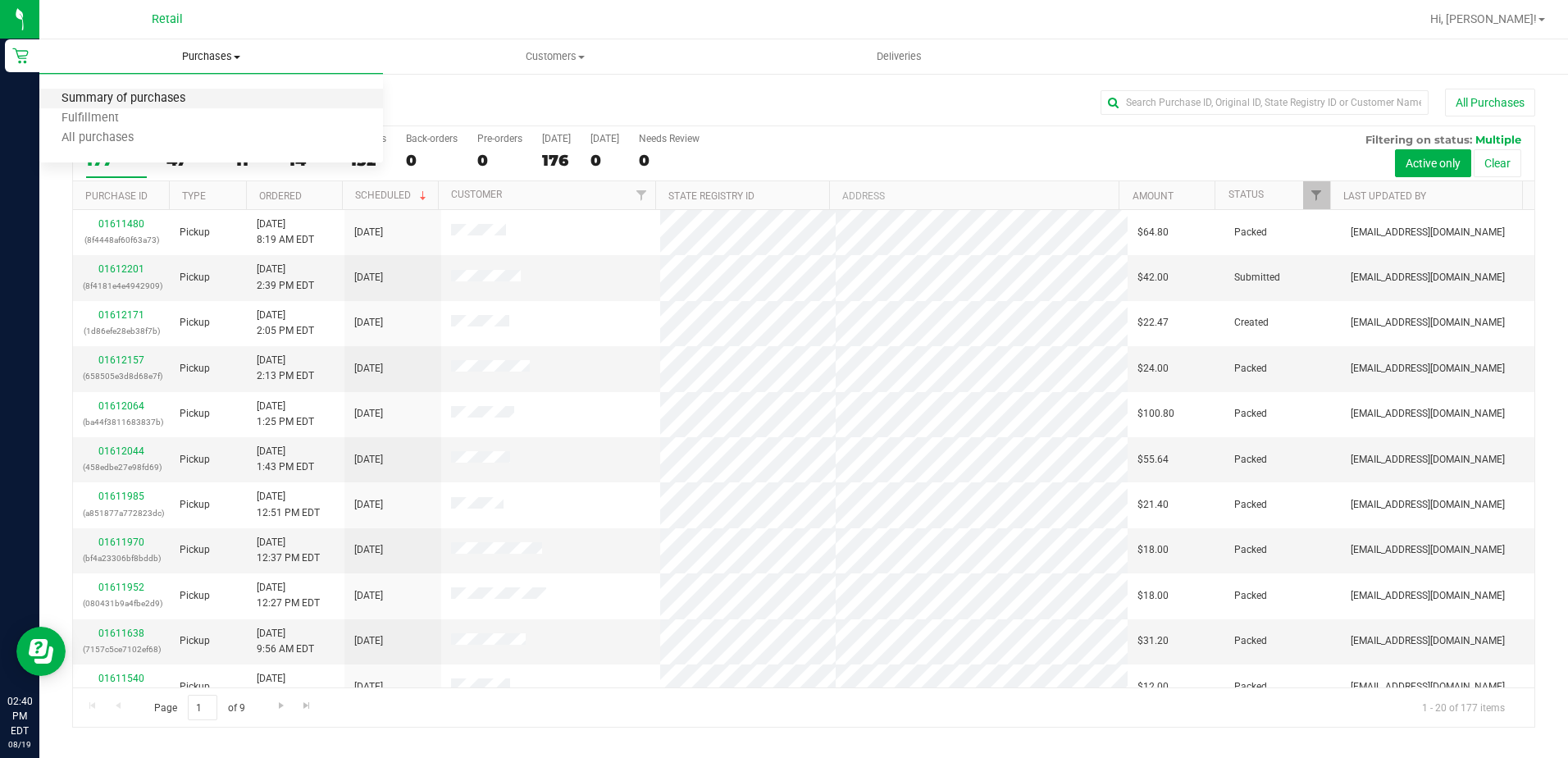
click at [193, 102] on span "Summary of purchases" at bounding box center [123, 99] width 168 height 14
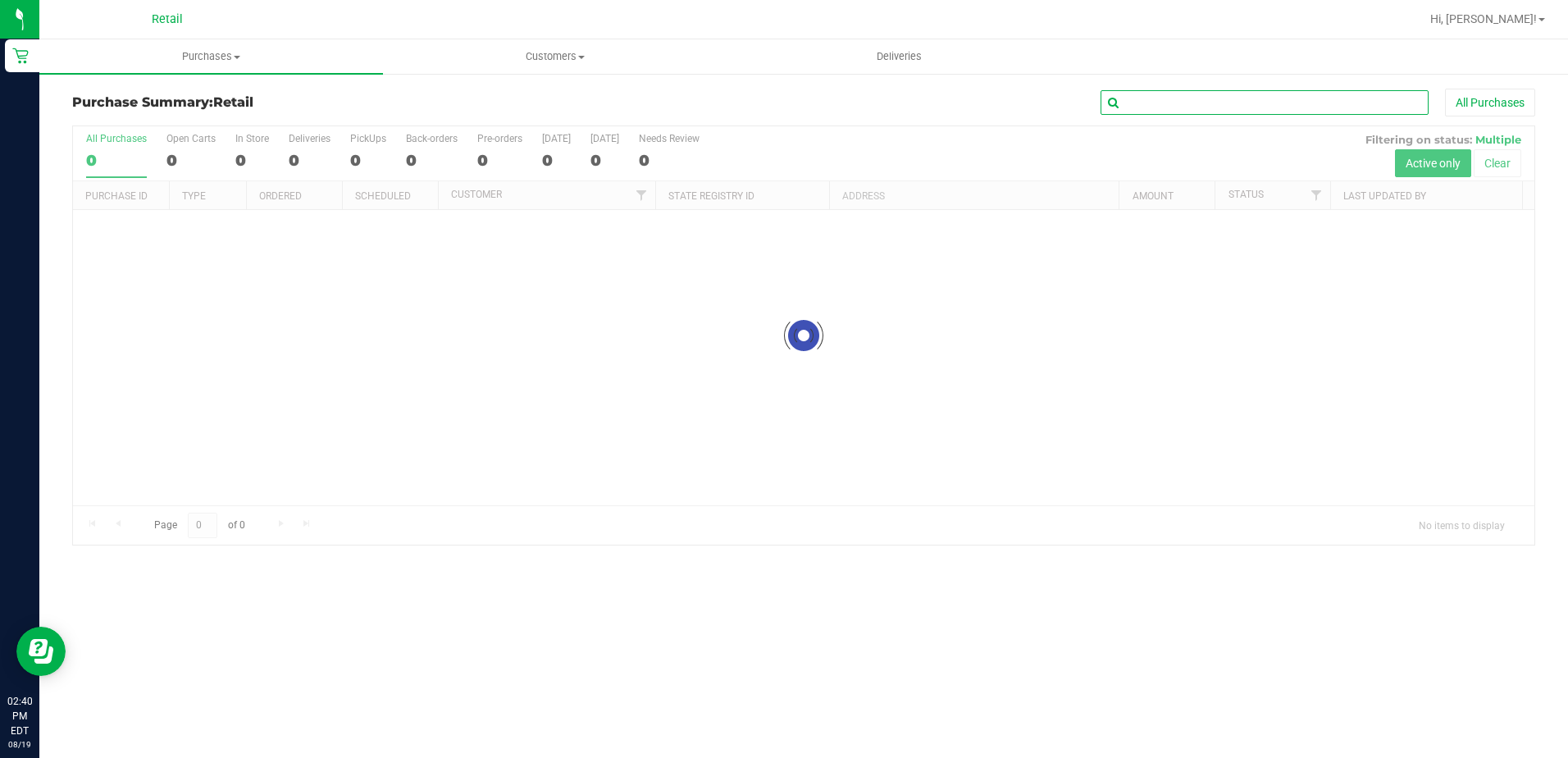
click at [1251, 100] on input "text" at bounding box center [1264, 103] width 328 height 24
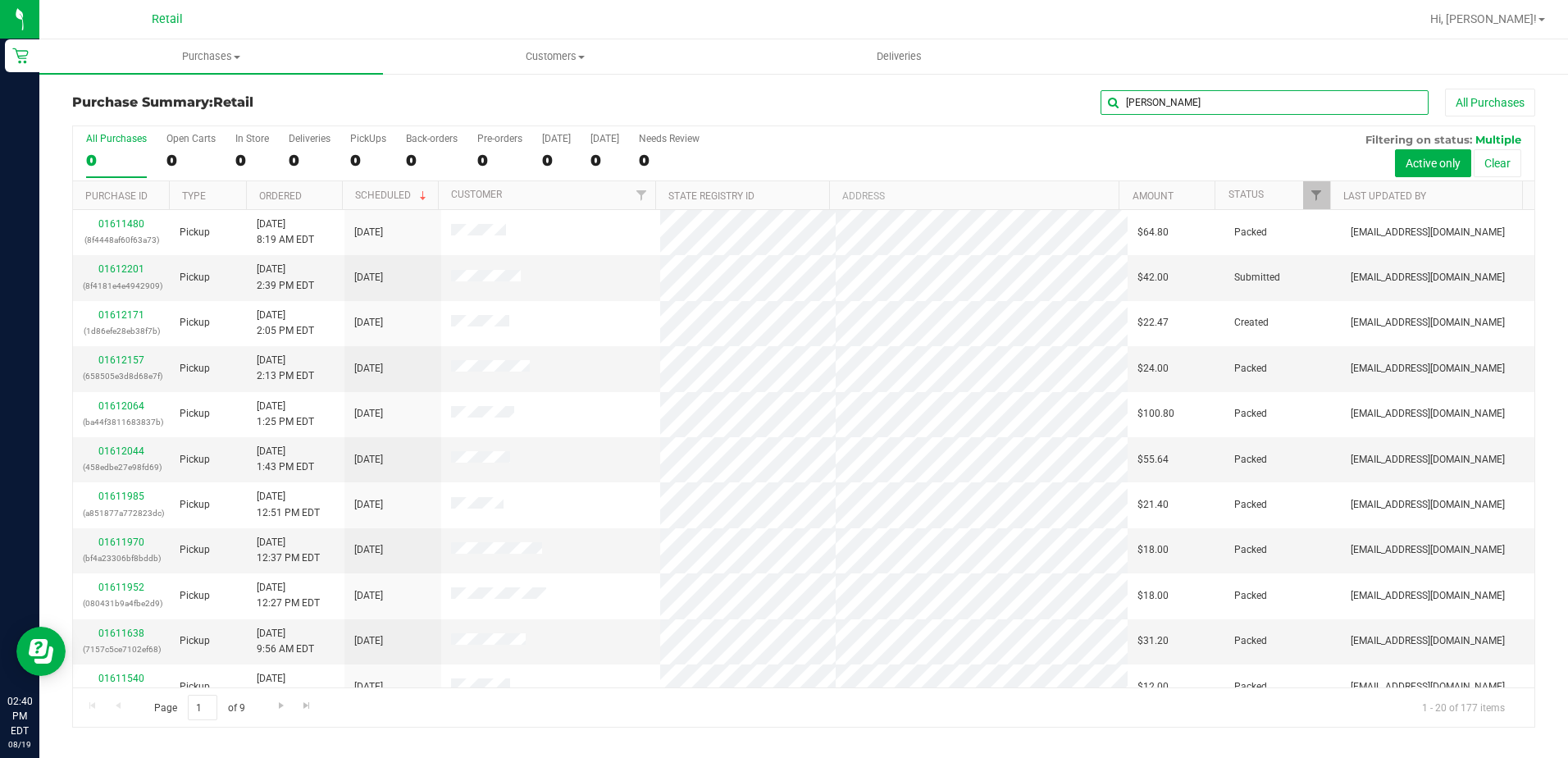
type input "JAMES"
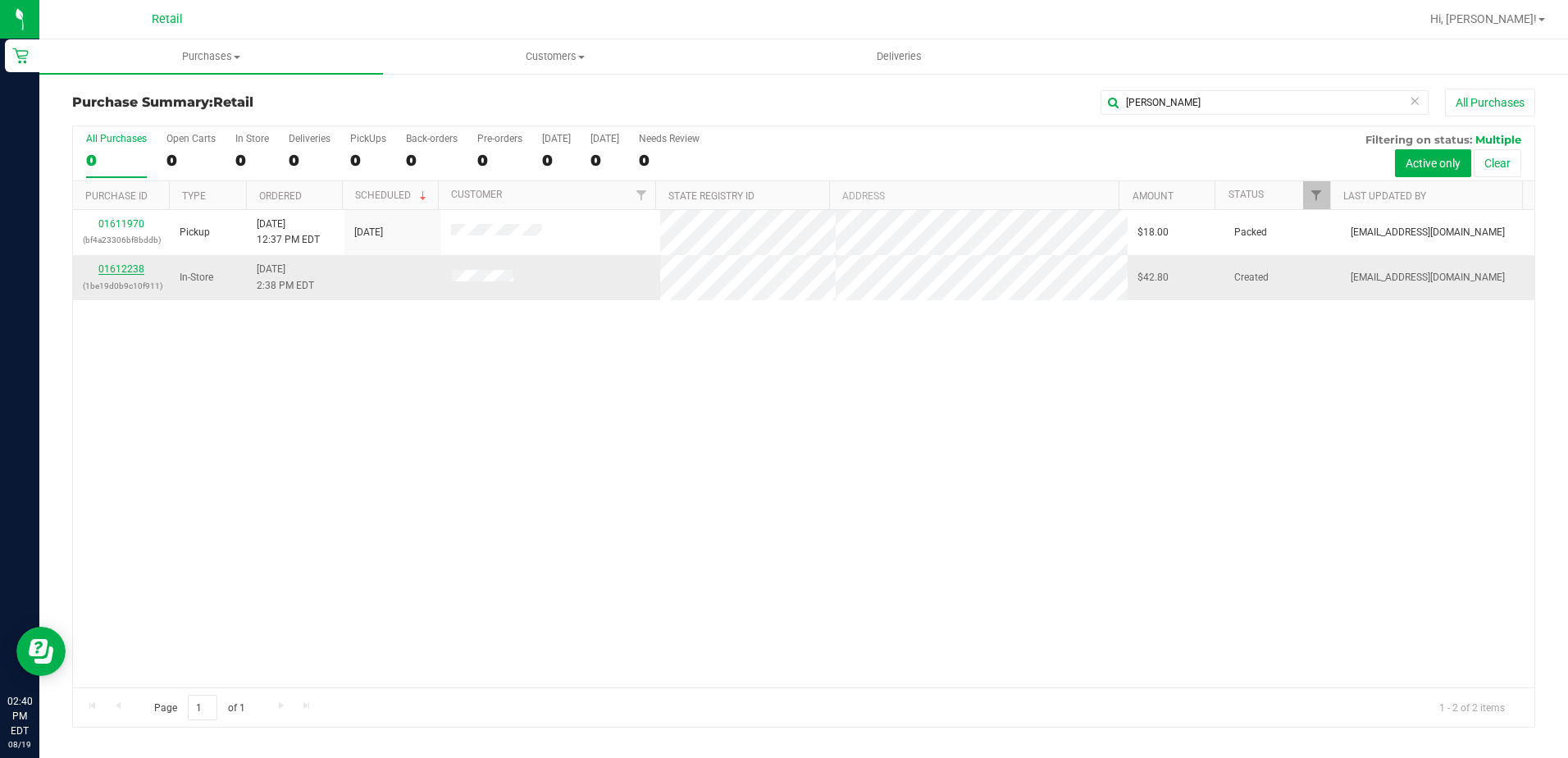
click at [105, 272] on link "01612238" at bounding box center [121, 269] width 46 height 11
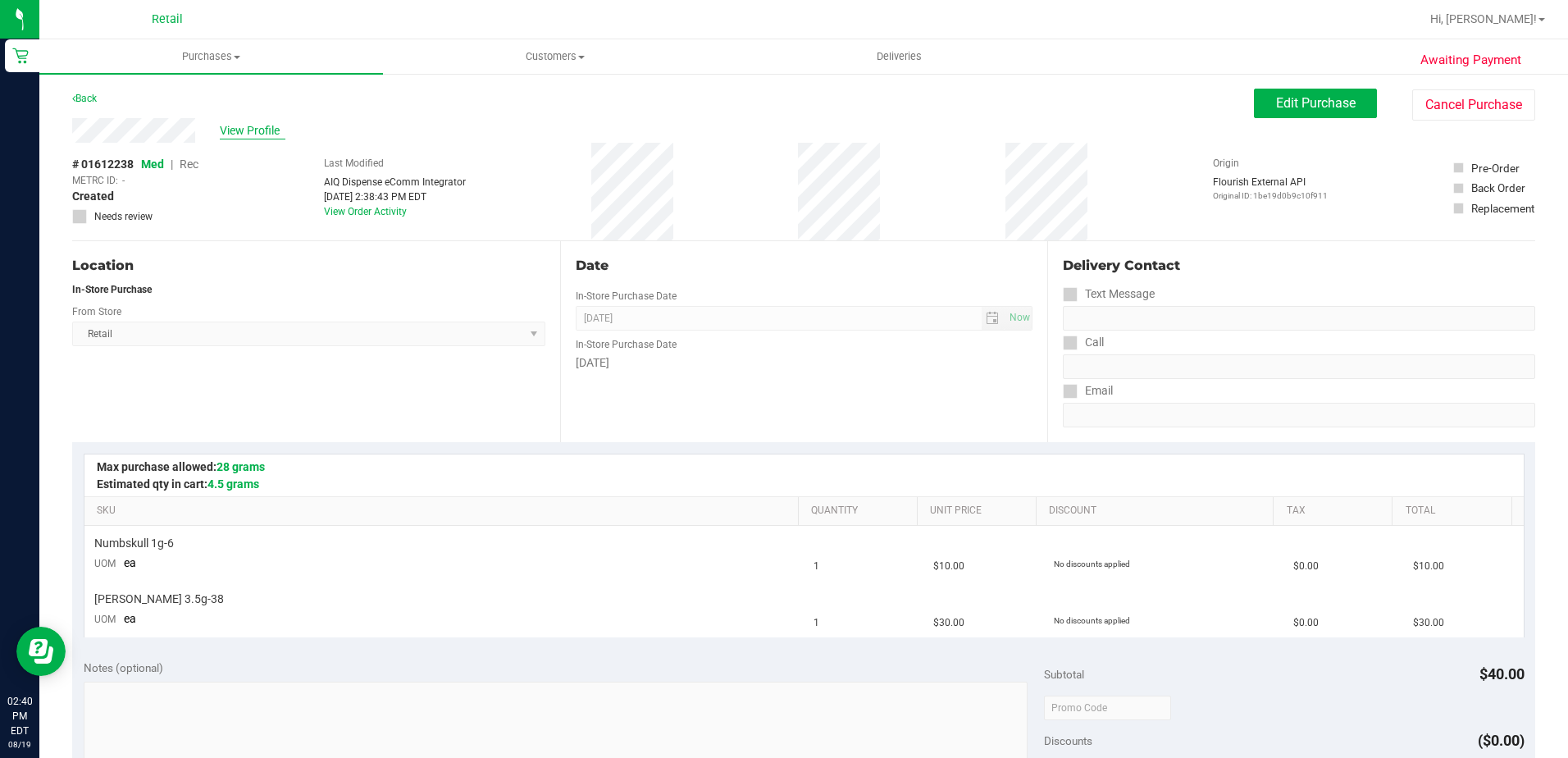
click at [252, 132] on span "View Profile" at bounding box center [253, 131] width 66 height 17
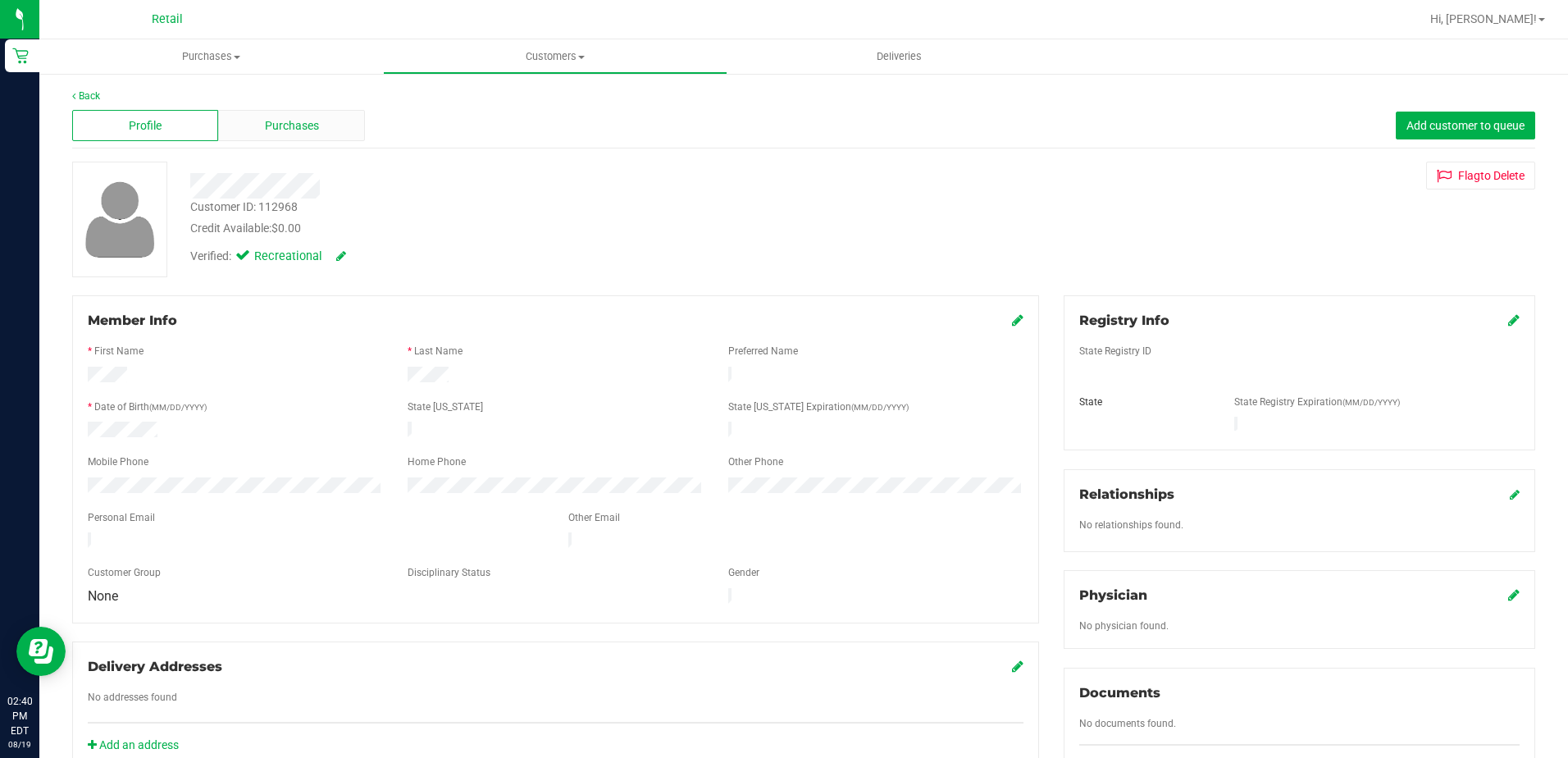
click at [318, 118] on div "Purchases" at bounding box center [291, 125] width 146 height 31
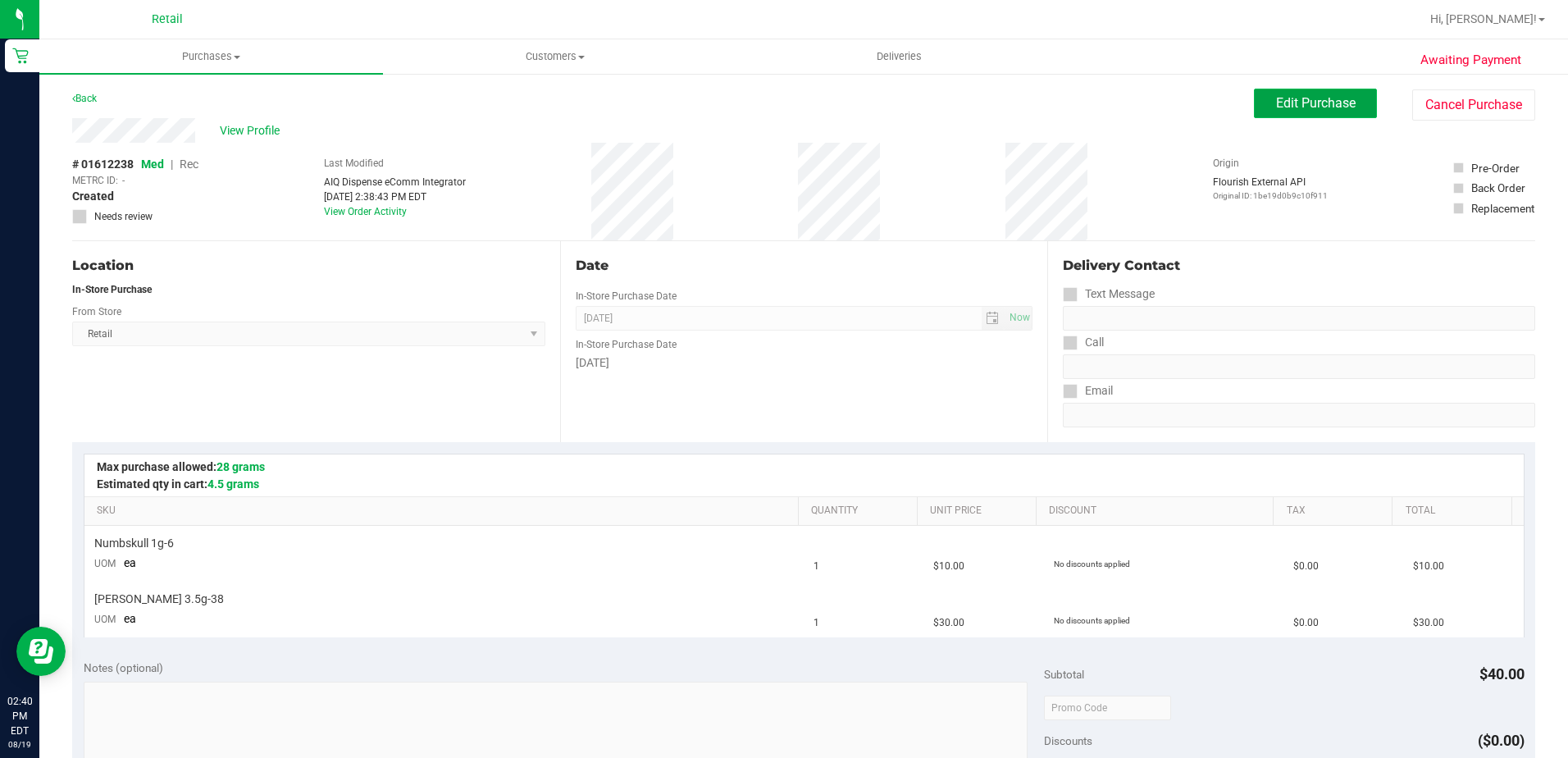
click at [1323, 102] on span "Edit Purchase" at bounding box center [1316, 103] width 80 height 16
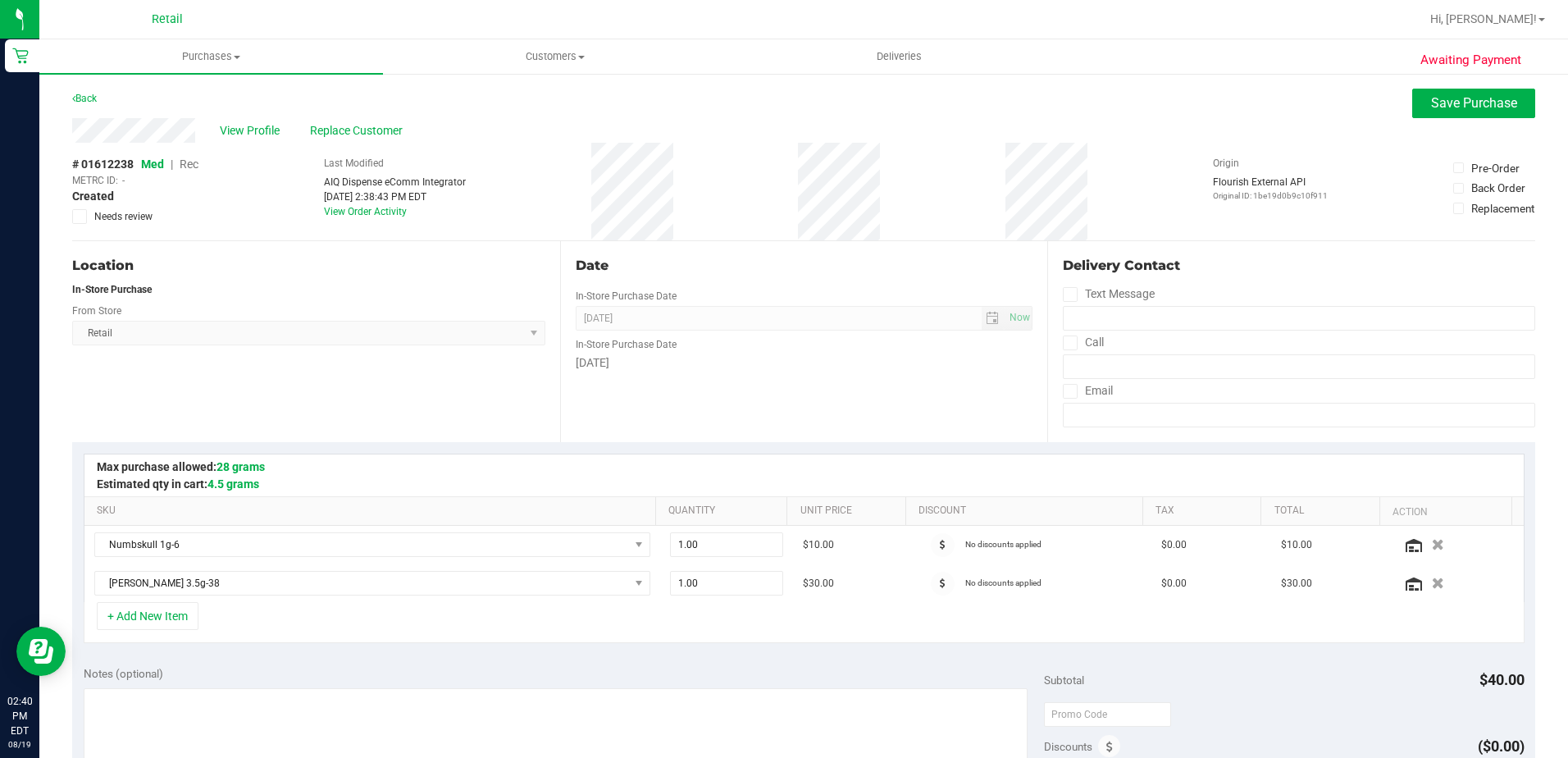
click at [195, 164] on span "Rec" at bounding box center [189, 164] width 19 height 13
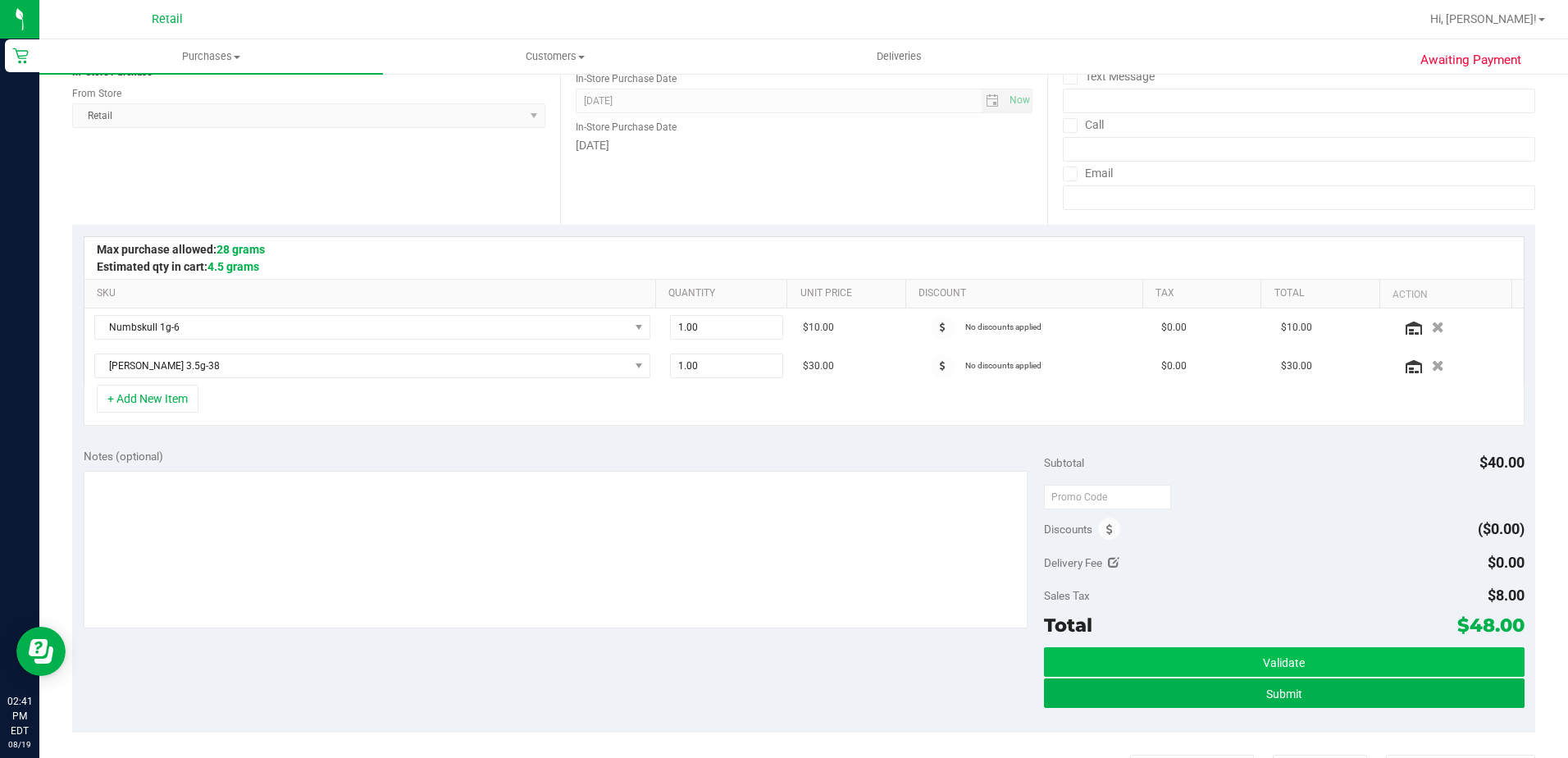
scroll to position [246, 0]
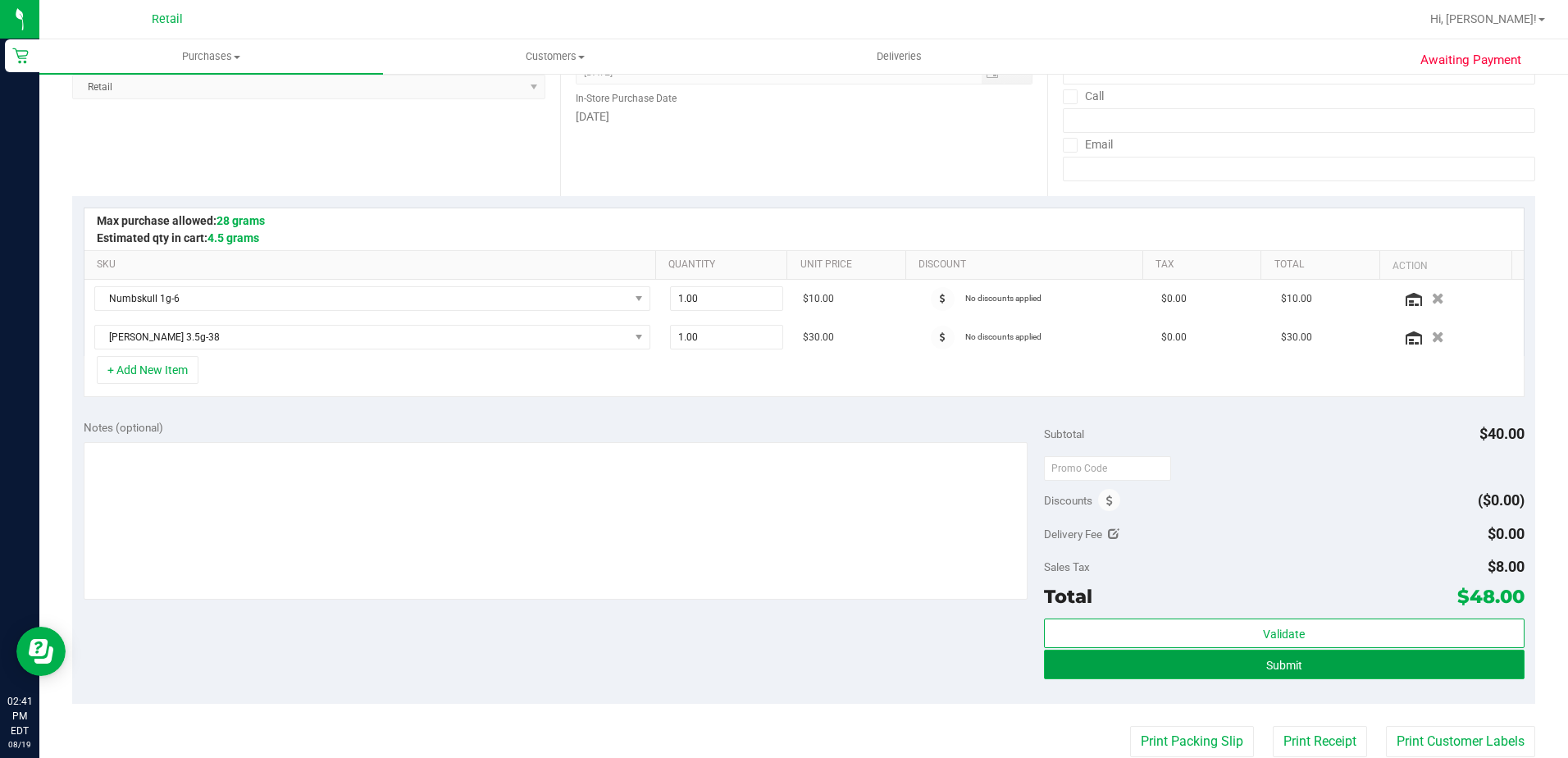
click at [1245, 668] on button "Submit" at bounding box center [1284, 664] width 481 height 29
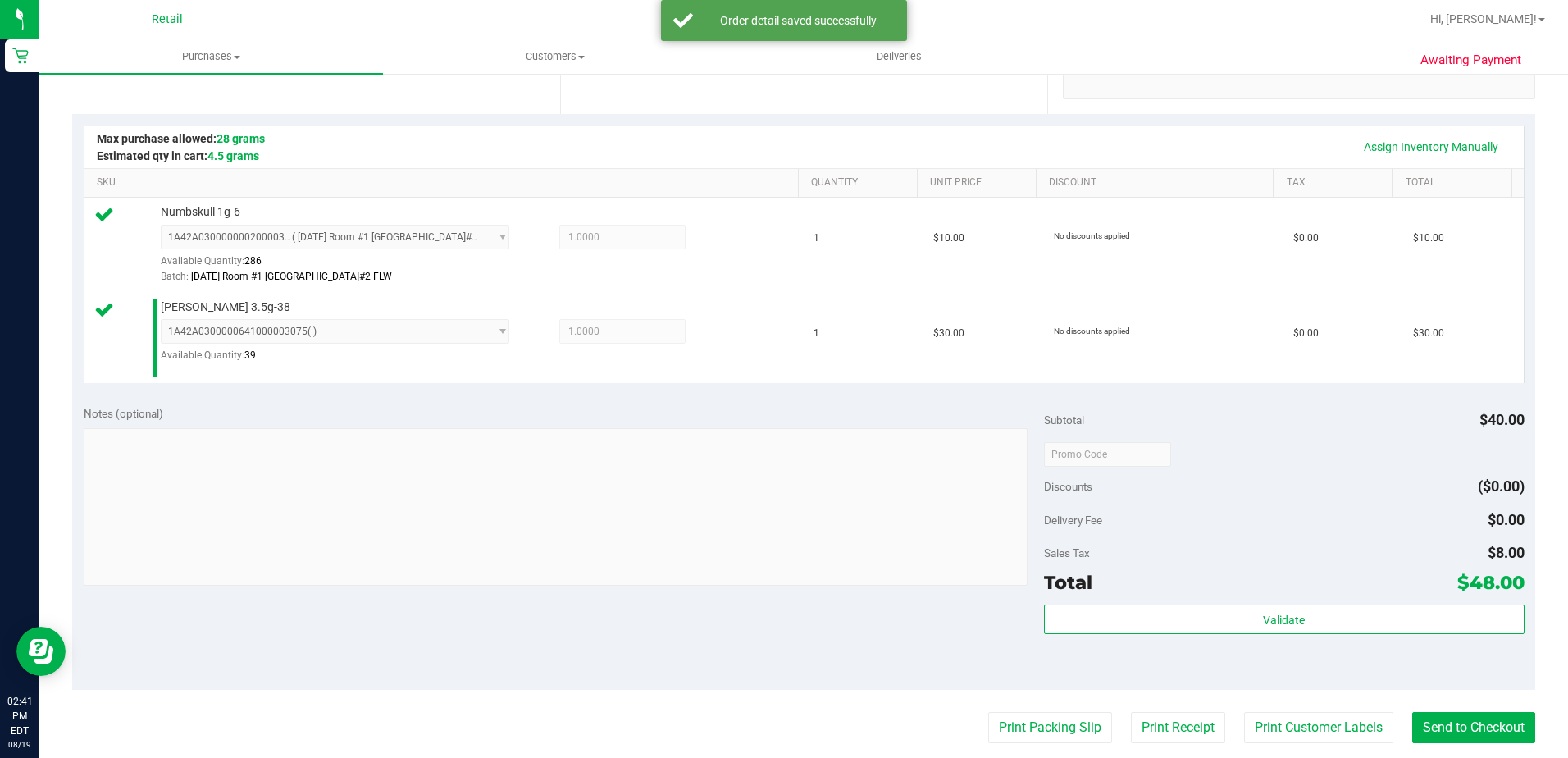
scroll to position [410, 0]
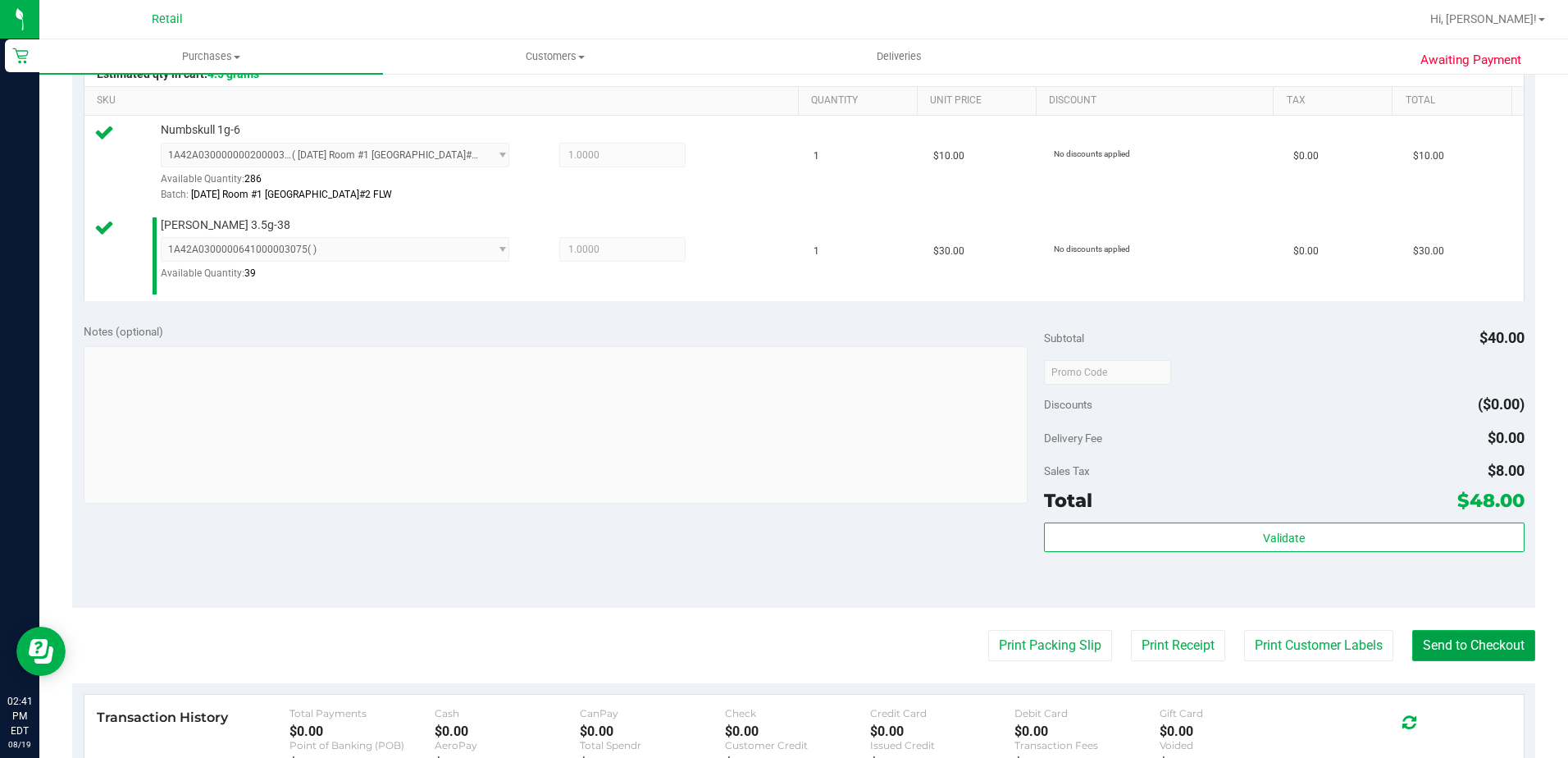
click at [1494, 654] on button "Send to Checkout" at bounding box center [1474, 645] width 123 height 31
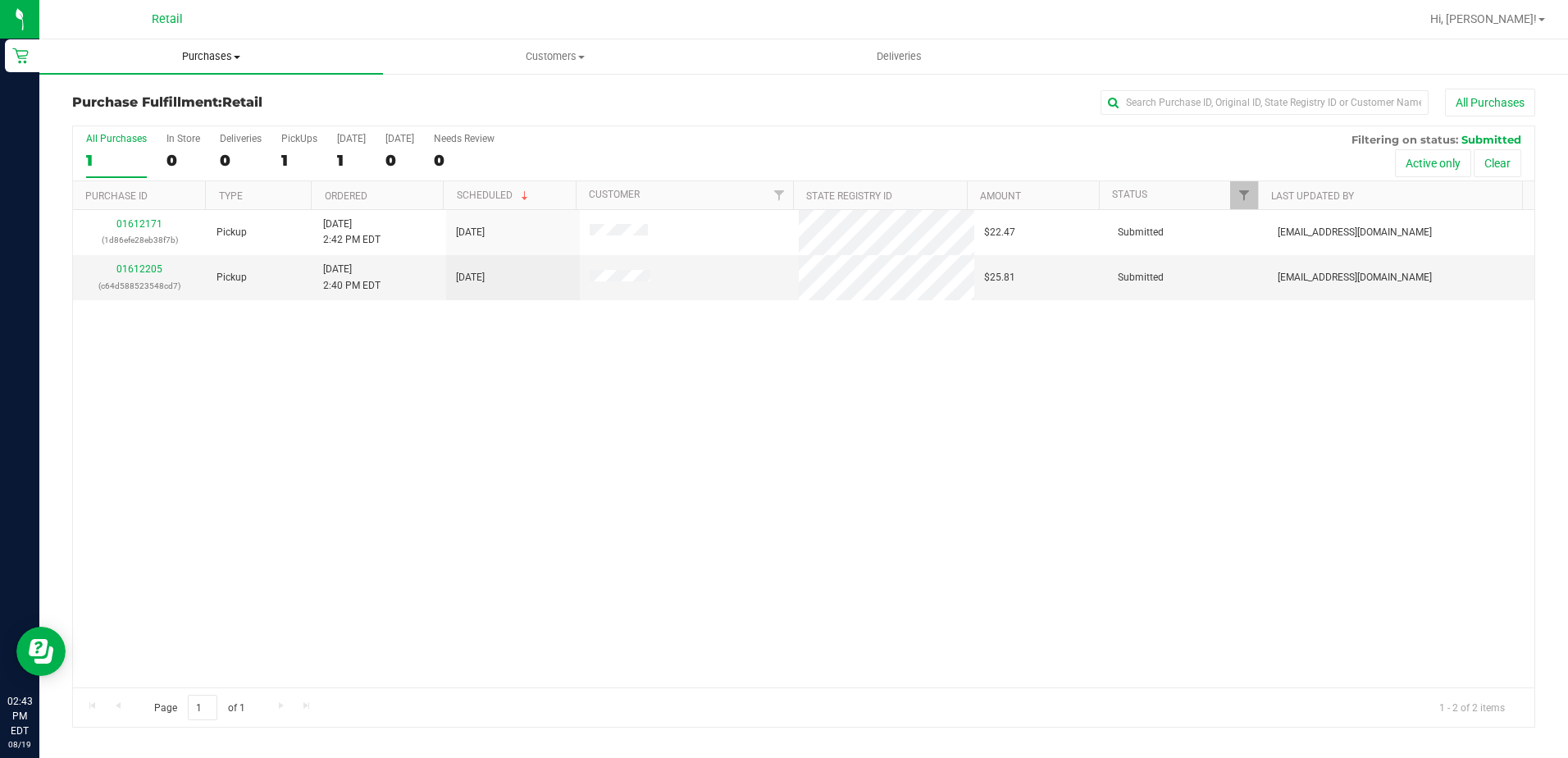
click at [183, 59] on span "Purchases" at bounding box center [211, 56] width 343 height 15
click at [177, 94] on span "Summary of purchases" at bounding box center [123, 99] width 168 height 14
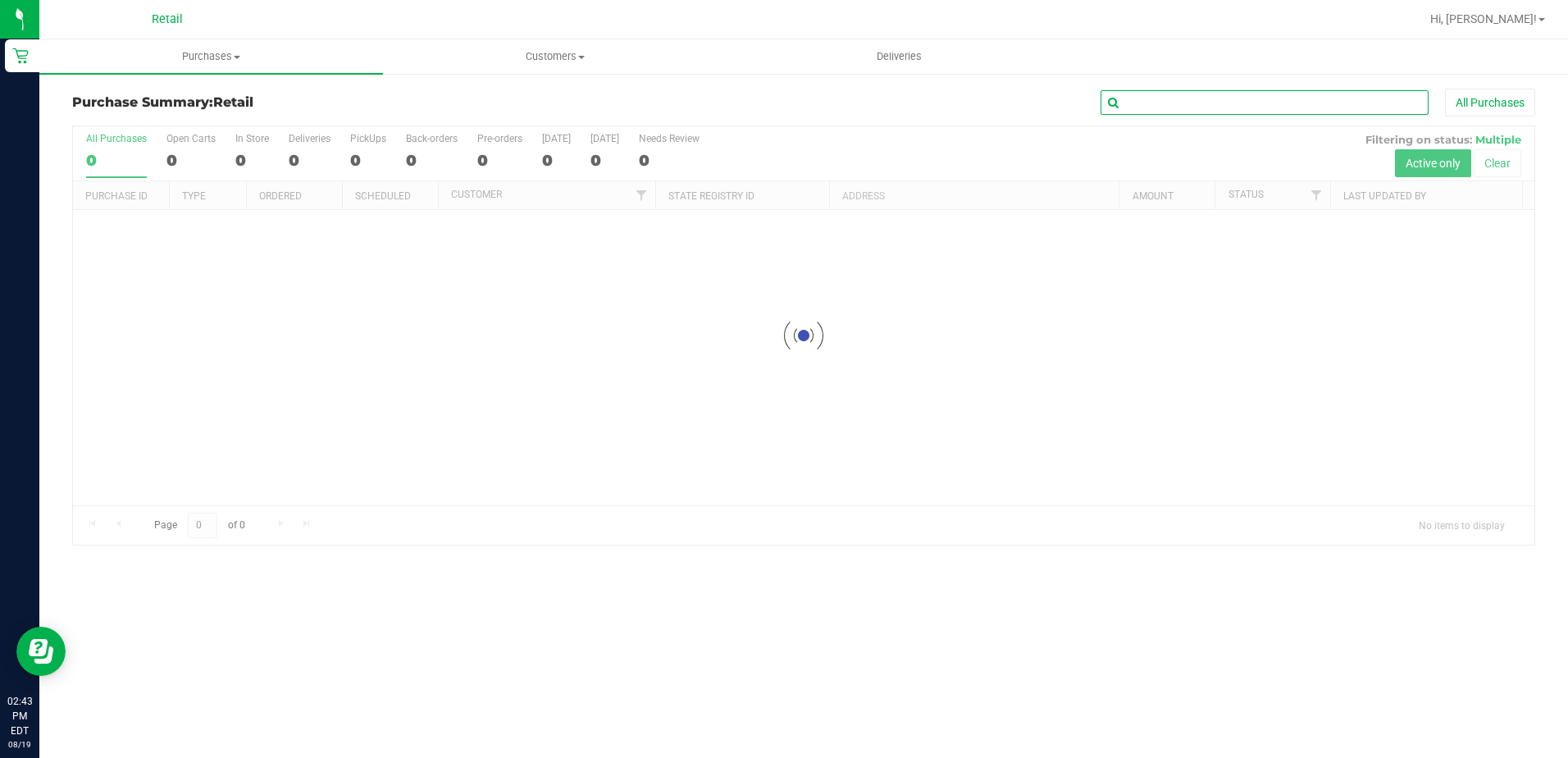
click at [1176, 102] on input "text" at bounding box center [1264, 103] width 328 height 24
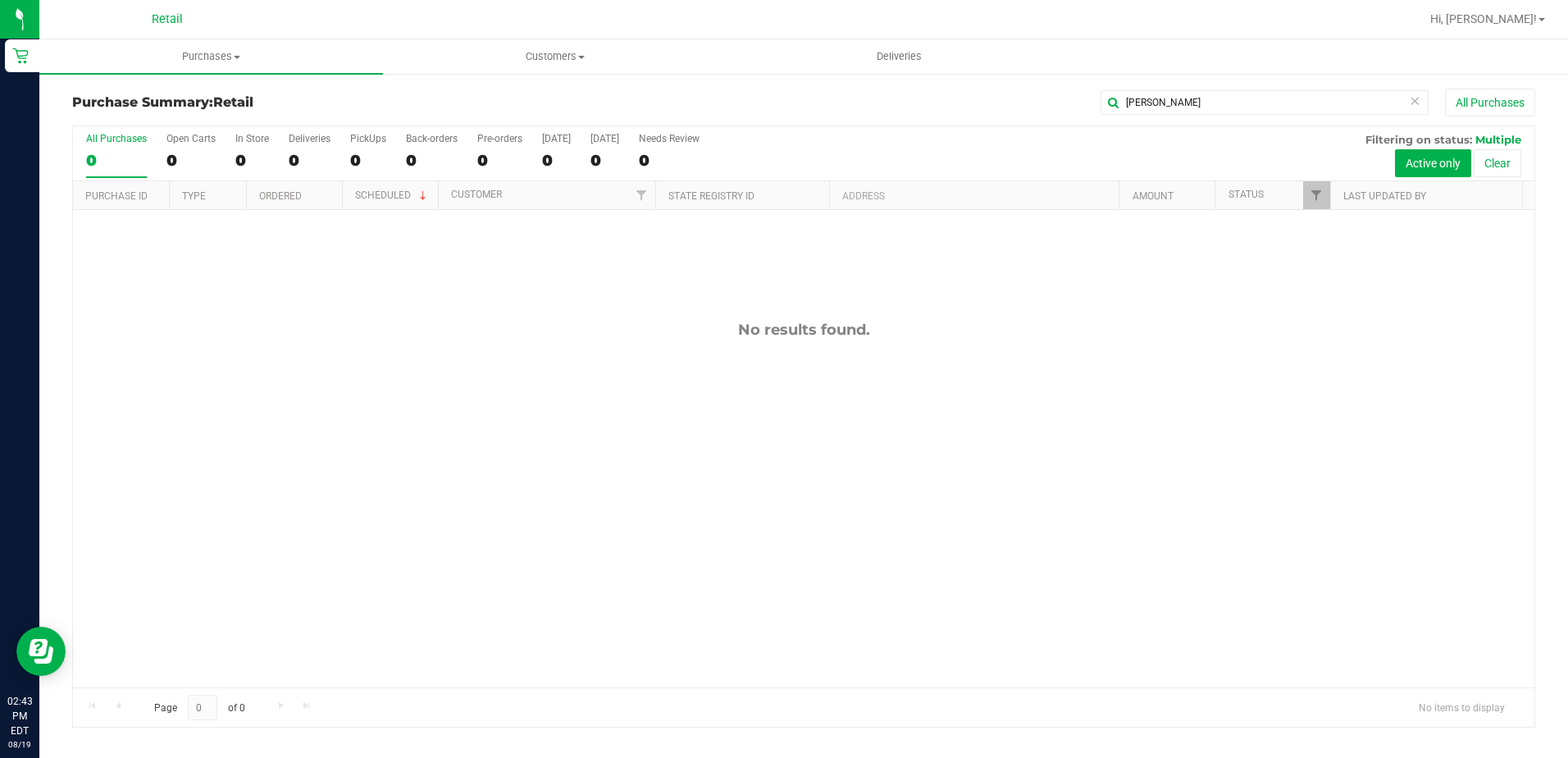
click at [490, 276] on div "No results found." at bounding box center [804, 503] width 1462 height 588
click at [1194, 112] on input "ERIKSON" at bounding box center [1264, 103] width 328 height 24
type input "ERI"
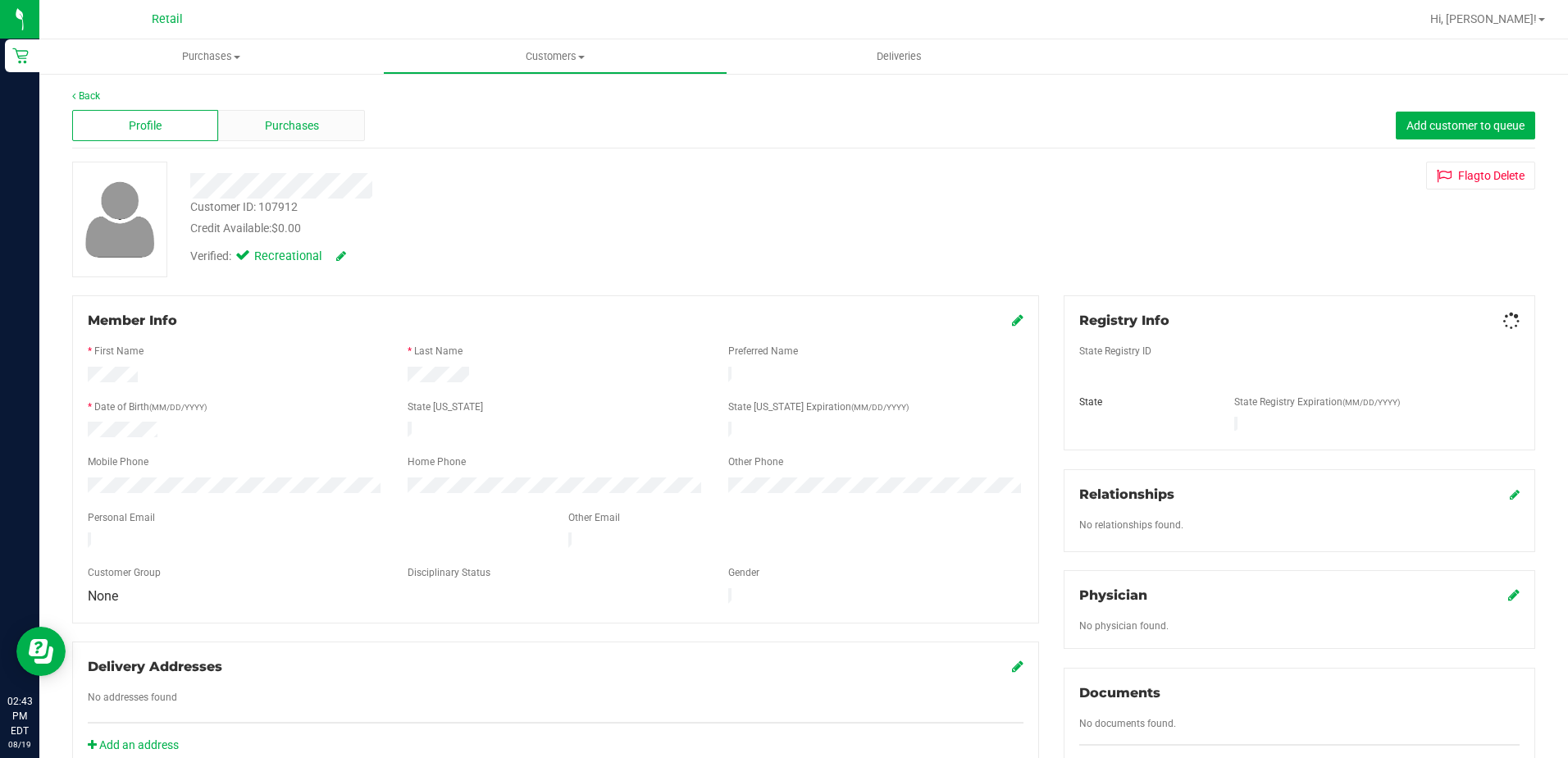
click at [258, 113] on div "Purchases" at bounding box center [291, 125] width 146 height 31
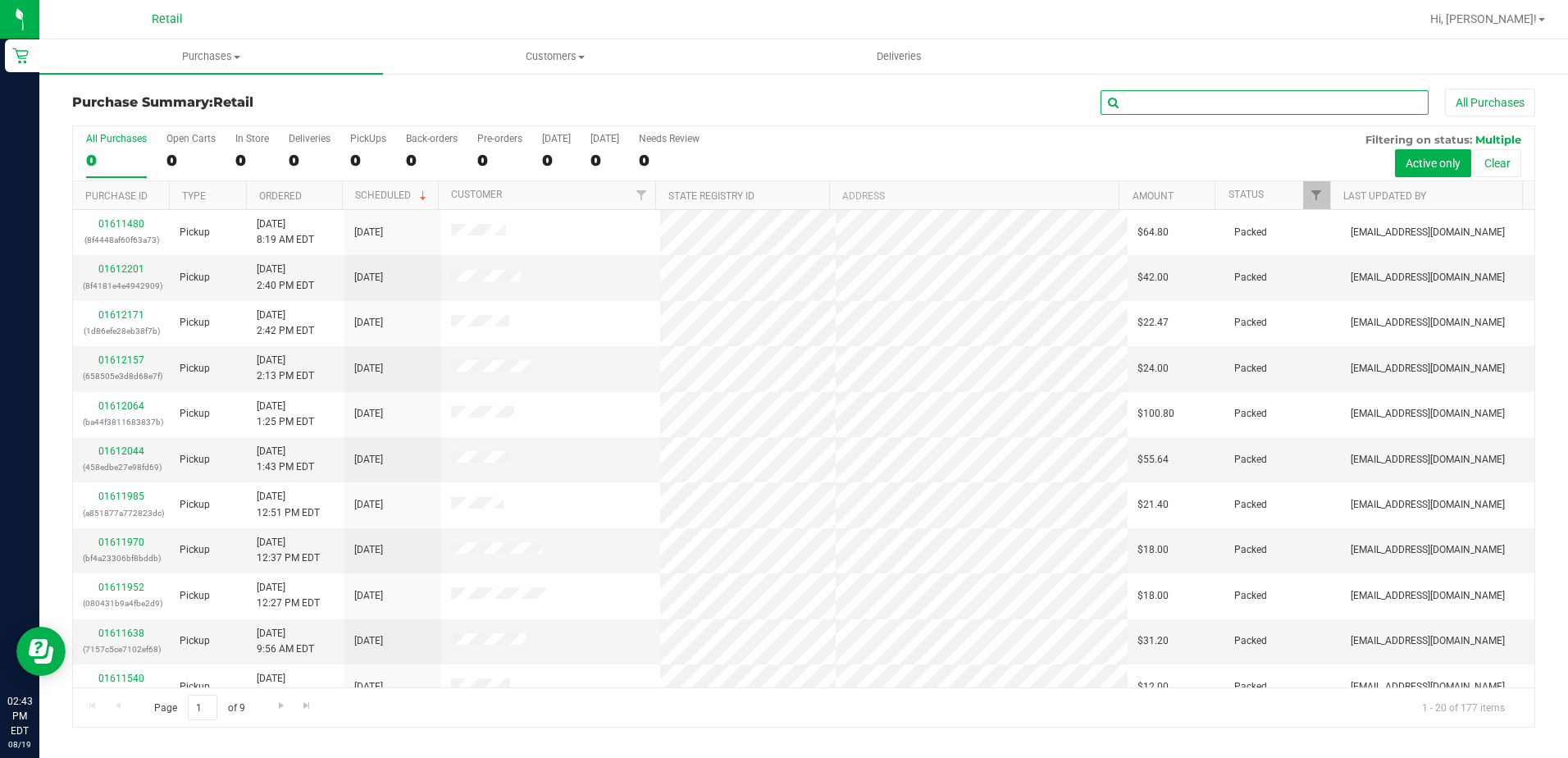
click at [1152, 100] on input "text" at bounding box center [1264, 103] width 328 height 24
type input "ERI"
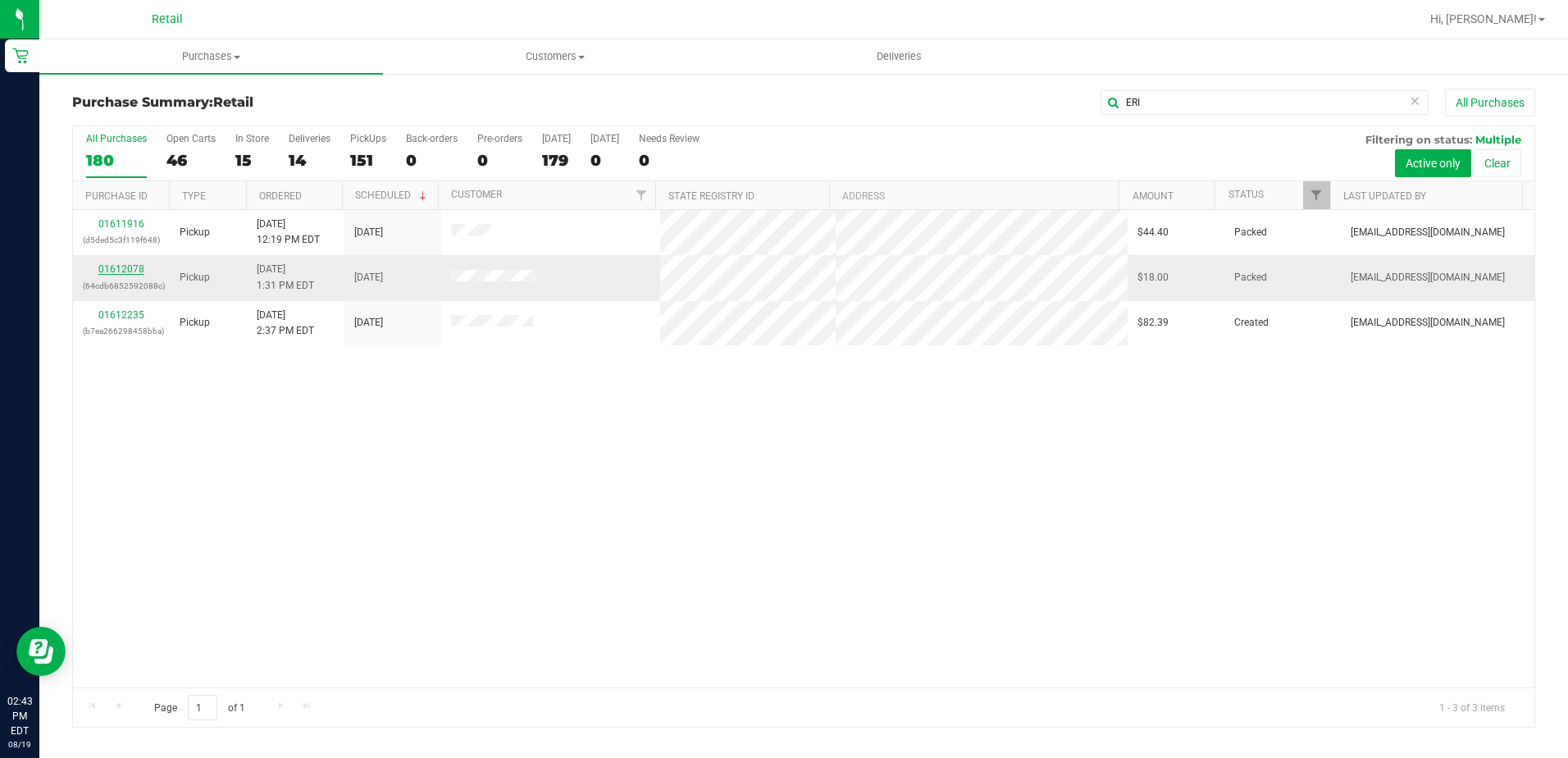
click at [130, 267] on link "01612078" at bounding box center [121, 269] width 46 height 11
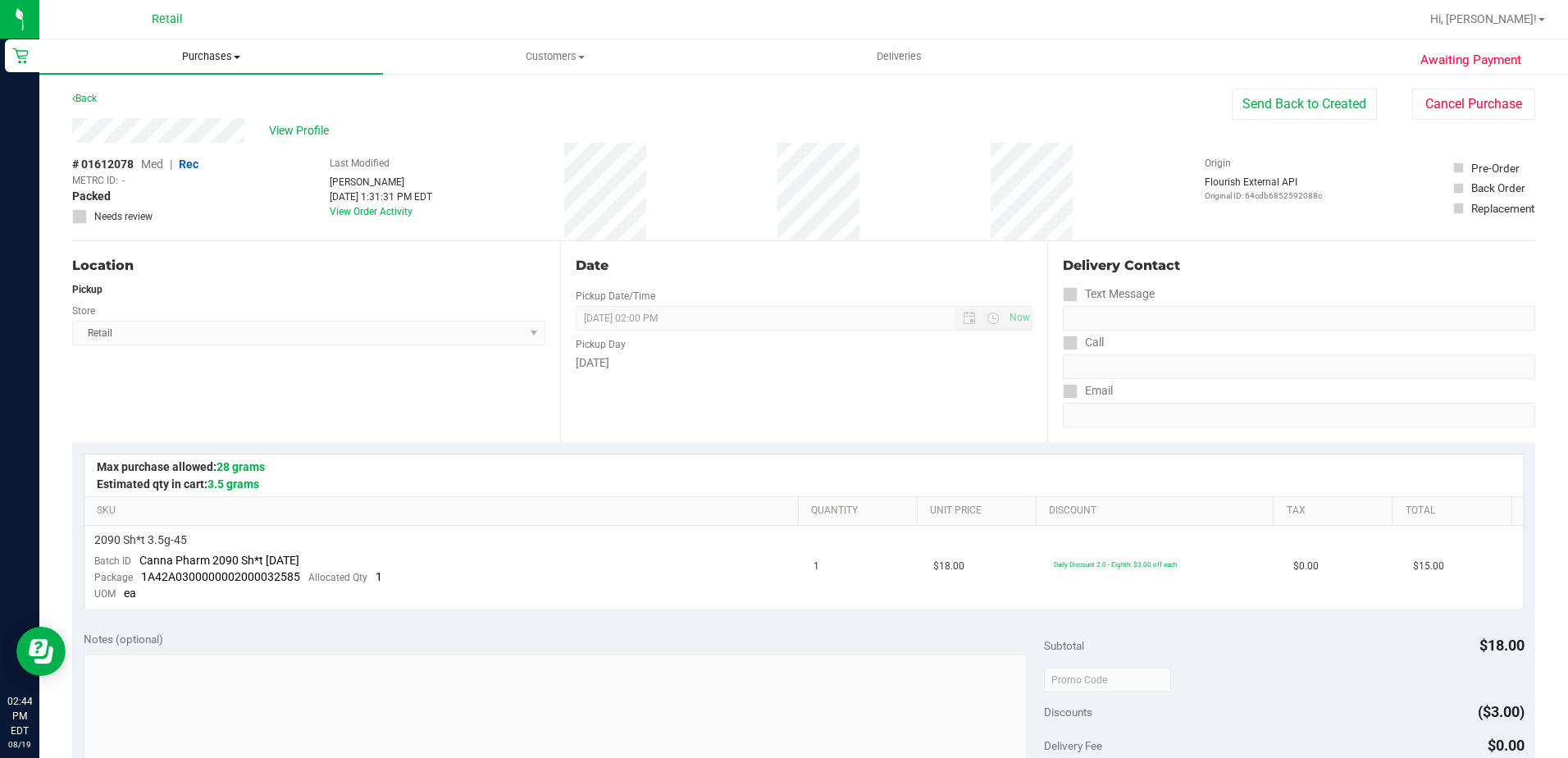
click at [195, 65] on uib-tab-heading "Purchases Summary of purchases Fulfillment All purchases" at bounding box center [211, 56] width 343 height 35
click at [191, 90] on li "Summary of purchases" at bounding box center [211, 99] width 343 height 20
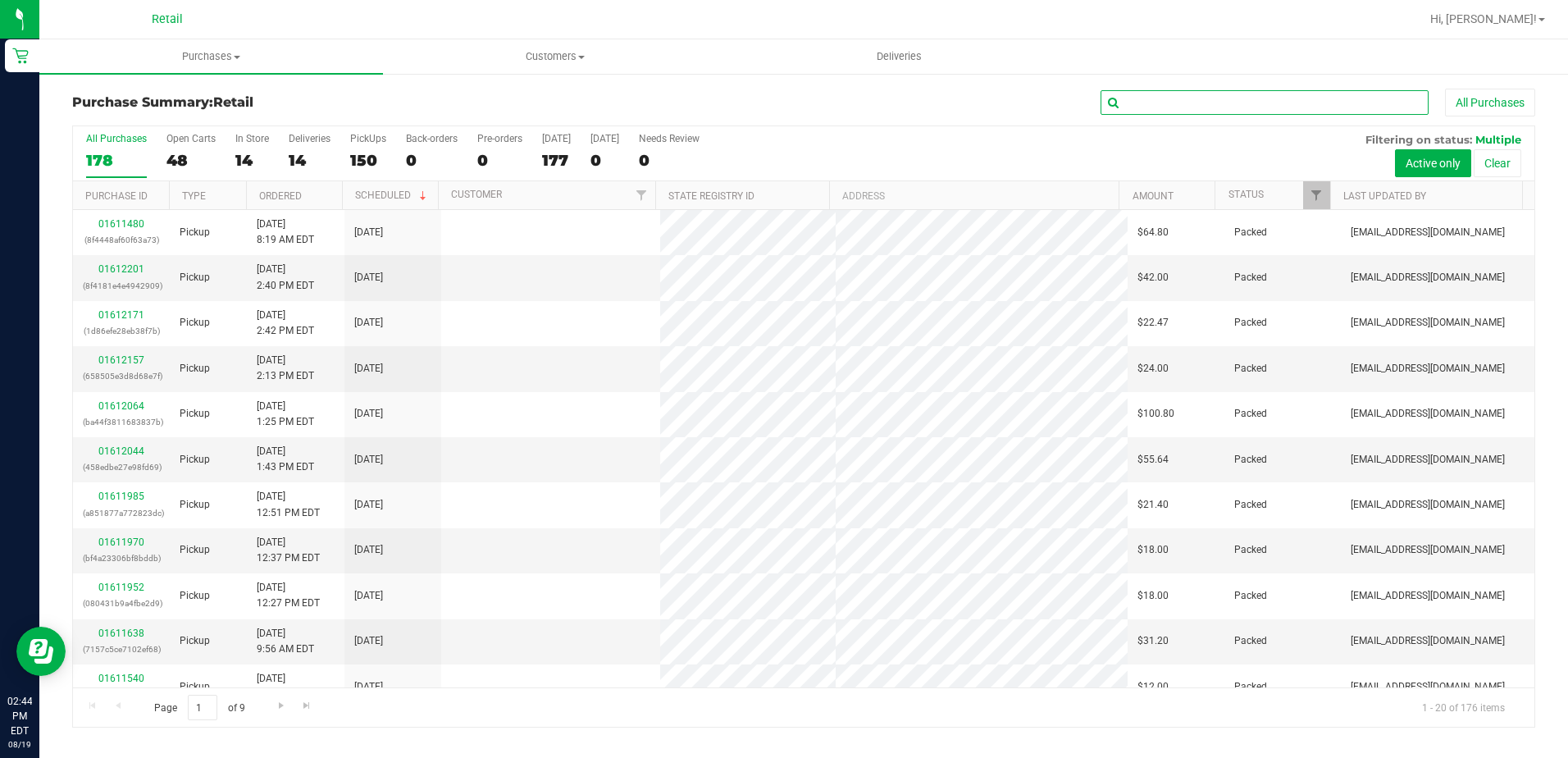
click at [1124, 111] on input "text" at bounding box center [1264, 103] width 328 height 24
type input "ADEY"
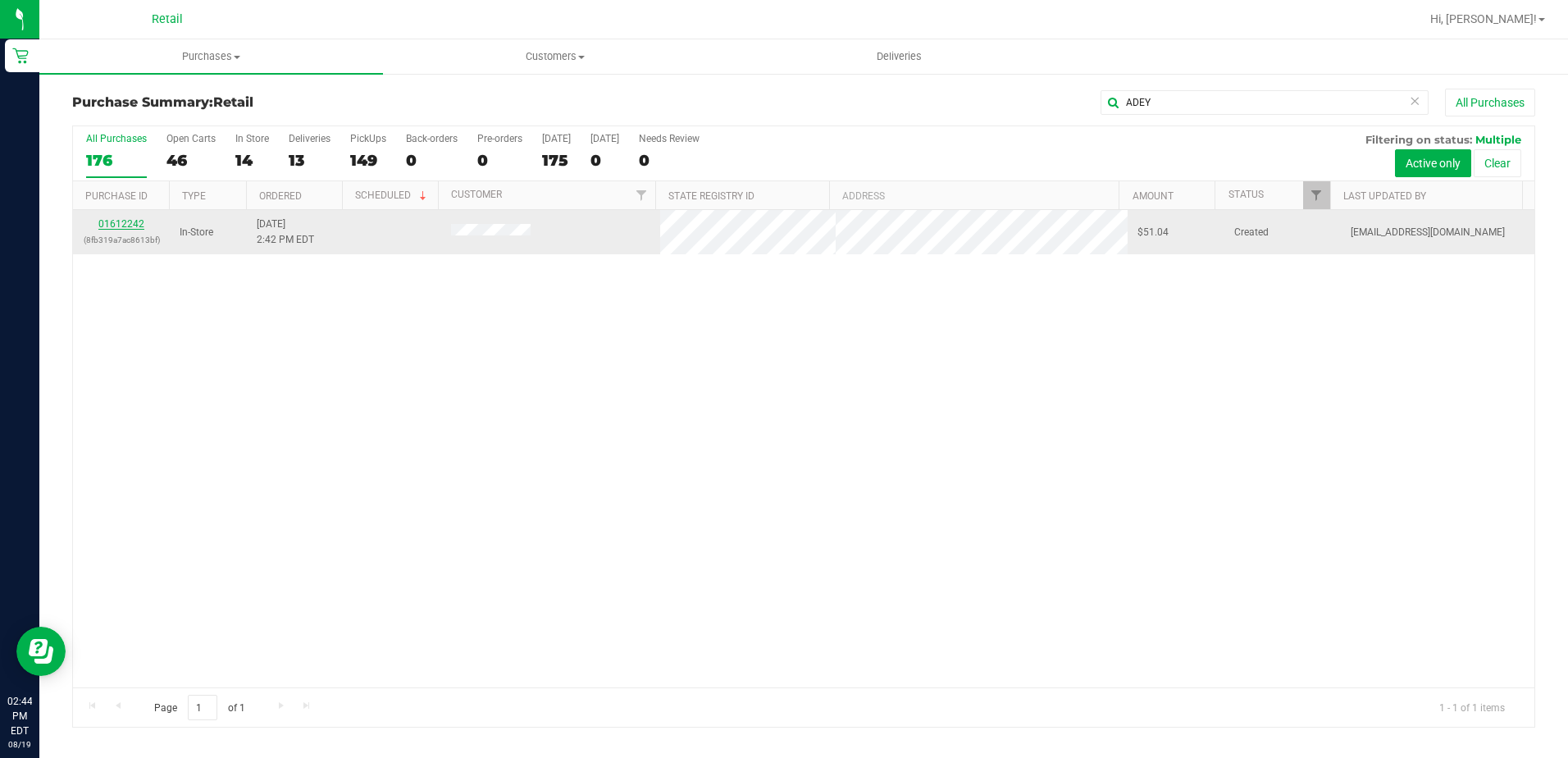
click at [135, 219] on link "01612242" at bounding box center [121, 224] width 46 height 11
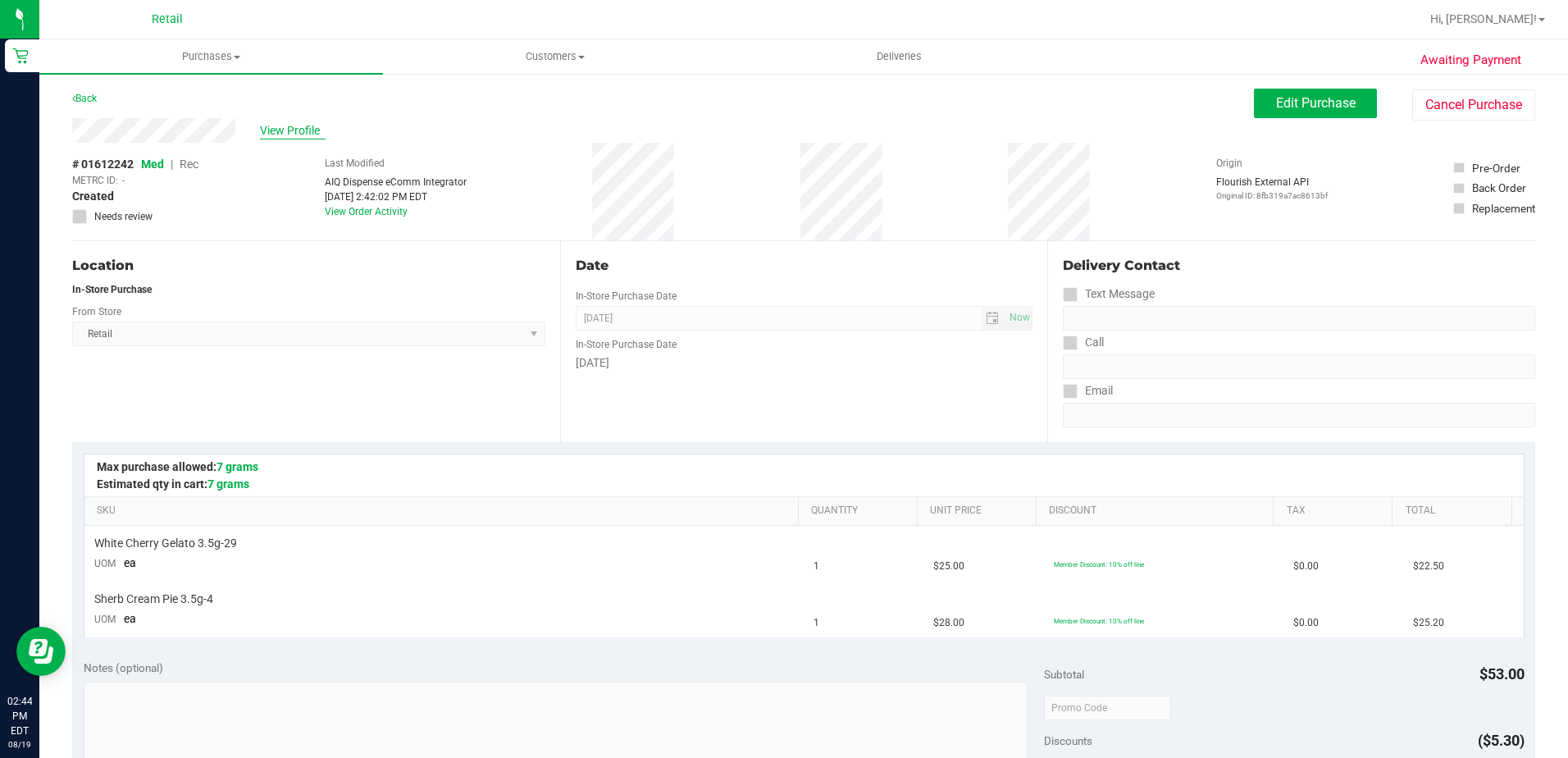
click at [298, 133] on span "View Profile" at bounding box center [293, 131] width 66 height 17
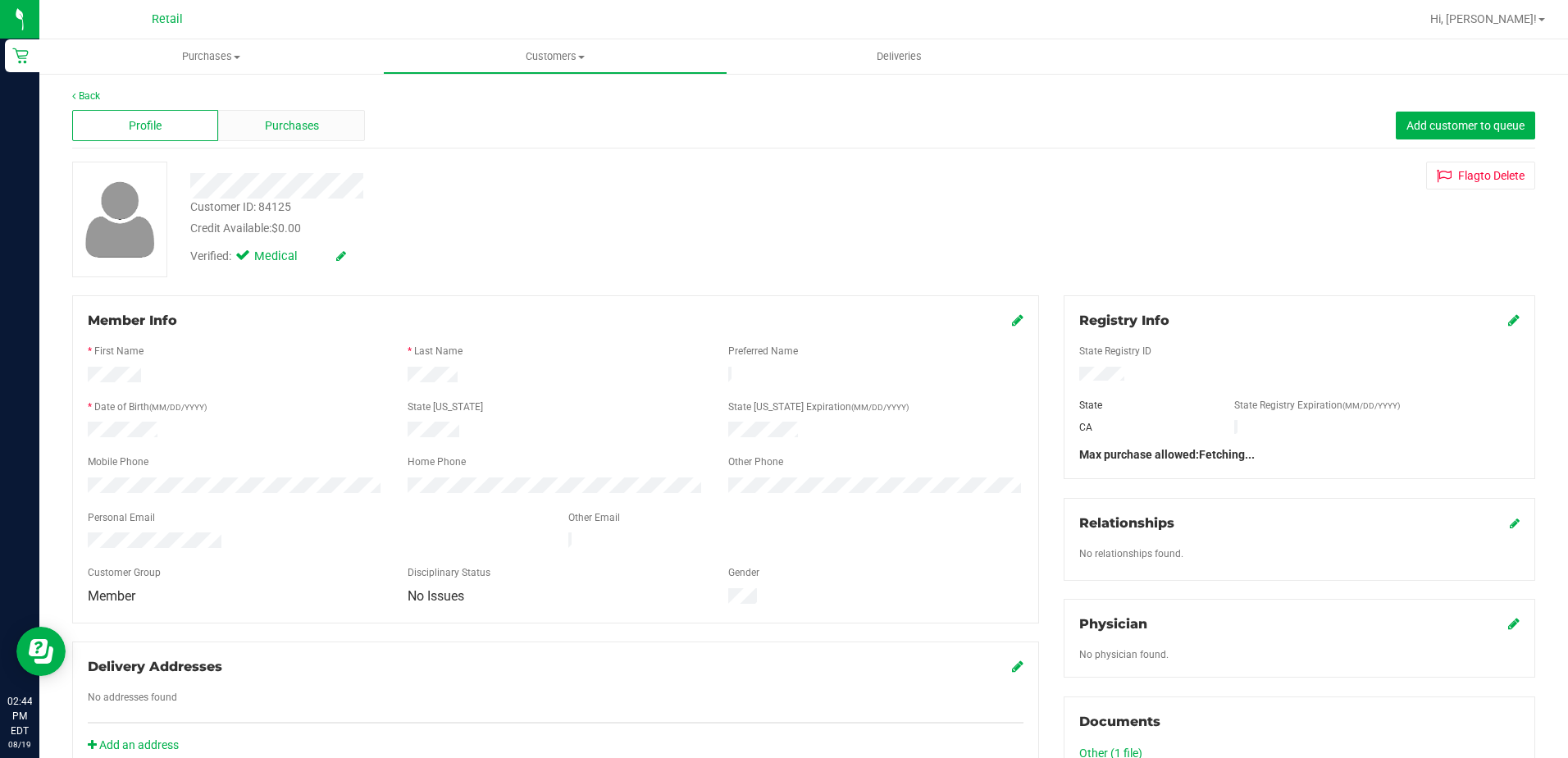
click at [290, 128] on span "Purchases" at bounding box center [293, 126] width 55 height 17
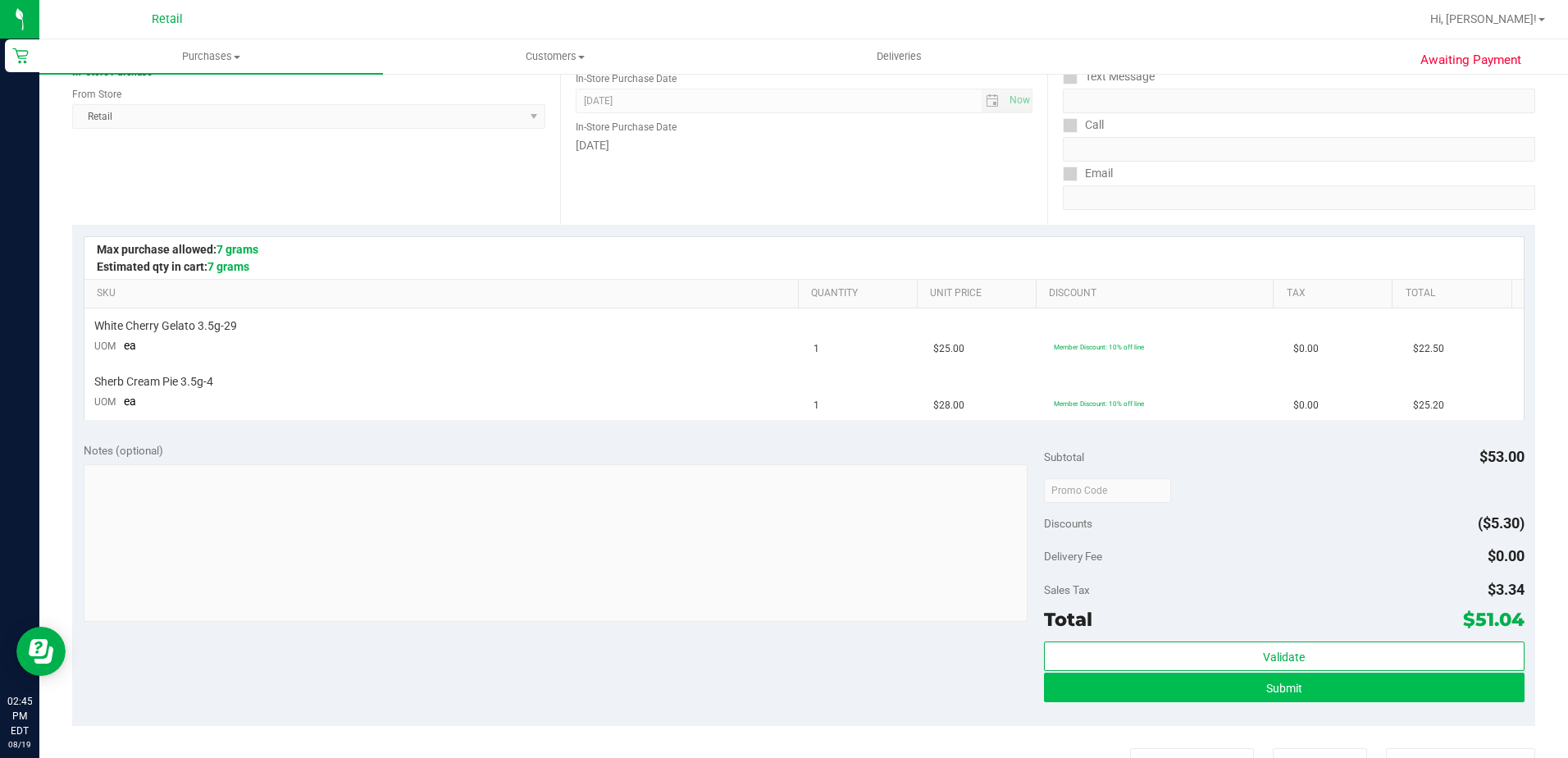
scroll to position [246, 0]
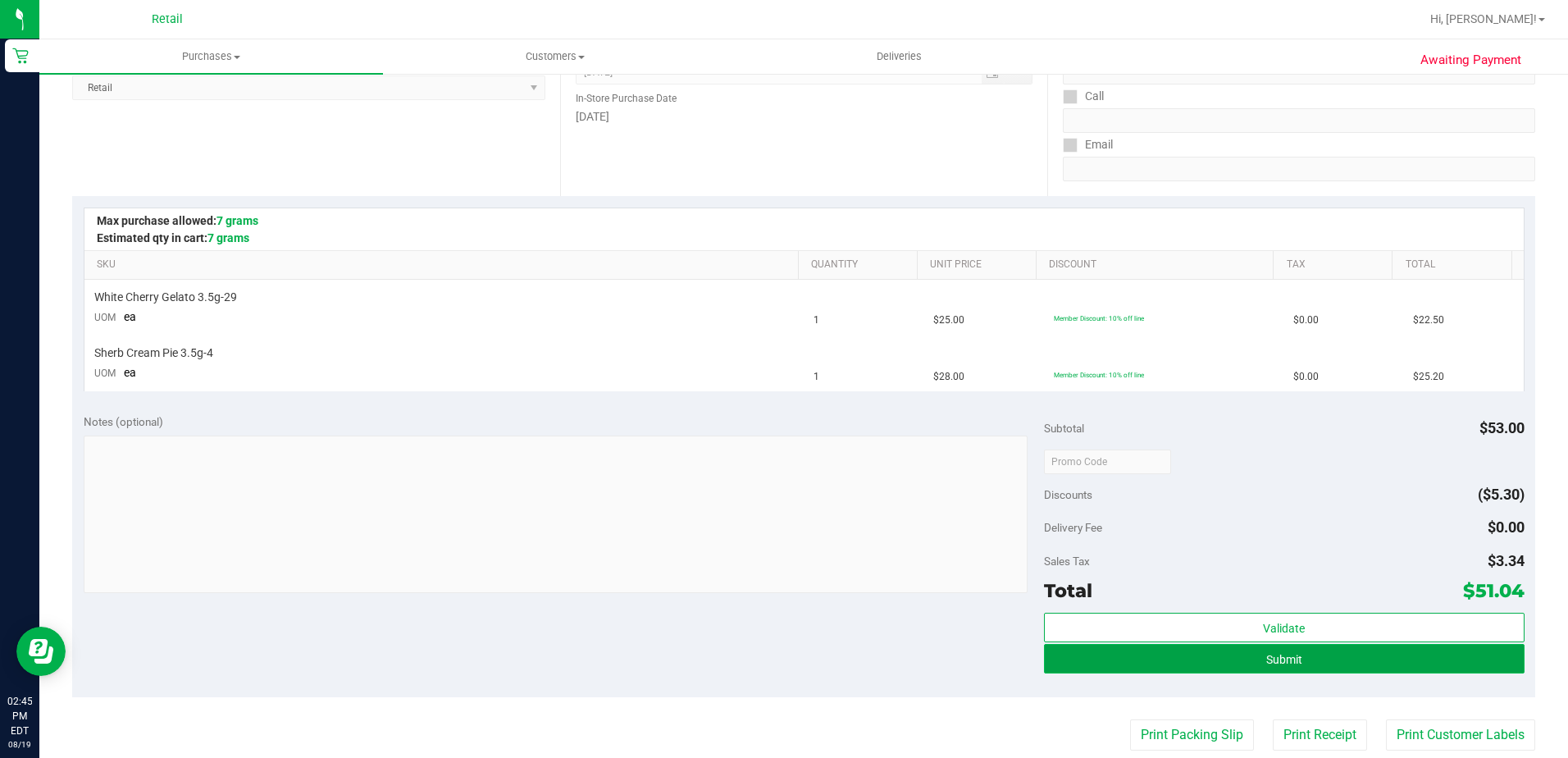
click at [1303, 661] on button "Submit" at bounding box center [1284, 657] width 481 height 29
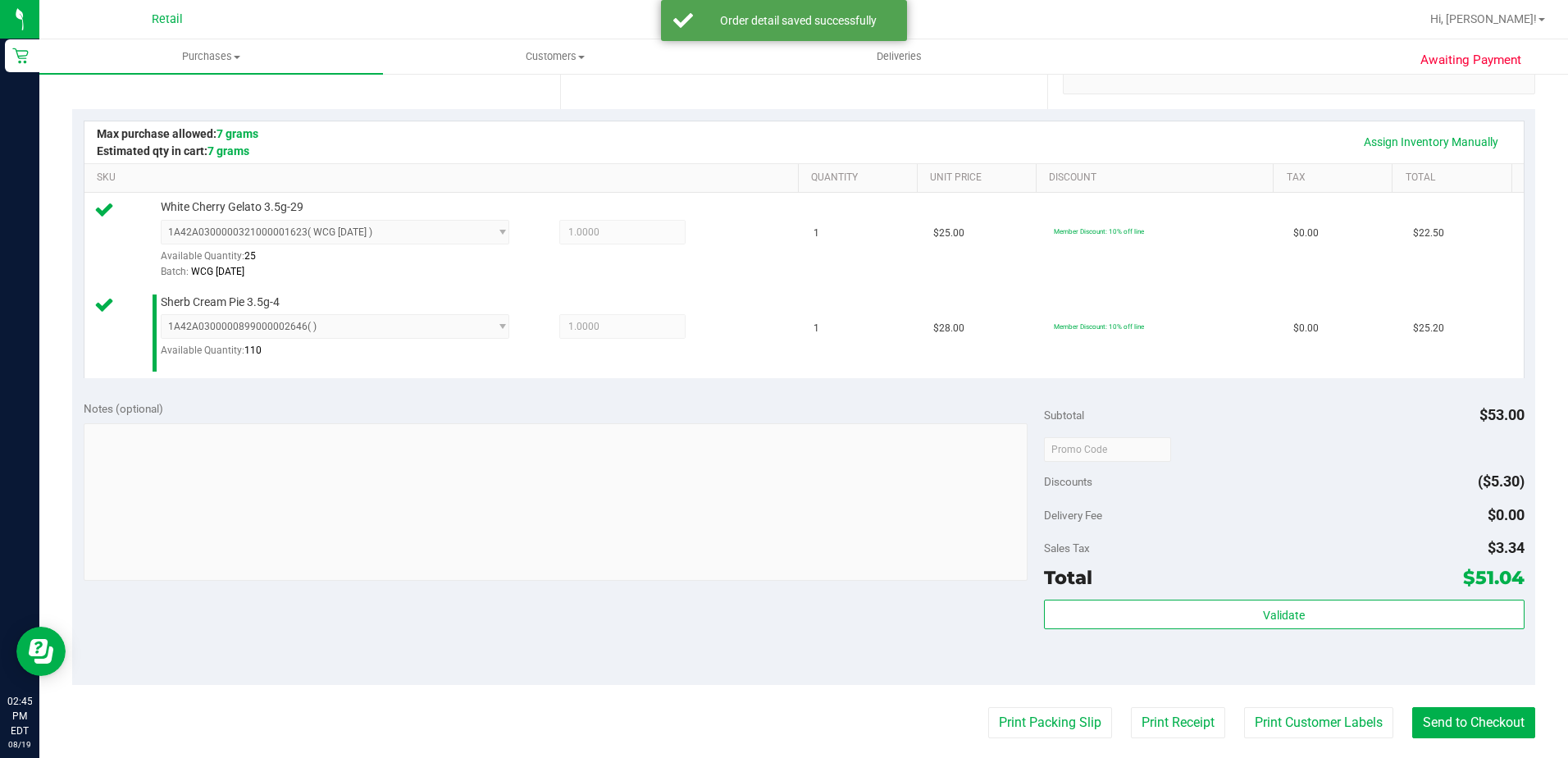
scroll to position [410, 0]
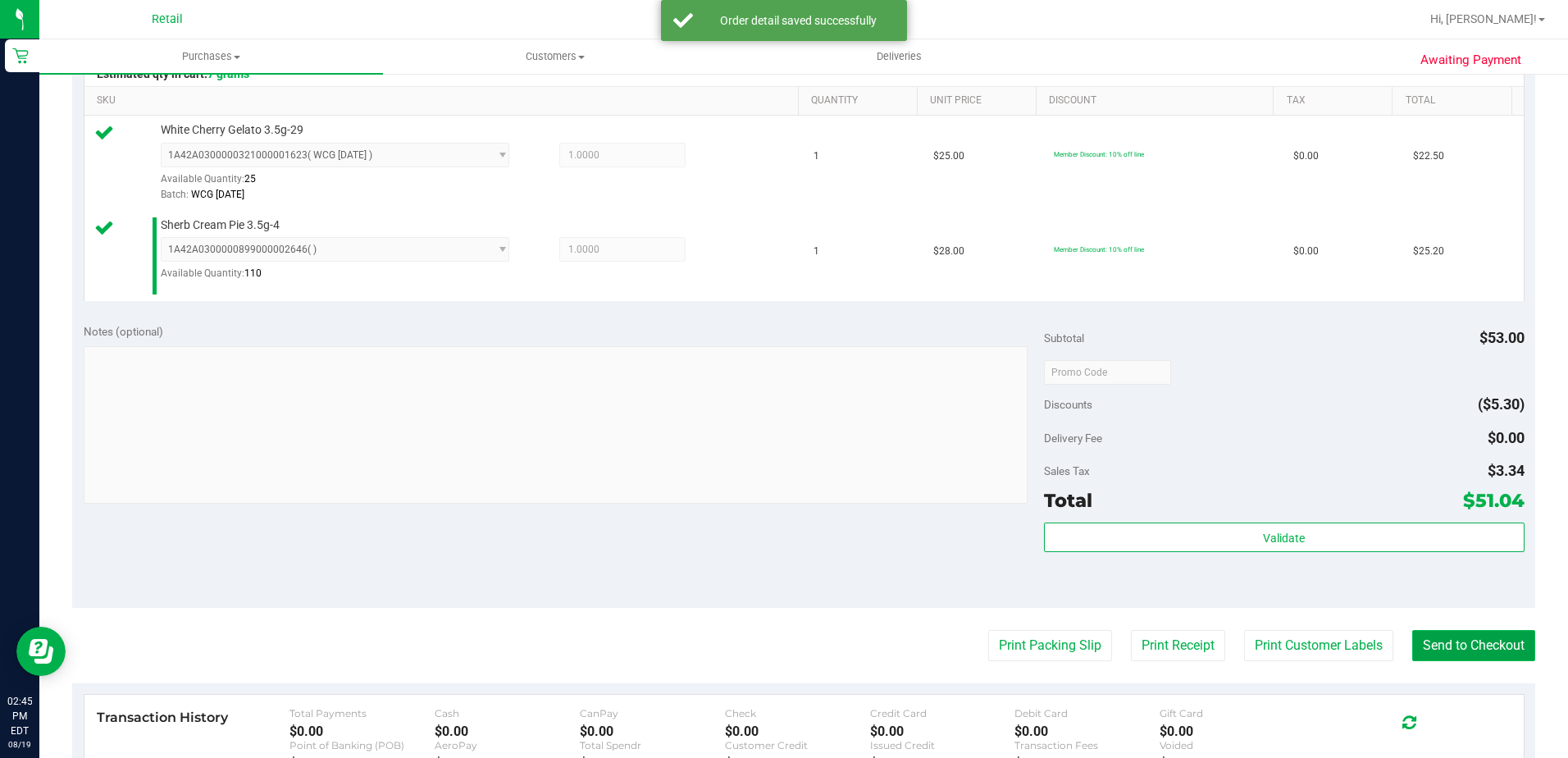
click at [1457, 641] on button "Send to Checkout" at bounding box center [1474, 645] width 123 height 31
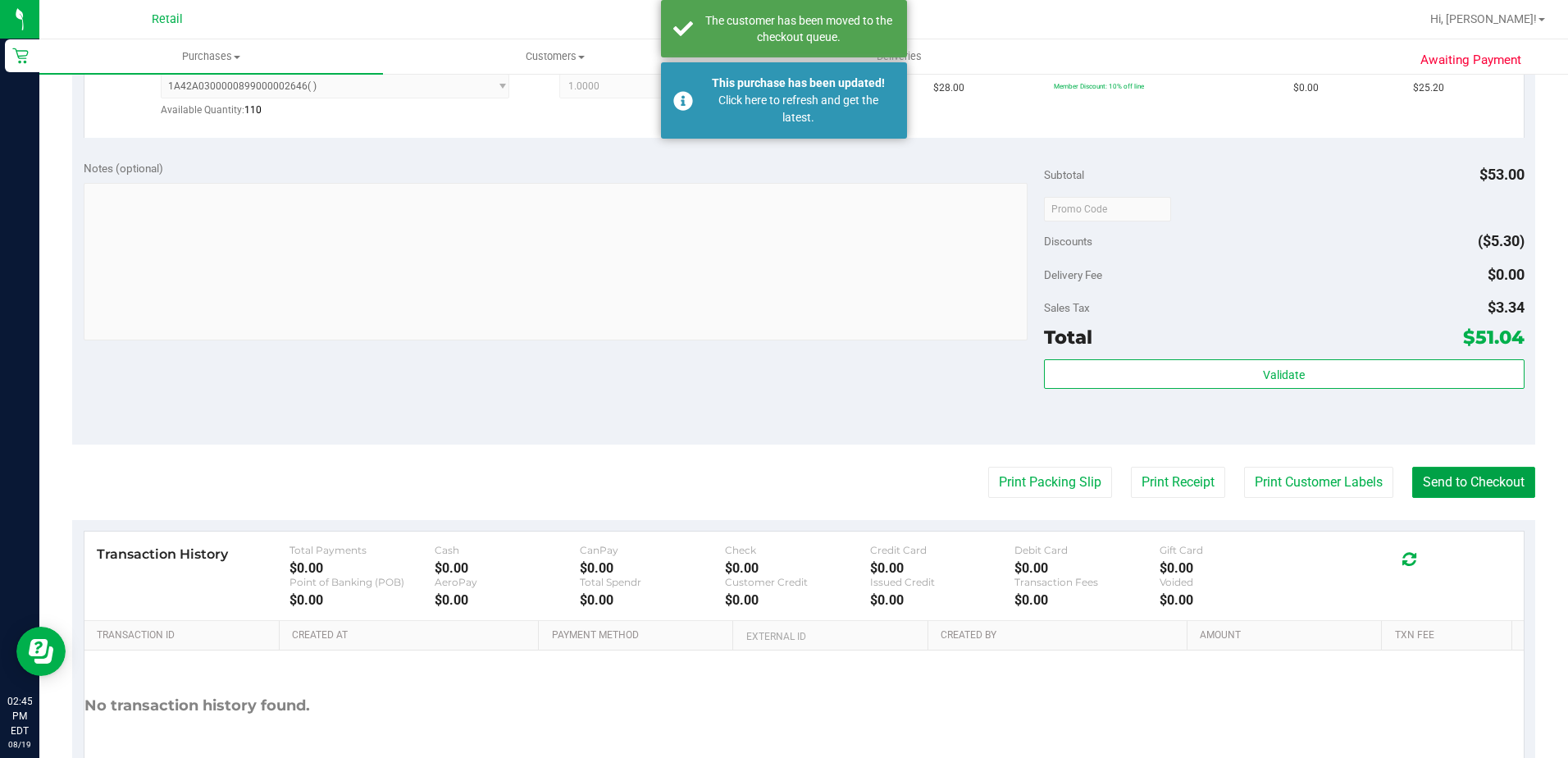
scroll to position [574, 0]
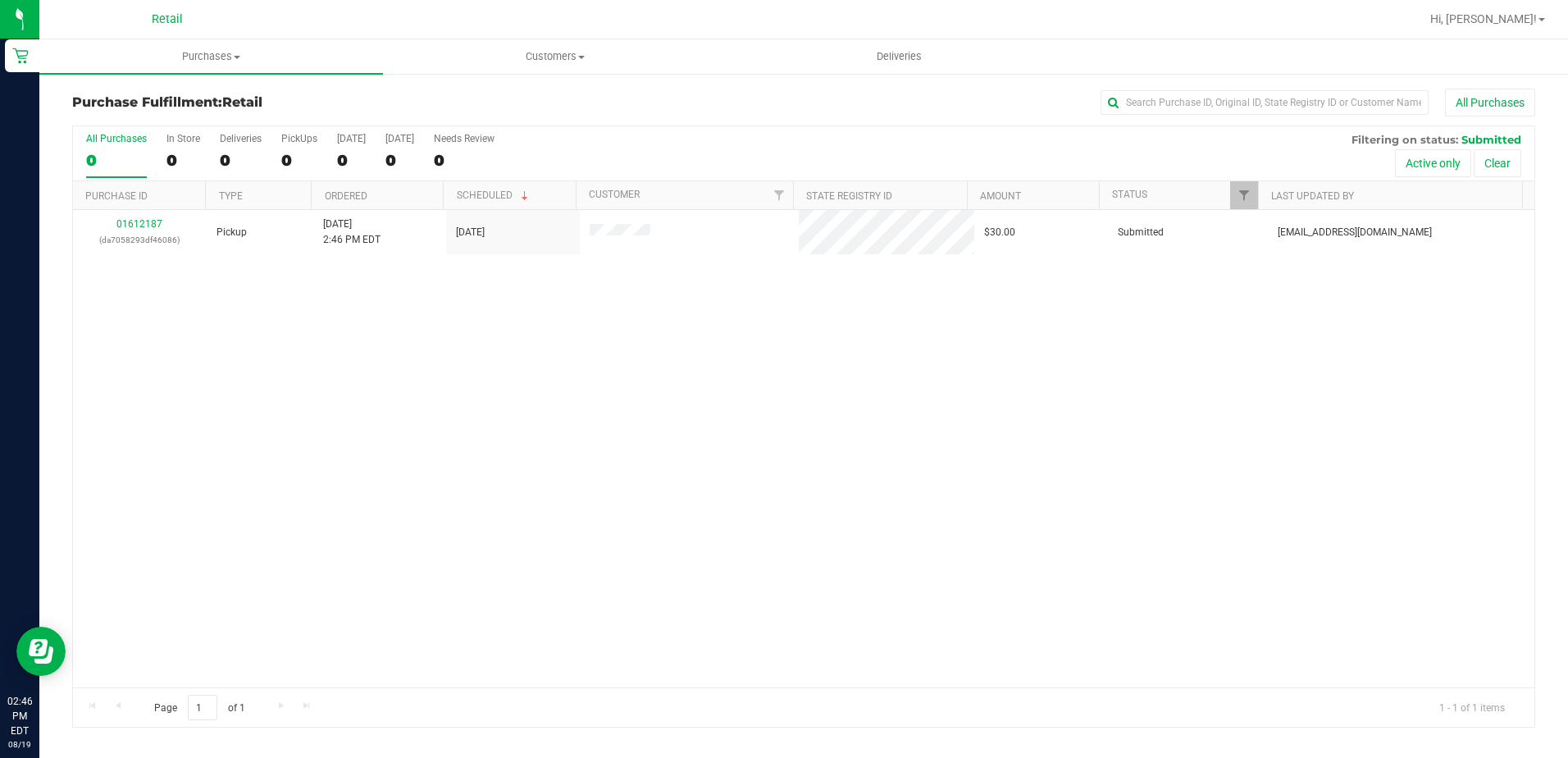
click at [167, 21] on span "Retail" at bounding box center [166, 20] width 31 height 15
click at [202, 45] on uib-tab-heading "Purchases Summary of purchases Fulfillment All purchases" at bounding box center [211, 56] width 343 height 35
click at [180, 80] on ul "Summary of purchases Fulfillment All purchases" at bounding box center [211, 118] width 343 height 88
click at [209, 41] on uib-tab-heading "Purchases Summary of purchases Fulfillment All purchases" at bounding box center [211, 56] width 343 height 35
click at [202, 68] on uib-tab-heading "Purchases Summary of purchases Fulfillment All purchases" at bounding box center [211, 56] width 343 height 35
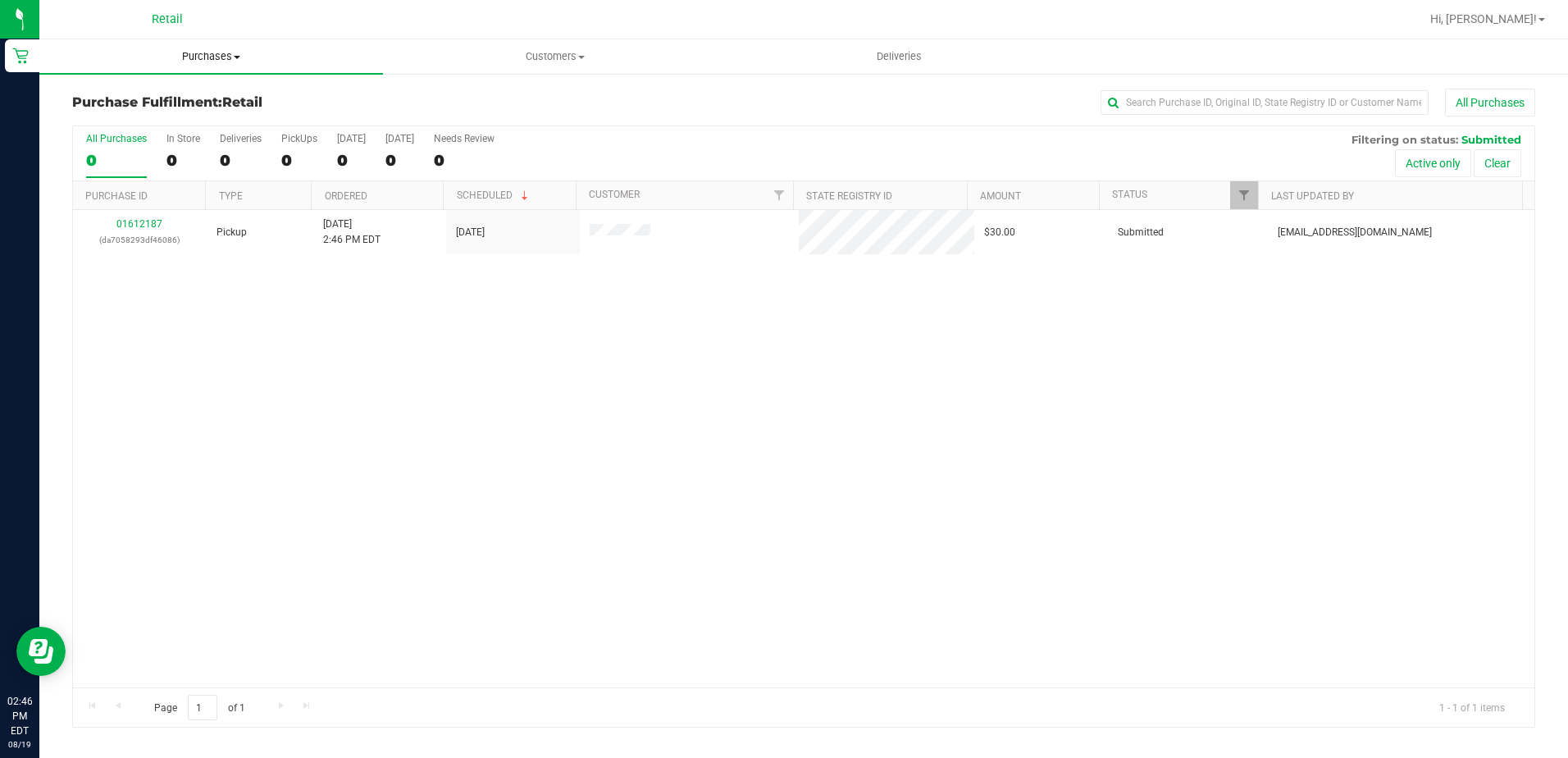
click at [202, 59] on span "Purchases" at bounding box center [211, 56] width 343 height 15
click at [182, 98] on span "Summary of purchases" at bounding box center [123, 99] width 168 height 14
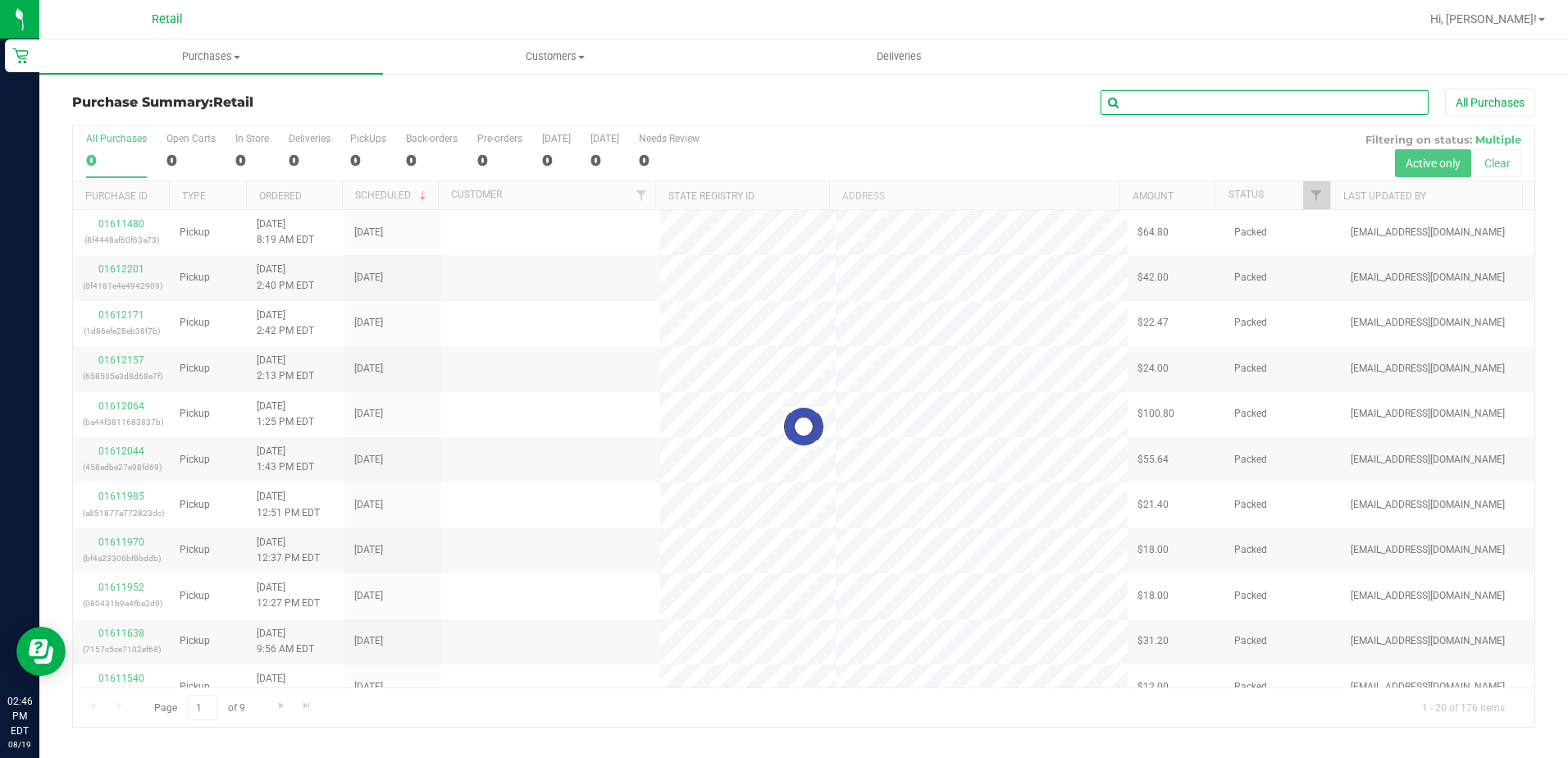
click at [1202, 114] on input "text" at bounding box center [1264, 103] width 328 height 24
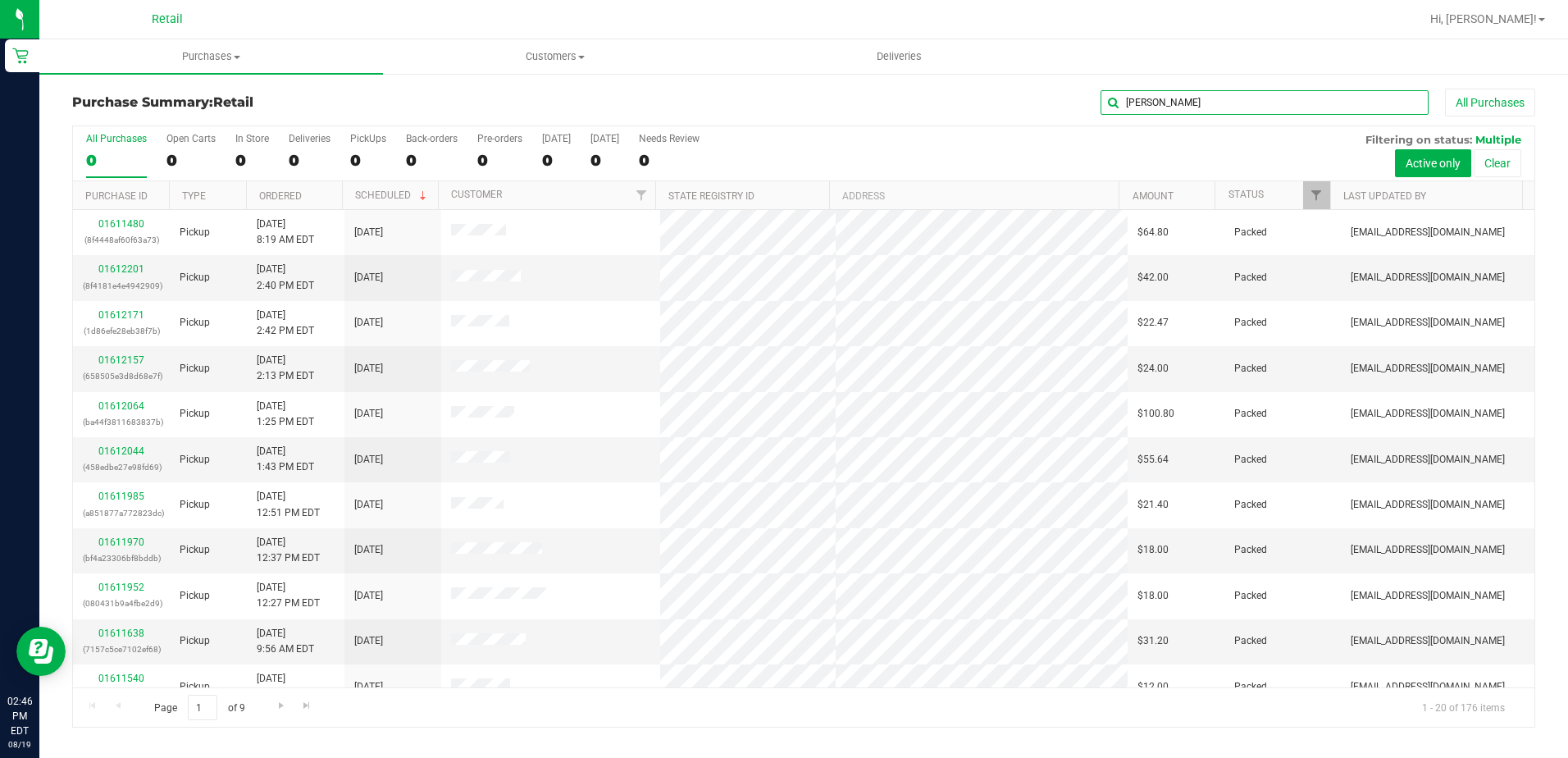
type input "PAUL"
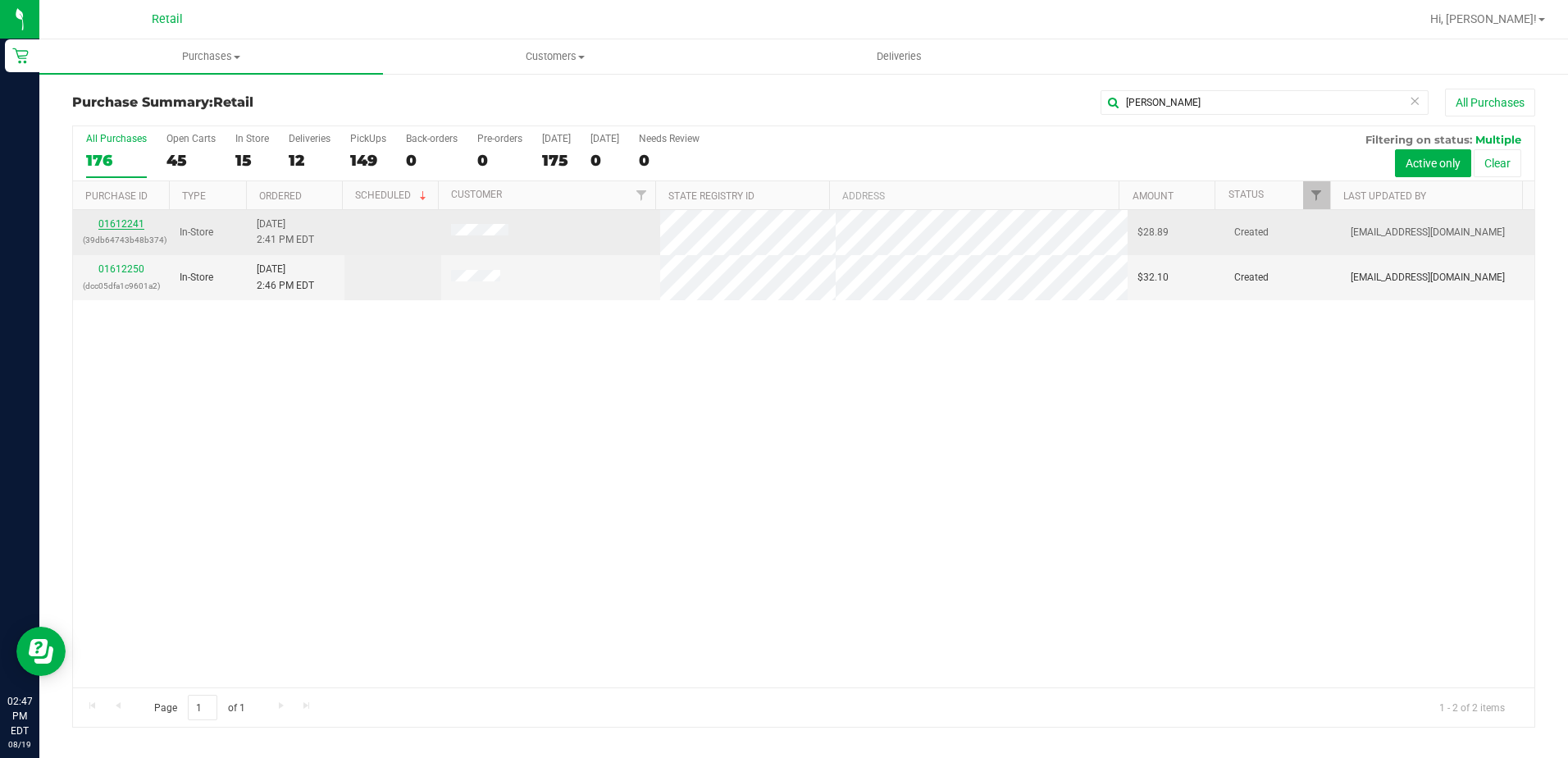
click at [140, 223] on link "01612241" at bounding box center [121, 224] width 46 height 11
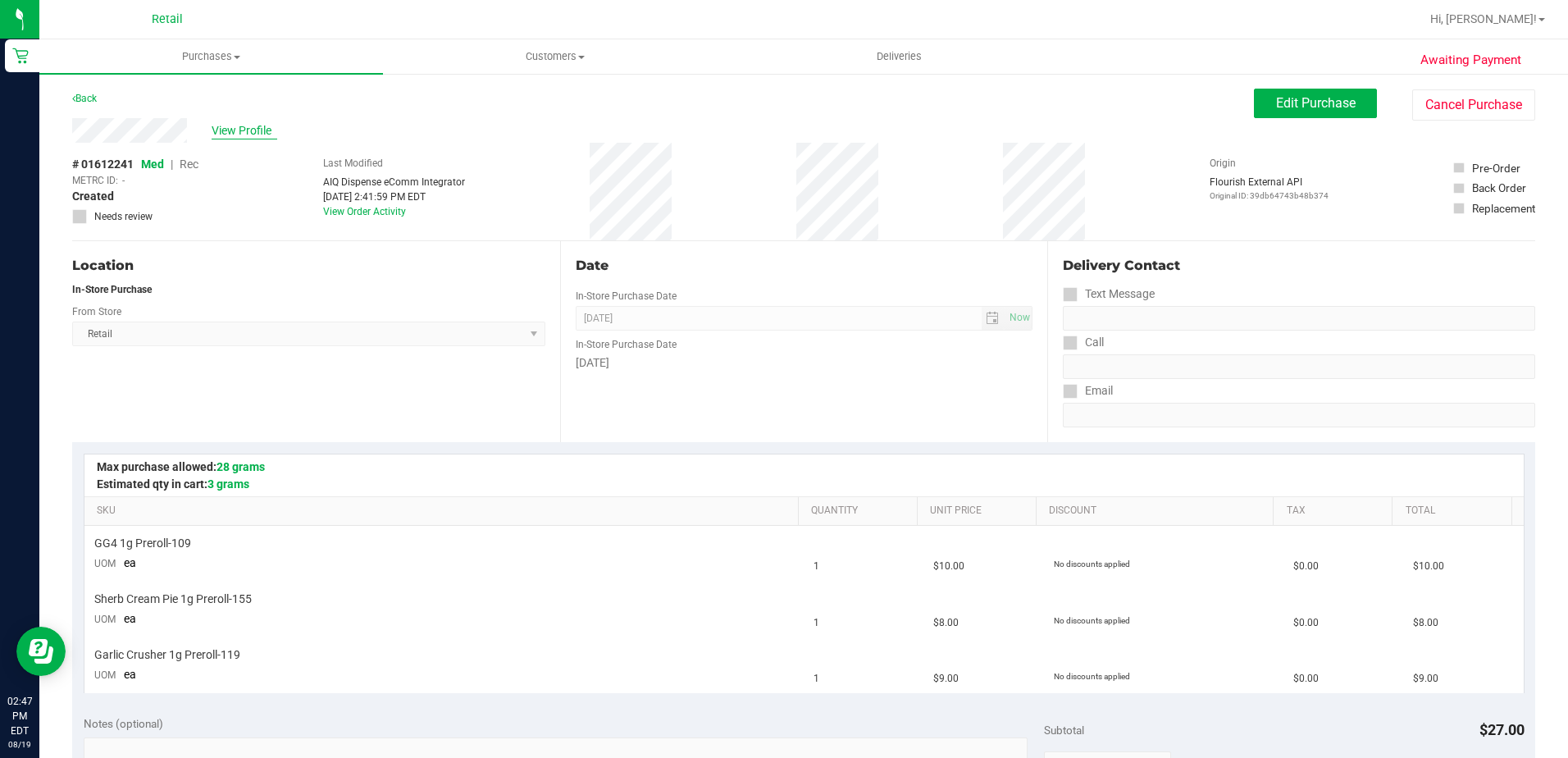
click at [240, 131] on span "View Profile" at bounding box center [245, 131] width 66 height 17
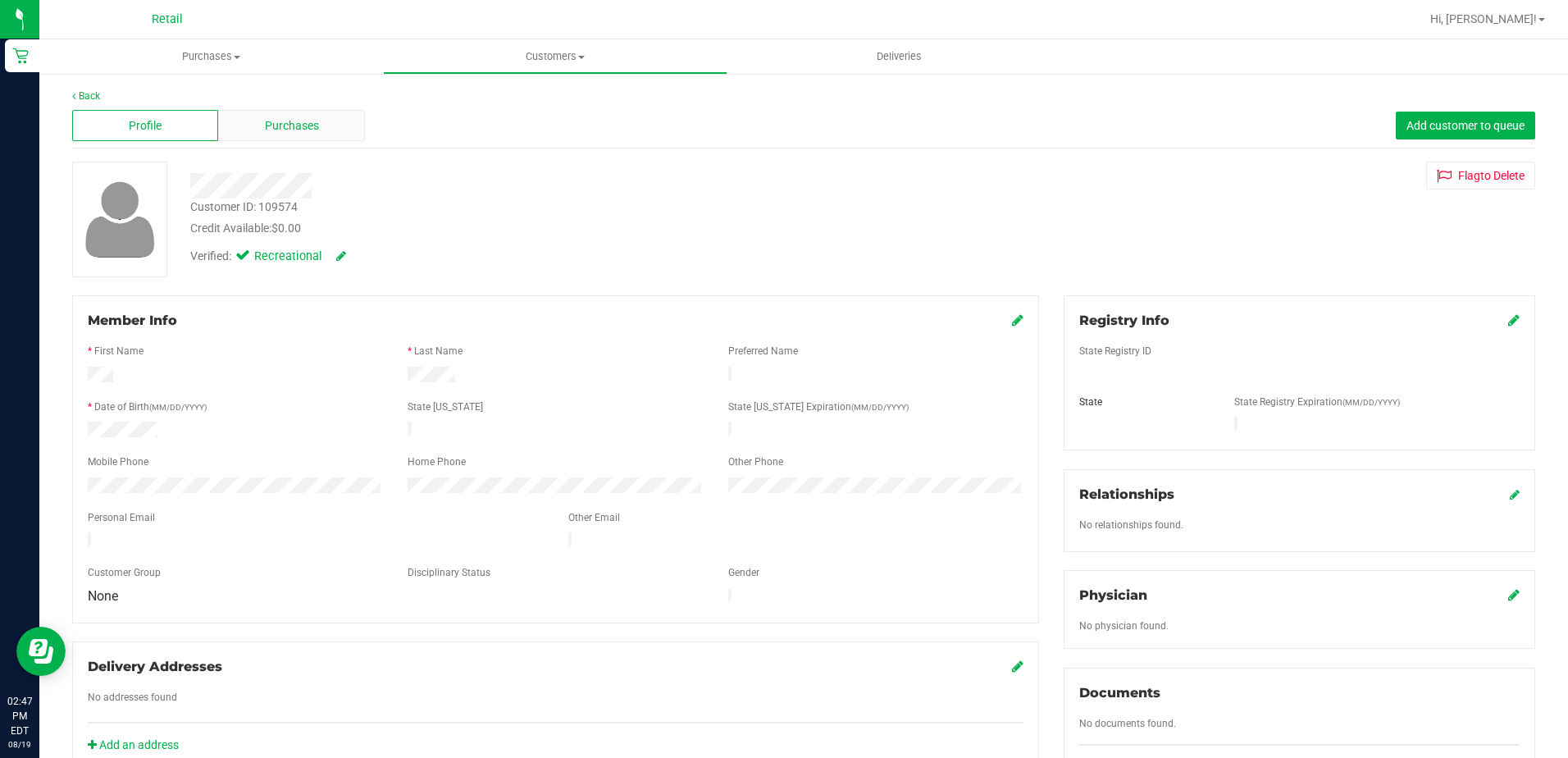
click at [309, 123] on span "Purchases" at bounding box center [293, 126] width 55 height 17
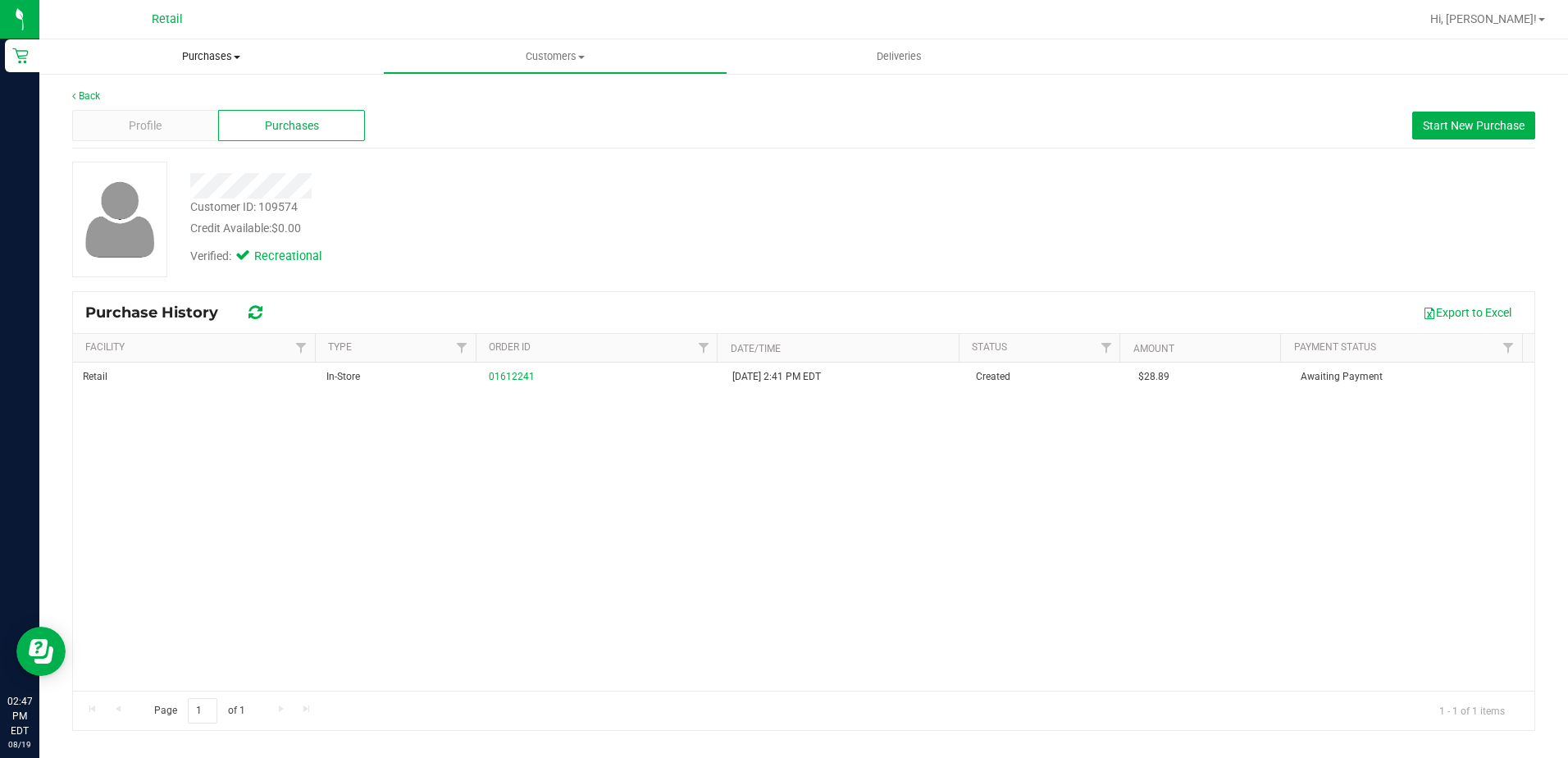
click at [189, 54] on span "Purchases" at bounding box center [211, 56] width 343 height 15
click at [169, 99] on span "Summary of purchases" at bounding box center [123, 99] width 168 height 14
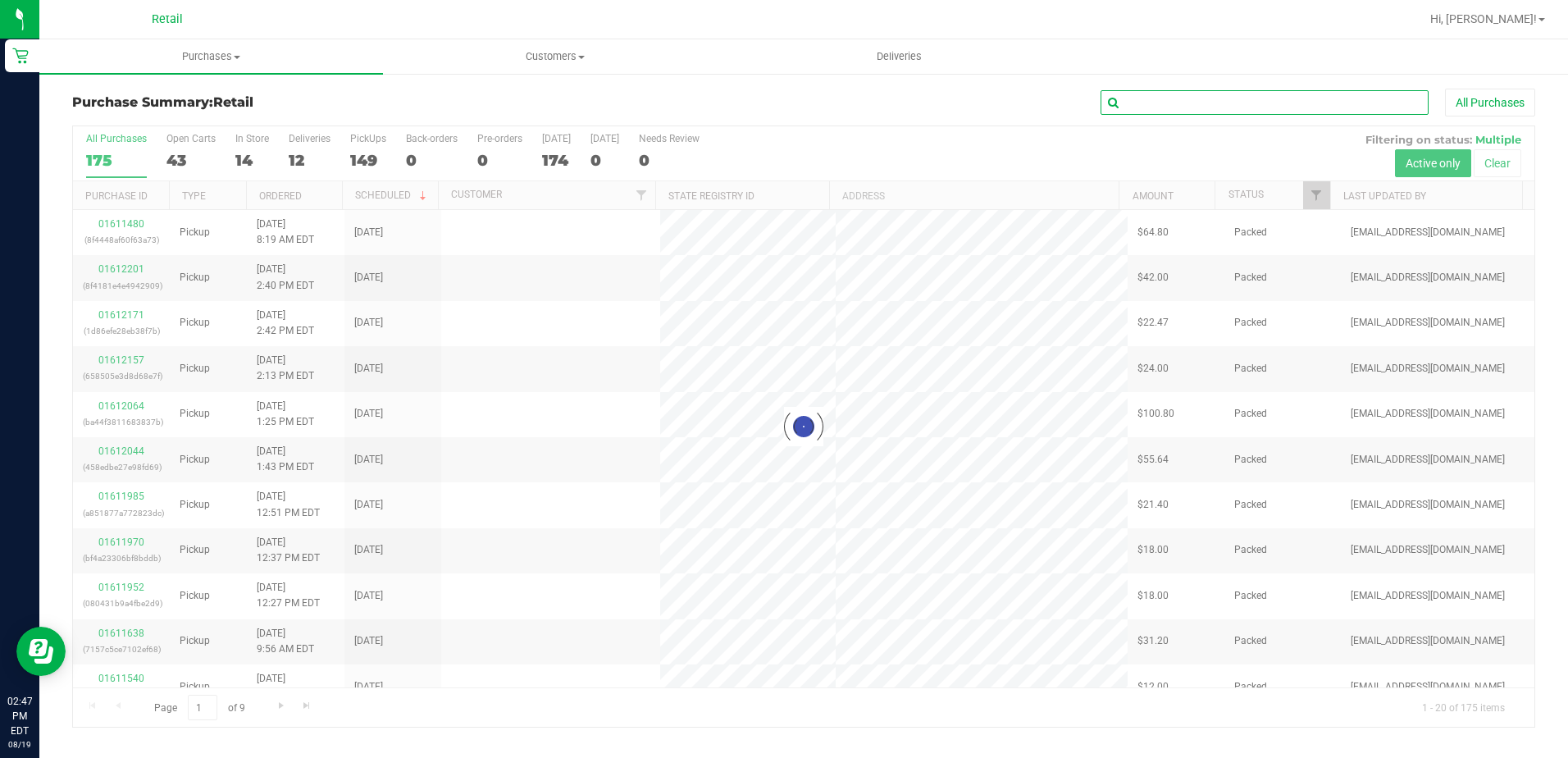
click at [1135, 102] on input "text" at bounding box center [1264, 103] width 328 height 24
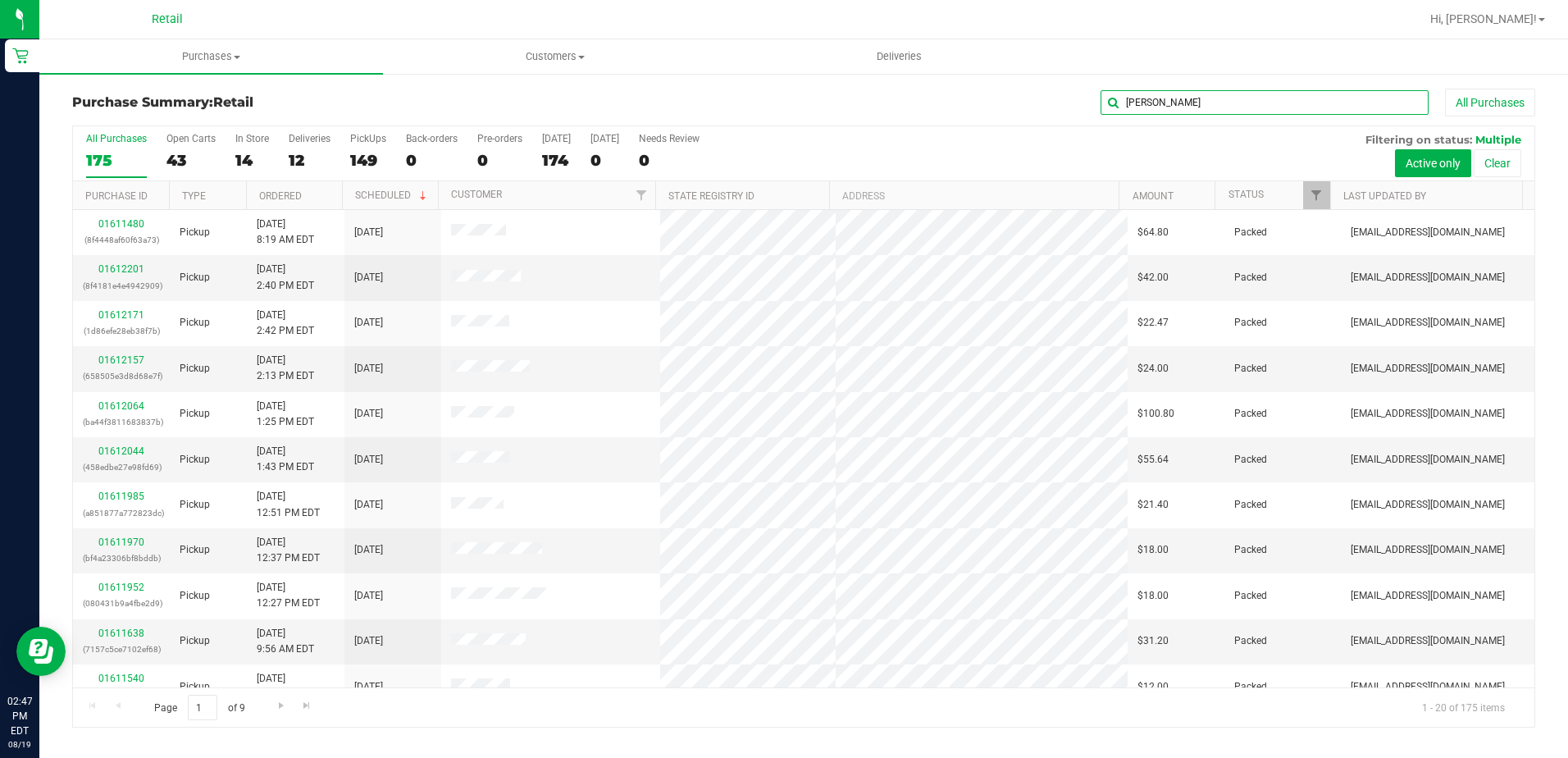
type input "PAUL"
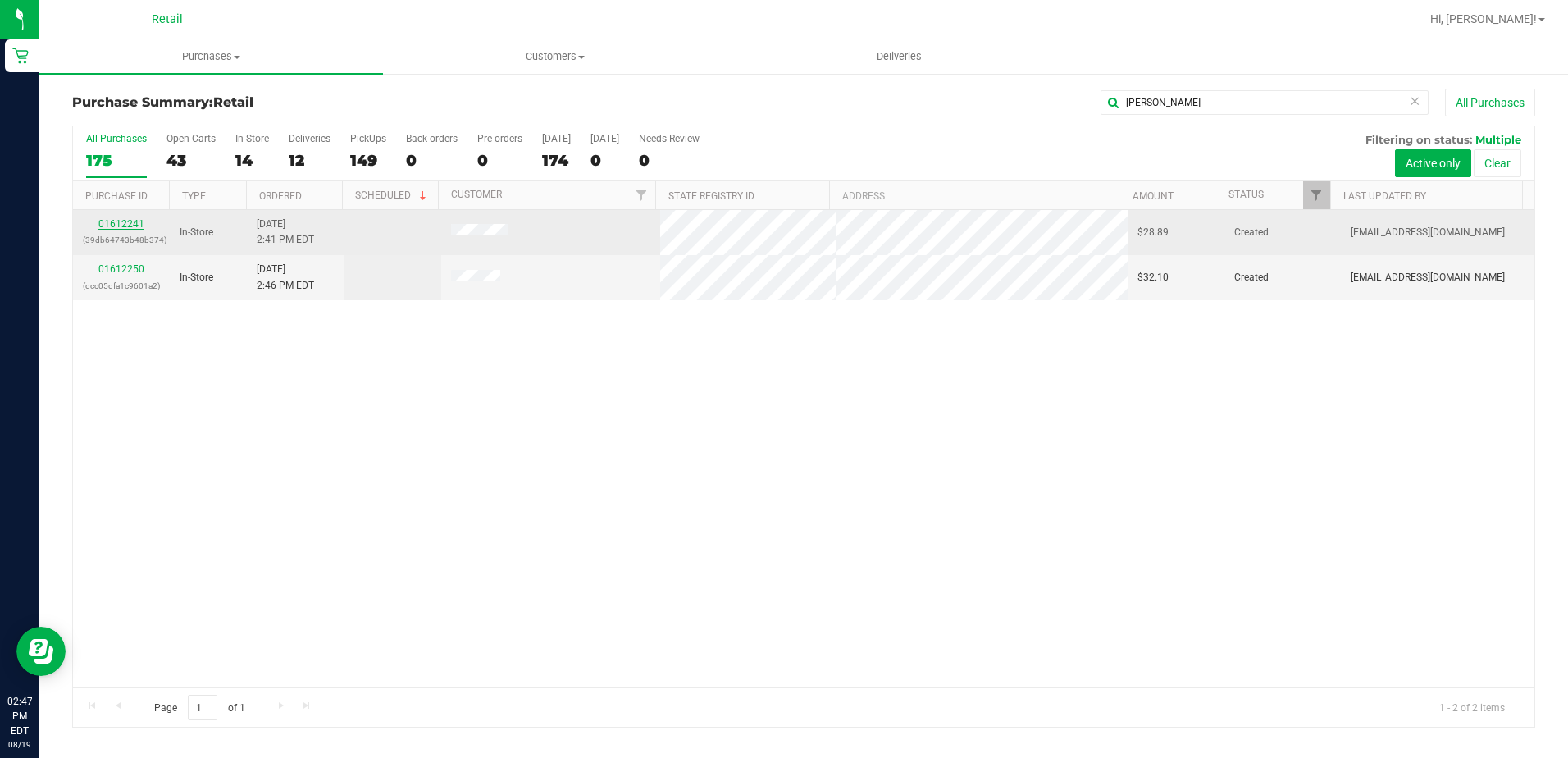
click at [133, 227] on link "01612241" at bounding box center [121, 224] width 46 height 11
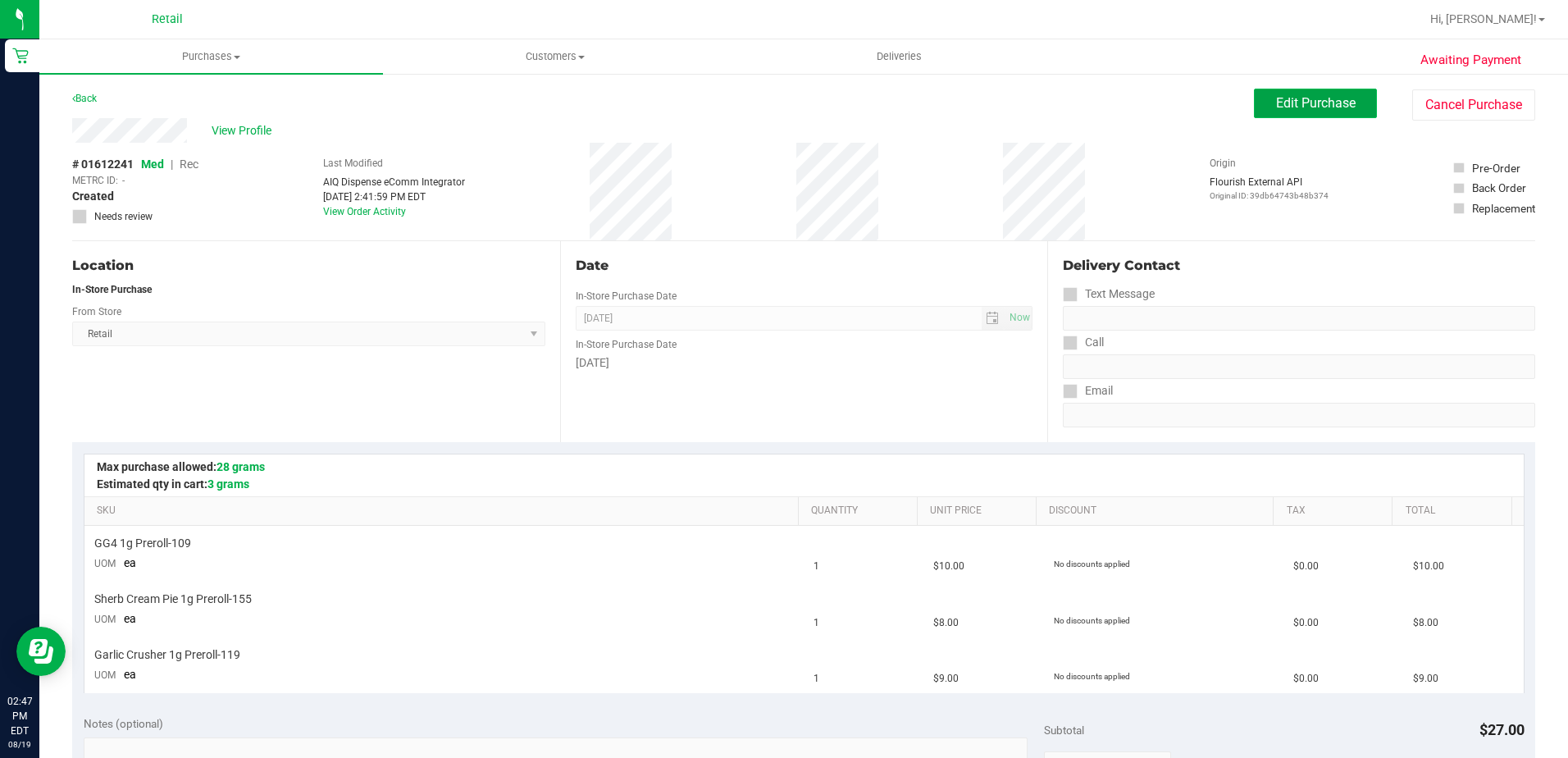
drag, startPoint x: 1291, startPoint y: 97, endPoint x: 1282, endPoint y: 102, distance: 10.3
click at [1291, 95] on span "Edit Purchase" at bounding box center [1316, 103] width 80 height 16
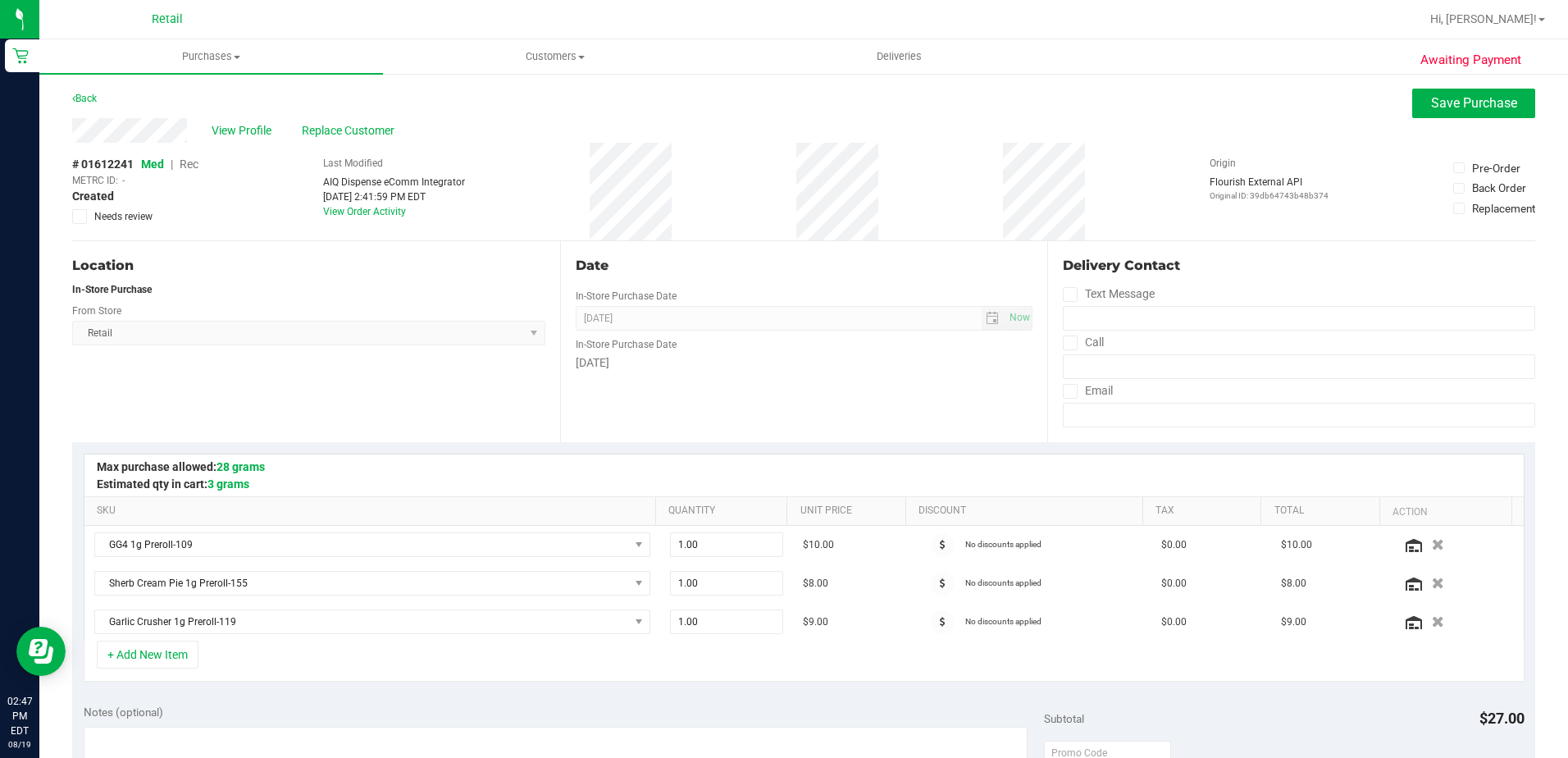
click at [187, 165] on span "Rec" at bounding box center [189, 164] width 19 height 13
click at [348, 135] on span "Replace Customer" at bounding box center [351, 131] width 99 height 17
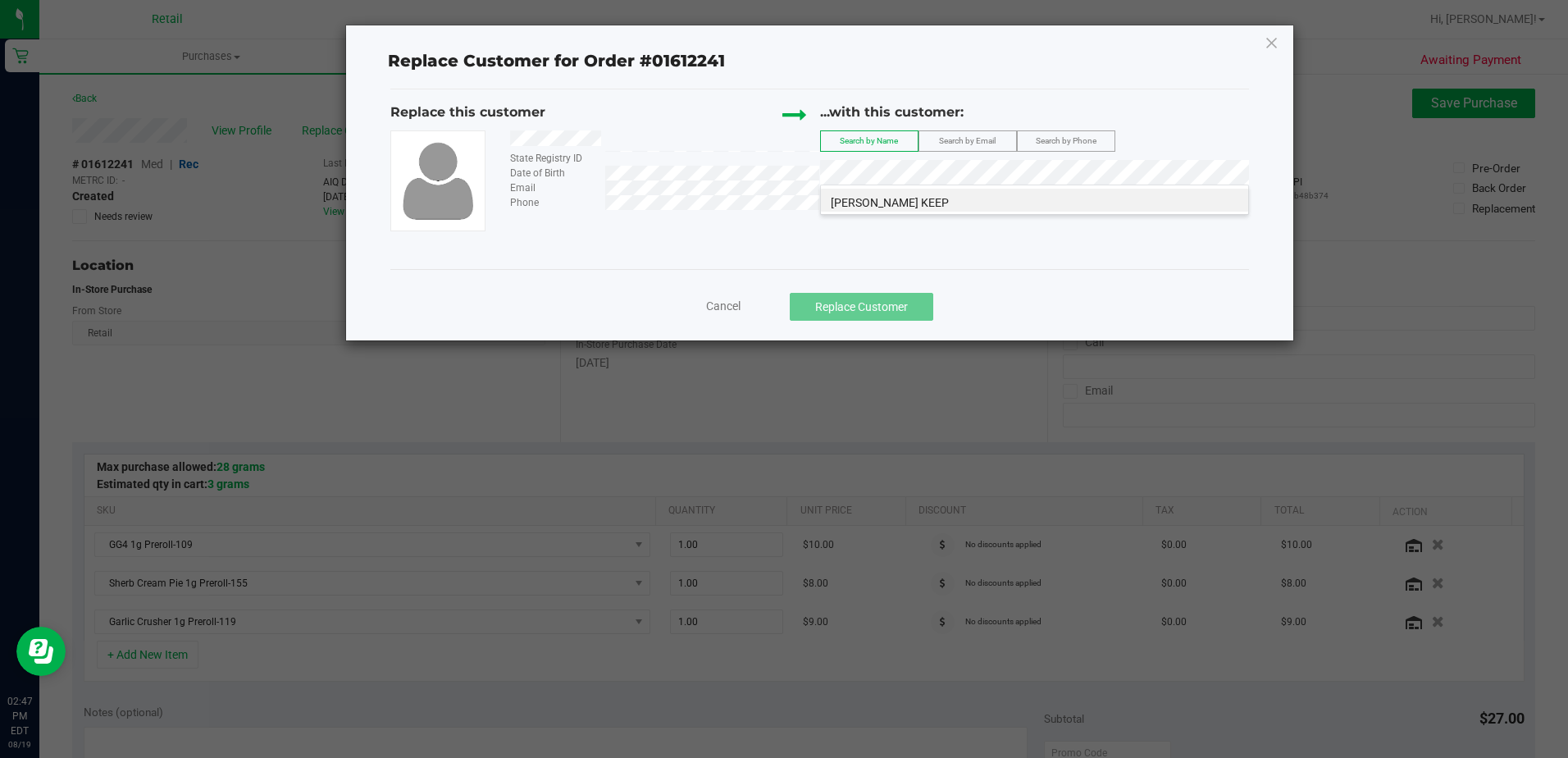
click at [914, 213] on div "paul labonte KEEP" at bounding box center [1035, 199] width 429 height 30
click at [917, 211] on li "paul labonte KEEP" at bounding box center [1035, 200] width 427 height 23
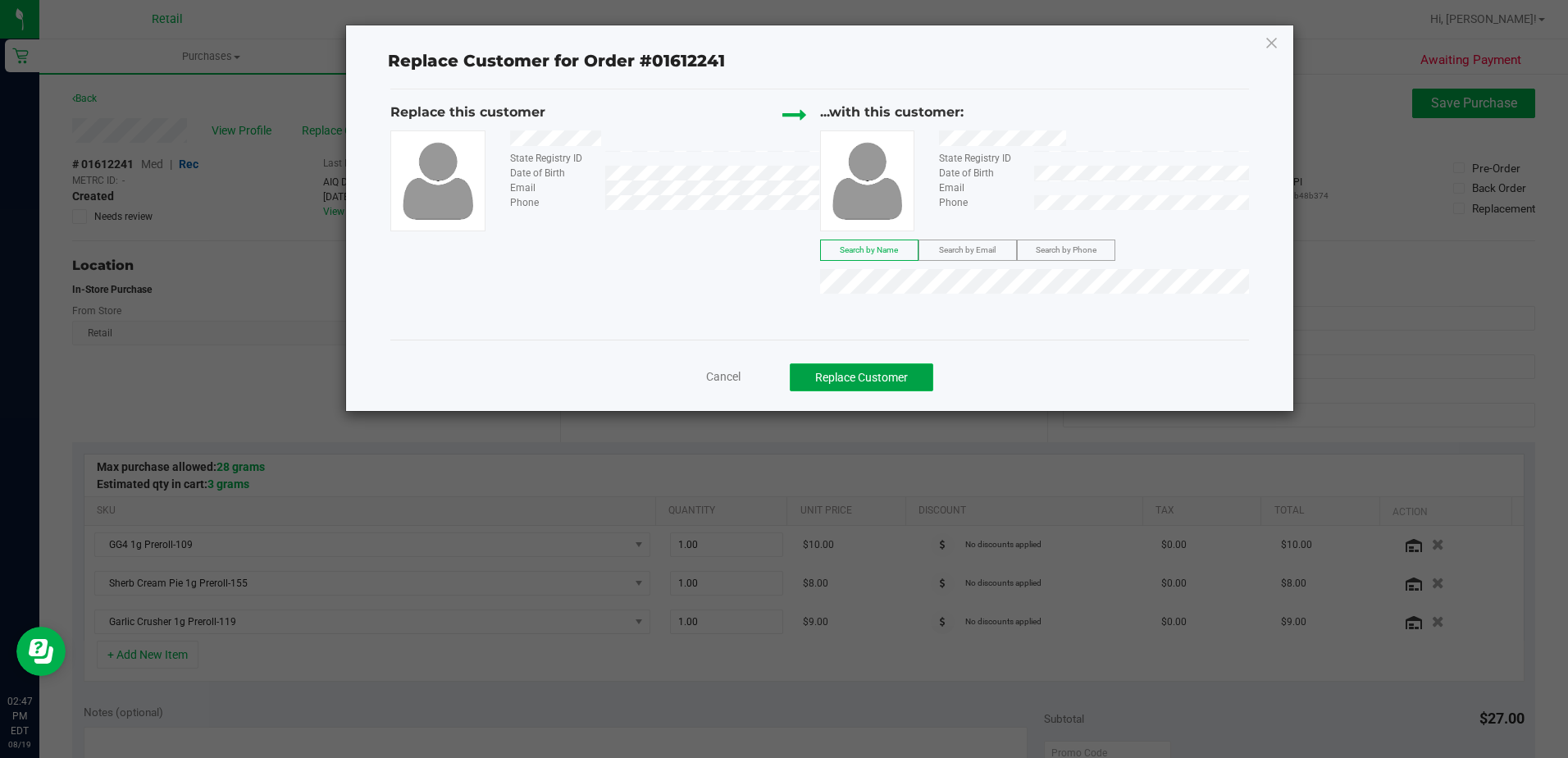
click at [857, 365] on button "Replace Customer" at bounding box center [862, 377] width 144 height 28
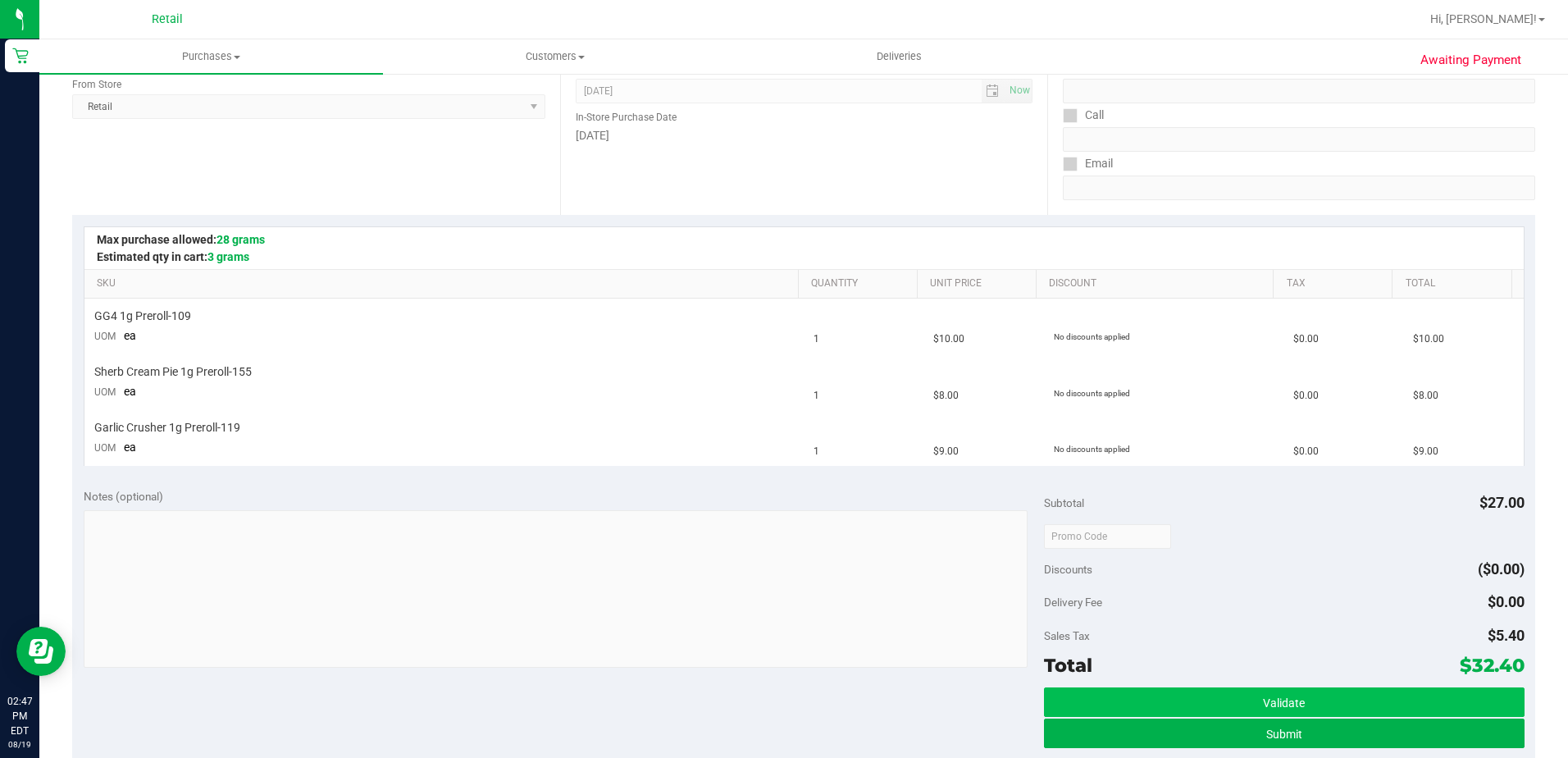
scroll to position [328, 0]
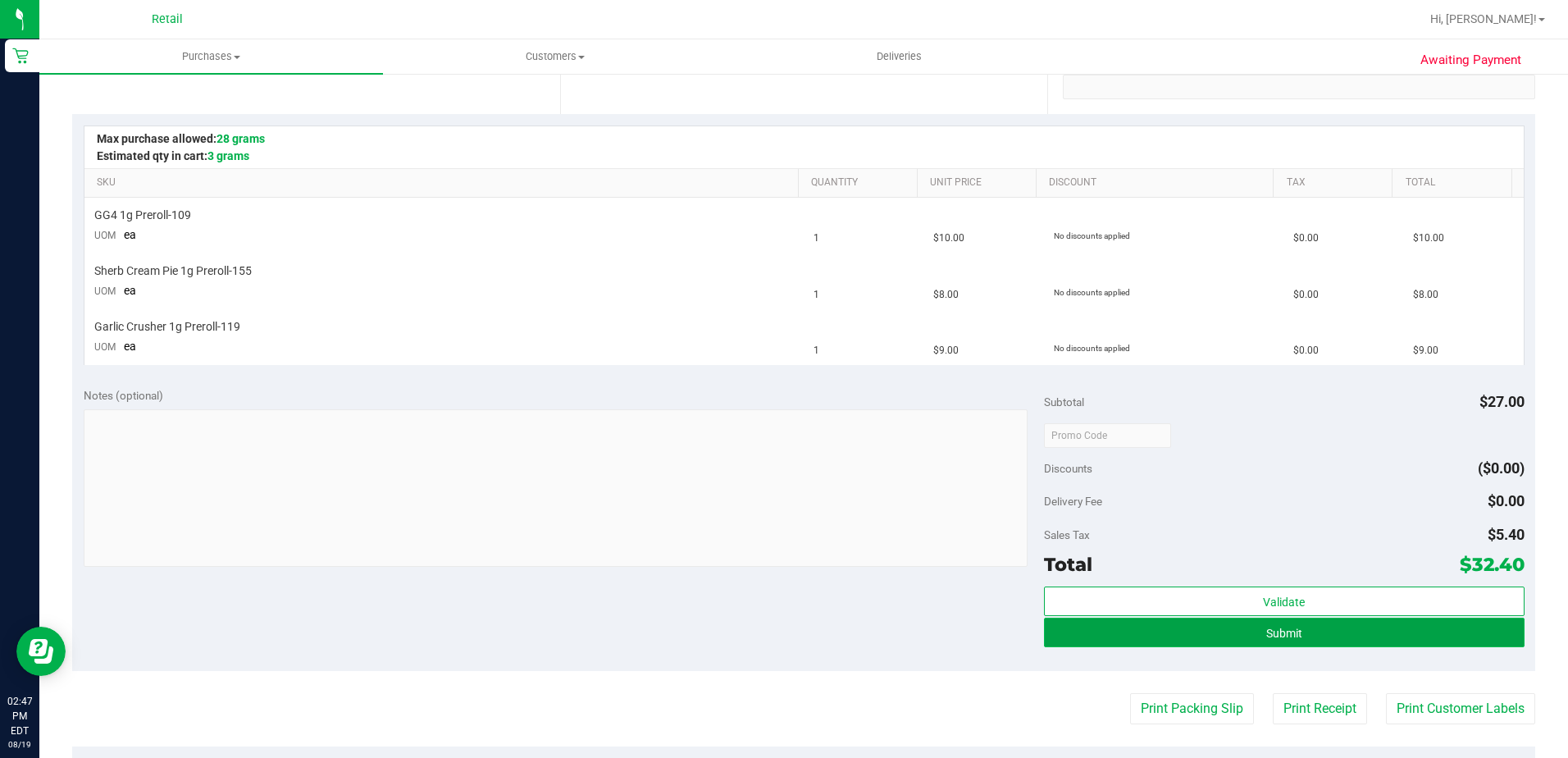
click at [1481, 629] on button "Submit" at bounding box center [1284, 632] width 481 height 29
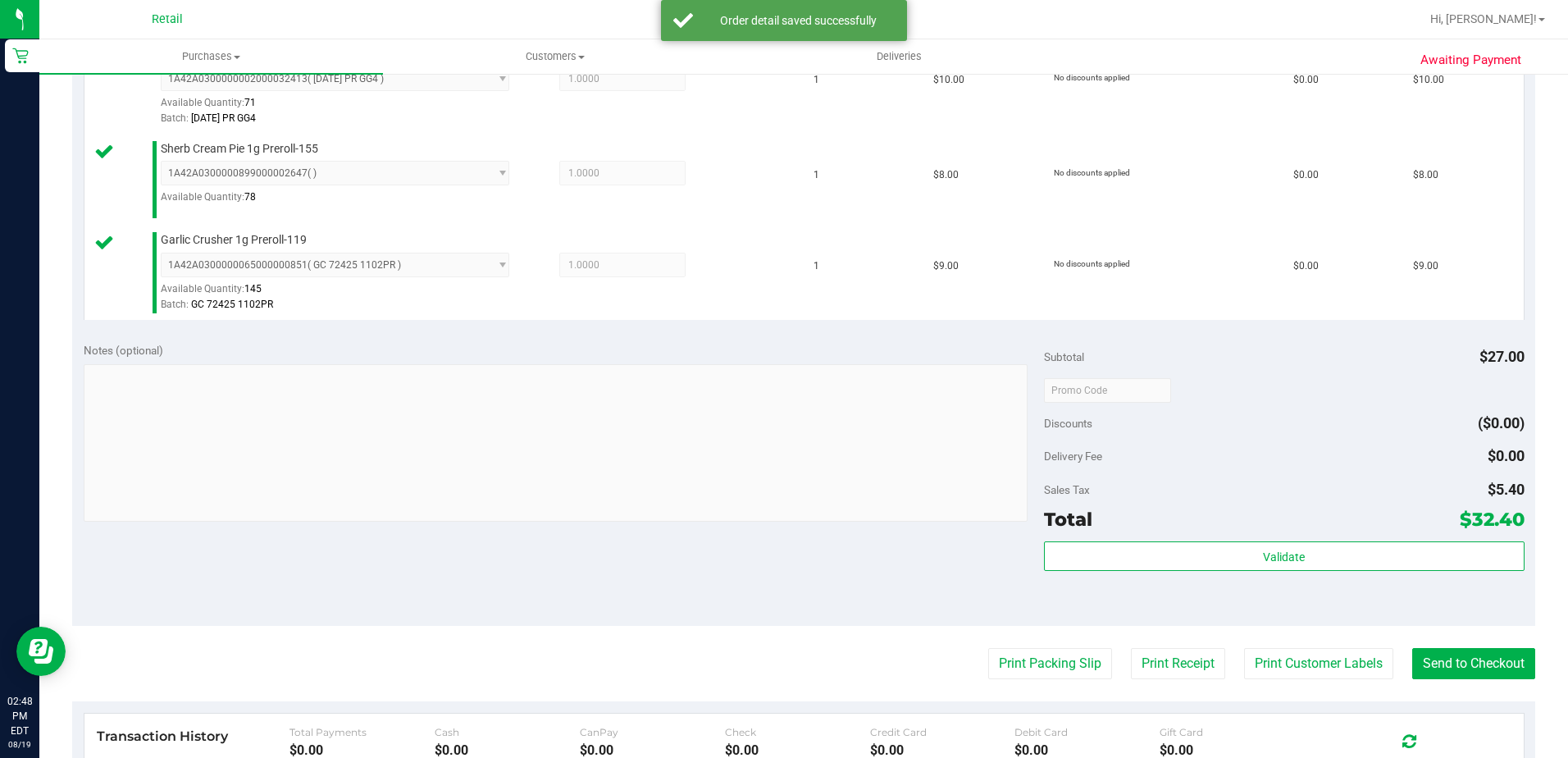
scroll to position [492, 0]
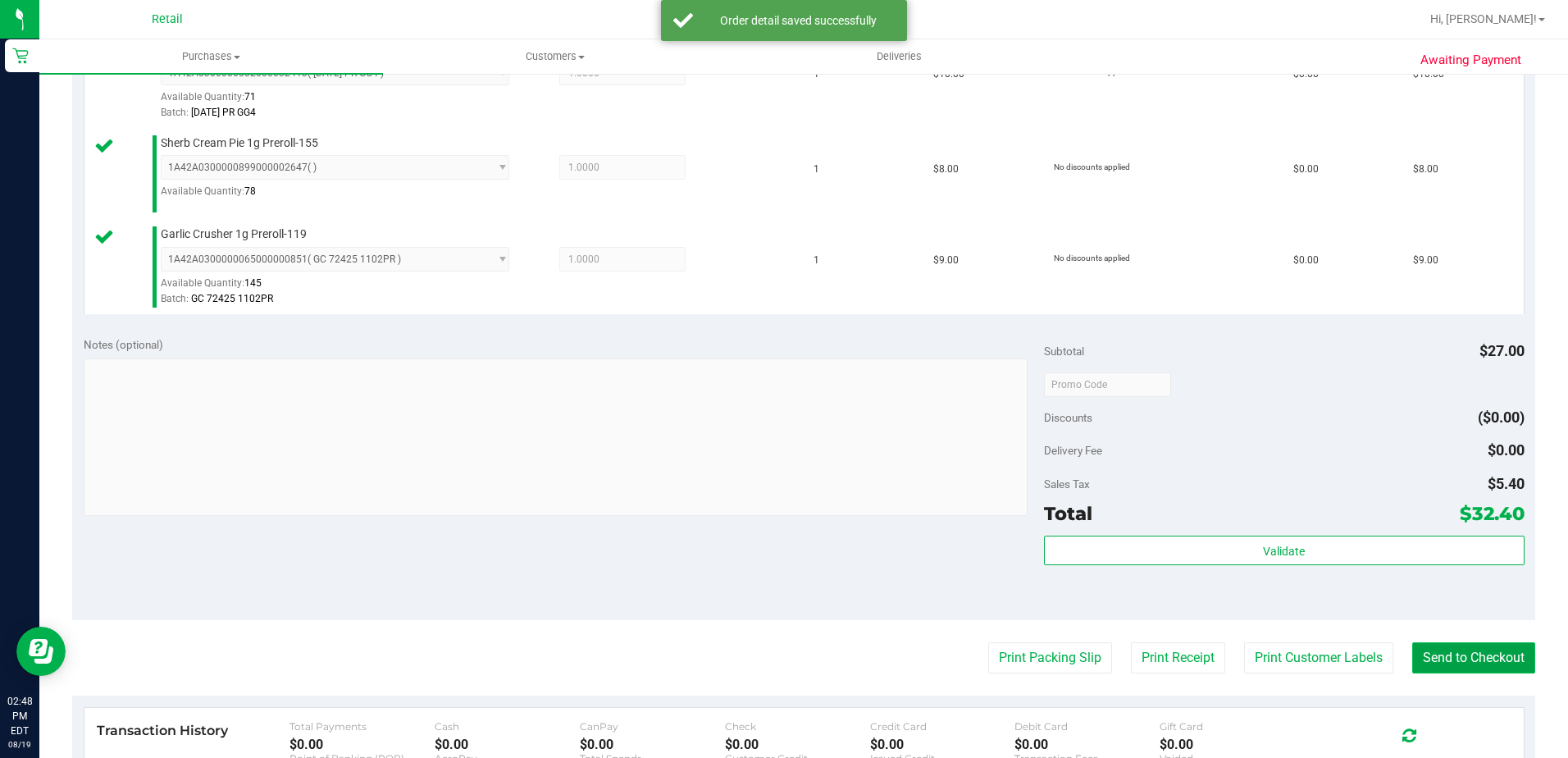
click at [1495, 647] on button "Send to Checkout" at bounding box center [1474, 657] width 123 height 31
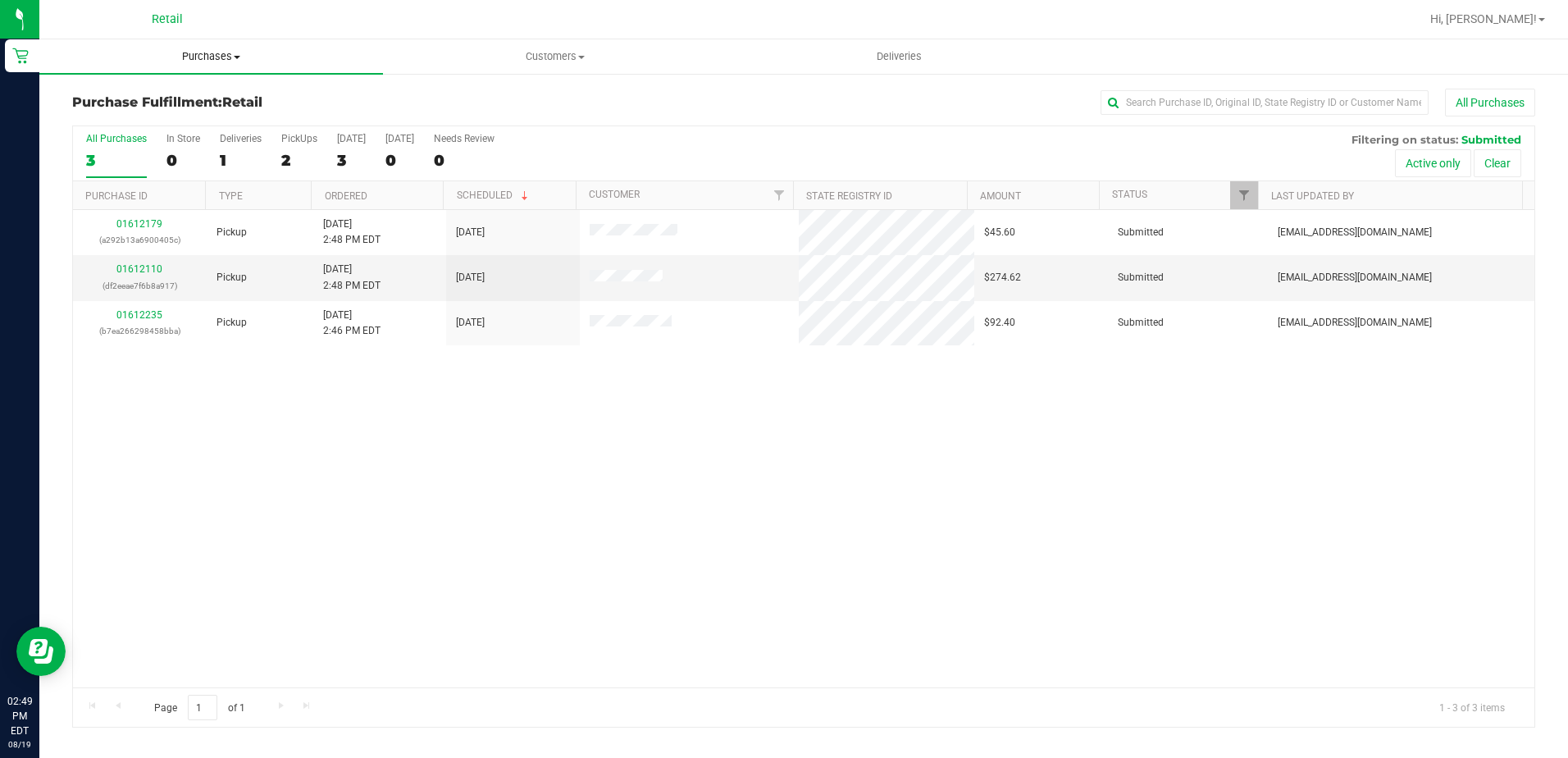
click at [188, 64] on uib-tab-heading "Purchases Summary of purchases Fulfillment All purchases" at bounding box center [211, 56] width 343 height 35
click at [182, 95] on span "Summary of purchases" at bounding box center [123, 99] width 168 height 14
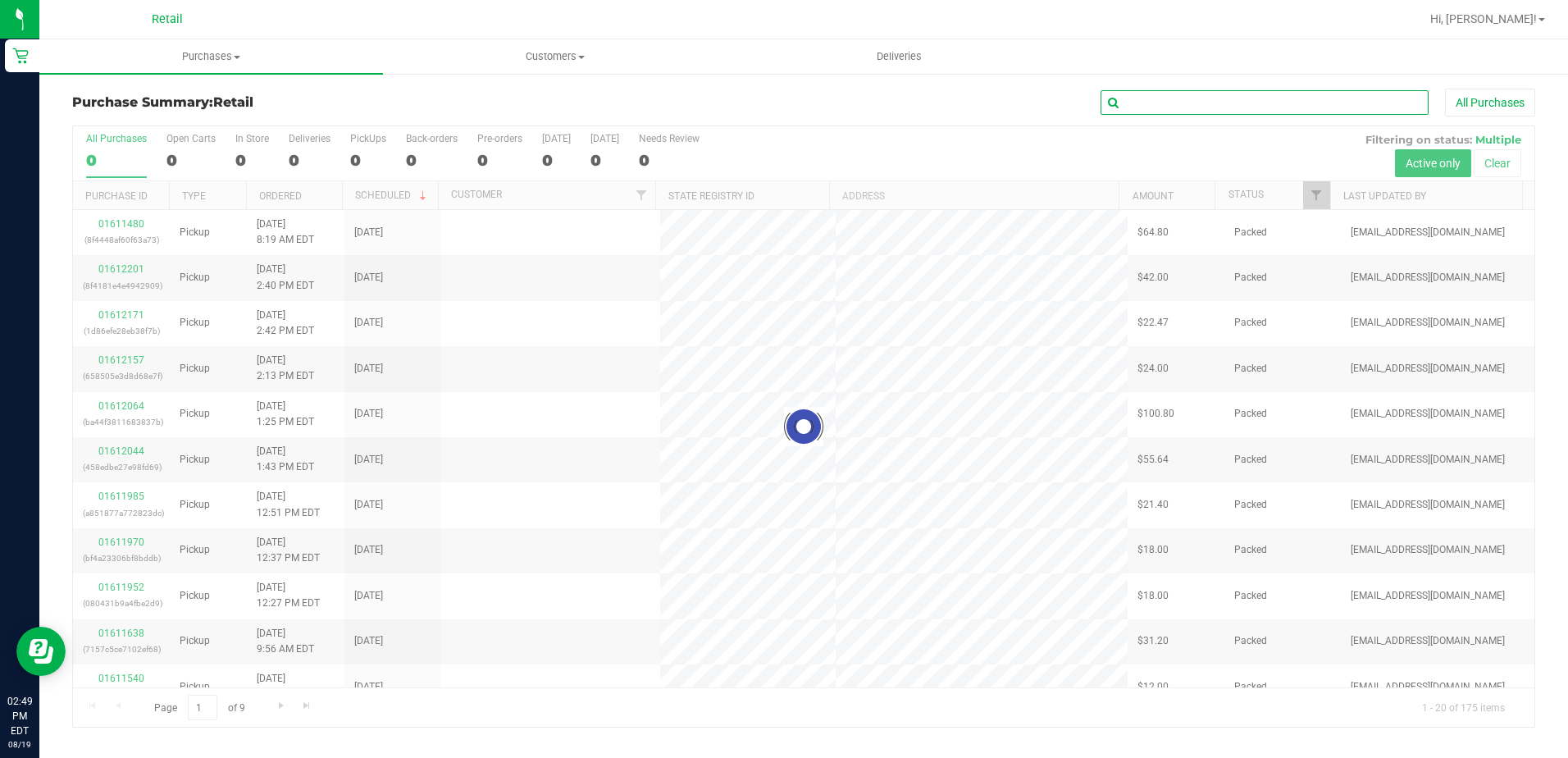
click at [1140, 99] on input "text" at bounding box center [1264, 103] width 328 height 24
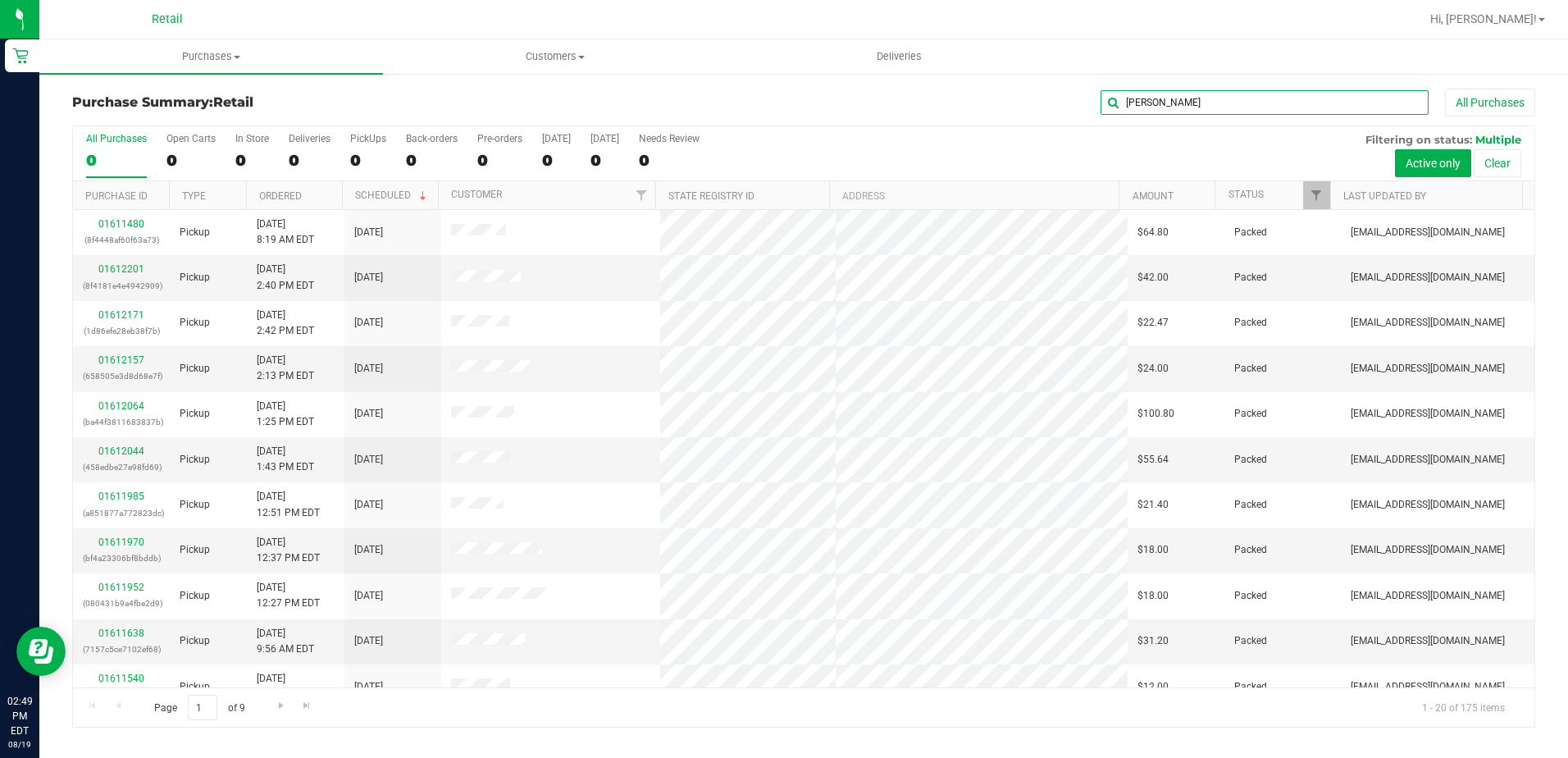
type input "ANTWAN"
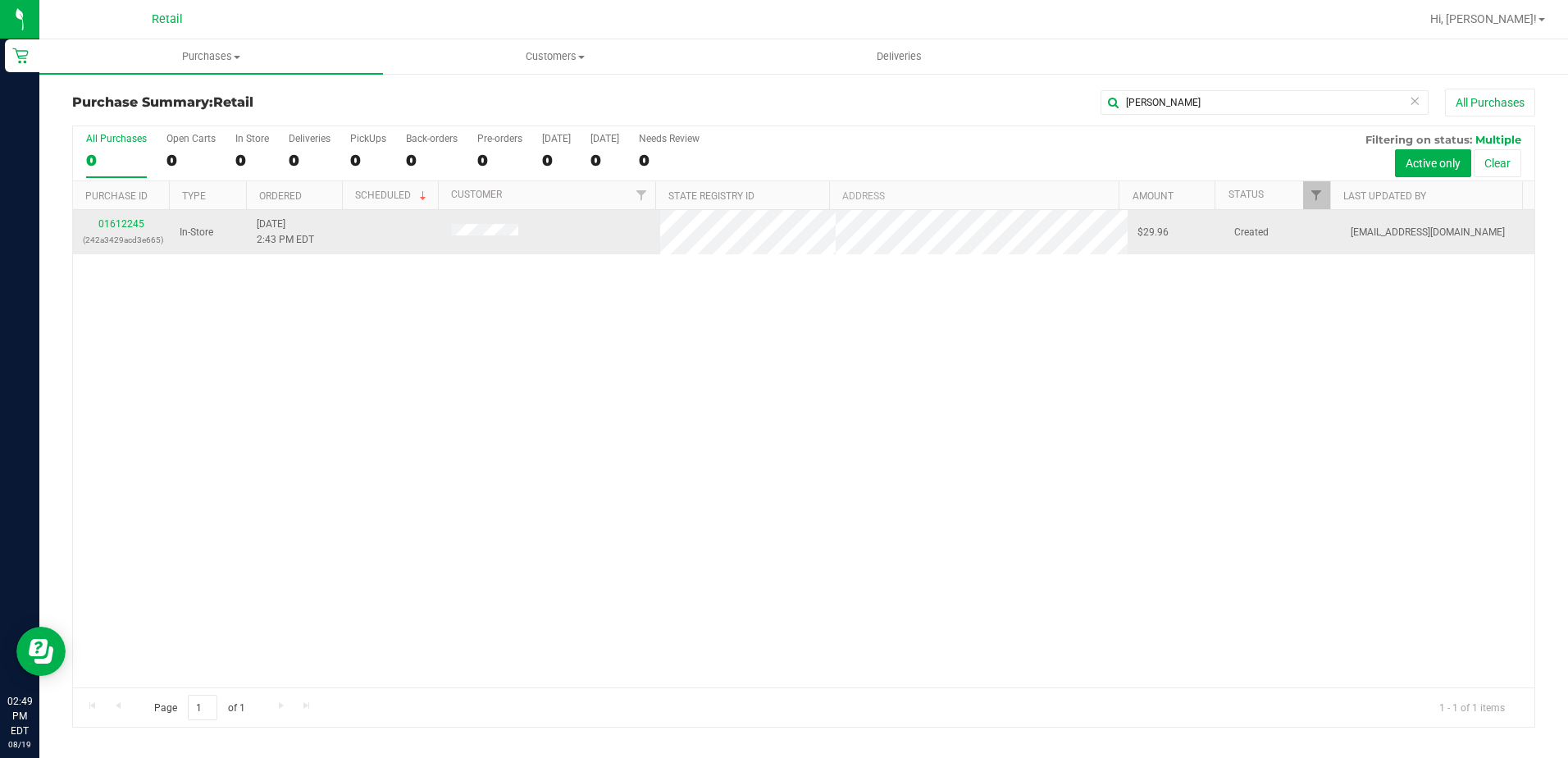
click at [121, 217] on div "01612245 (242a3429acd3e665)" at bounding box center [121, 231] width 77 height 31
click at [119, 220] on link "01612245" at bounding box center [121, 224] width 46 height 11
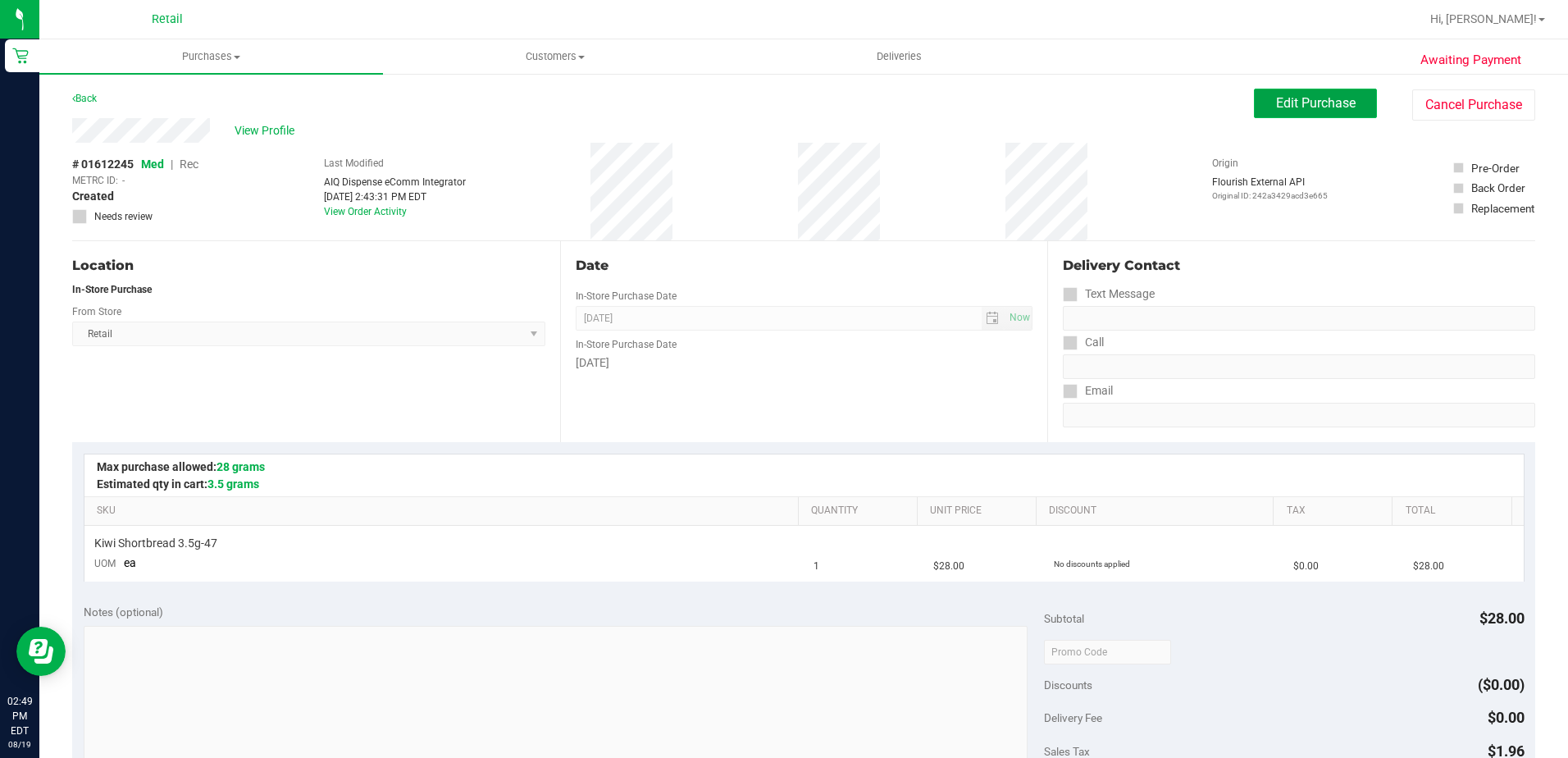
click at [1314, 96] on span "Edit Purchase" at bounding box center [1316, 103] width 80 height 16
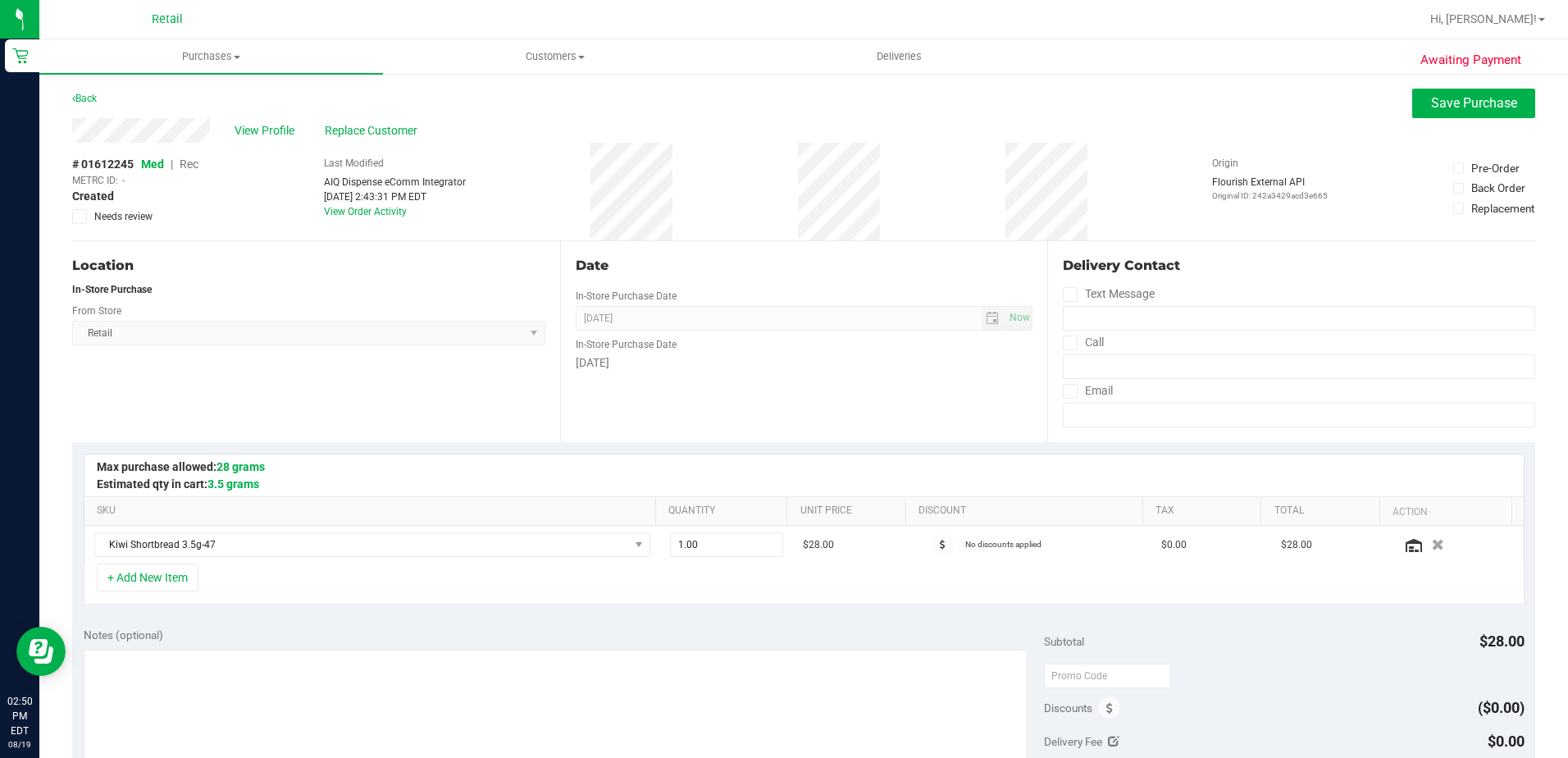
click at [192, 168] on span "Rec" at bounding box center [189, 164] width 19 height 13
click at [407, 135] on span "Replace Customer" at bounding box center [373, 131] width 99 height 17
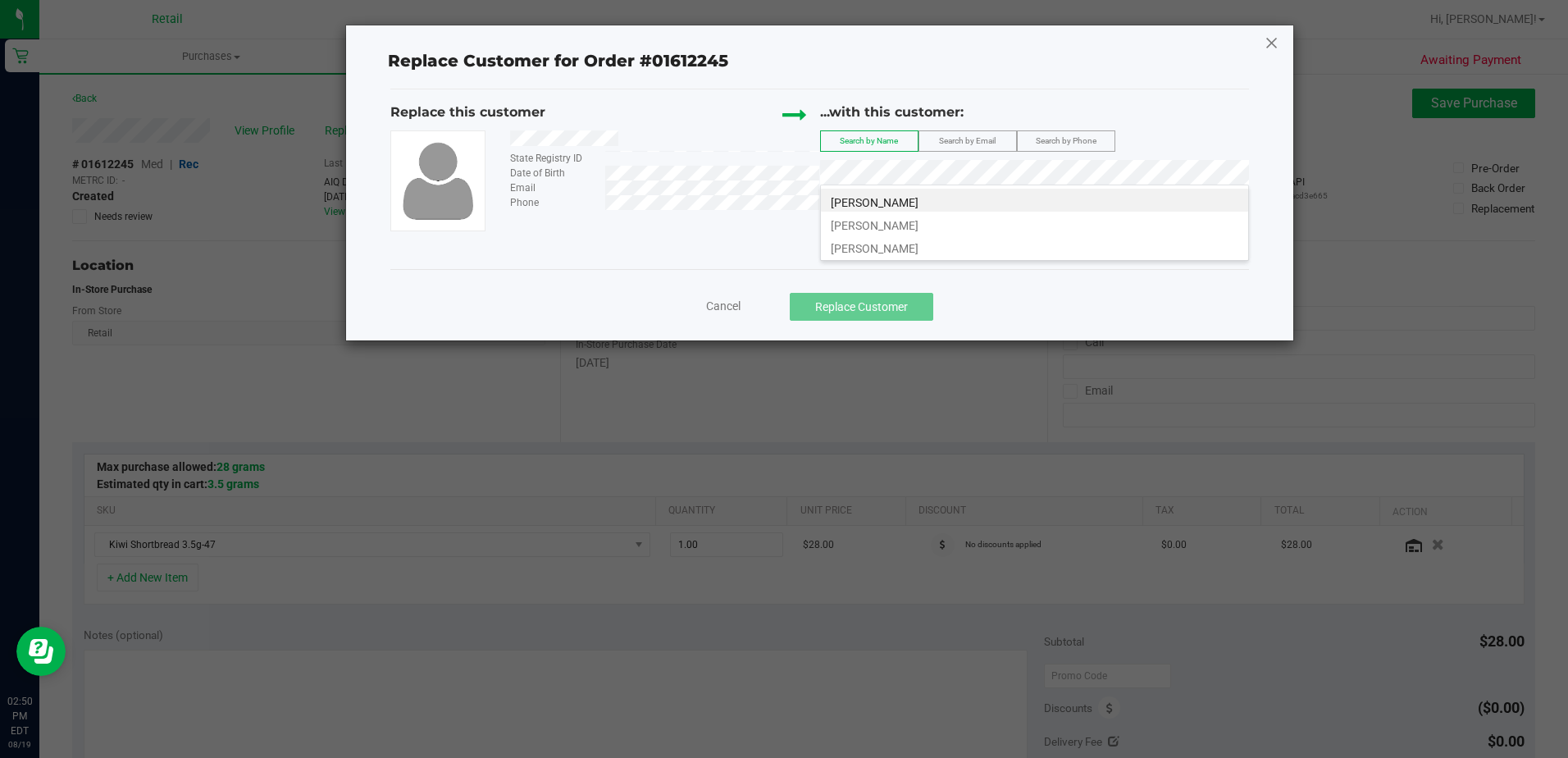
click at [1277, 42] on icon at bounding box center [1273, 42] width 15 height 26
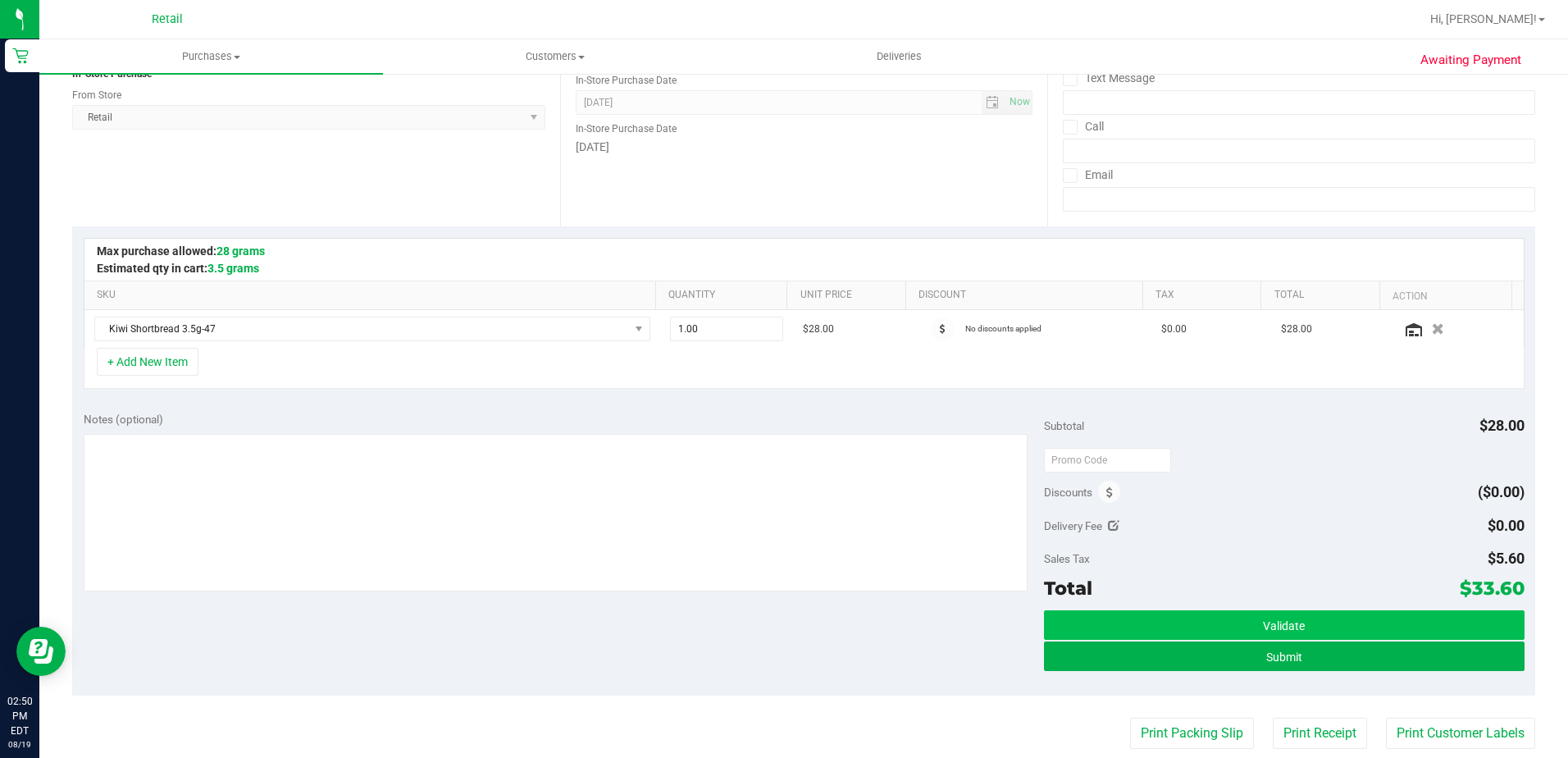
scroll to position [246, 0]
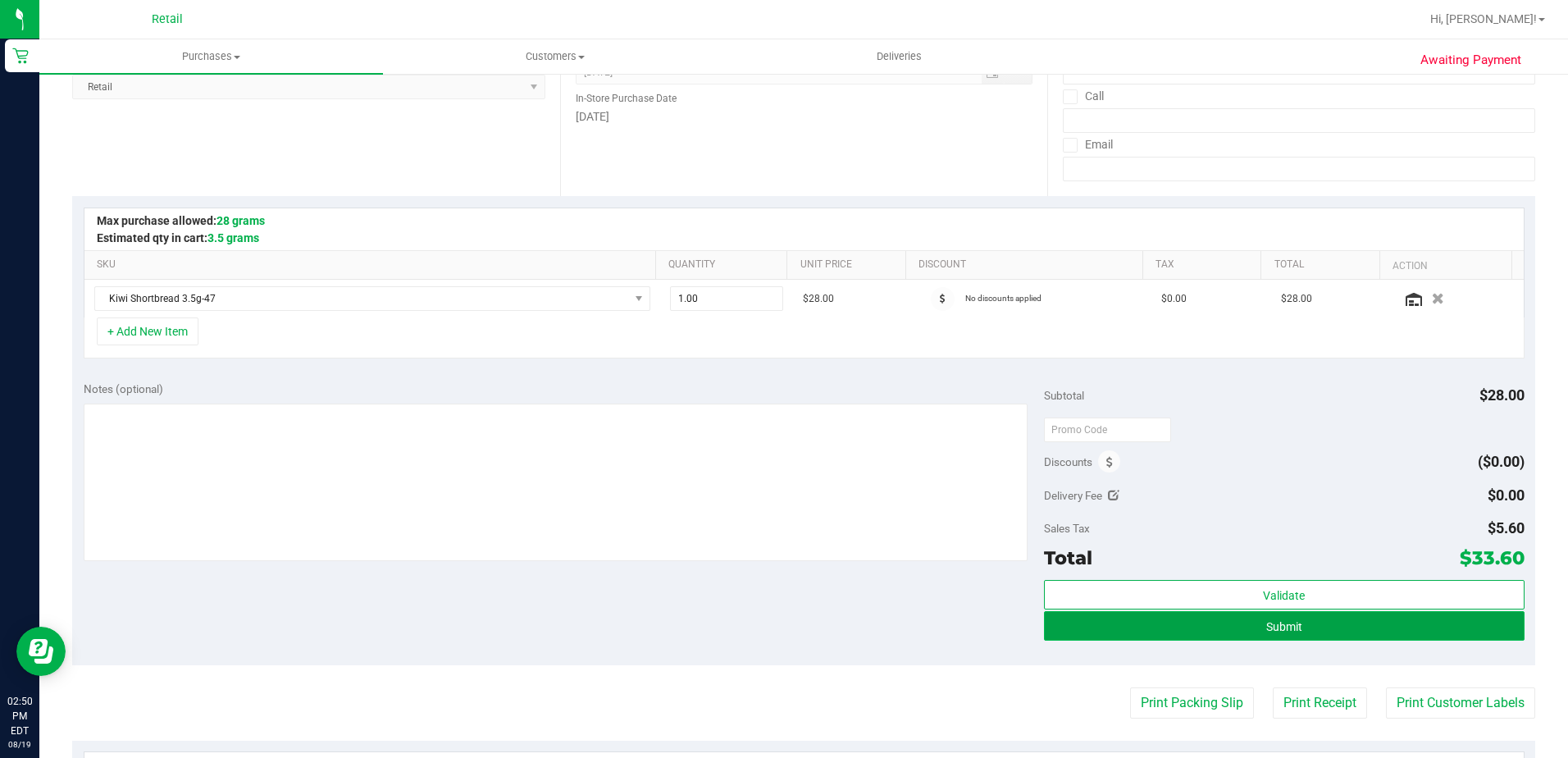
click at [1275, 630] on span "Submit" at bounding box center [1284, 626] width 36 height 13
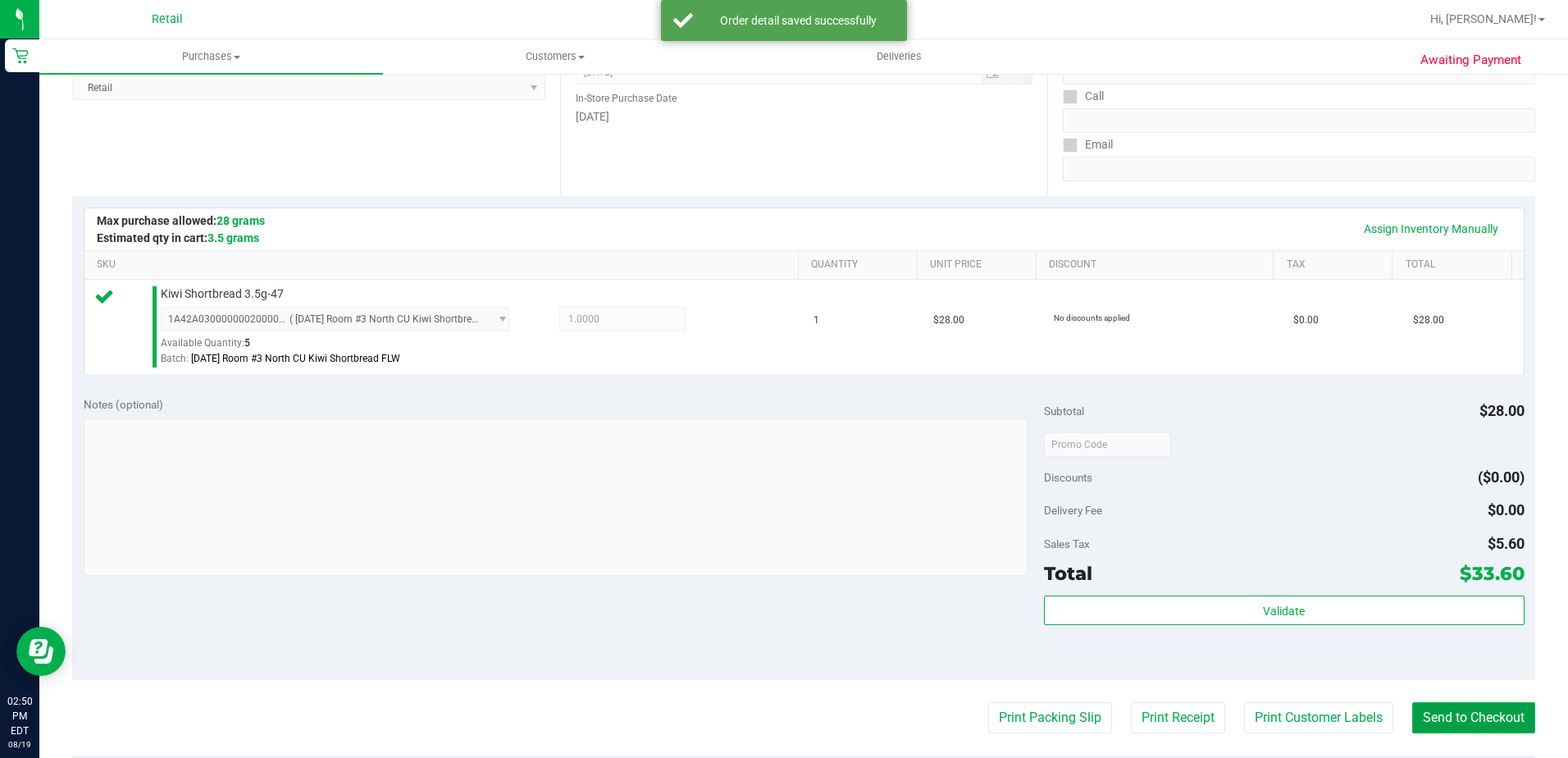
click at [1433, 717] on button "Send to Checkout" at bounding box center [1474, 717] width 123 height 31
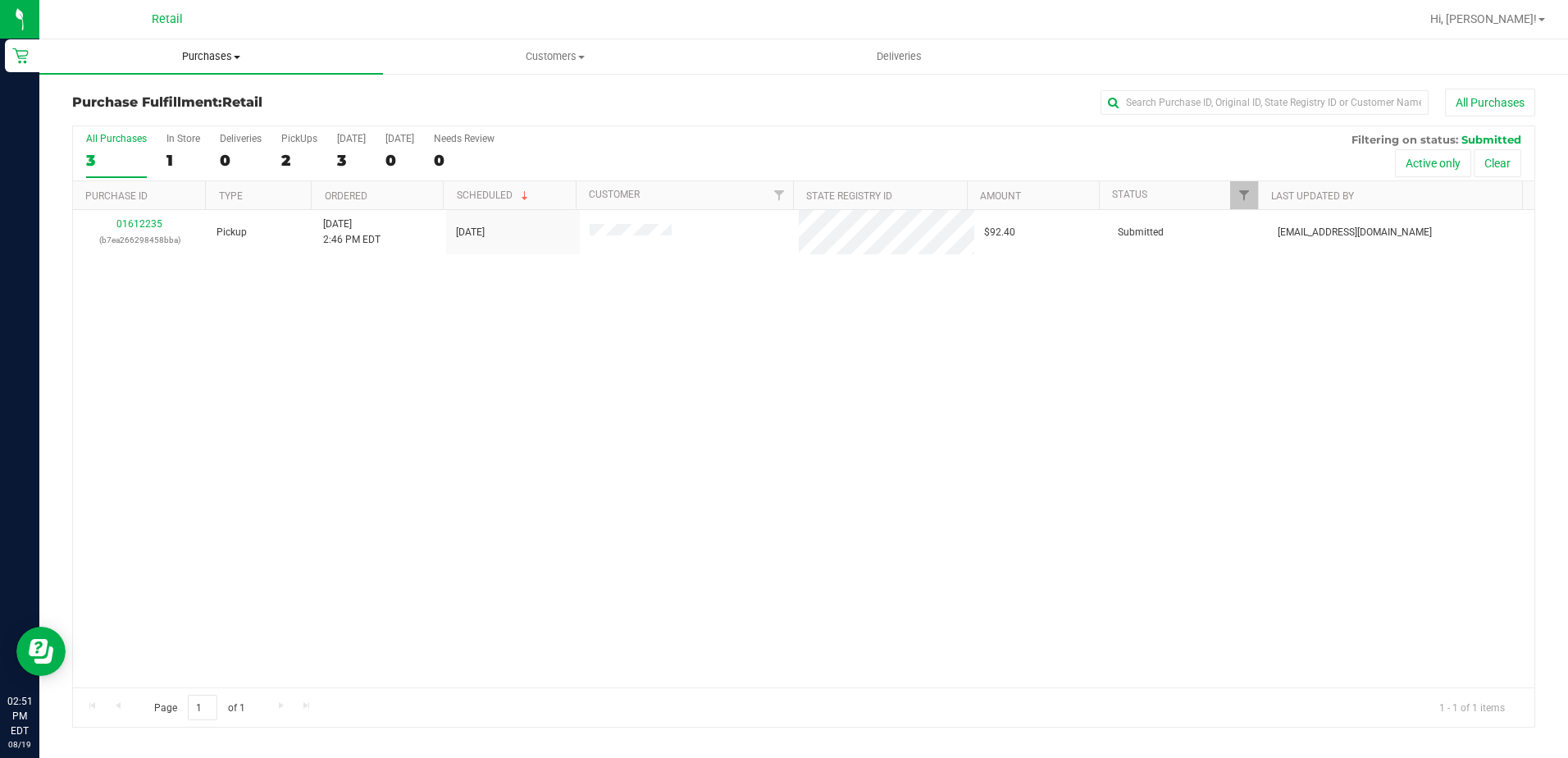
click at [196, 55] on span "Purchases" at bounding box center [211, 56] width 343 height 15
click at [189, 106] on li "Summary of purchases" at bounding box center [211, 99] width 343 height 20
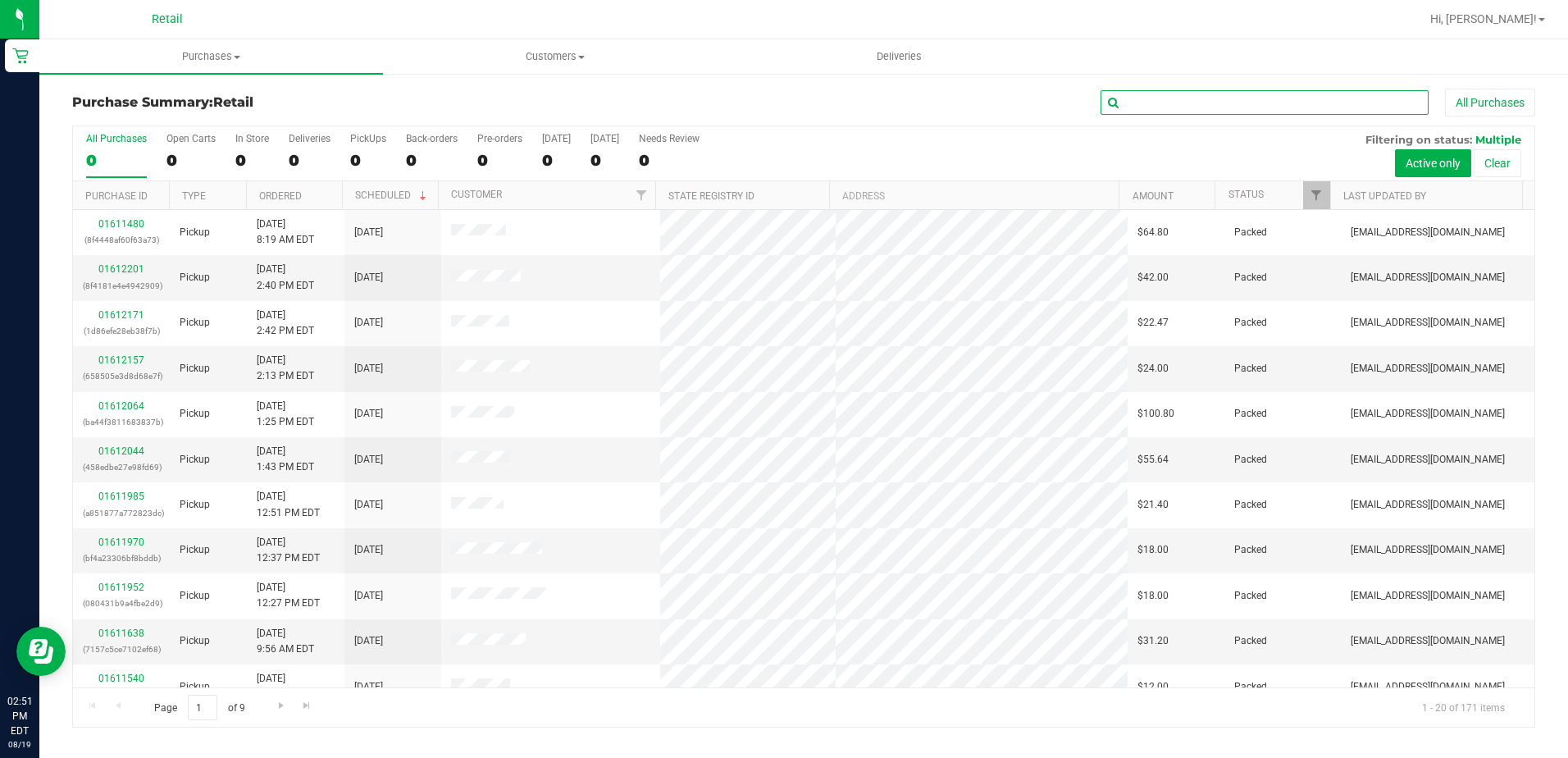
click at [1156, 105] on input "text" at bounding box center [1264, 103] width 328 height 24
type input "ROBIN"
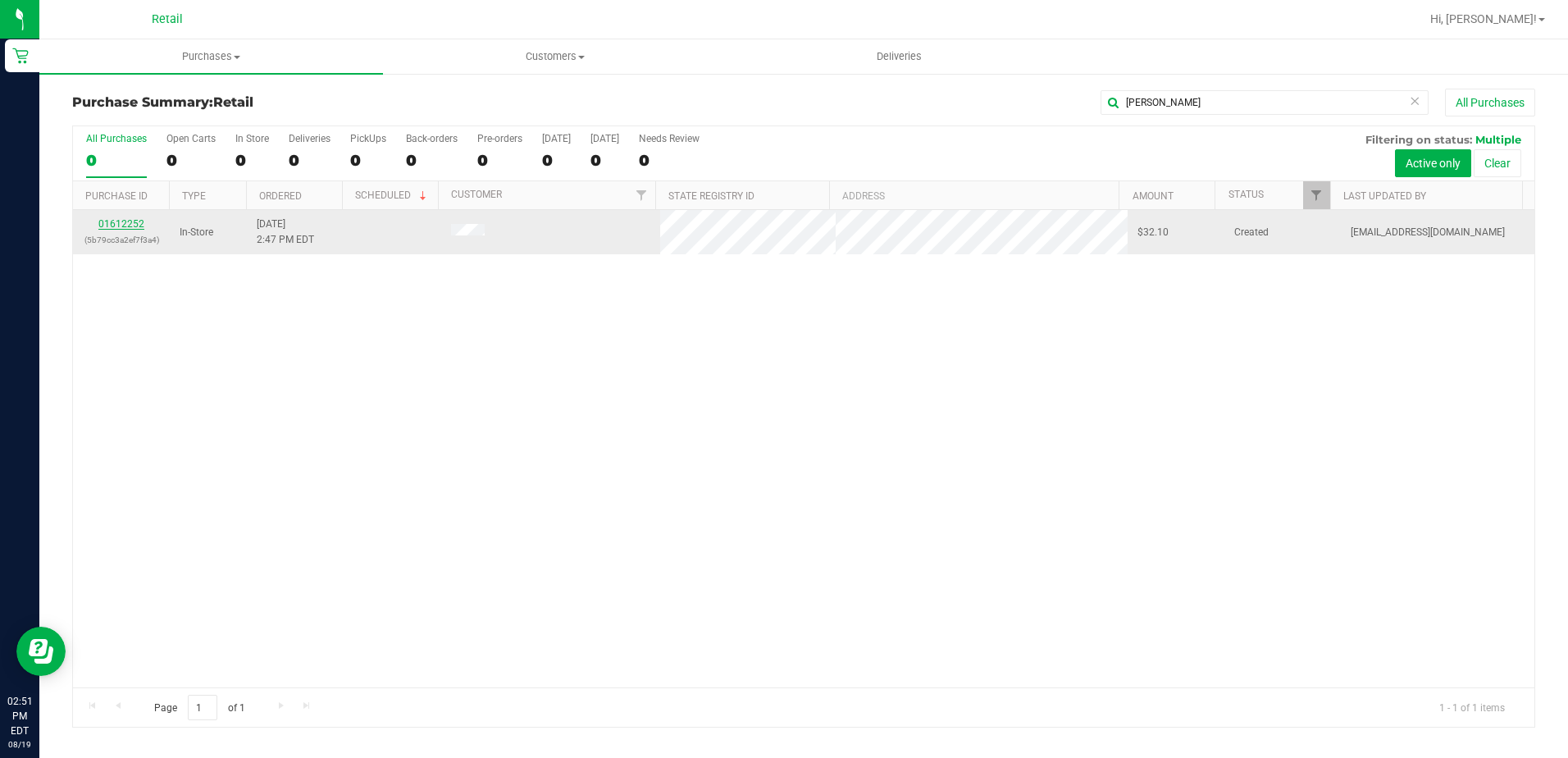
click at [133, 226] on link "01612252" at bounding box center [121, 224] width 46 height 11
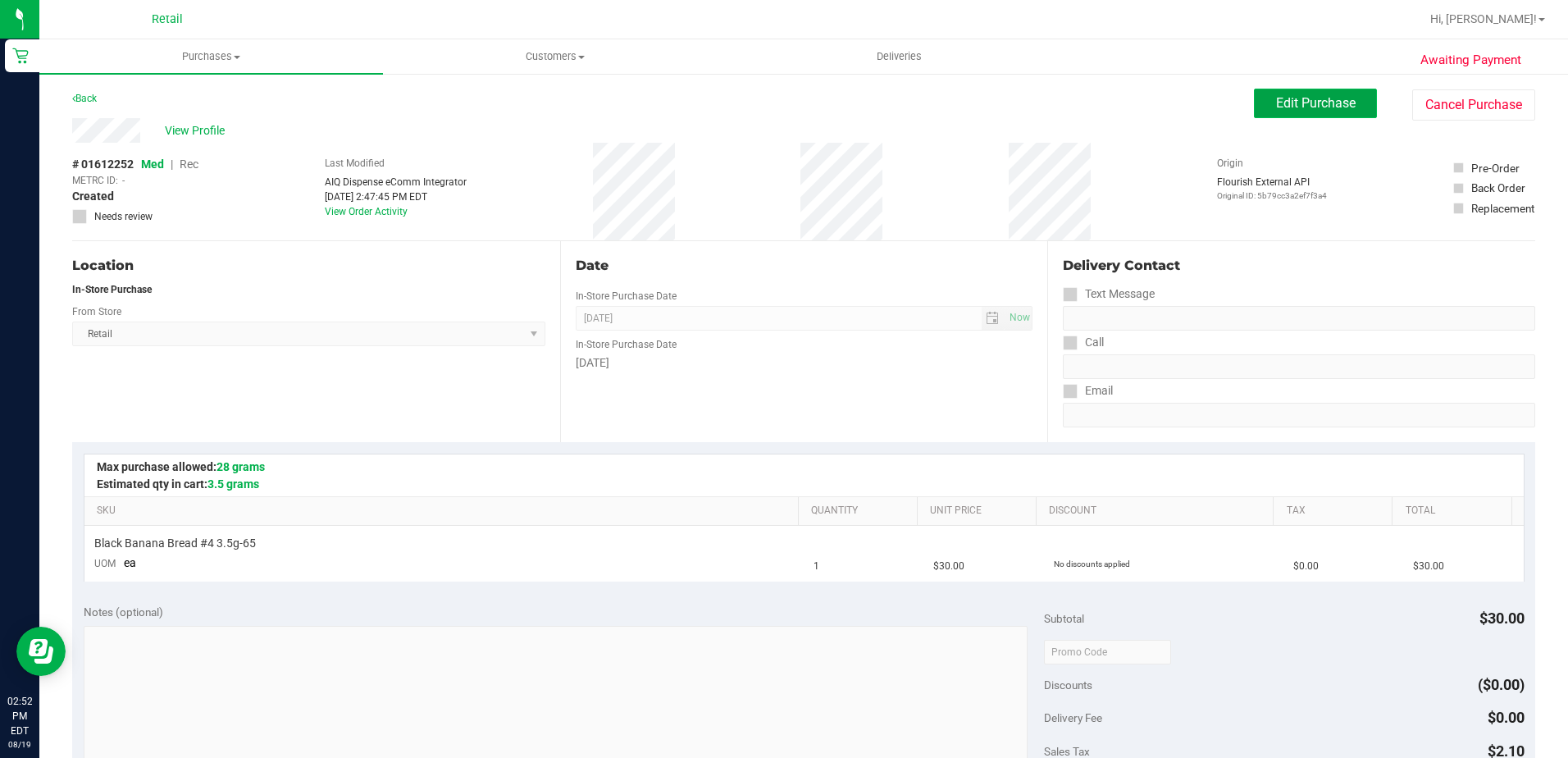
click at [1276, 90] on button "Edit Purchase" at bounding box center [1315, 103] width 123 height 29
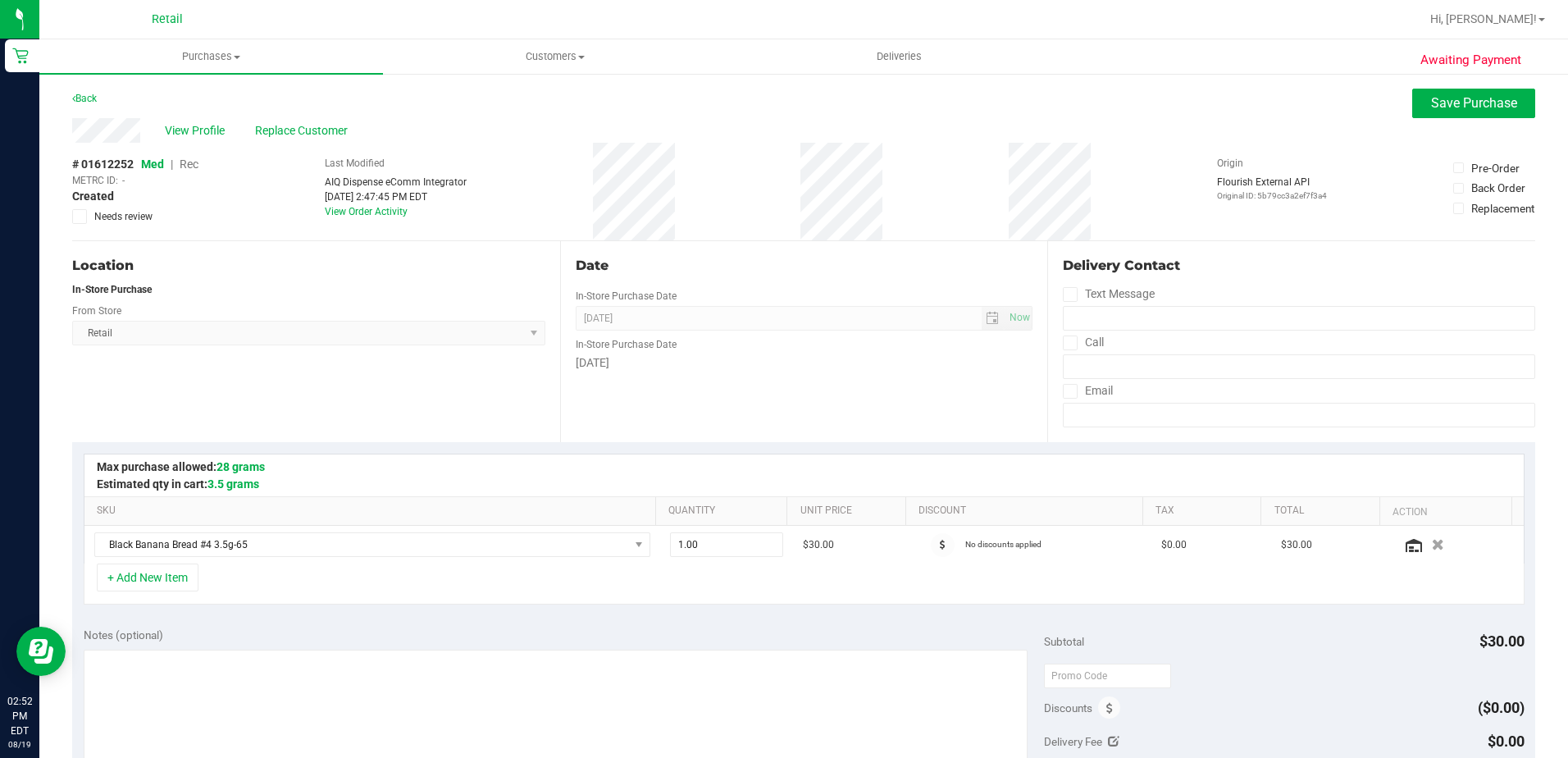
click at [188, 162] on span "Rec" at bounding box center [189, 164] width 19 height 13
click at [297, 130] on span "Replace Customer" at bounding box center [304, 131] width 99 height 17
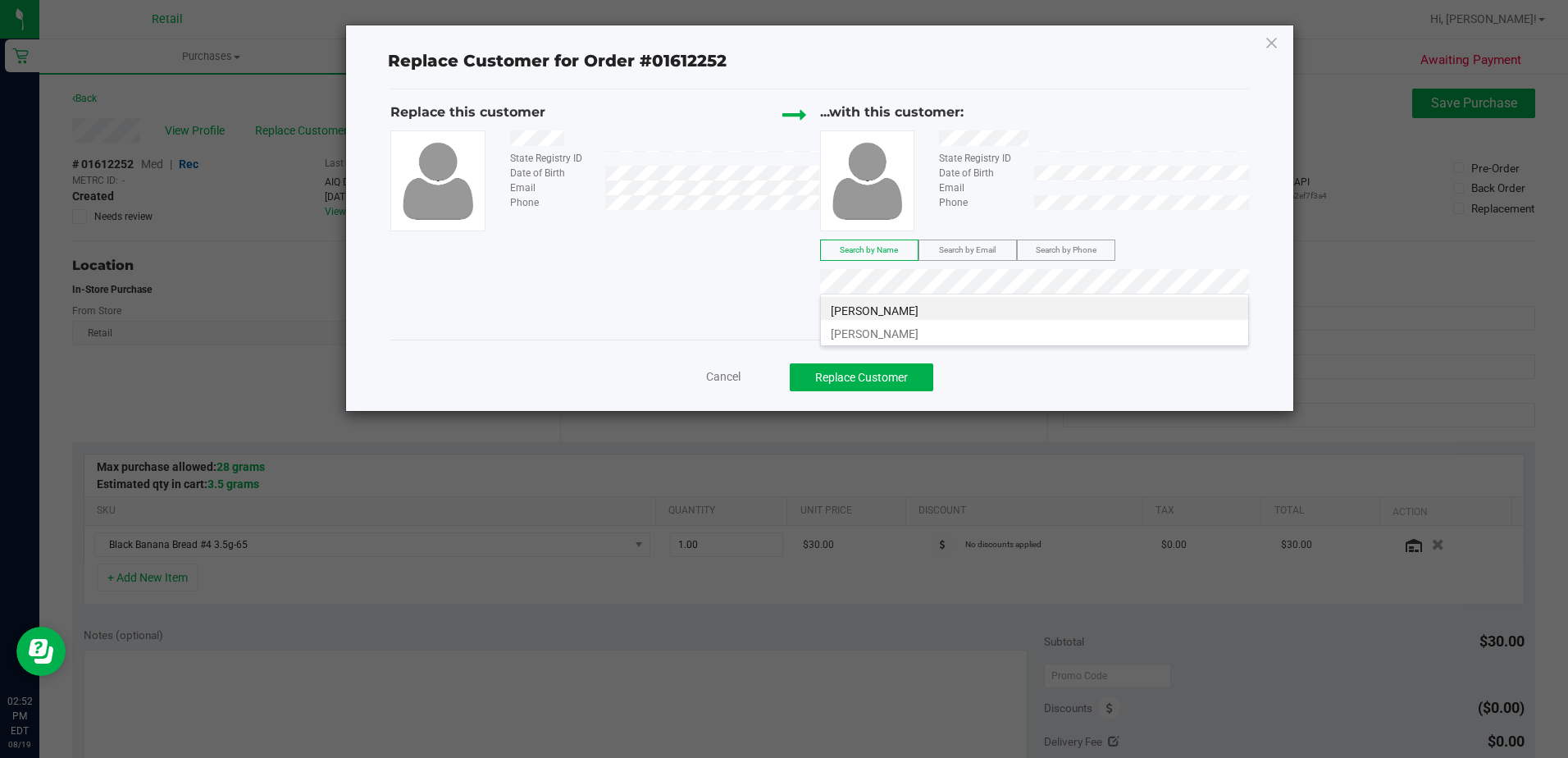
click at [913, 315] on li "Robin Brown" at bounding box center [1035, 308] width 427 height 23
click at [908, 381] on button "Replace Customer" at bounding box center [862, 377] width 144 height 28
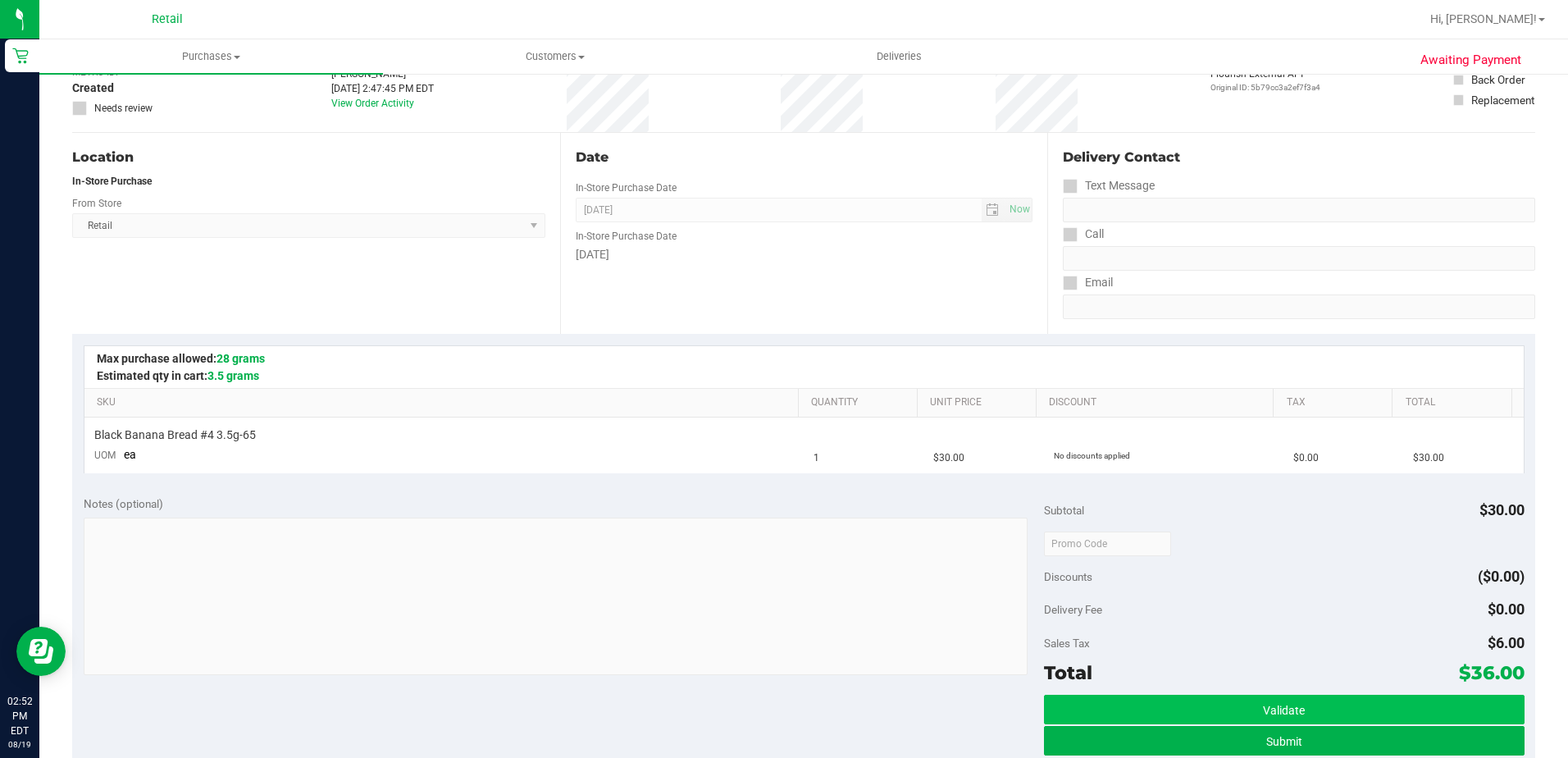
scroll to position [164, 0]
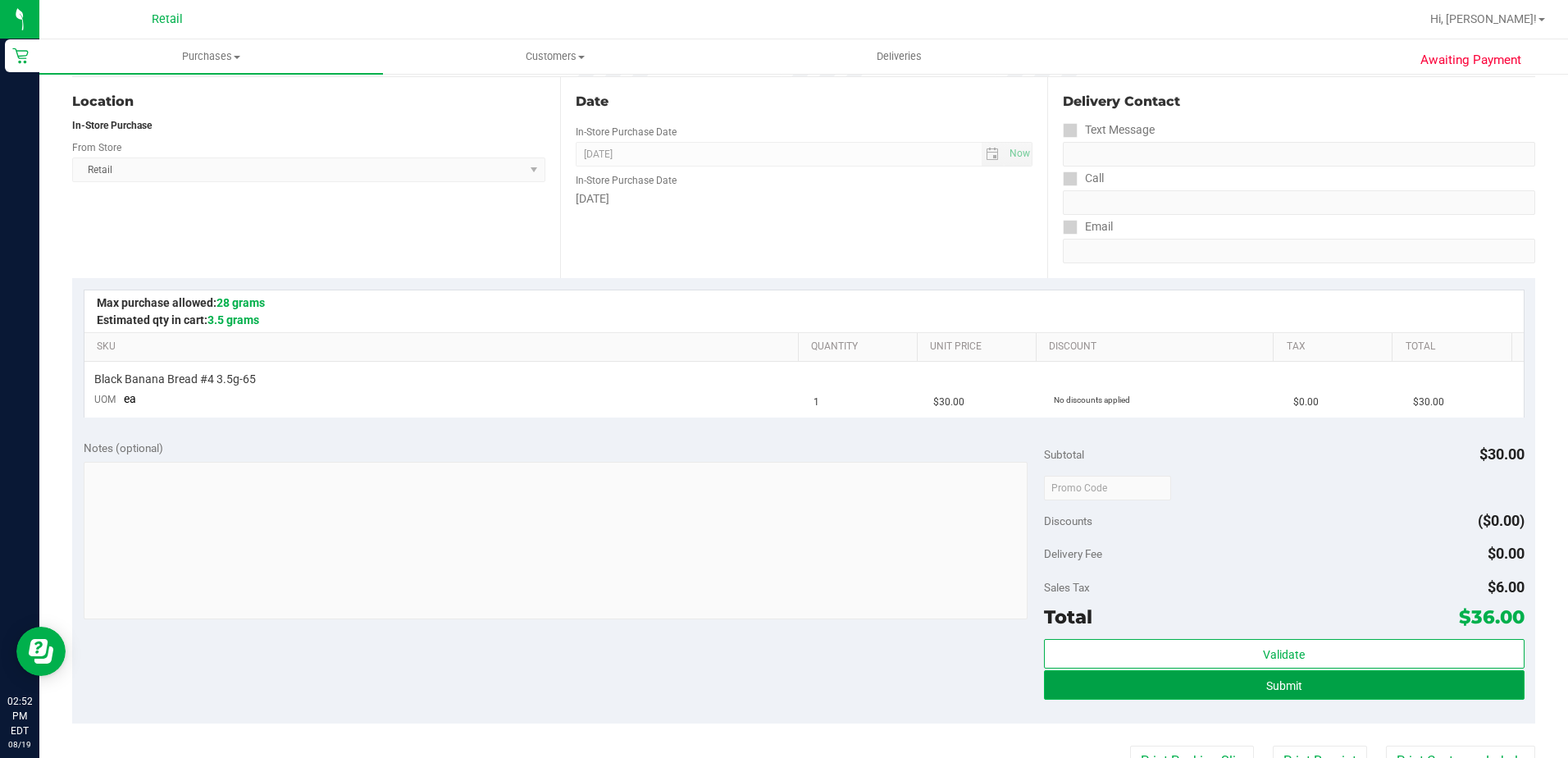
click at [1283, 699] on button "Submit" at bounding box center [1284, 684] width 481 height 29
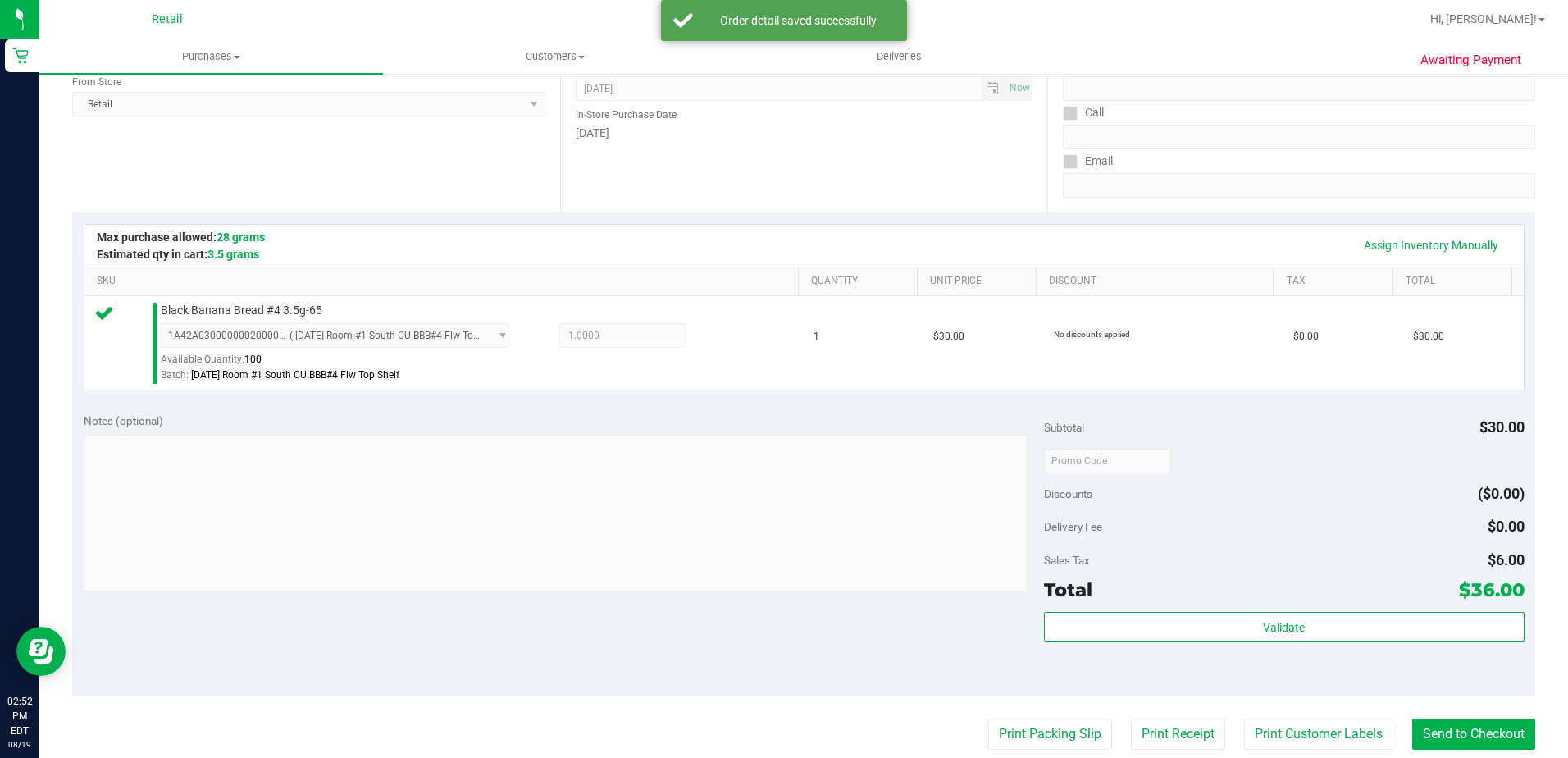
scroll to position [410, 0]
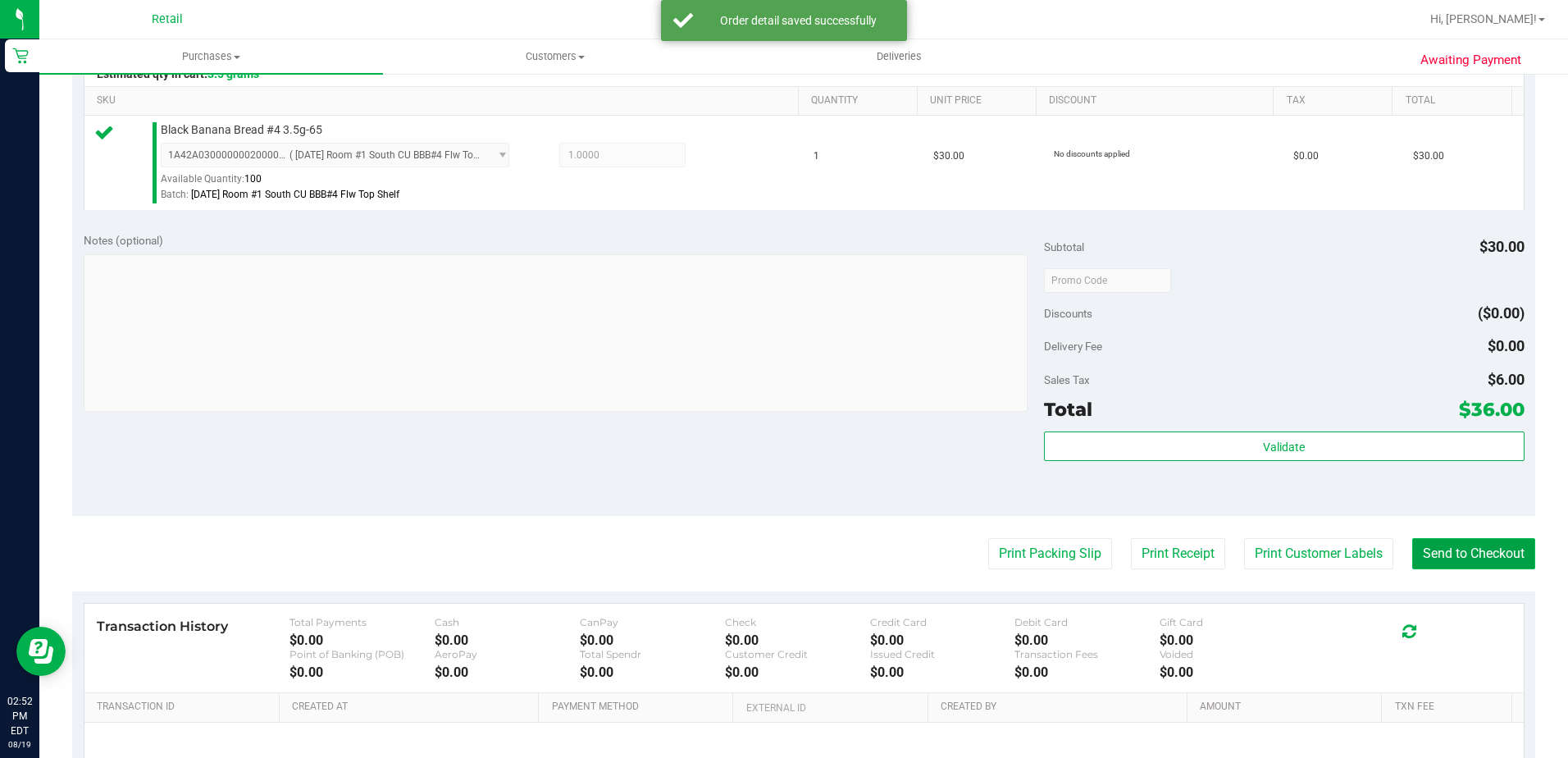
click at [1461, 550] on button "Send to Checkout" at bounding box center [1474, 553] width 123 height 31
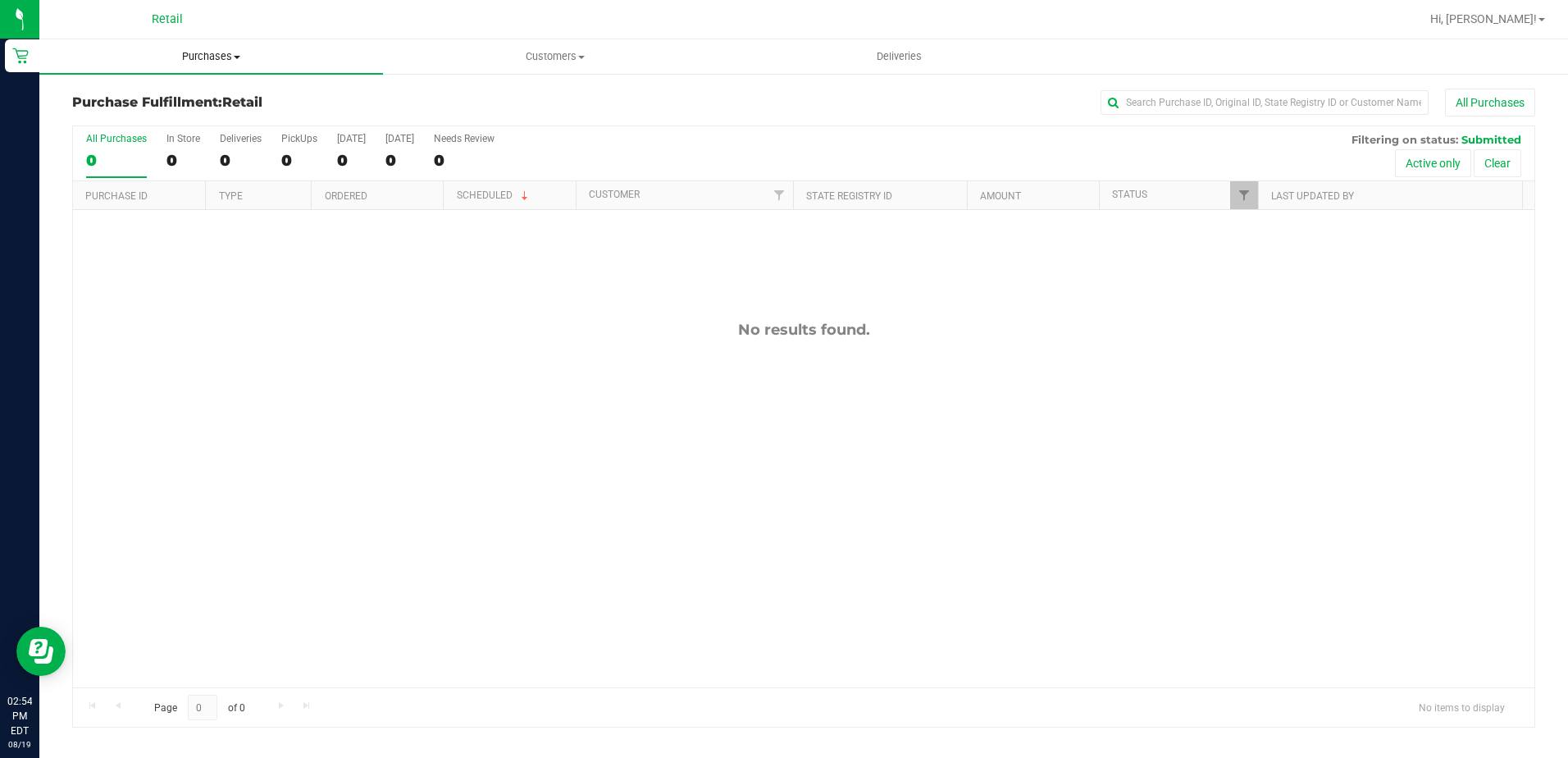
click at [214, 61] on span "Purchases" at bounding box center [211, 56] width 343 height 15
click at [189, 97] on span "Summary of purchases" at bounding box center [123, 99] width 168 height 14
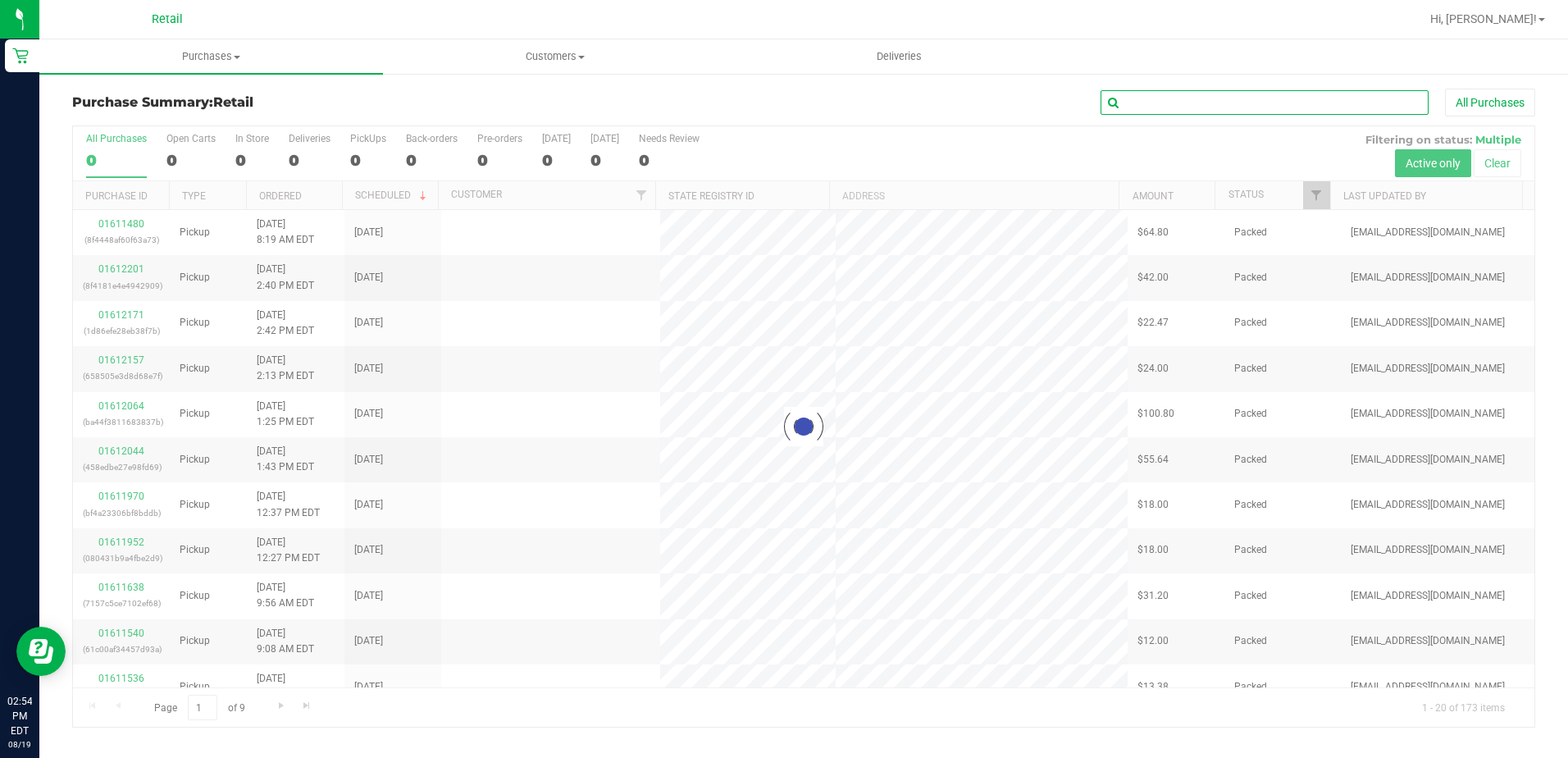
click at [1234, 113] on input "text" at bounding box center [1264, 103] width 328 height 24
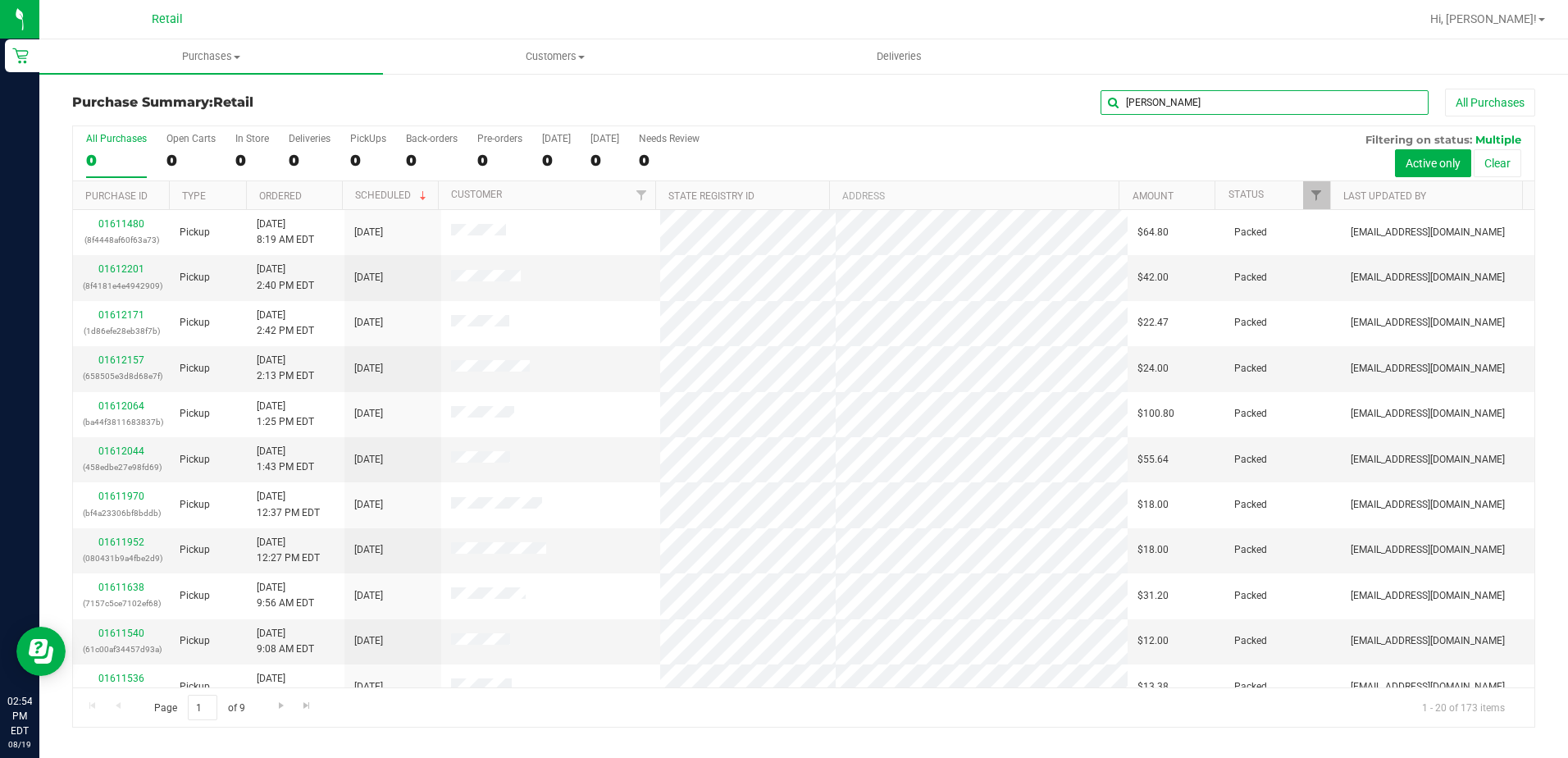
type input "ANDREW"
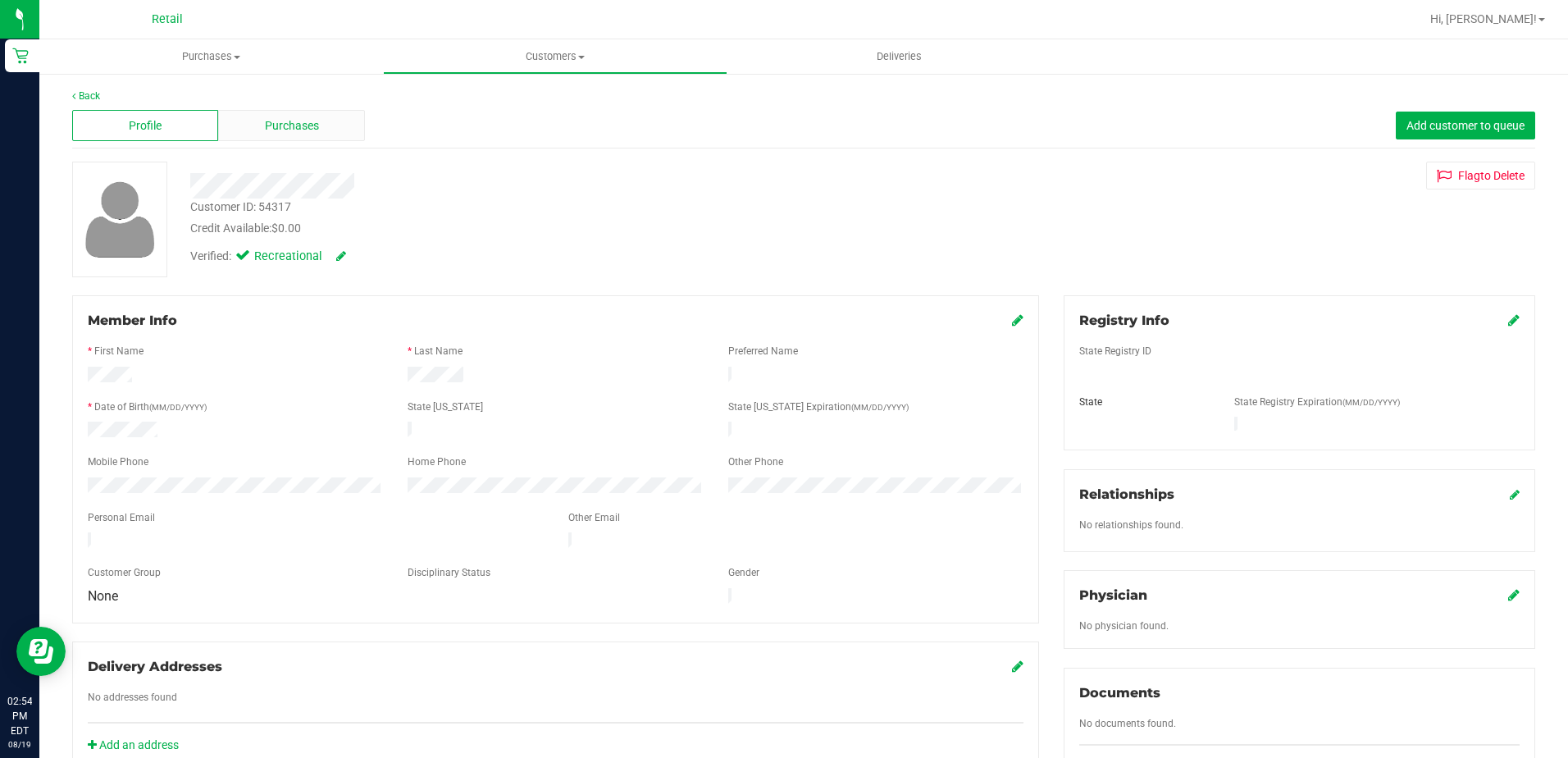
click at [276, 136] on div "Purchases" at bounding box center [291, 125] width 146 height 31
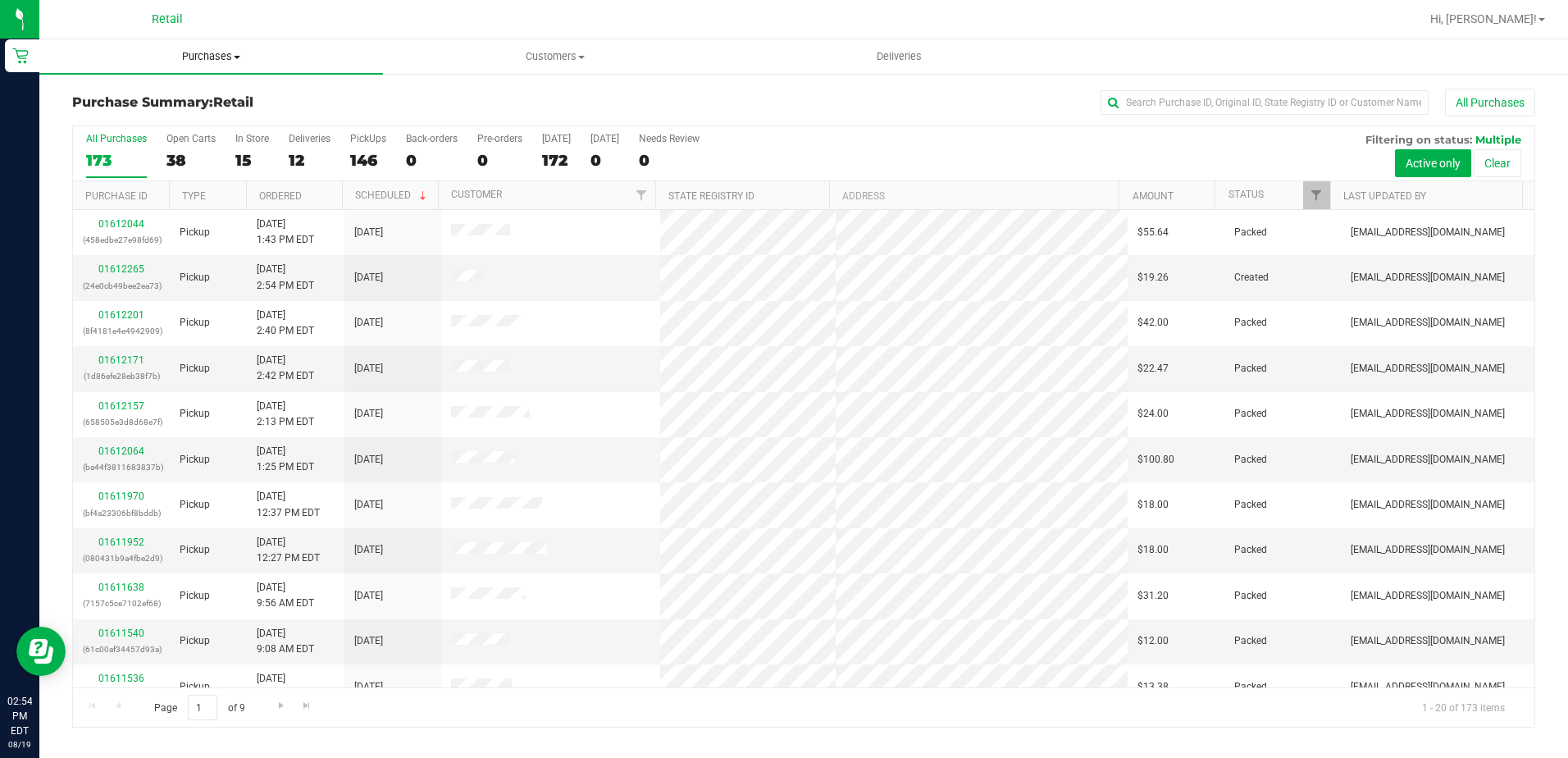
drag, startPoint x: 222, startPoint y: 48, endPoint x: 206, endPoint y: 72, distance: 28.8
click at [222, 48] on uib-tab-heading "Purchases Summary of purchases Fulfillment All purchases" at bounding box center [211, 56] width 343 height 35
click at [193, 92] on span "Summary of purchases" at bounding box center [123, 99] width 168 height 14
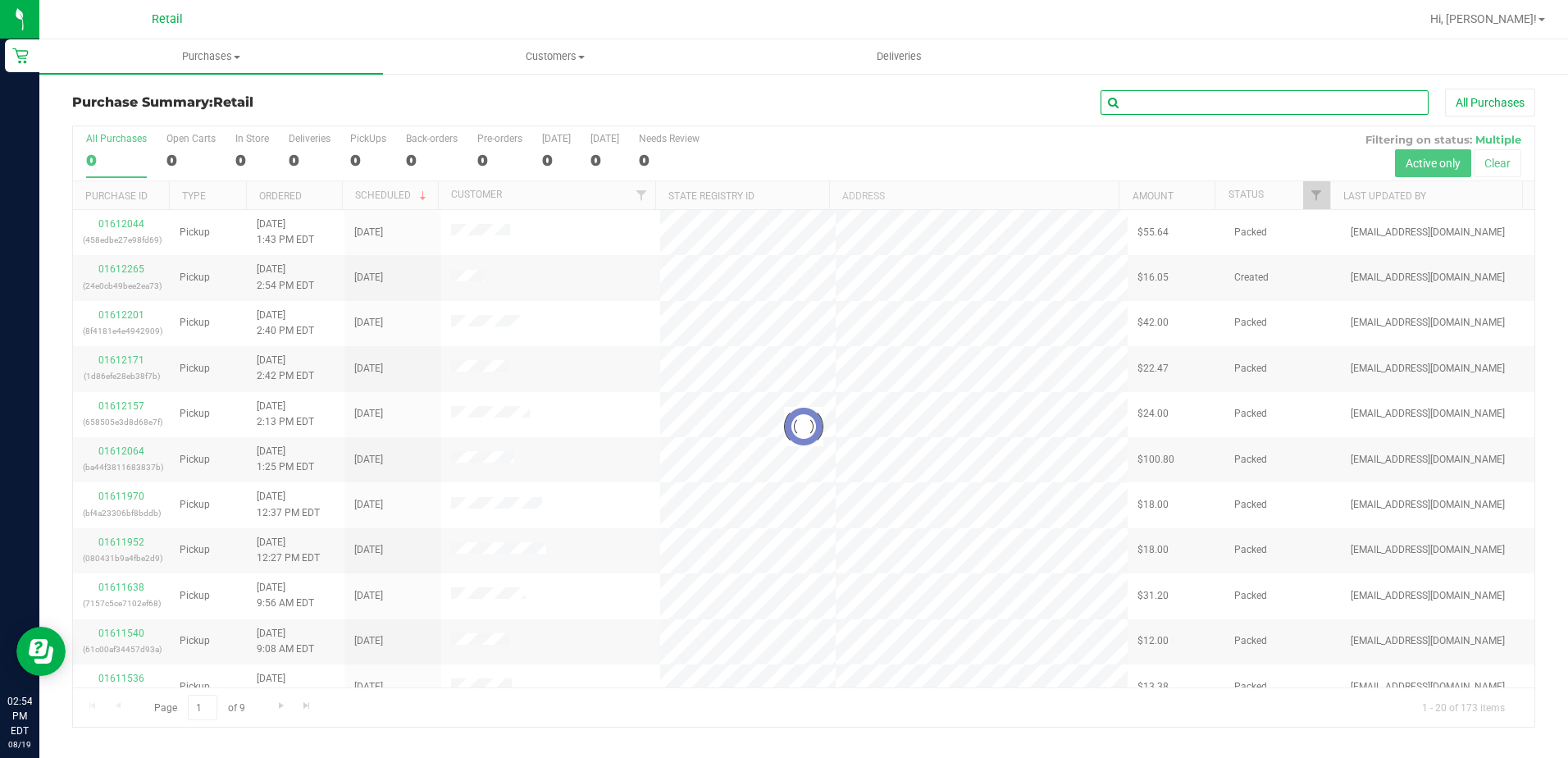
click at [1213, 96] on input "text" at bounding box center [1264, 103] width 328 height 24
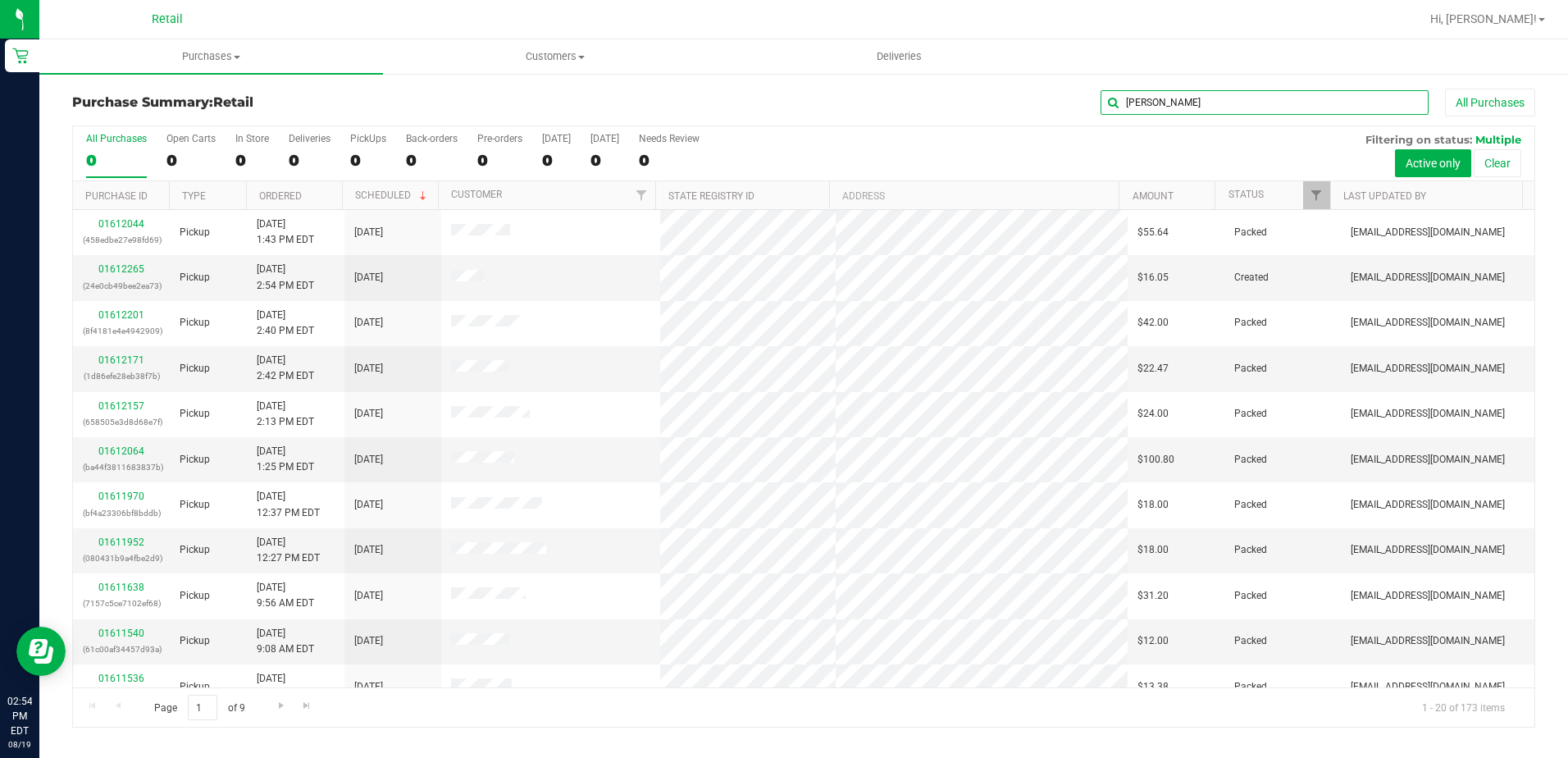
type input "ANDREW"
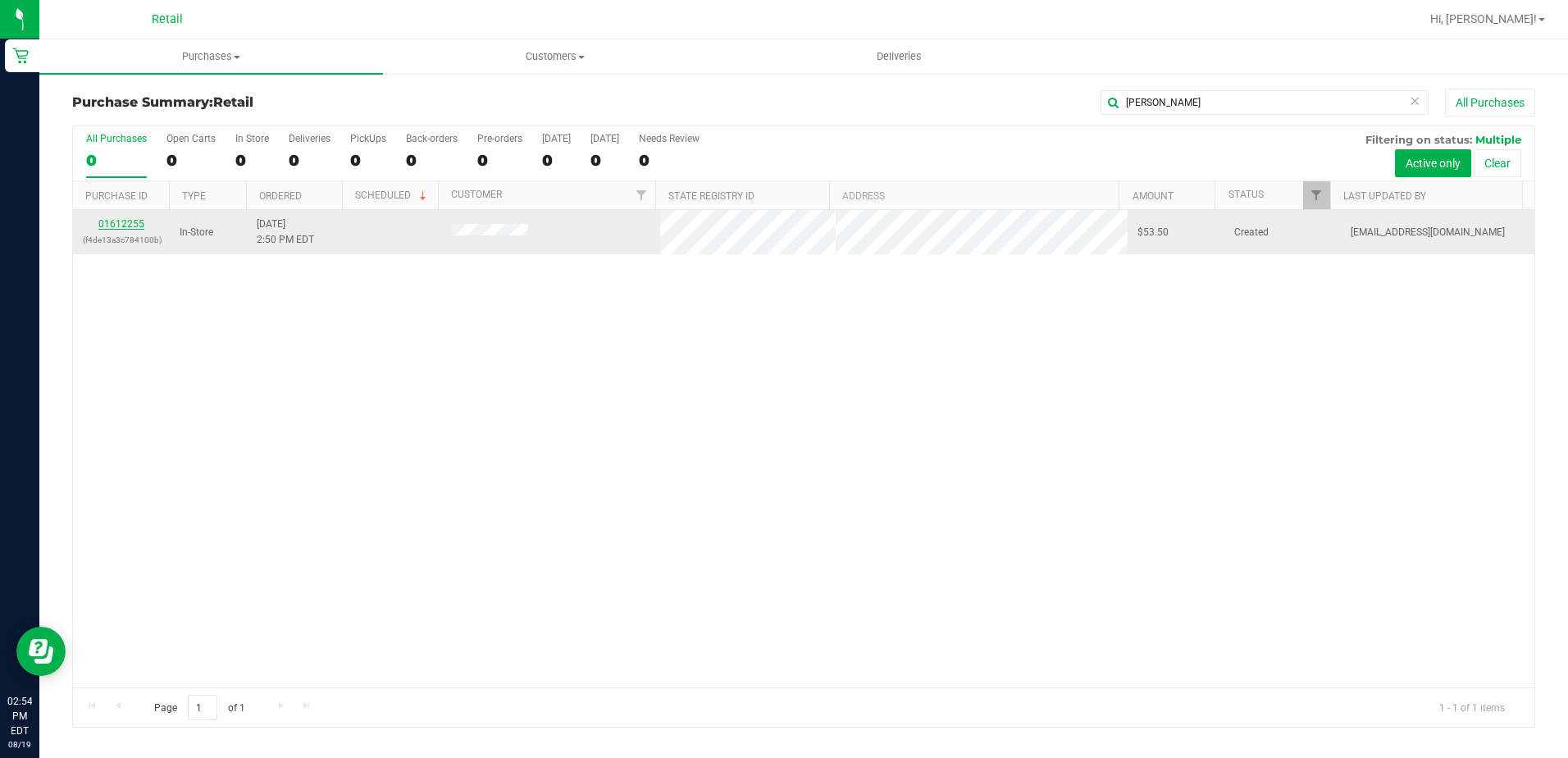
click at [122, 224] on link "01612255" at bounding box center [121, 224] width 46 height 11
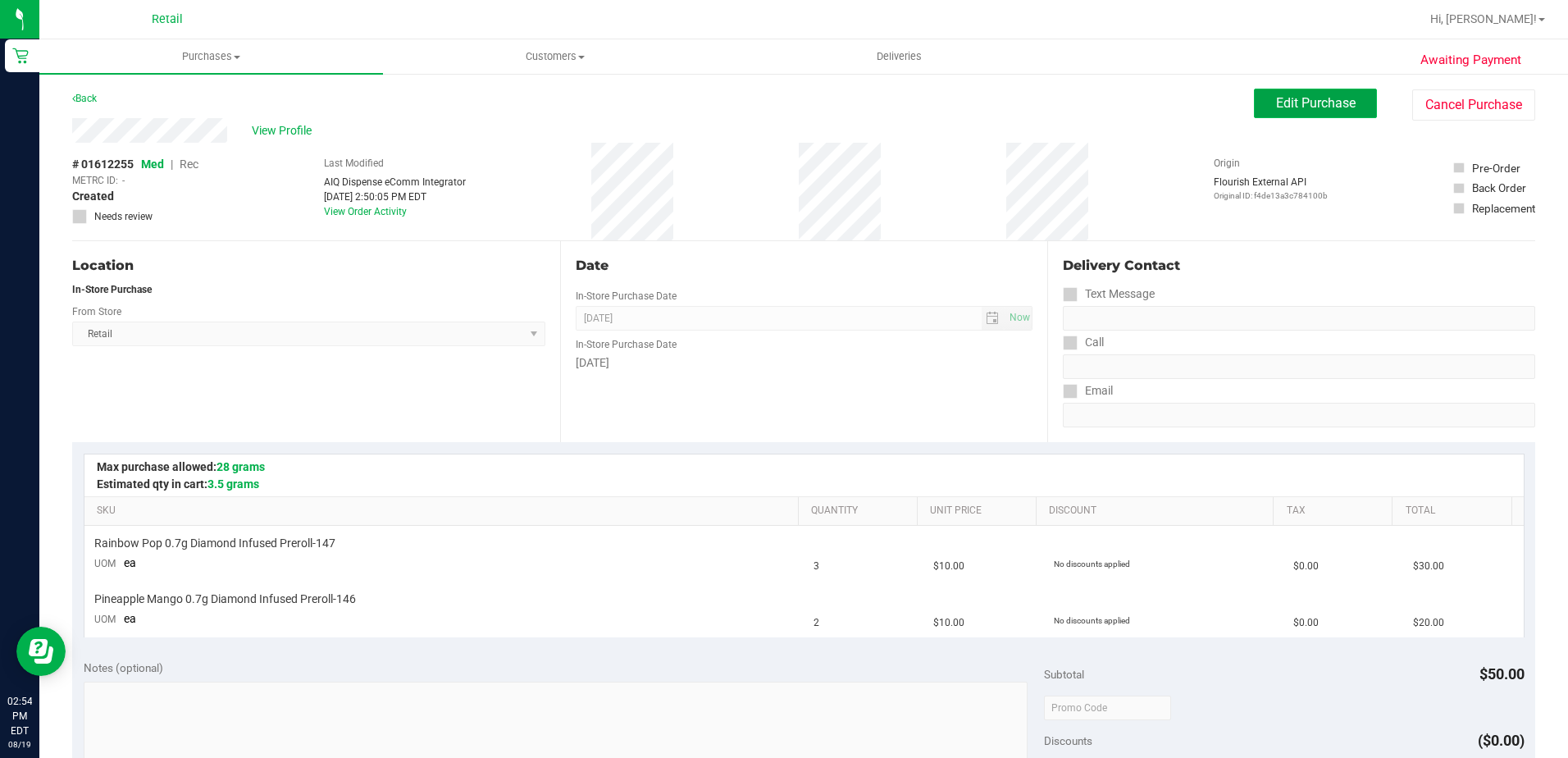
click at [1276, 110] on span "Edit Purchase" at bounding box center [1316, 103] width 80 height 16
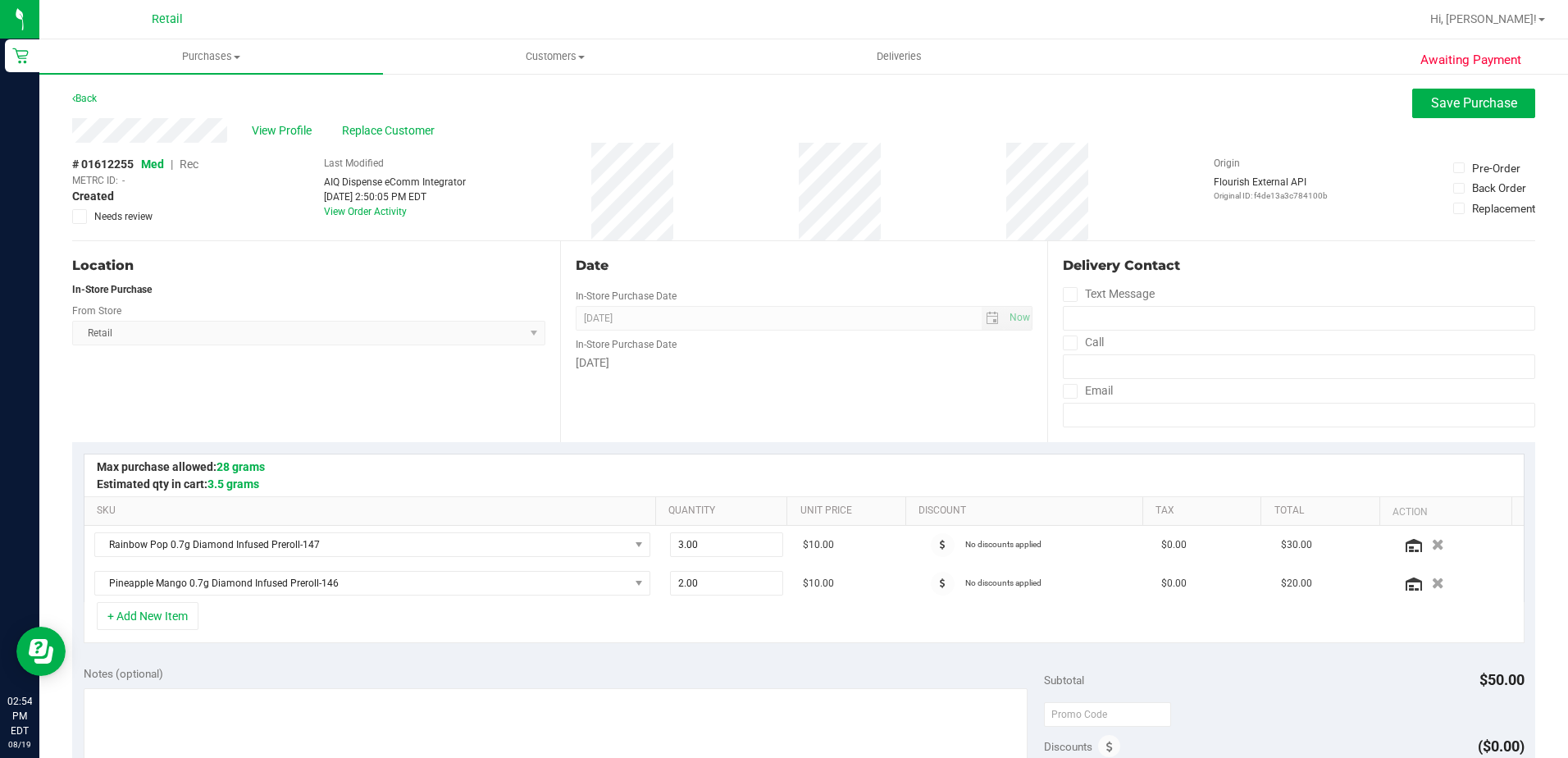
click at [192, 166] on span "Rec" at bounding box center [189, 164] width 19 height 13
click at [1445, 107] on span "Save Purchase" at bounding box center [1475, 103] width 87 height 16
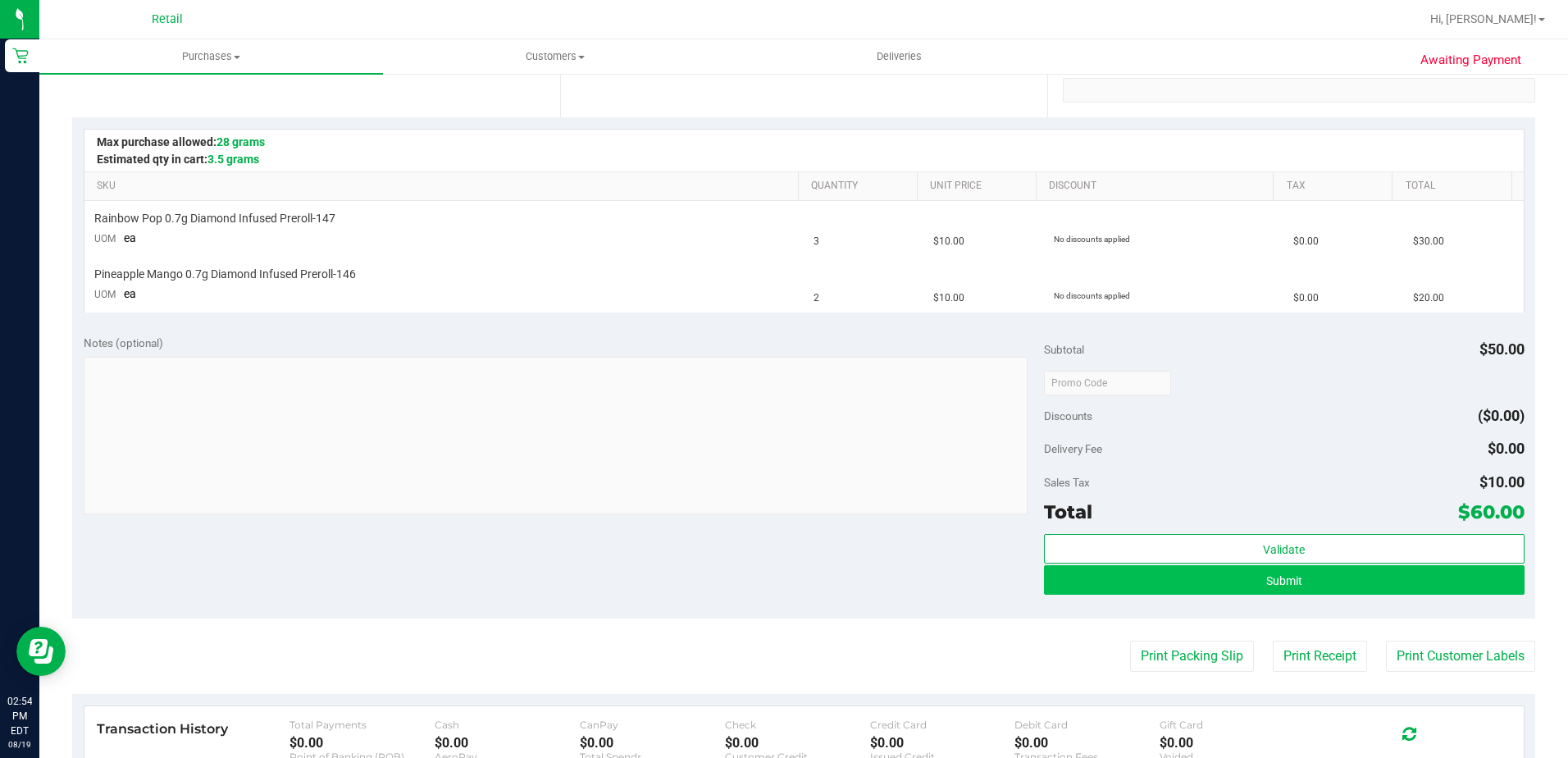
scroll to position [328, 0]
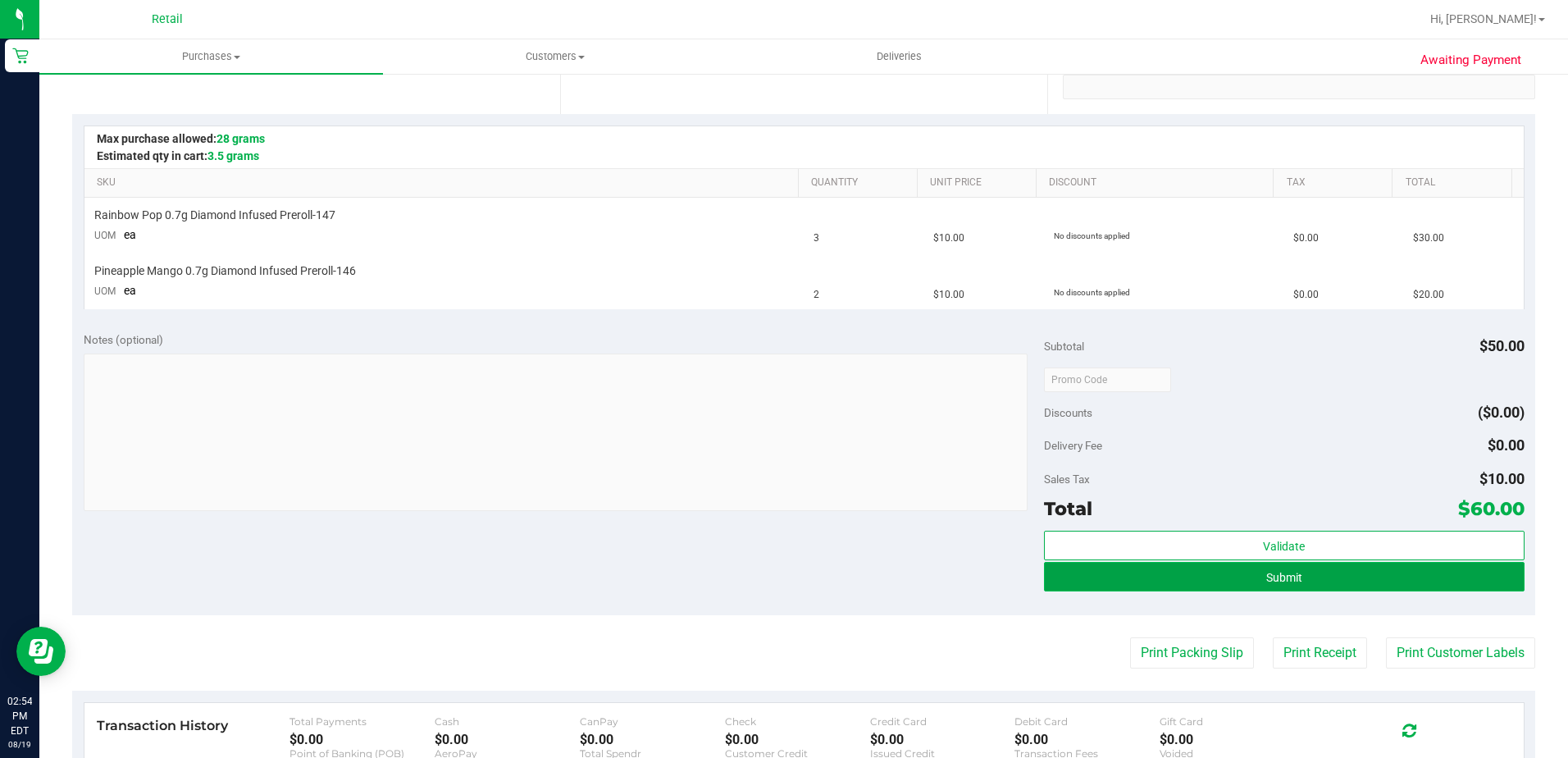
click at [1329, 586] on button "Submit" at bounding box center [1284, 576] width 481 height 29
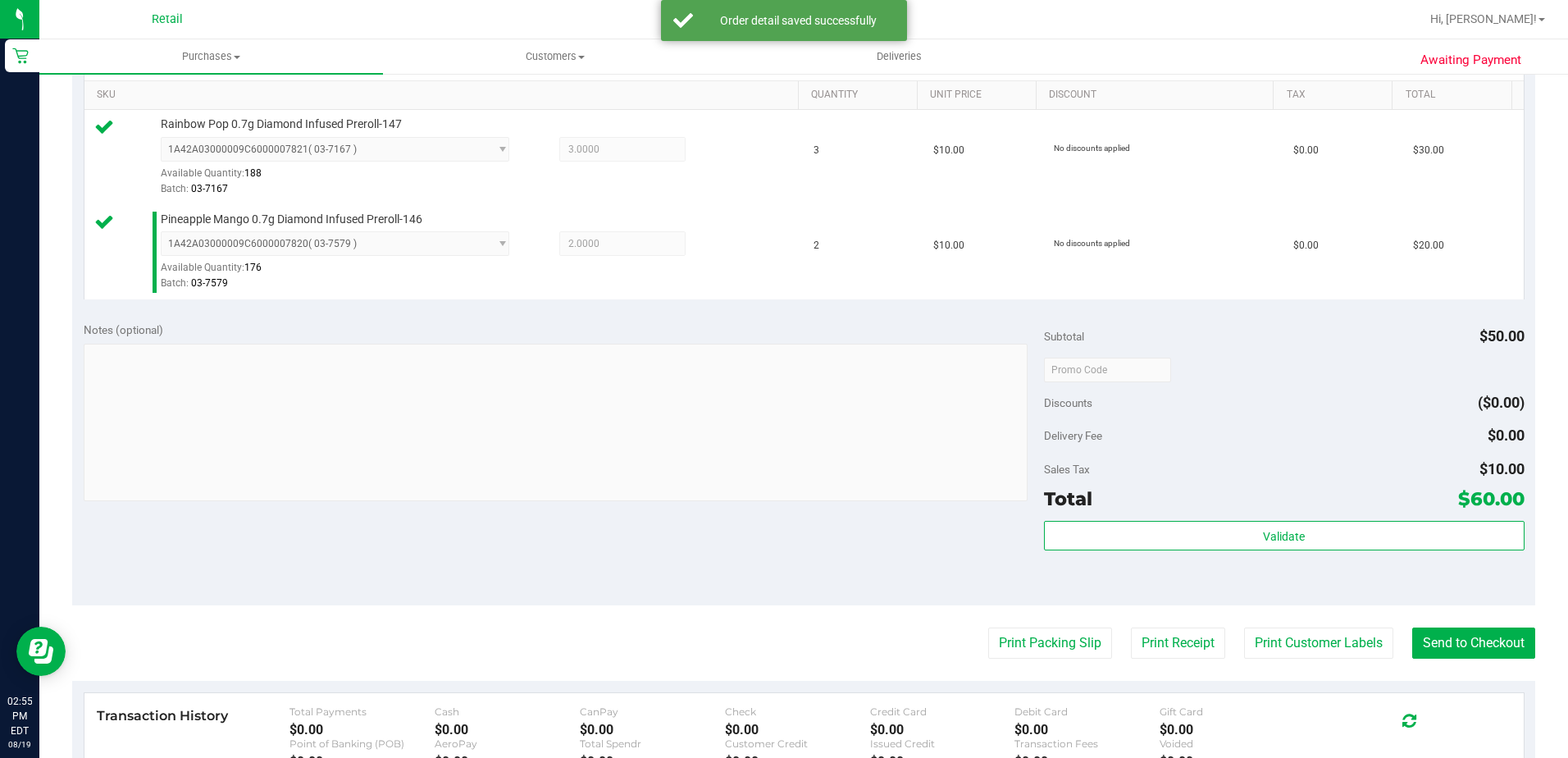
scroll to position [492, 0]
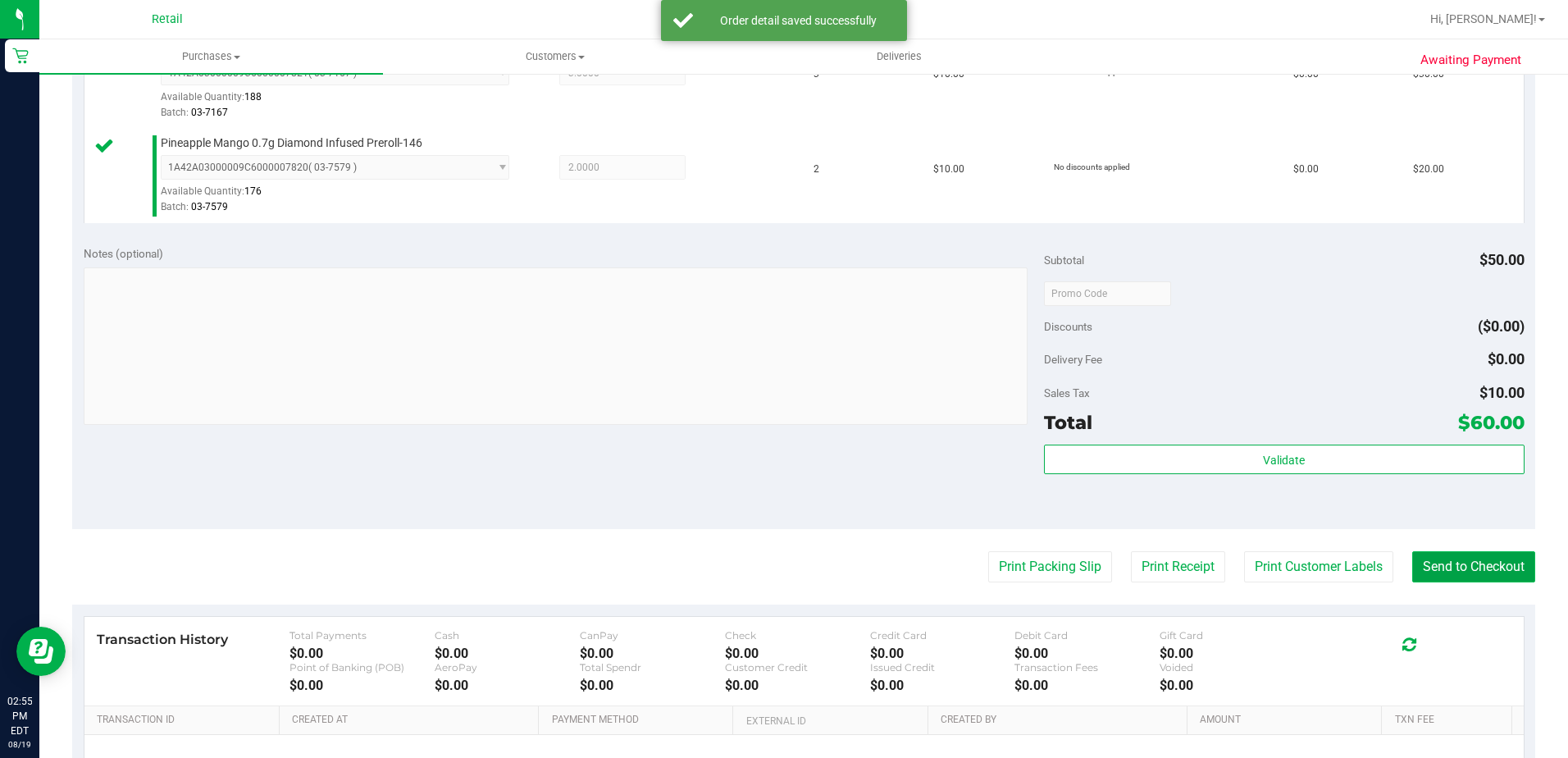
click at [1492, 574] on button "Send to Checkout" at bounding box center [1474, 566] width 123 height 31
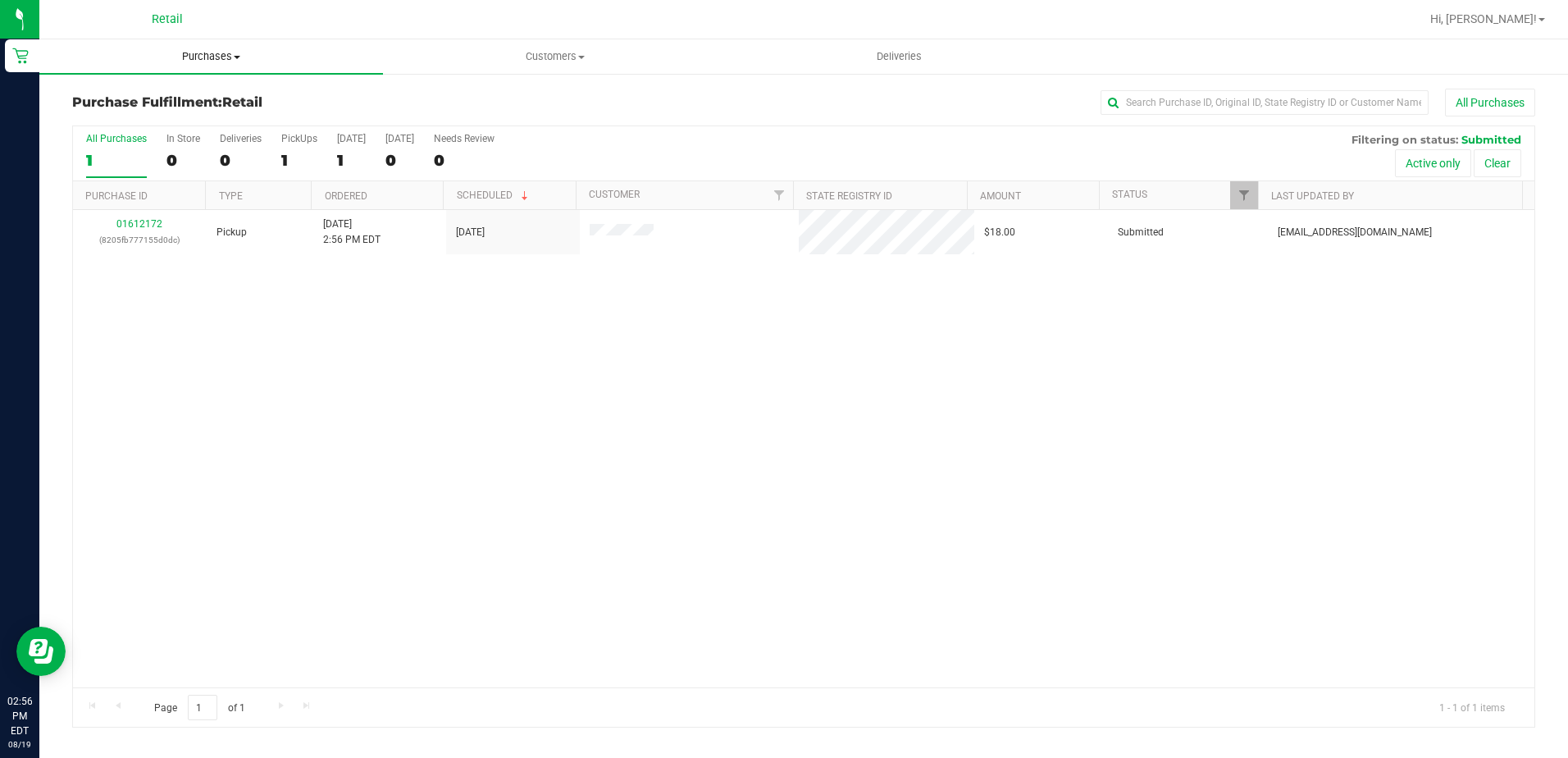
click at [206, 48] on uib-tab-heading "Purchases Summary of purchases Fulfillment All purchases" at bounding box center [211, 56] width 343 height 35
click at [192, 113] on li "Fulfillment" at bounding box center [211, 118] width 343 height 20
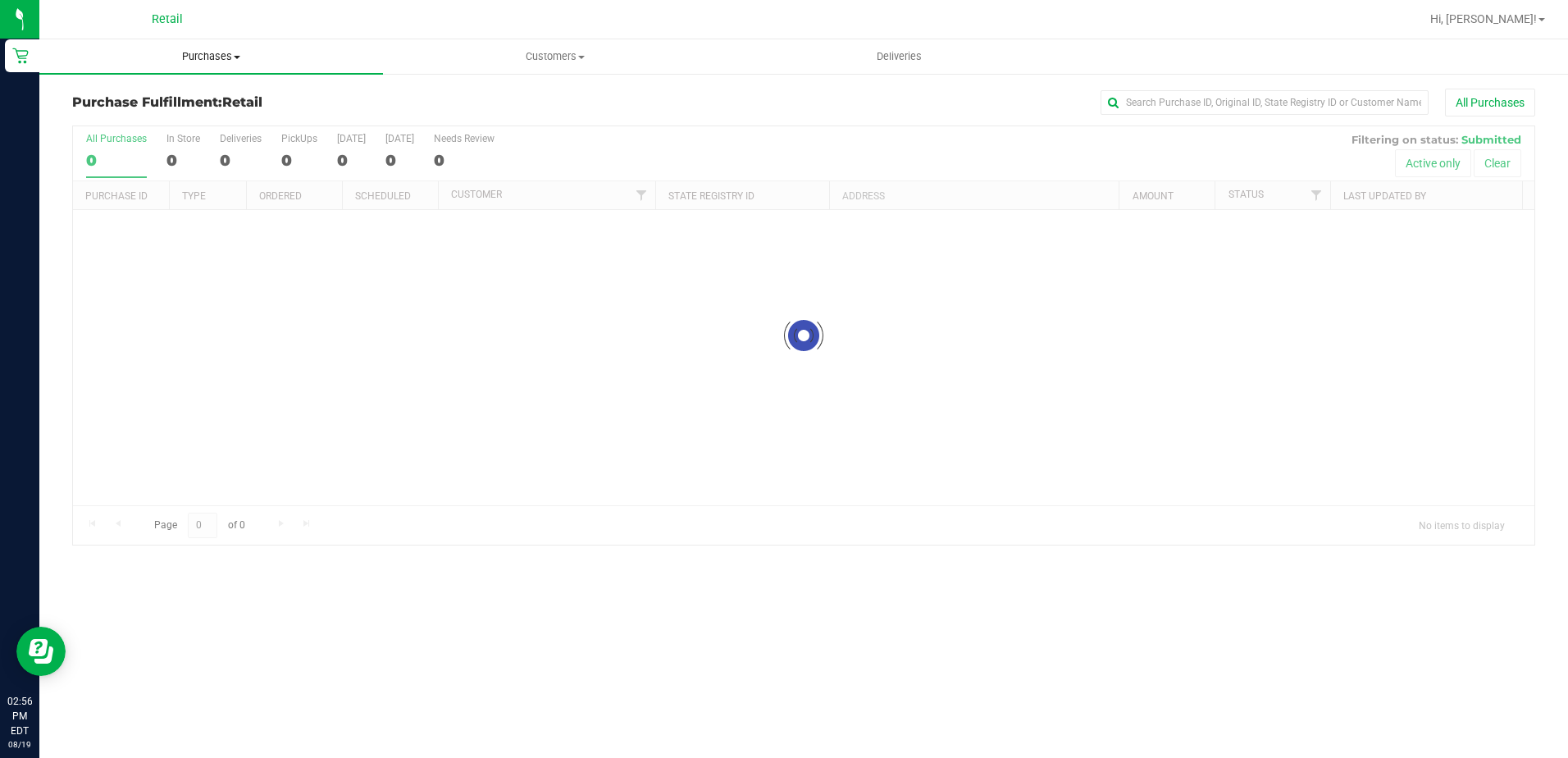
click at [221, 55] on span "Purchases" at bounding box center [211, 56] width 343 height 15
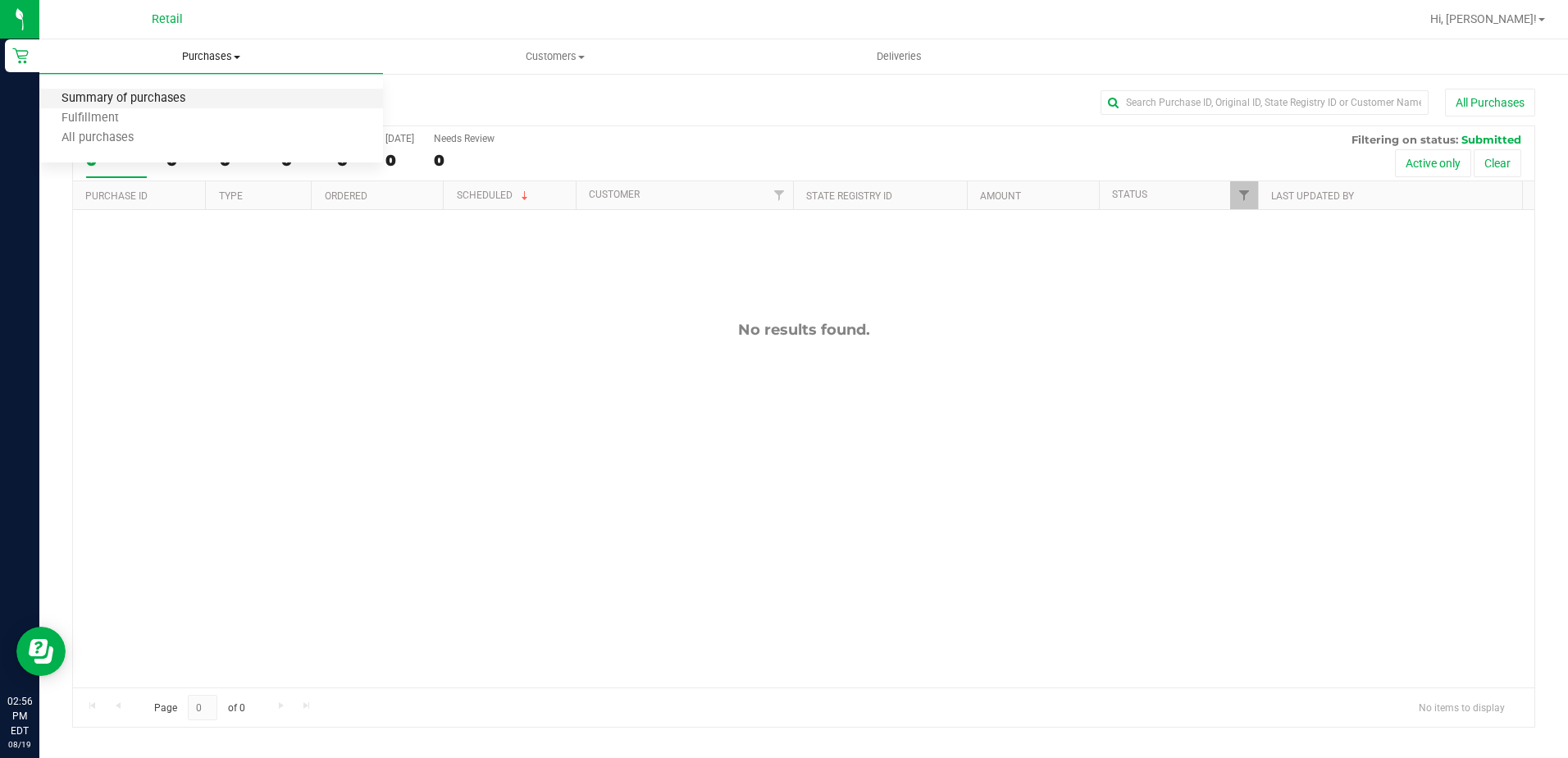
click at [196, 95] on span "Summary of purchases" at bounding box center [123, 99] width 168 height 14
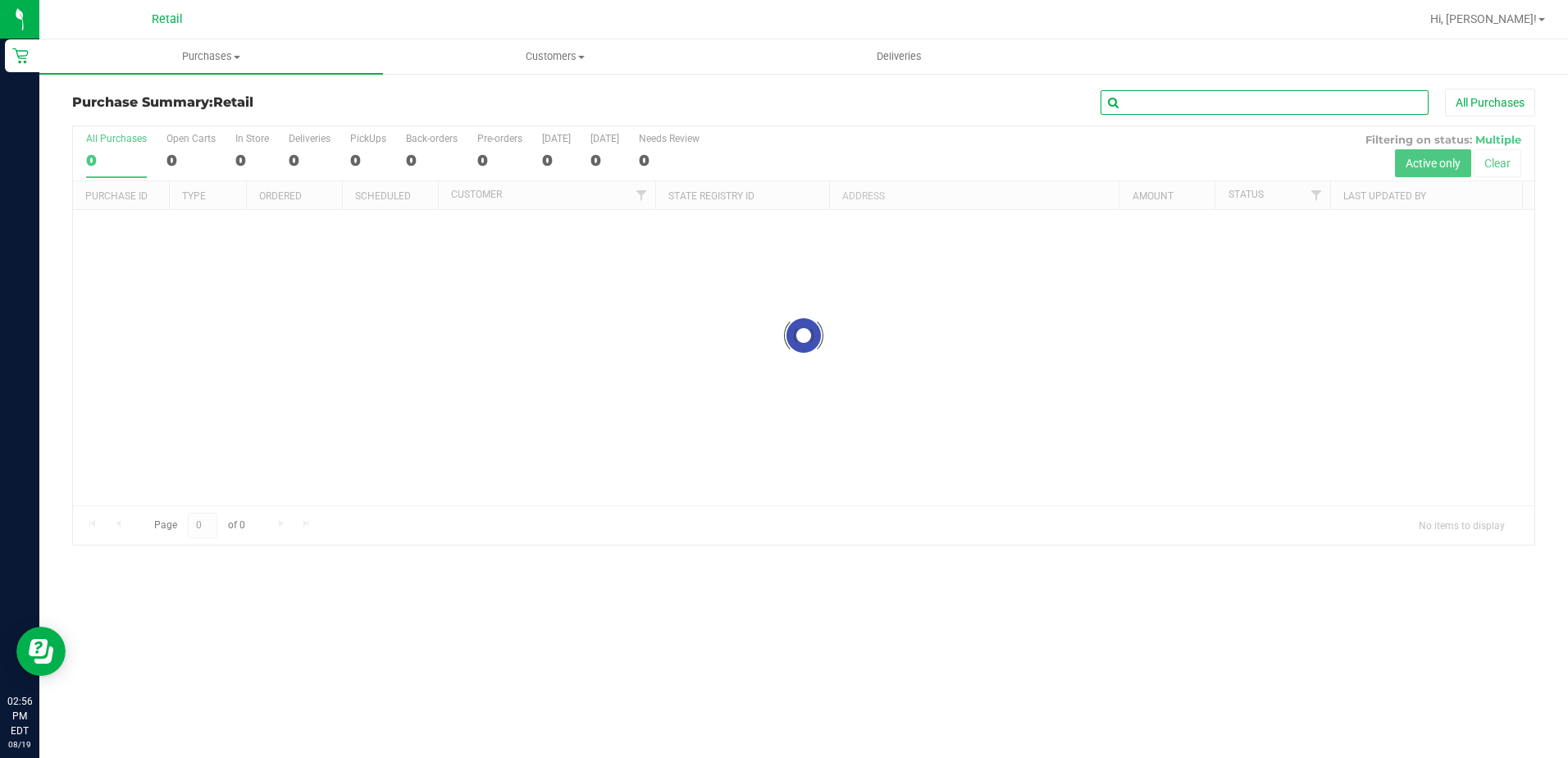
click at [1219, 103] on input "text" at bounding box center [1264, 103] width 328 height 24
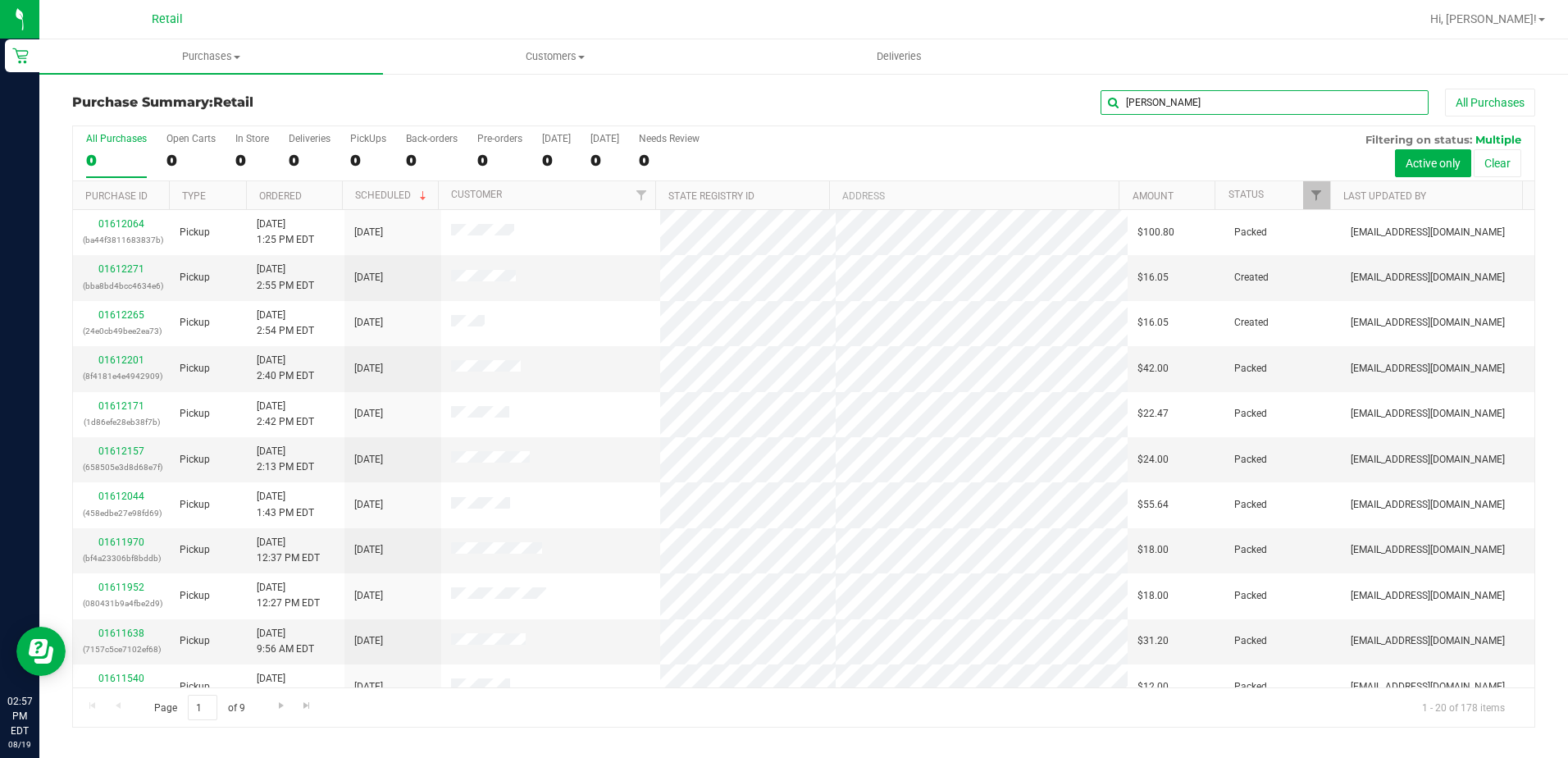
type input "XAVIER"
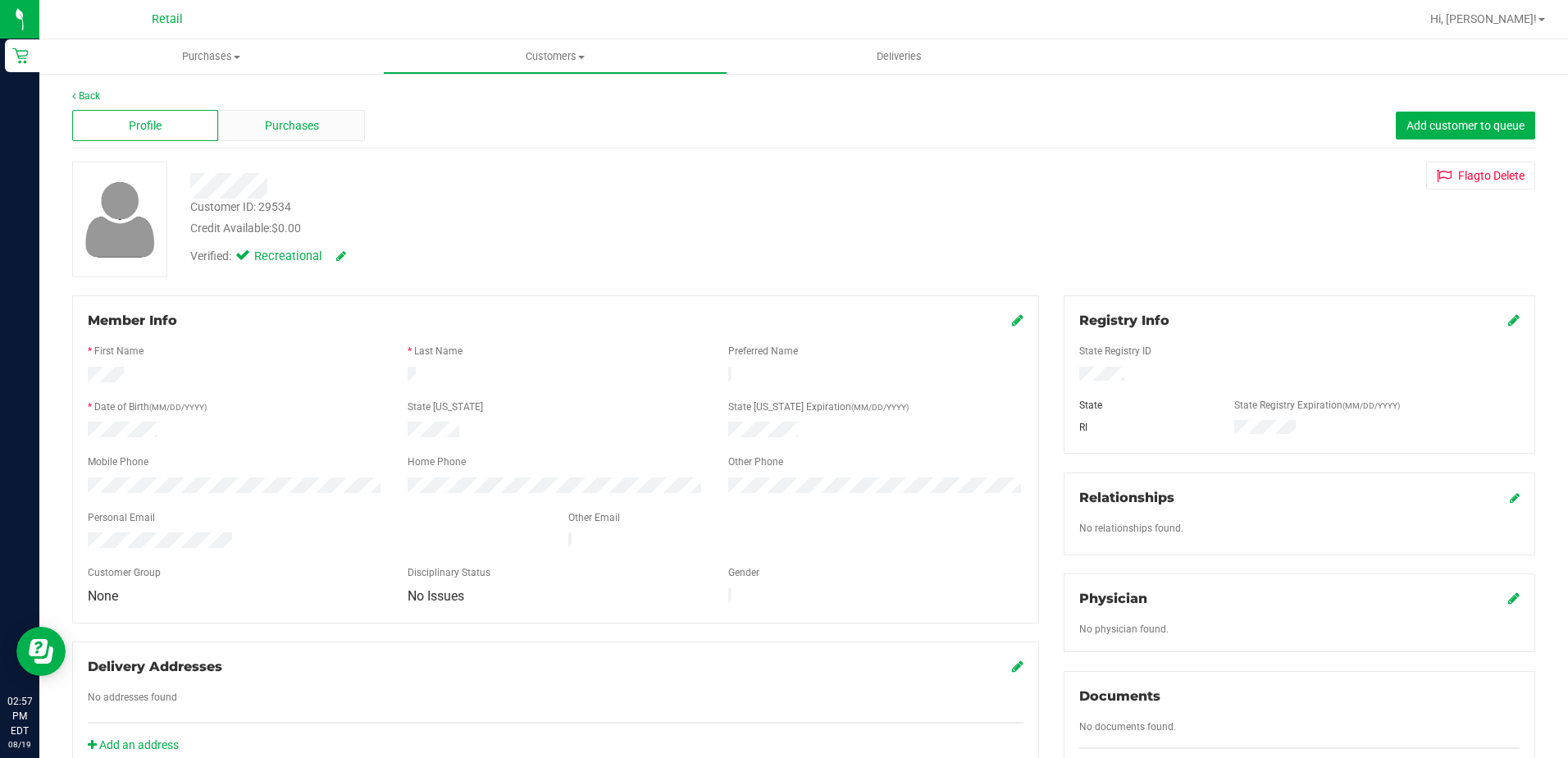
click at [260, 120] on div "Purchases" at bounding box center [291, 125] width 146 height 31
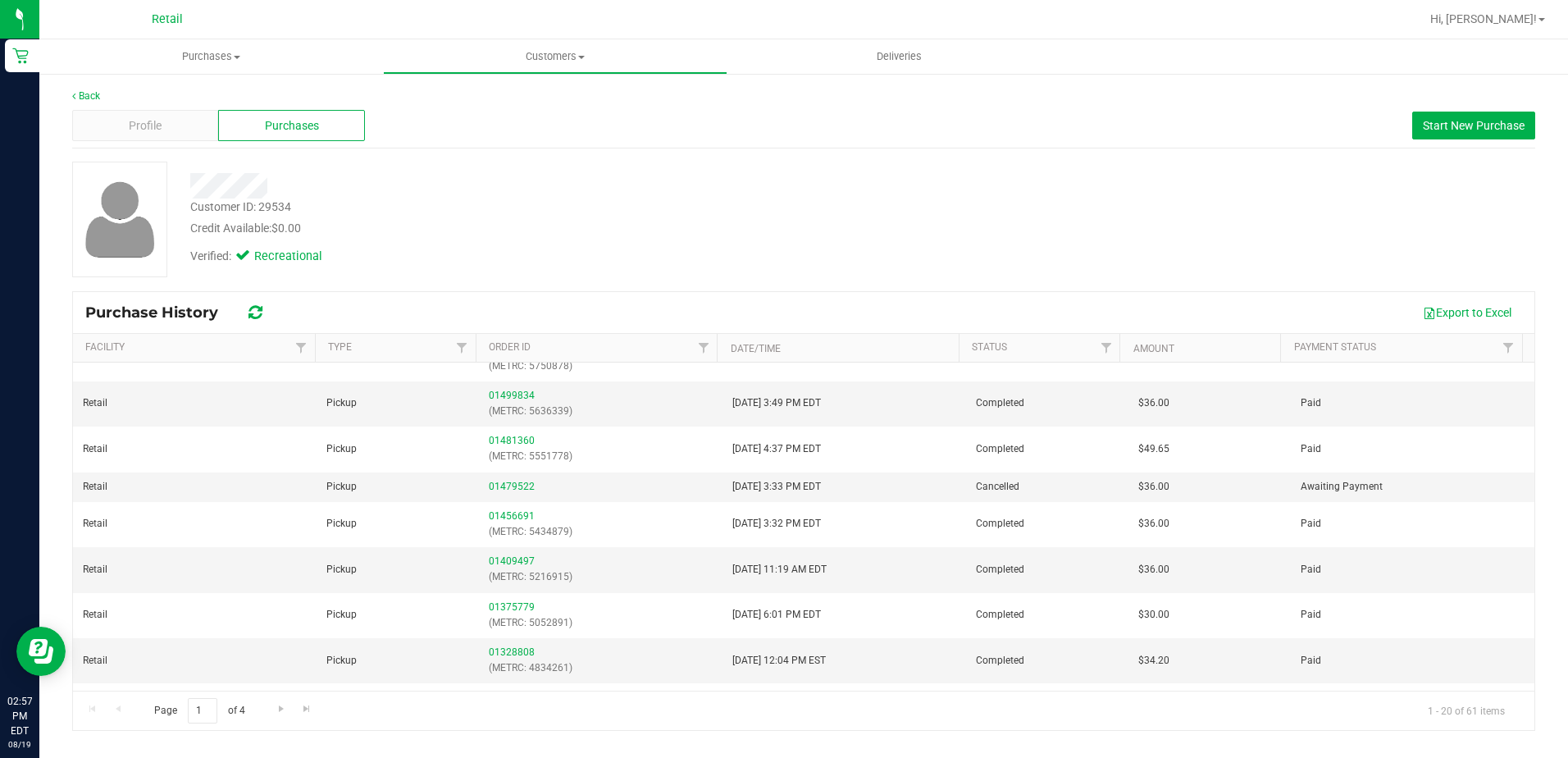
scroll to position [410, 0]
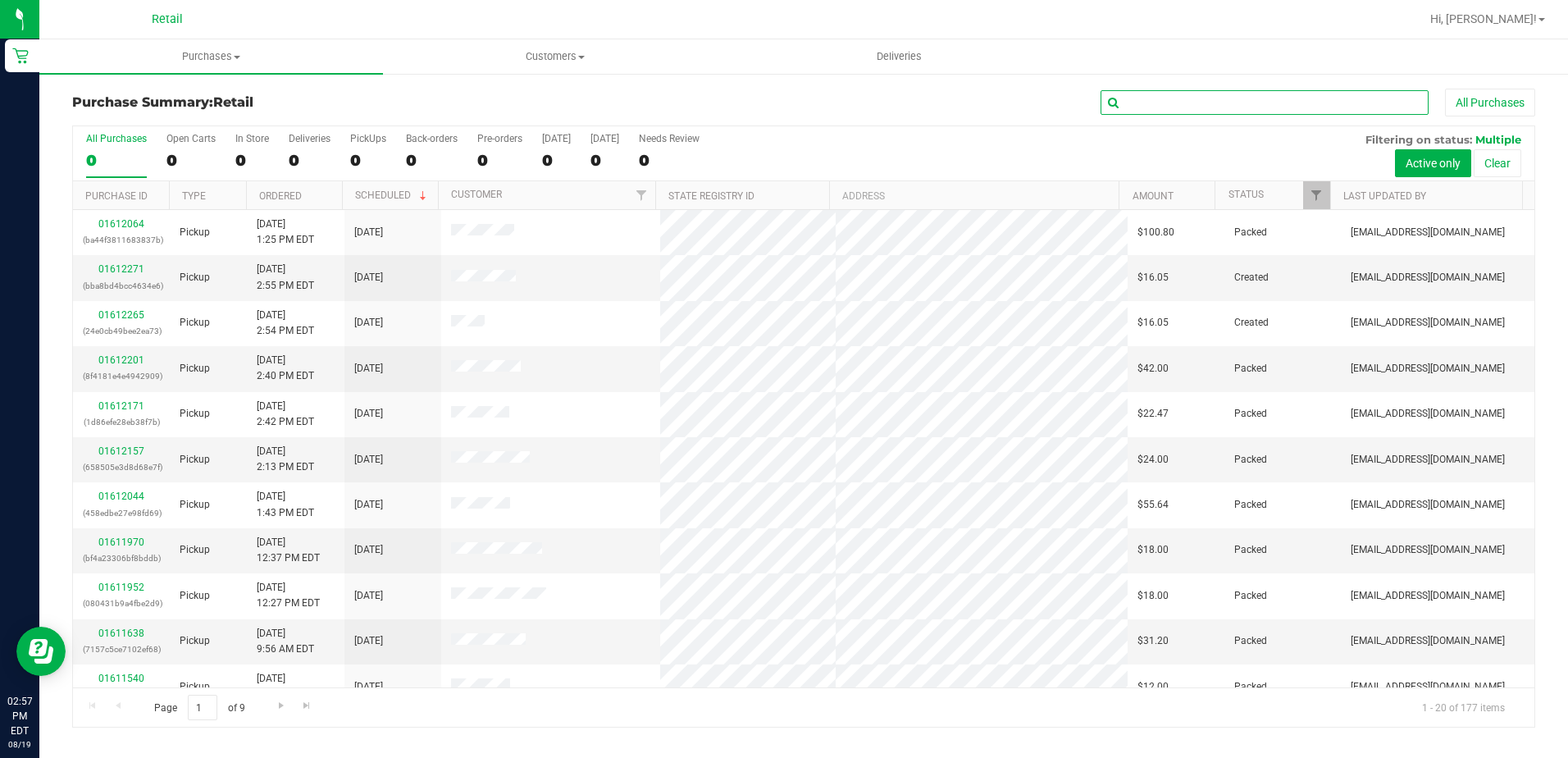
click at [1198, 97] on input "text" at bounding box center [1264, 103] width 328 height 24
type input "XAVIER"
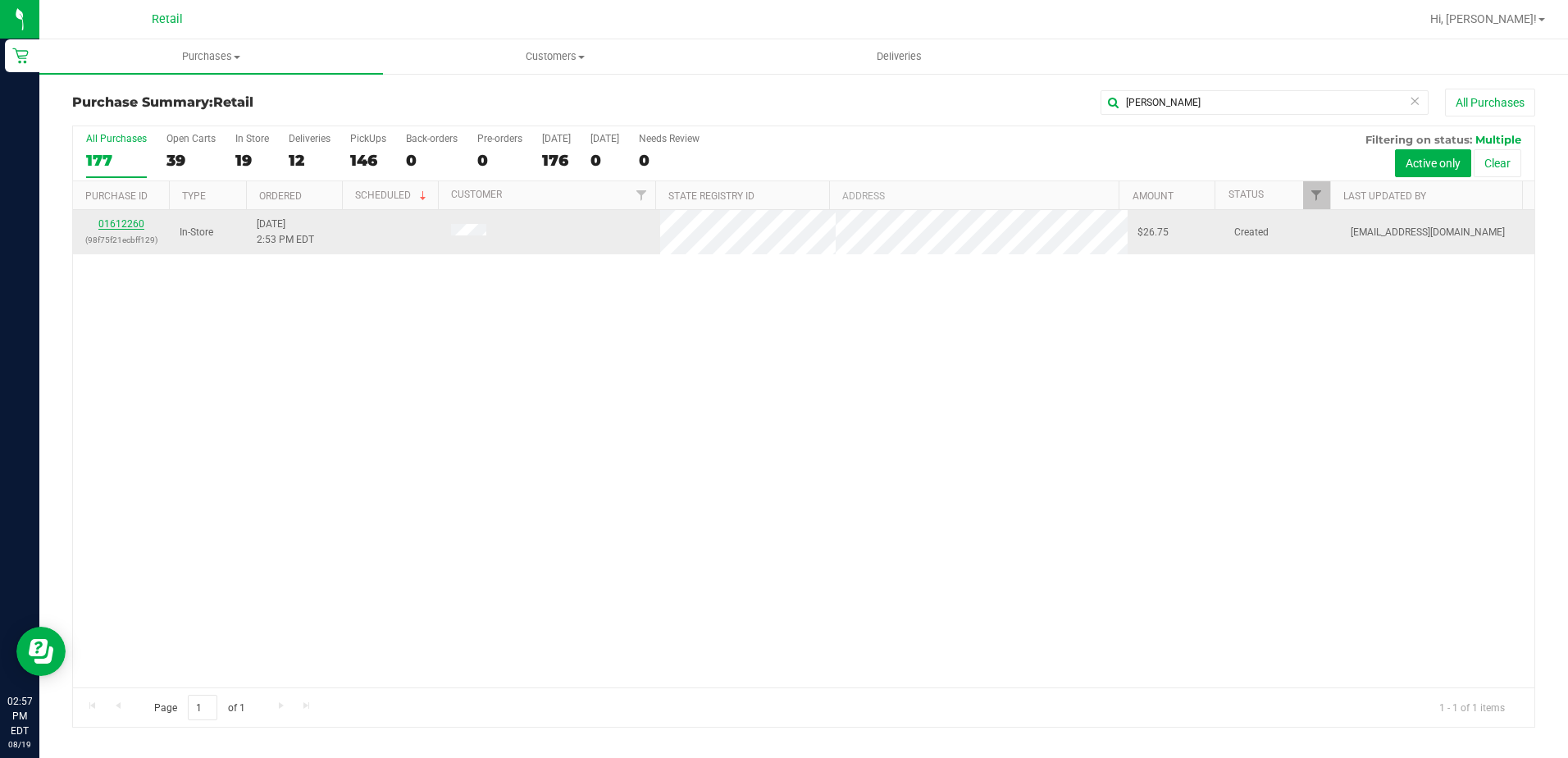
click at [116, 226] on link "01612260" at bounding box center [121, 224] width 46 height 11
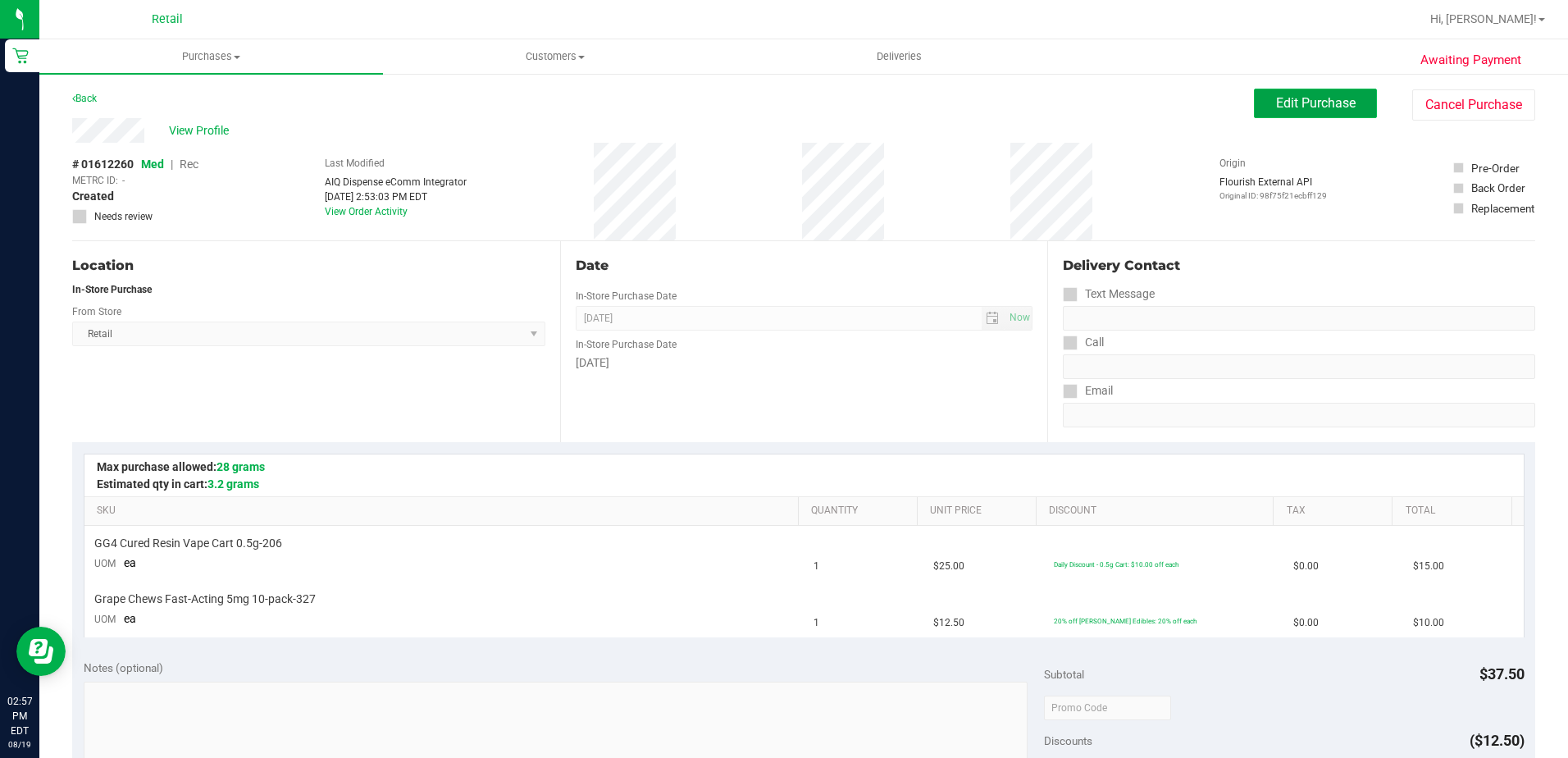
click at [1281, 91] on button "Edit Purchase" at bounding box center [1315, 103] width 123 height 29
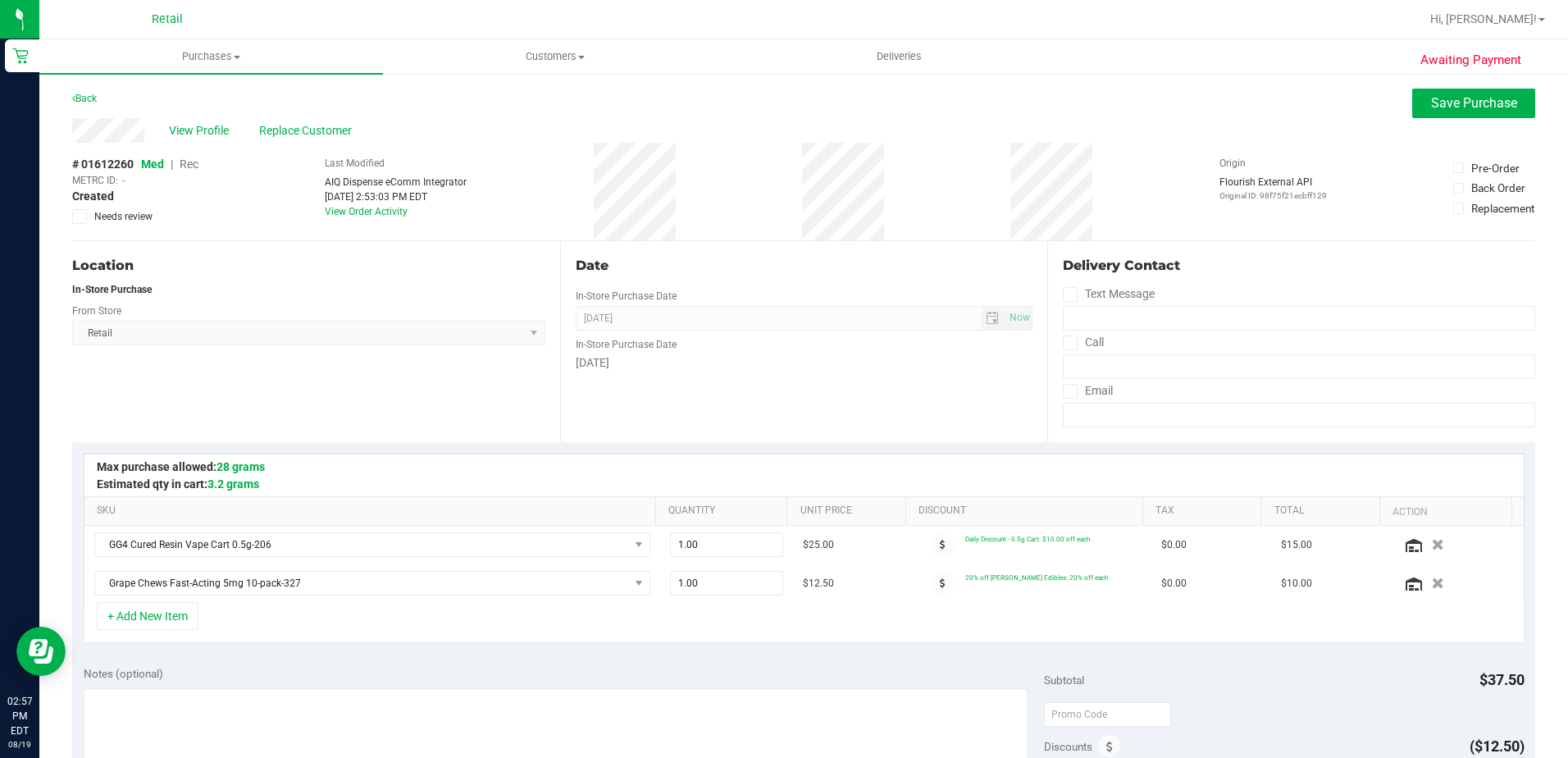
click at [193, 161] on span "Rec" at bounding box center [189, 164] width 19 height 13
click at [1452, 105] on span "Save Purchase" at bounding box center [1475, 103] width 87 height 16
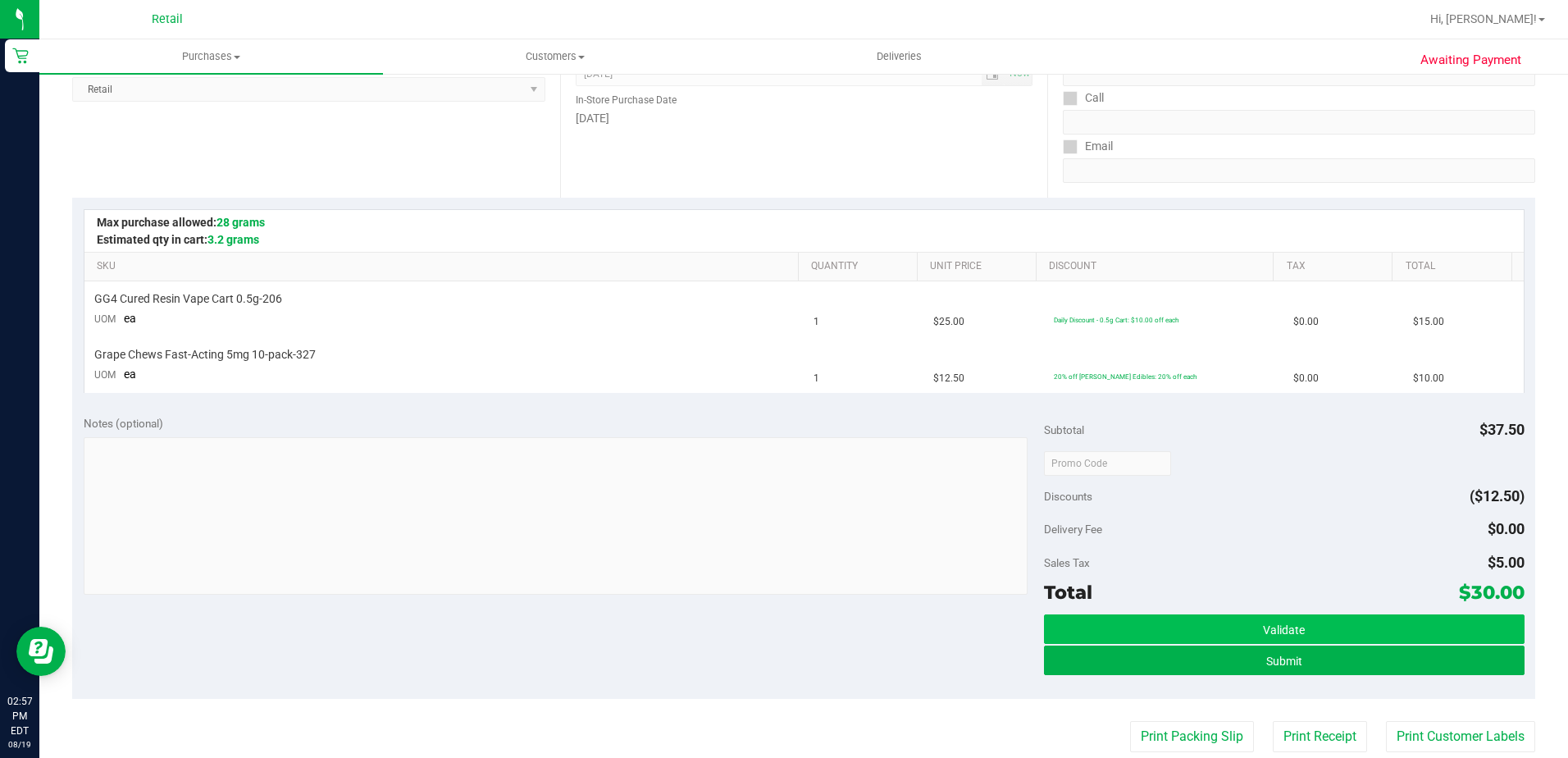
scroll to position [246, 0]
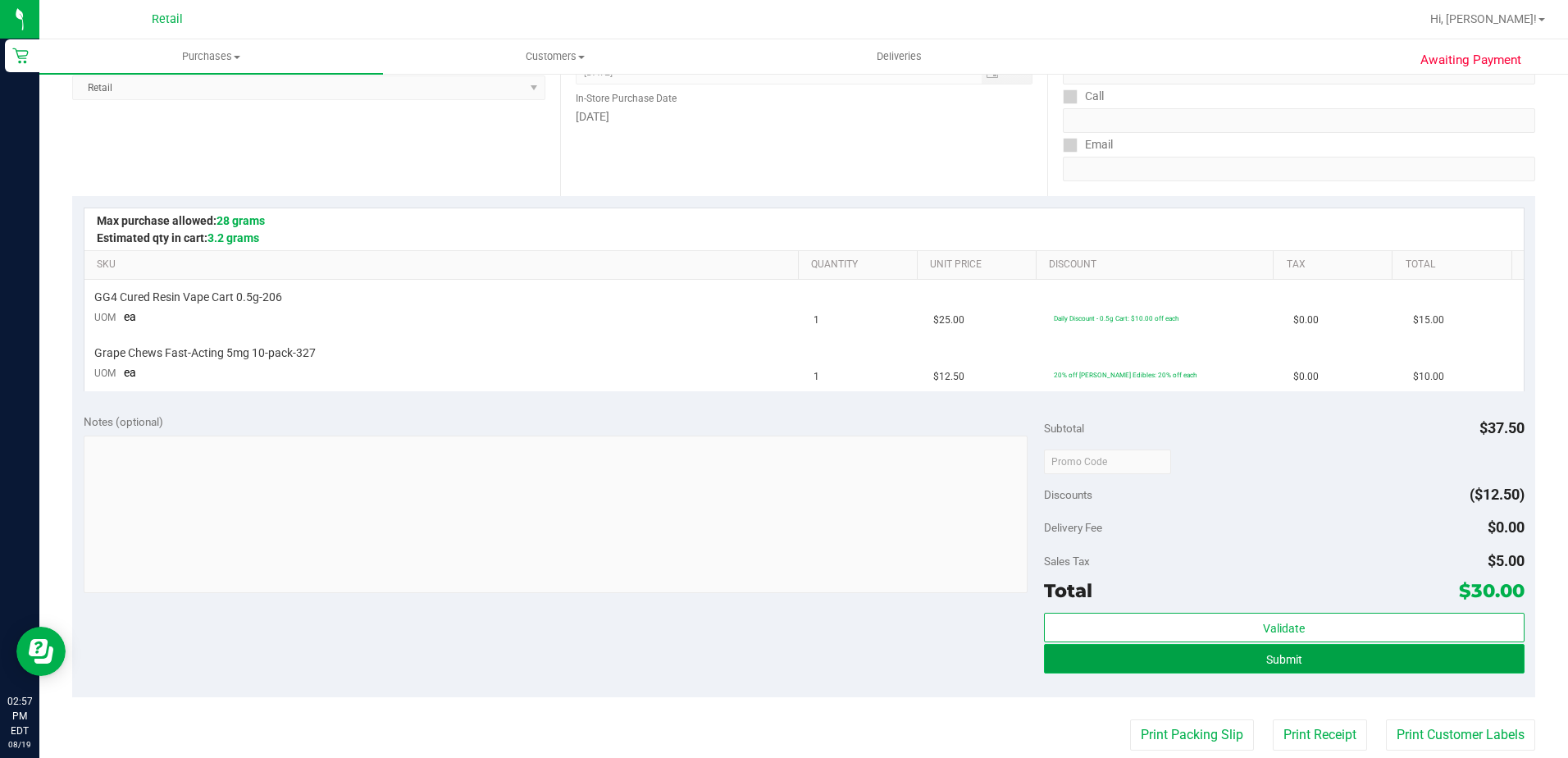
click at [1316, 656] on button "Submit" at bounding box center [1284, 657] width 481 height 29
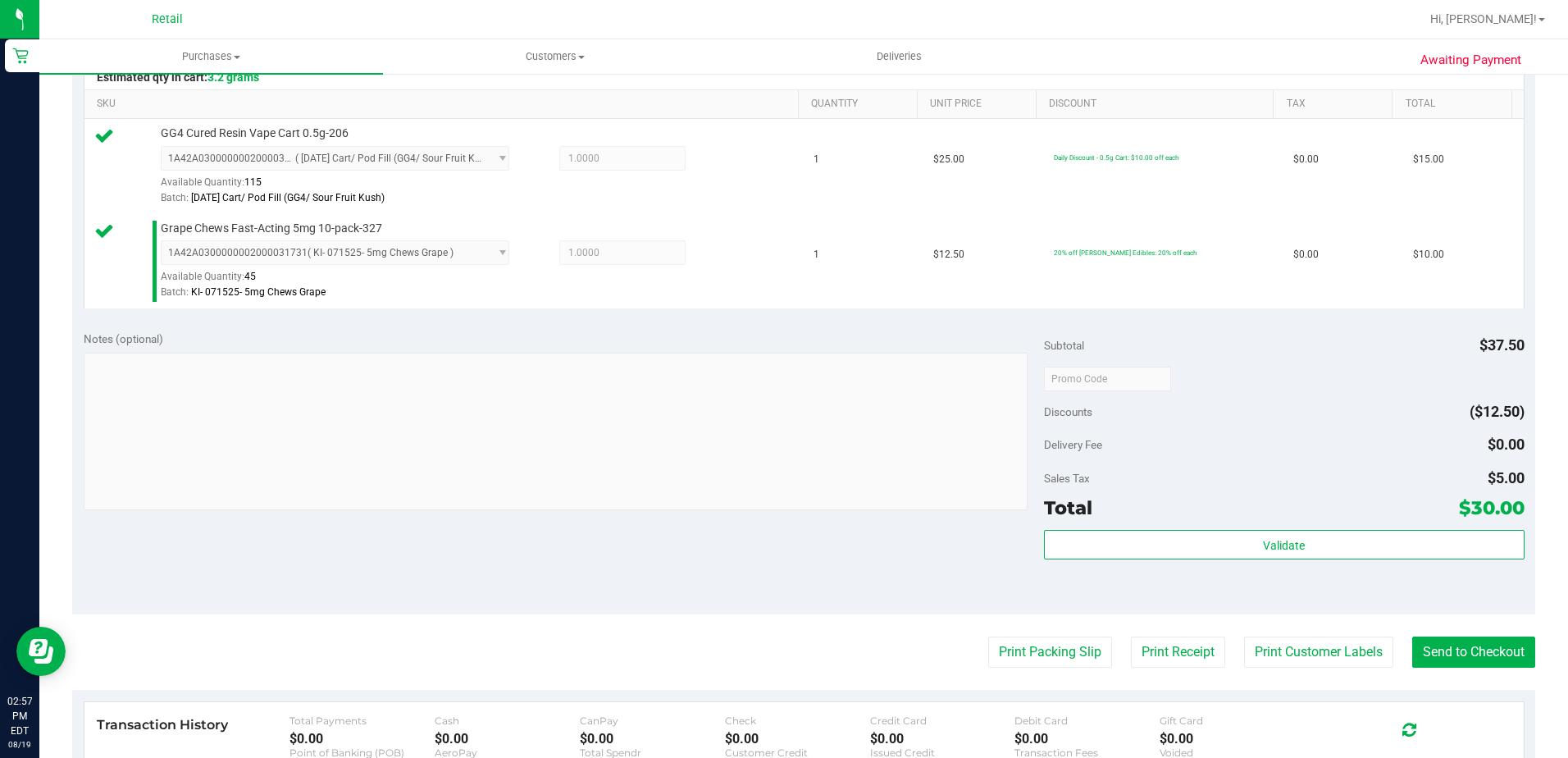
scroll to position [410, 0]
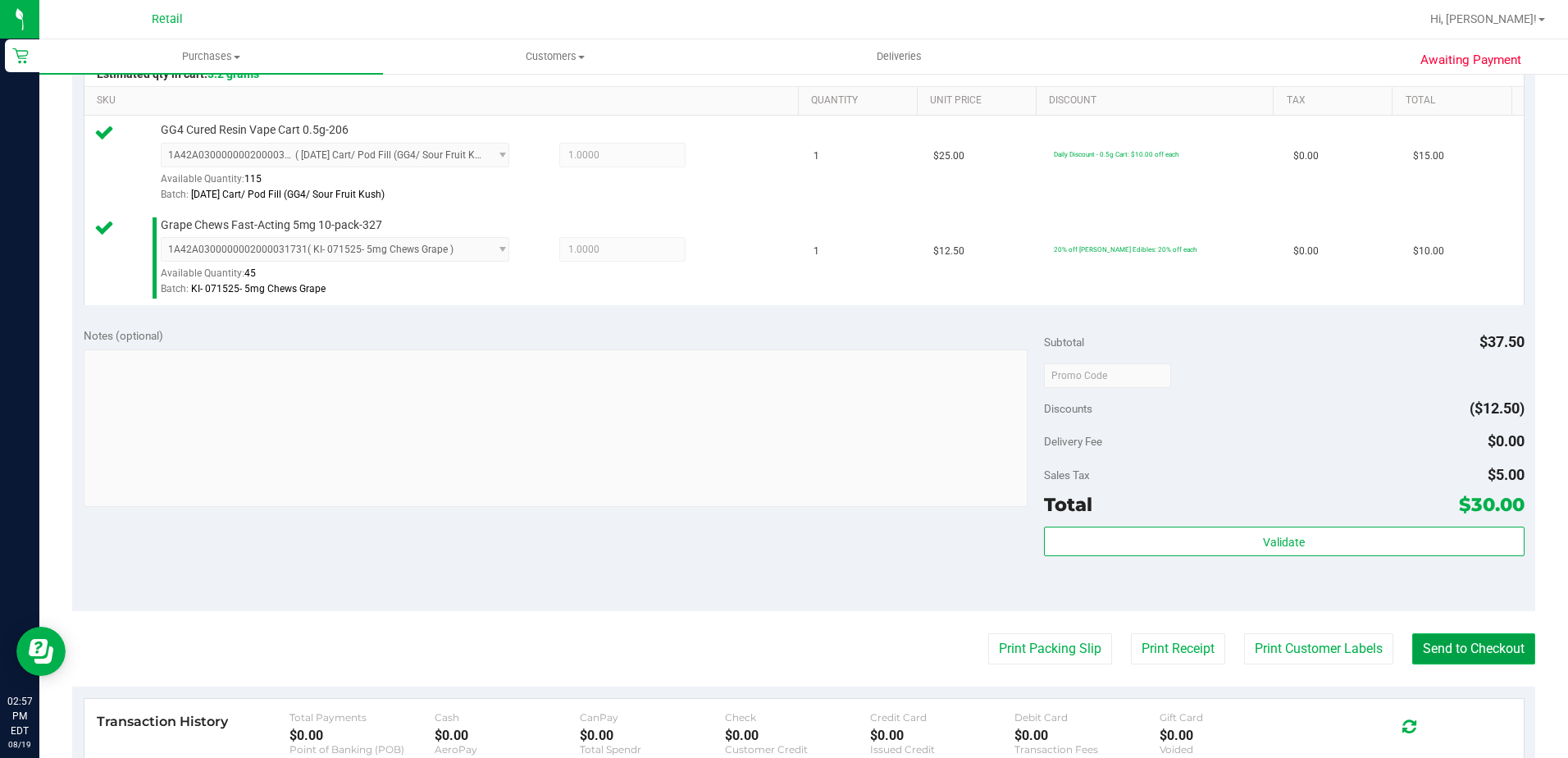
click at [1496, 646] on button "Send to Checkout" at bounding box center [1474, 648] width 123 height 31
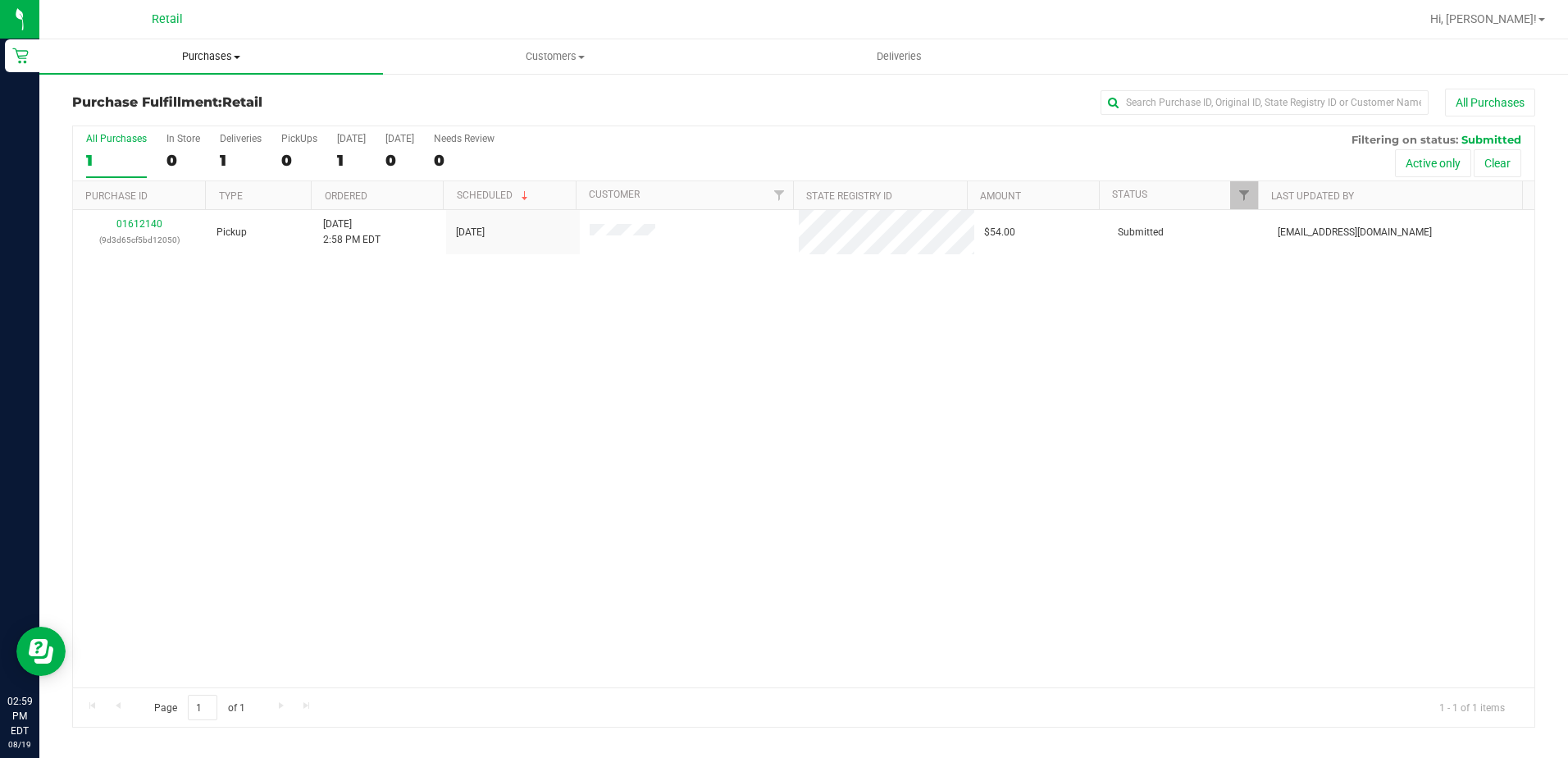
click at [179, 58] on span "Purchases" at bounding box center [211, 56] width 343 height 15
click at [178, 99] on span "Summary of purchases" at bounding box center [123, 99] width 168 height 14
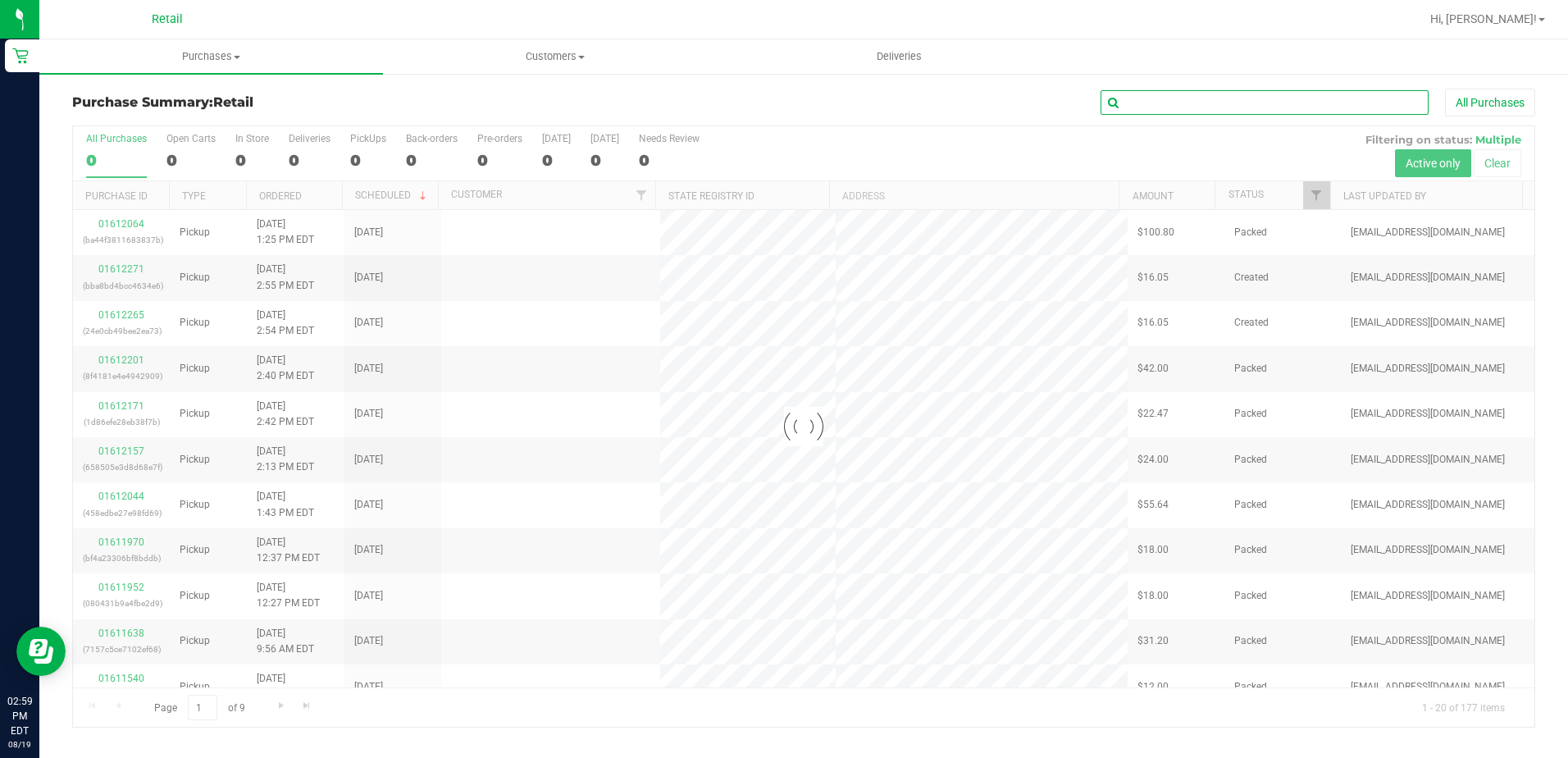
click at [1209, 114] on input "text" at bounding box center [1264, 103] width 328 height 24
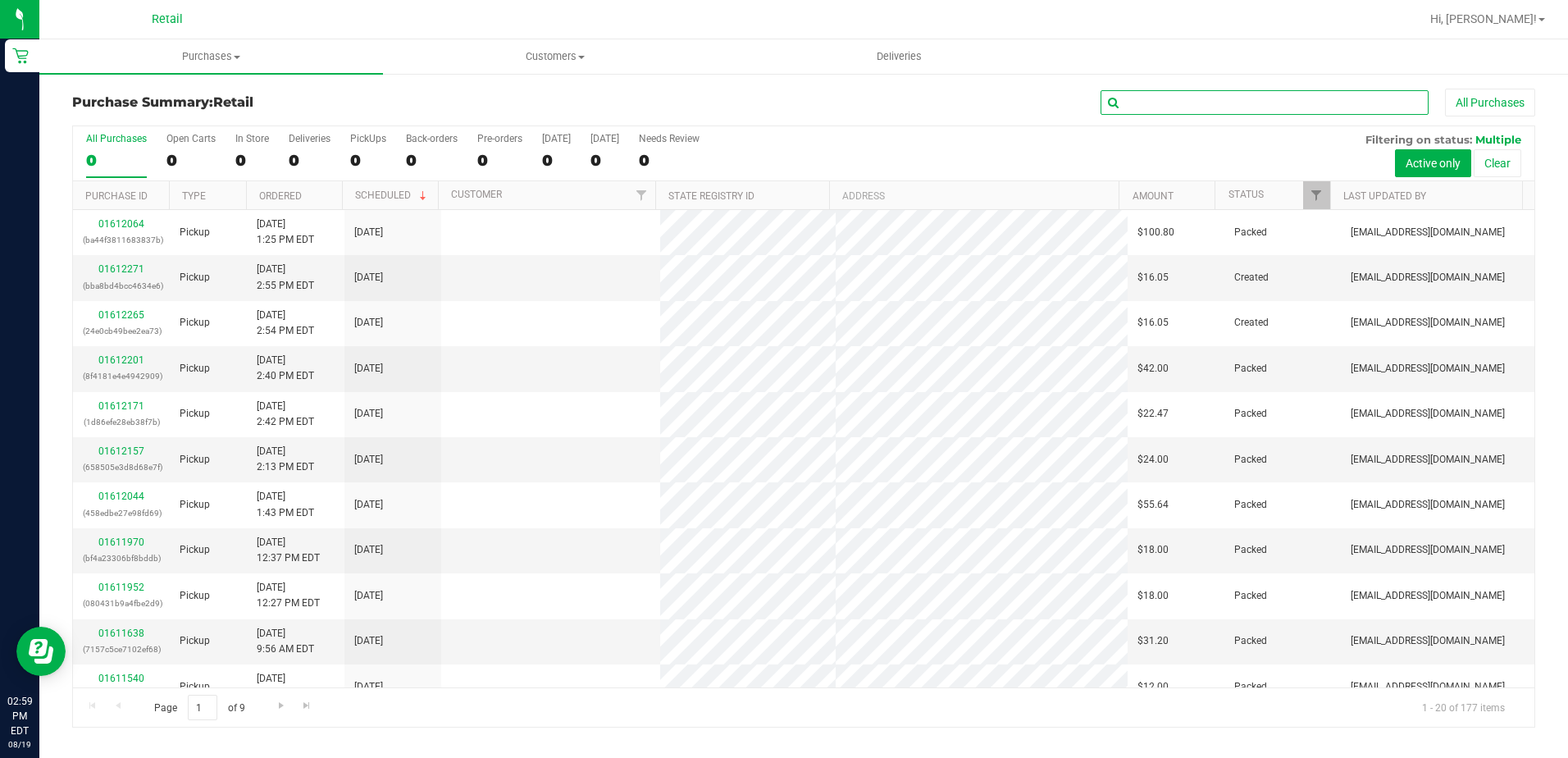
click at [1209, 114] on input "text" at bounding box center [1264, 103] width 328 height 24
type input "JOE"
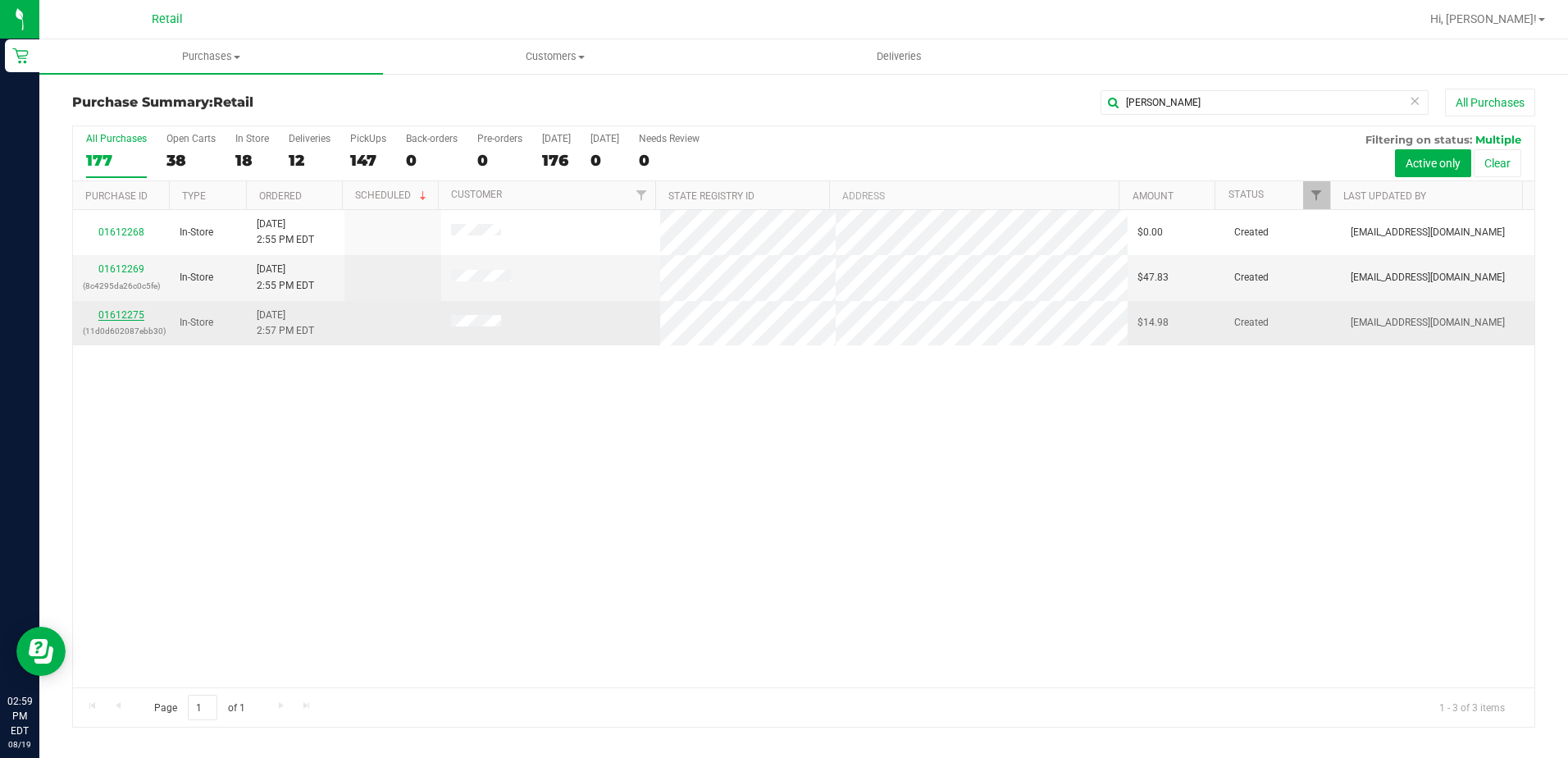
click at [134, 317] on link "01612275" at bounding box center [121, 315] width 46 height 11
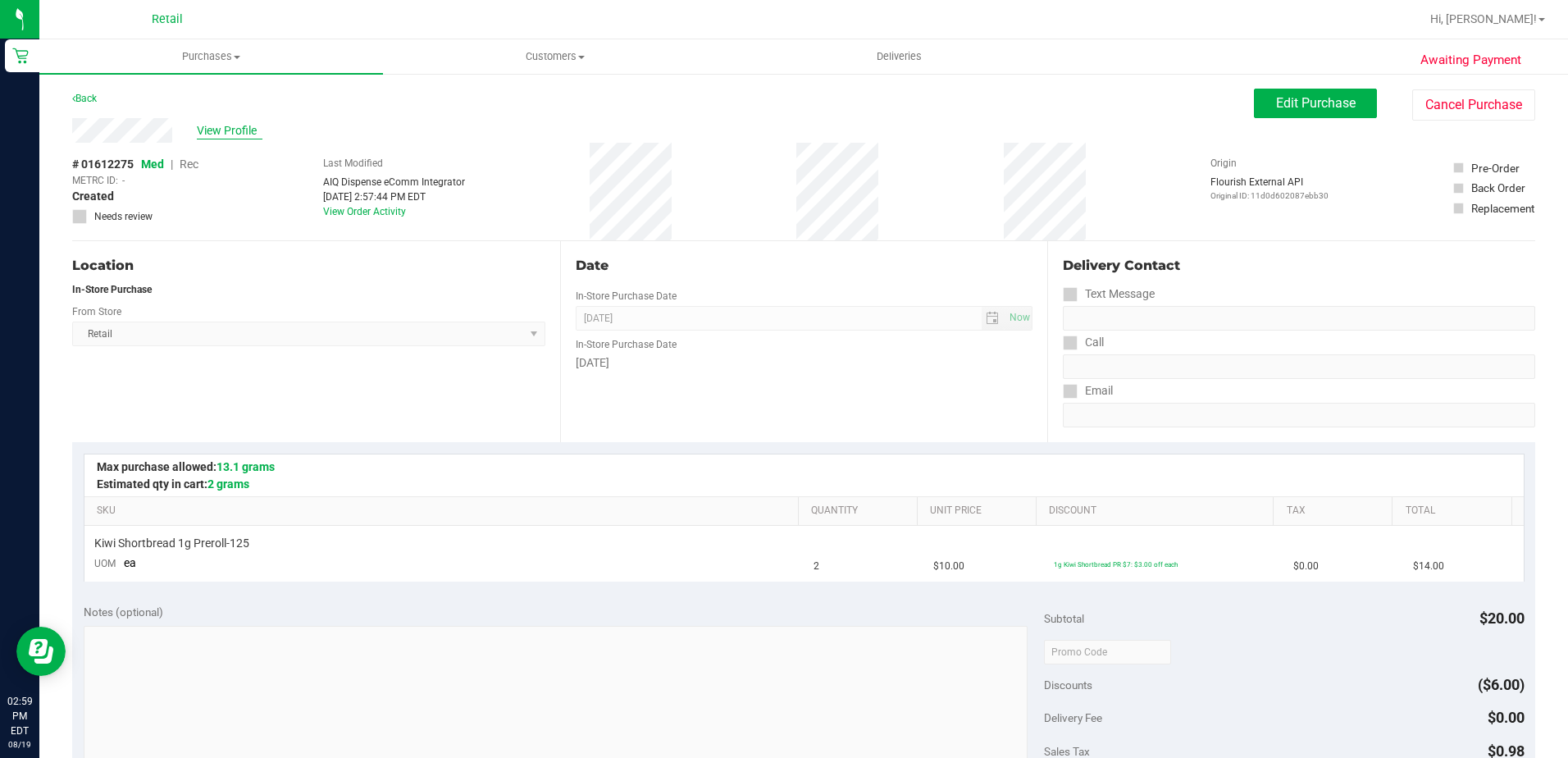
click at [230, 122] on span "View Profile" at bounding box center [230, 131] width 66 height 17
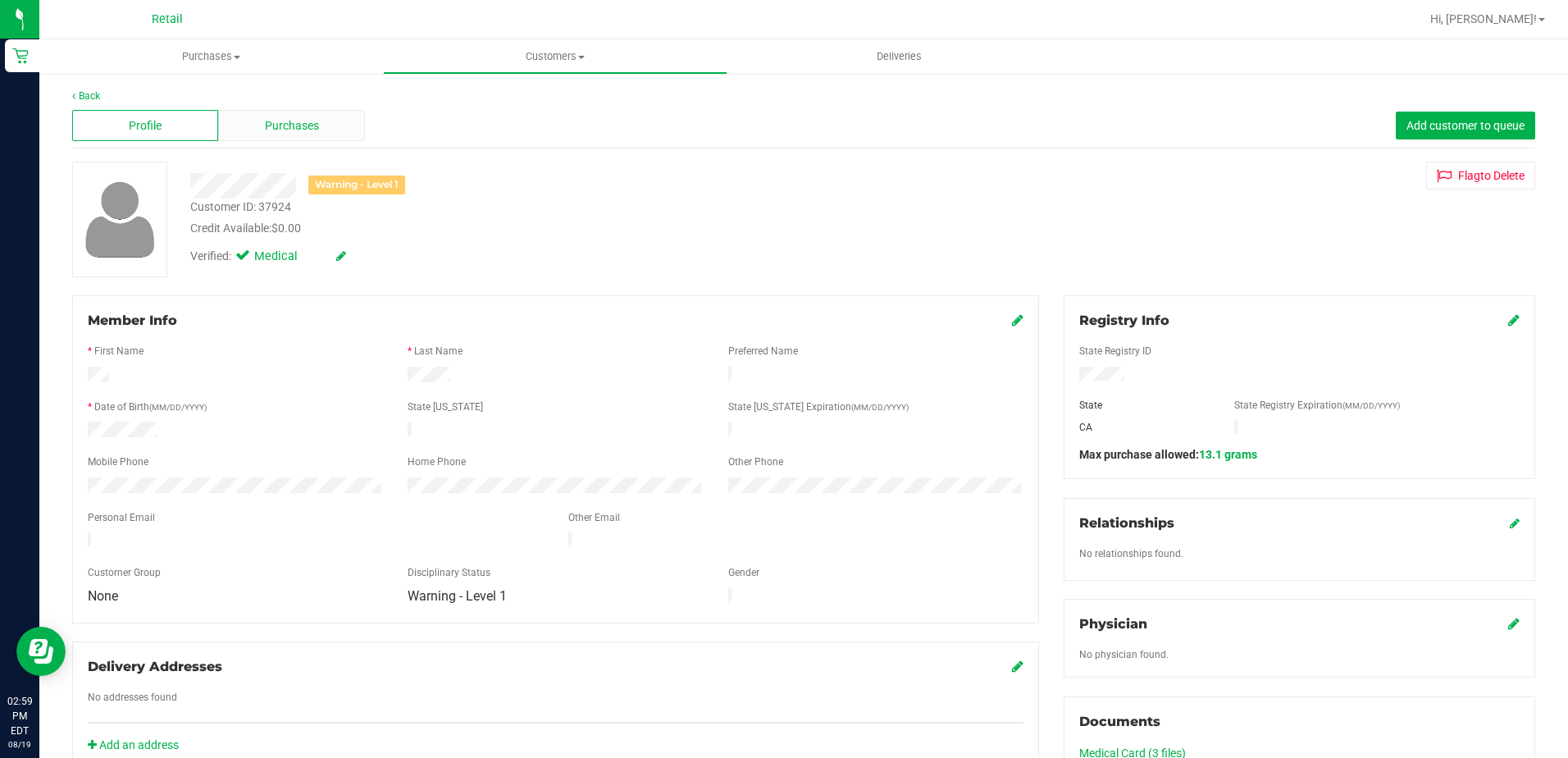
click at [299, 139] on div "Purchases" at bounding box center [291, 125] width 146 height 31
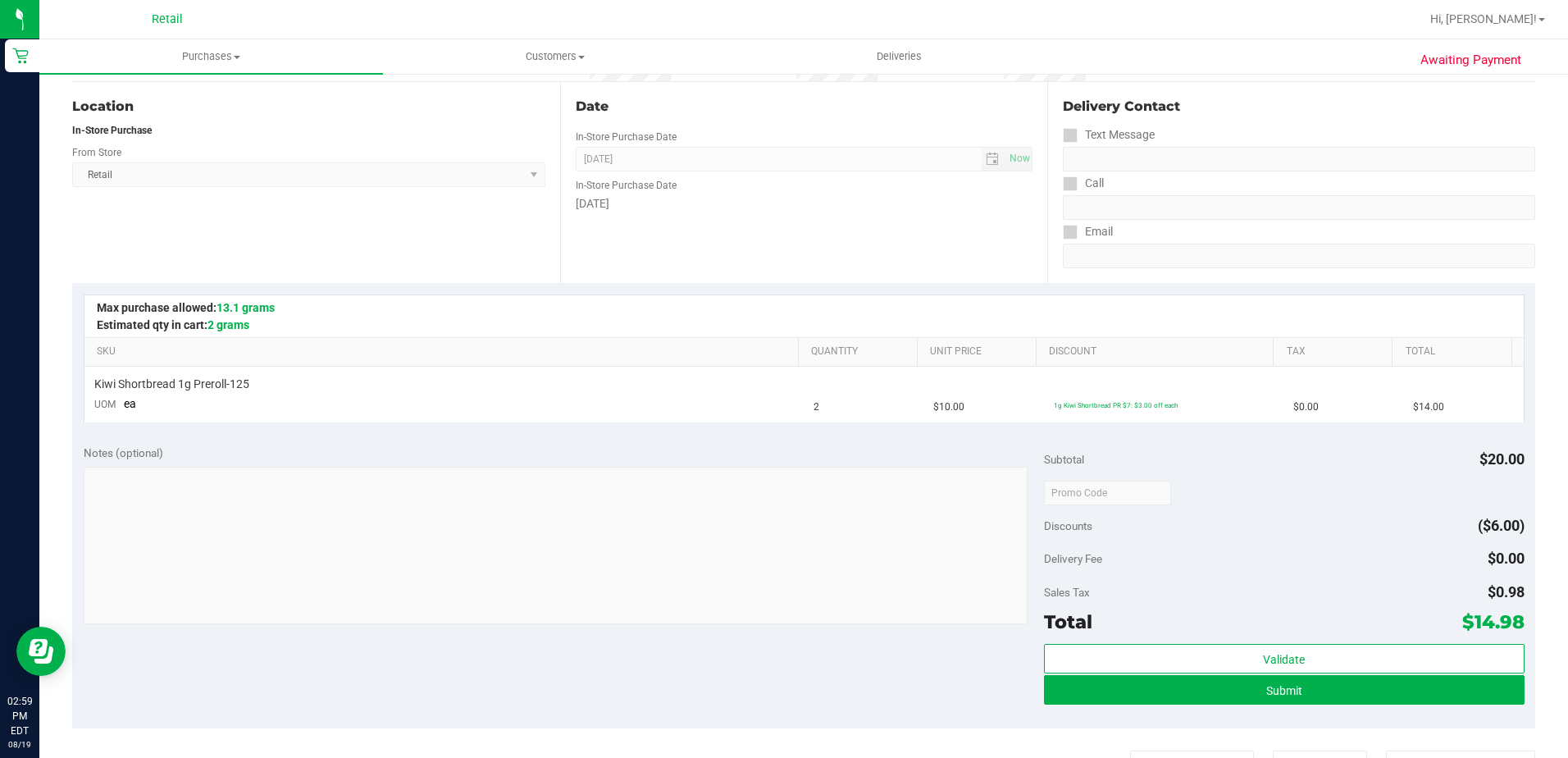
scroll to position [328, 0]
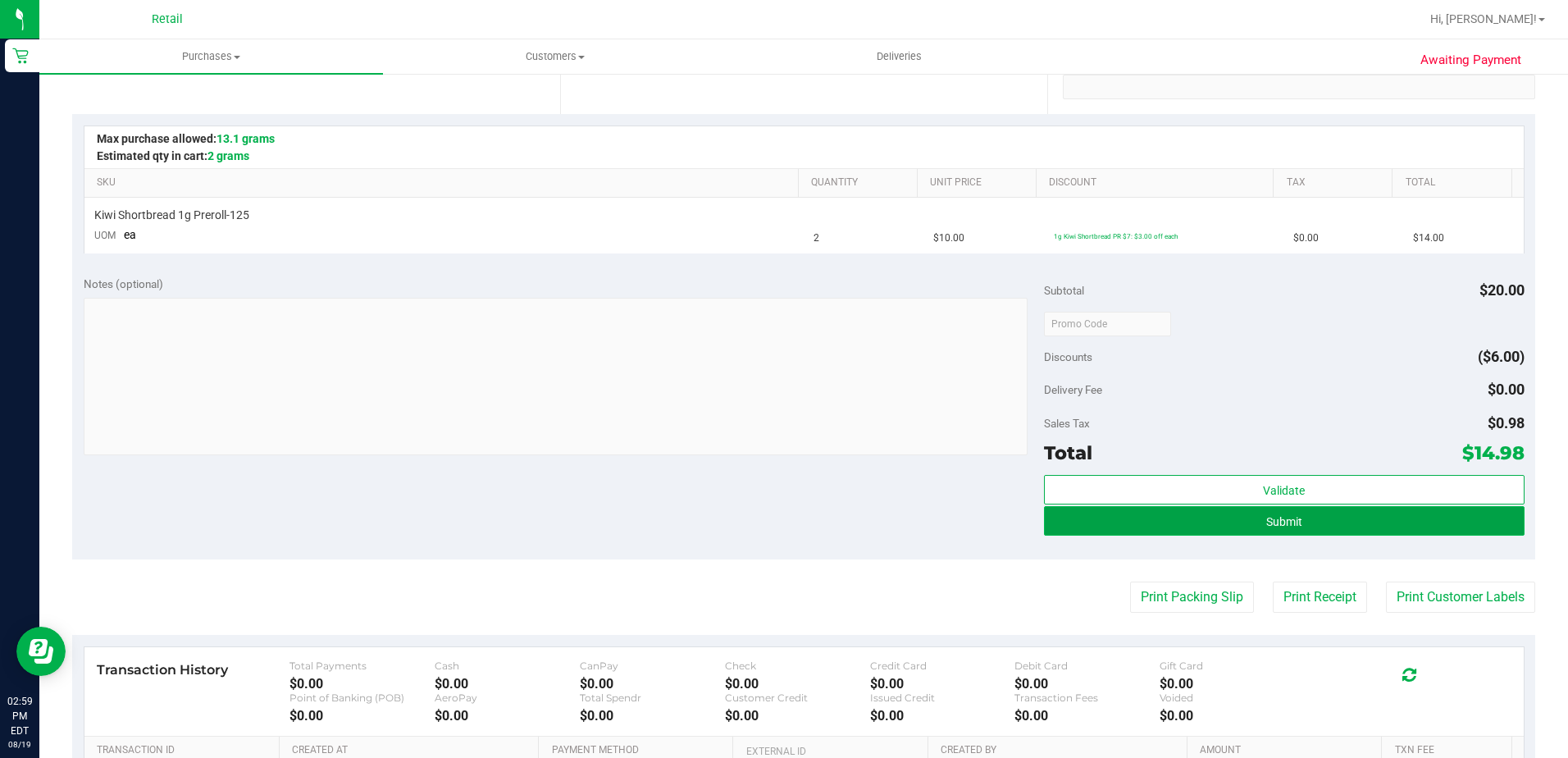
click at [1333, 526] on button "Submit" at bounding box center [1284, 520] width 481 height 29
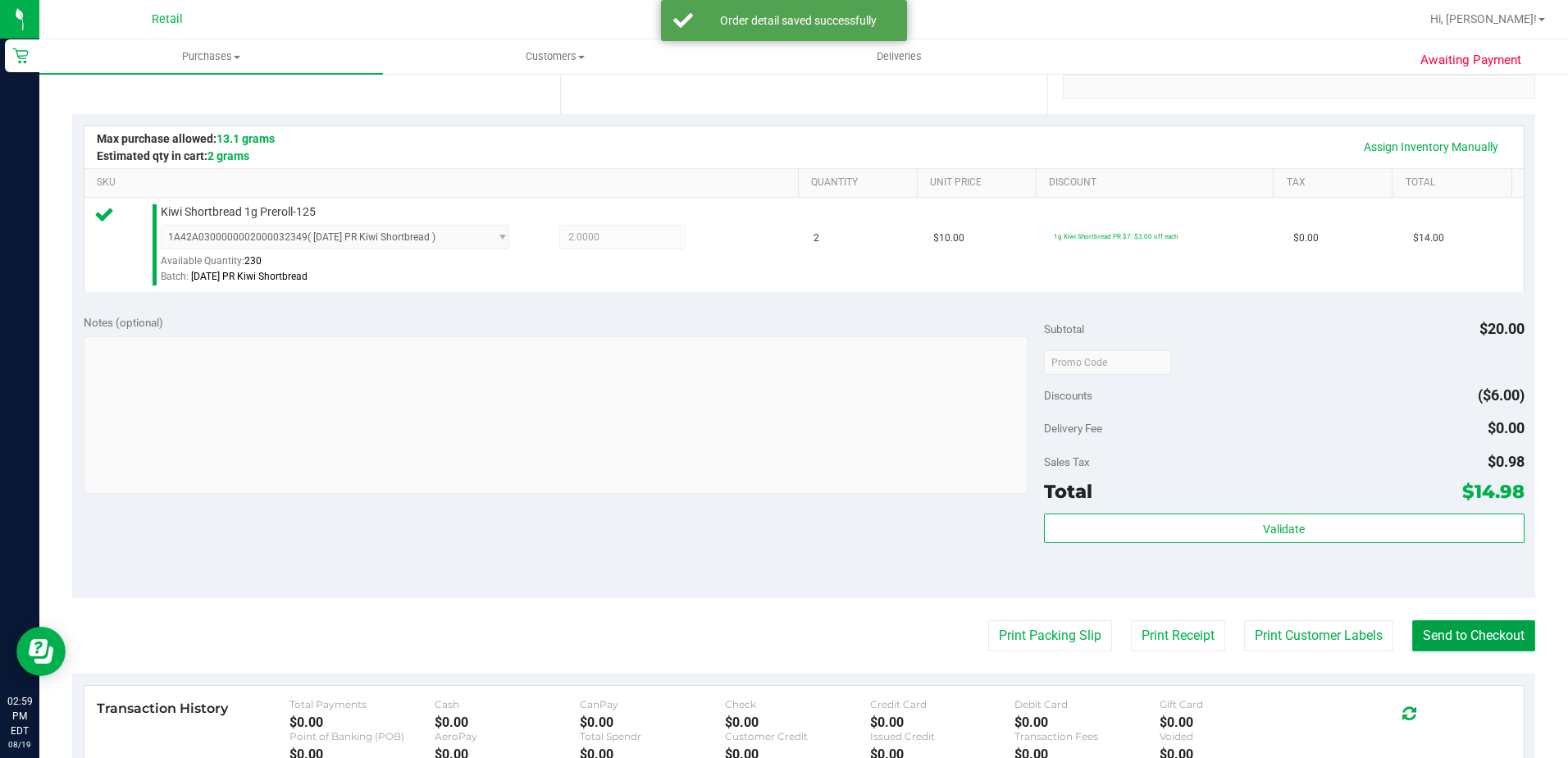
click at [1477, 645] on button "Send to Checkout" at bounding box center [1474, 635] width 123 height 31
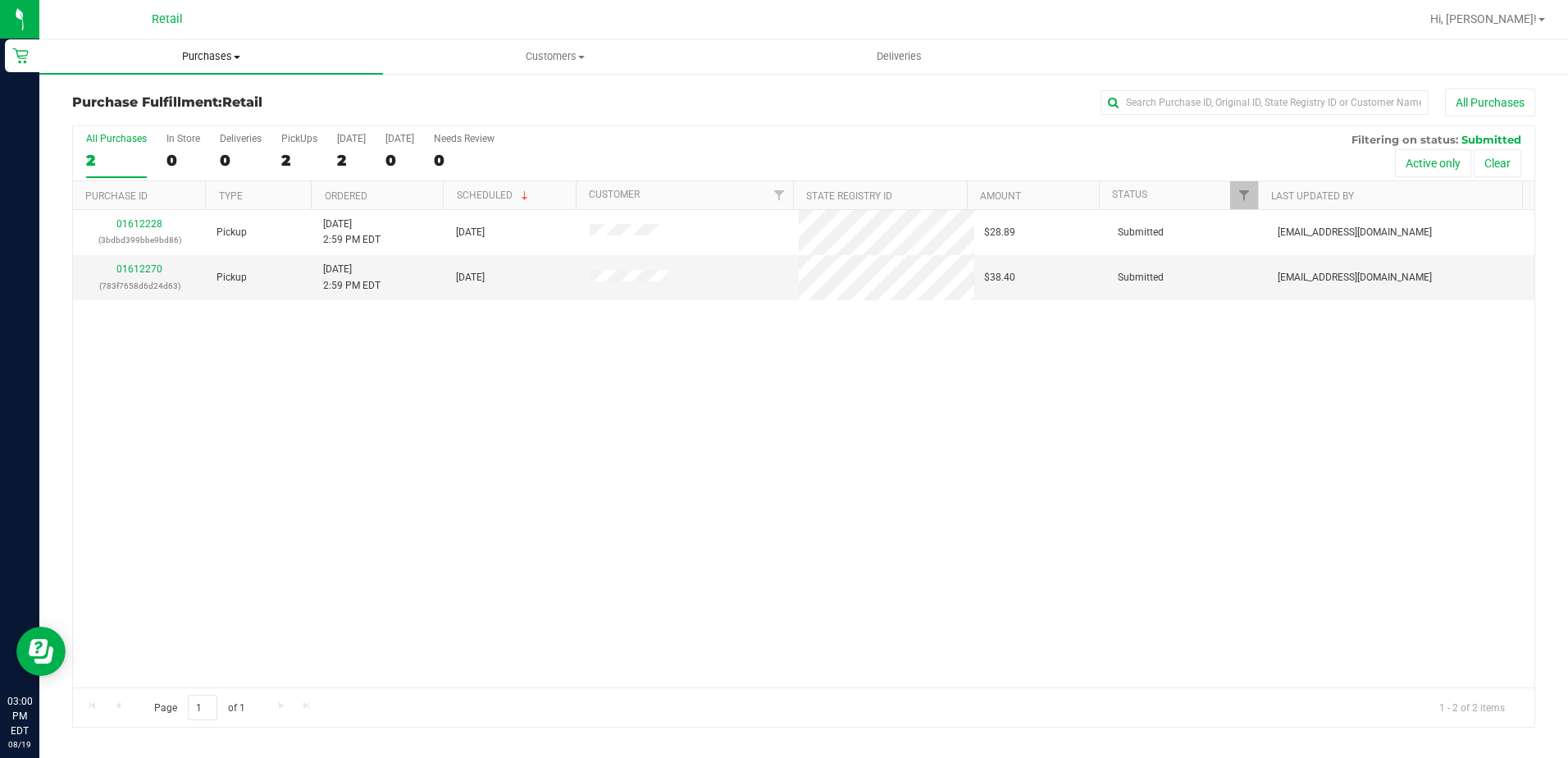
click at [208, 55] on span "Purchases" at bounding box center [211, 56] width 343 height 15
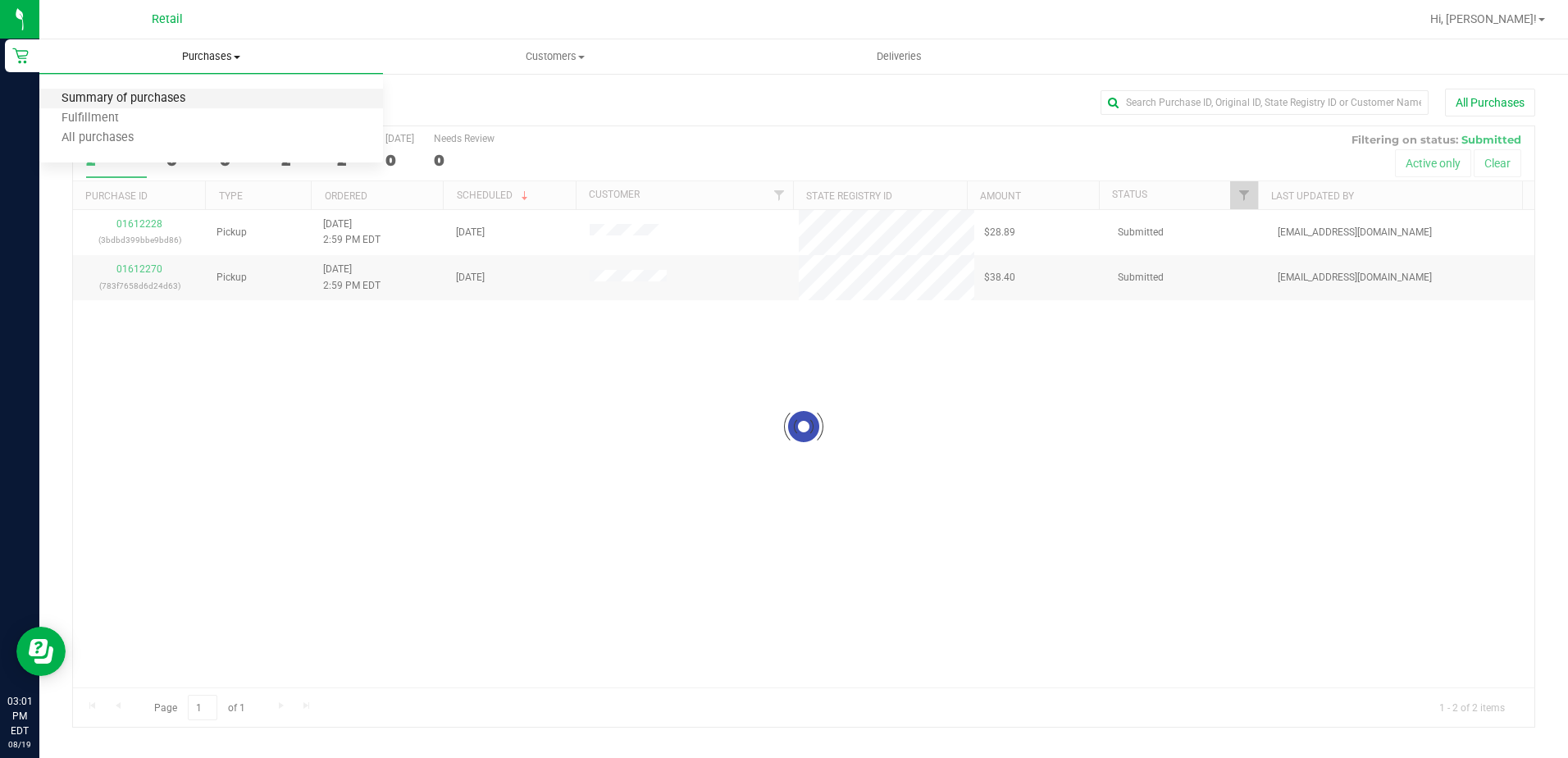
click at [175, 96] on span "Summary of purchases" at bounding box center [123, 99] width 168 height 14
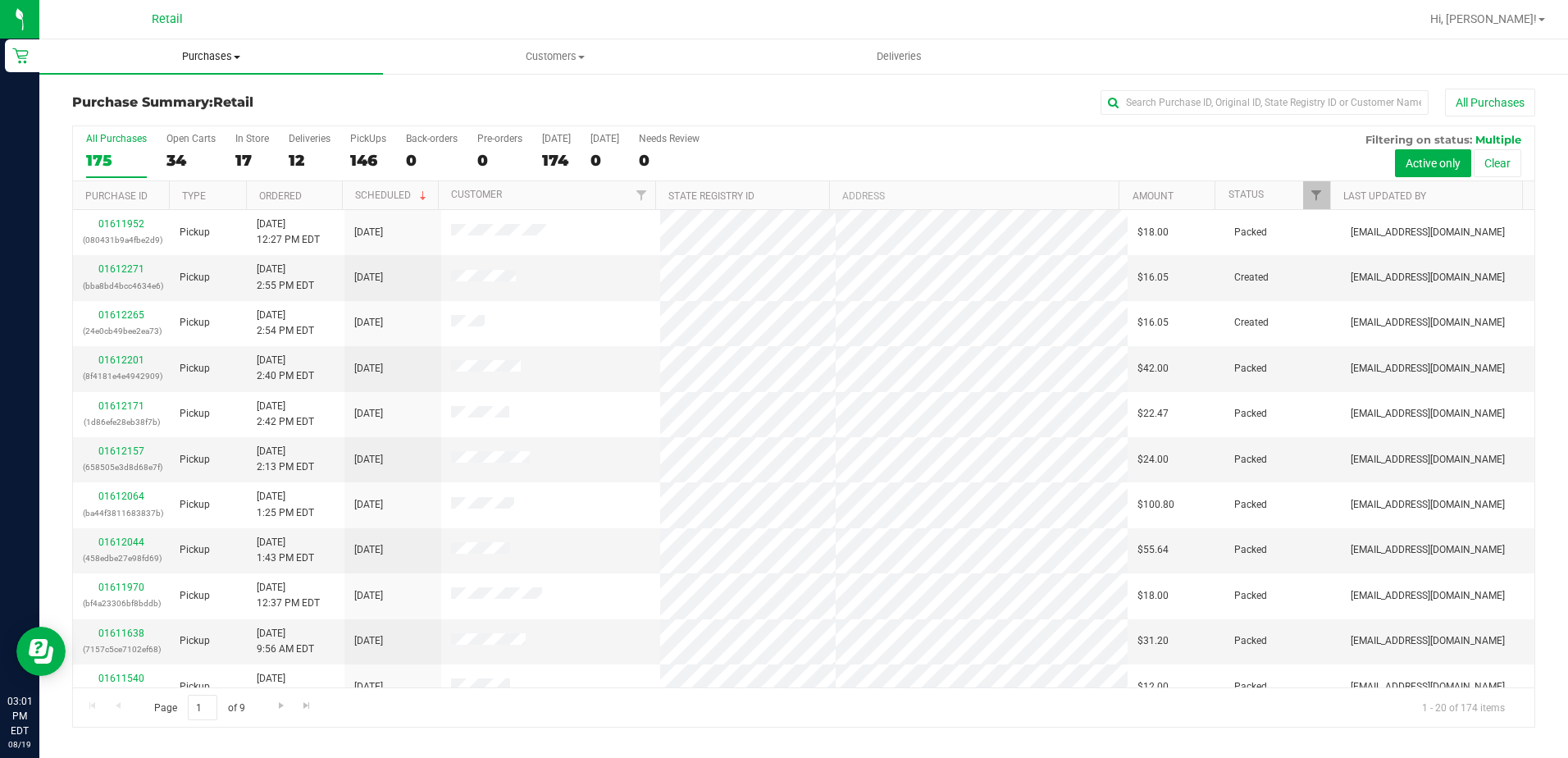
click at [172, 63] on span "Purchases" at bounding box center [211, 56] width 343 height 15
click at [160, 97] on span "Summary of purchases" at bounding box center [123, 99] width 168 height 14
click at [180, 54] on span "Purchases" at bounding box center [211, 56] width 343 height 15
click at [172, 89] on li "Summary of purchases" at bounding box center [211, 99] width 343 height 20
click at [193, 63] on span "Purchases" at bounding box center [211, 56] width 343 height 15
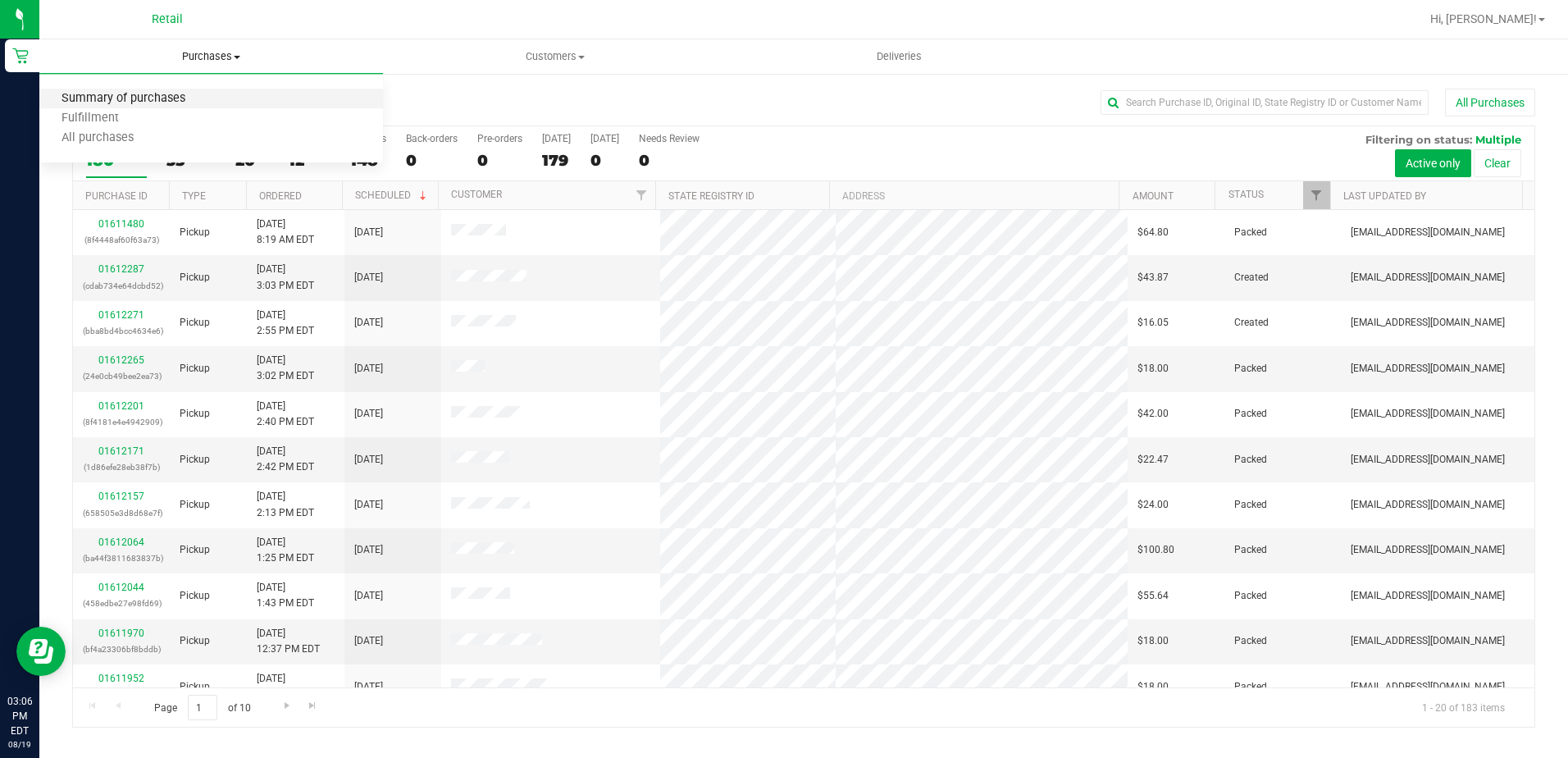
click at [182, 96] on span "Summary of purchases" at bounding box center [123, 99] width 168 height 14
click at [1155, 98] on input "text" at bounding box center [1264, 103] width 328 height 24
type input "IAN"
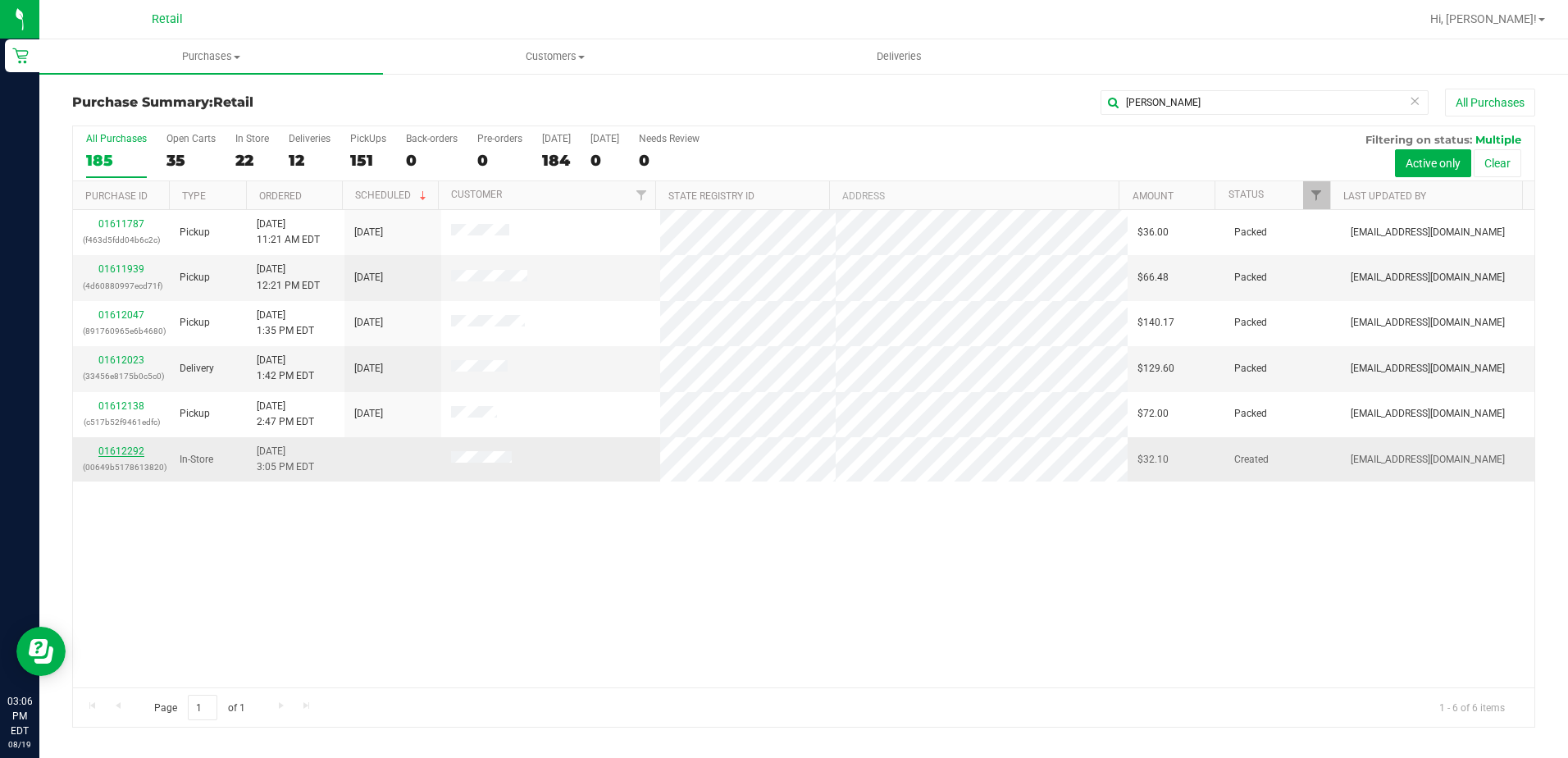
click at [129, 451] on link "01612292" at bounding box center [121, 450] width 46 height 11
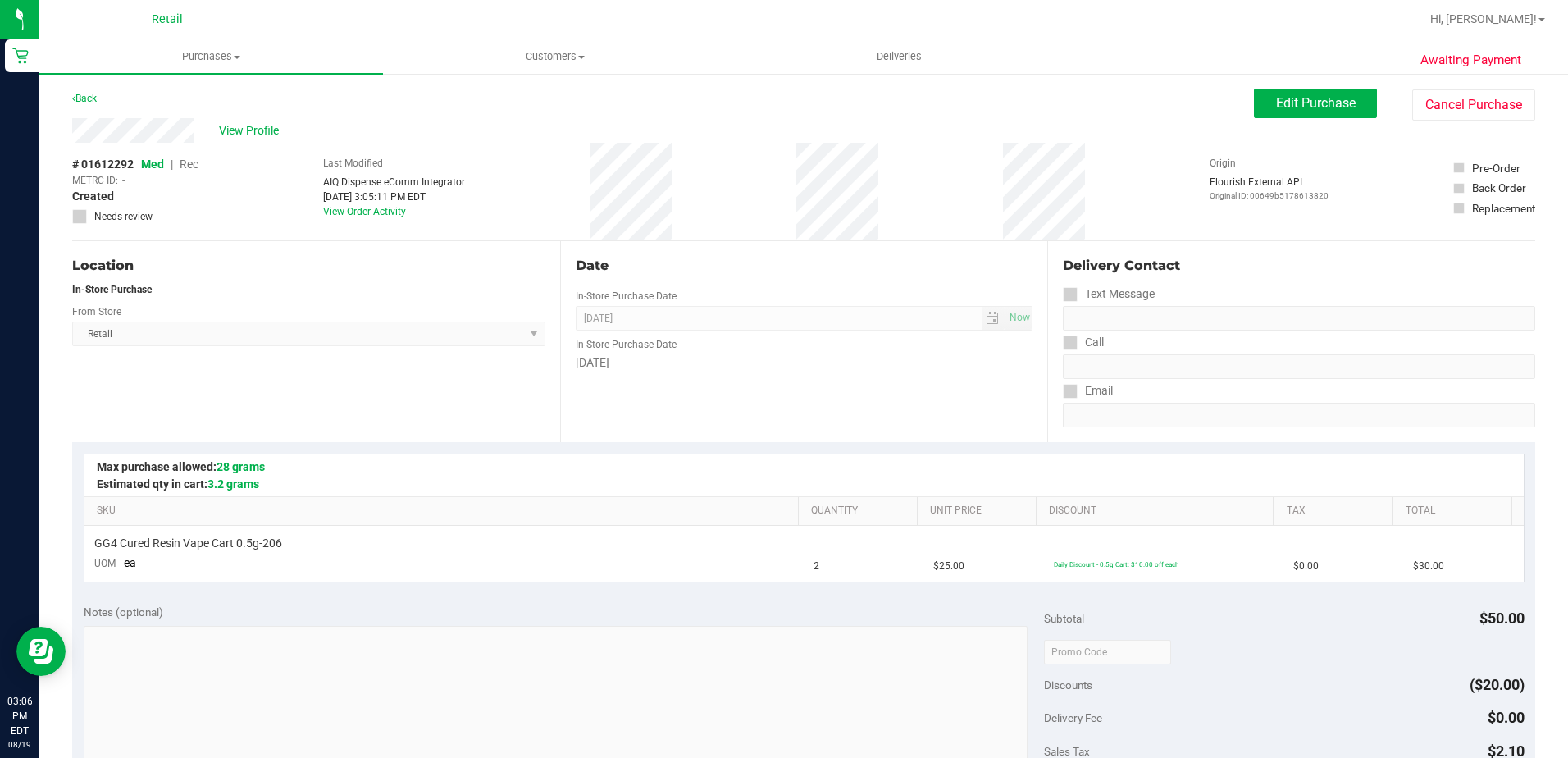
click at [270, 132] on span "View Profile" at bounding box center [252, 131] width 66 height 17
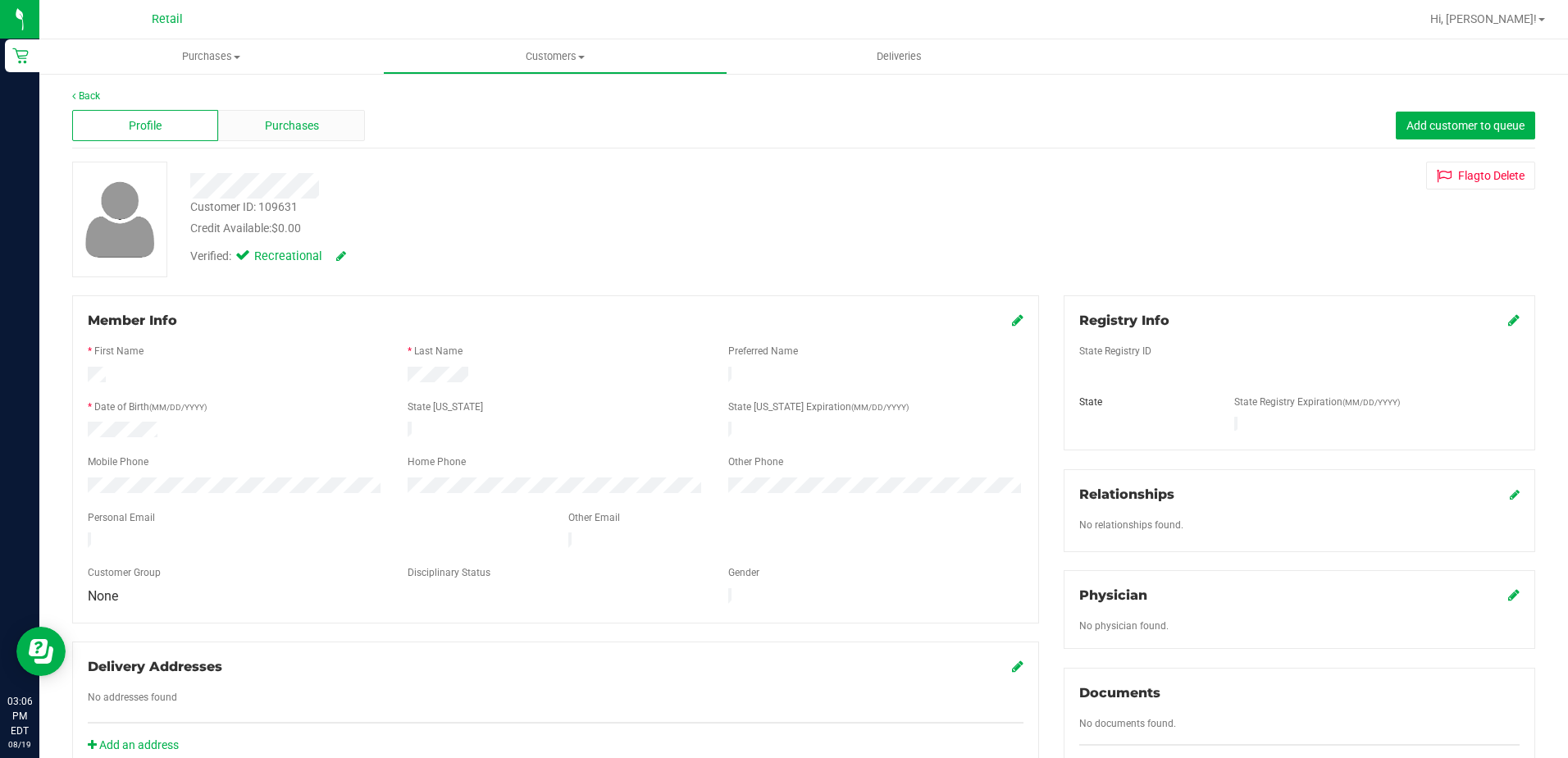
click at [284, 123] on span "Purchases" at bounding box center [293, 126] width 55 height 17
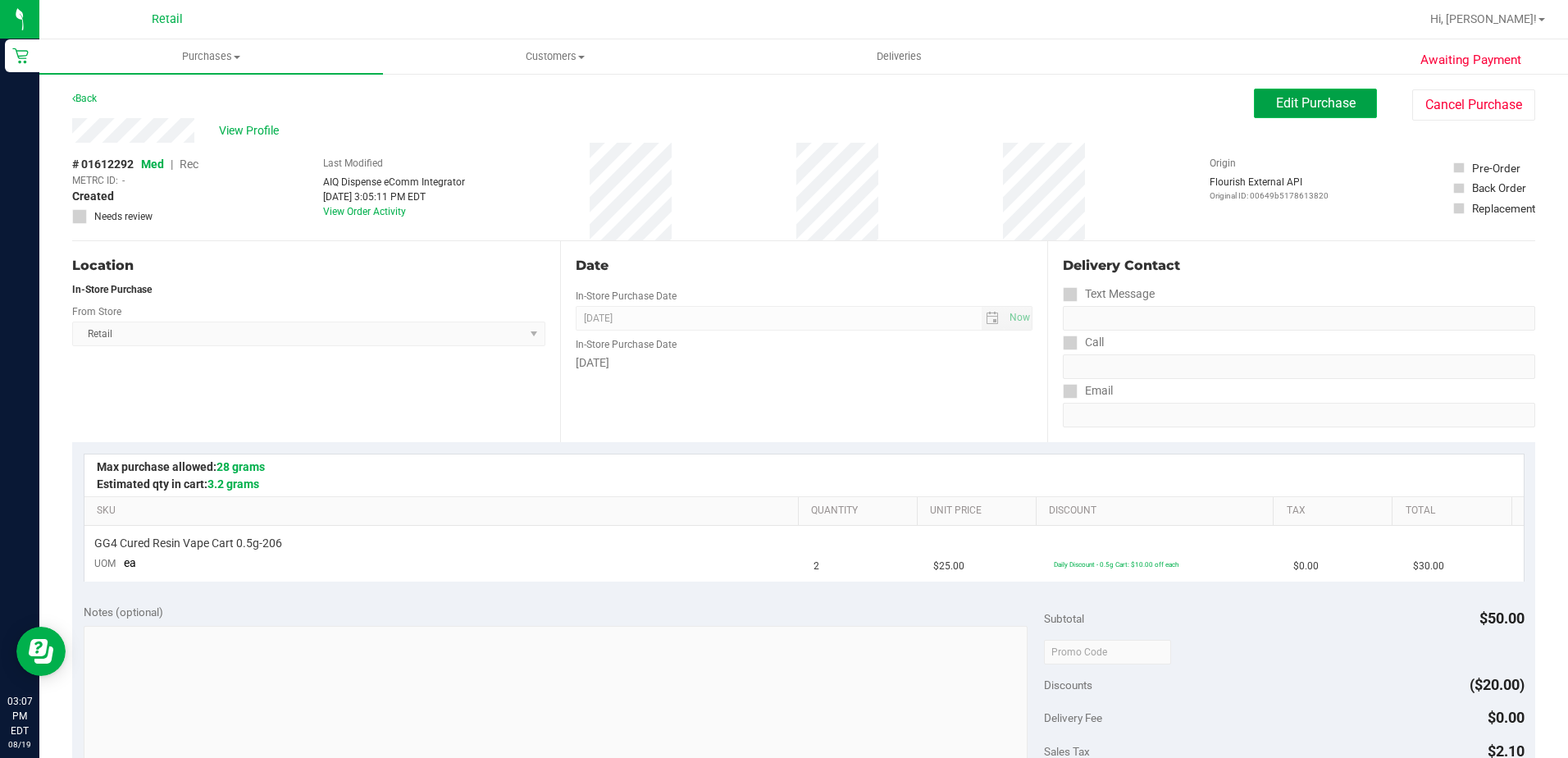
click at [1290, 102] on span "Edit Purchase" at bounding box center [1316, 103] width 80 height 16
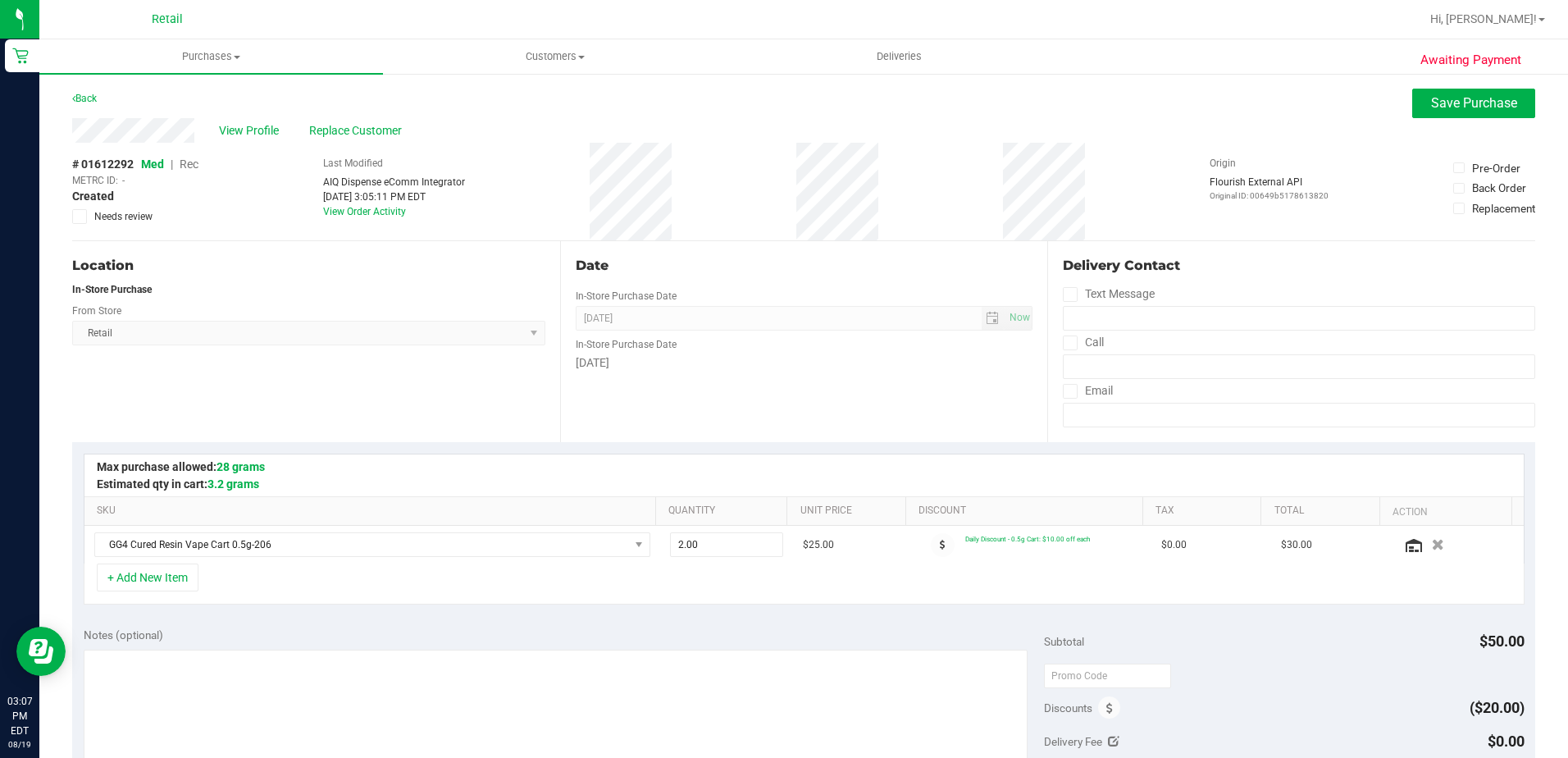
click at [196, 165] on span "Rec" at bounding box center [189, 164] width 19 height 13
click at [359, 134] on span "Replace Customer" at bounding box center [358, 131] width 99 height 17
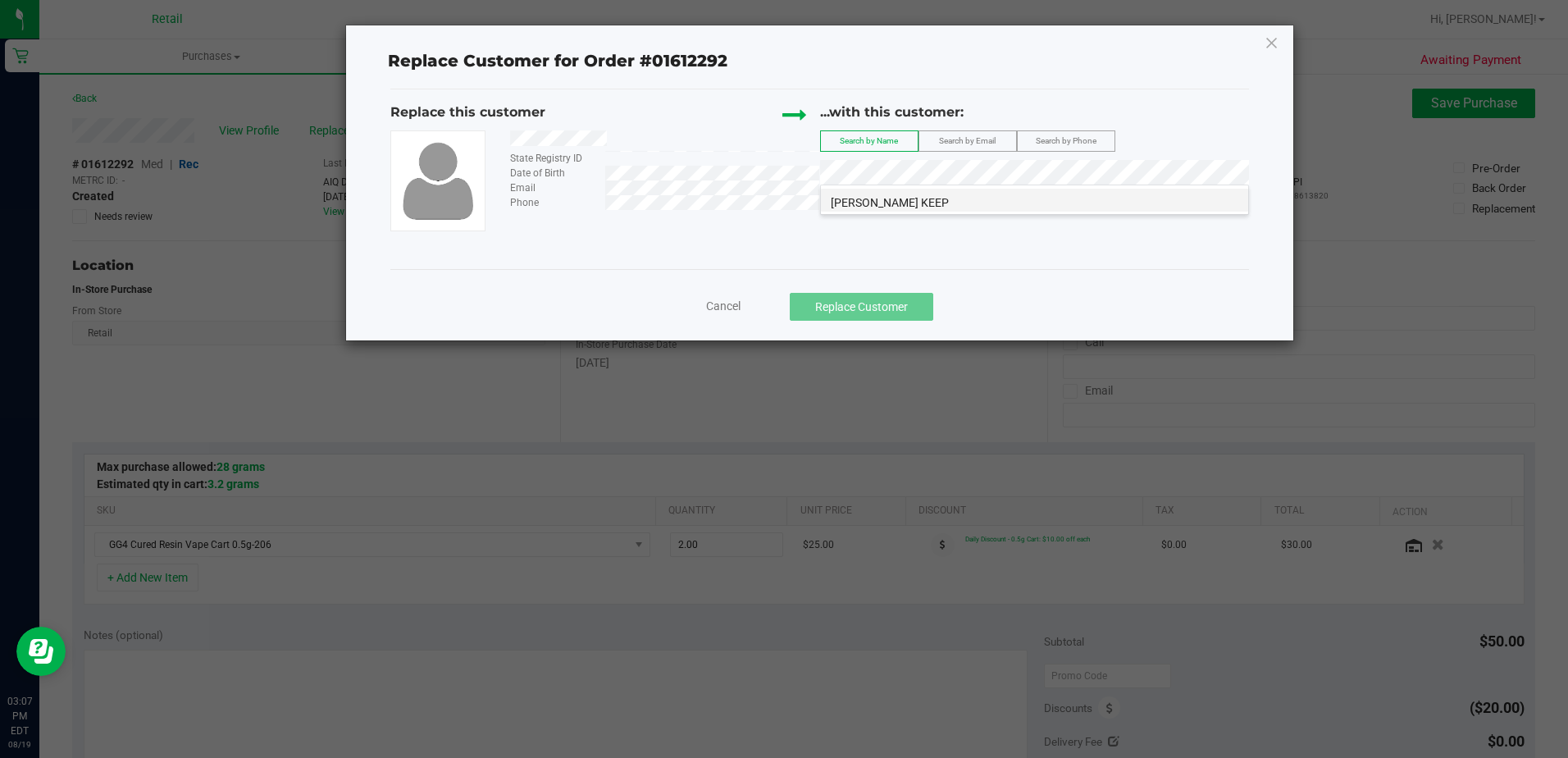
click at [911, 207] on span "IAN GOLDSMITH KEEP" at bounding box center [890, 202] width 119 height 13
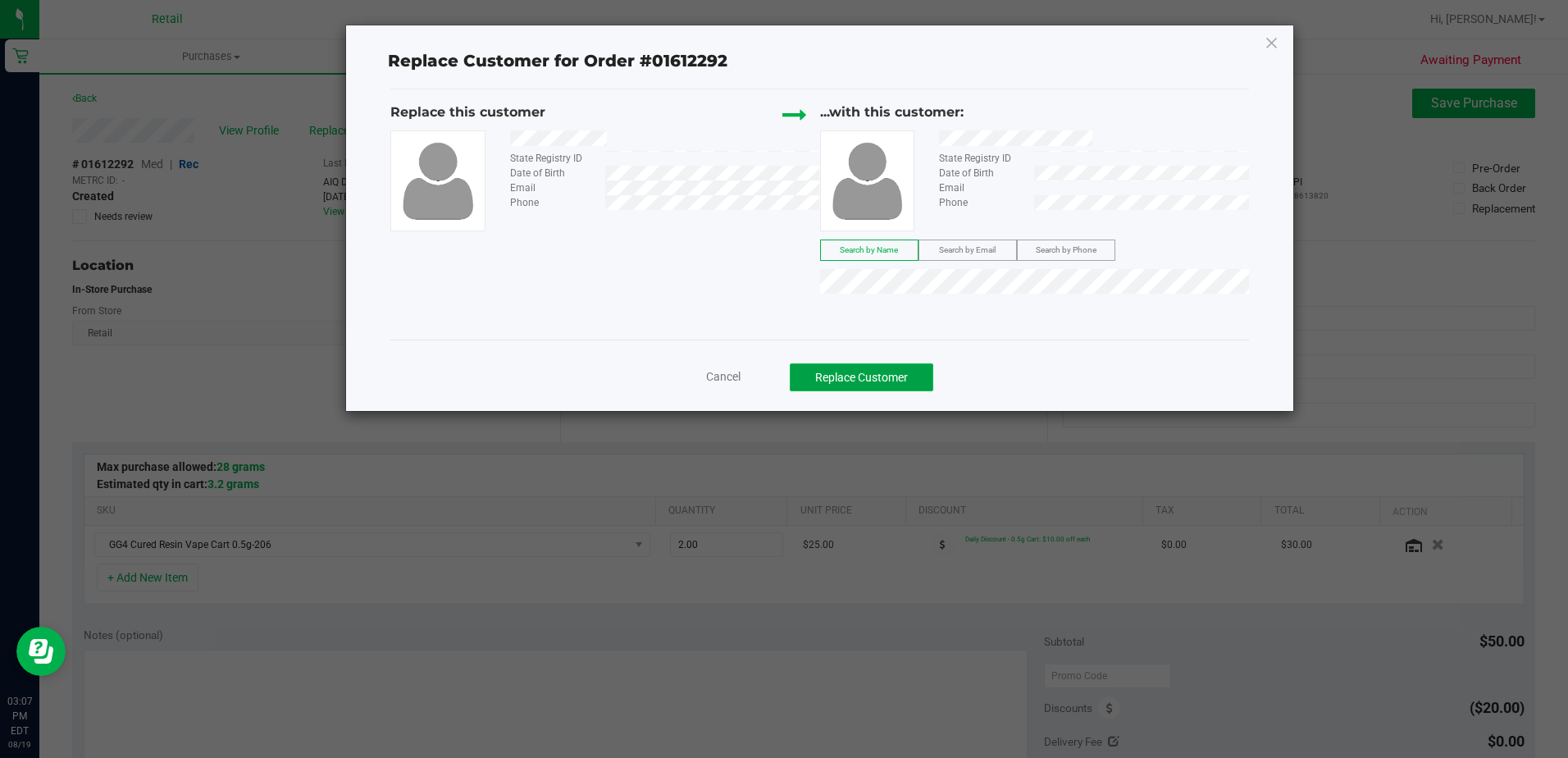
click at [881, 377] on button "Replace Customer" at bounding box center [862, 377] width 144 height 28
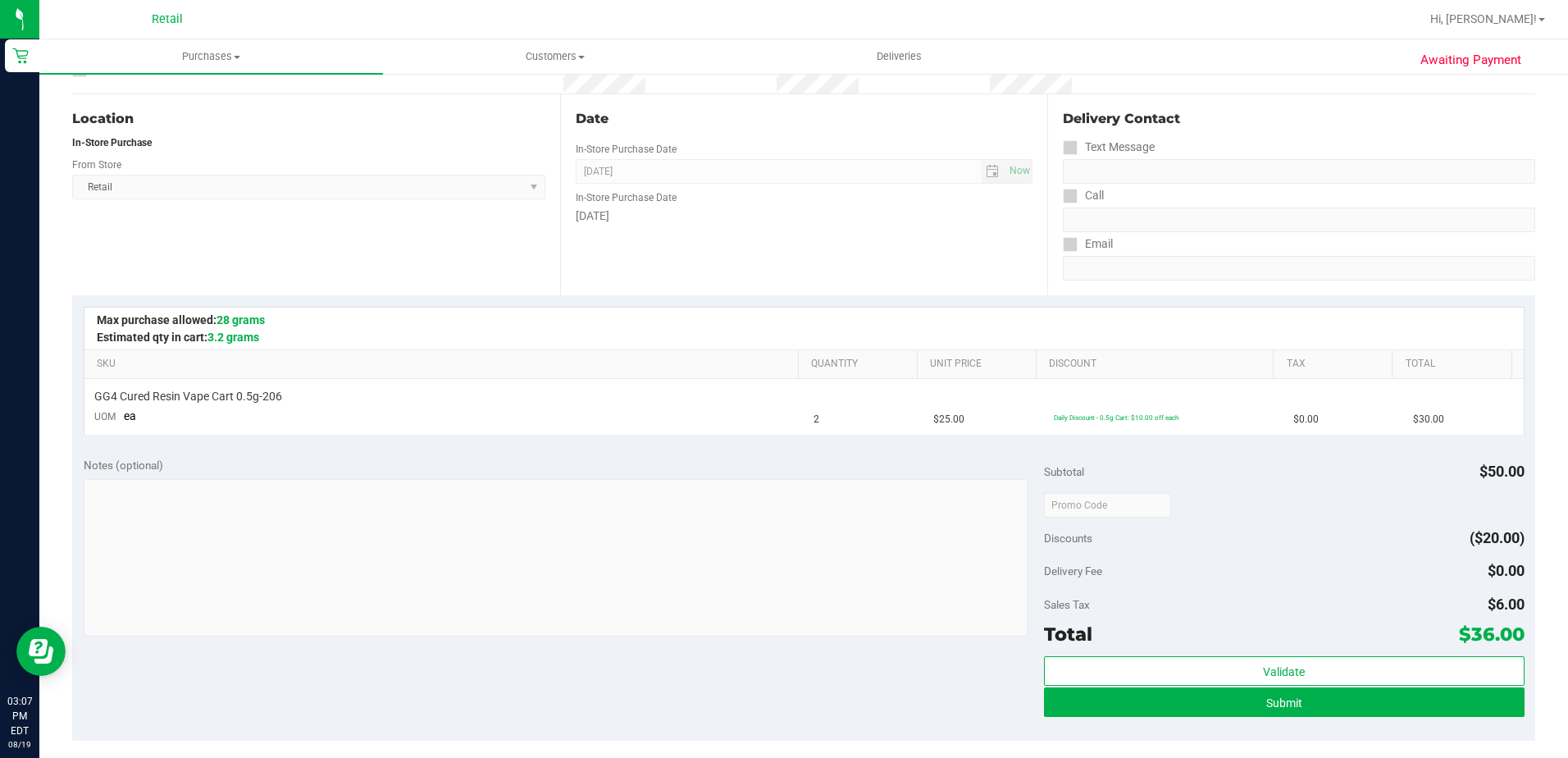
scroll to position [164, 0]
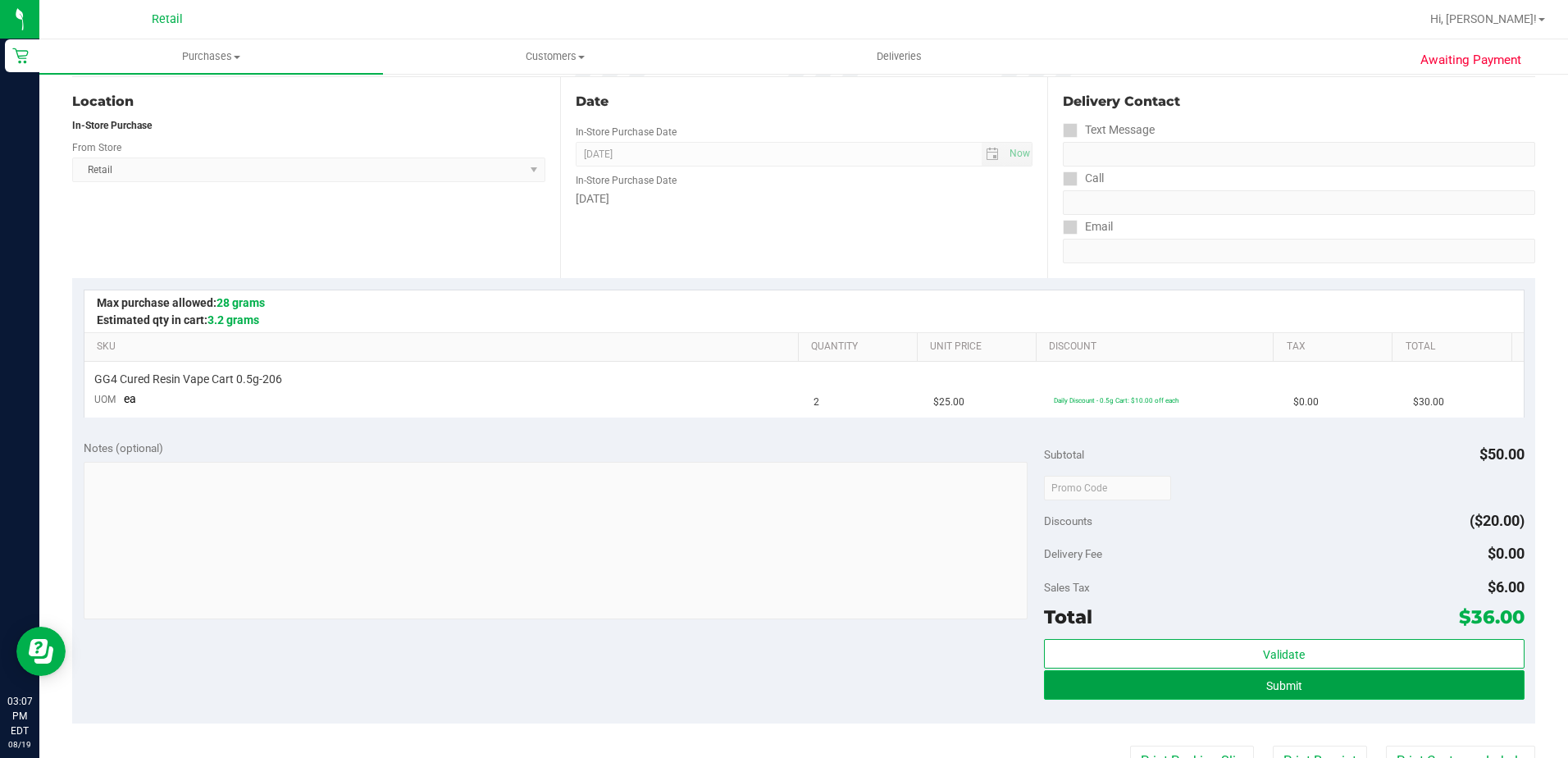
click at [1180, 679] on button "Submit" at bounding box center [1284, 684] width 481 height 29
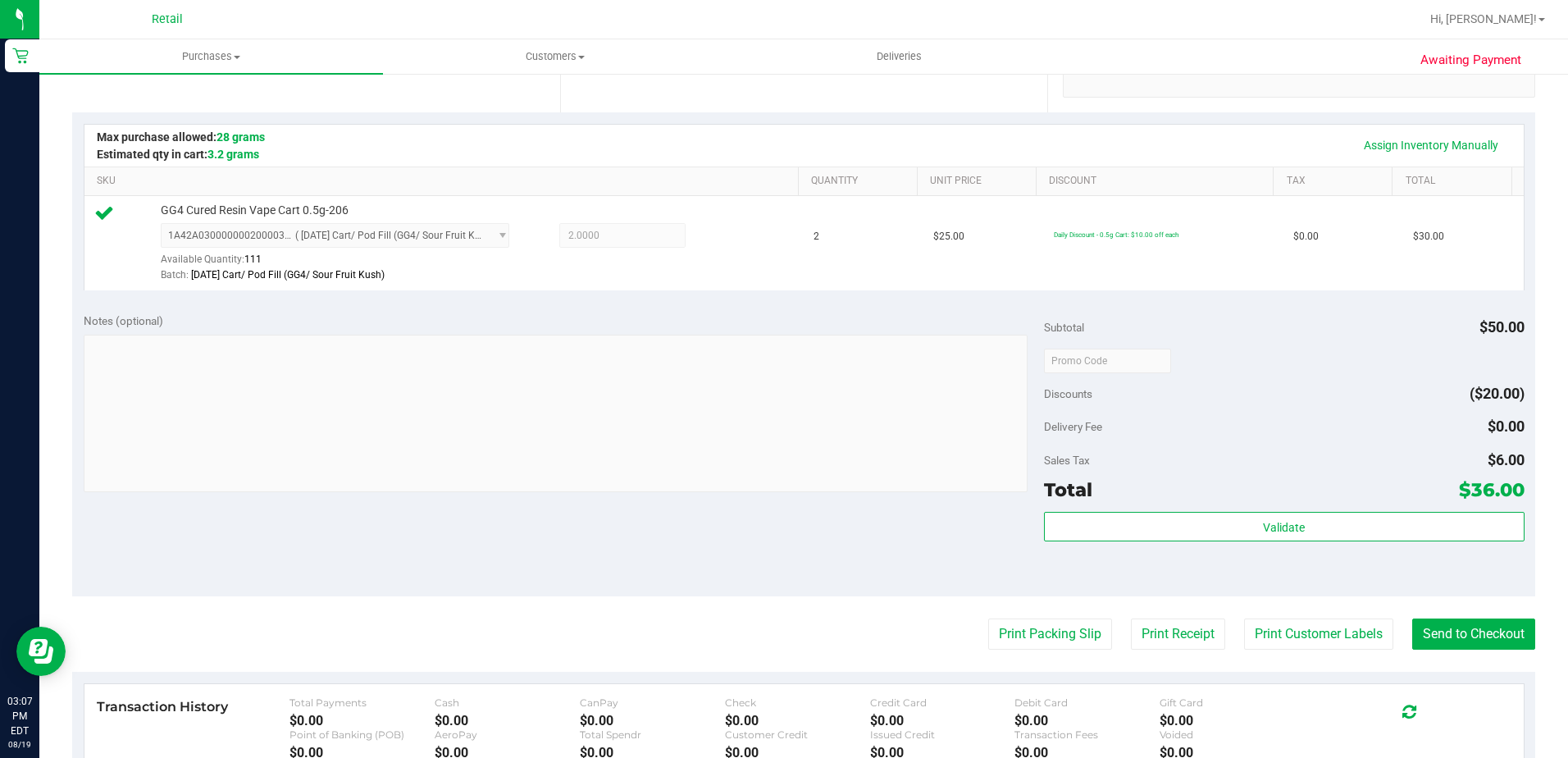
scroll to position [492, 0]
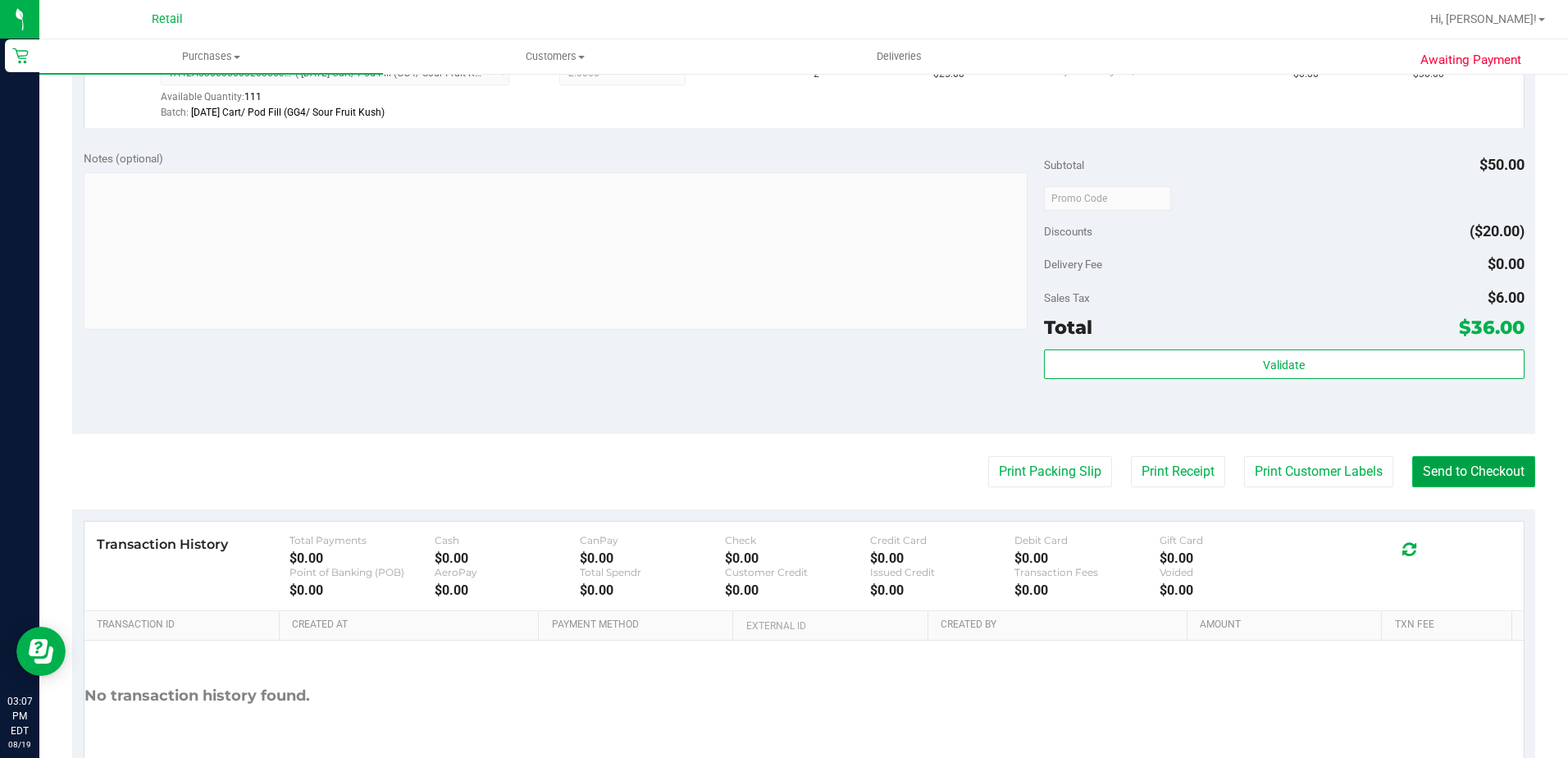
click at [1486, 479] on button "Send to Checkout" at bounding box center [1474, 471] width 123 height 31
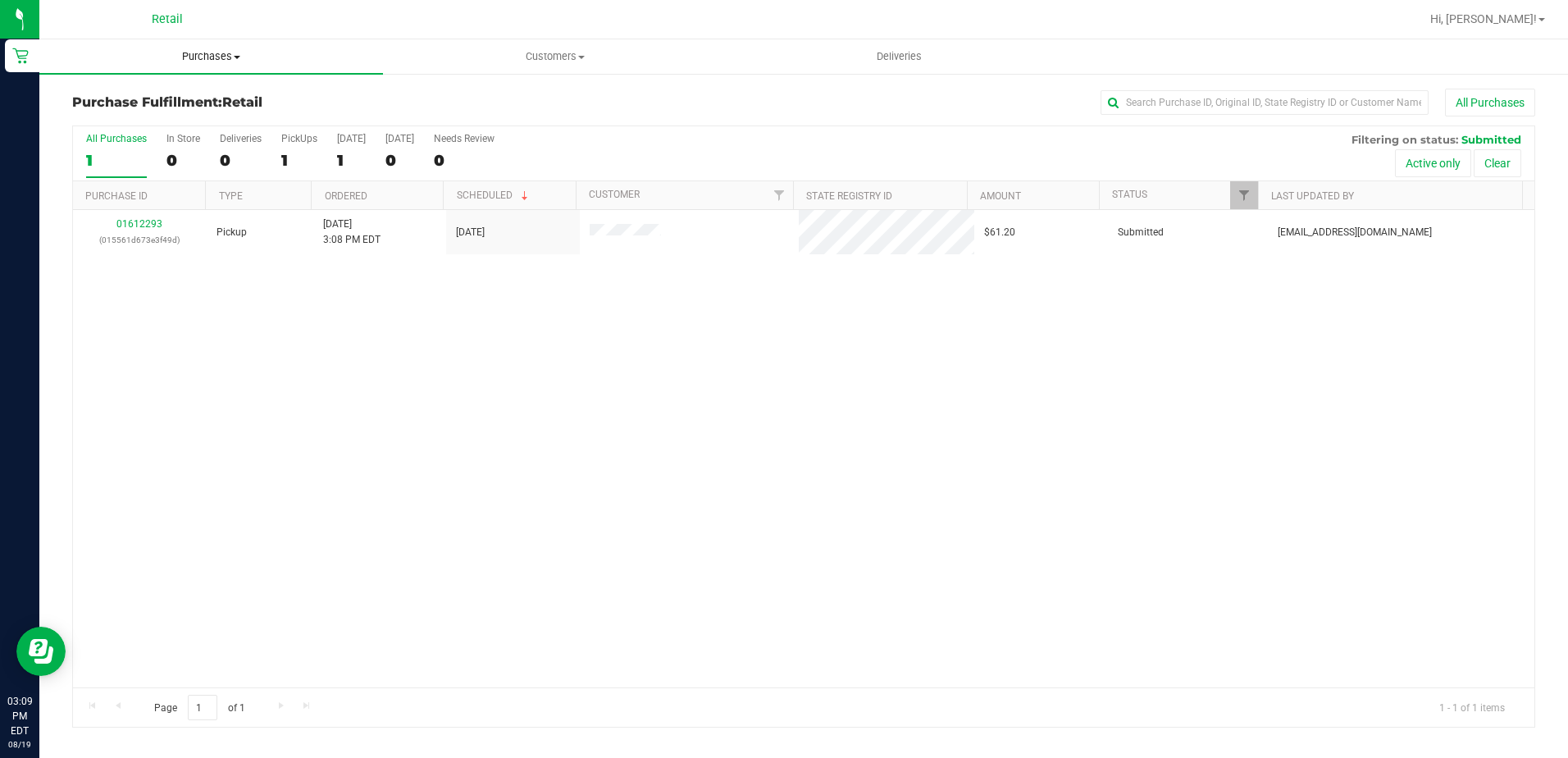
click at [191, 59] on span "Purchases" at bounding box center [211, 56] width 343 height 15
click at [182, 97] on span "Summary of purchases" at bounding box center [123, 99] width 168 height 14
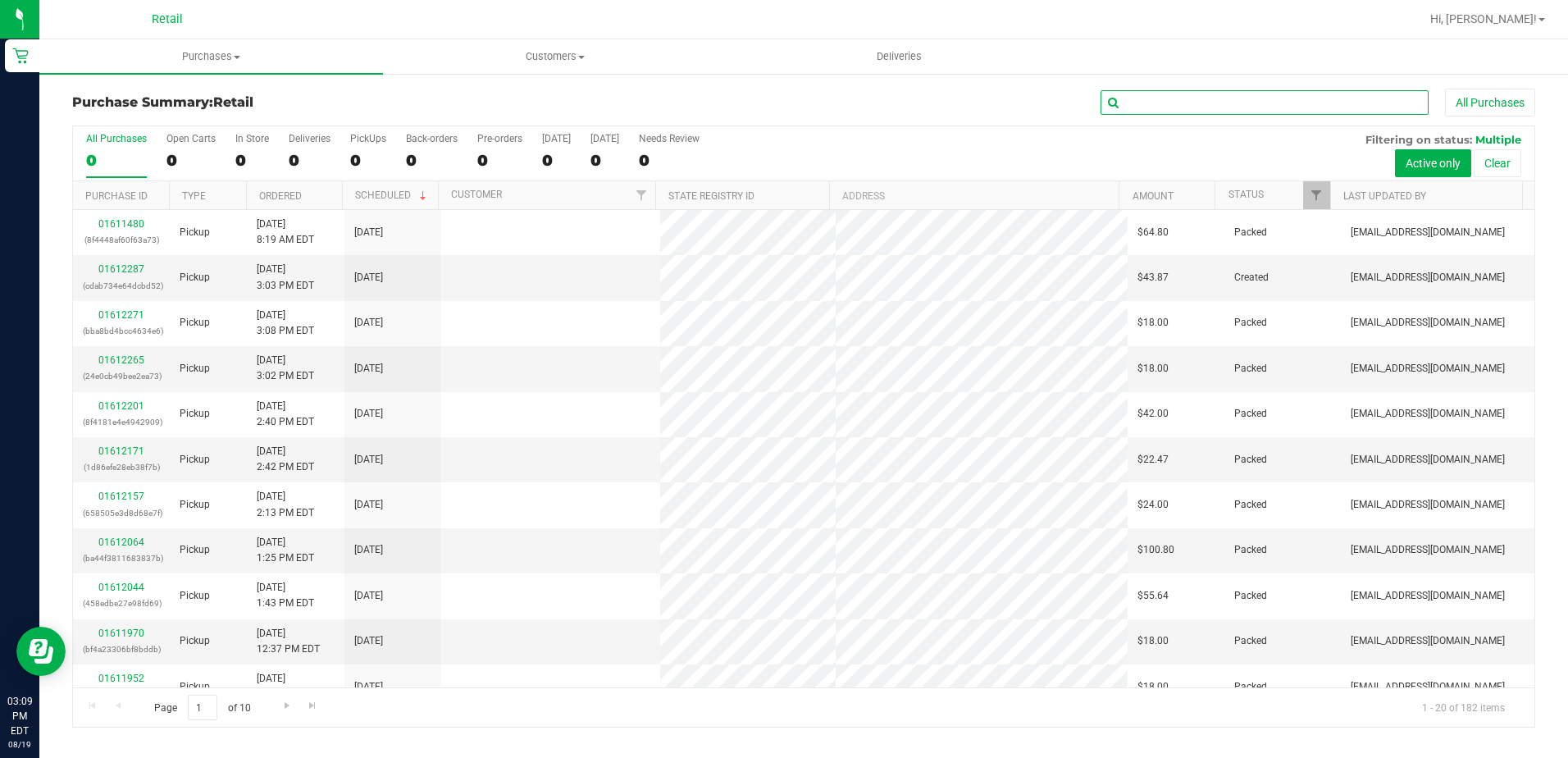
click at [1290, 112] on input "text" at bounding box center [1264, 103] width 328 height 24
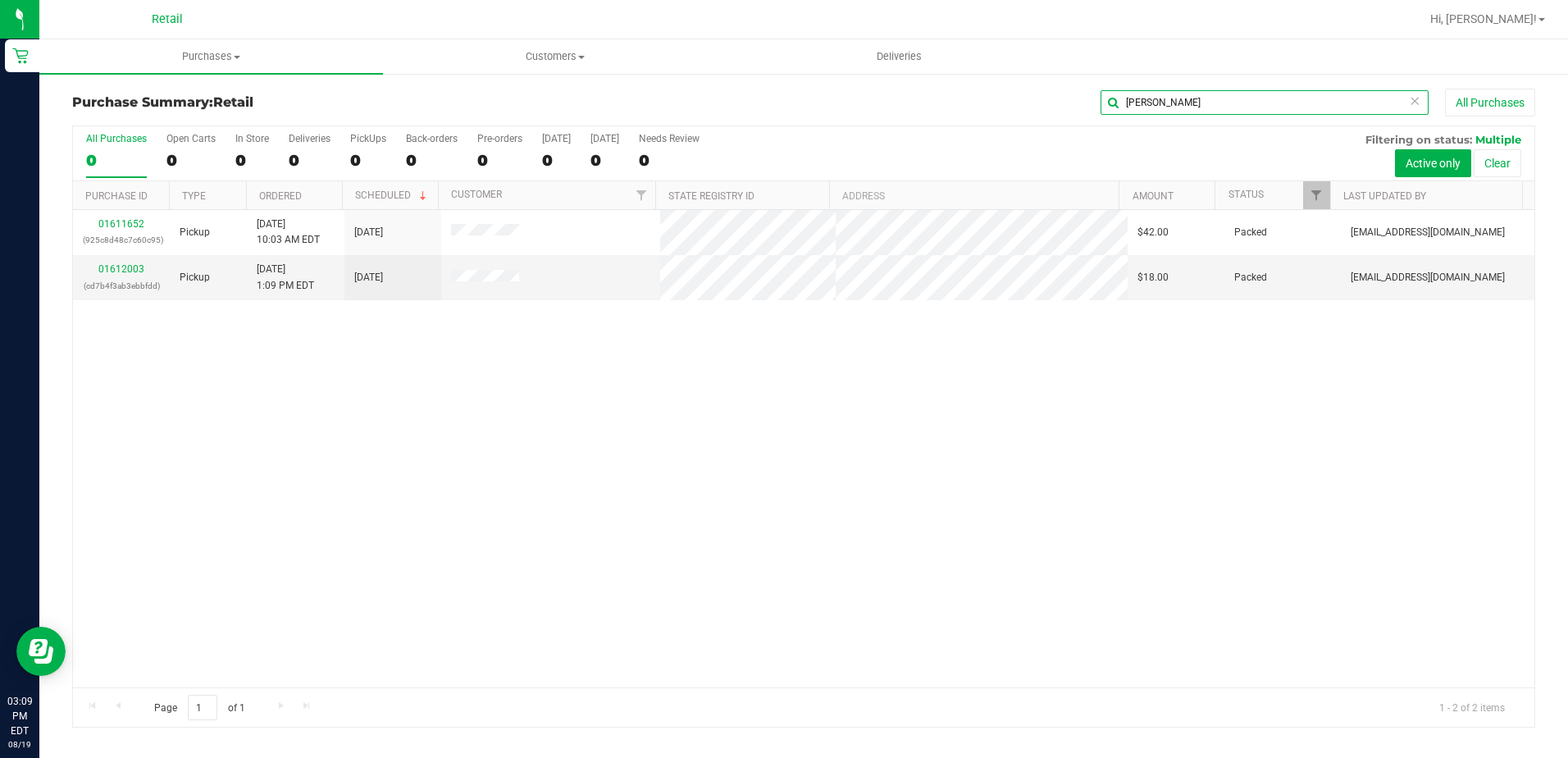
type input "REINALDO"
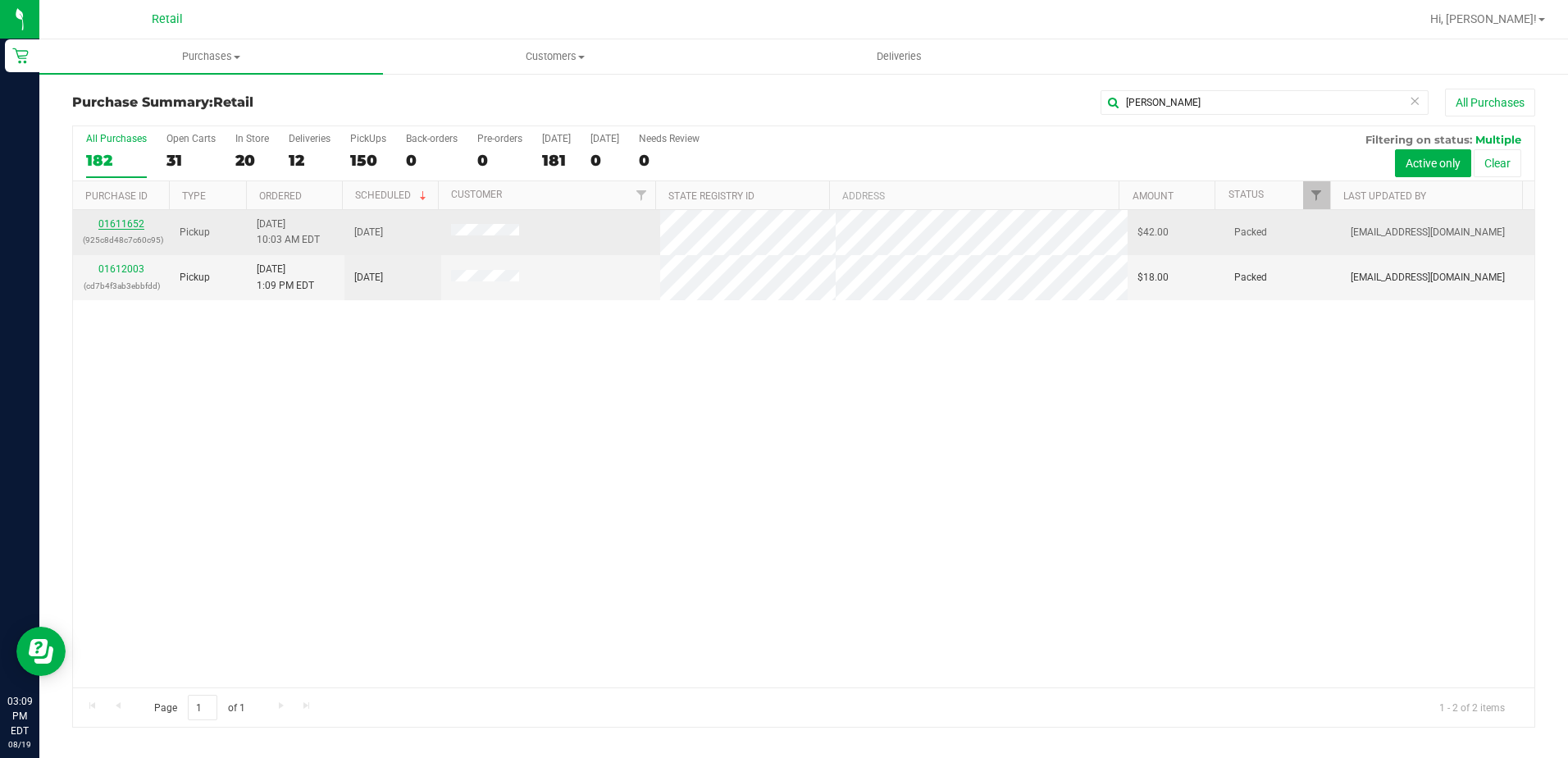
click at [133, 222] on link "01611652" at bounding box center [121, 224] width 46 height 11
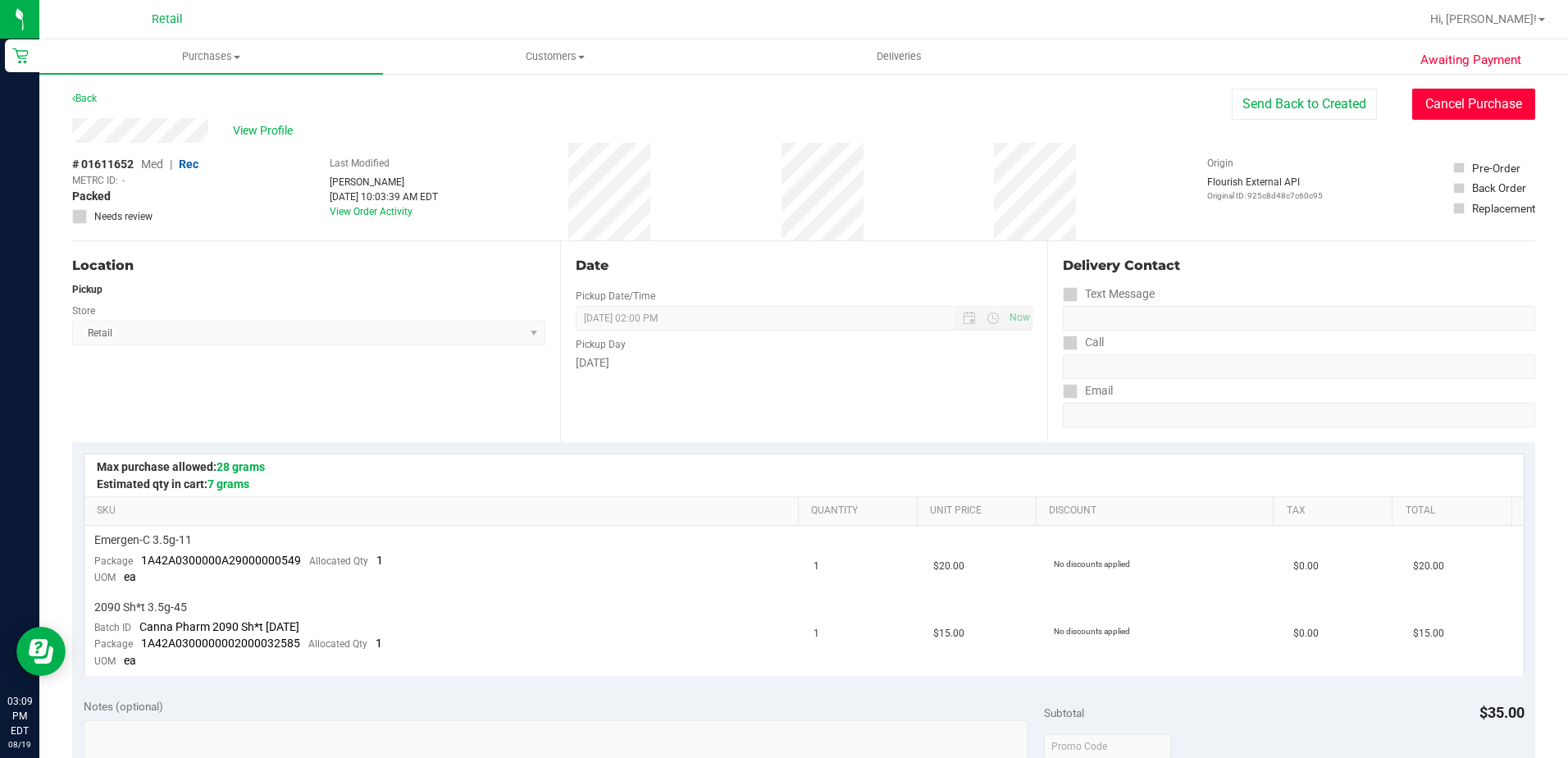
click at [1413, 105] on button "Cancel Purchase" at bounding box center [1474, 103] width 123 height 31
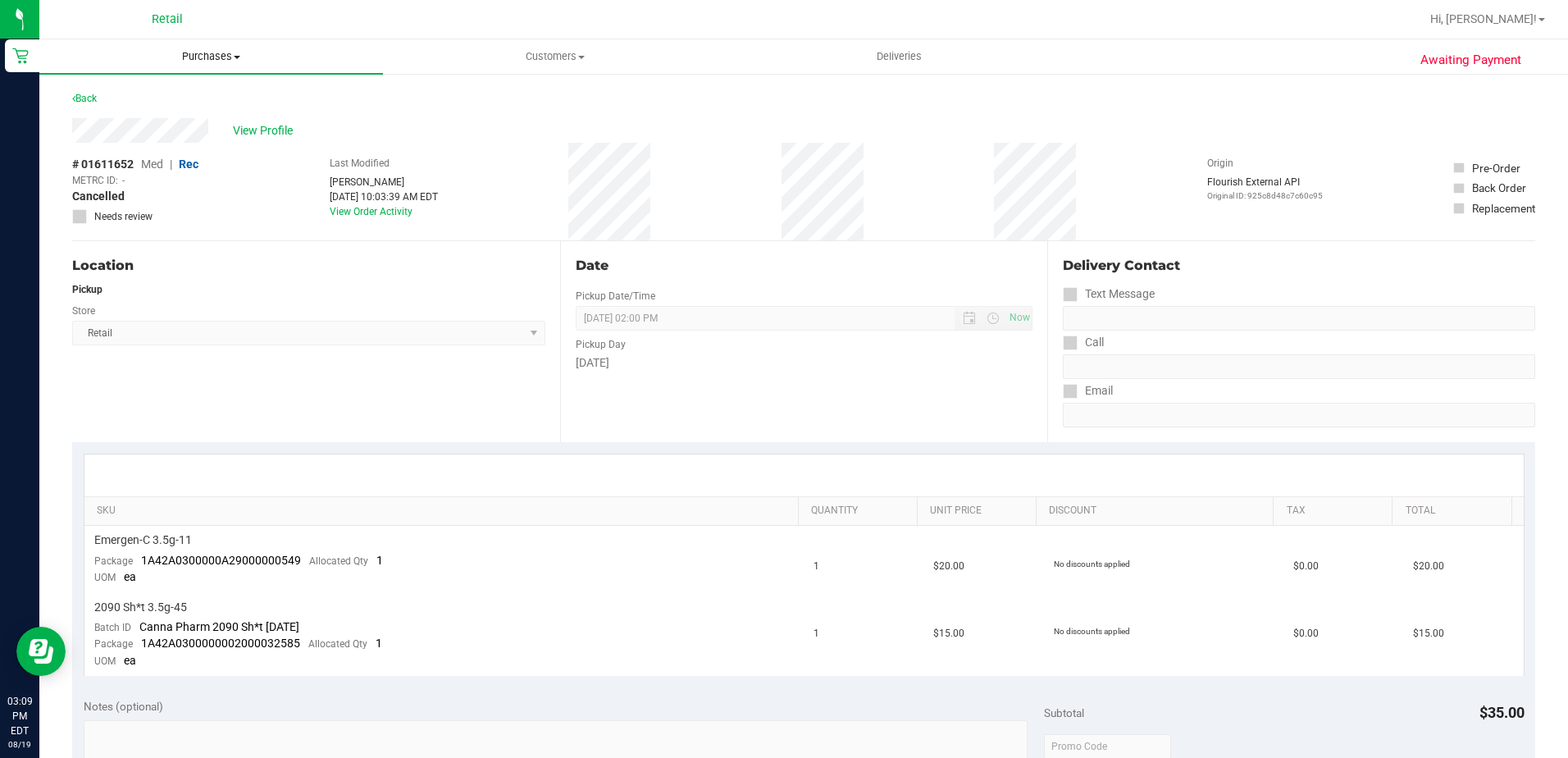
click at [214, 54] on span "Purchases" at bounding box center [211, 56] width 343 height 15
click at [205, 101] on li "Summary of purchases" at bounding box center [211, 99] width 343 height 20
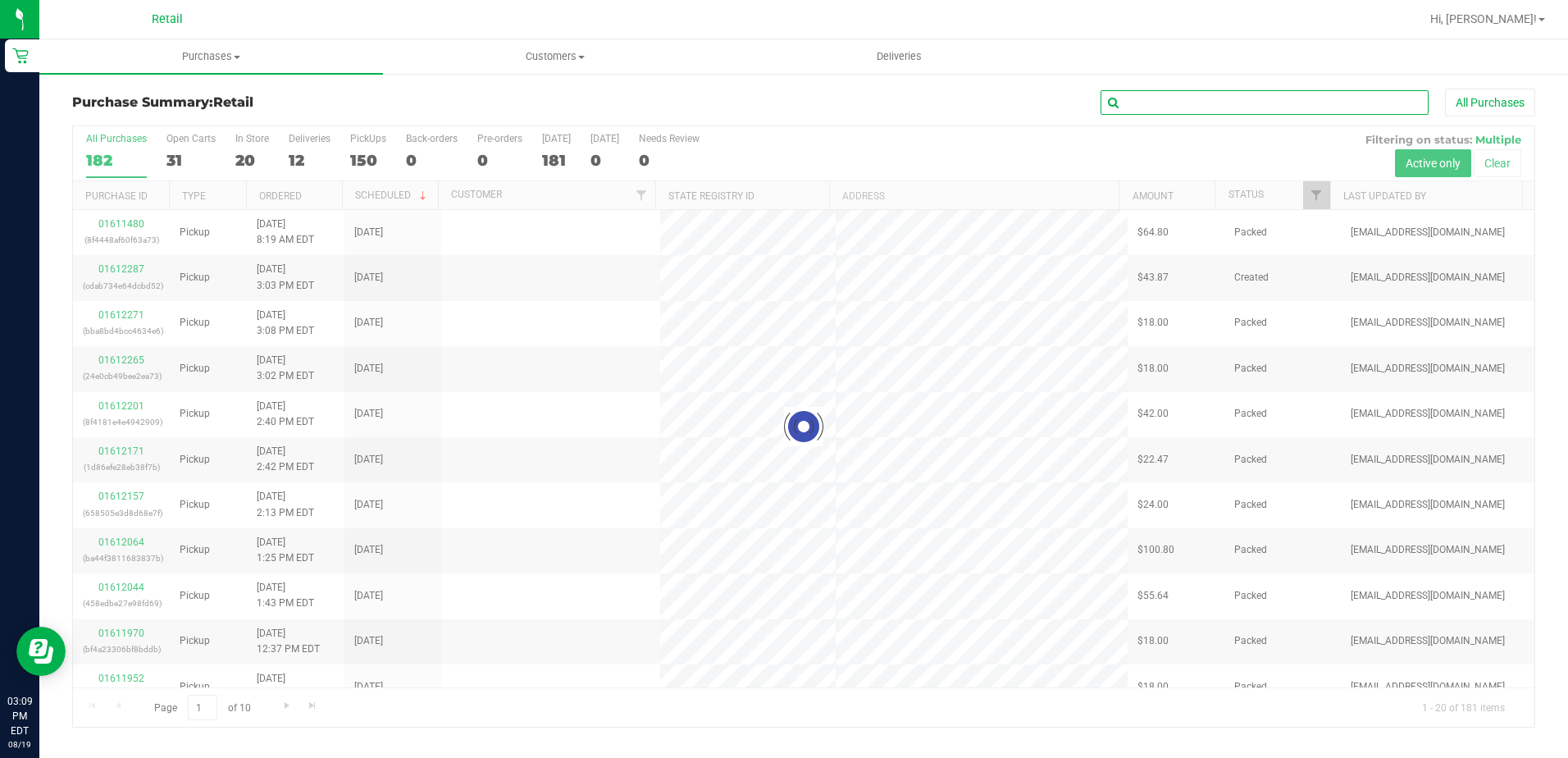
click at [1323, 92] on input "text" at bounding box center [1264, 103] width 328 height 24
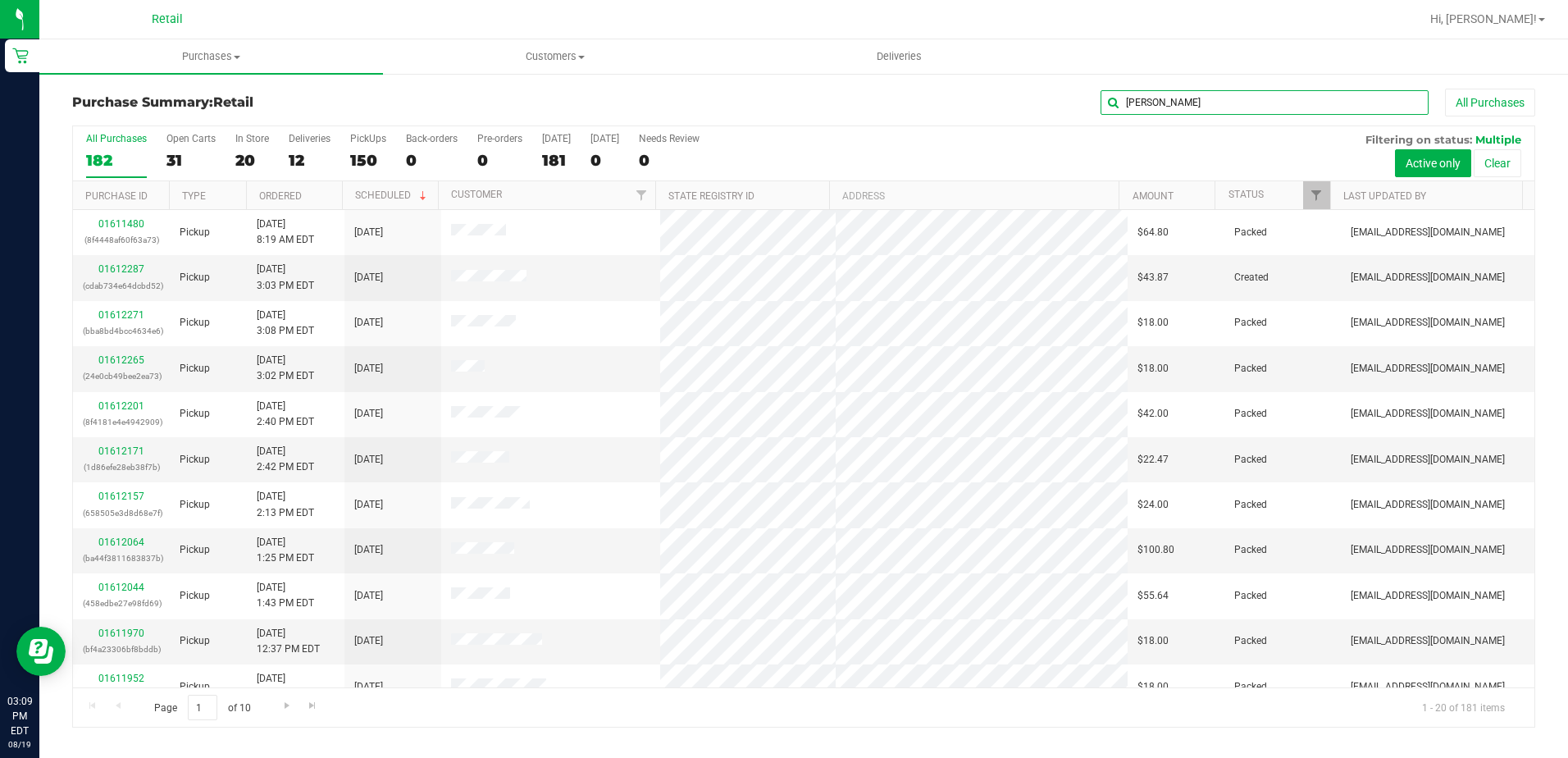
type input "REINALDO"
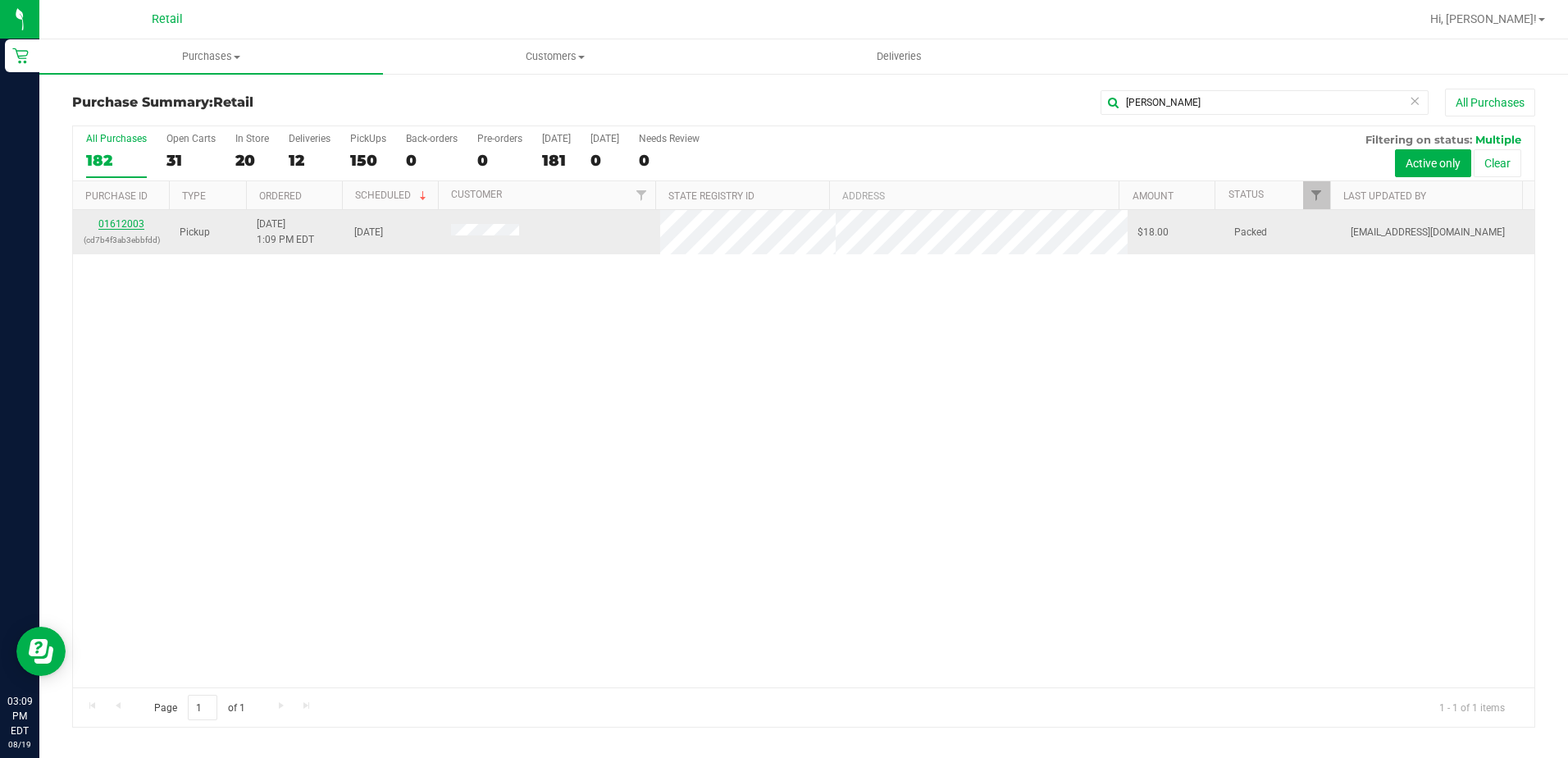
click at [128, 222] on link "01612003" at bounding box center [121, 224] width 46 height 11
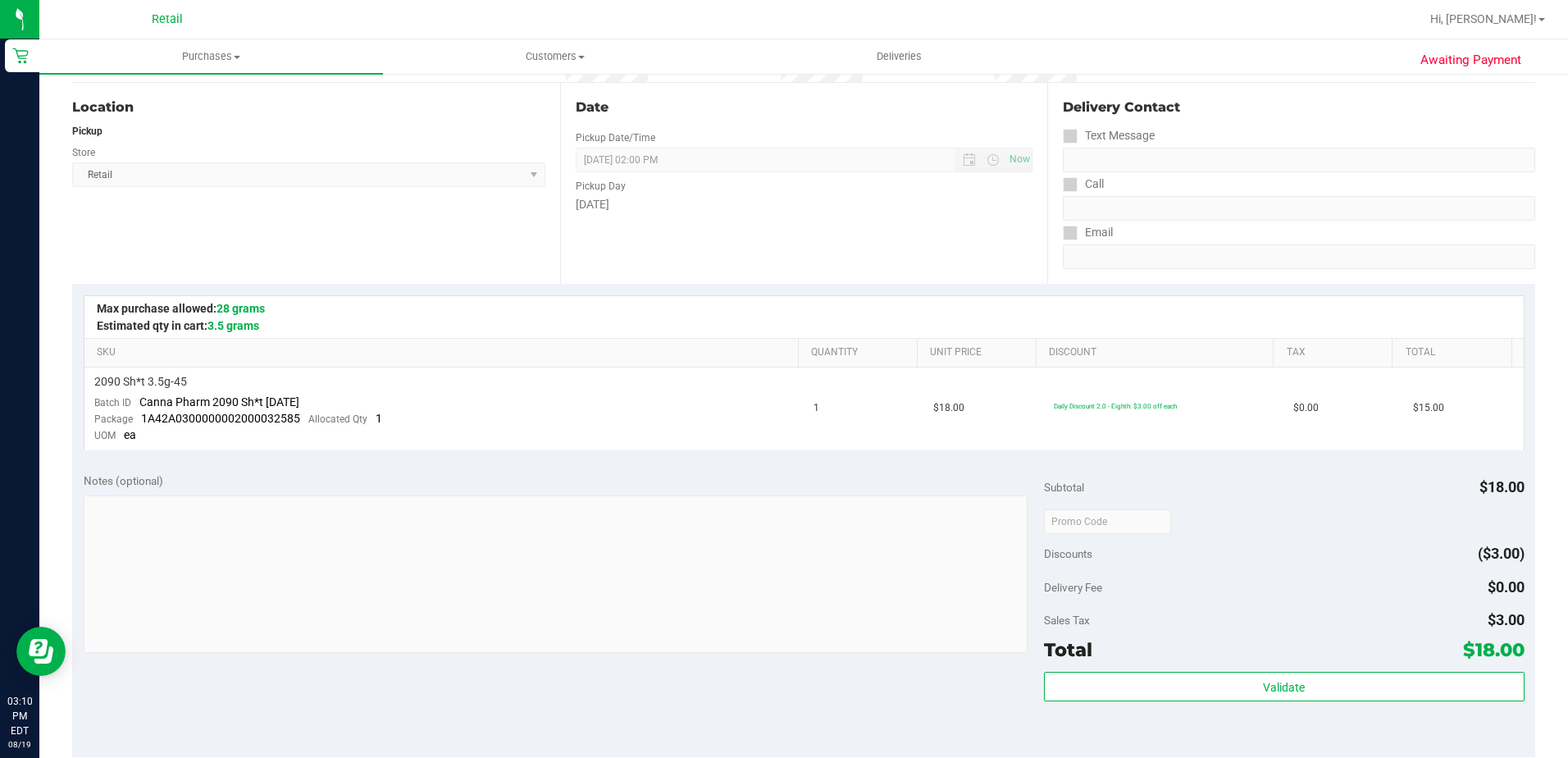
scroll to position [246, 0]
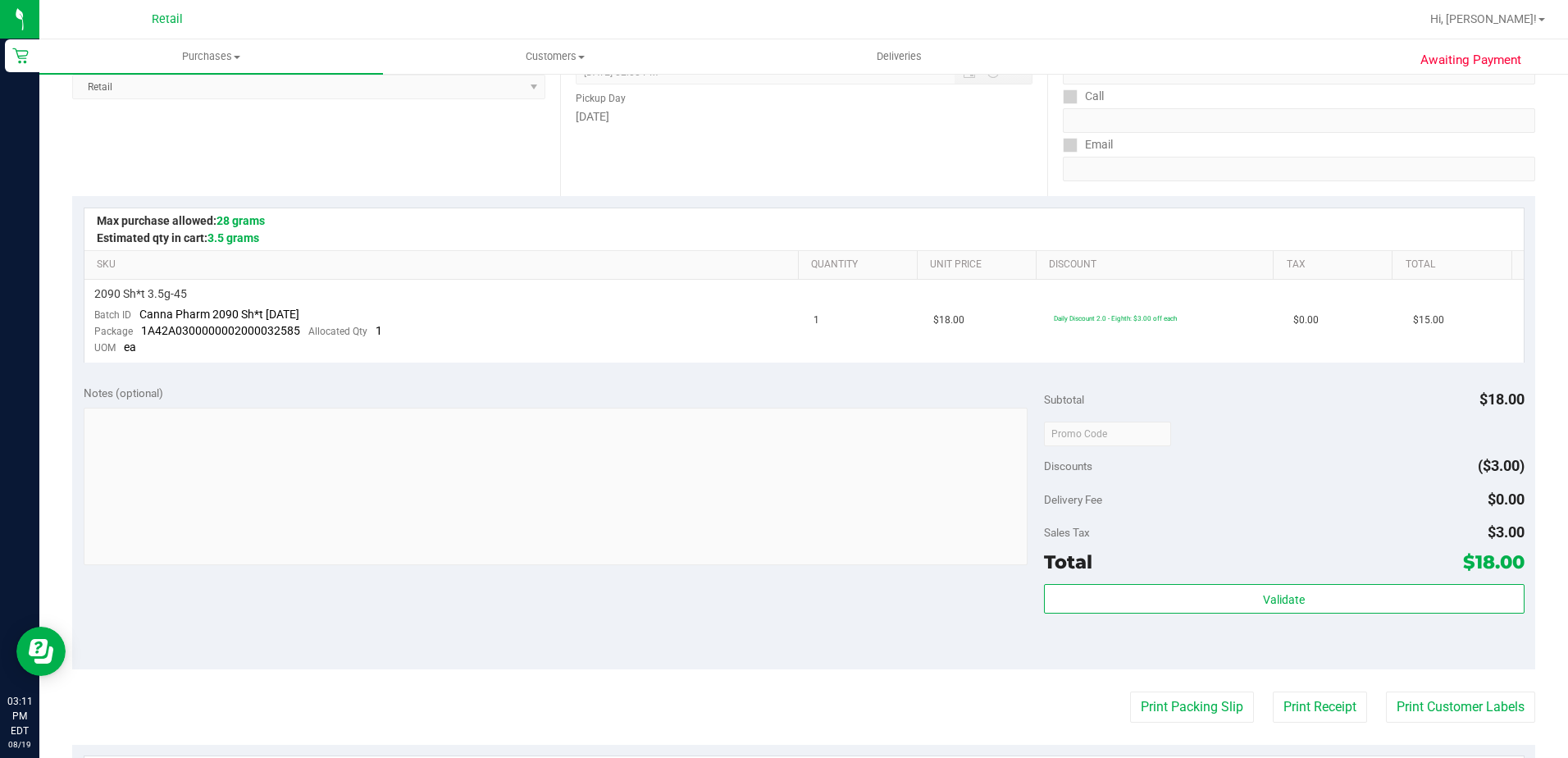
click at [179, 12] on span "Retail" at bounding box center [166, 20] width 31 height 15
click at [211, 60] on span "Purchases" at bounding box center [211, 56] width 343 height 15
click at [204, 100] on span "Summary of purchases" at bounding box center [123, 99] width 168 height 14
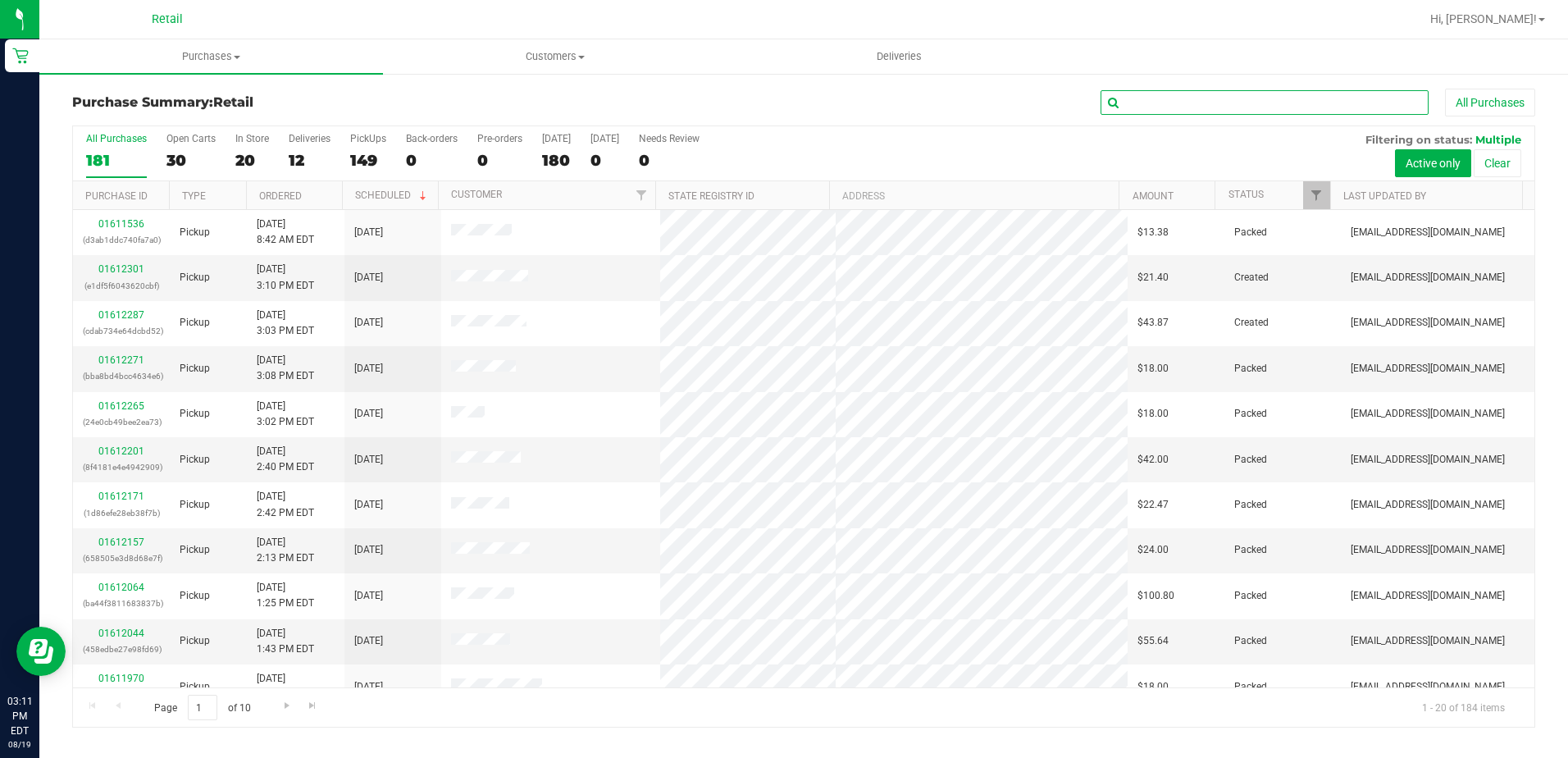
click at [1240, 100] on input "text" at bounding box center [1264, 103] width 328 height 24
type input "MORGHAN"
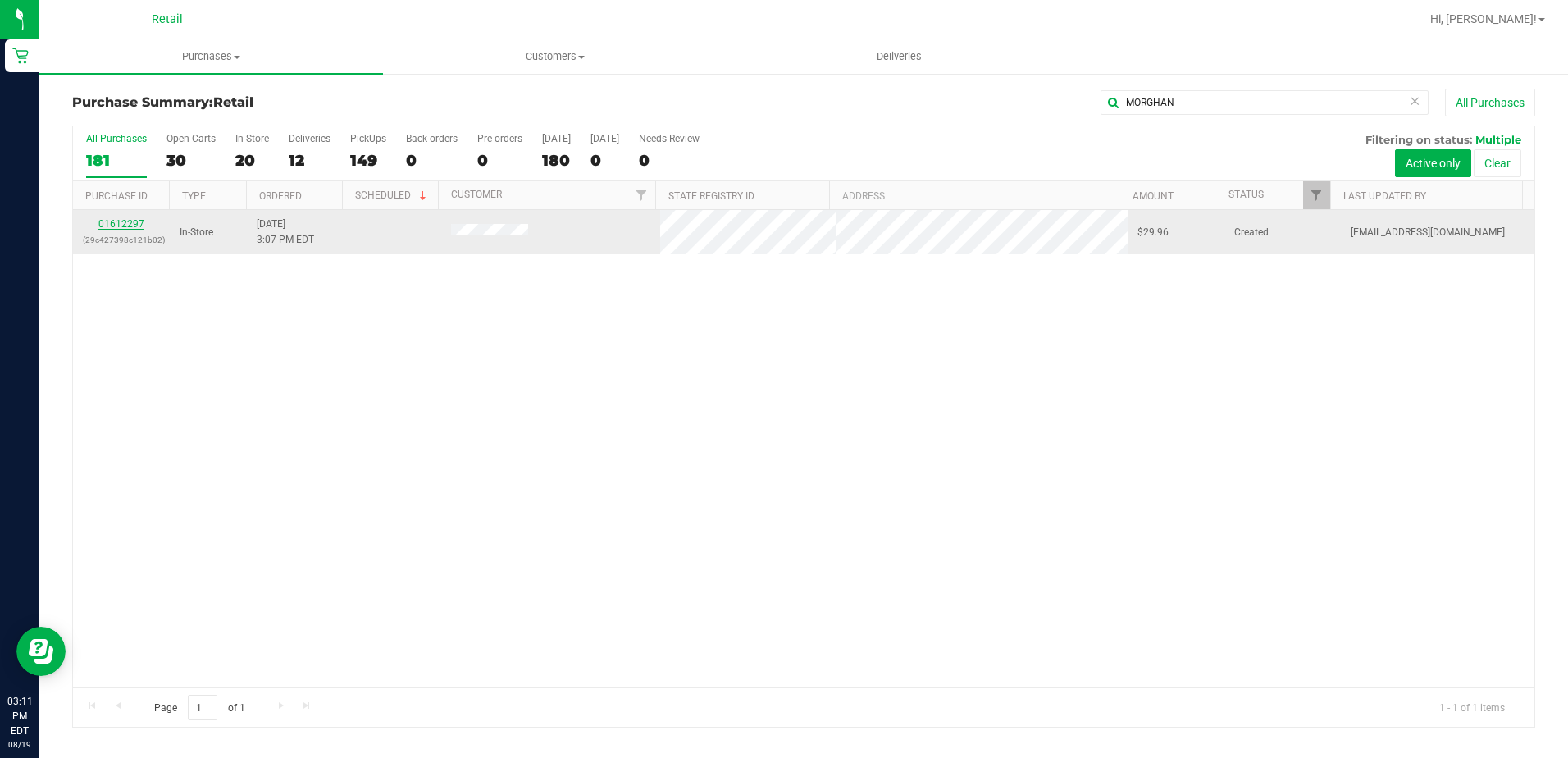
click at [131, 222] on link "01612297" at bounding box center [121, 224] width 46 height 11
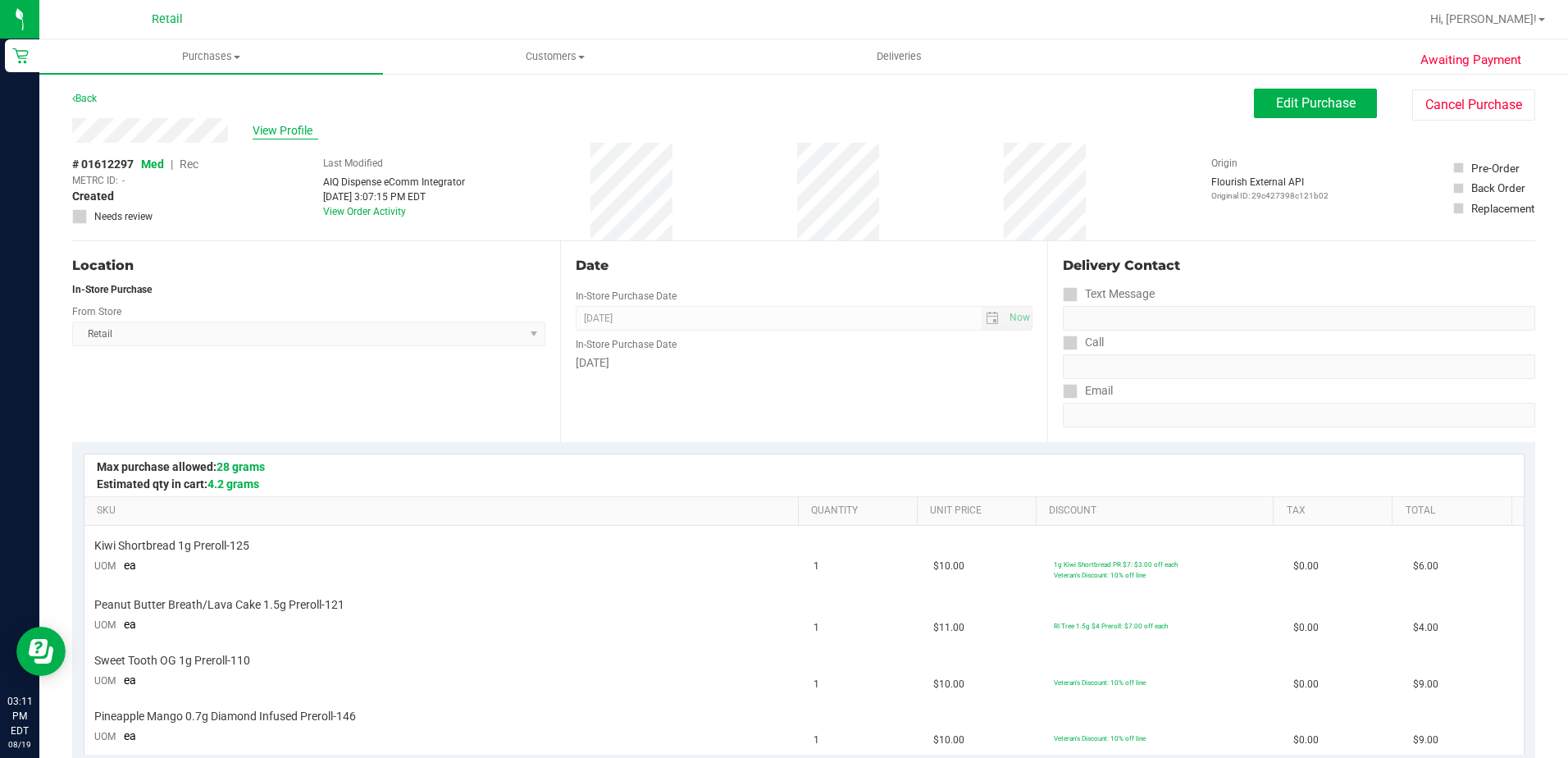
click at [295, 132] on span "View Profile" at bounding box center [286, 131] width 66 height 17
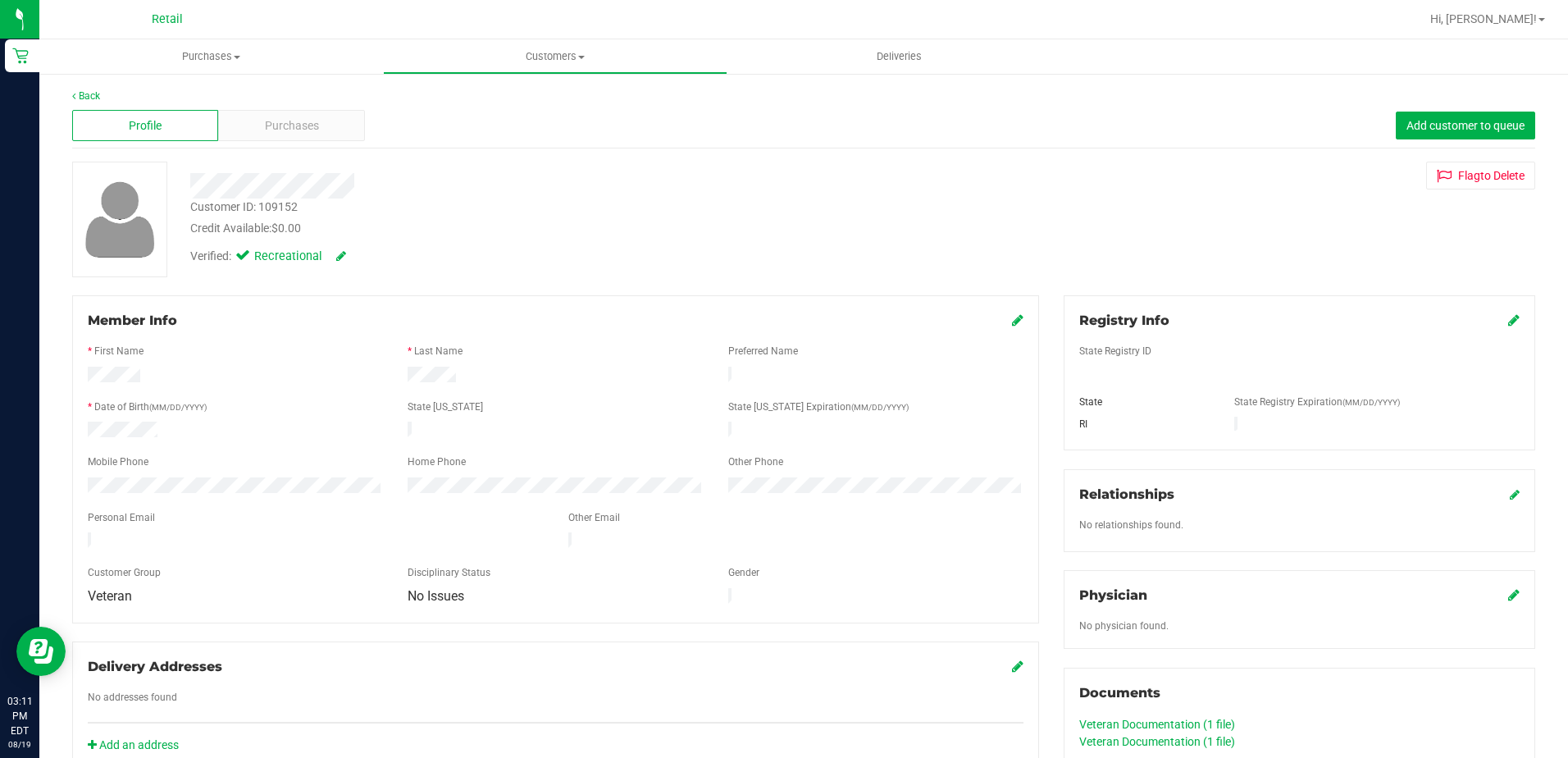
click at [317, 106] on div "Profile Purchases Add customer to queue" at bounding box center [804, 126] width 1464 height 45
click at [317, 122] on div "Purchases" at bounding box center [291, 125] width 146 height 31
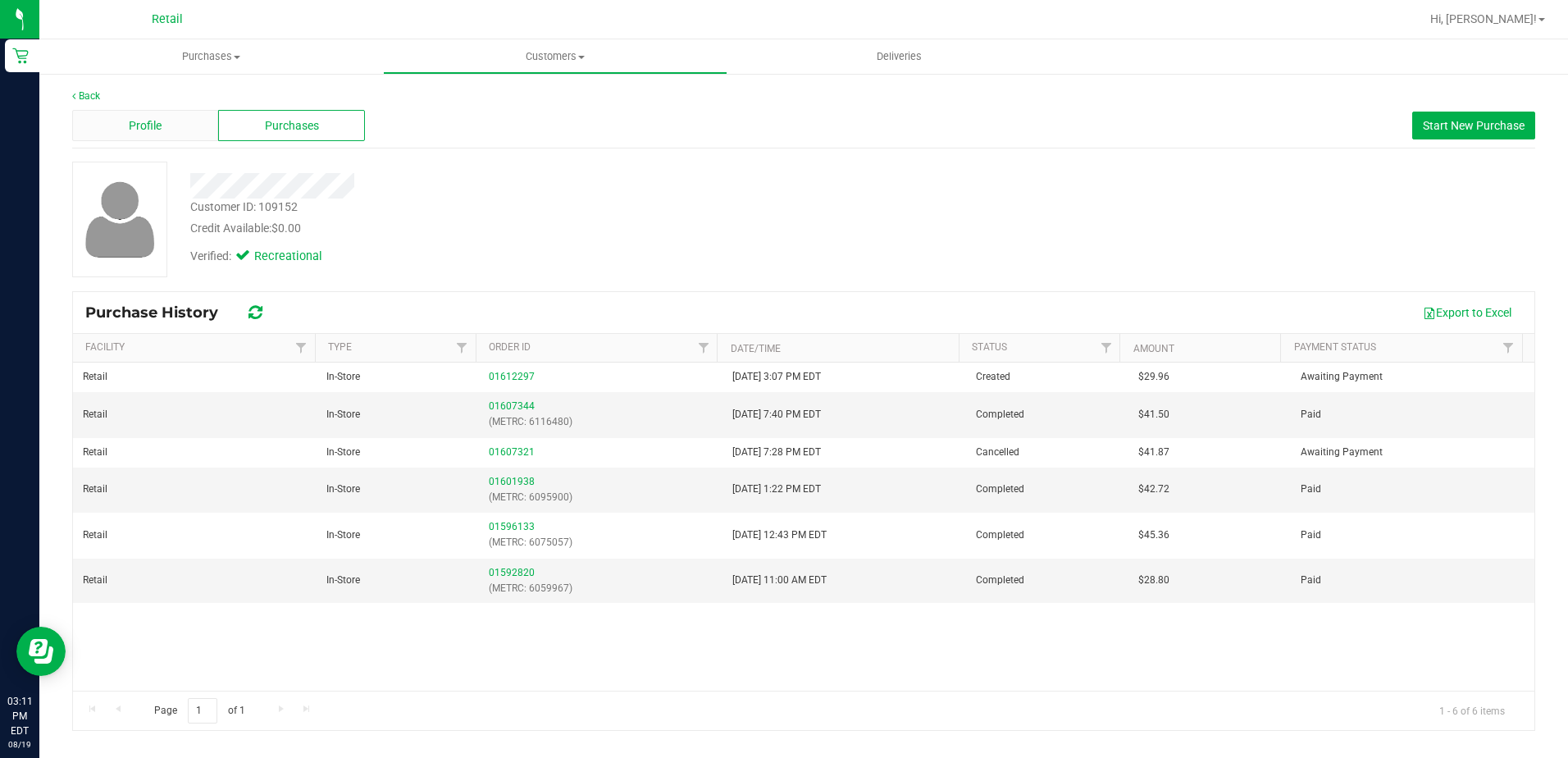
click at [182, 125] on div "Profile" at bounding box center [145, 125] width 146 height 31
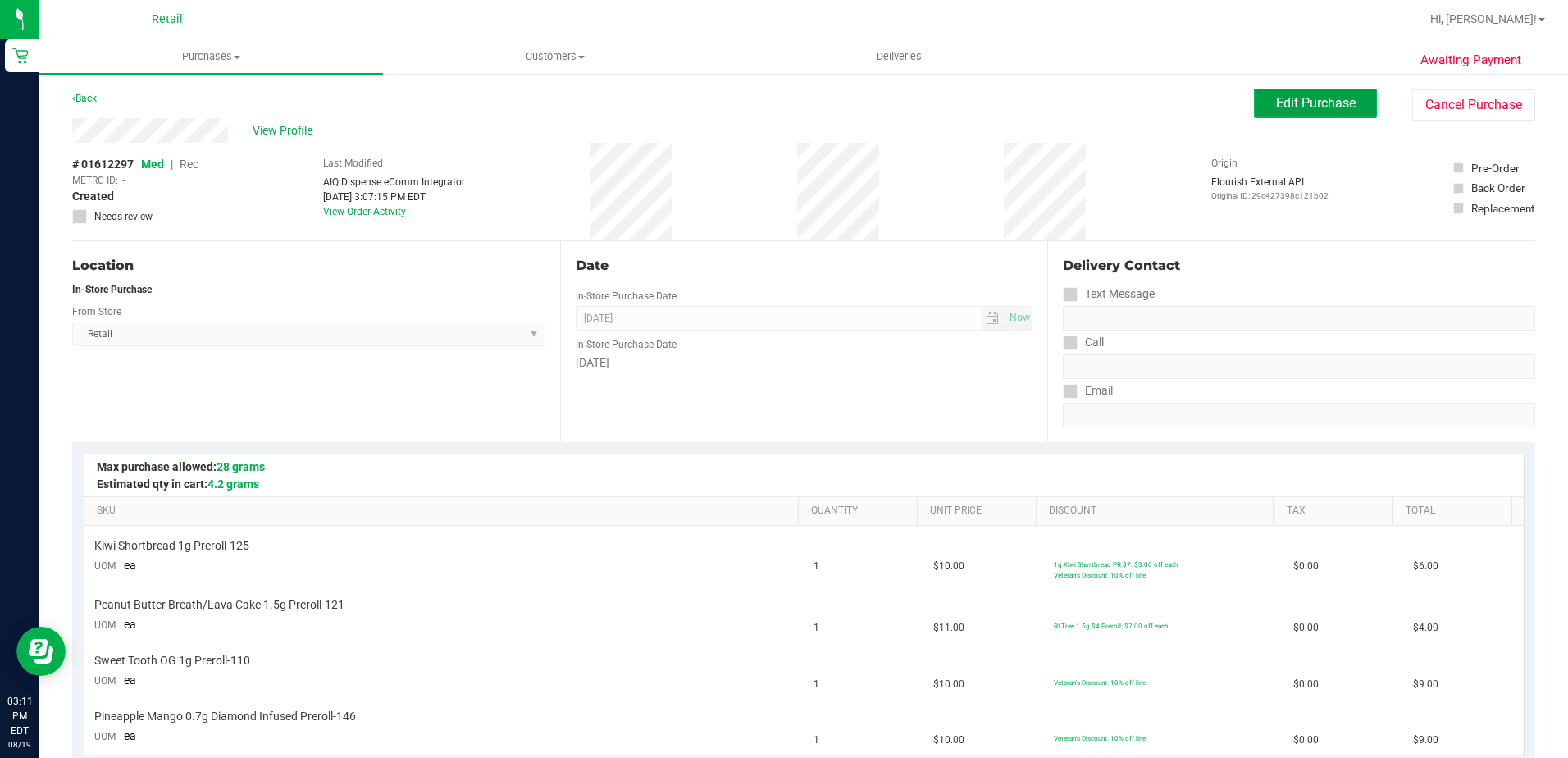
click at [1323, 109] on span "Edit Purchase" at bounding box center [1316, 103] width 80 height 16
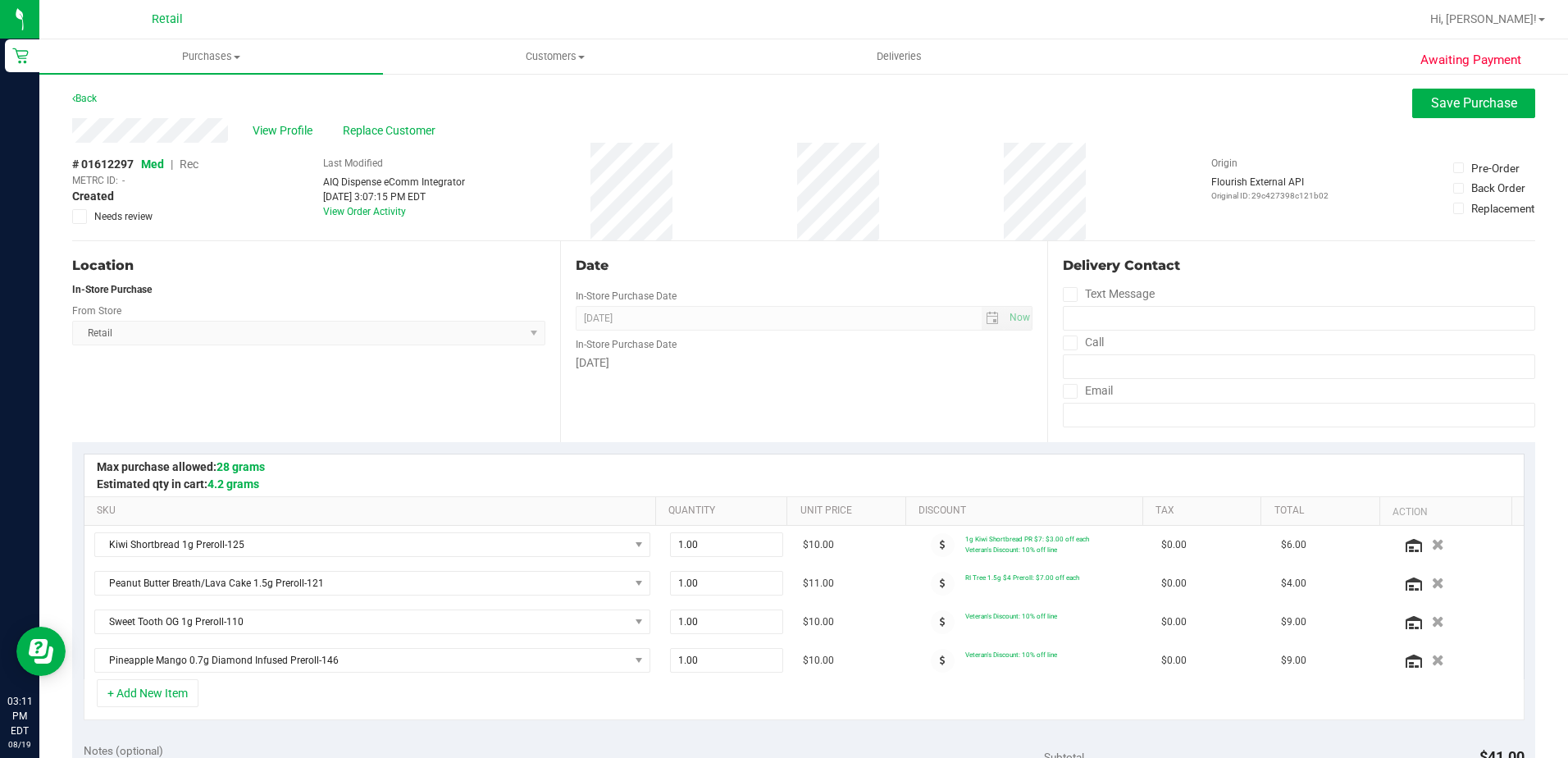
click at [194, 166] on span "Rec" at bounding box center [189, 164] width 19 height 13
click at [1460, 89] on button "Save Purchase" at bounding box center [1474, 103] width 123 height 29
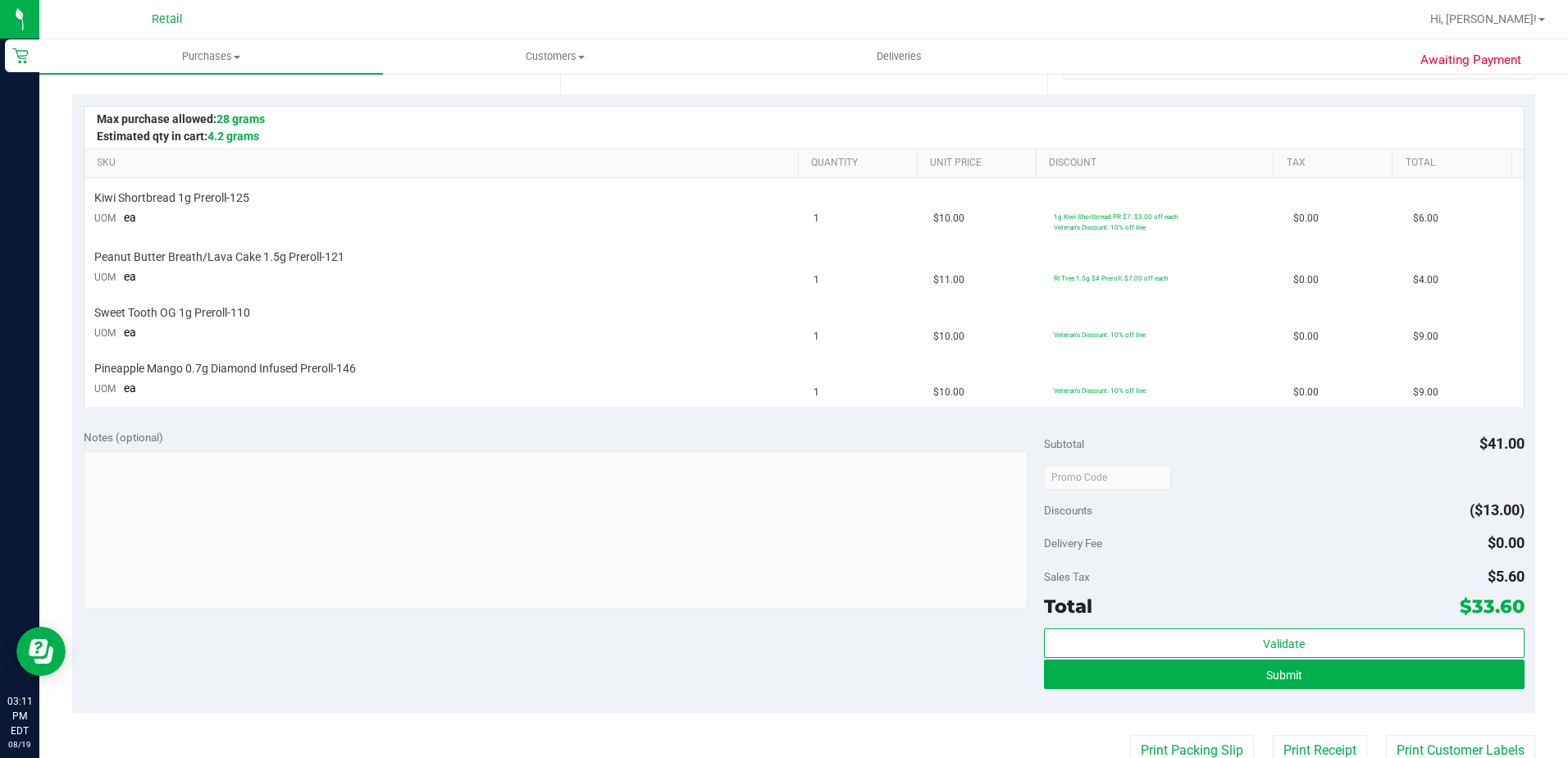
scroll to position [410, 0]
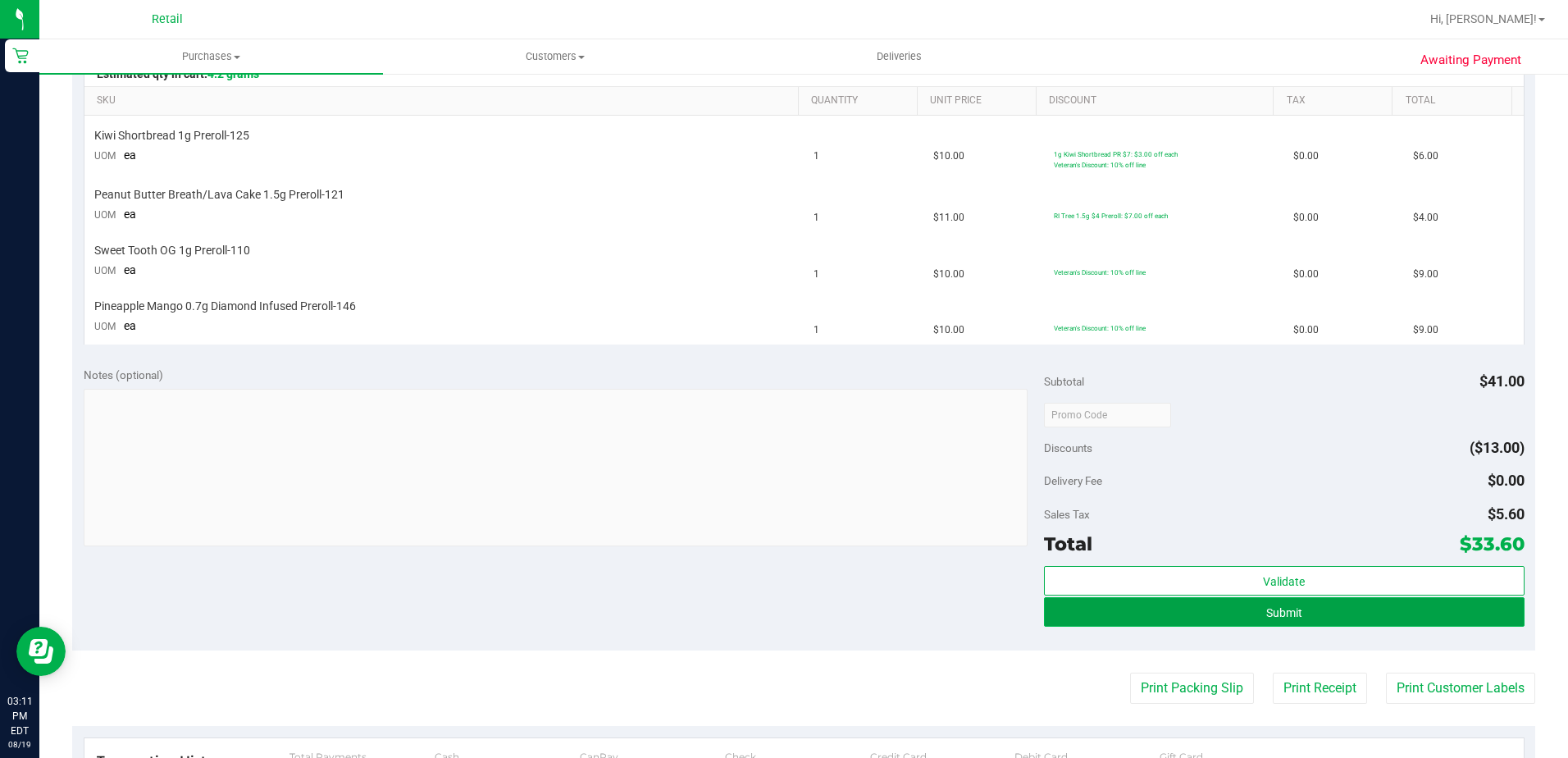
click at [1298, 615] on button "Submit" at bounding box center [1284, 611] width 481 height 29
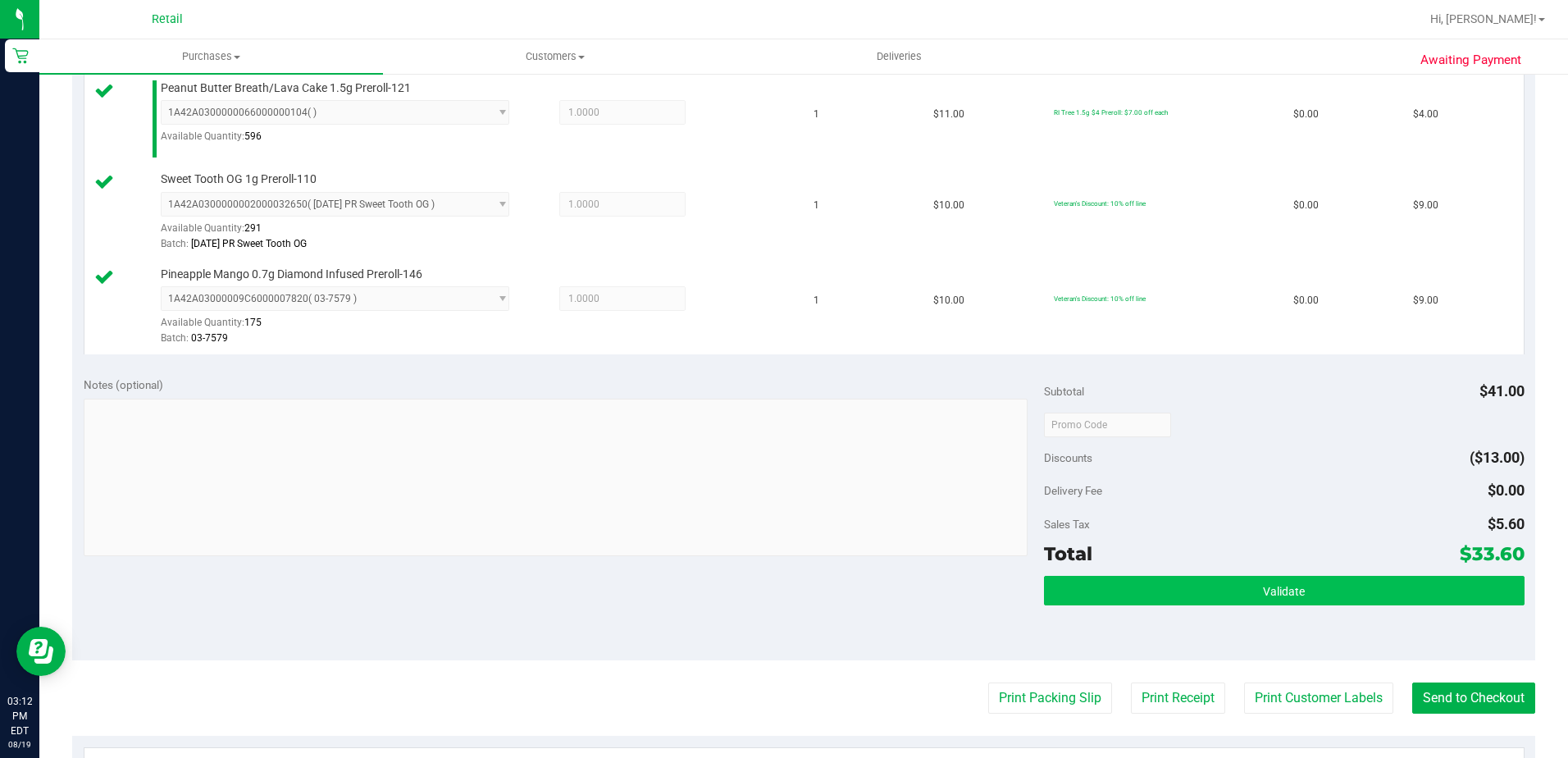
scroll to position [574, 0]
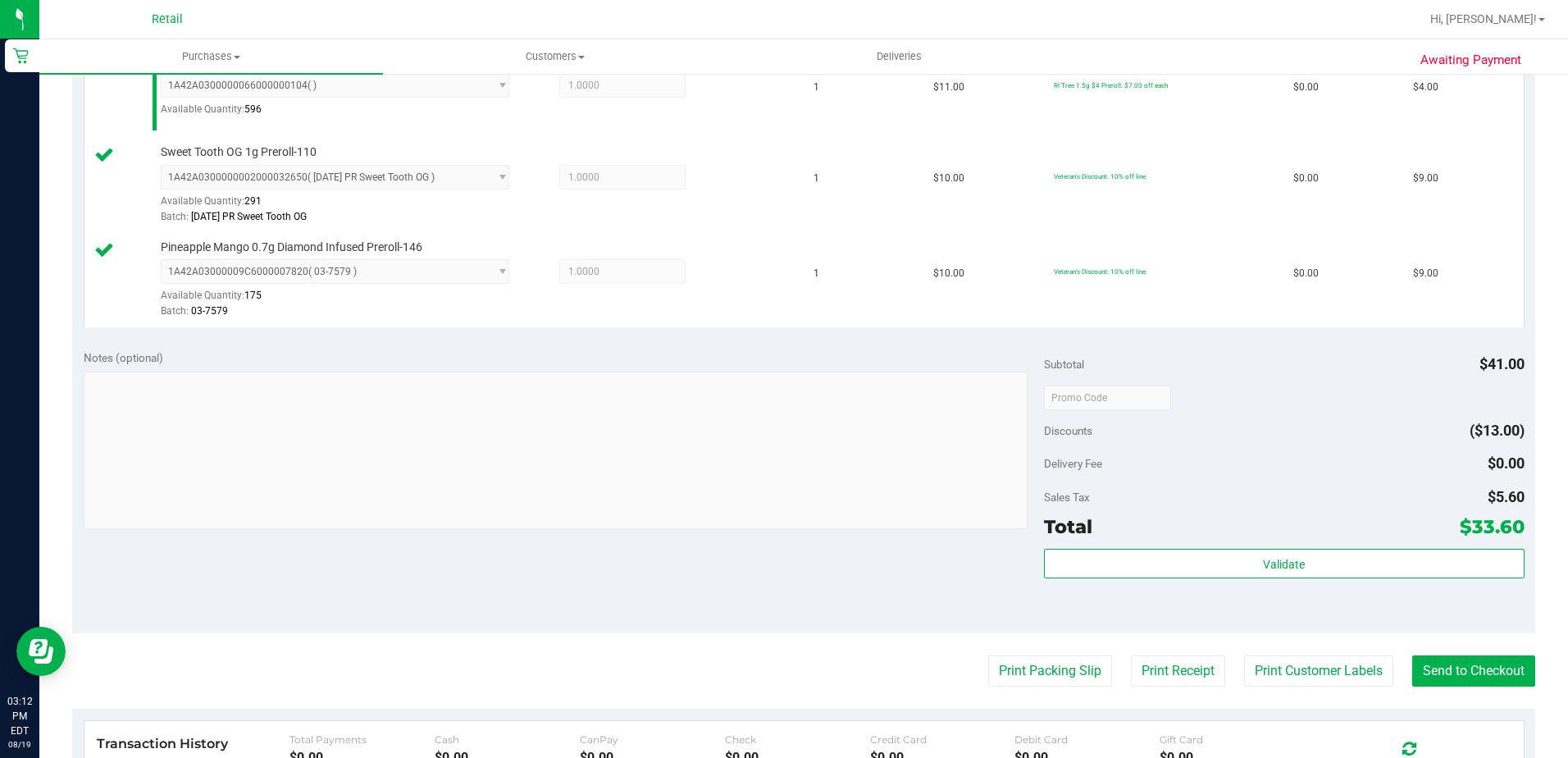
click at [1453, 654] on purchase-details "Back Edit Purchase Cancel Purchase View Profile # 01612297 Med | Rec METRC ID: …" at bounding box center [804, 265] width 1464 height 1501
click at [1453, 663] on button "Send to Checkout" at bounding box center [1474, 671] width 123 height 31
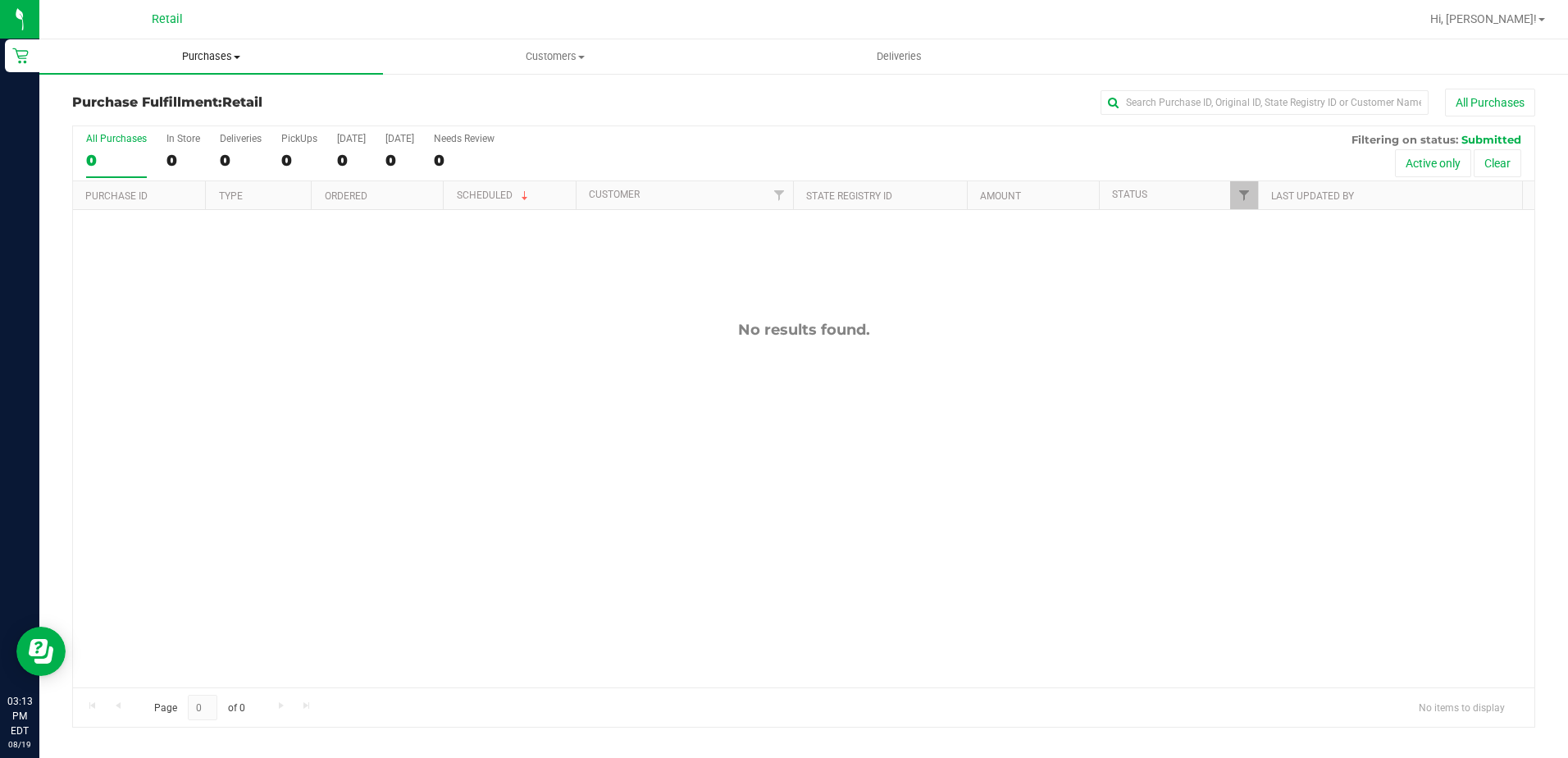
click at [218, 64] on uib-tab-heading "Purchases Summary of purchases Fulfillment All purchases" at bounding box center [211, 56] width 343 height 35
click at [196, 104] on span "Summary of purchases" at bounding box center [123, 99] width 168 height 14
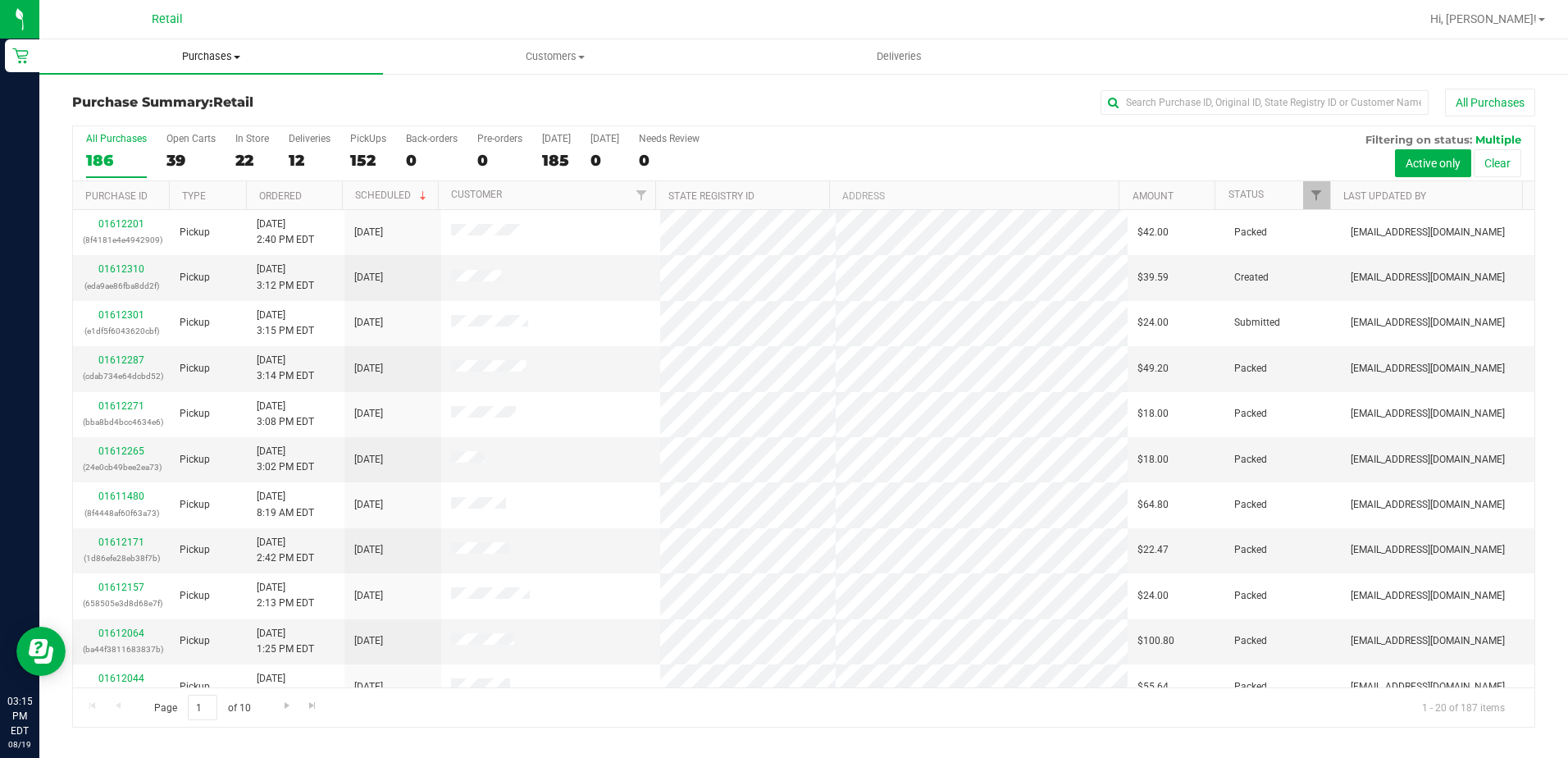
click at [214, 56] on span "Purchases" at bounding box center [211, 56] width 343 height 15
click at [202, 98] on span "Summary of purchases" at bounding box center [123, 99] width 168 height 14
click at [1348, 92] on input "text" at bounding box center [1264, 103] width 328 height 24
type input "[PERSON_NAME]"
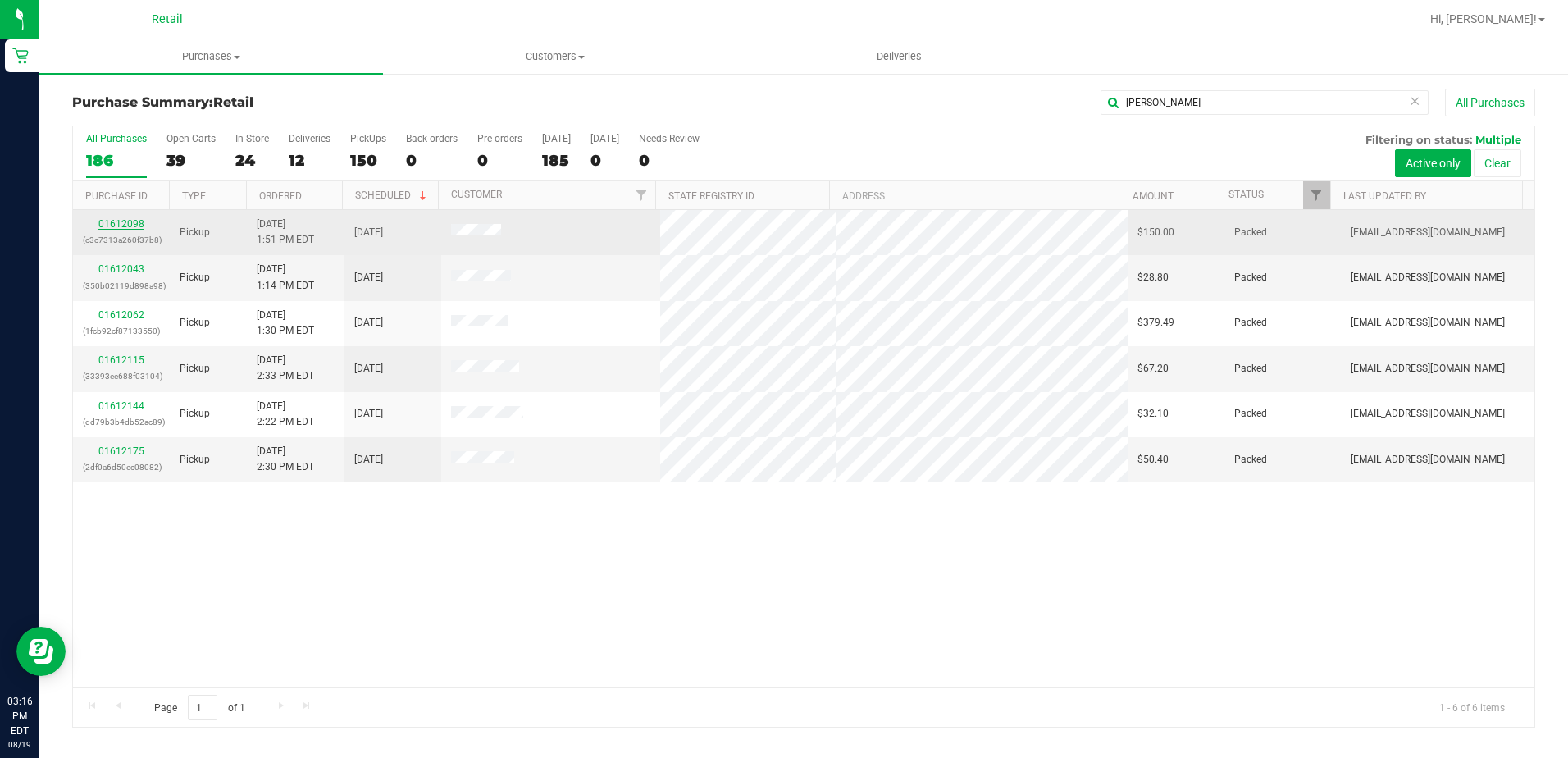
click at [135, 227] on link "01612098" at bounding box center [121, 224] width 46 height 11
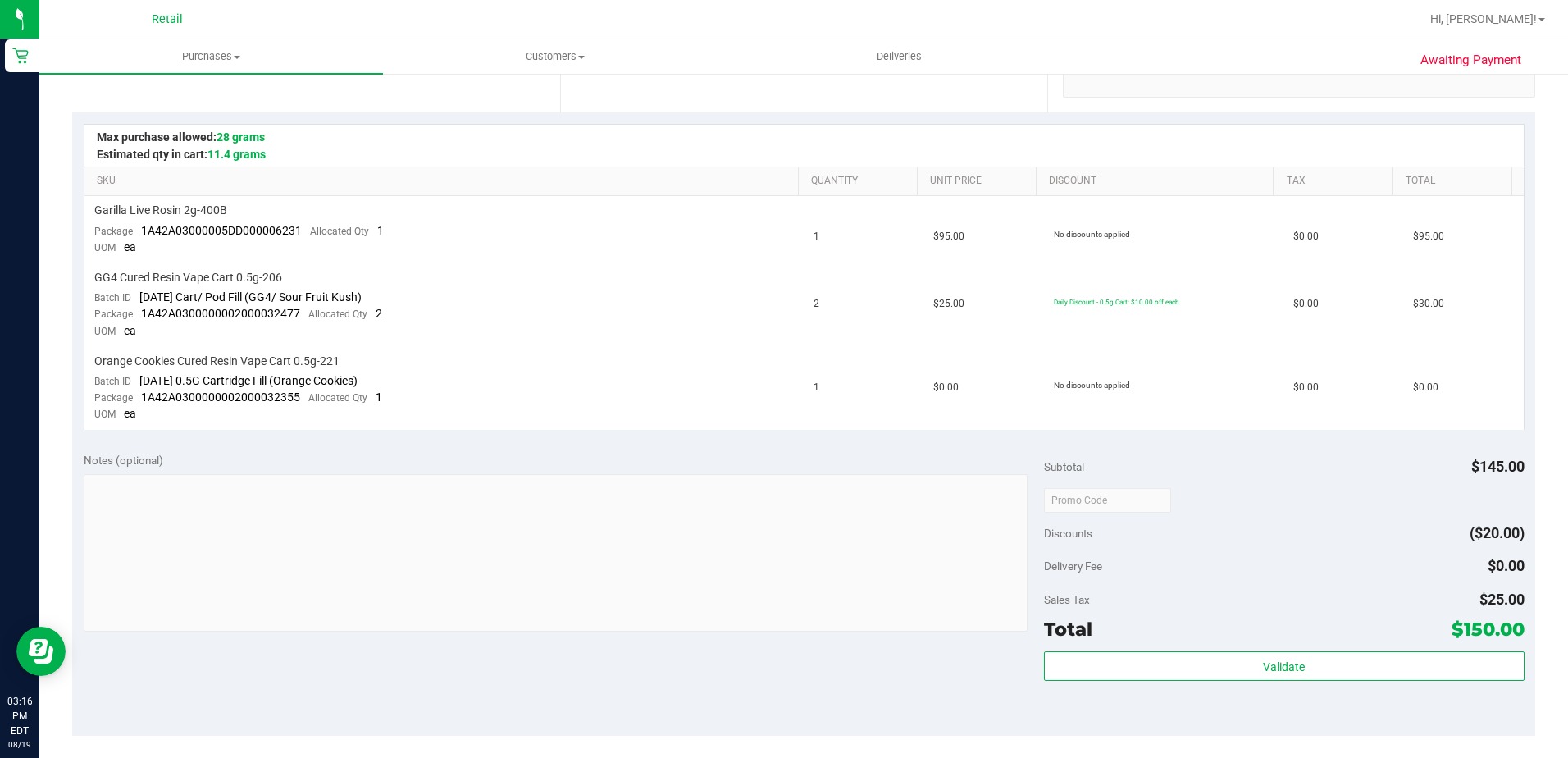
scroll to position [410, 0]
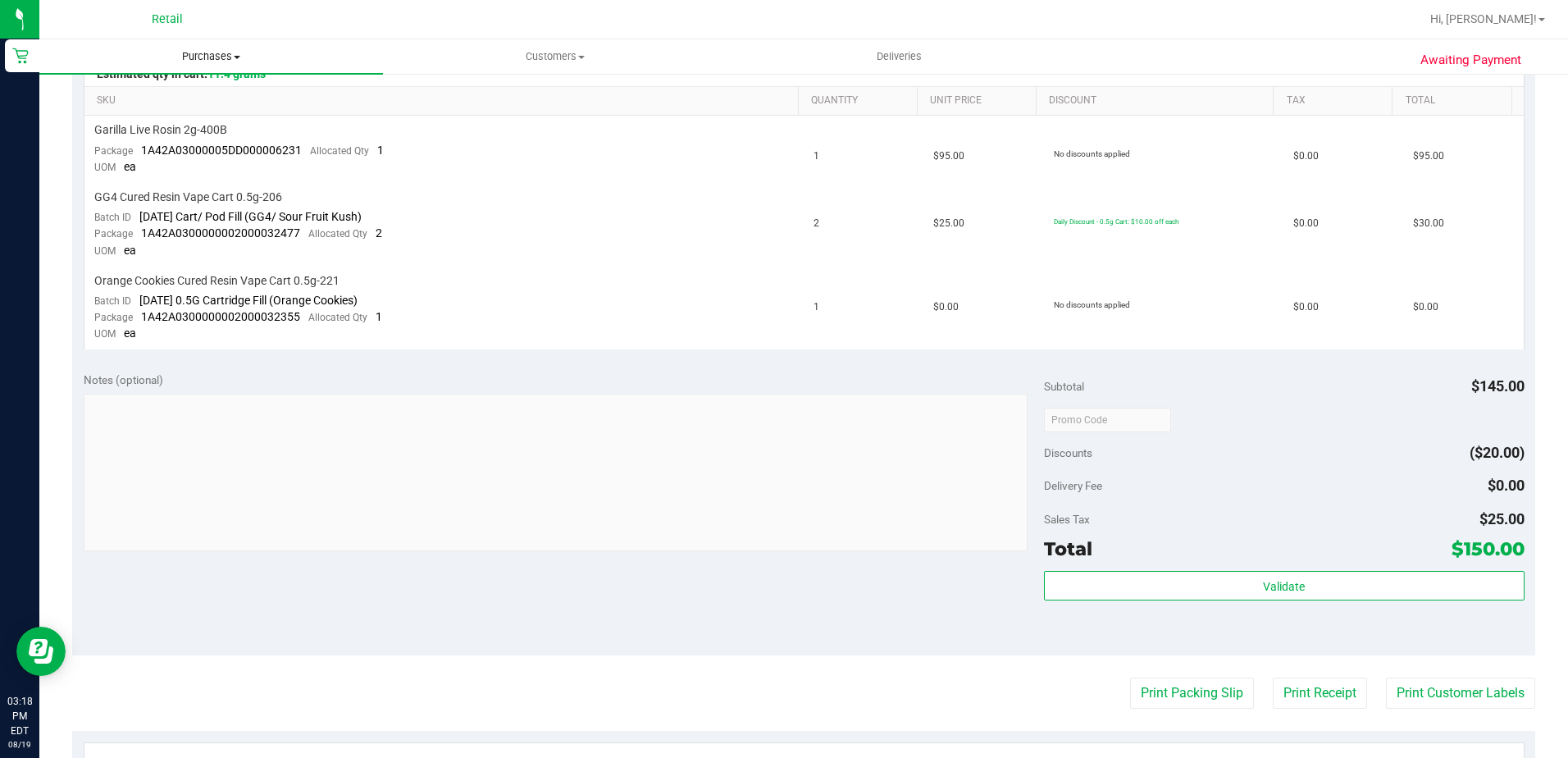
click at [211, 55] on span "Purchases" at bounding box center [211, 56] width 343 height 15
click at [199, 96] on span "Summary of purchases" at bounding box center [123, 99] width 168 height 14
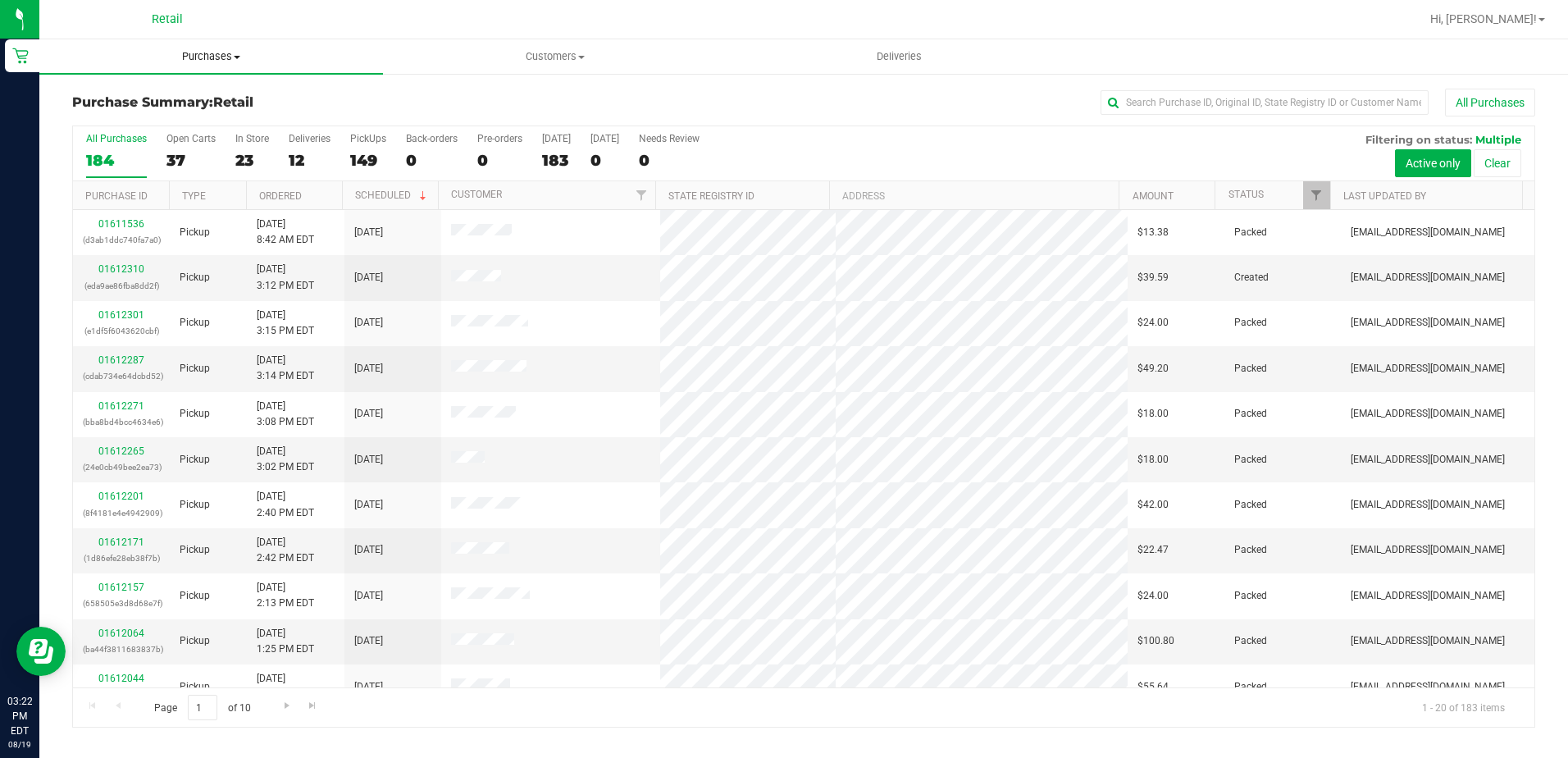
click at [182, 64] on uib-tab-heading "Purchases Summary of purchases Fulfillment All purchases" at bounding box center [211, 56] width 343 height 35
click at [179, 103] on span "Summary of purchases" at bounding box center [123, 99] width 168 height 14
click at [210, 58] on span "Purchases" at bounding box center [211, 56] width 343 height 15
click at [192, 103] on span "Summary of purchases" at bounding box center [123, 99] width 168 height 14
click at [1222, 99] on input "text" at bounding box center [1264, 103] width 328 height 24
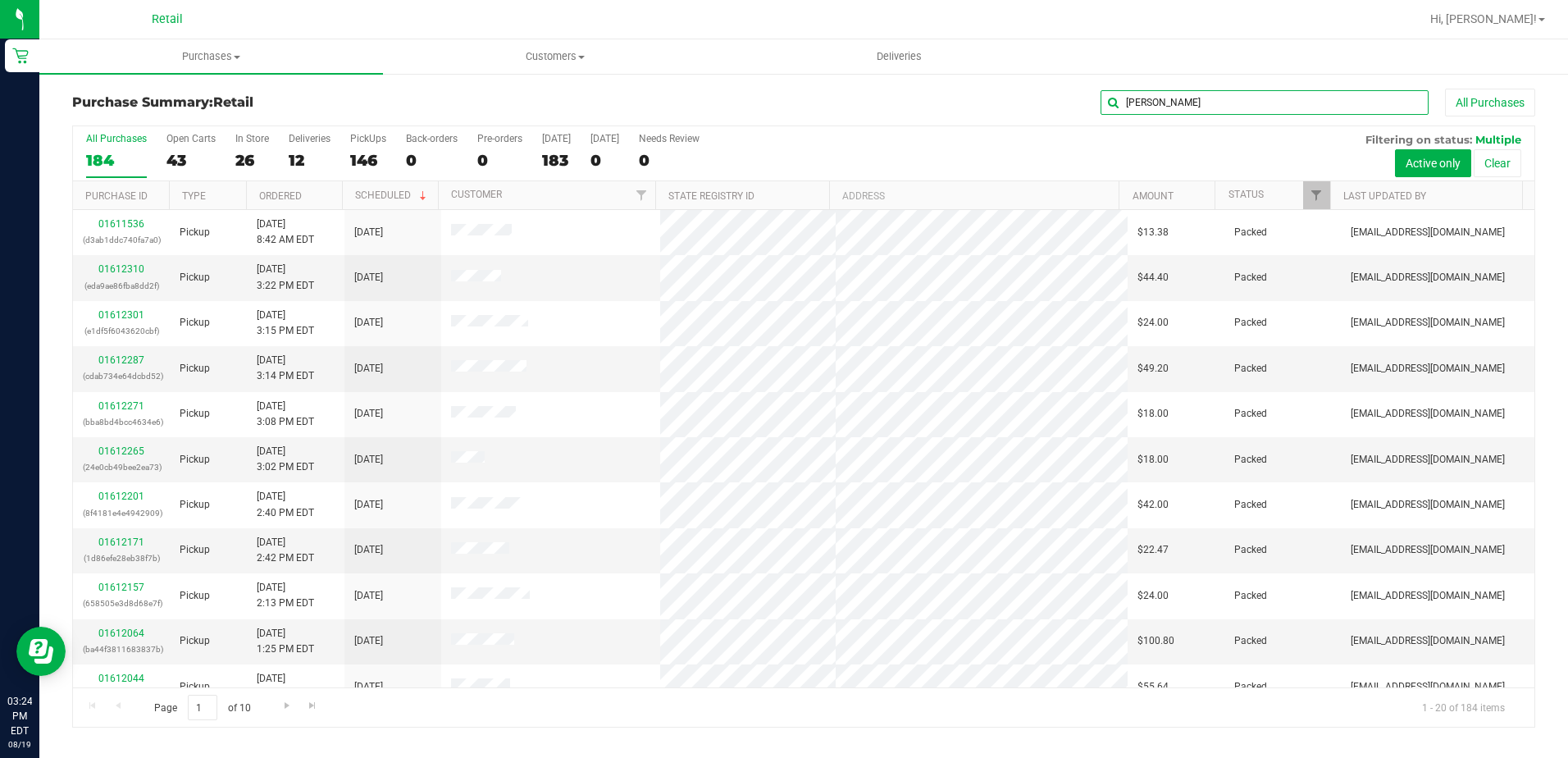
type input "PAUL"
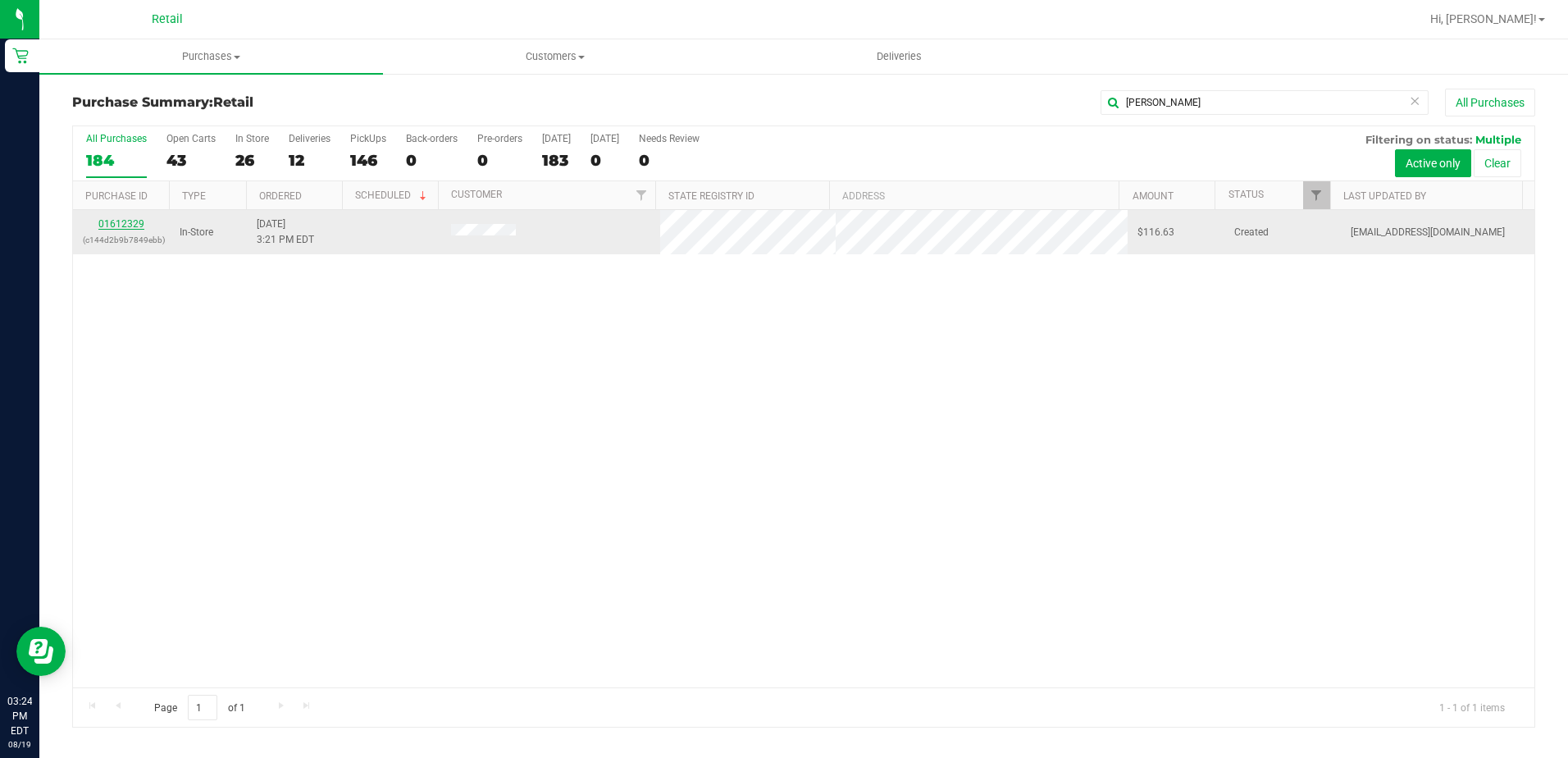
click at [127, 227] on link "01612329" at bounding box center [121, 224] width 46 height 11
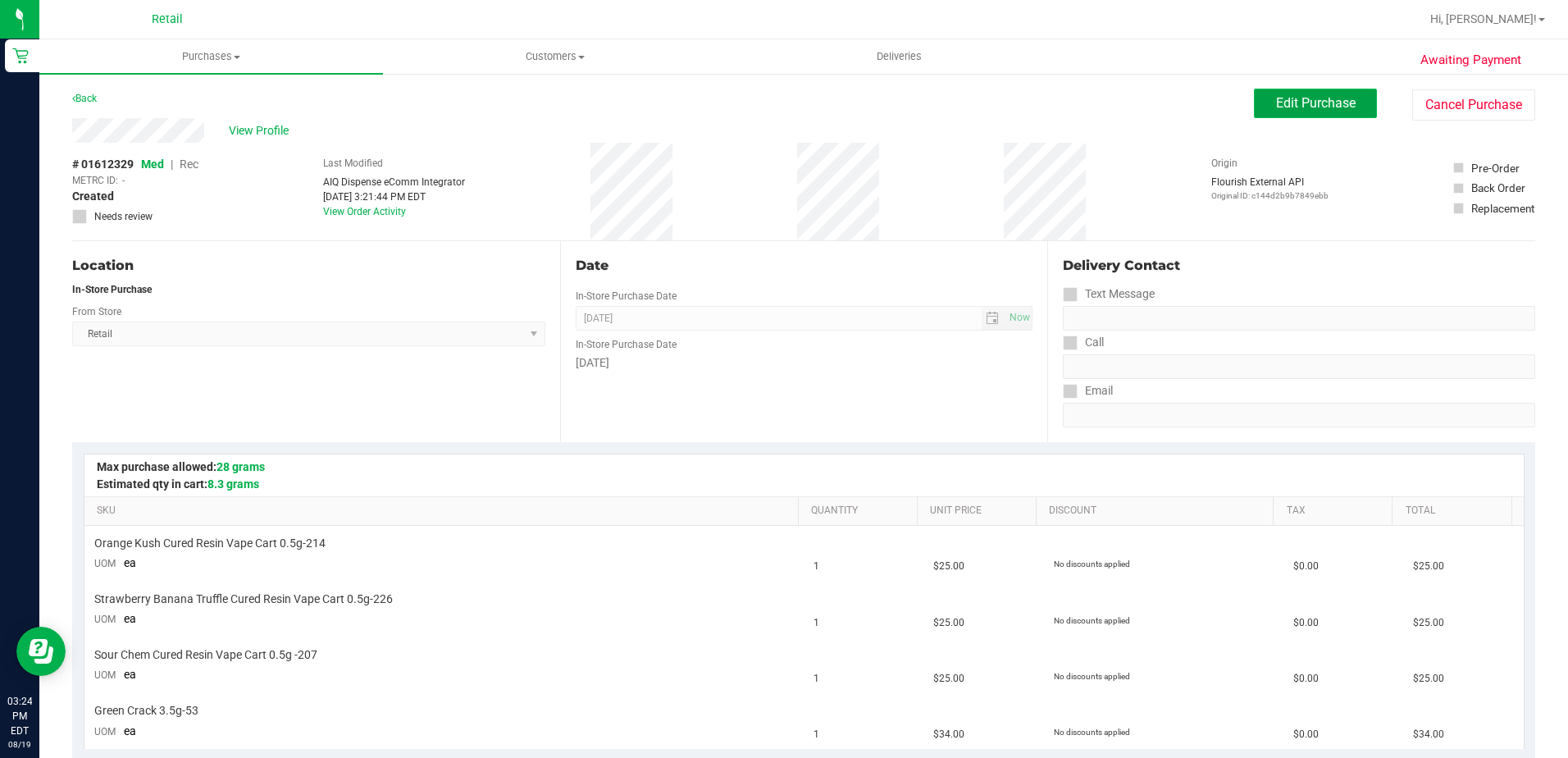
click at [1261, 103] on button "Edit Purchase" at bounding box center [1315, 103] width 123 height 29
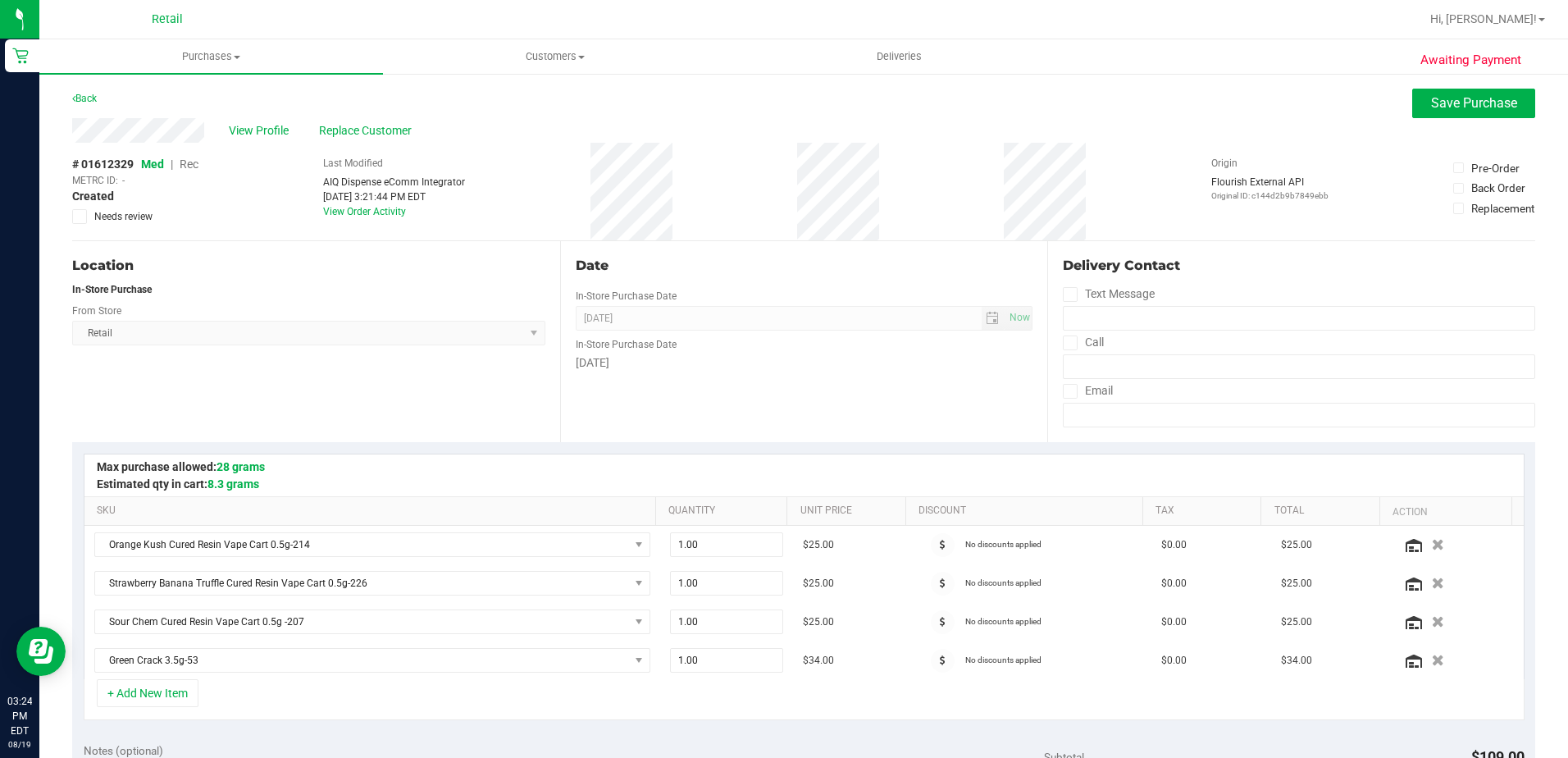
click at [189, 166] on span "Rec" at bounding box center [189, 164] width 19 height 13
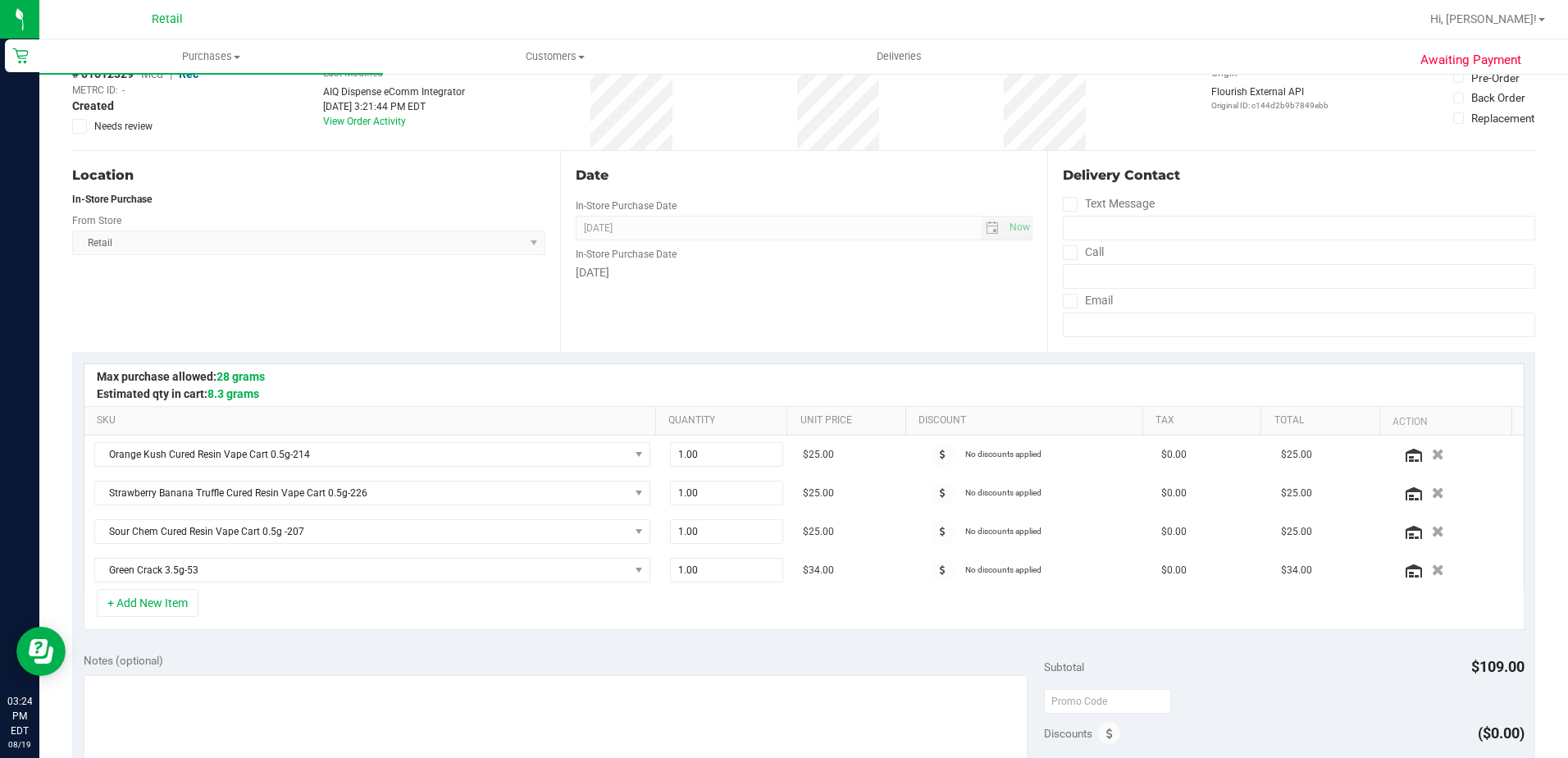
scroll to position [246, 0]
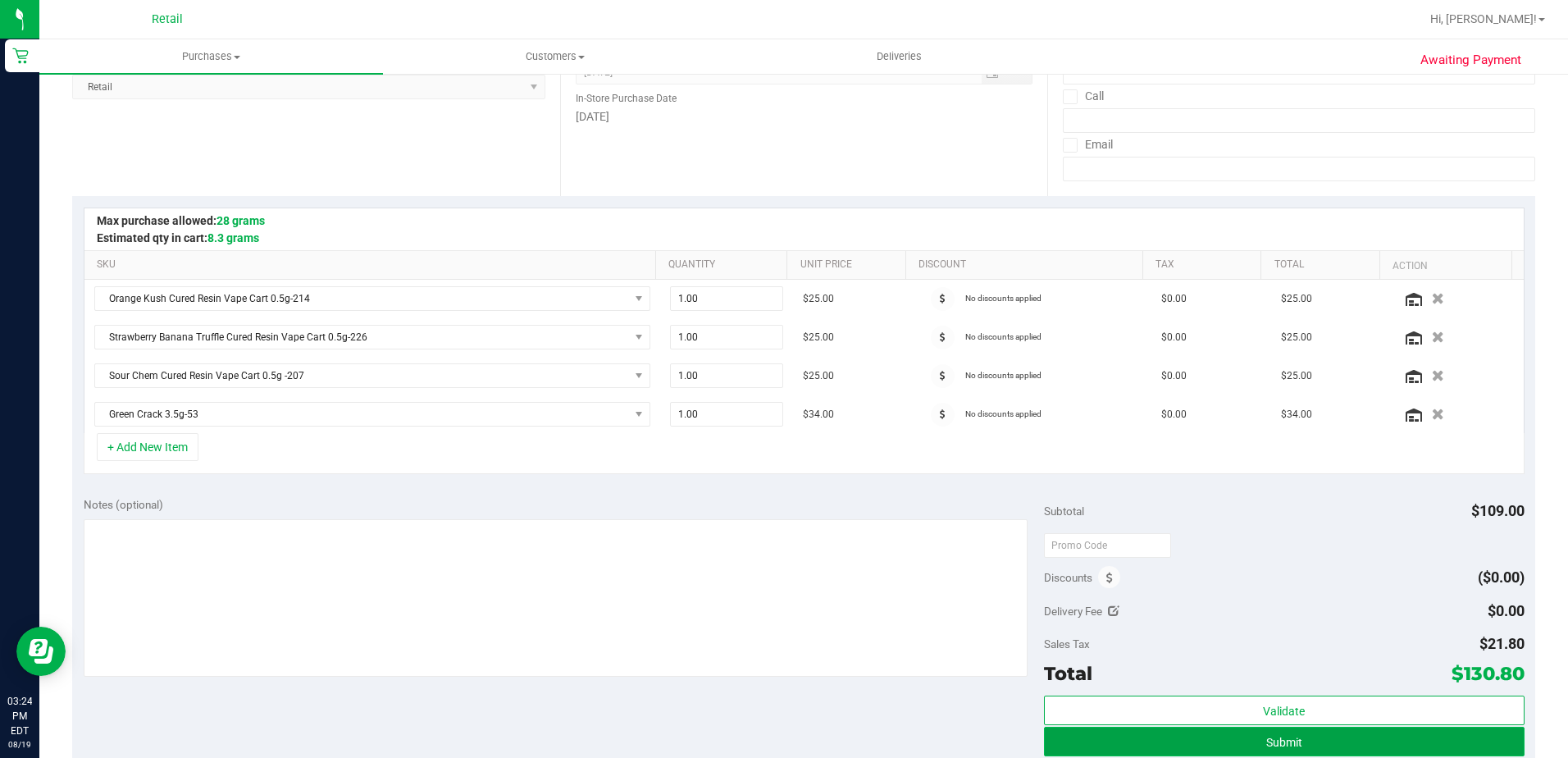
click at [1300, 738] on button "Submit" at bounding box center [1284, 741] width 481 height 29
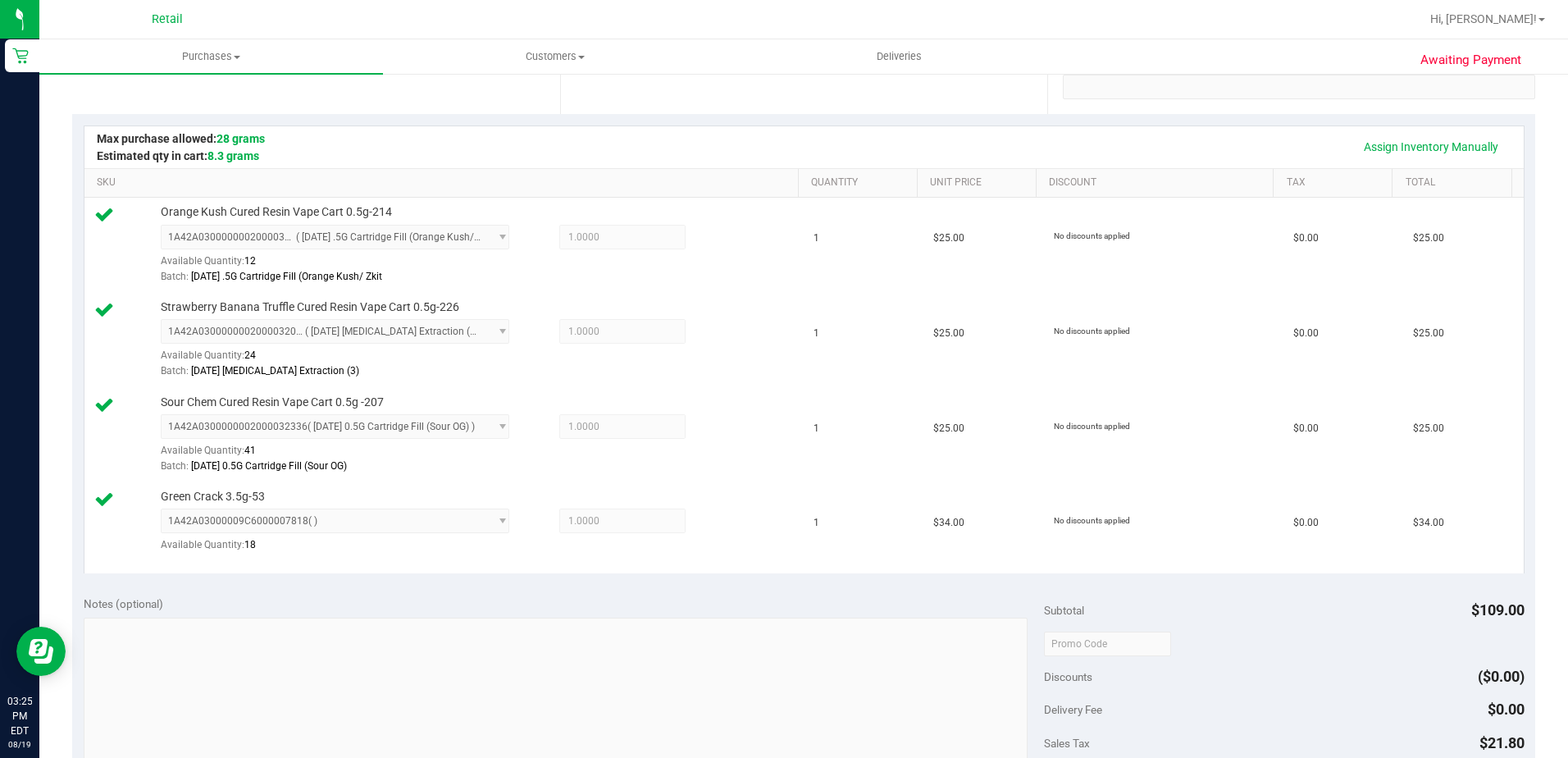
scroll to position [492, 0]
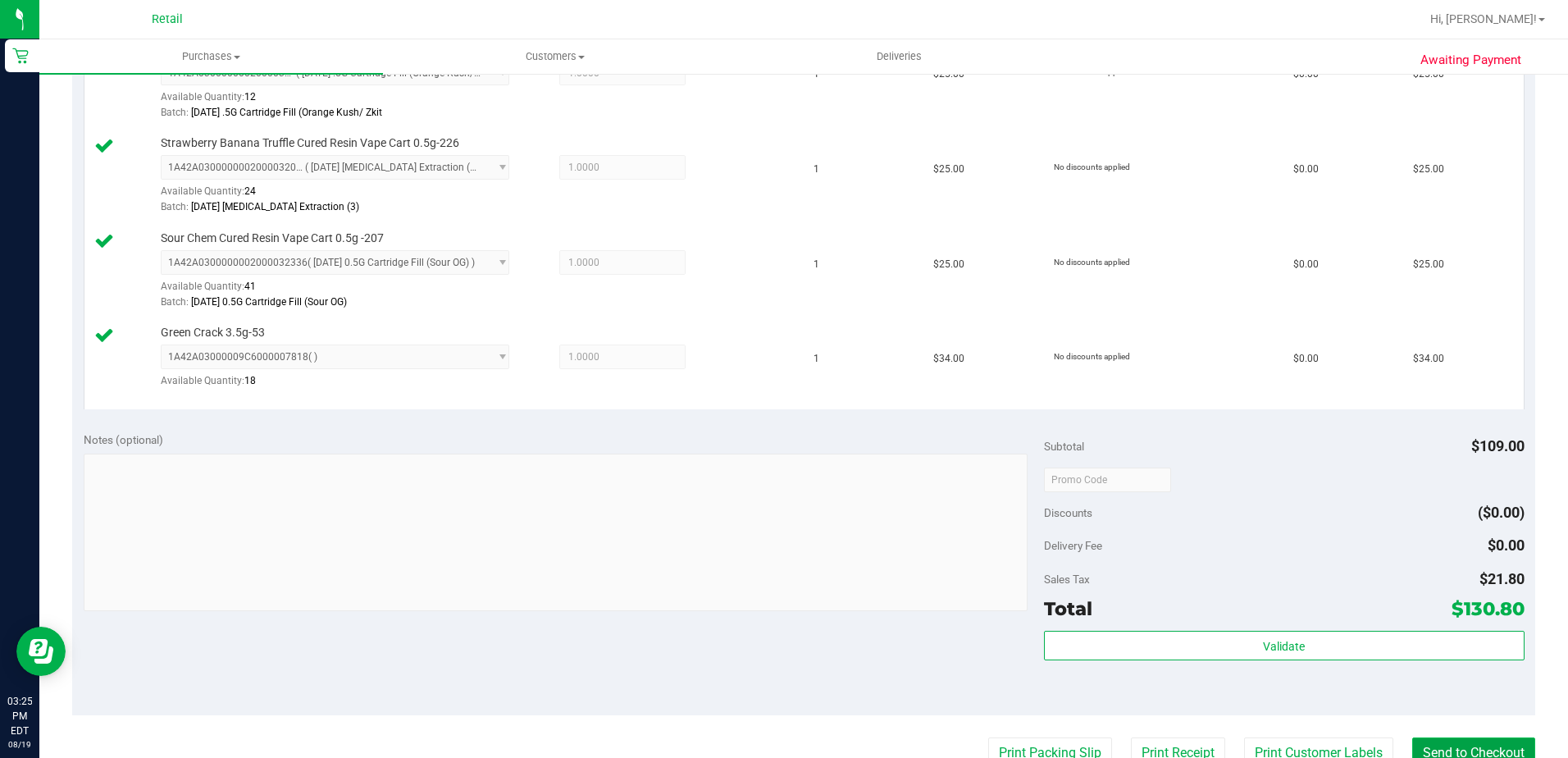
click at [1454, 747] on button "Send to Checkout" at bounding box center [1474, 752] width 123 height 31
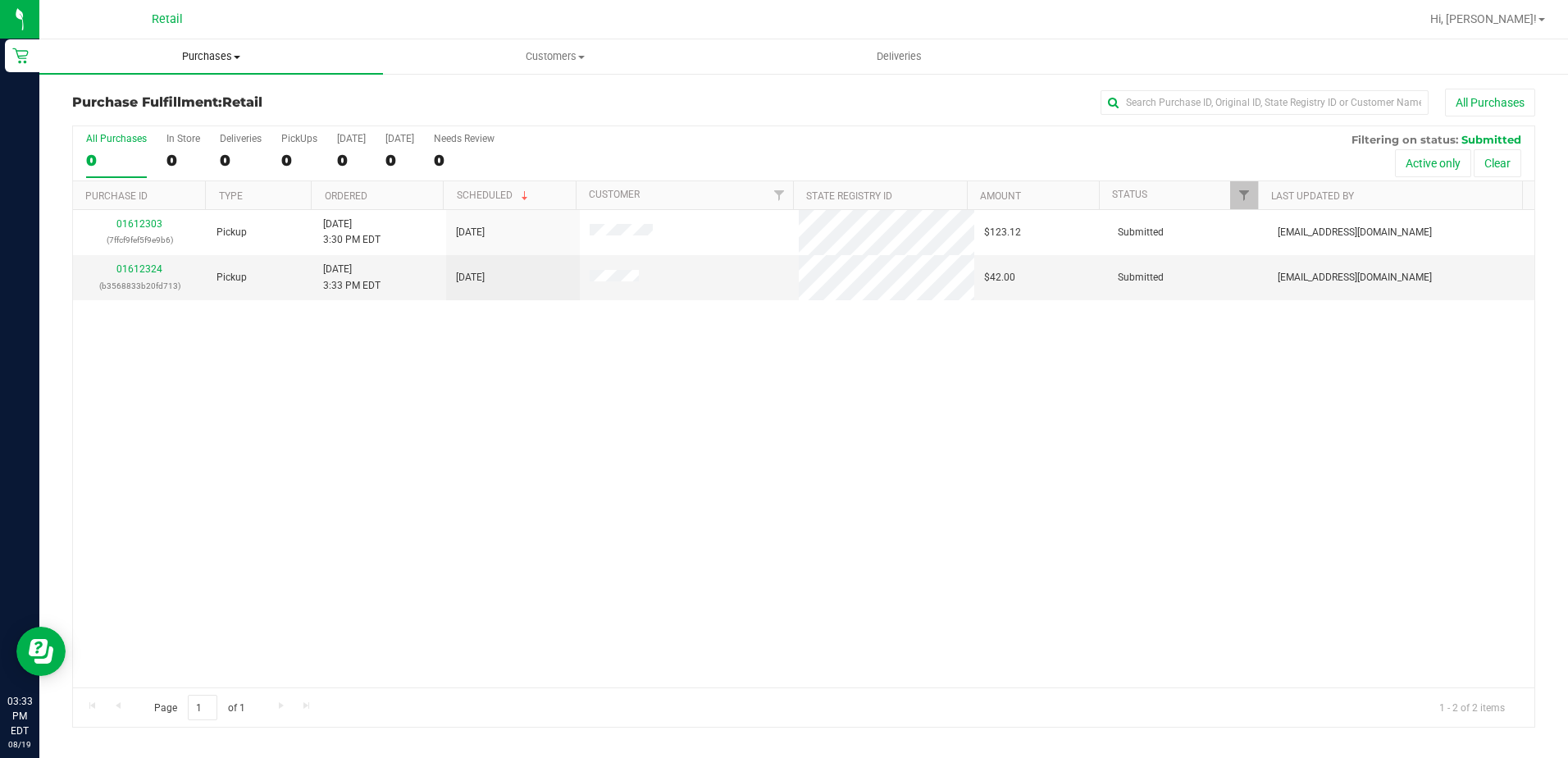
click at [204, 60] on span "Purchases" at bounding box center [211, 56] width 343 height 15
click at [168, 89] on li "Summary of purchases" at bounding box center [211, 99] width 343 height 20
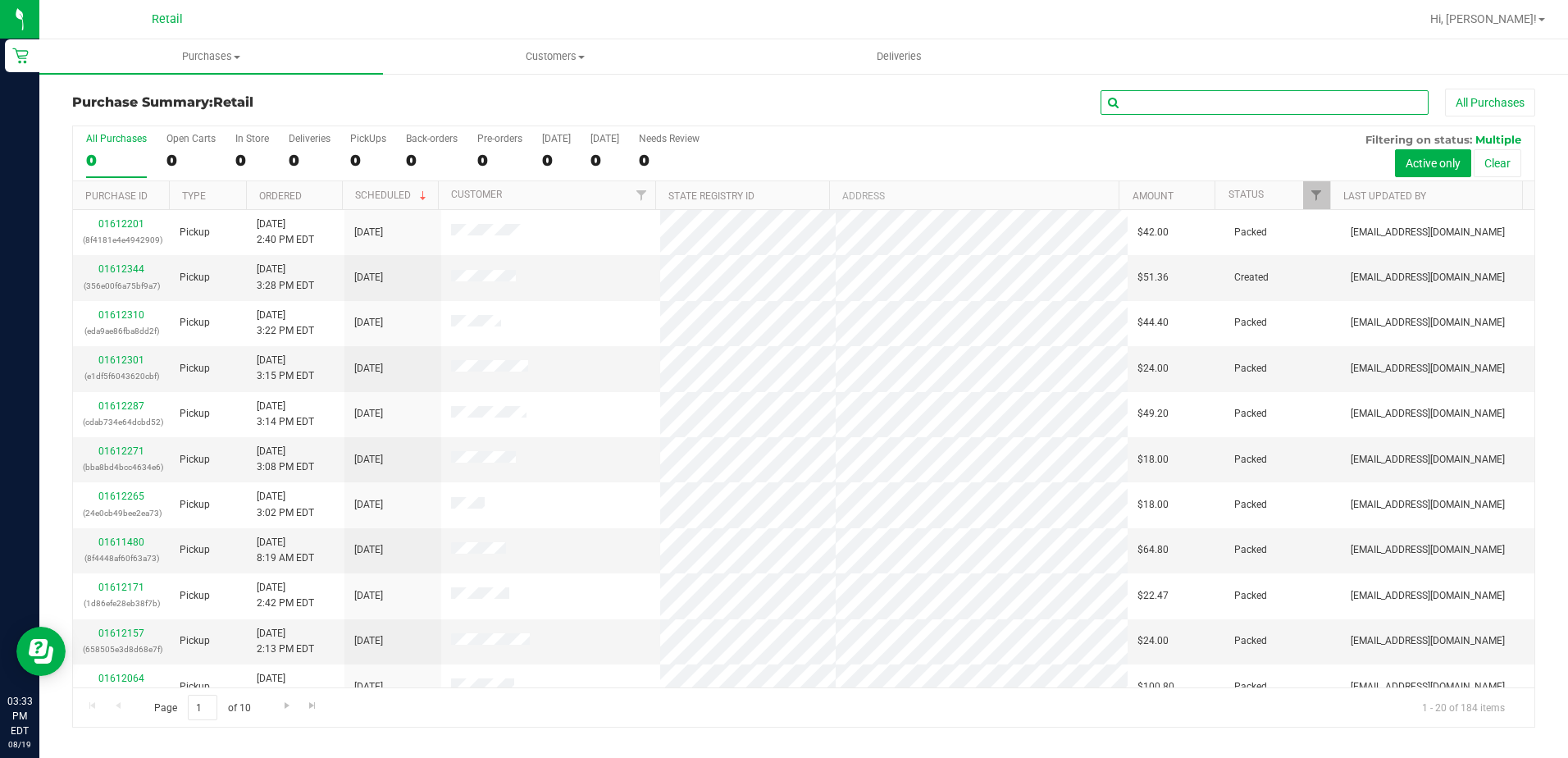
click at [1246, 102] on input "text" at bounding box center [1264, 103] width 328 height 24
type input "KAY"
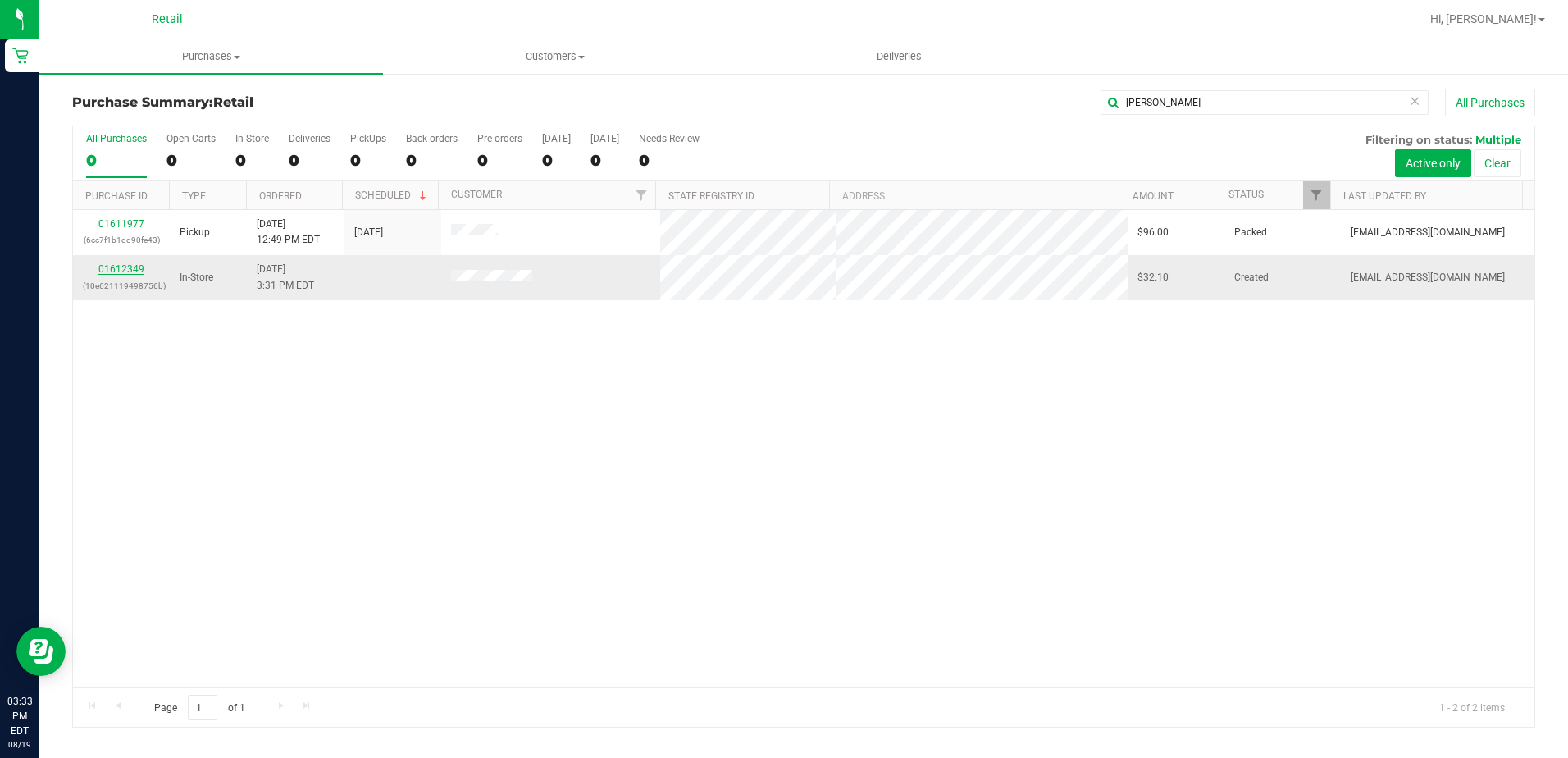
click at [114, 272] on link "01612349" at bounding box center [121, 269] width 46 height 11
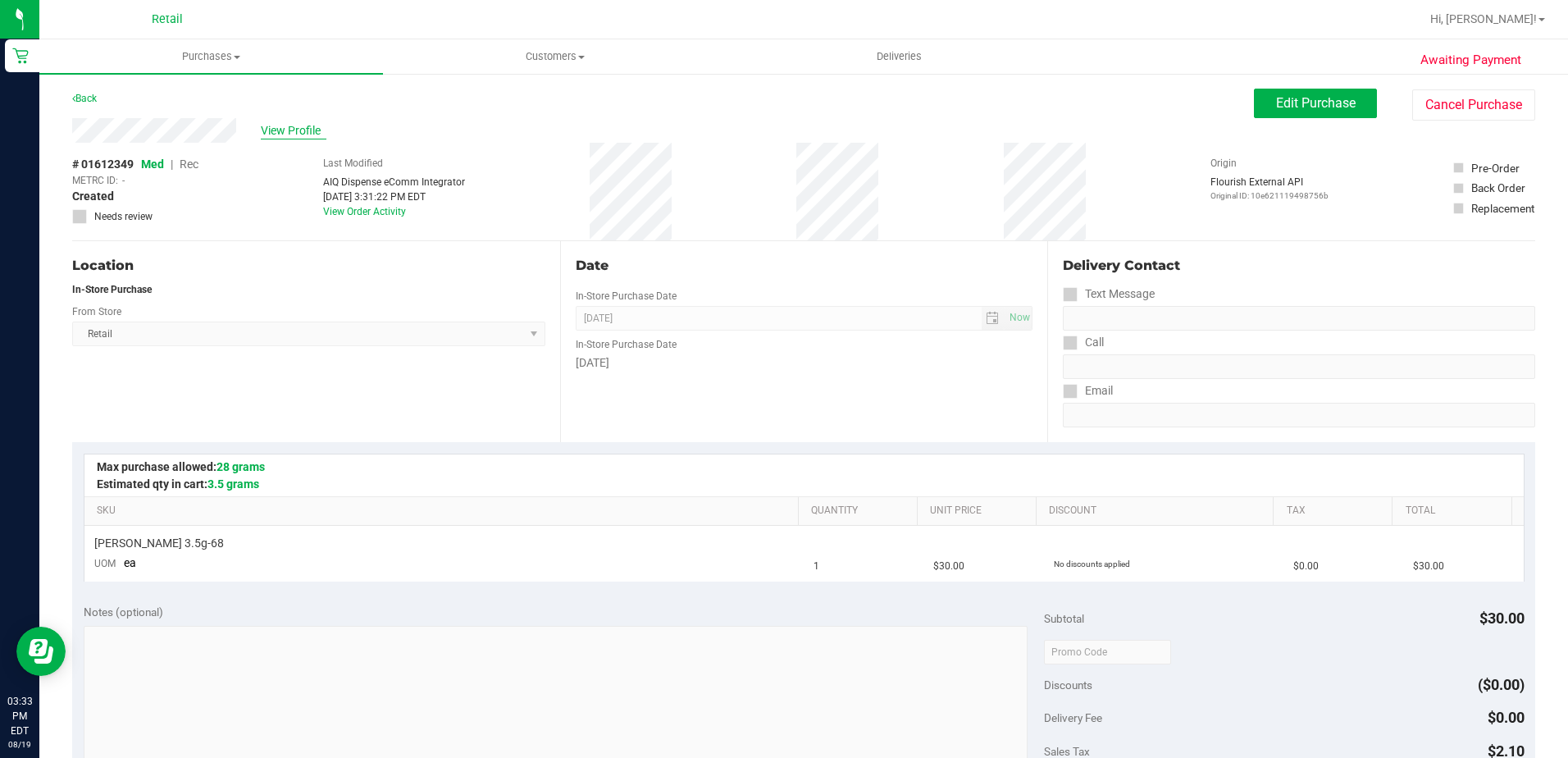
click at [298, 132] on span "View Profile" at bounding box center [293, 131] width 66 height 17
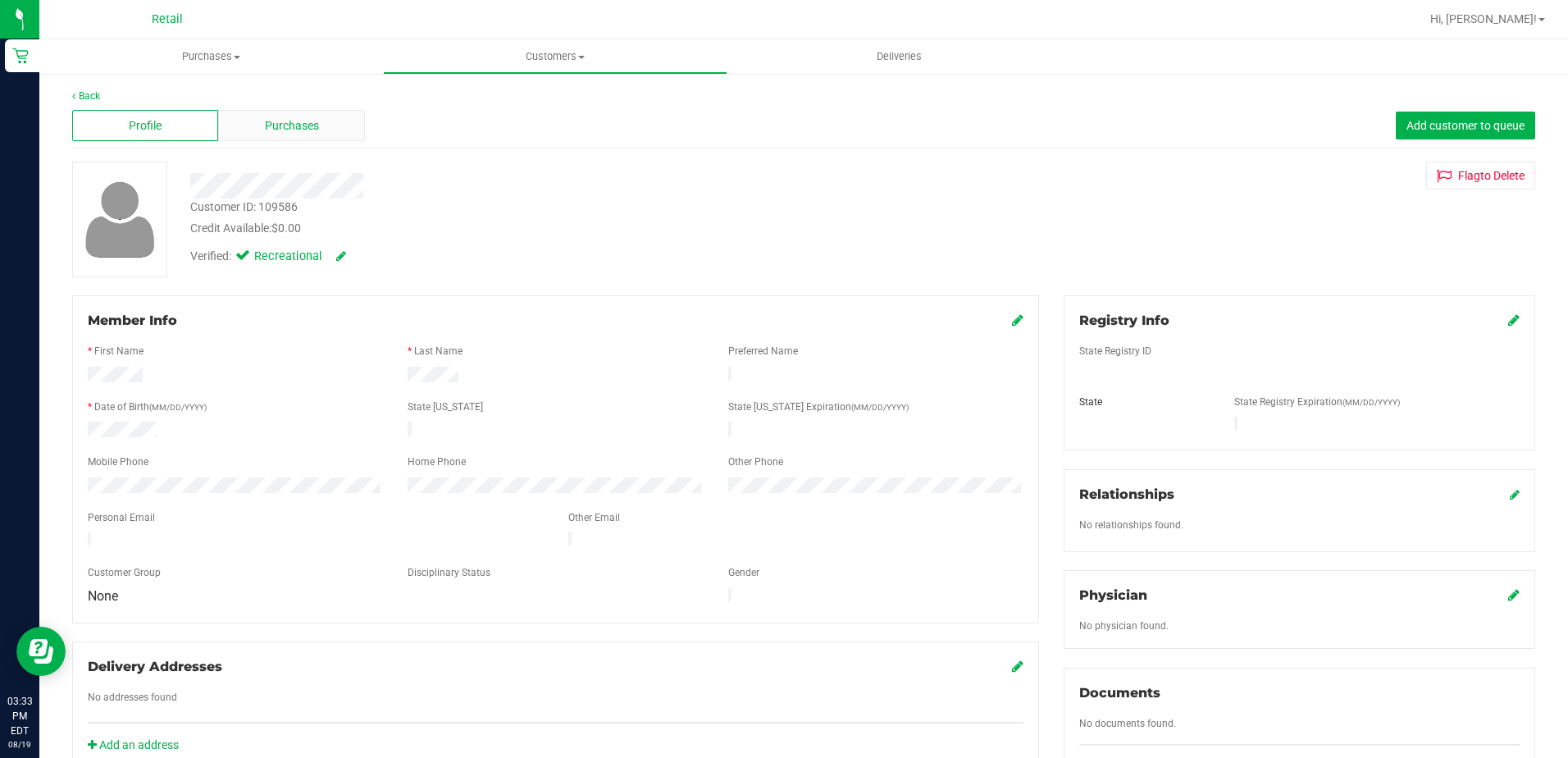
click at [301, 112] on div "Purchases" at bounding box center [291, 125] width 146 height 31
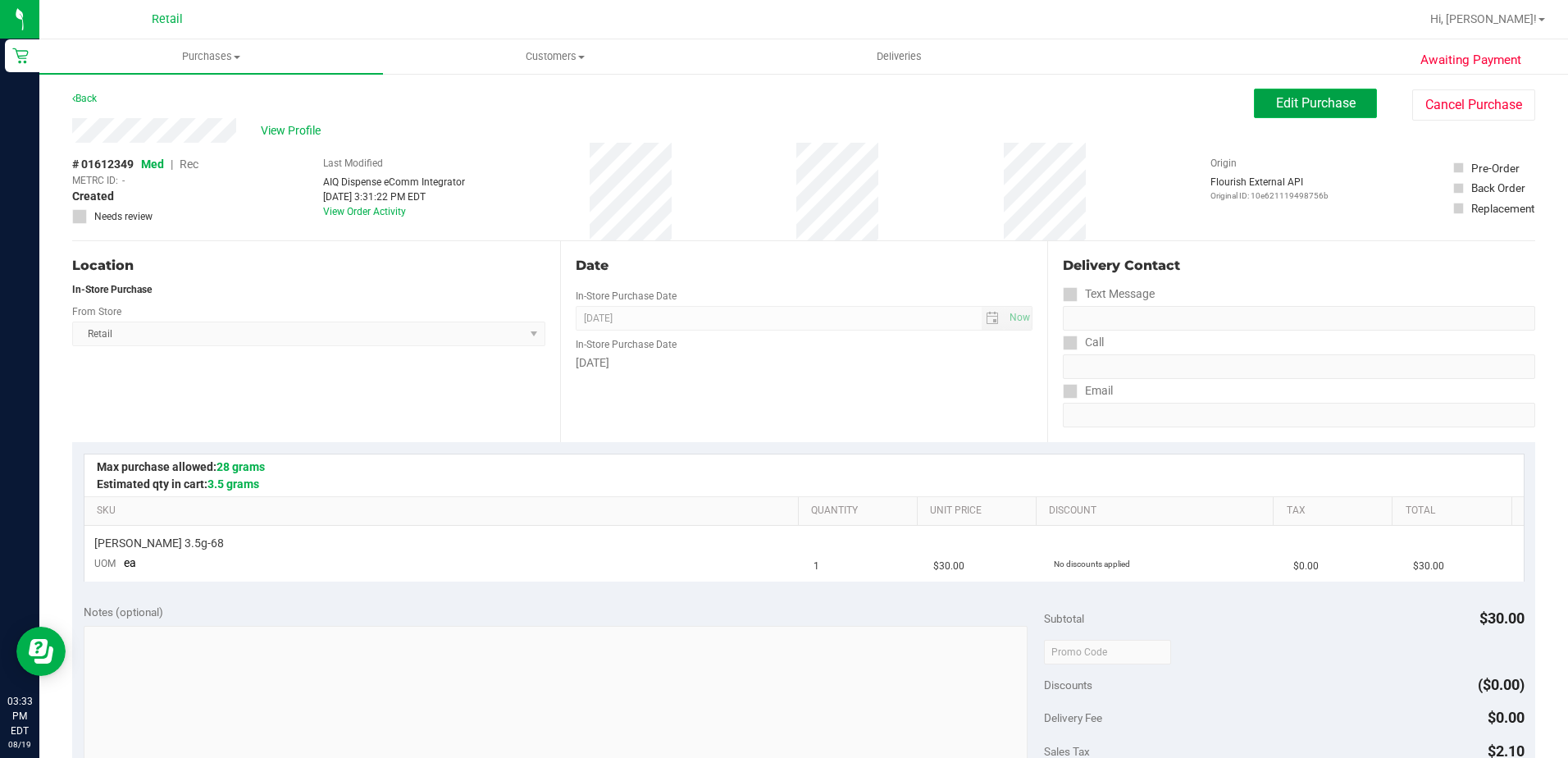
click at [1278, 116] on button "Edit Purchase" at bounding box center [1315, 103] width 123 height 29
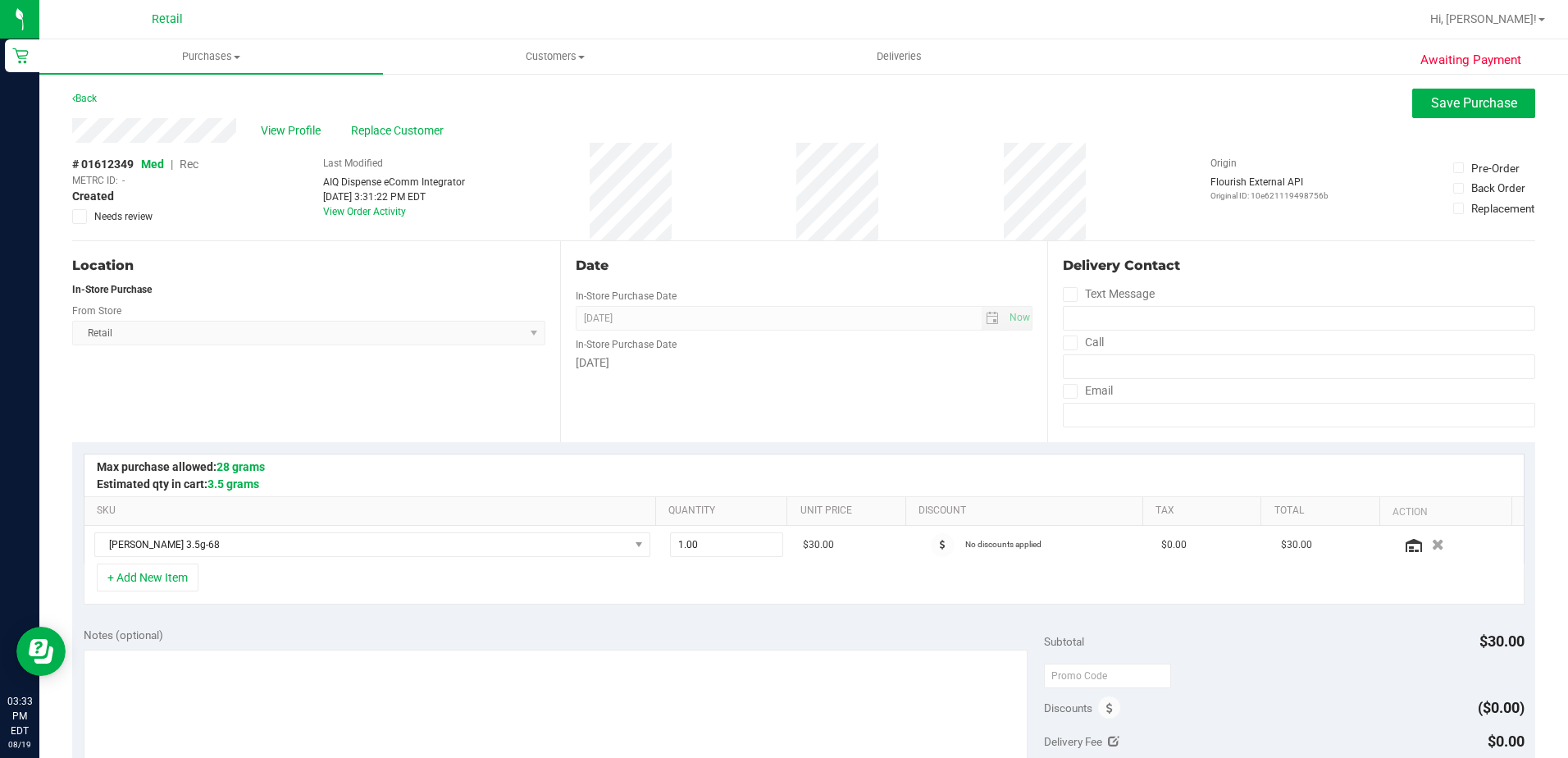
click at [184, 163] on span "Rec" at bounding box center [189, 164] width 19 height 13
click at [397, 139] on div "View Profile Replace Customer" at bounding box center [804, 131] width 1464 height 24
click at [406, 128] on span "Replace Customer" at bounding box center [400, 131] width 99 height 17
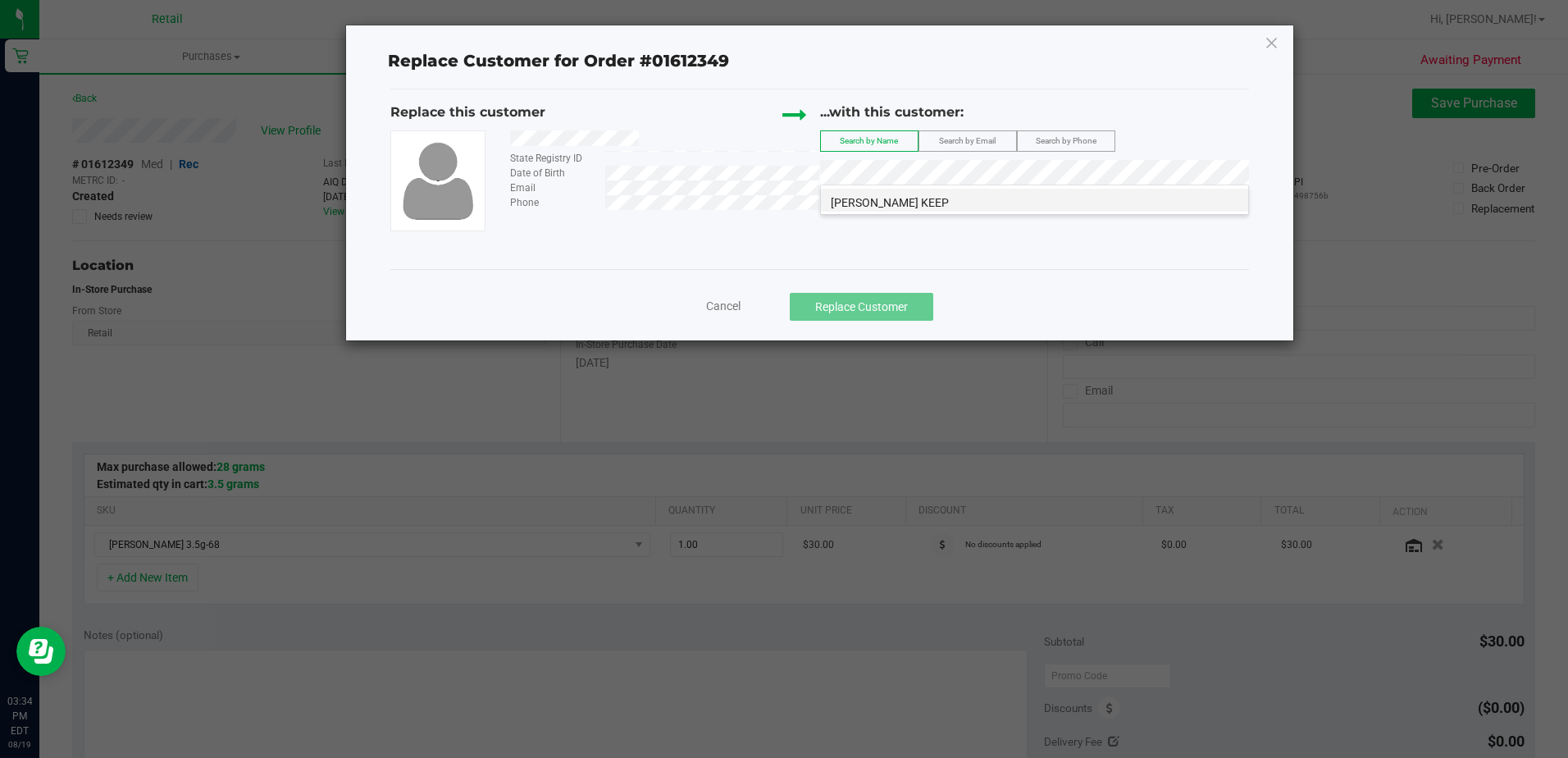
click at [961, 202] on li "kaymarie capellan KEEP" at bounding box center [1035, 200] width 427 height 23
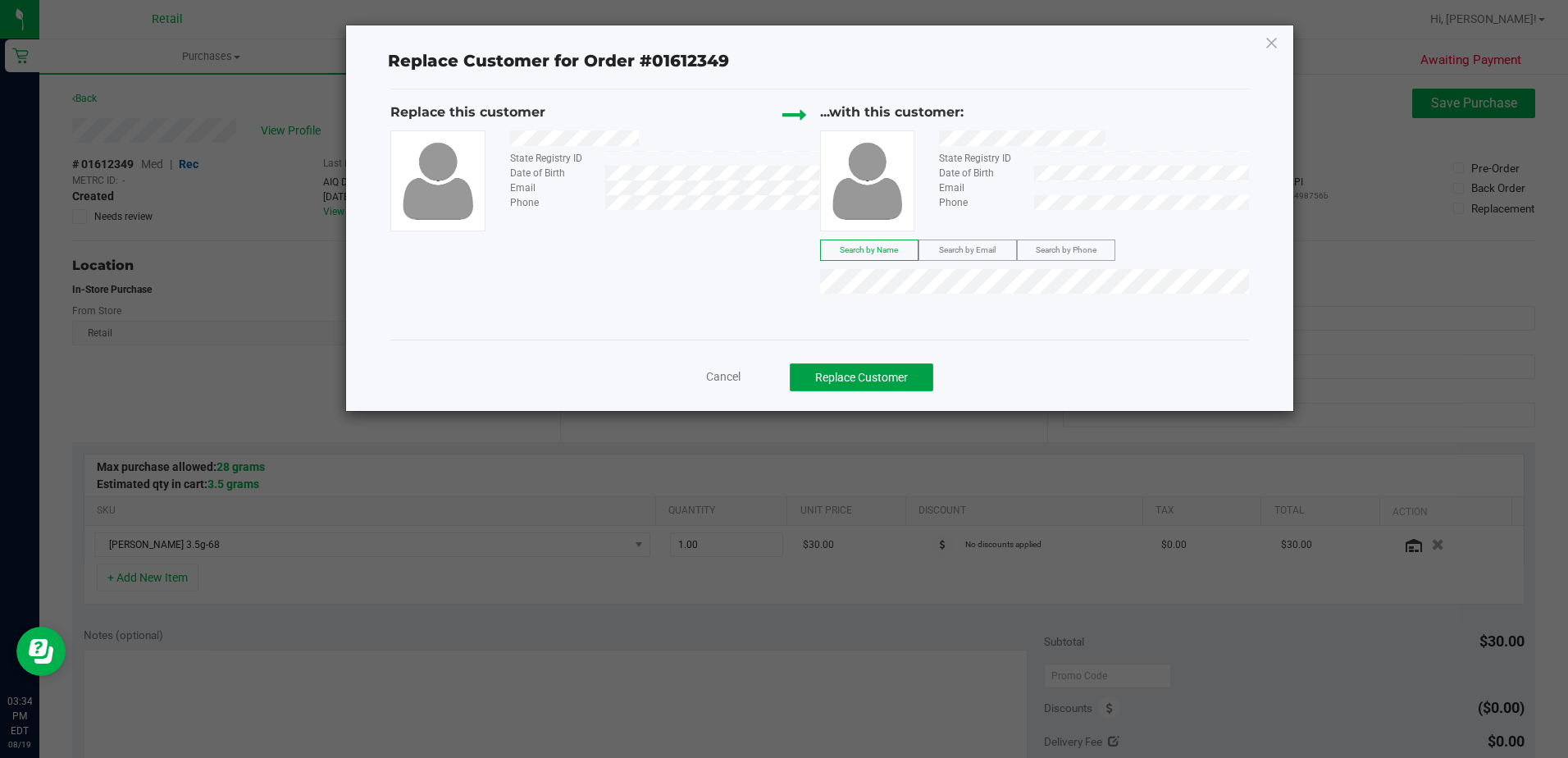
click at [880, 371] on button "Replace Customer" at bounding box center [862, 377] width 144 height 28
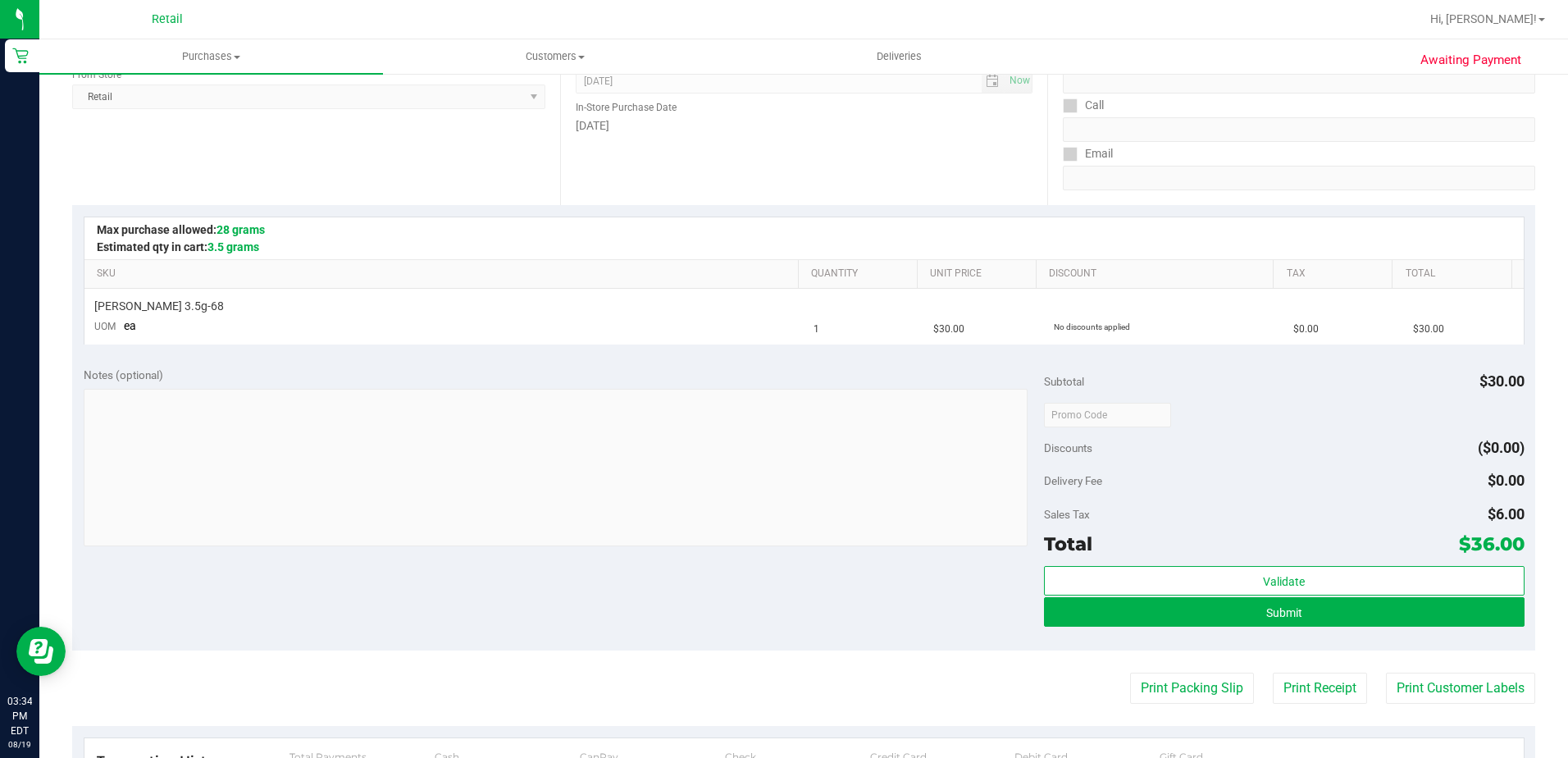
scroll to position [246, 0]
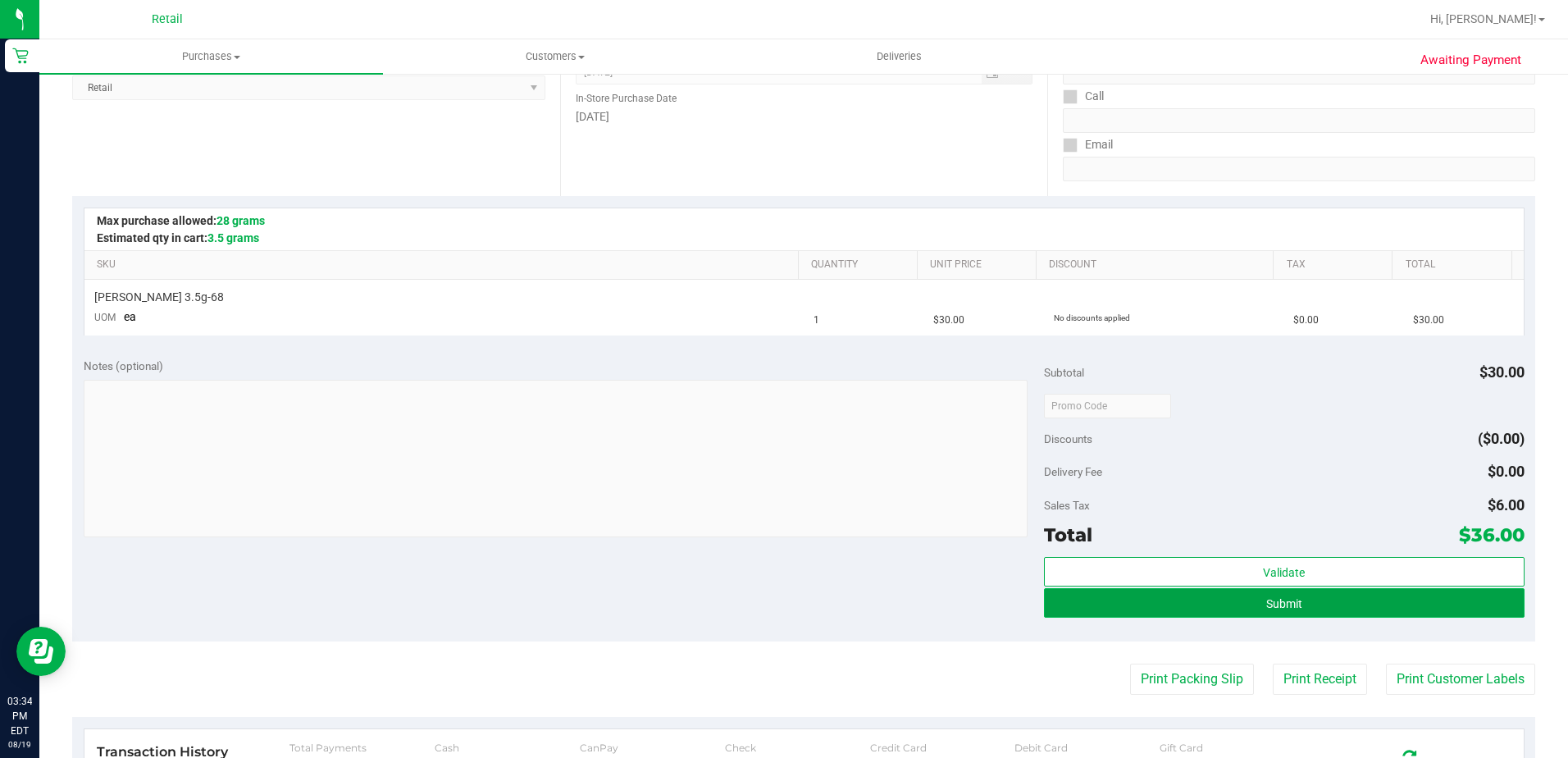
click at [1342, 609] on button "Submit" at bounding box center [1284, 602] width 481 height 29
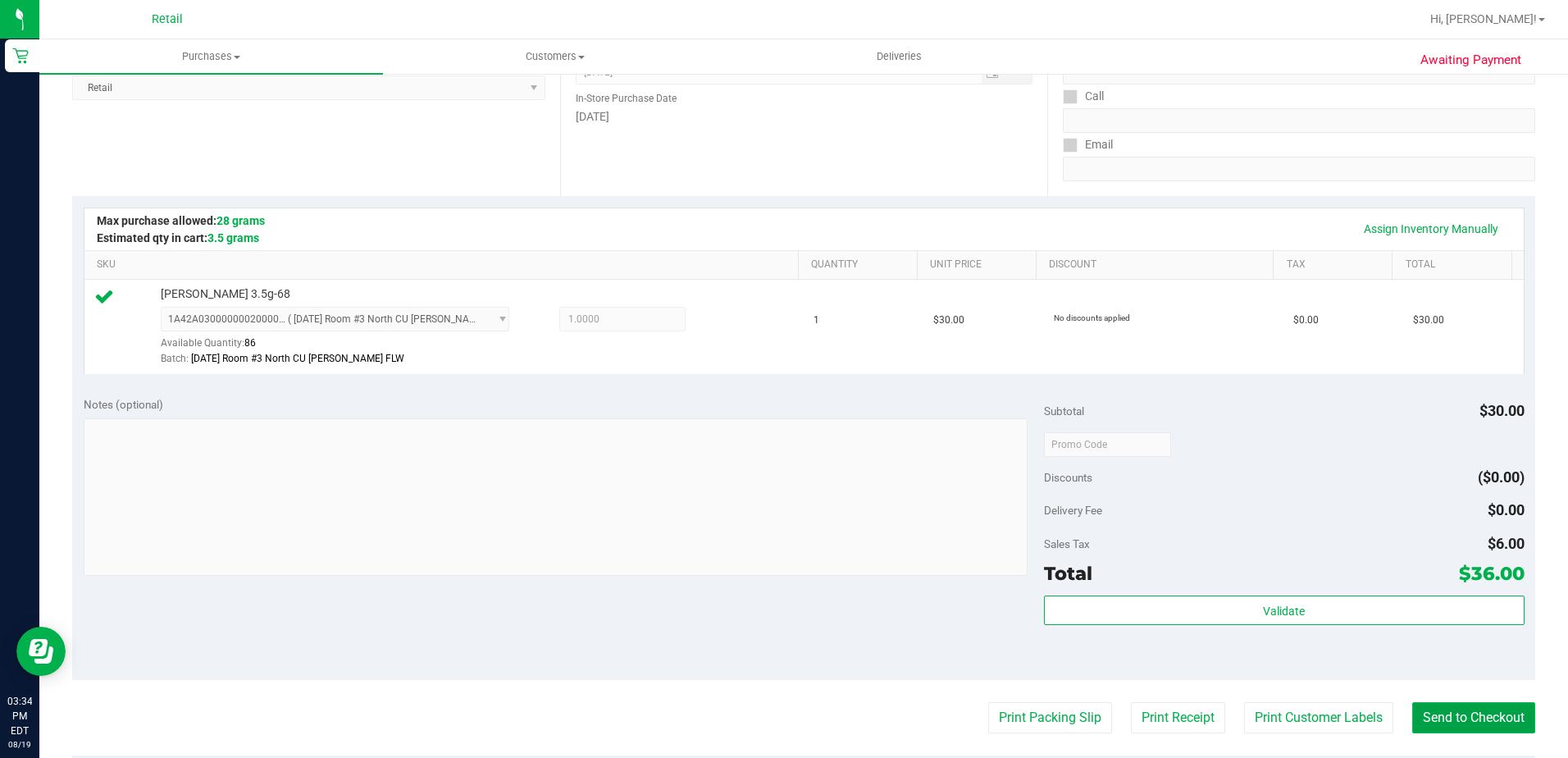
click at [1492, 710] on button "Send to Checkout" at bounding box center [1474, 717] width 123 height 31
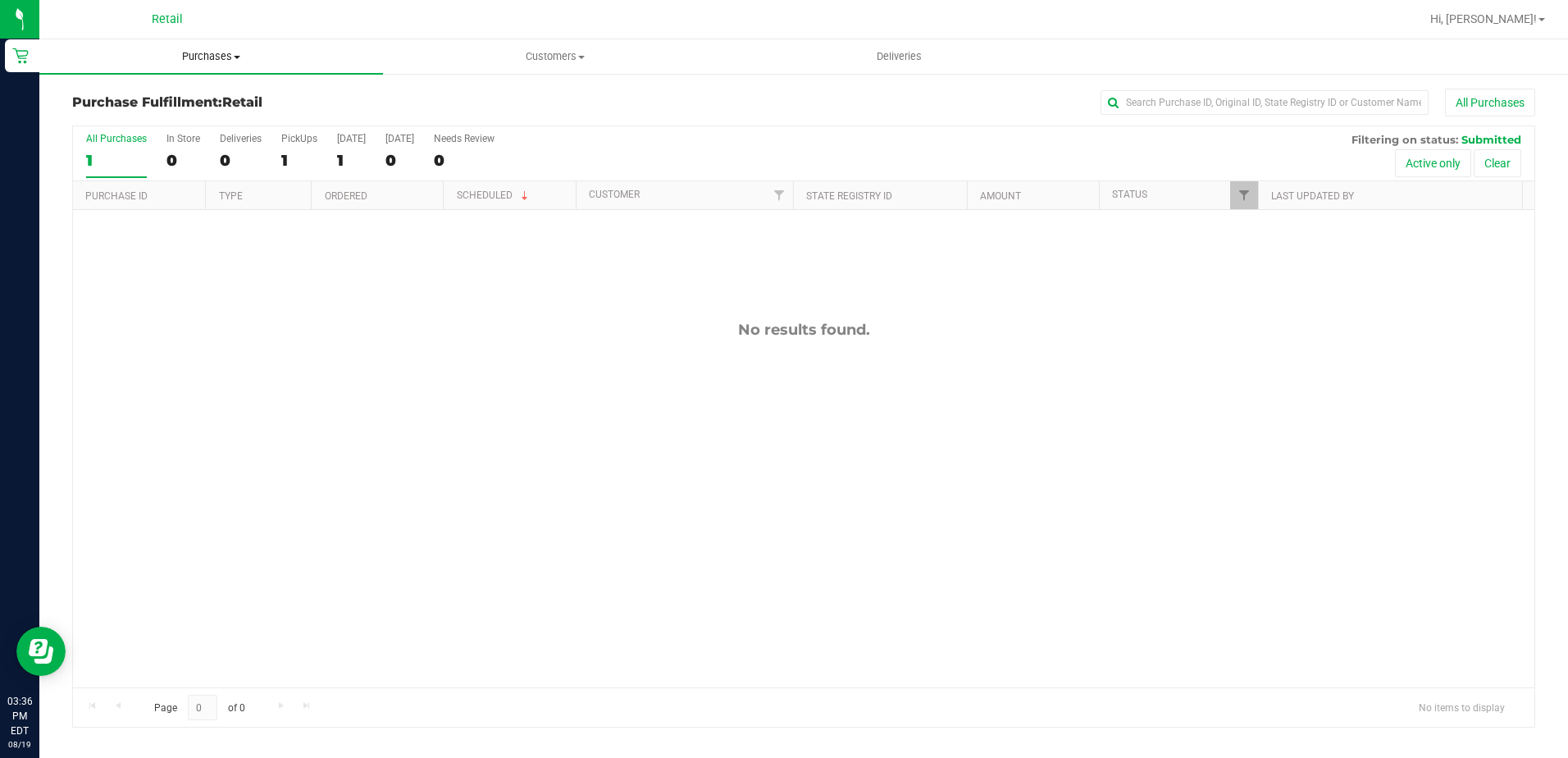
click at [183, 57] on span "Purchases" at bounding box center [211, 56] width 343 height 15
click at [170, 92] on span "Summary of purchases" at bounding box center [123, 99] width 168 height 14
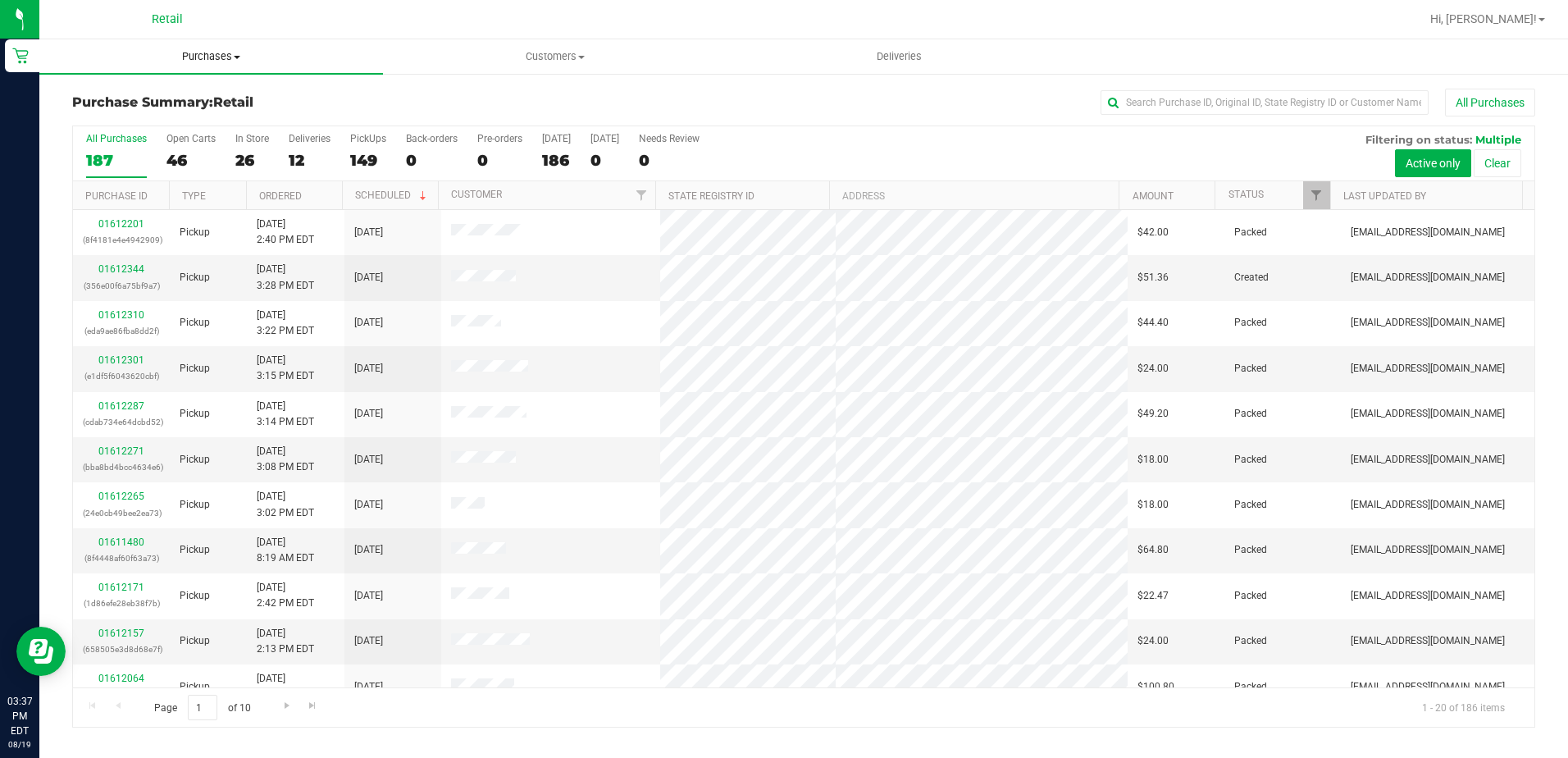
click at [178, 58] on span "Purchases" at bounding box center [211, 56] width 343 height 15
click at [169, 97] on span "Summary of purchases" at bounding box center [123, 99] width 168 height 14
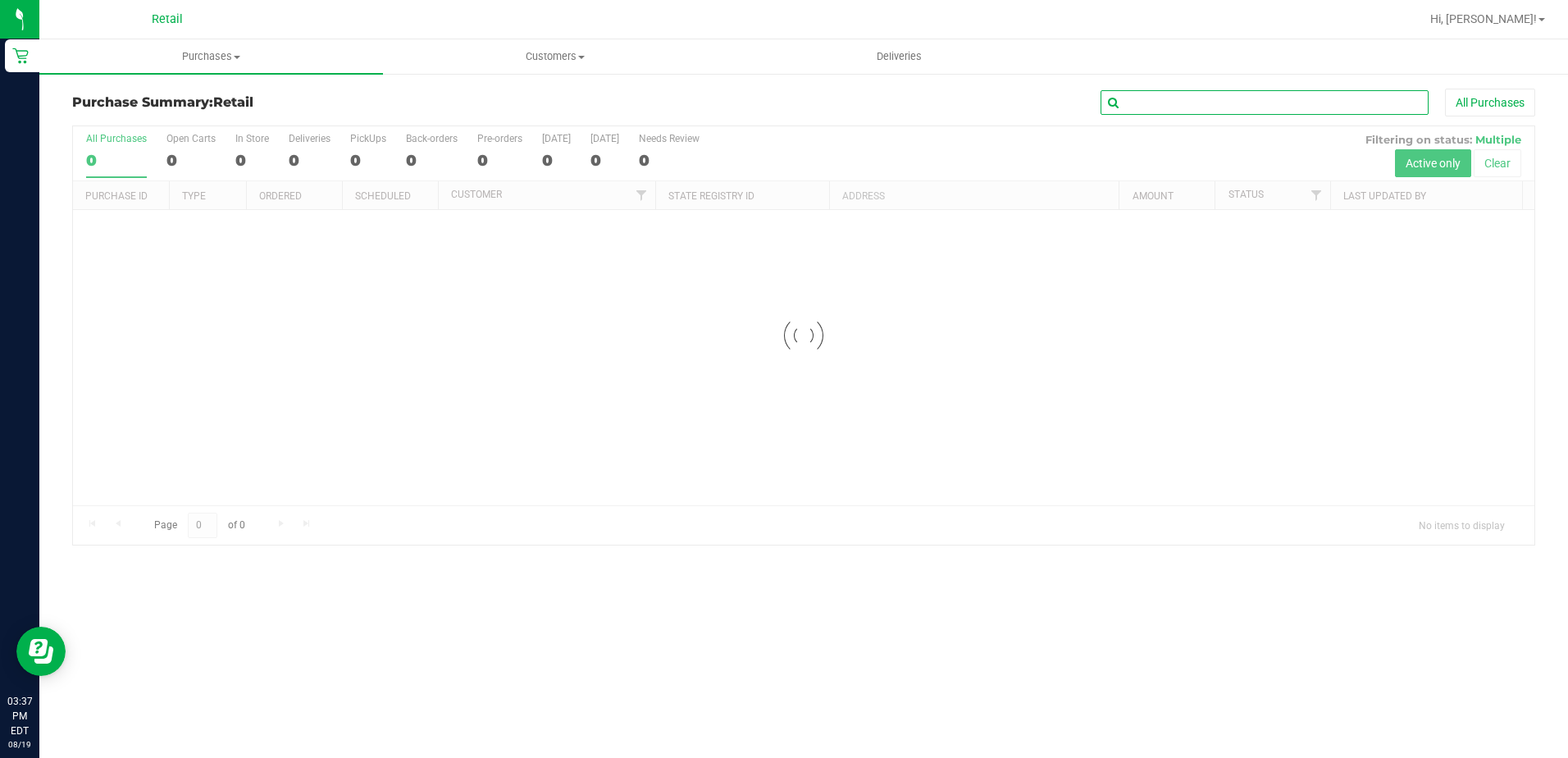
click at [1197, 112] on input "text" at bounding box center [1264, 103] width 328 height 24
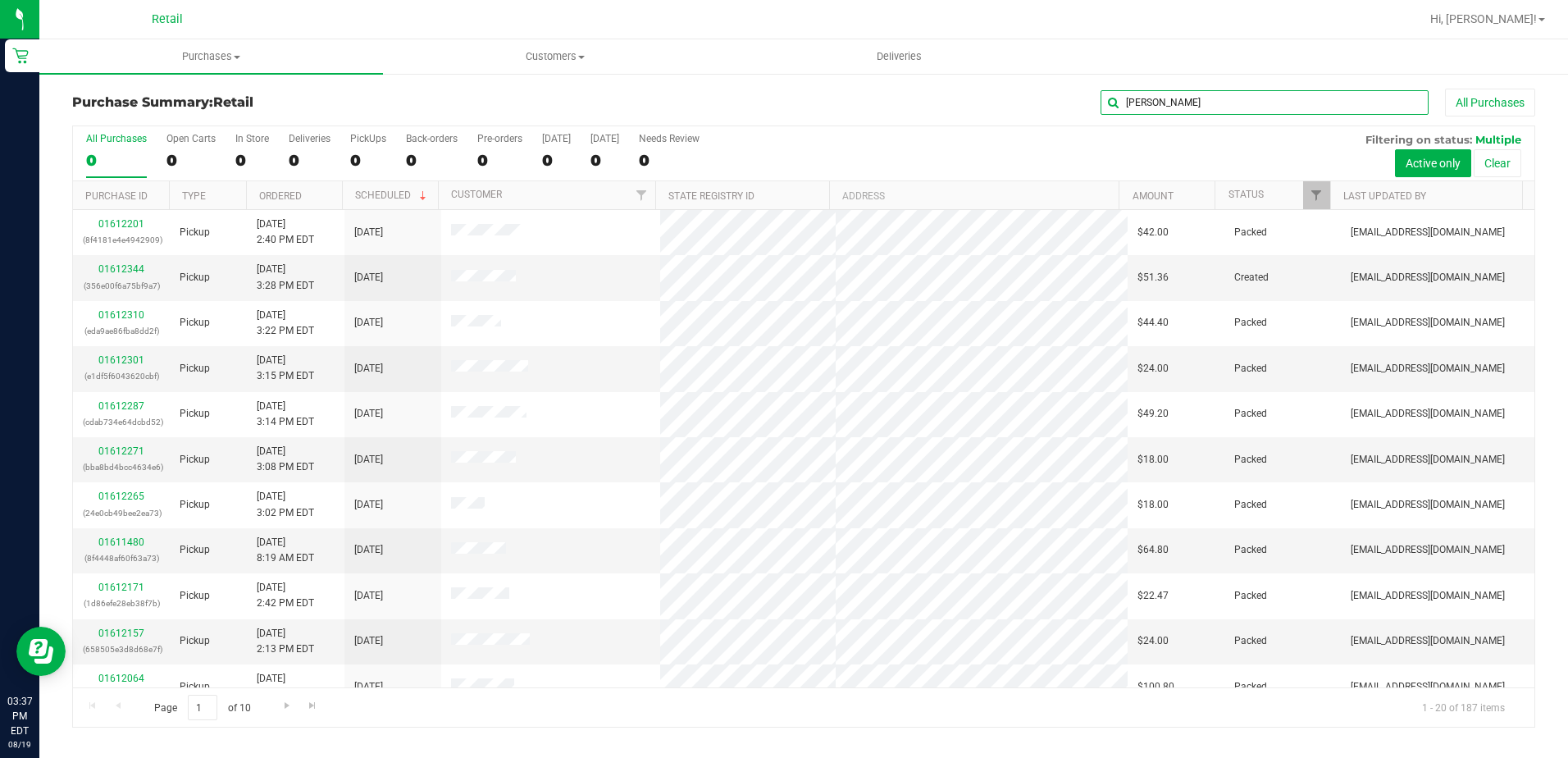
type input "ANTONIO"
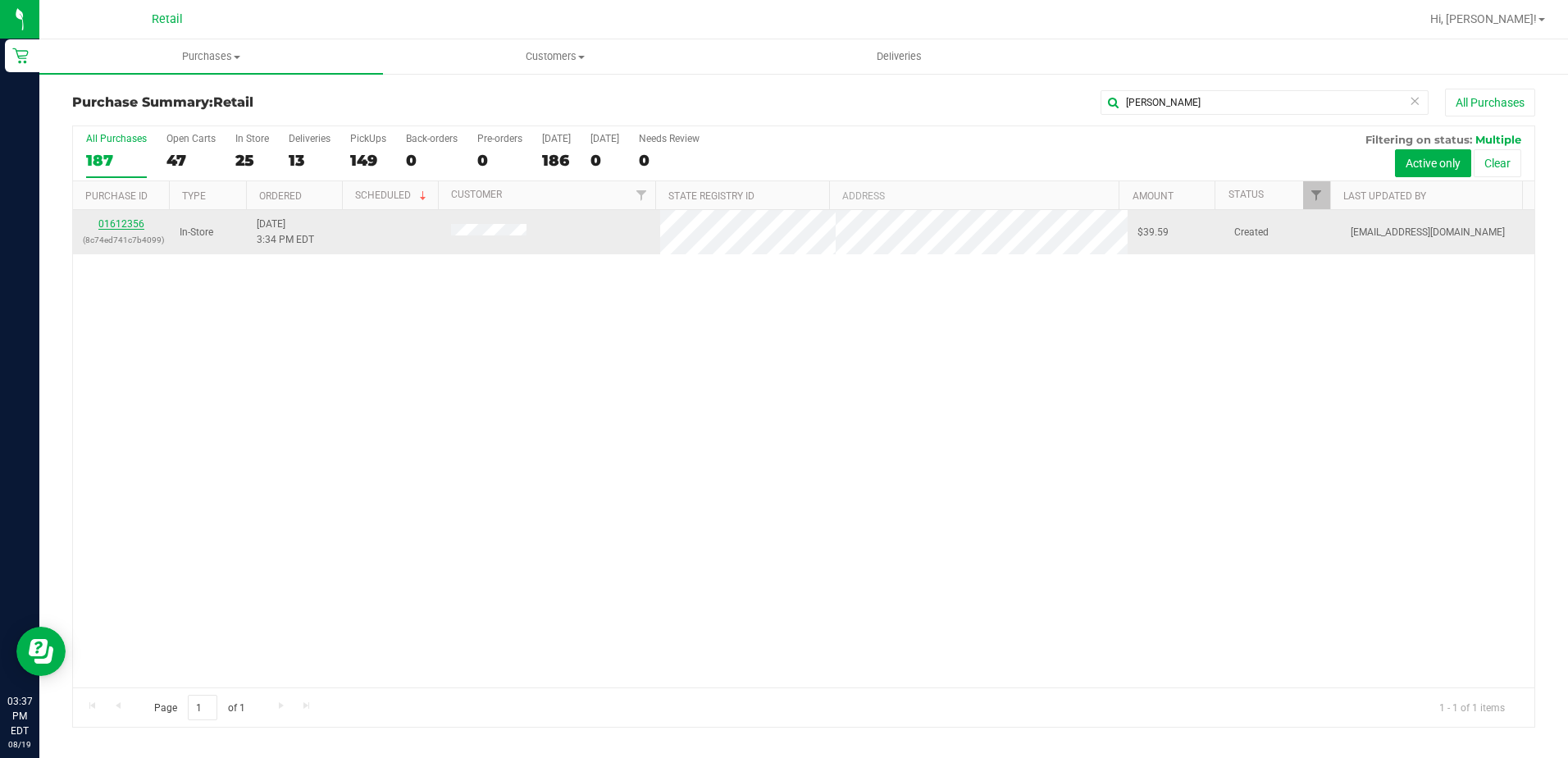
click at [131, 222] on link "01612356" at bounding box center [121, 224] width 46 height 11
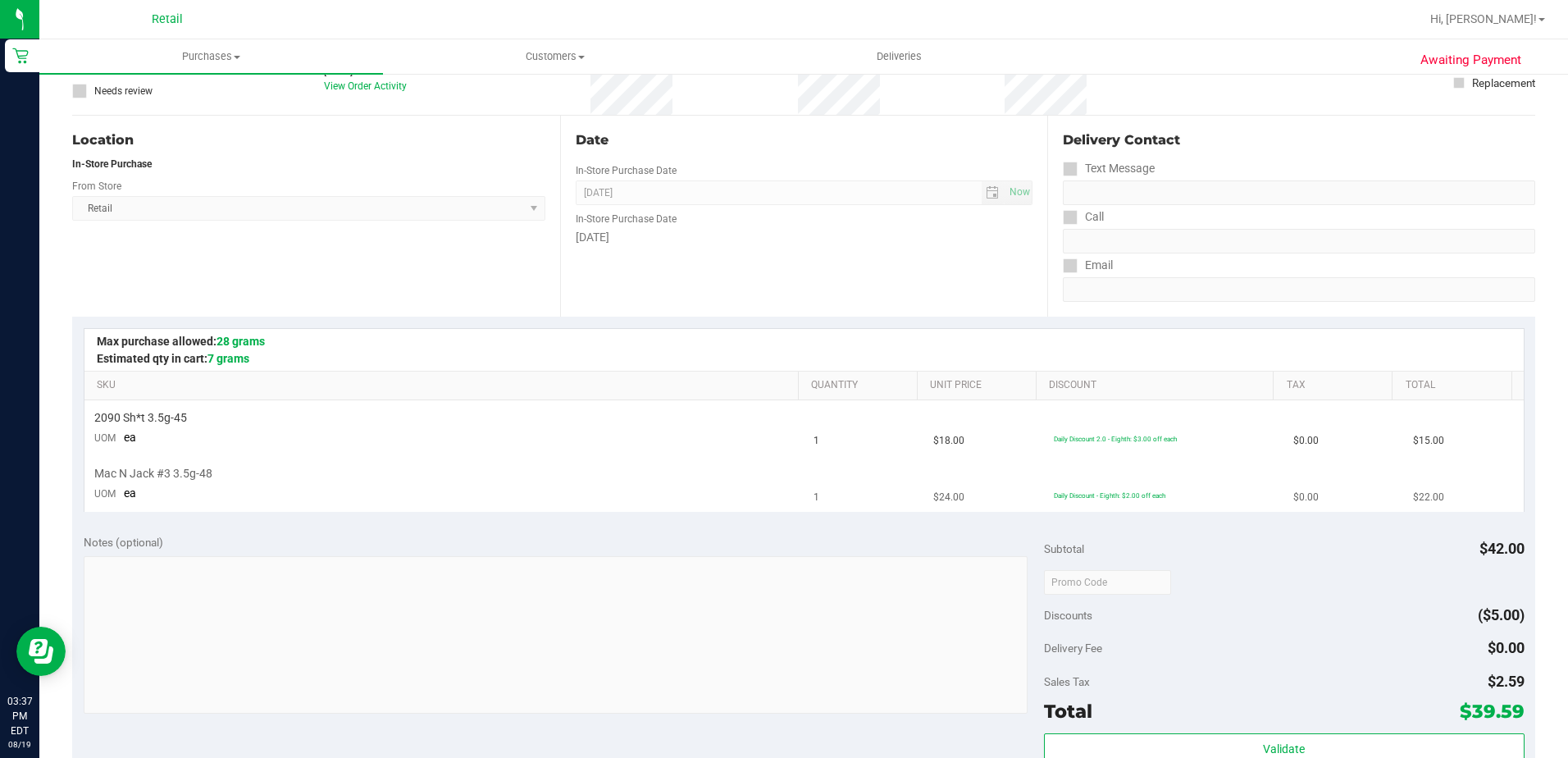
scroll to position [164, 0]
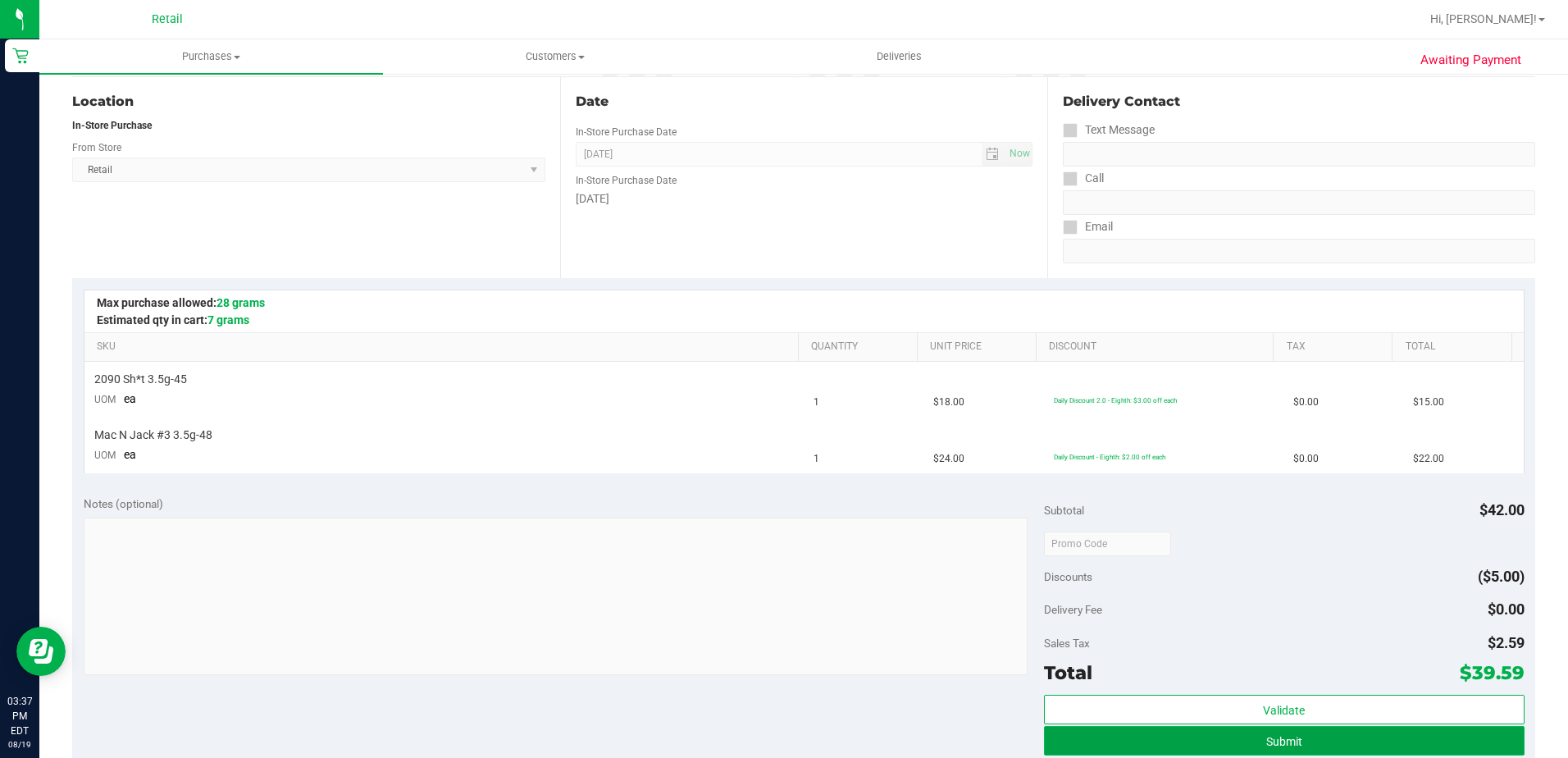
click at [1266, 738] on span "Submit" at bounding box center [1284, 741] width 36 height 13
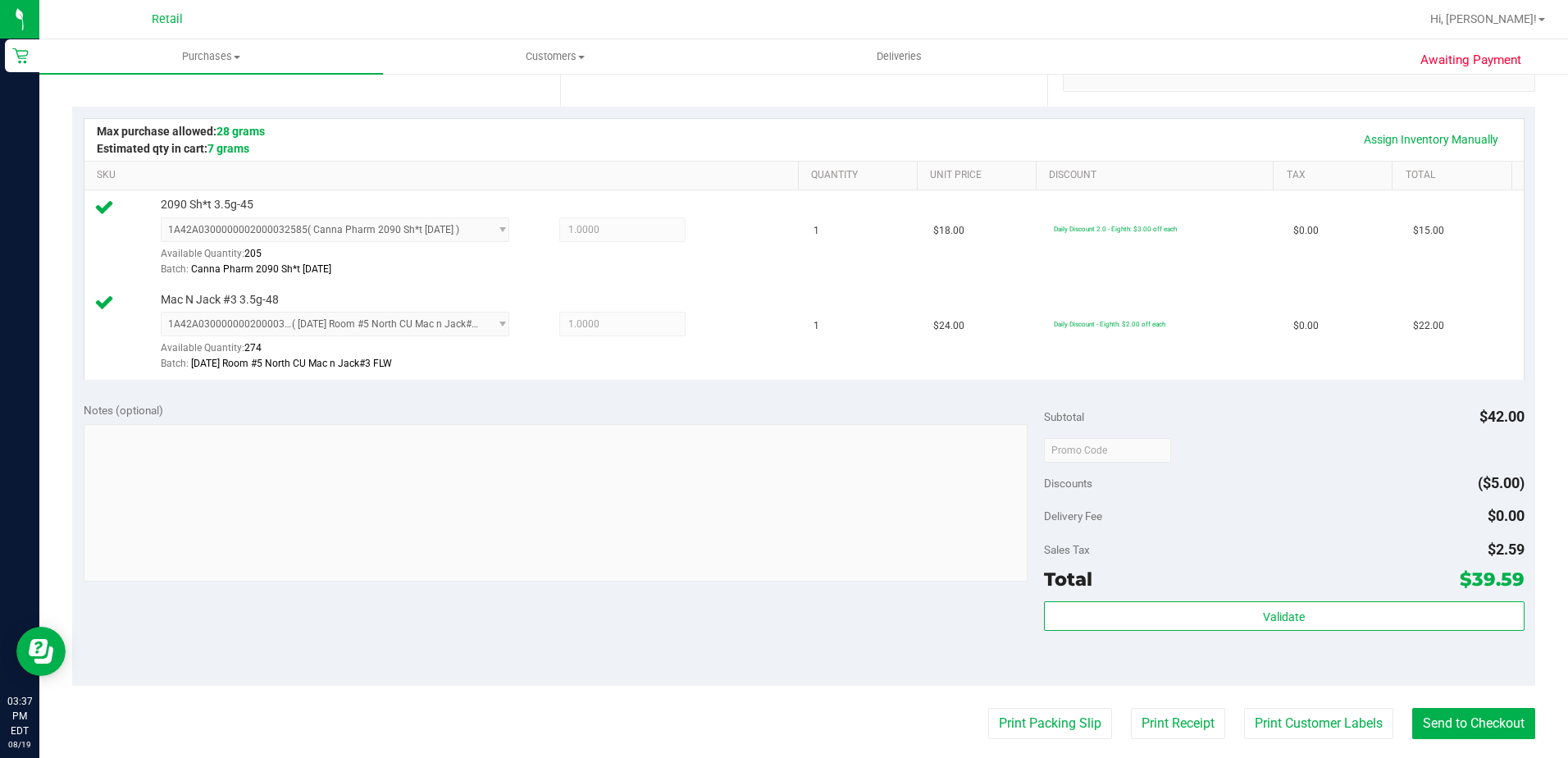
scroll to position [492, 0]
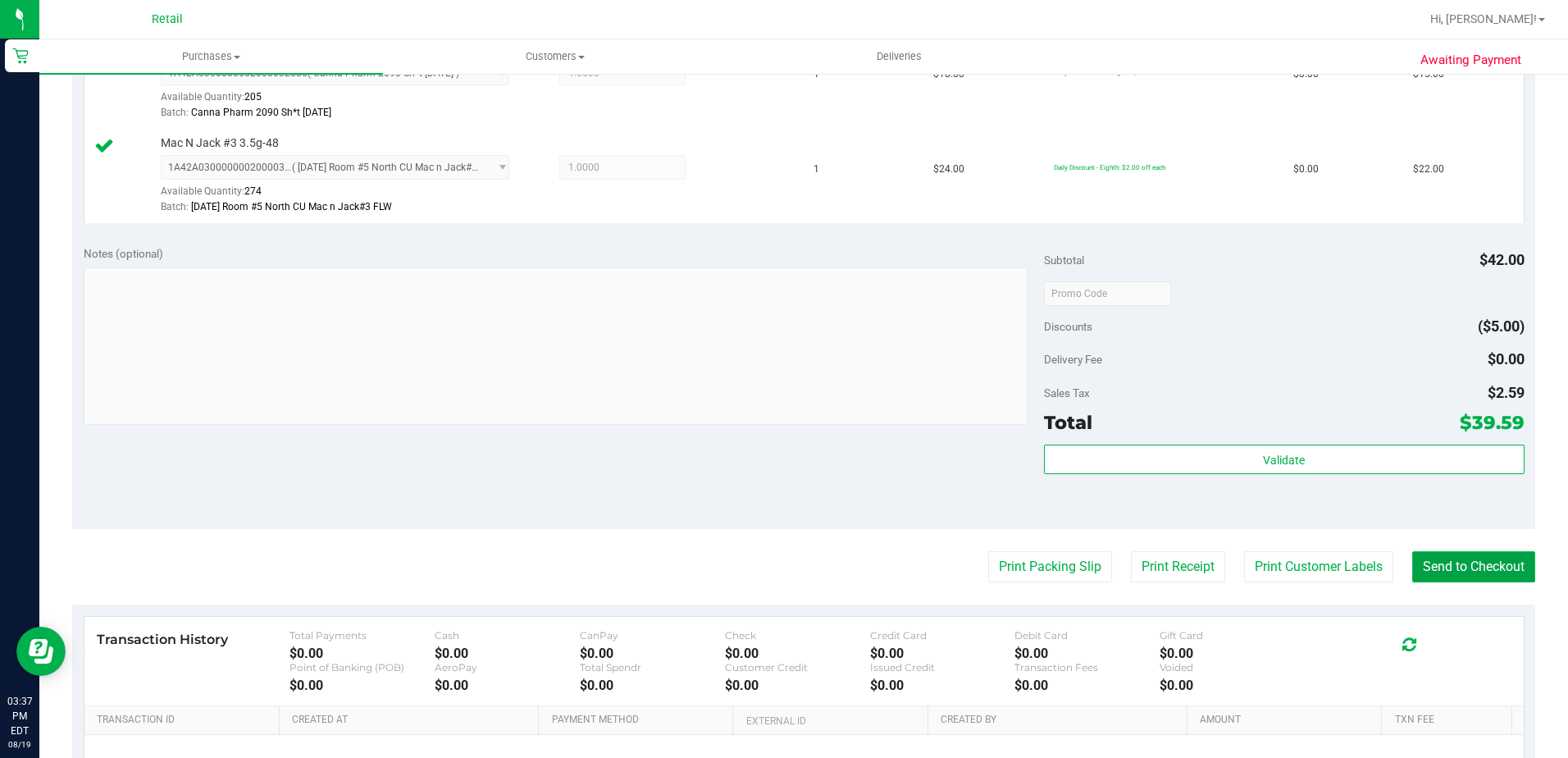
click at [1430, 559] on button "Send to Checkout" at bounding box center [1474, 566] width 123 height 31
